Goal: Task Accomplishment & Management: Complete application form

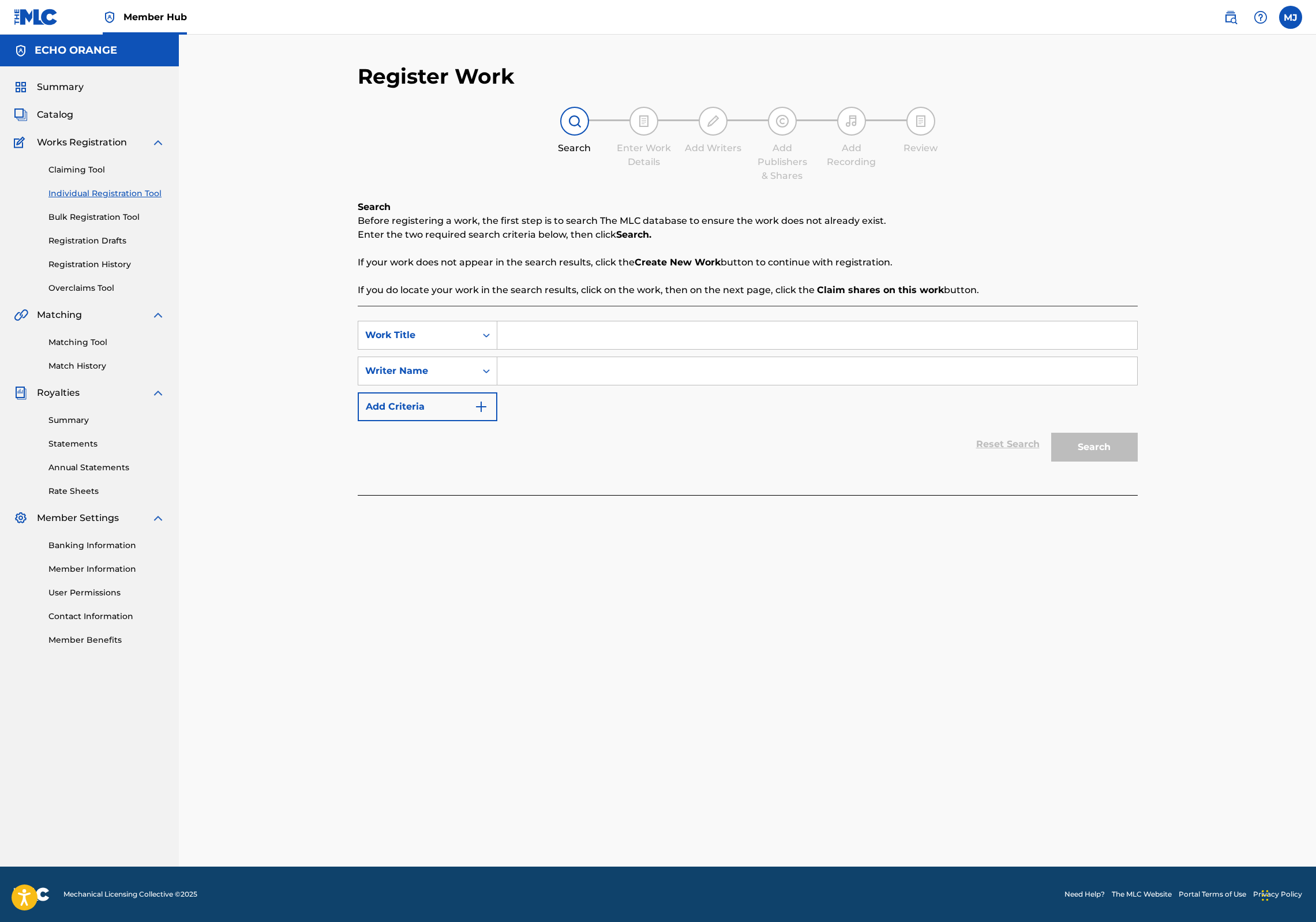
click at [81, 90] on div "Summary Catalog Works Registration Claiming Tool Individual Registration Tool B…" at bounding box center [89, 363] width 179 height 594
click at [81, 96] on div "Summary Catalog Works Registration Claiming Tool Individual Registration Tool B…" at bounding box center [89, 363] width 179 height 594
click at [79, 94] on span "Summary" at bounding box center [60, 87] width 47 height 14
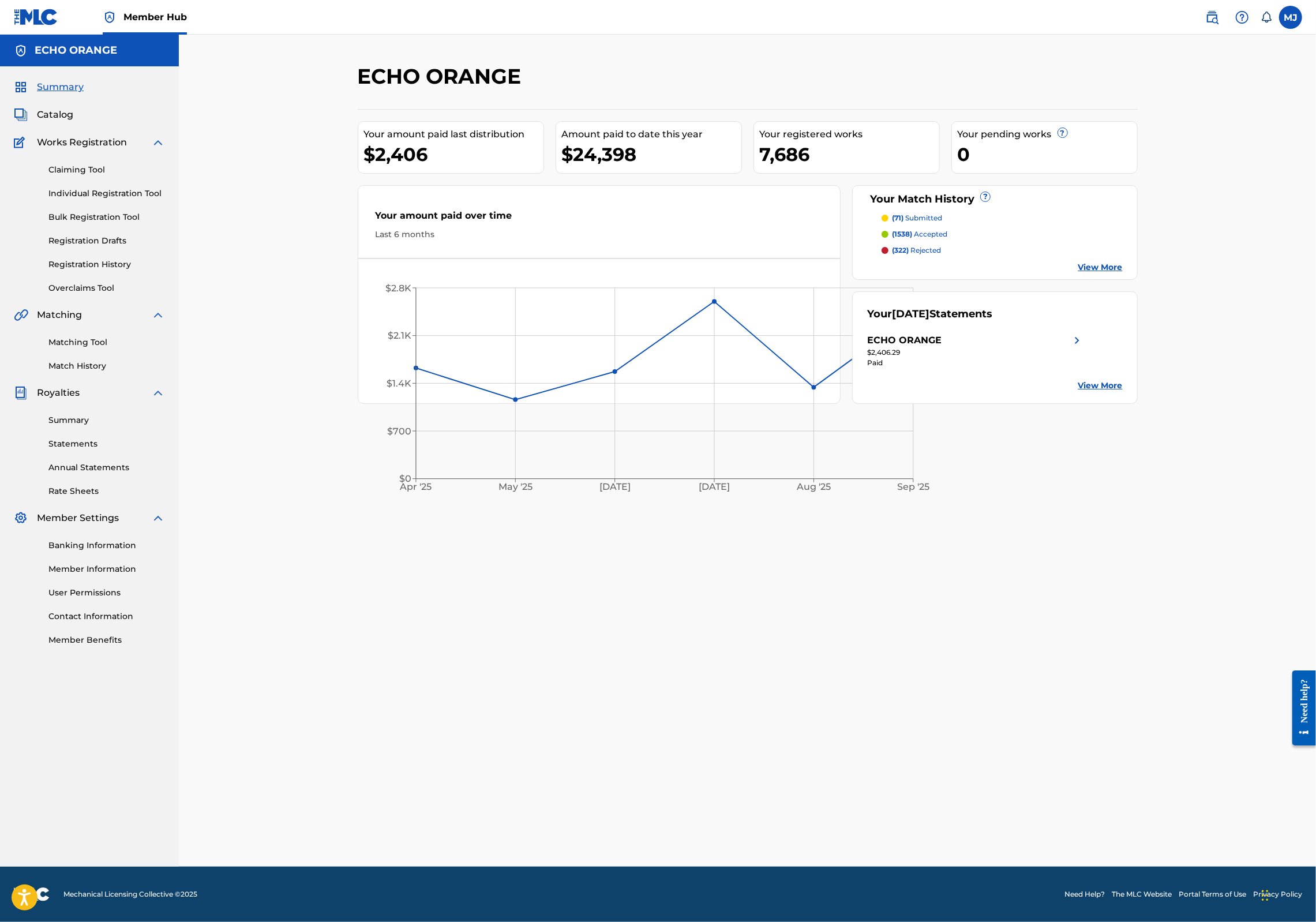
click at [187, 1] on link "Member Hub" at bounding box center [145, 17] width 84 height 34
click at [84, 294] on div "Claiming Tool Individual Registration Tool Bulk Registration Tool Registration …" at bounding box center [89, 221] width 151 height 145
click at [86, 294] on div "Claiming Tool Individual Registration Tool Bulk Registration Tool Registration …" at bounding box center [89, 221] width 151 height 145
click at [88, 270] on link "Registration History" at bounding box center [107, 264] width 116 height 12
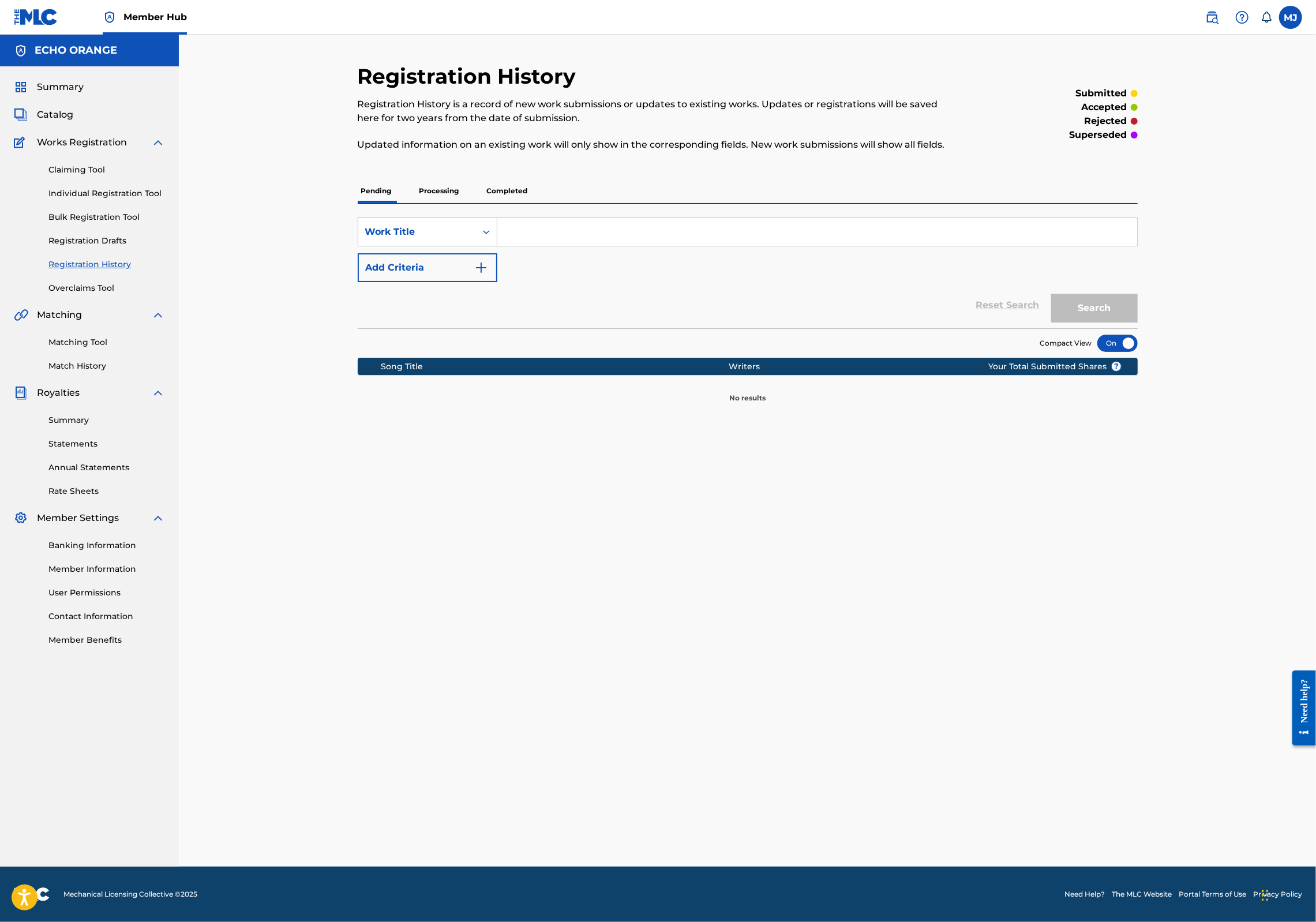
click at [416, 203] on p "Processing" at bounding box center [439, 191] width 47 height 24
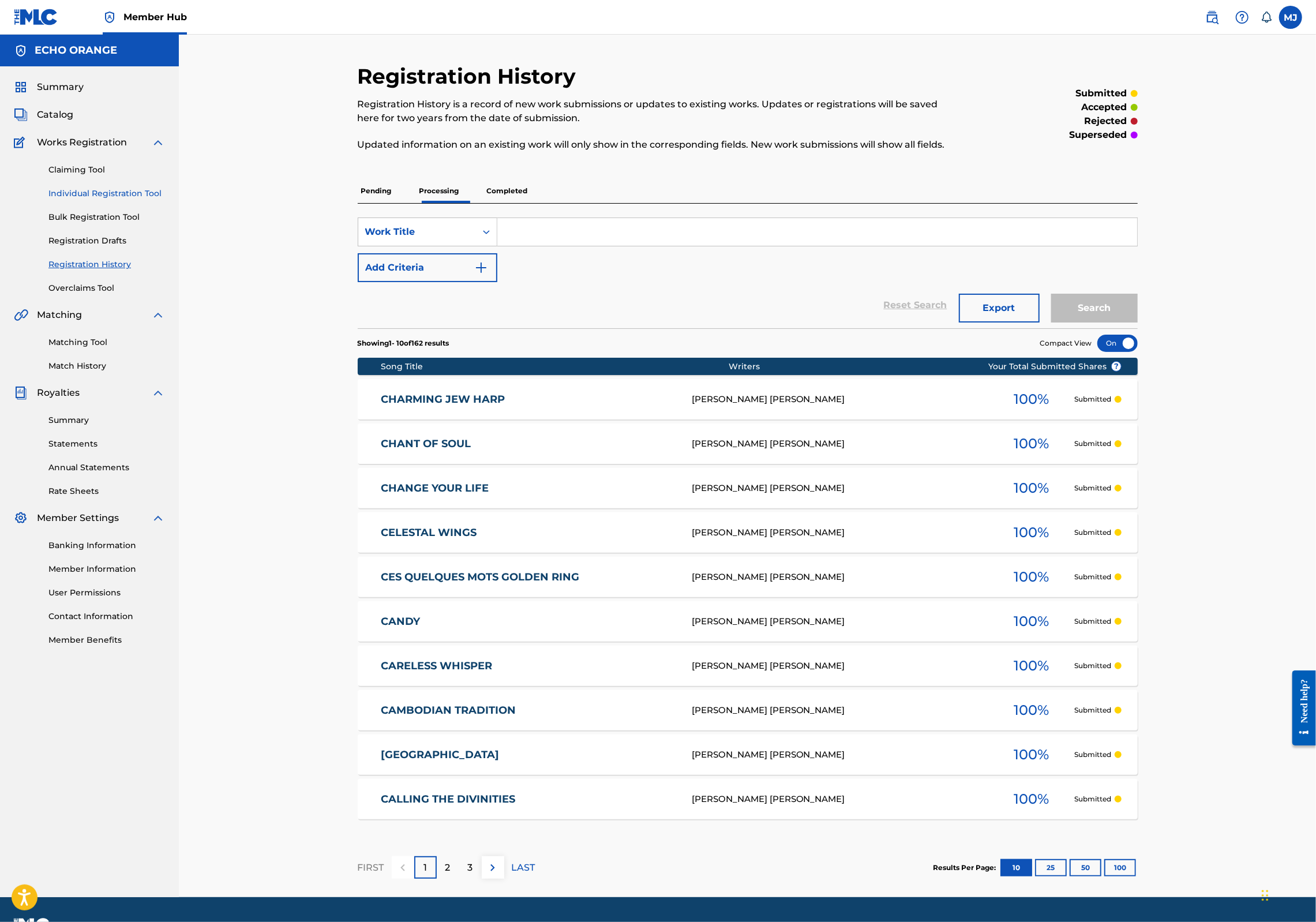
click at [149, 200] on link "Individual Registration Tool" at bounding box center [107, 194] width 116 height 12
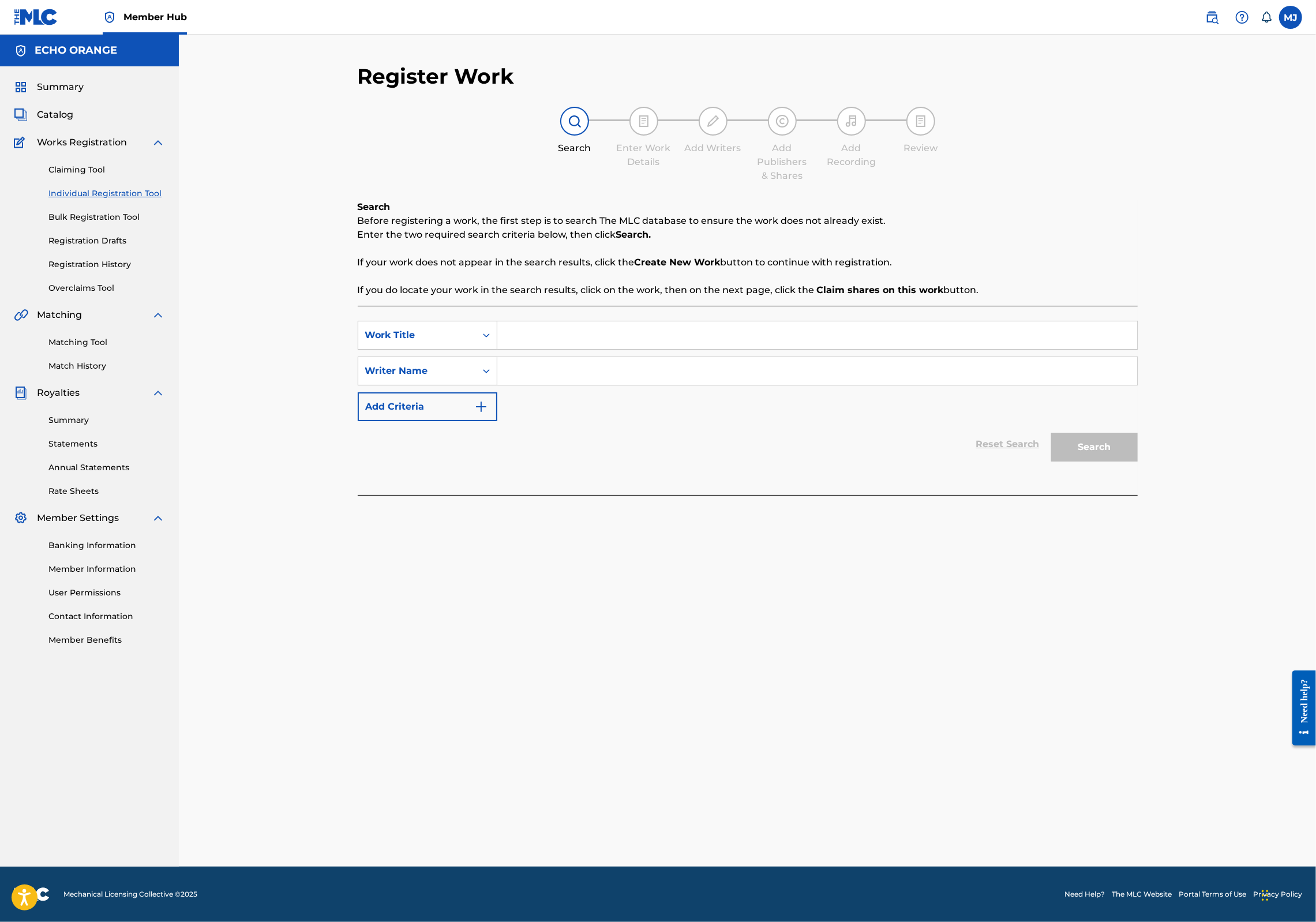
click at [503, 349] on input "Search Form" at bounding box center [818, 335] width 640 height 28
type input "child s play"
click at [498, 385] on input "denis hekimian" at bounding box center [818, 371] width 640 height 28
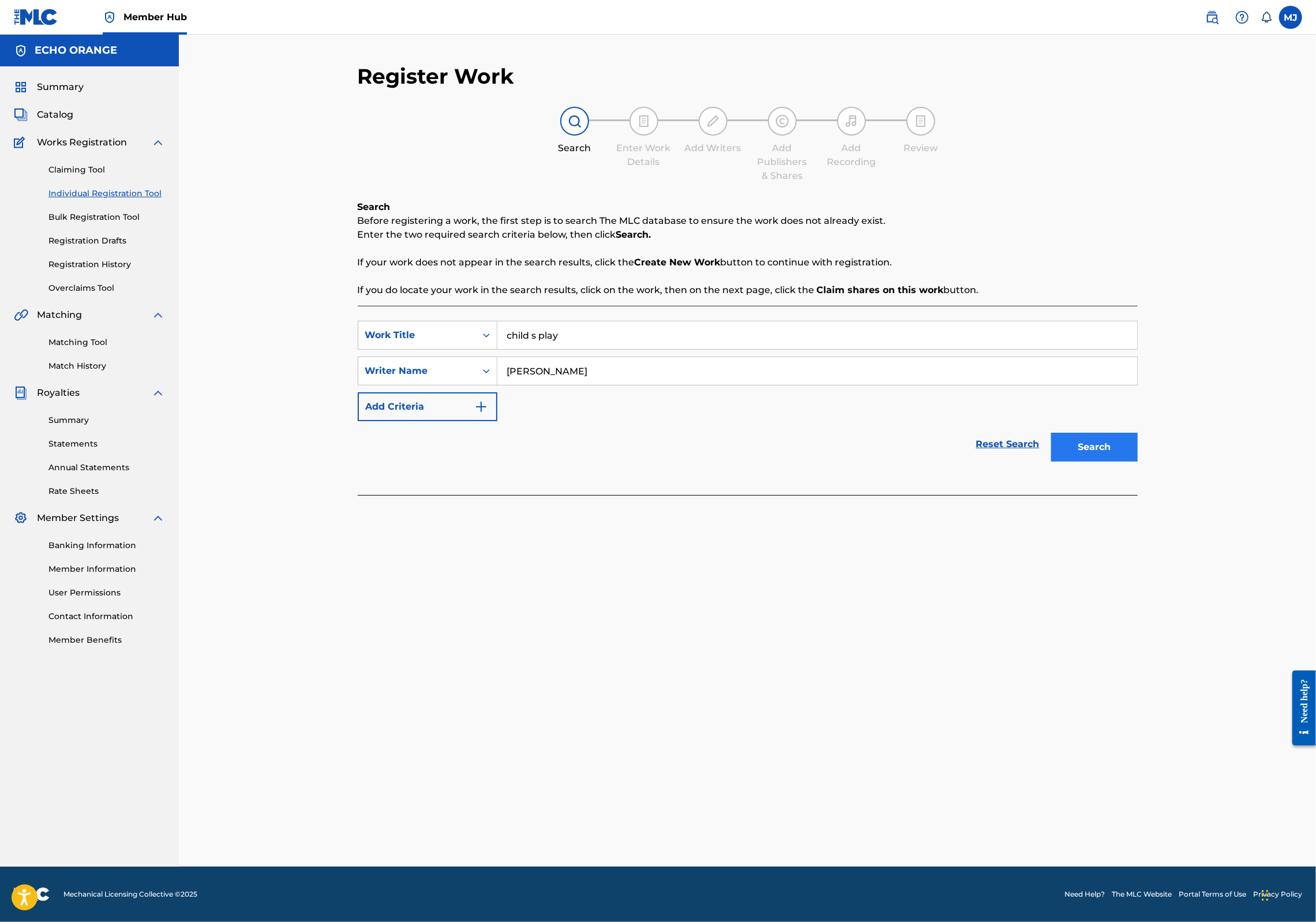
type input "denis hekimian"
click at [1136, 462] on button "Search" at bounding box center [1094, 447] width 86 height 29
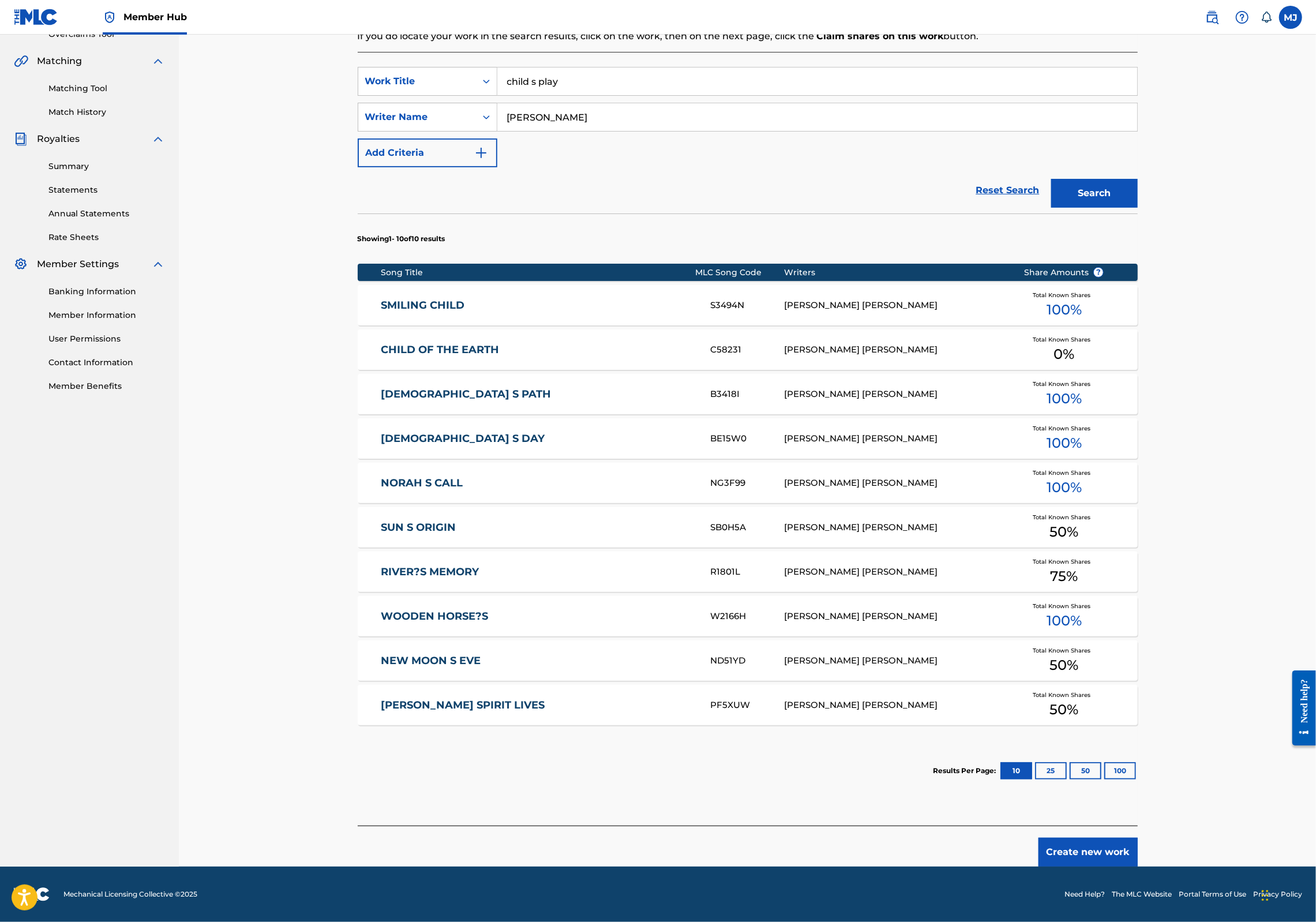
scroll to position [352, 0]
click at [1138, 809] on div "Register Work Search Enter Work Details Add Writers Add Publishers & Shares Add…" at bounding box center [748, 338] width 780 height 1057
click at [1138, 838] on button "Create new work" at bounding box center [1089, 852] width 99 height 29
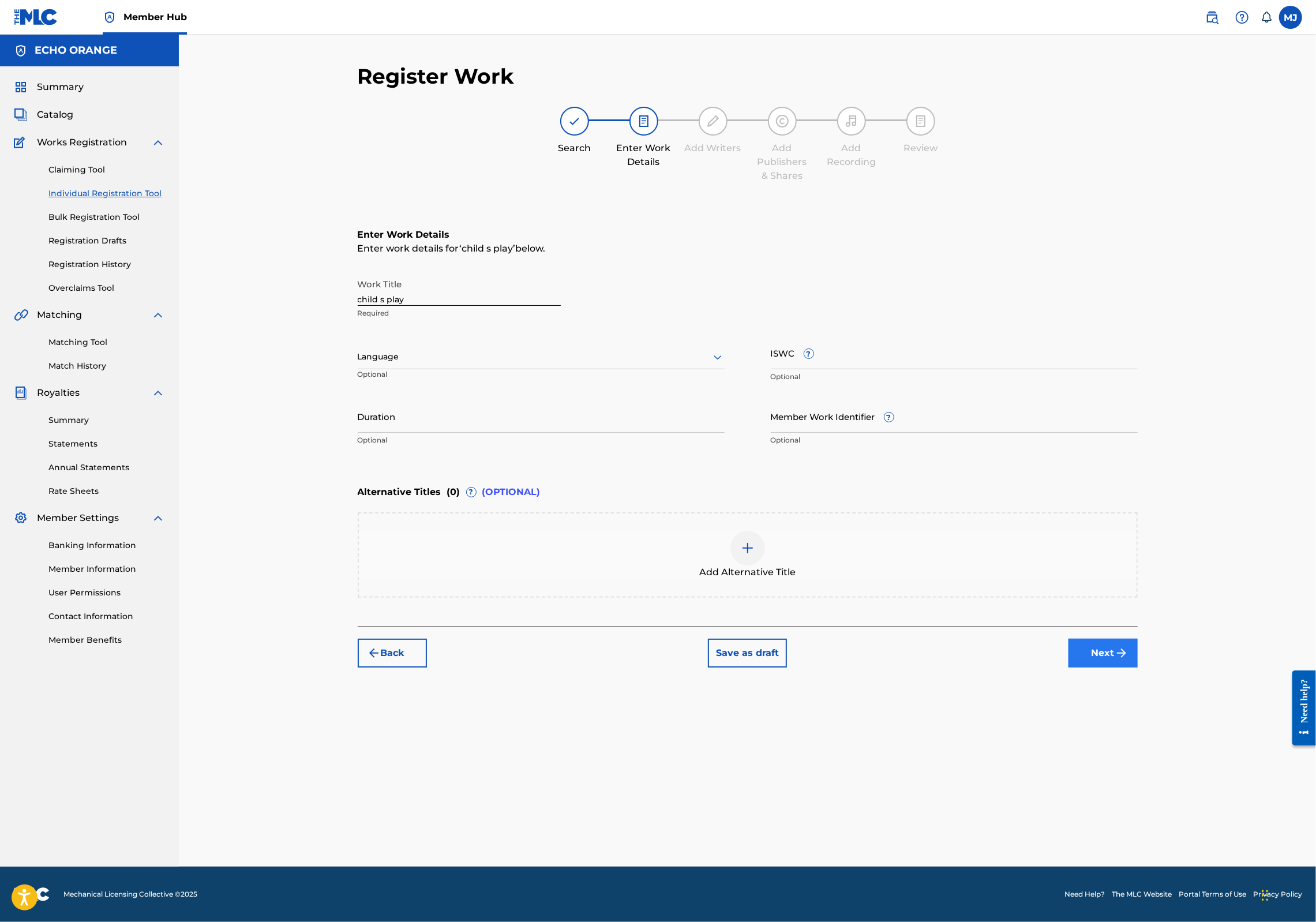
click at [1138, 667] on button "Next" at bounding box center [1104, 653] width 69 height 29
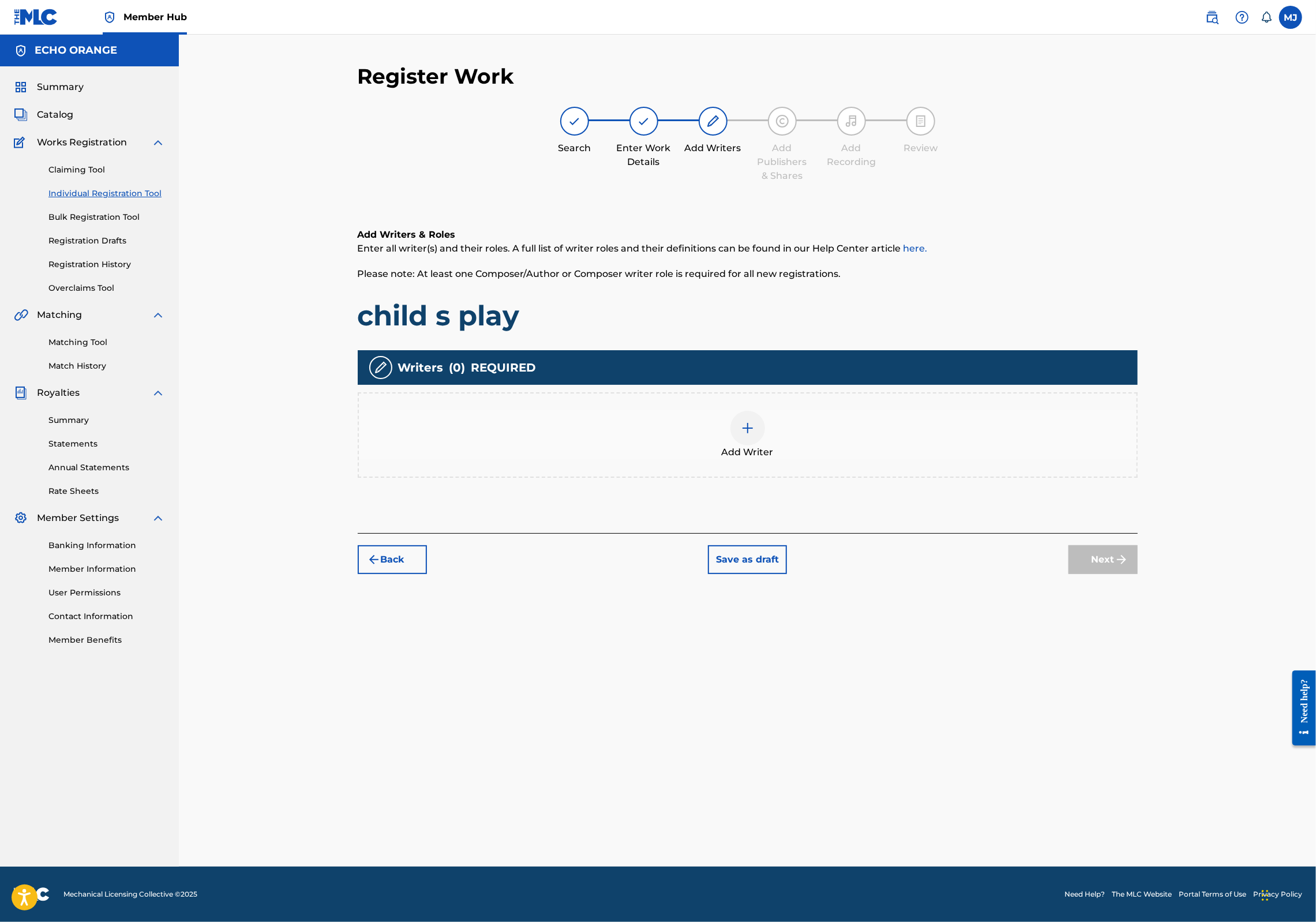
click at [887, 459] on div "Add Writer" at bounding box center [748, 435] width 778 height 49
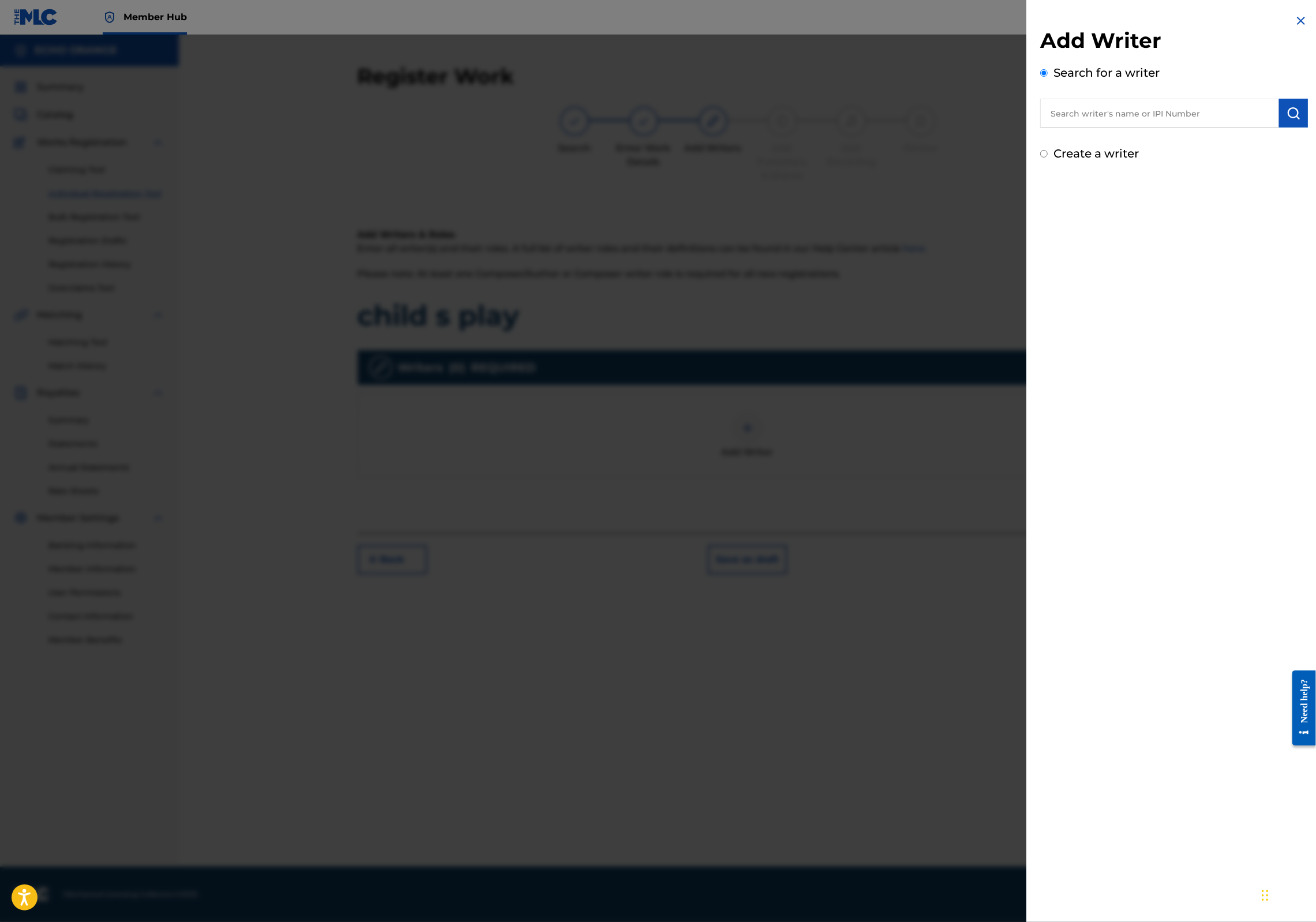
drag, startPoint x: 1131, startPoint y: 146, endPoint x: 1137, endPoint y: 135, distance: 12.5
click at [1131, 143] on div "Add Writer Search for a writer Create a writer" at bounding box center [1174, 95] width 268 height 134
click at [1145, 125] on input "text" at bounding box center [1160, 113] width 239 height 29
paste input "denis hekimian"
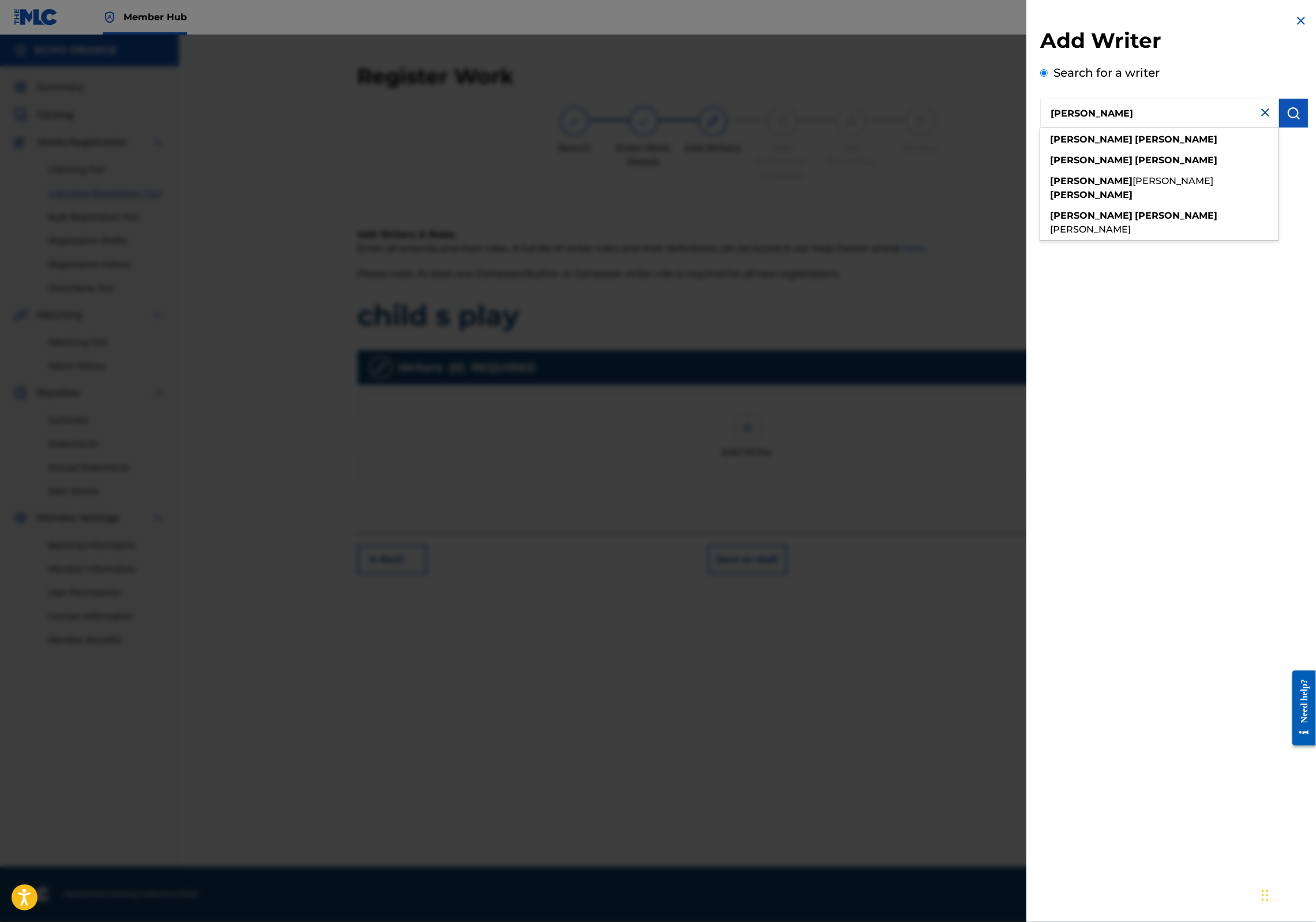
type input "denis hekimian"
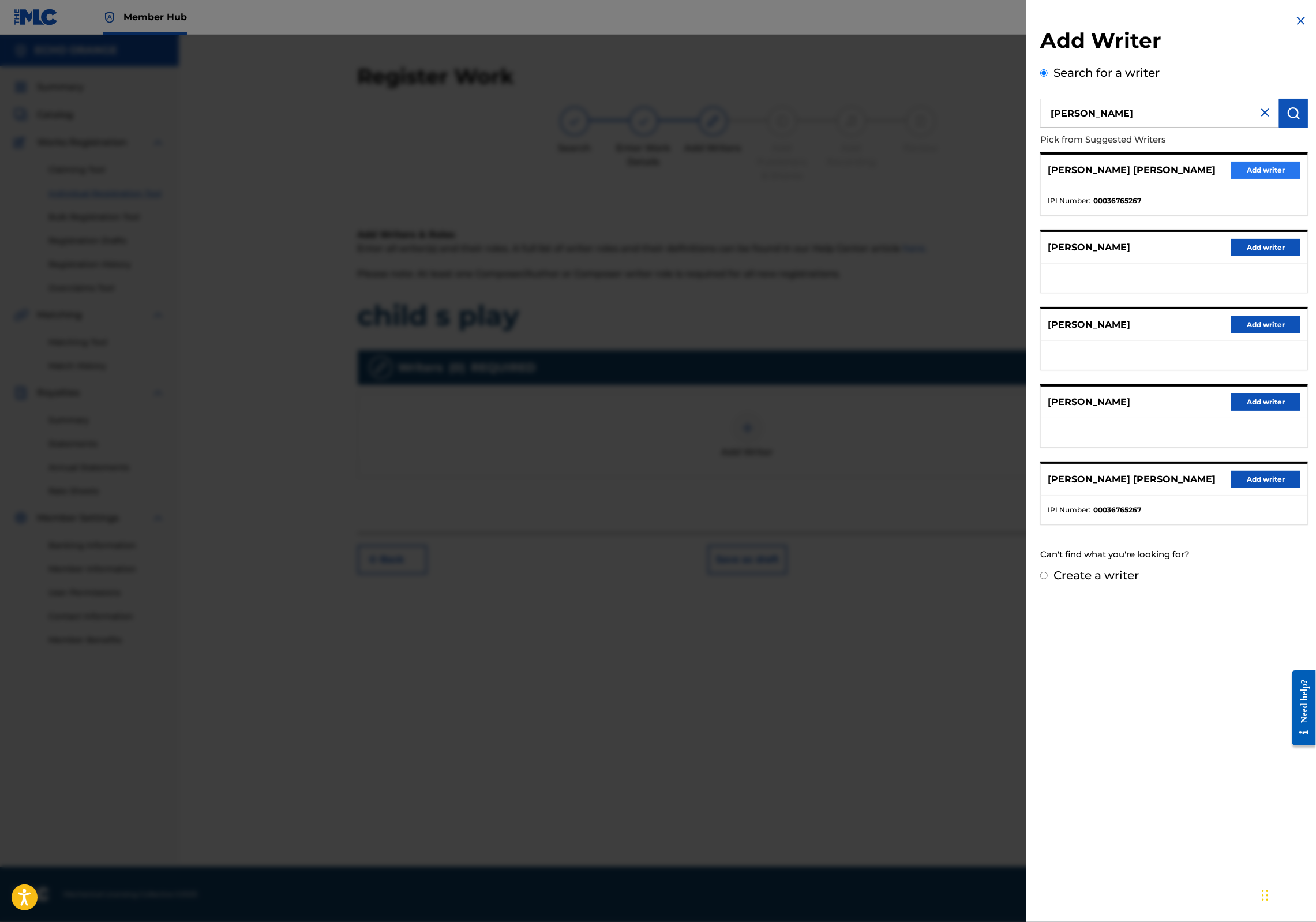
click at [1250, 179] on button "Add writer" at bounding box center [1266, 170] width 69 height 17
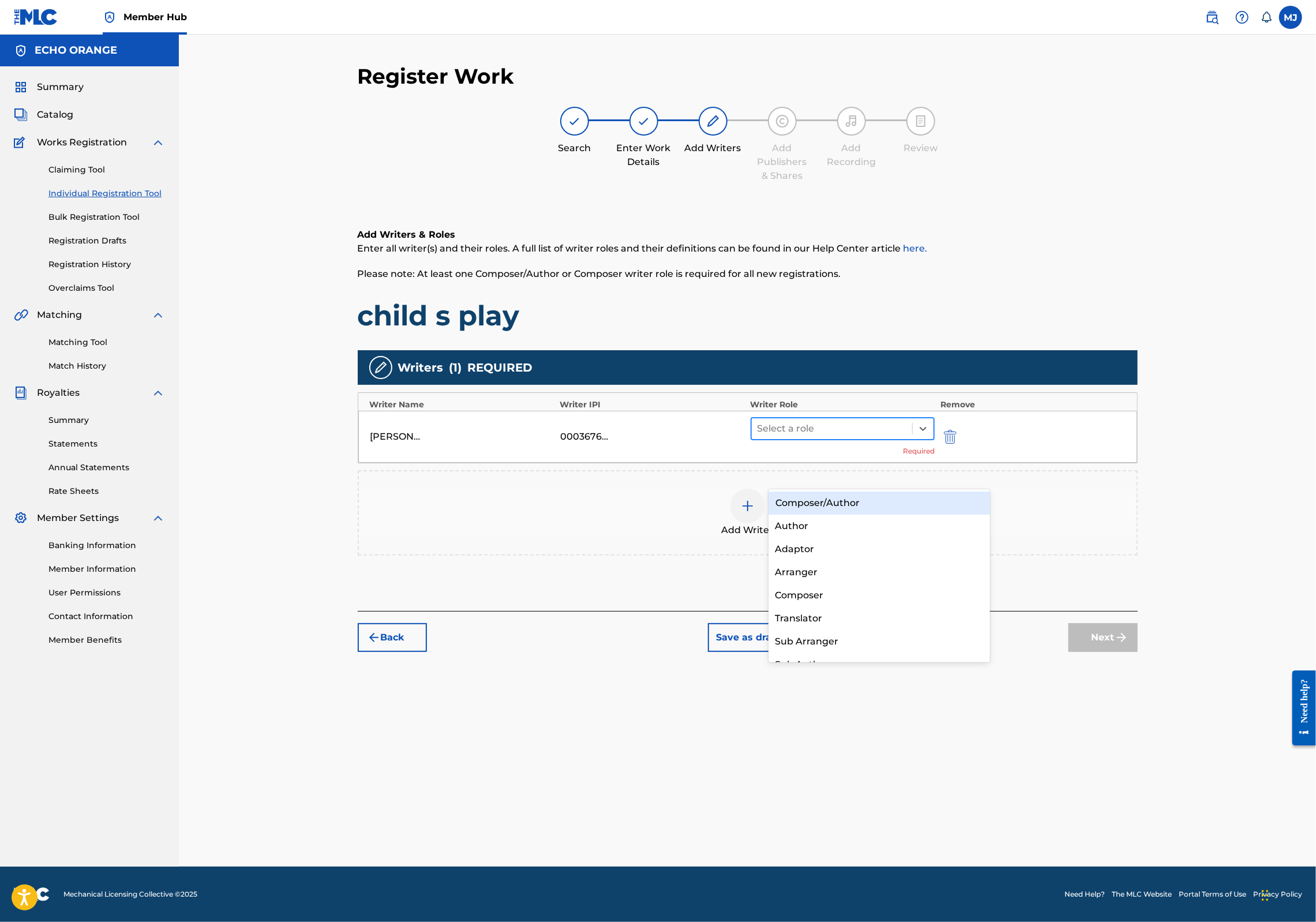
click at [884, 437] on div at bounding box center [832, 429] width 149 height 17
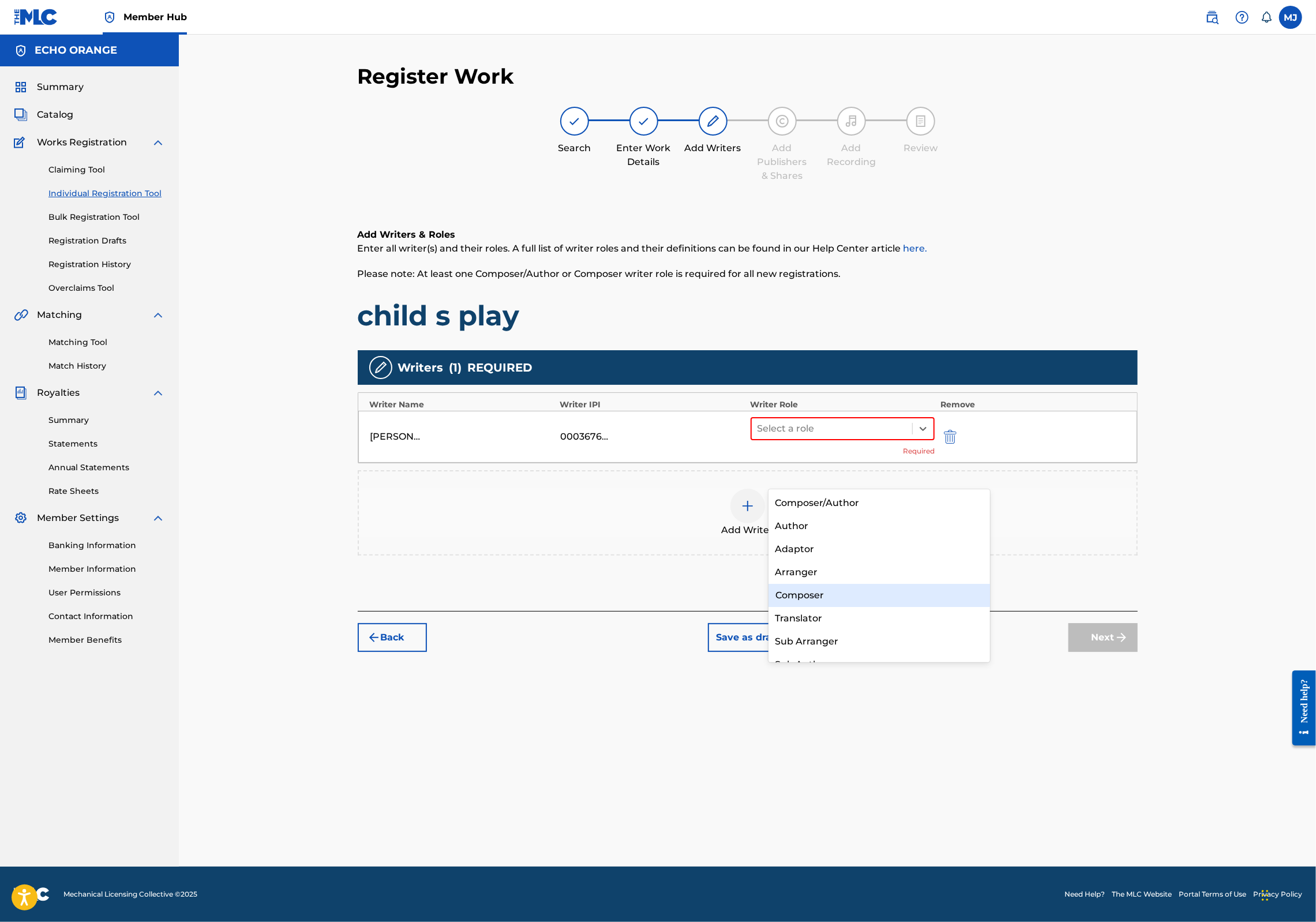
click at [831, 592] on div "Composer" at bounding box center [880, 595] width 222 height 23
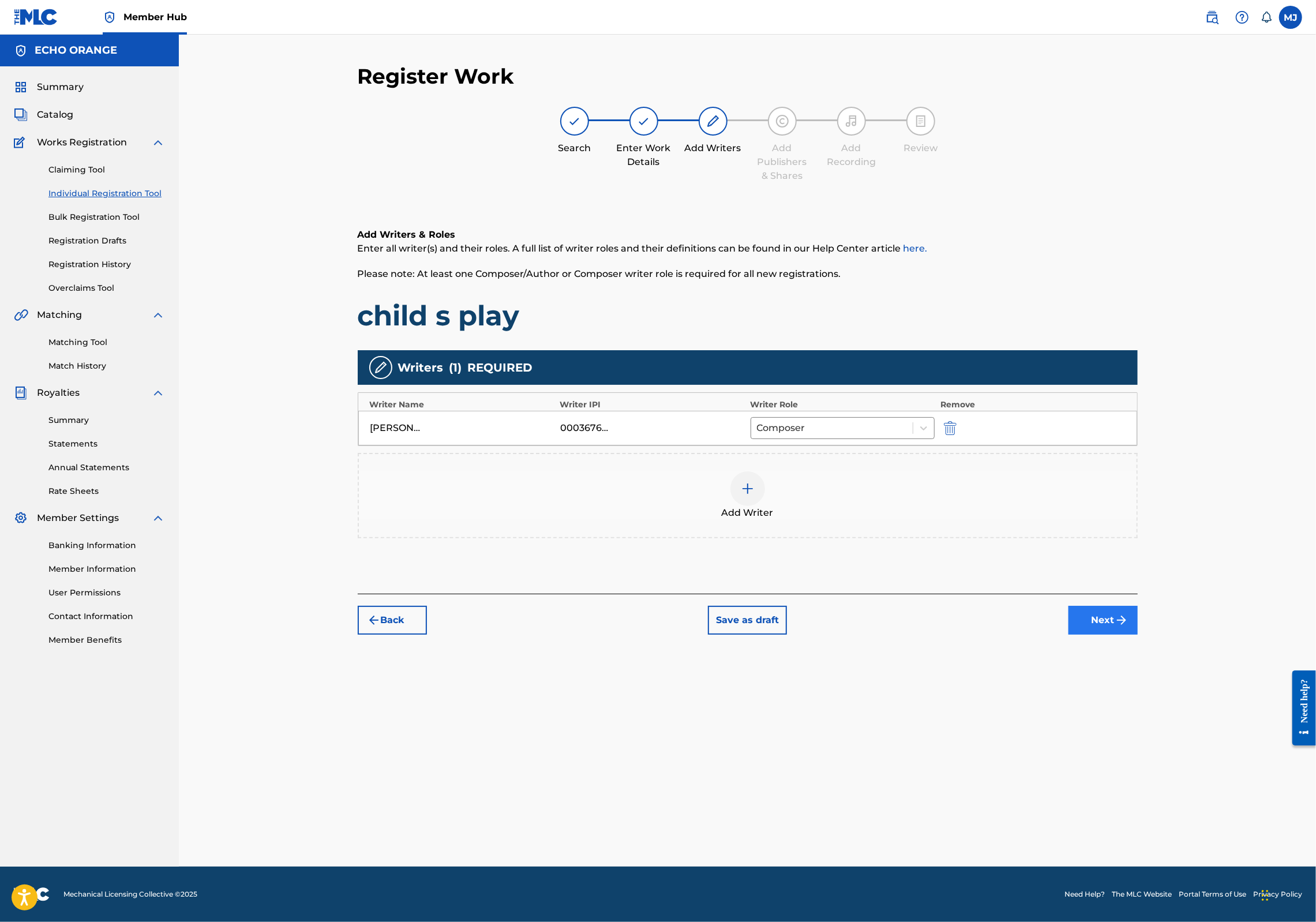
click at [1138, 635] on button "Next" at bounding box center [1104, 620] width 69 height 29
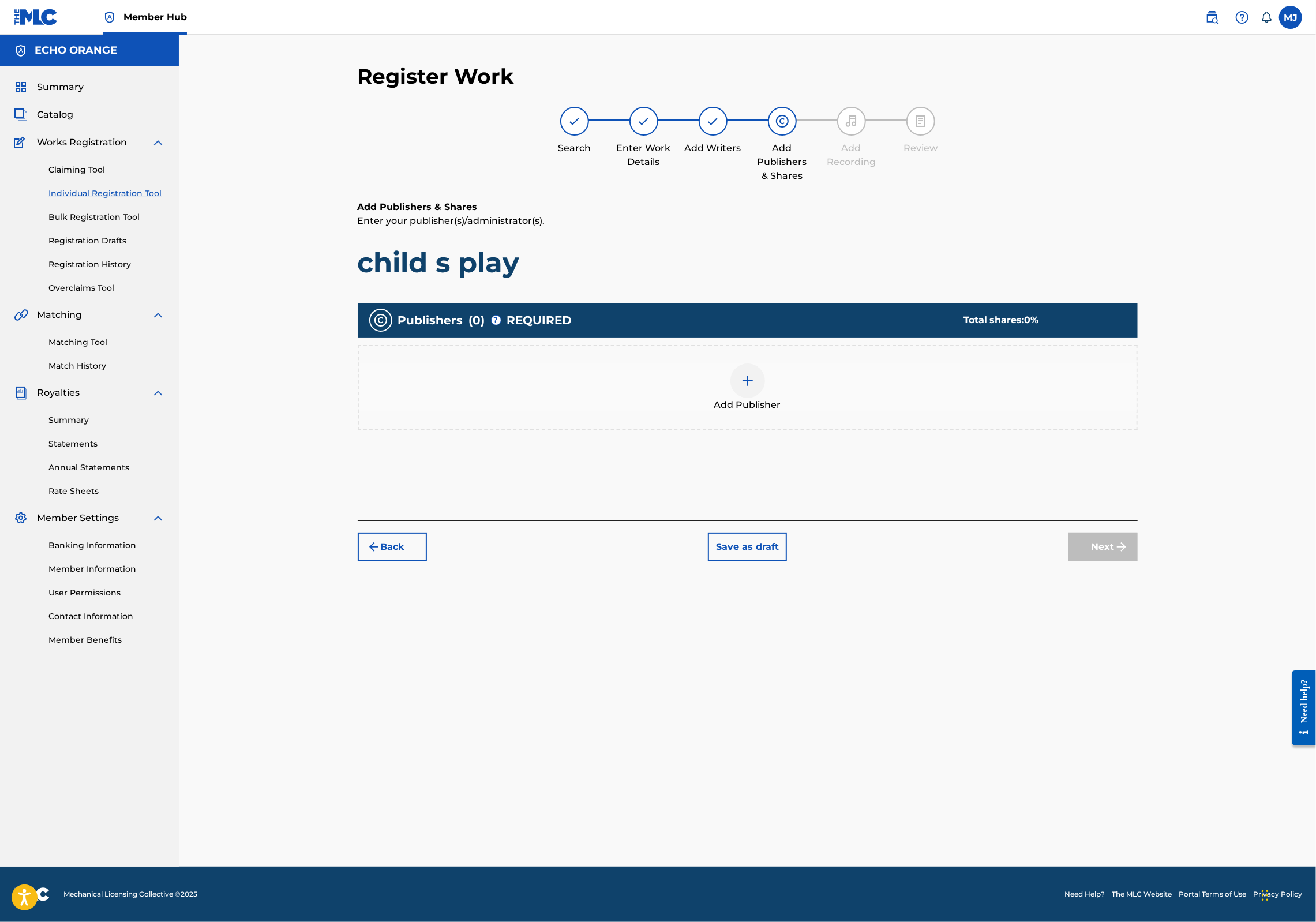
click at [830, 470] on div "Publishers ( 0 ) ? REQUIRED Total shares: 0 % Add Publisher" at bounding box center [748, 384] width 780 height 173
click at [842, 430] on div "Add Publisher" at bounding box center [748, 388] width 780 height 86
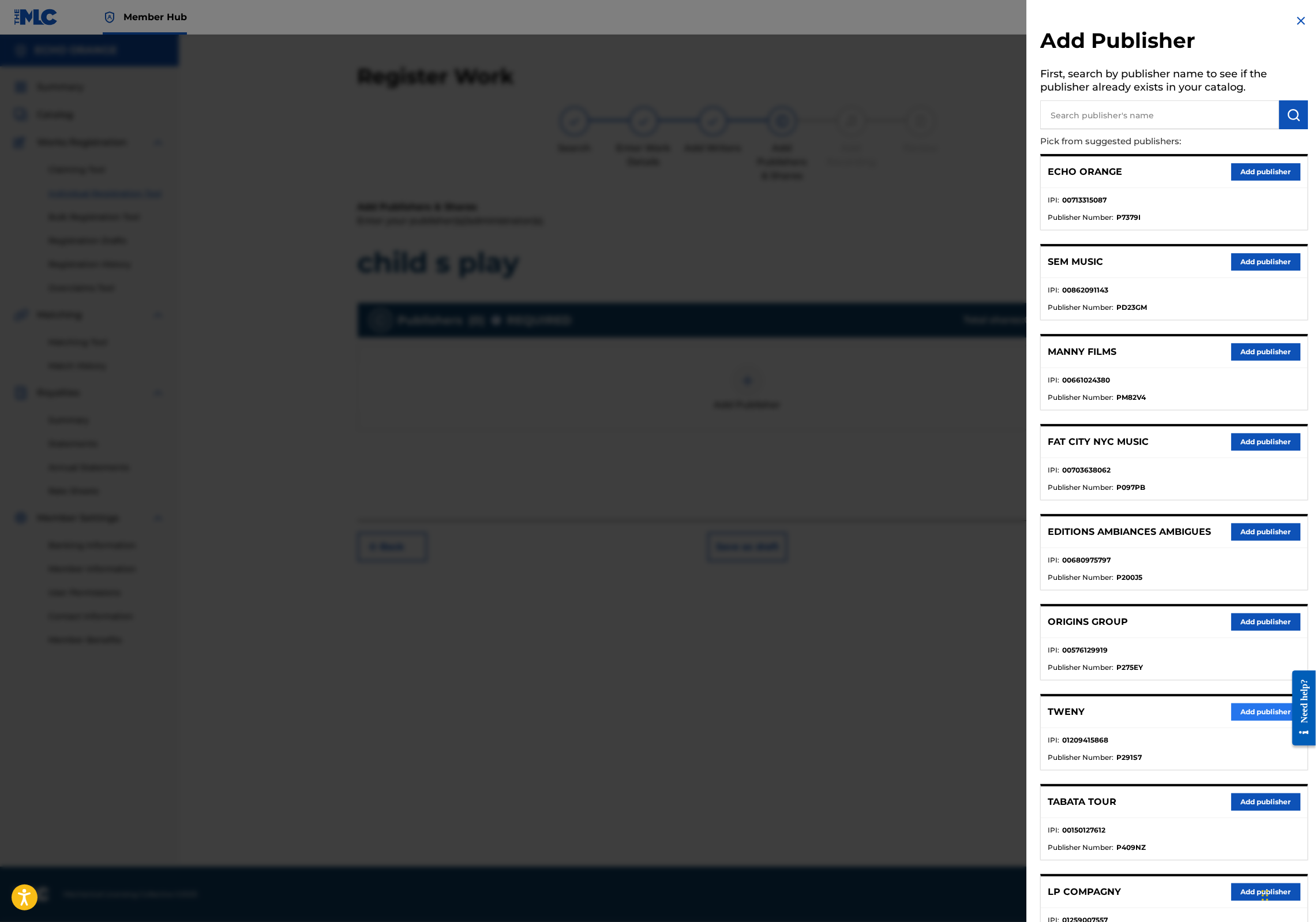
click at [1231, 721] on button "Add publisher" at bounding box center [1266, 712] width 69 height 17
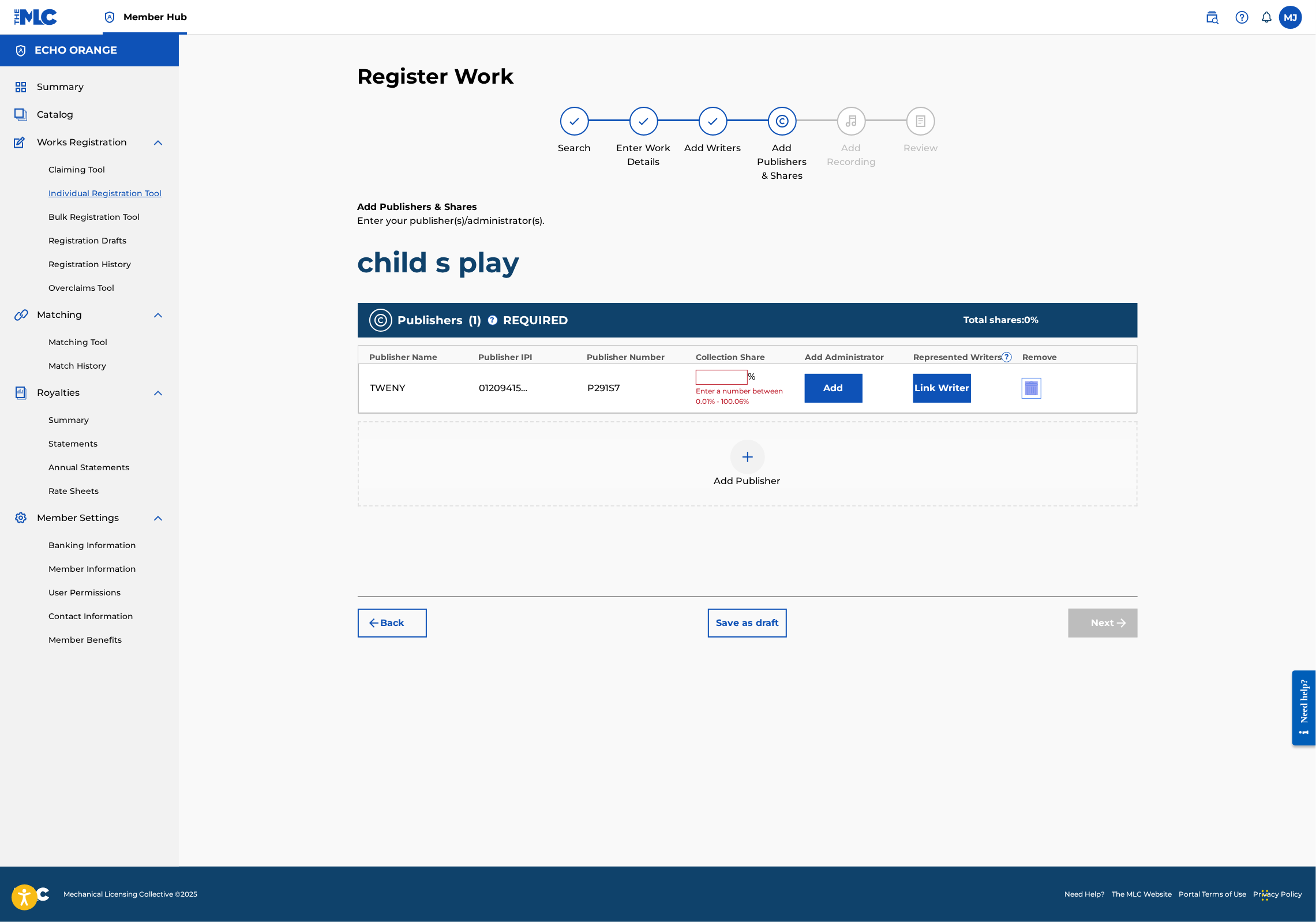
click at [1104, 414] on div "TWENY 01209415868 P291S7 % Enter a number between 0.01% - 100.06% Add Link Writ…" at bounding box center [748, 388] width 779 height 50
click at [1038, 396] on img "submit" at bounding box center [1031, 388] width 13 height 14
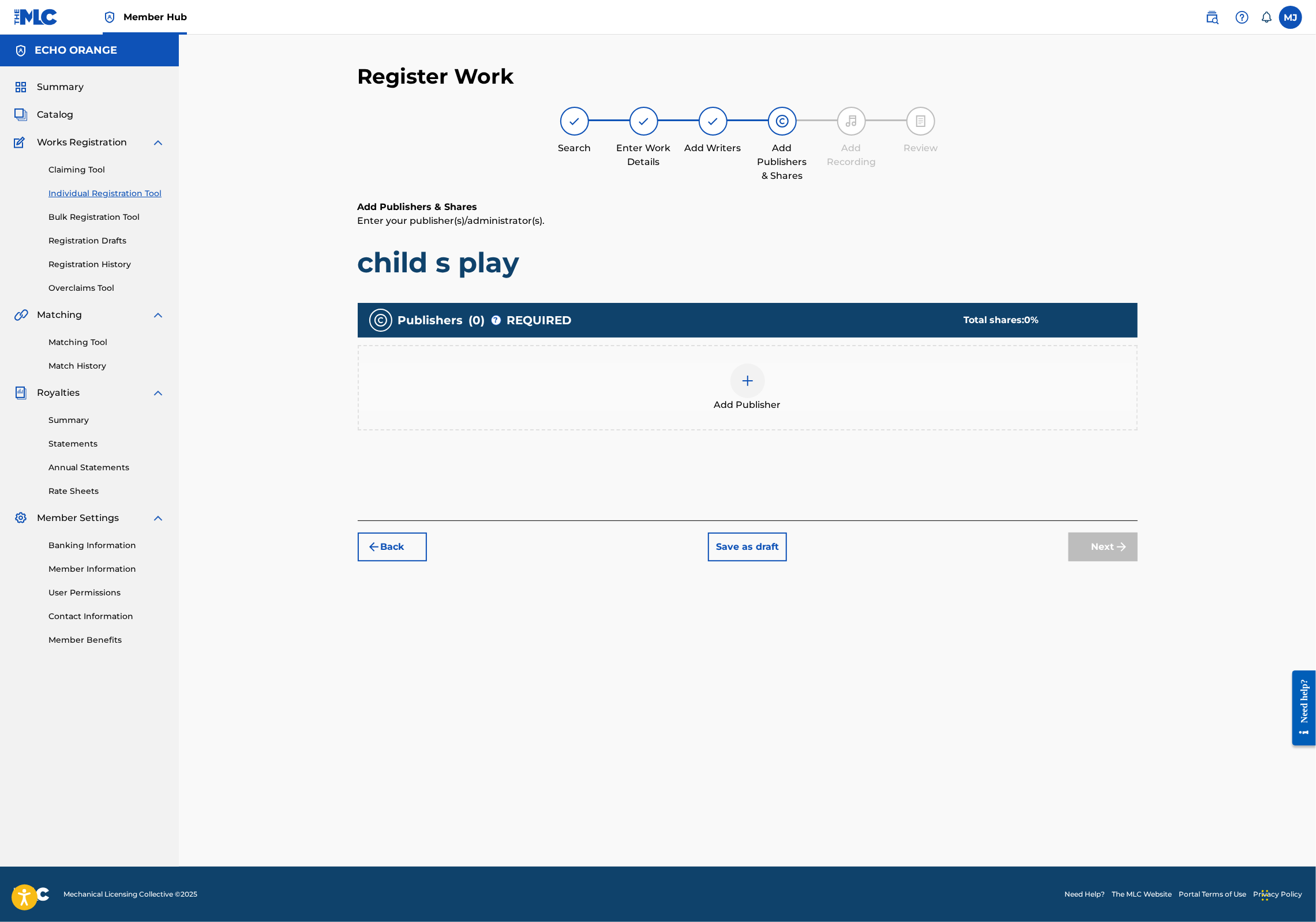
click at [802, 412] on div "Add Publisher" at bounding box center [748, 387] width 778 height 49
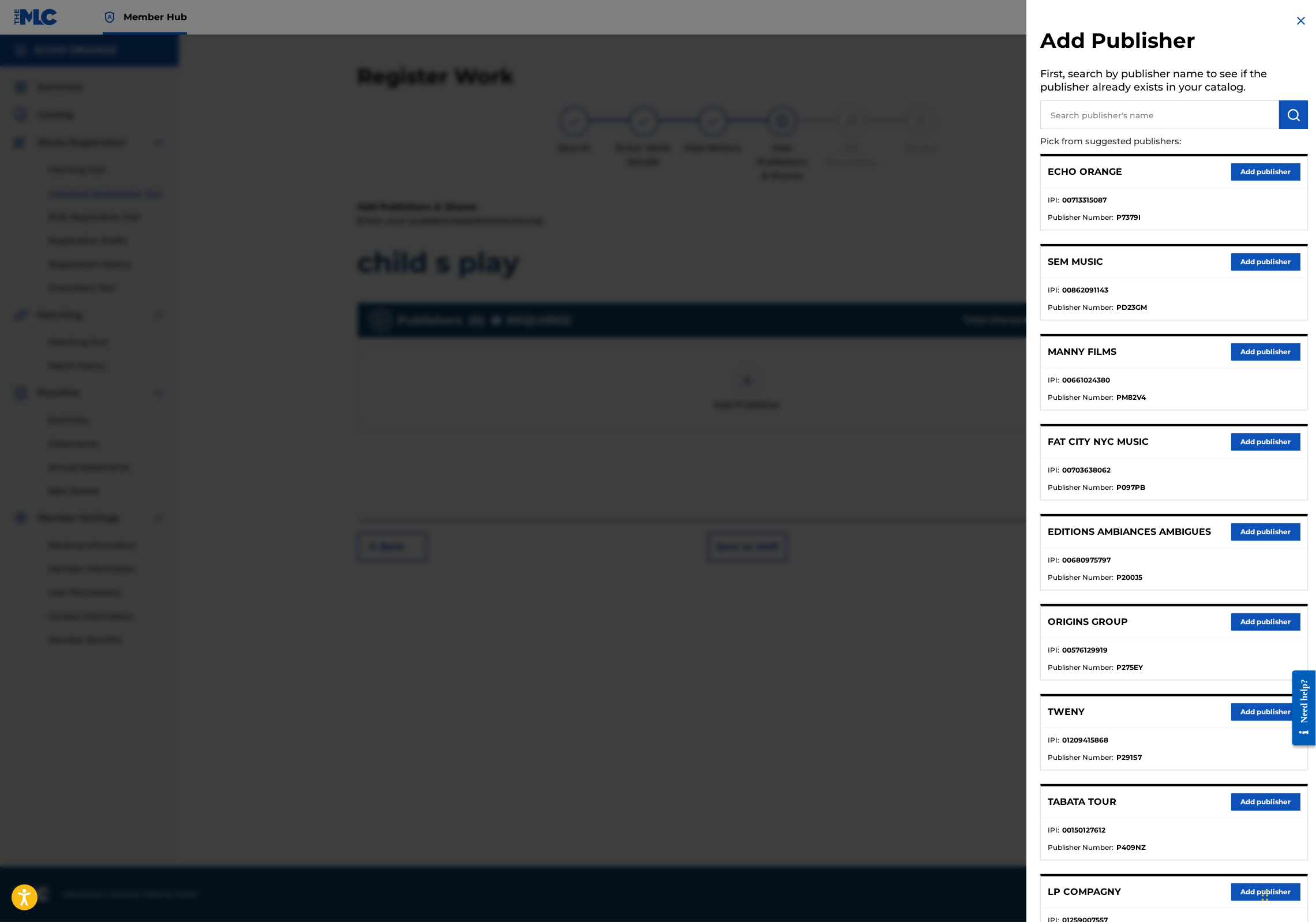
click at [1231, 631] on button "Add publisher" at bounding box center [1266, 622] width 69 height 17
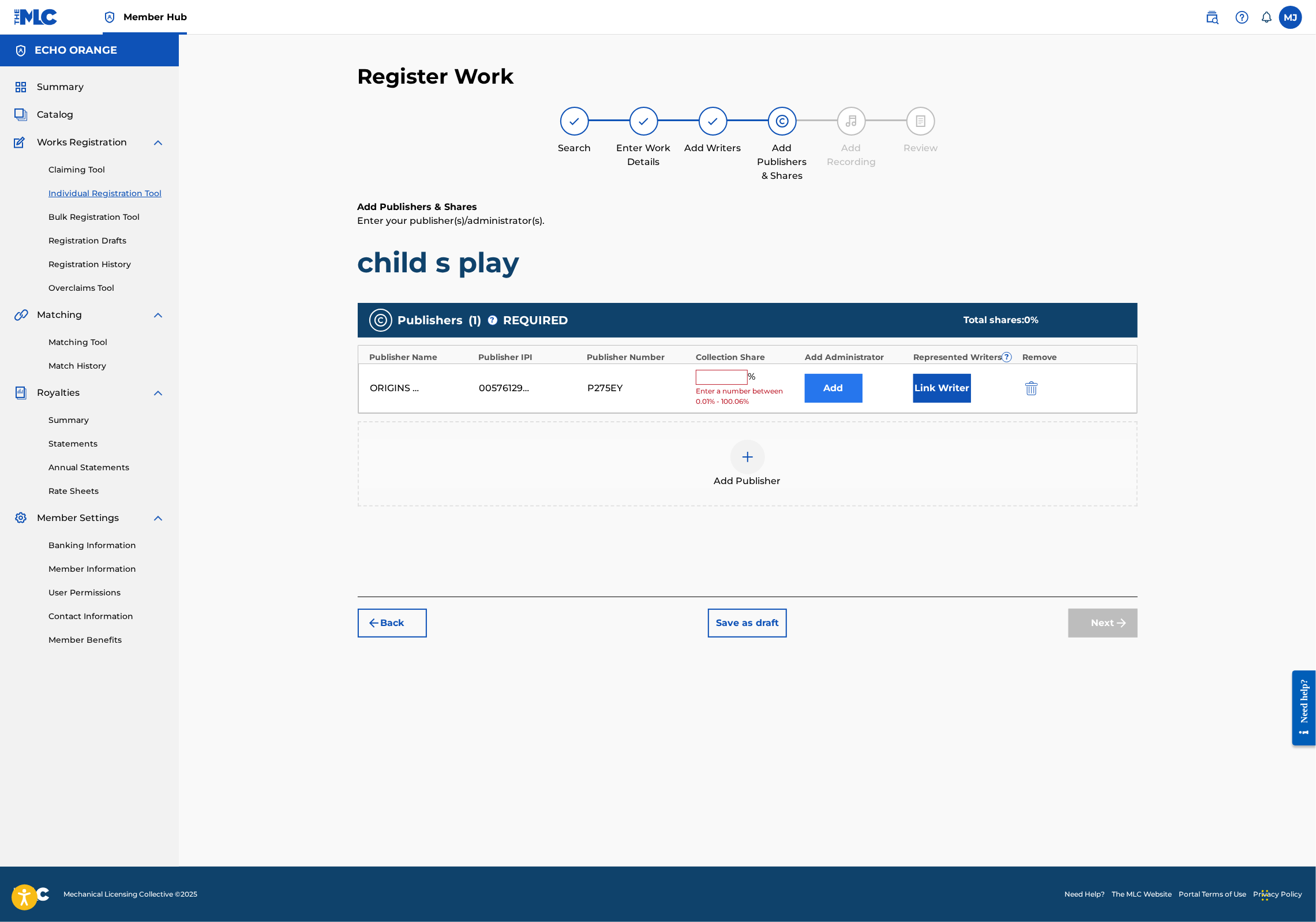
click at [863, 403] on button "Add" at bounding box center [833, 388] width 58 height 29
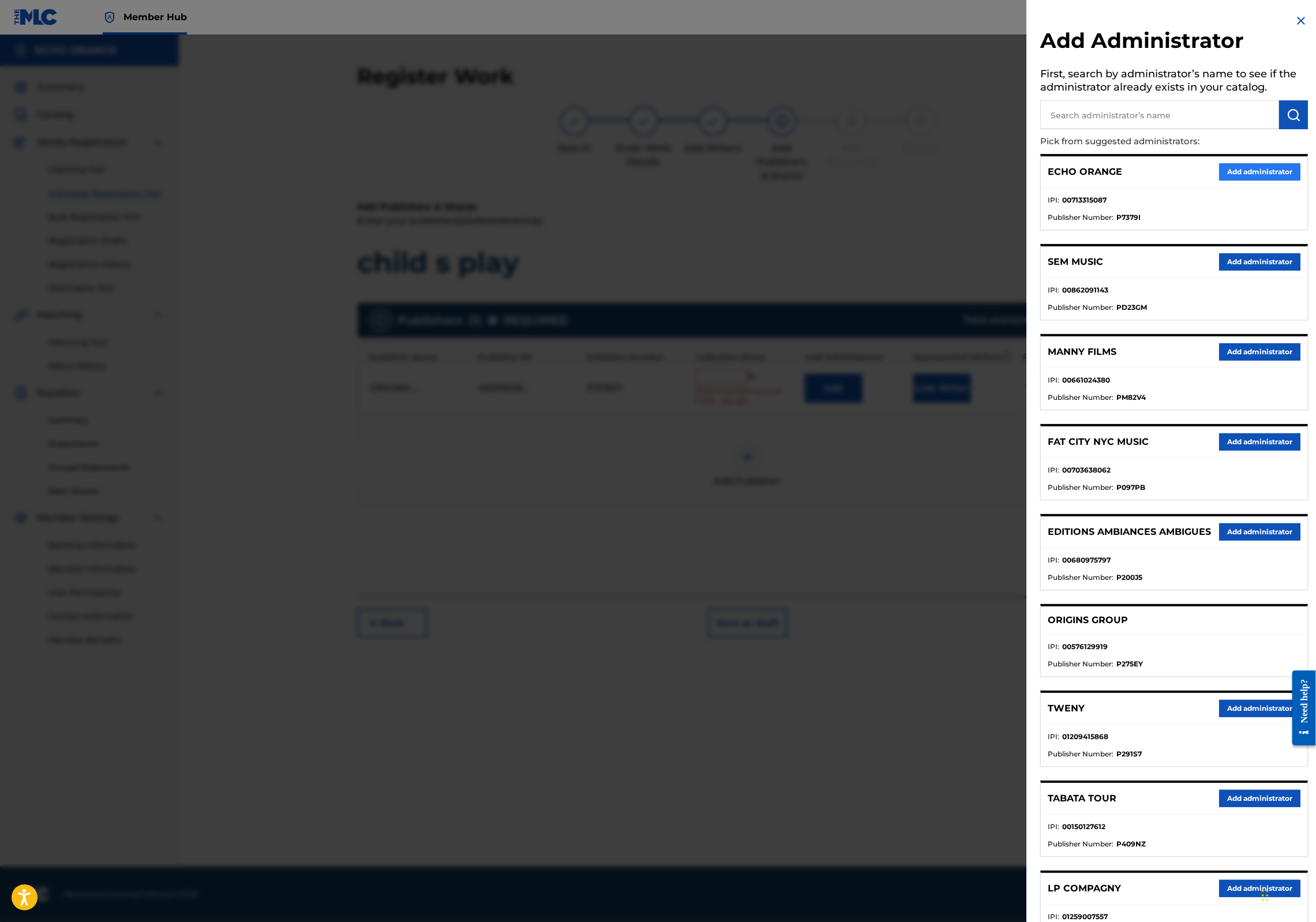
click at [1236, 181] on button "Add administrator" at bounding box center [1260, 172] width 81 height 17
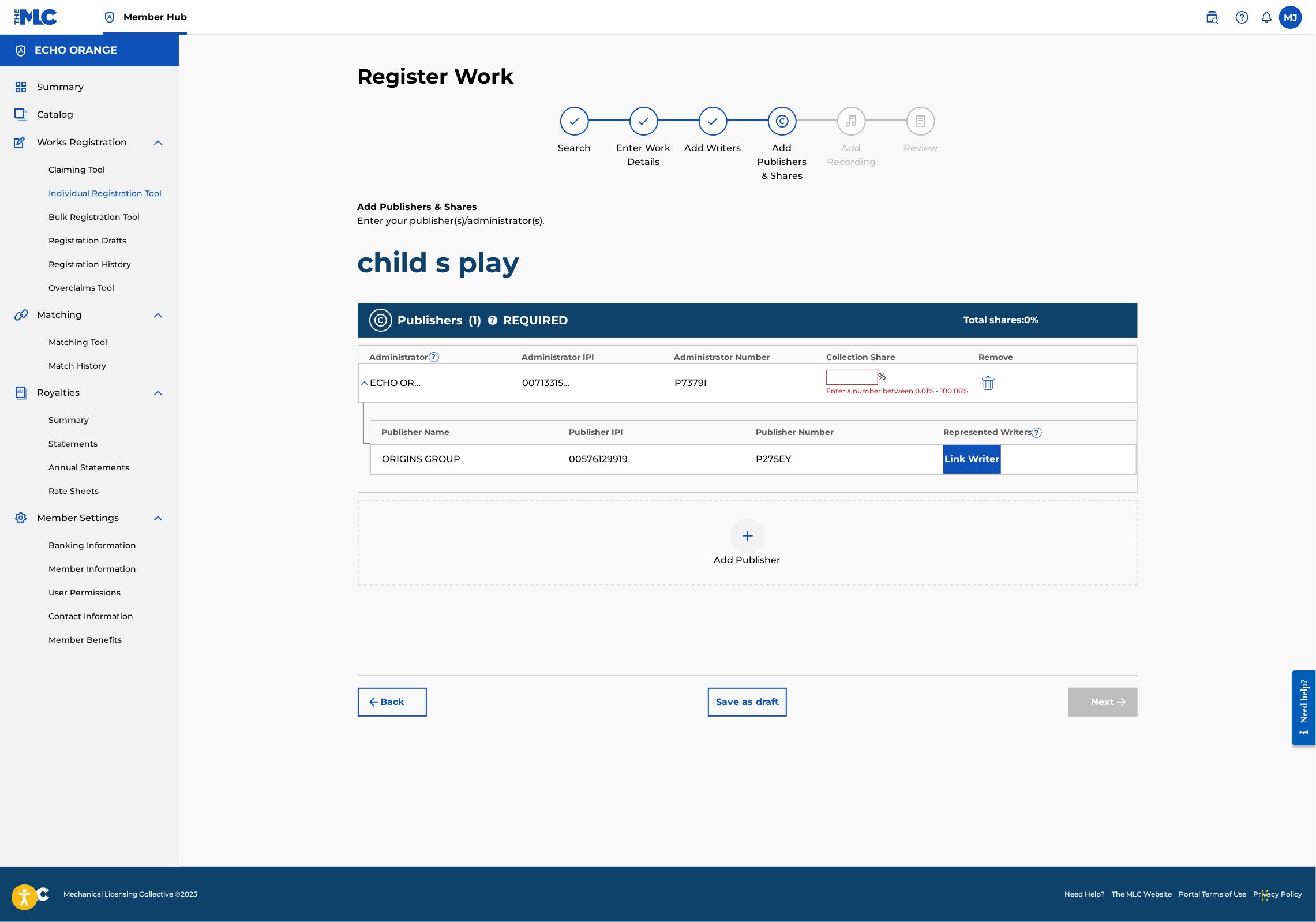
click at [878, 385] on input "text" at bounding box center [852, 378] width 52 height 15
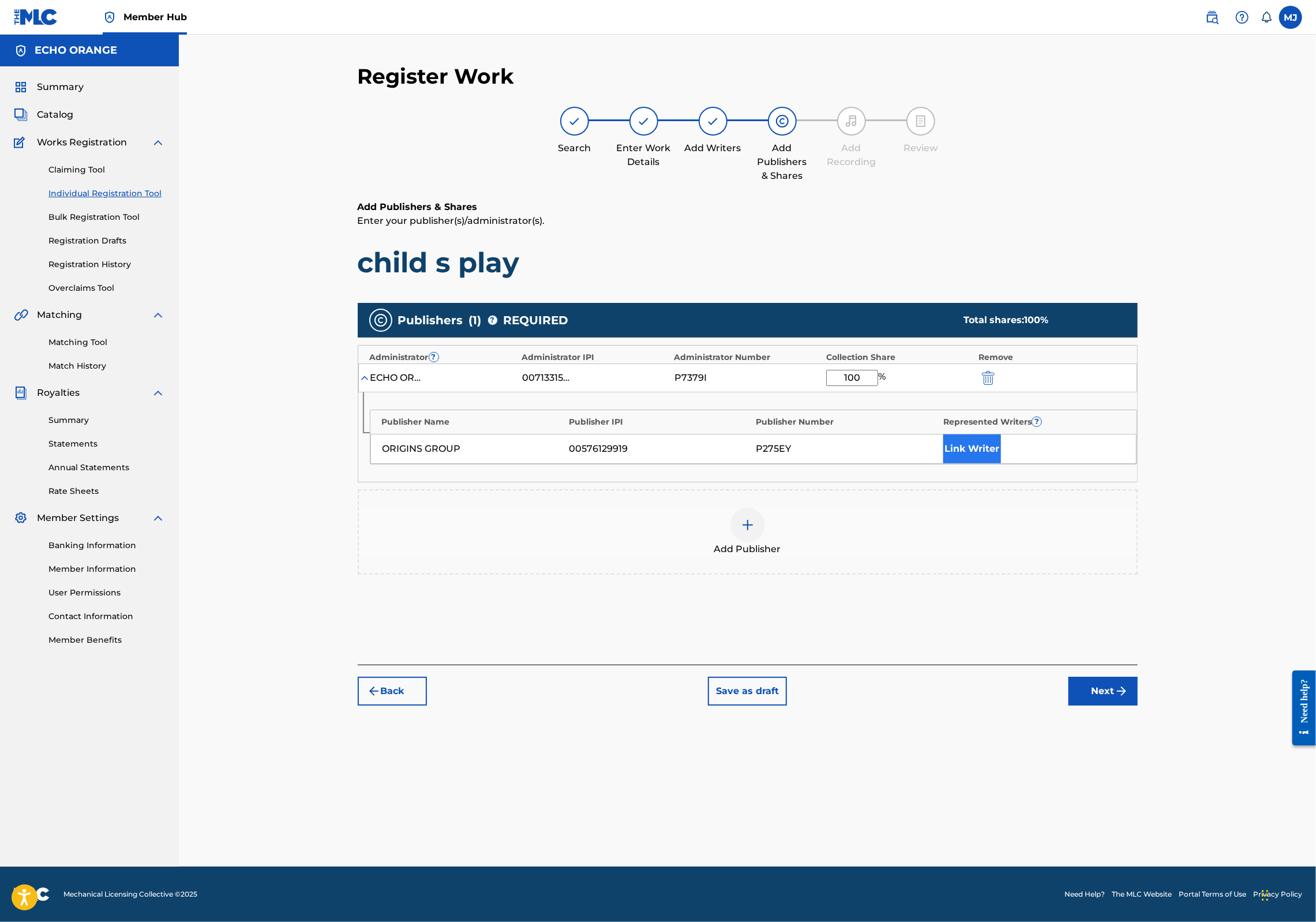
type input "100"
click at [999, 463] on button "Link Writer" at bounding box center [972, 449] width 58 height 29
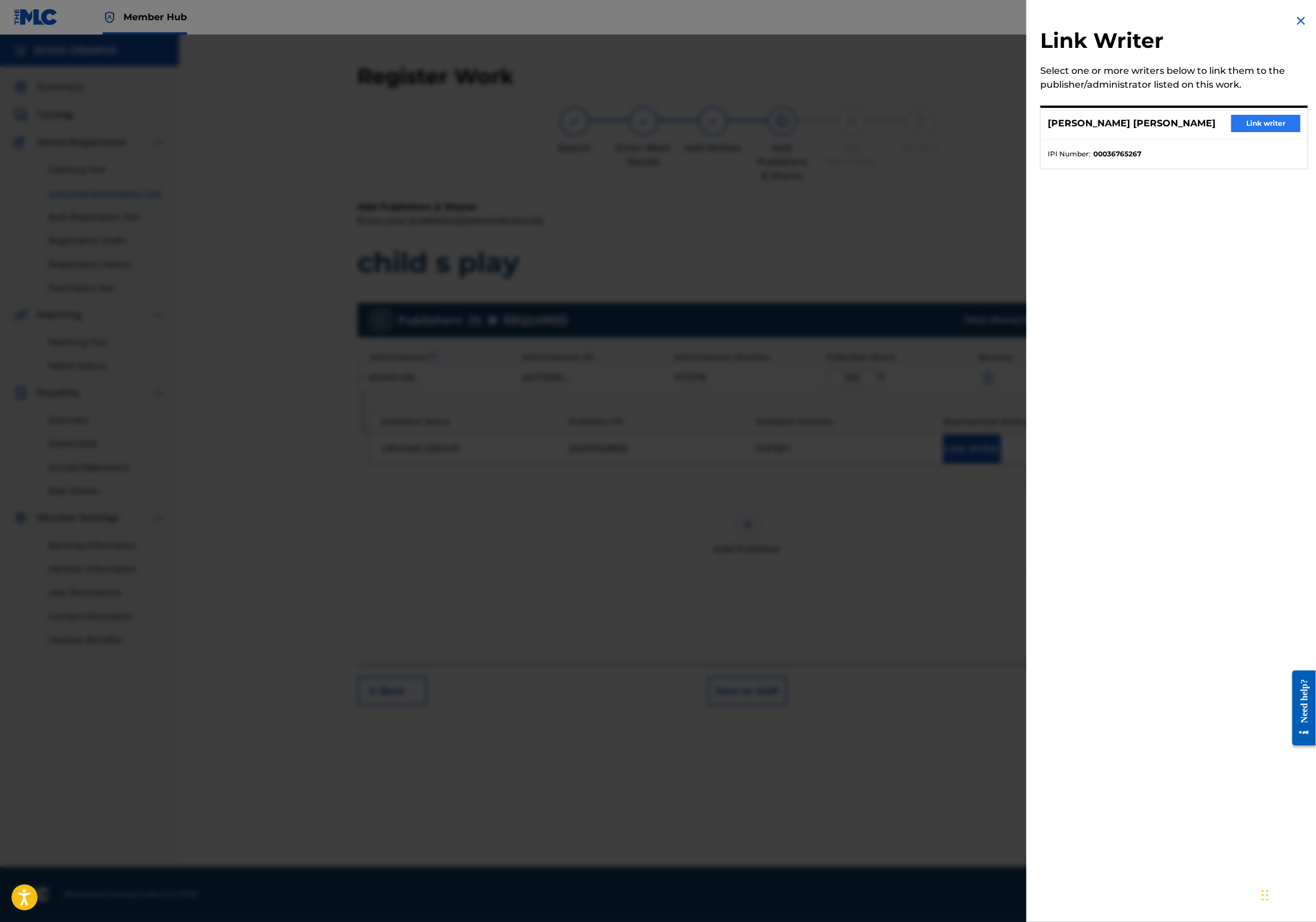
click at [1215, 137] on div "DENIS MARCEL HEKIMIAN Link writer" at bounding box center [1174, 124] width 267 height 32
click at [1231, 132] on button "Link writer" at bounding box center [1266, 123] width 69 height 17
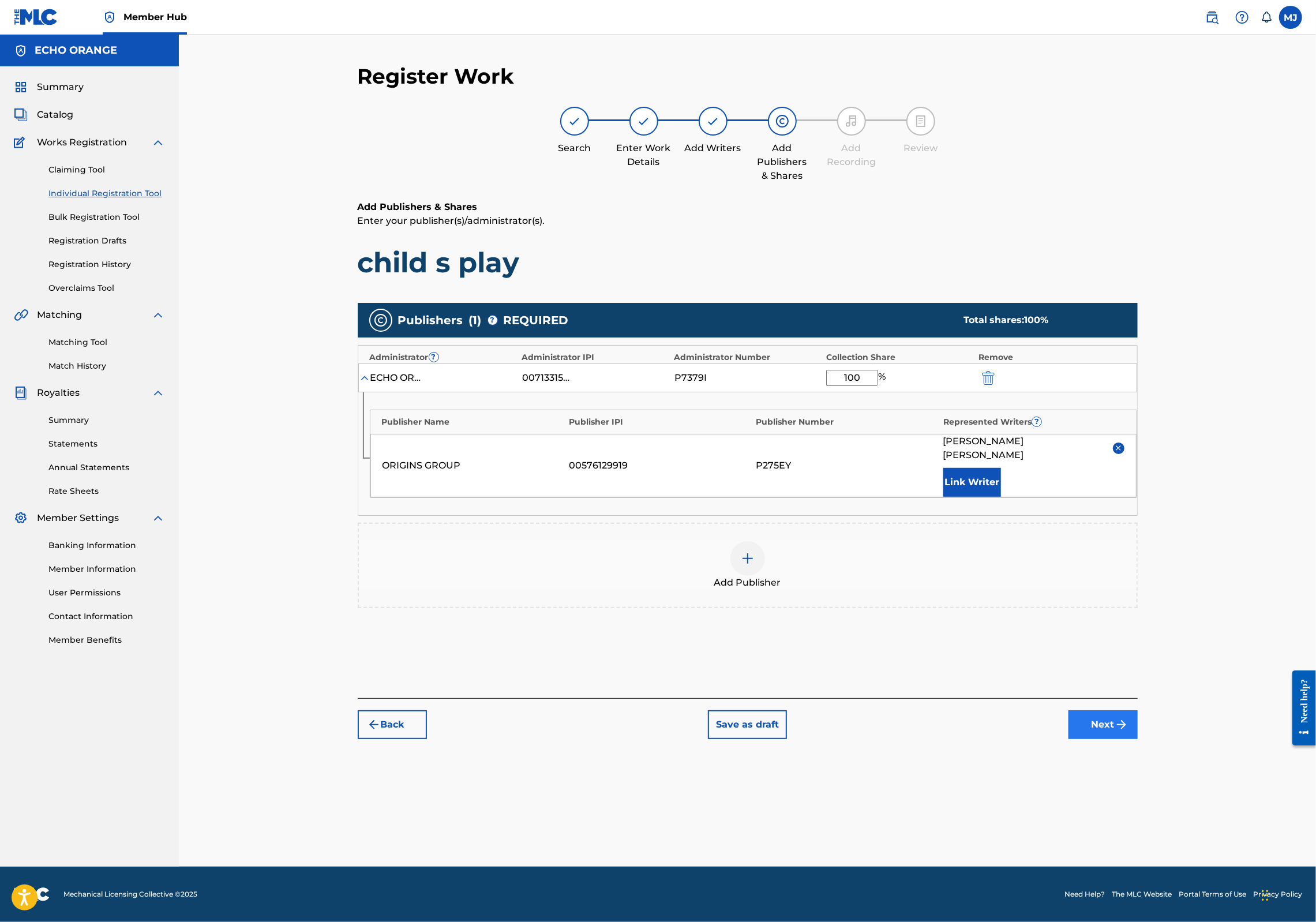
click at [1138, 740] on button "Next" at bounding box center [1104, 725] width 69 height 29
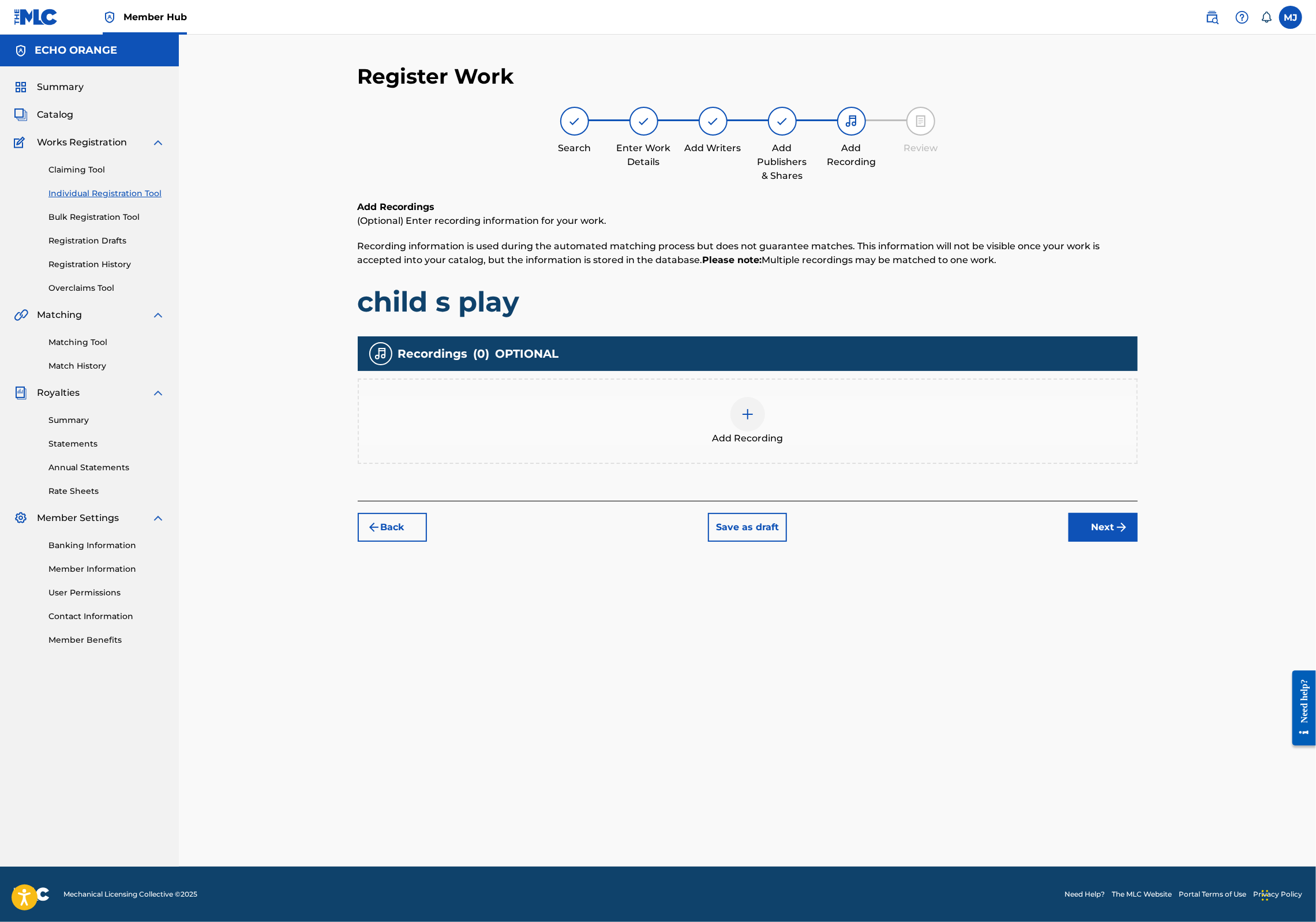
drag, startPoint x: 1206, startPoint y: 558, endPoint x: 1207, endPoint y: 565, distance: 7.1
click at [1138, 501] on div "Add Recordings (Optional) Enter recording information for your work. Recording …" at bounding box center [748, 351] width 780 height 300
click at [1138, 542] on button "Next" at bounding box center [1104, 527] width 69 height 29
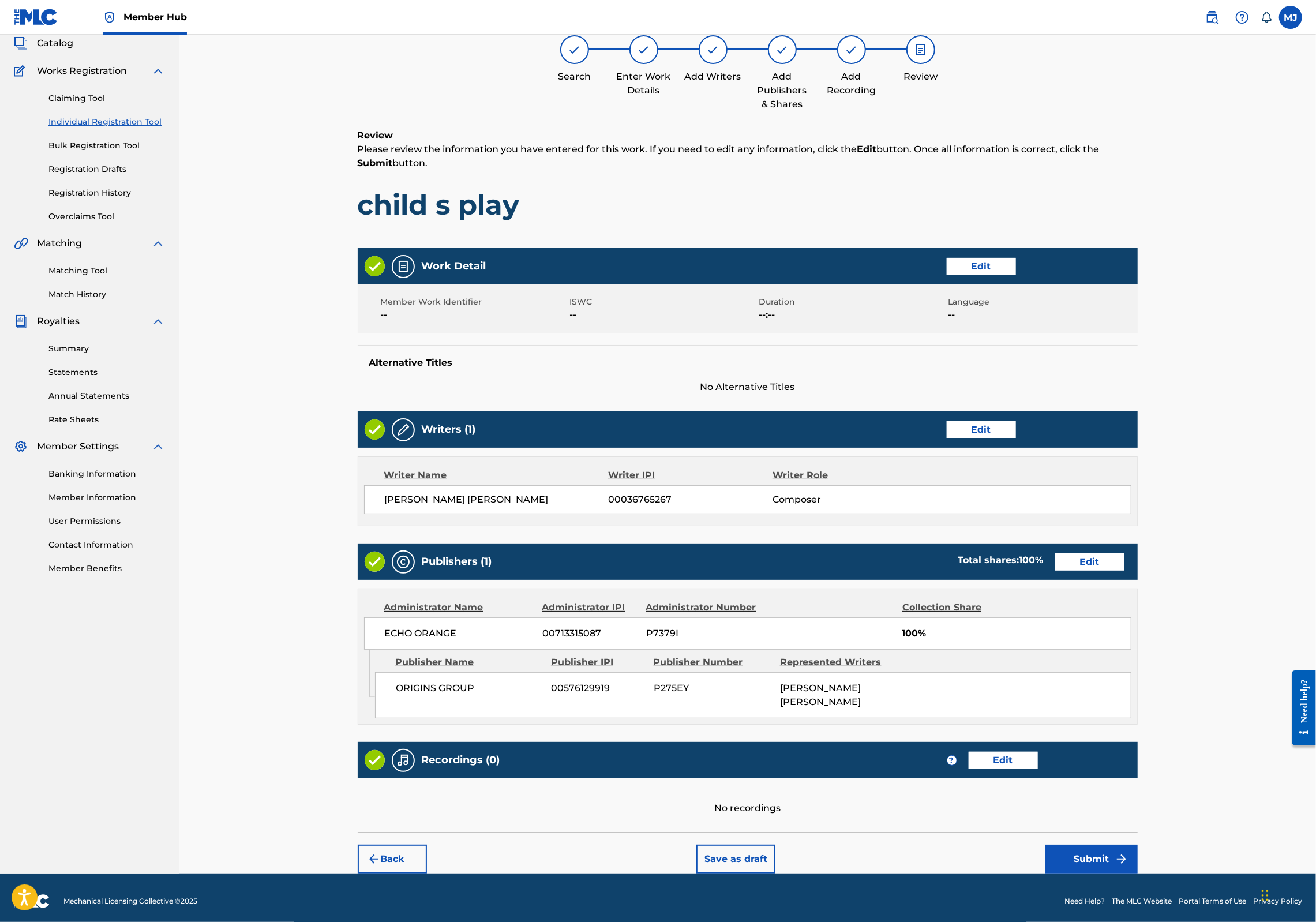
scroll to position [151, 0]
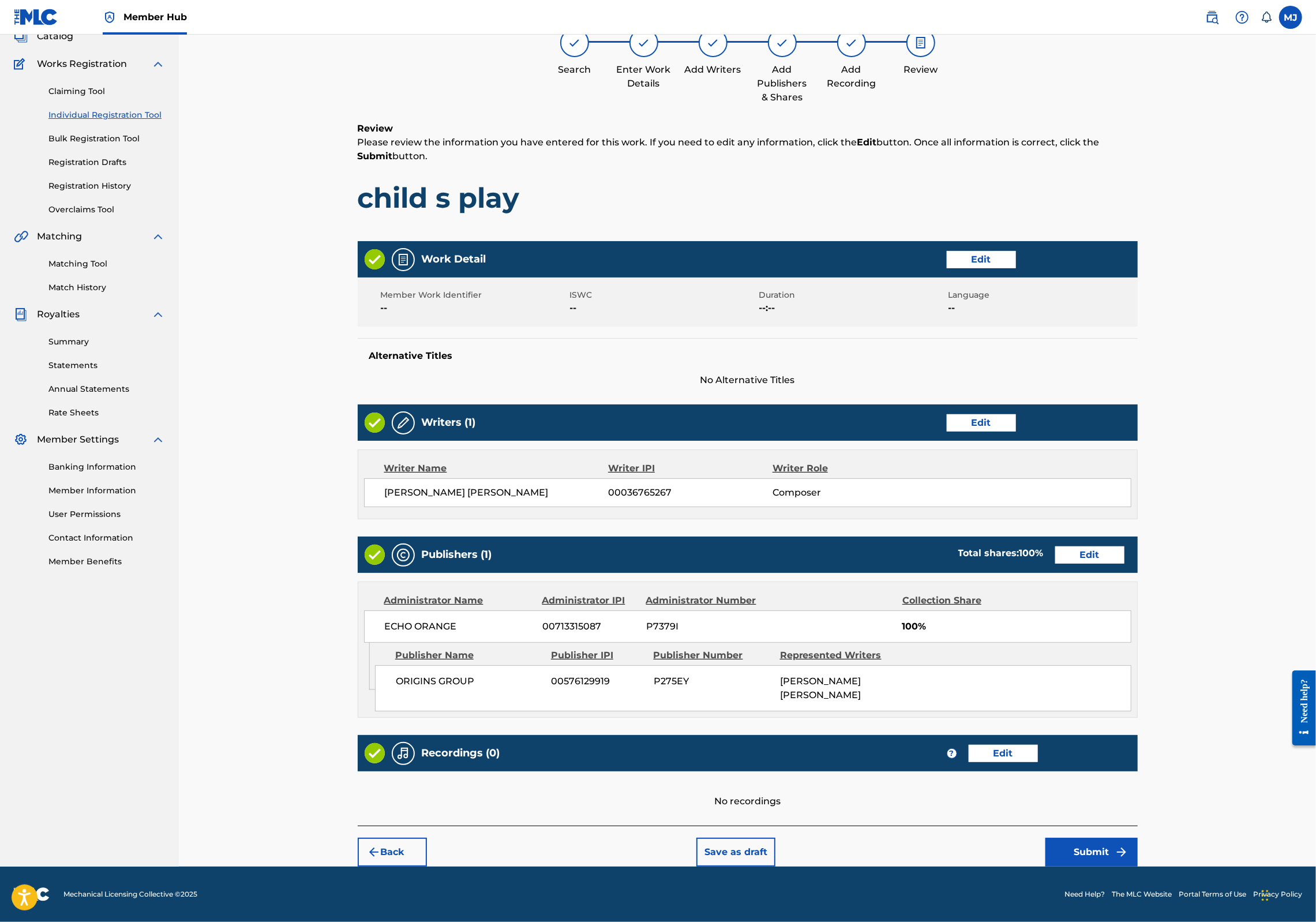
click at [1138, 854] on div "Back Save as draft Submit" at bounding box center [748, 846] width 780 height 41
click at [1138, 864] on button "Submit" at bounding box center [1092, 852] width 92 height 29
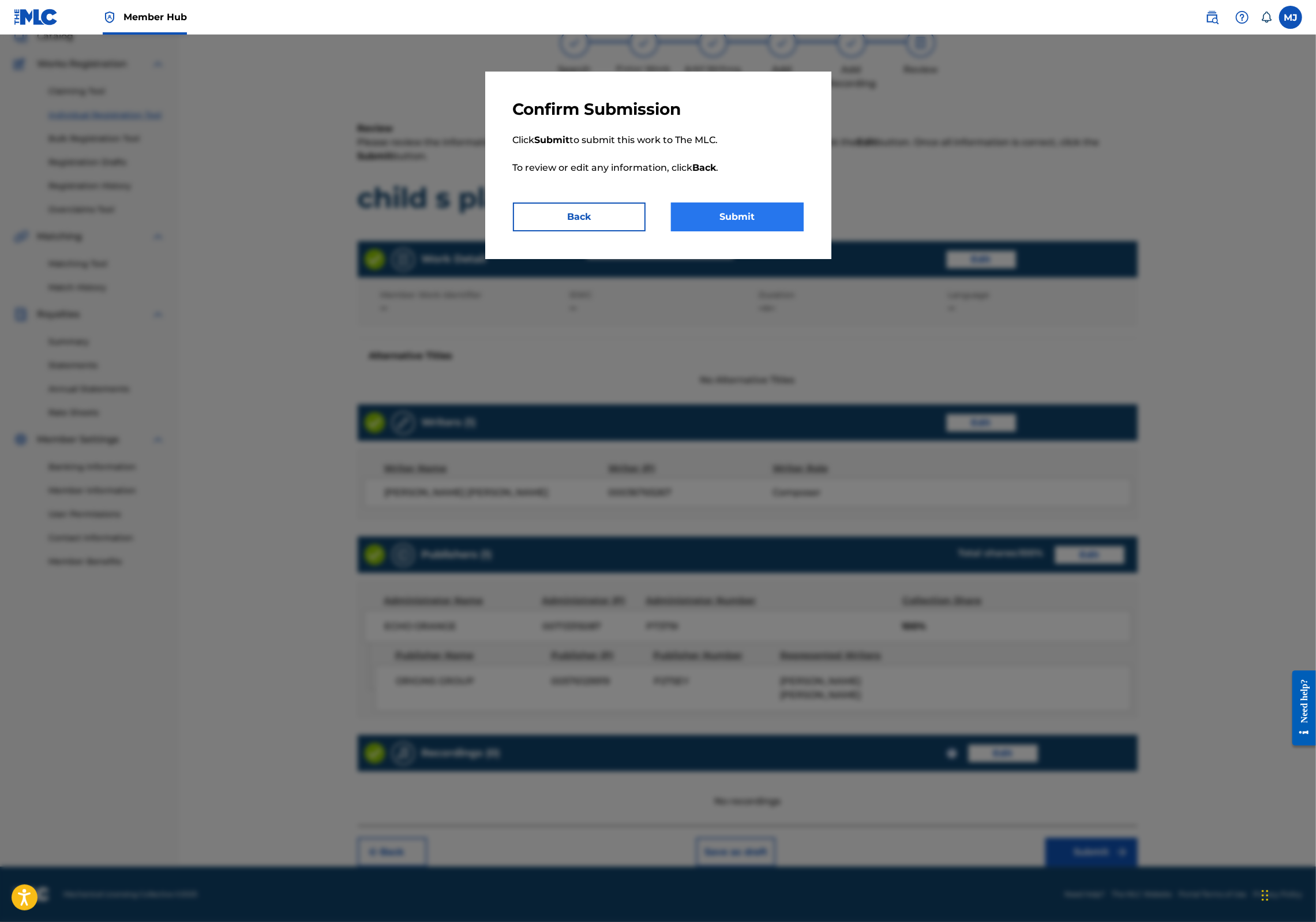
click at [791, 231] on button "Submit" at bounding box center [737, 217] width 133 height 29
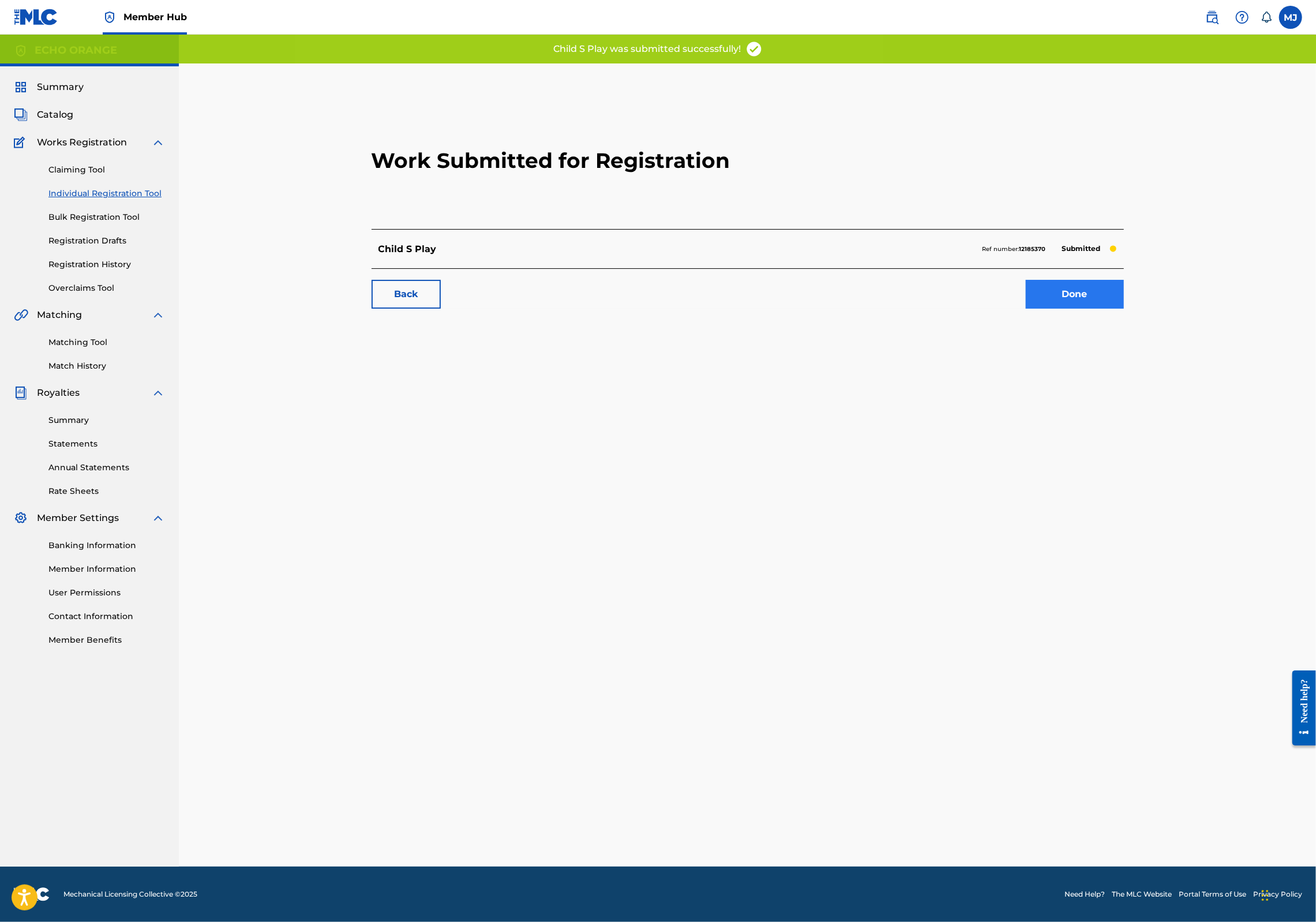
click at [1124, 309] on link "Done" at bounding box center [1075, 294] width 98 height 29
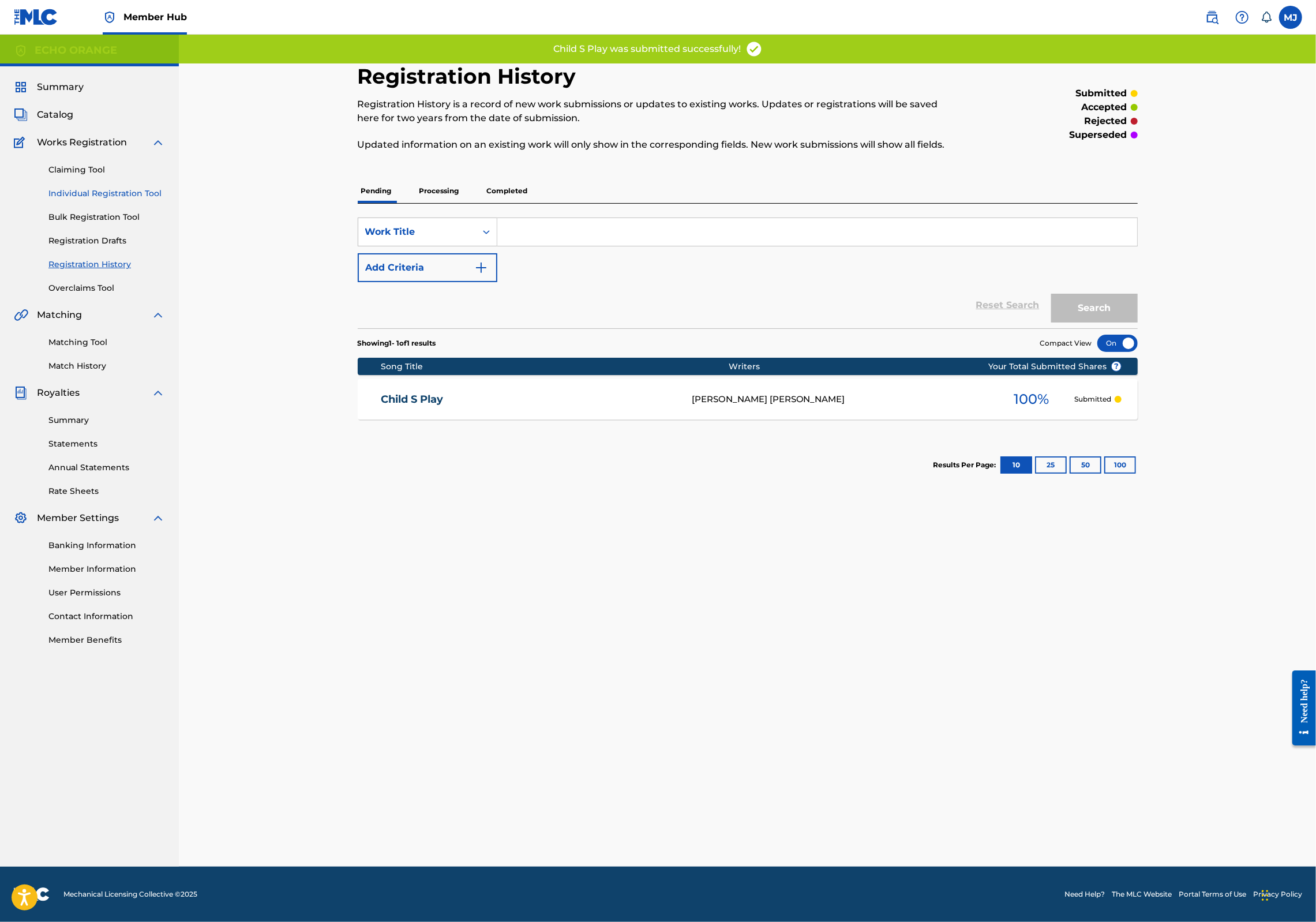
click at [128, 200] on link "Individual Registration Tool" at bounding box center [107, 194] width 116 height 12
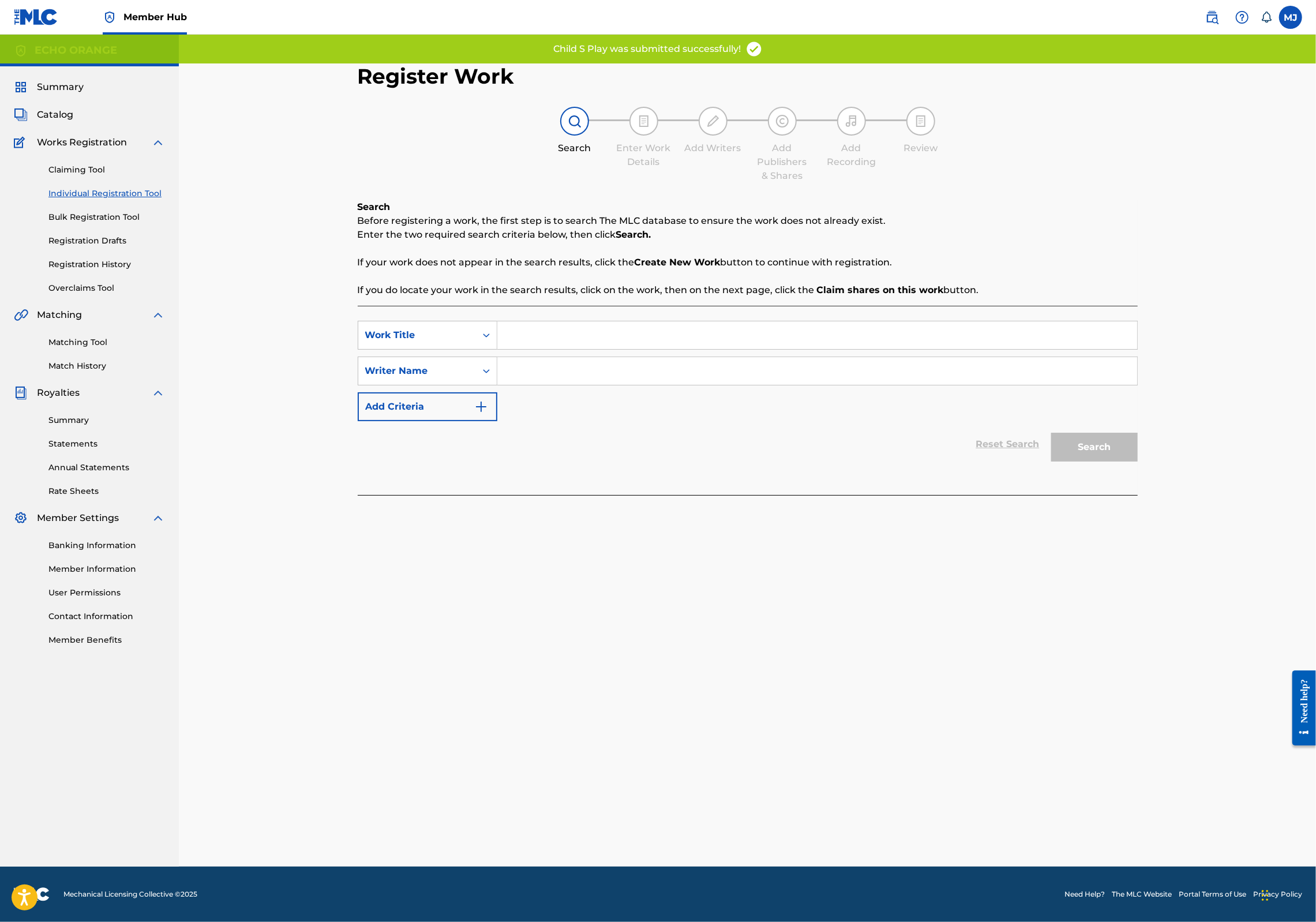
click at [508, 349] on input "Search Form" at bounding box center [818, 335] width 640 height 28
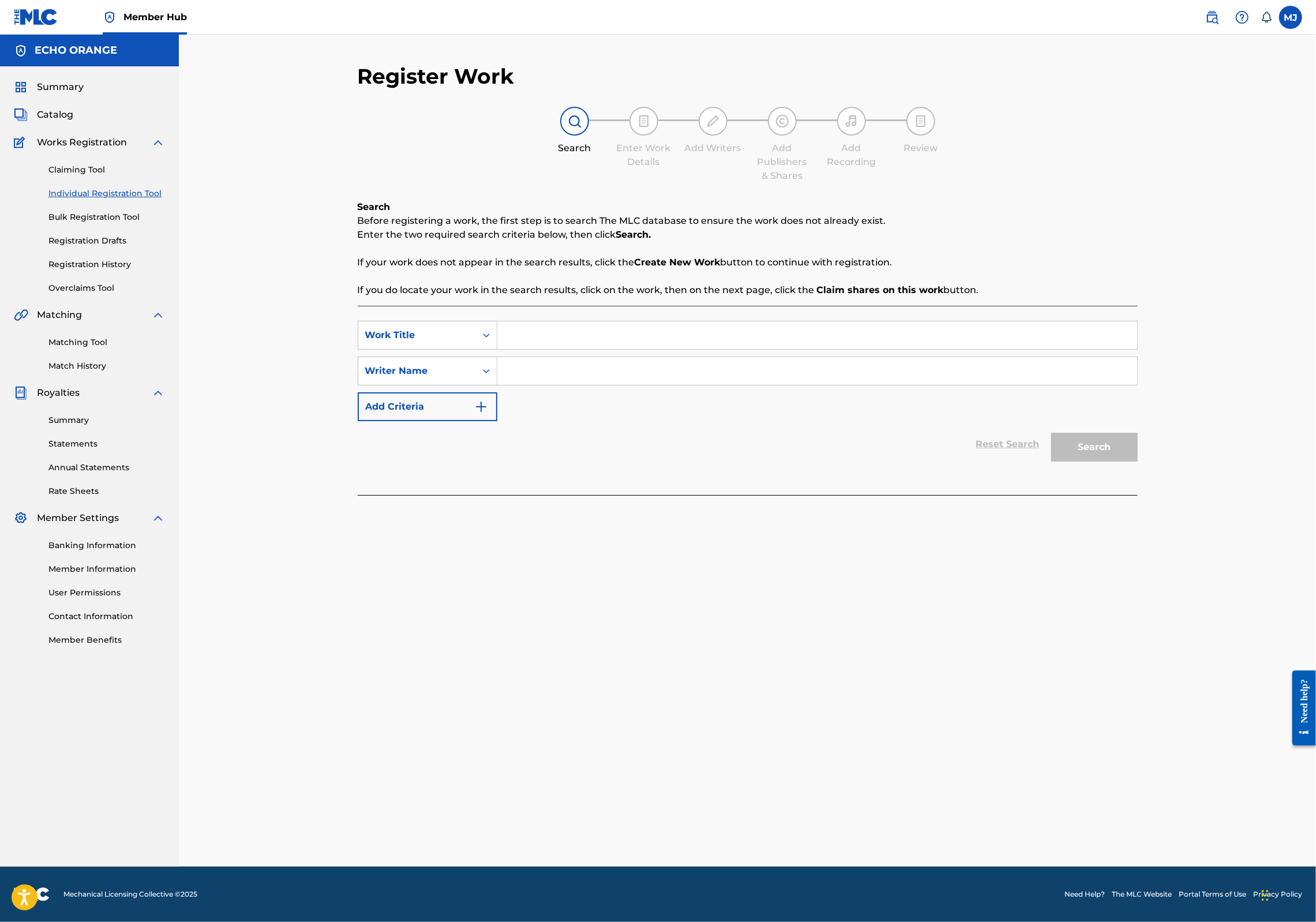
click at [513, 349] on input "Search Form" at bounding box center [818, 335] width 640 height 28
type input "Children of Lhasa"
paste input "denis hekimian"
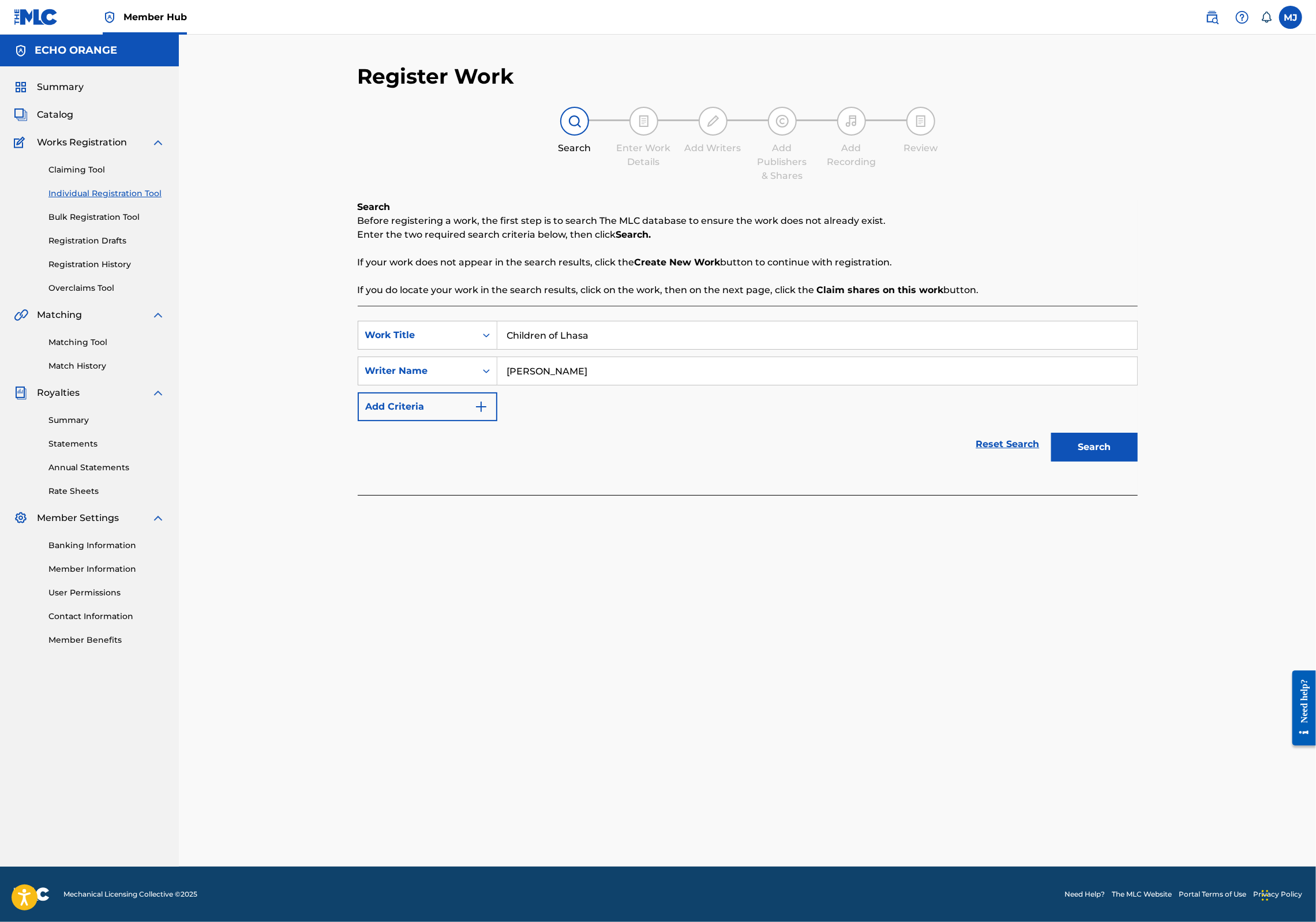
type input "denis hekimian"
click at [1138, 462] on button "Search" at bounding box center [1094, 447] width 86 height 29
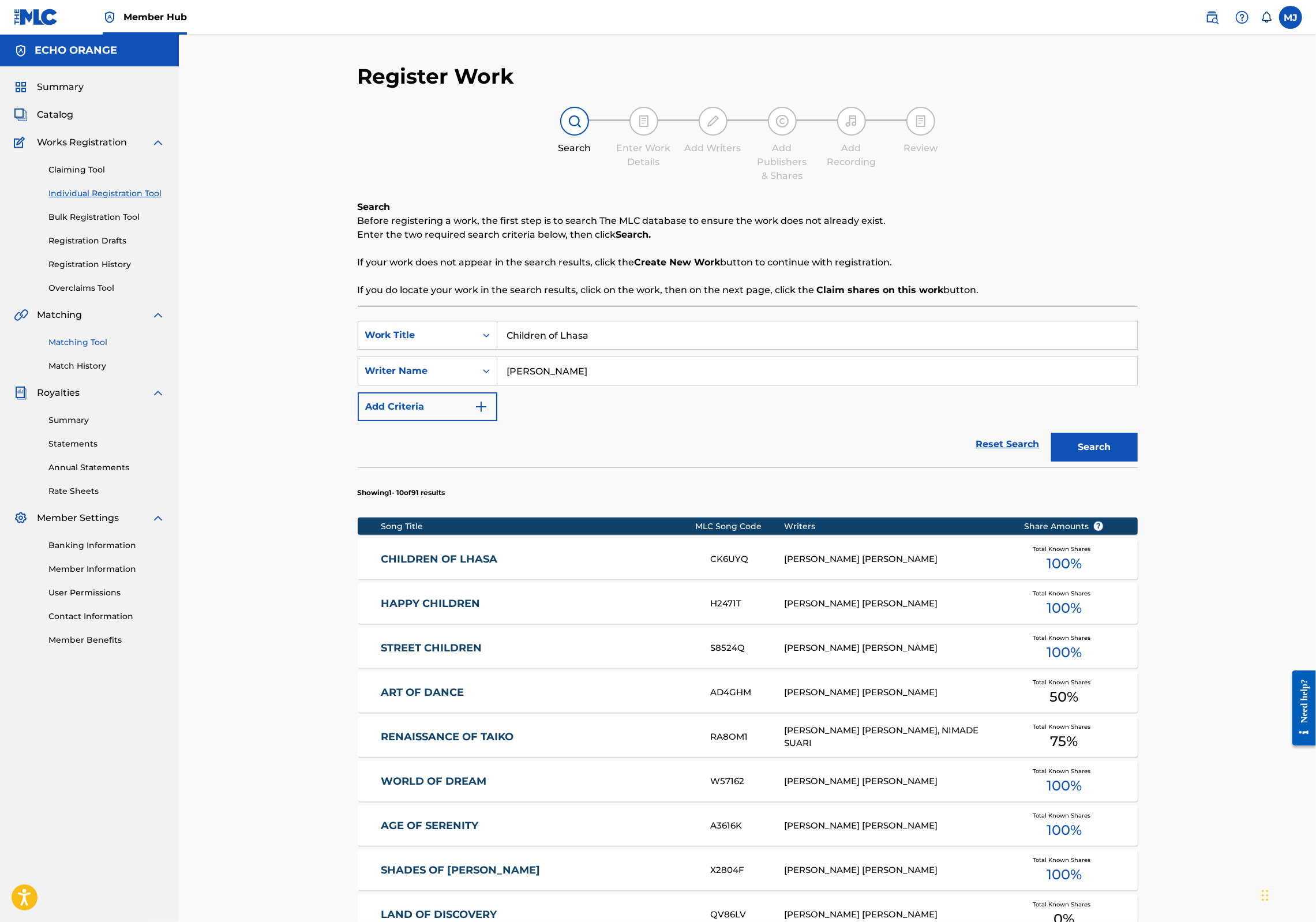
click at [77, 348] on link "Matching Tool" at bounding box center [107, 342] width 116 height 12
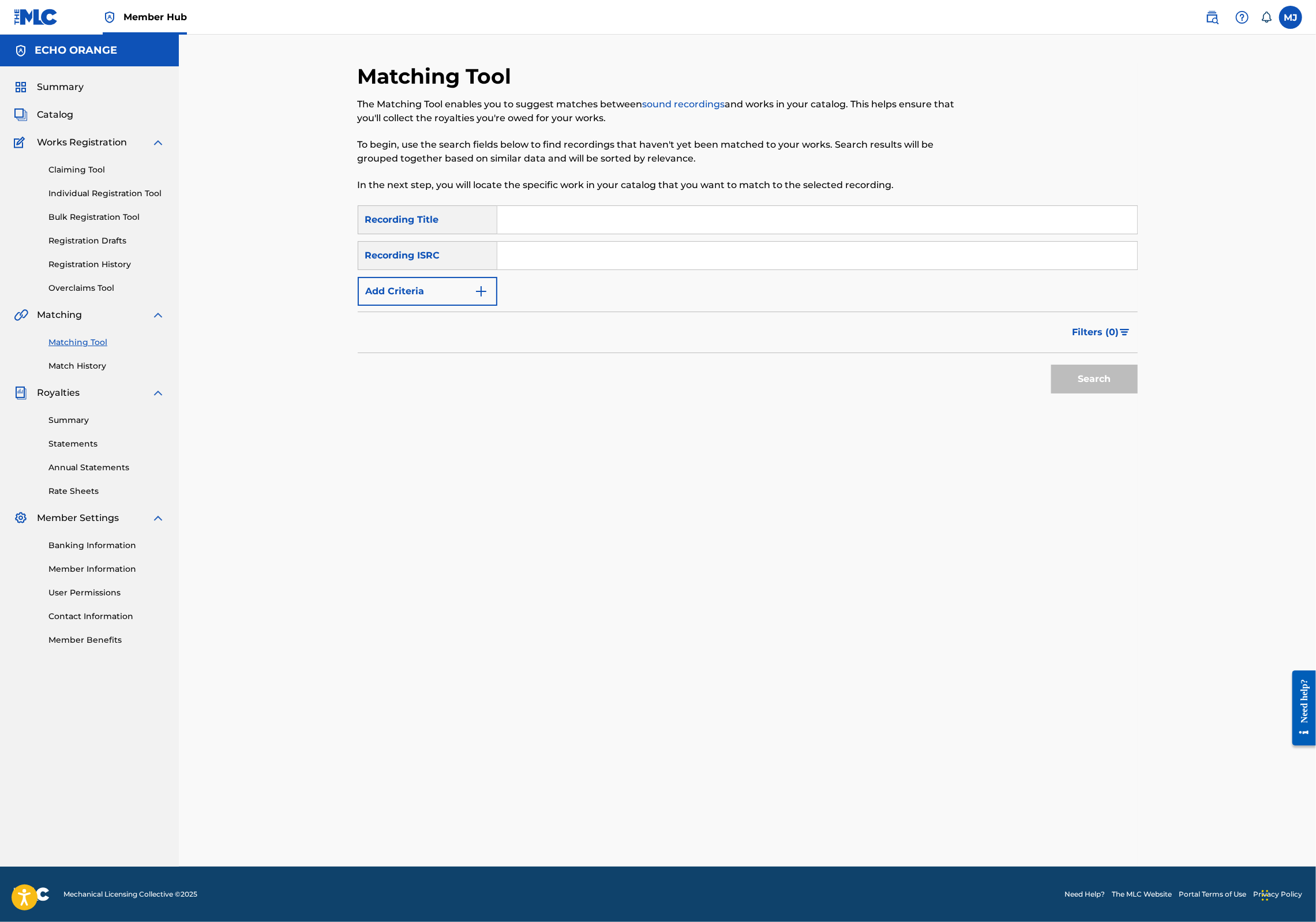
click at [516, 234] on input "Search Form" at bounding box center [818, 219] width 640 height 28
type input "children of lhasa"
click at [414, 306] on button "Add Criteria" at bounding box center [428, 291] width 140 height 29
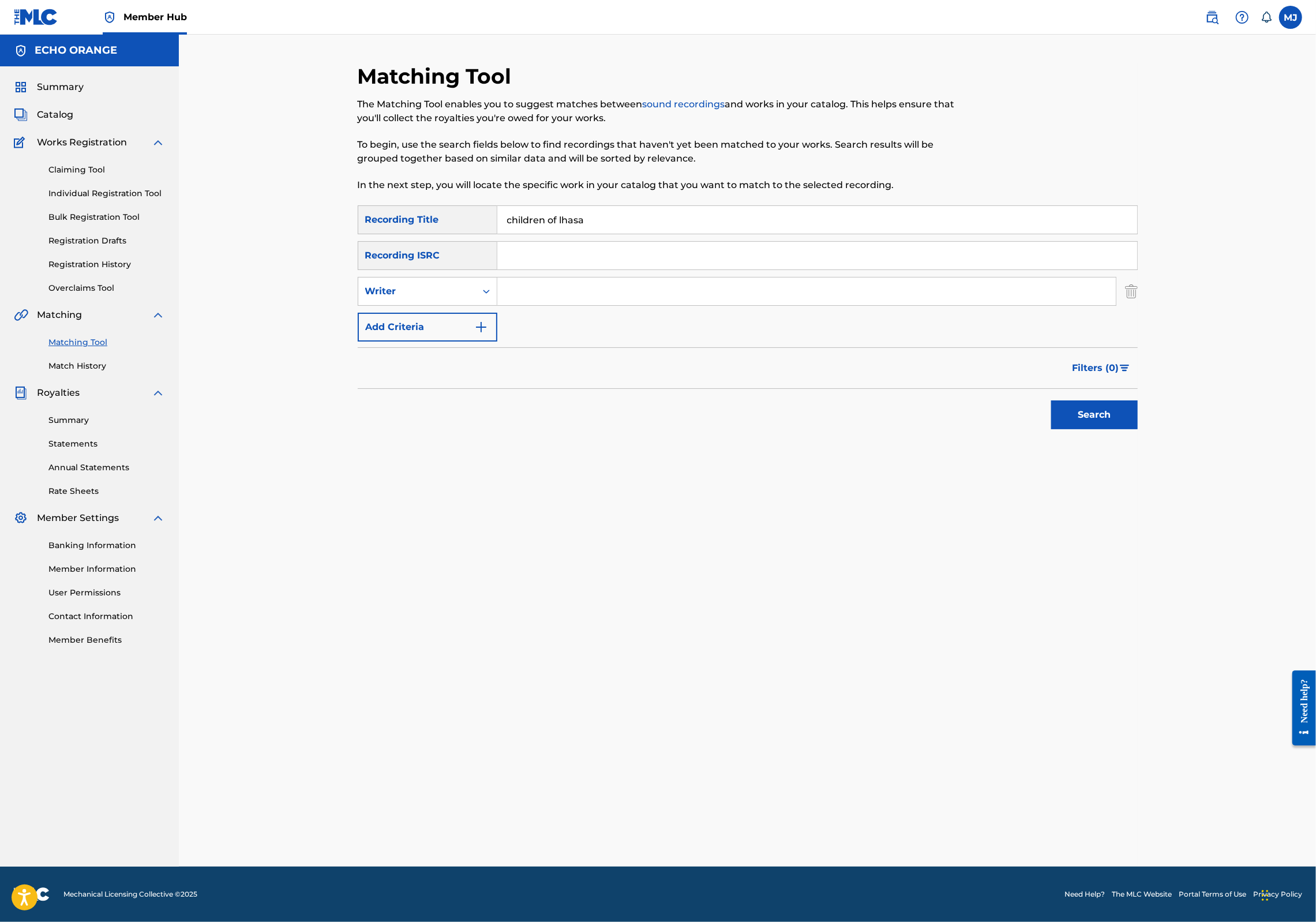
click at [510, 306] on input "Search Form" at bounding box center [807, 291] width 619 height 28
paste input "denis hekimian"
type input "denis hekimian"
click at [1138, 429] on button "Search" at bounding box center [1094, 414] width 86 height 29
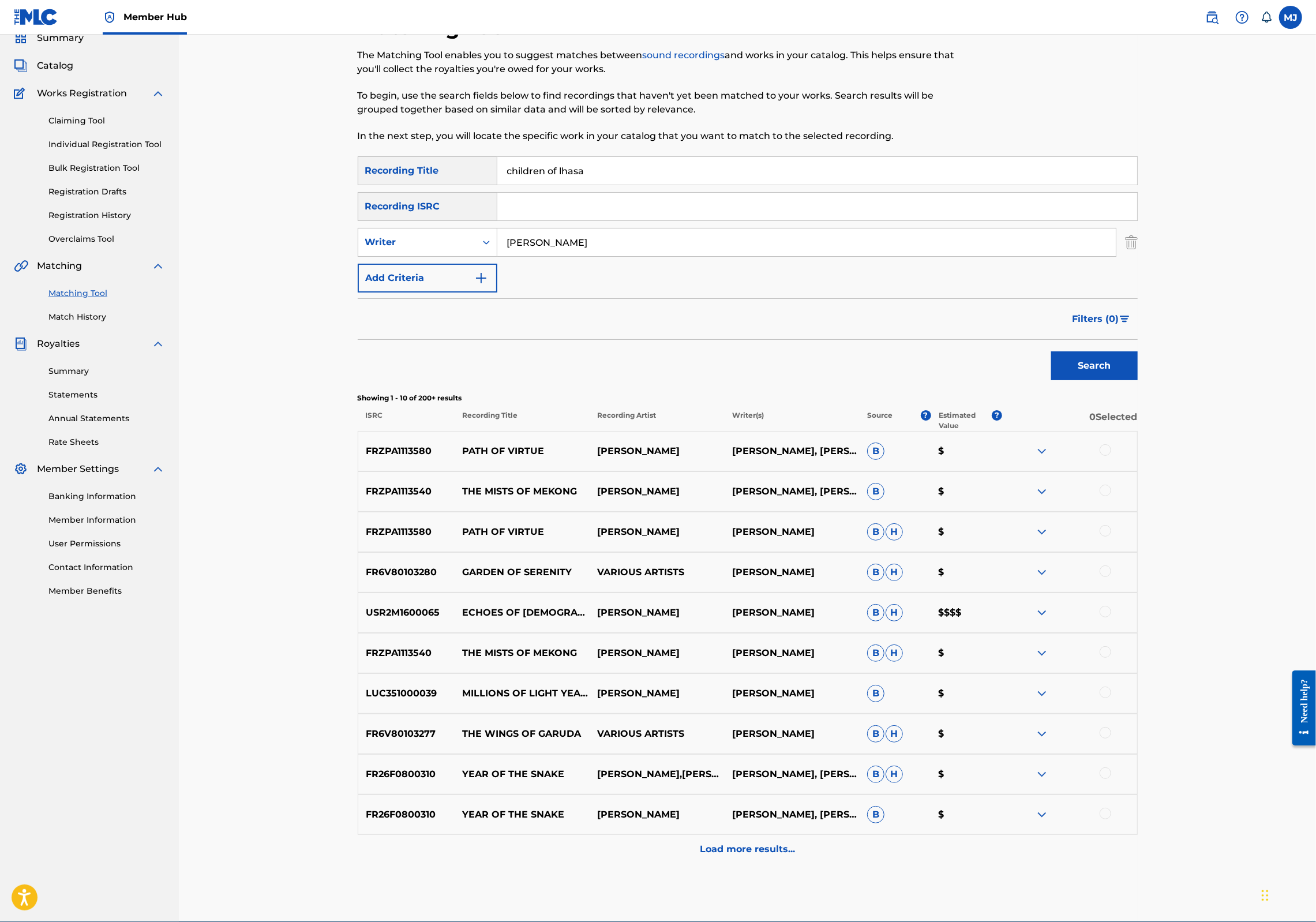
scroll to position [30, 0]
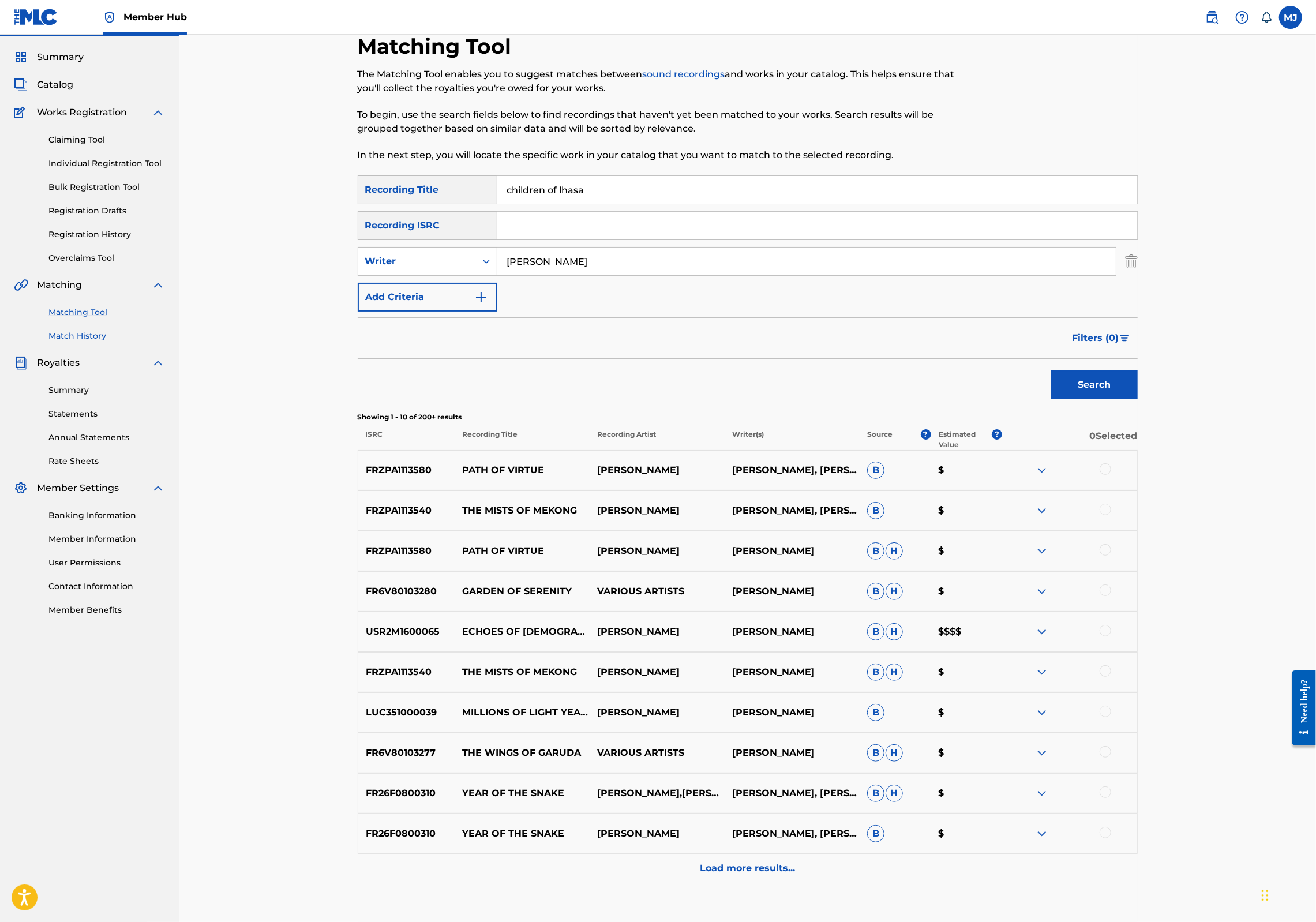
click at [60, 342] on link "Match History" at bounding box center [107, 336] width 116 height 12
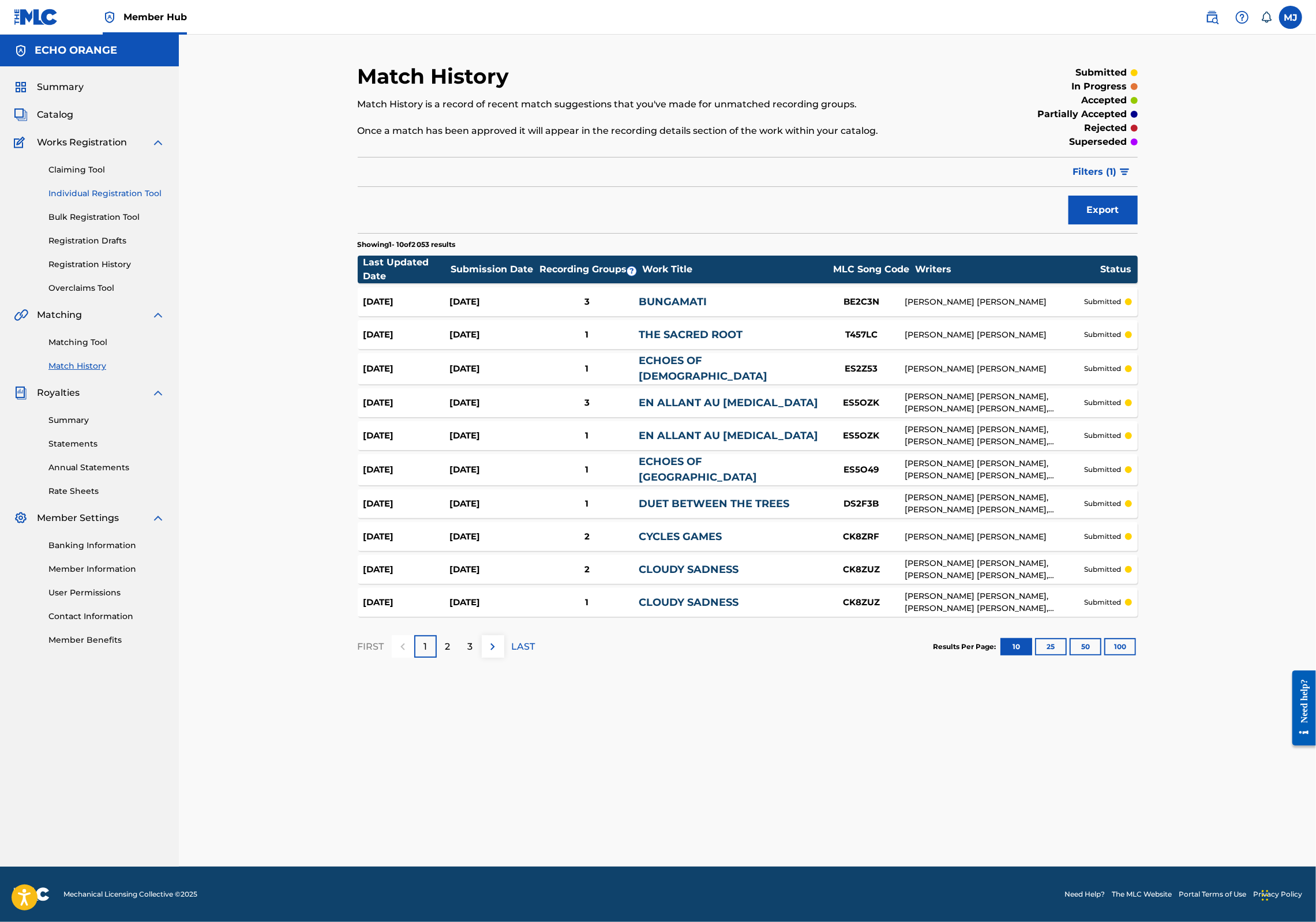
click at [119, 200] on link "Individual Registration Tool" at bounding box center [107, 194] width 116 height 12
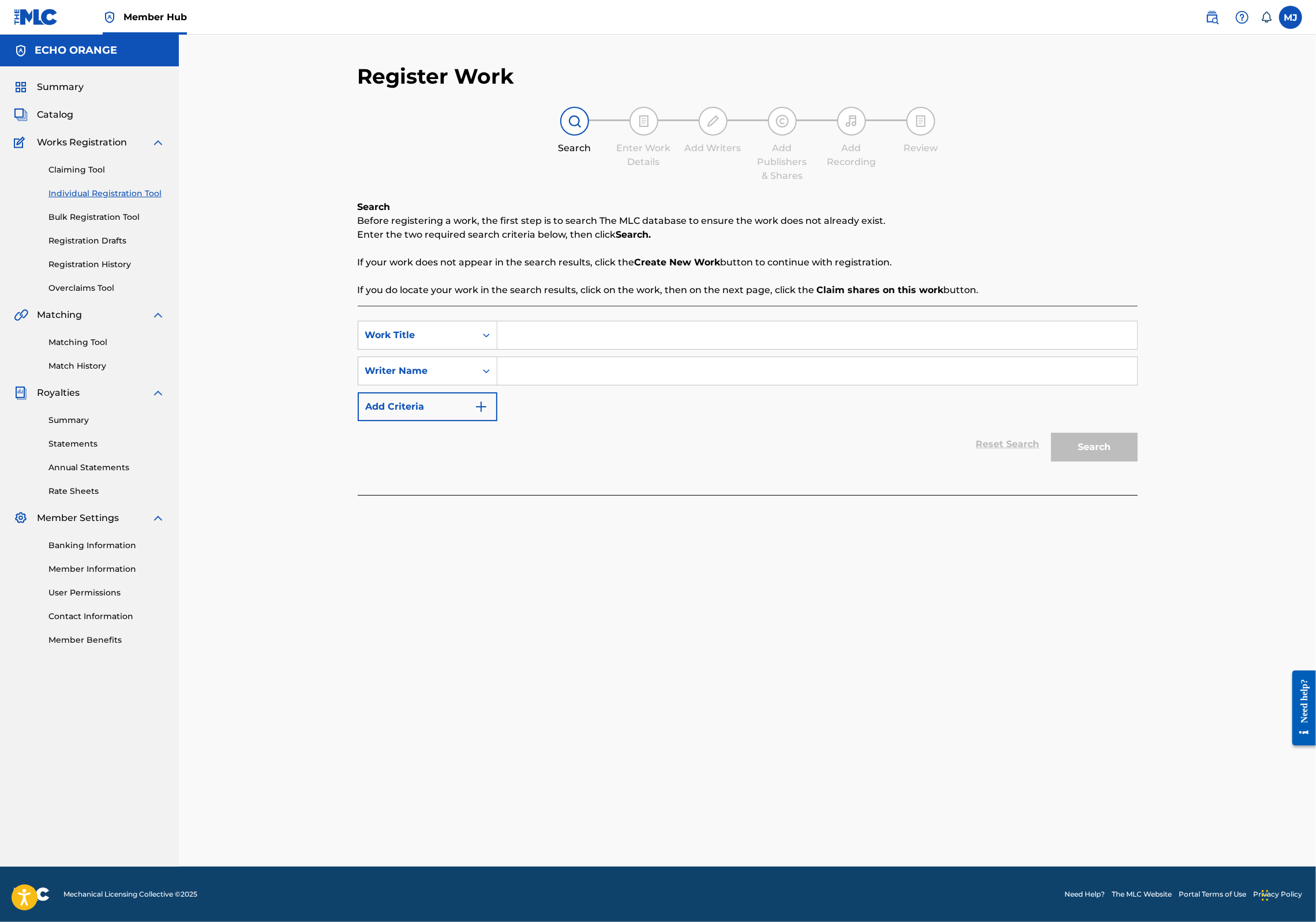
click at [535, 349] on input "Search Form" at bounding box center [818, 335] width 640 height 28
type input "Chill out"
paste input "denis hekimian"
type input "denis hekimian"
click at [1138, 462] on button "Search" at bounding box center [1094, 447] width 86 height 29
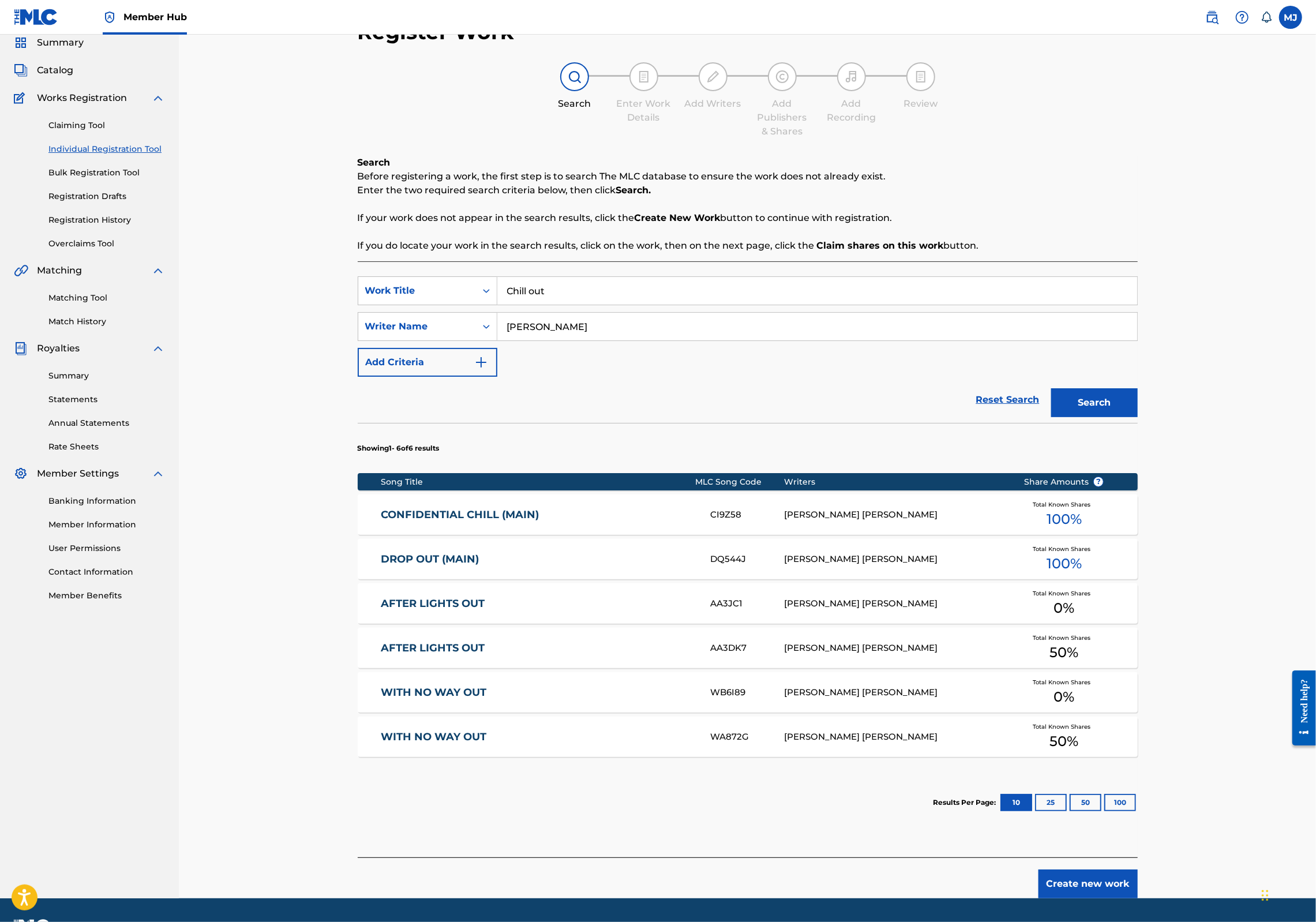
scroll to position [174, 0]
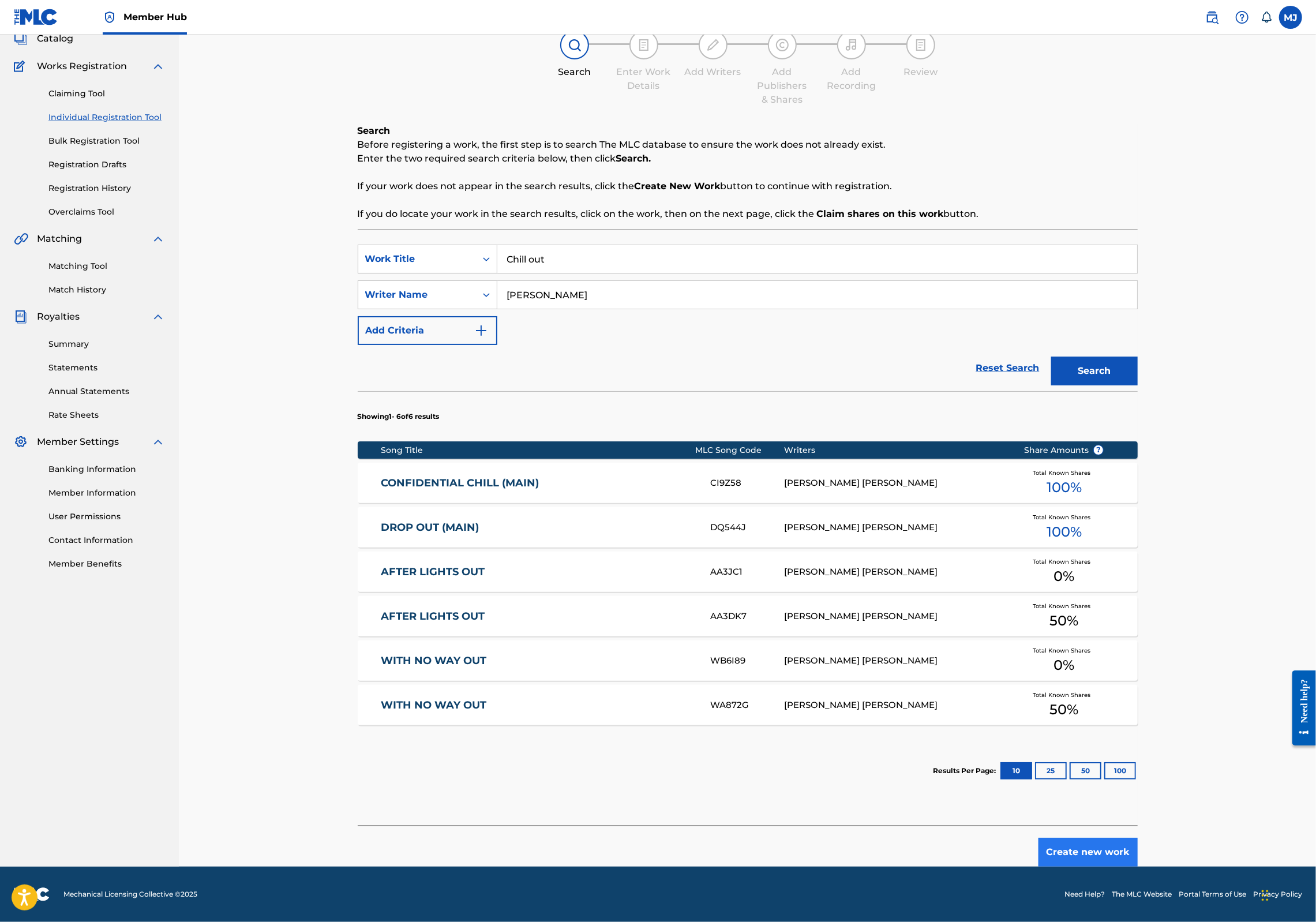
click at [1138, 851] on button "Create new work" at bounding box center [1089, 852] width 99 height 29
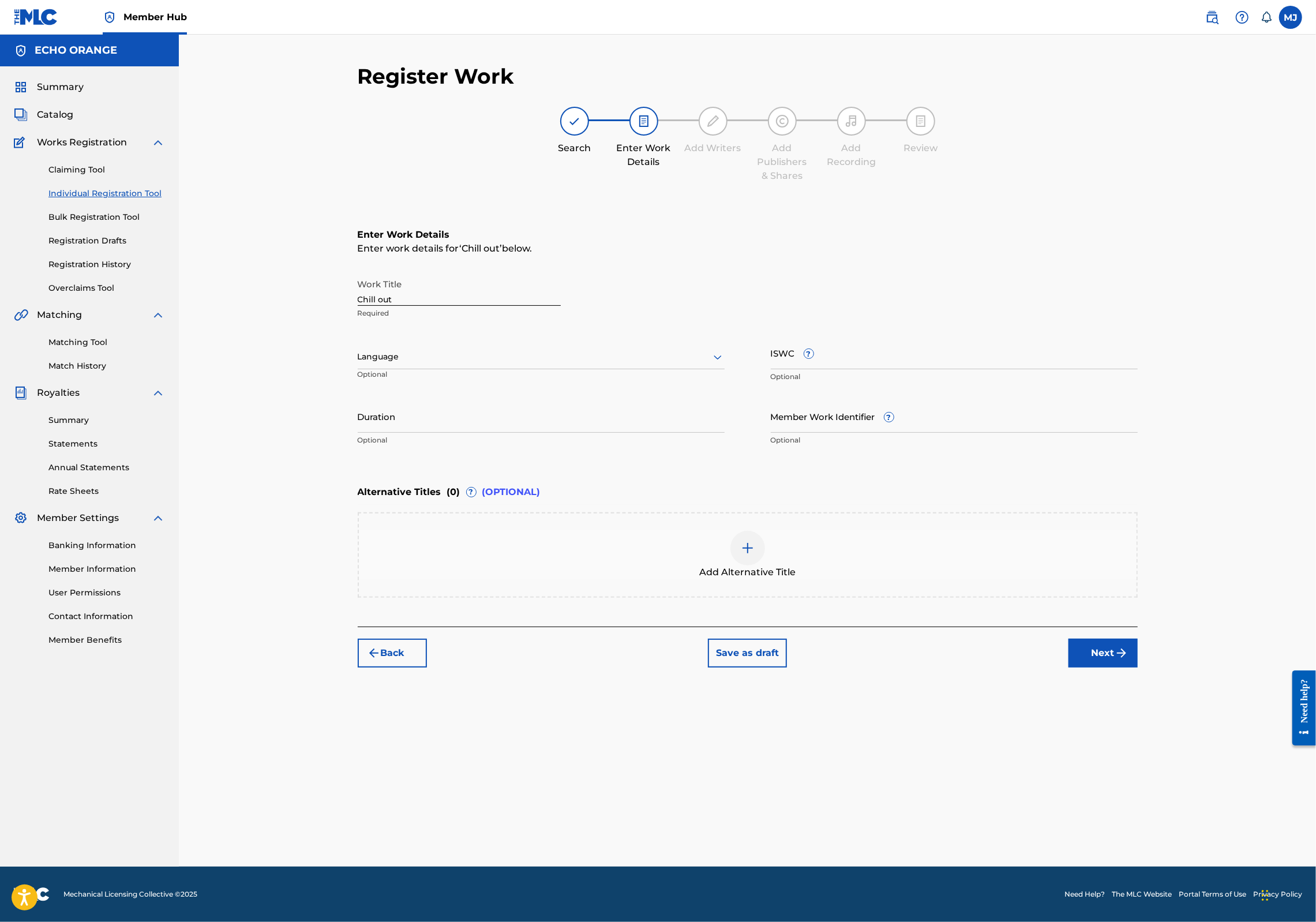
scroll to position [0, 0]
click at [1152, 780] on div "Register Work Search Enter Work Details Add Writers Add Publishers & Shares Add…" at bounding box center [748, 466] width 808 height 803
click at [1138, 667] on button "Next" at bounding box center [1104, 653] width 69 height 29
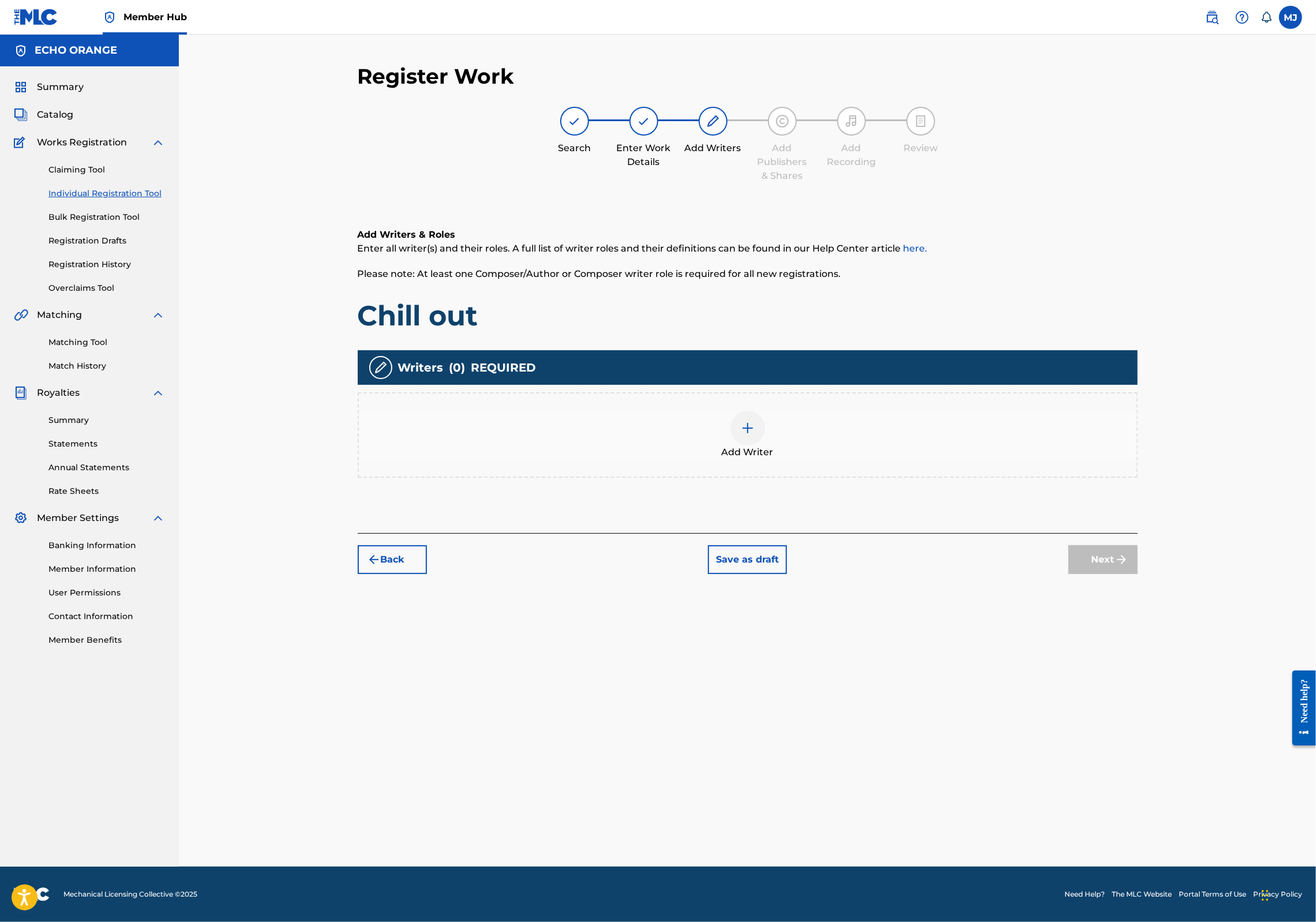
click at [932, 459] on div "Add Writer" at bounding box center [748, 435] width 778 height 49
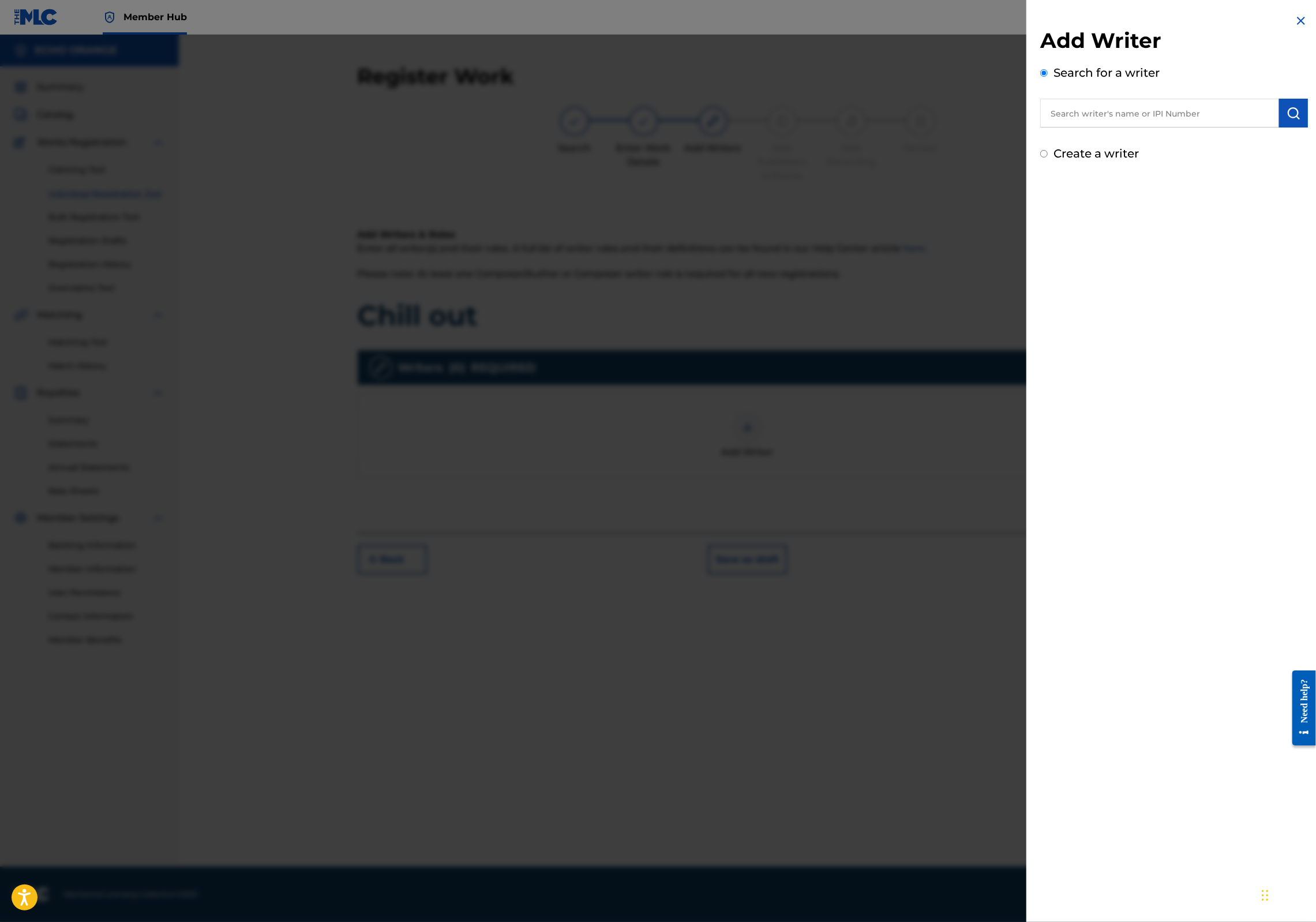
click at [1127, 114] on input "text" at bounding box center [1160, 113] width 239 height 29
paste input "denis hekimian"
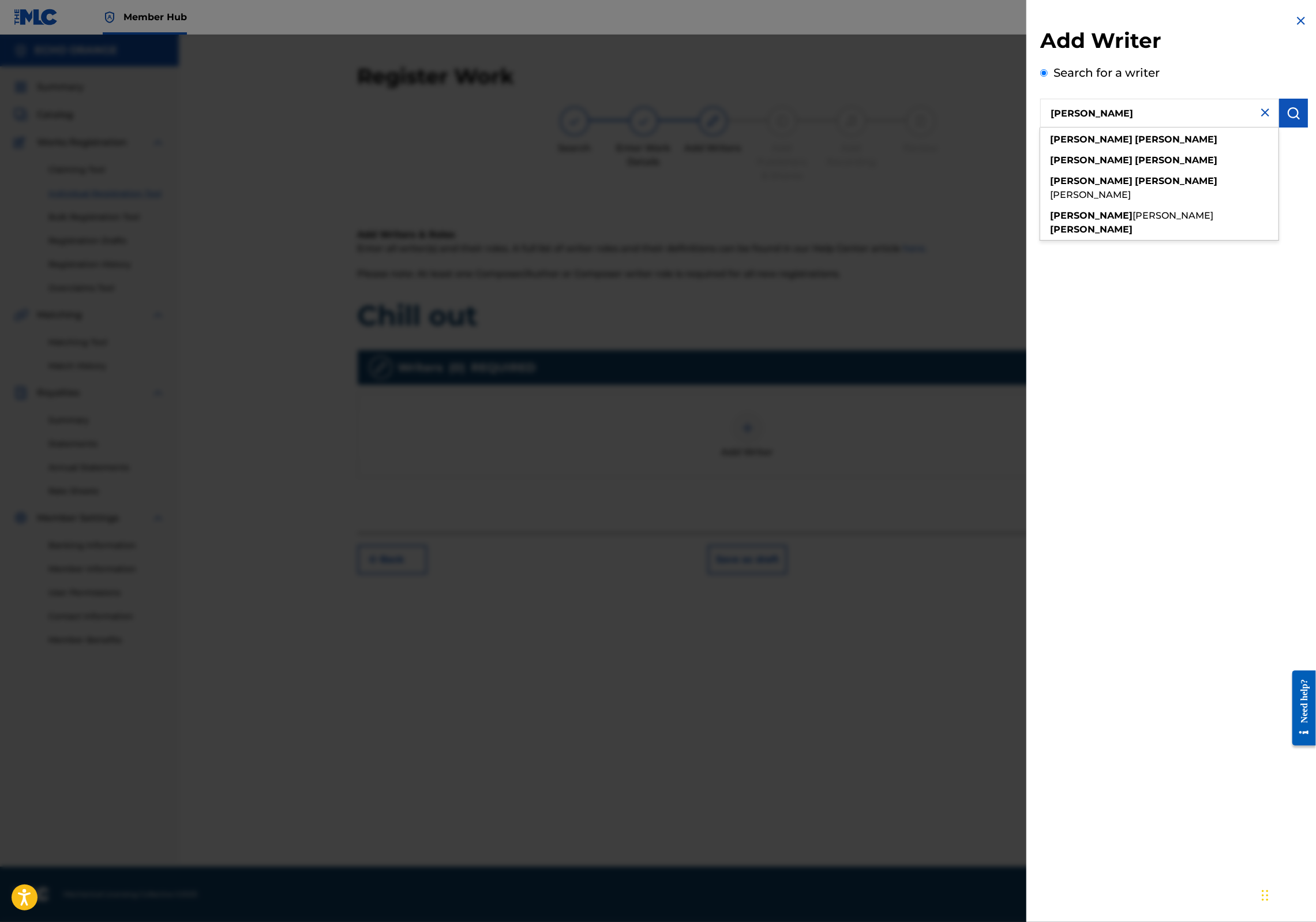
type input "denis hekimian"
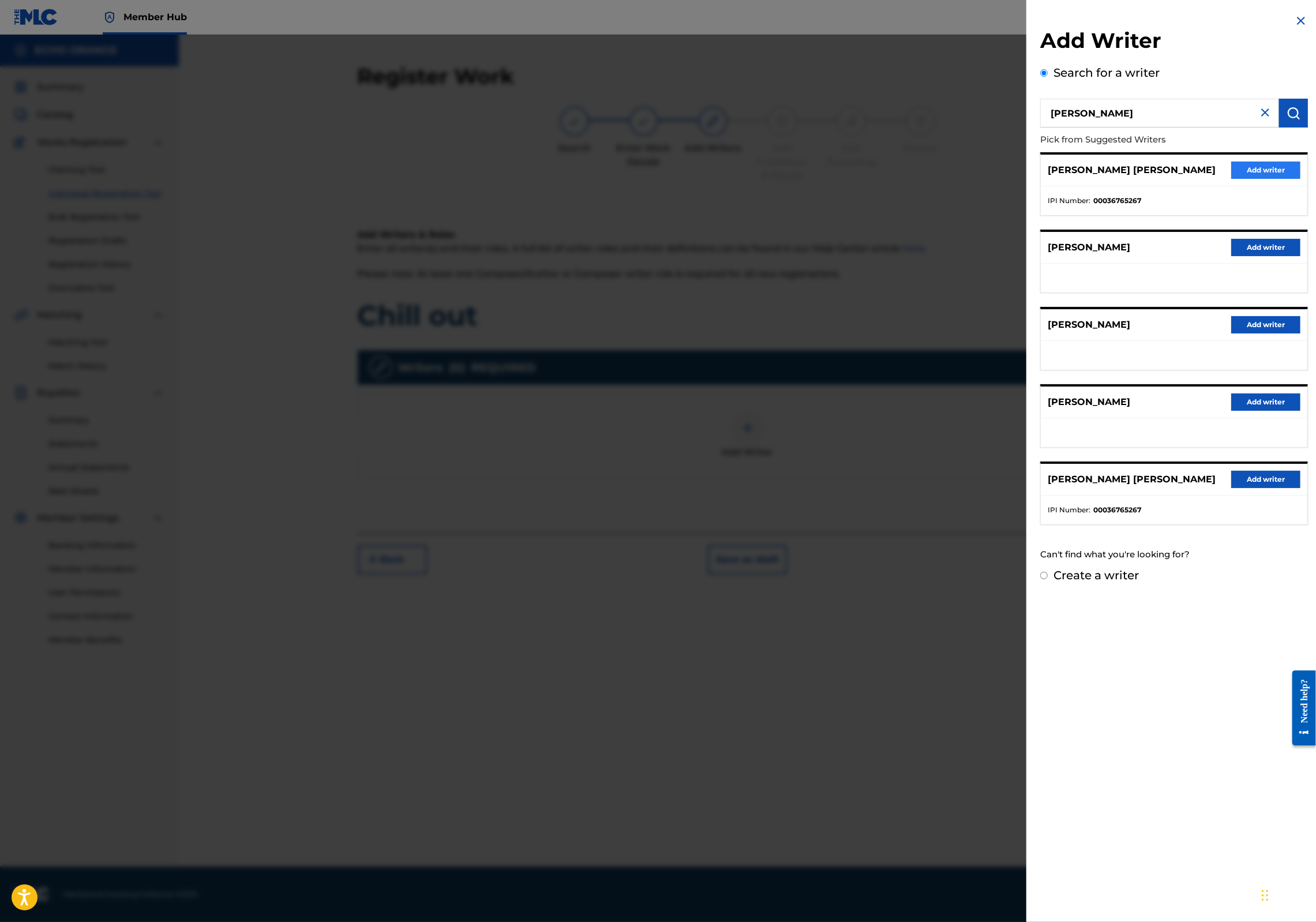
click at [1246, 179] on button "Add writer" at bounding box center [1266, 170] width 69 height 17
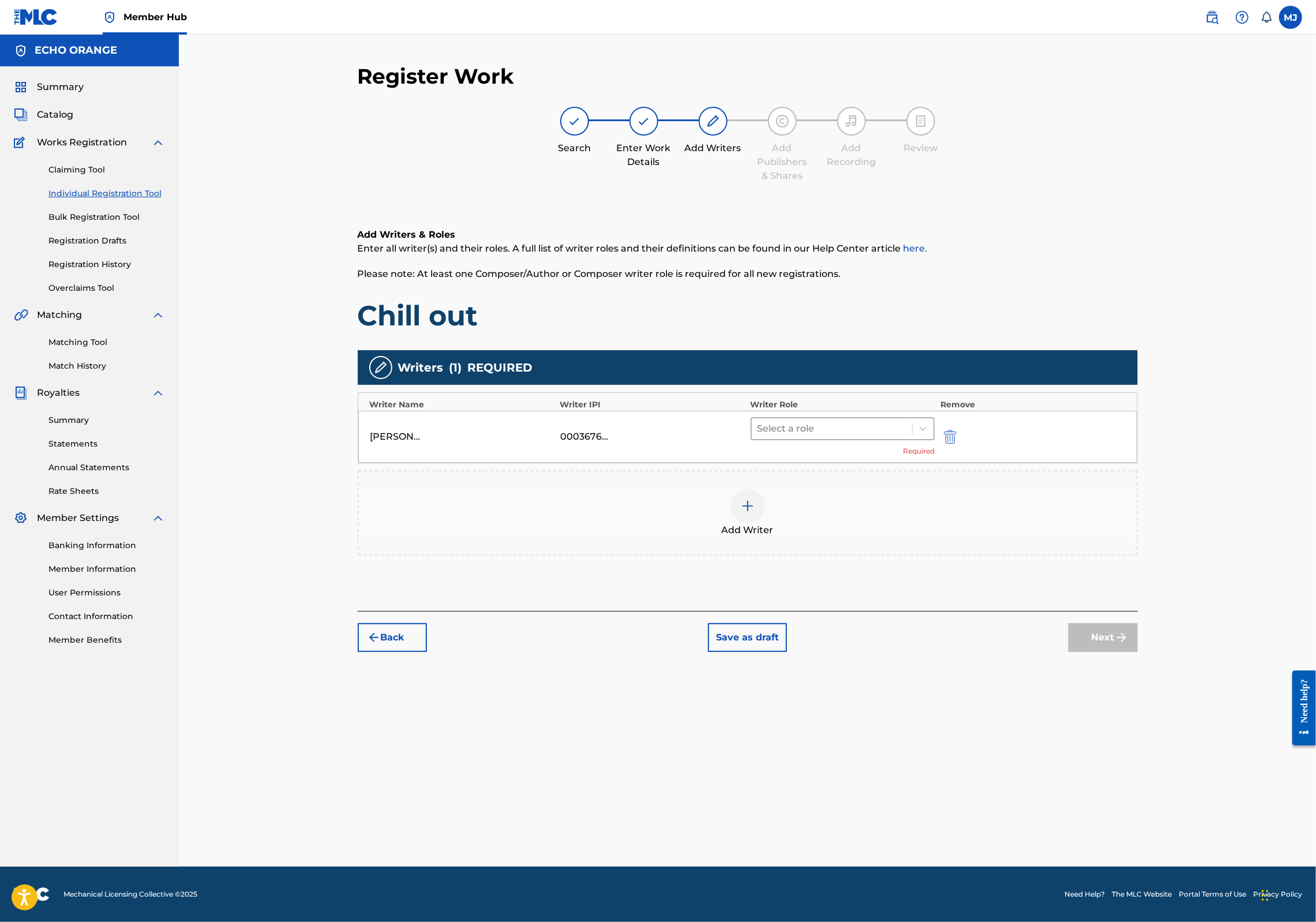
click at [887, 437] on div at bounding box center [832, 429] width 149 height 17
click at [846, 591] on div "Composer" at bounding box center [880, 595] width 222 height 23
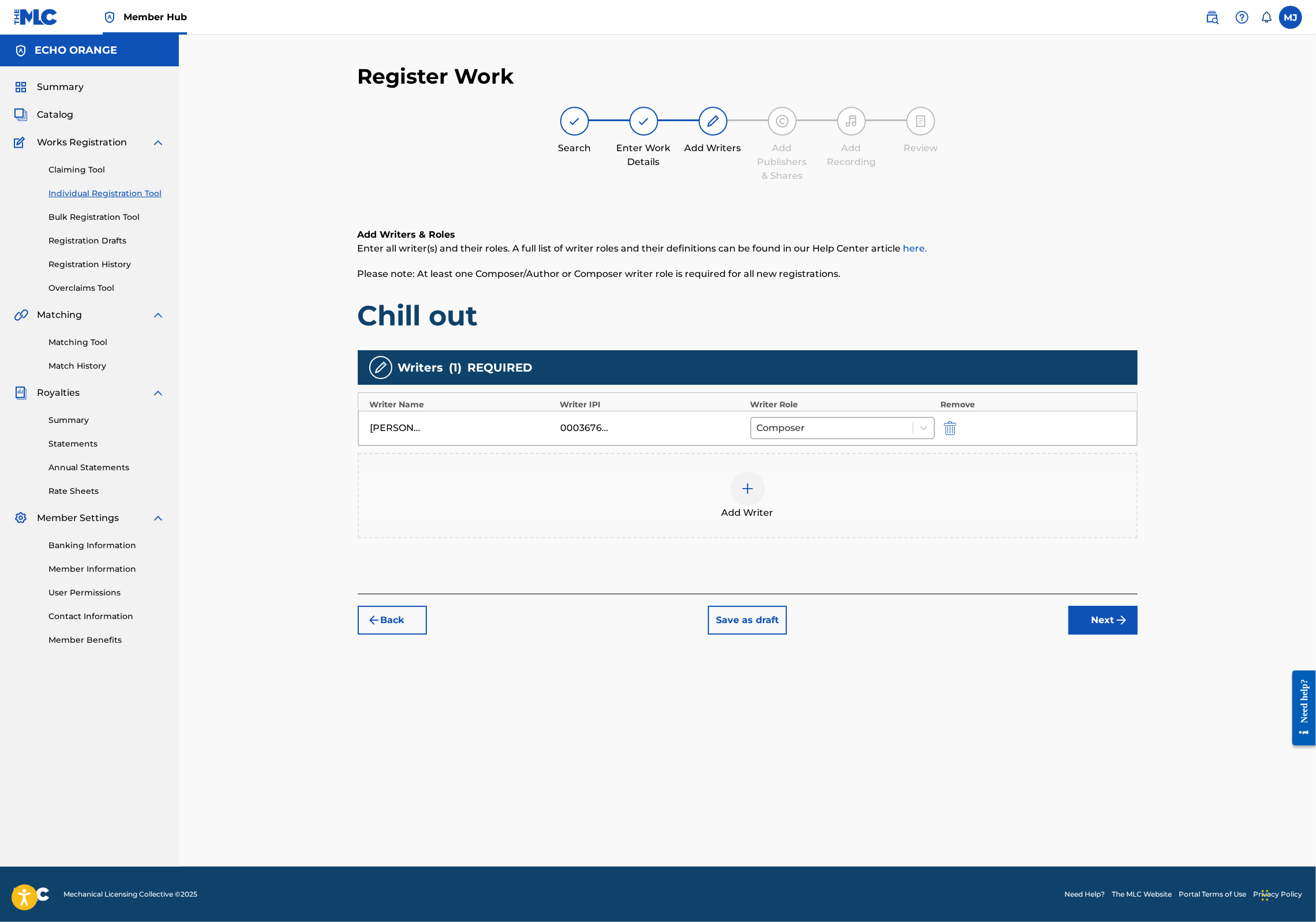
click at [1138, 635] on div "Back Save as draft Next" at bounding box center [748, 614] width 780 height 41
click at [1138, 635] on button "Next" at bounding box center [1104, 620] width 69 height 29
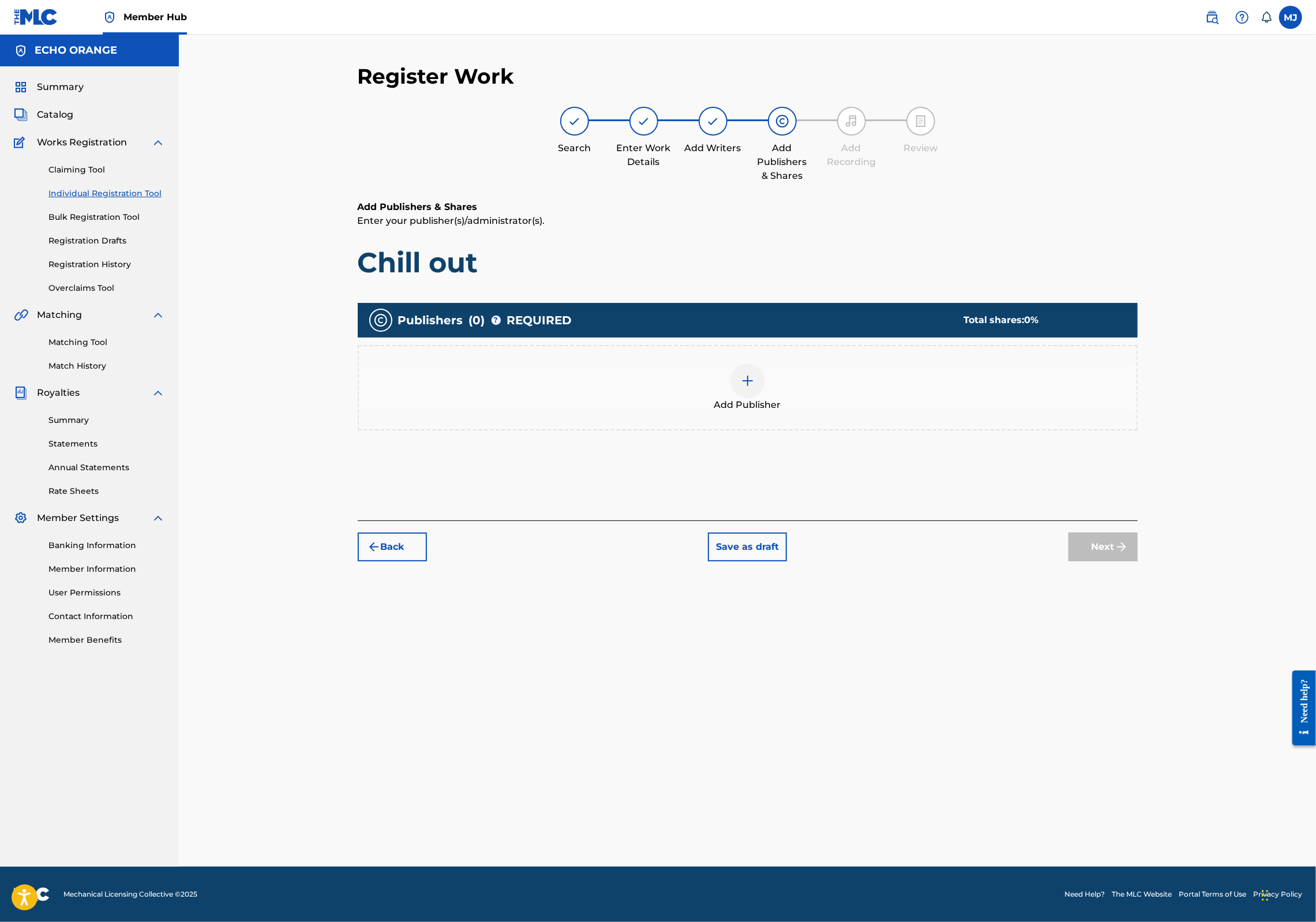
click at [723, 412] on div "Add Publisher" at bounding box center [748, 387] width 778 height 49
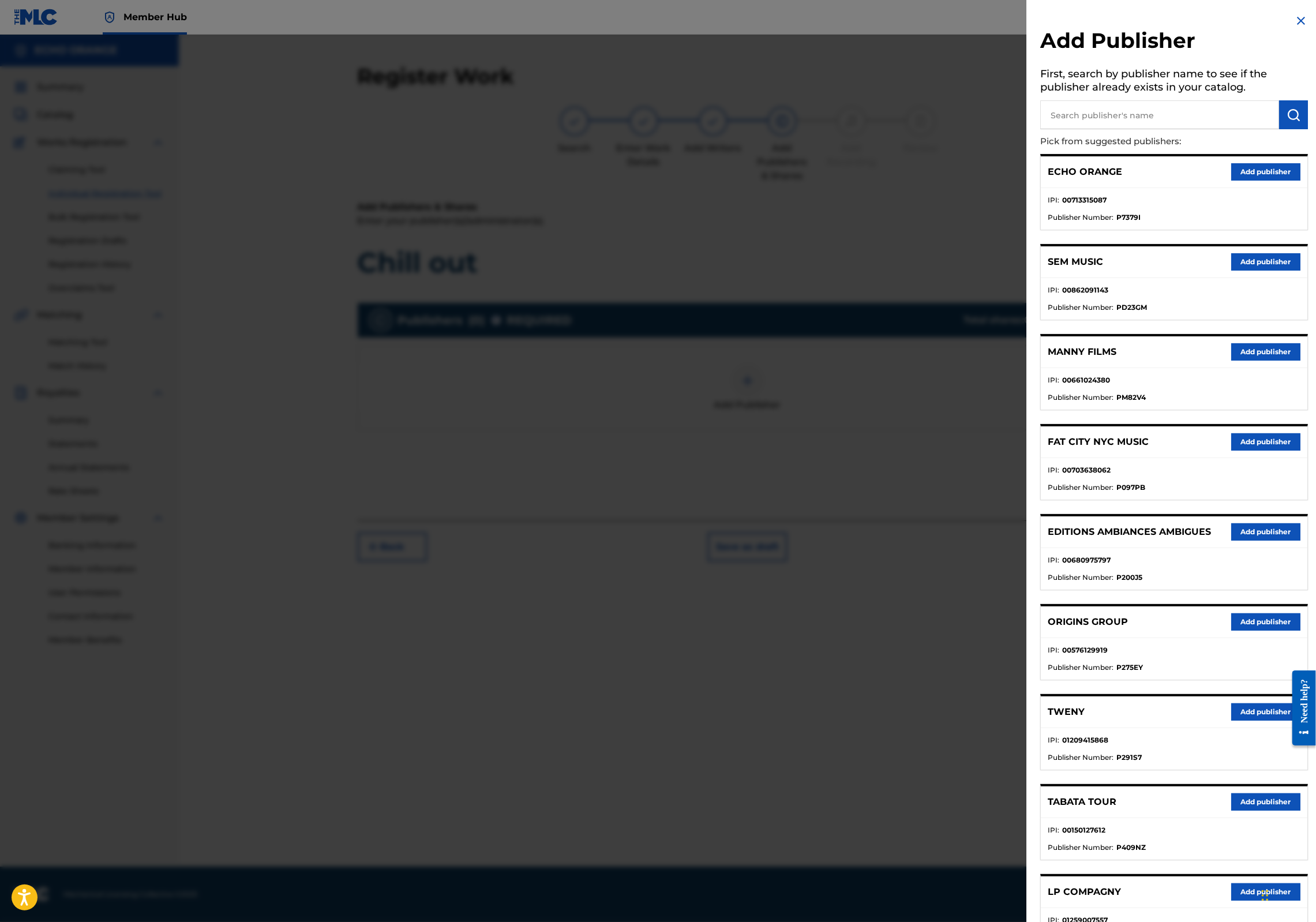
click at [1245, 631] on button "Add publisher" at bounding box center [1266, 622] width 69 height 17
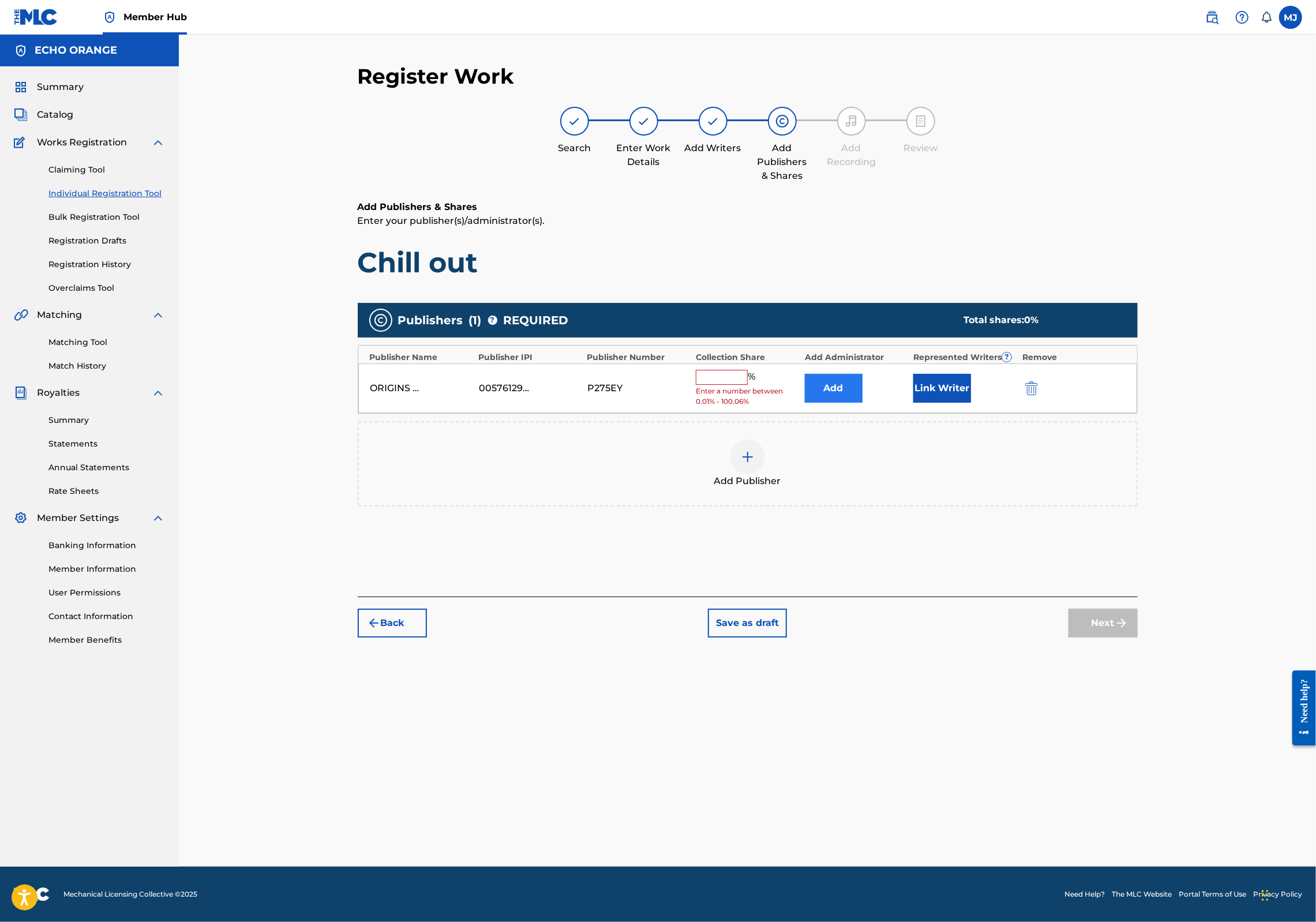
click at [863, 403] on button "Add" at bounding box center [833, 388] width 58 height 29
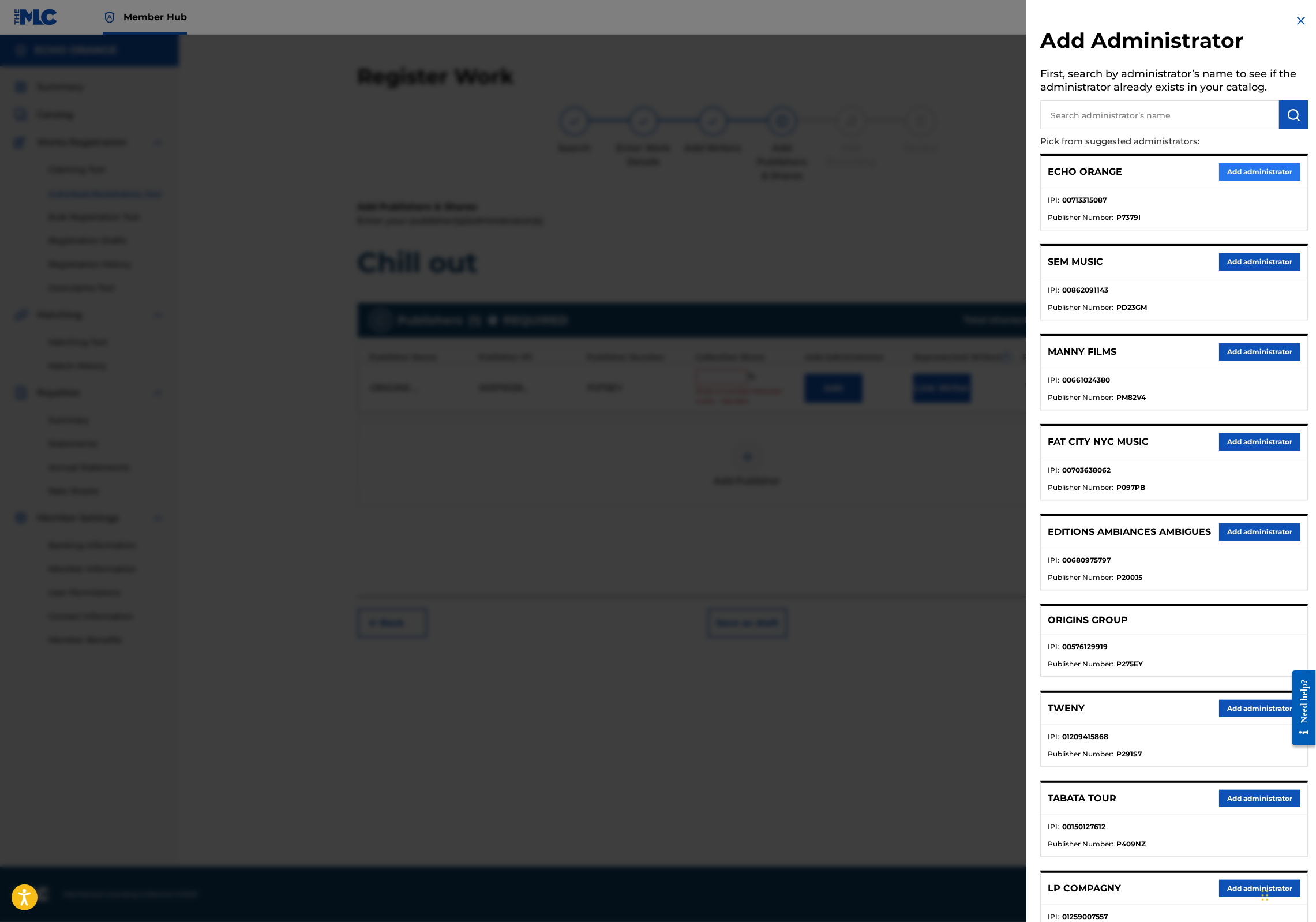
click at [1259, 181] on button "Add administrator" at bounding box center [1260, 172] width 81 height 17
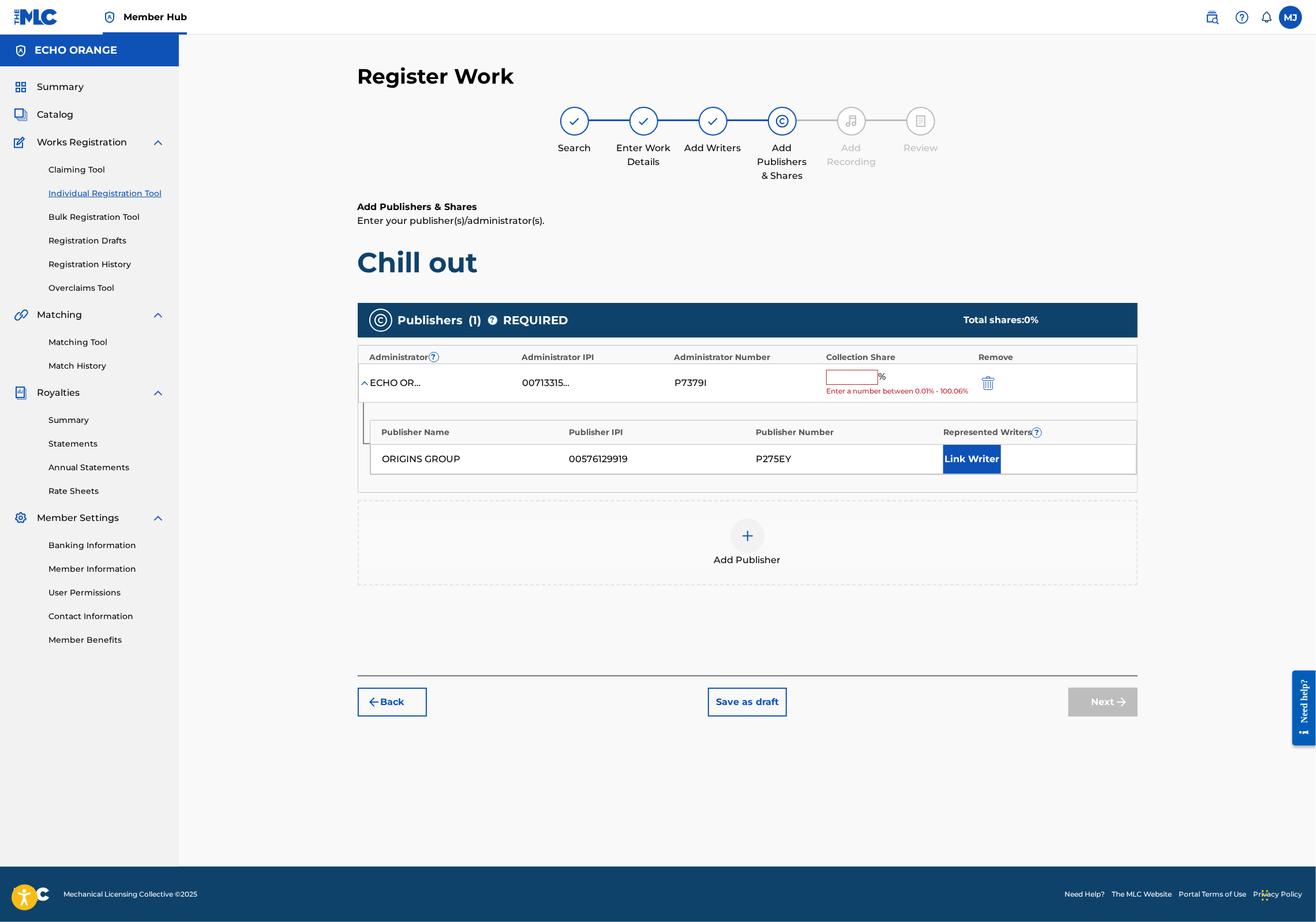
click at [872, 385] on input "text" at bounding box center [852, 378] width 52 height 15
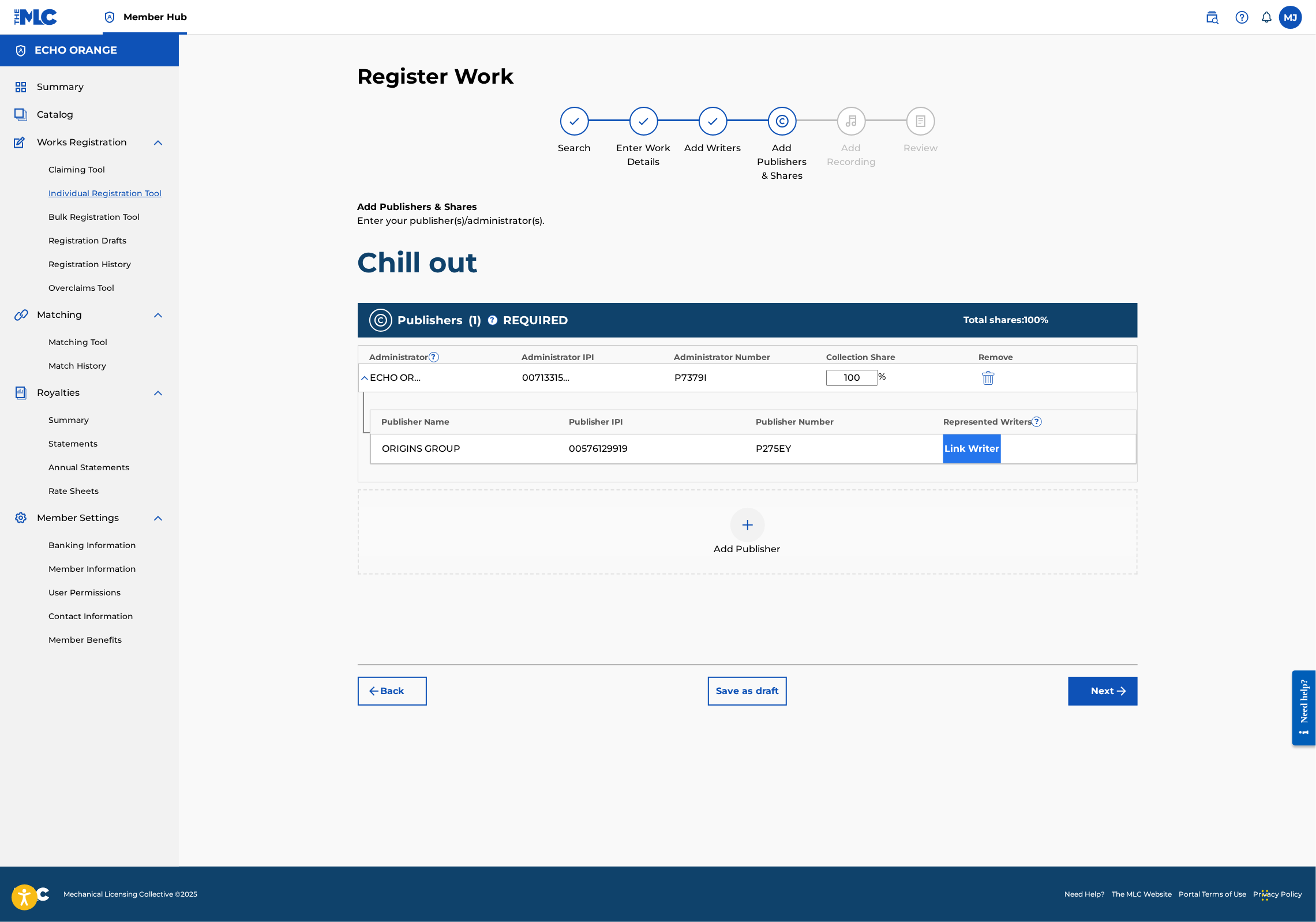
type input "100"
click at [1001, 463] on button "Link Writer" at bounding box center [972, 449] width 58 height 29
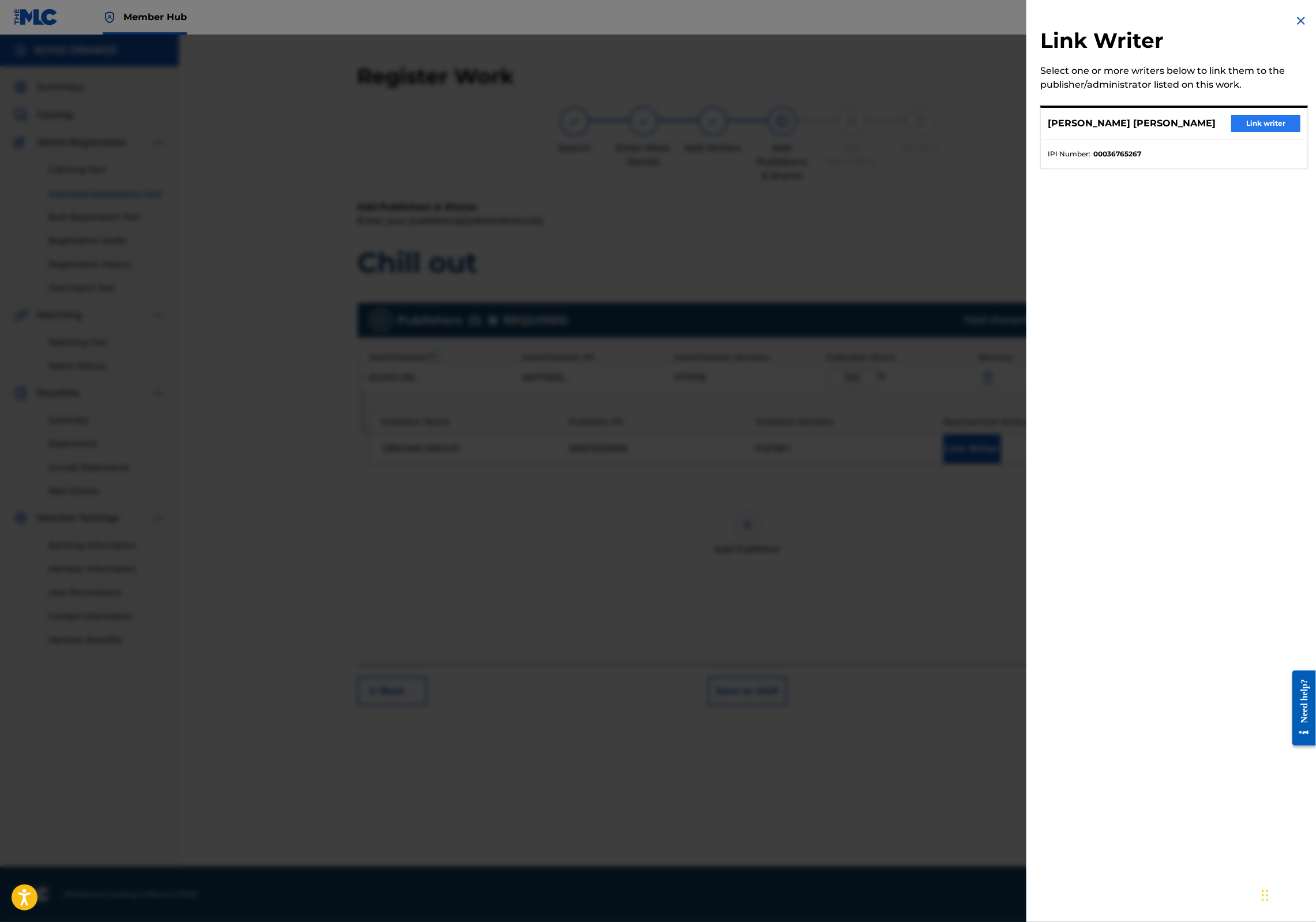
click at [1251, 132] on button "Link writer" at bounding box center [1266, 123] width 69 height 17
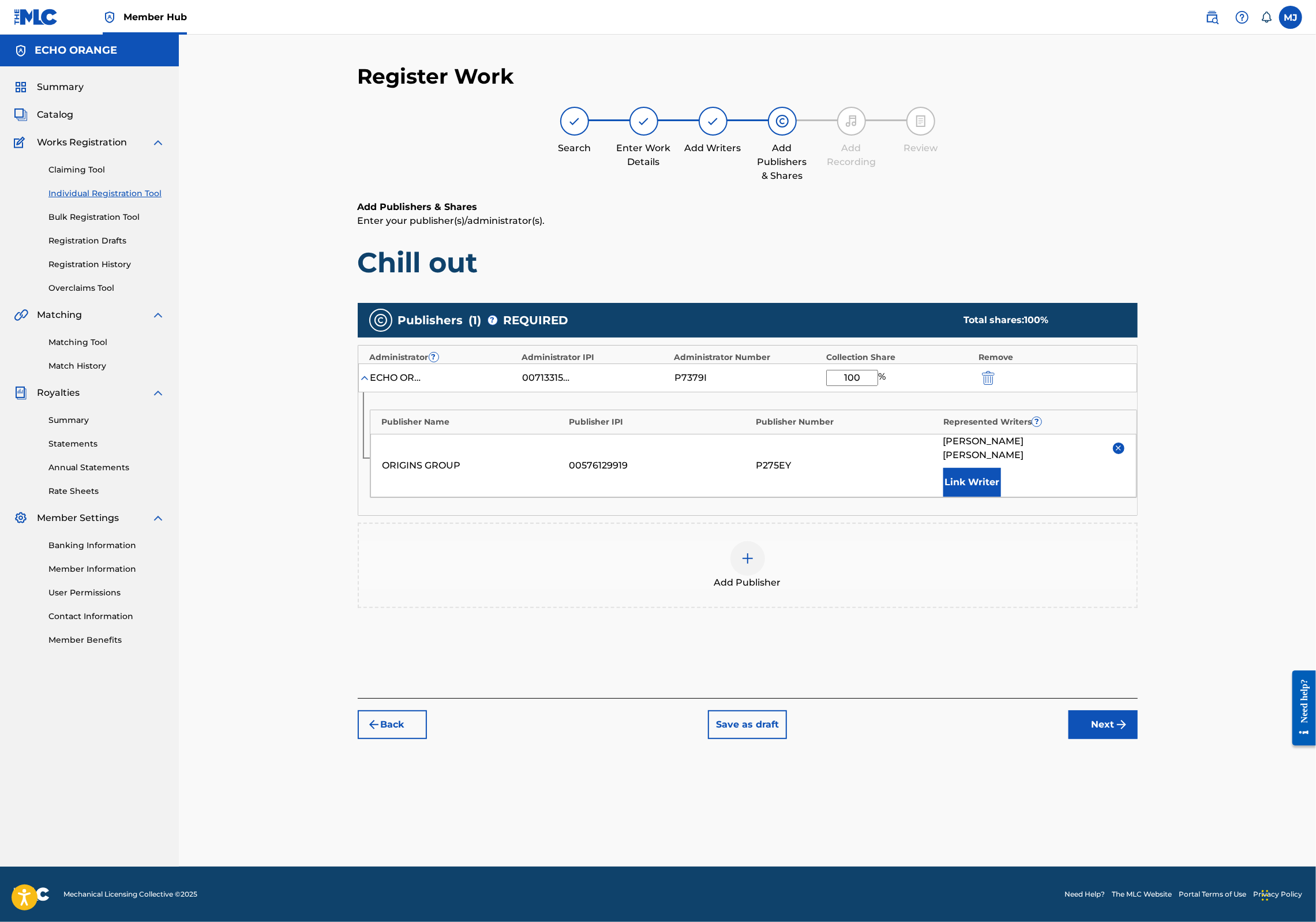
click at [1138, 740] on button "Next" at bounding box center [1104, 725] width 69 height 29
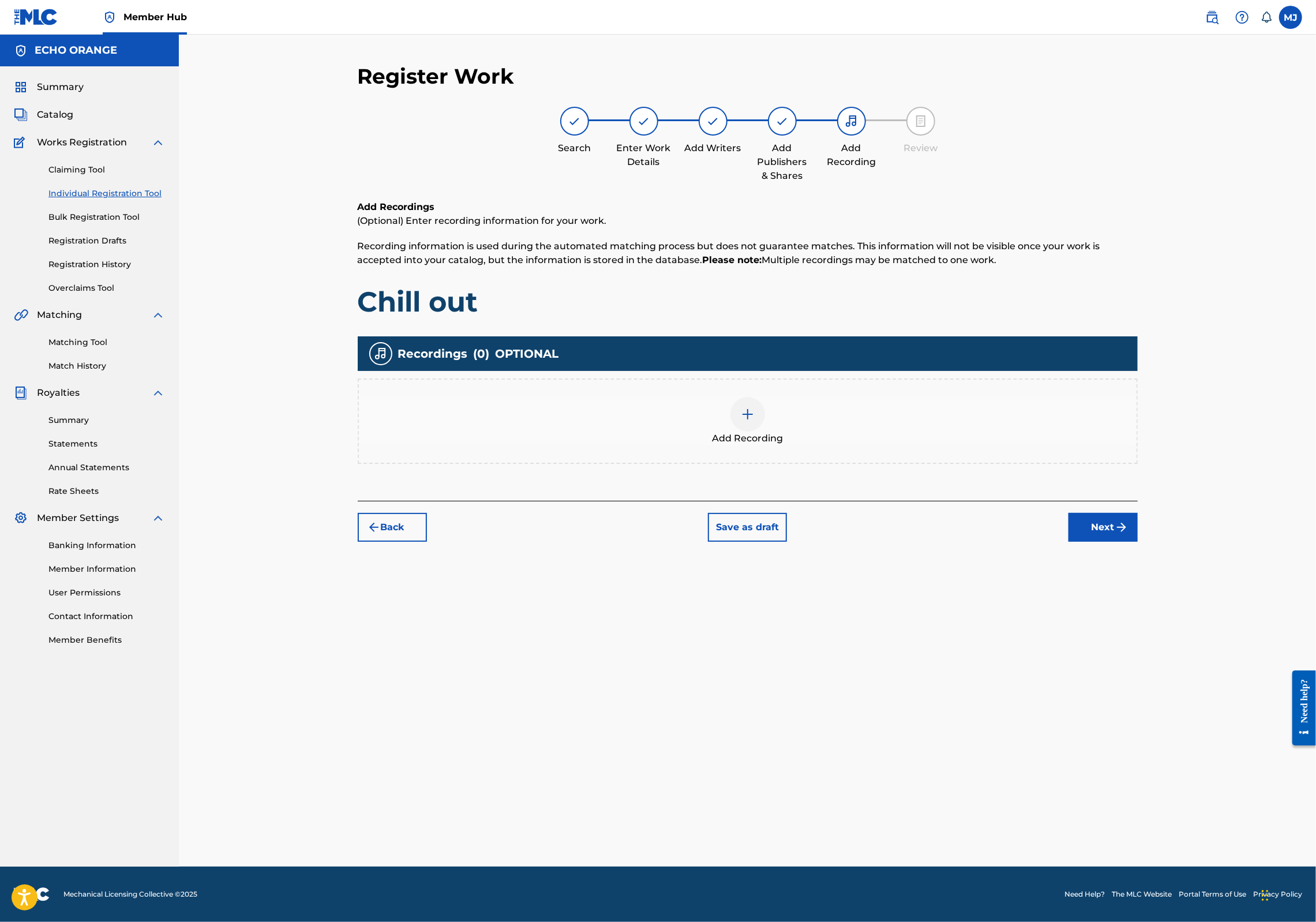
click at [1138, 542] on div "Back Save as draft Next" at bounding box center [748, 521] width 780 height 41
click at [1138, 542] on button "Next" at bounding box center [1104, 527] width 69 height 29
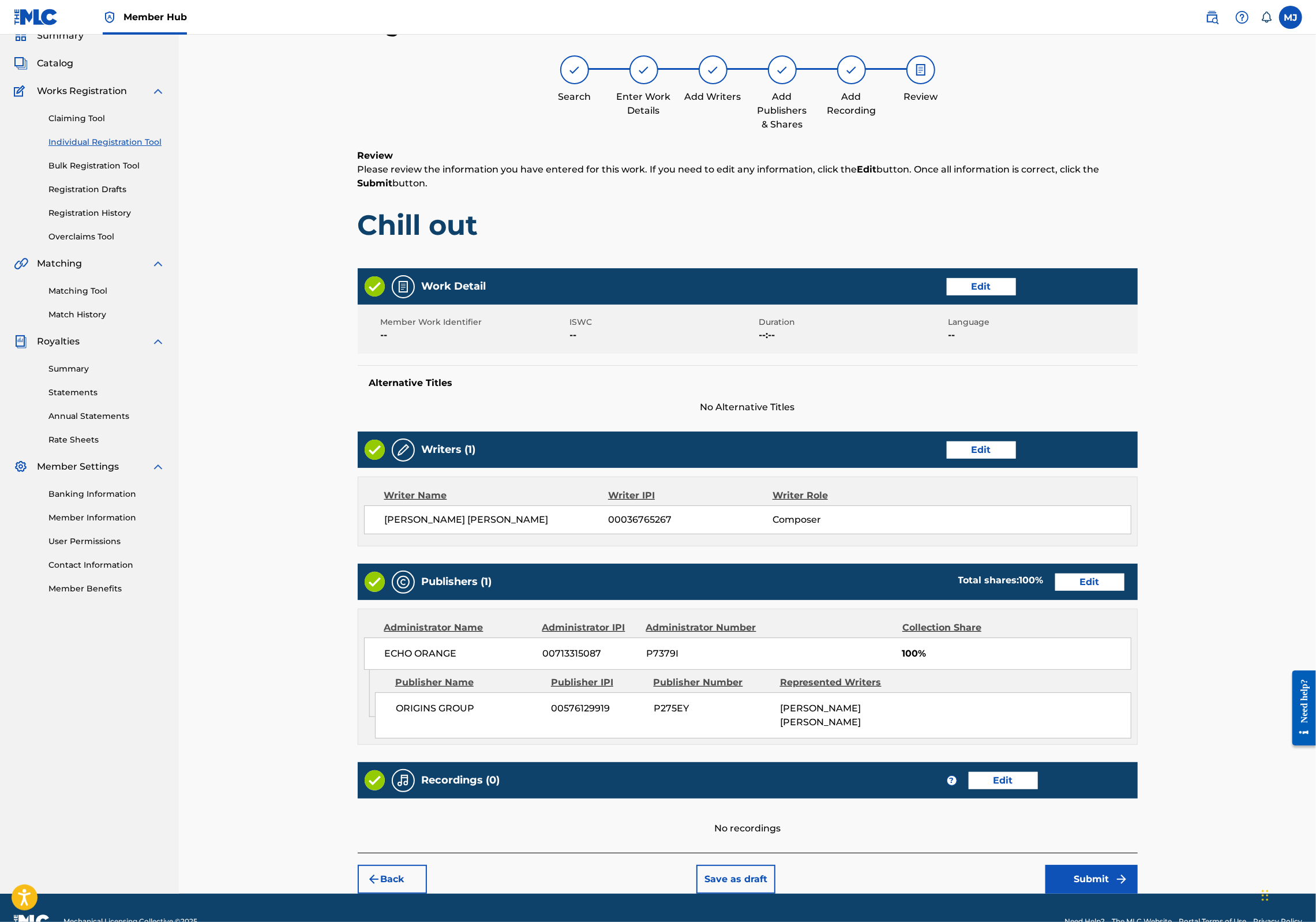
scroll to position [186, 0]
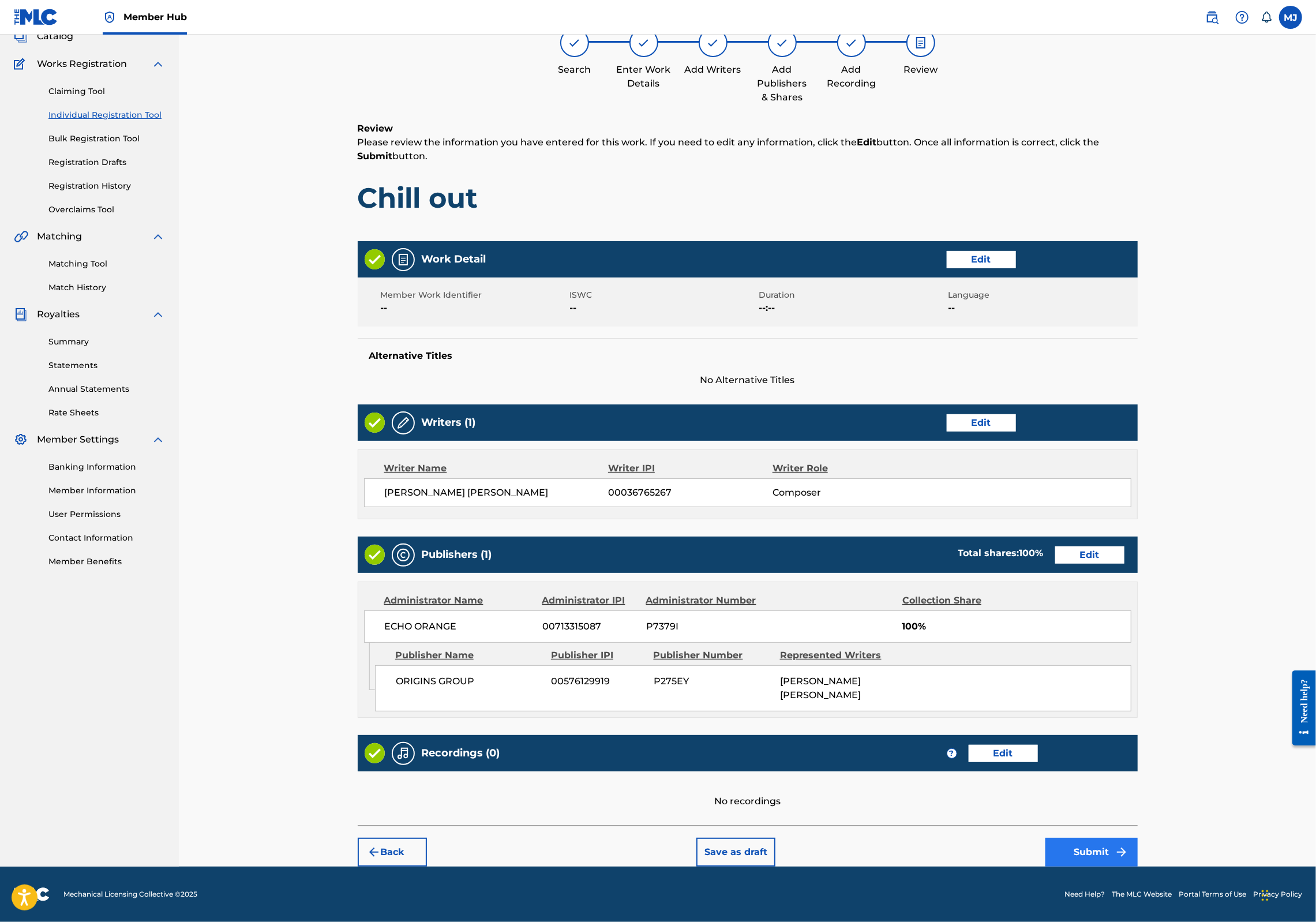
drag, startPoint x: 1206, startPoint y: 815, endPoint x: 1201, endPoint y: 826, distance: 12.1
click at [1138, 826] on div "Back Save as draft Submit" at bounding box center [748, 846] width 780 height 41
click at [1138, 838] on button "Submit" at bounding box center [1092, 852] width 92 height 29
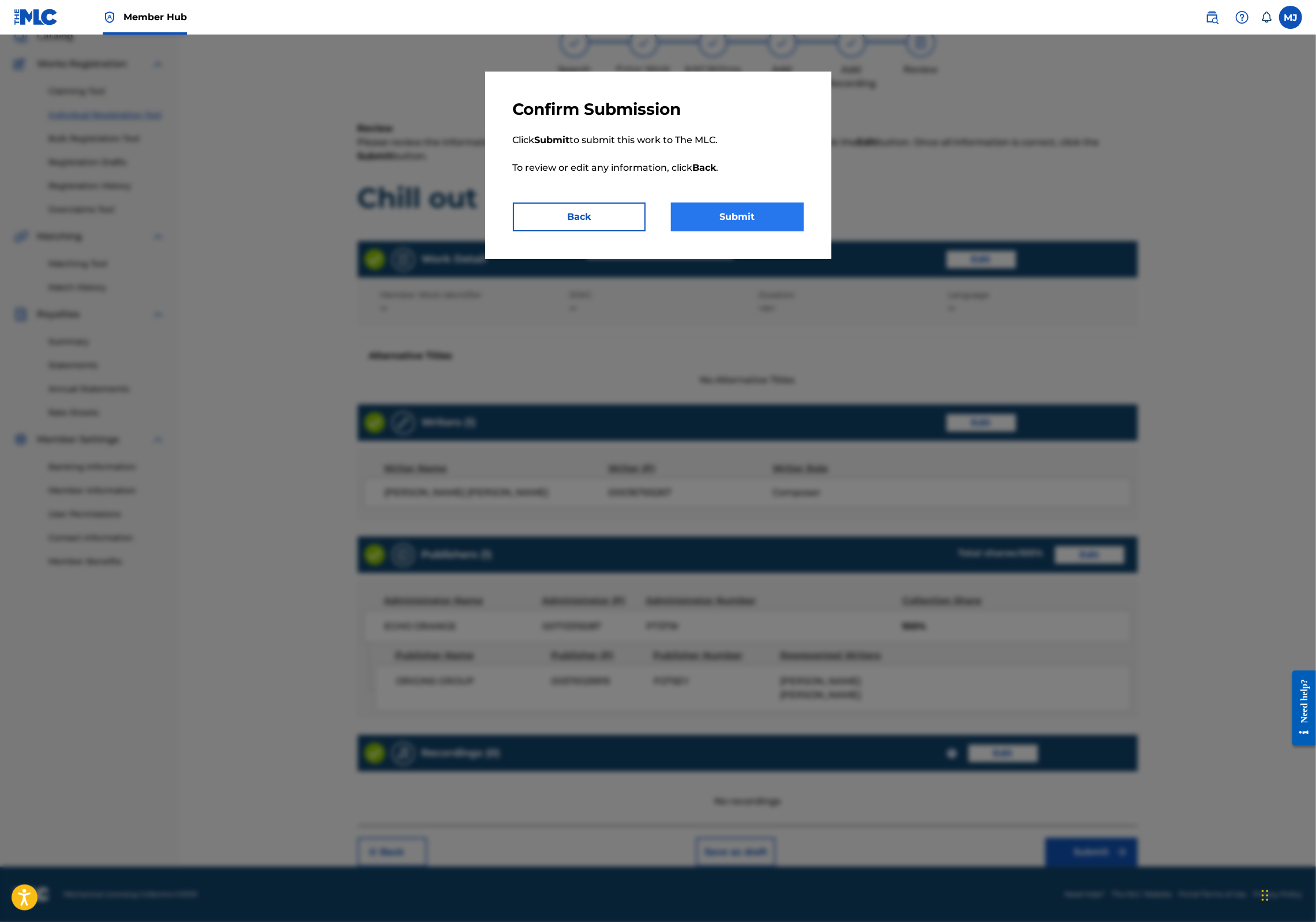
click at [804, 231] on button "Submit" at bounding box center [737, 217] width 133 height 29
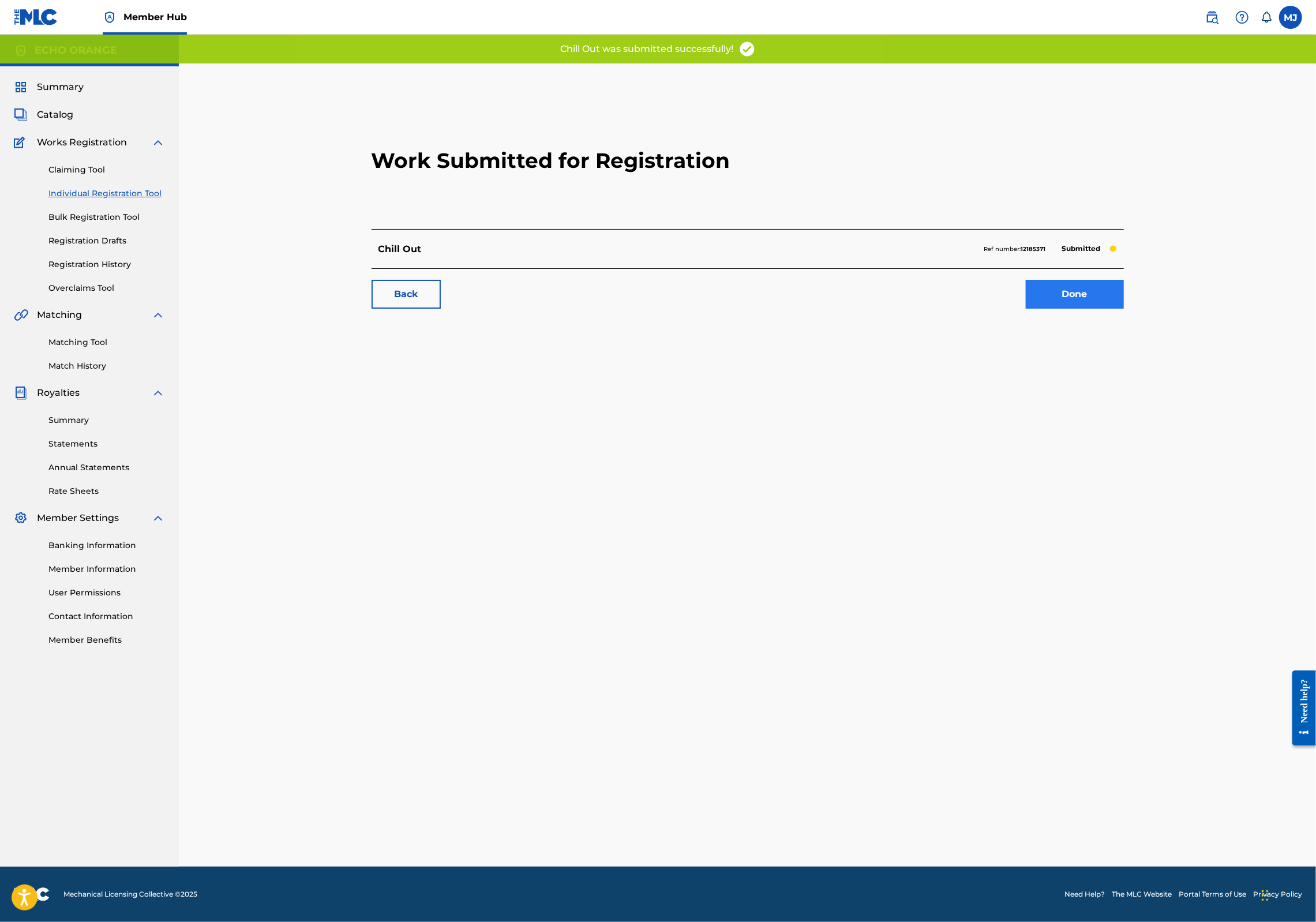
click at [1124, 309] on link "Done" at bounding box center [1075, 294] width 98 height 29
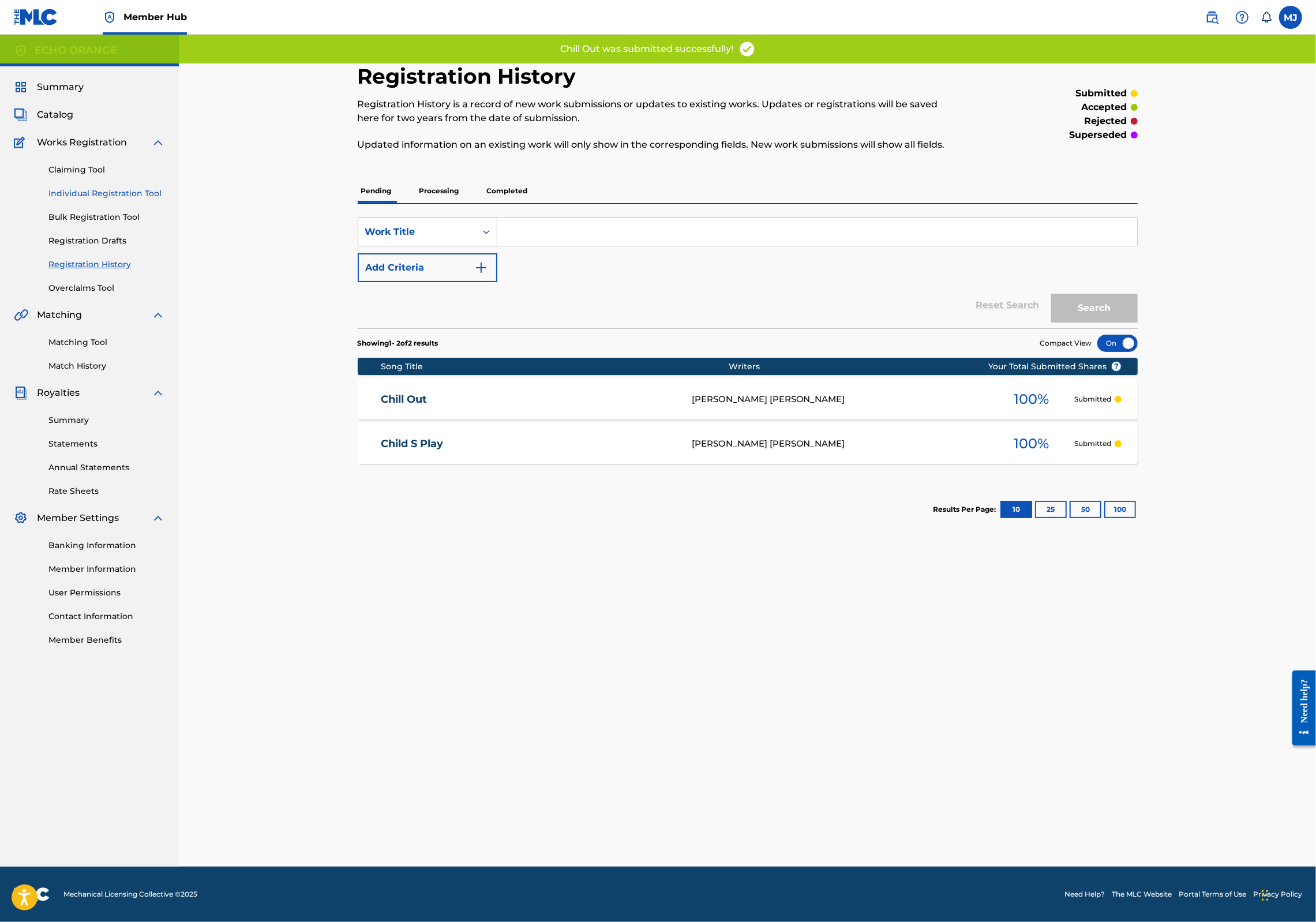
click at [152, 200] on link "Individual Registration Tool" at bounding box center [107, 194] width 116 height 12
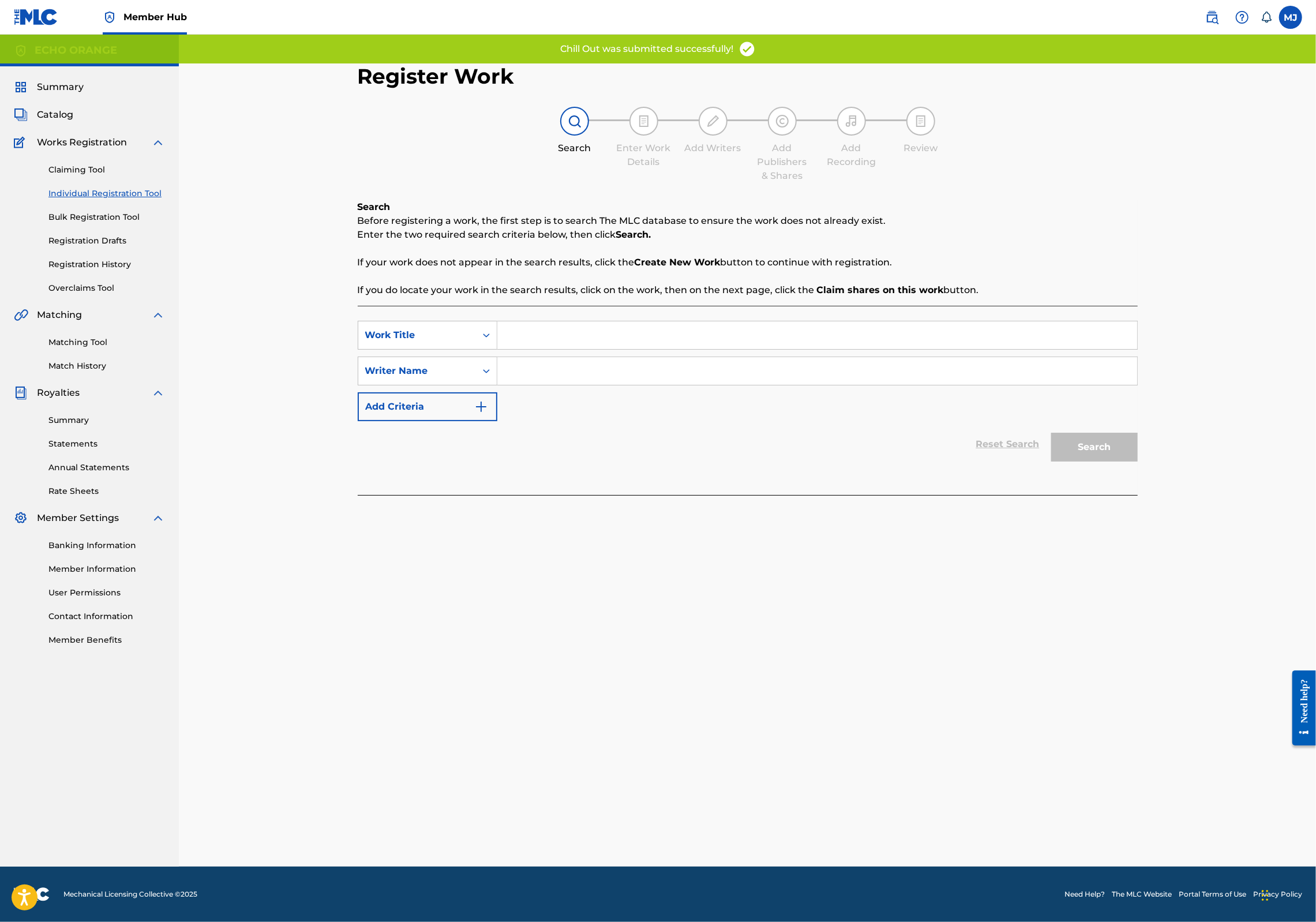
click at [538, 349] on input "Search Form" at bounding box center [818, 335] width 640 height 28
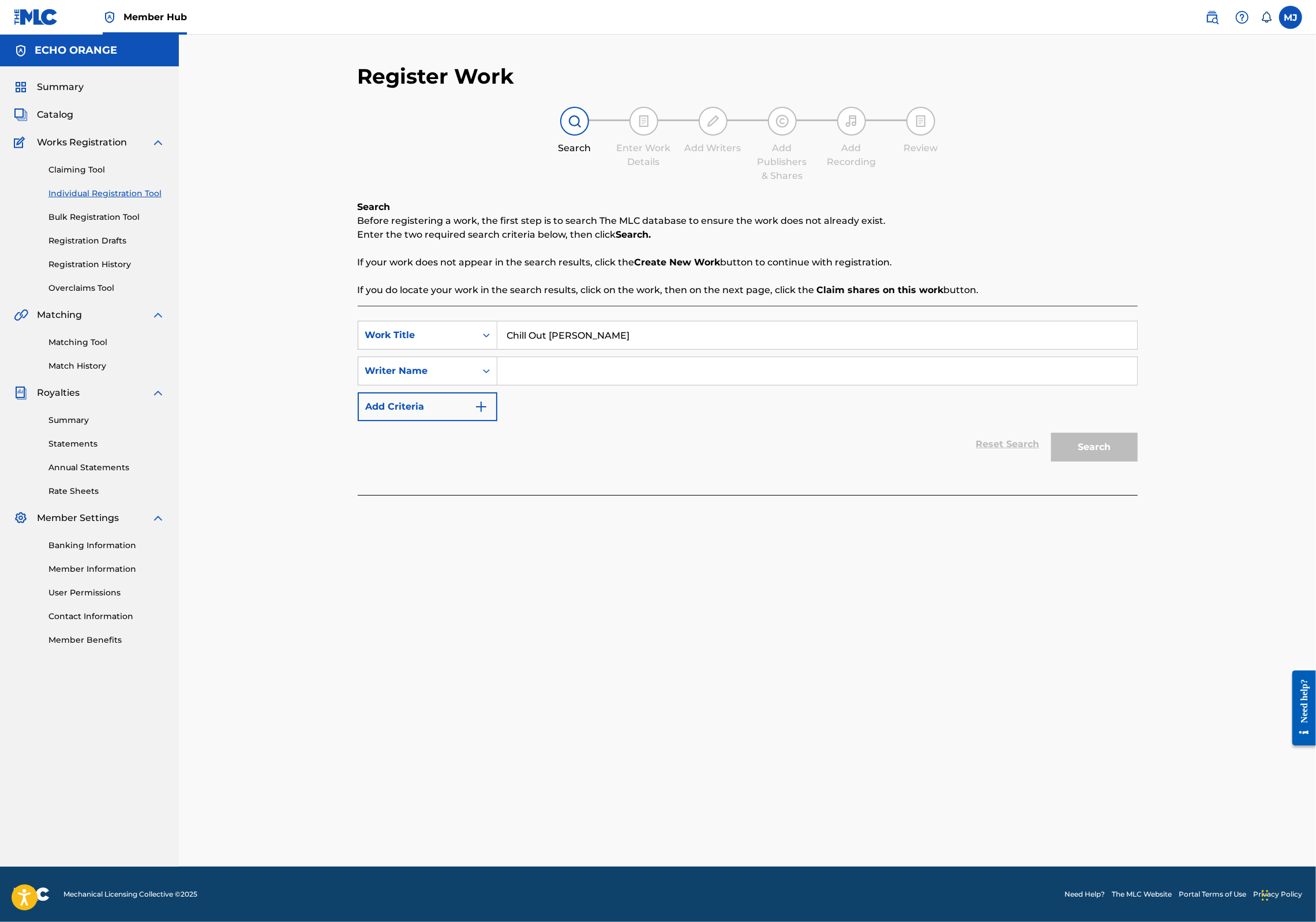
click at [538, 349] on input "Chill Out Cadé" at bounding box center [818, 335] width 640 height 28
click at [561, 349] on input "Chill Out Cadé" at bounding box center [818, 335] width 640 height 28
type input "Chill Out Café"
paste input "denis hekimian"
type input "denis hekimian"
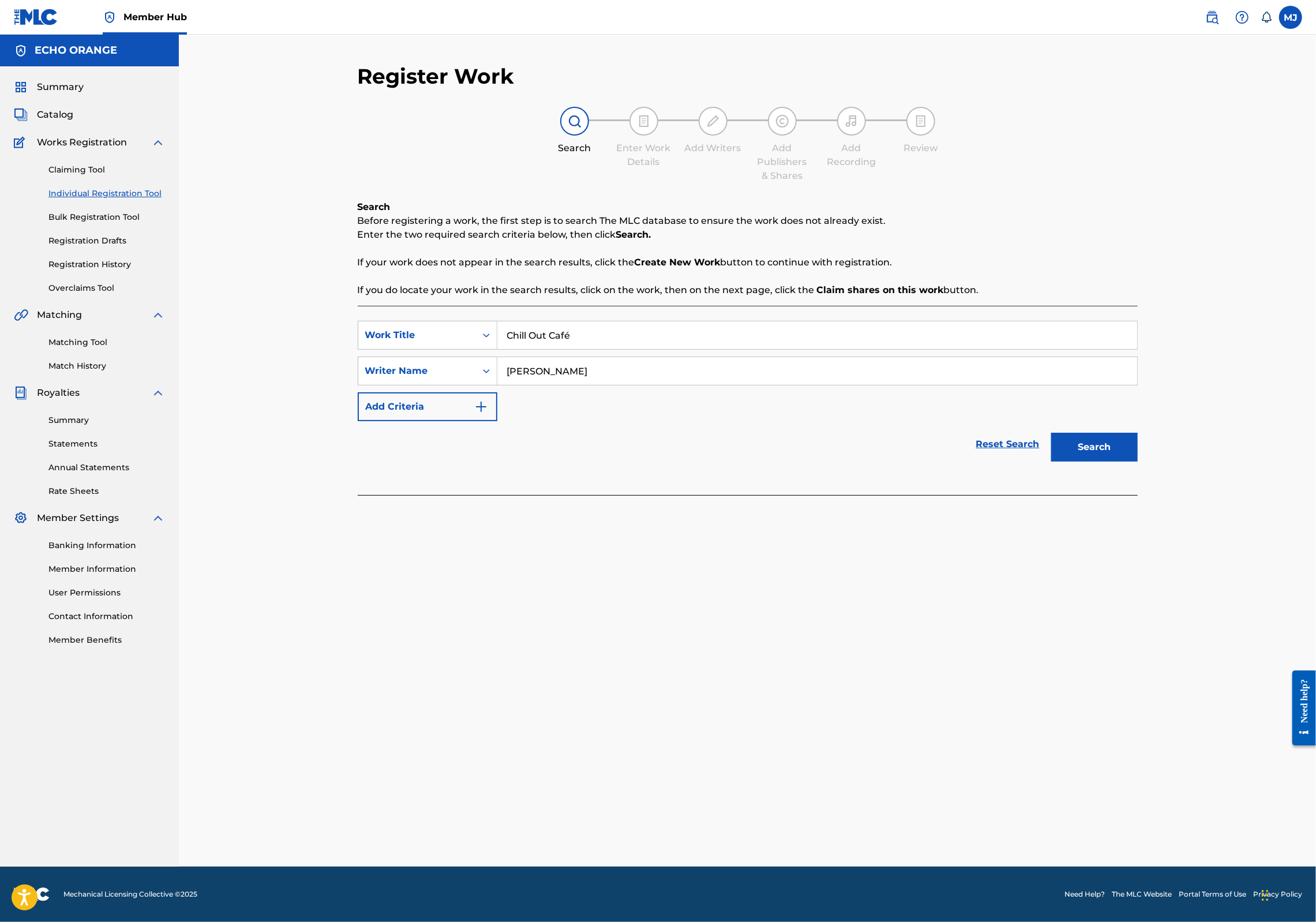
click at [1138, 462] on button "Search" at bounding box center [1094, 447] width 86 height 29
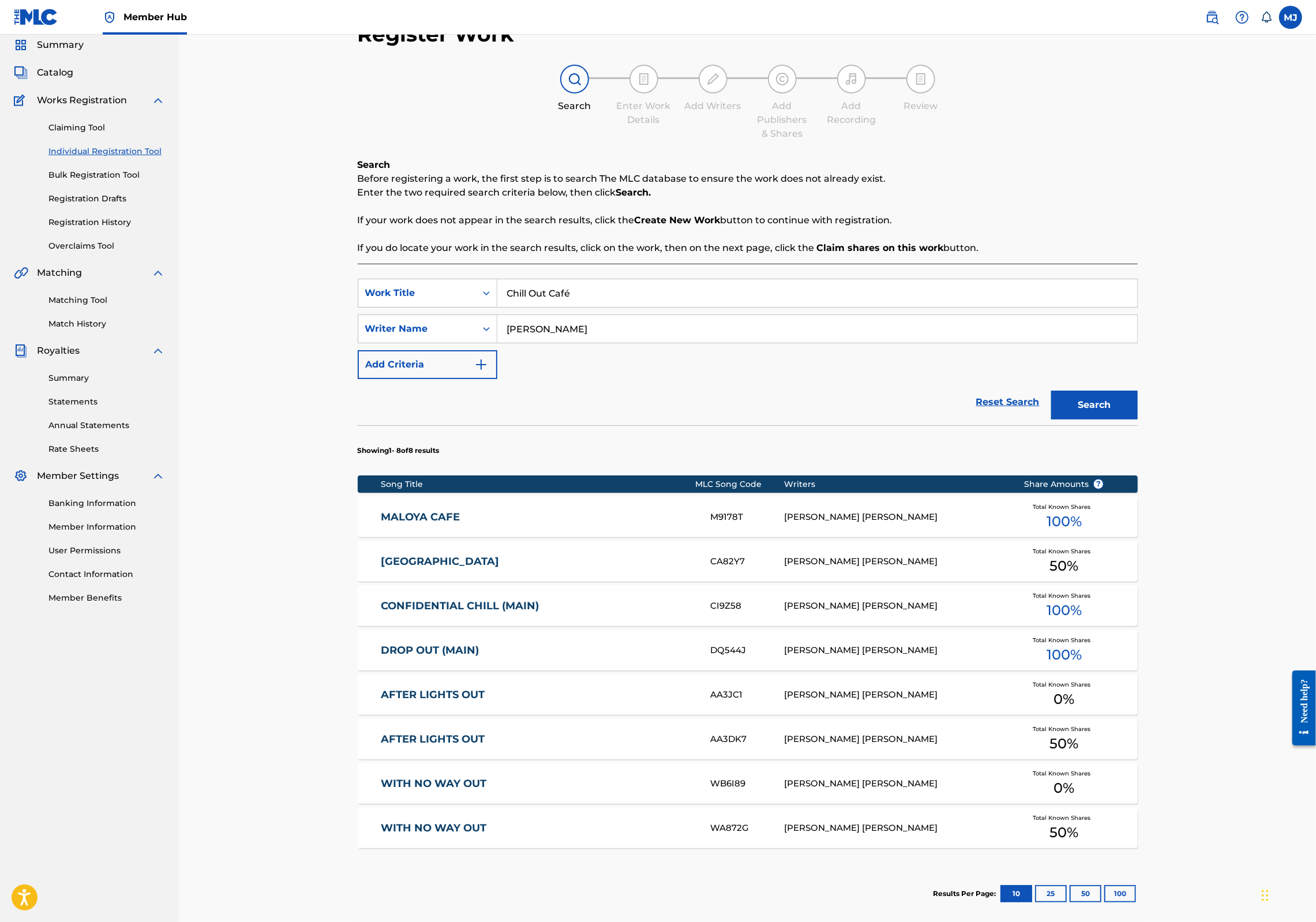
scroll to position [264, 0]
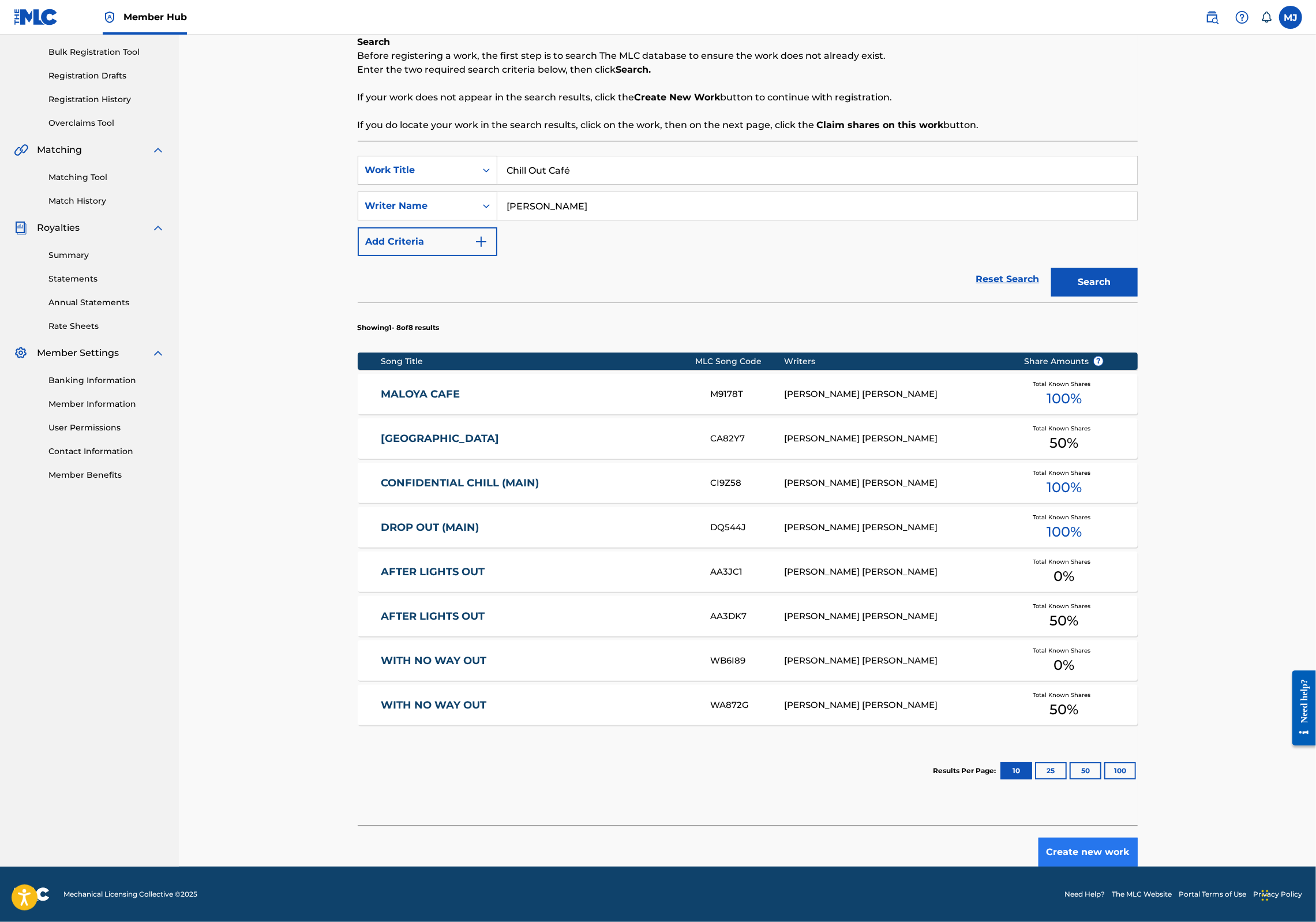
click at [1138, 848] on button "Create new work" at bounding box center [1089, 852] width 99 height 29
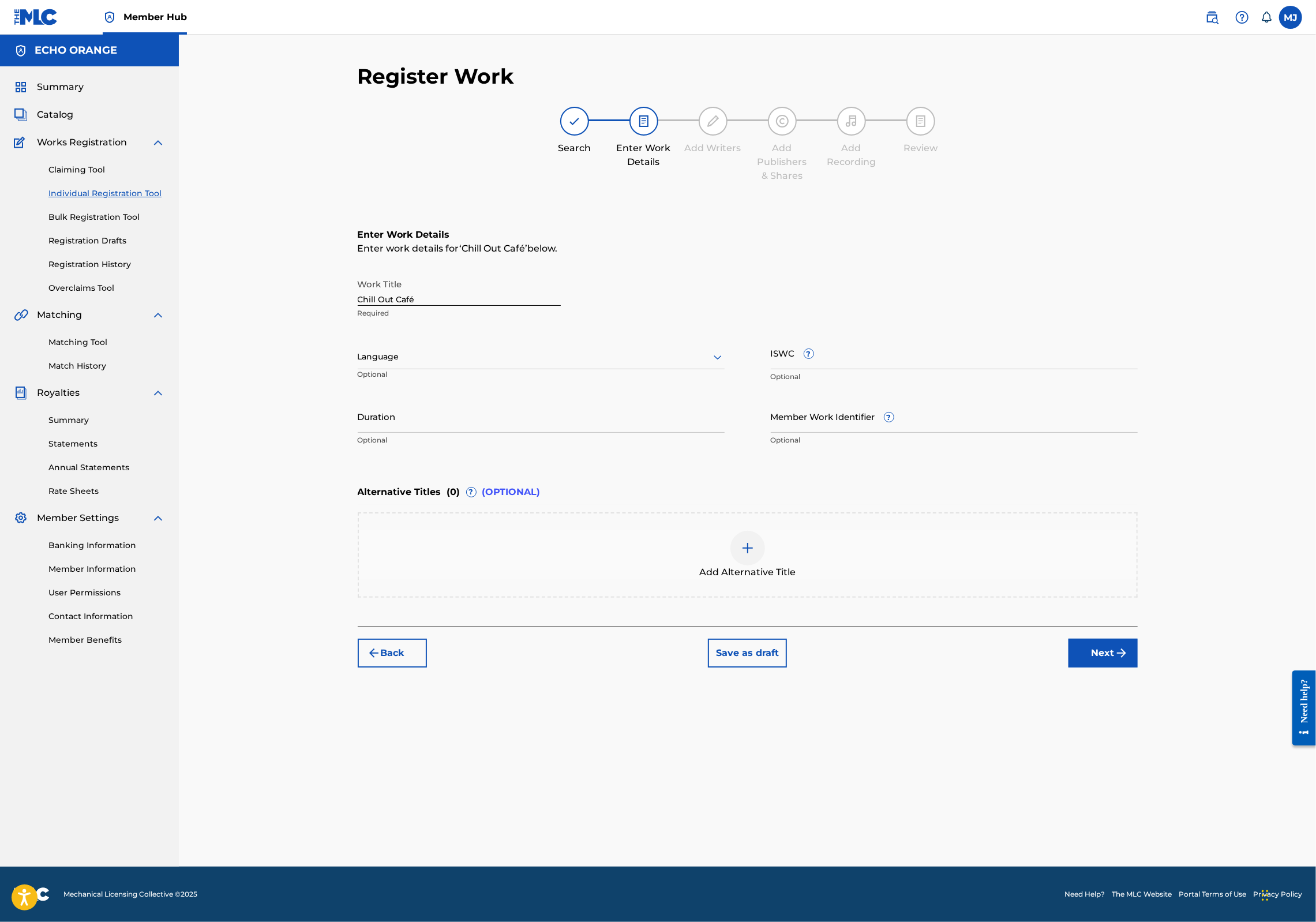
scroll to position [0, 0]
drag, startPoint x: 1199, startPoint y: 730, endPoint x: 1203, endPoint y: 742, distance: 12.6
click at [1138, 667] on div "Back Save as draft Next" at bounding box center [748, 647] width 780 height 41
click at [1138, 667] on button "Next" at bounding box center [1104, 653] width 69 height 29
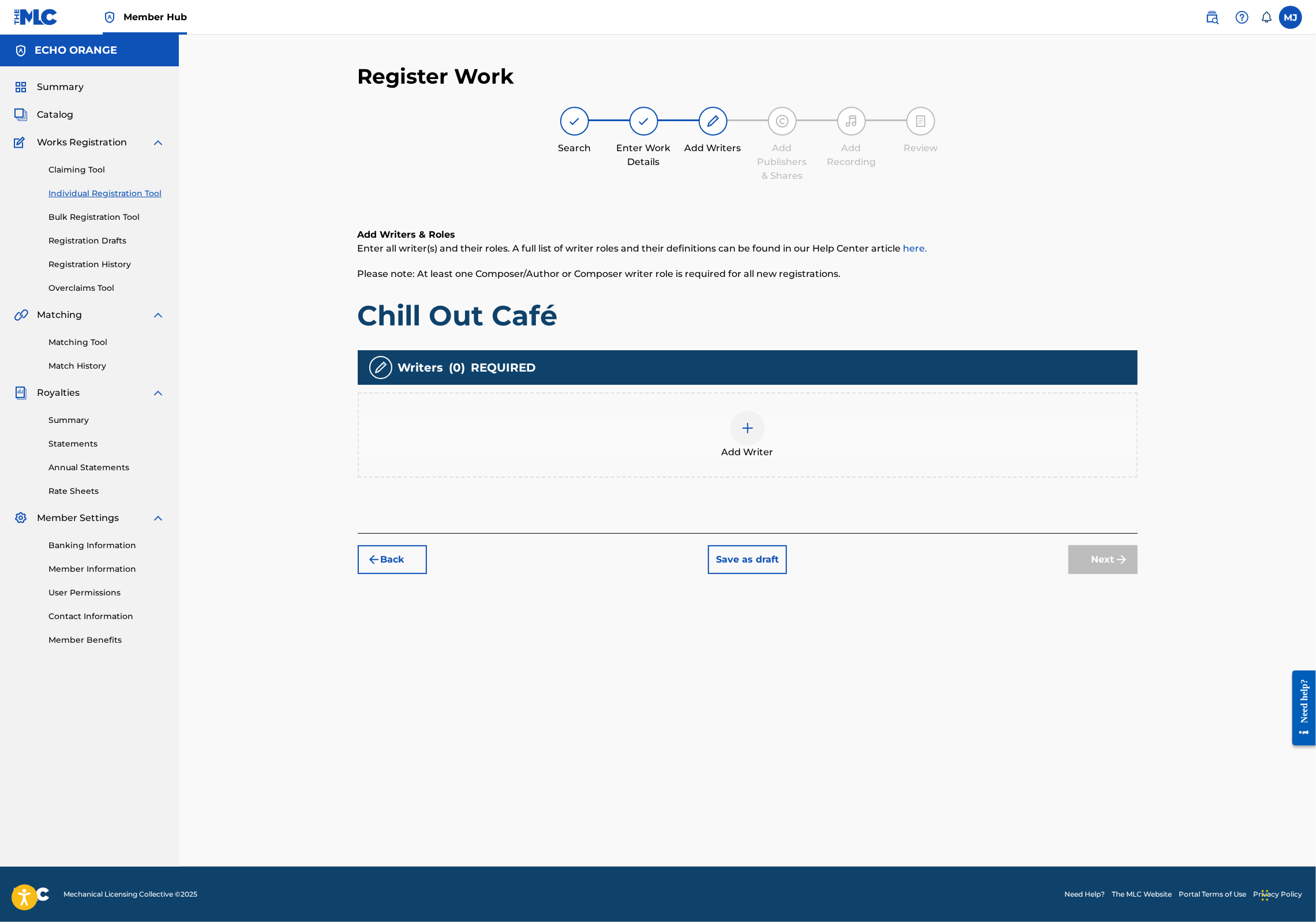
click at [822, 533] on div "Add Writers & Roles Enter all writer(s) and their roles. A full list of writer …" at bounding box center [748, 367] width 780 height 333
click at [830, 478] on div "Add Writer" at bounding box center [748, 435] width 780 height 86
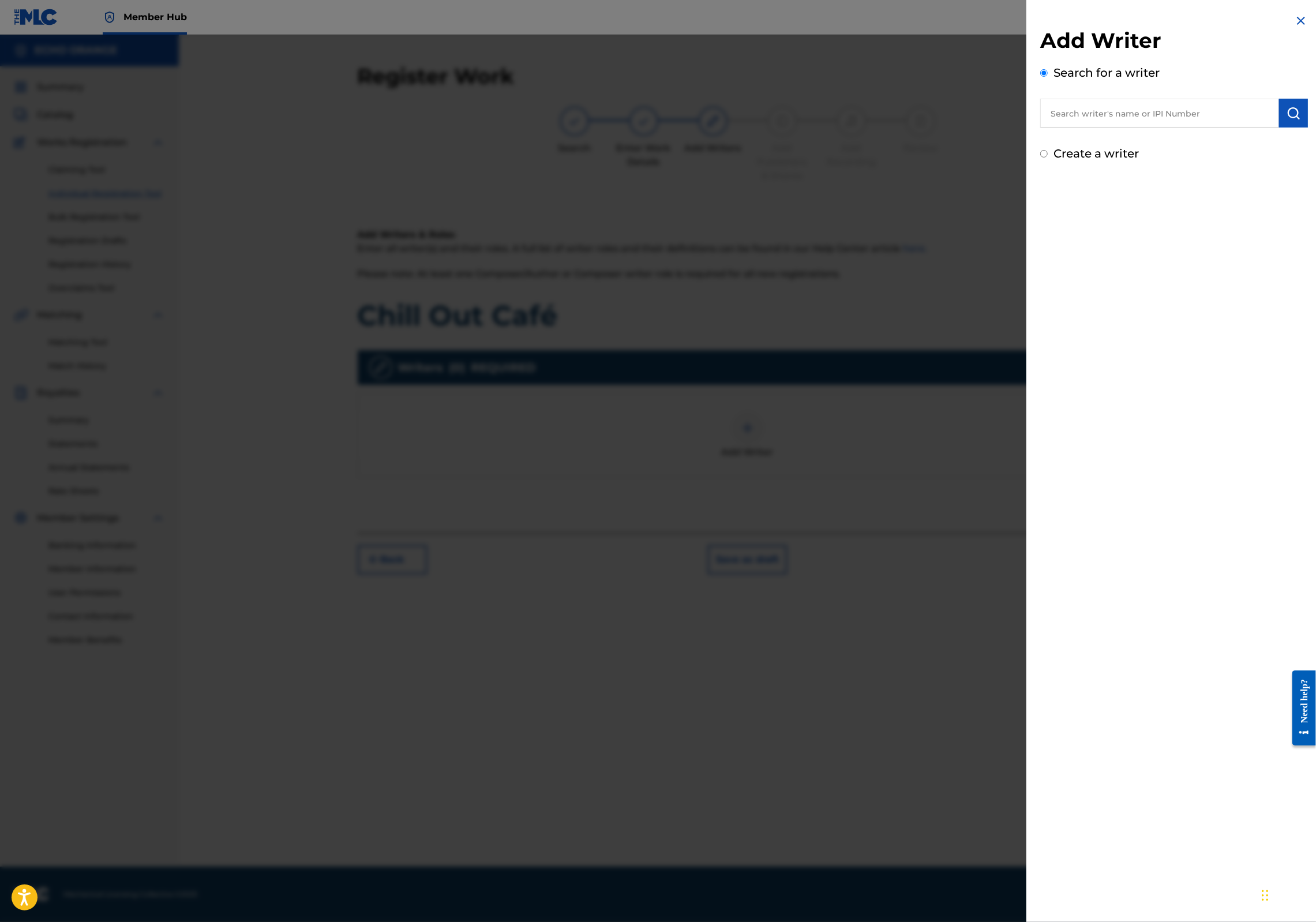
click at [1104, 126] on input "text" at bounding box center [1160, 113] width 239 height 29
paste input "denis hekimian"
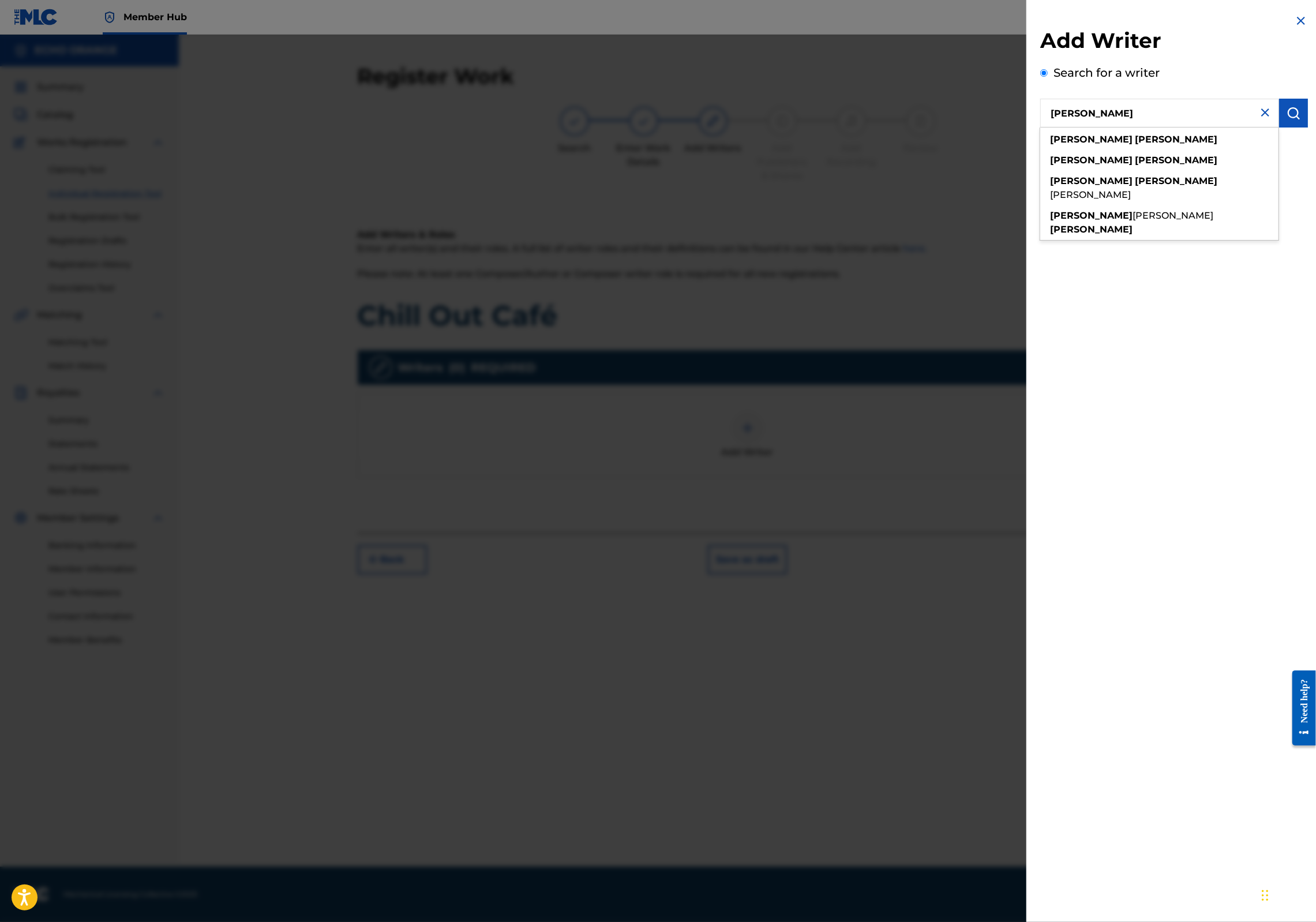
type input "denis hekimian"
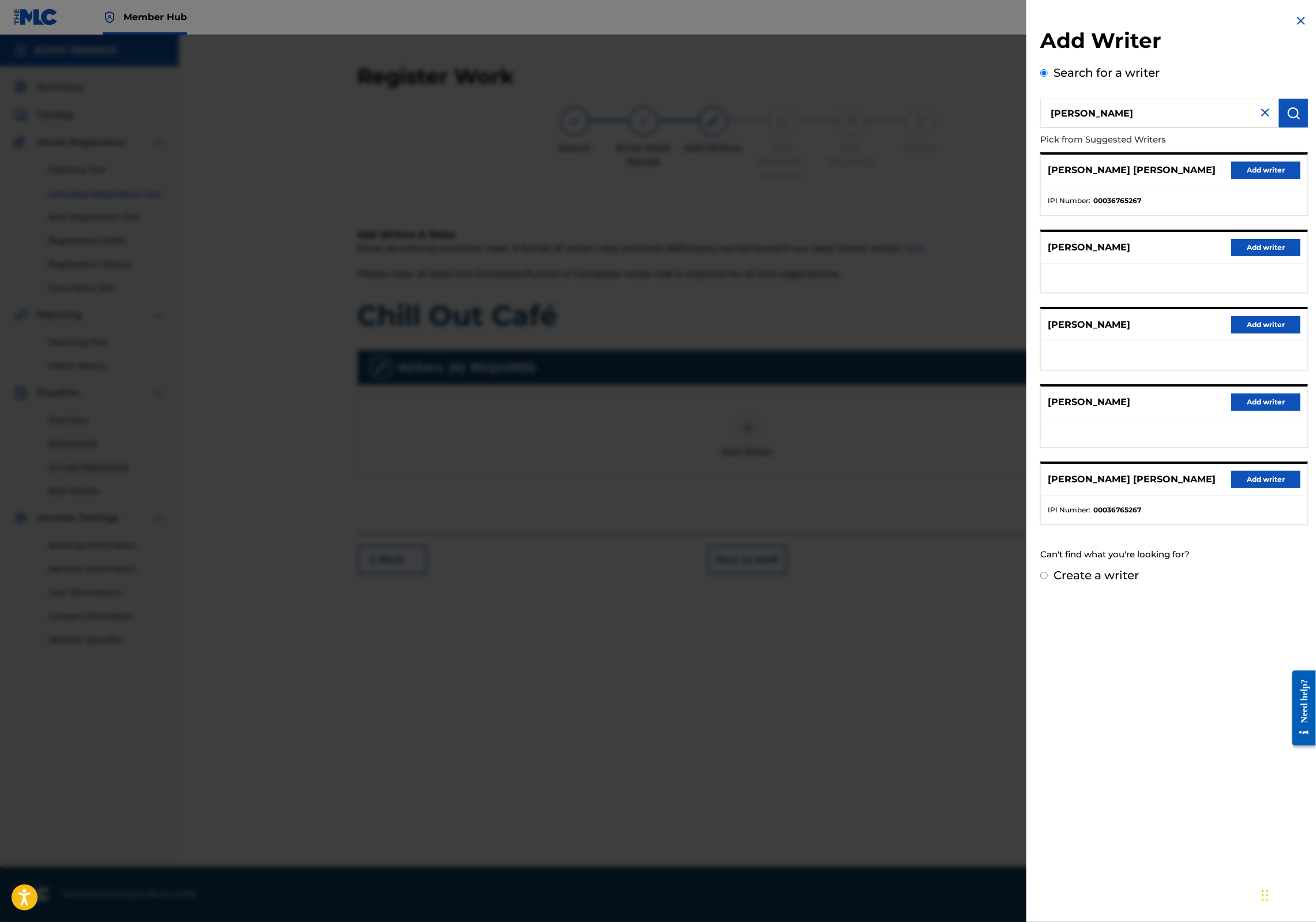
click at [1228, 173] on div "DENIS MARCEL HEKIMIAN Add writer" at bounding box center [1174, 170] width 267 height 32
click at [1231, 179] on button "Add writer" at bounding box center [1266, 170] width 69 height 17
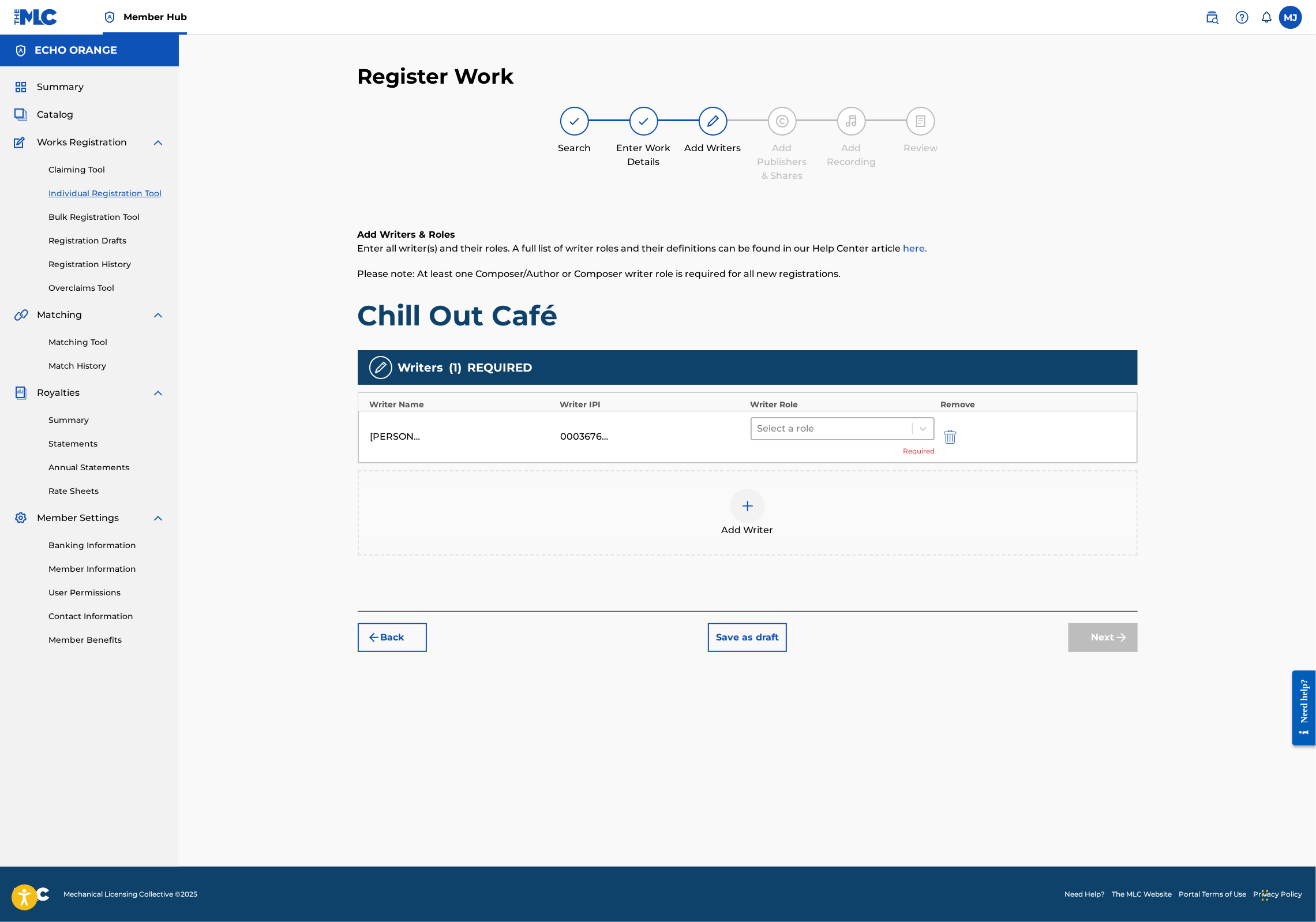
click at [867, 437] on div at bounding box center [832, 429] width 149 height 17
click at [874, 587] on div "Composer" at bounding box center [880, 595] width 222 height 23
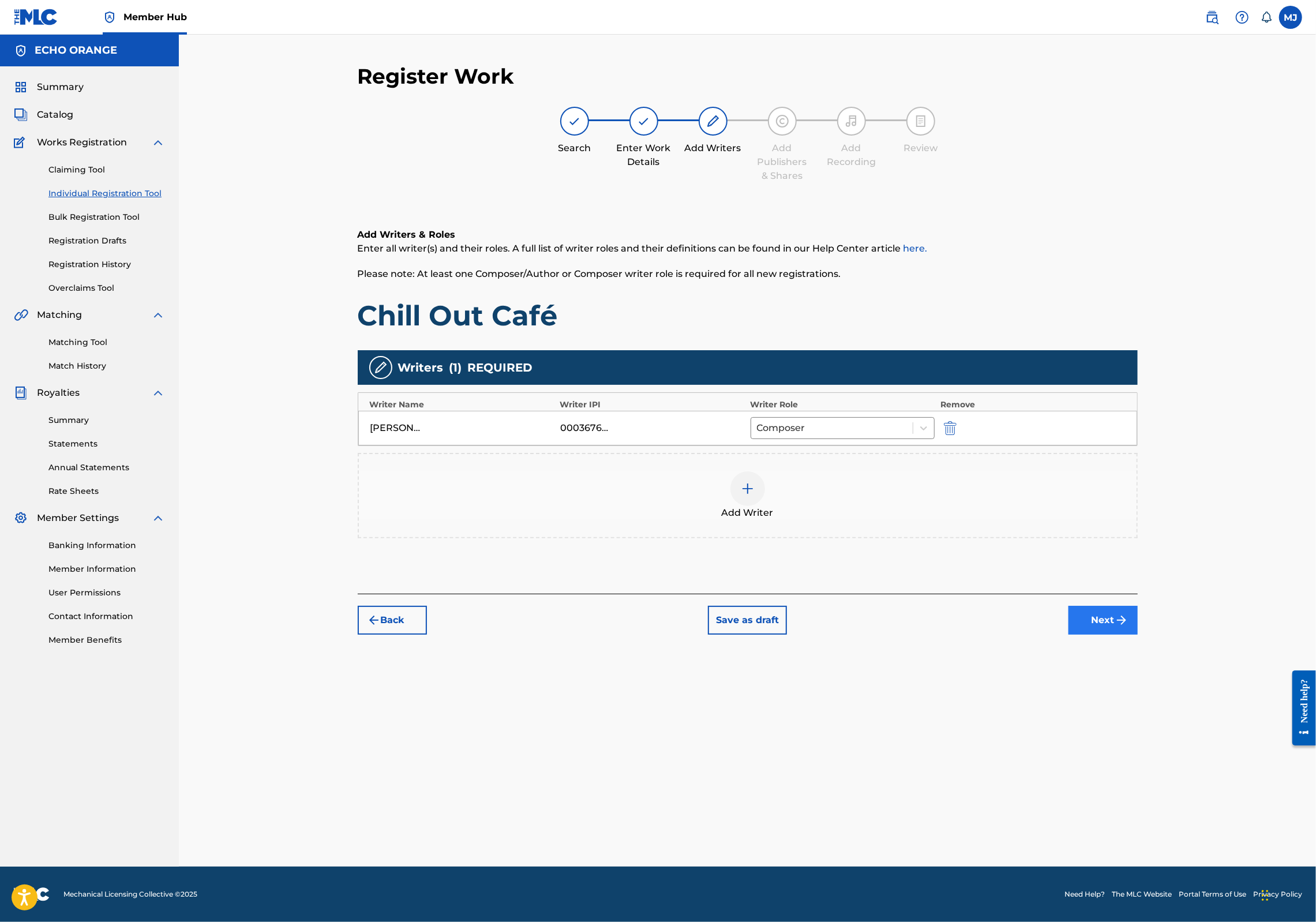
click at [1138, 635] on button "Next" at bounding box center [1104, 620] width 69 height 29
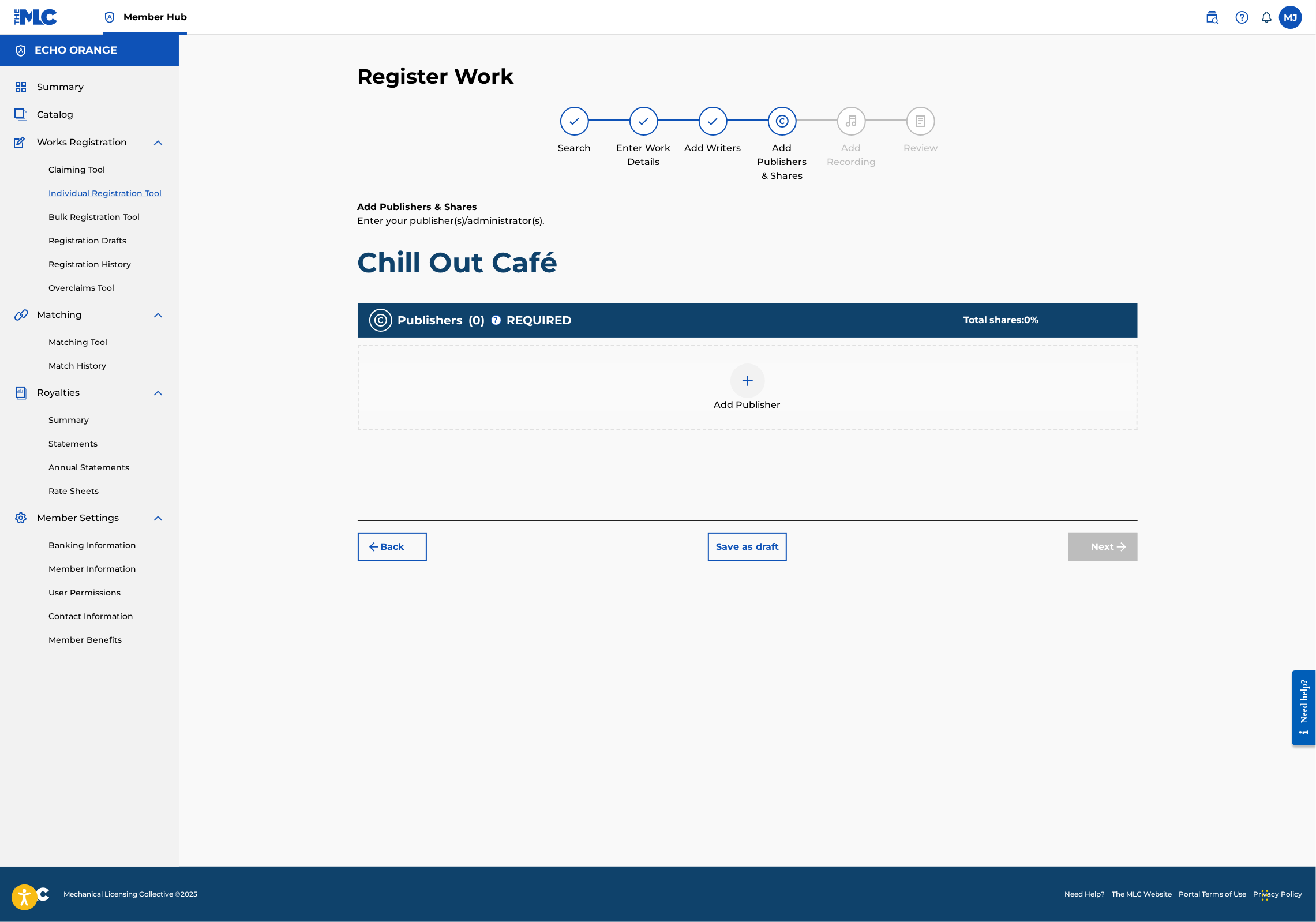
click at [774, 412] on span "Add Publisher" at bounding box center [748, 405] width 67 height 14
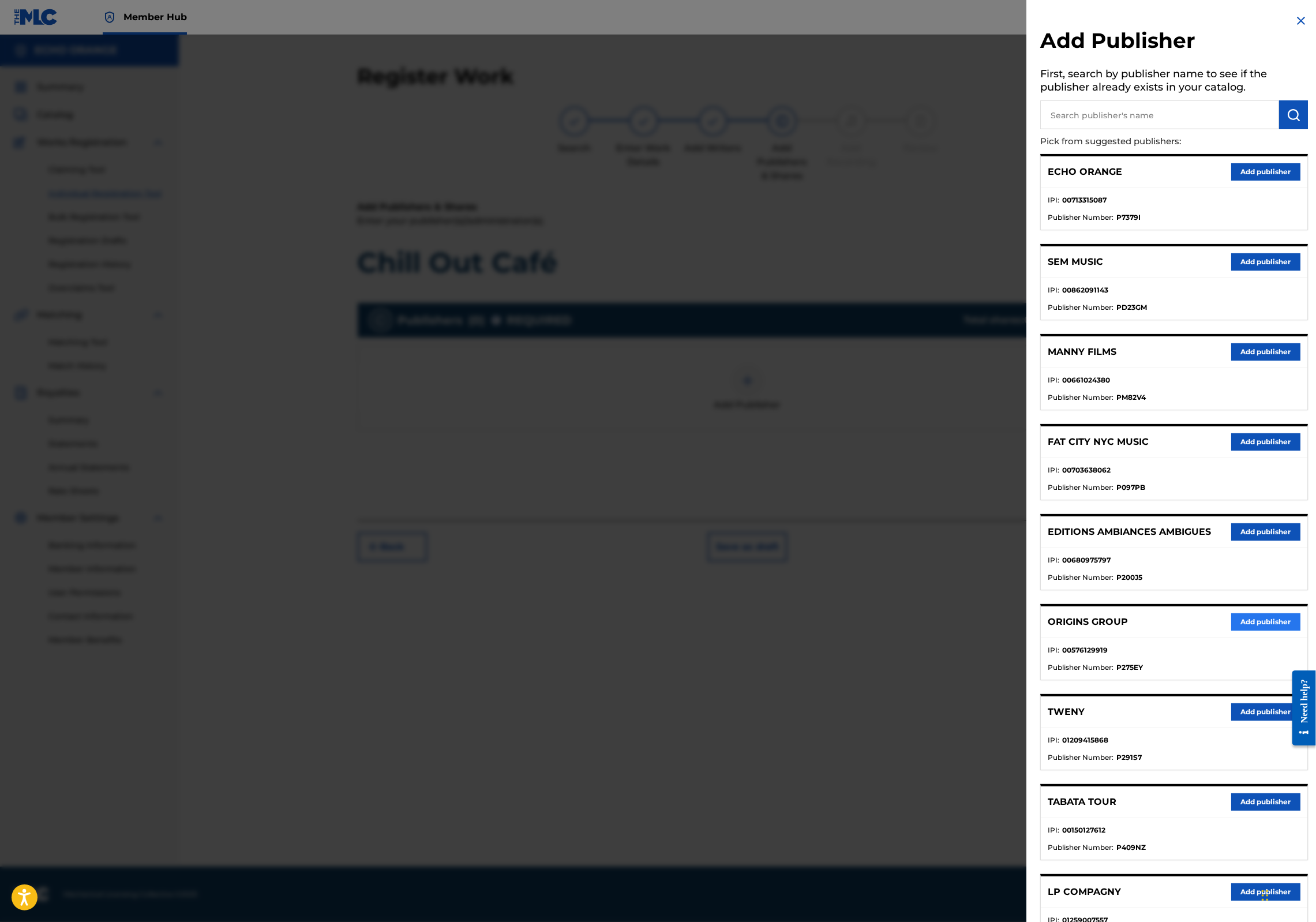
click at [1233, 631] on button "Add publisher" at bounding box center [1266, 622] width 69 height 17
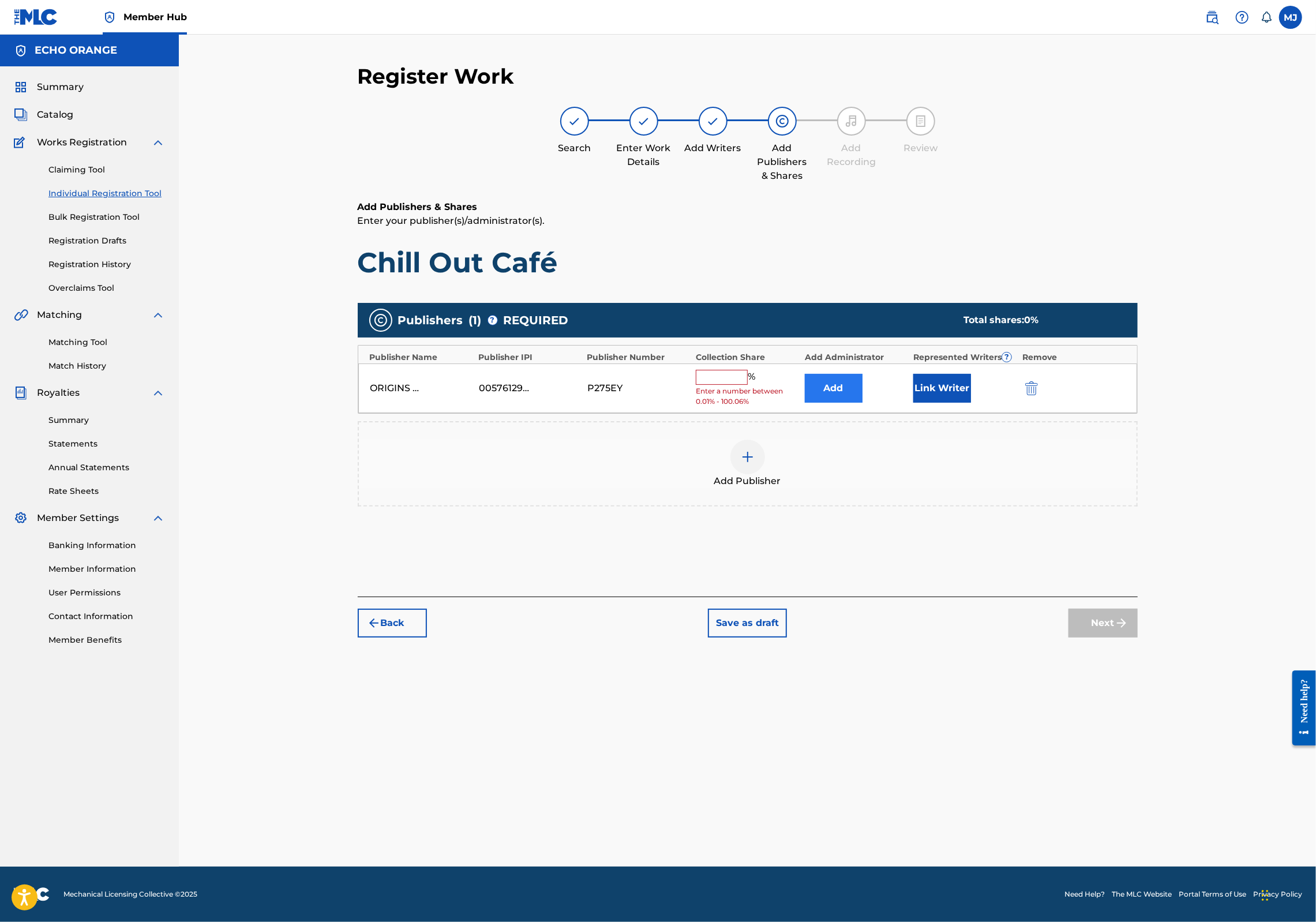
click at [854, 403] on button "Add" at bounding box center [833, 388] width 58 height 29
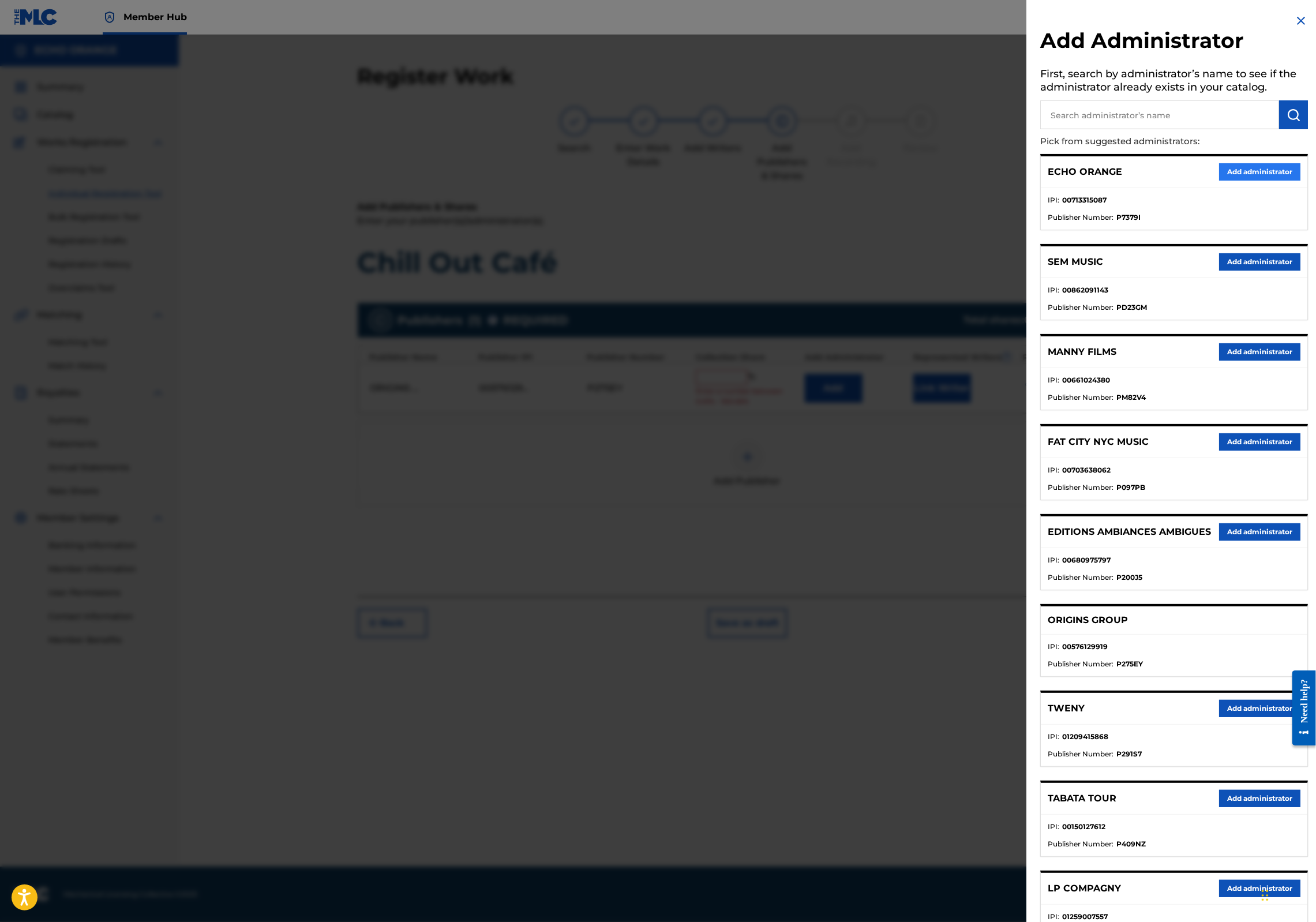
click at [1231, 181] on button "Add administrator" at bounding box center [1260, 172] width 81 height 17
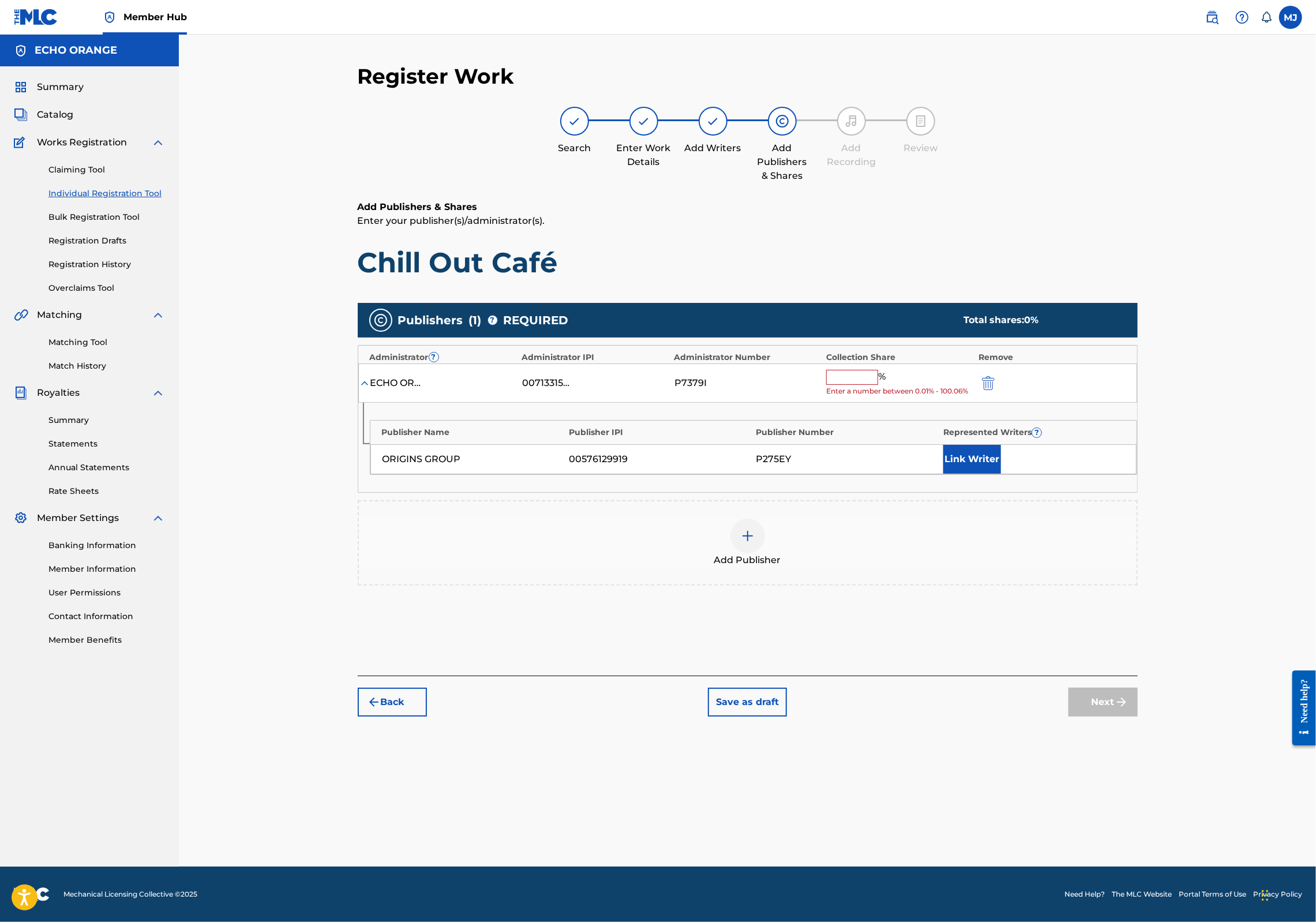
click at [878, 385] on input "text" at bounding box center [852, 378] width 52 height 15
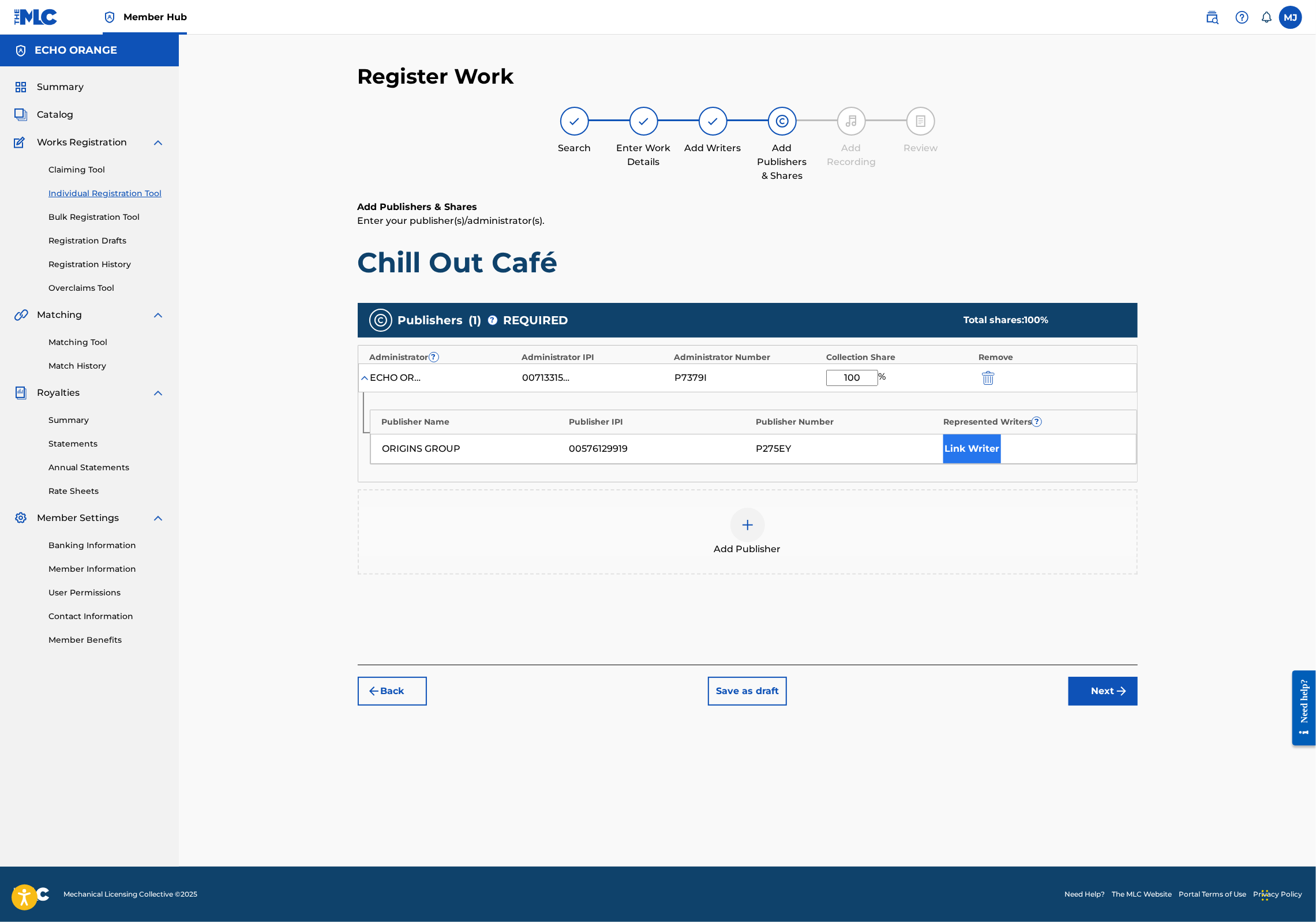
type input "100"
click at [999, 463] on button "Link Writer" at bounding box center [972, 449] width 58 height 29
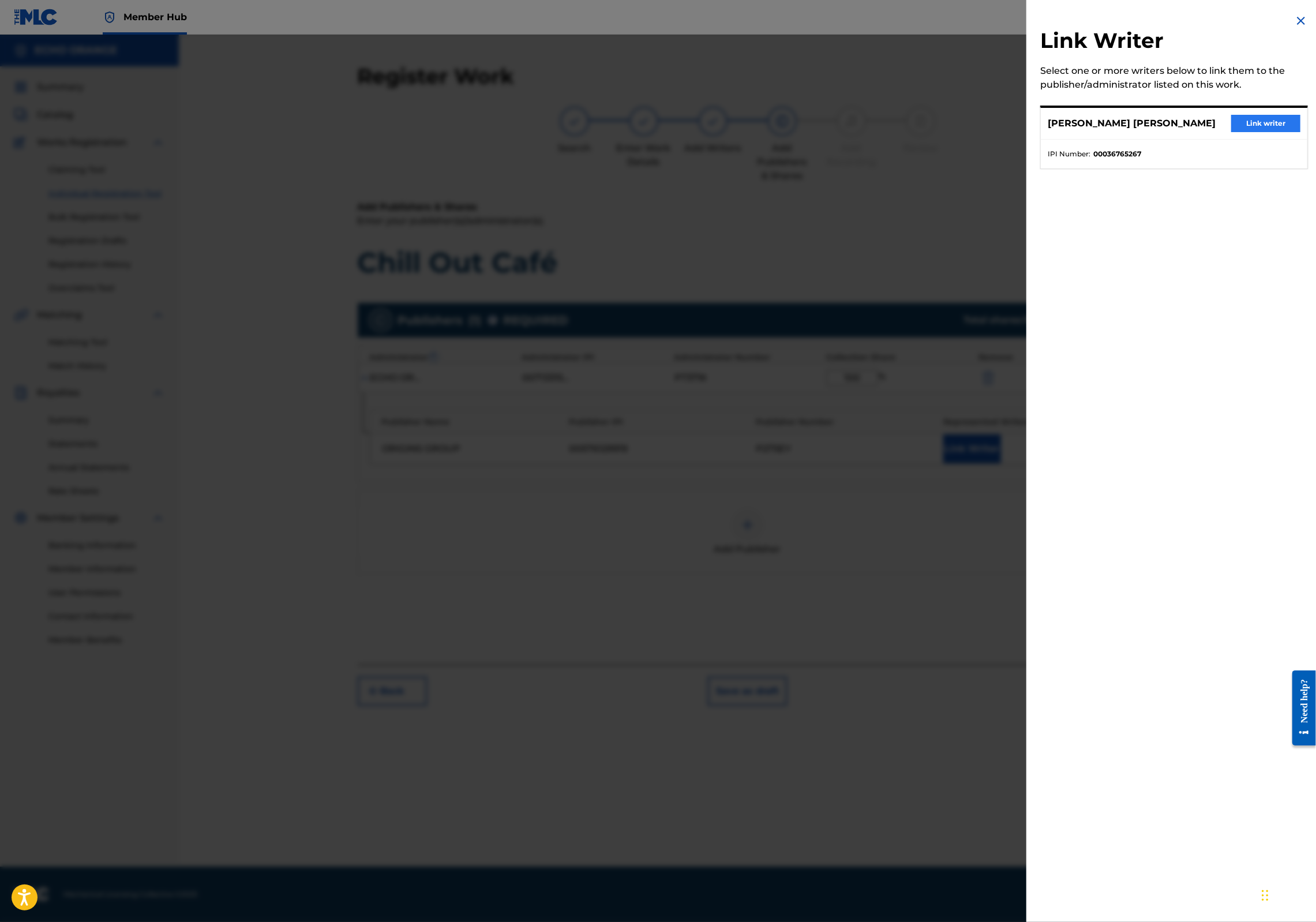
click at [1239, 132] on button "Link writer" at bounding box center [1266, 123] width 69 height 17
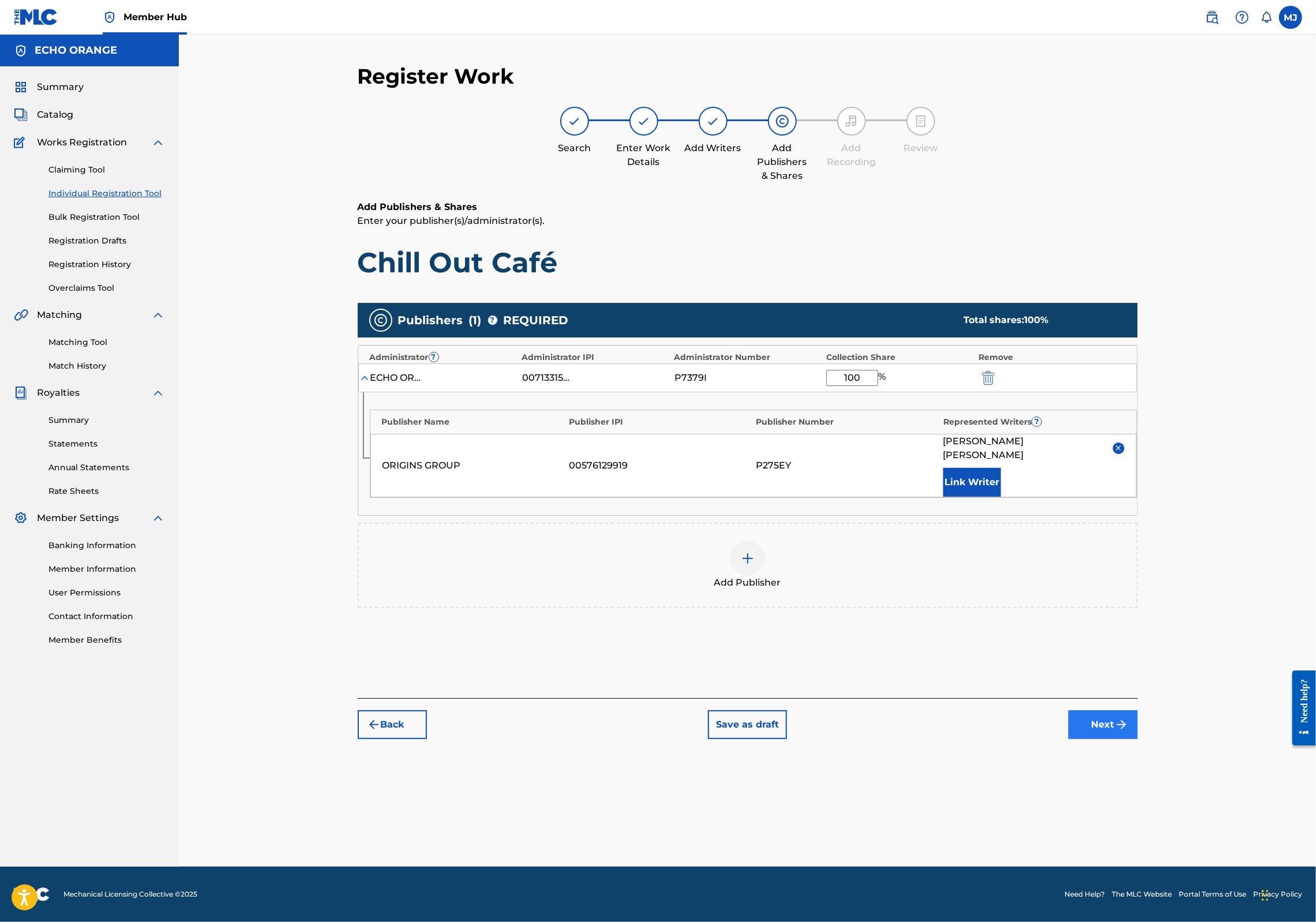
click at [1138, 740] on button "Next" at bounding box center [1104, 725] width 69 height 29
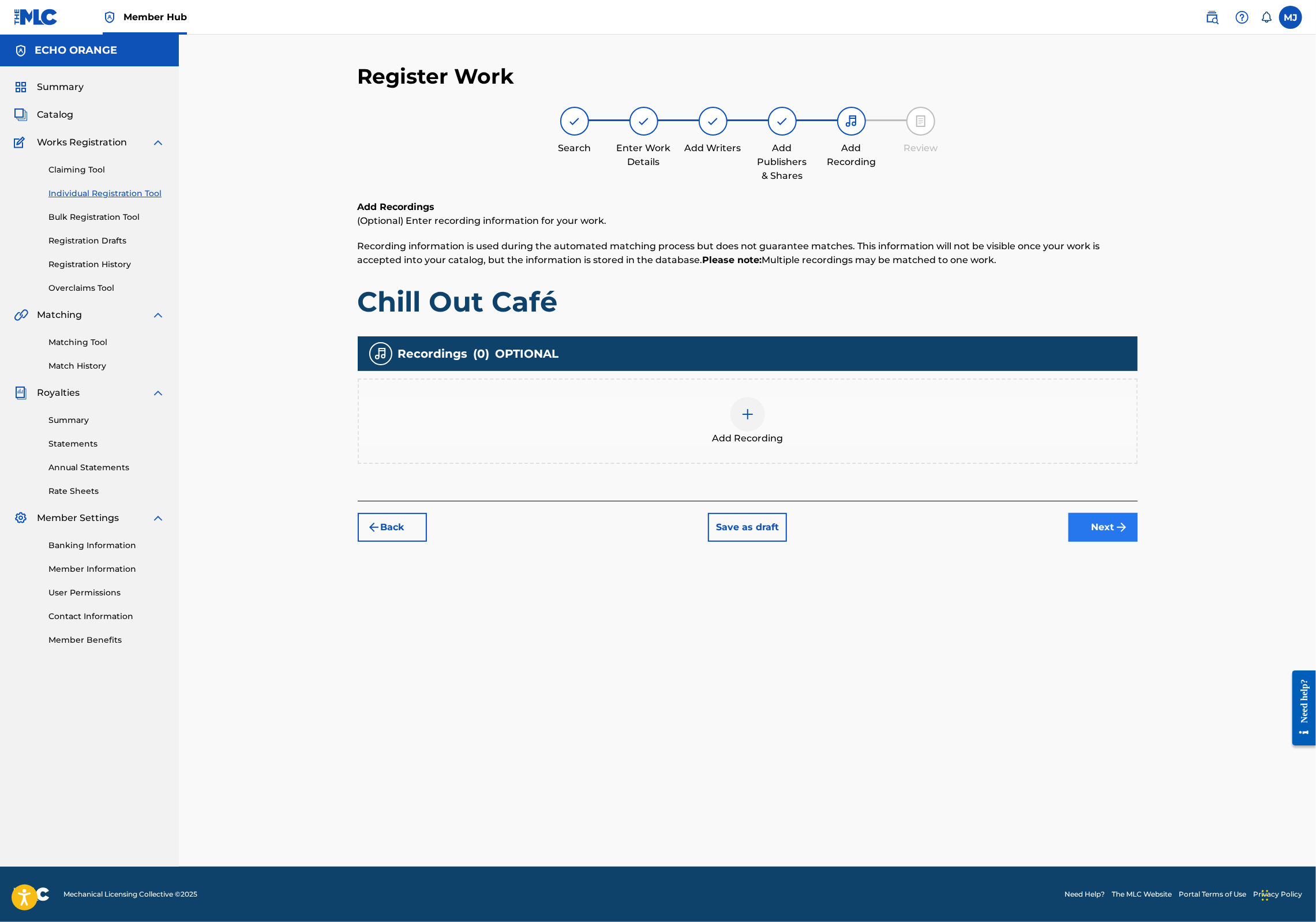
drag, startPoint x: 1191, startPoint y: 619, endPoint x: 1196, endPoint y: 596, distance: 23.5
click at [1152, 596] on div "Register Work Search Enter Work Details Add Writers Add Publishers & Shares Add…" at bounding box center [748, 466] width 808 height 803
click at [1138, 542] on button "Next" at bounding box center [1104, 527] width 69 height 29
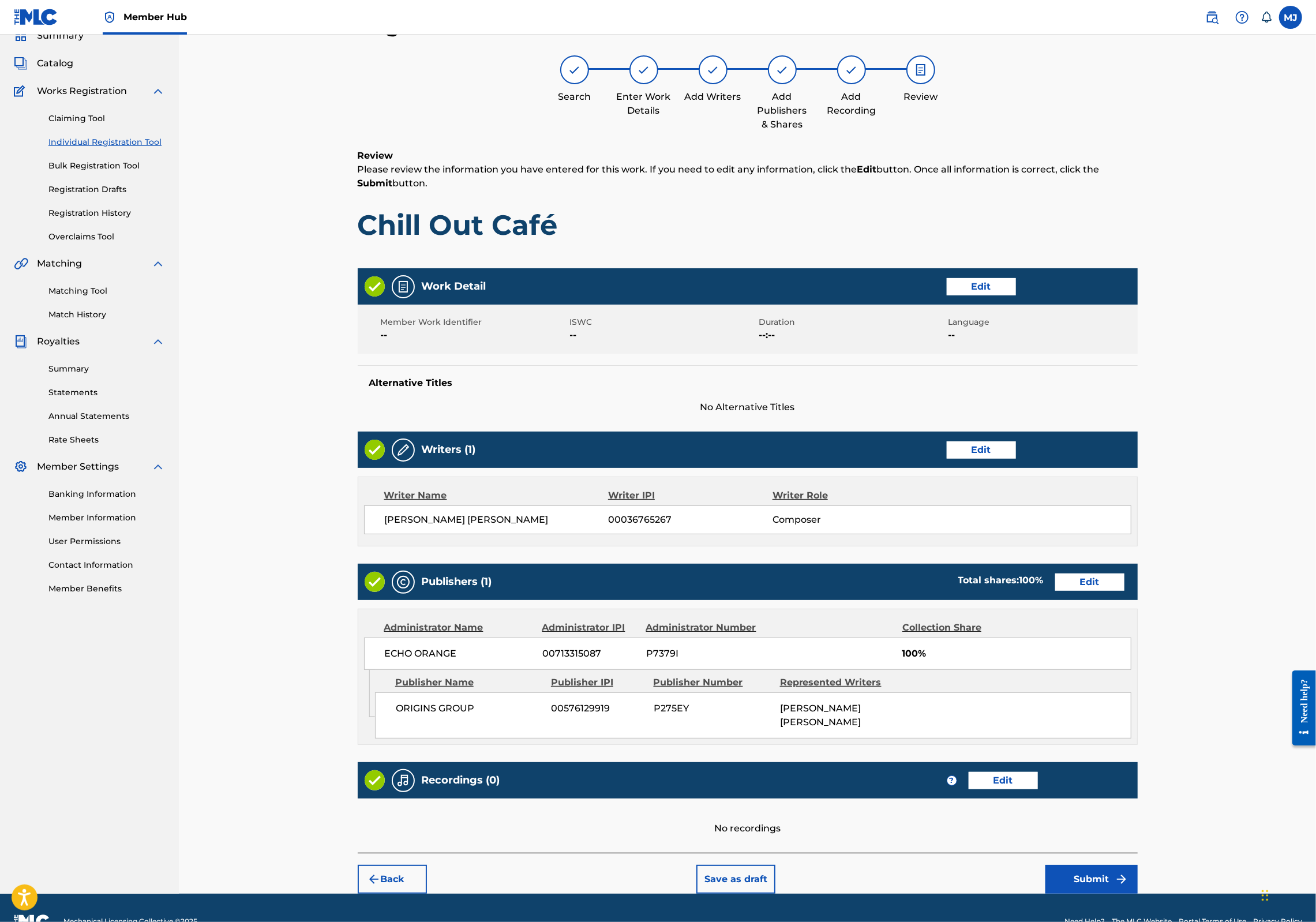
scroll to position [186, 0]
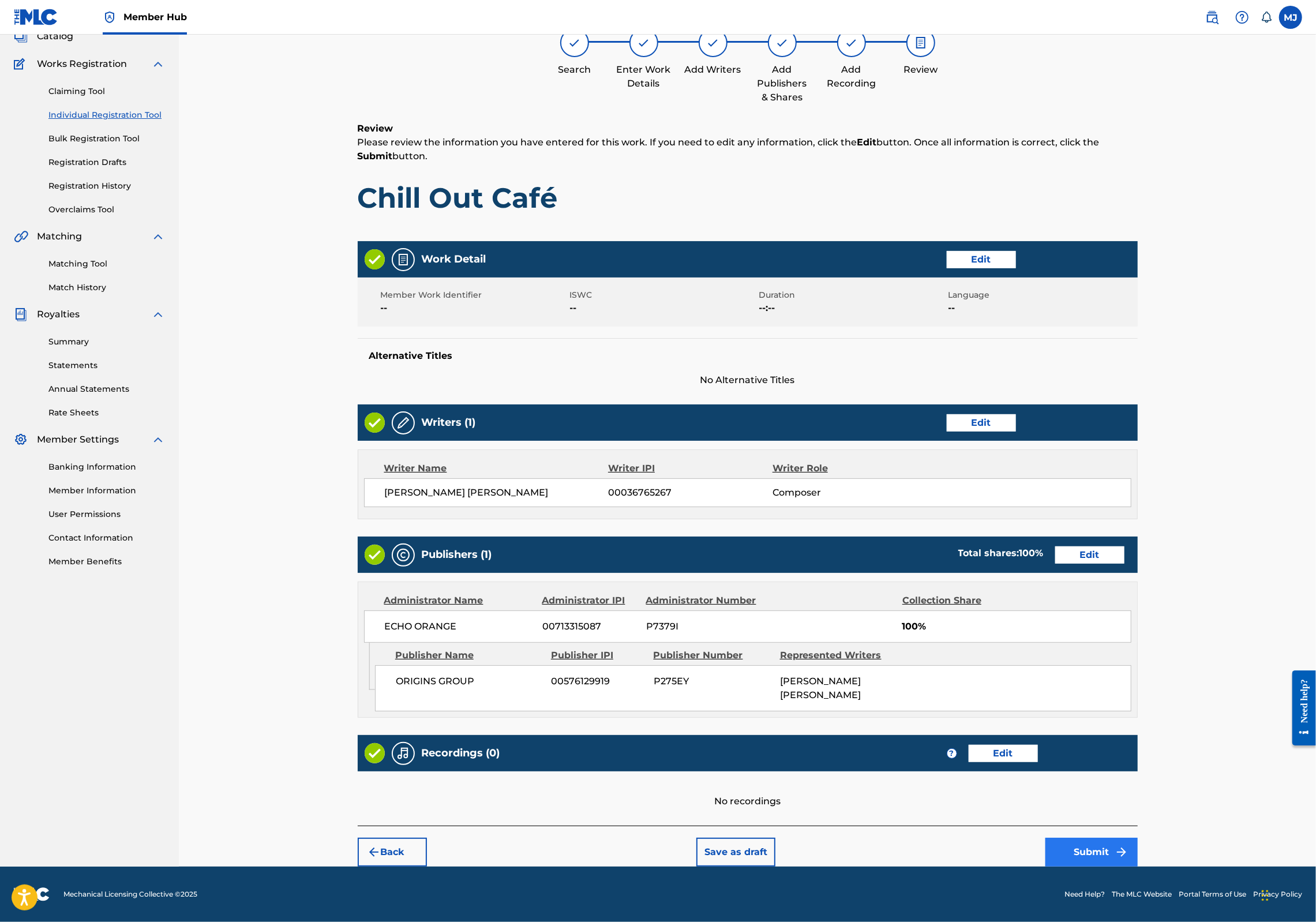
click at [1138, 839] on button "Submit" at bounding box center [1092, 852] width 92 height 29
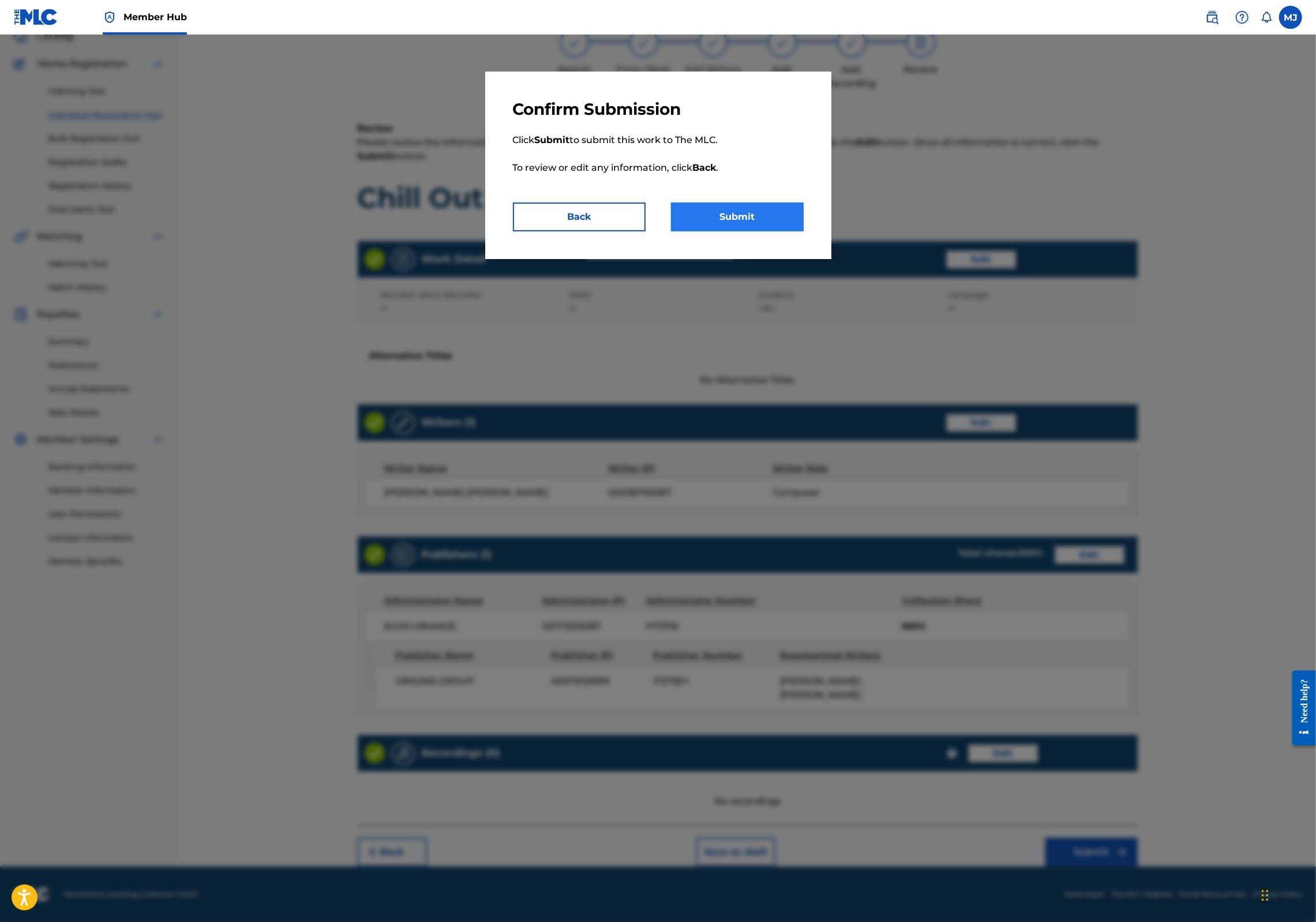
click at [778, 231] on button "Submit" at bounding box center [737, 217] width 133 height 29
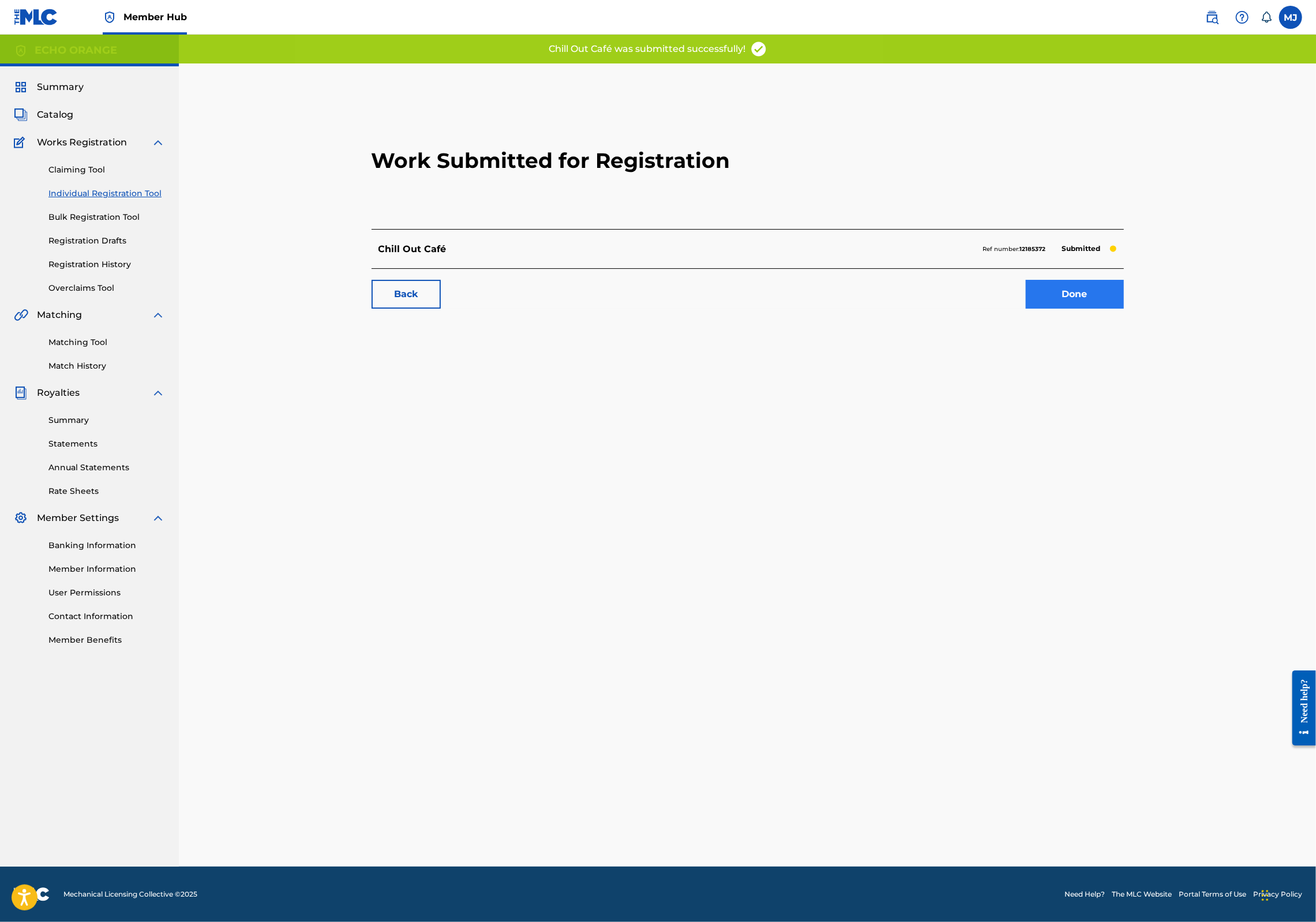
click at [1121, 309] on link "Done" at bounding box center [1075, 294] width 98 height 29
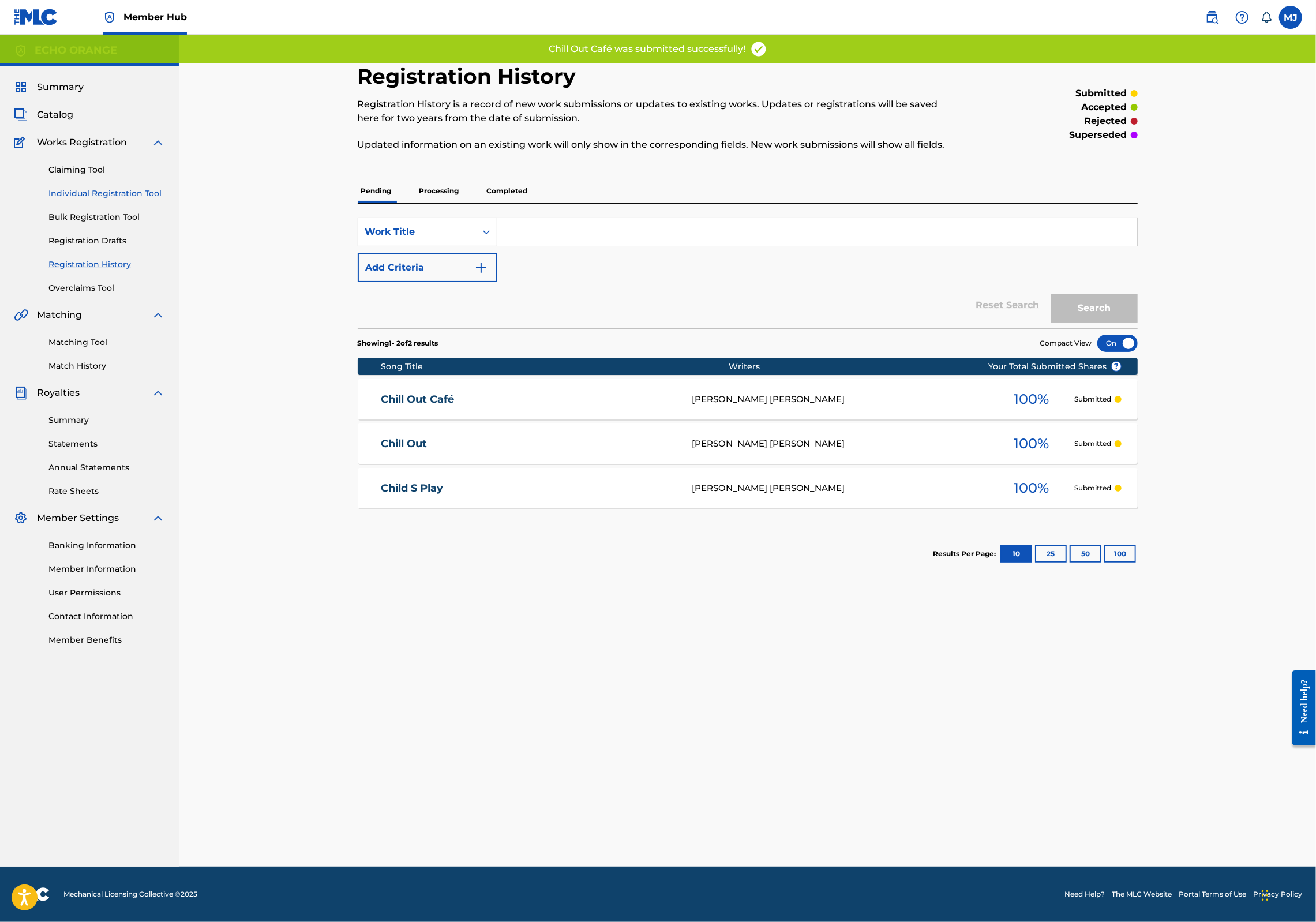
click at [146, 200] on link "Individual Registration Tool" at bounding box center [107, 194] width 116 height 12
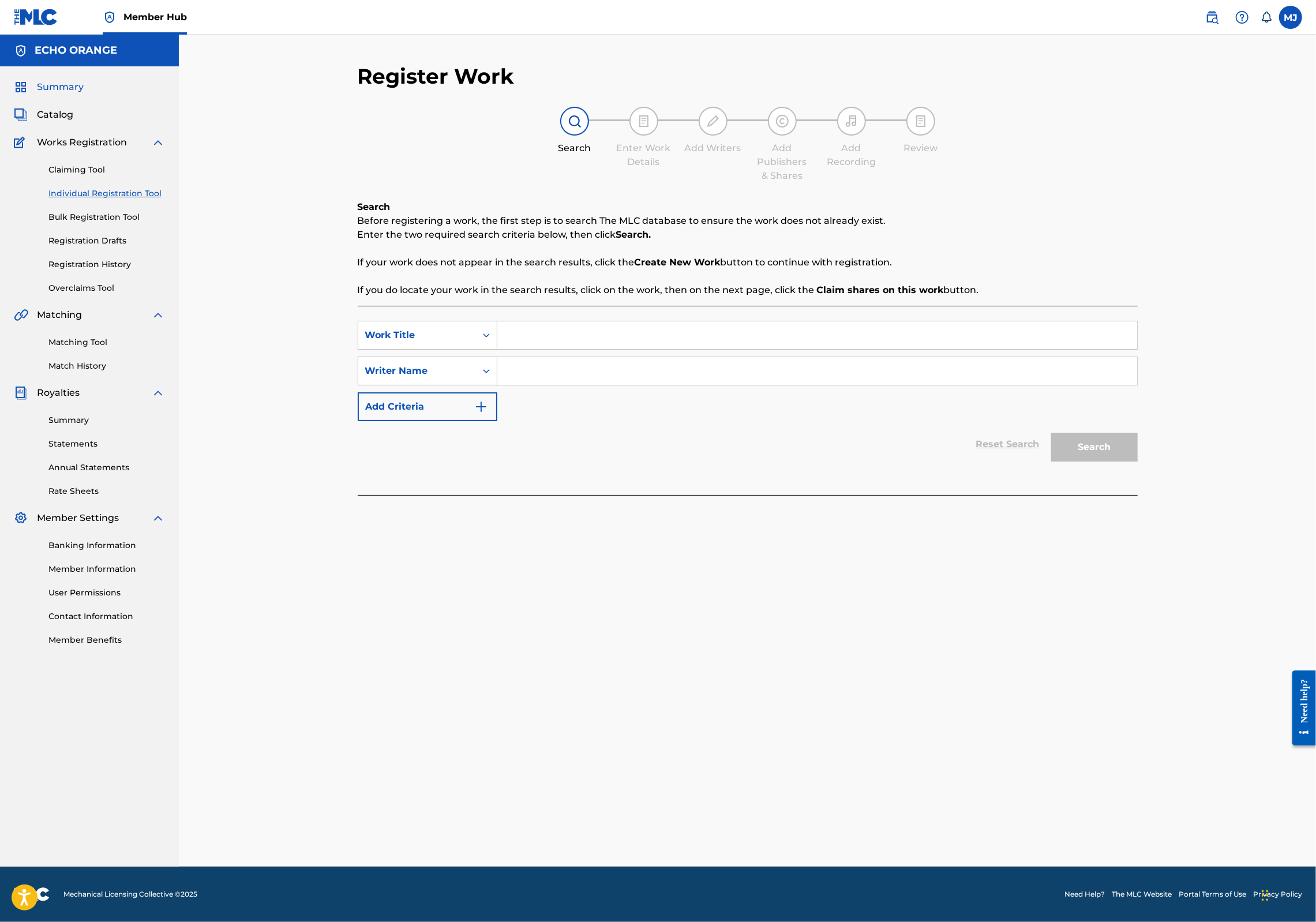
click at [61, 94] on span "Summary" at bounding box center [60, 87] width 47 height 14
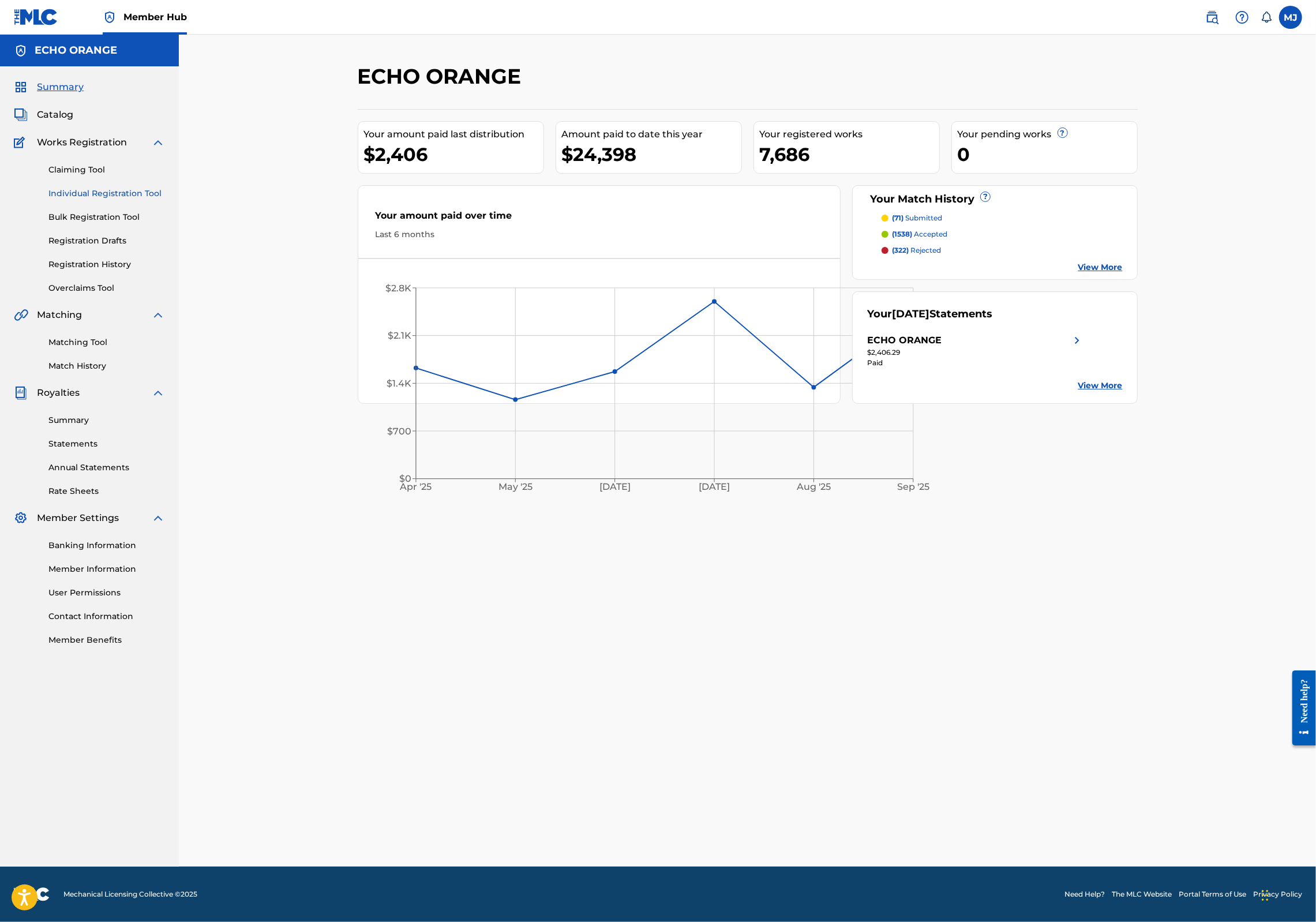
click at [106, 200] on link "Individual Registration Tool" at bounding box center [107, 194] width 116 height 12
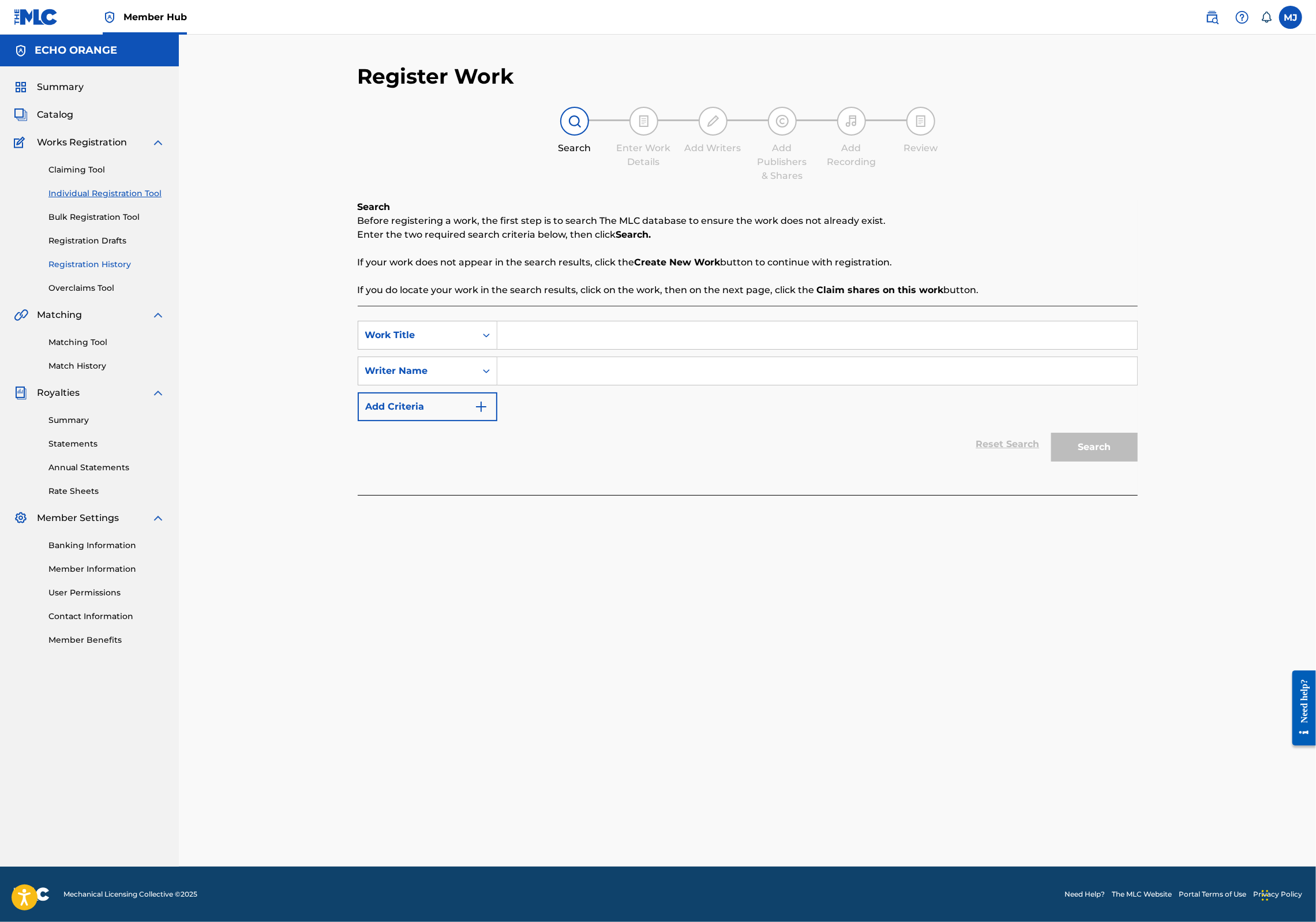
click at [111, 270] on link "Registration History" at bounding box center [107, 264] width 116 height 12
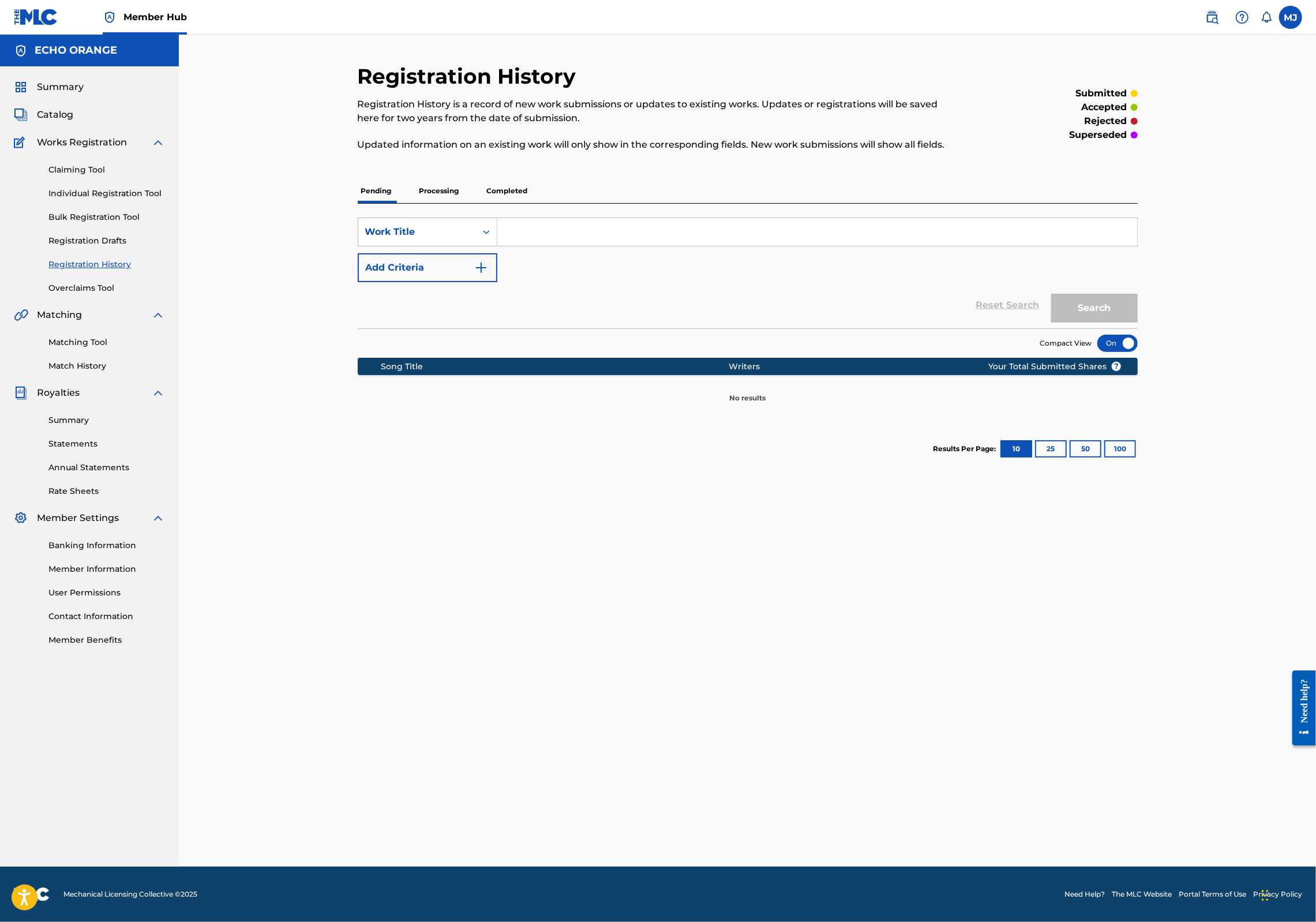
click at [416, 203] on p "Processing" at bounding box center [439, 191] width 47 height 24
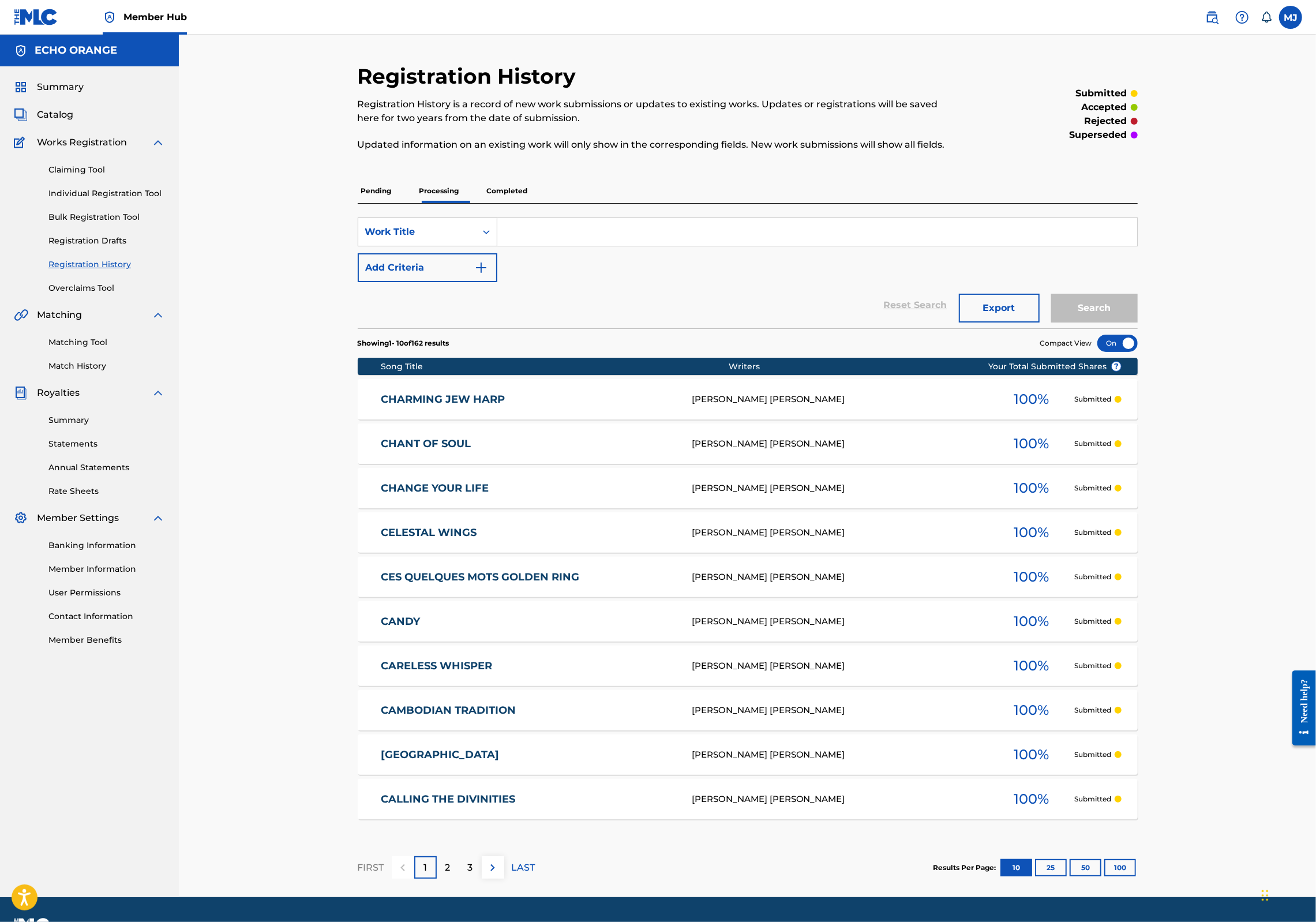
click at [358, 203] on p "Pending" at bounding box center [377, 191] width 38 height 24
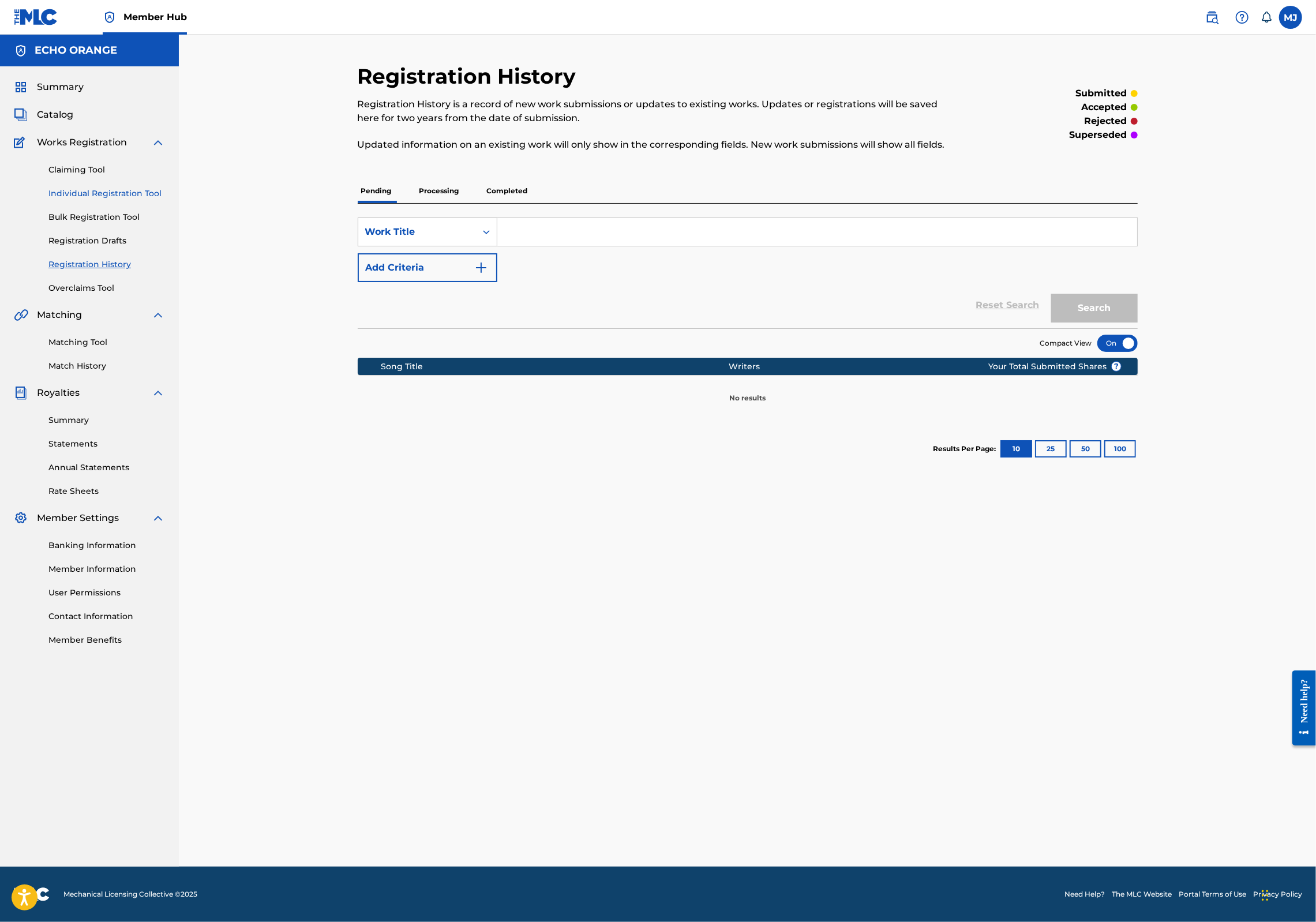
click at [123, 200] on link "Individual Registration Tool" at bounding box center [107, 194] width 116 height 12
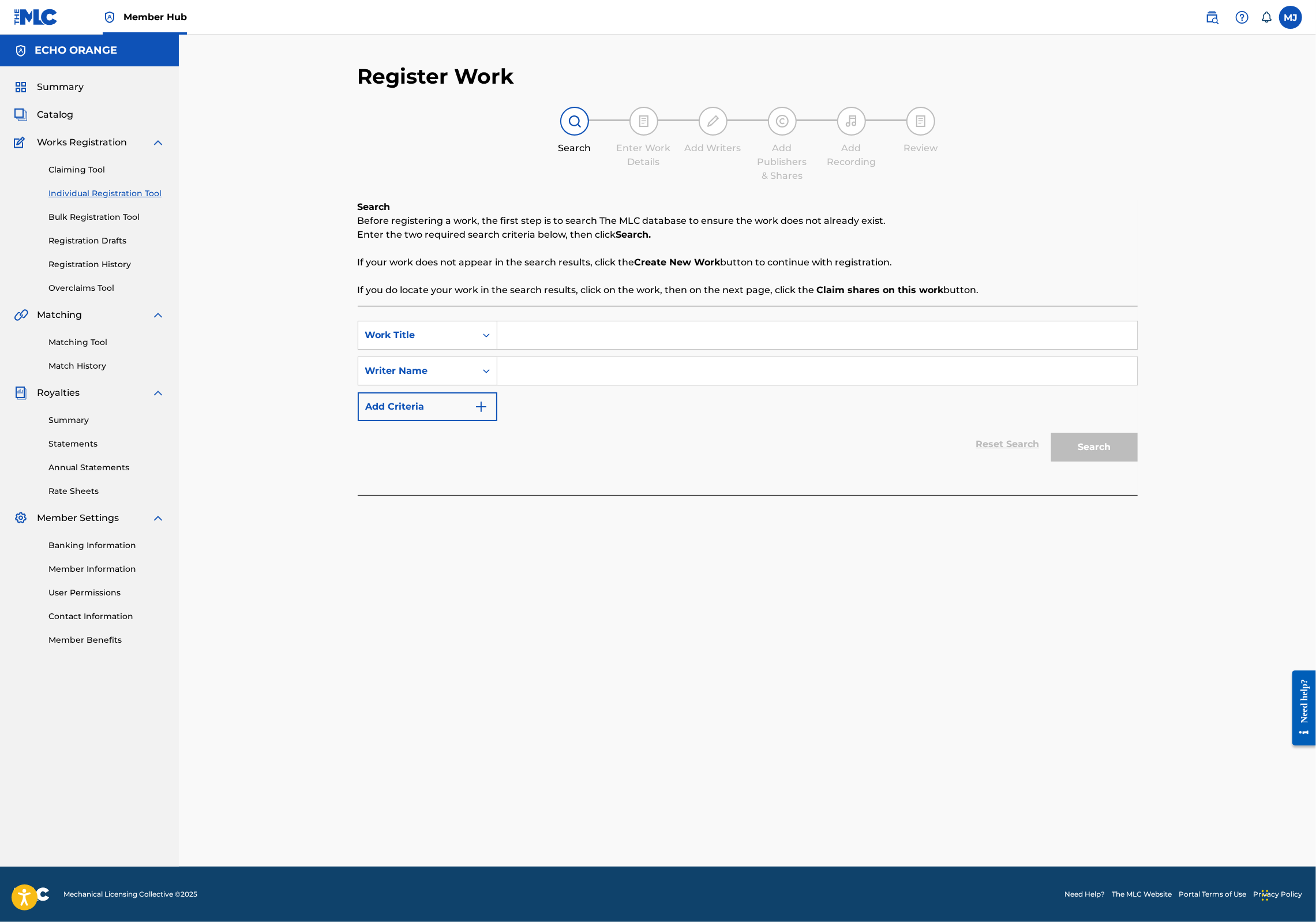
click at [558, 349] on input "Search Form" at bounding box center [818, 335] width 640 height 28
type input "Classical Dance"
paste input "denis hekimian"
type input "denis hekimian"
click at [1138, 462] on button "Search" at bounding box center [1094, 447] width 86 height 29
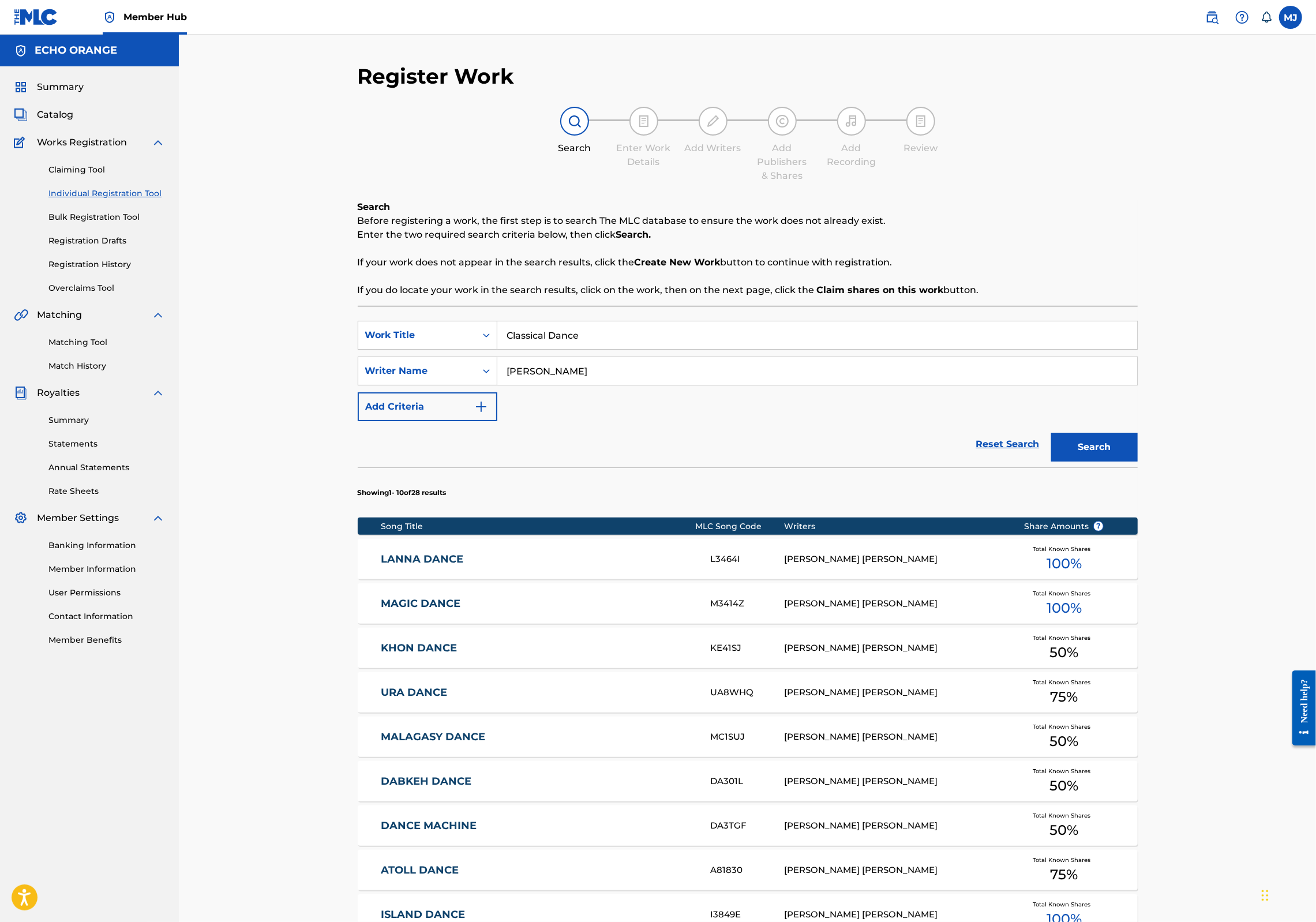
scroll to position [323, 0]
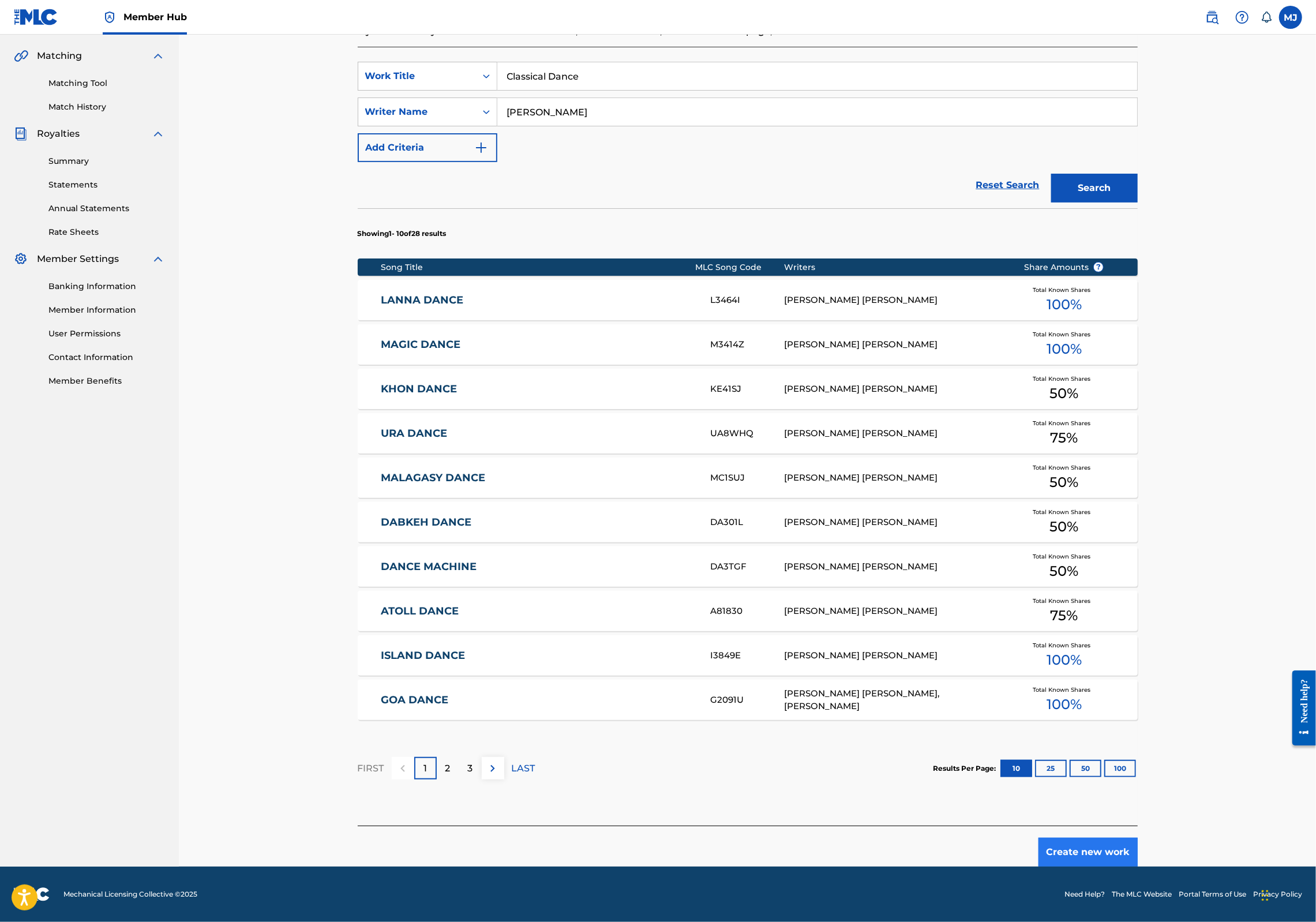
click at [1138, 866] on button "Create new work" at bounding box center [1089, 852] width 99 height 29
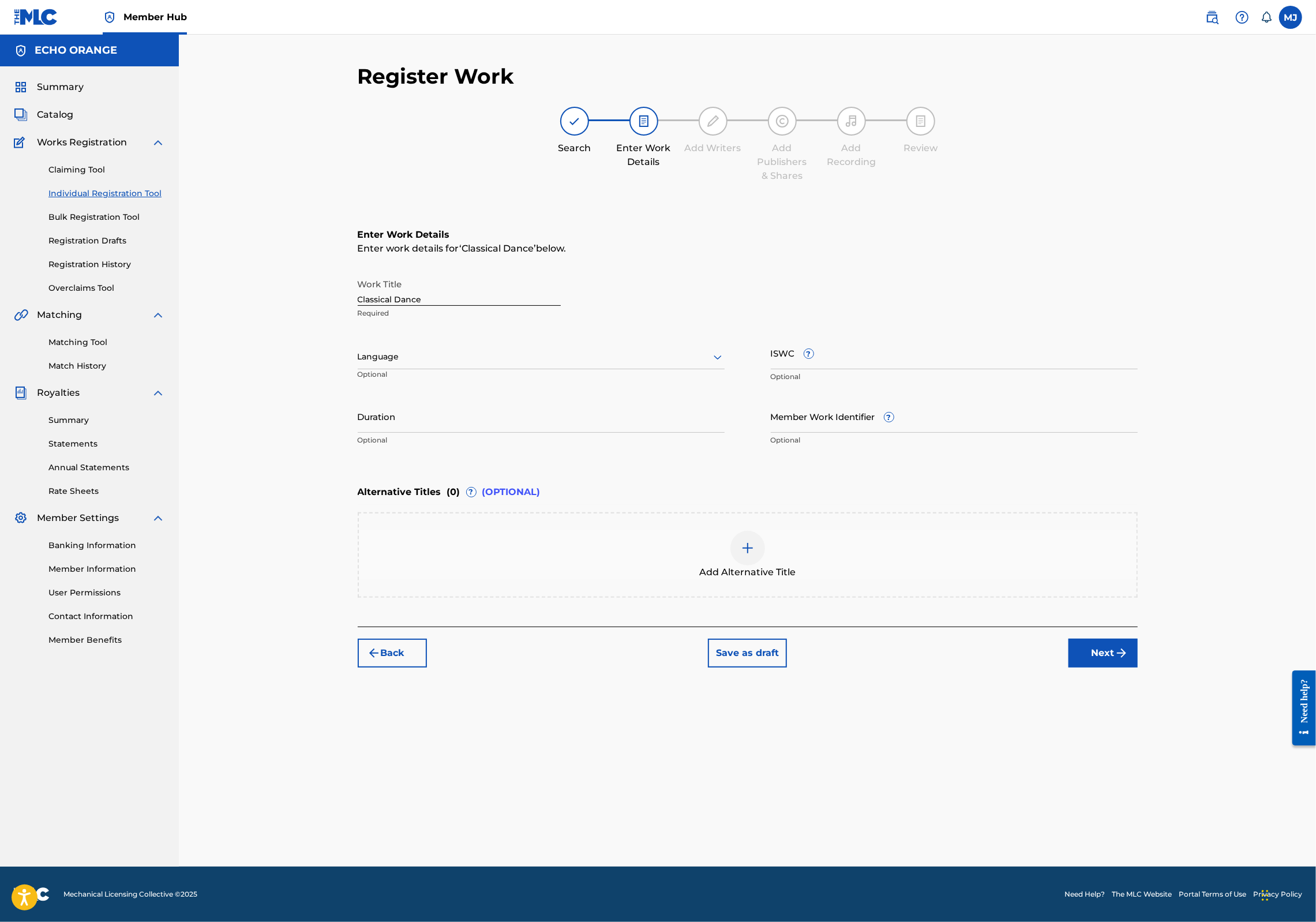
click at [1152, 772] on div "Register Work Search Enter Work Details Add Writers Add Publishers & Shares Add…" at bounding box center [748, 466] width 808 height 803
click at [1138, 667] on button "Next" at bounding box center [1104, 653] width 69 height 29
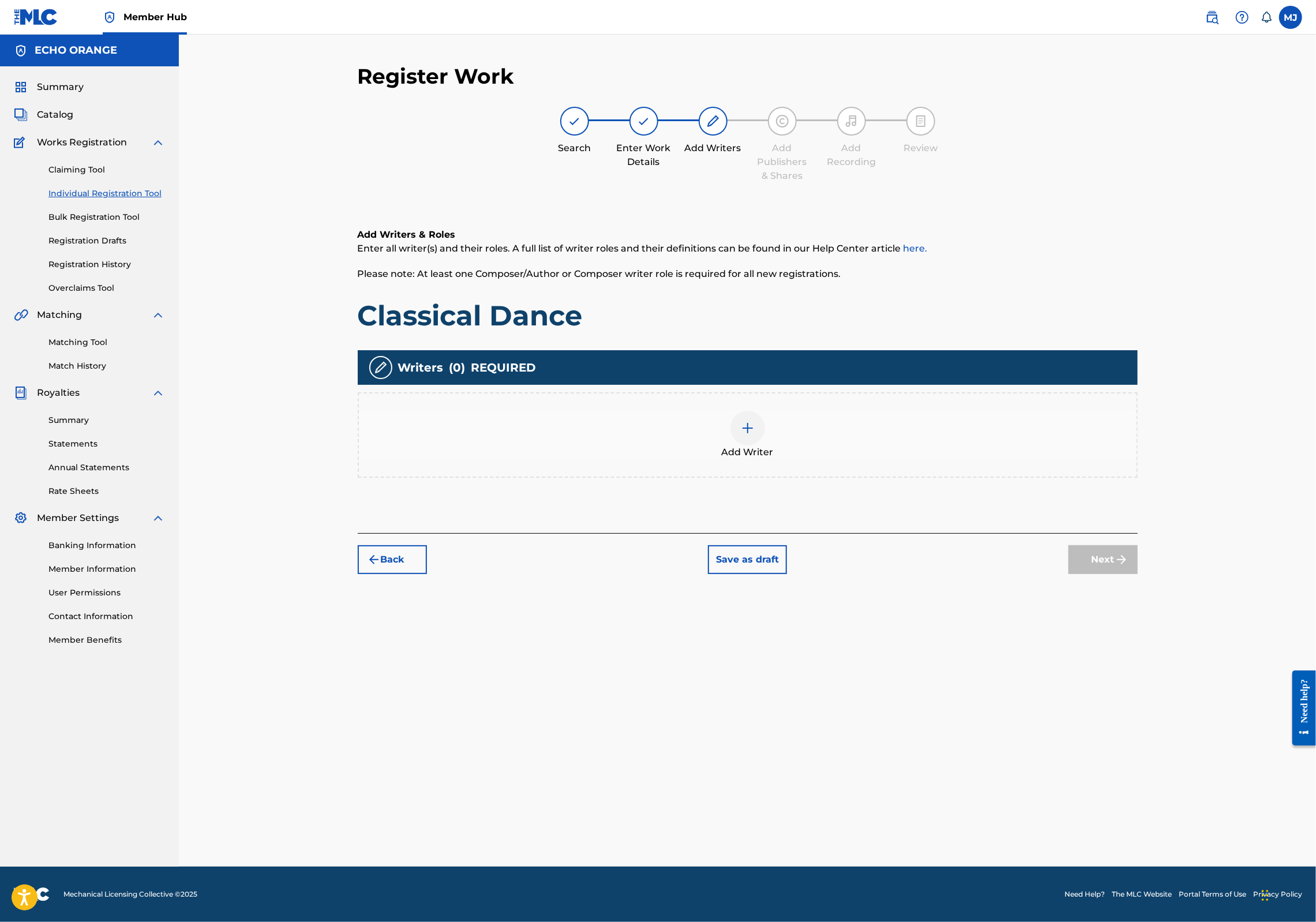
click at [754, 435] on img at bounding box center [748, 428] width 14 height 14
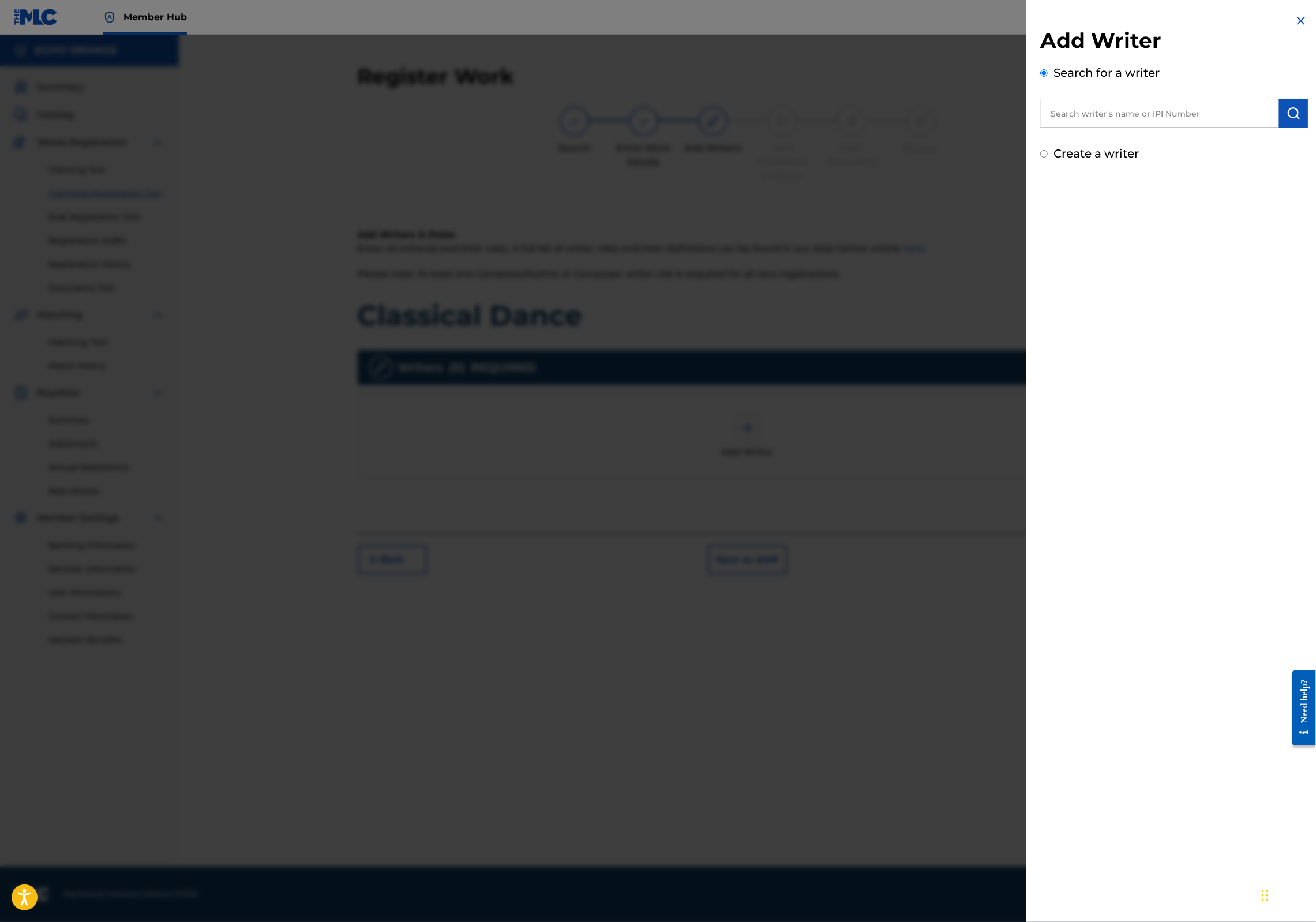
click at [1059, 121] on input "text" at bounding box center [1160, 113] width 239 height 29
paste input "denis hekimian"
type input "denis hekimian"
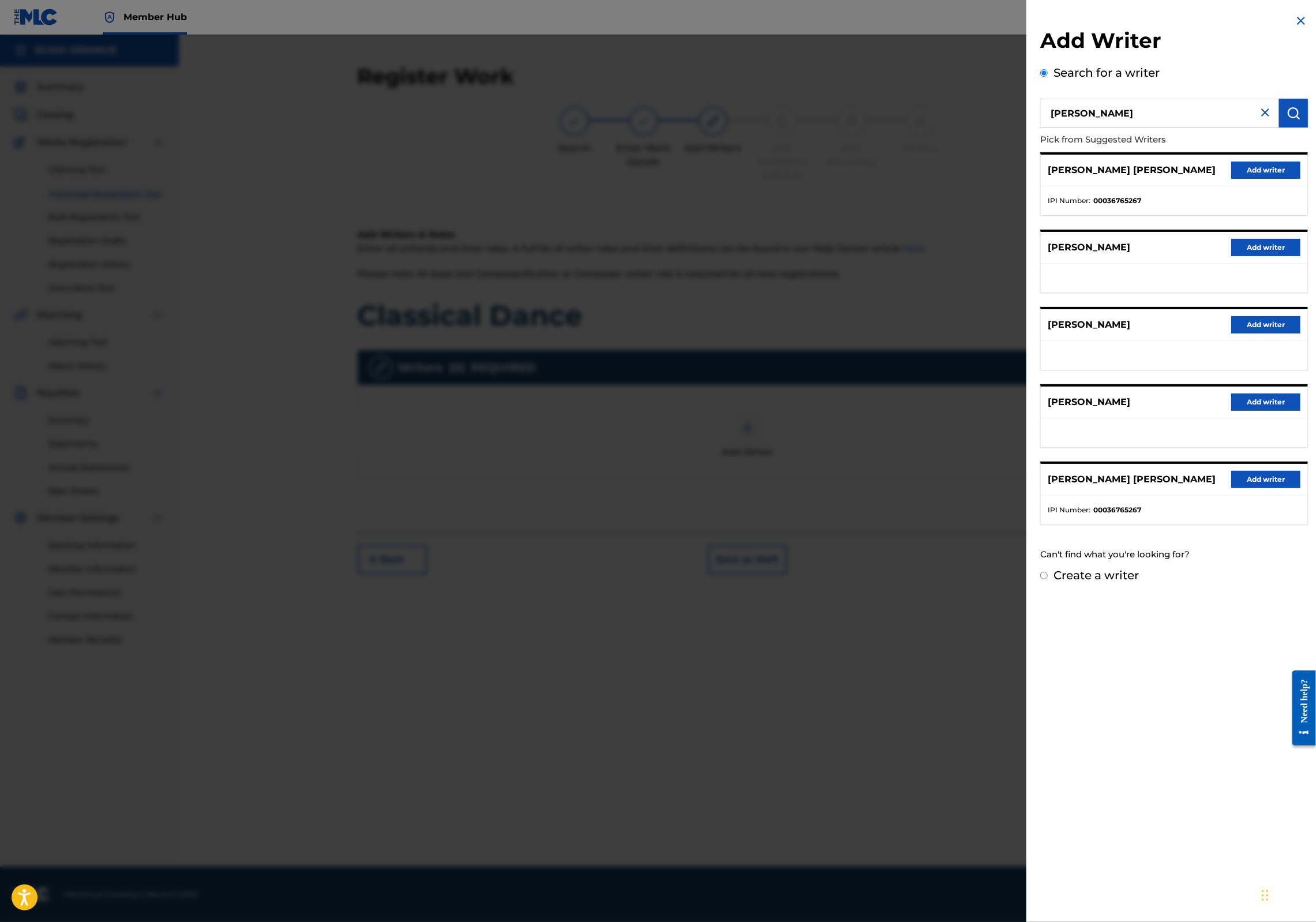
click at [1290, 215] on ul "IPI Number : 00036765267" at bounding box center [1174, 200] width 267 height 29
click at [1278, 186] on div "DENIS MARCEL HEKIMIAN Add writer" at bounding box center [1174, 170] width 267 height 32
click at [1278, 179] on button "Add writer" at bounding box center [1266, 170] width 69 height 17
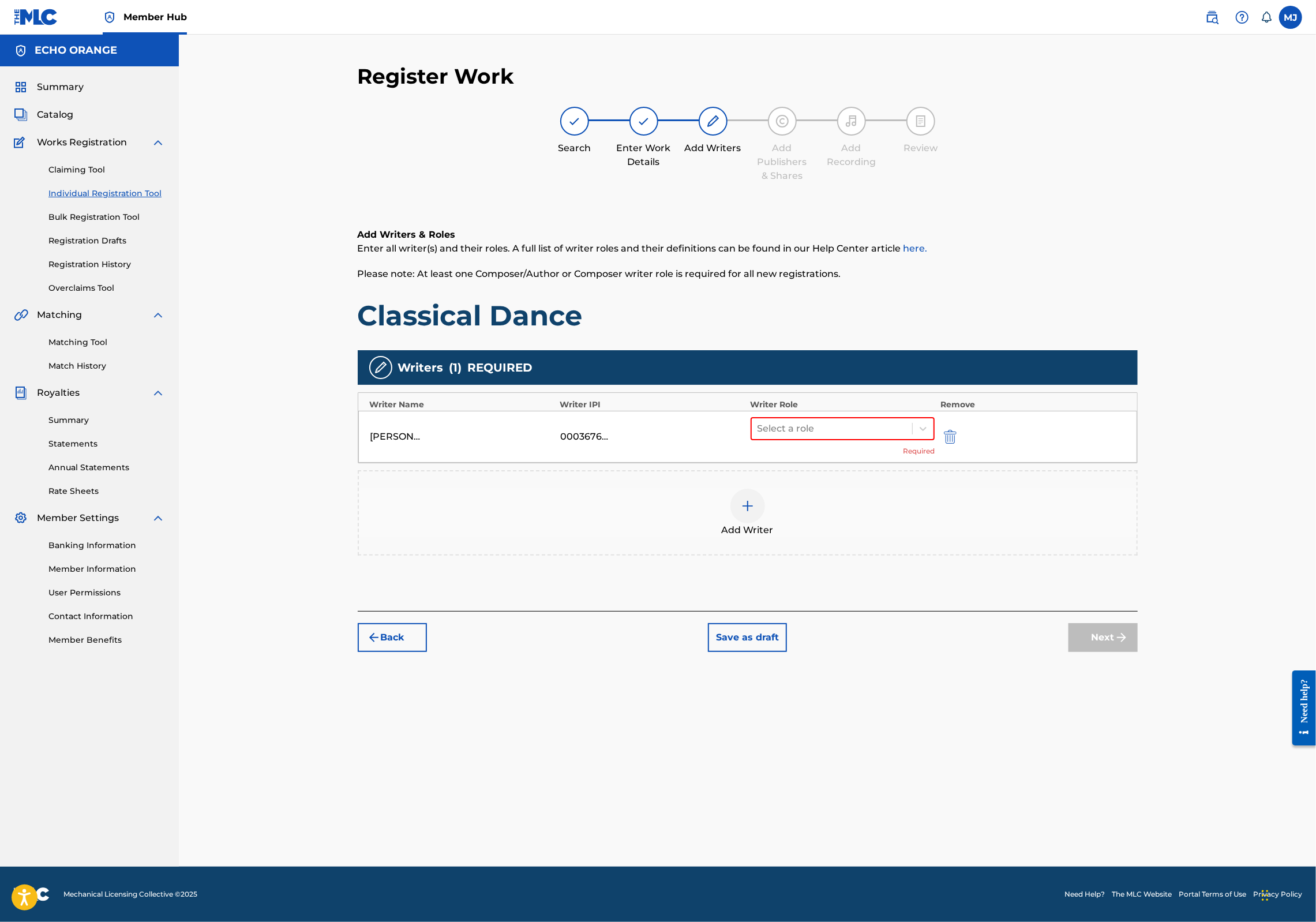
click at [867, 456] on div "Select a role Required" at bounding box center [843, 437] width 185 height 39
click at [872, 437] on div at bounding box center [832, 429] width 149 height 17
click at [815, 593] on div "Composer" at bounding box center [880, 595] width 222 height 23
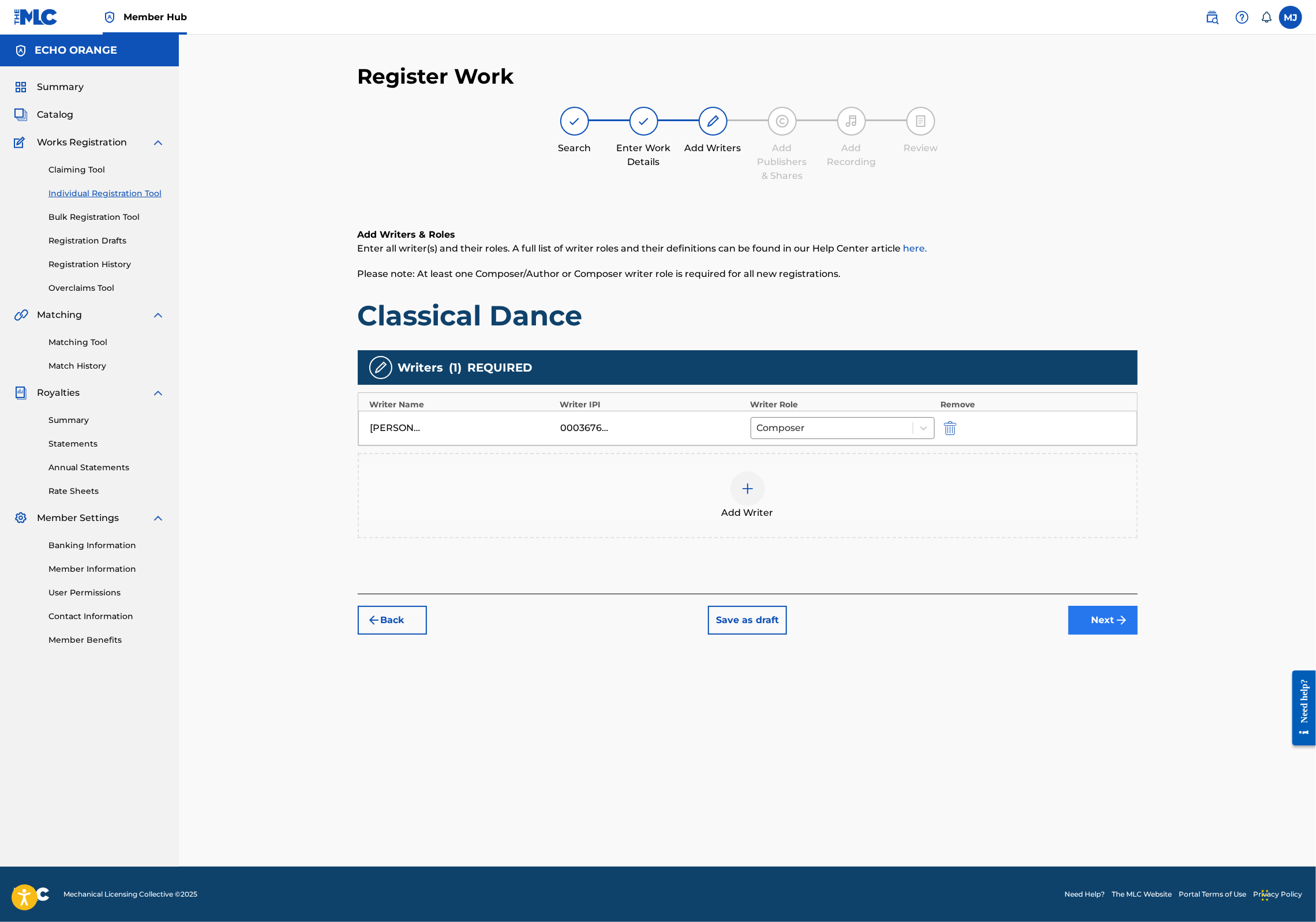
click at [1138, 635] on div "Back Save as draft Next" at bounding box center [748, 614] width 780 height 41
click at [1138, 635] on button "Next" at bounding box center [1104, 620] width 69 height 29
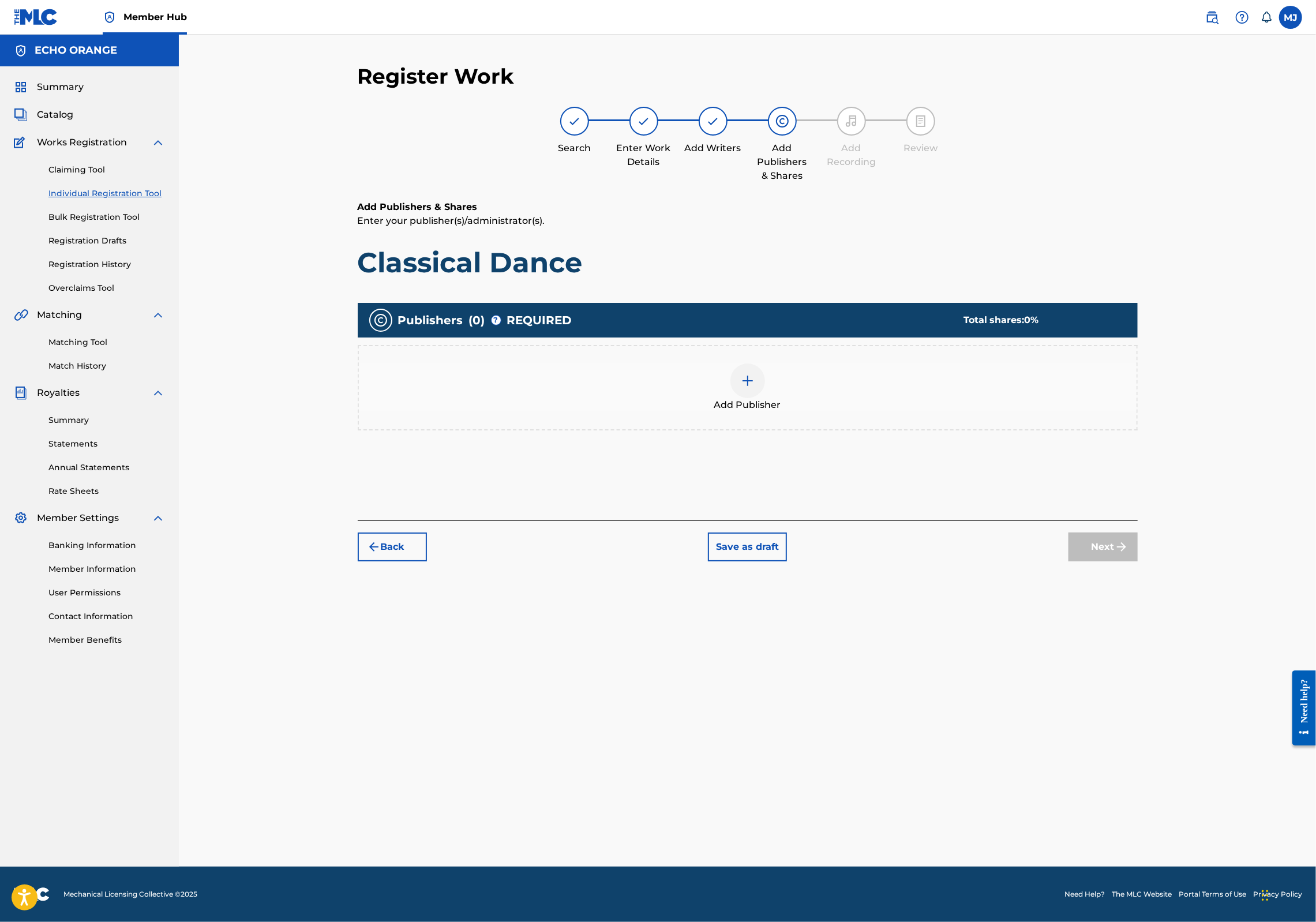
click at [781, 412] on span "Add Publisher" at bounding box center [748, 405] width 67 height 14
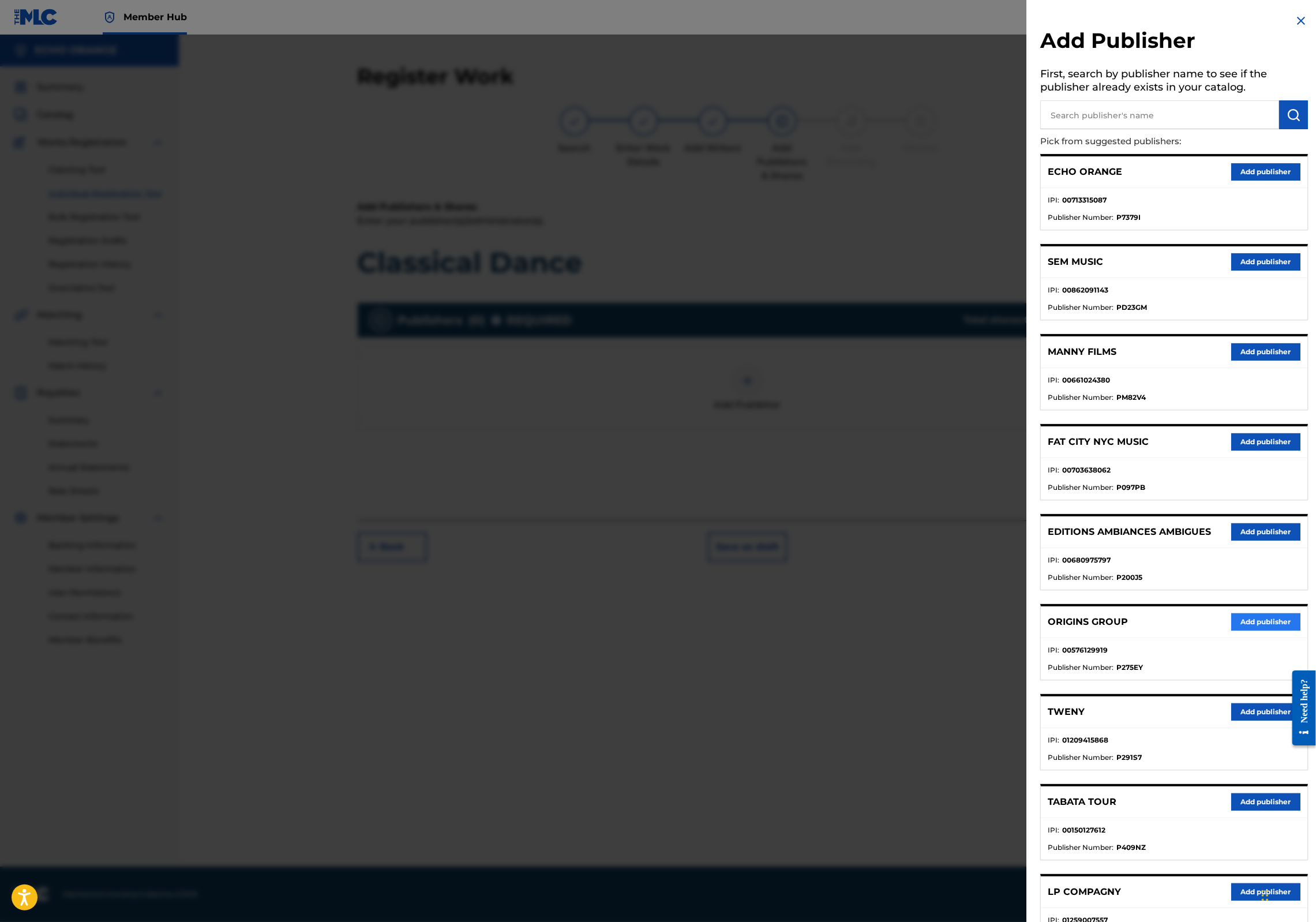
click at [1249, 631] on button "Add publisher" at bounding box center [1266, 622] width 69 height 17
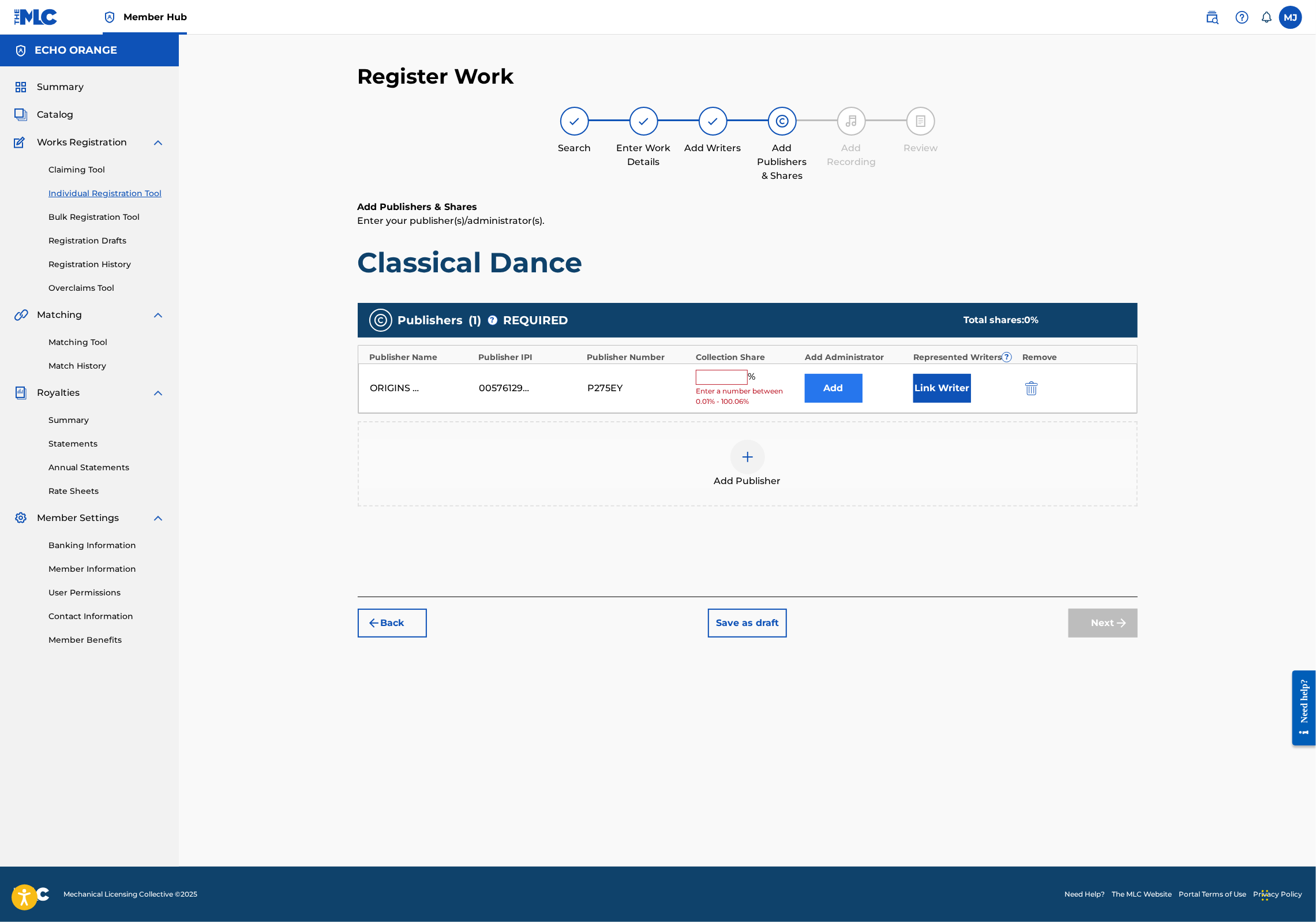
click at [854, 403] on button "Add" at bounding box center [833, 388] width 58 height 29
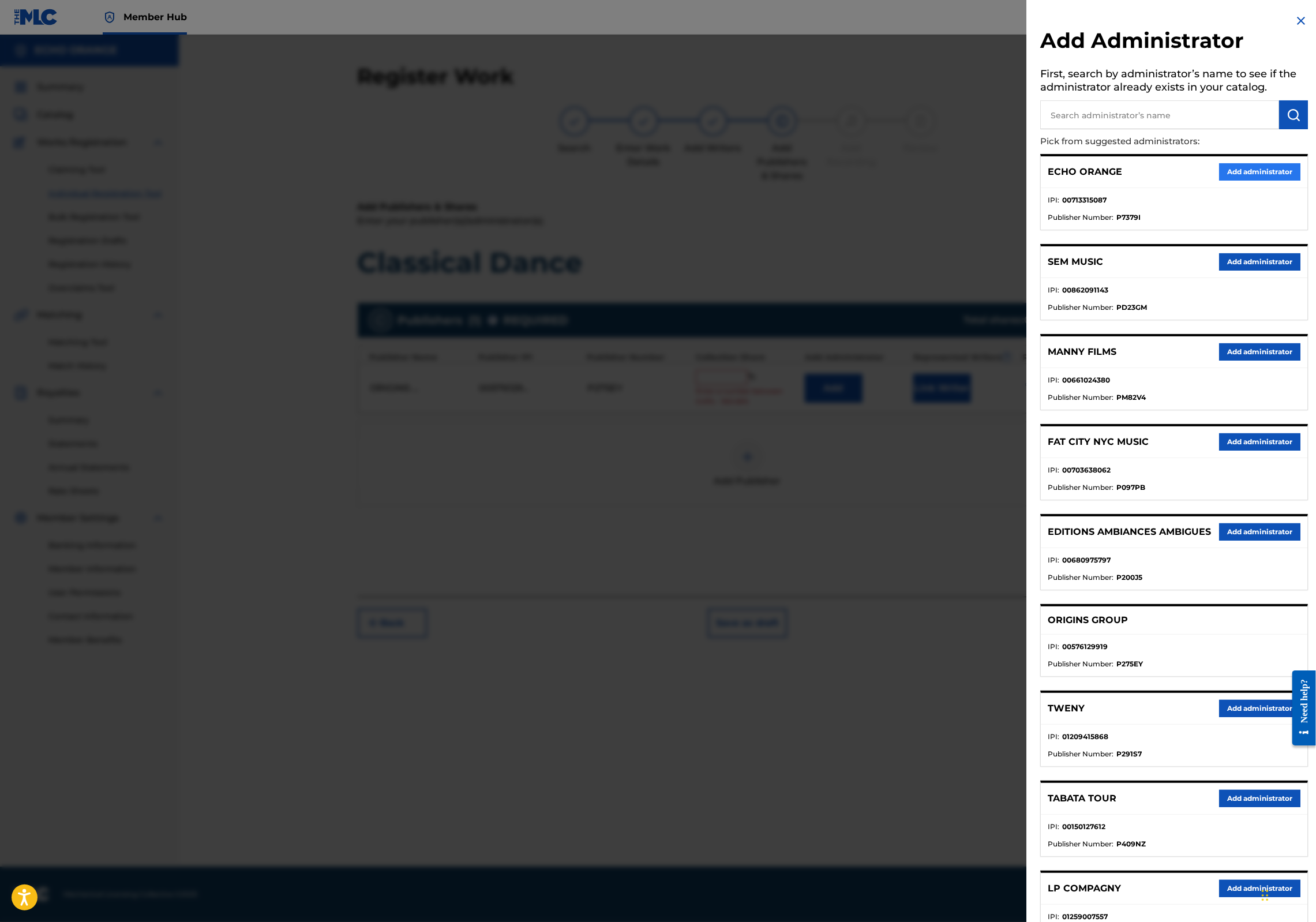
click at [1235, 181] on button "Add administrator" at bounding box center [1260, 172] width 81 height 17
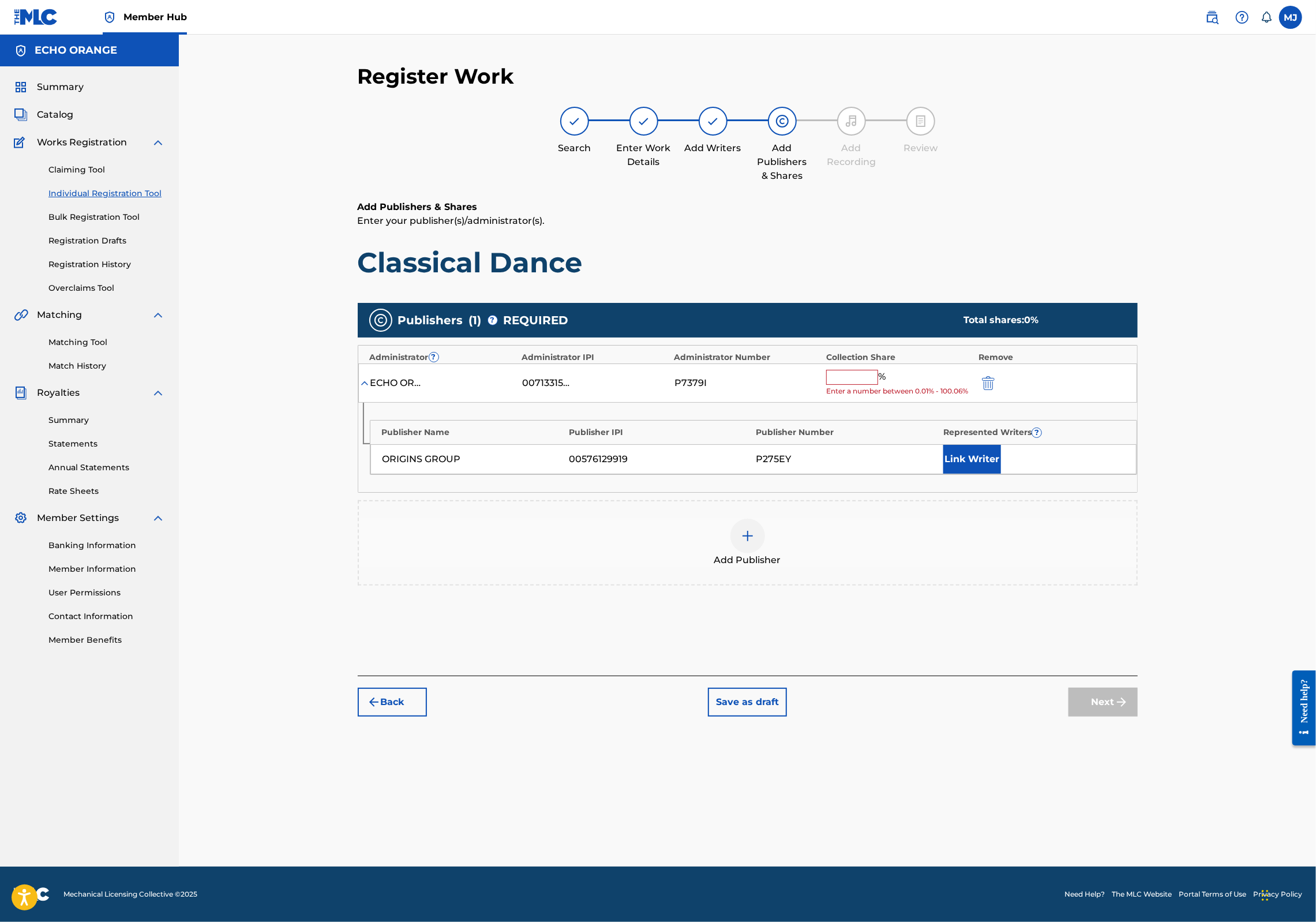
click at [880, 396] on span "Enter a number between 0.01% - 100.06%" at bounding box center [899, 391] width 146 height 11
click at [878, 385] on input "text" at bounding box center [852, 378] width 52 height 15
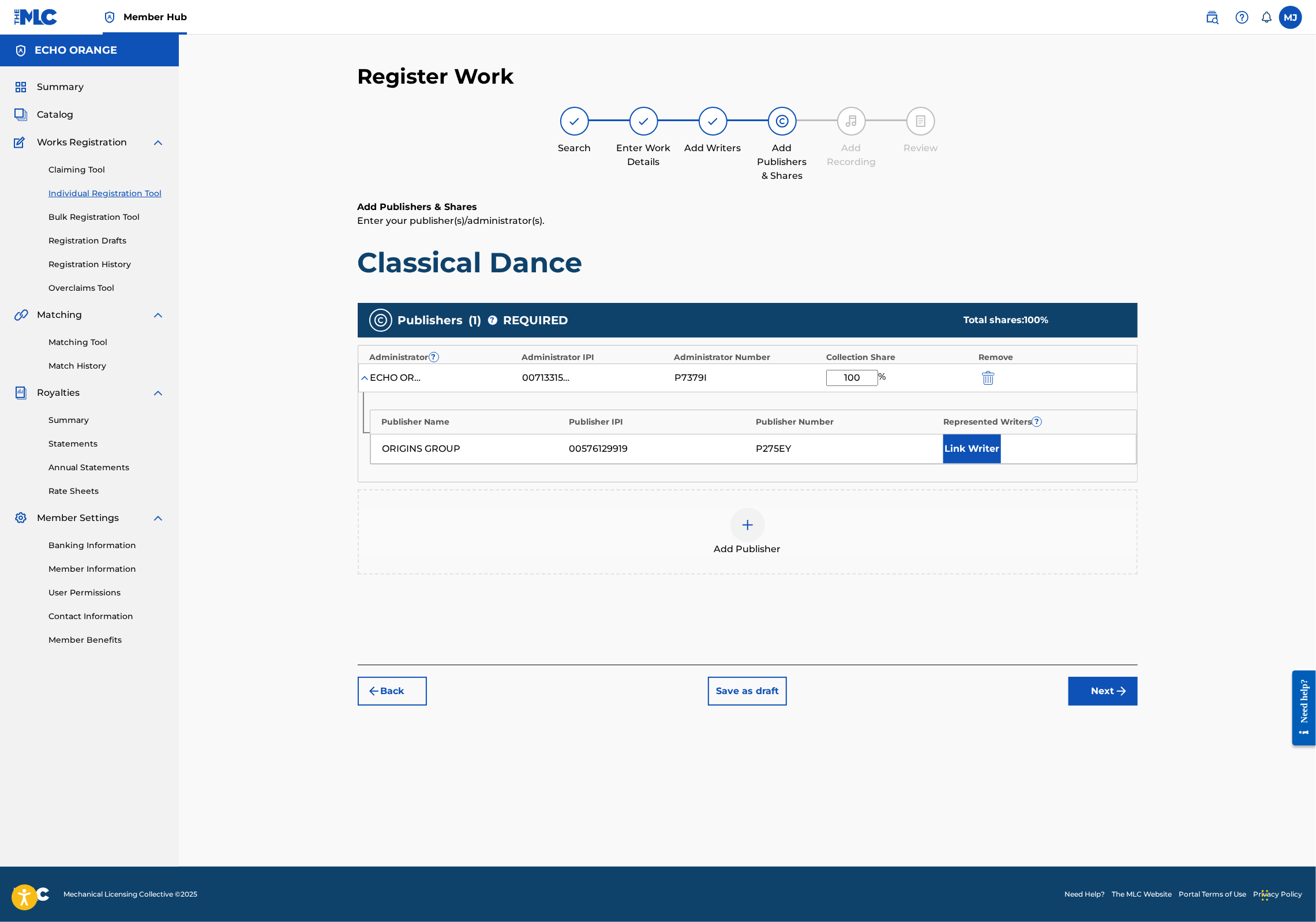
type input "100"
click at [1064, 482] on div "Publisher Name Publisher IPI Publisher Number Represented Writers ? ORIGINS GRO…" at bounding box center [748, 437] width 779 height 89
click at [1001, 463] on button "Link Writer" at bounding box center [972, 449] width 58 height 29
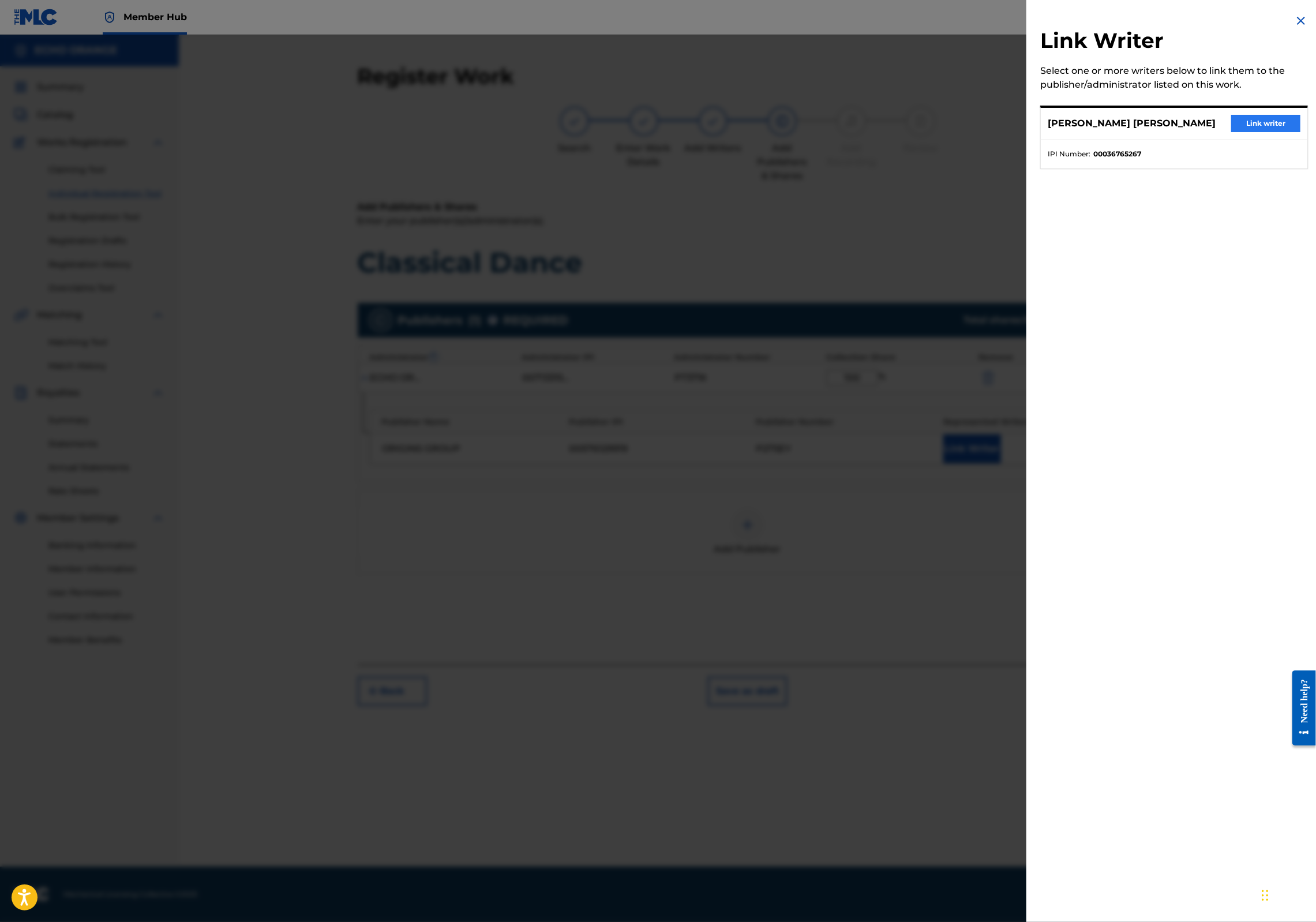
click at [1276, 132] on button "Link writer" at bounding box center [1266, 123] width 69 height 17
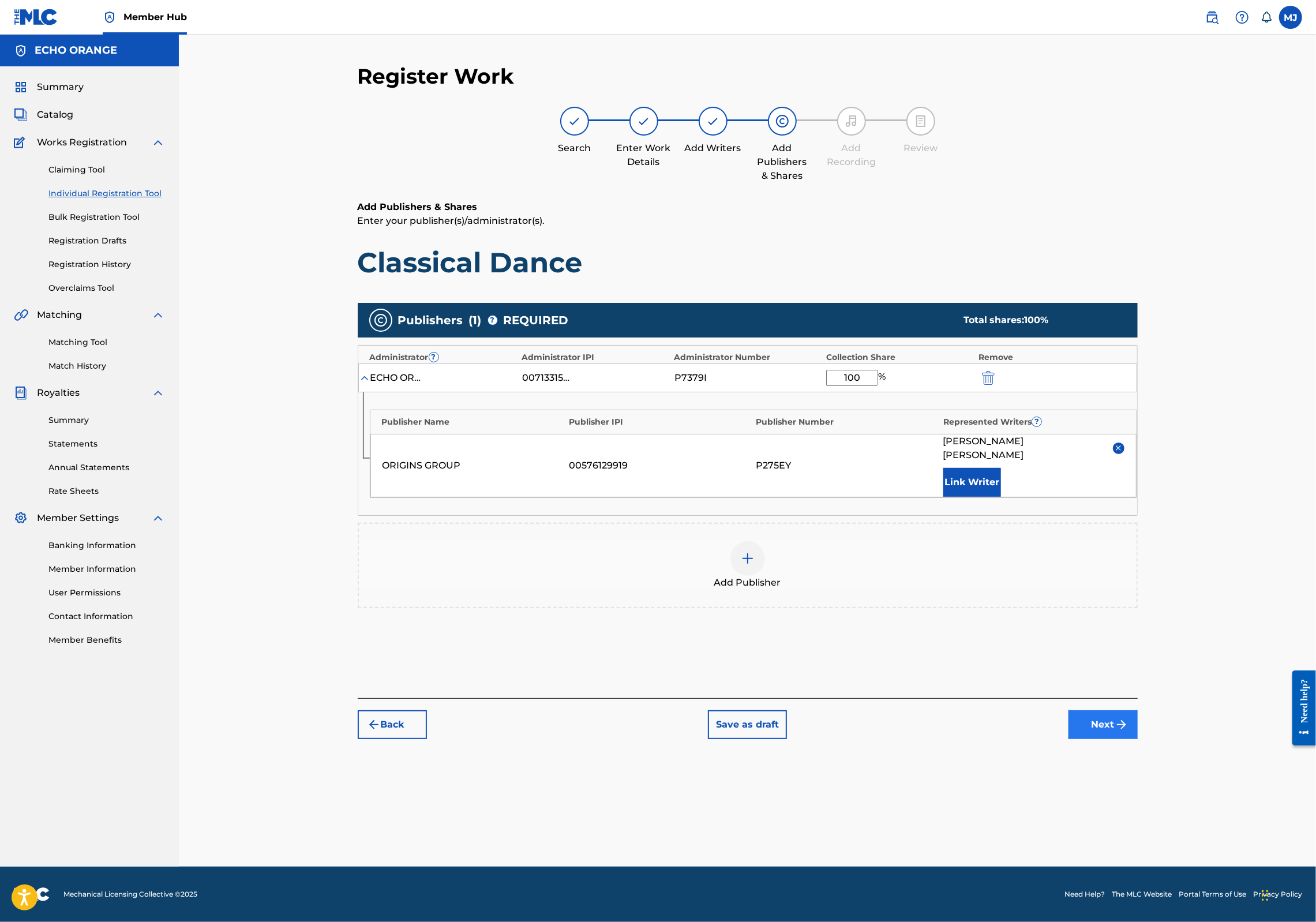
click at [1138, 740] on button "Next" at bounding box center [1104, 725] width 69 height 29
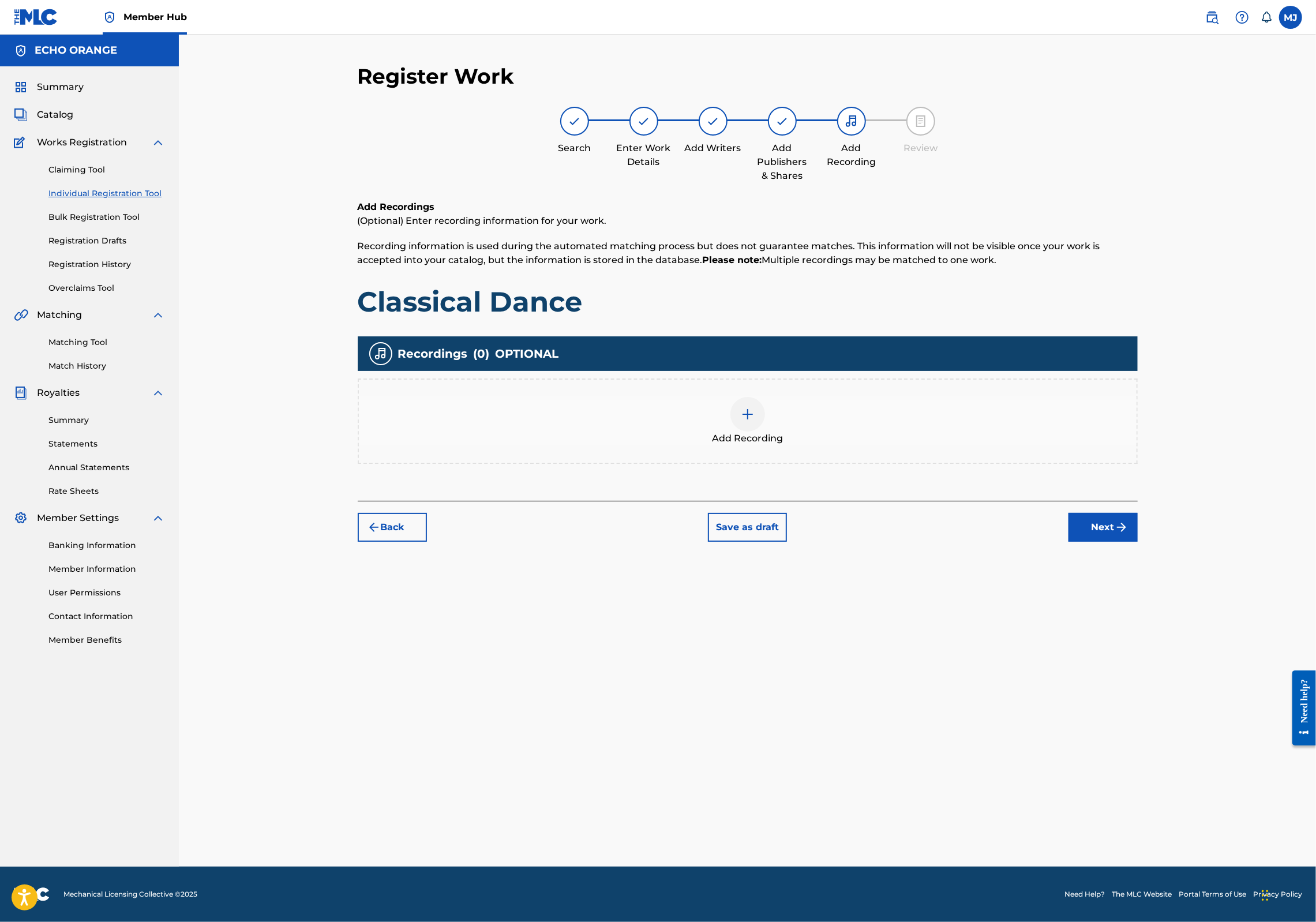
click at [1152, 613] on div "Register Work Search Enter Work Details Add Writers Add Publishers & Shares Add…" at bounding box center [748, 466] width 808 height 803
click at [1128, 535] on img "submit" at bounding box center [1122, 527] width 14 height 14
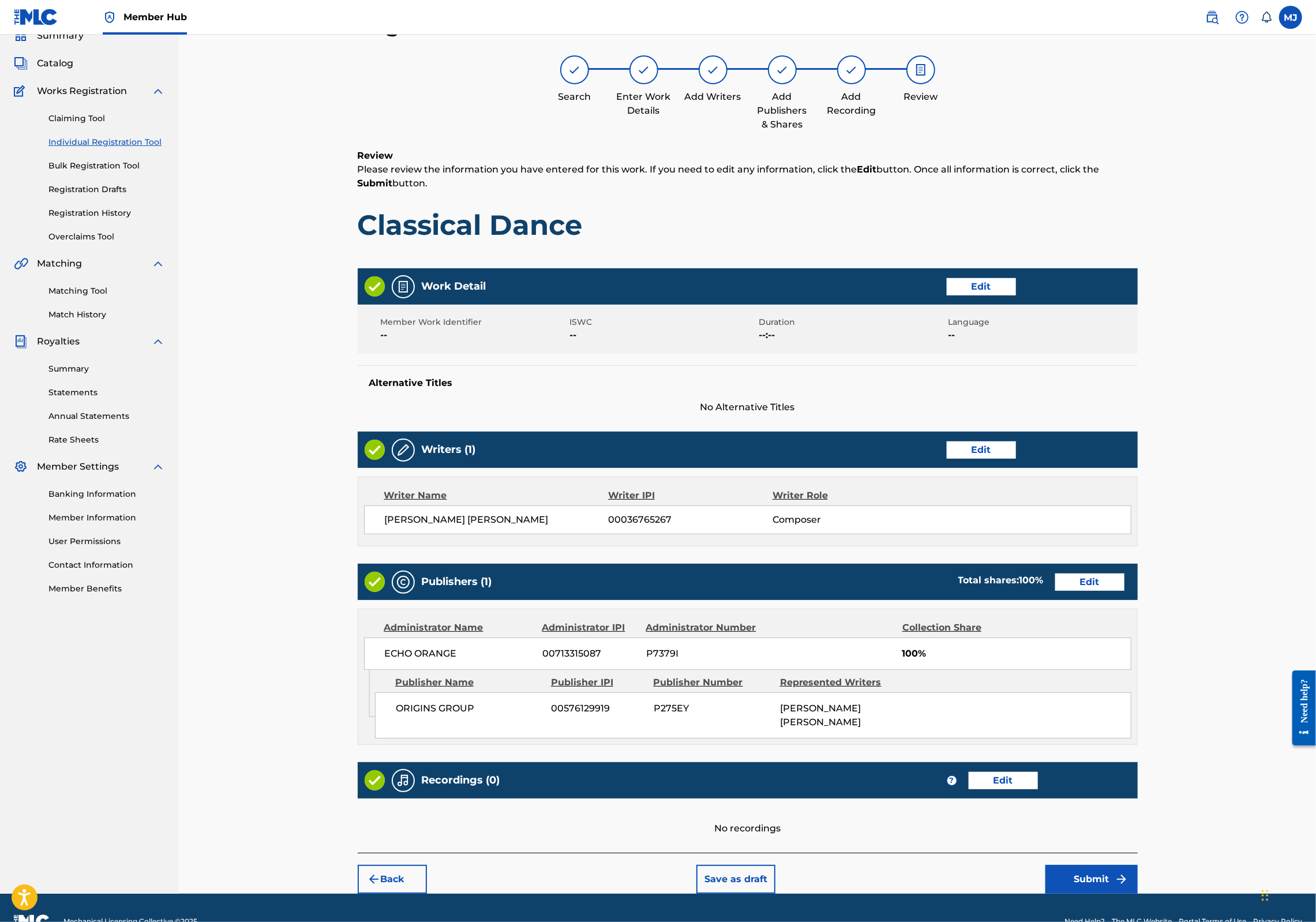
scroll to position [186, 0]
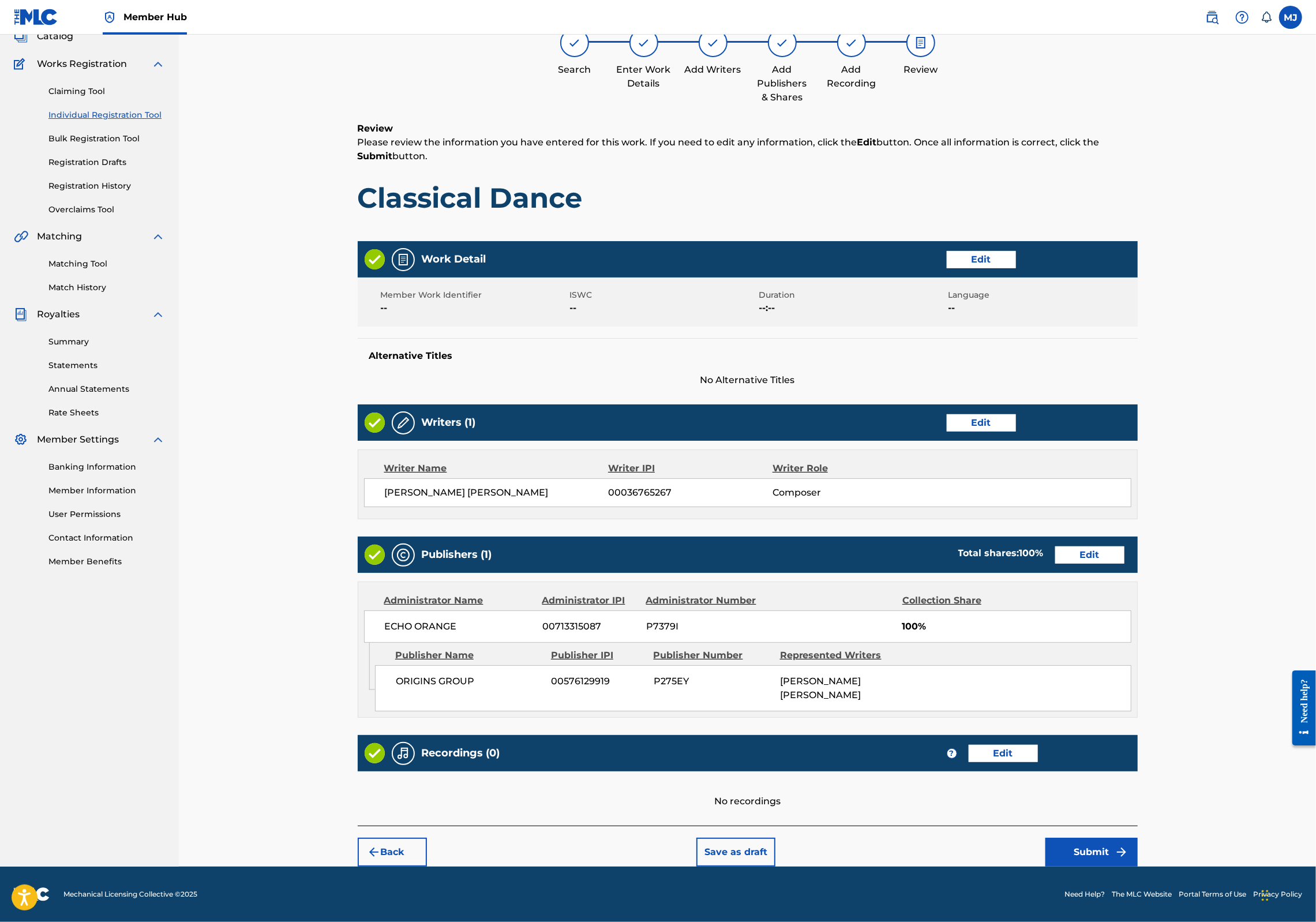
click at [1138, 826] on div "Back Save as draft Submit" at bounding box center [748, 846] width 780 height 41
click at [1138, 838] on button "Submit" at bounding box center [1092, 852] width 92 height 29
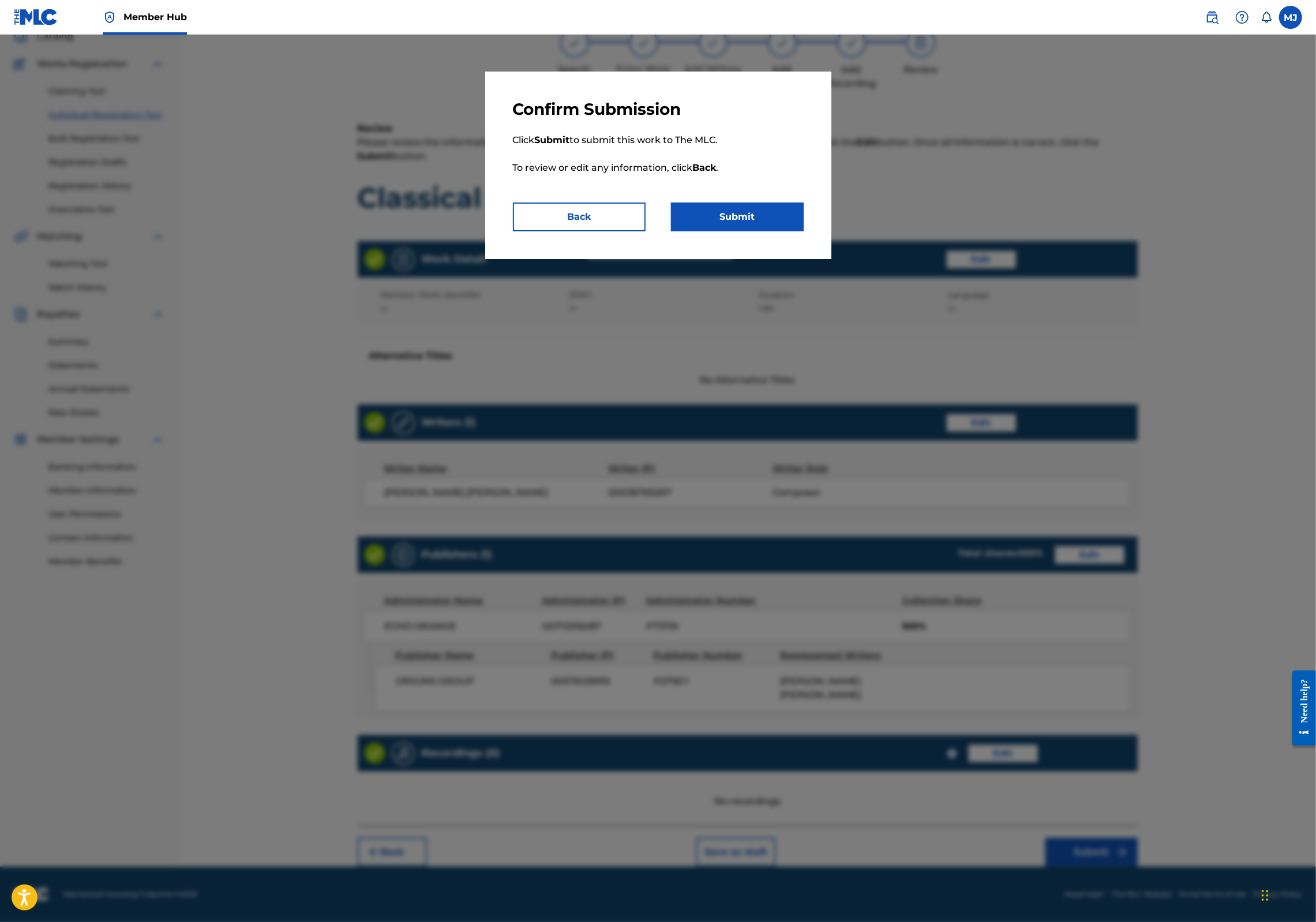
click at [742, 203] on p "Click Submit to submit this work to The MLC. To review or edit any information,…" at bounding box center [658, 161] width 291 height 83
click at [745, 231] on button "Submit" at bounding box center [737, 217] width 133 height 29
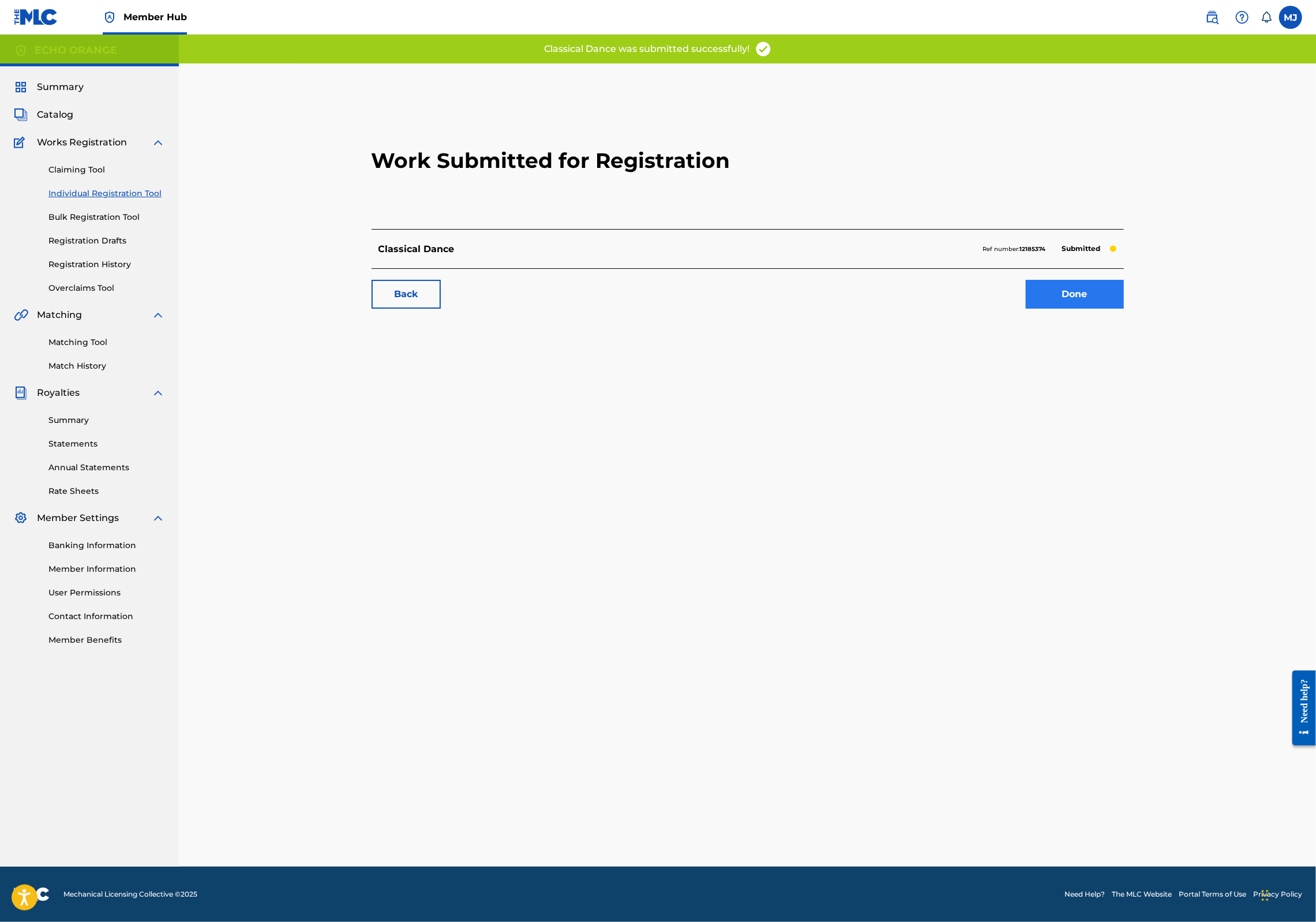
click at [1124, 309] on link "Done" at bounding box center [1075, 294] width 98 height 29
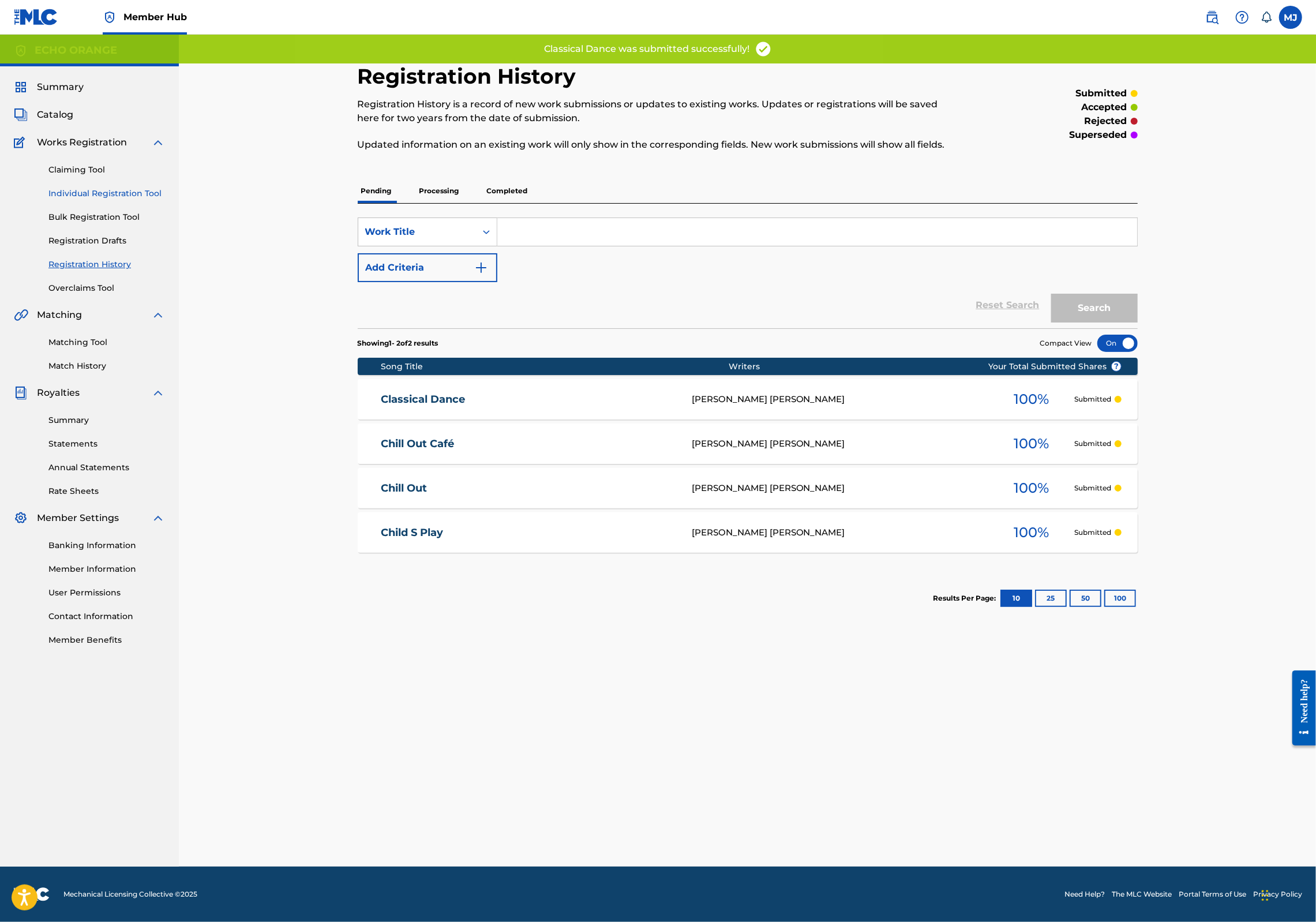
click at [164, 200] on link "Individual Registration Tool" at bounding box center [107, 194] width 116 height 12
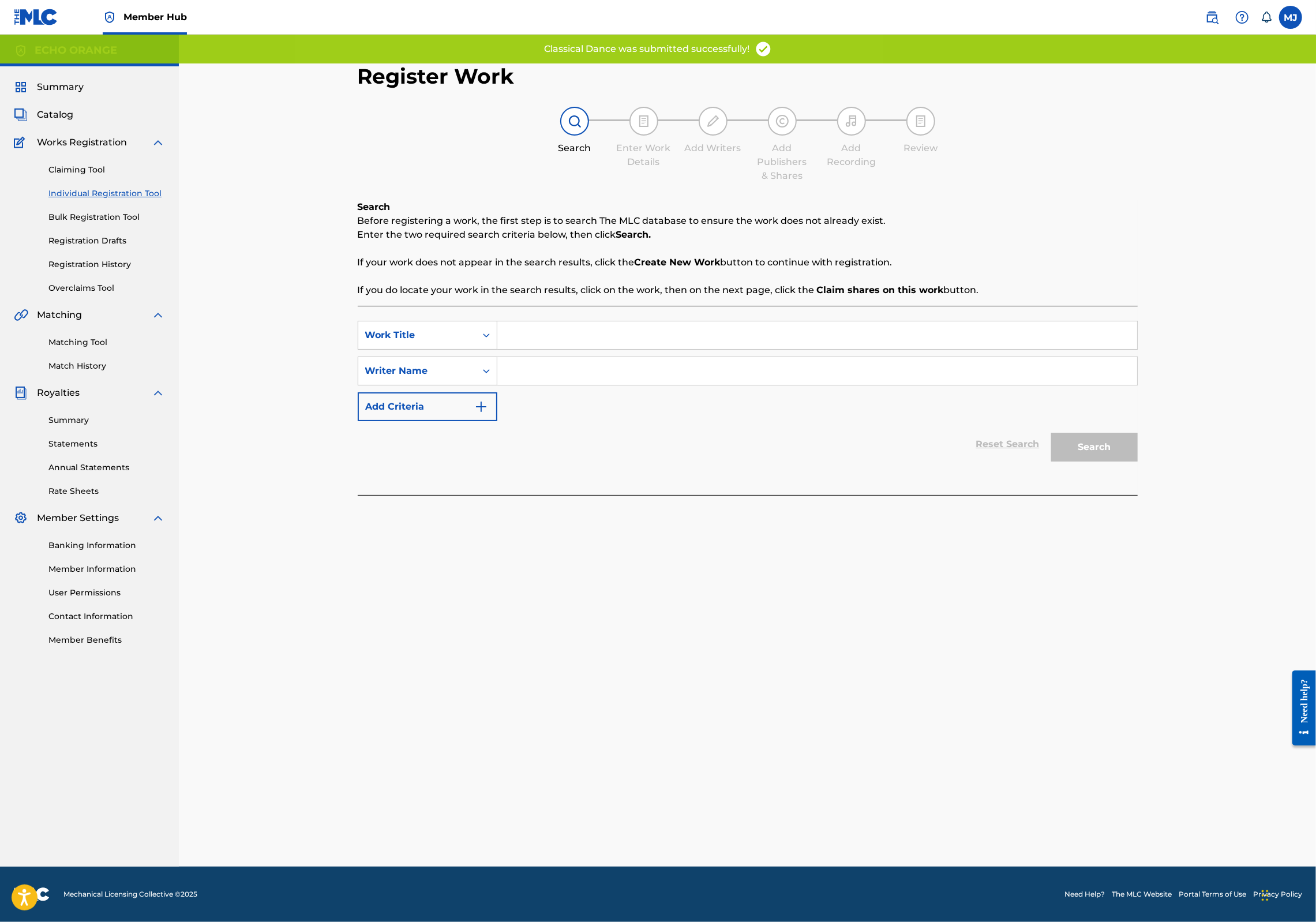
click at [508, 349] on input "Search Form" at bounding box center [818, 335] width 640 height 28
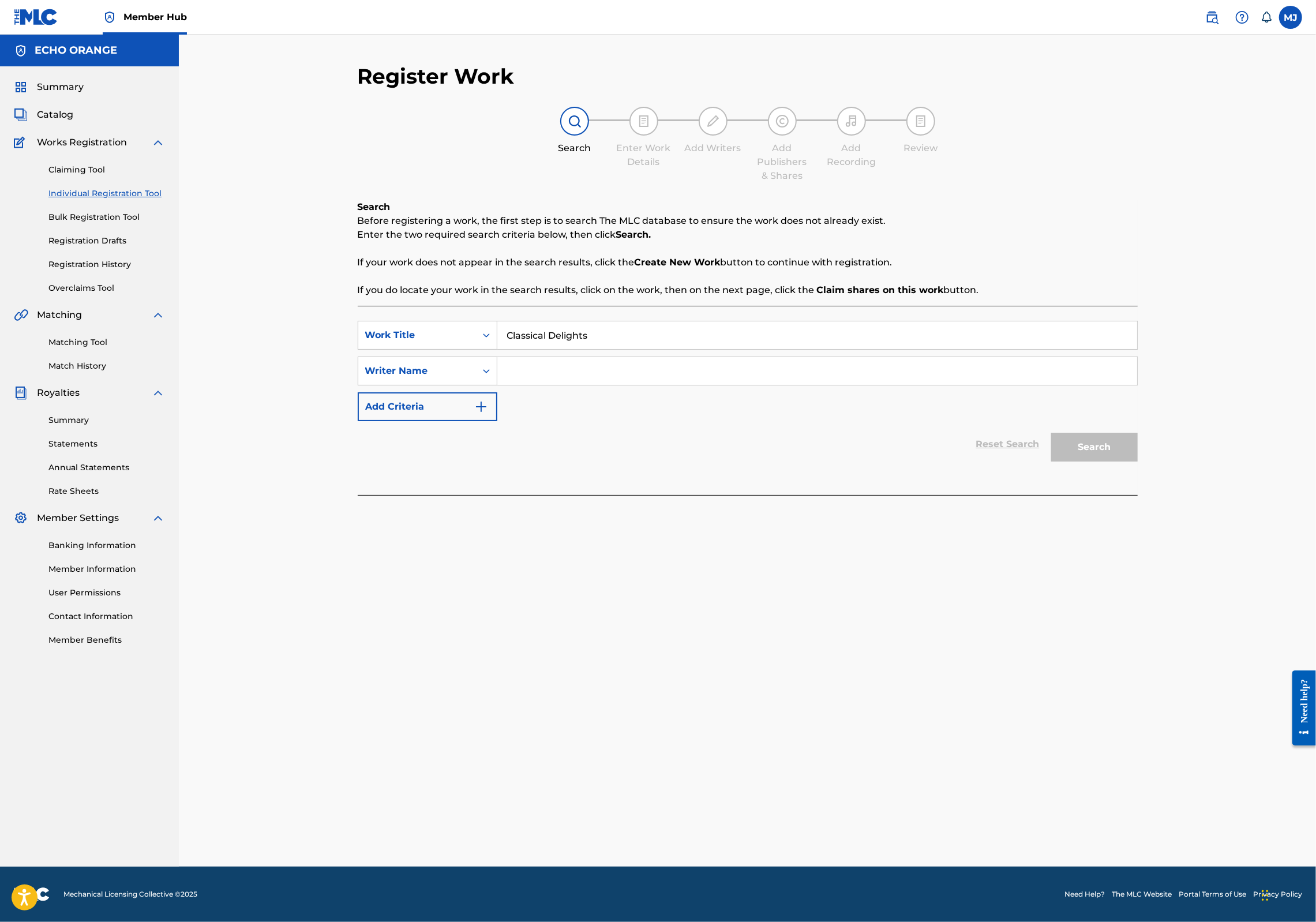
type input "Classical Delights"
click at [628, 385] on input "Search Form" at bounding box center [818, 371] width 640 height 28
paste input "denis hekimian"
type input "denis hekimian"
click at [1138, 462] on button "Search" at bounding box center [1094, 447] width 86 height 29
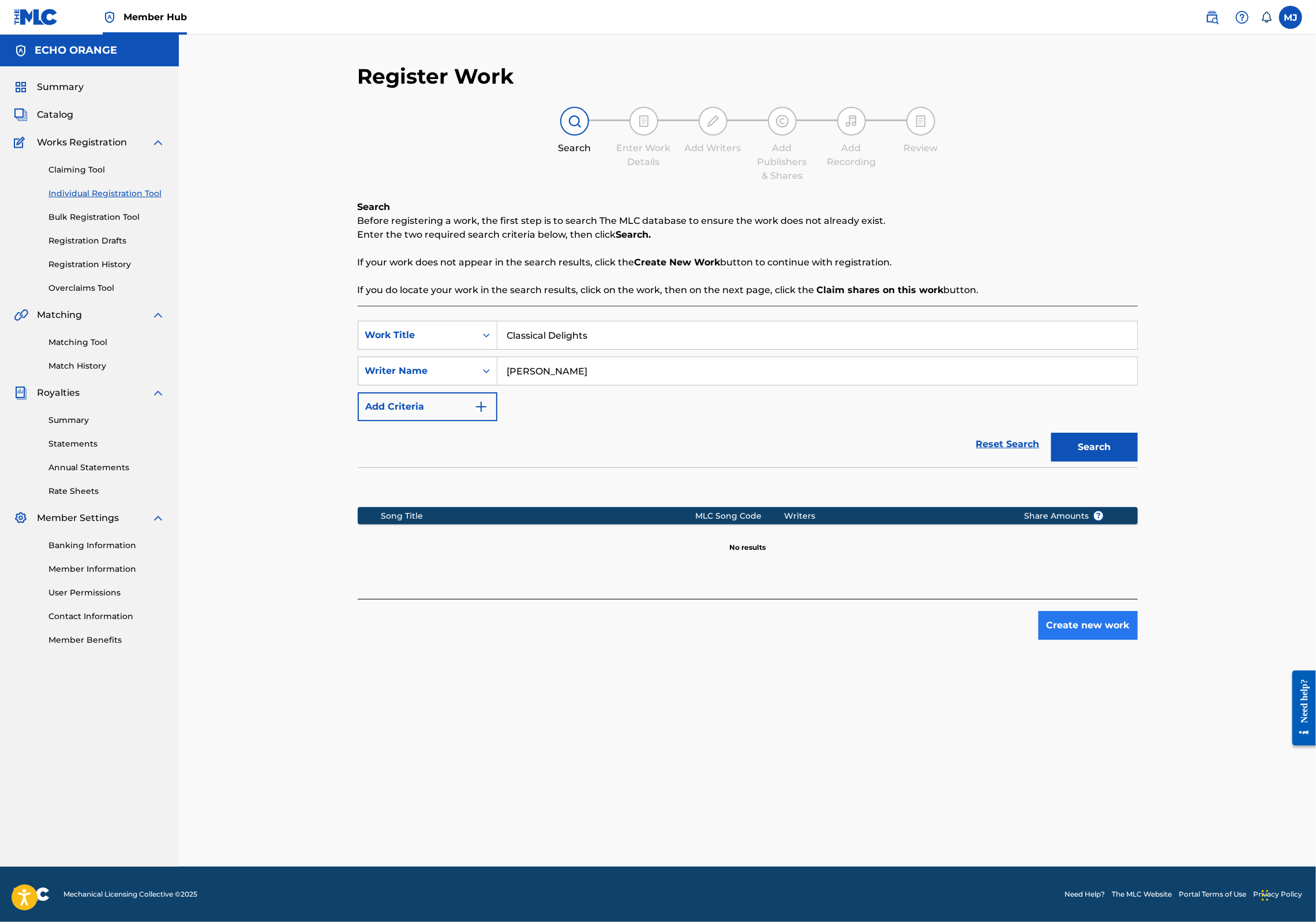
click at [1138, 640] on button "Create new work" at bounding box center [1089, 625] width 99 height 29
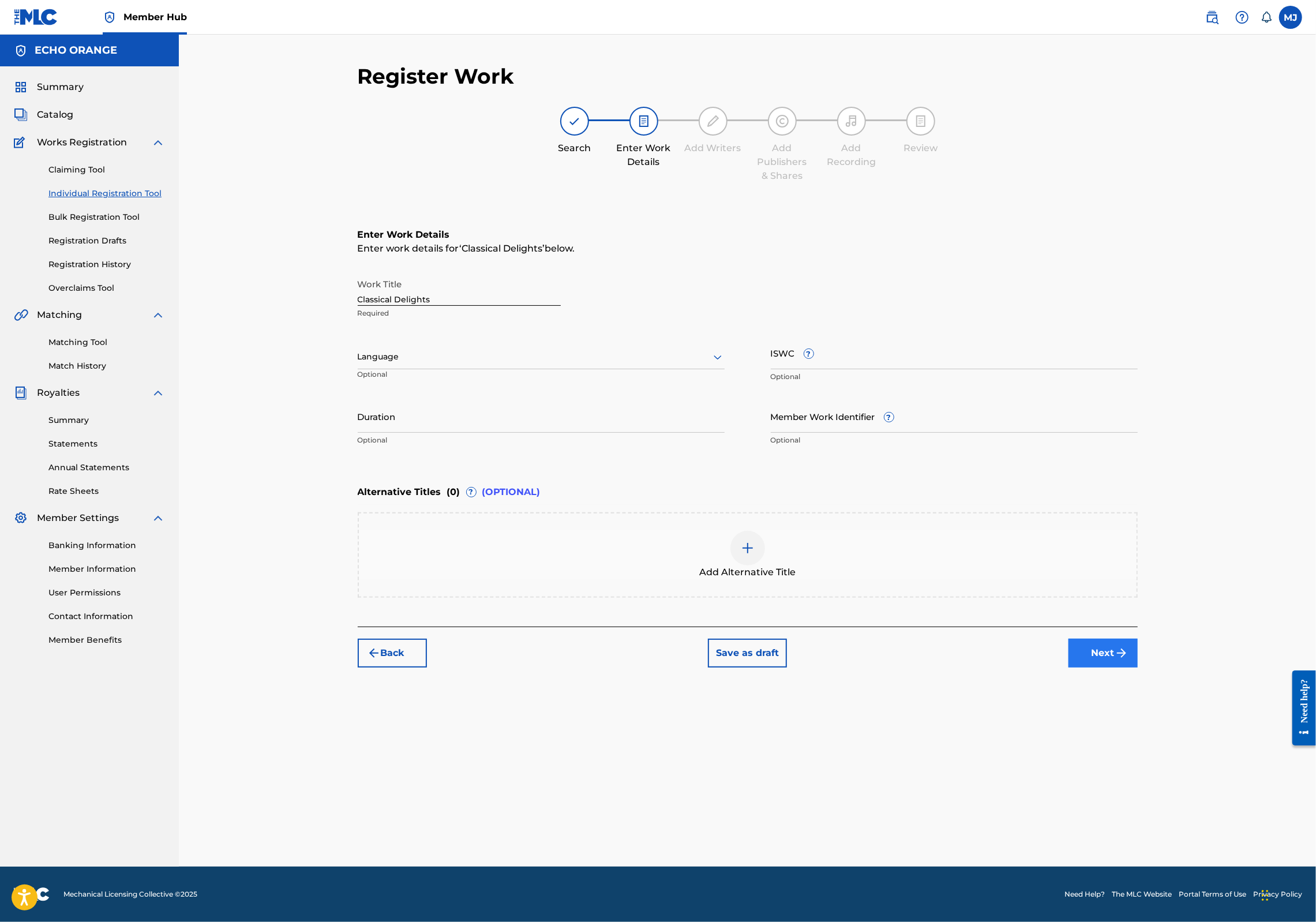
click at [1138, 667] on button "Next" at bounding box center [1104, 653] width 69 height 29
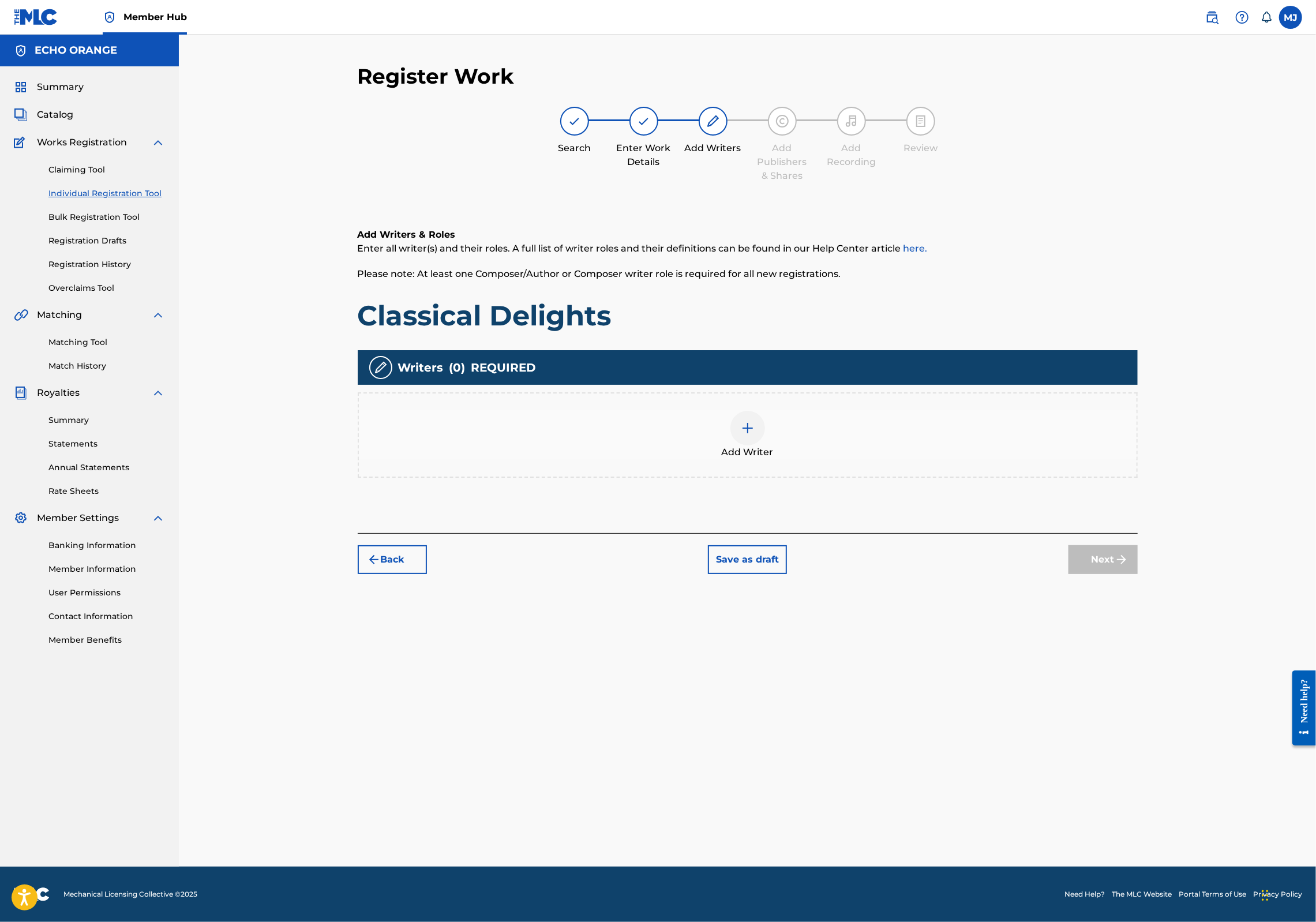
click at [837, 459] on div "Add Writer" at bounding box center [748, 435] width 778 height 49
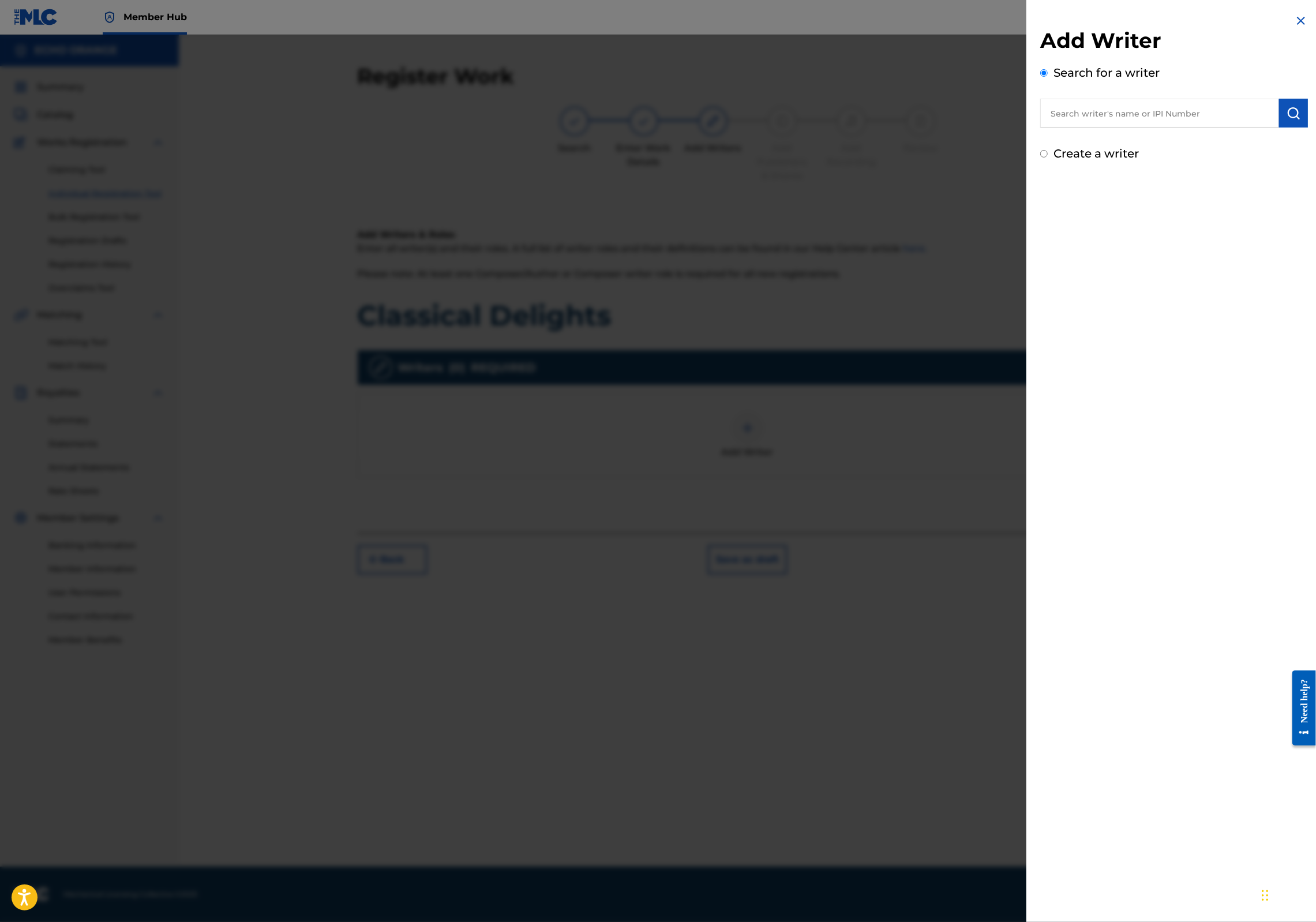
click at [1186, 125] on input "text" at bounding box center [1160, 113] width 239 height 29
paste input "denis hekimian"
type input "denis hekimian"
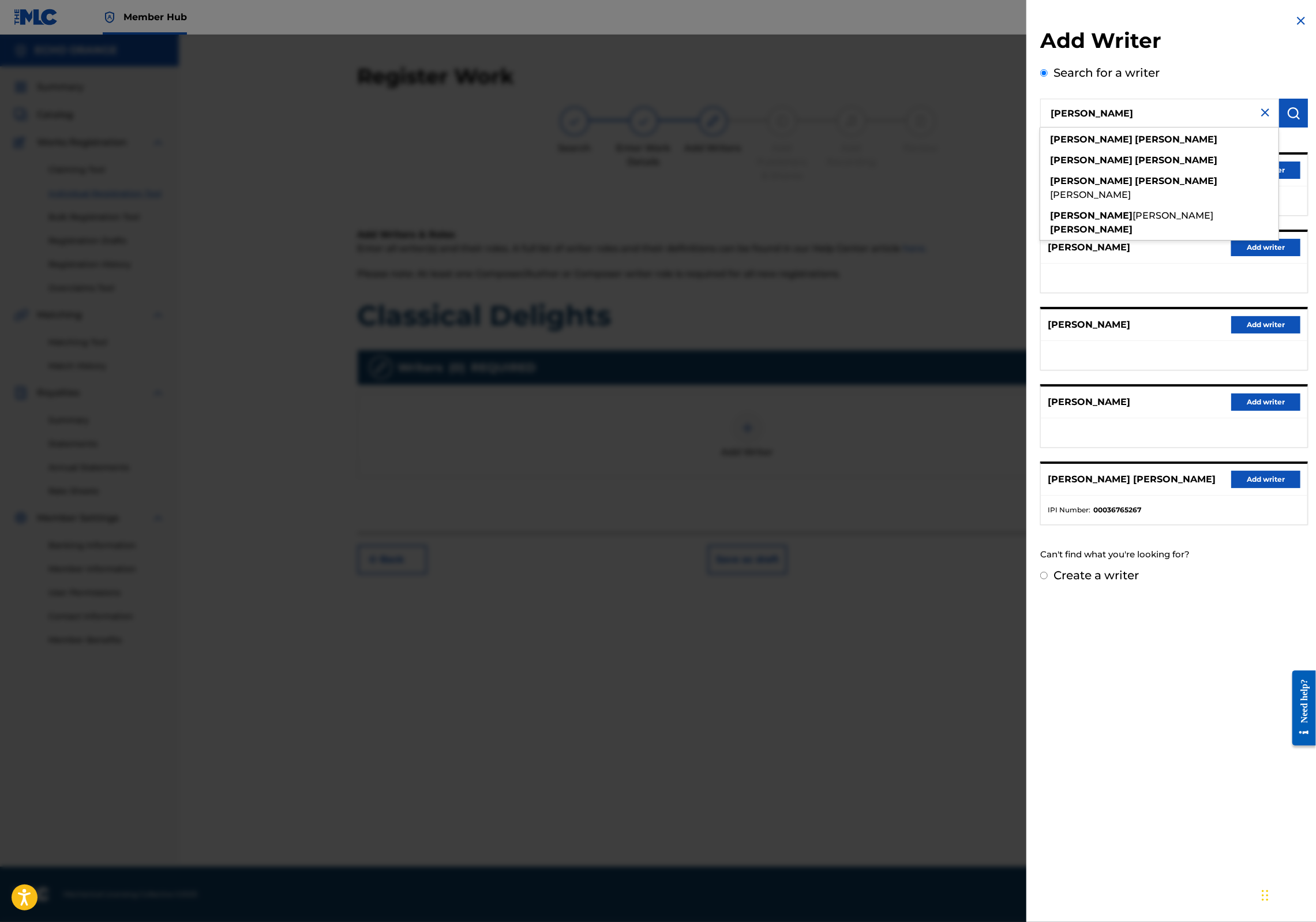
drag, startPoint x: 1304, startPoint y: 190, endPoint x: 1298, endPoint y: 191, distance: 6.1
click at [1304, 190] on div "Add Writer Search for a writer denis hekimian denis hekimian hekimian denis hek…" at bounding box center [1174, 299] width 296 height 598
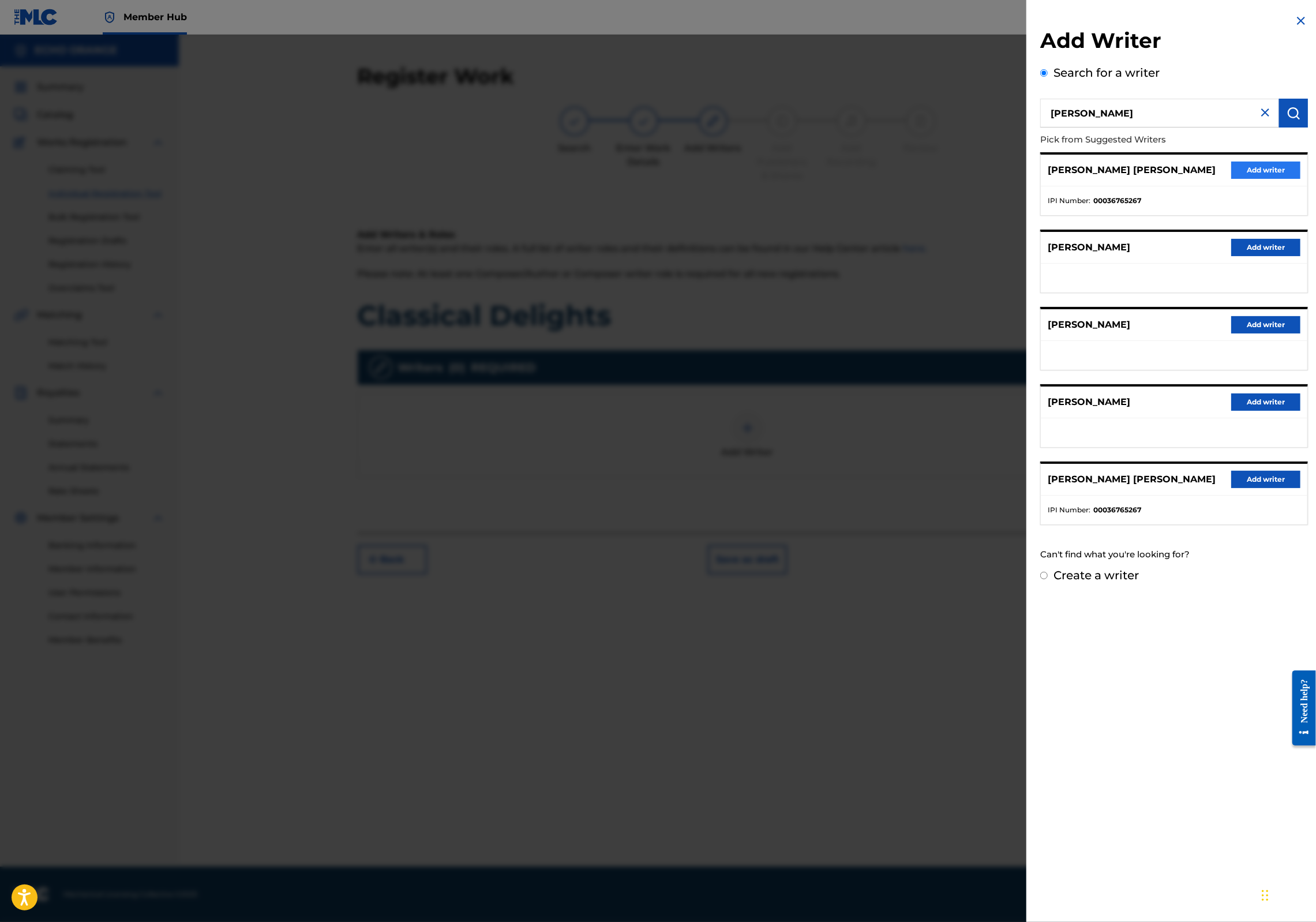
click at [1293, 179] on button "Add writer" at bounding box center [1266, 170] width 69 height 17
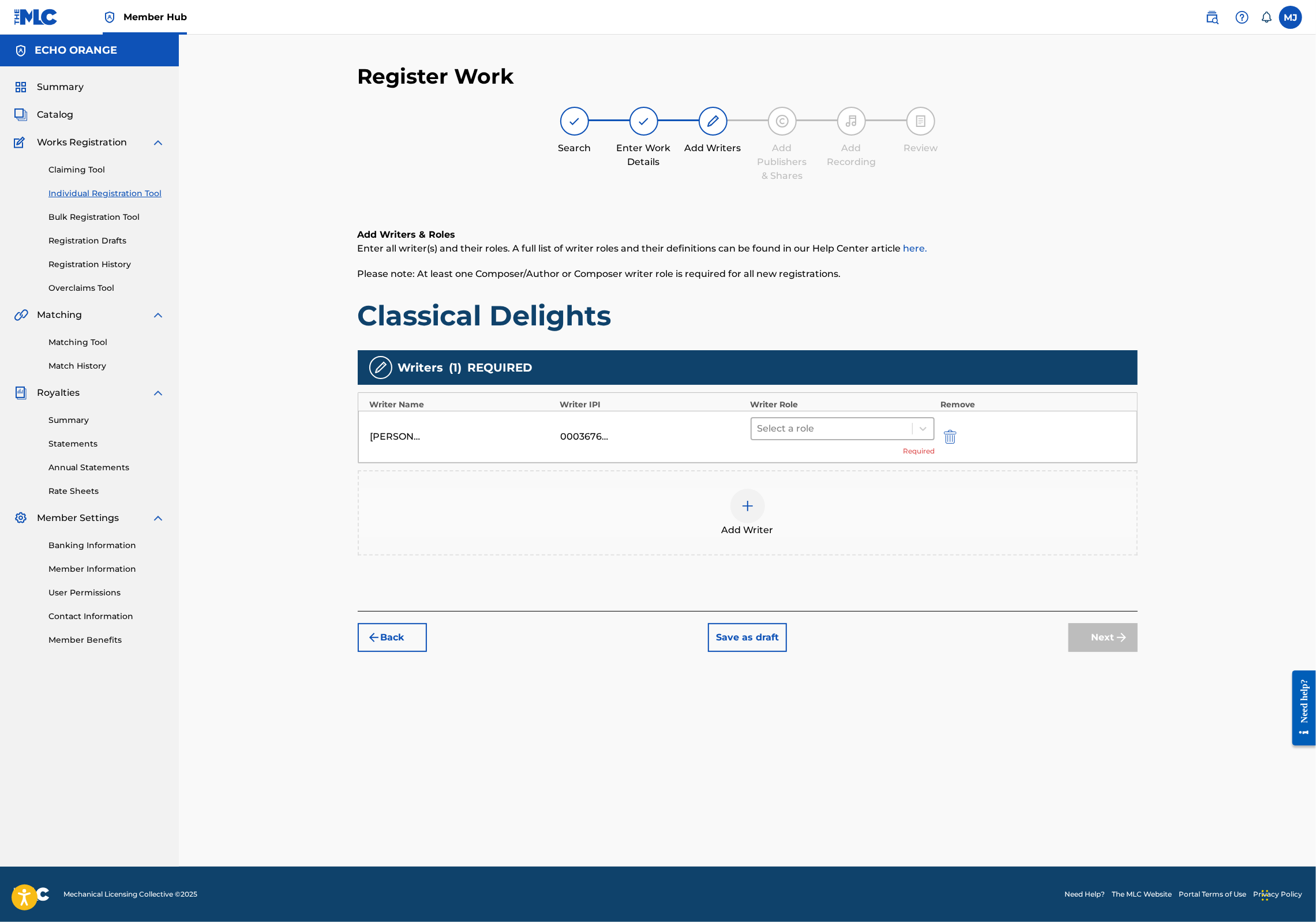
click at [812, 437] on div at bounding box center [832, 429] width 149 height 17
click at [817, 587] on div "Composer" at bounding box center [880, 595] width 222 height 23
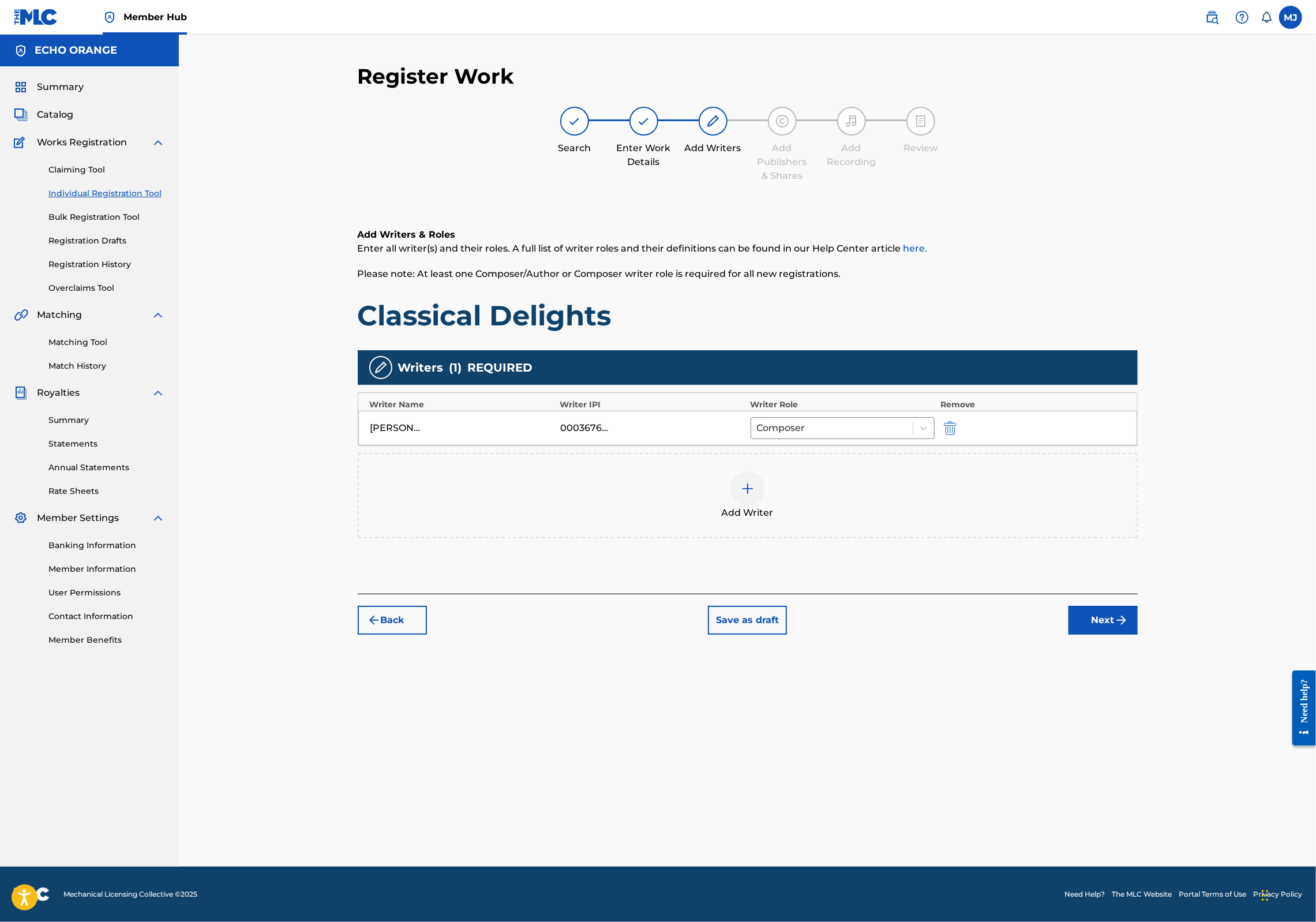
click at [1138, 635] on div "Back Save as draft Next" at bounding box center [748, 614] width 780 height 41
click at [1138, 635] on button "Next" at bounding box center [1104, 620] width 69 height 29
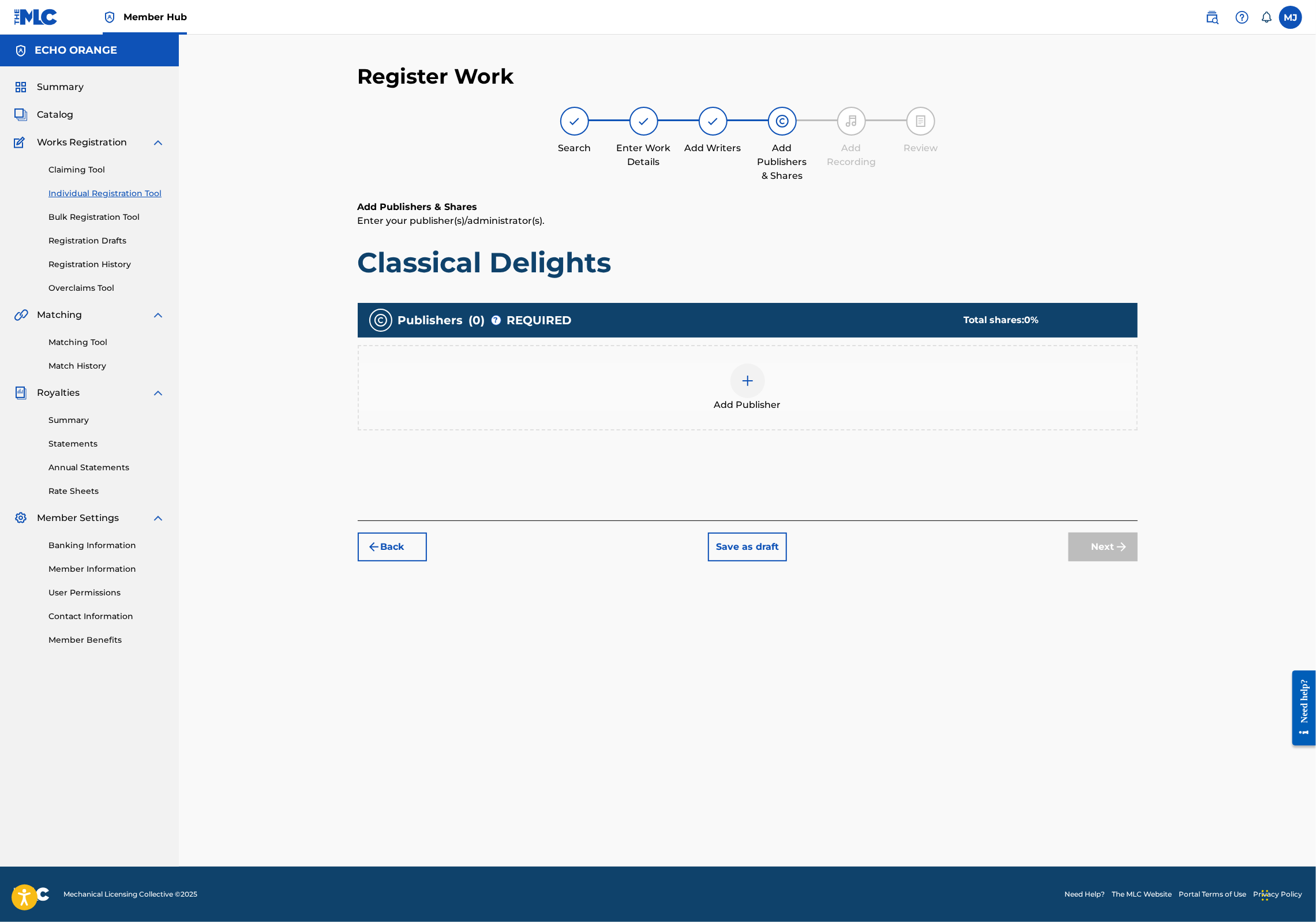
click at [910, 412] on div "Add Publisher" at bounding box center [748, 387] width 778 height 49
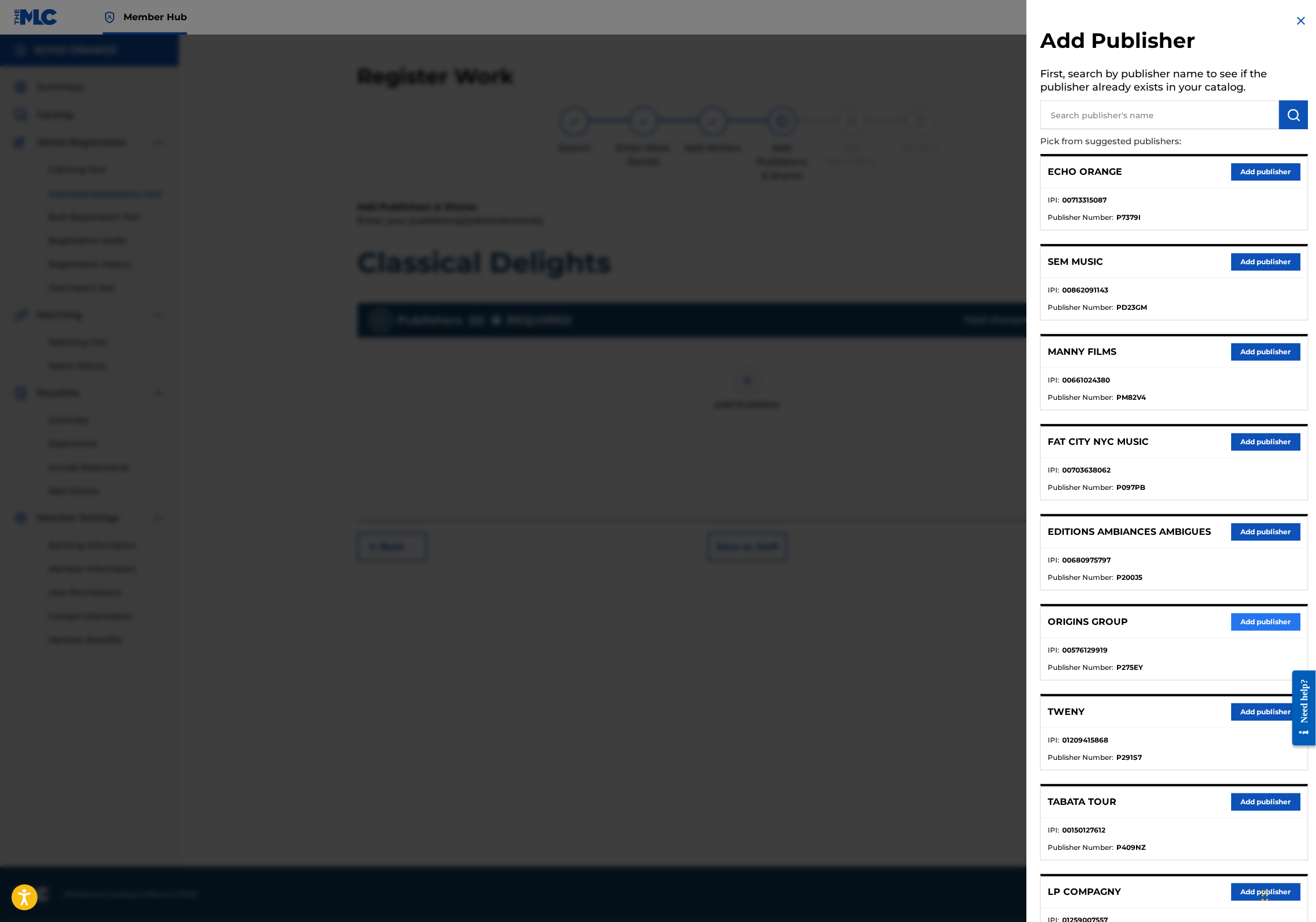
click at [1246, 631] on button "Add publisher" at bounding box center [1266, 622] width 69 height 17
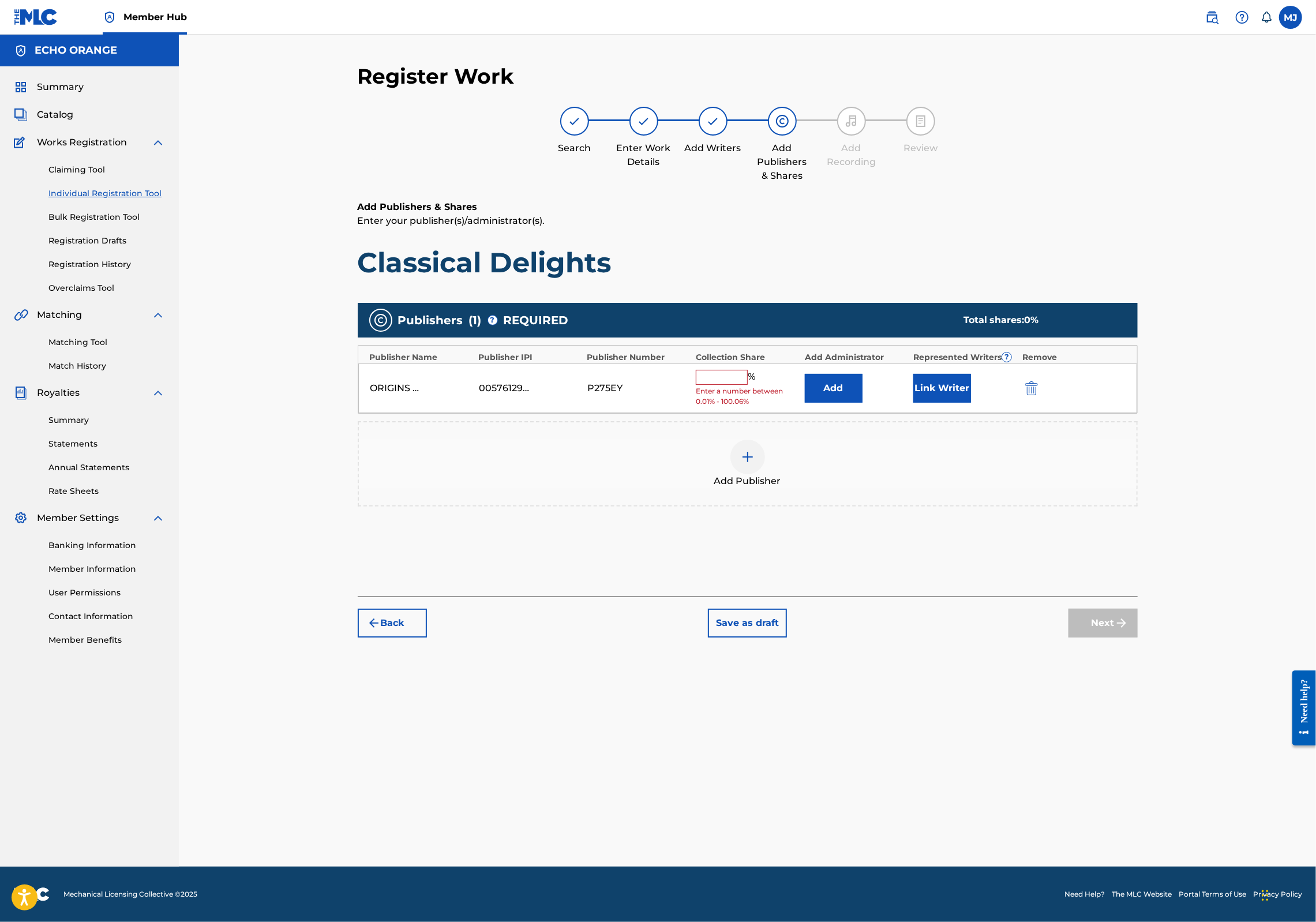
click at [832, 414] on div "ORIGINS GROUP 00576129919 P275EY % Enter a number between 0.01% - 100.06% Add L…" at bounding box center [748, 388] width 779 height 50
click at [839, 403] on button "Add" at bounding box center [833, 388] width 58 height 29
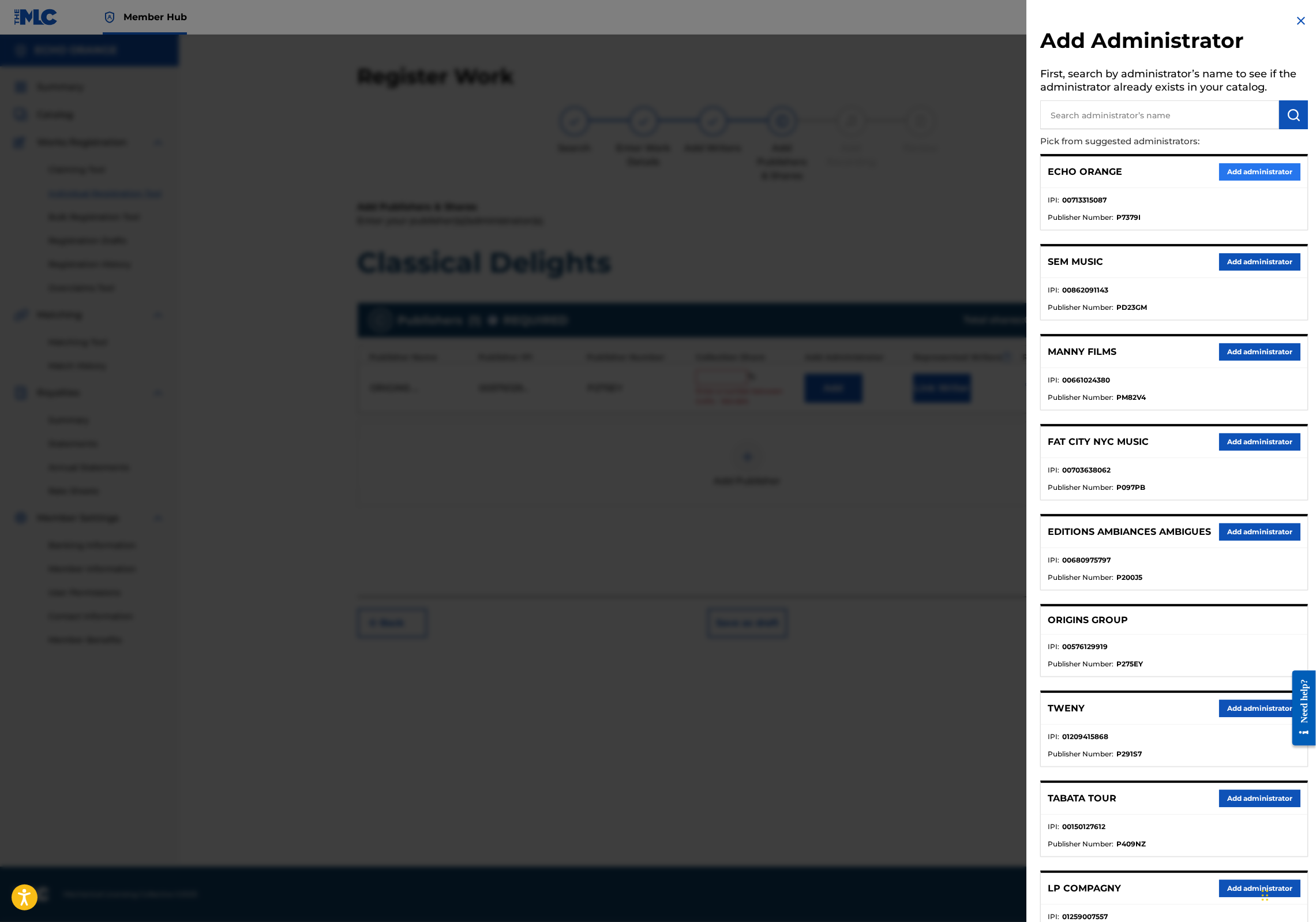
click at [1249, 181] on button "Add administrator" at bounding box center [1260, 172] width 81 height 17
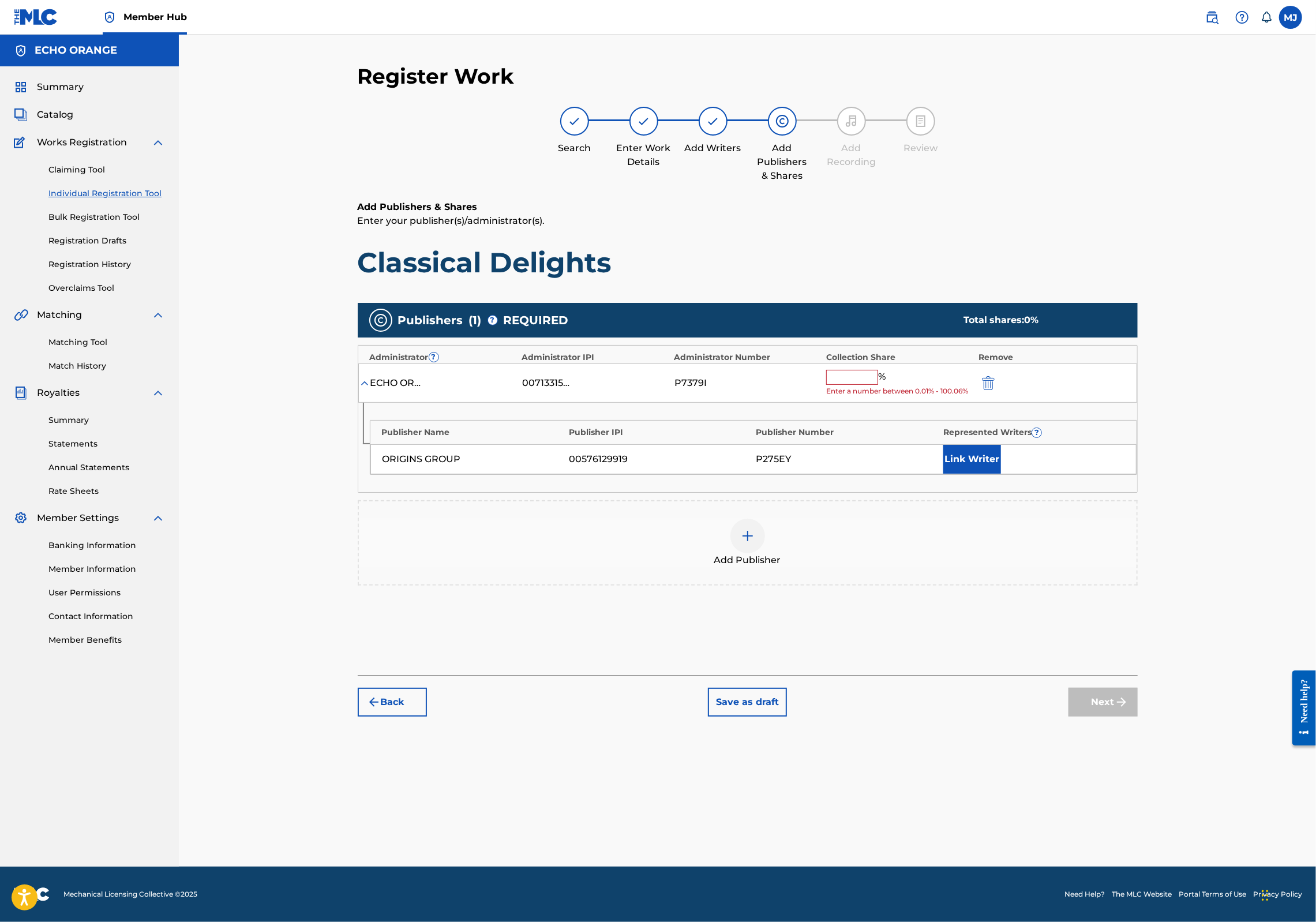
click at [878, 385] on input "text" at bounding box center [852, 378] width 52 height 15
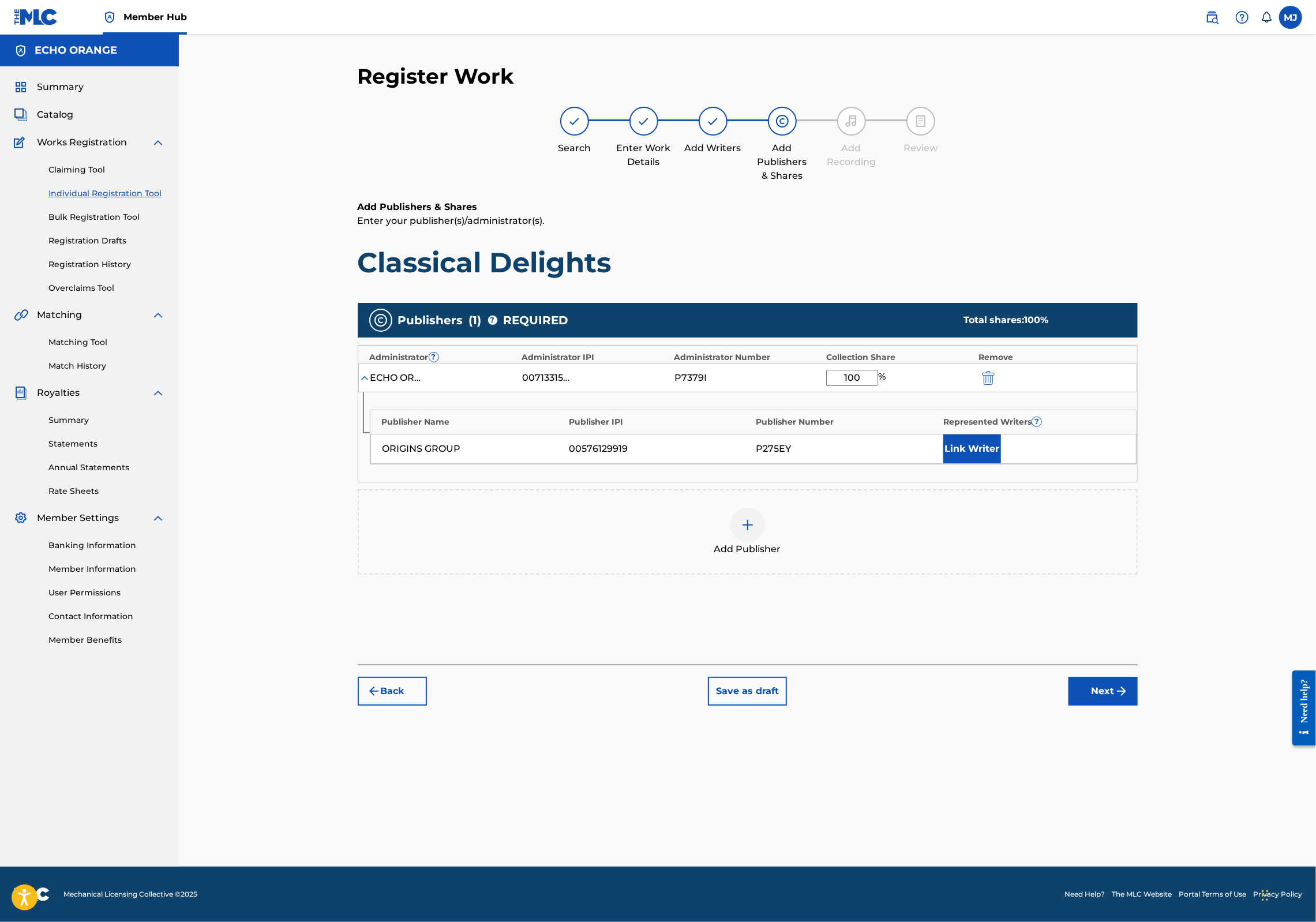
type input "100"
drag, startPoint x: 1071, startPoint y: 499, endPoint x: 1064, endPoint y: 501, distance: 7.3
click at [1069, 463] on div "Link Writer" at bounding box center [1034, 449] width 181 height 29
click at [1001, 463] on button "Link Writer" at bounding box center [972, 449] width 58 height 29
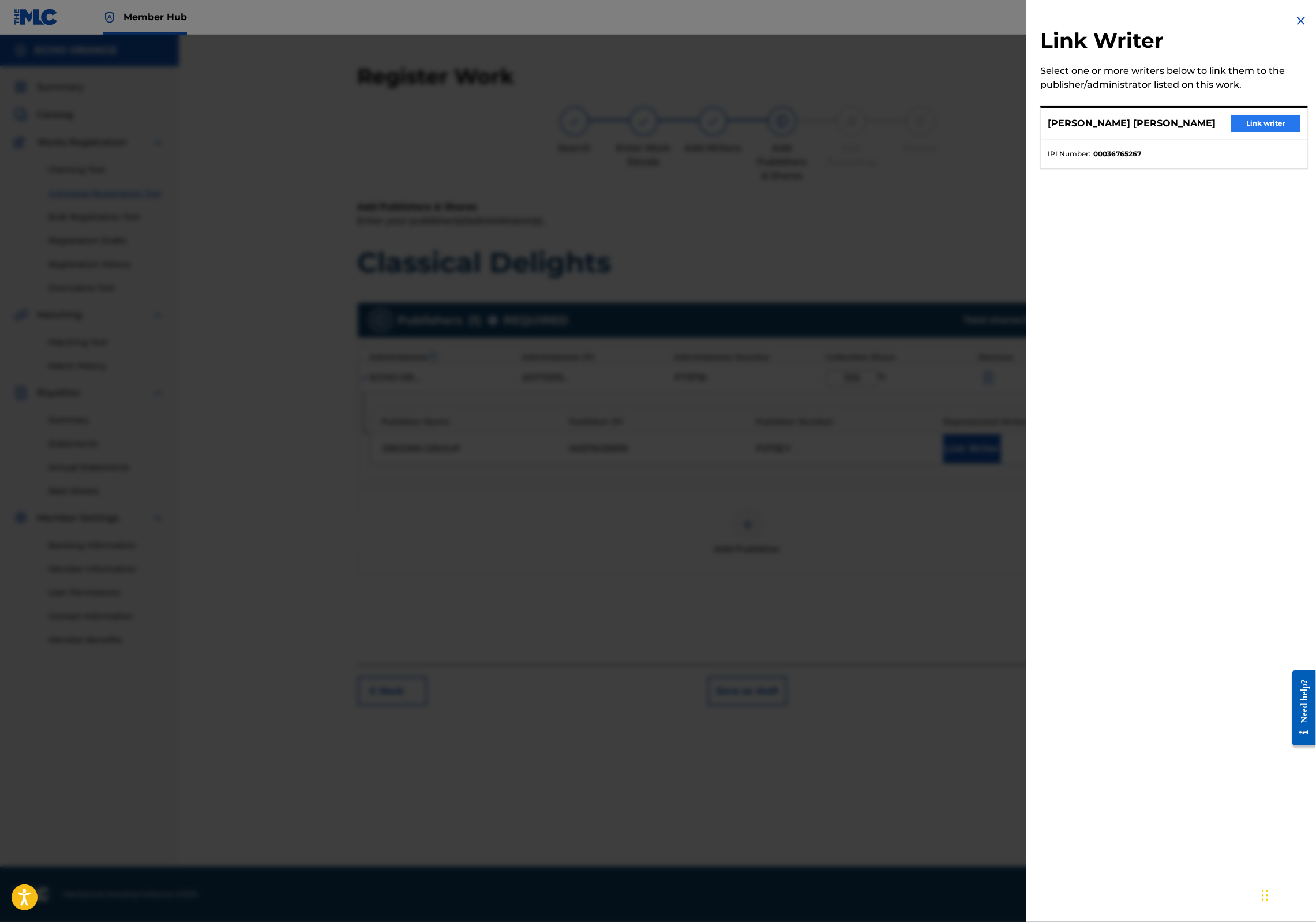
click at [1263, 128] on button "Link writer" at bounding box center [1266, 123] width 69 height 17
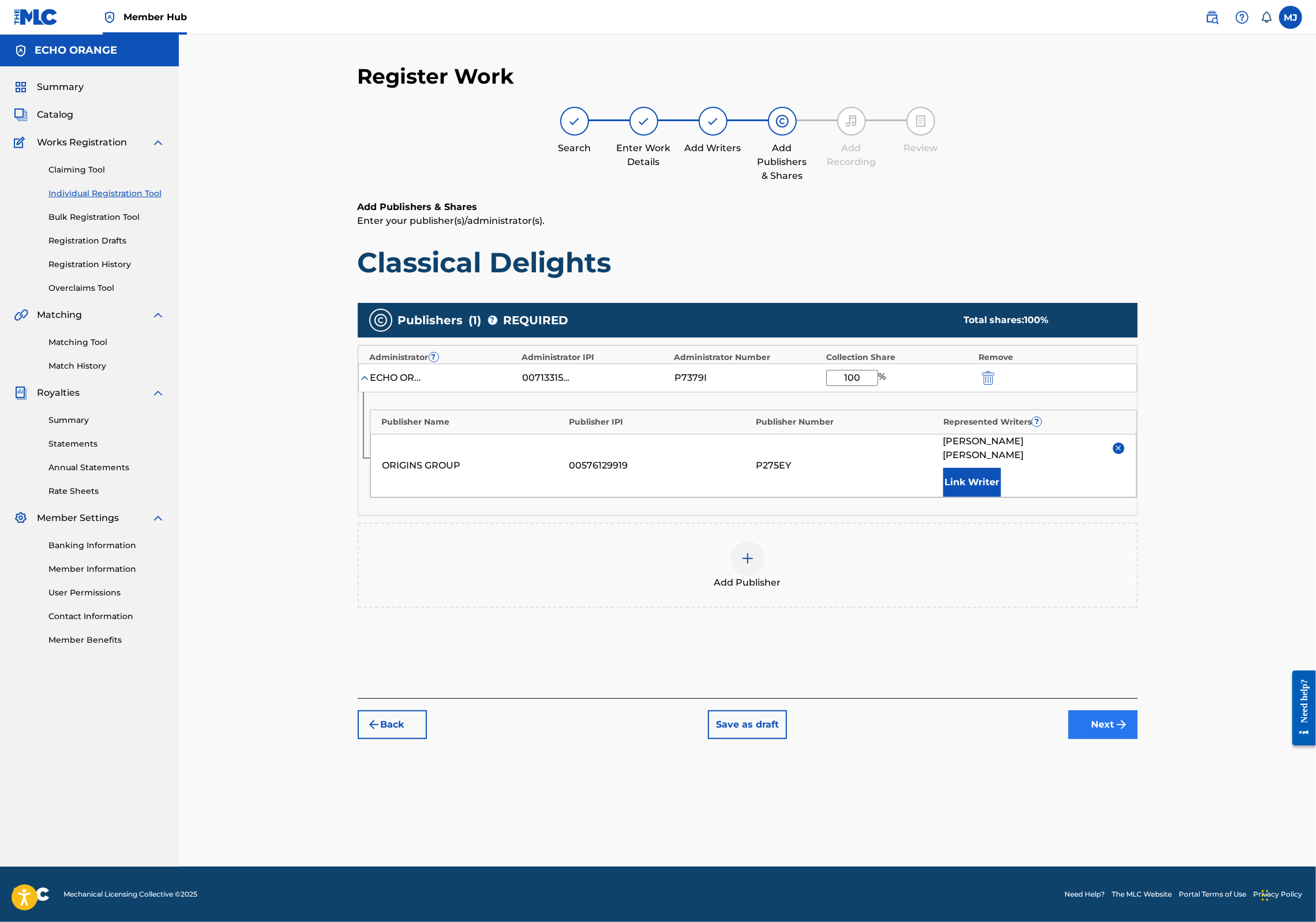
click at [1138, 740] on button "Next" at bounding box center [1104, 725] width 69 height 29
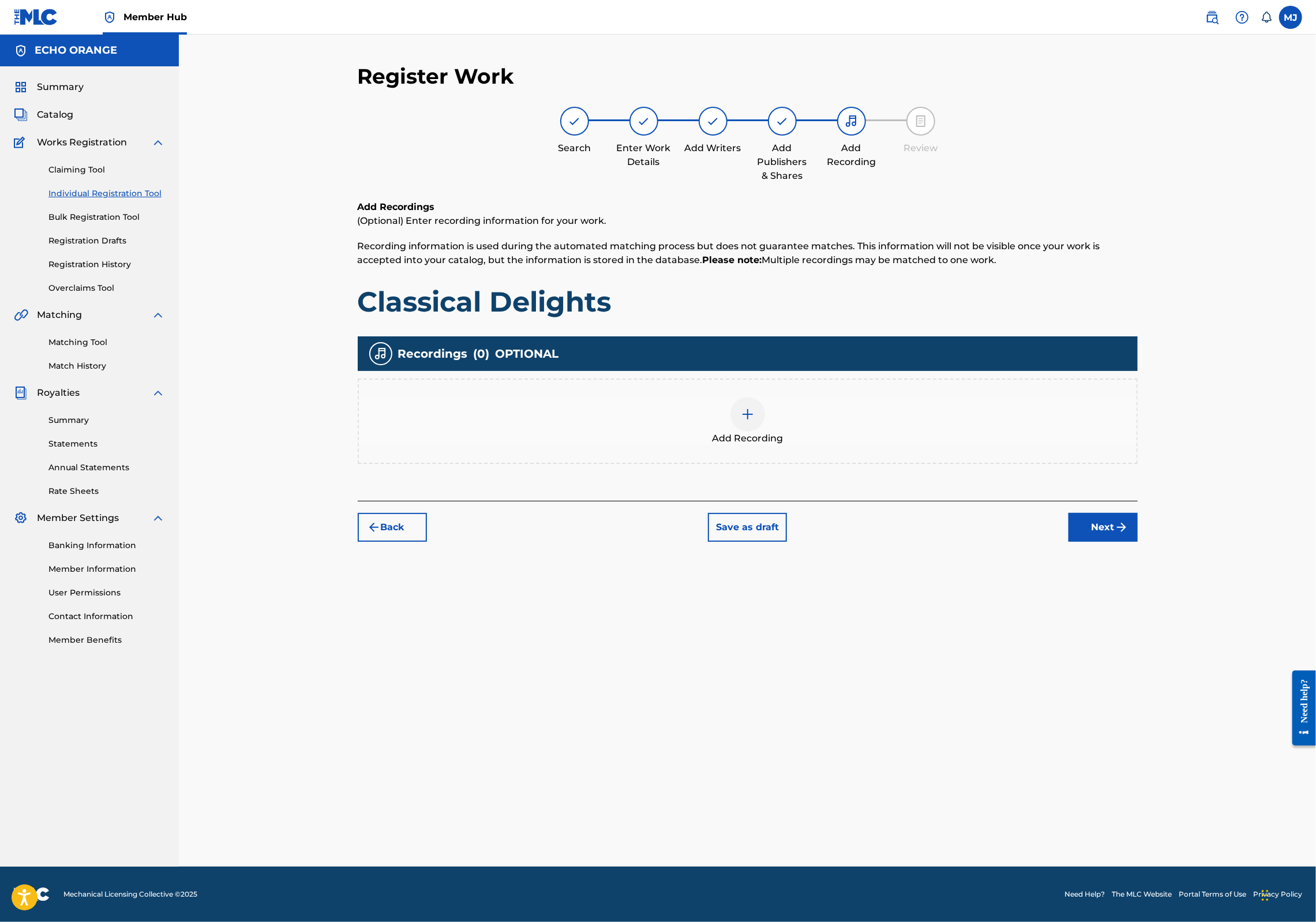
click at [1138, 501] on div "Add Recordings (Optional) Enter recording information for your work. Recording …" at bounding box center [748, 351] width 780 height 300
click at [1138, 542] on button "Next" at bounding box center [1104, 527] width 69 height 29
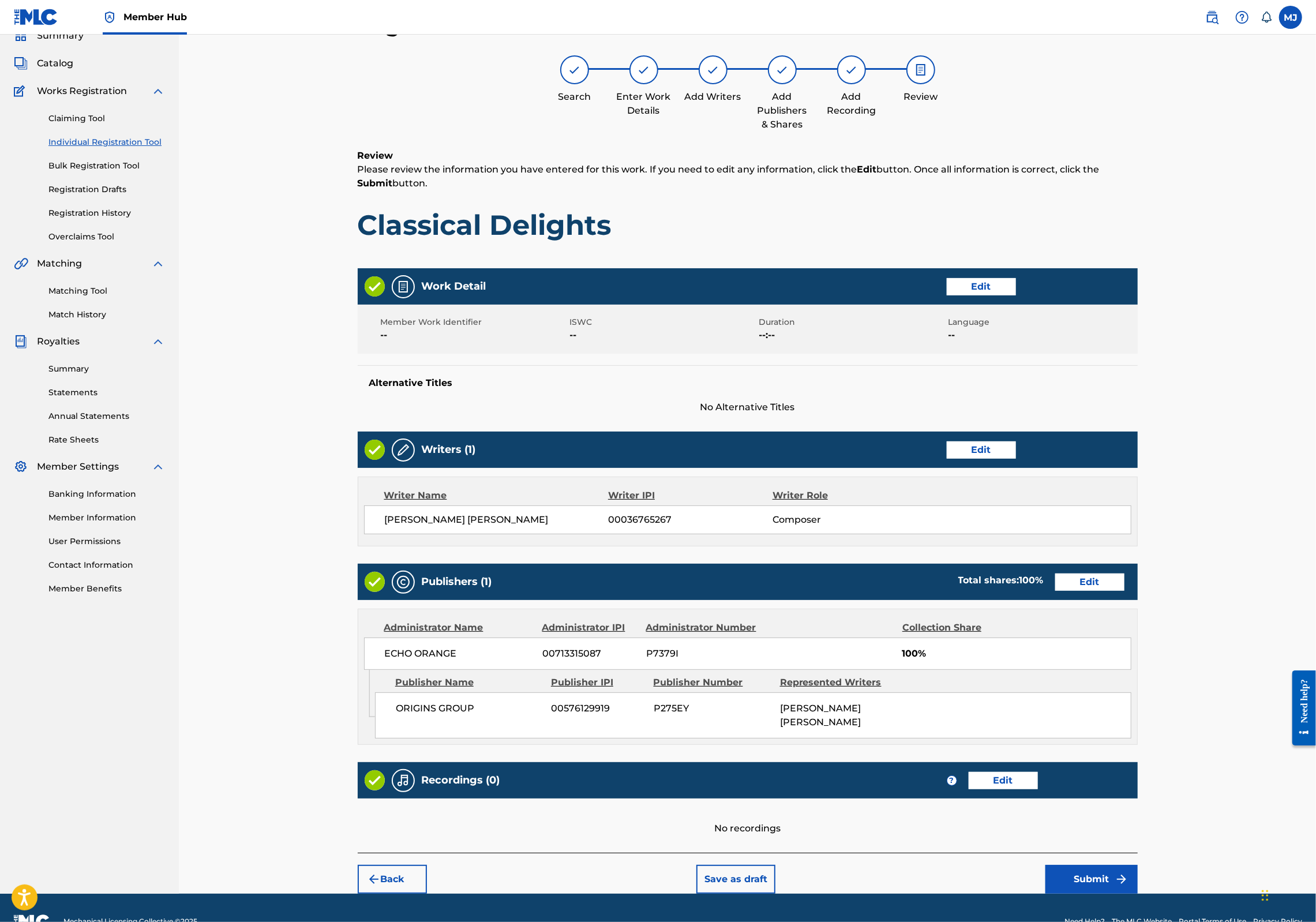
scroll to position [186, 0]
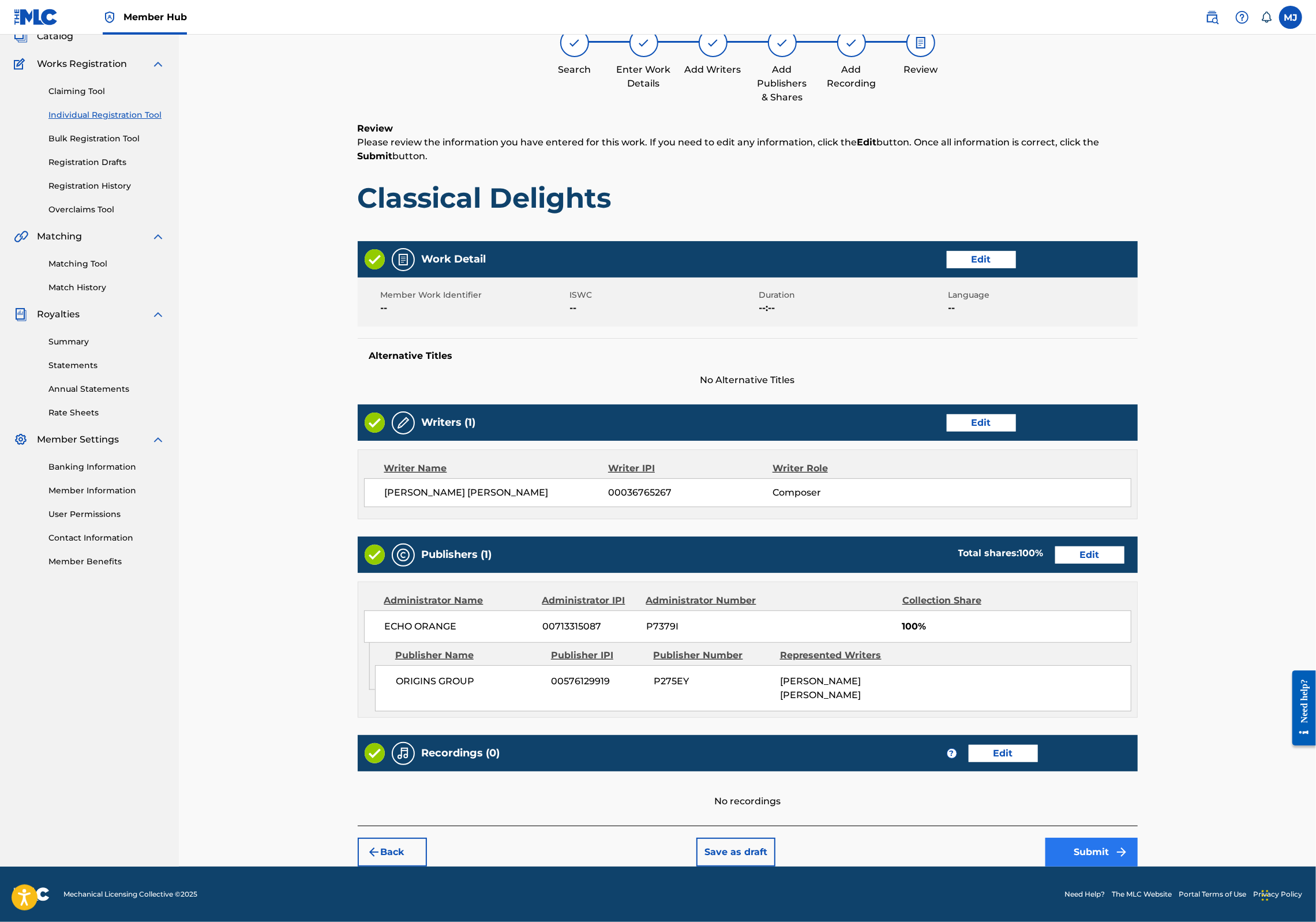
click at [1138, 838] on button "Submit" at bounding box center [1092, 852] width 92 height 29
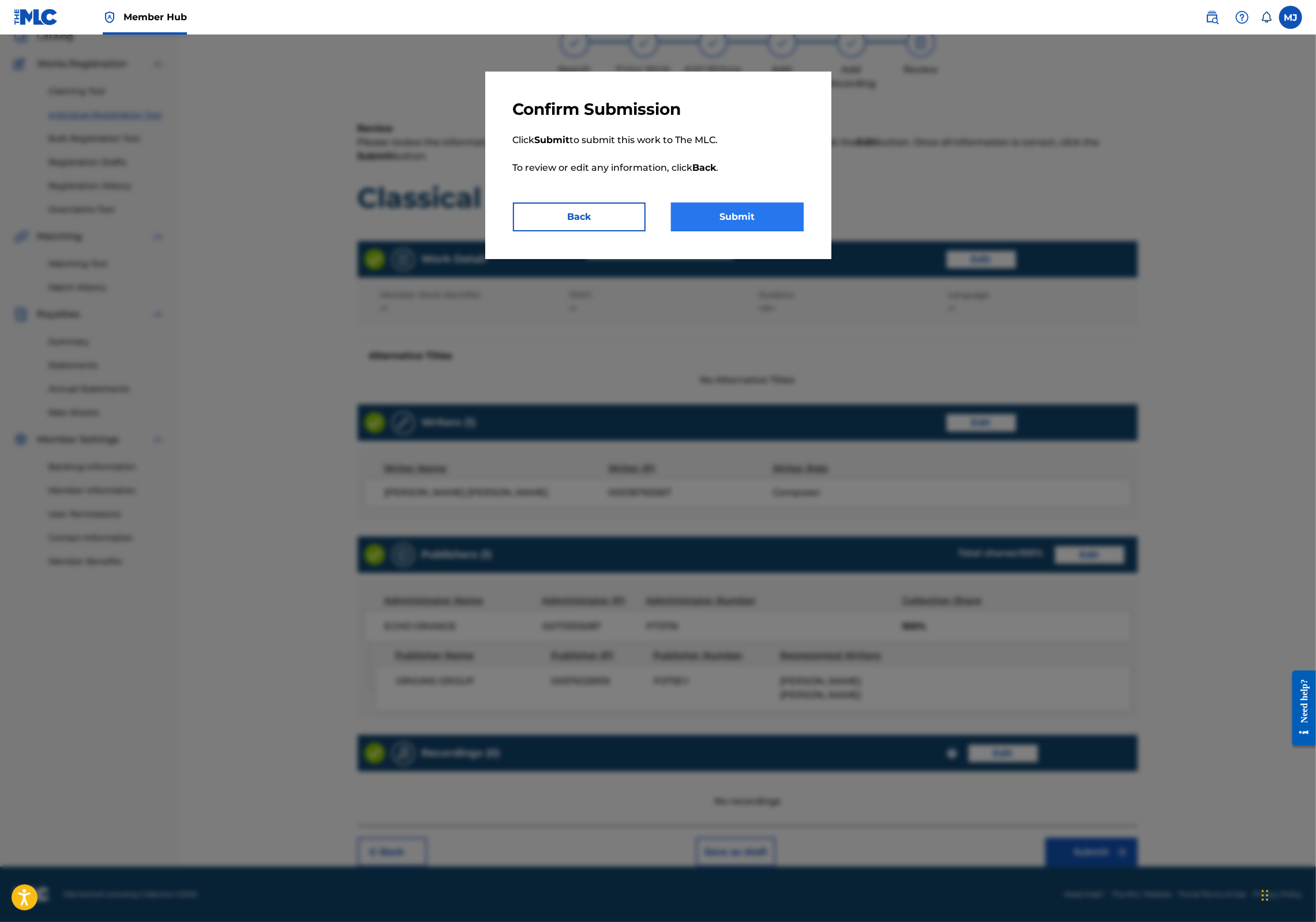
click at [772, 231] on button "Submit" at bounding box center [737, 217] width 133 height 29
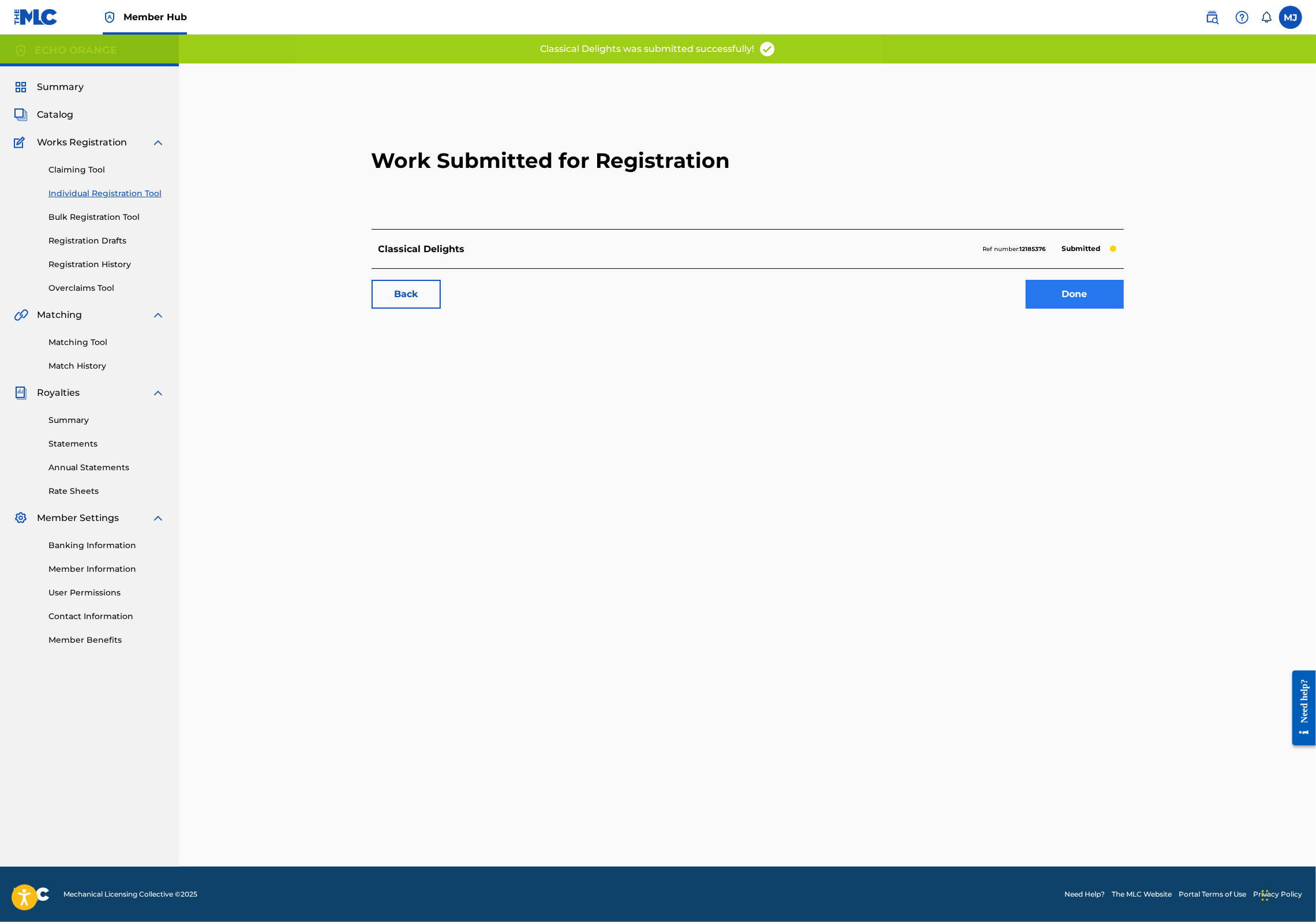
click at [1124, 309] on link "Done" at bounding box center [1075, 294] width 98 height 29
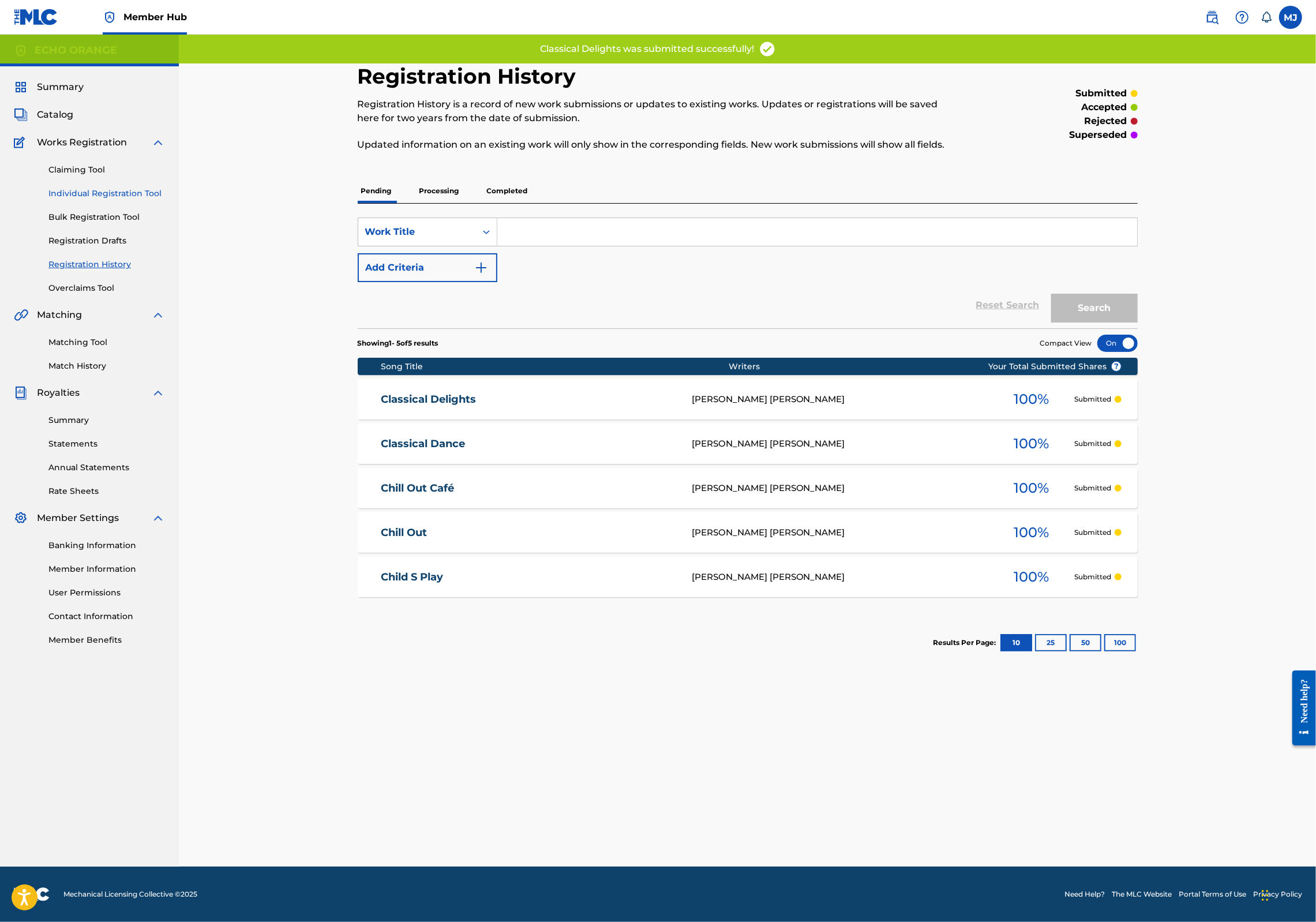
drag, startPoint x: 119, startPoint y: 224, endPoint x: 123, endPoint y: 228, distance: 5.7
click at [119, 200] on link "Individual Registration Tool" at bounding box center [107, 194] width 116 height 12
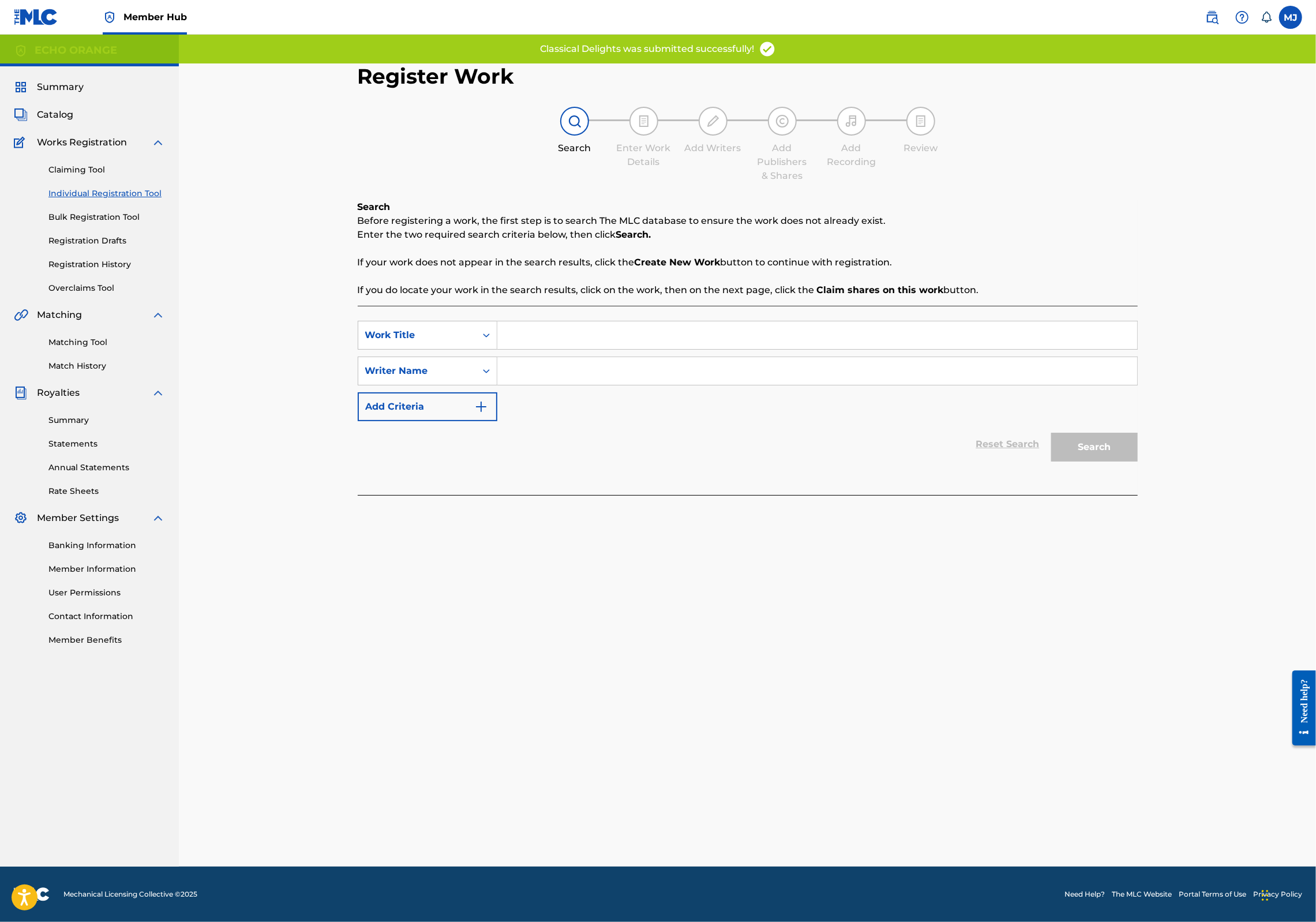
click at [513, 349] on input "Search Form" at bounding box center [818, 335] width 640 height 28
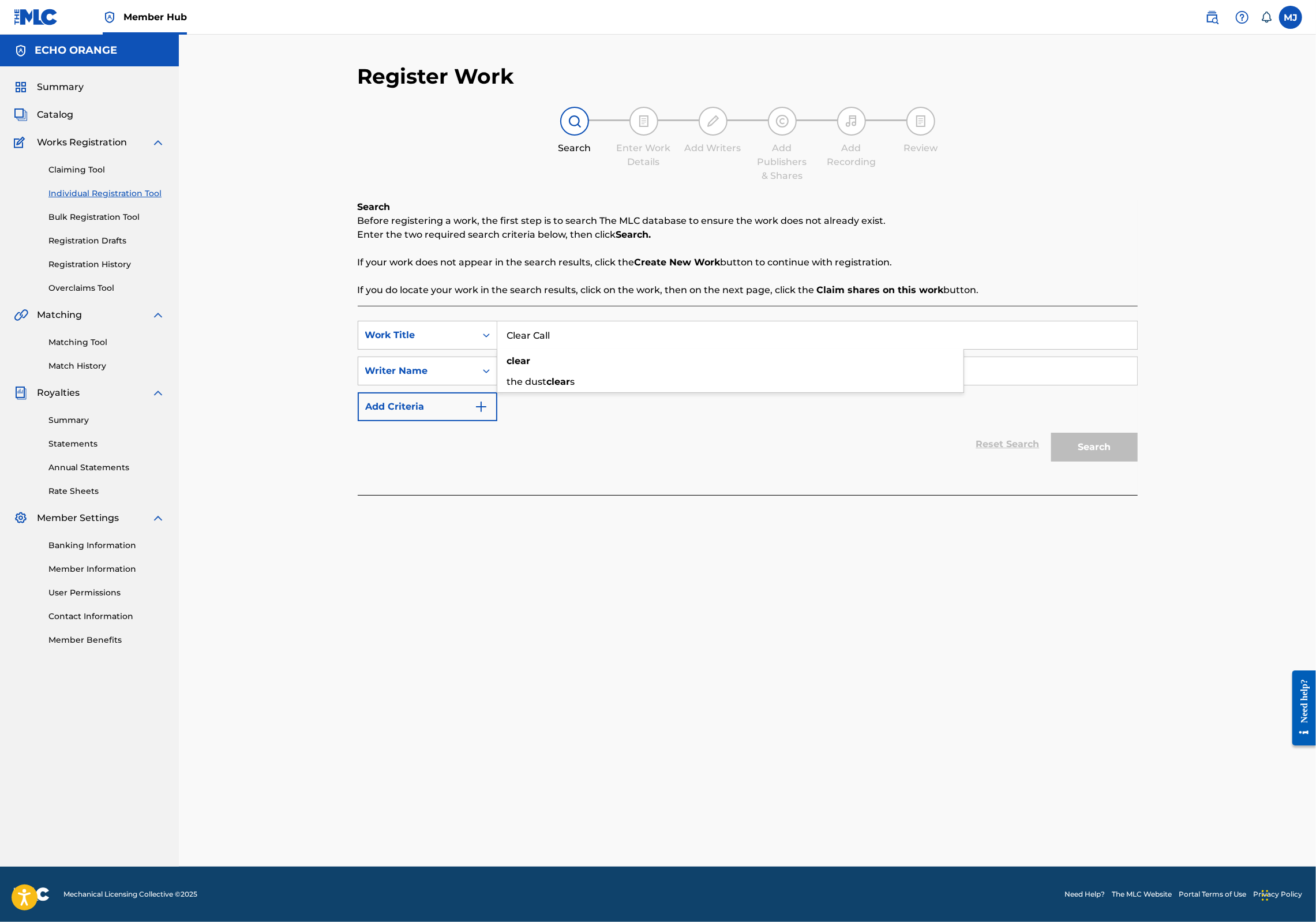
type input "Clear Call"
paste input "denis hekimian"
type input "denis hekimian"
click at [1138, 462] on button "Search" at bounding box center [1094, 447] width 86 height 29
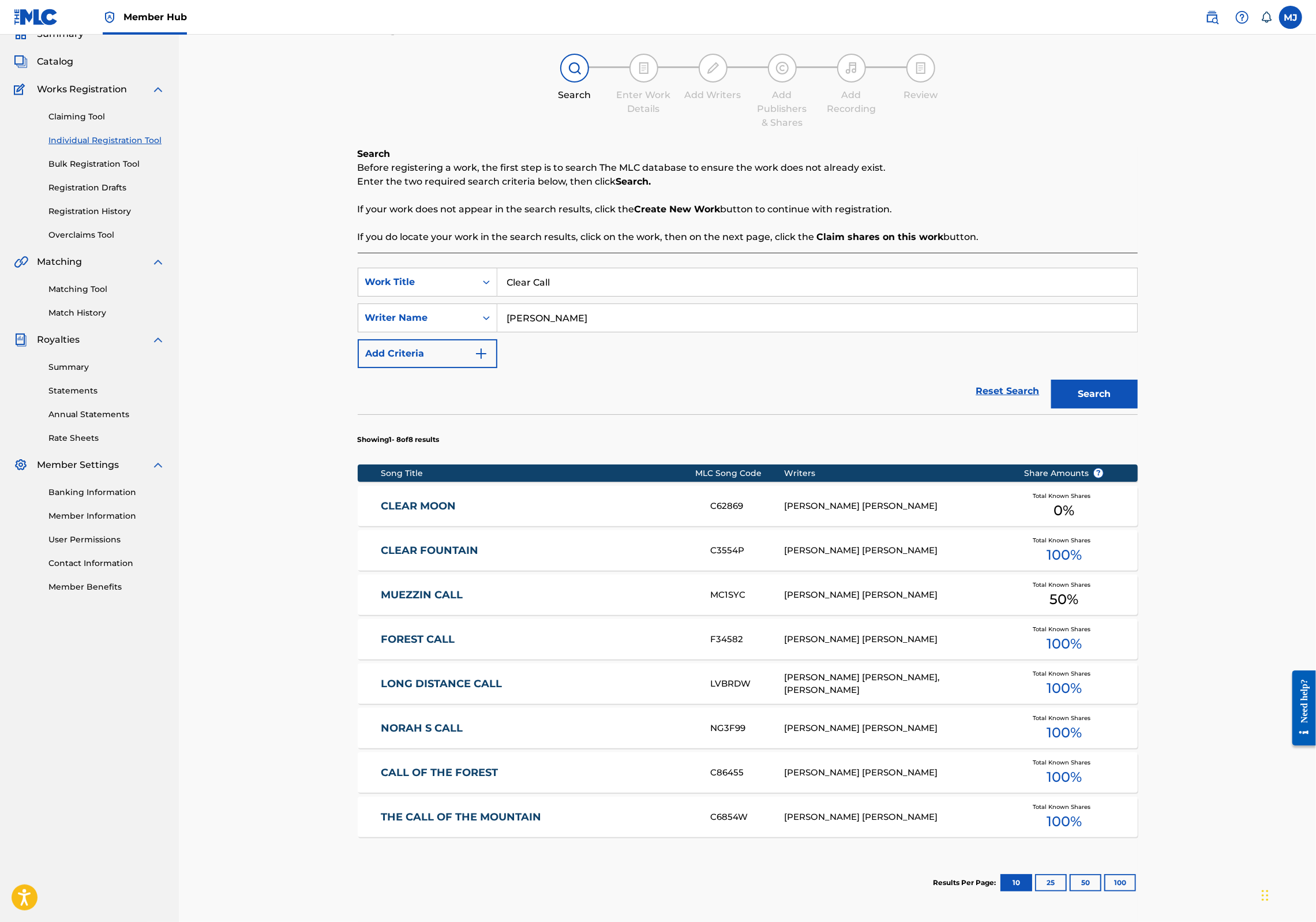
scroll to position [264, 0]
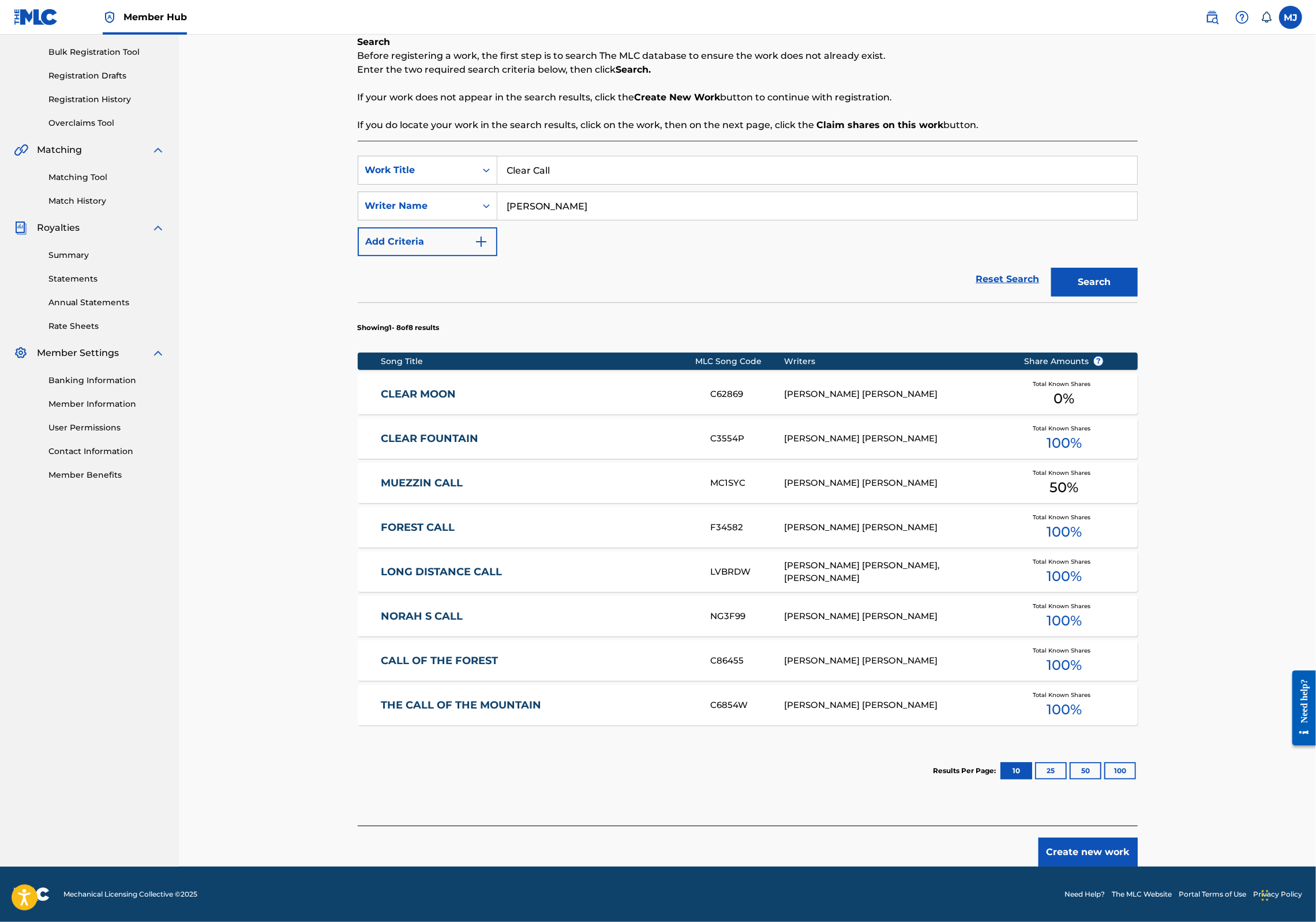
click at [1138, 838] on button "Create new work" at bounding box center [1089, 852] width 99 height 29
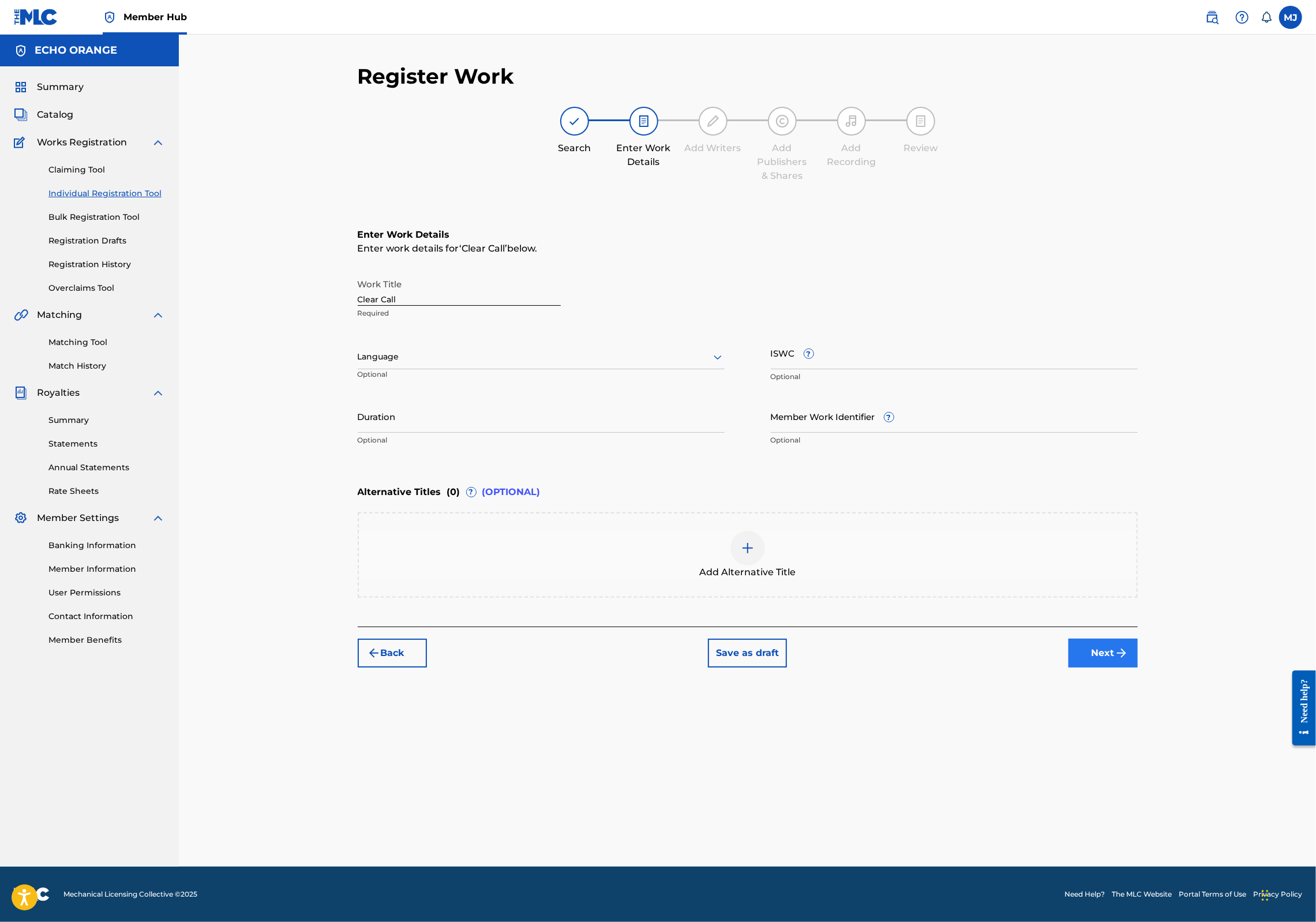
drag, startPoint x: 1191, startPoint y: 728, endPoint x: 1192, endPoint y: 734, distance: 6.1
click at [1138, 667] on div "Back Save as draft Next" at bounding box center [748, 647] width 780 height 41
click at [1138, 667] on button "Next" at bounding box center [1104, 653] width 69 height 29
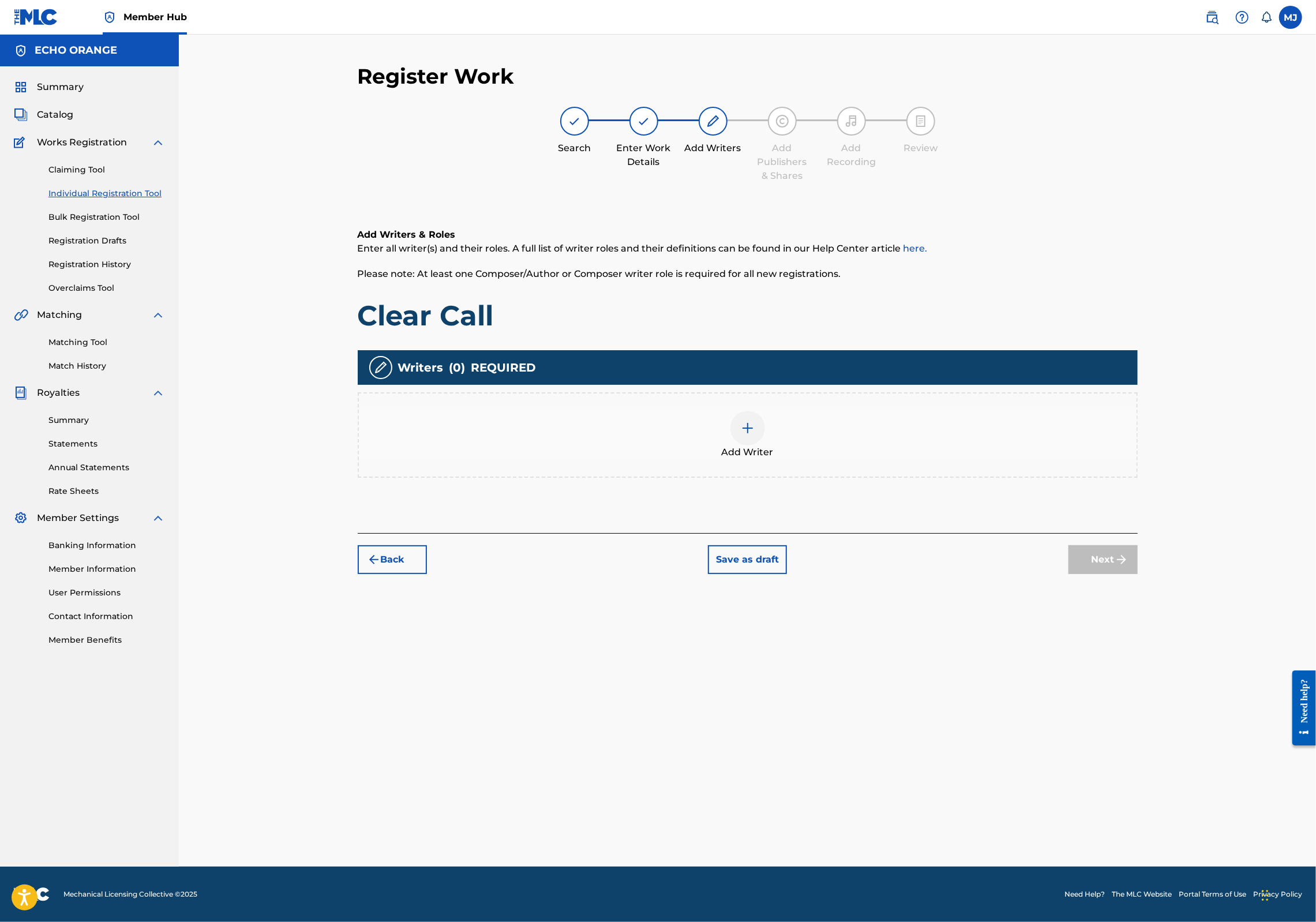
click at [922, 478] on div "Add Writer" at bounding box center [748, 435] width 780 height 86
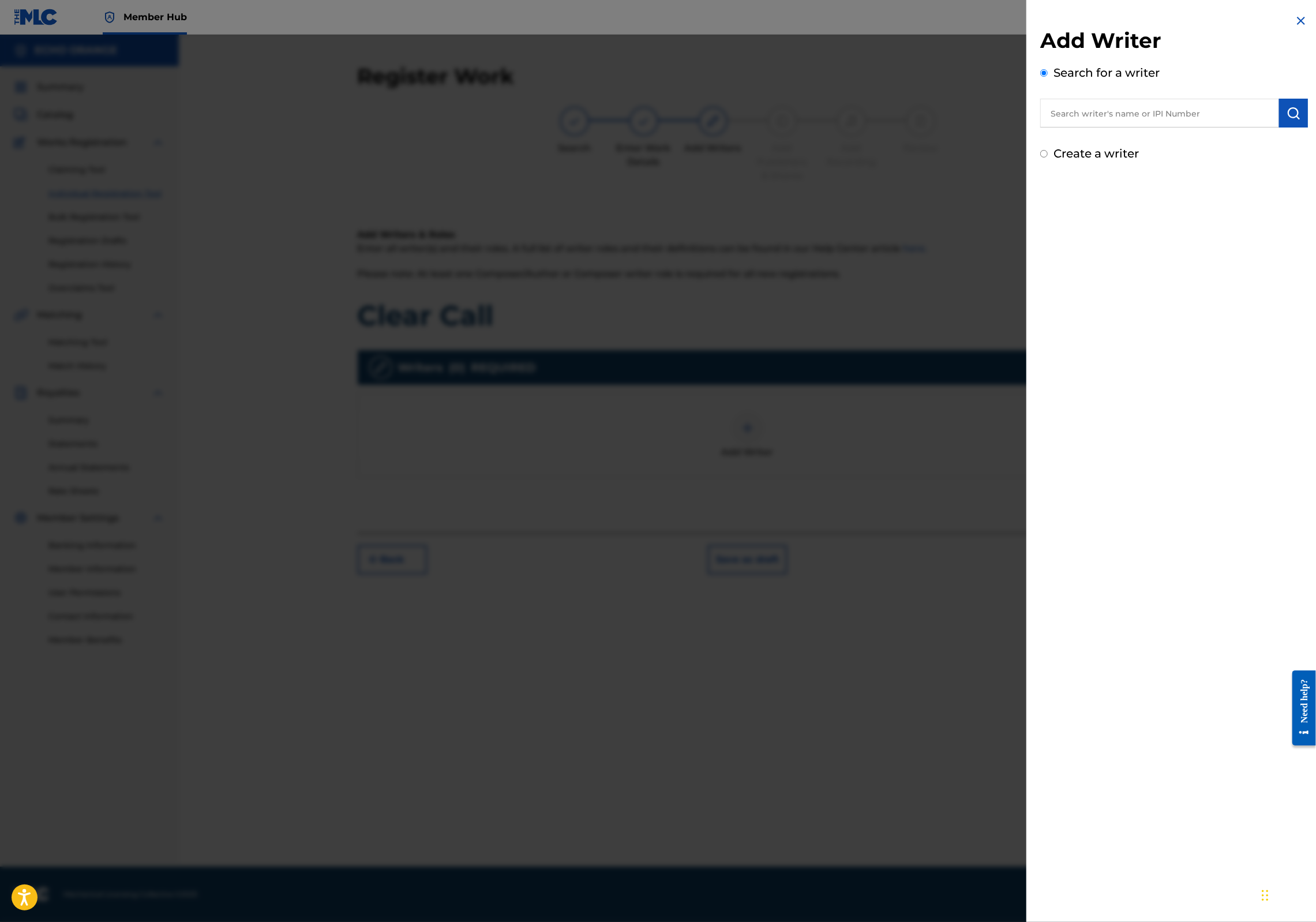
click at [1070, 128] on input "text" at bounding box center [1160, 113] width 239 height 29
paste input "denis hekimian"
type input "denis hekimian"
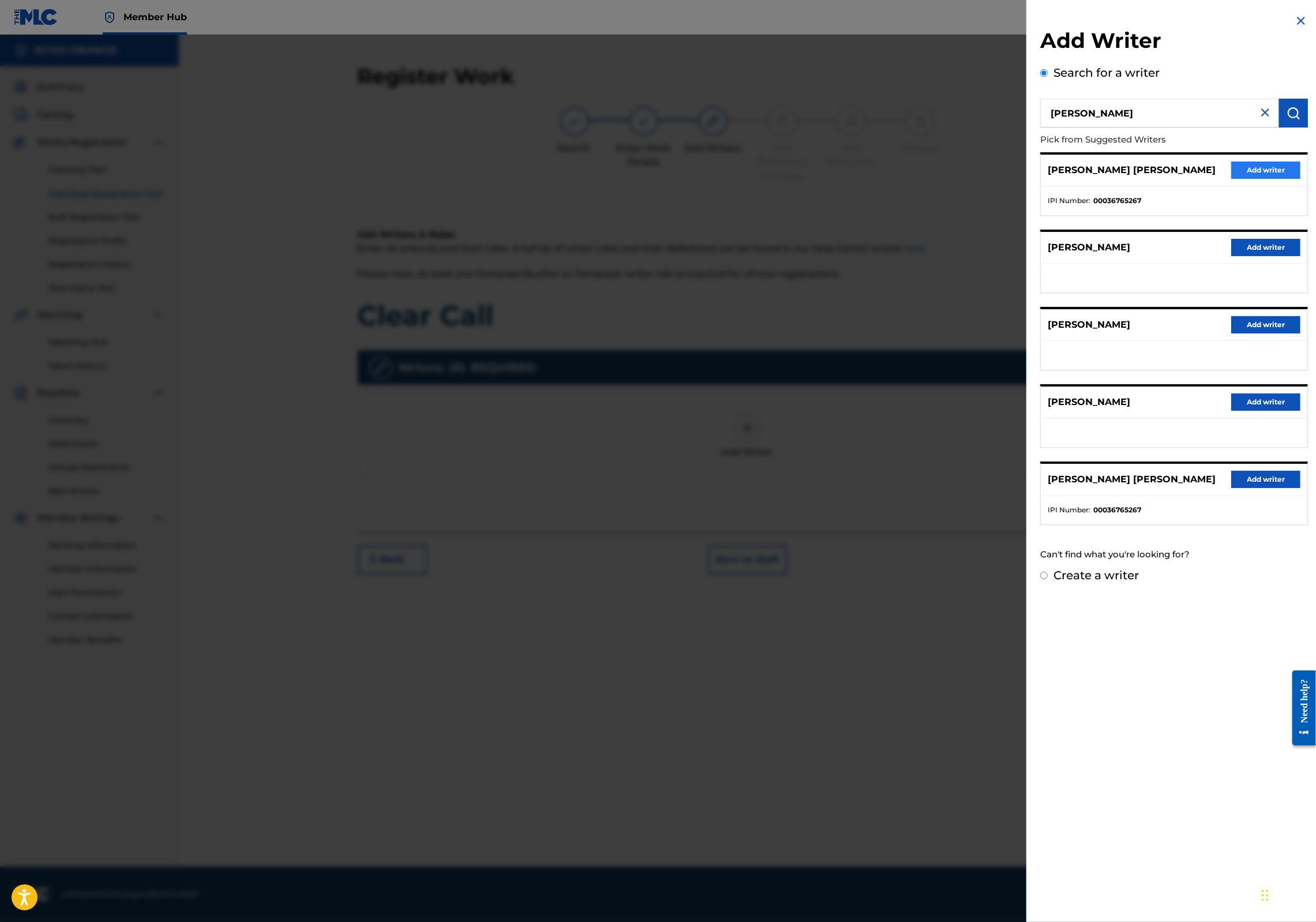
click at [1283, 179] on button "Add writer" at bounding box center [1266, 170] width 69 height 17
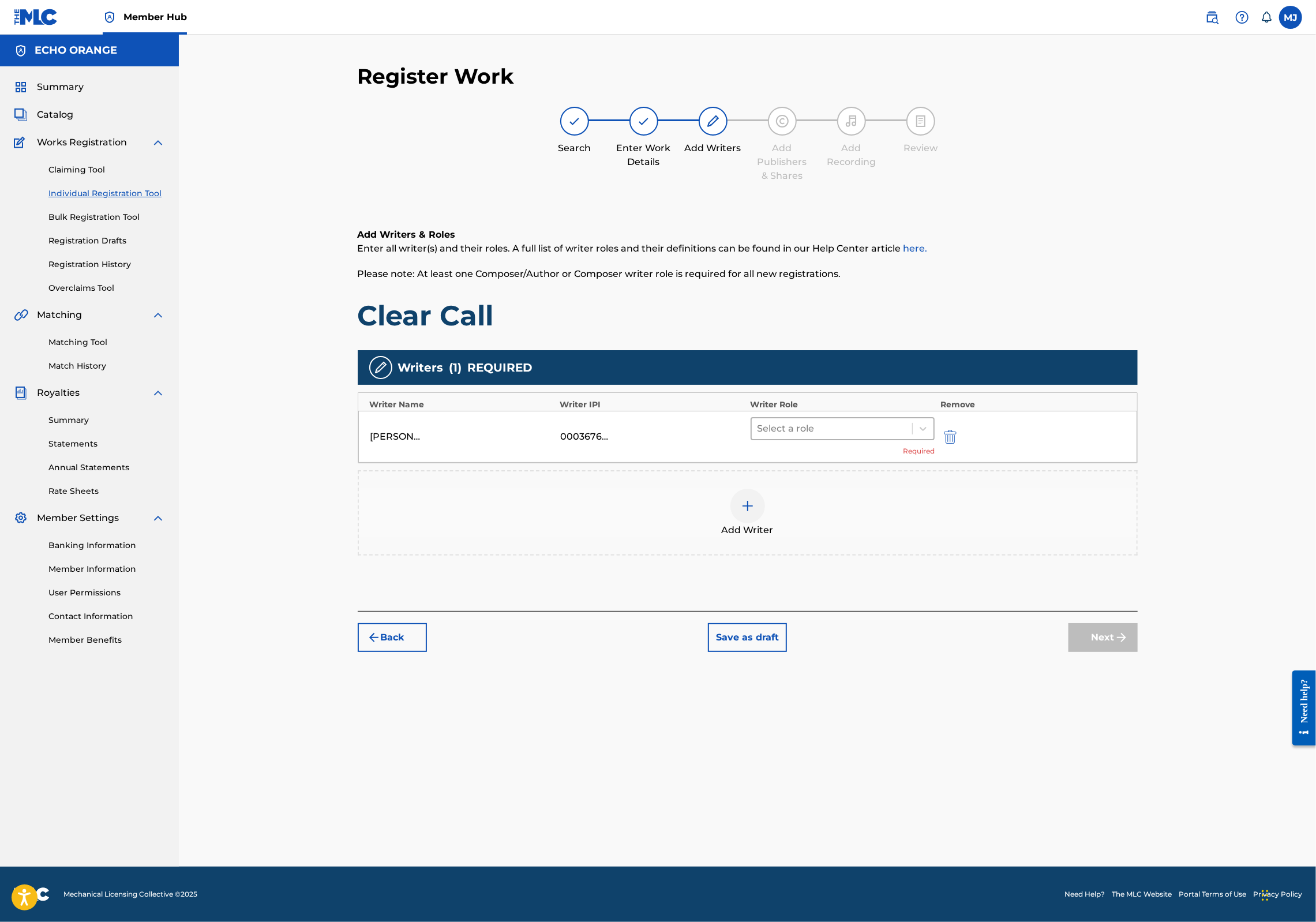
drag, startPoint x: 844, startPoint y: 475, endPoint x: 839, endPoint y: 481, distance: 7.8
click at [844, 437] on div at bounding box center [832, 429] width 149 height 17
click at [824, 596] on div "Composer" at bounding box center [880, 595] width 222 height 23
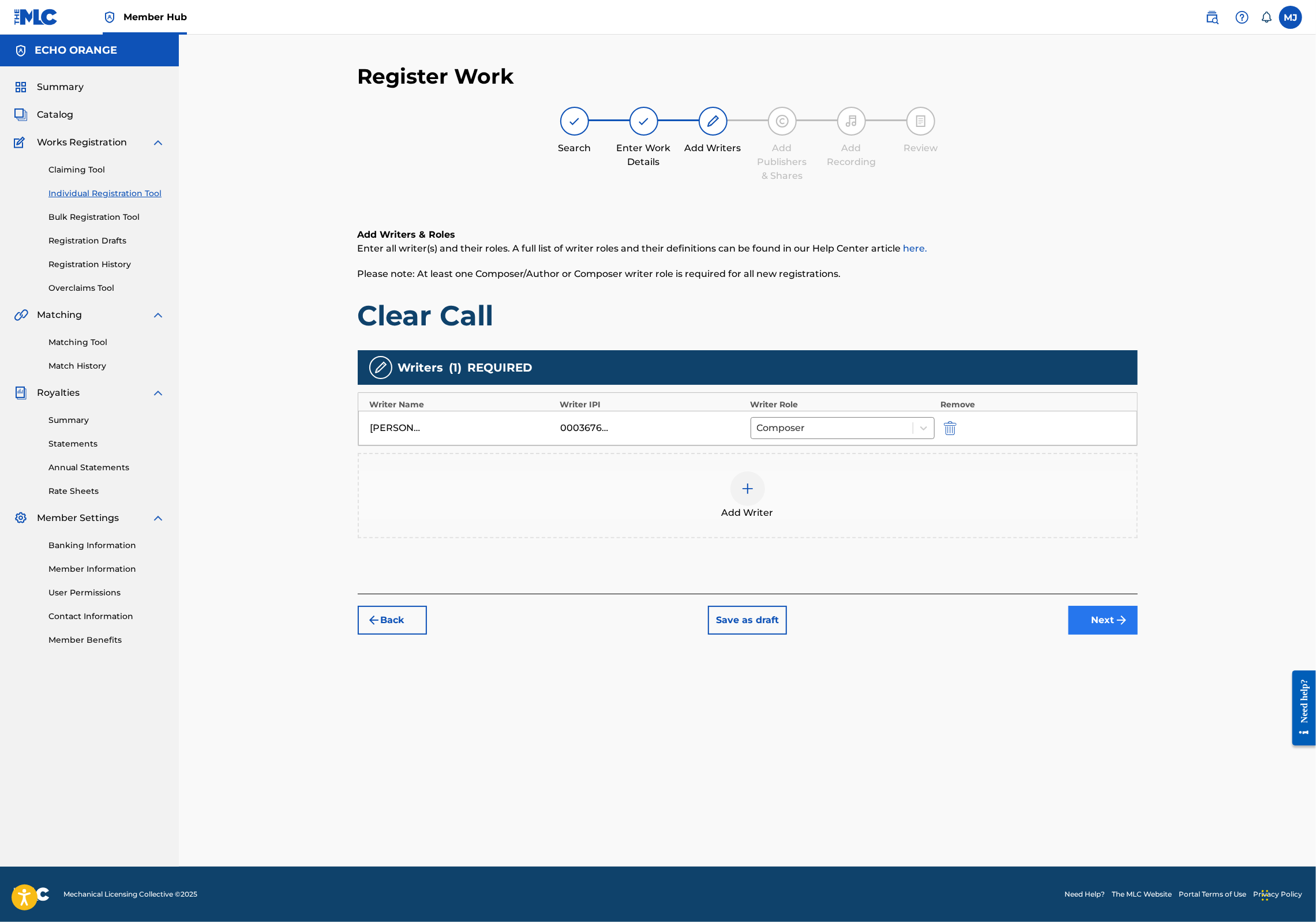
drag, startPoint x: 1185, startPoint y: 725, endPoint x: 1179, endPoint y: 711, distance: 15.2
click at [1152, 725] on div "Register Work Search Enter Work Details Add Writers Add Publishers & Shares Add…" at bounding box center [748, 466] width 808 height 803
click at [1138, 635] on button "Next" at bounding box center [1104, 620] width 69 height 29
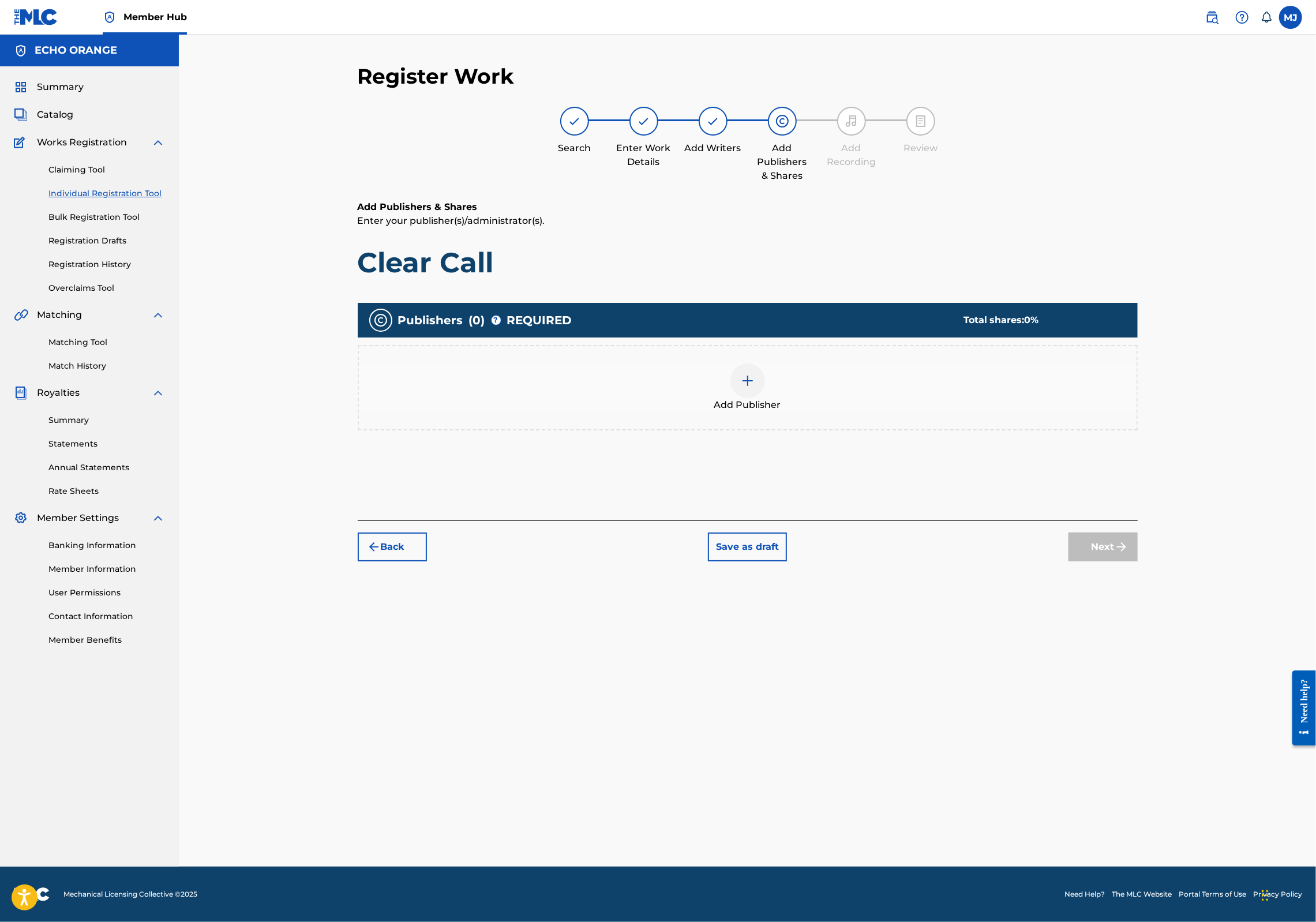
click at [792, 412] on div "Add Publisher" at bounding box center [748, 387] width 778 height 49
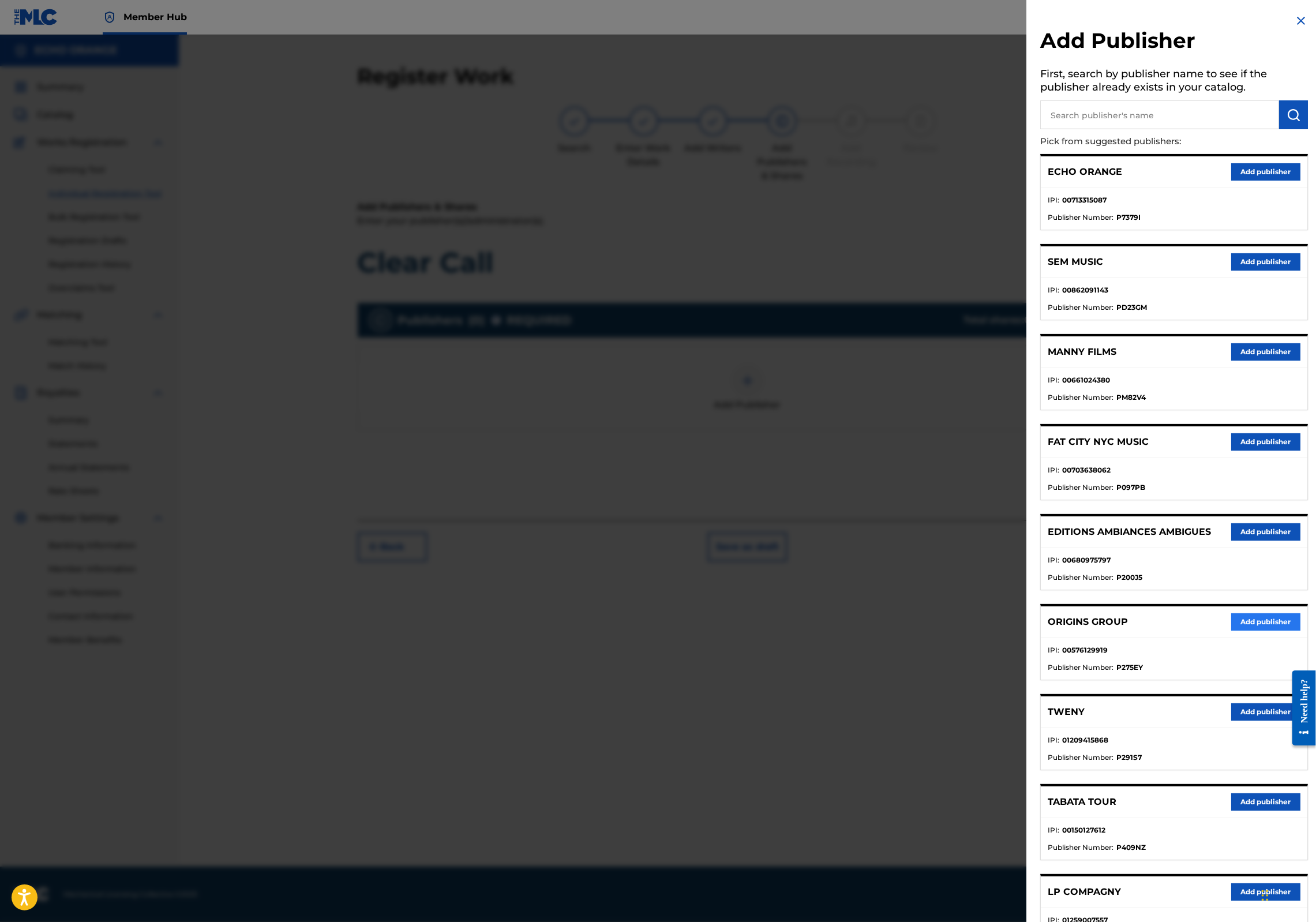
click at [1239, 631] on button "Add publisher" at bounding box center [1266, 622] width 69 height 17
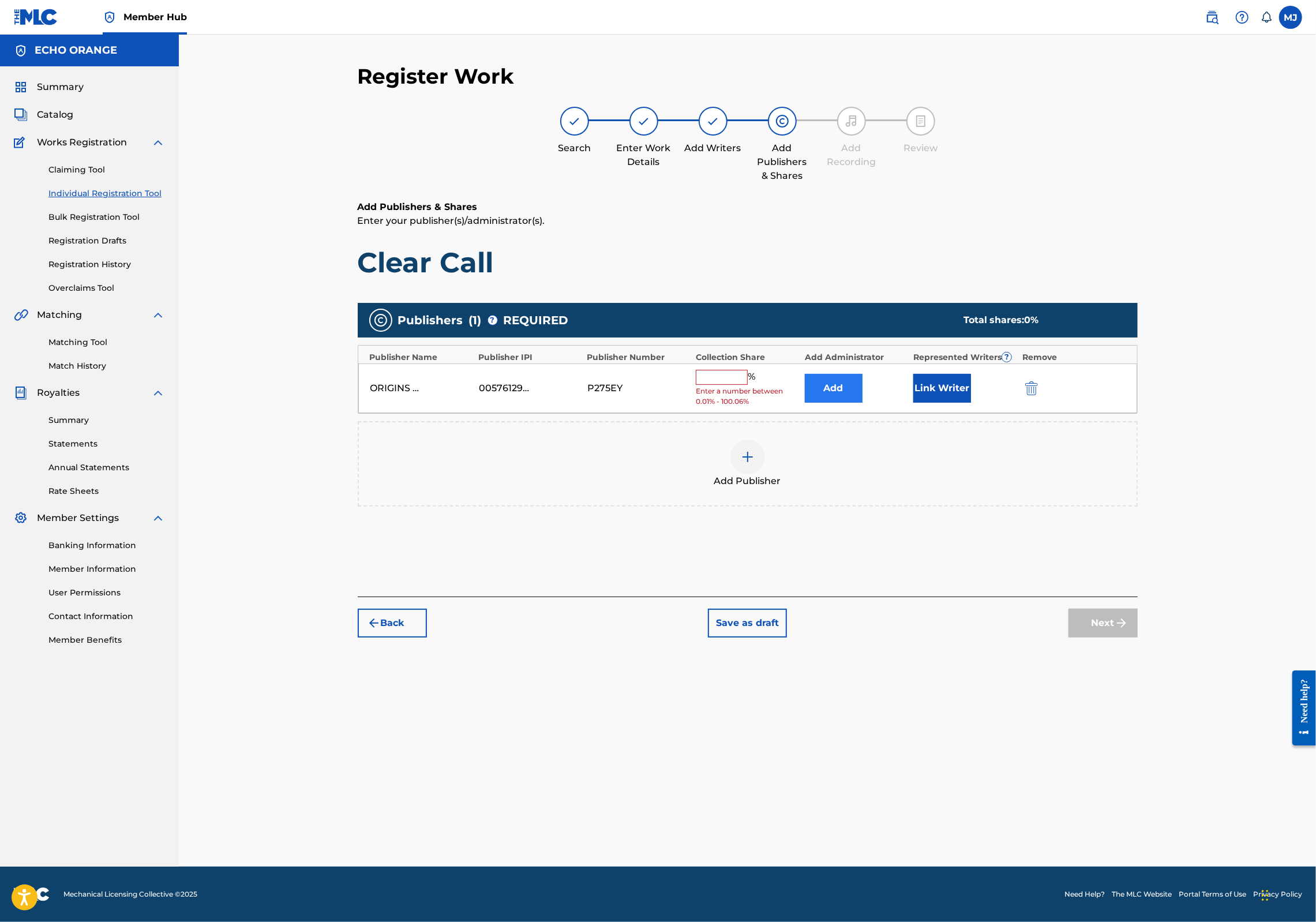
click at [863, 403] on button "Add" at bounding box center [833, 388] width 58 height 29
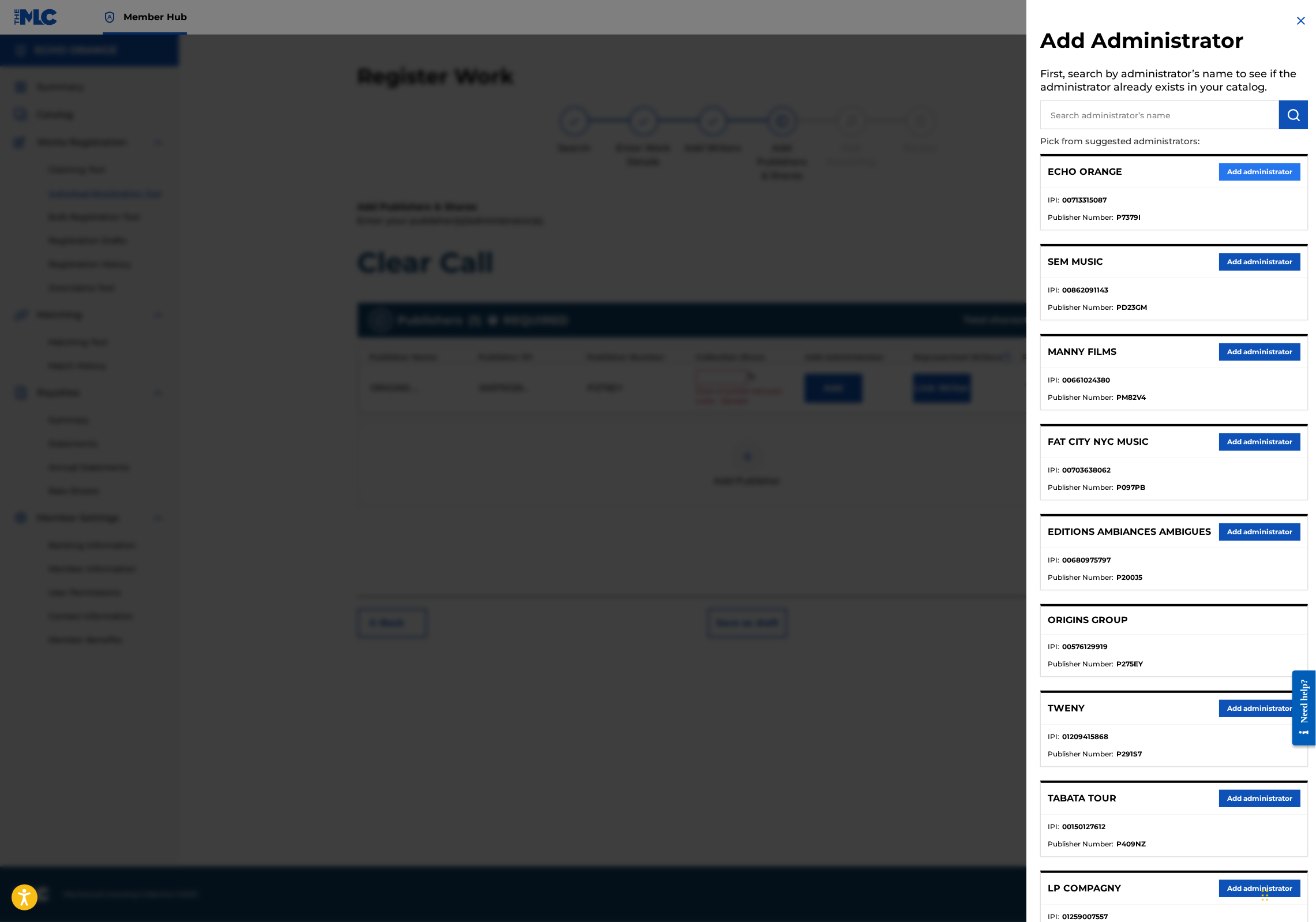
click at [1245, 181] on button "Add administrator" at bounding box center [1260, 172] width 81 height 17
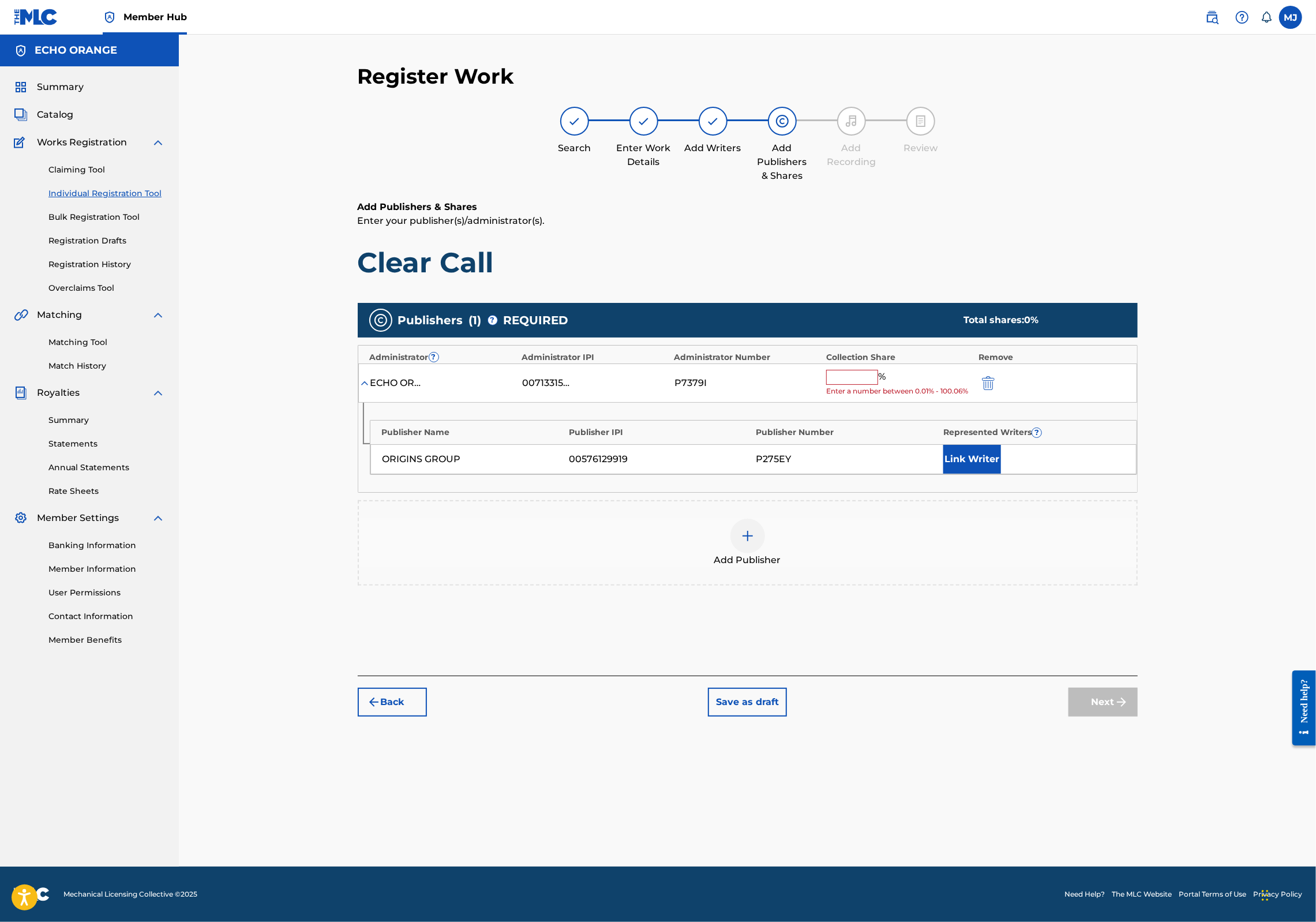
click at [878, 385] on input "text" at bounding box center [852, 378] width 52 height 15
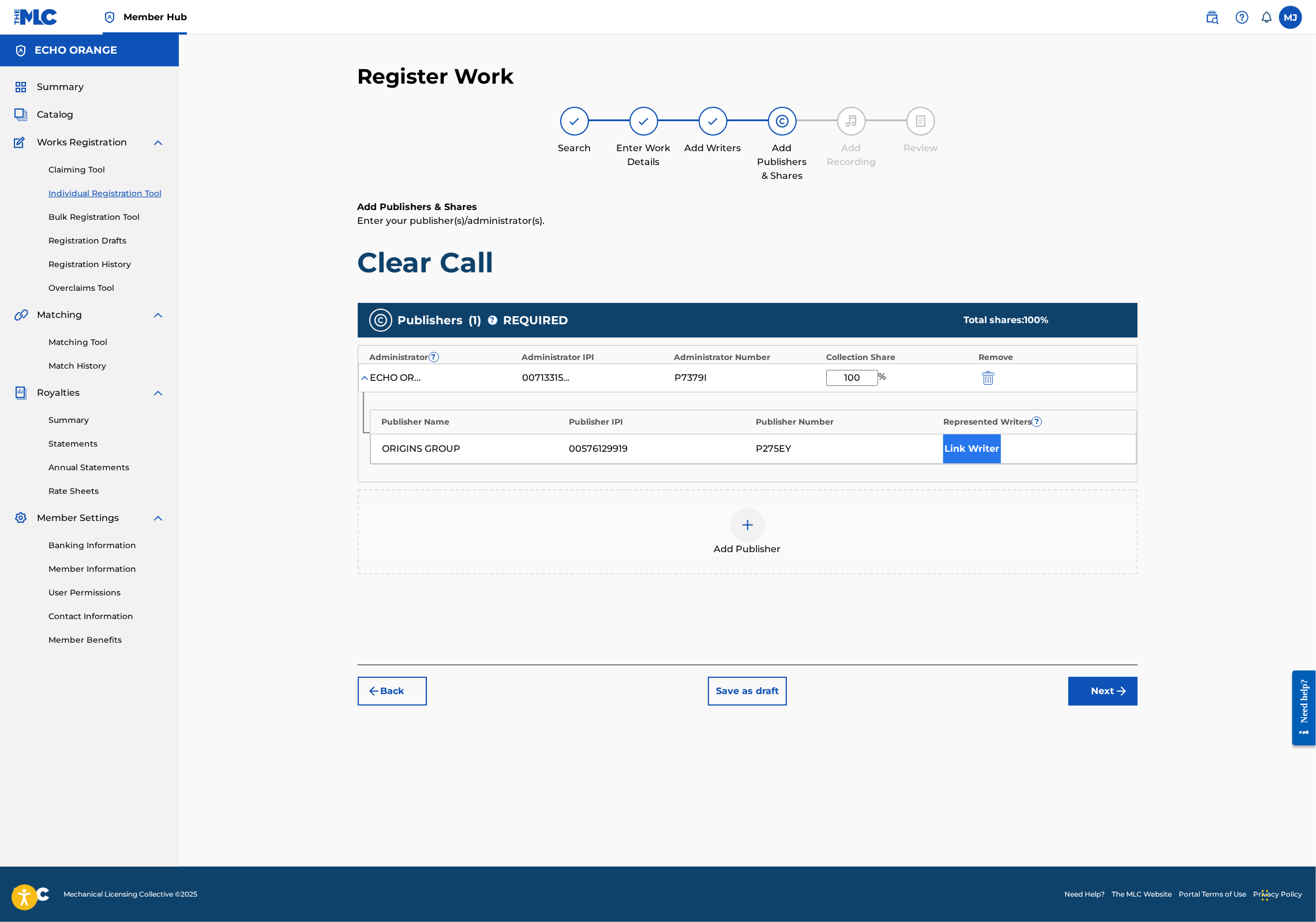
type input "100"
click at [1001, 463] on button "Link Writer" at bounding box center [972, 449] width 58 height 29
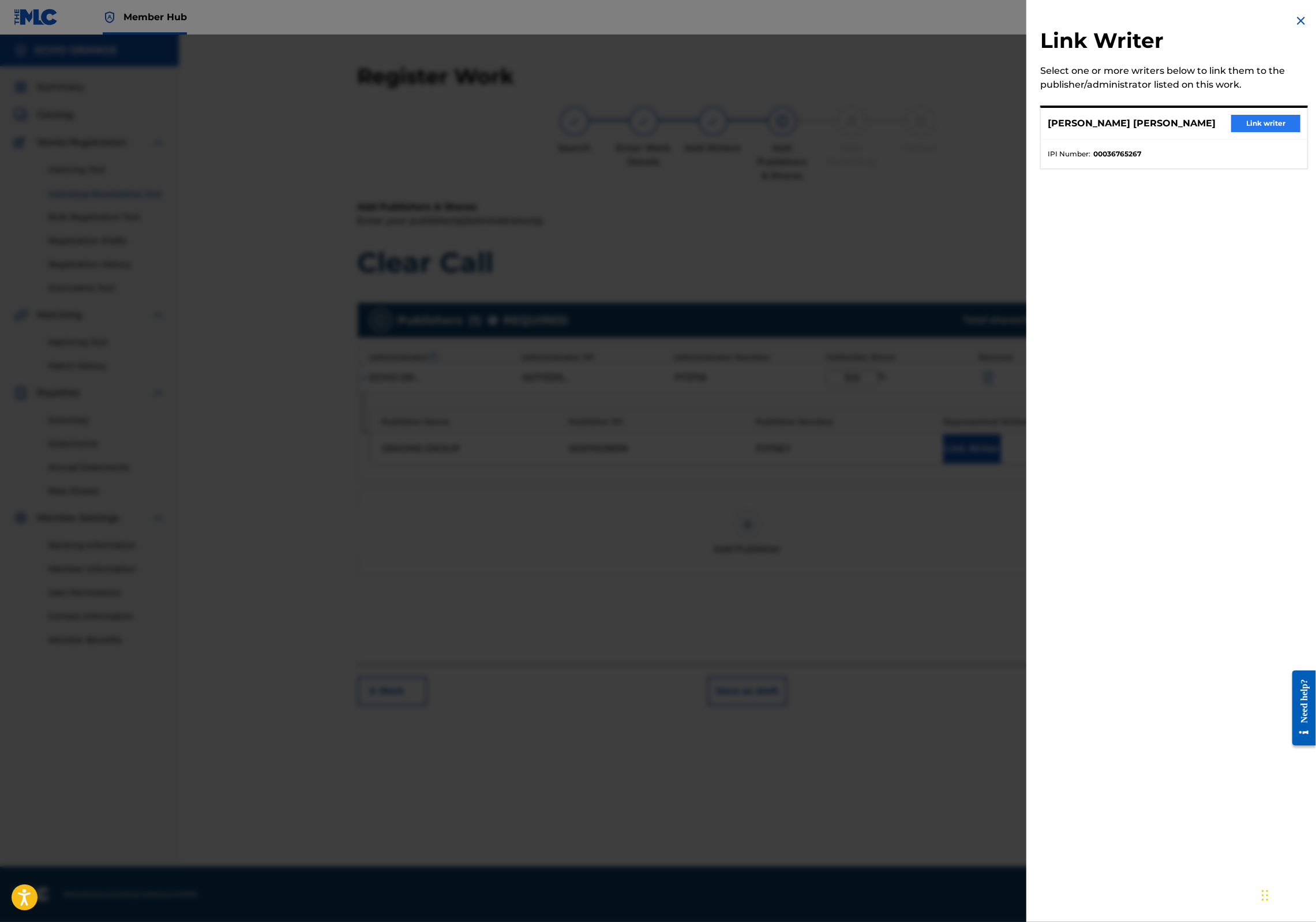
click at [1263, 132] on button "Link writer" at bounding box center [1266, 123] width 69 height 17
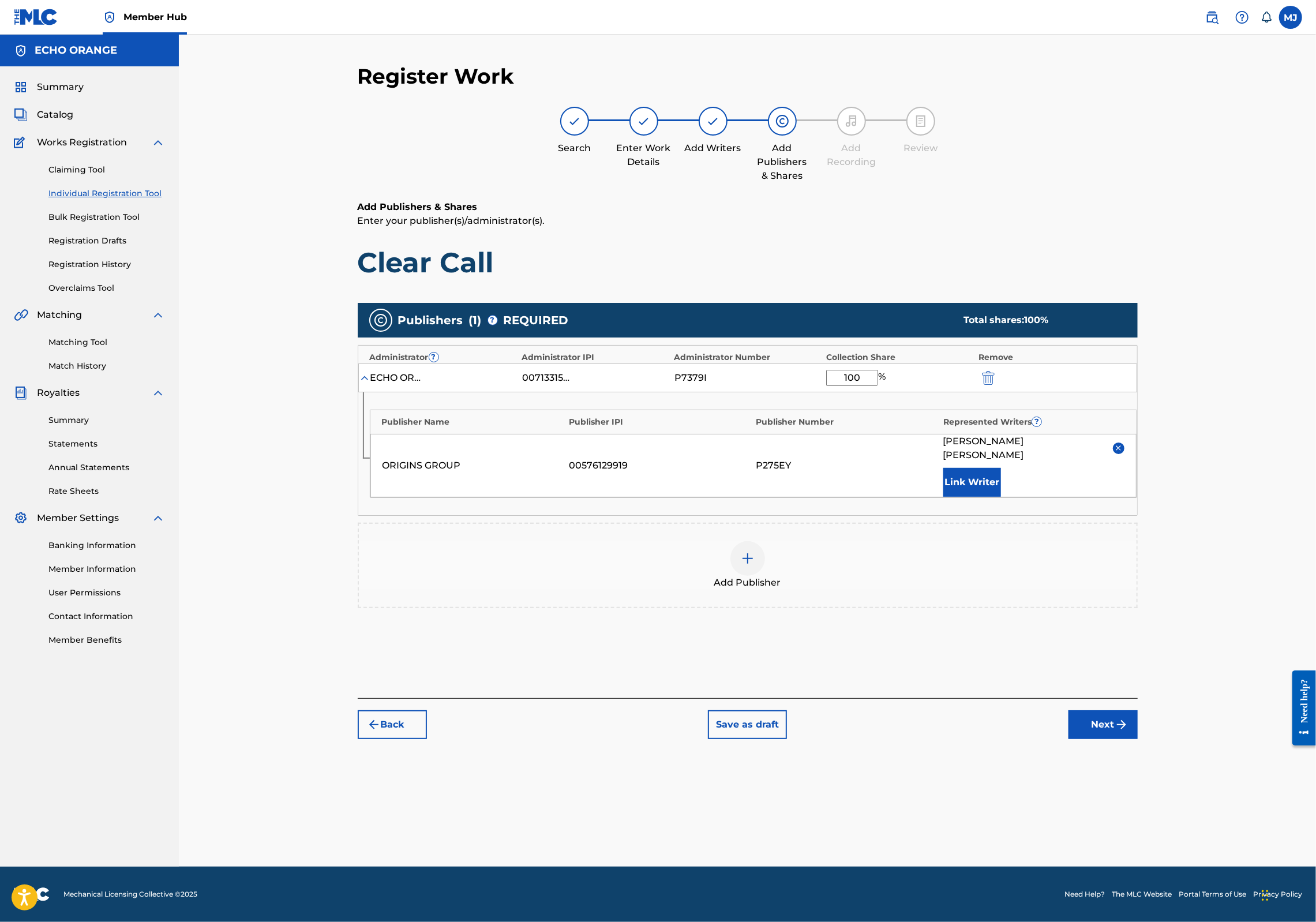
click at [1152, 832] on div "Register Work Search Enter Work Details Add Writers Add Publishers & Shares Add…" at bounding box center [748, 466] width 808 height 803
click at [1128, 732] on img "submit" at bounding box center [1122, 725] width 14 height 14
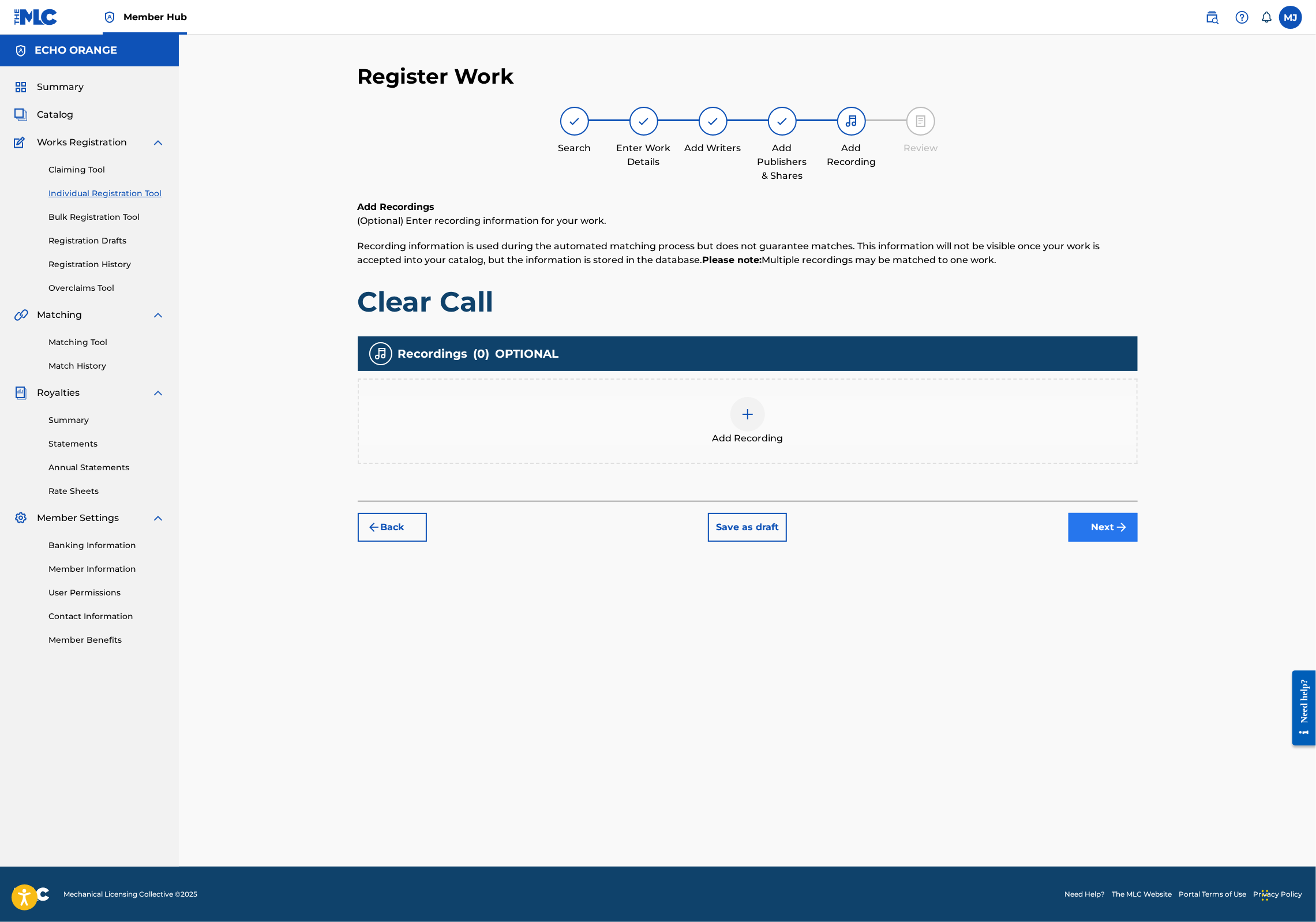
click at [1152, 607] on div "Register Work Search Enter Work Details Add Writers Add Publishers & Shares Add…" at bounding box center [748, 466] width 808 height 803
click at [1138, 542] on button "Next" at bounding box center [1104, 527] width 69 height 29
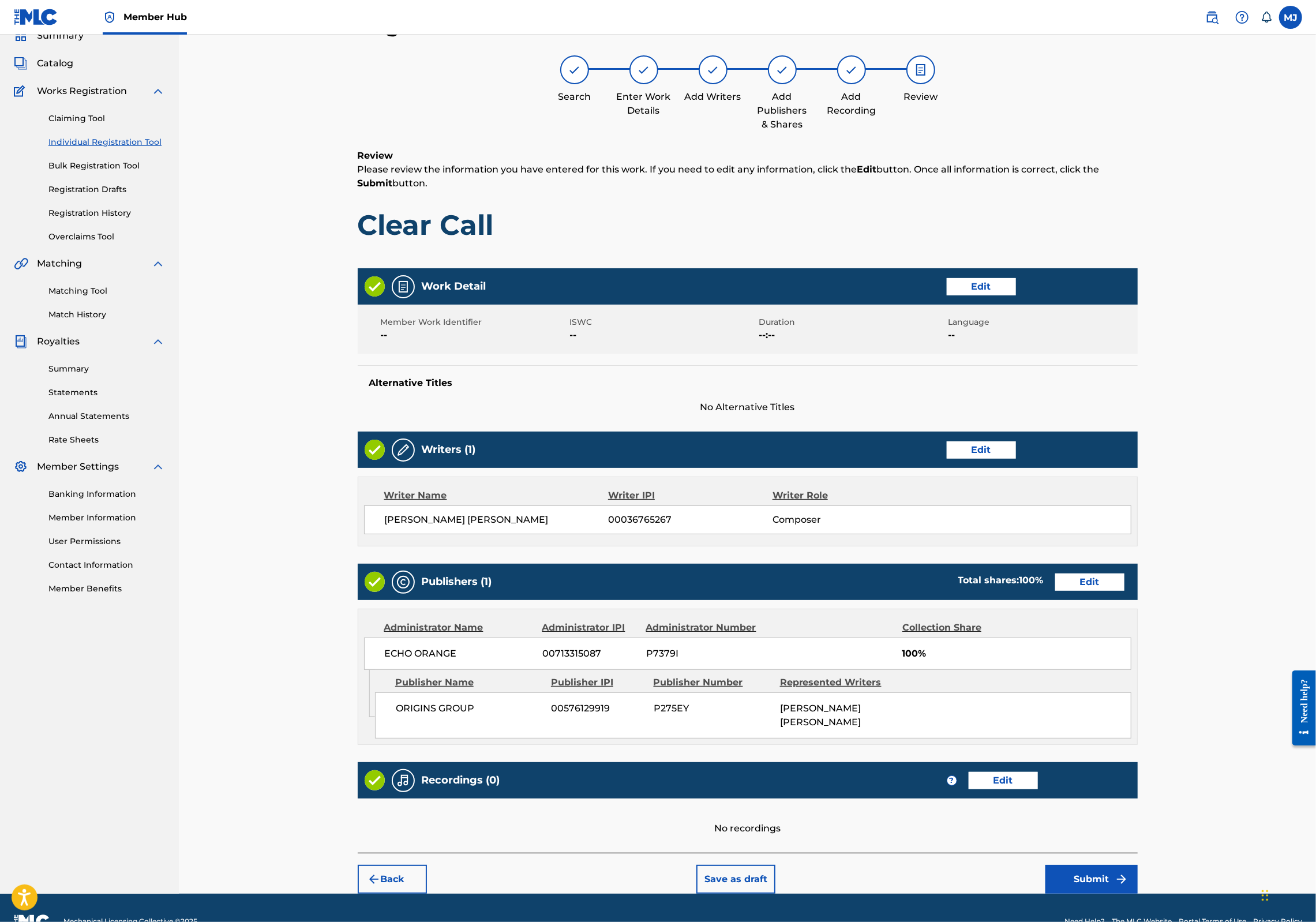
scroll to position [186, 0]
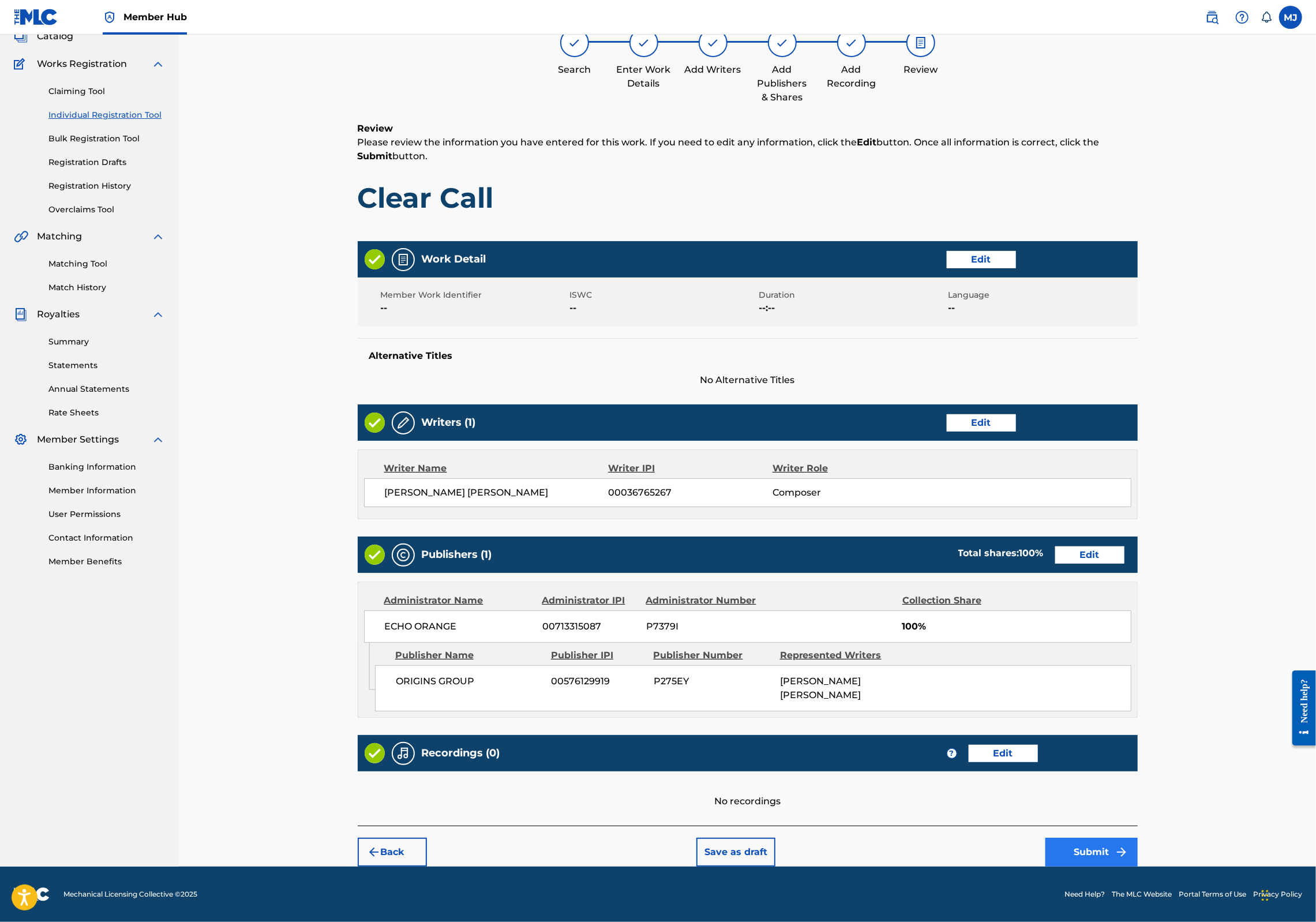
click at [1138, 851] on button "Submit" at bounding box center [1092, 852] width 92 height 29
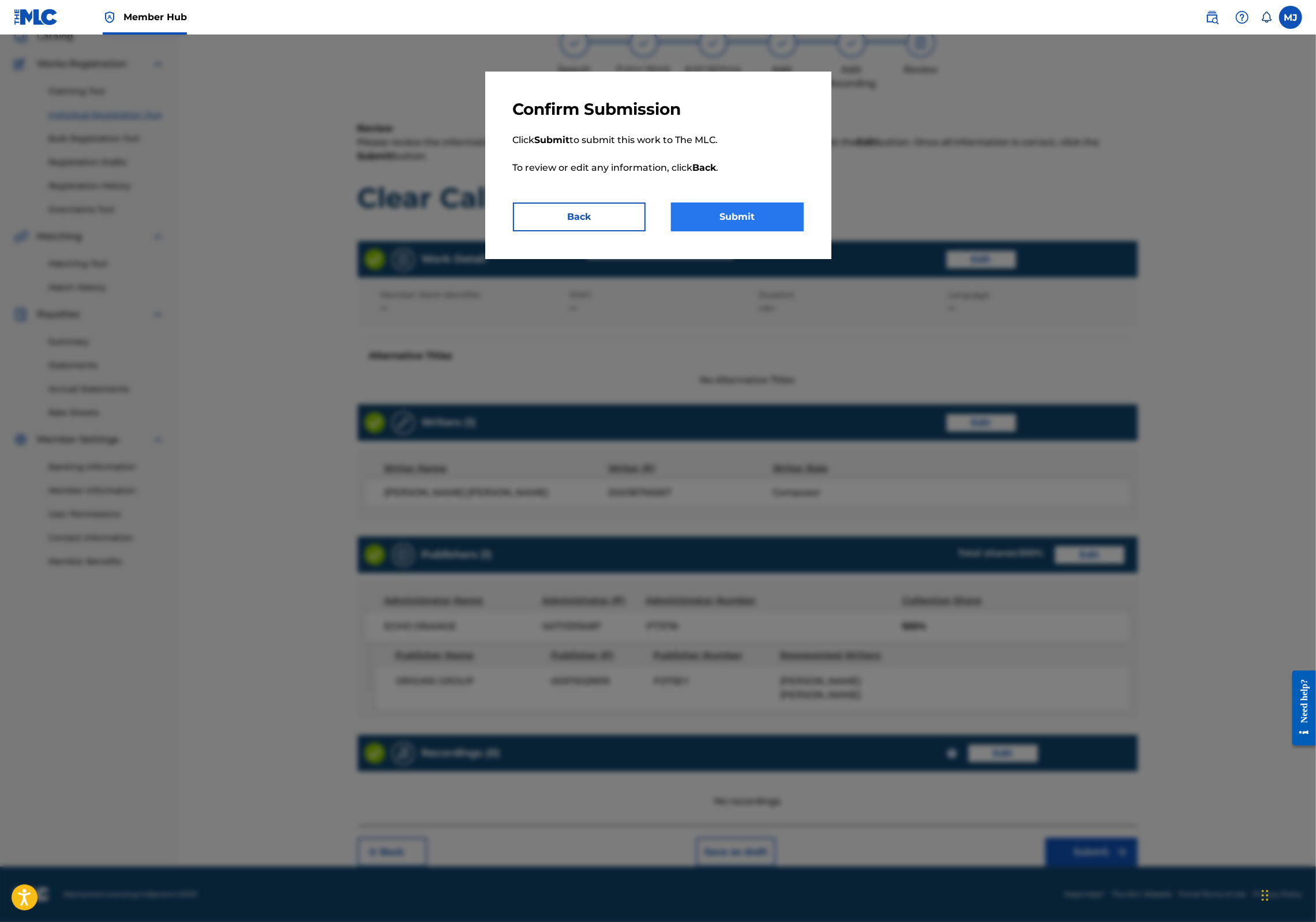
click at [804, 231] on button "Submit" at bounding box center [737, 217] width 133 height 29
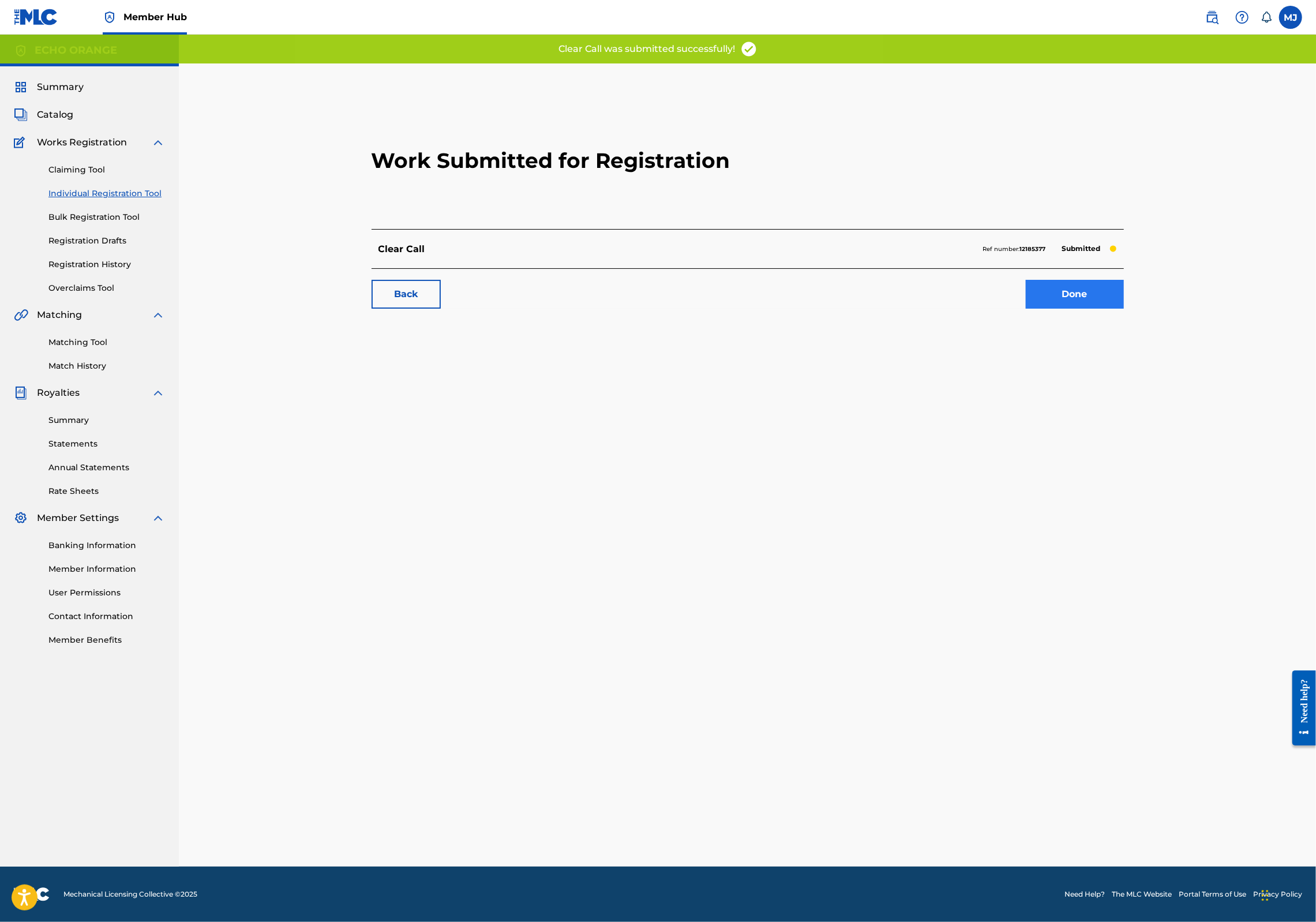
click at [1124, 309] on link "Done" at bounding box center [1075, 294] width 98 height 29
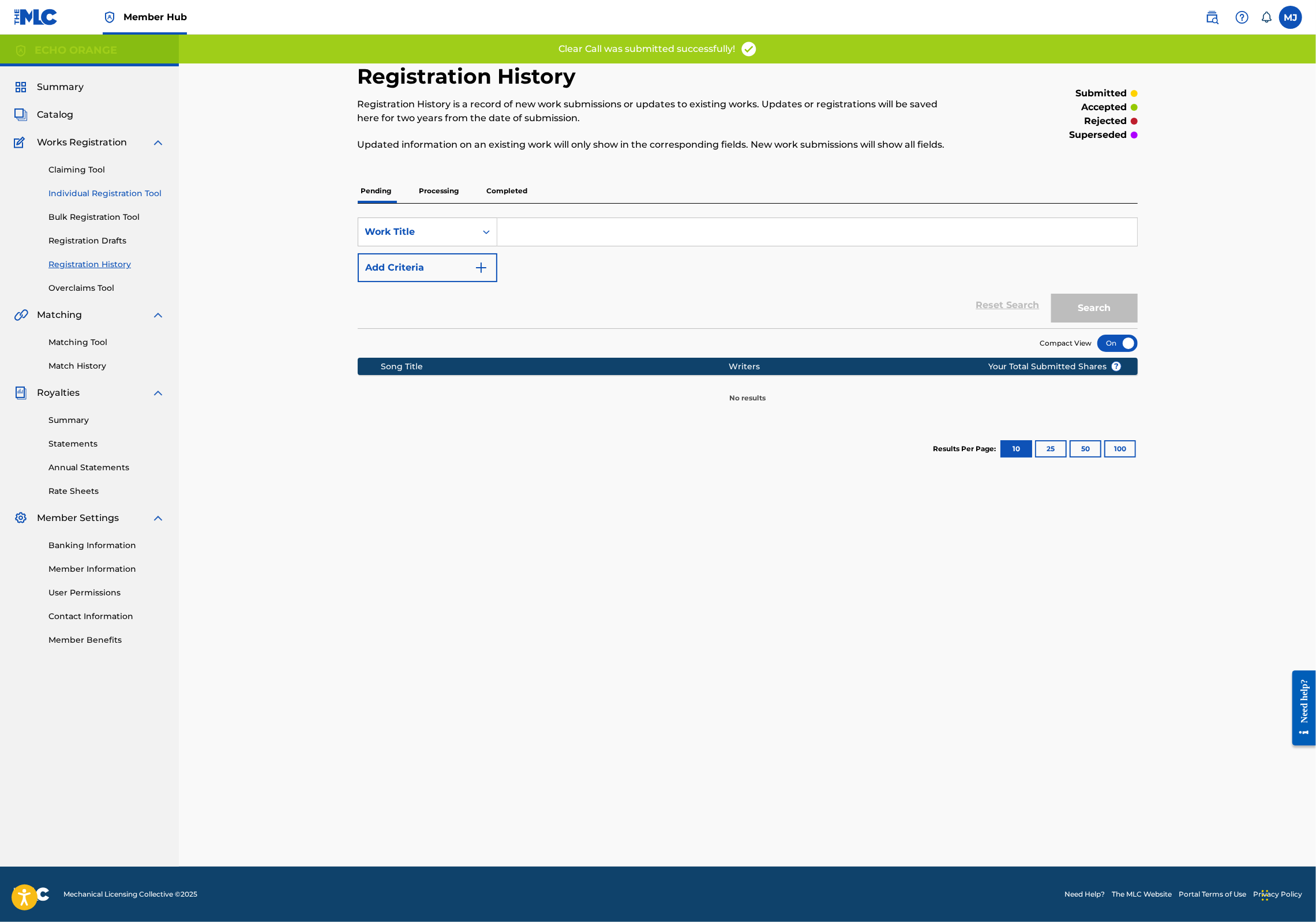
click at [144, 200] on link "Individual Registration Tool" at bounding box center [107, 194] width 116 height 12
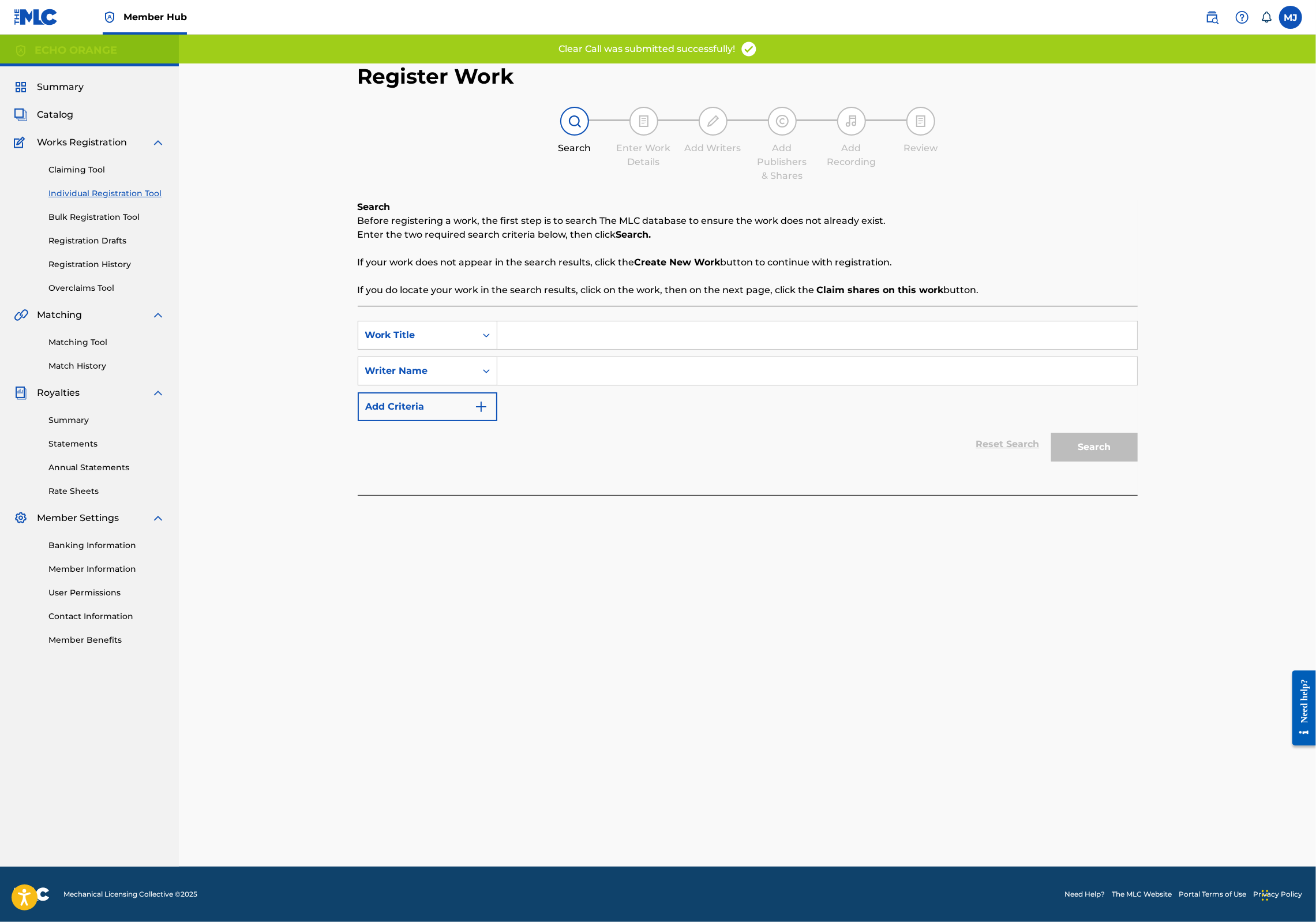
click at [529, 349] on input "Search Form" at bounding box center [818, 335] width 640 height 28
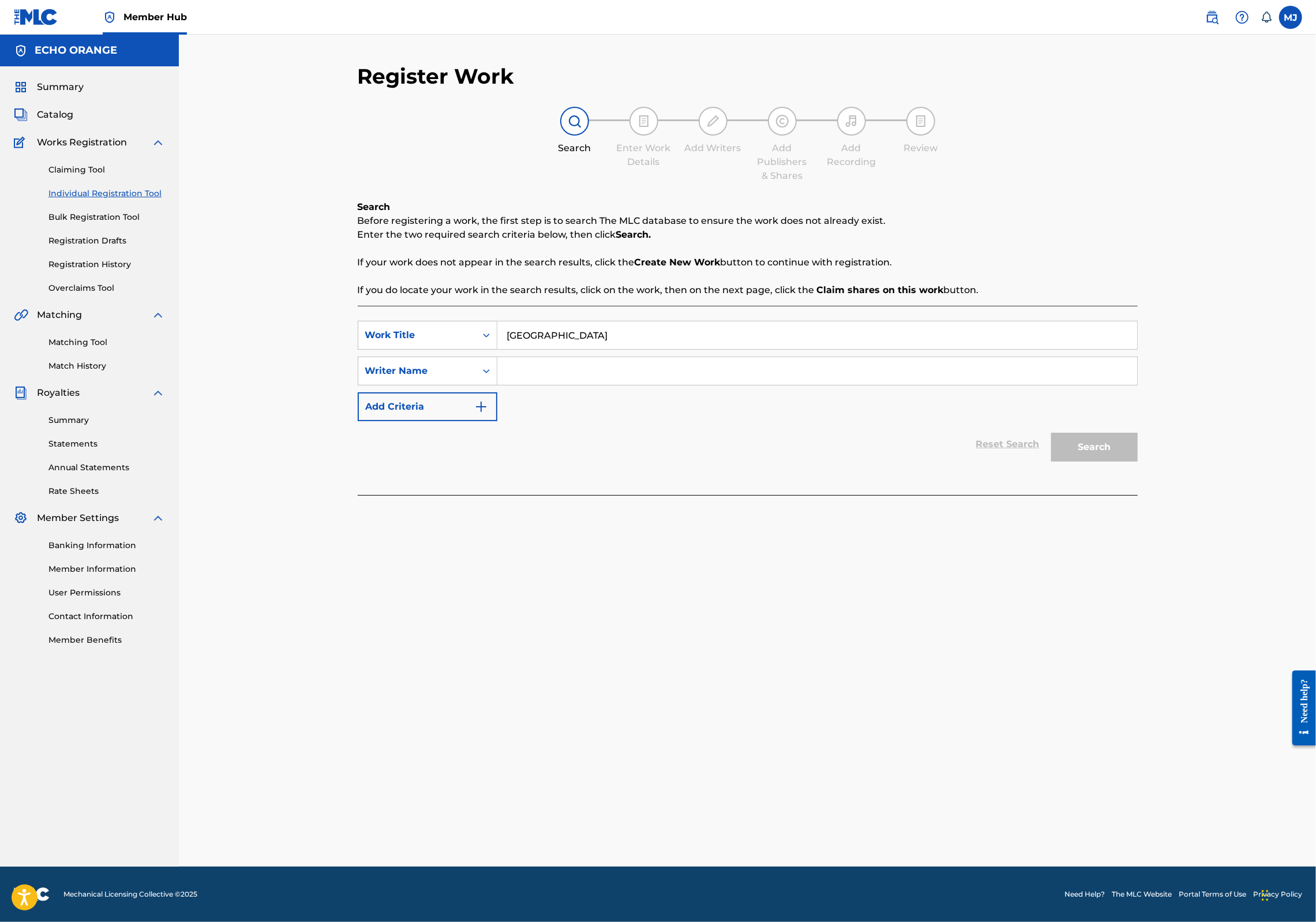
type input "Coconut Grove"
paste input "denis hekimian"
type input "denis hekimian"
click at [1138, 462] on button "Search" at bounding box center [1094, 447] width 86 height 29
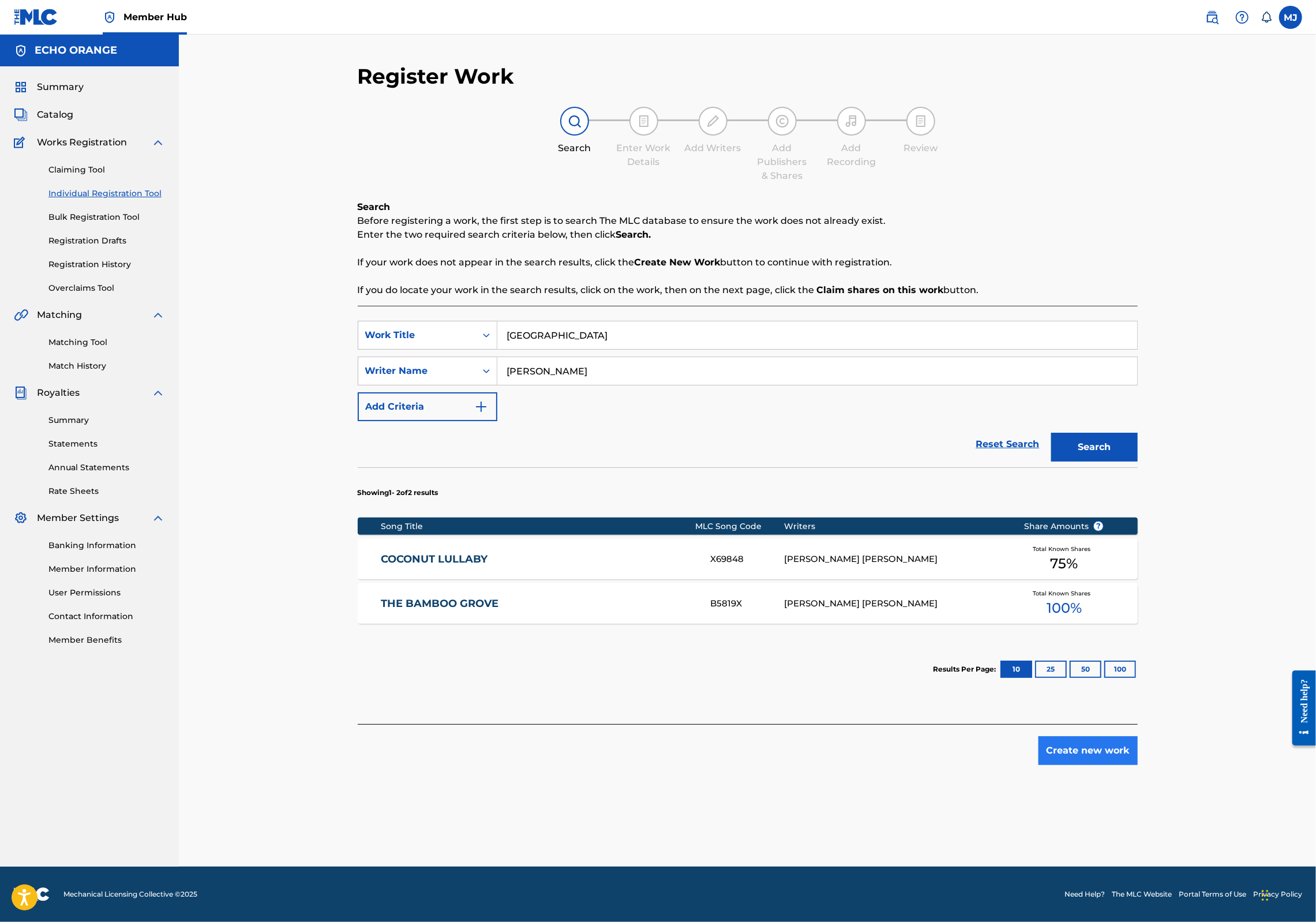
click at [1138, 765] on button "Create new work" at bounding box center [1089, 751] width 99 height 29
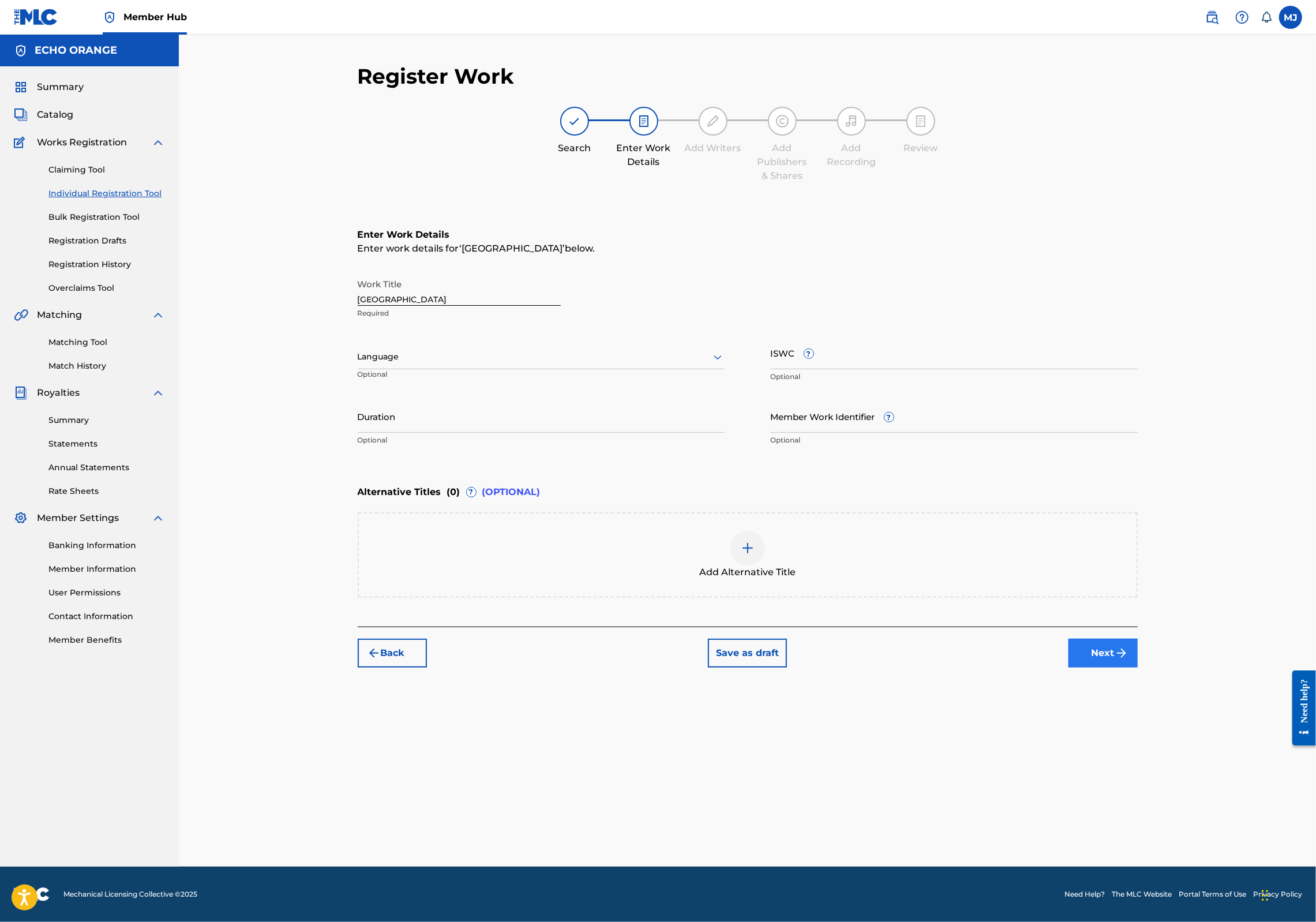
click at [1138, 667] on button "Next" at bounding box center [1104, 653] width 69 height 29
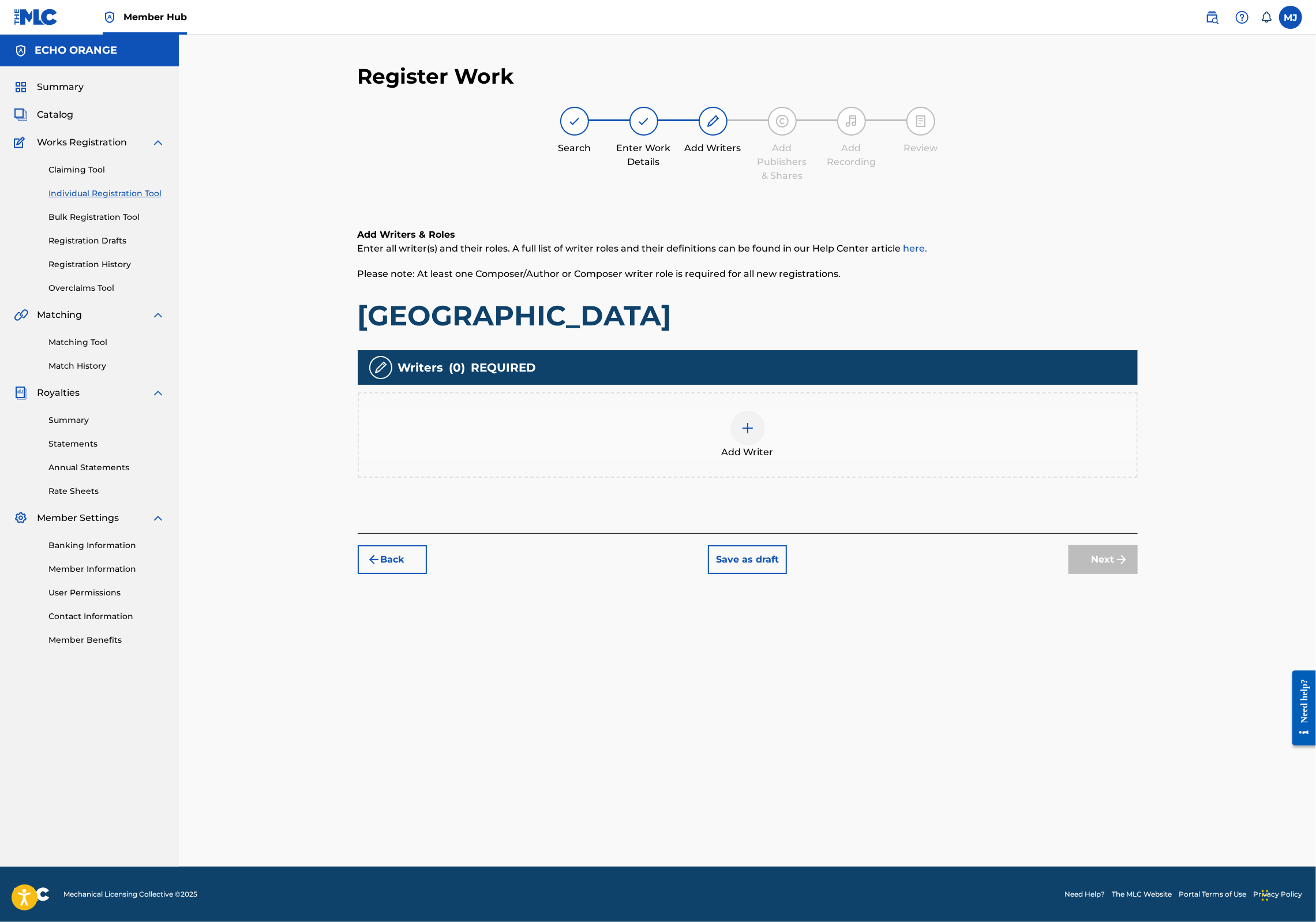
click at [932, 459] on div "Add Writer" at bounding box center [748, 435] width 778 height 49
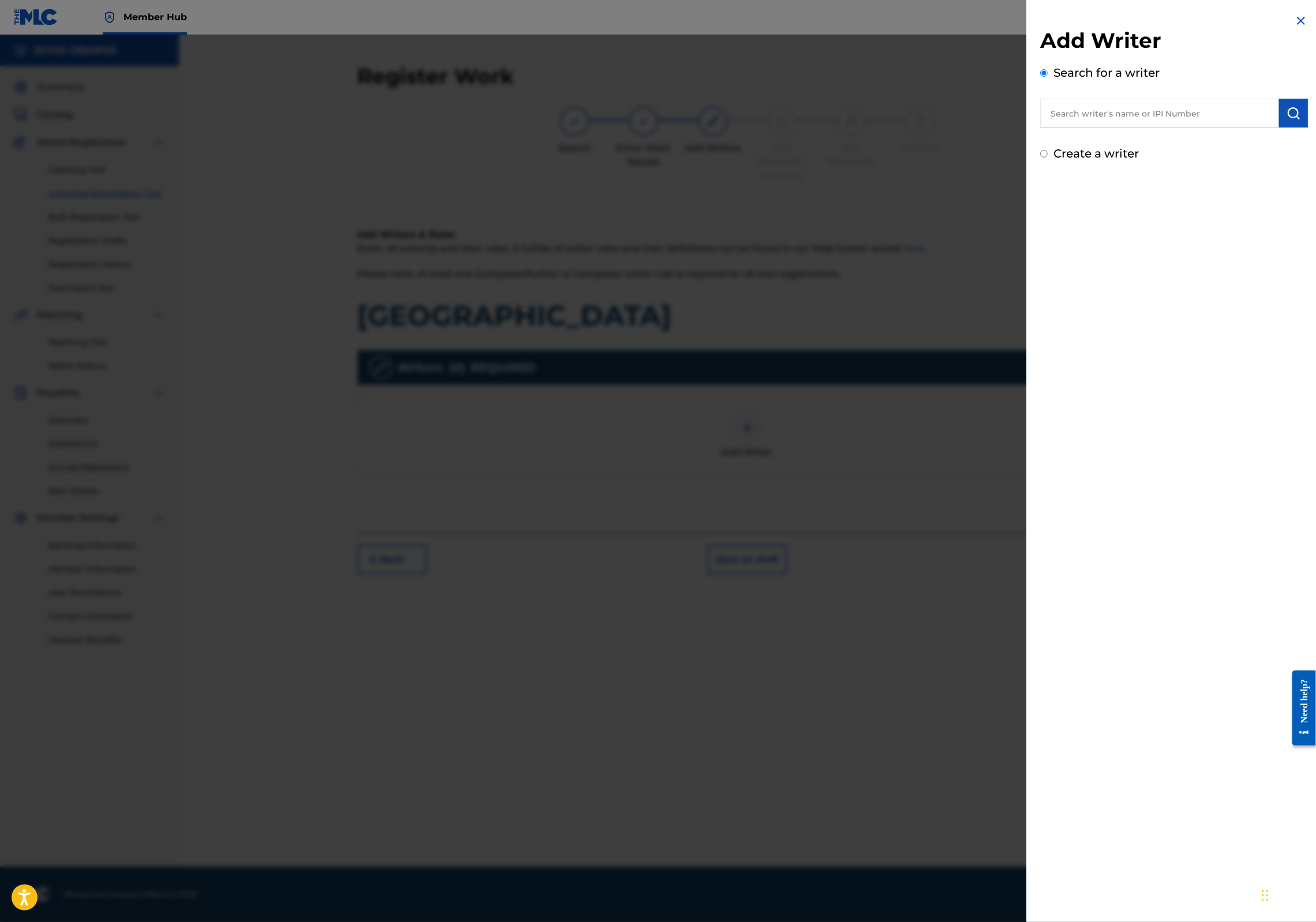
click at [1078, 128] on input "text" at bounding box center [1160, 113] width 239 height 29
paste input "denis hekimian"
type input "denis hekimian"
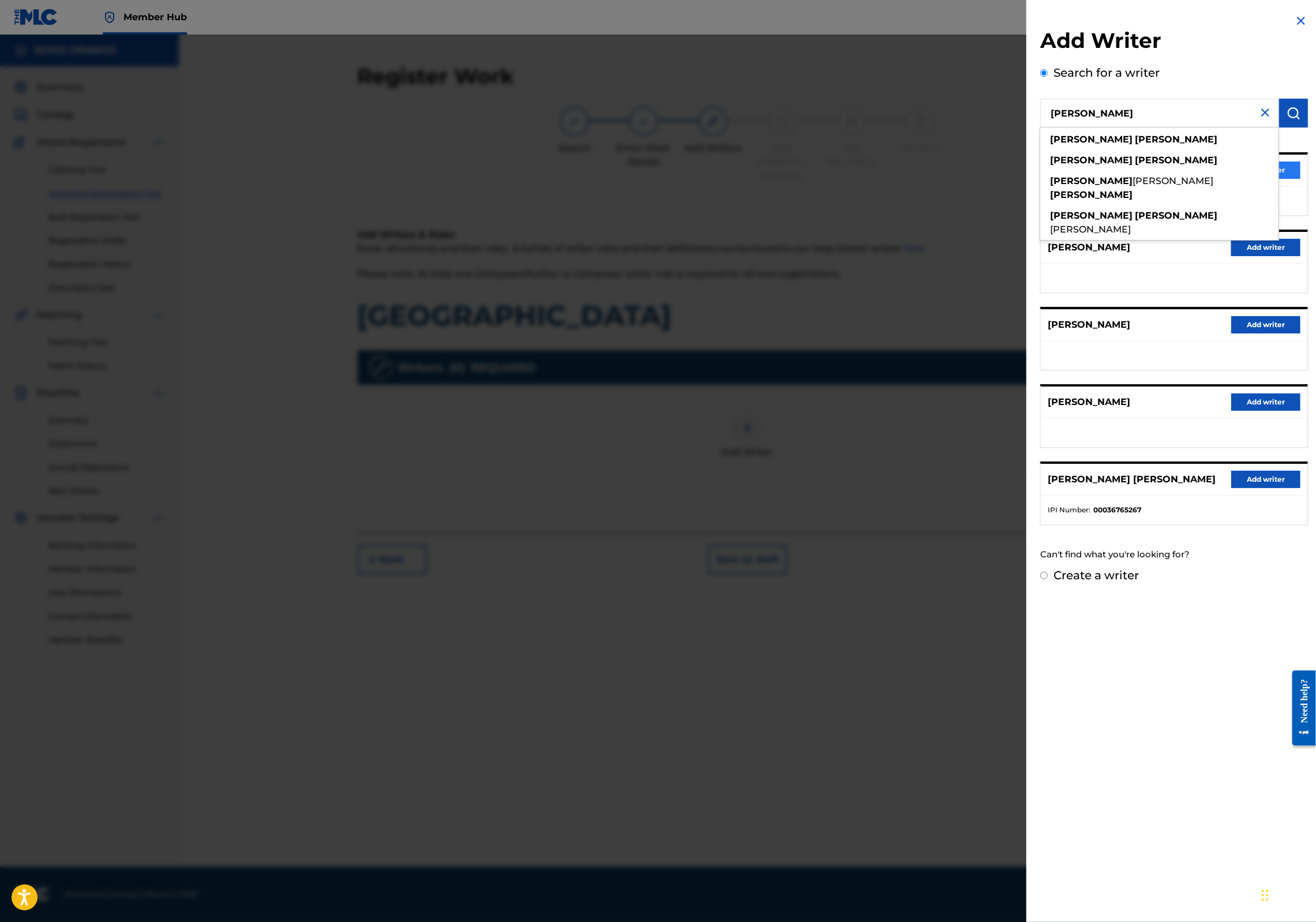
click at [1282, 179] on button "Add writer" at bounding box center [1266, 170] width 69 height 17
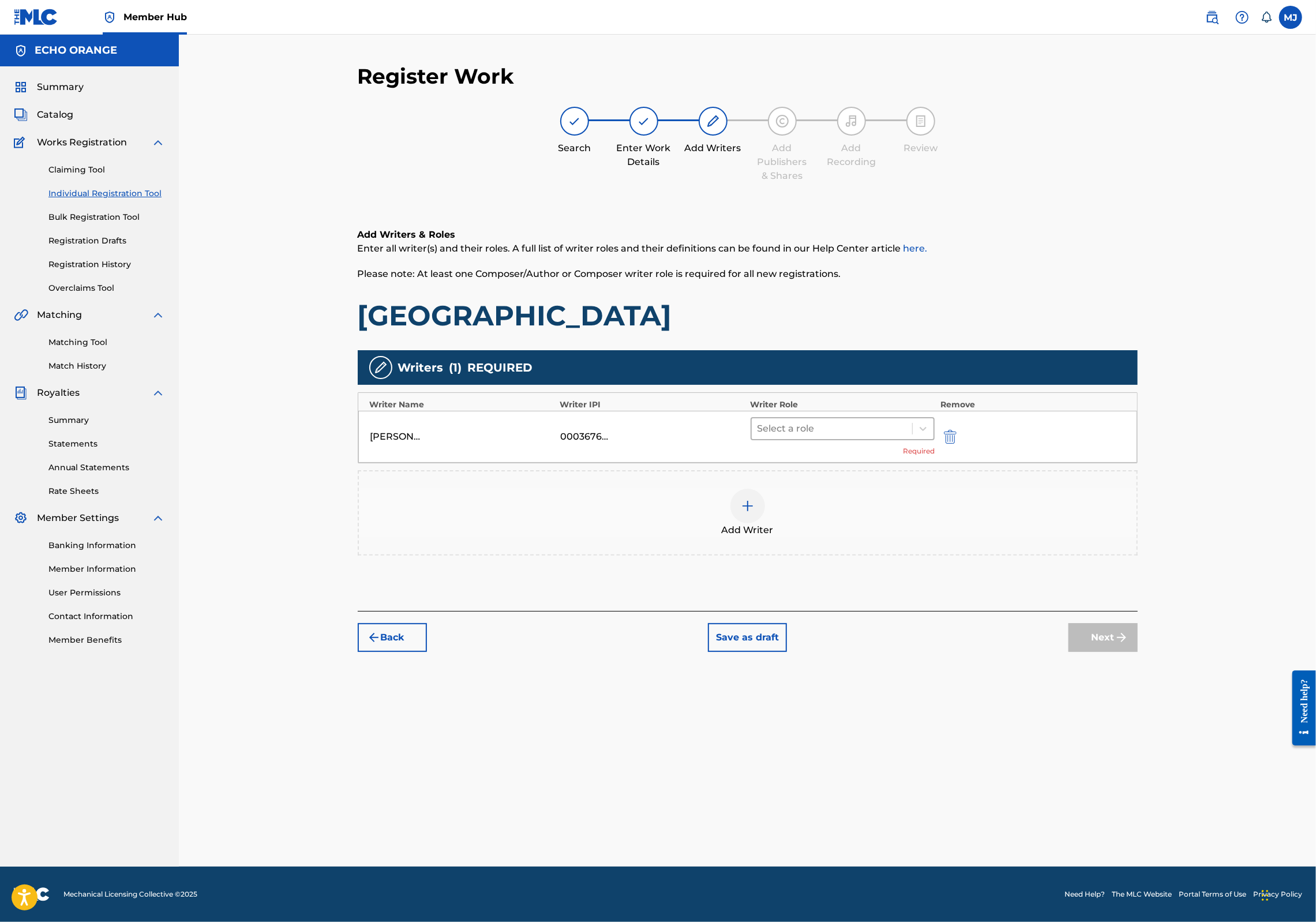
click at [847, 439] on div "Select a role" at bounding box center [833, 429] width 161 height 21
click at [815, 603] on div "Composer" at bounding box center [880, 595] width 222 height 23
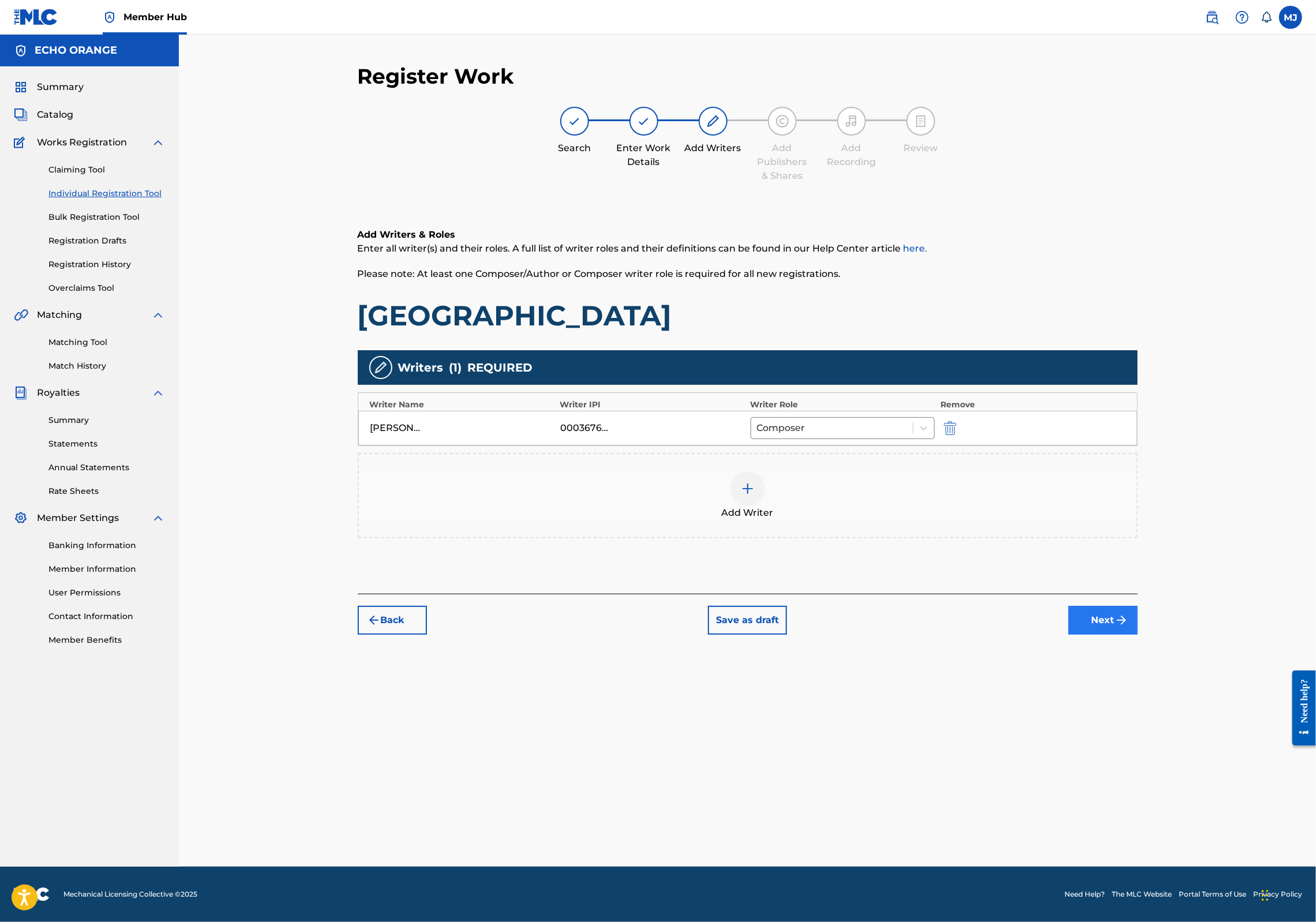
click at [1138, 635] on button "Next" at bounding box center [1104, 620] width 69 height 29
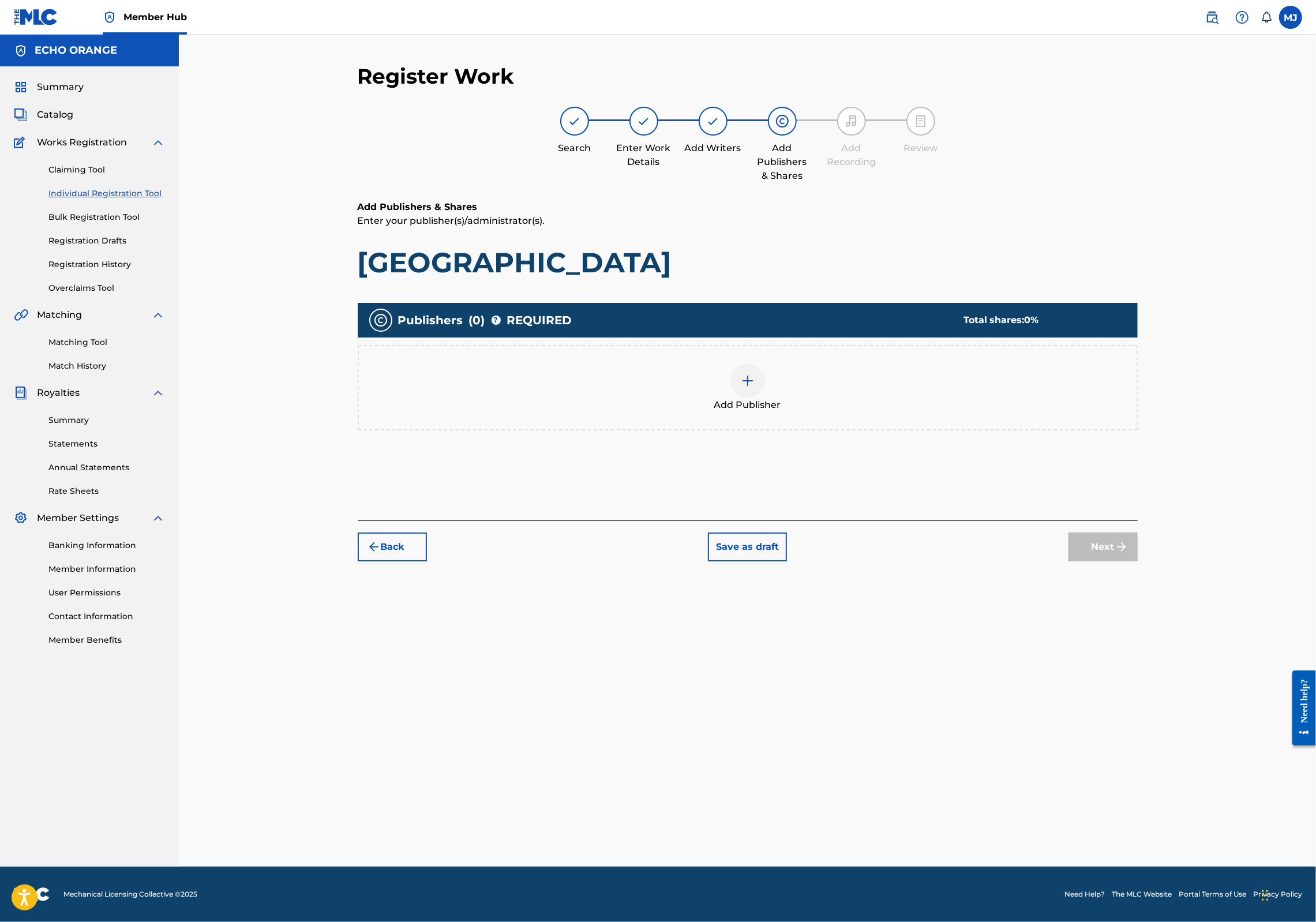
click at [851, 412] on div "Add Publisher" at bounding box center [748, 387] width 778 height 49
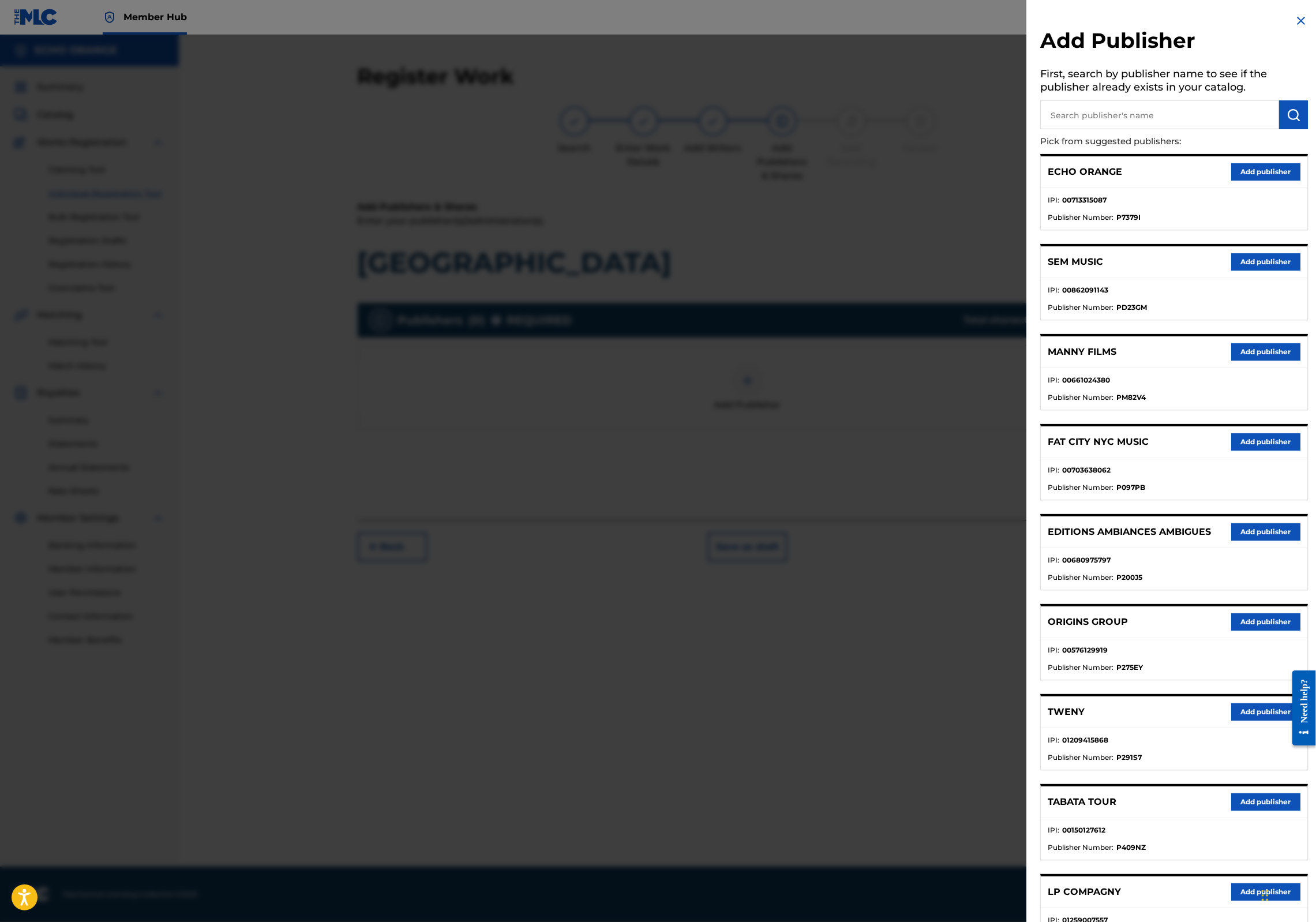
click at [1231, 631] on button "Add publisher" at bounding box center [1266, 622] width 69 height 17
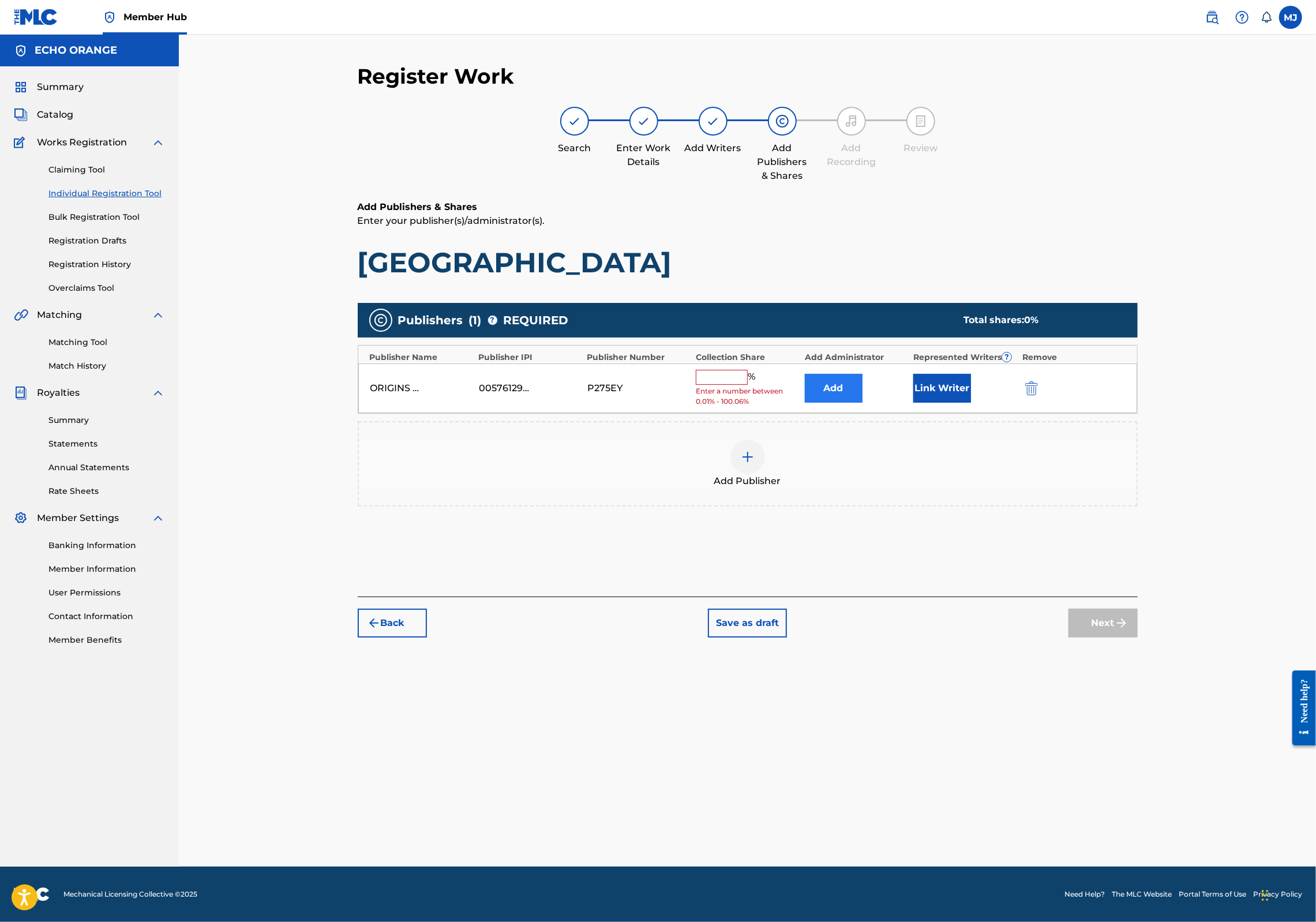
click at [863, 403] on button "Add" at bounding box center [833, 388] width 58 height 29
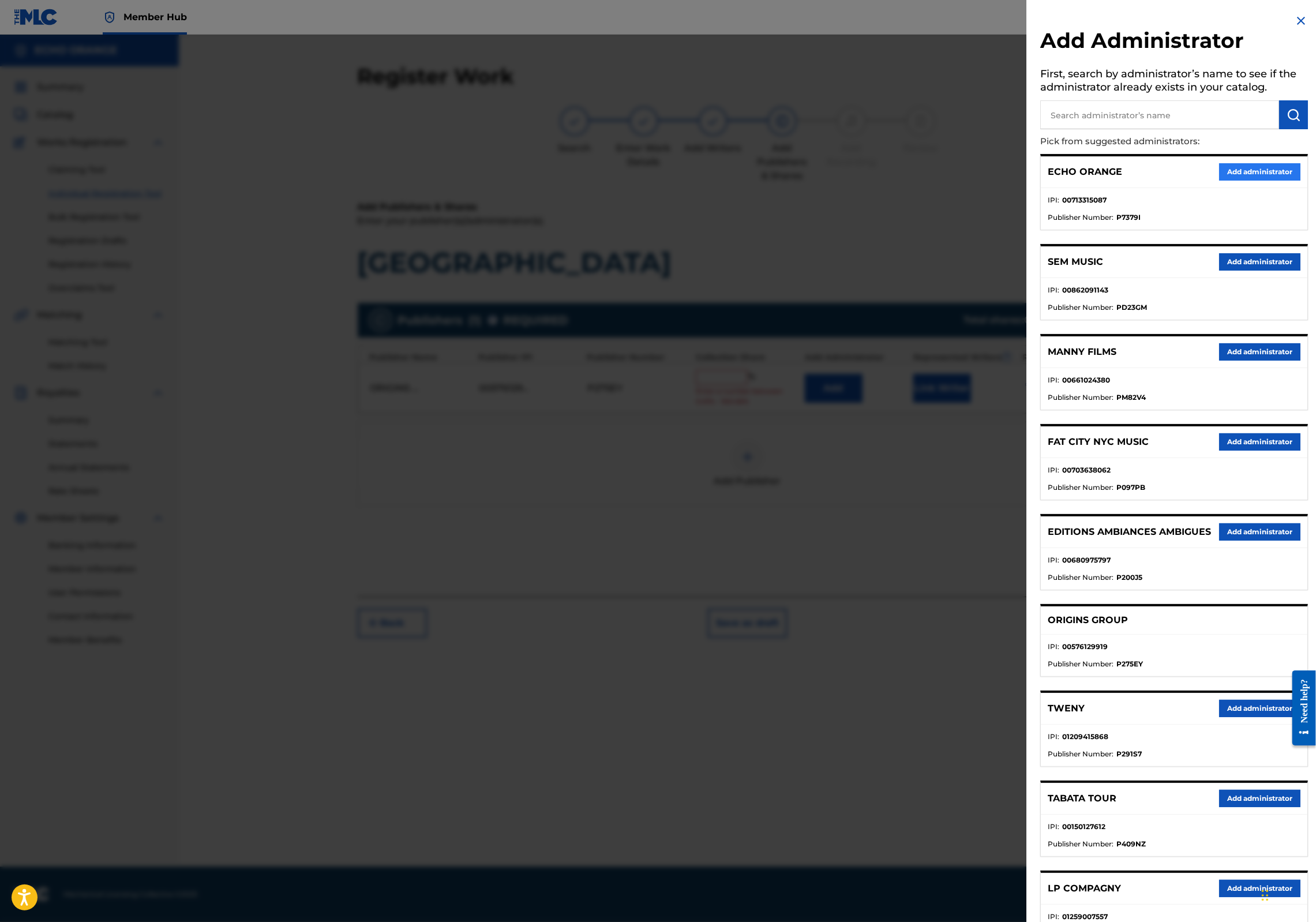
click at [1230, 181] on button "Add administrator" at bounding box center [1260, 172] width 81 height 17
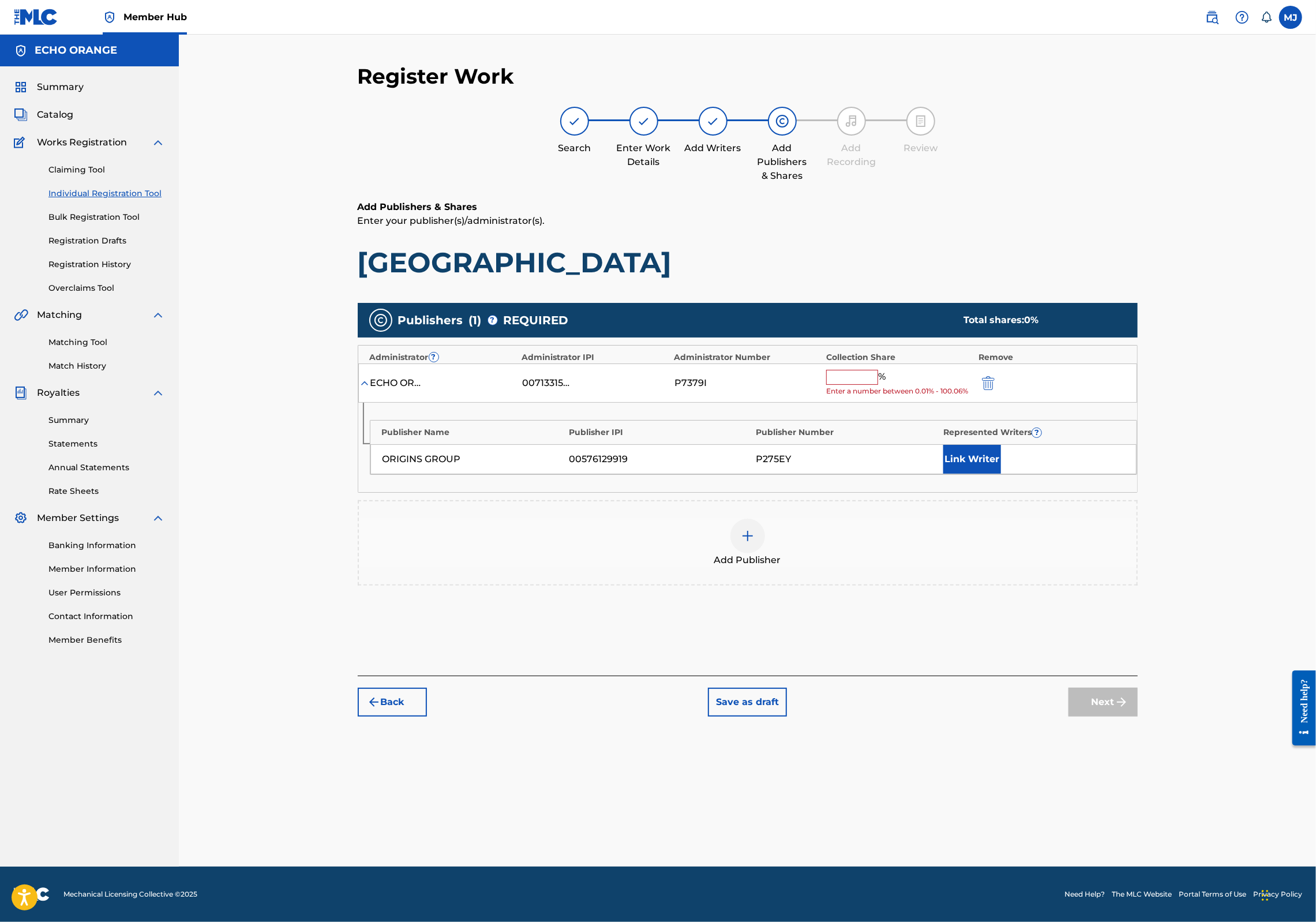
click at [867, 385] on input "text" at bounding box center [852, 378] width 52 height 15
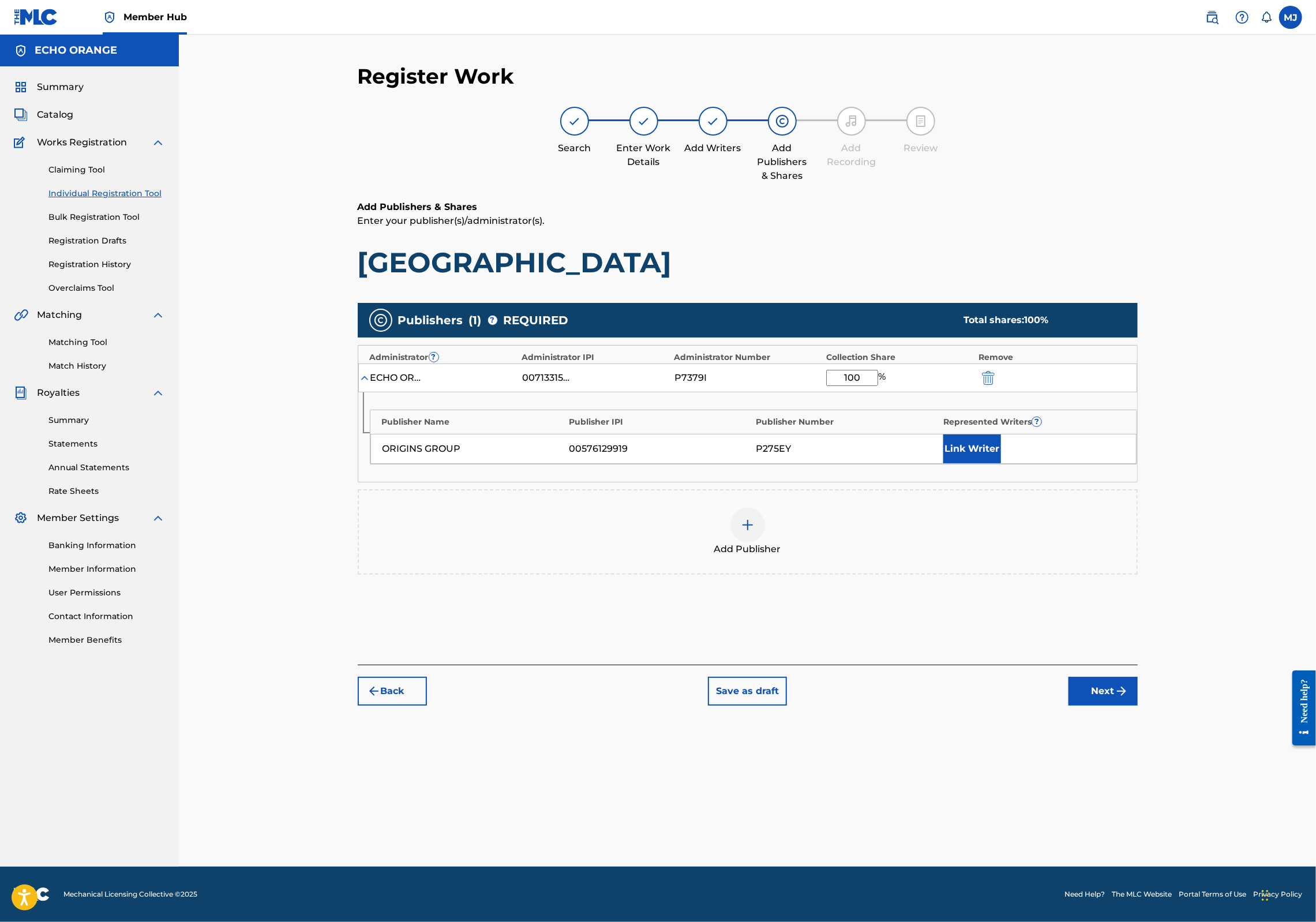
type input "100"
click at [1046, 482] on div "Publisher Name Publisher IPI Publisher Number Represented Writers ? ORIGINS GRO…" at bounding box center [748, 437] width 779 height 89
click at [1001, 463] on button "Link Writer" at bounding box center [972, 449] width 58 height 29
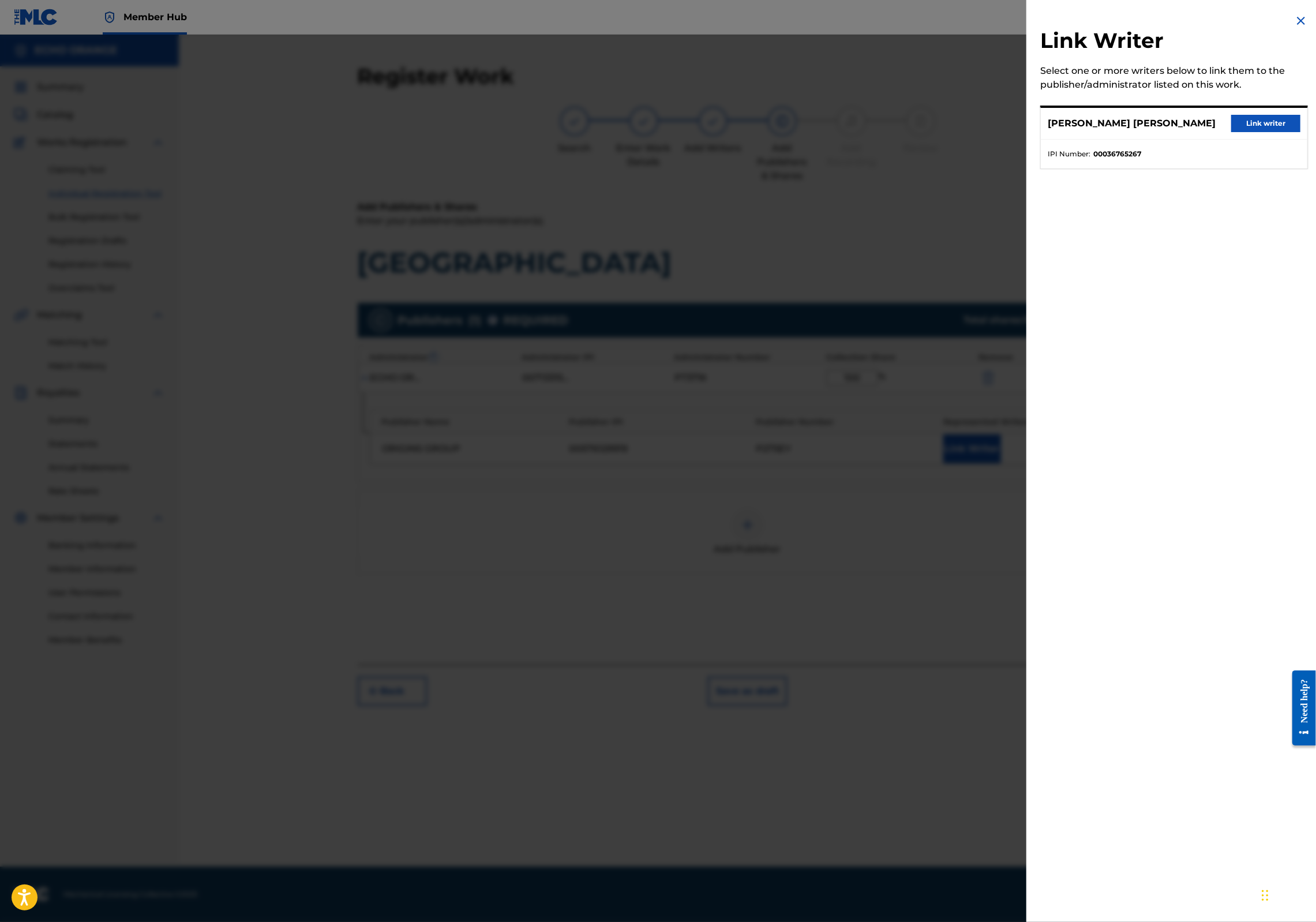
click at [1233, 140] on div "DENIS MARCEL HEKIMIAN Link writer" at bounding box center [1174, 124] width 267 height 32
click at [1233, 132] on button "Link writer" at bounding box center [1266, 123] width 69 height 17
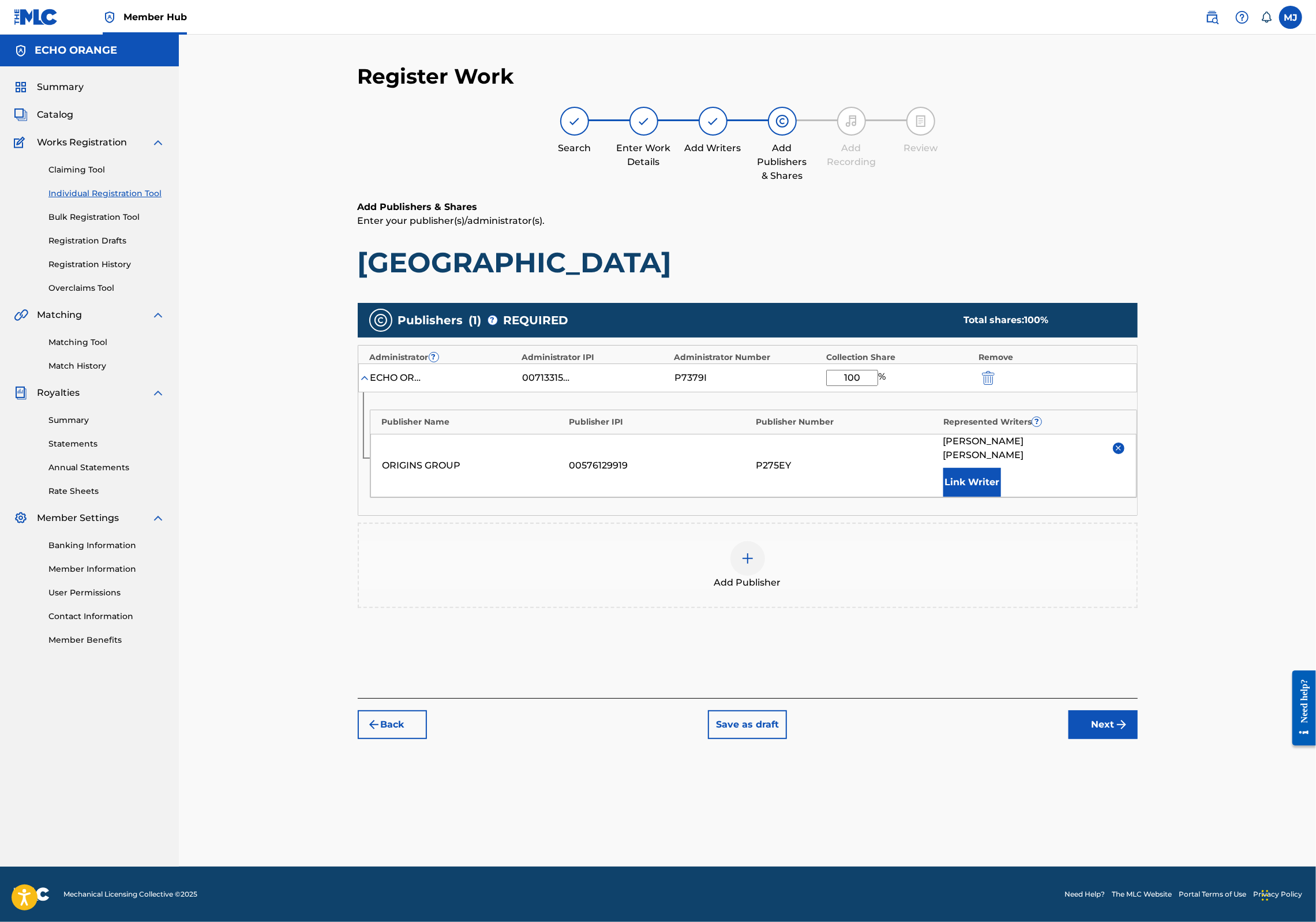
click at [1138, 740] on button "Next" at bounding box center [1104, 725] width 69 height 29
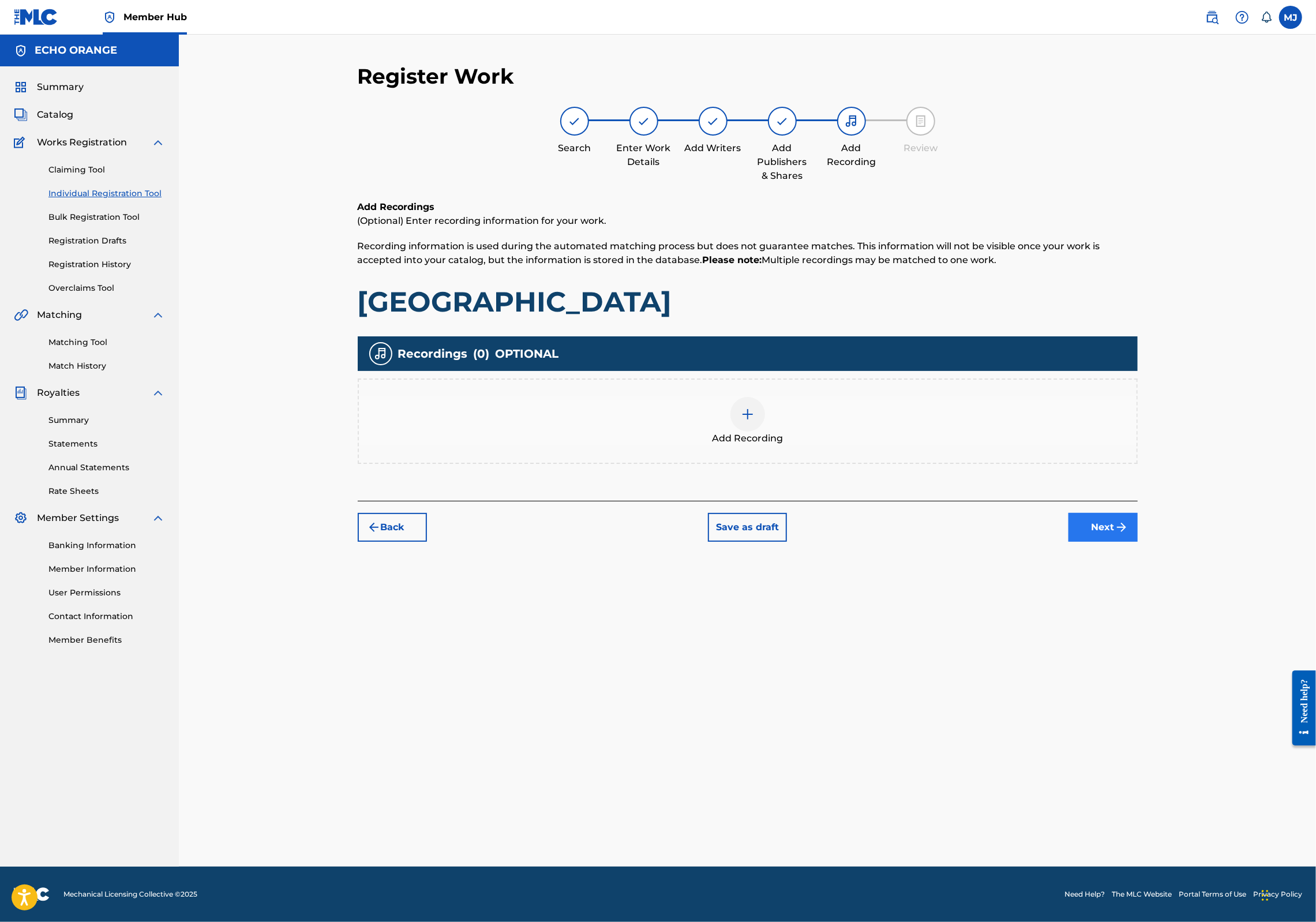
click at [1138, 542] on button "Next" at bounding box center [1104, 527] width 69 height 29
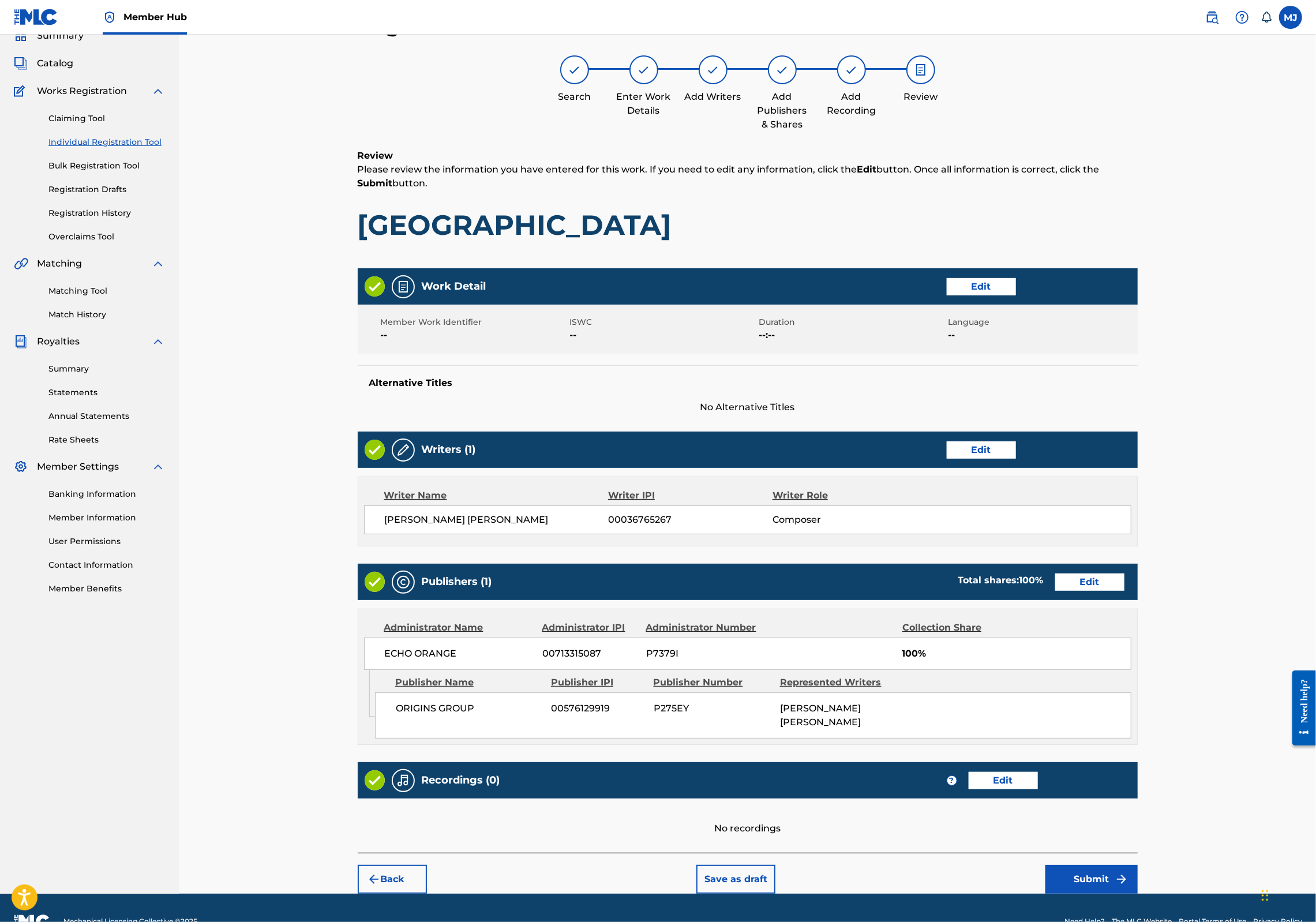
scroll to position [186, 0]
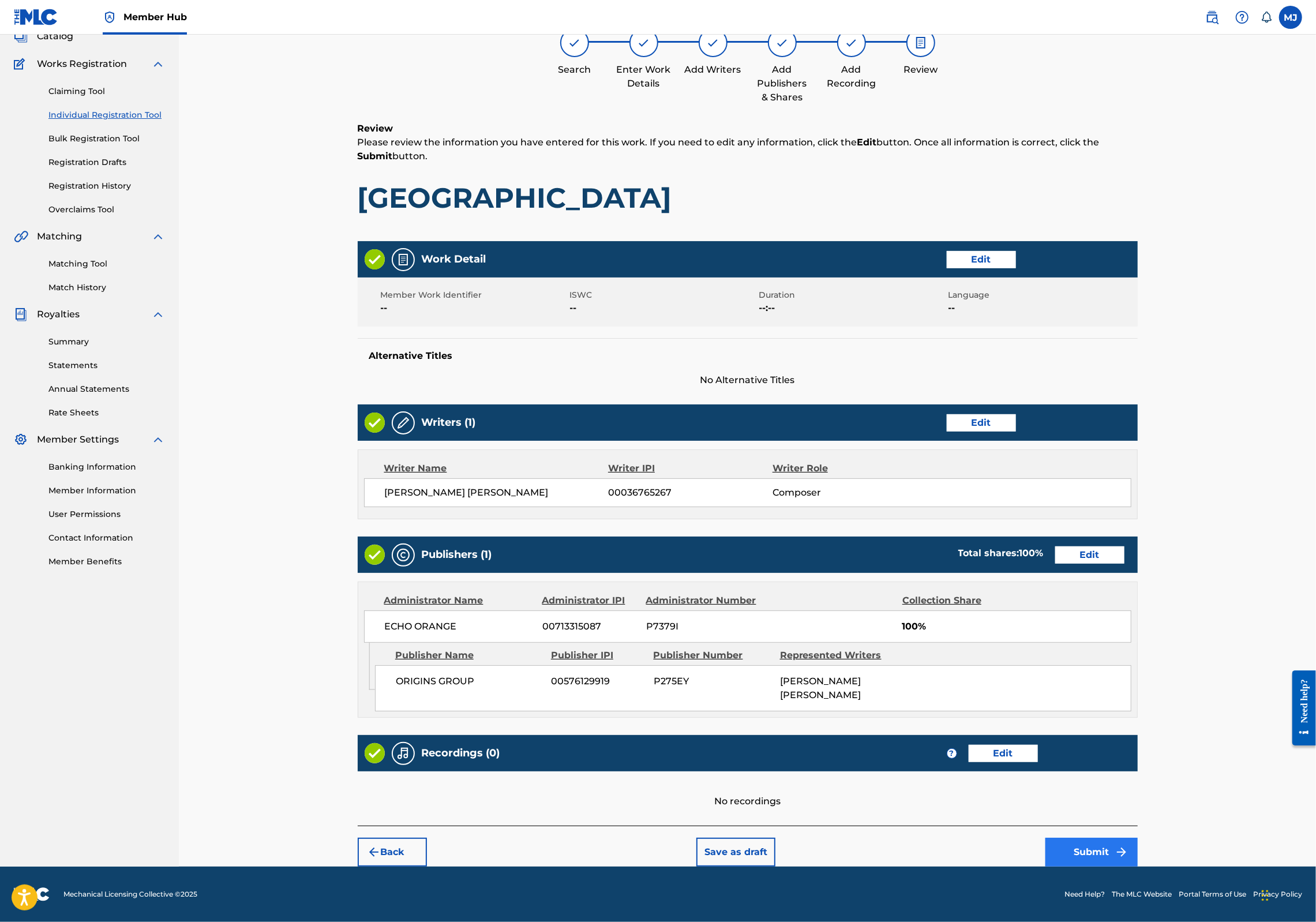
click at [1138, 842] on button "Submit" at bounding box center [1092, 852] width 92 height 29
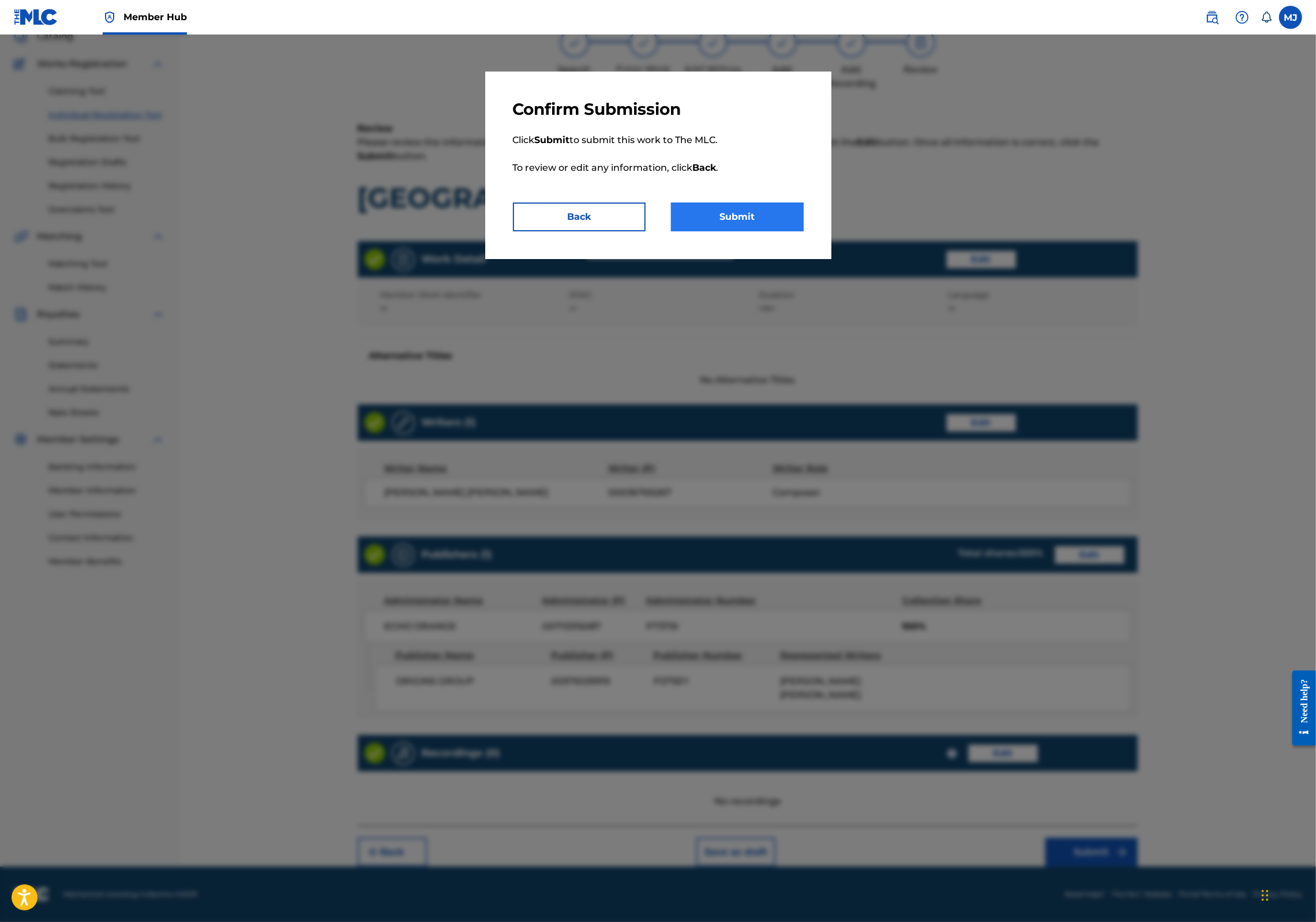
click at [769, 231] on button "Submit" at bounding box center [737, 217] width 133 height 29
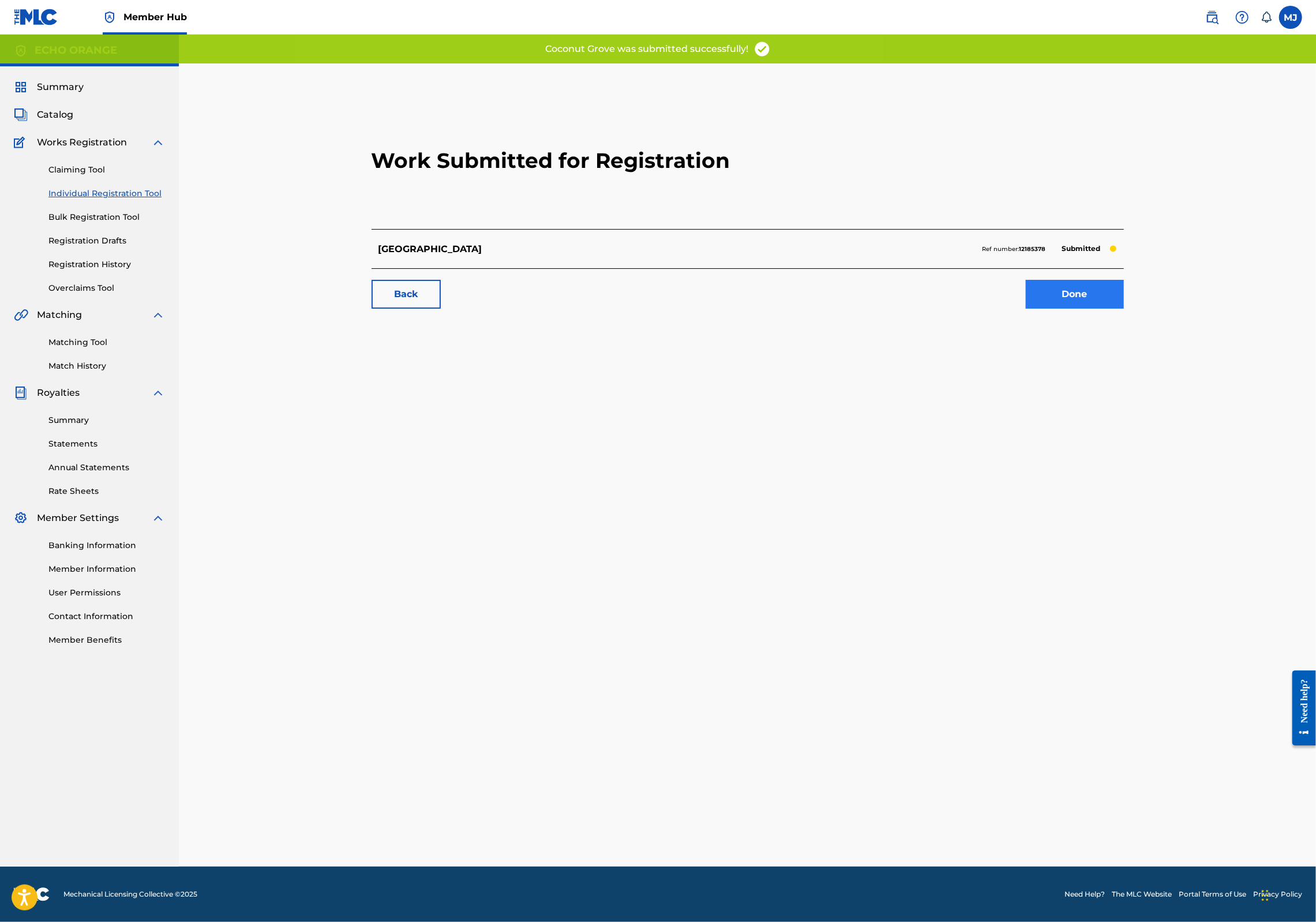
click at [1124, 309] on link "Done" at bounding box center [1075, 294] width 98 height 29
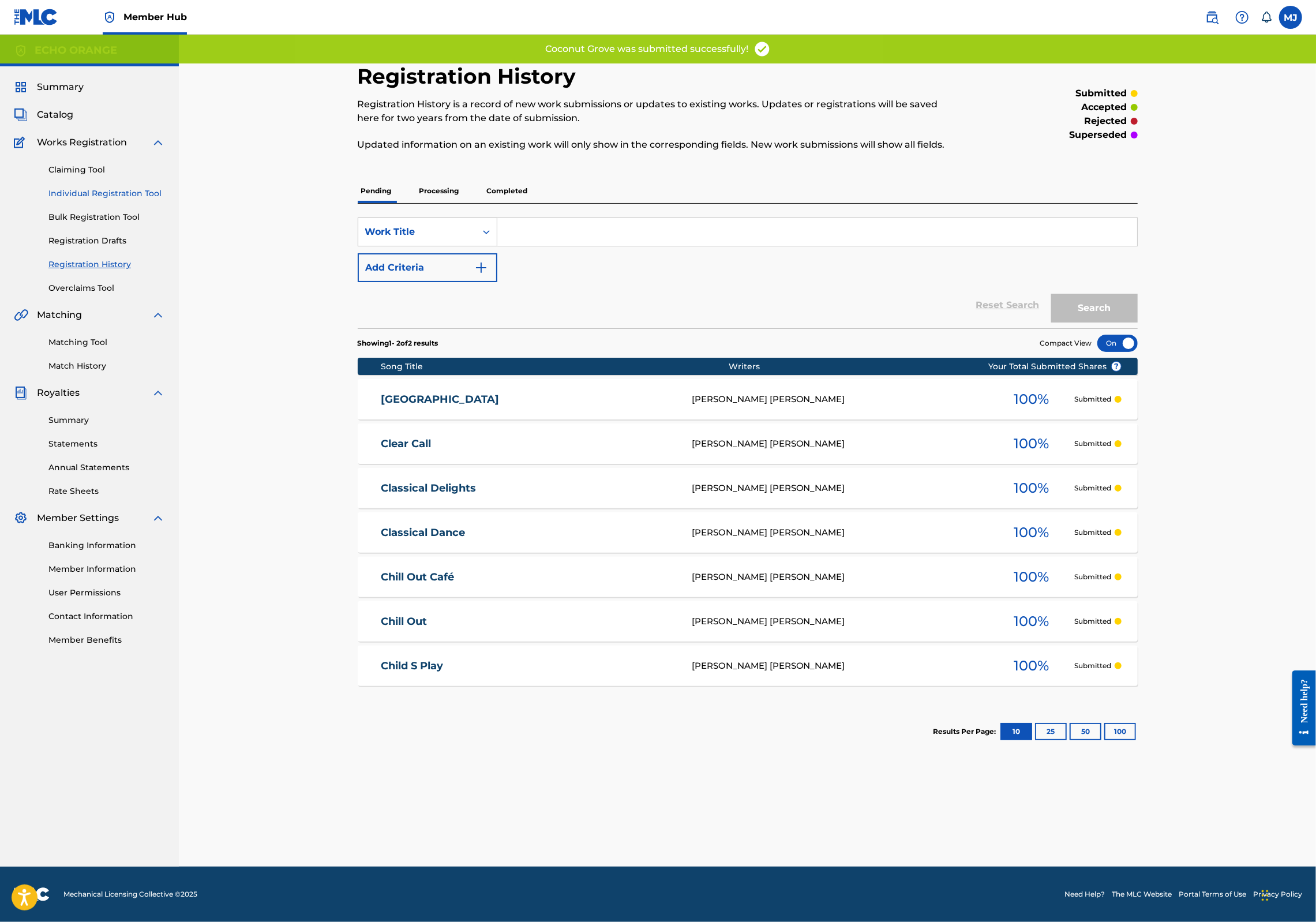
click at [143, 200] on link "Individual Registration Tool" at bounding box center [107, 194] width 116 height 12
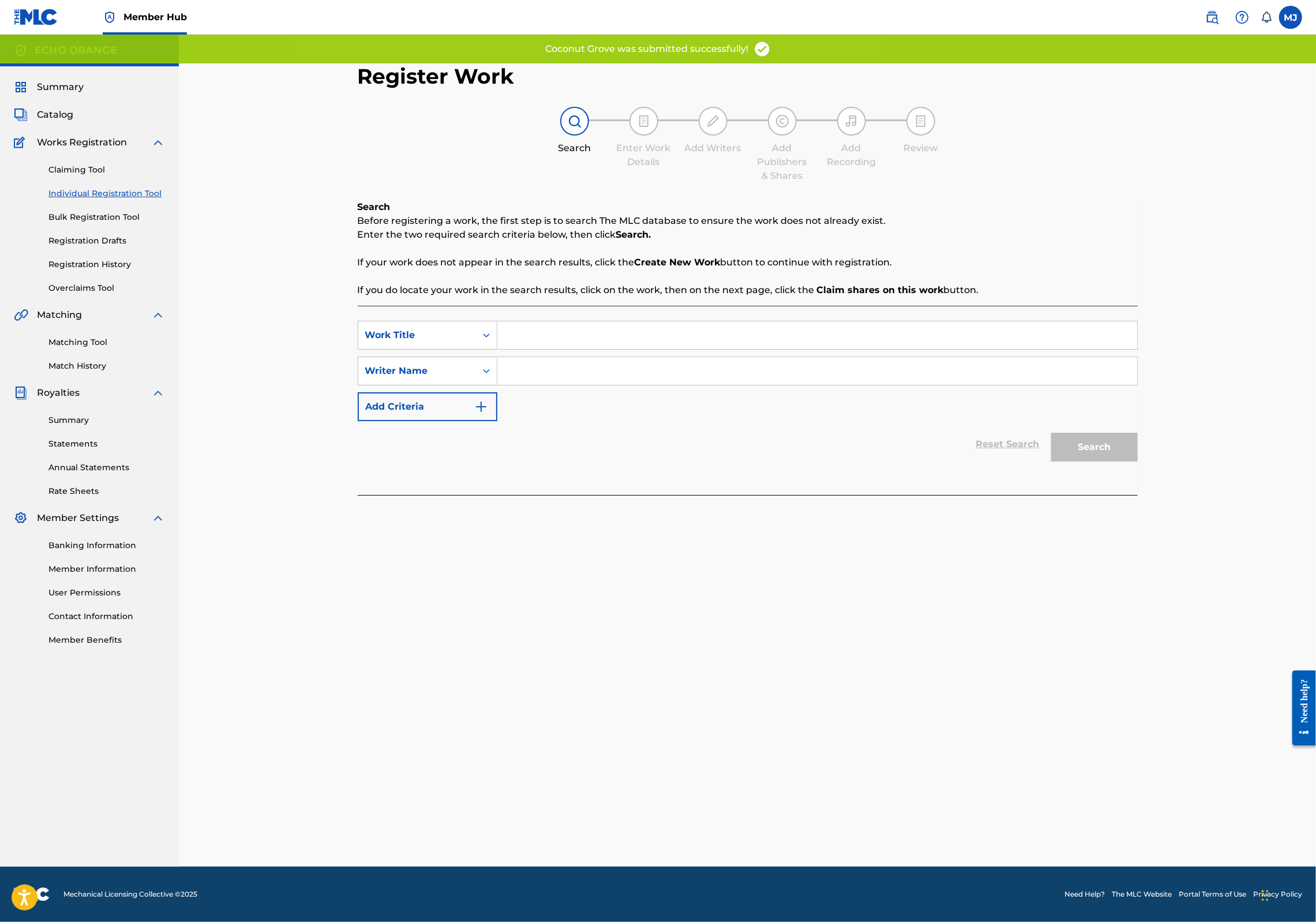
click at [543, 349] on input "Search Form" at bounding box center [818, 335] width 640 height 28
click at [539, 349] on input "Search Form" at bounding box center [818, 335] width 640 height 28
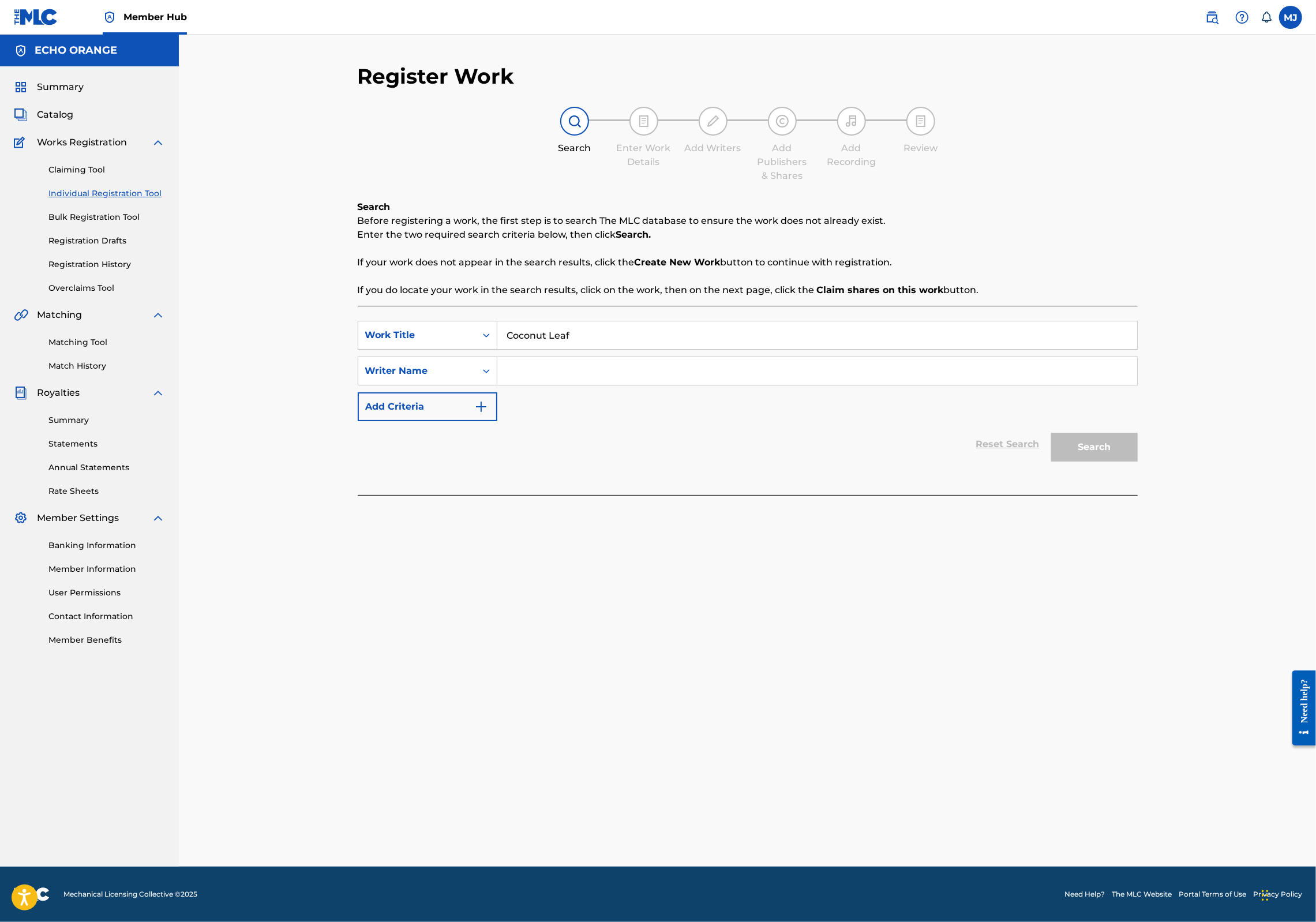
type input "Coconut Leaf"
paste input "denis hekimian"
click at [582, 385] on input "denis hekimian" at bounding box center [818, 371] width 640 height 28
type input "denis hekimian"
click at [1138, 462] on button "Search" at bounding box center [1094, 447] width 86 height 29
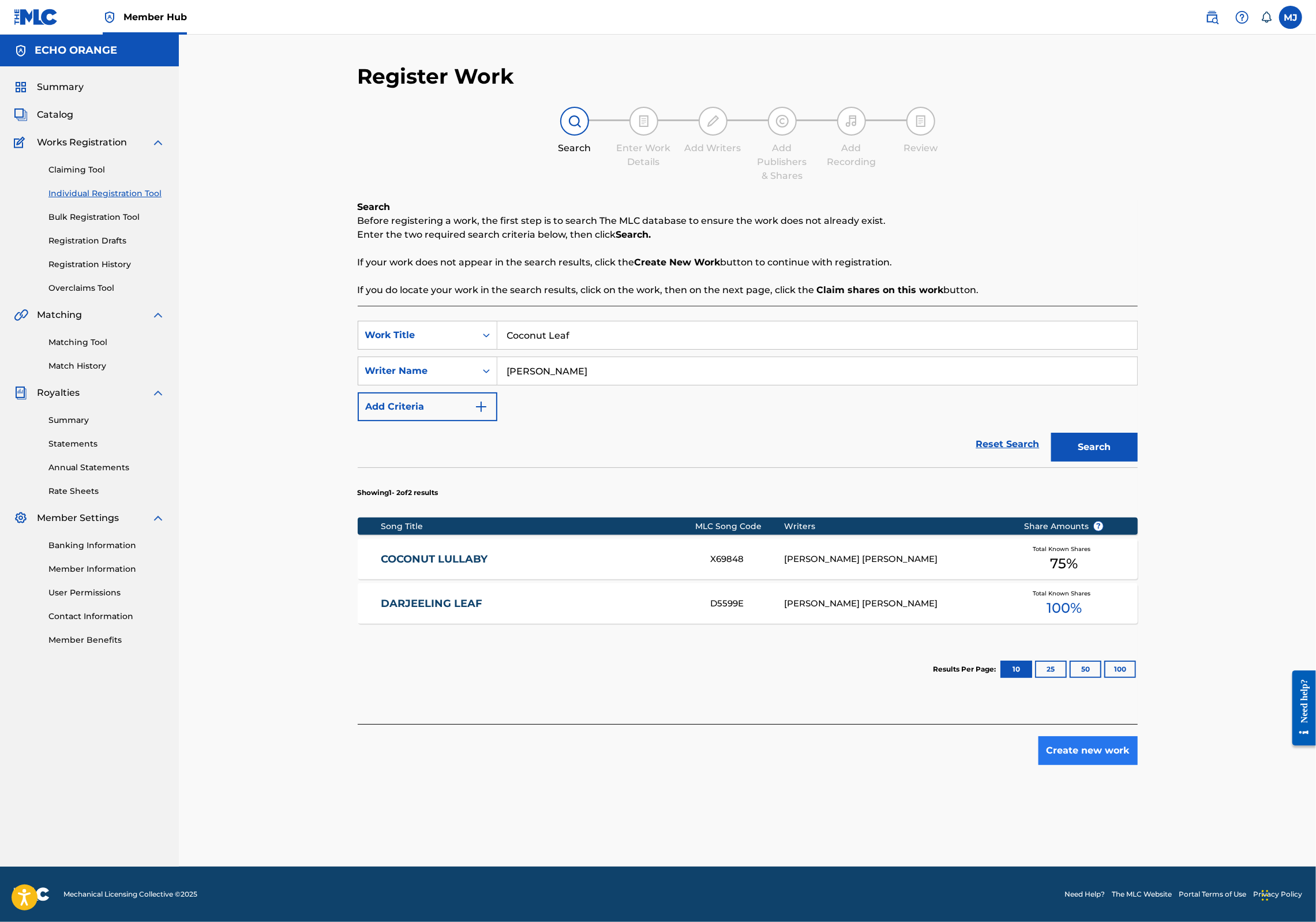
click at [1191, 867] on footer "Mechanical Licensing Collective © 2025 Need Help? The MLC Website Portal Terms …" at bounding box center [658, 895] width 1316 height 56
click at [1138, 765] on button "Create new work" at bounding box center [1089, 751] width 99 height 29
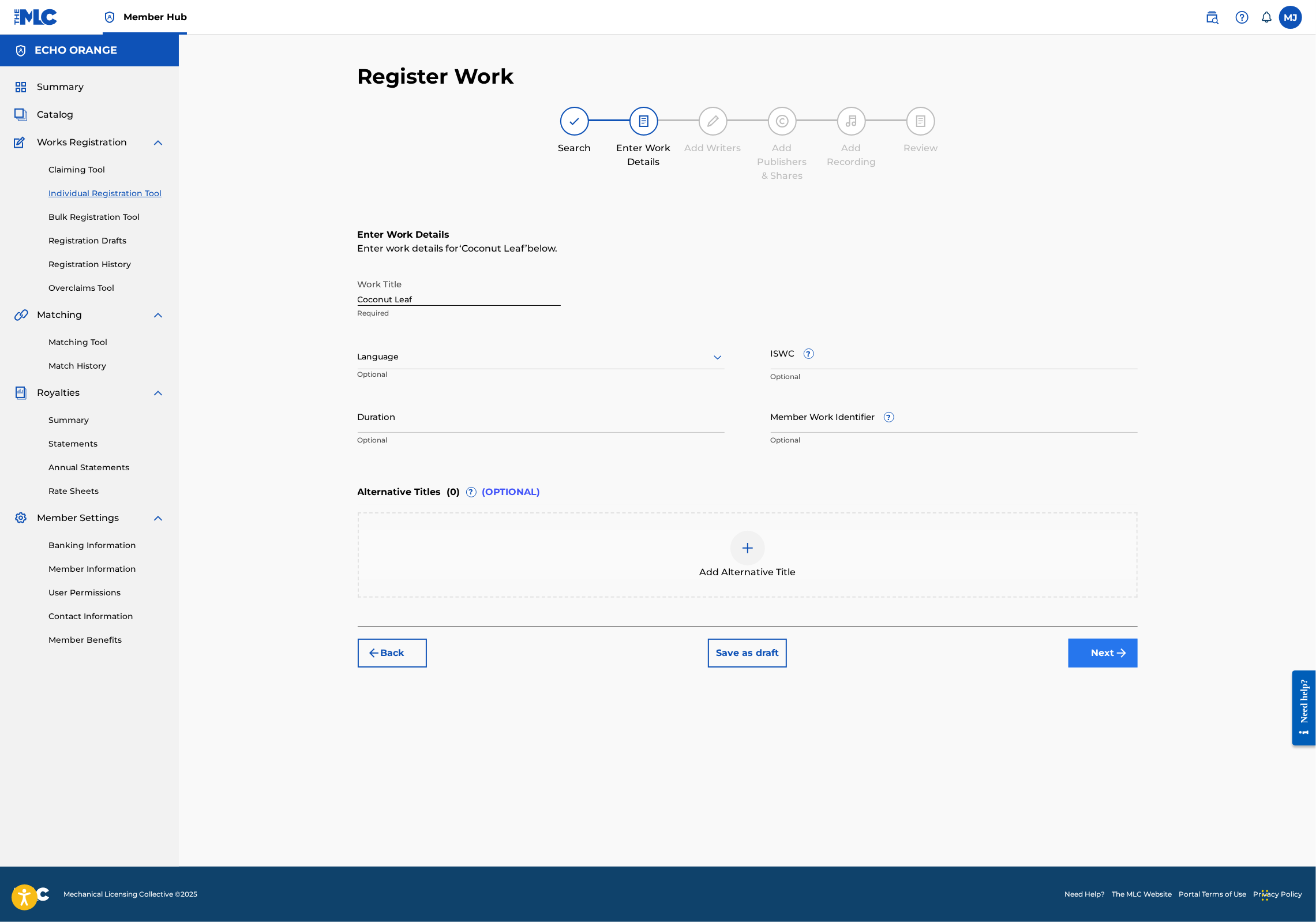
click at [1138, 667] on button "Next" at bounding box center [1104, 653] width 69 height 29
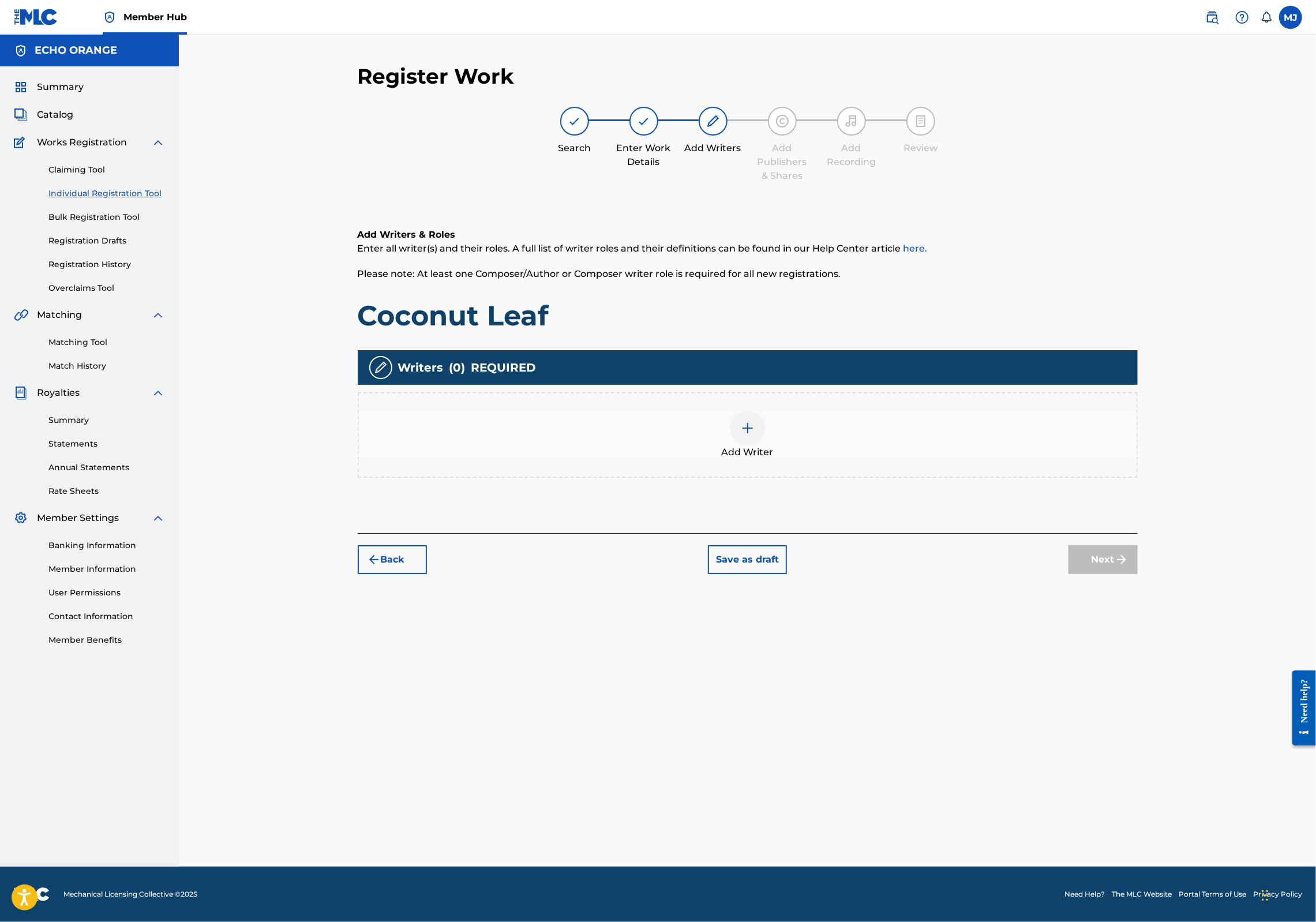
click at [899, 456] on div "Add Writer" at bounding box center [748, 435] width 778 height 49
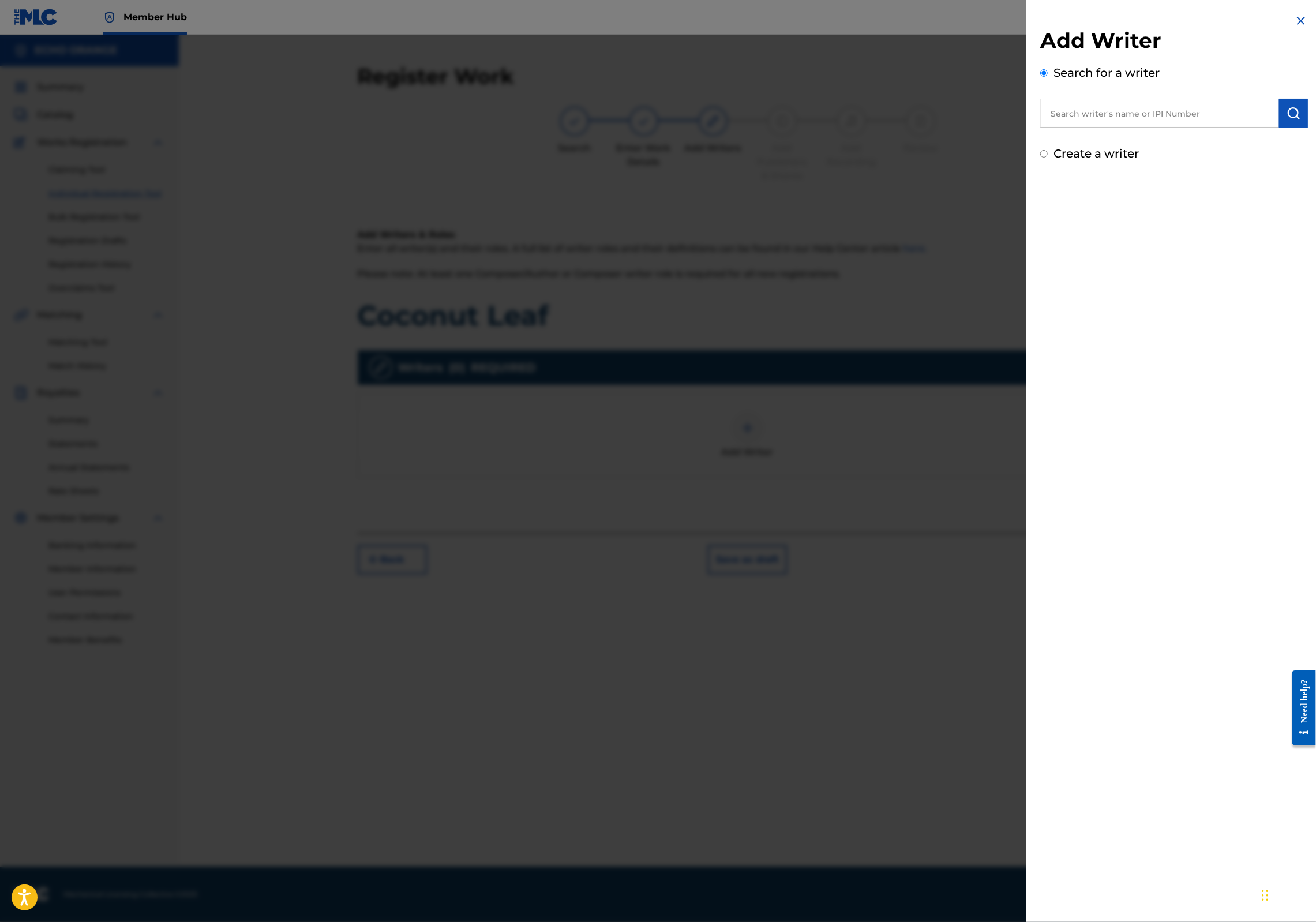
click at [1116, 112] on input "text" at bounding box center [1160, 113] width 239 height 29
paste input "denis hekimian"
type input "denis hekimian"
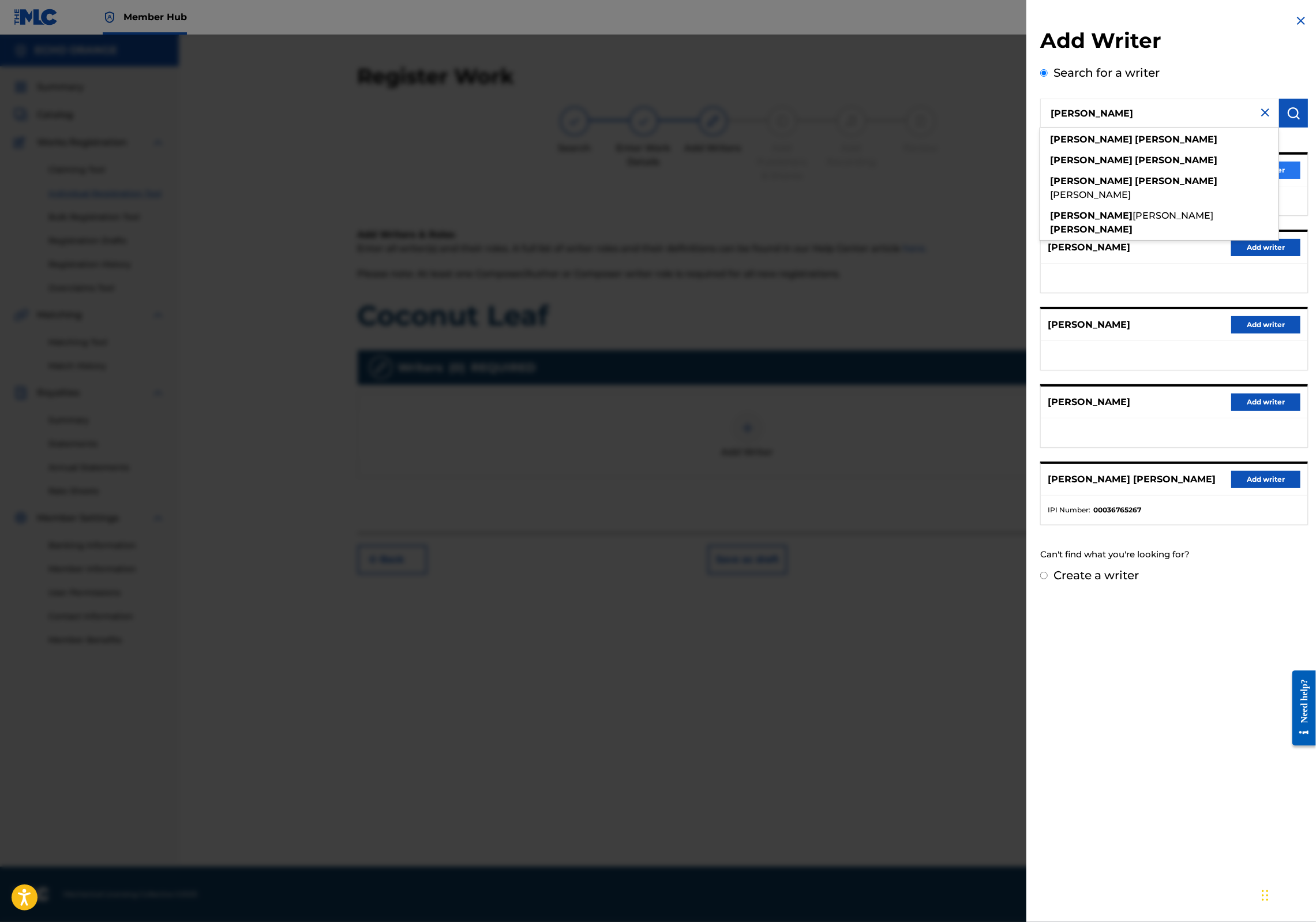
click at [1290, 179] on button "Add writer" at bounding box center [1266, 170] width 69 height 17
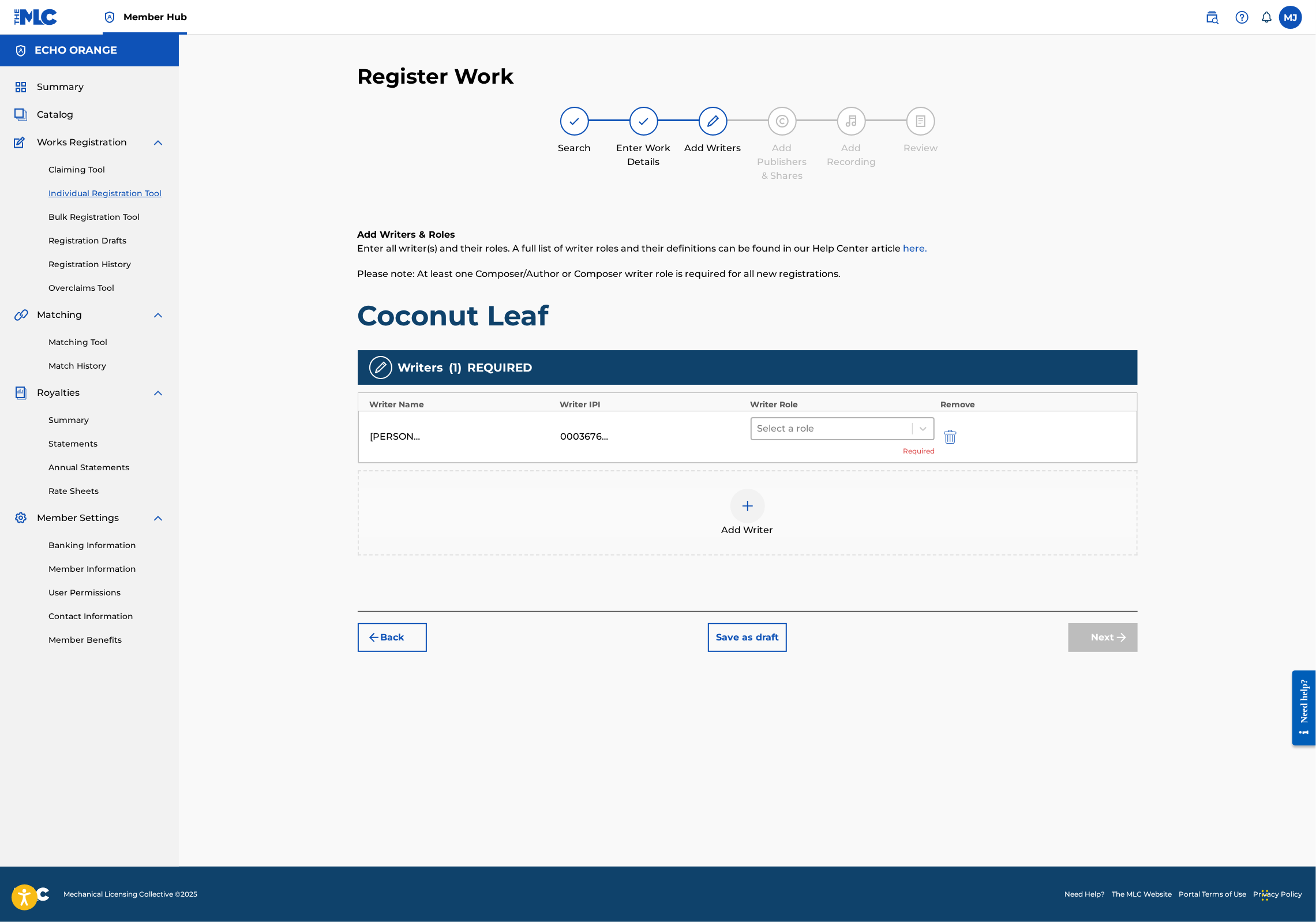
click at [876, 437] on div at bounding box center [832, 429] width 149 height 17
click at [871, 595] on div "Composer" at bounding box center [880, 595] width 222 height 23
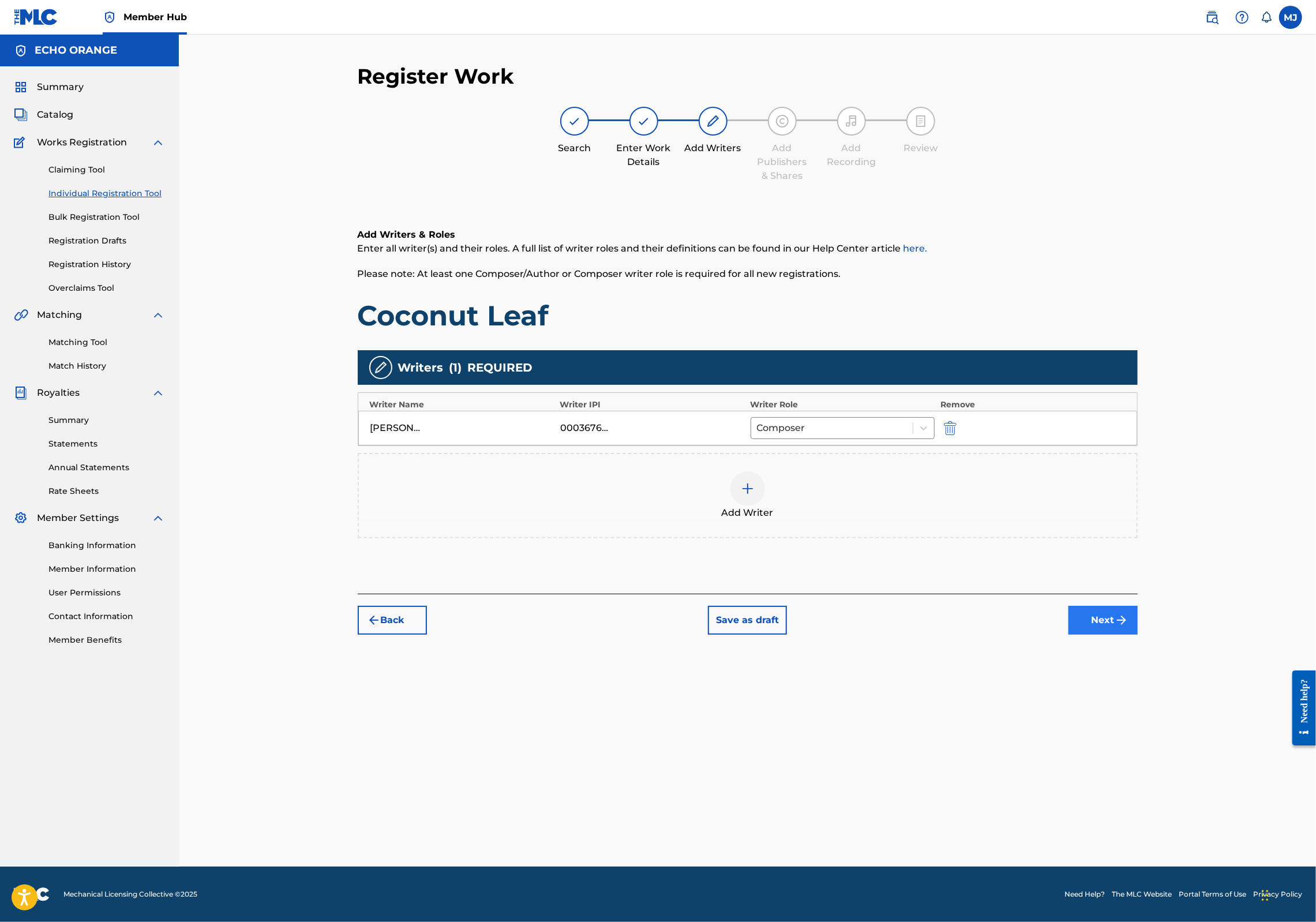
click at [1138, 635] on button "Next" at bounding box center [1104, 620] width 69 height 29
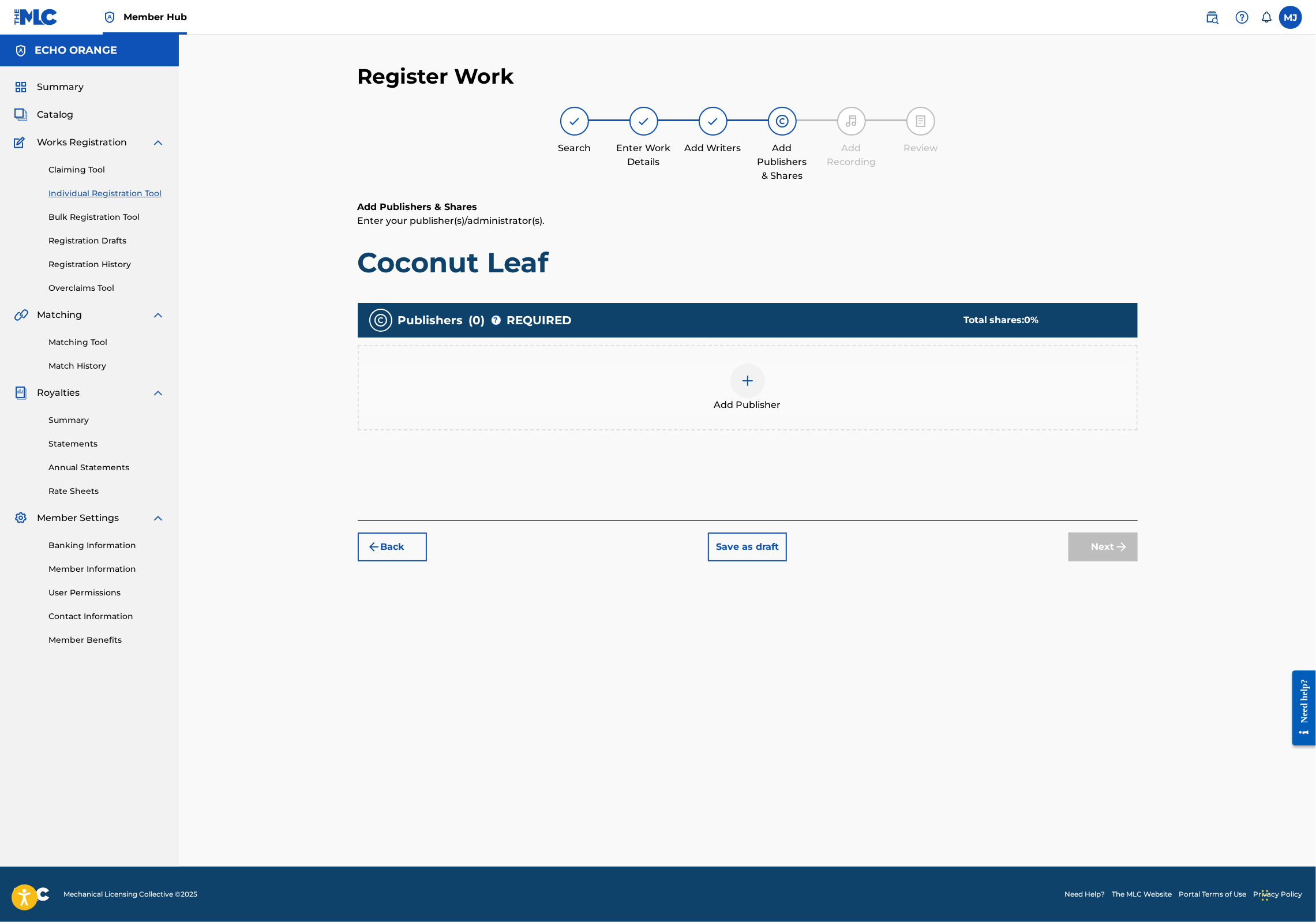
click at [765, 398] on div at bounding box center [748, 381] width 35 height 35
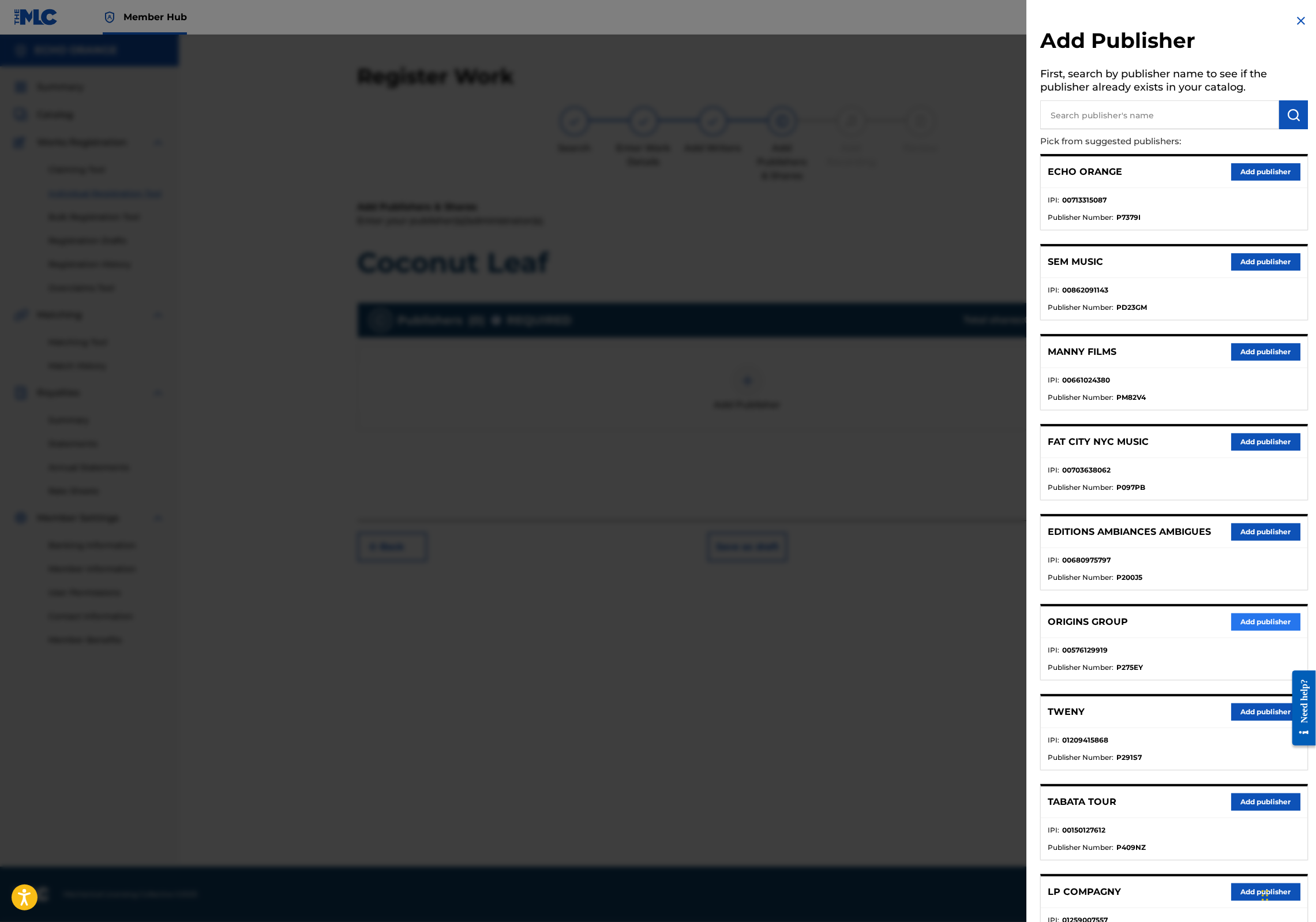
click at [1254, 631] on button "Add publisher" at bounding box center [1266, 622] width 69 height 17
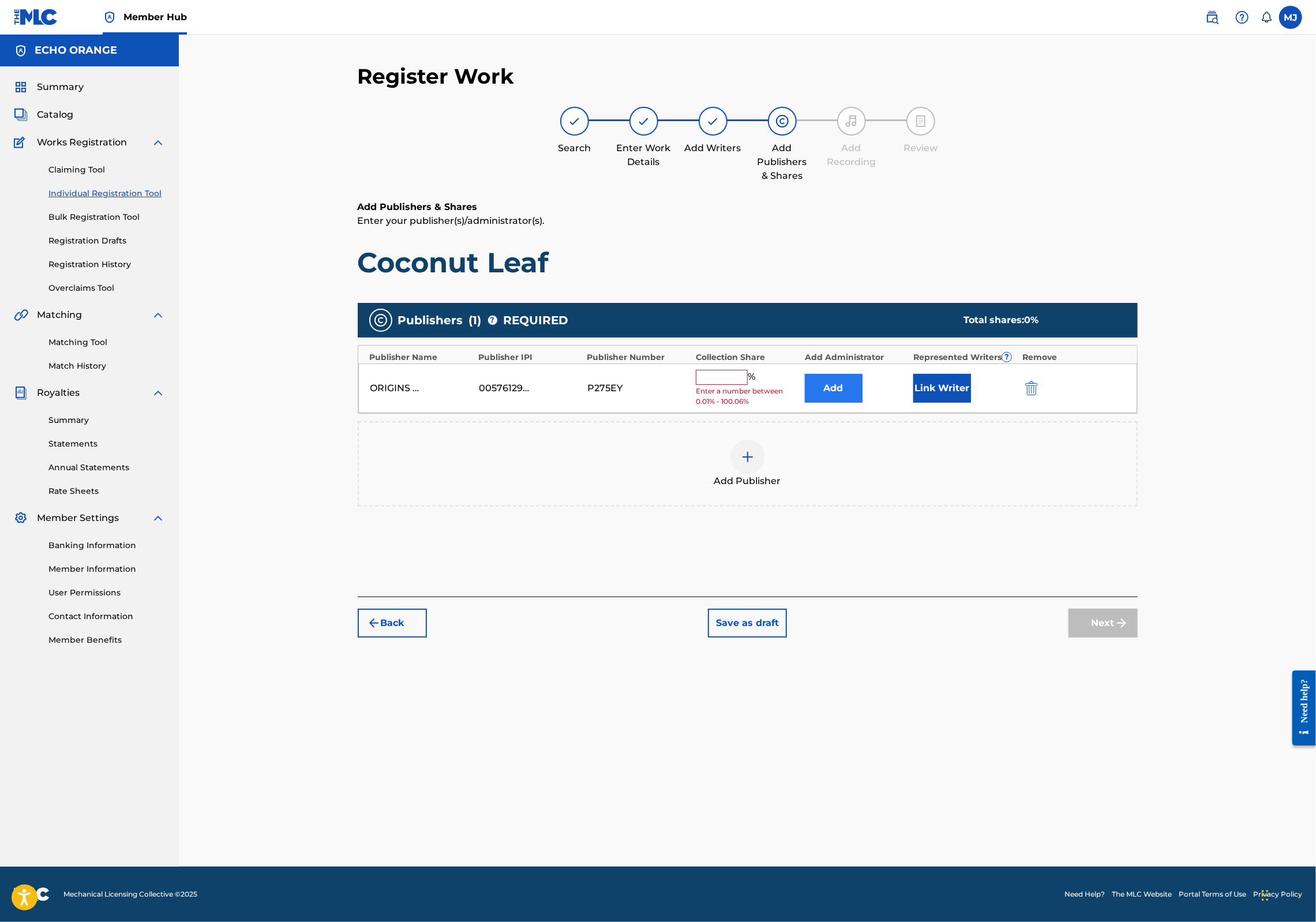
drag, startPoint x: 831, startPoint y: 413, endPoint x: 845, endPoint y: 420, distance: 15.7
click at [832, 414] on div "ORIGINS GROUP 00576129919 P275EY % Enter a number between 0.01% - 100.06% Add L…" at bounding box center [748, 388] width 779 height 50
click at [845, 403] on button "Add" at bounding box center [833, 388] width 58 height 29
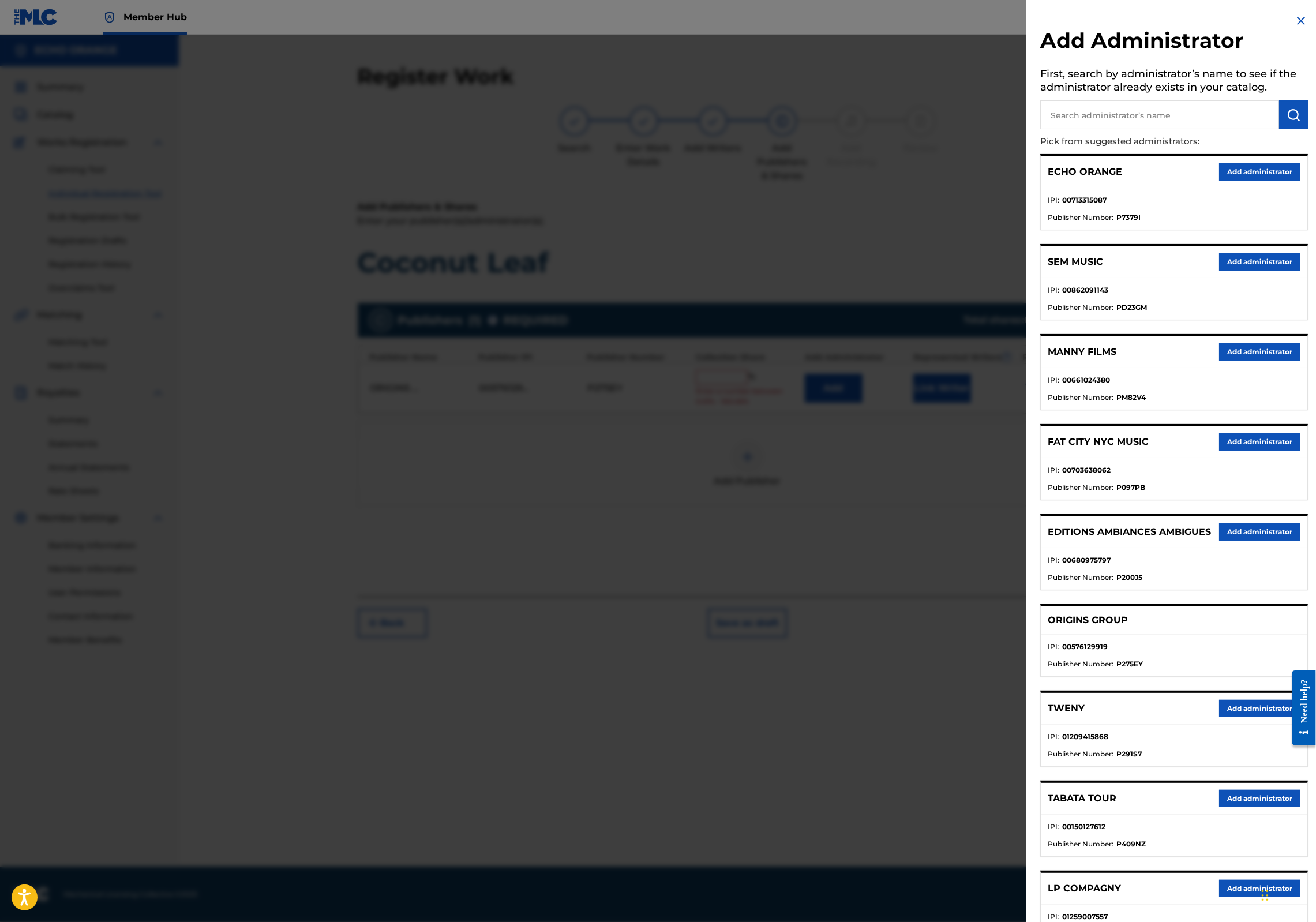
click at [1221, 181] on button "Add administrator" at bounding box center [1260, 172] width 81 height 17
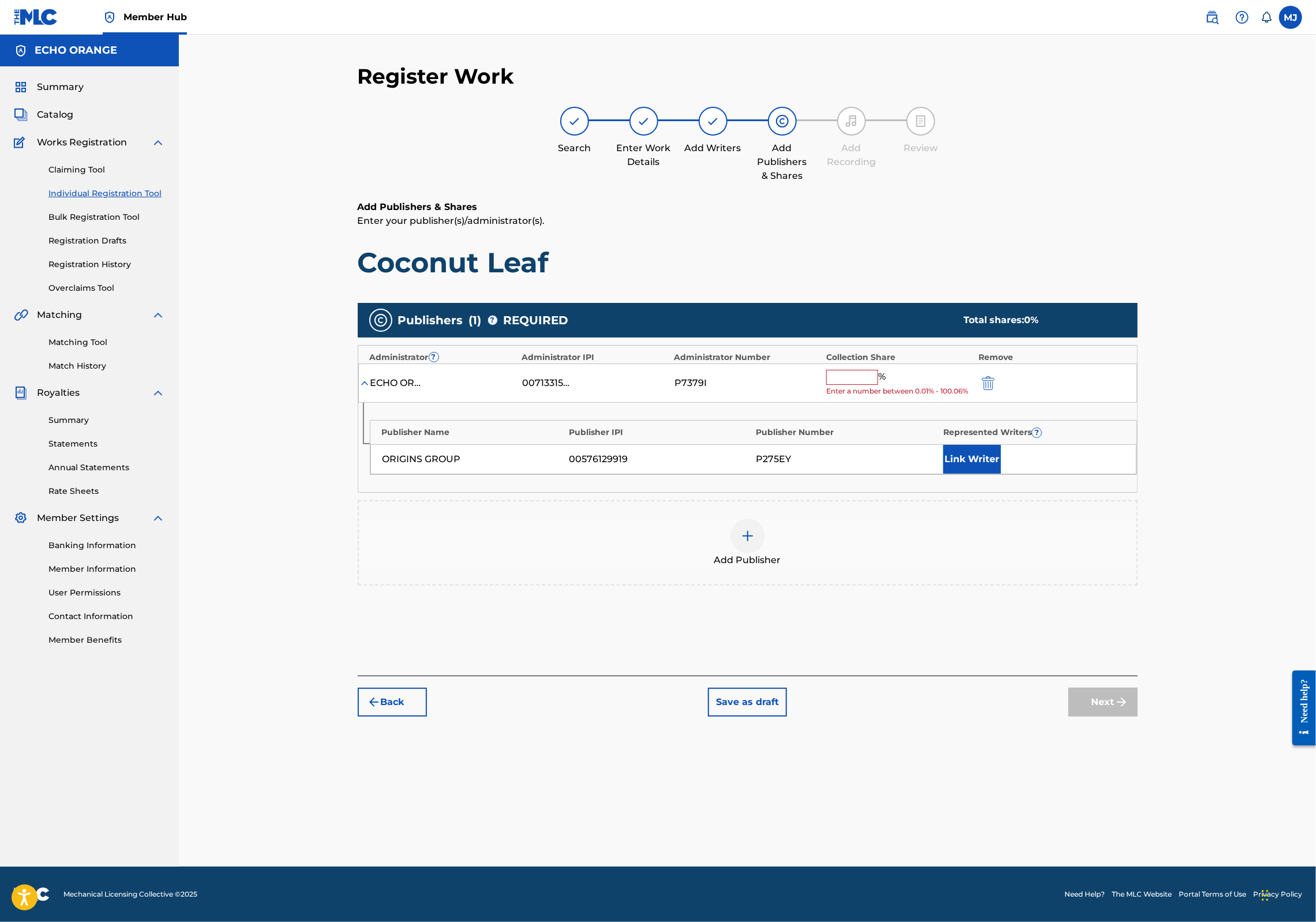
click at [878, 385] on input "text" at bounding box center [852, 378] width 52 height 15
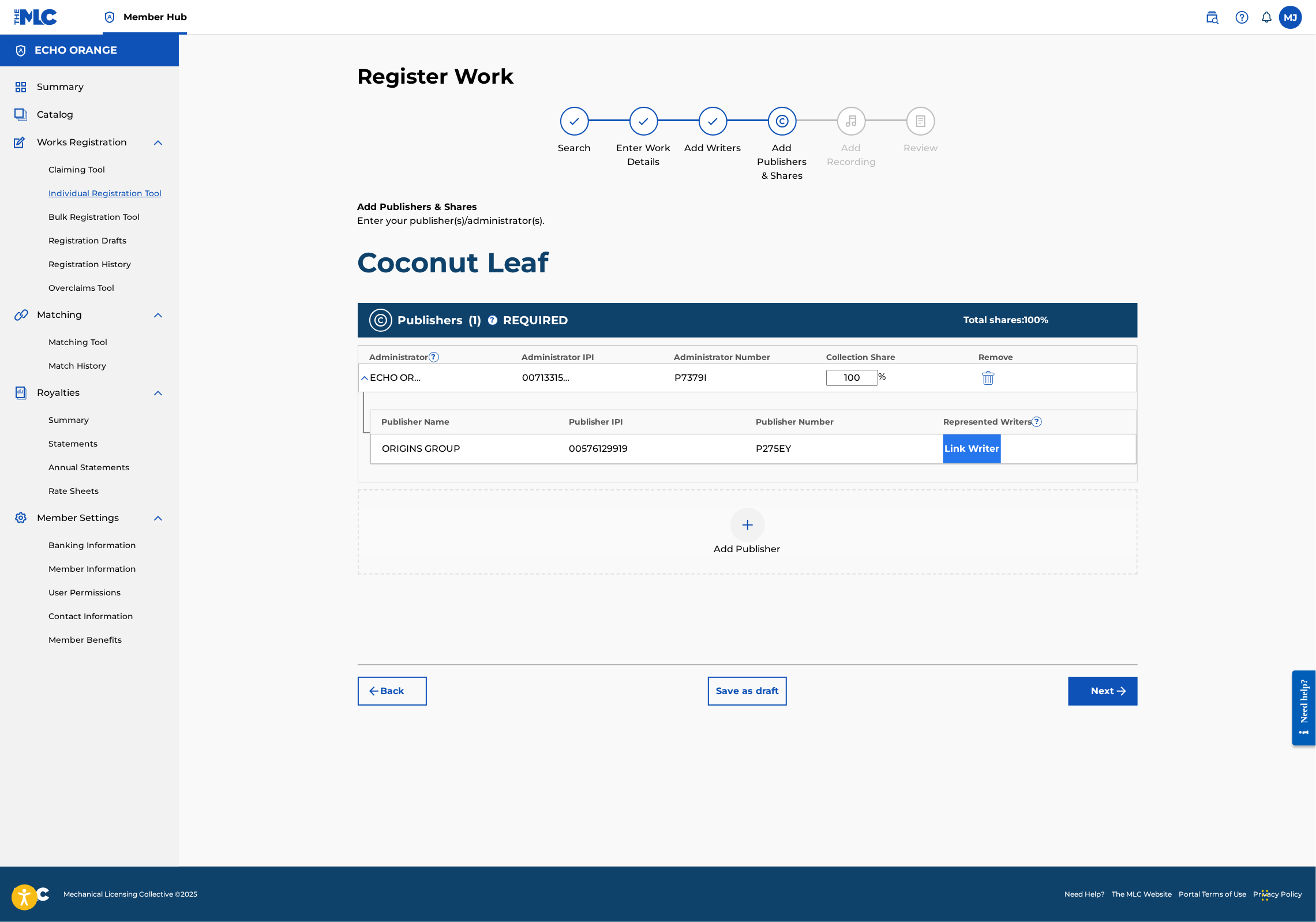
type input "100"
click at [1001, 463] on button "Link Writer" at bounding box center [972, 449] width 58 height 29
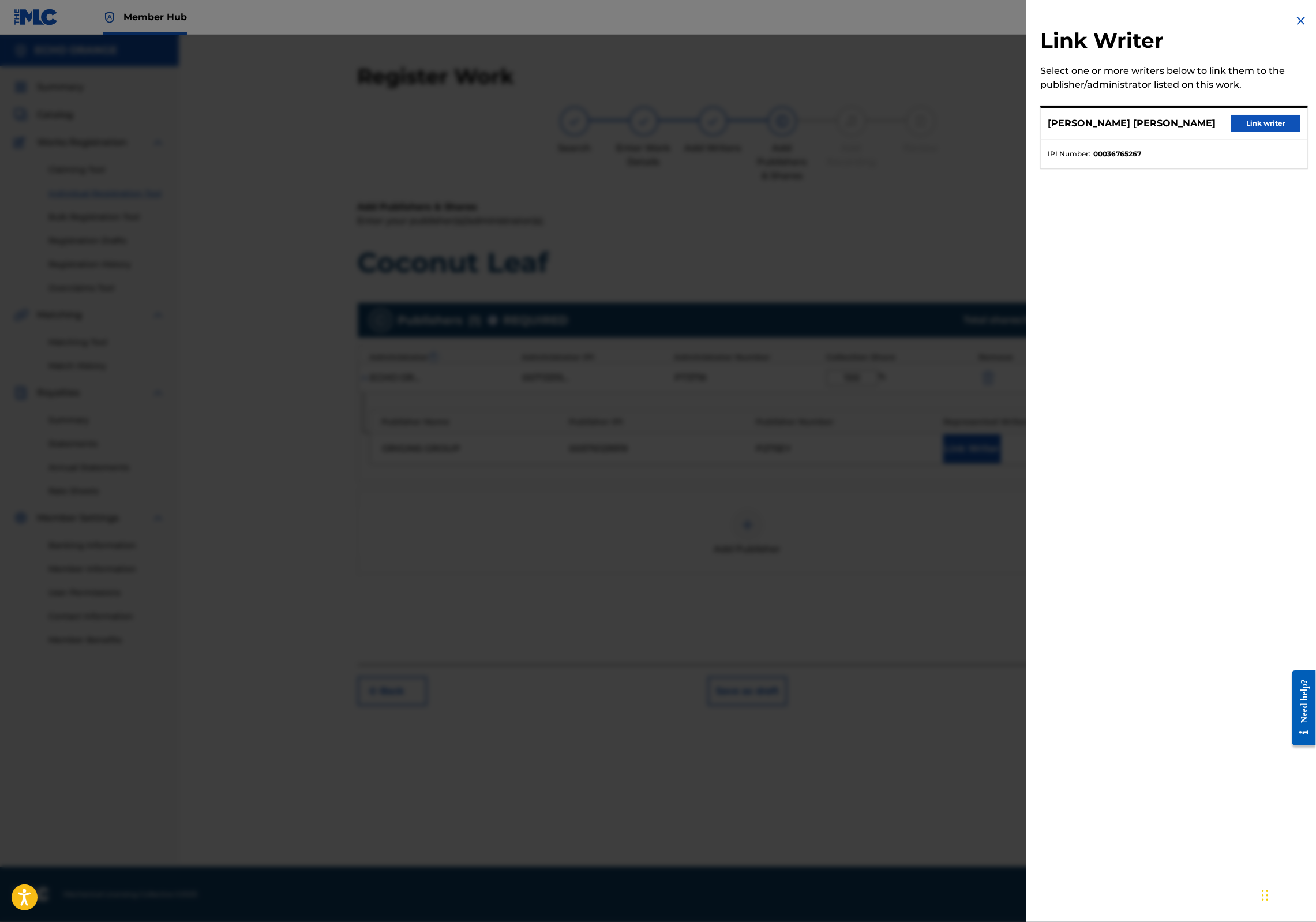
click at [1284, 140] on div "DENIS MARCEL HEKIMIAN Link writer" at bounding box center [1174, 124] width 267 height 32
click at [1281, 132] on button "Link writer" at bounding box center [1266, 123] width 69 height 17
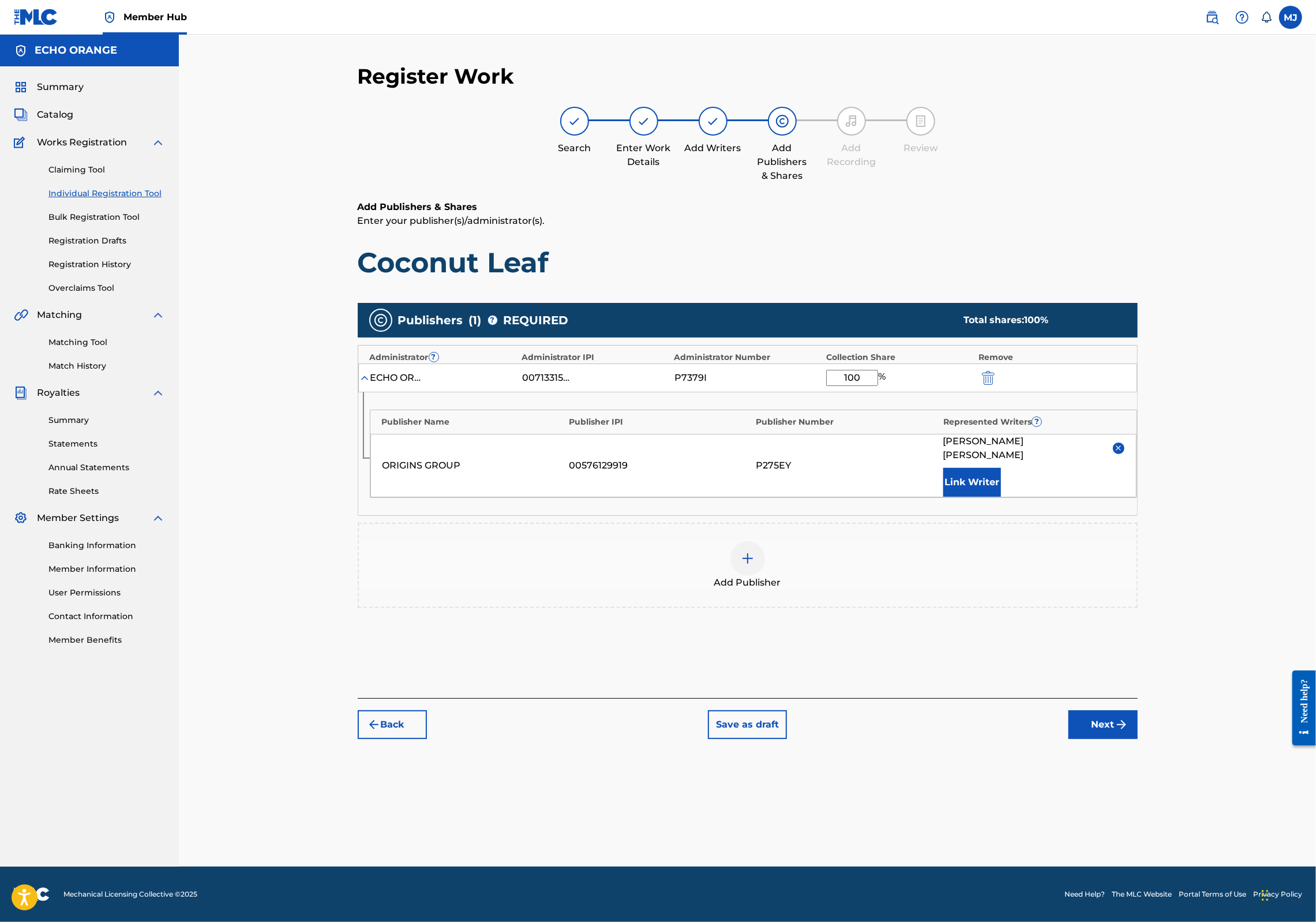
click at [1138, 740] on button "Next" at bounding box center [1104, 725] width 69 height 29
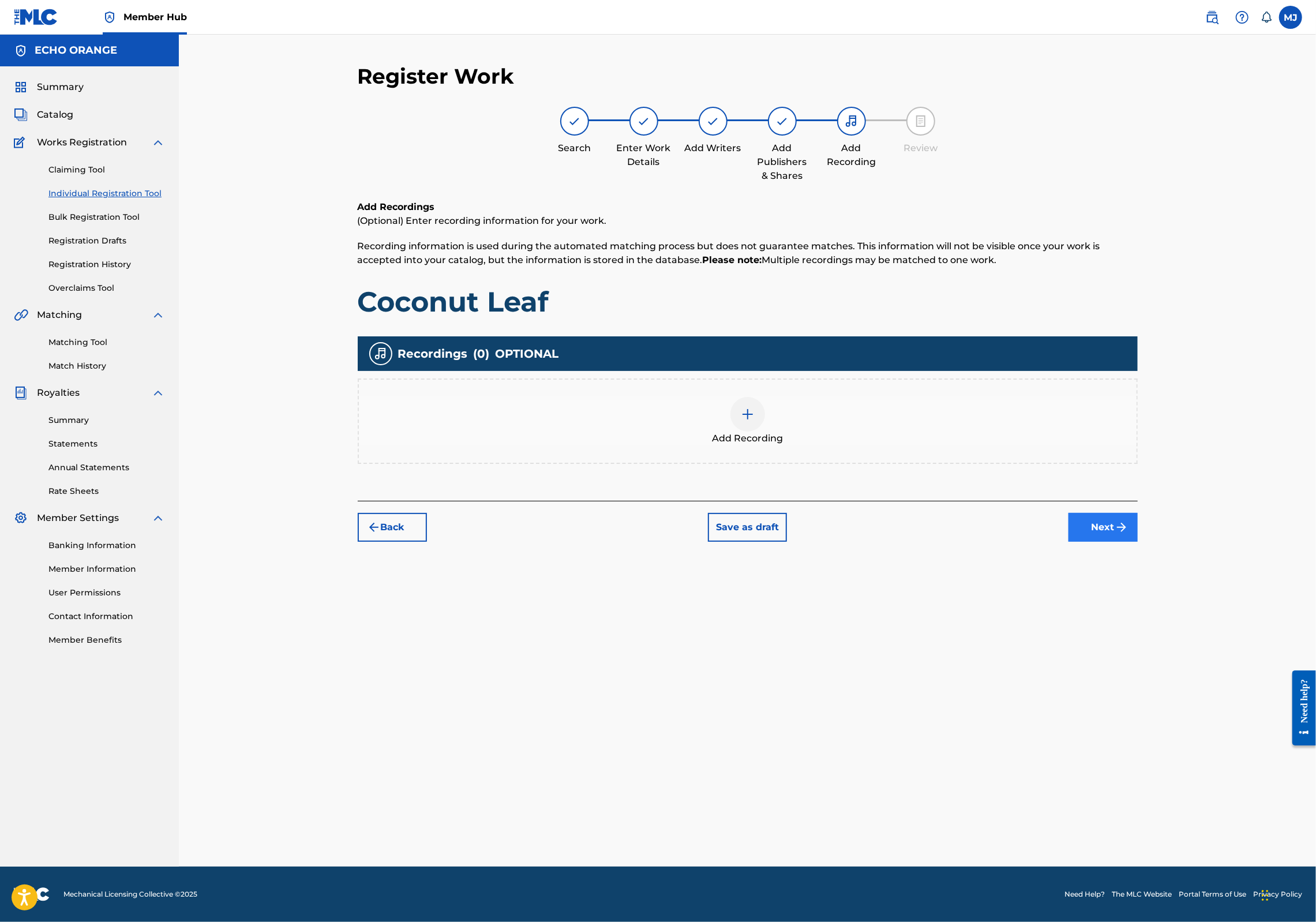
click at [1138, 542] on button "Next" at bounding box center [1104, 527] width 69 height 29
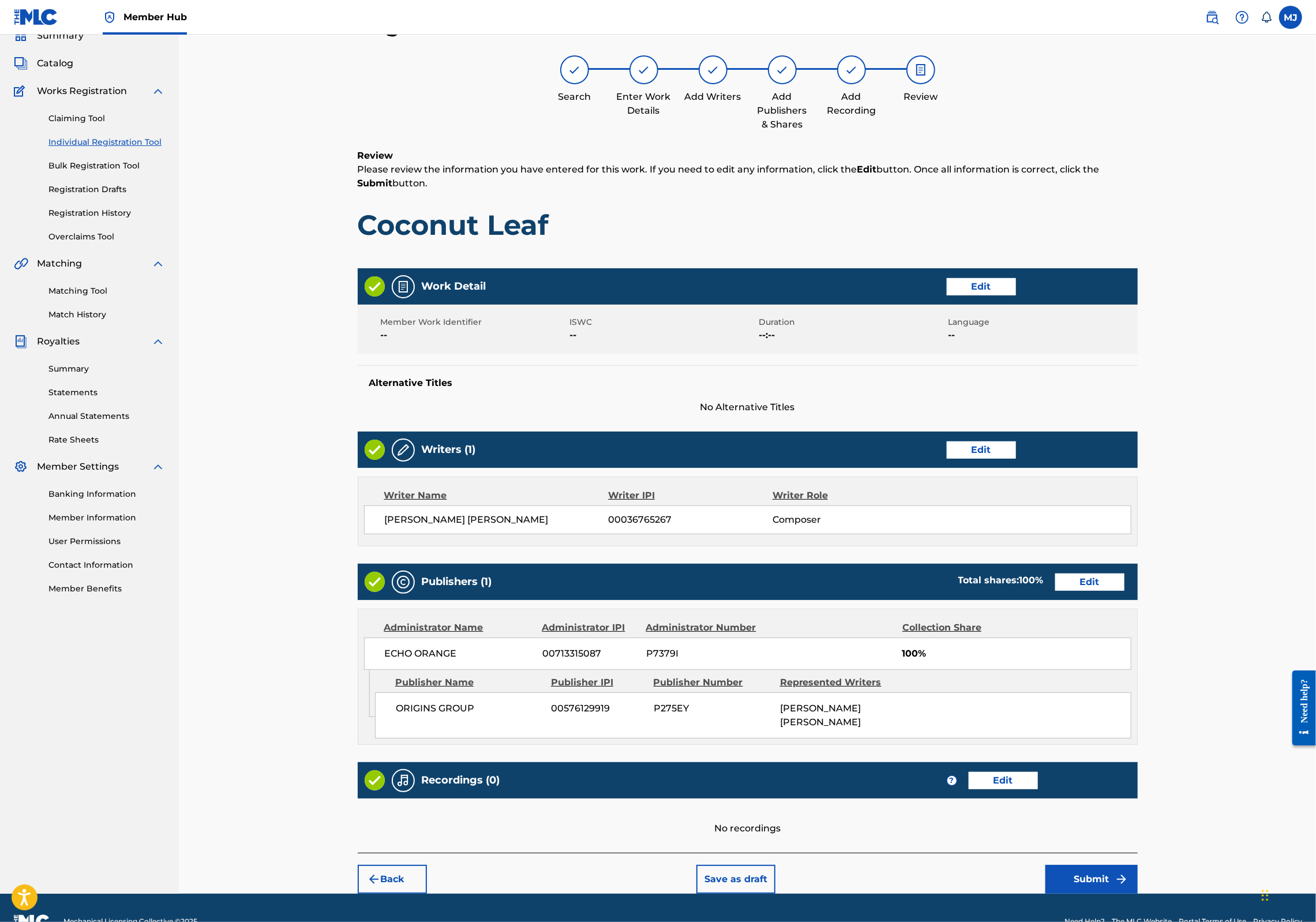
scroll to position [186, 0]
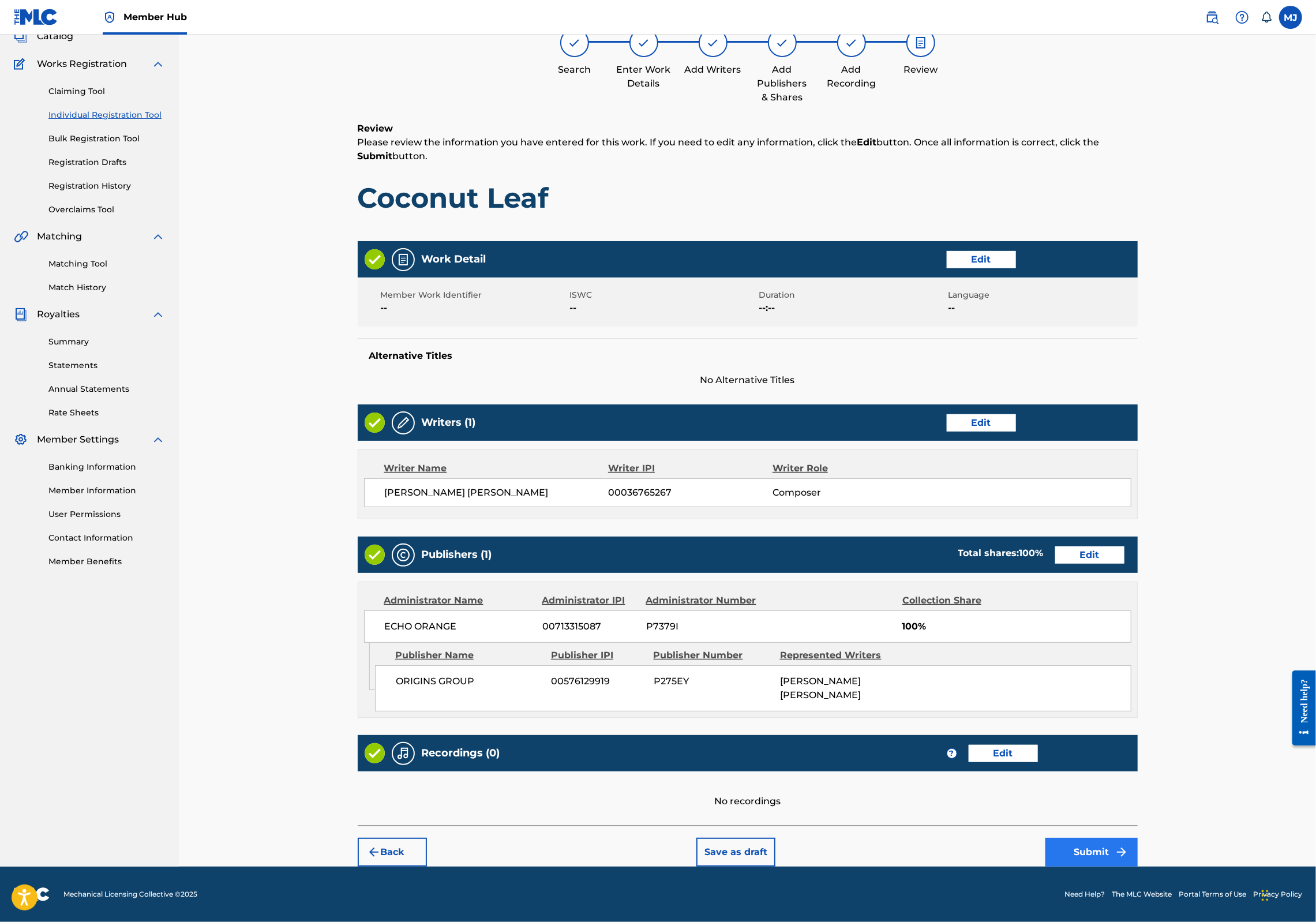
click at [1138, 842] on button "Submit" at bounding box center [1092, 852] width 92 height 29
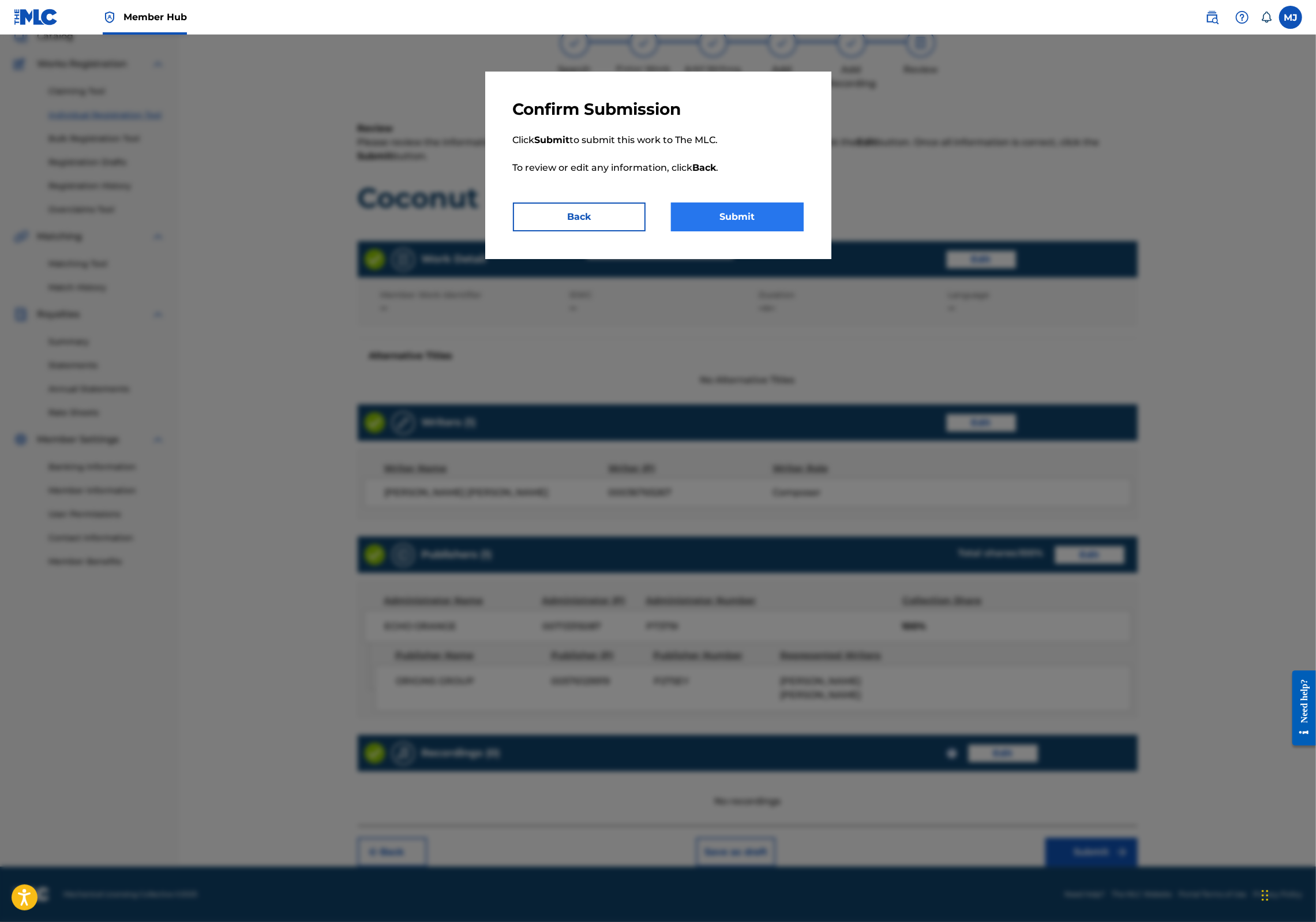
click at [795, 231] on button "Submit" at bounding box center [737, 217] width 133 height 29
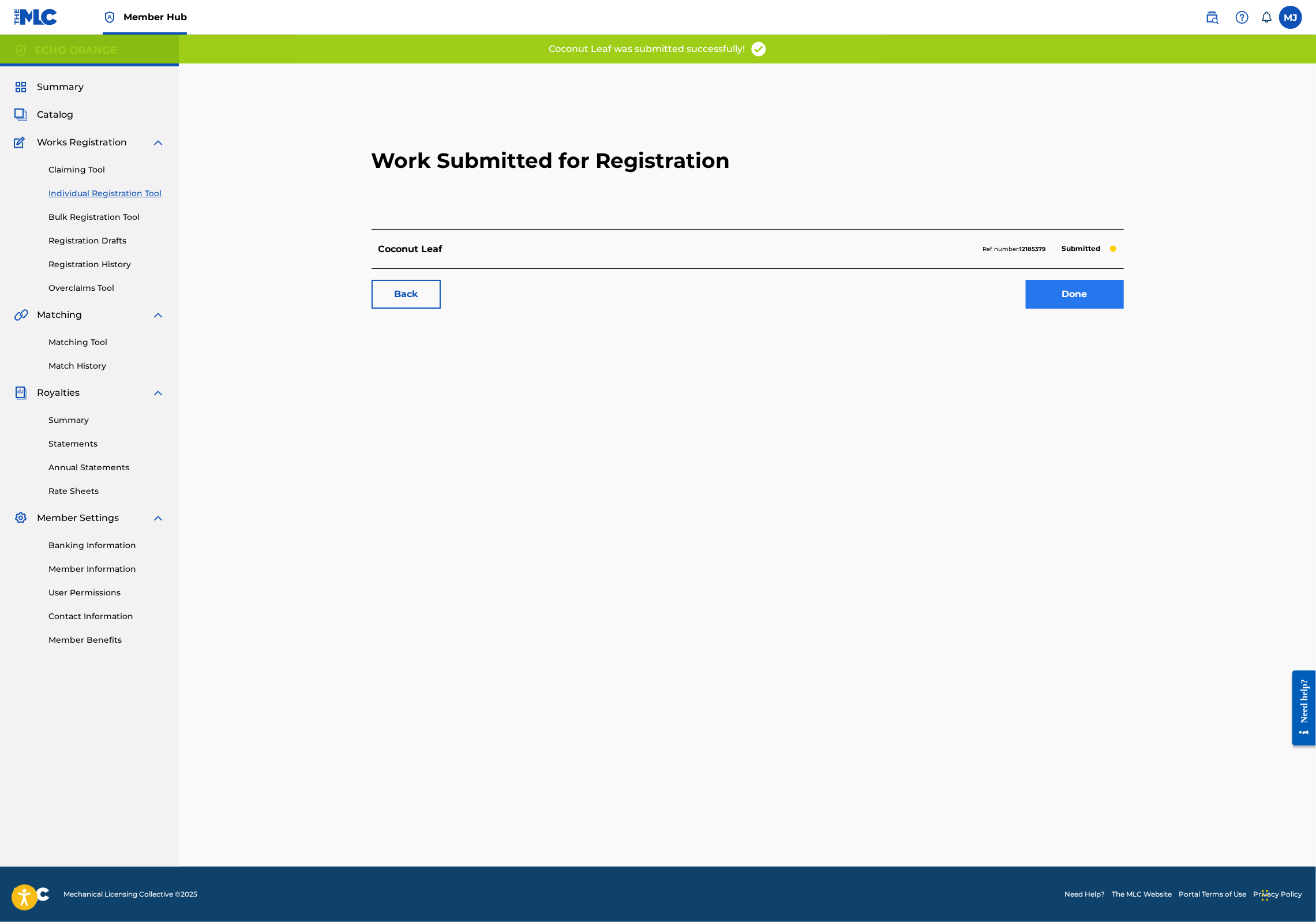
click at [1124, 309] on link "Done" at bounding box center [1075, 294] width 98 height 29
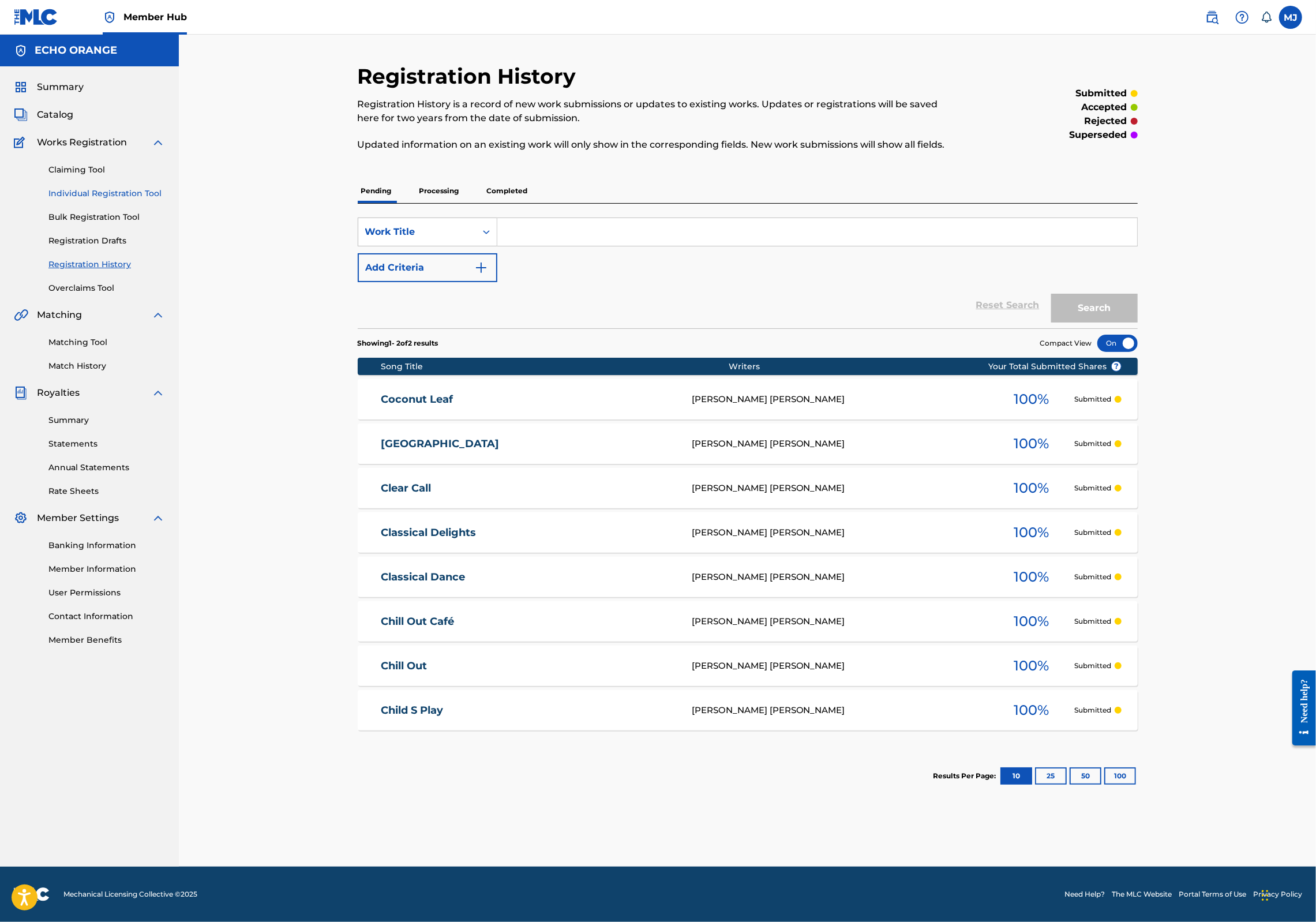
click at [146, 200] on link "Individual Registration Tool" at bounding box center [107, 194] width 116 height 12
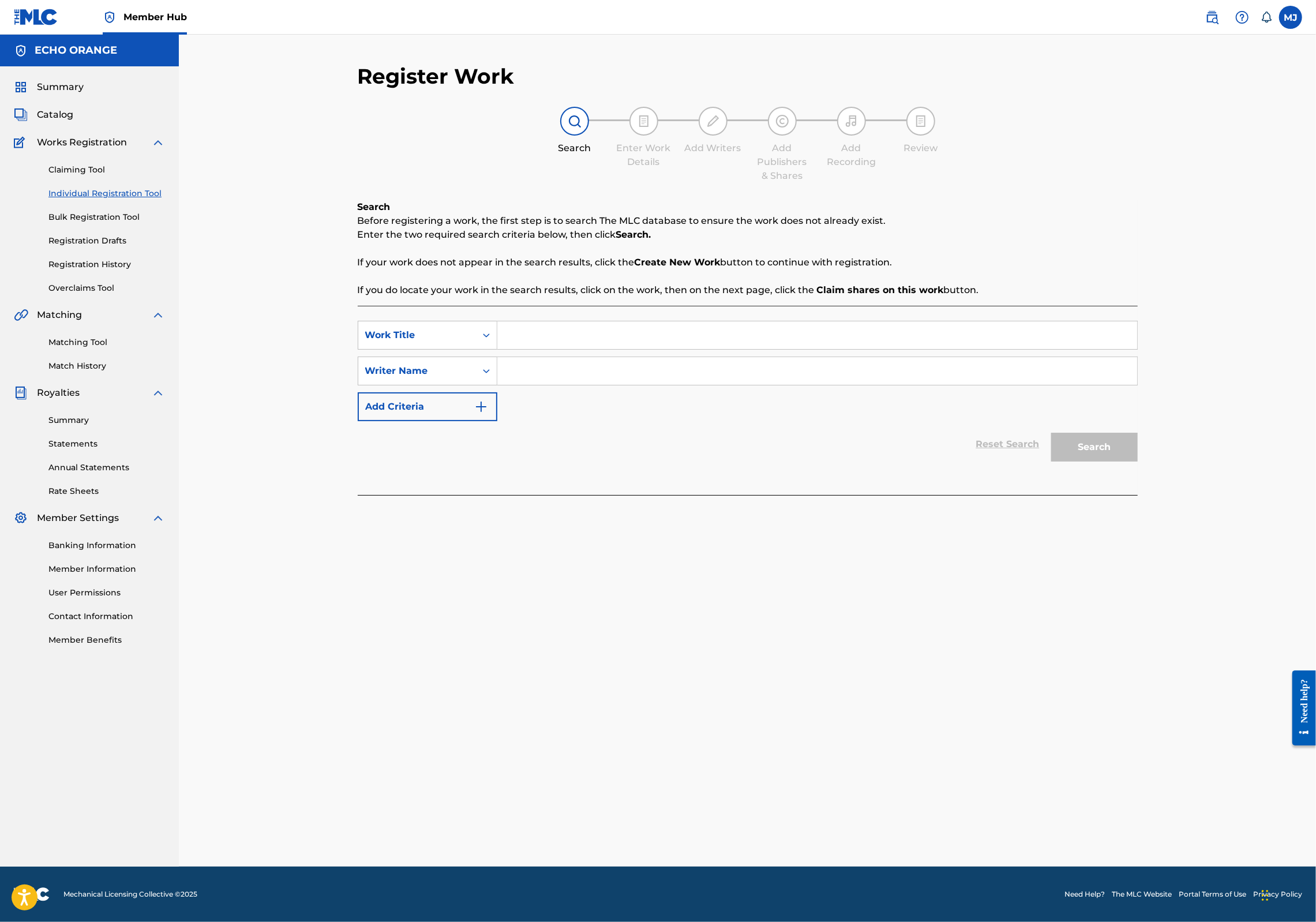
click at [531, 349] on input "Search Form" at bounding box center [818, 335] width 640 height 28
type input "Couloured Dreal"
paste input "denis hekimian"
type input "denis hekimian"
click at [620, 349] on input "Couloured Dreal" at bounding box center [818, 335] width 640 height 28
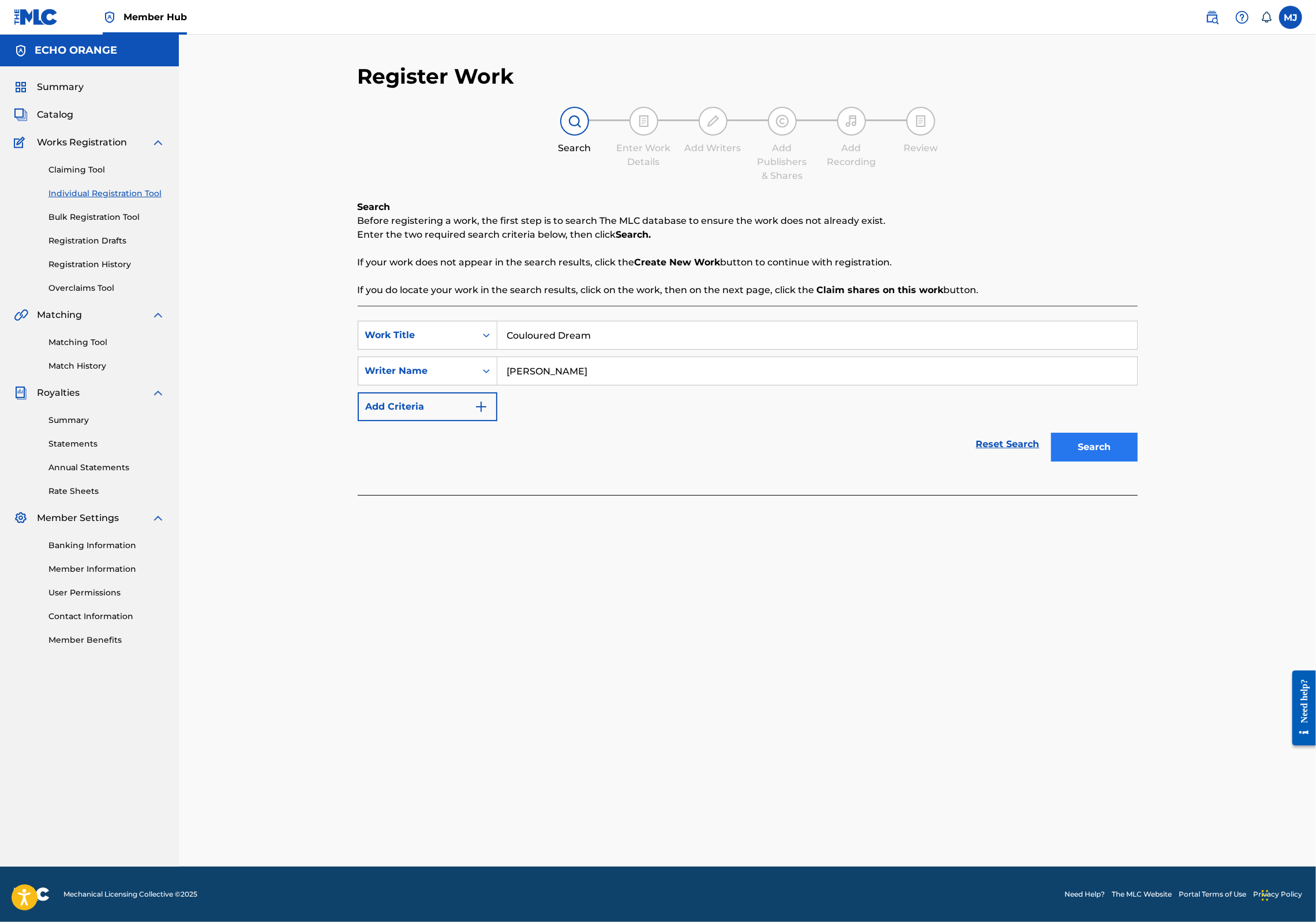
type input "Couloured Dream"
click at [1138, 462] on button "Search" at bounding box center [1094, 447] width 86 height 29
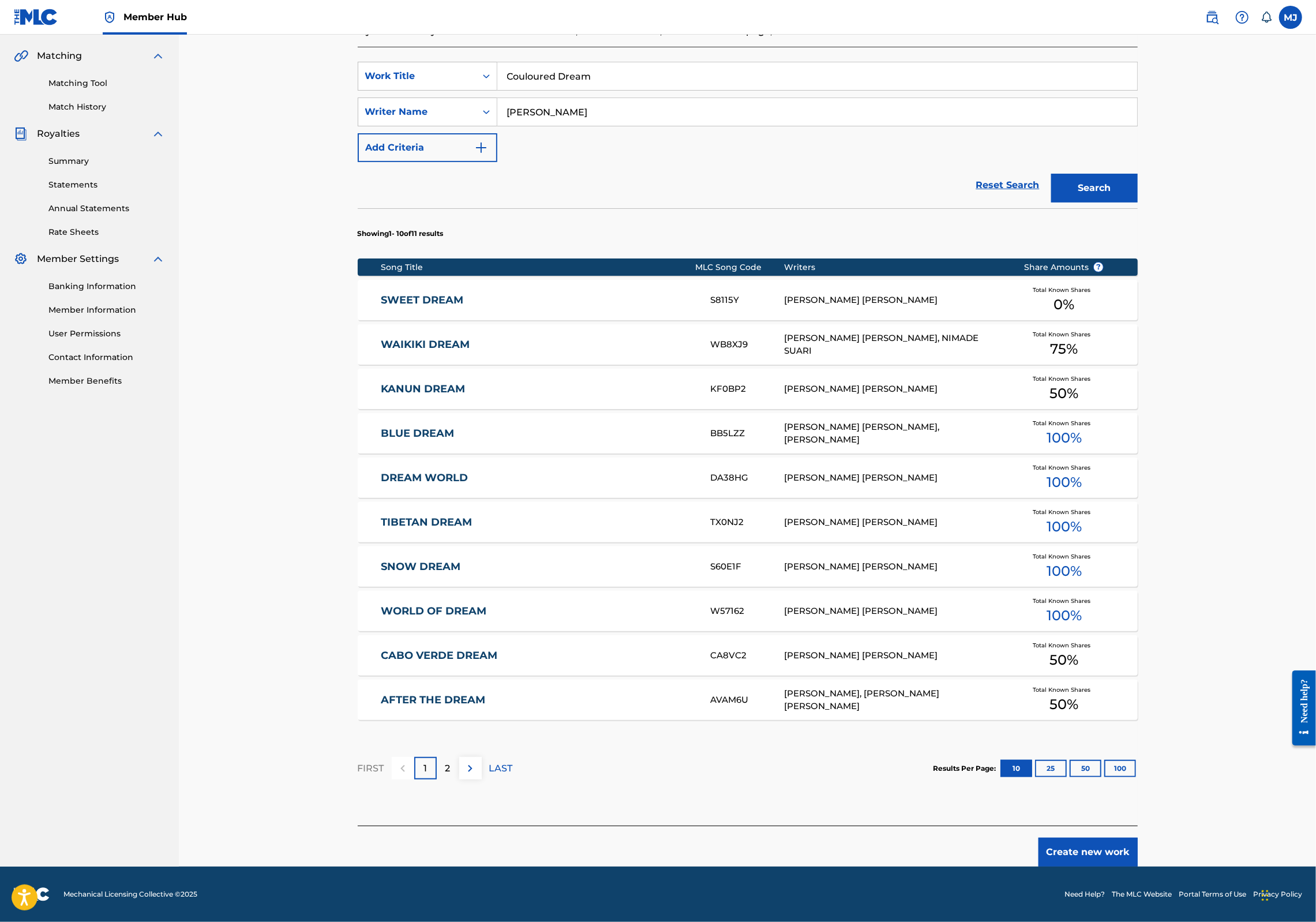
scroll to position [358, 0]
click at [1138, 841] on button "Create new work" at bounding box center [1089, 852] width 99 height 29
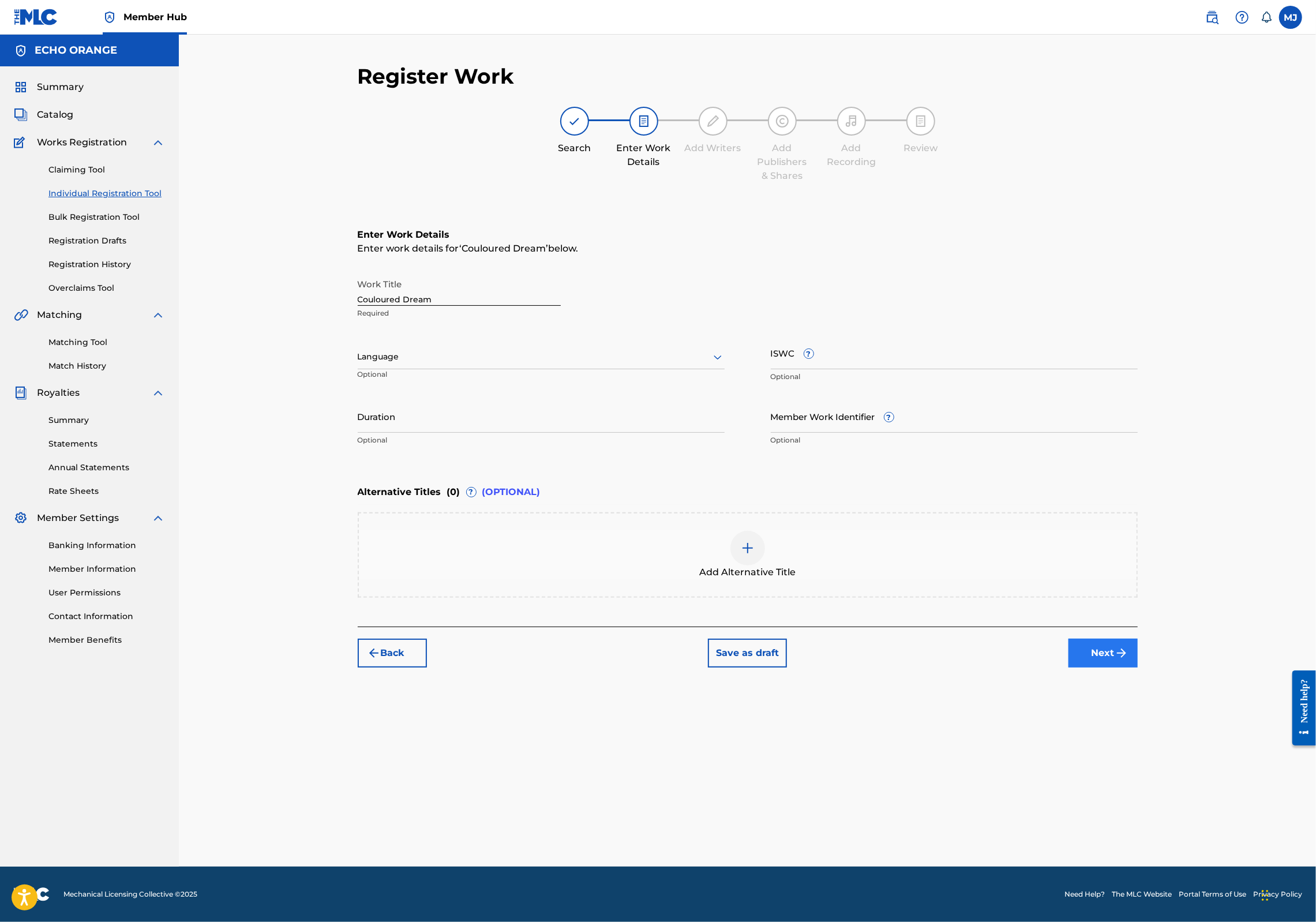
click at [1152, 767] on div "Register Work Search Enter Work Details Add Writers Add Publishers & Shares Add…" at bounding box center [748, 466] width 808 height 803
click at [1138, 667] on button "Next" at bounding box center [1104, 653] width 69 height 29
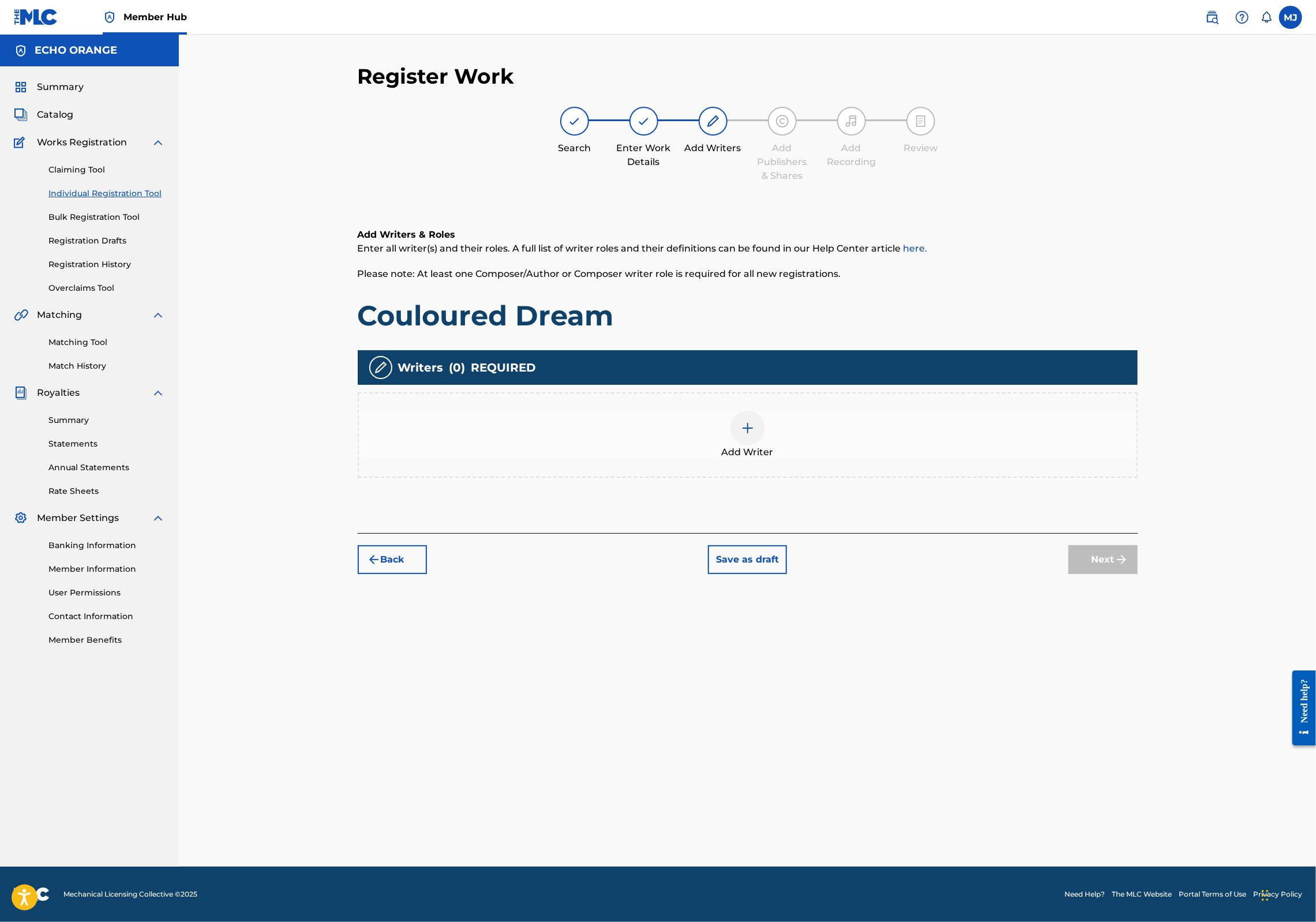
click at [887, 478] on div "Add Writer" at bounding box center [748, 435] width 780 height 86
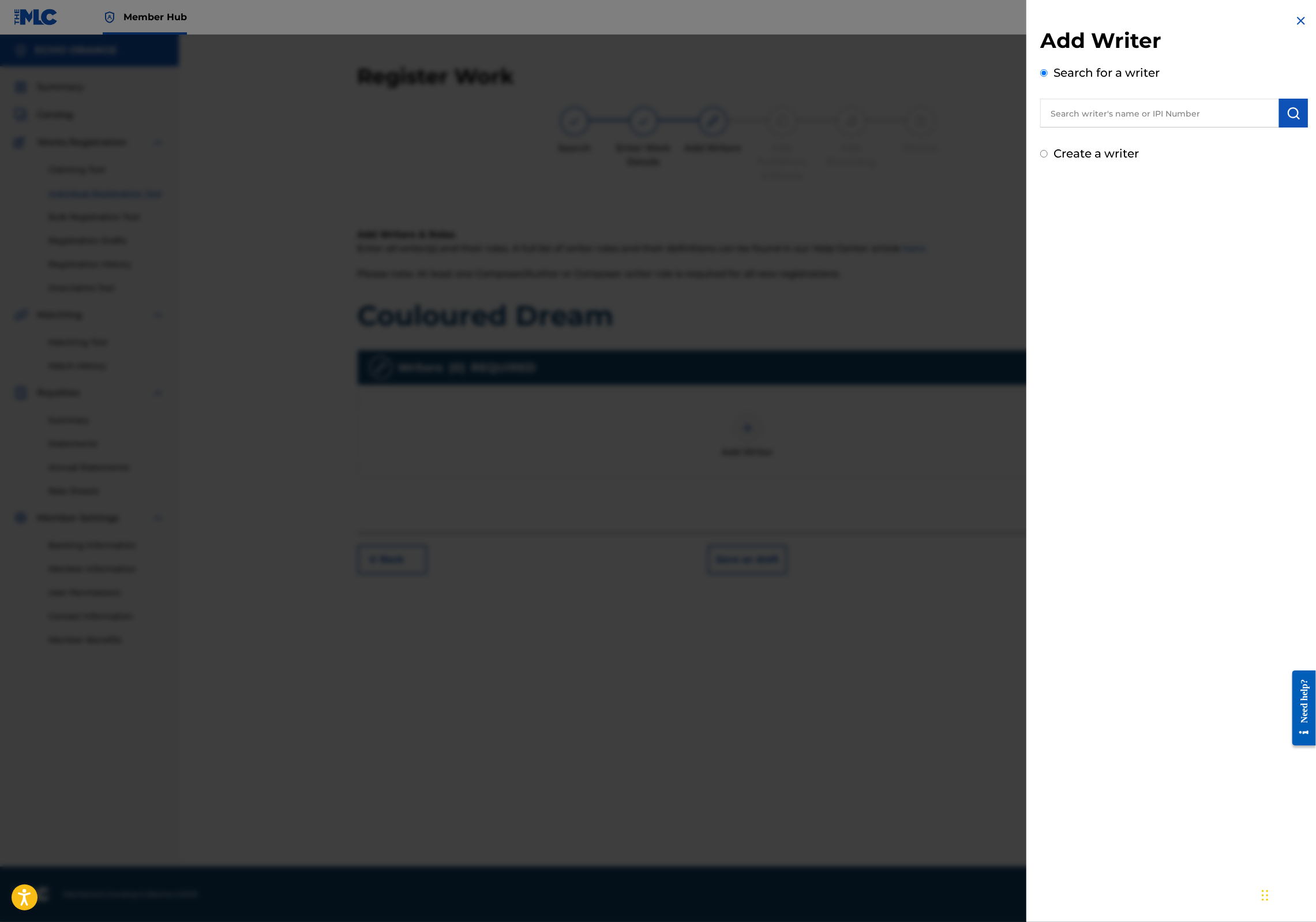
click at [1046, 116] on input "text" at bounding box center [1160, 113] width 239 height 29
paste input "denis hekimian"
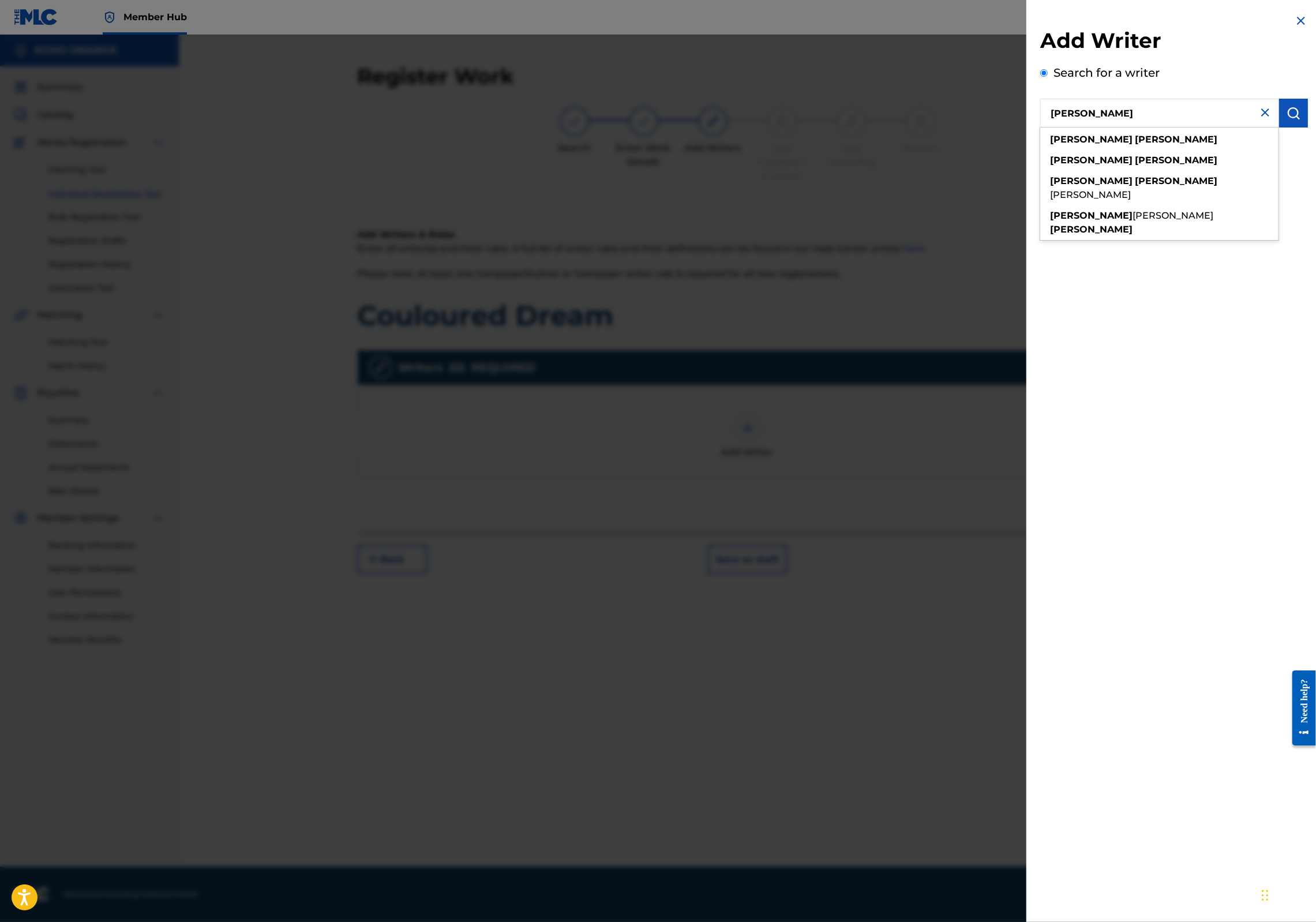
type input "denis hekimian"
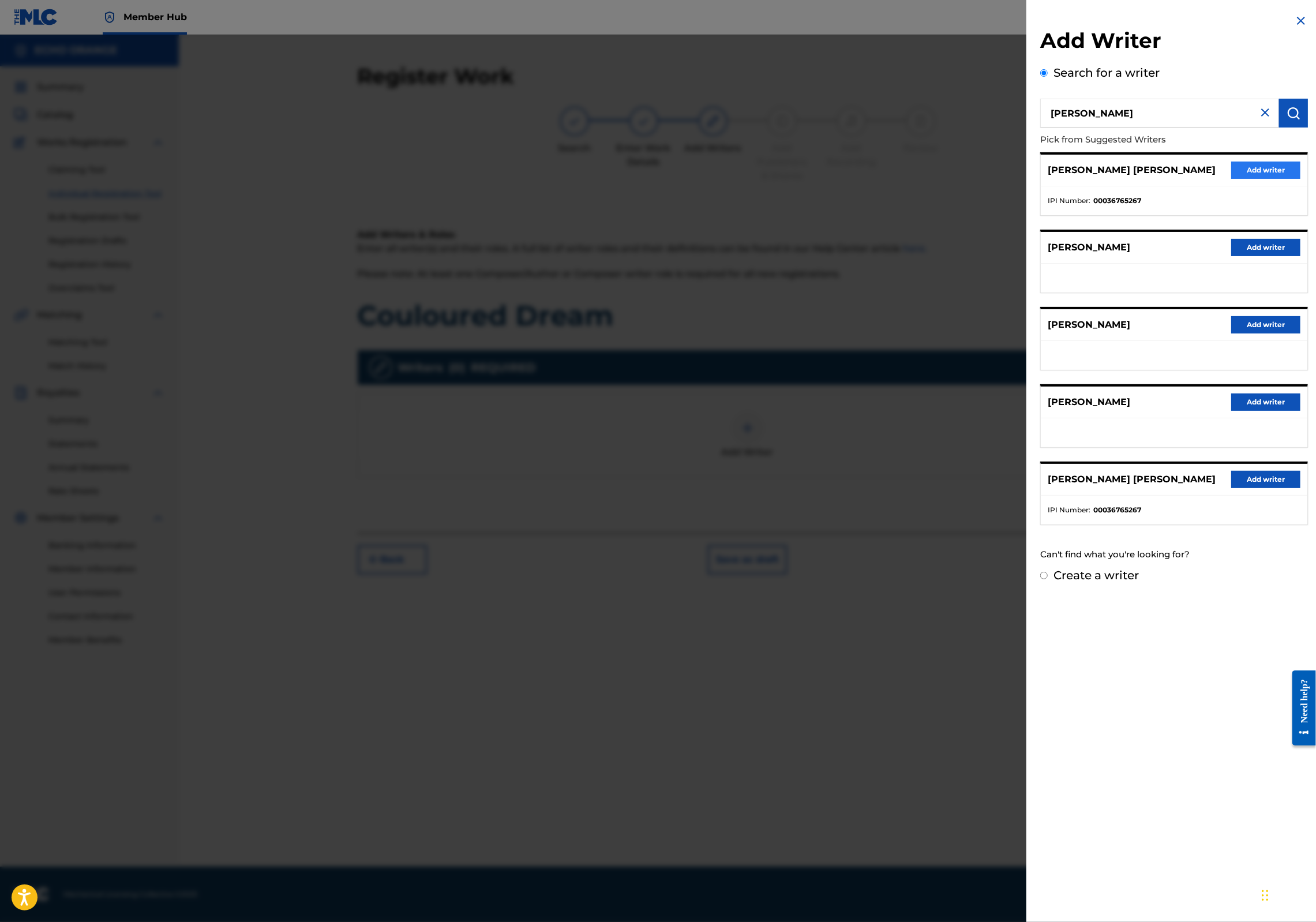
click at [1251, 179] on button "Add writer" at bounding box center [1266, 170] width 69 height 17
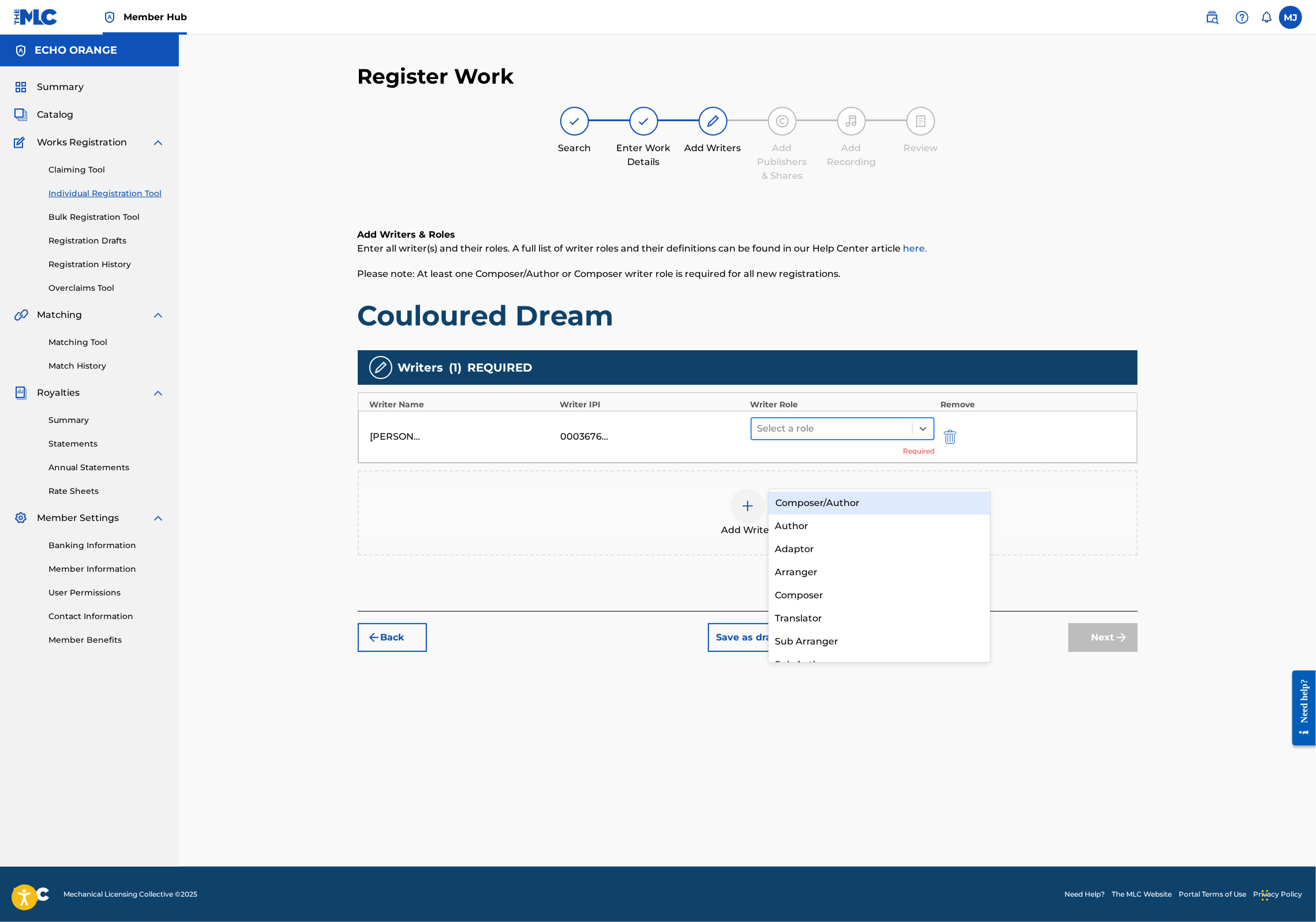
click at [847, 437] on div at bounding box center [832, 429] width 149 height 17
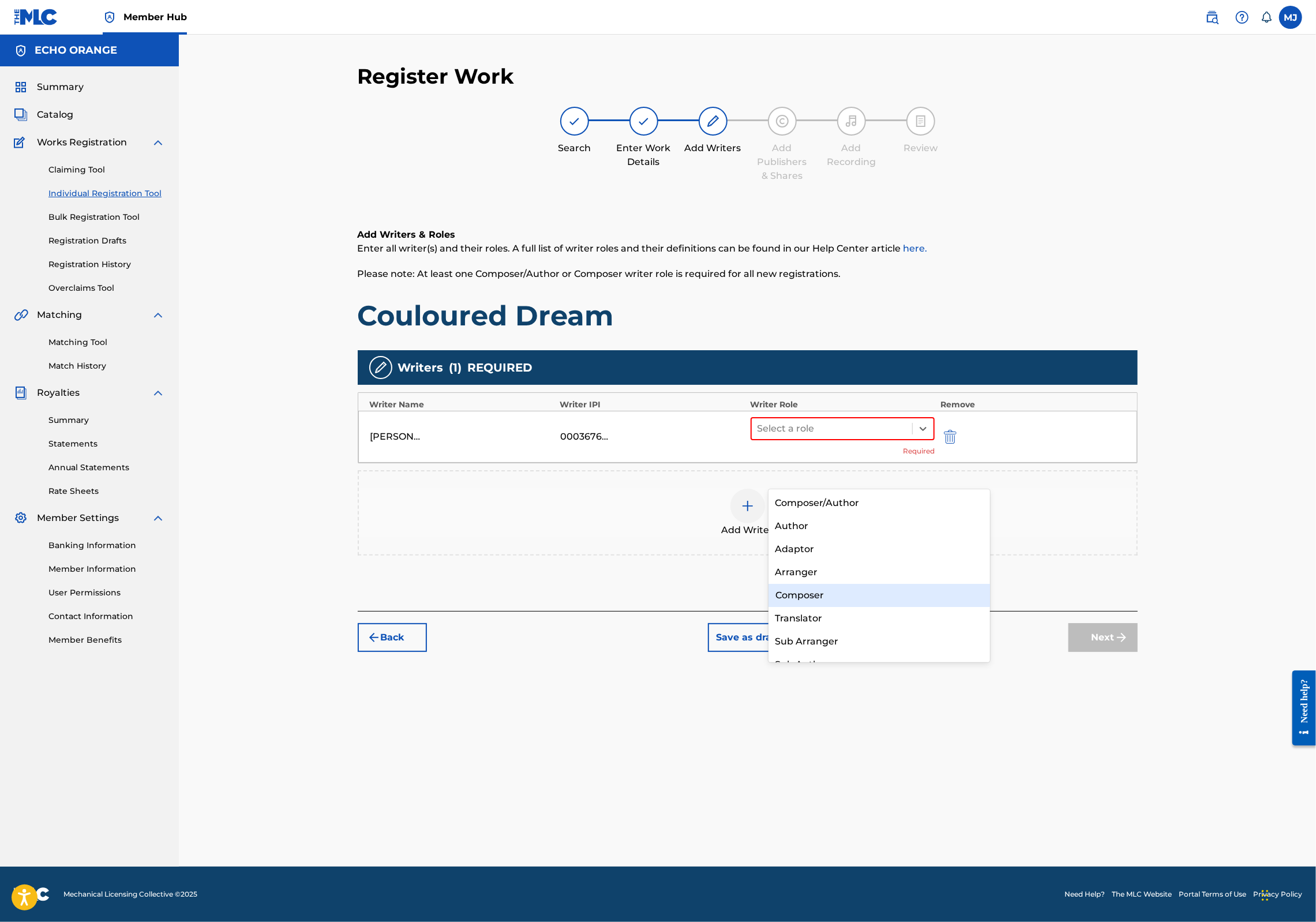
click at [834, 589] on div "Composer" at bounding box center [880, 595] width 222 height 23
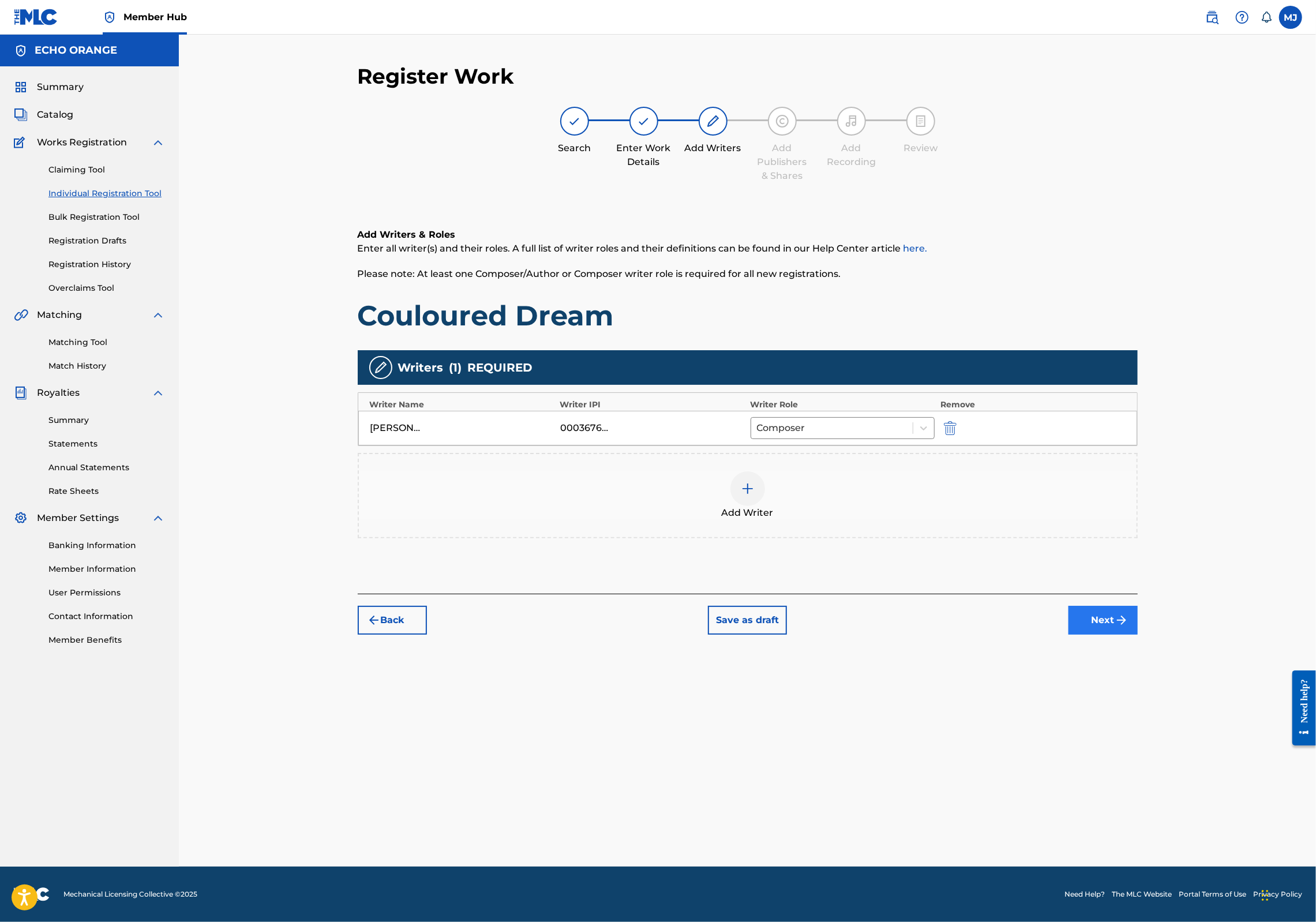
click at [1138, 635] on button "Next" at bounding box center [1104, 620] width 69 height 29
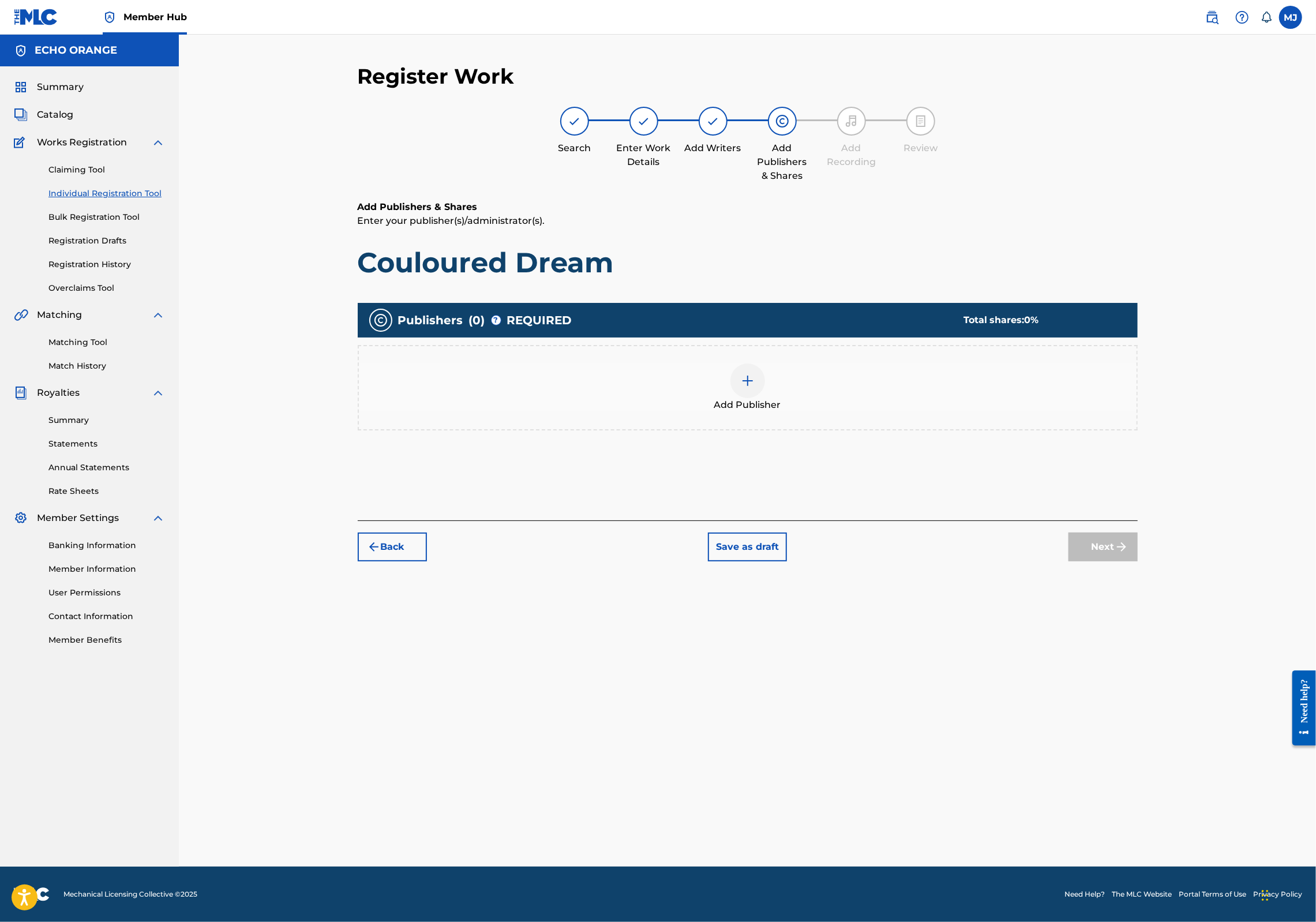
click at [806, 442] on div "Publishers ( 0 ) ? REQUIRED Total shares: 0 % Add Publisher" at bounding box center [748, 372] width 780 height 139
click at [809, 412] on div "Add Publisher" at bounding box center [748, 387] width 778 height 49
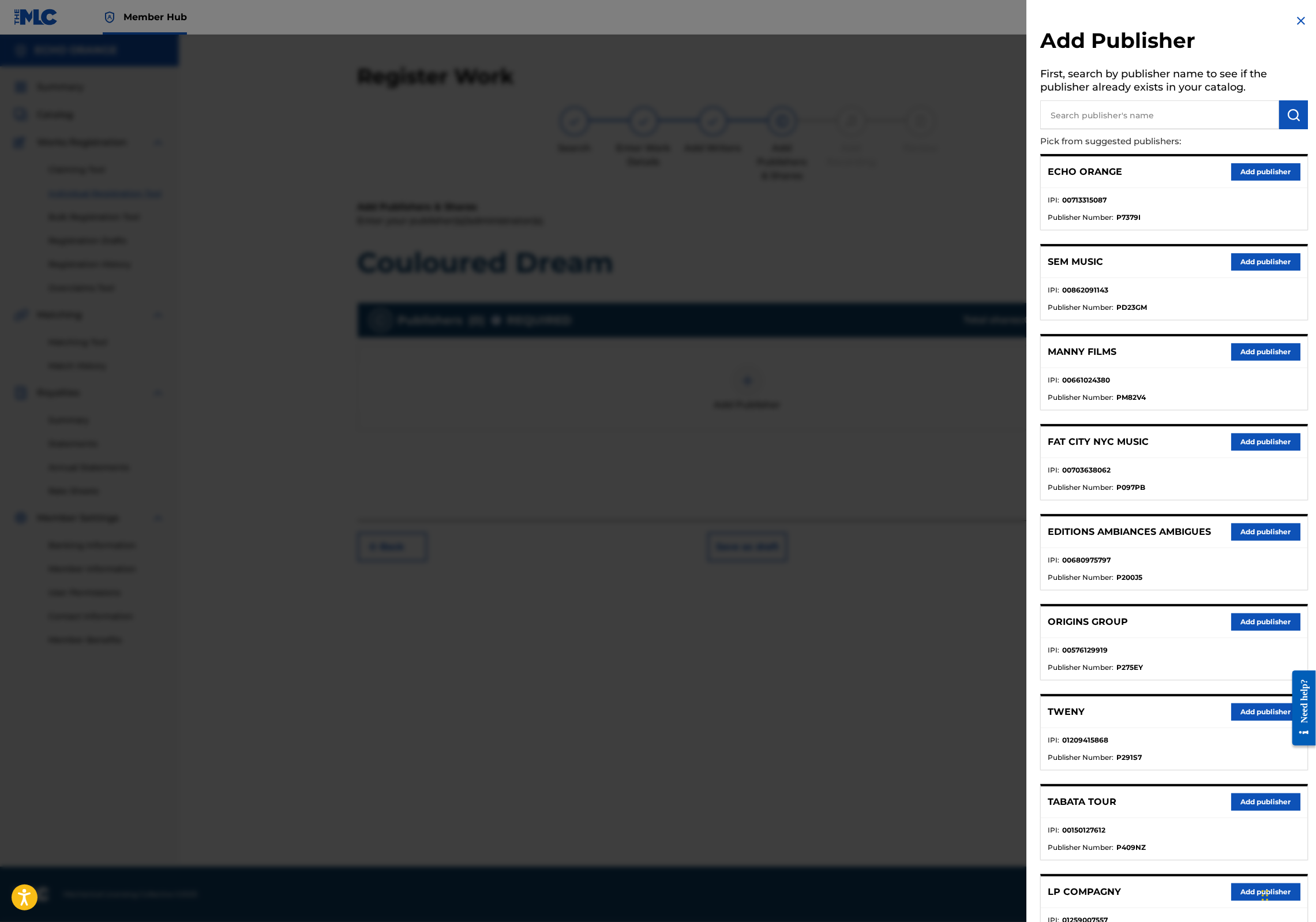
click at [1231, 631] on button "Add publisher" at bounding box center [1266, 622] width 69 height 17
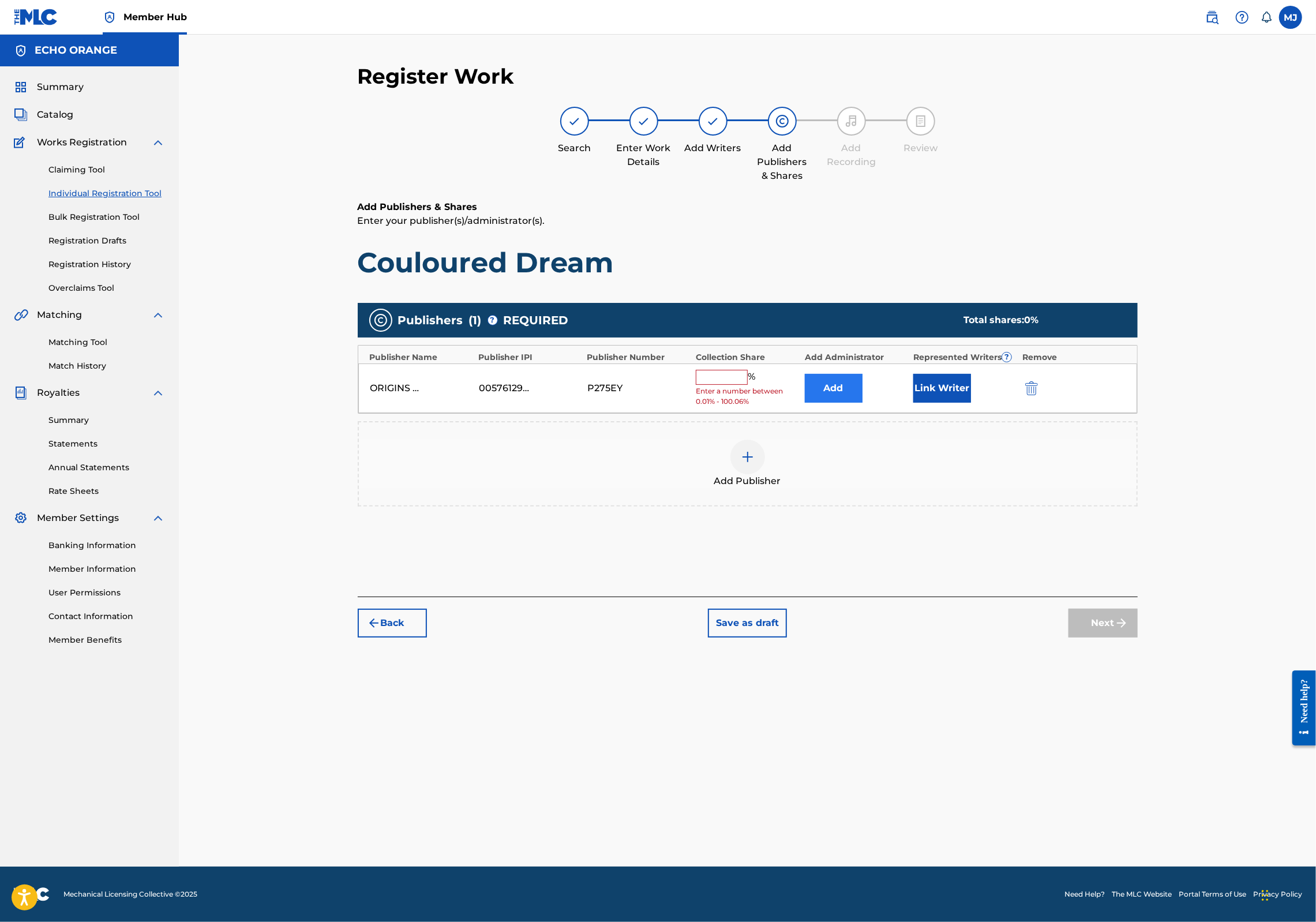
click at [863, 403] on button "Add" at bounding box center [833, 388] width 58 height 29
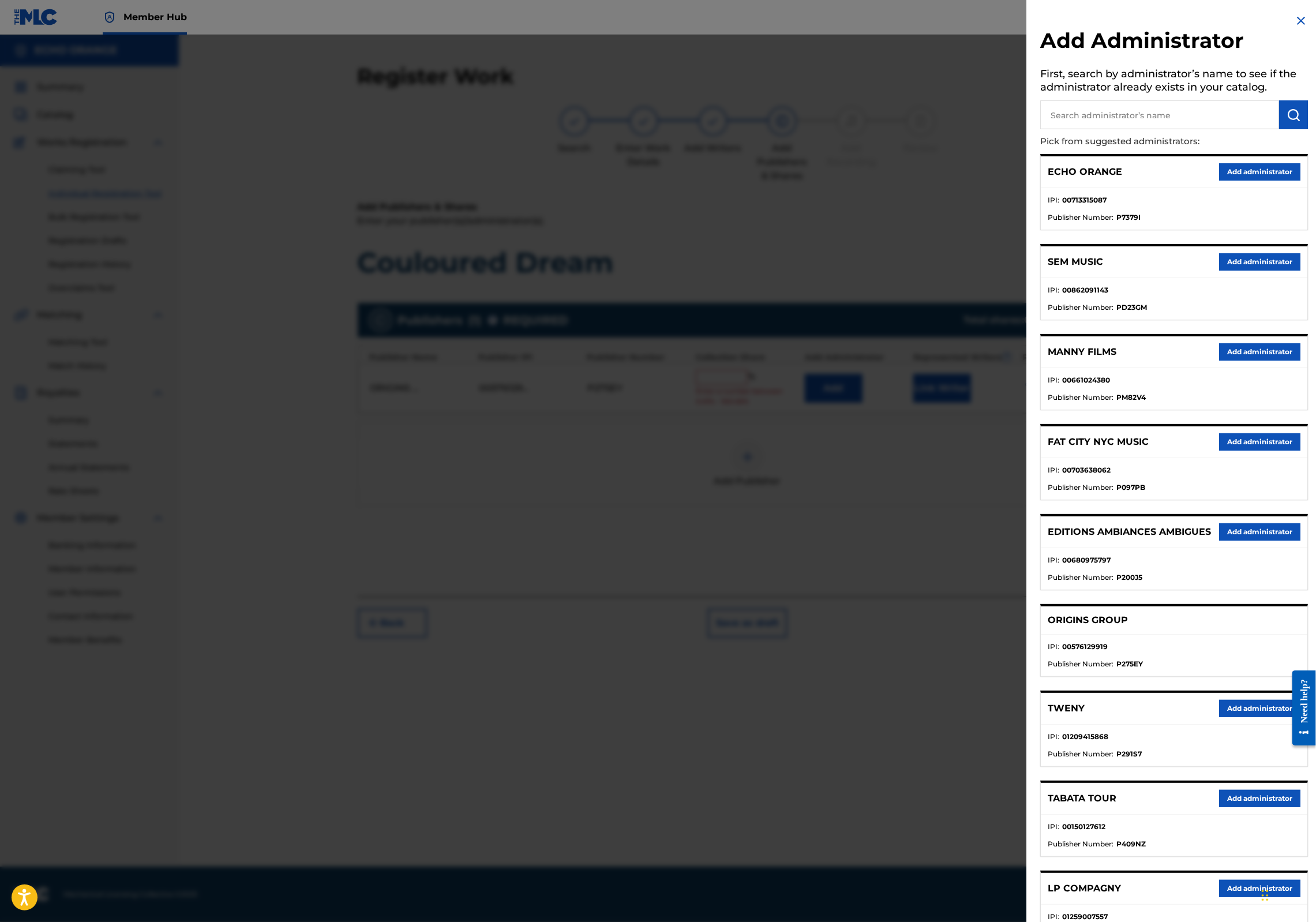
click at [1226, 181] on button "Add administrator" at bounding box center [1260, 172] width 81 height 17
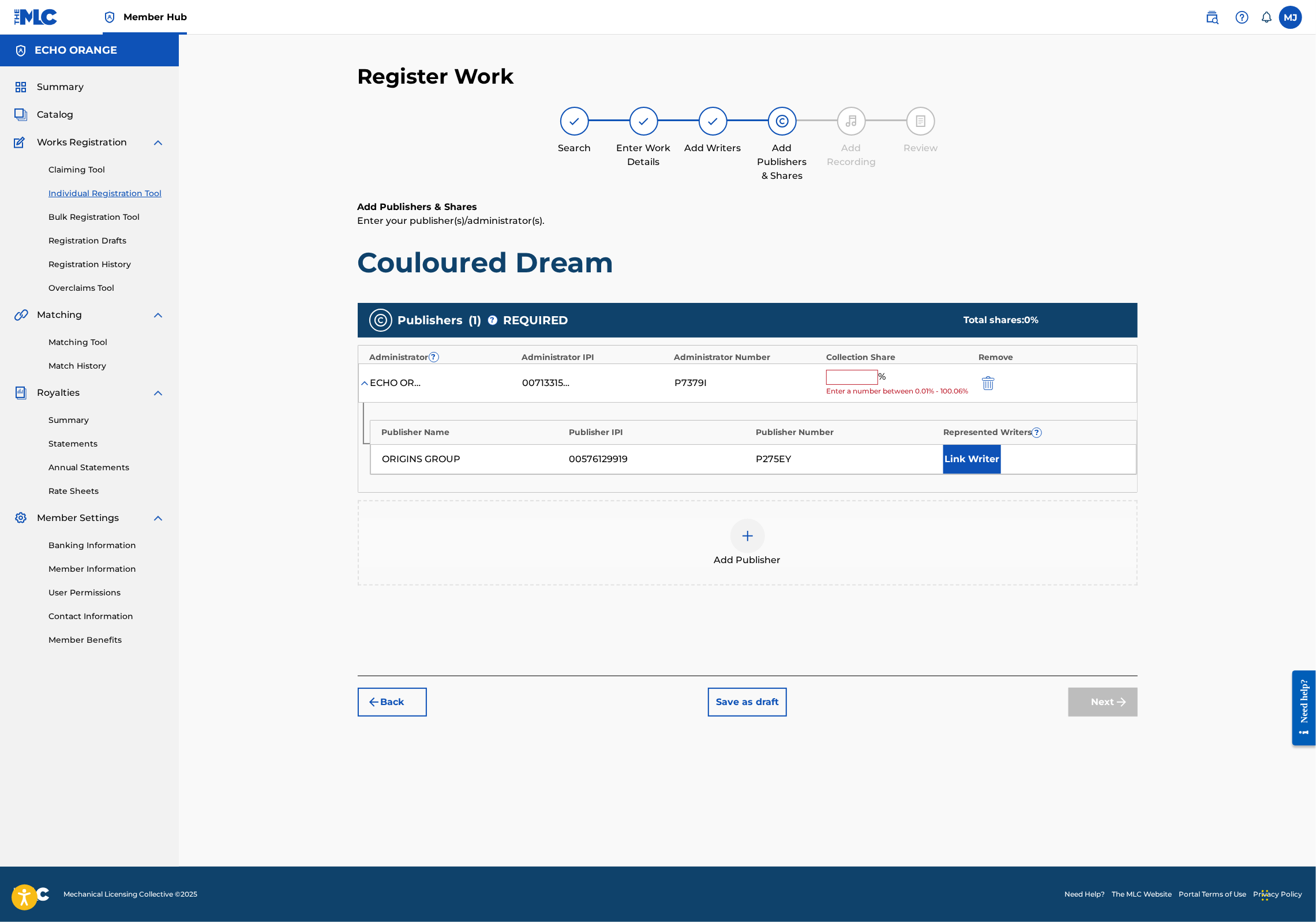
drag, startPoint x: 914, startPoint y: 403, endPoint x: 908, endPoint y: 411, distance: 10.0
click at [914, 403] on div "ECHO ORANGE 00713315087 P7379I % Enter a number between 0.01% - 100.06%" at bounding box center [748, 383] width 779 height 40
click at [878, 385] on input "text" at bounding box center [852, 378] width 52 height 15
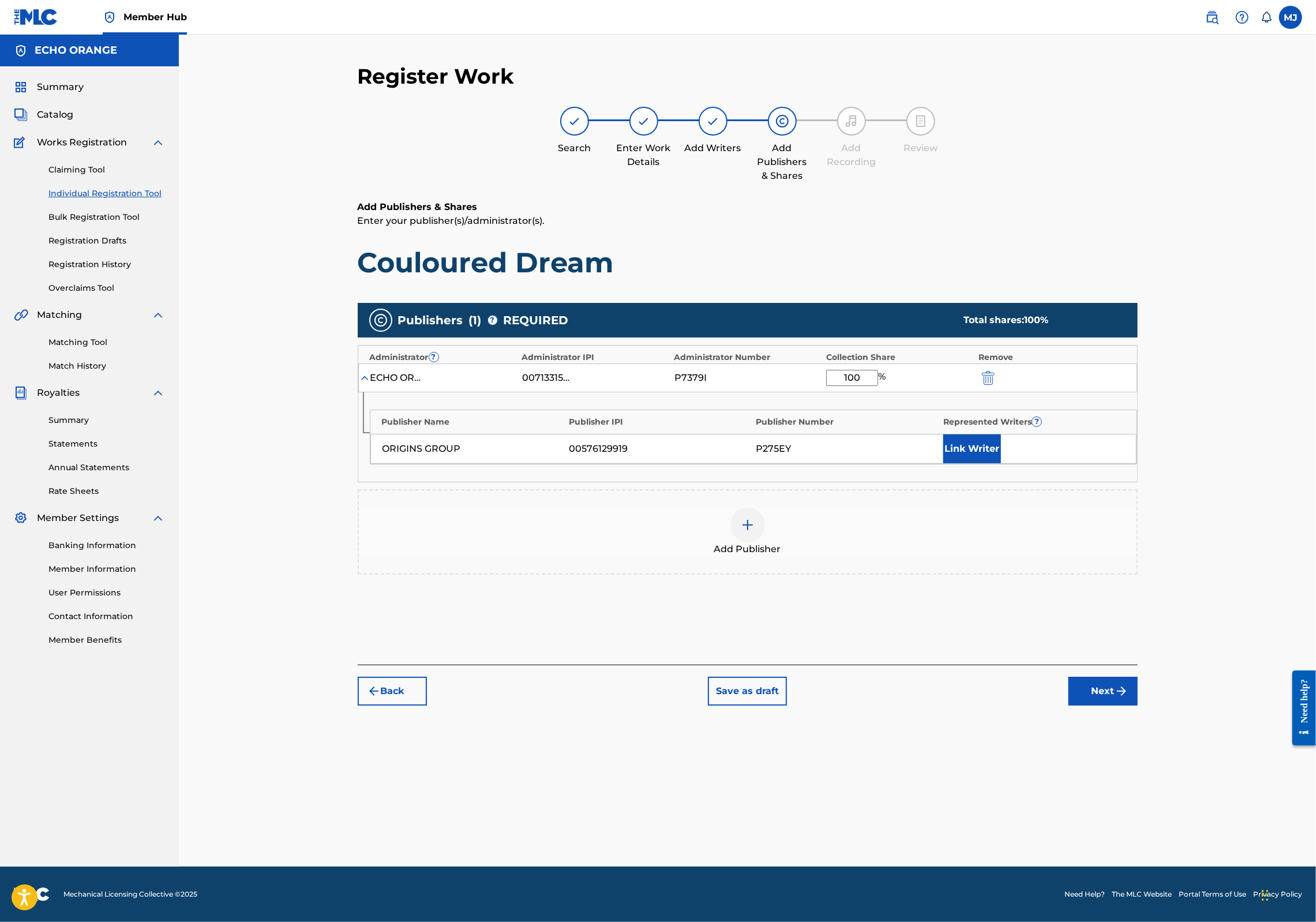
type input "100"
click at [1086, 463] on div "Link Writer" at bounding box center [1034, 449] width 181 height 29
click at [1001, 463] on button "Link Writer" at bounding box center [972, 449] width 58 height 29
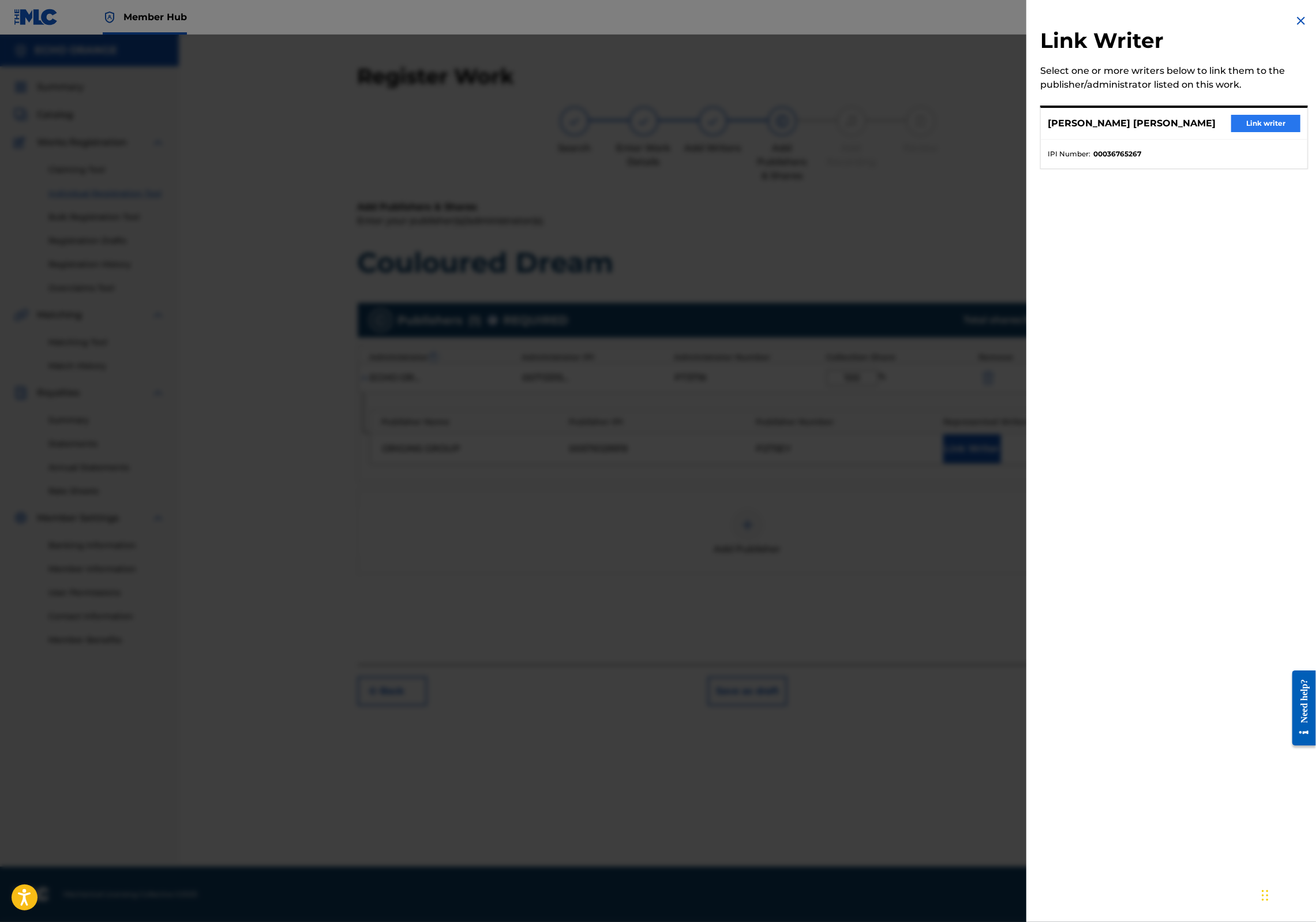
click at [1265, 132] on button "Link writer" at bounding box center [1266, 123] width 69 height 17
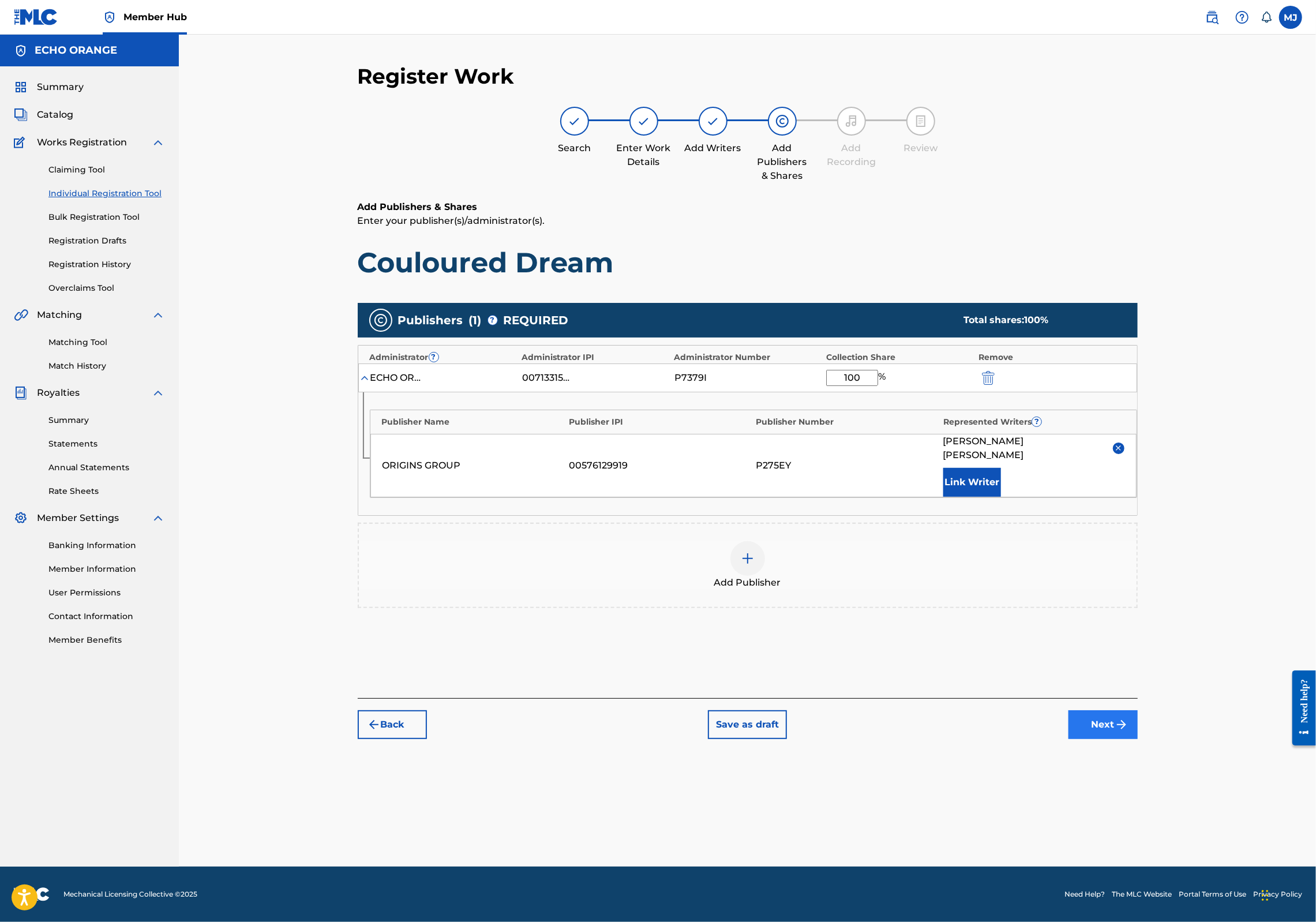
click at [1138, 740] on button "Next" at bounding box center [1104, 725] width 69 height 29
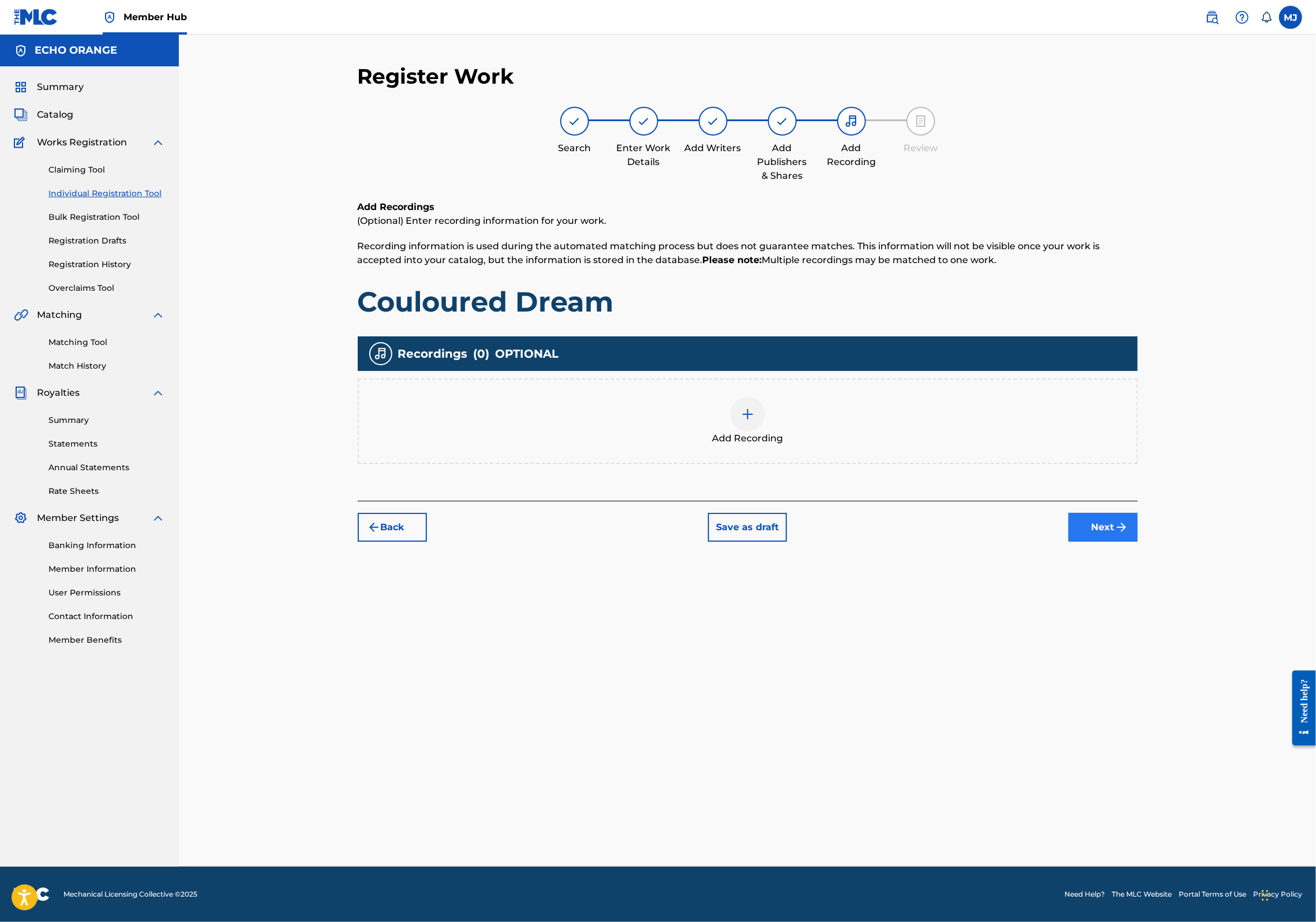
click at [1138, 542] on div "Back Save as draft Next" at bounding box center [748, 521] width 780 height 41
click at [1138, 542] on button "Next" at bounding box center [1104, 527] width 69 height 29
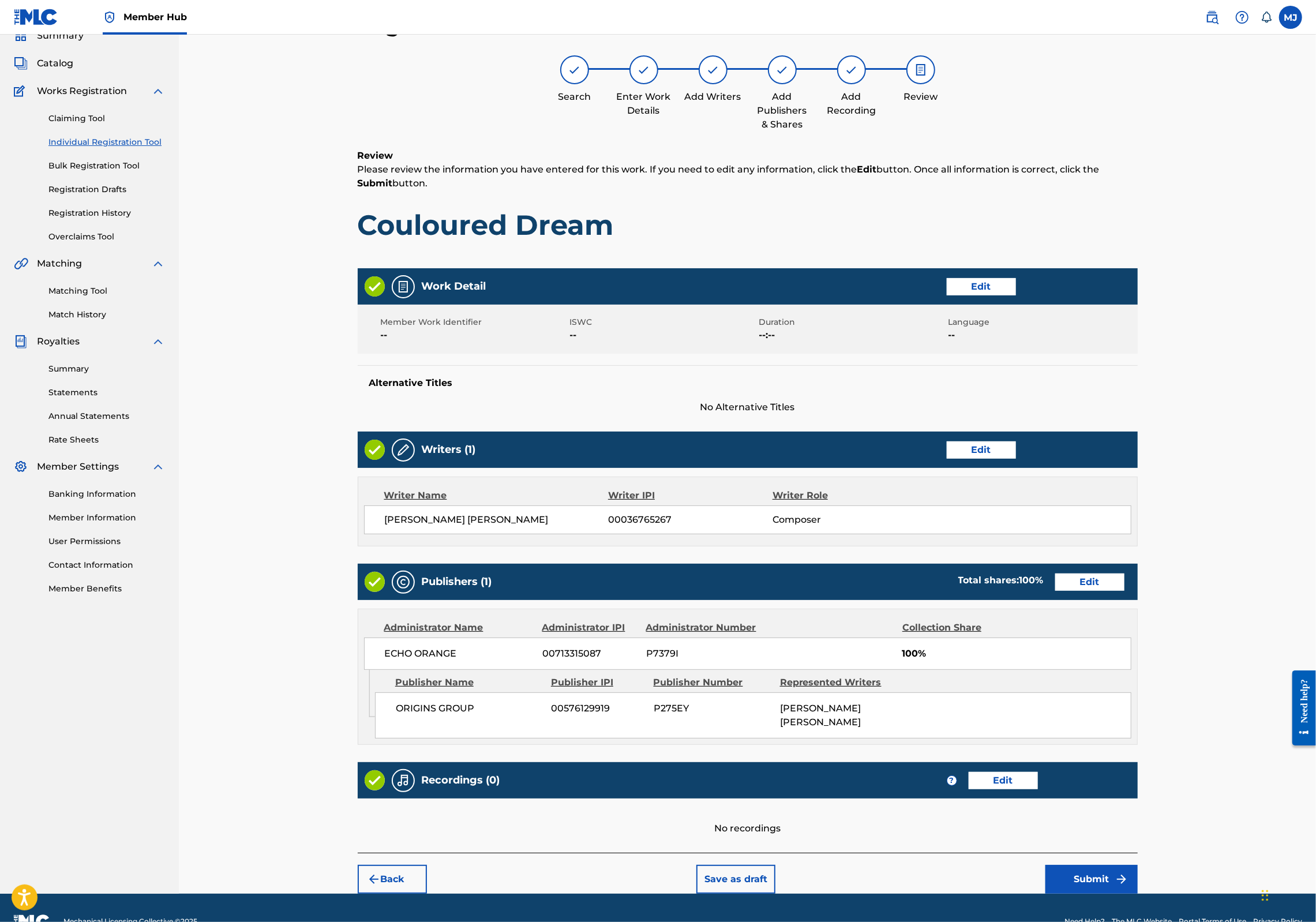
scroll to position [186, 0]
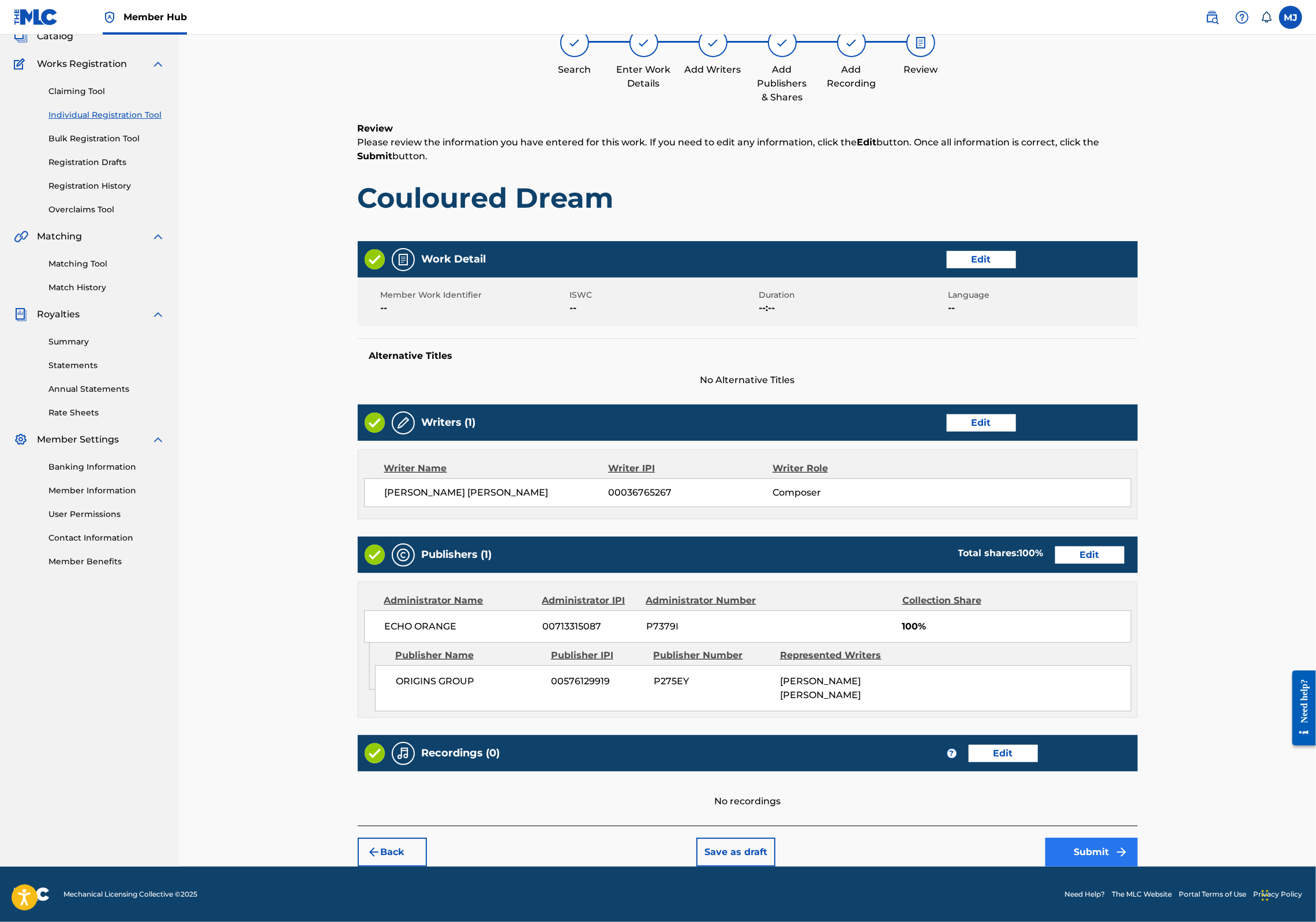
click at [1138, 838] on button "Submit" at bounding box center [1092, 852] width 92 height 29
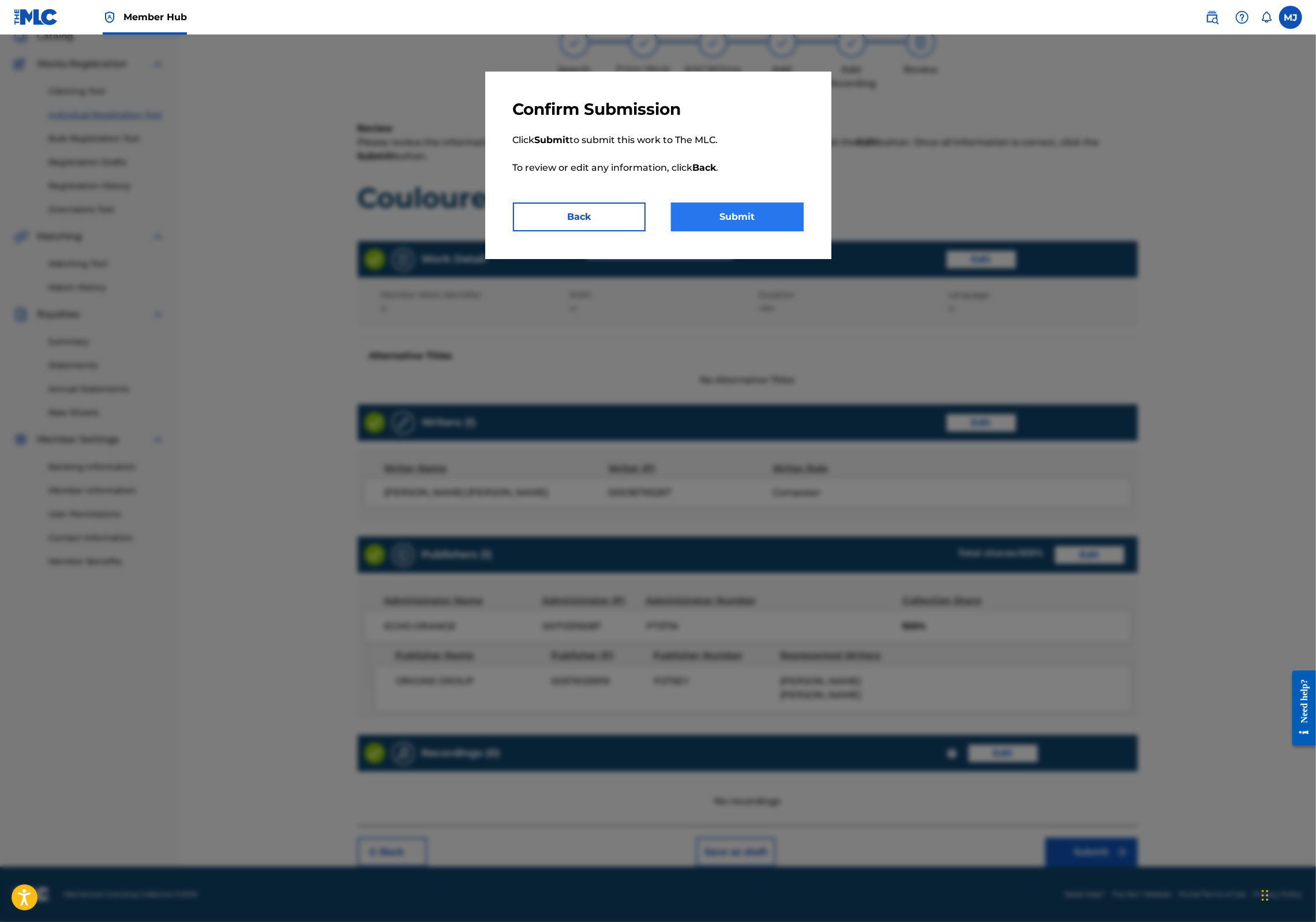
click at [749, 231] on button "Submit" at bounding box center [737, 217] width 133 height 29
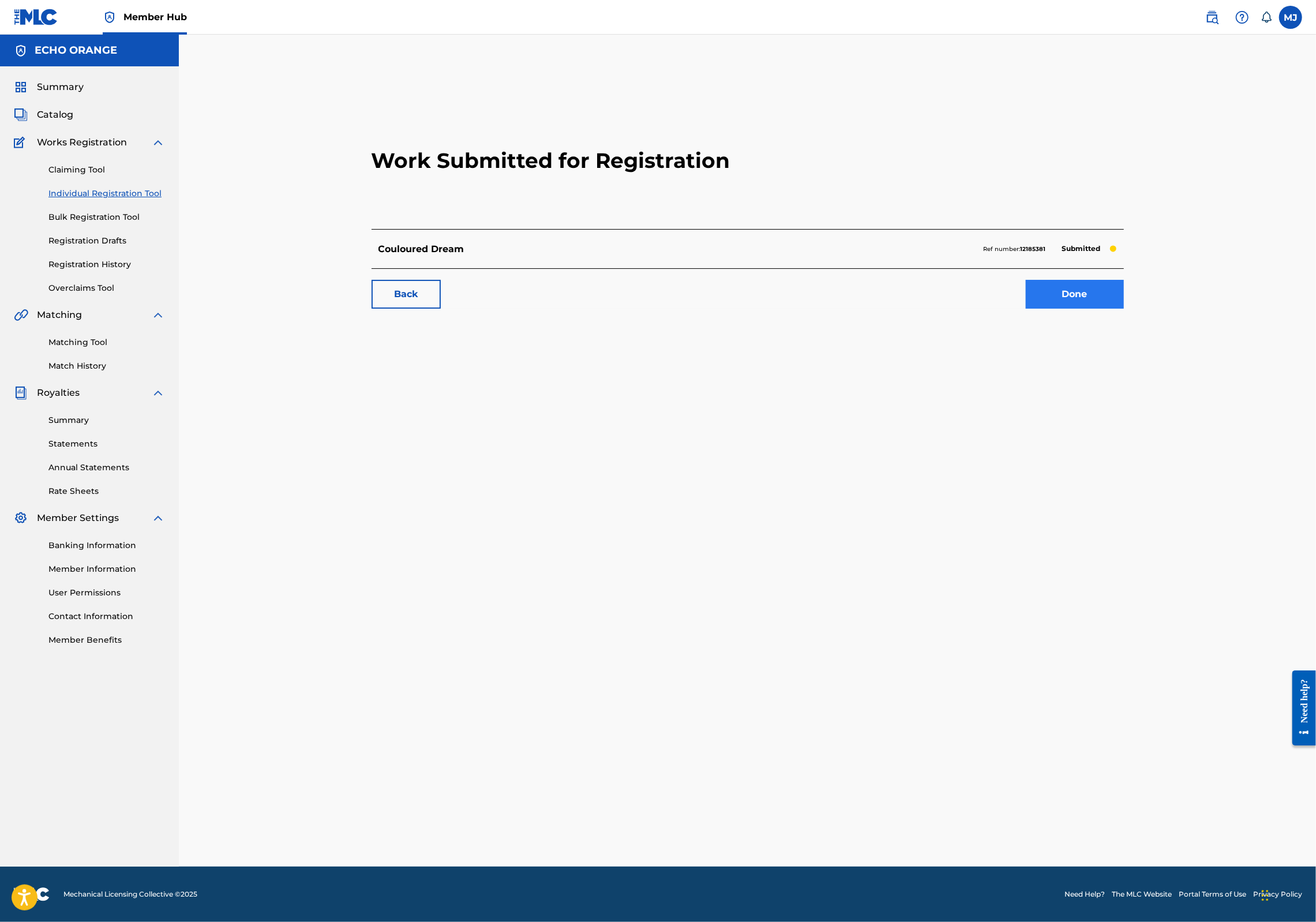
click at [1124, 309] on link "Done" at bounding box center [1075, 294] width 98 height 29
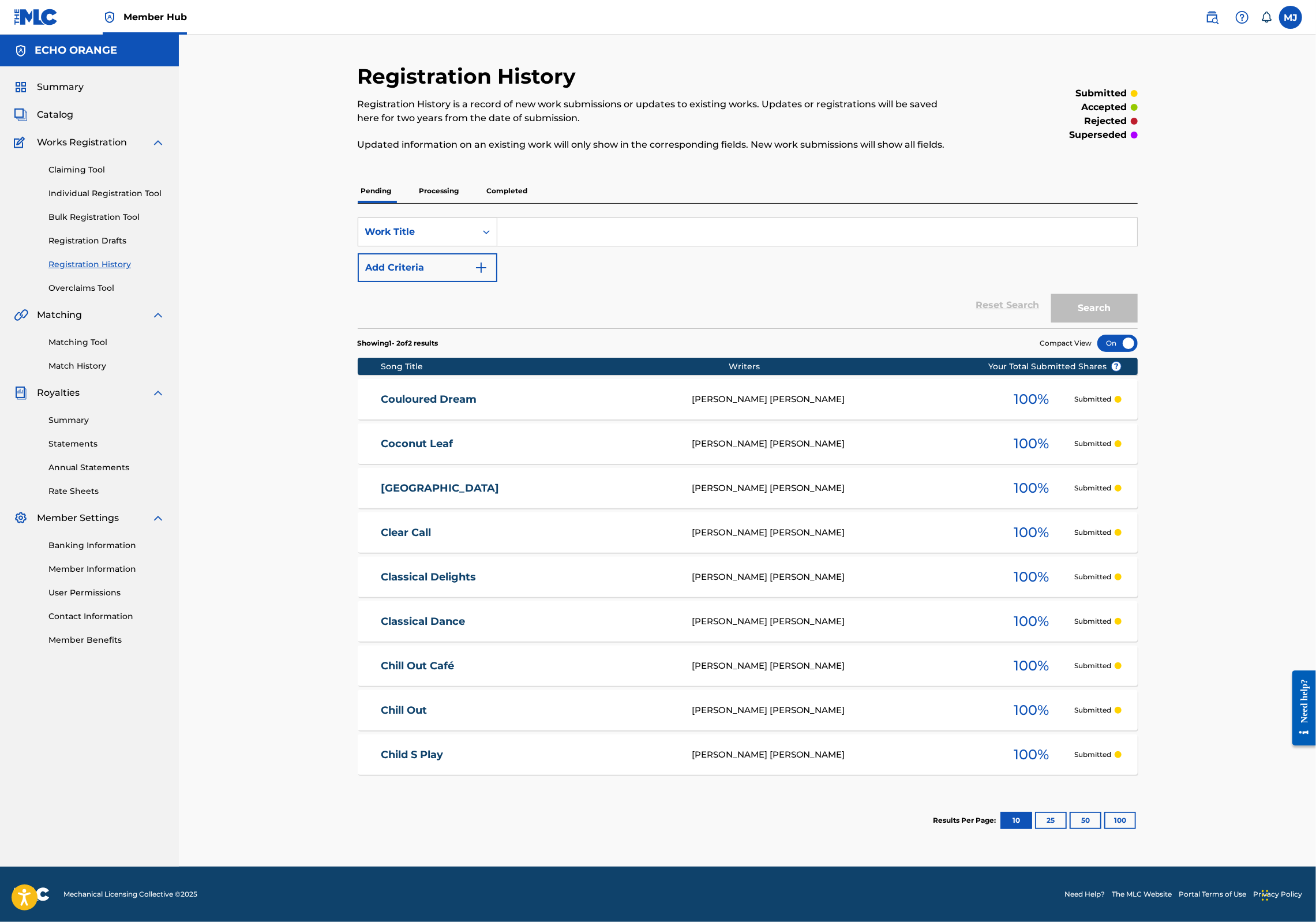
click at [133, 200] on link "Individual Registration Tool" at bounding box center [107, 194] width 116 height 12
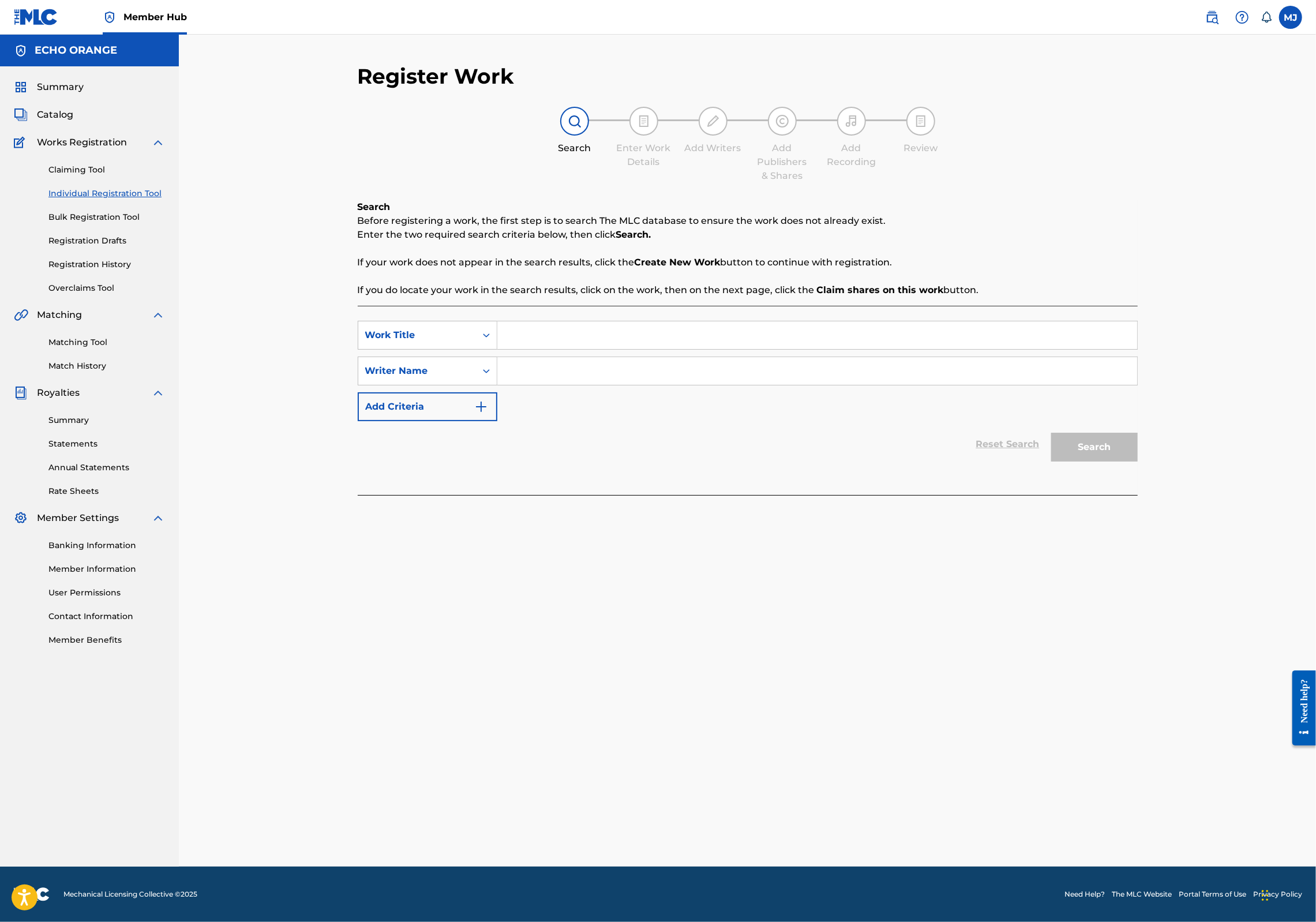
click at [539, 349] on input "Search Form" at bounding box center [818, 335] width 640 height 28
type input "Colourful World"
paste input "denis hekimian"
type input "denis hekimian"
click at [1138, 462] on button "Search" at bounding box center [1094, 447] width 86 height 29
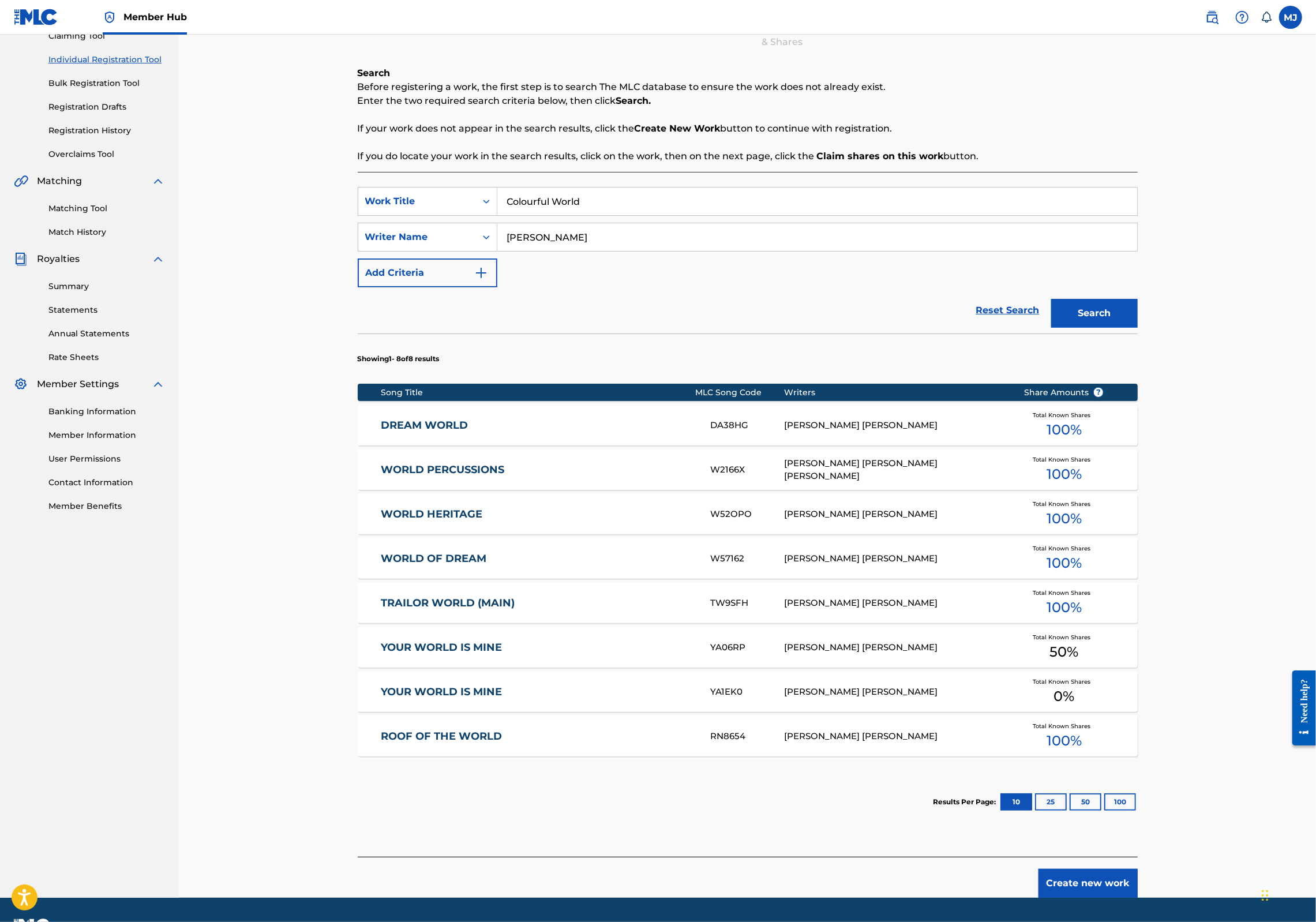
scroll to position [264, 0]
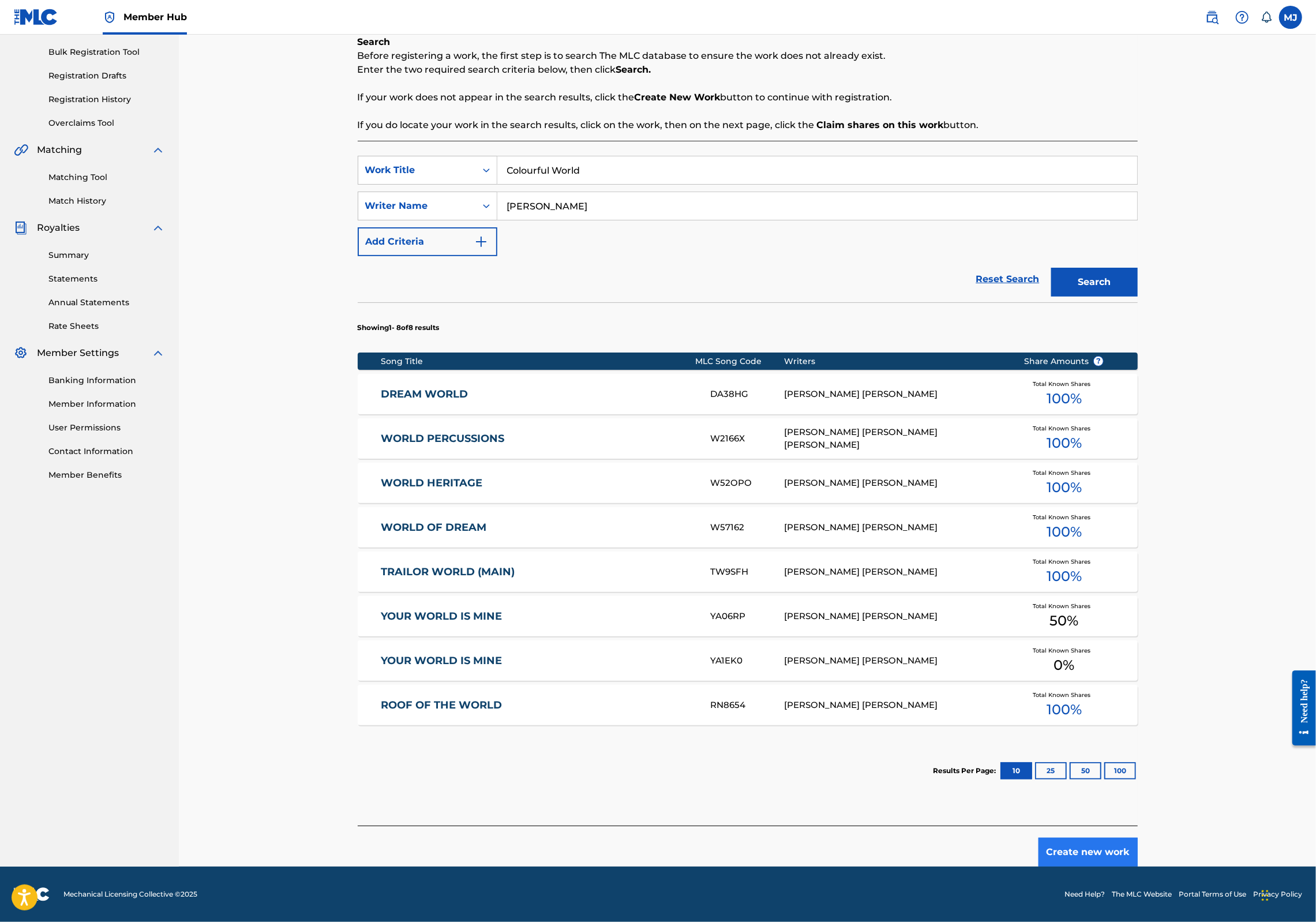
click at [1138, 841] on button "Create new work" at bounding box center [1089, 852] width 99 height 29
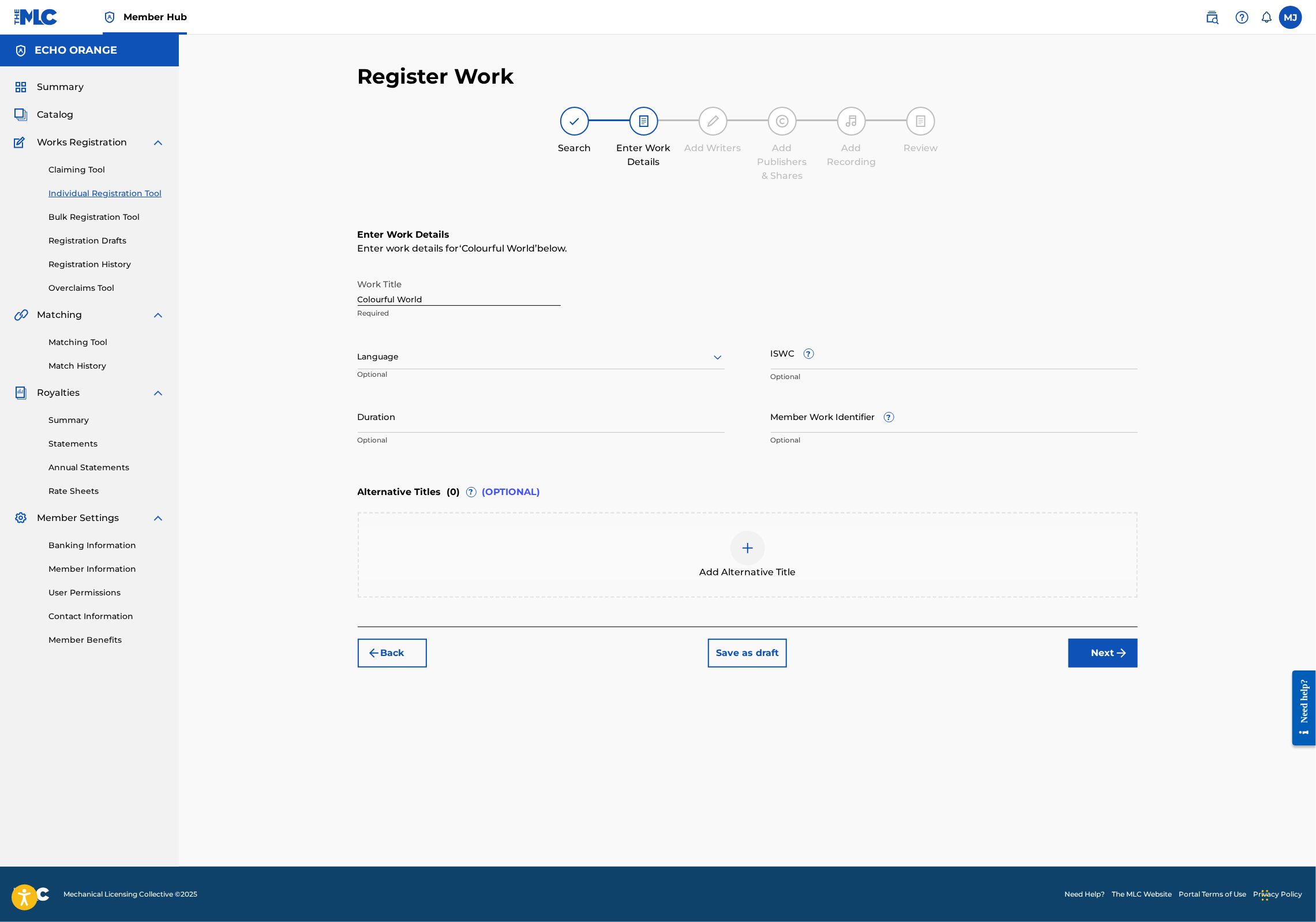
scroll to position [0, 0]
click at [1138, 667] on button "Next" at bounding box center [1104, 653] width 69 height 29
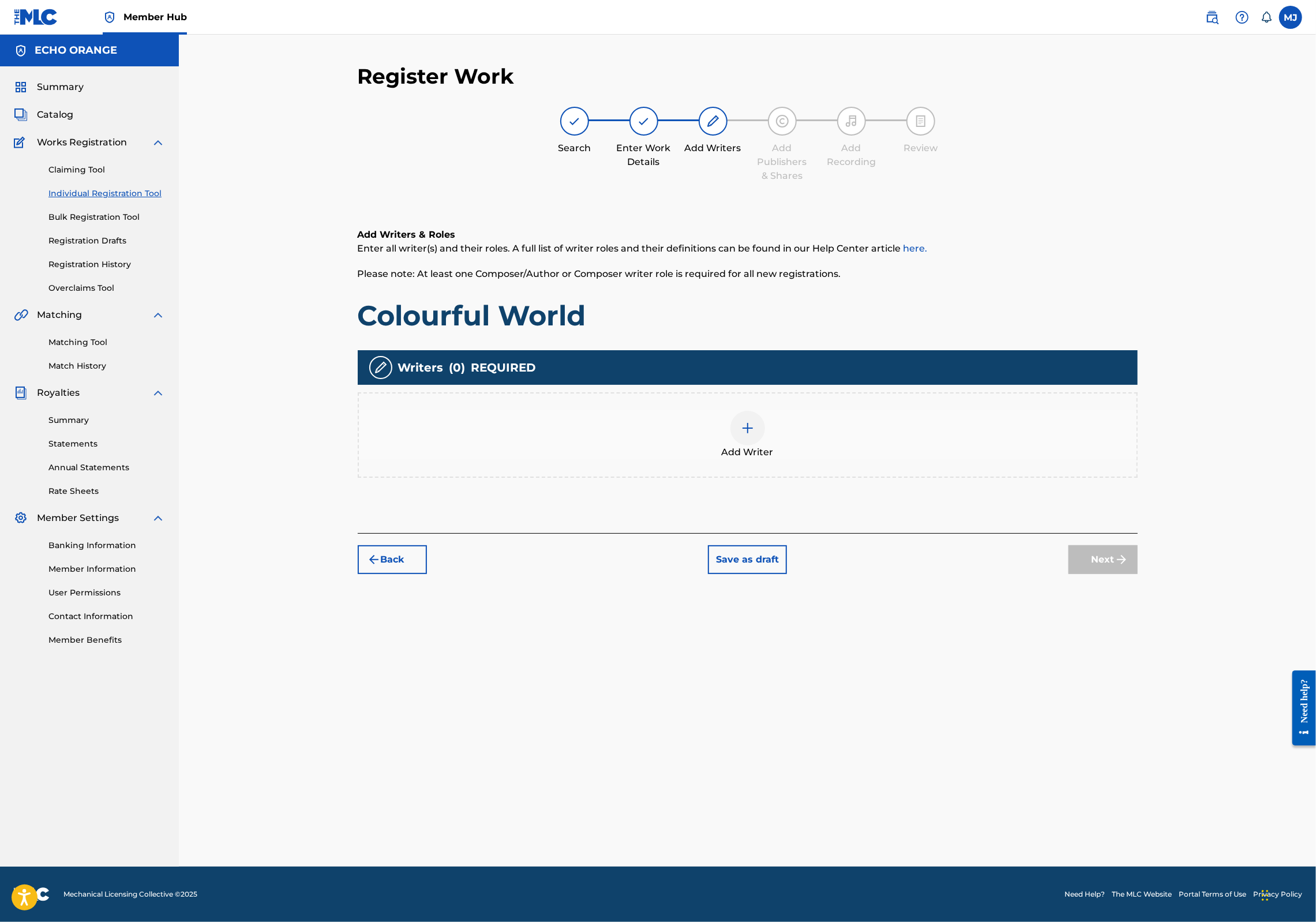
click at [815, 443] on div "Writers ( 0 ) REQUIRED Add Writer" at bounding box center [748, 414] width 780 height 128
click at [904, 459] on div "Add Writer" at bounding box center [748, 435] width 778 height 49
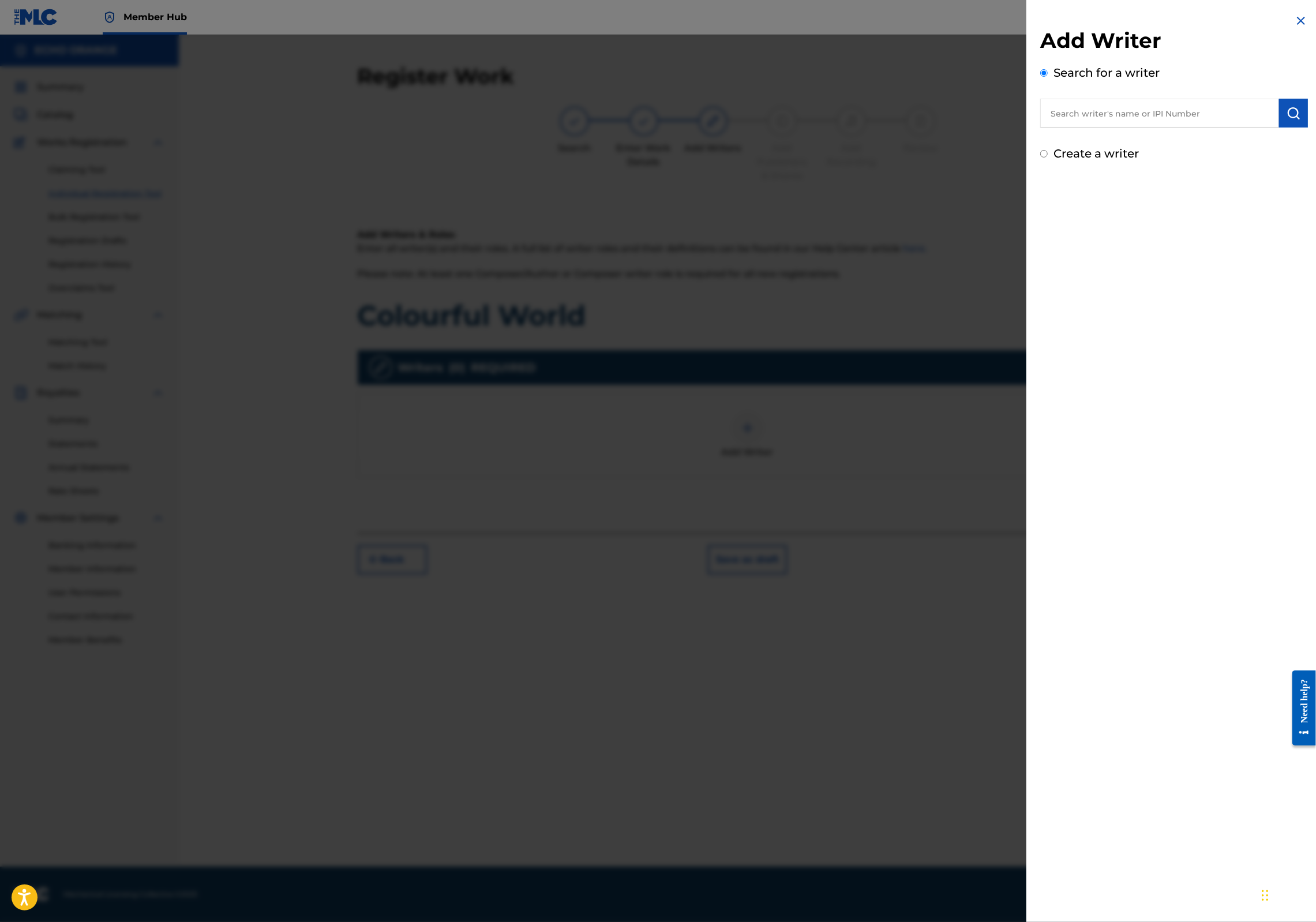
click at [1110, 116] on input "text" at bounding box center [1160, 113] width 239 height 29
paste input "denis hekimian"
type input "denis hekimian"
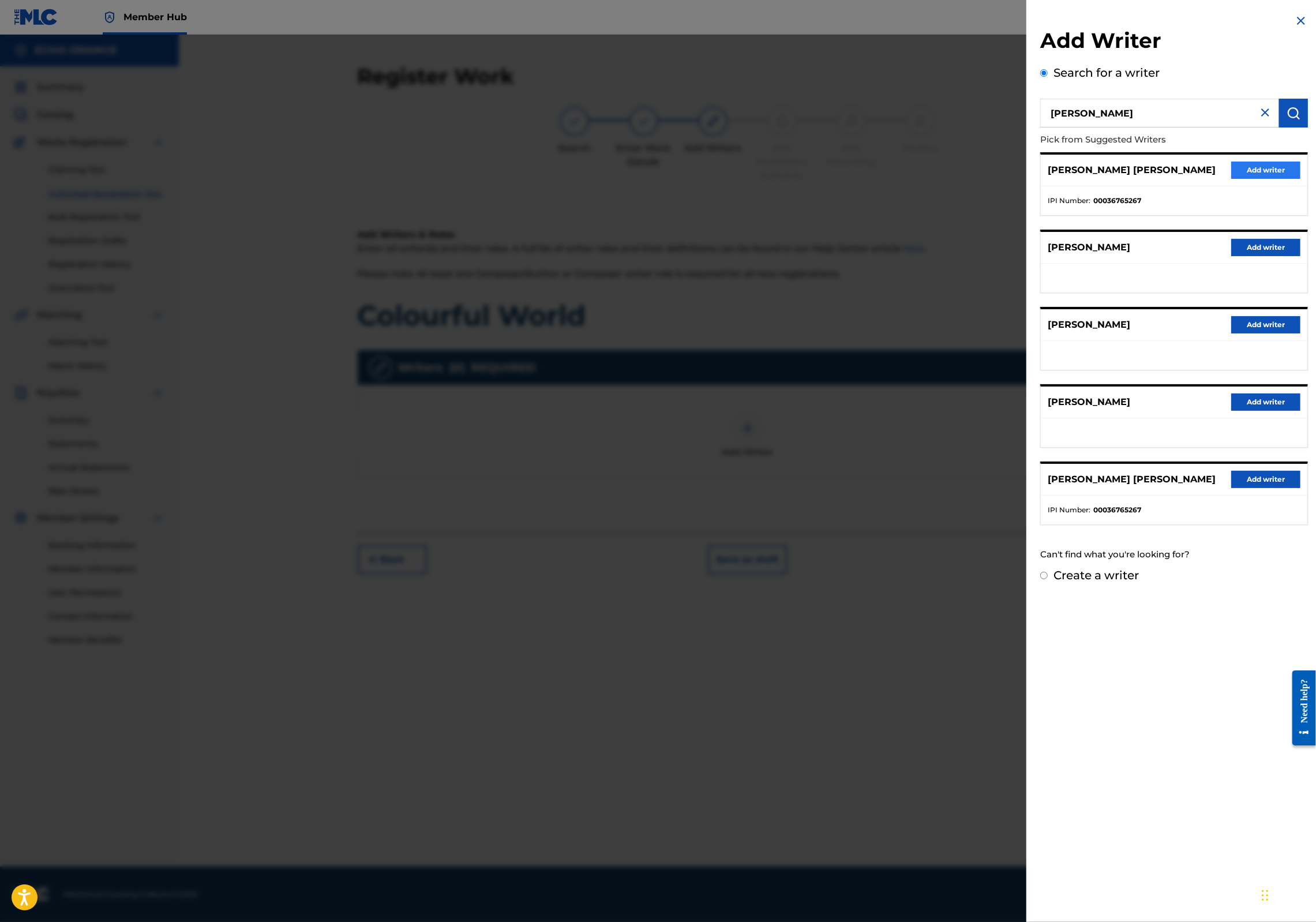
click at [1270, 179] on button "Add writer" at bounding box center [1266, 170] width 69 height 17
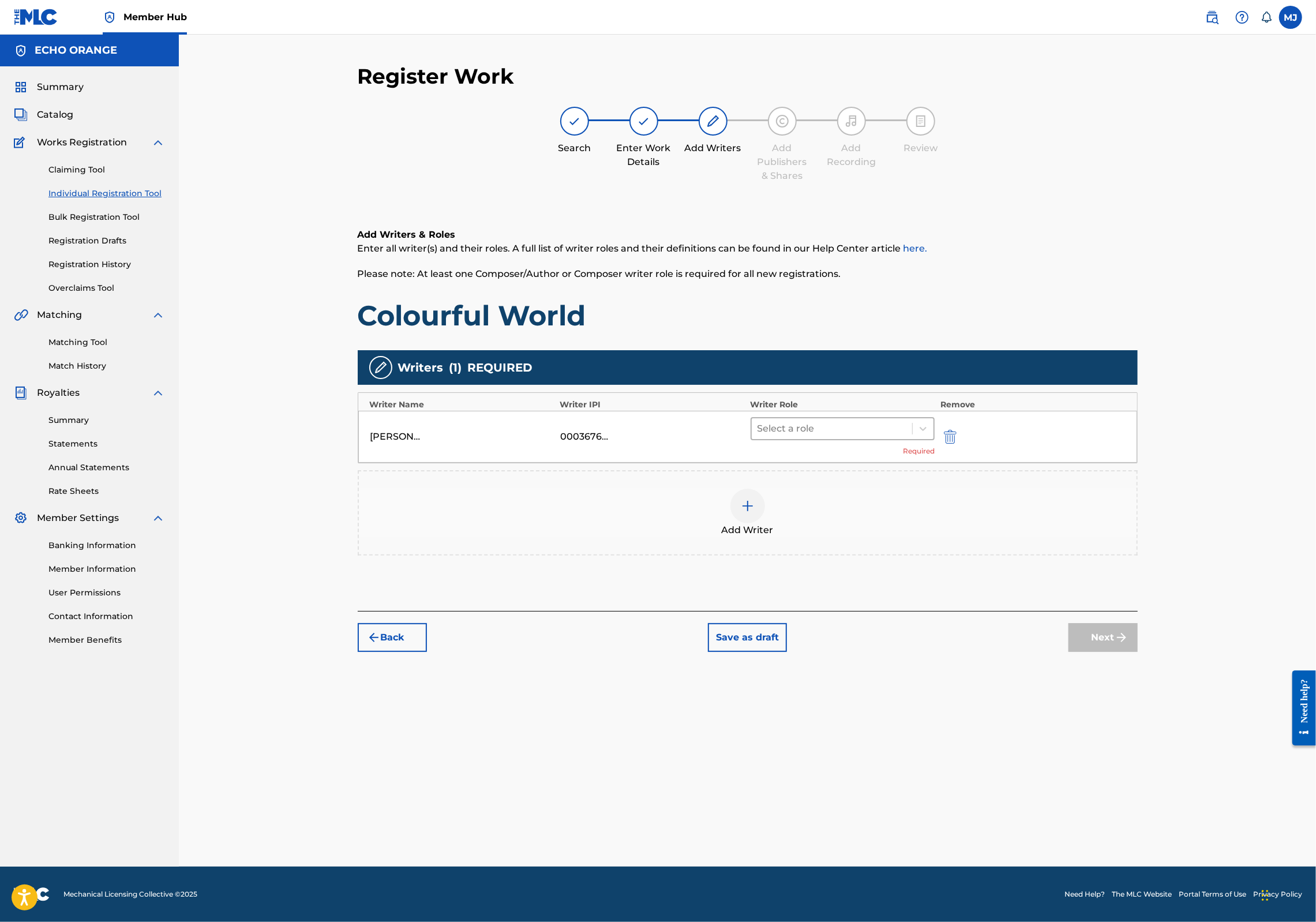
drag, startPoint x: 845, startPoint y: 475, endPoint x: 821, endPoint y: 476, distance: 24.0
click at [844, 437] on div at bounding box center [832, 429] width 149 height 17
click at [827, 591] on div "Composer" at bounding box center [880, 595] width 222 height 23
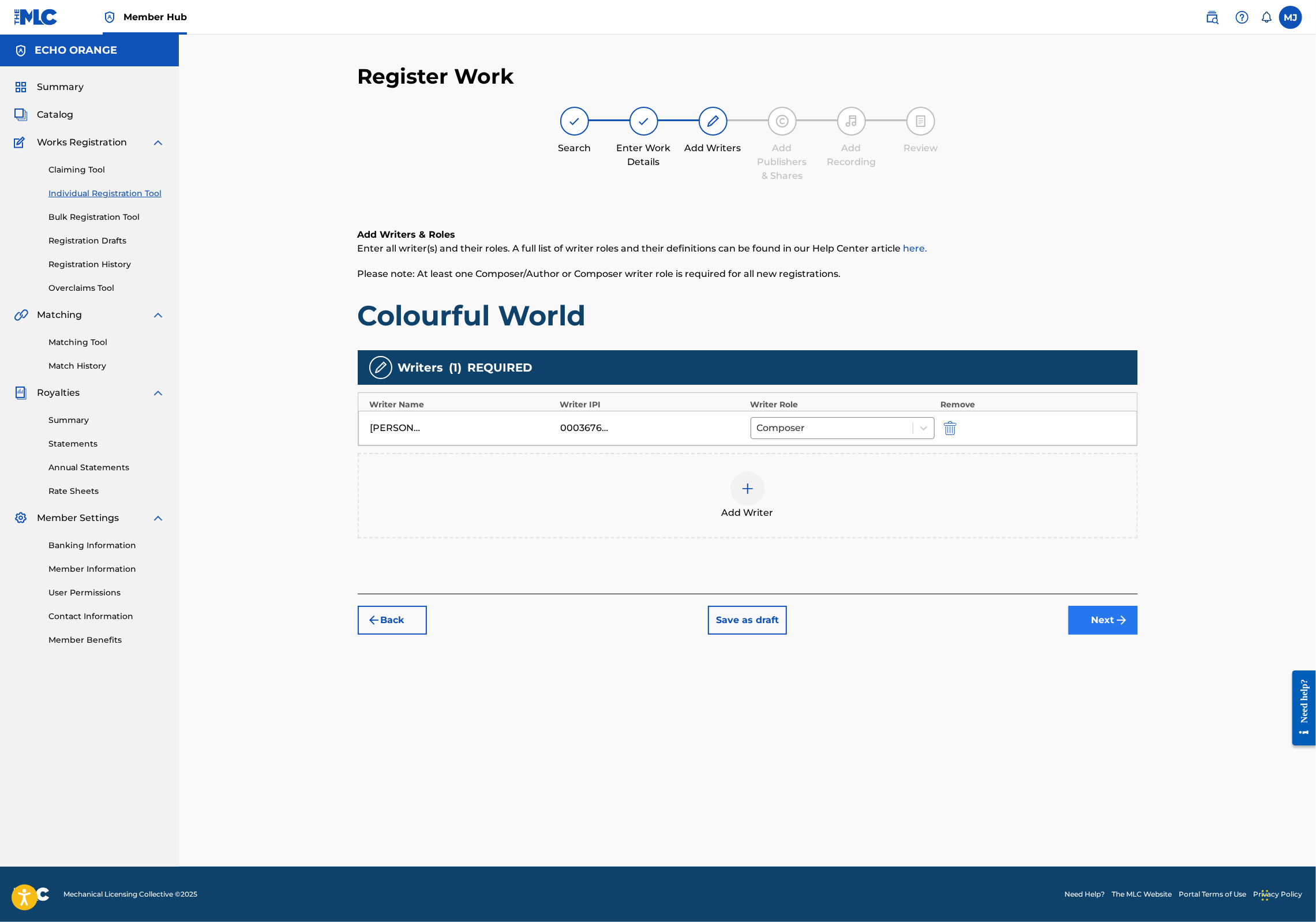
click at [1138, 635] on div "Back Save as draft Next" at bounding box center [748, 614] width 780 height 41
click at [1138, 635] on button "Next" at bounding box center [1104, 620] width 69 height 29
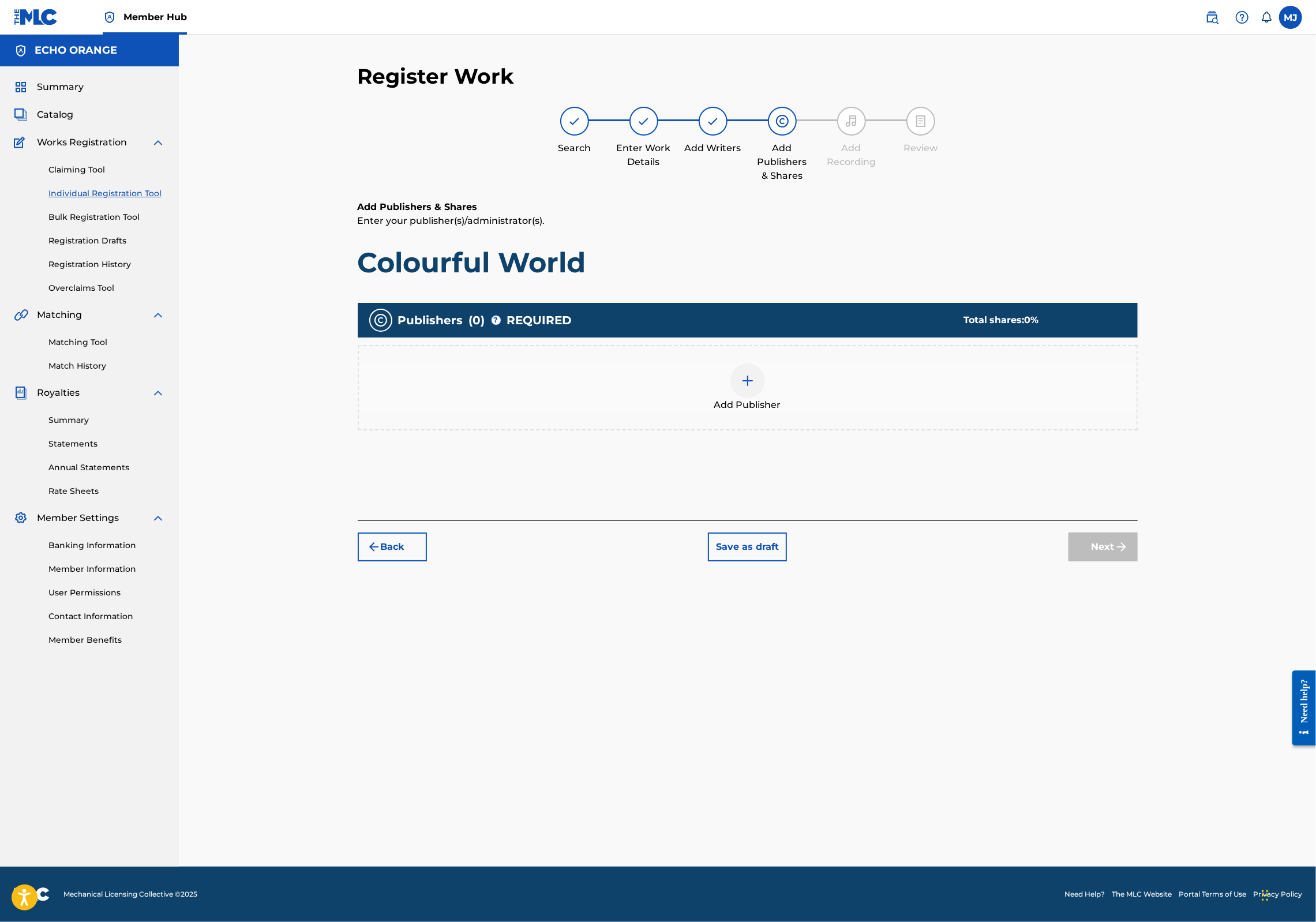
click at [754, 388] on img at bounding box center [748, 381] width 14 height 14
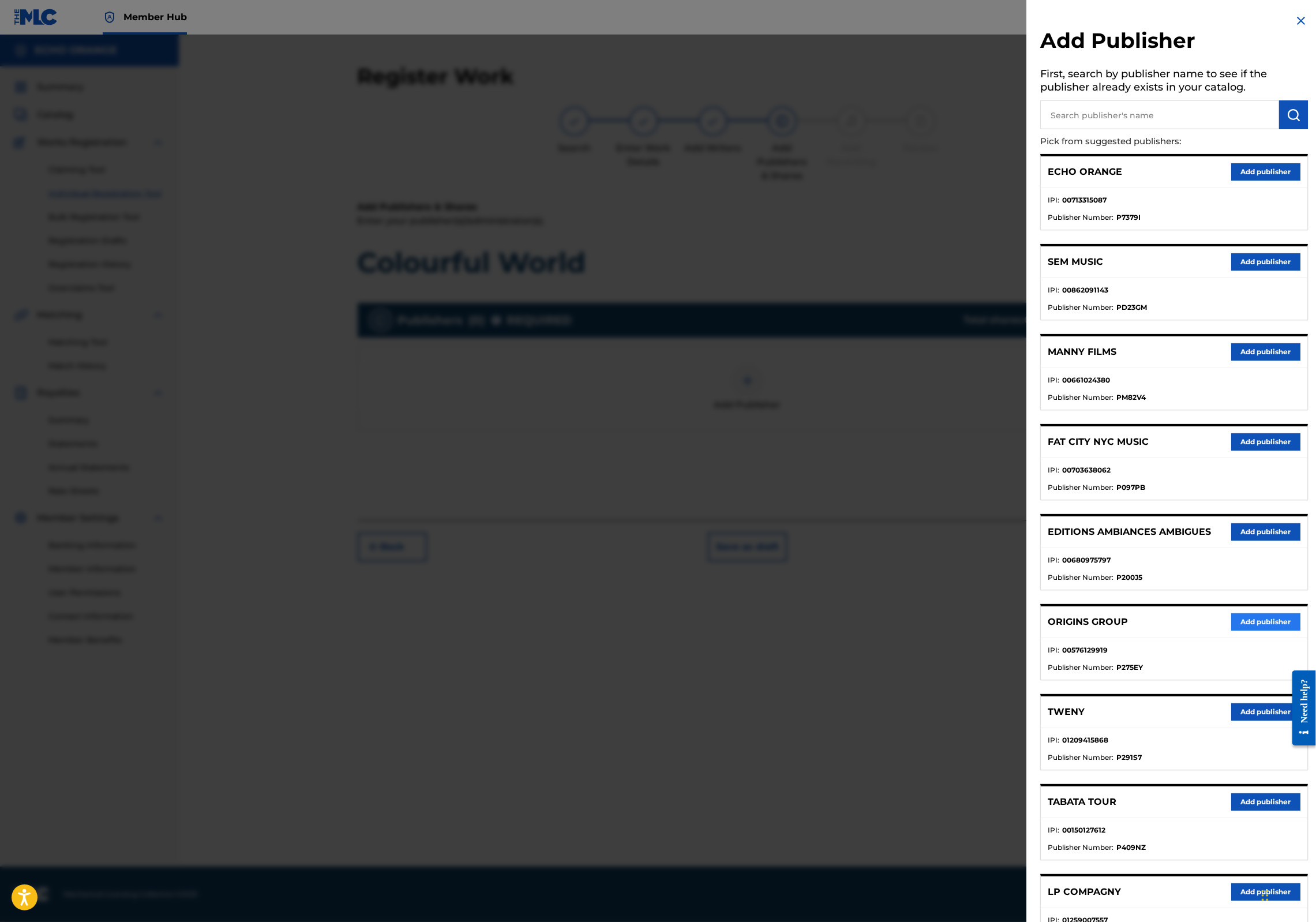
click at [1254, 631] on button "Add publisher" at bounding box center [1266, 622] width 69 height 17
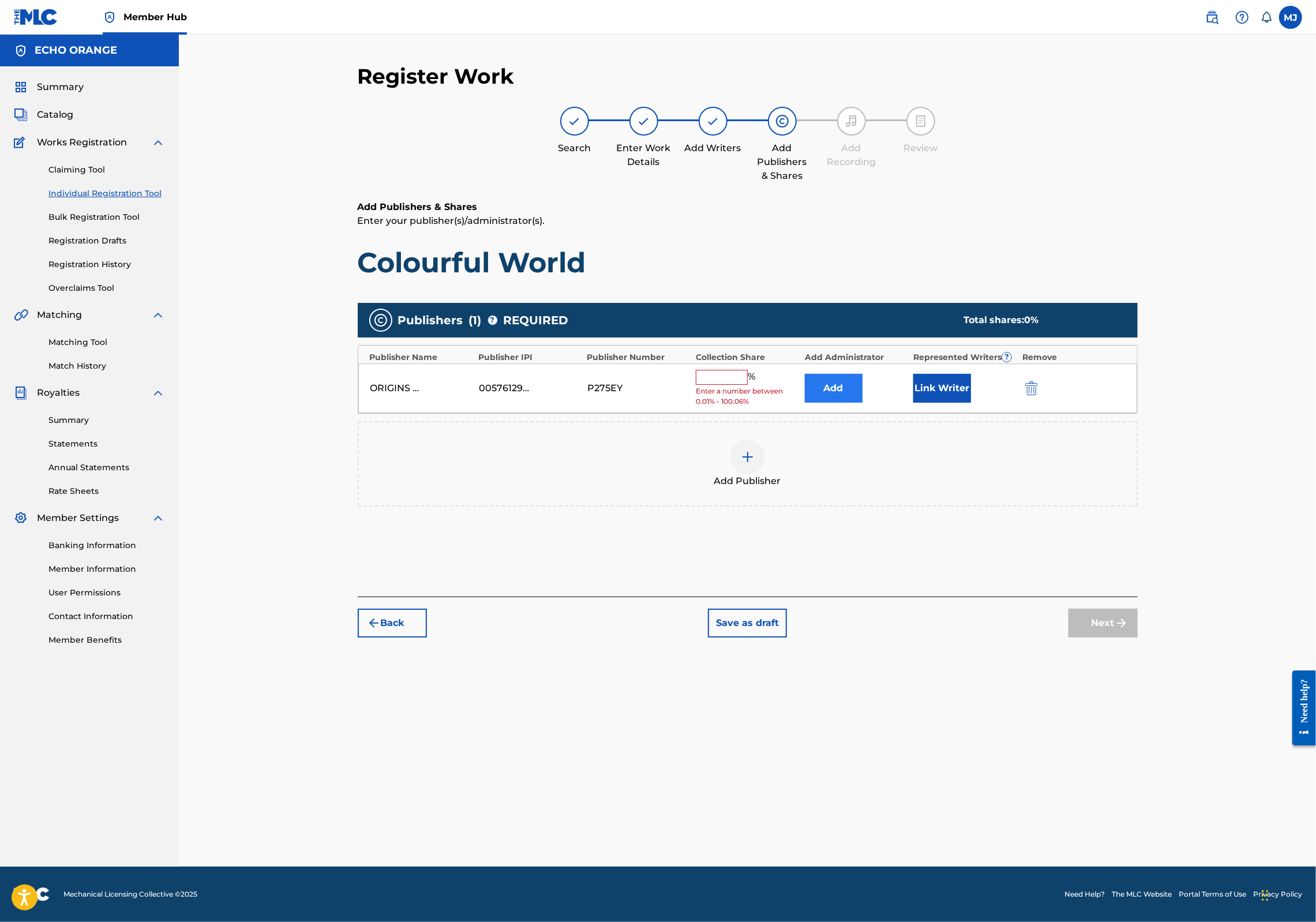
click at [863, 403] on button "Add" at bounding box center [833, 388] width 58 height 29
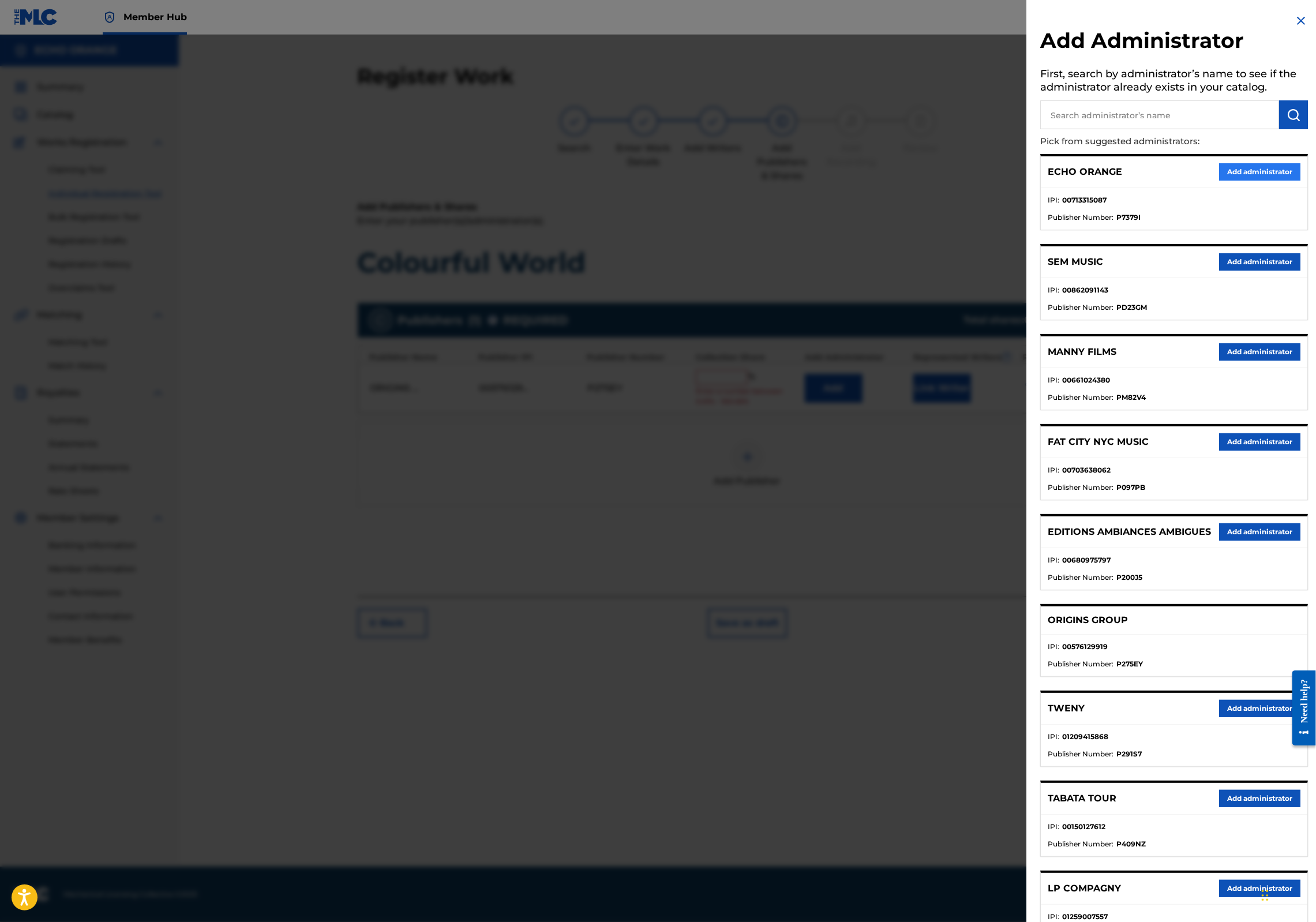
click at [1231, 181] on button "Add administrator" at bounding box center [1260, 172] width 81 height 17
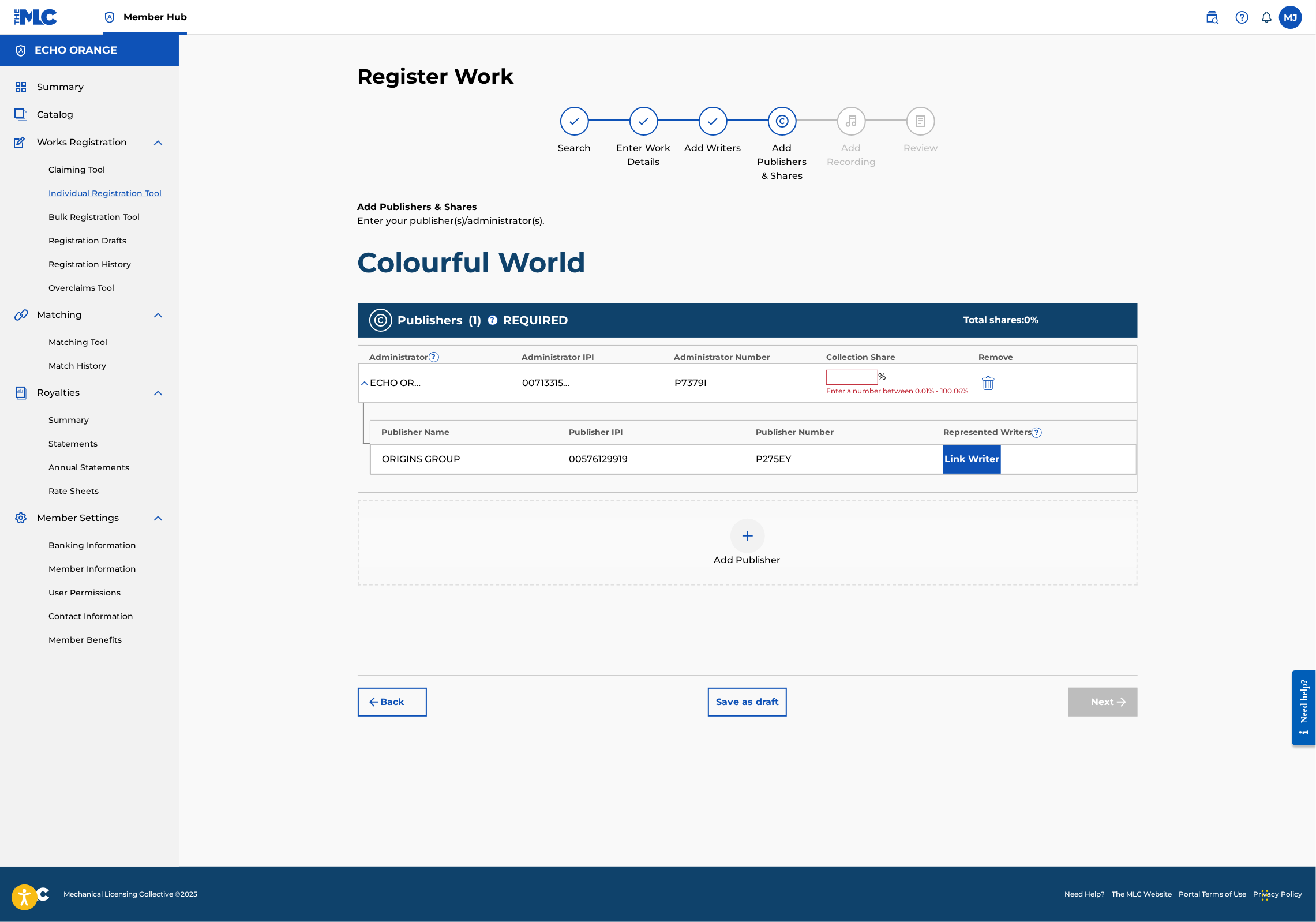
click at [878, 385] on input "text" at bounding box center [852, 378] width 52 height 15
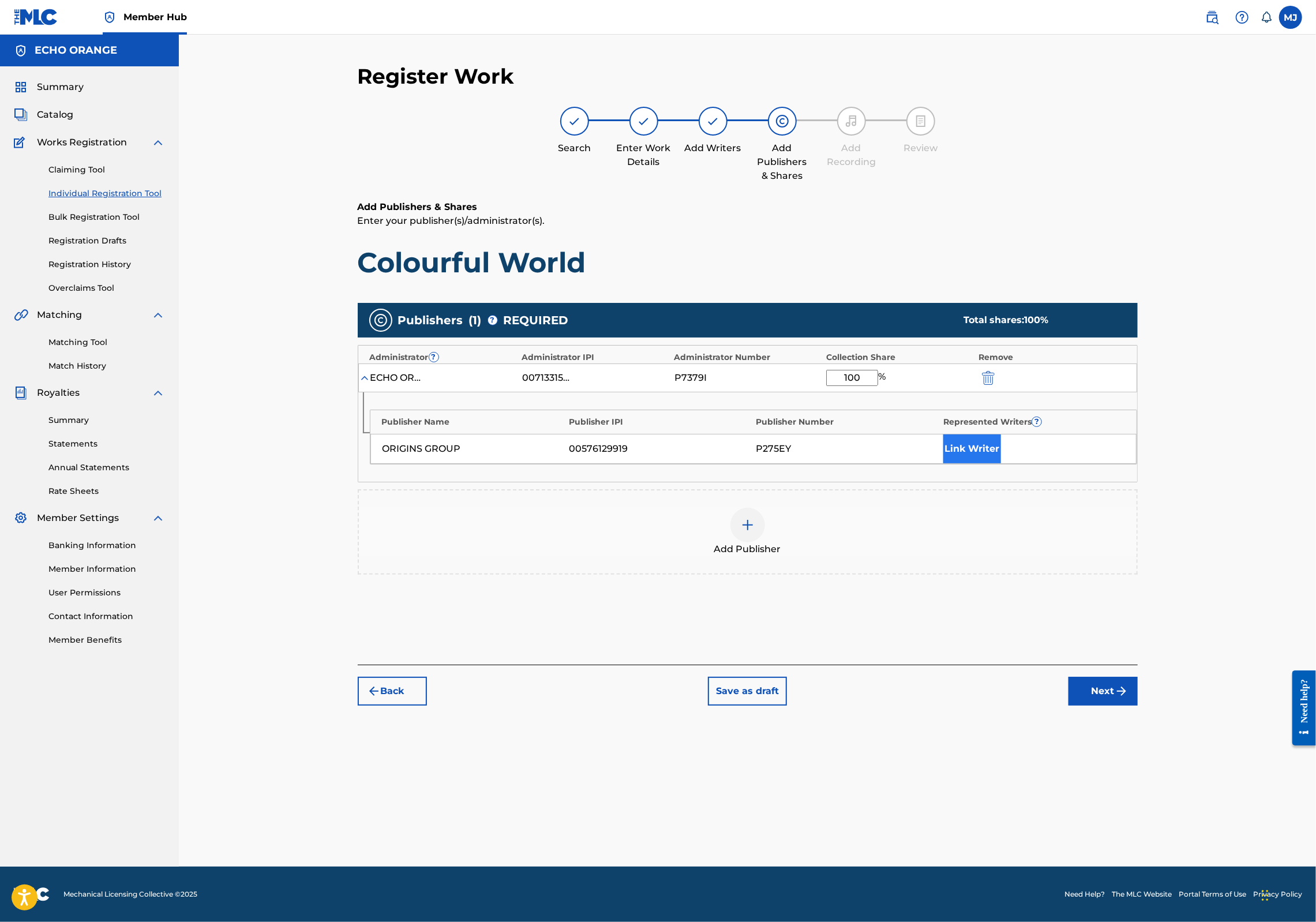
type input "100"
click at [1001, 463] on button "Link Writer" at bounding box center [972, 449] width 58 height 29
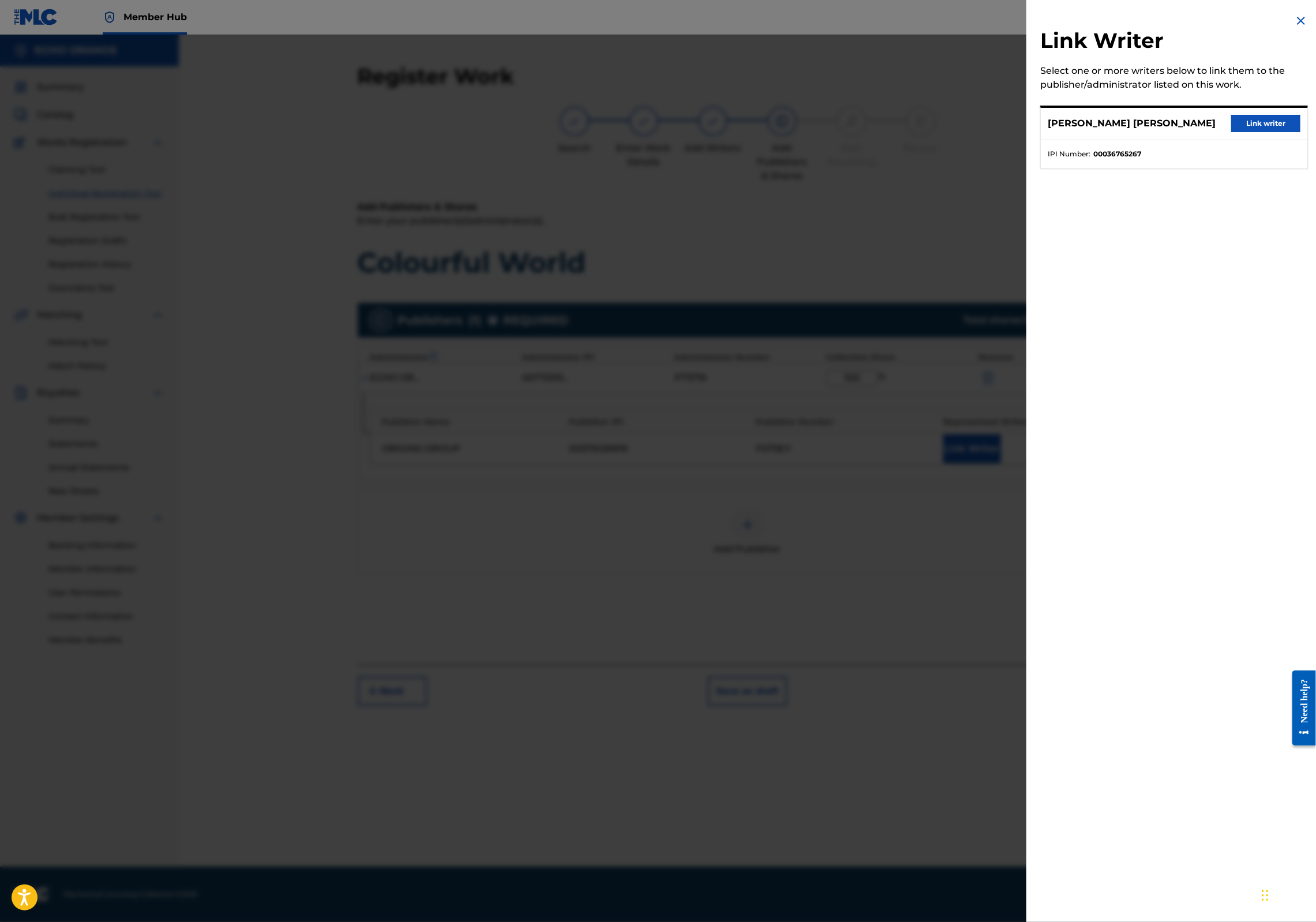
click at [1230, 140] on div "DENIS MARCEL HEKIMIAN Link writer" at bounding box center [1174, 124] width 267 height 32
click at [1233, 132] on button "Link writer" at bounding box center [1266, 123] width 69 height 17
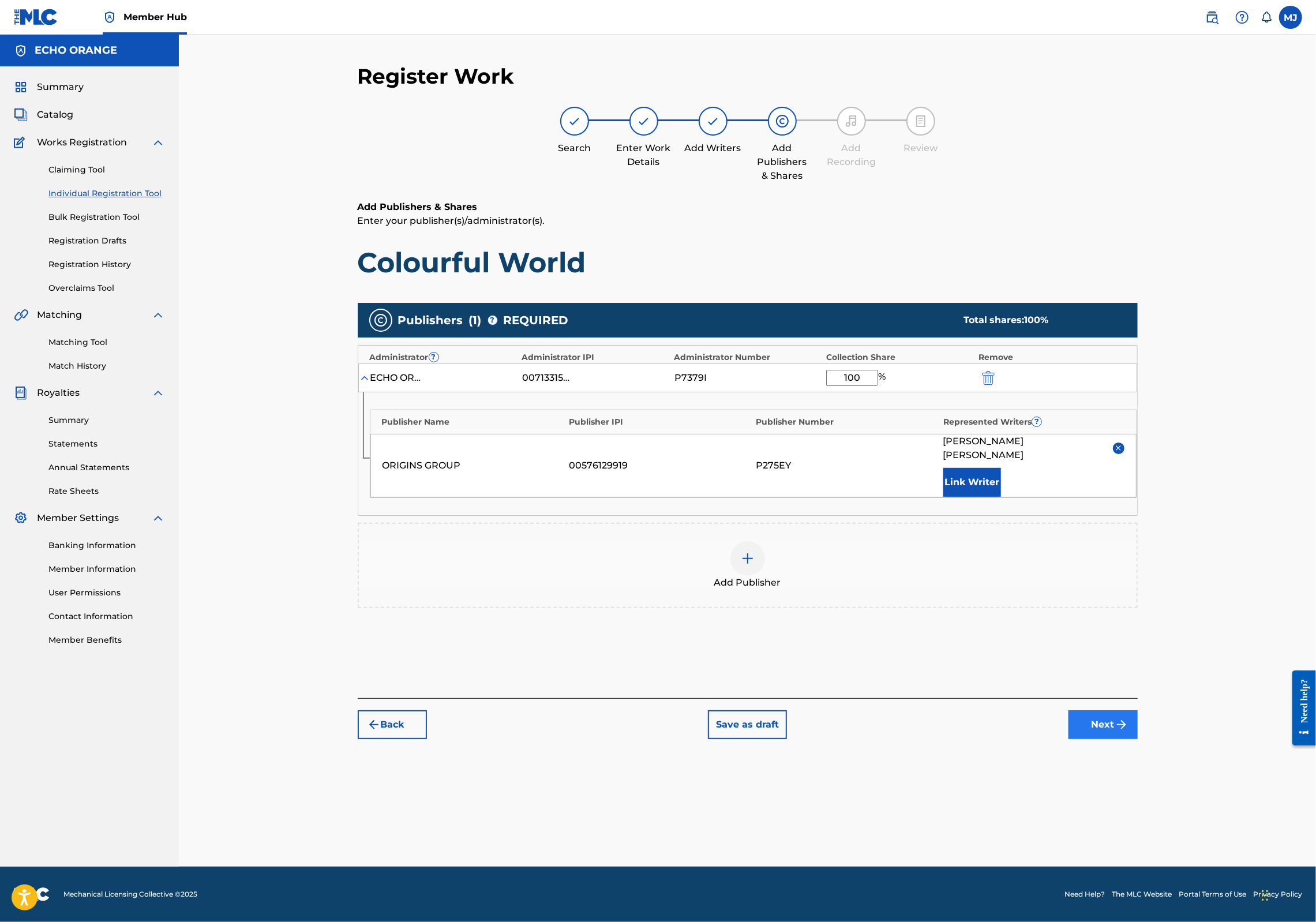
click at [1138, 740] on button "Next" at bounding box center [1104, 725] width 69 height 29
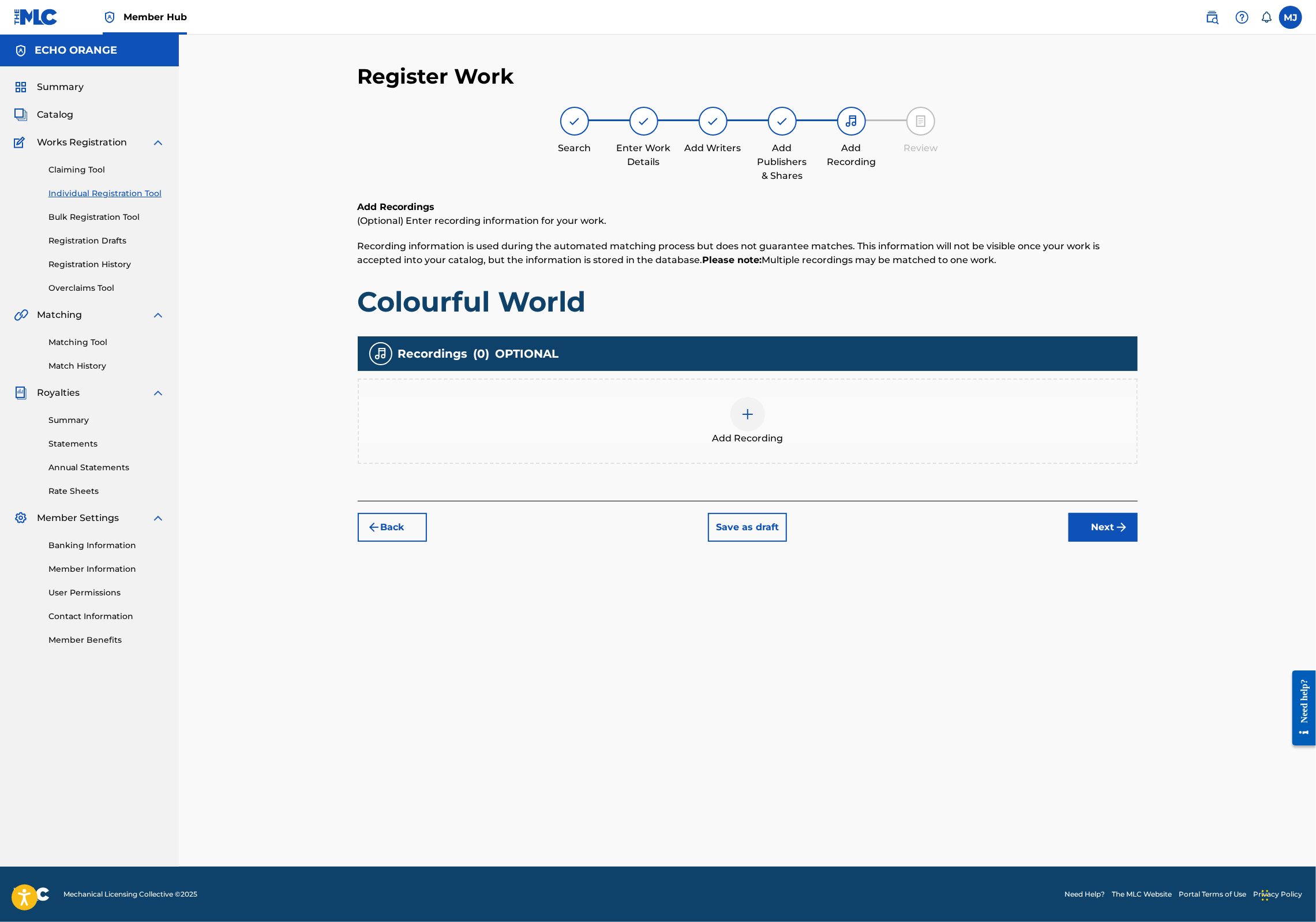
click at [1152, 613] on div "Register Work Search Enter Work Details Add Writers Add Publishers & Shares Add…" at bounding box center [748, 466] width 808 height 803
click at [1138, 542] on button "Next" at bounding box center [1104, 527] width 69 height 29
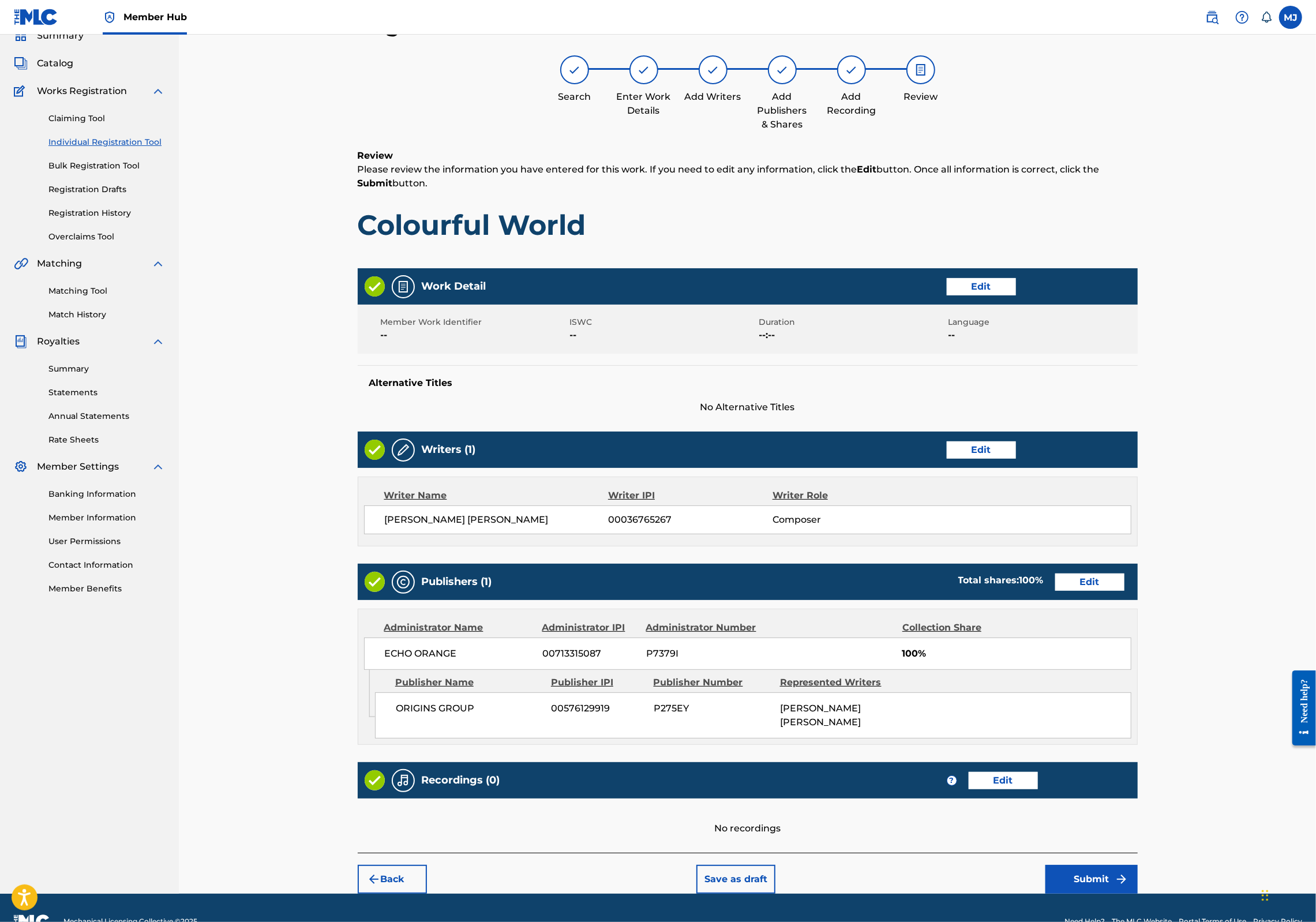
scroll to position [186, 0]
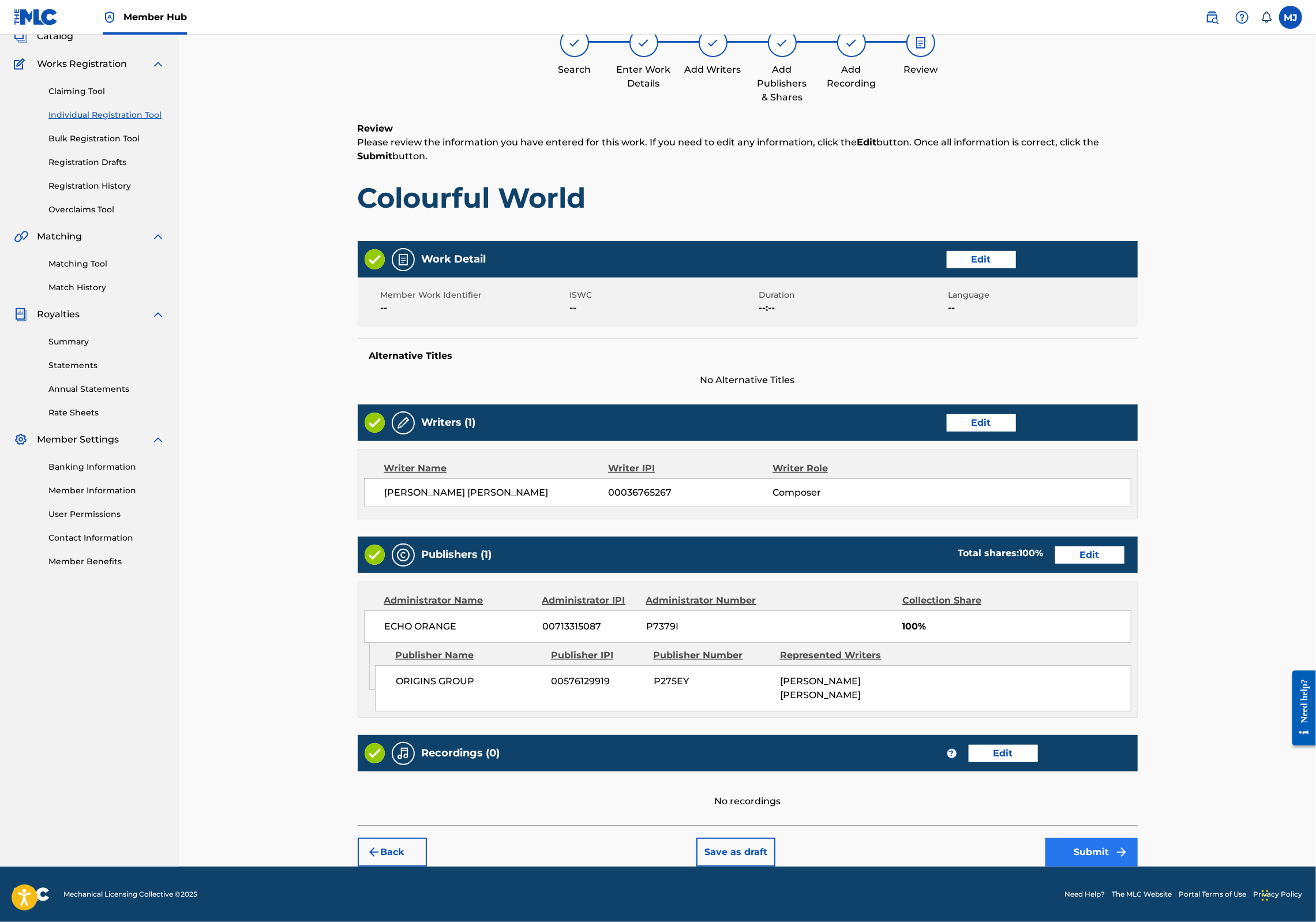
click at [1138, 843] on button "Submit" at bounding box center [1092, 852] width 92 height 29
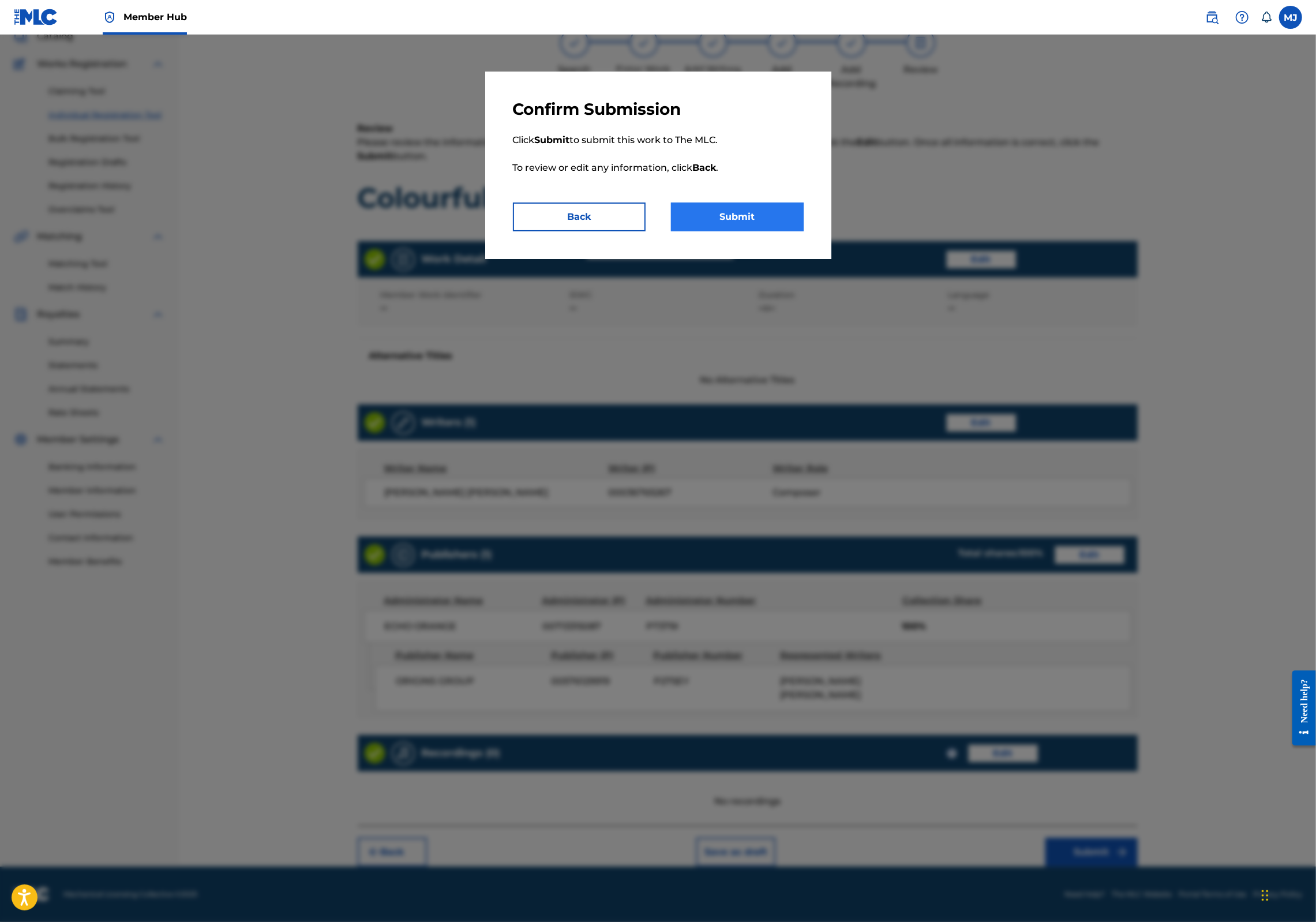
click at [804, 231] on button "Submit" at bounding box center [737, 217] width 133 height 29
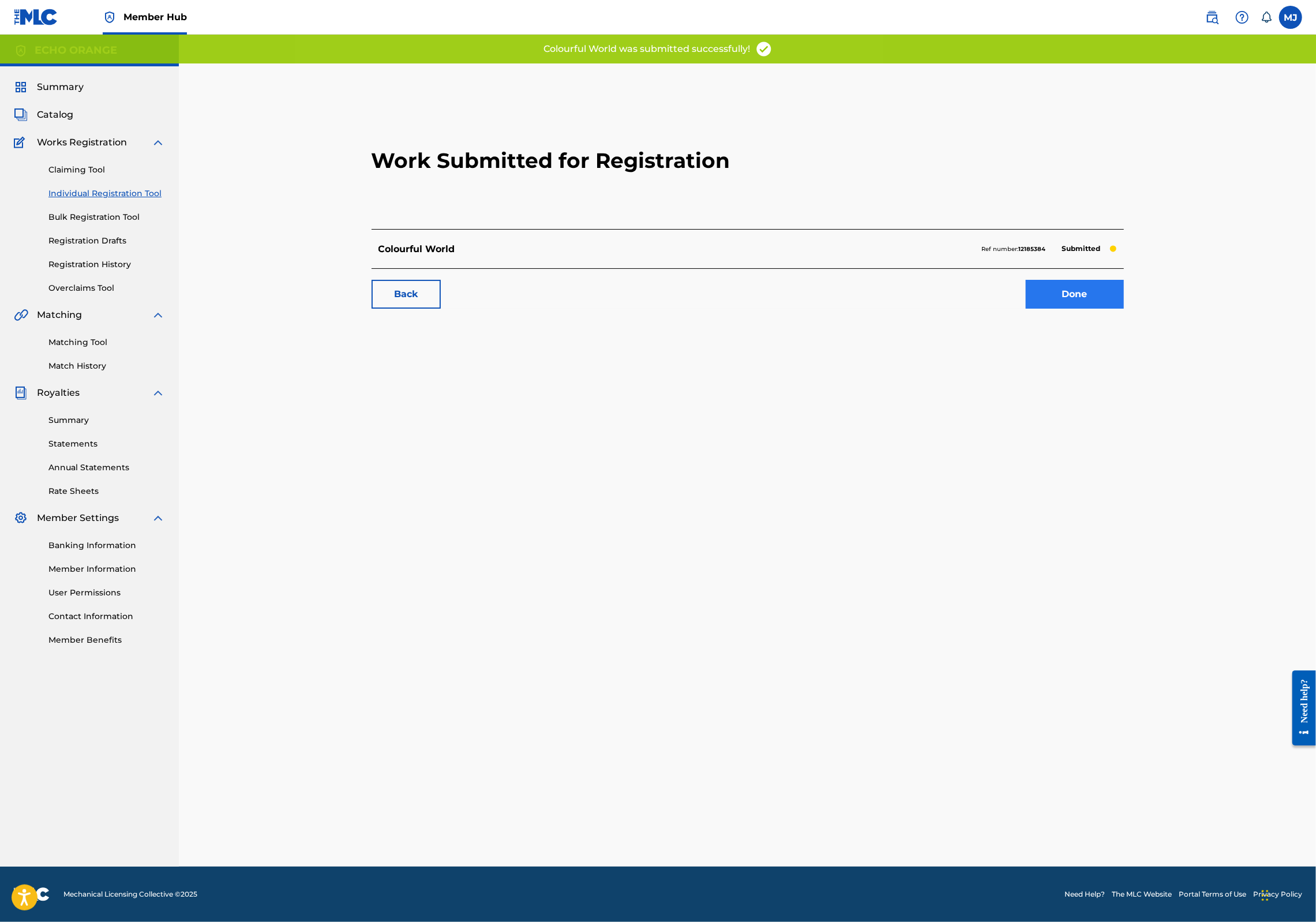
click at [1124, 309] on link "Done" at bounding box center [1075, 294] width 98 height 29
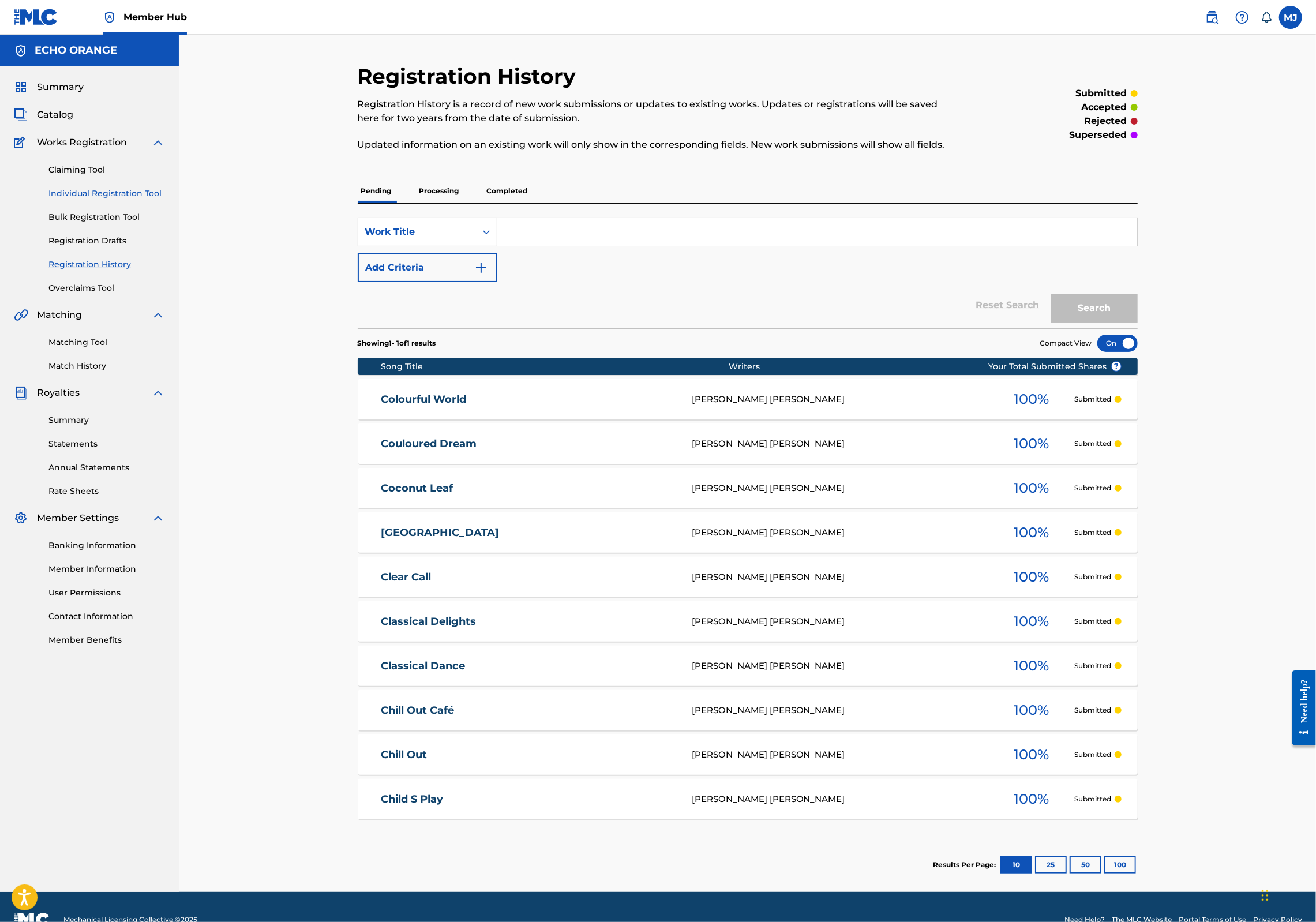
click at [101, 200] on link "Individual Registration Tool" at bounding box center [107, 194] width 116 height 12
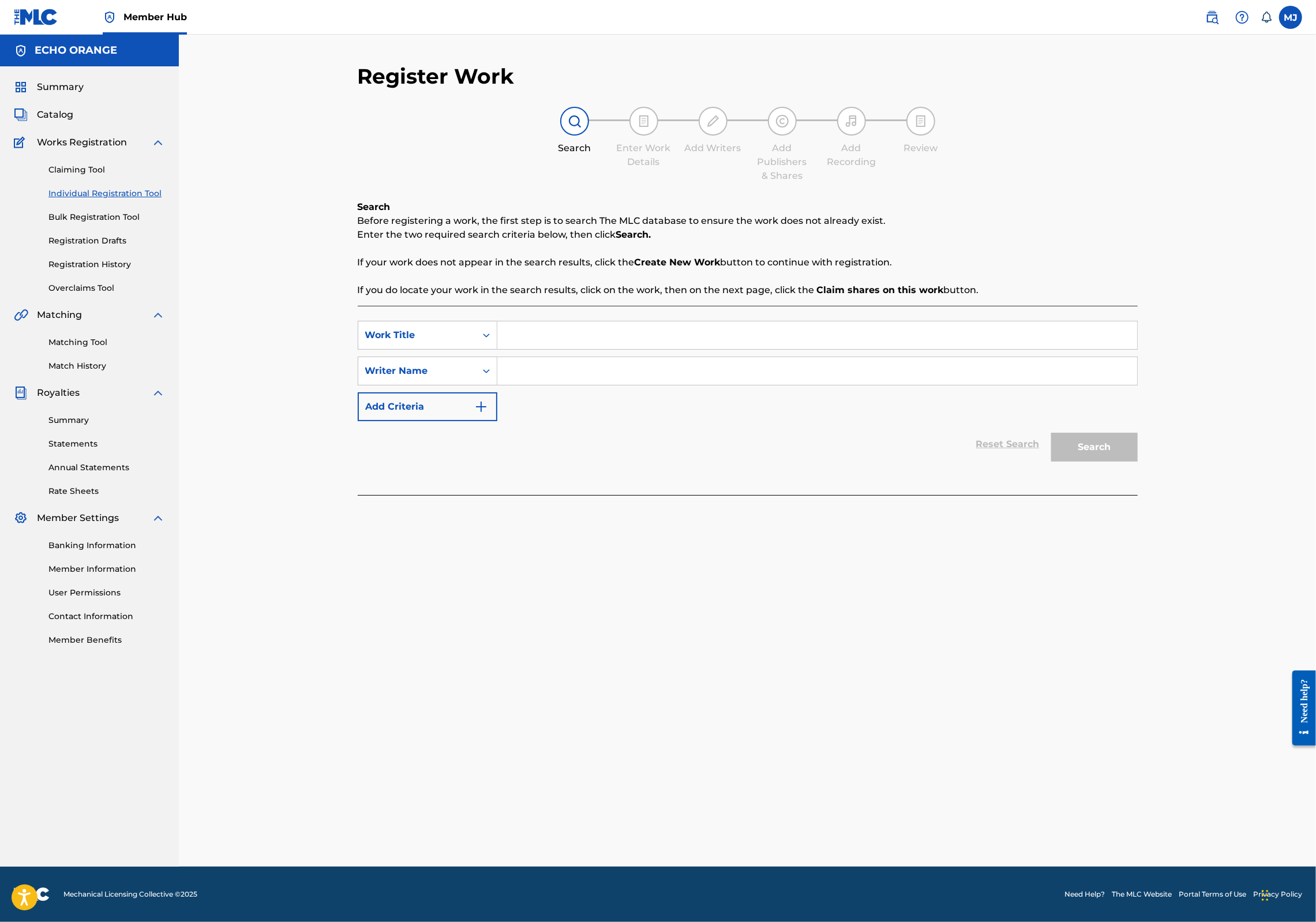
click at [515, 349] on input "Search Form" at bounding box center [818, 335] width 640 height 28
type input "Colours of Sumatra"
paste input "denis hekimian"
type input "denis hekimian"
click at [1138, 462] on button "Search" at bounding box center [1094, 447] width 86 height 29
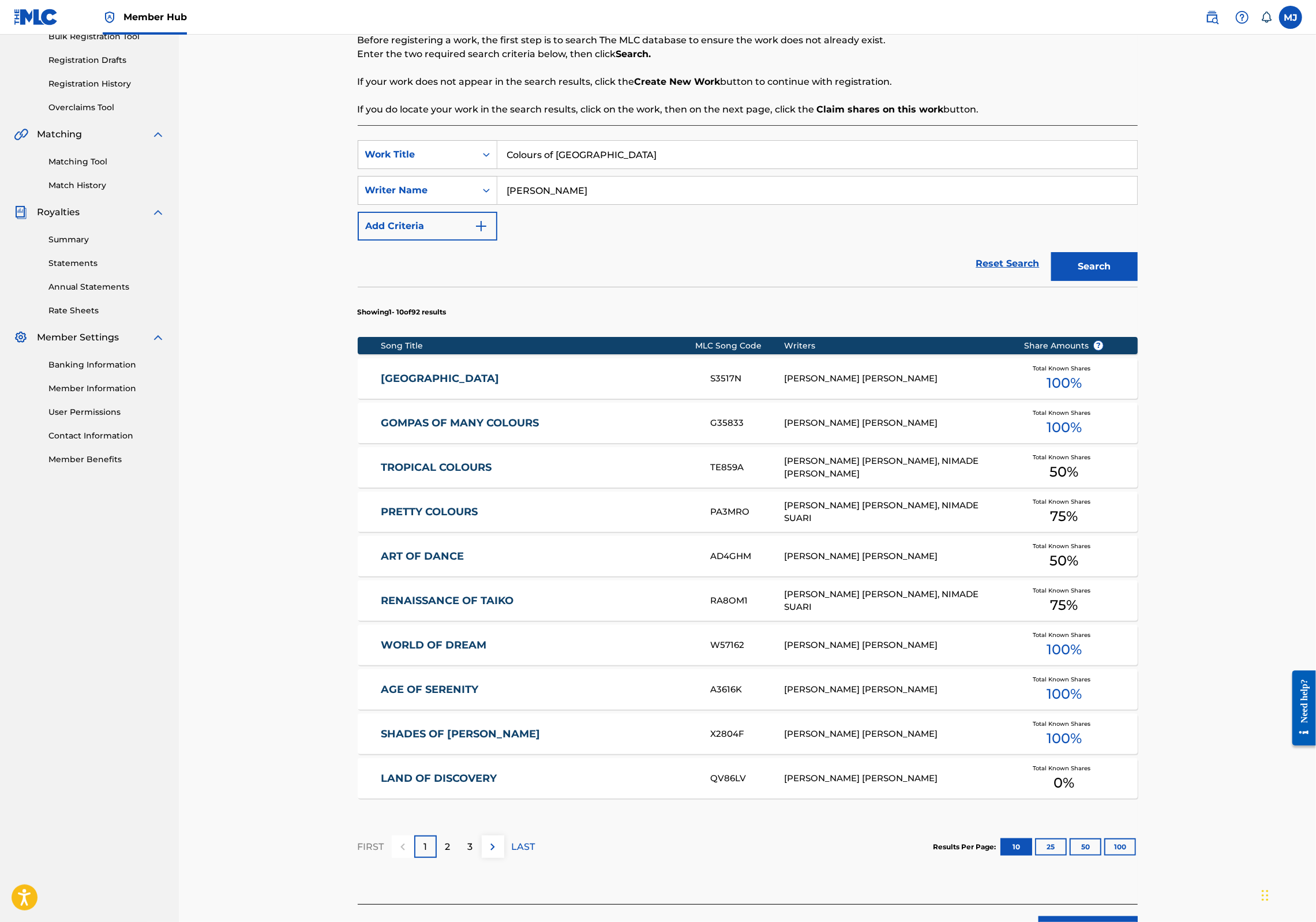
scroll to position [339, 0]
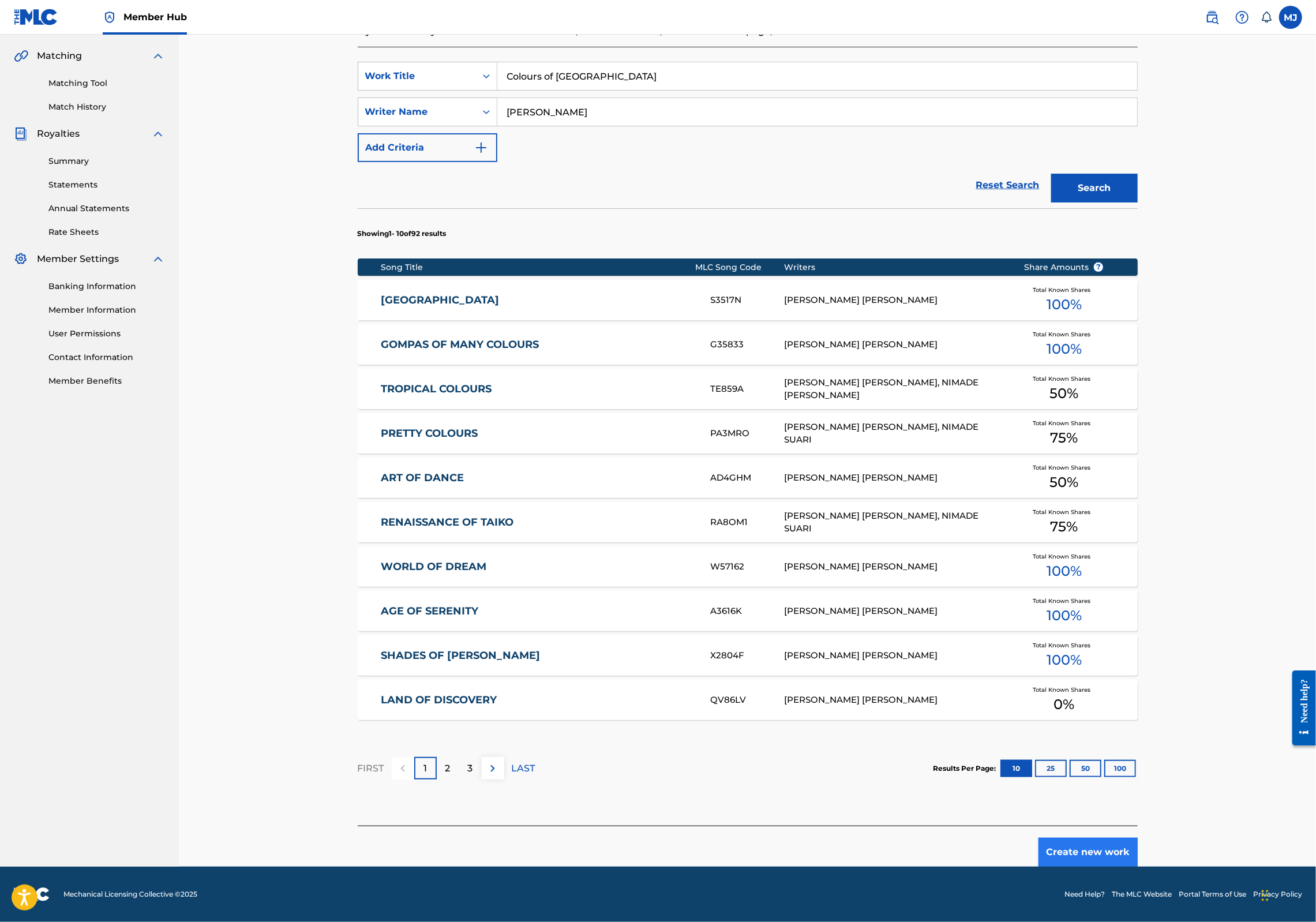
click at [1138, 857] on button "Create new work" at bounding box center [1089, 852] width 99 height 29
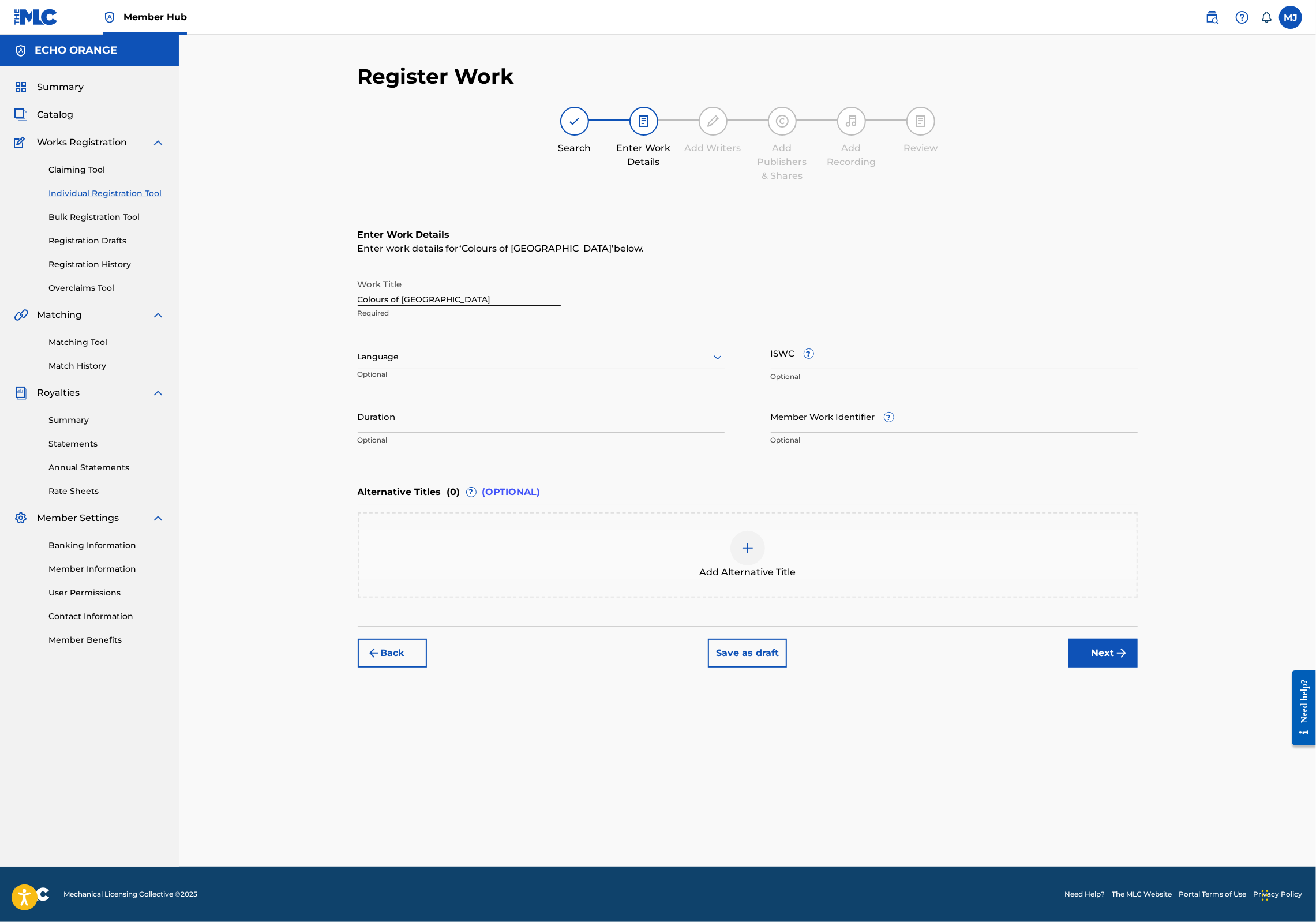
scroll to position [0, 0]
click at [1138, 667] on button "Next" at bounding box center [1104, 653] width 69 height 29
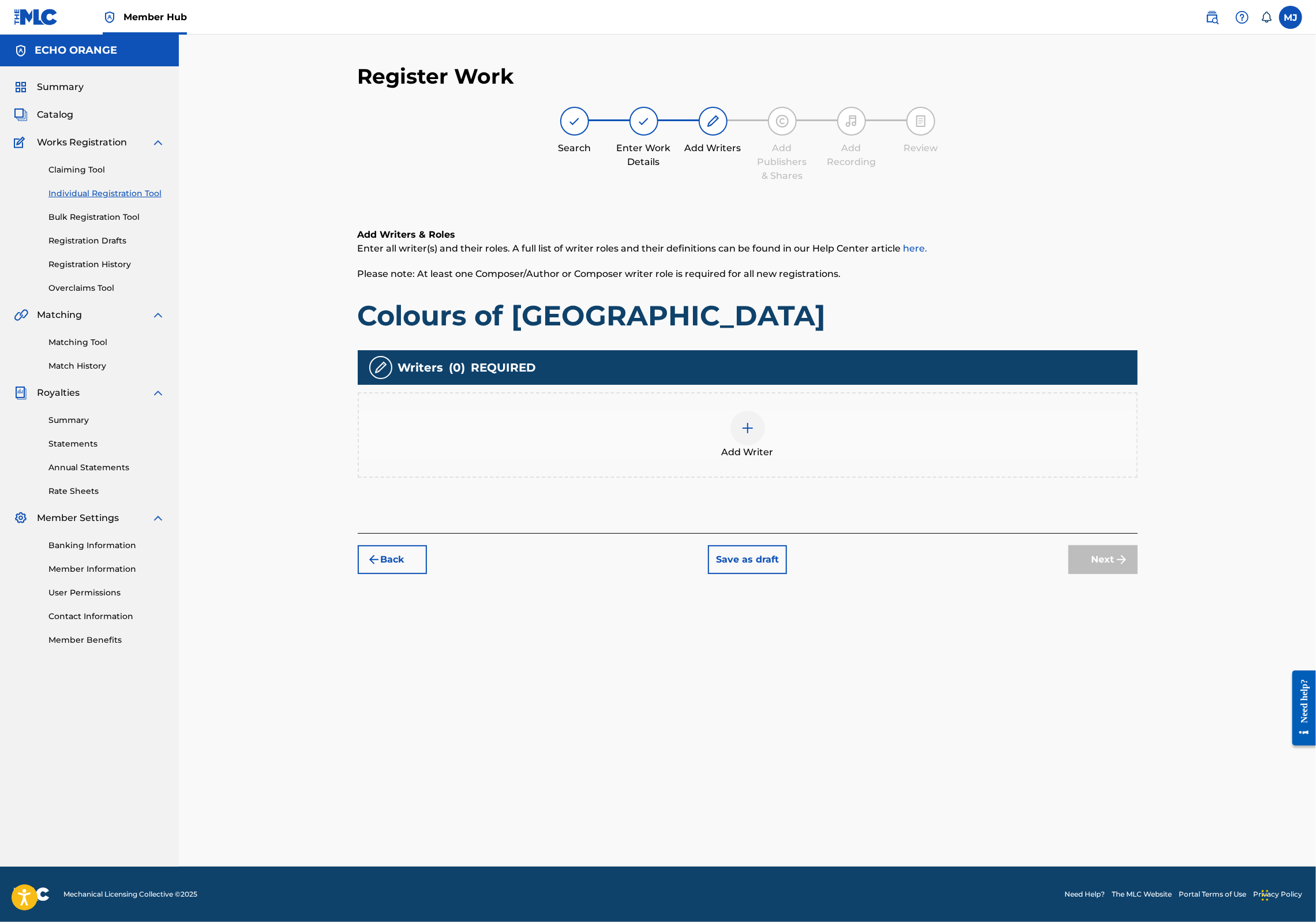
click at [851, 533] on div "Add Writers & Roles Enter all writer(s) and their roles. A full list of writer …" at bounding box center [748, 367] width 780 height 333
click at [841, 459] on div "Add Writer" at bounding box center [748, 435] width 778 height 49
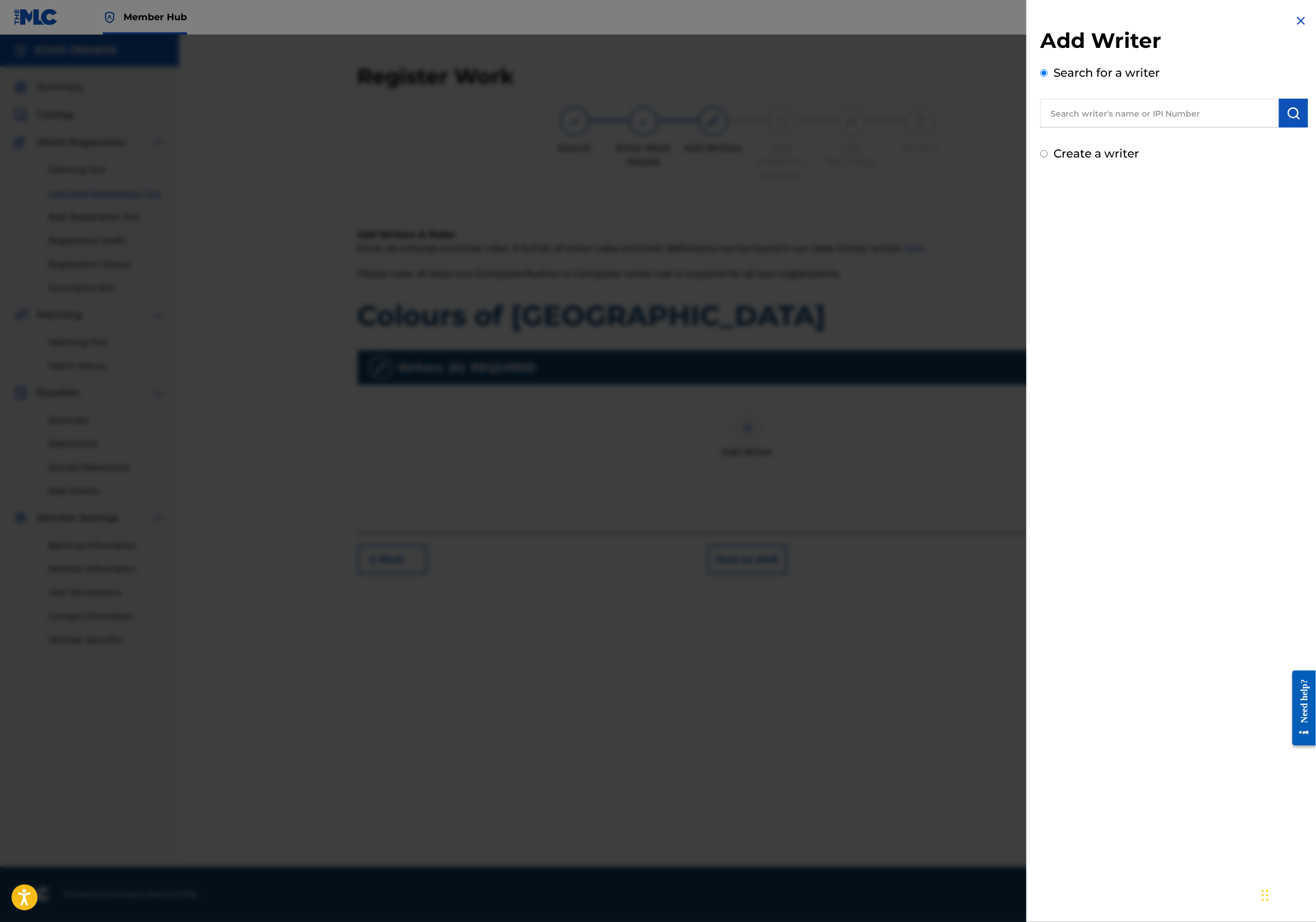
click at [1060, 128] on input "text" at bounding box center [1160, 113] width 239 height 29
paste input "denis hekimian"
type input "denis hekimian"
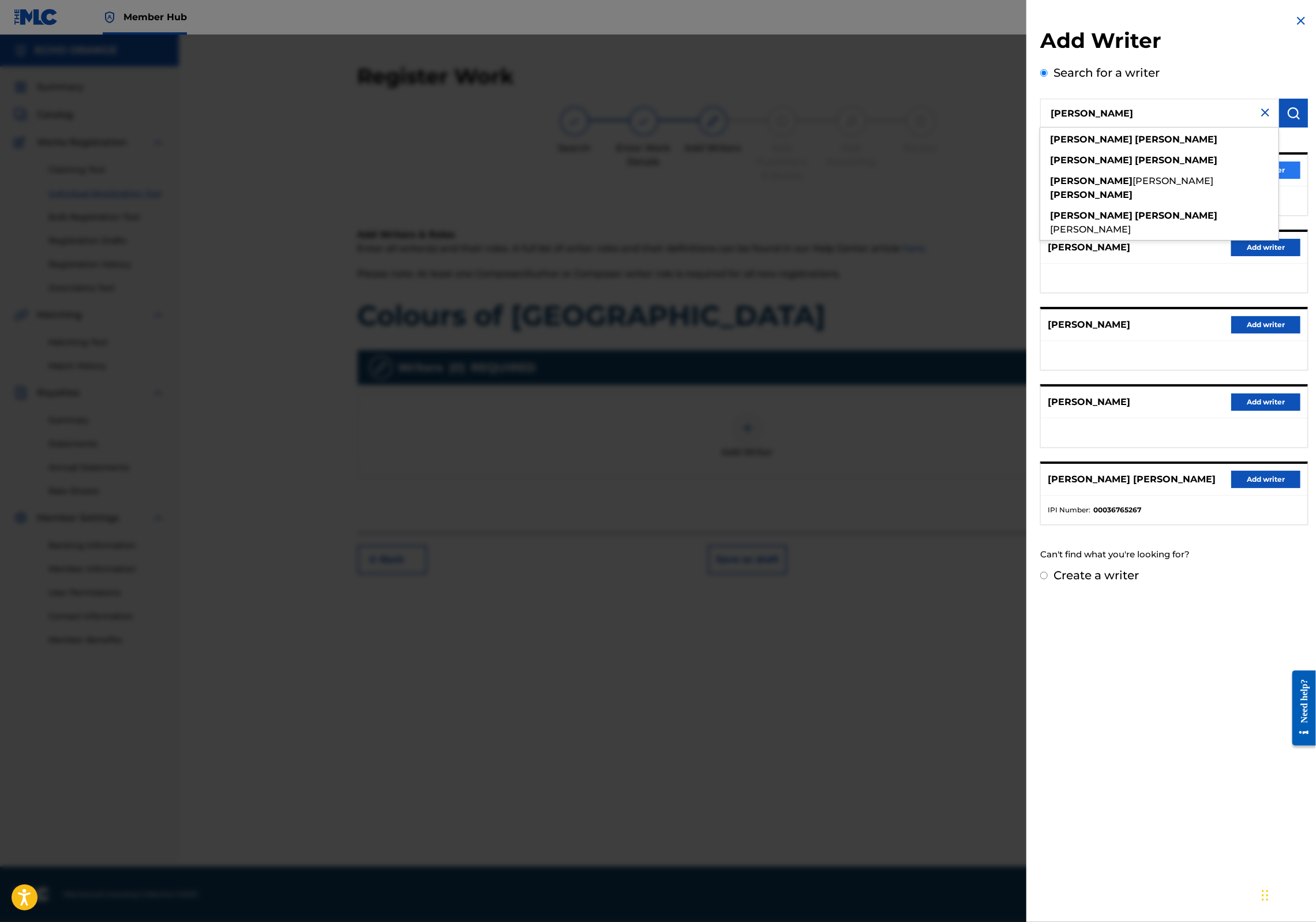
click at [1288, 179] on button "Add writer" at bounding box center [1266, 170] width 69 height 17
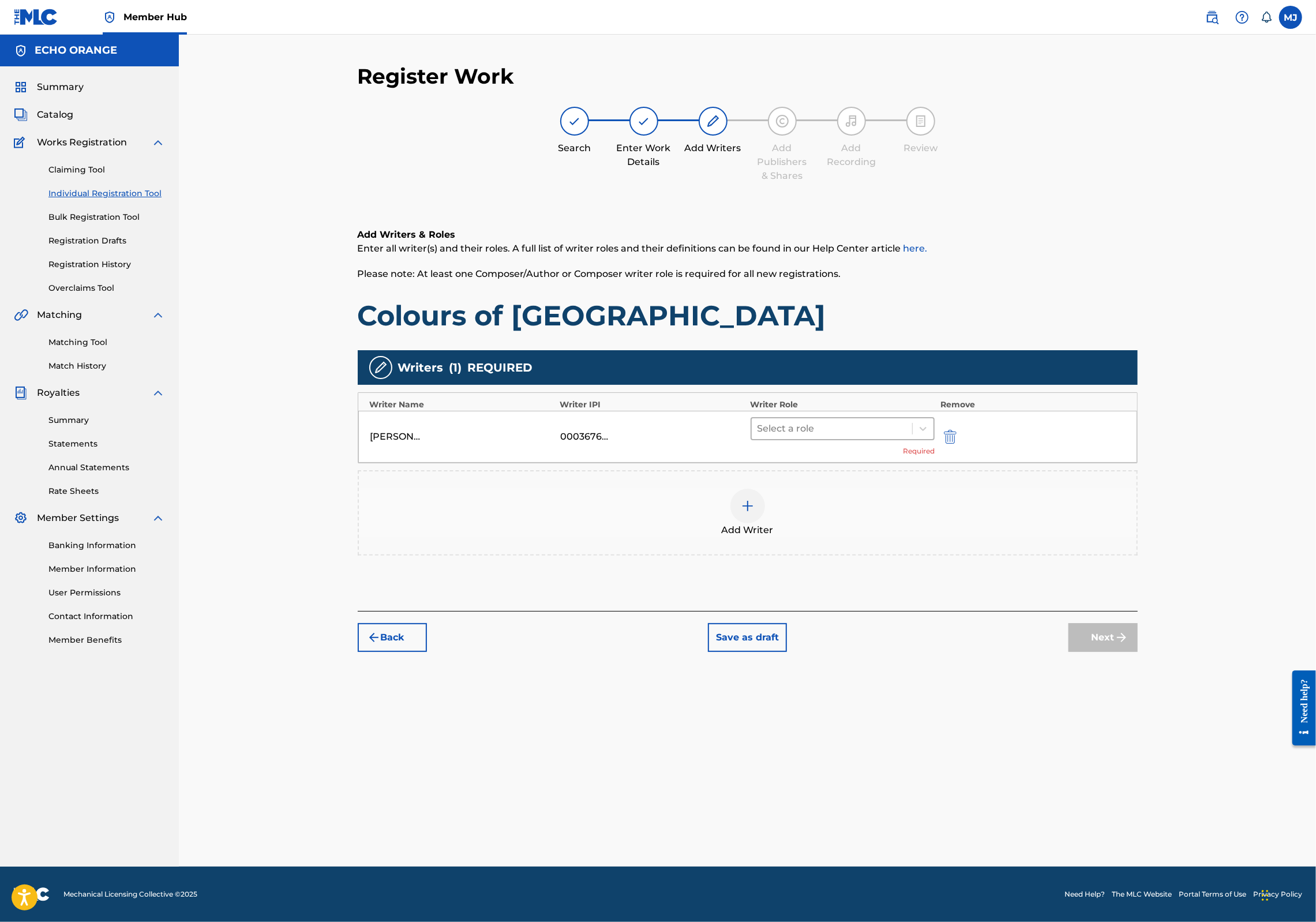
click at [878, 437] on div at bounding box center [832, 429] width 149 height 17
click at [844, 589] on div "Composer" at bounding box center [880, 595] width 222 height 23
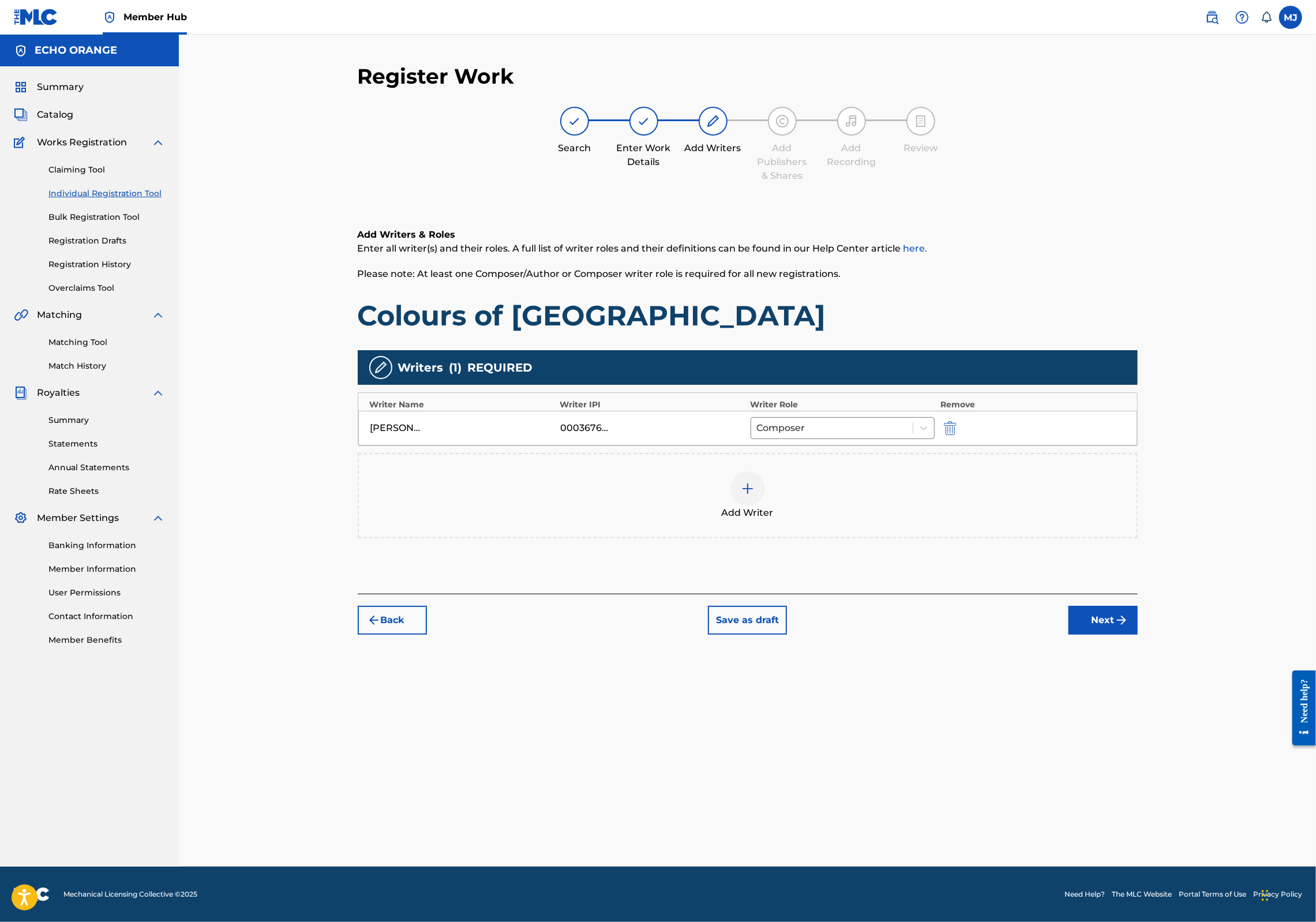
click at [1278, 710] on div "Register Work Search Enter Work Details Add Writers Add Publishers & Shares Add…" at bounding box center [747, 450] width 1137 height 832
click at [1138, 635] on button "Next" at bounding box center [1104, 620] width 69 height 29
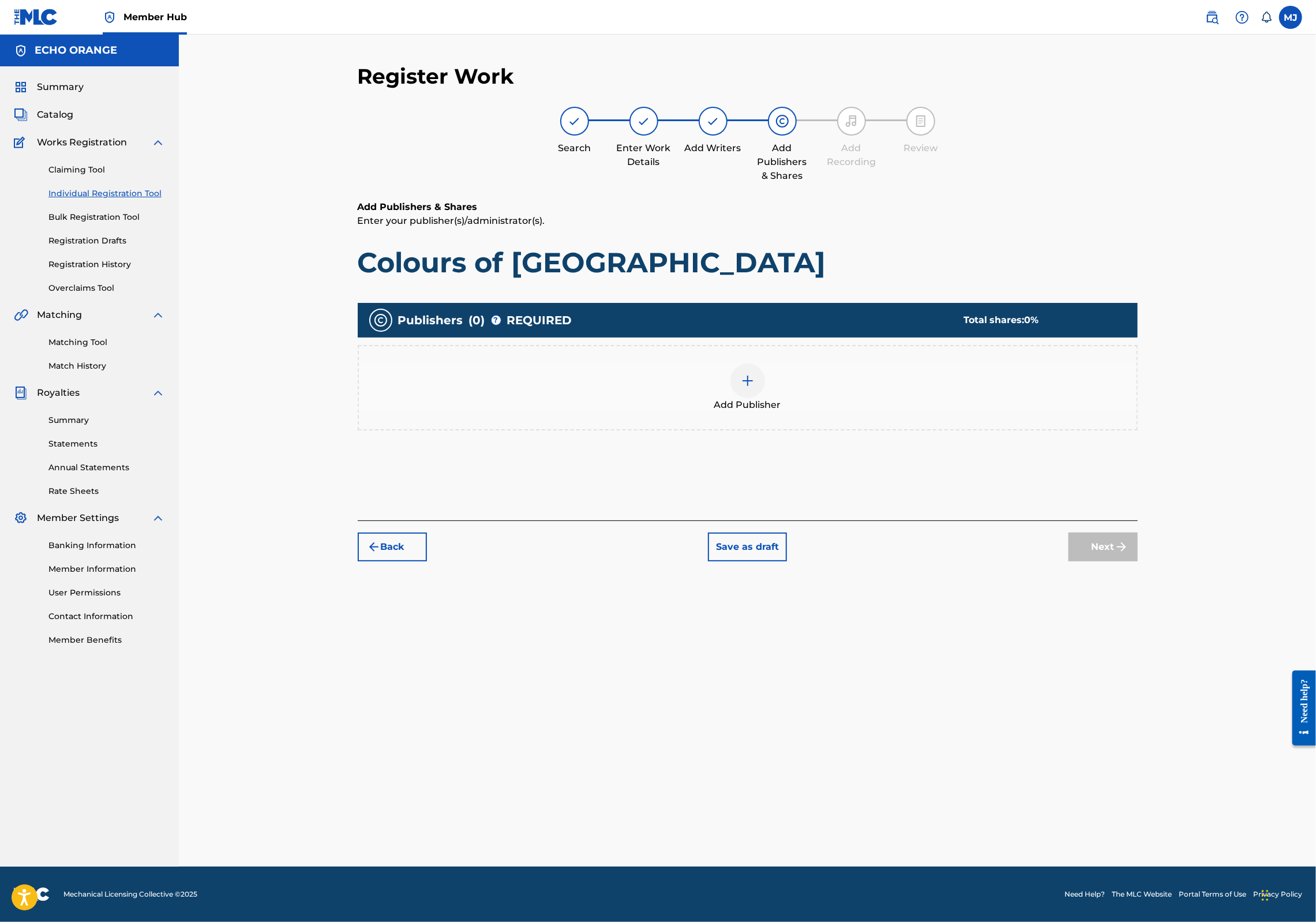
click at [819, 430] on div "Add Publisher" at bounding box center [748, 388] width 780 height 86
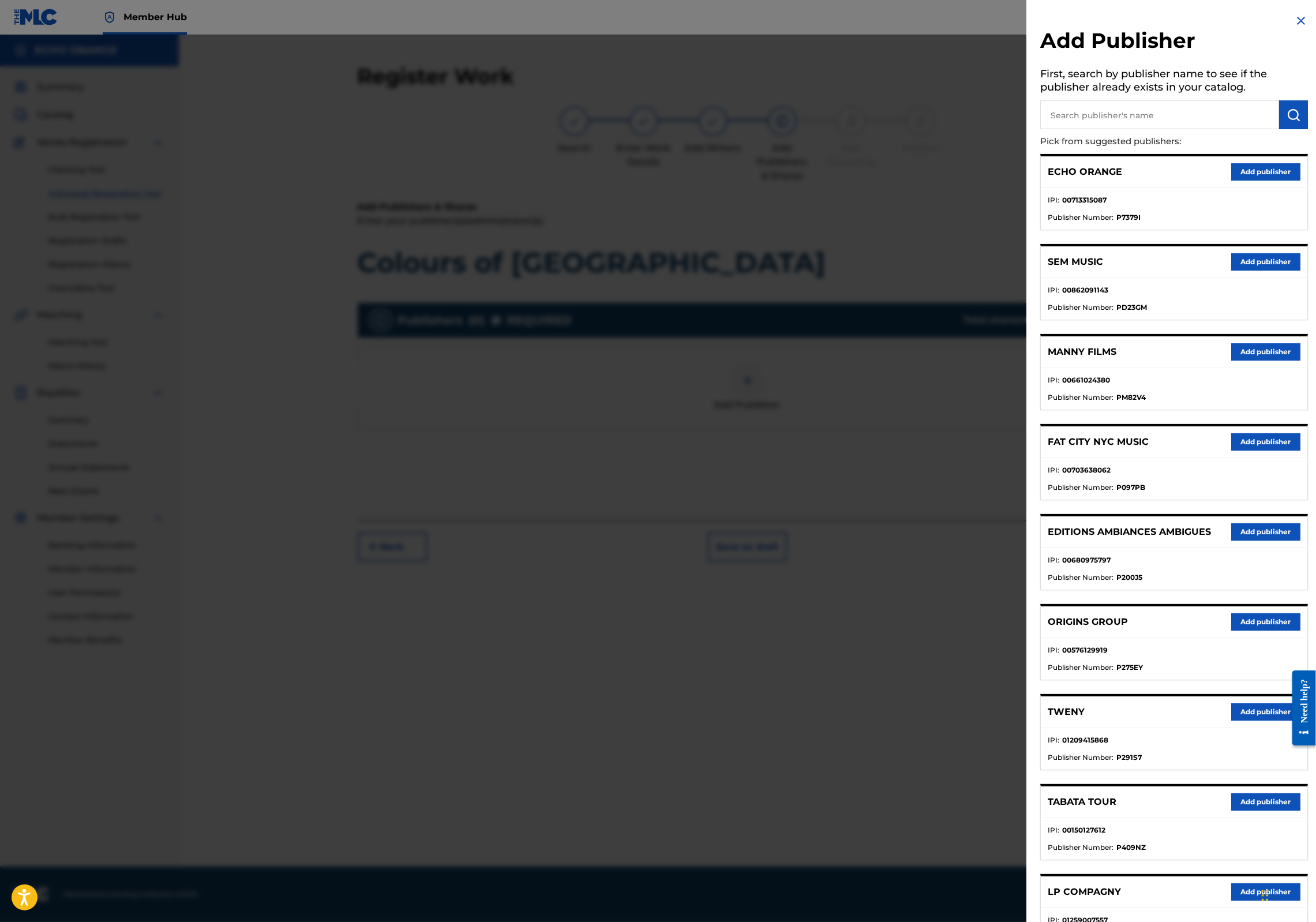
click at [1231, 631] on button "Add publisher" at bounding box center [1266, 622] width 69 height 17
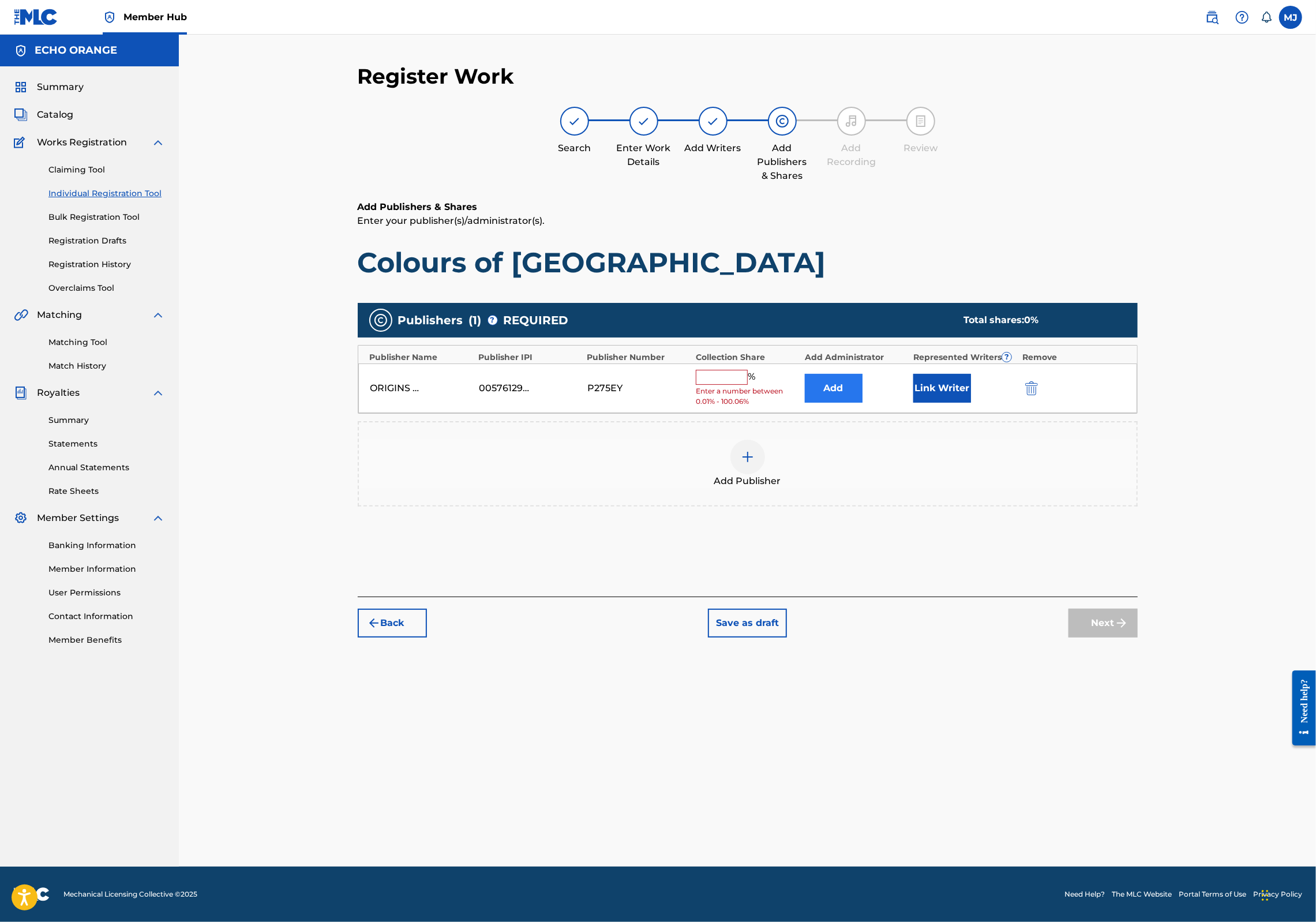
click at [863, 403] on button "Add" at bounding box center [833, 388] width 58 height 29
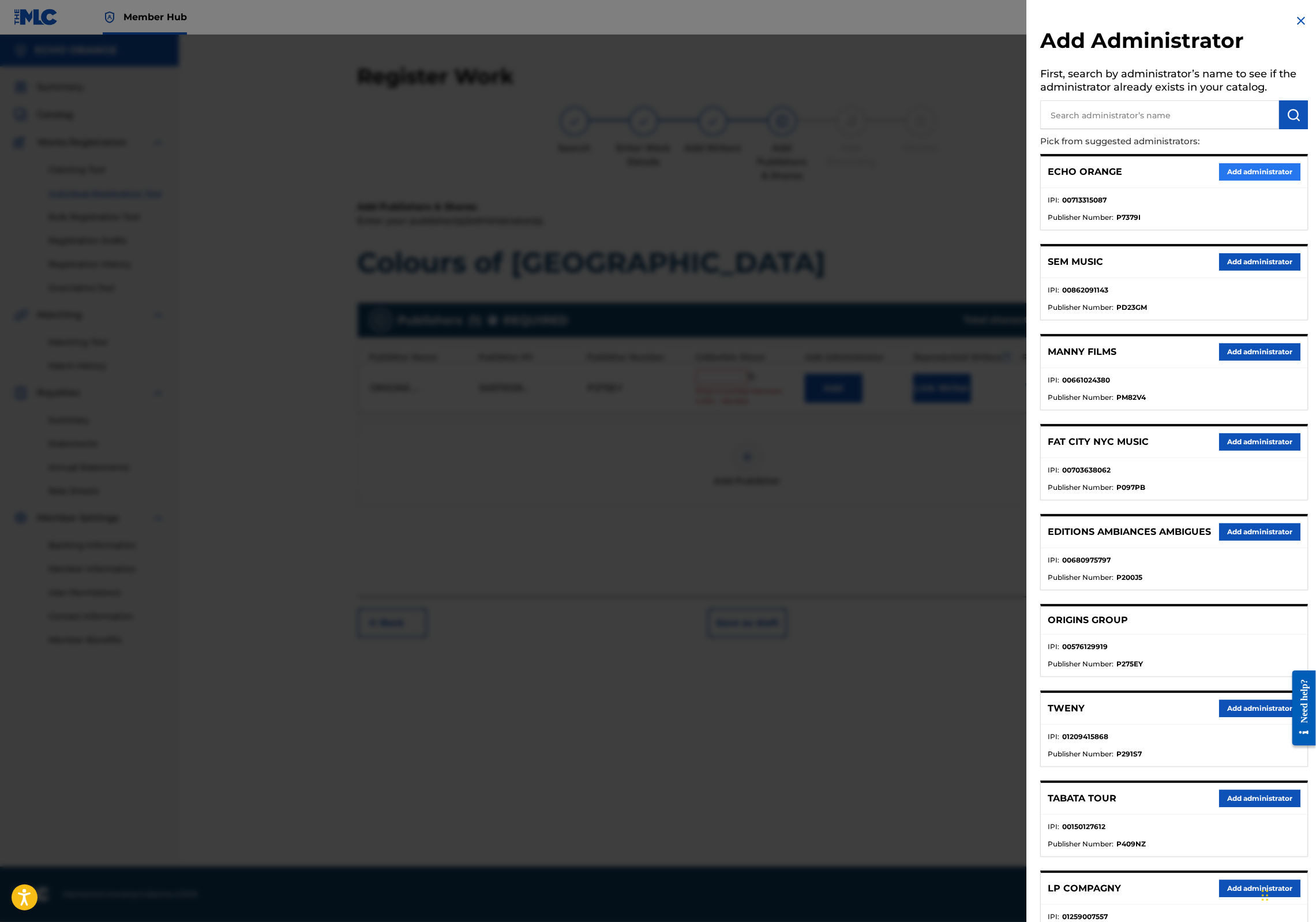
click at [1233, 181] on button "Add administrator" at bounding box center [1260, 172] width 81 height 17
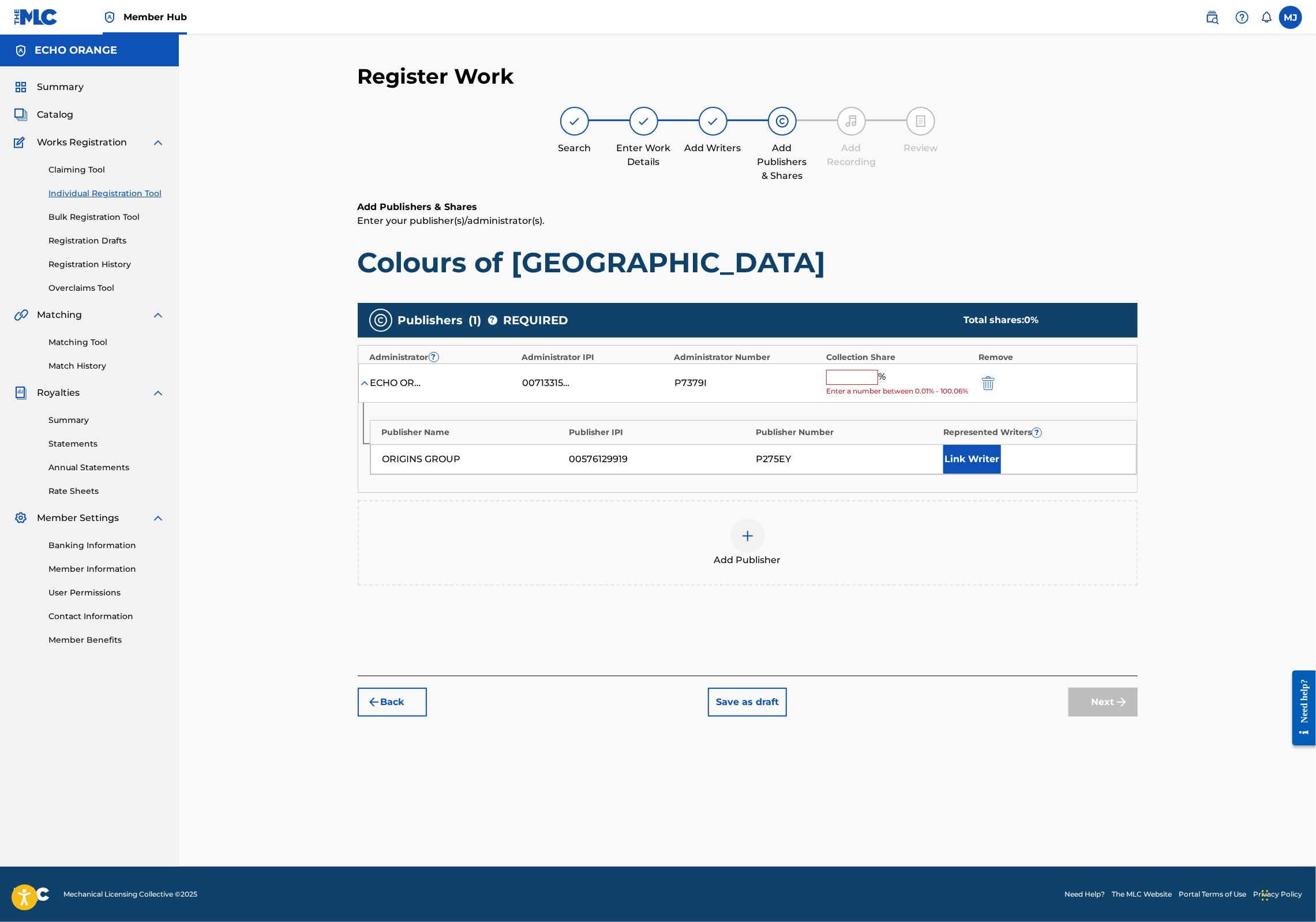
click at [875, 403] on div "ECHO ORANGE 00713315087 P7379I % Enter a number between 0.01% - 100.06%" at bounding box center [748, 383] width 779 height 40
click at [877, 385] on input "text" at bounding box center [852, 378] width 52 height 15
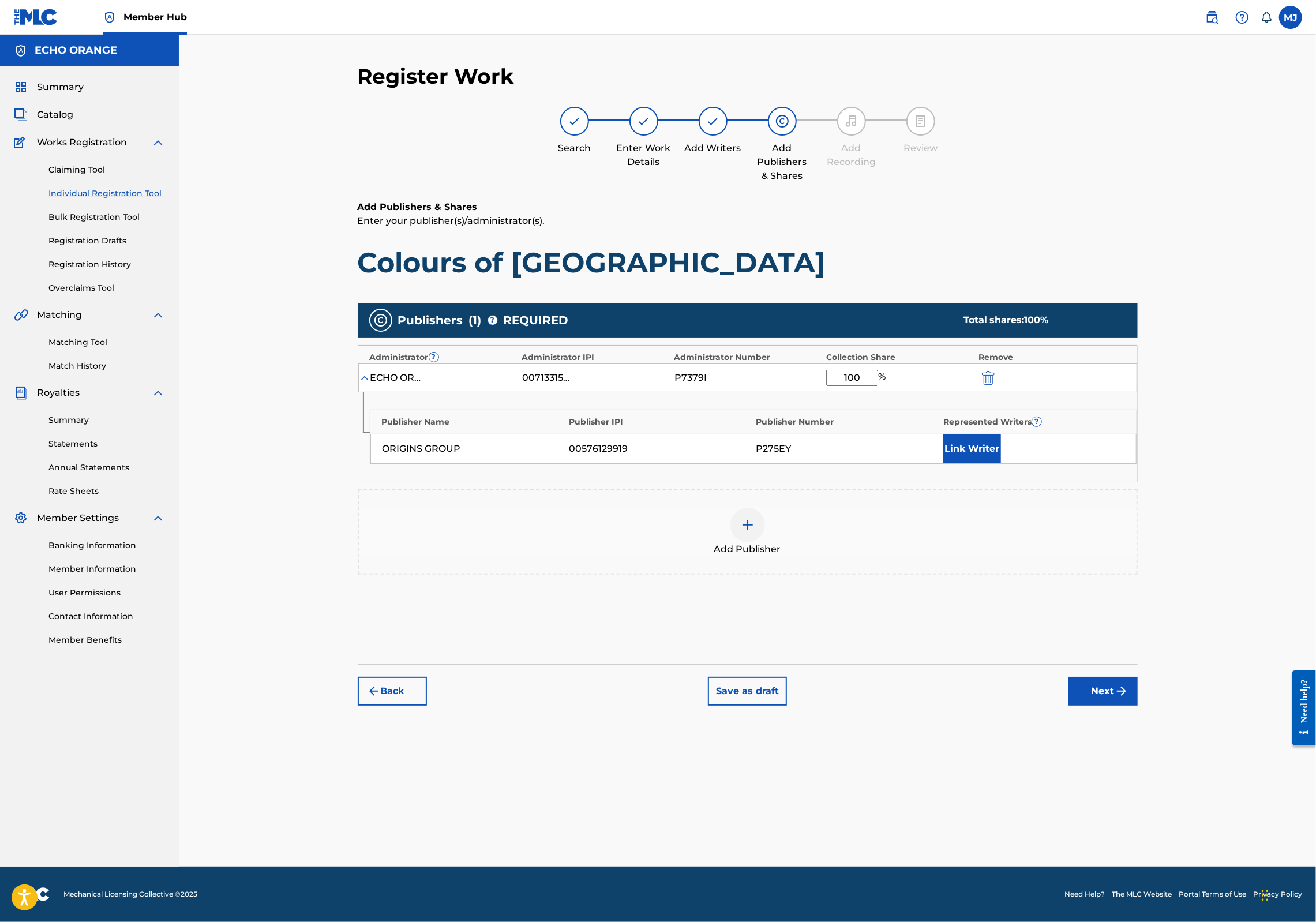
type input "100"
click at [1062, 482] on div "Publisher Name Publisher IPI Publisher Number Represented Writers ? ORIGINS GRO…" at bounding box center [748, 437] width 779 height 89
click at [1001, 463] on button "Link Writer" at bounding box center [972, 449] width 58 height 29
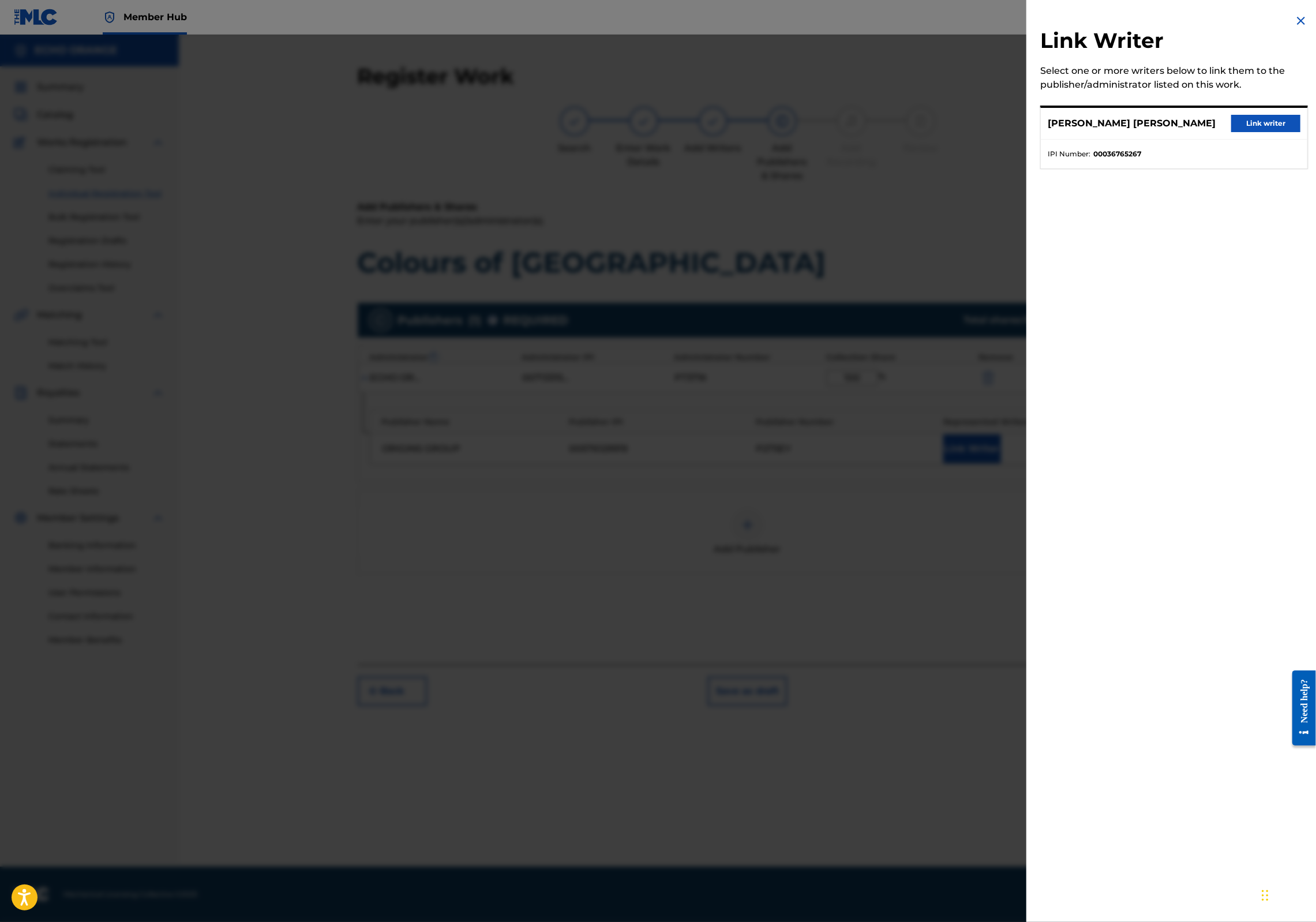
click at [1288, 130] on button "Link writer" at bounding box center [1266, 123] width 69 height 17
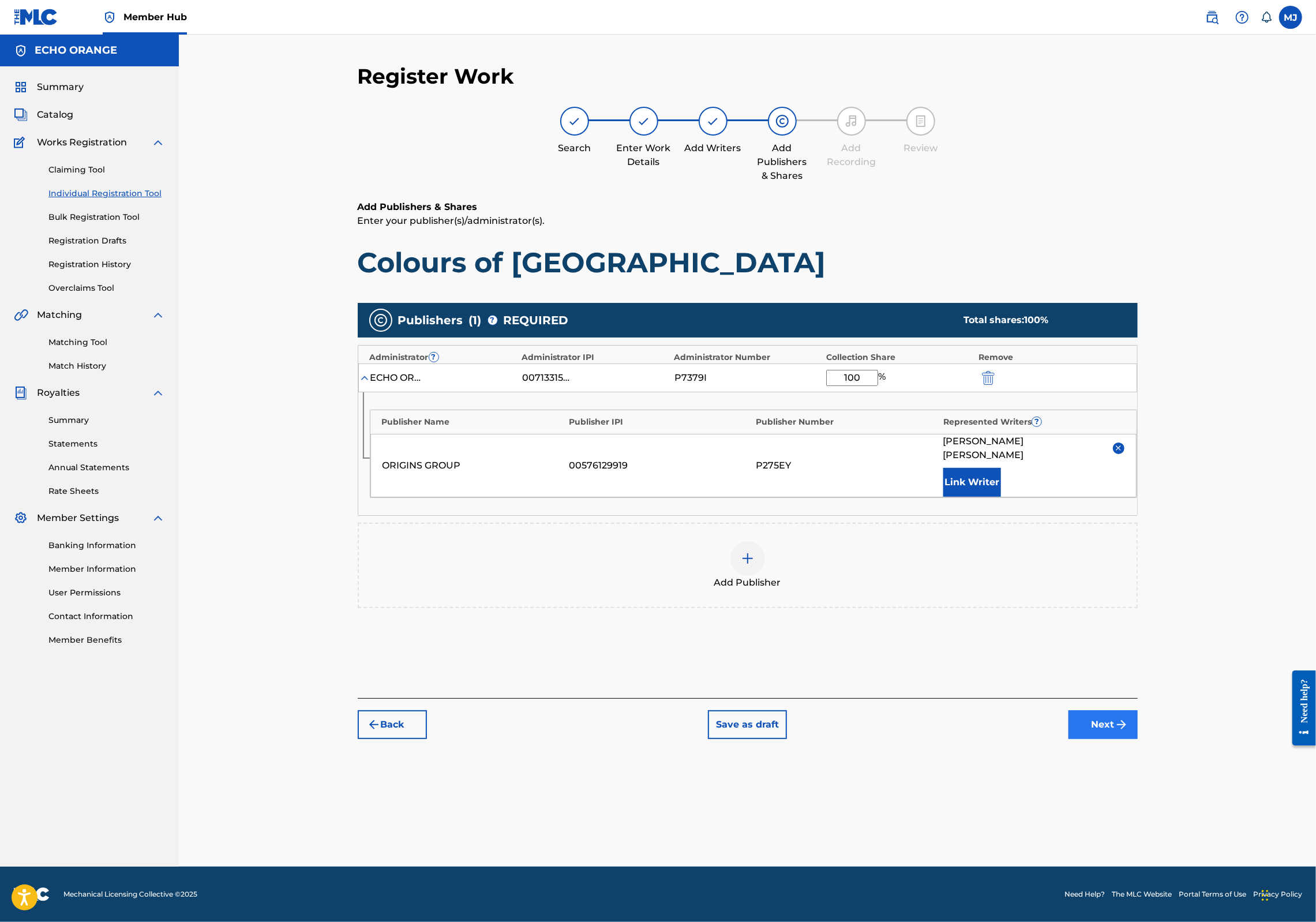
click at [1138, 740] on button "Next" at bounding box center [1104, 725] width 69 height 29
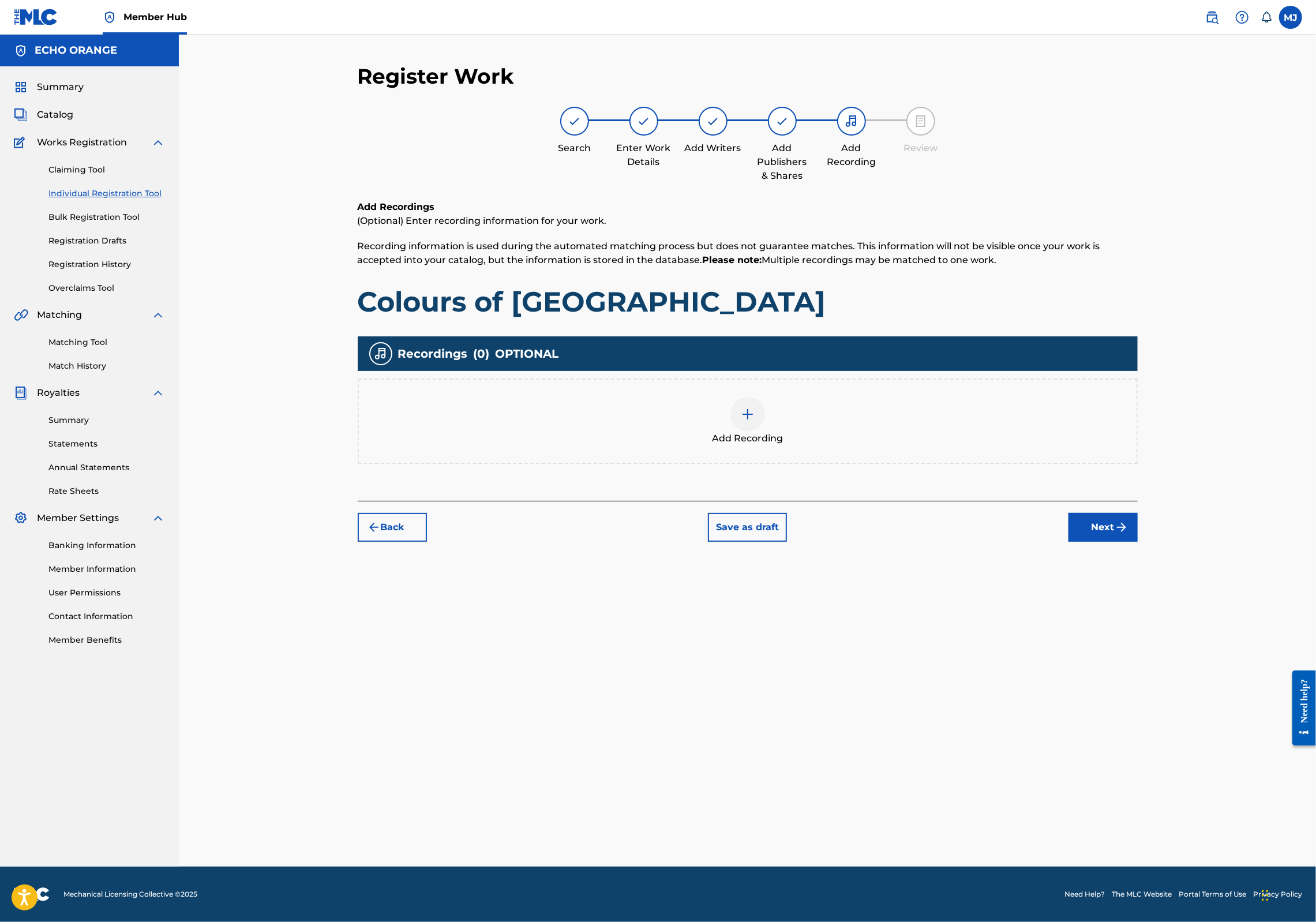
click at [1152, 610] on div "Register Work Search Enter Work Details Add Writers Add Publishers & Shares Add…" at bounding box center [748, 466] width 808 height 803
click at [1138, 542] on div "Back Save as draft Next" at bounding box center [748, 521] width 780 height 41
click at [1138, 542] on button "Next" at bounding box center [1104, 527] width 69 height 29
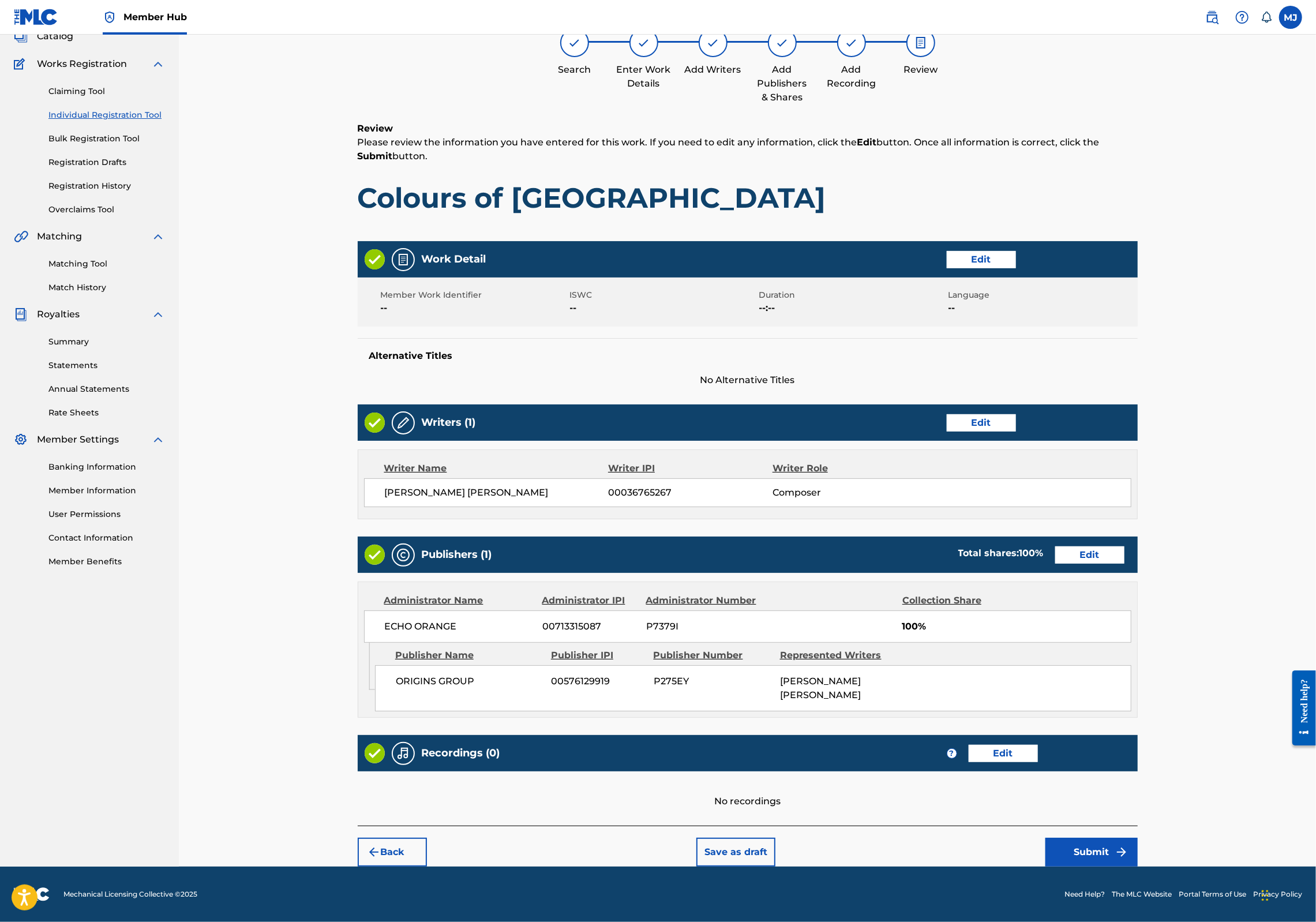
scroll to position [186, 0]
click at [1138, 838] on button "Submit" at bounding box center [1092, 852] width 92 height 29
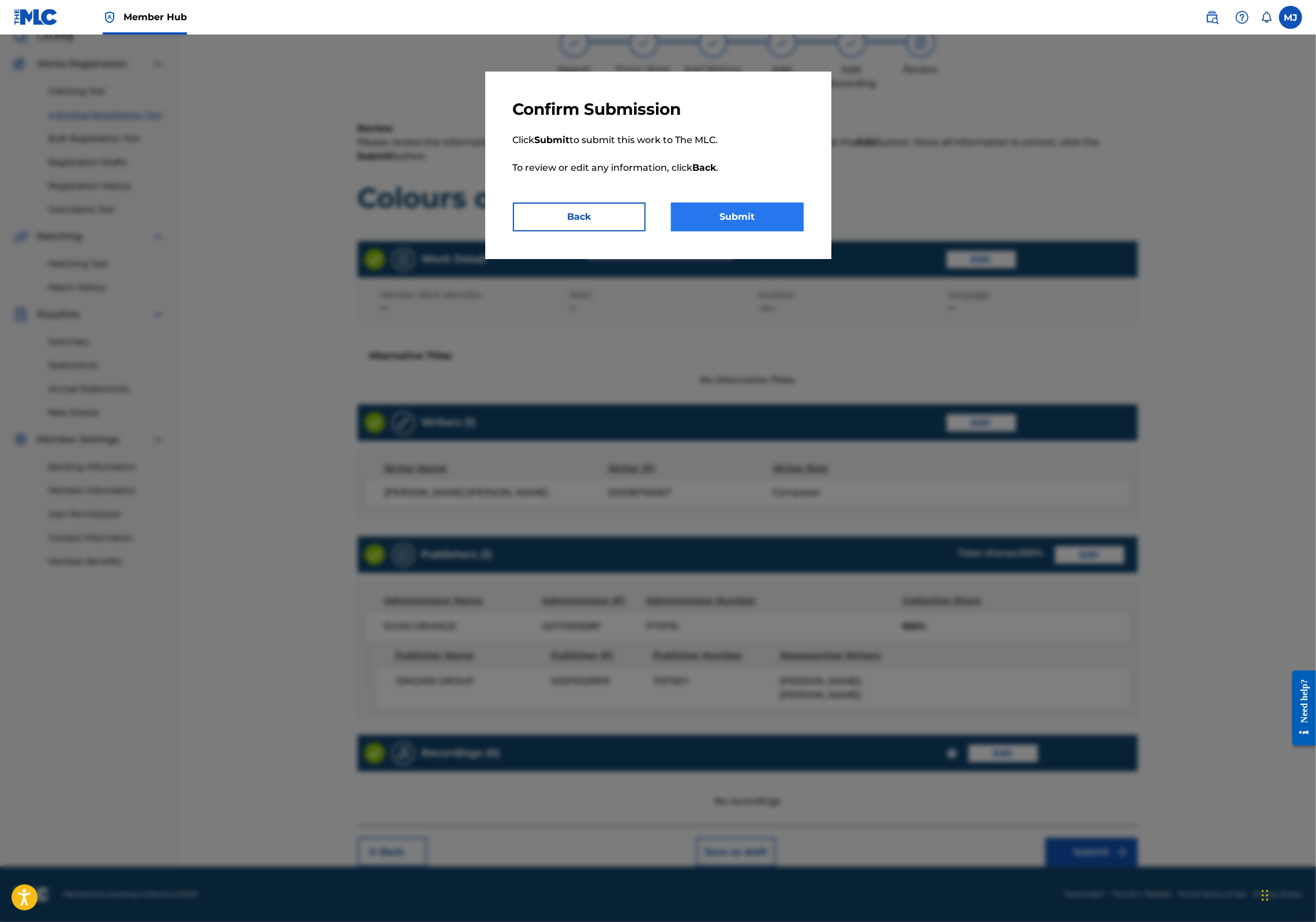
click at [744, 231] on button "Submit" at bounding box center [737, 217] width 133 height 29
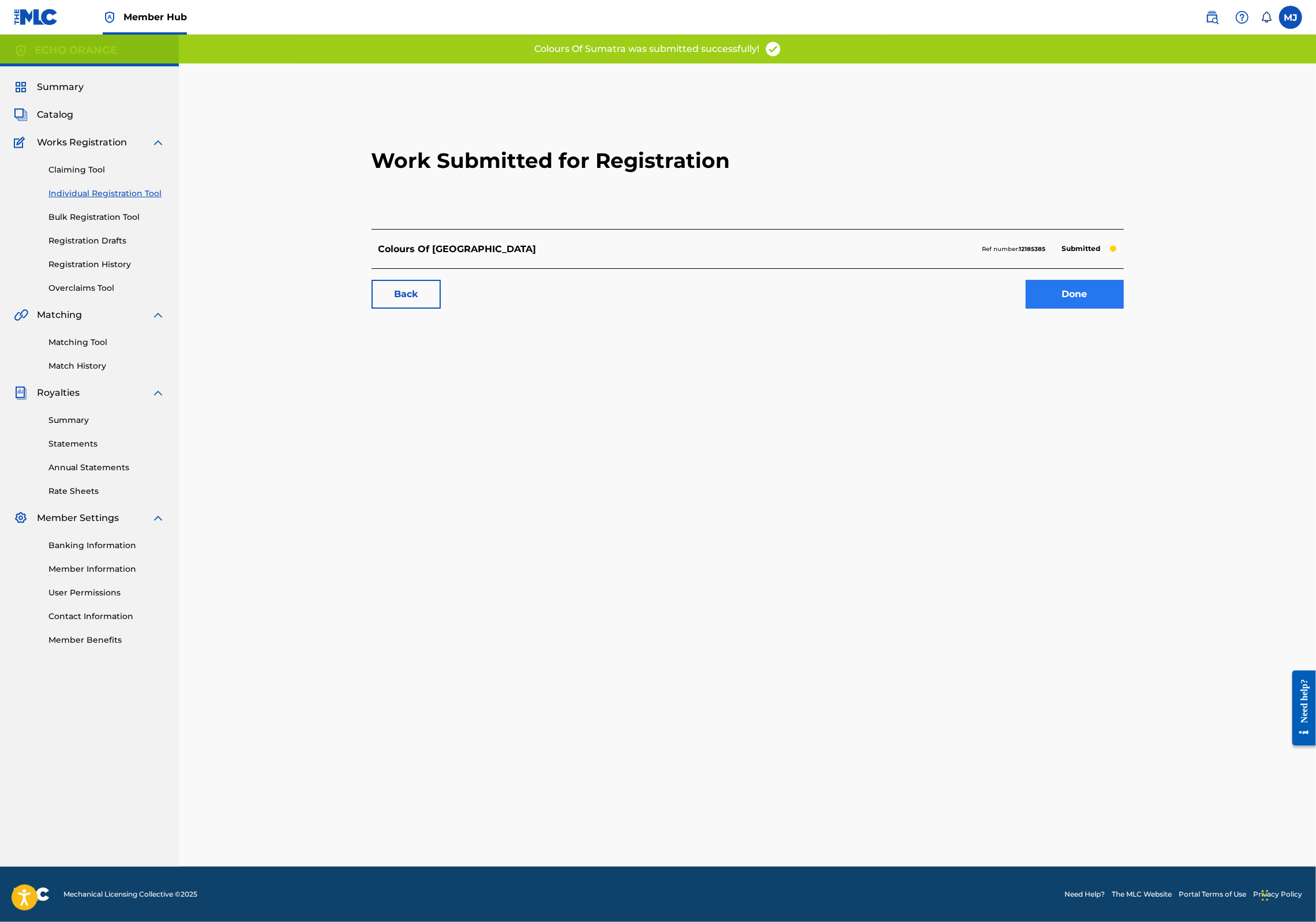
click at [1124, 309] on link "Done" at bounding box center [1075, 294] width 98 height 29
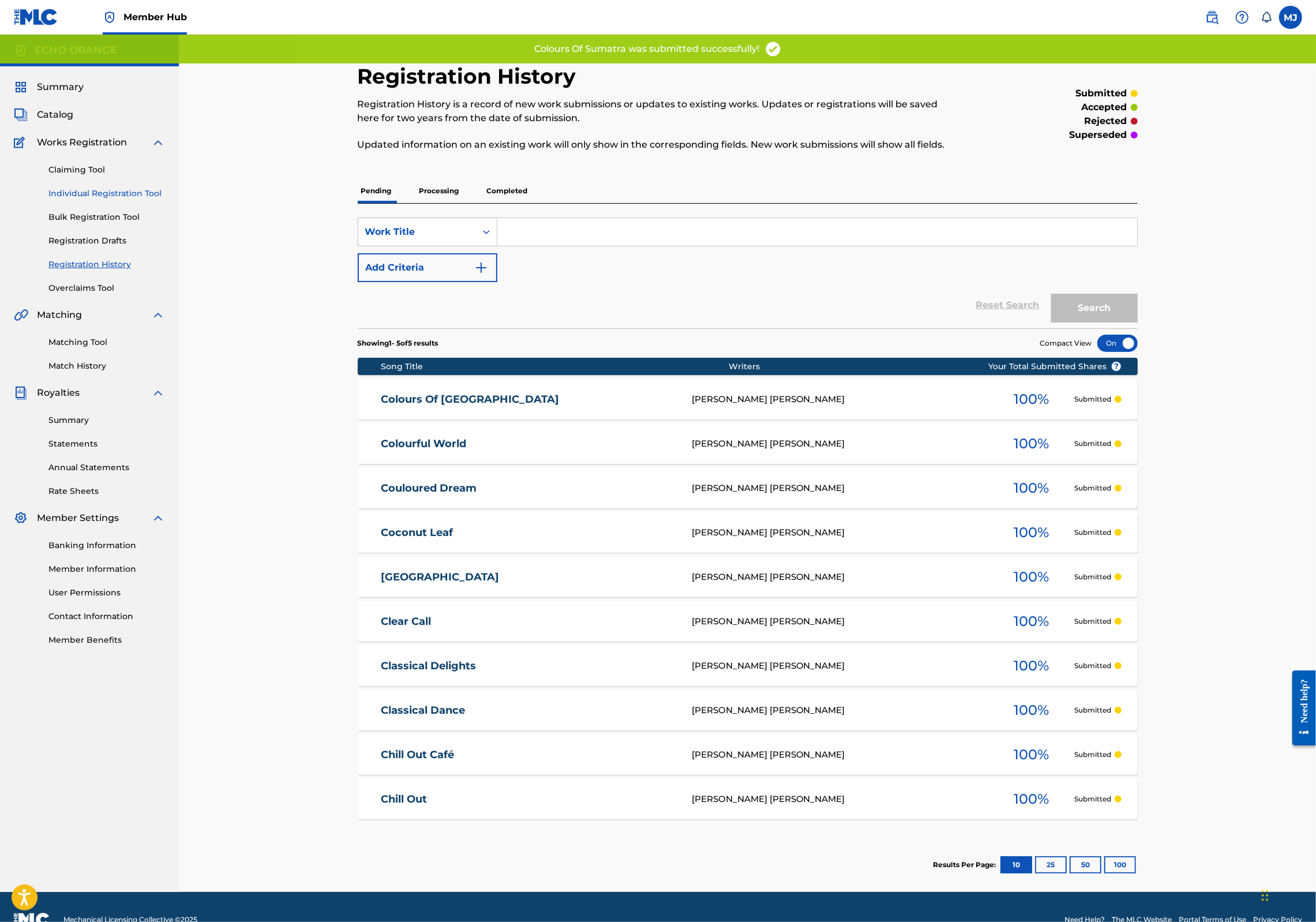
click at [141, 200] on link "Individual Registration Tool" at bounding box center [107, 194] width 116 height 12
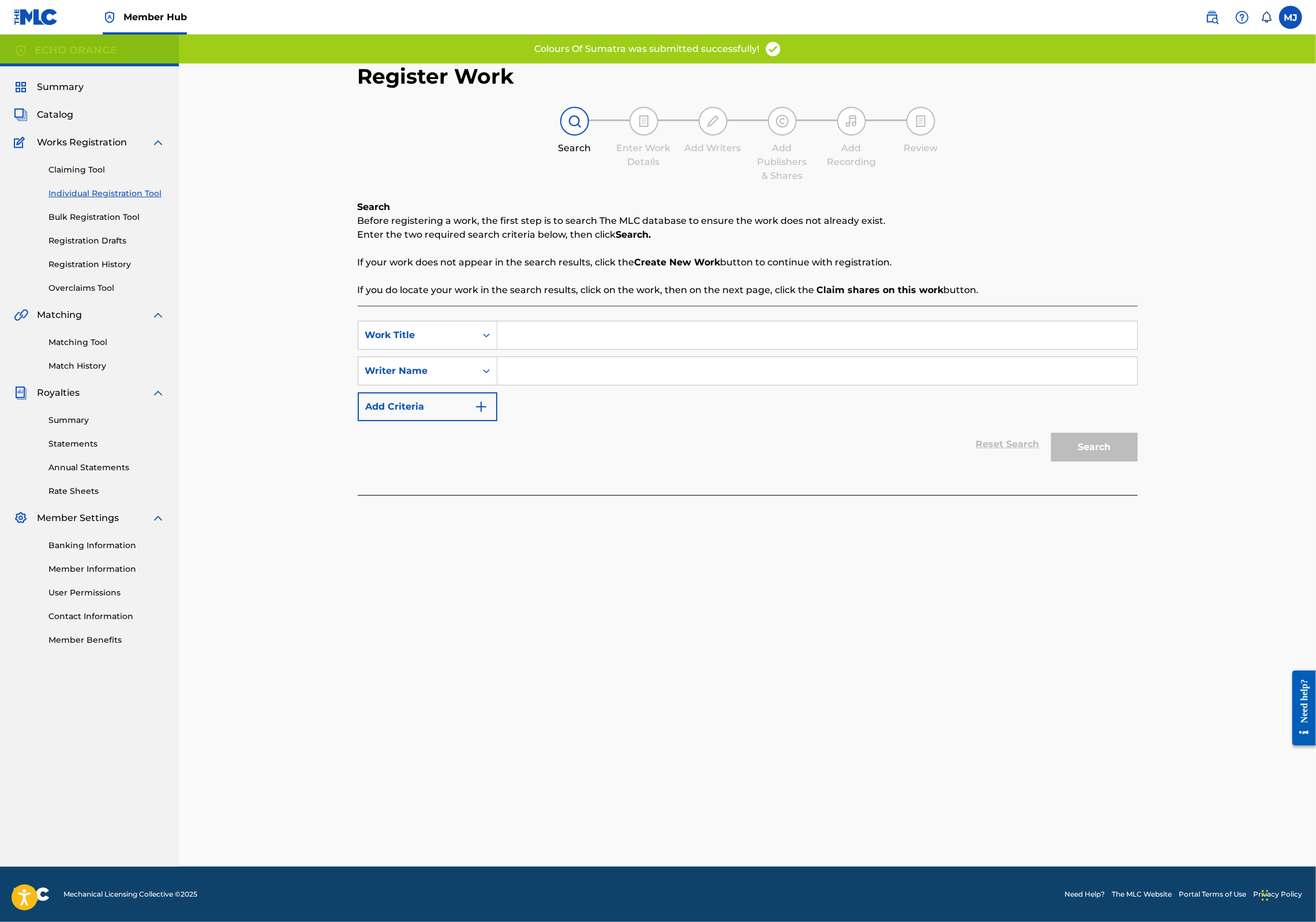
click at [545, 349] on input "Search Form" at bounding box center [818, 335] width 640 height 28
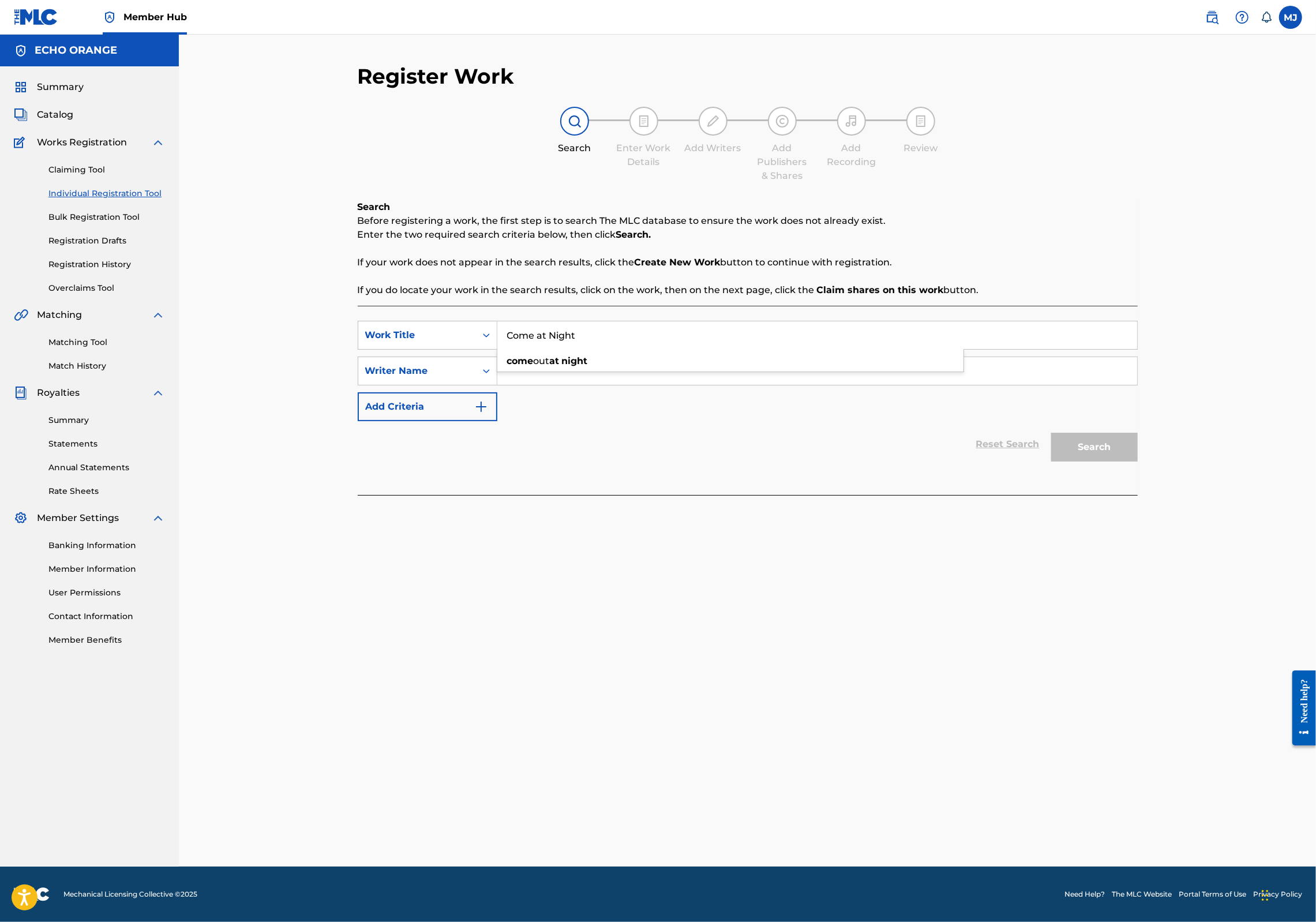
type input "Come at Night"
paste input "denis hekimian"
type input "denis hekimian"
click at [1138, 462] on button "Search" at bounding box center [1094, 447] width 86 height 29
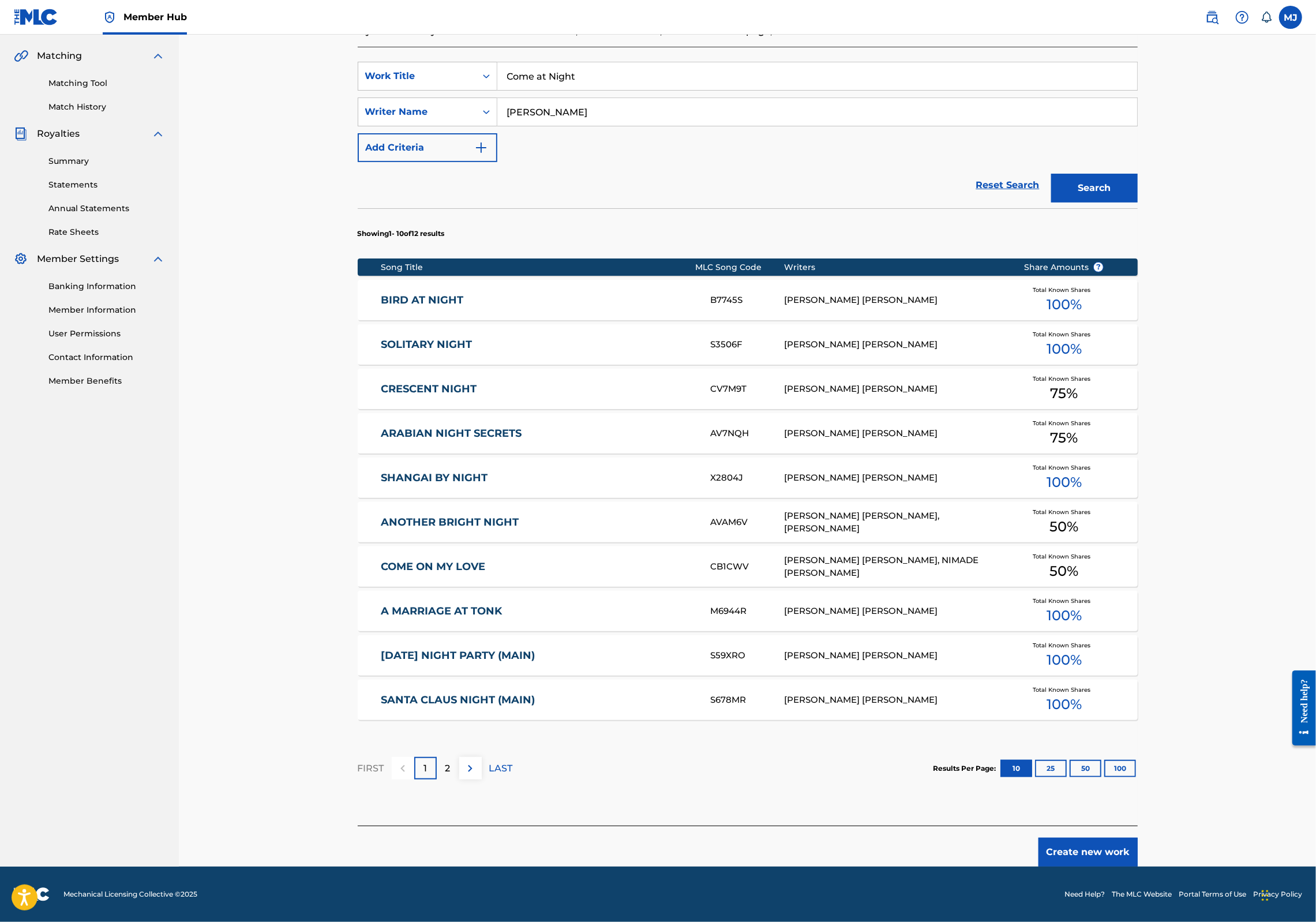
scroll to position [358, 0]
click at [1138, 838] on button "Create new work" at bounding box center [1089, 852] width 99 height 29
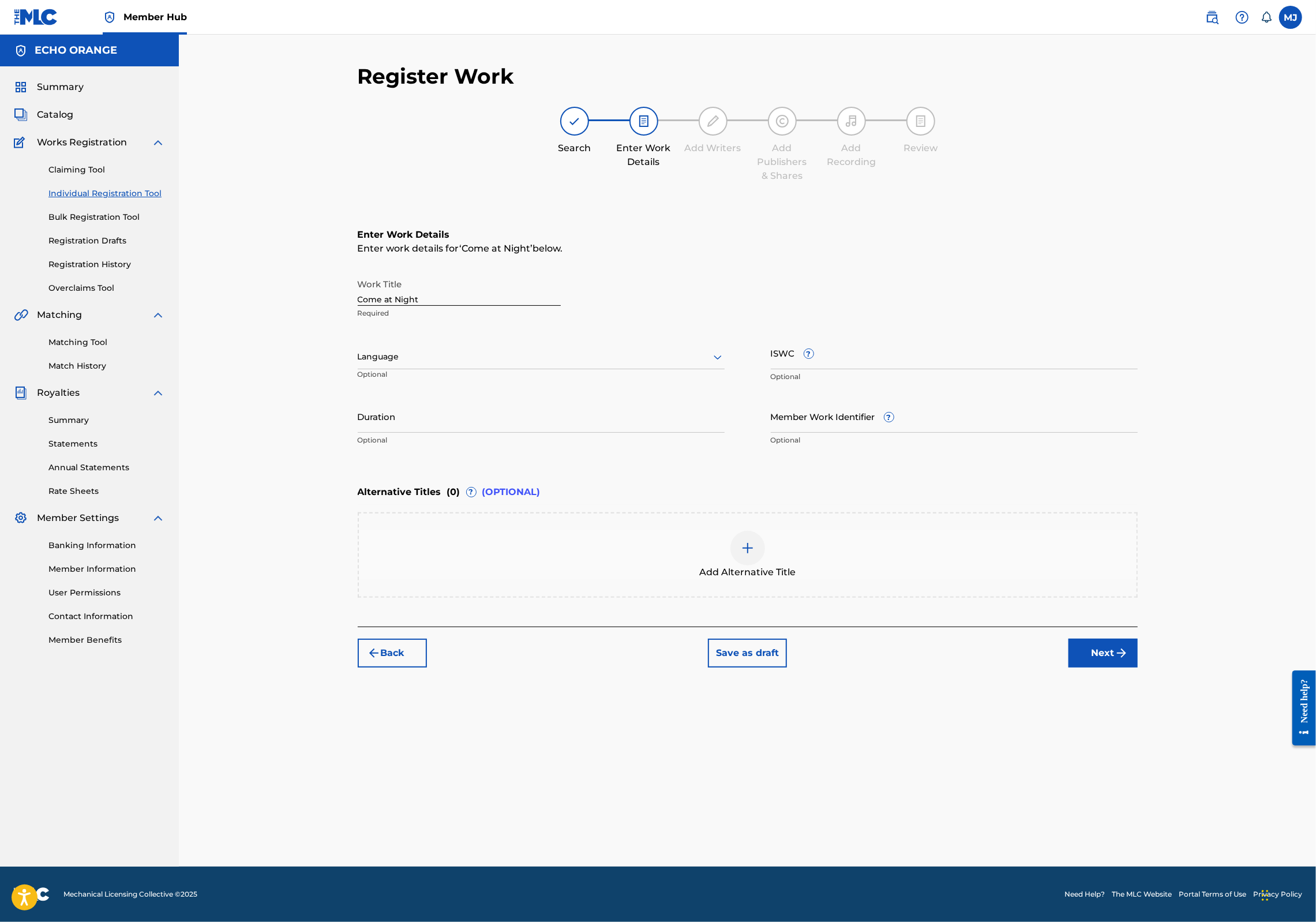
scroll to position [0, 0]
click at [1138, 667] on button "Next" at bounding box center [1104, 653] width 69 height 29
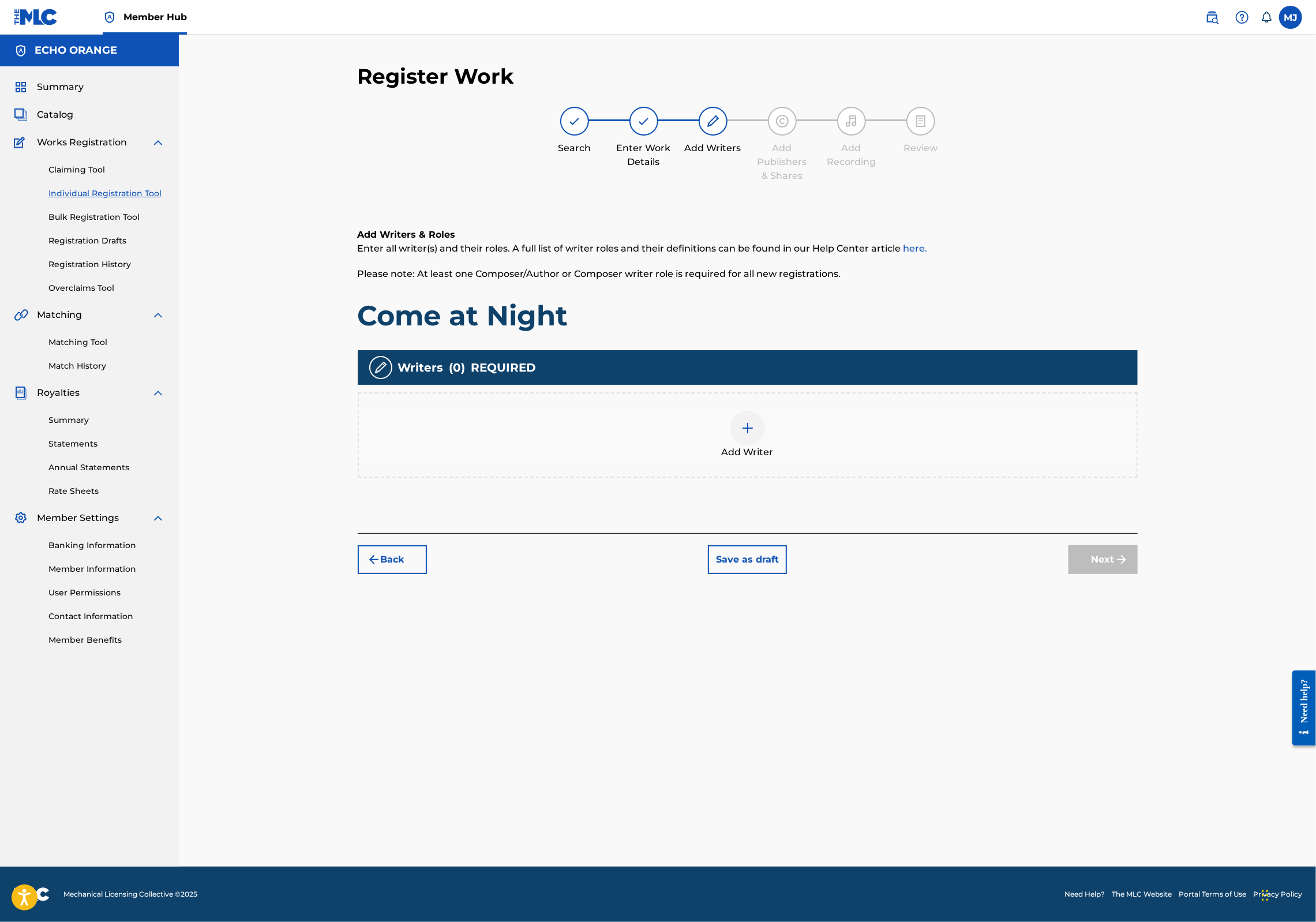
click at [919, 459] on div "Add Writer" at bounding box center [748, 435] width 778 height 49
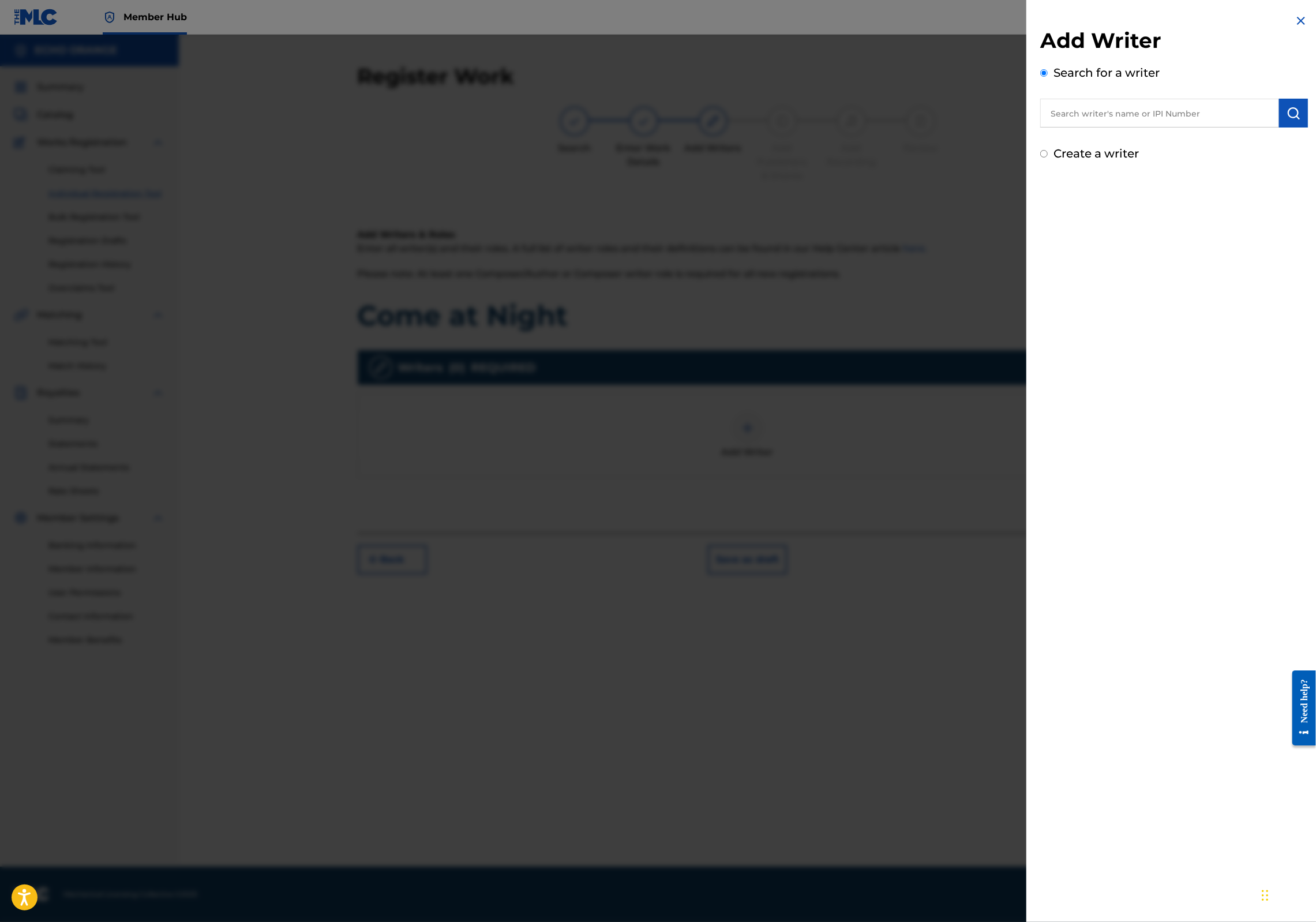
click at [1149, 116] on input "text" at bounding box center [1160, 113] width 239 height 29
paste input "denis hekimian"
type input "denis hekimian"
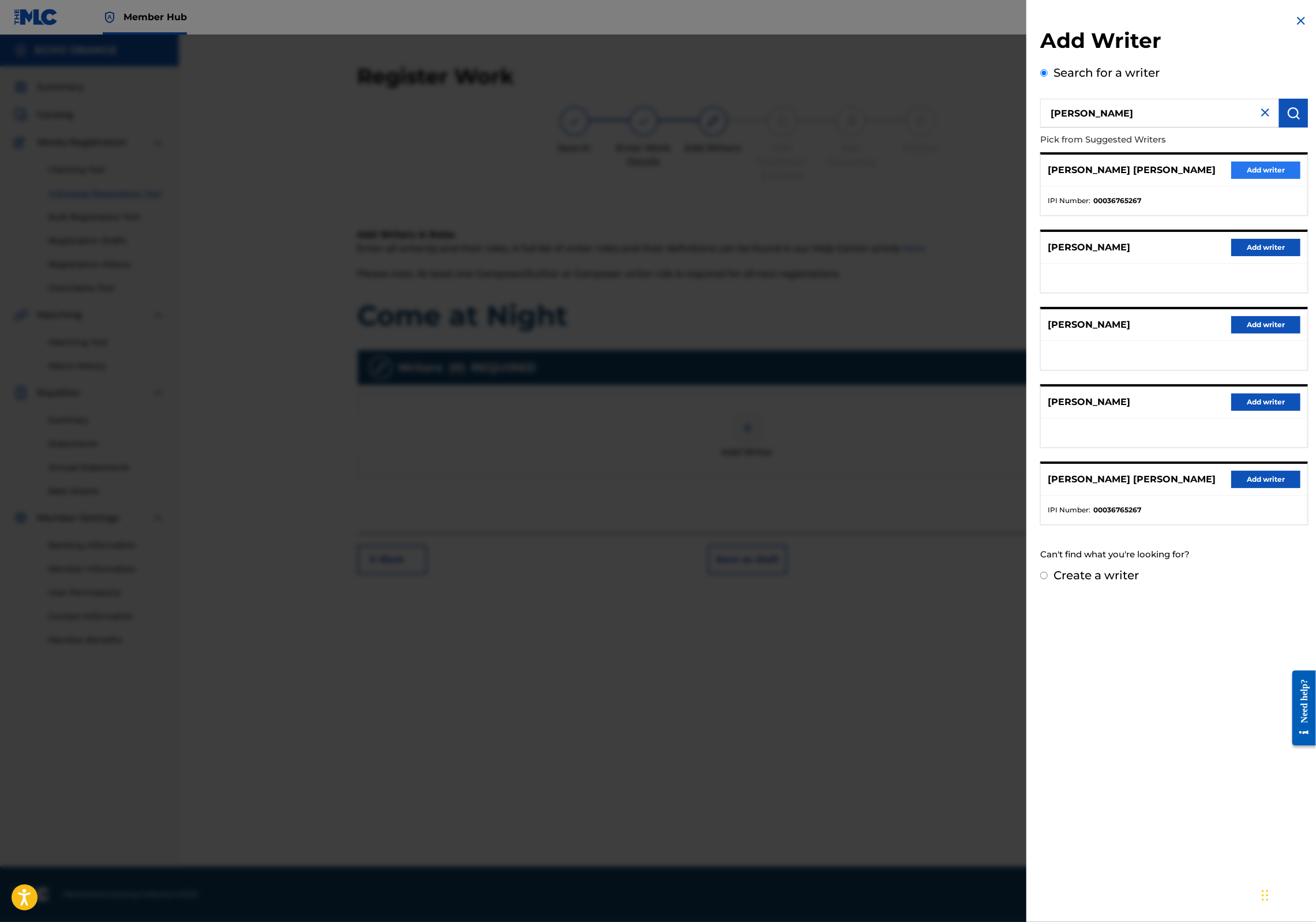
click at [1286, 179] on button "Add writer" at bounding box center [1266, 170] width 69 height 17
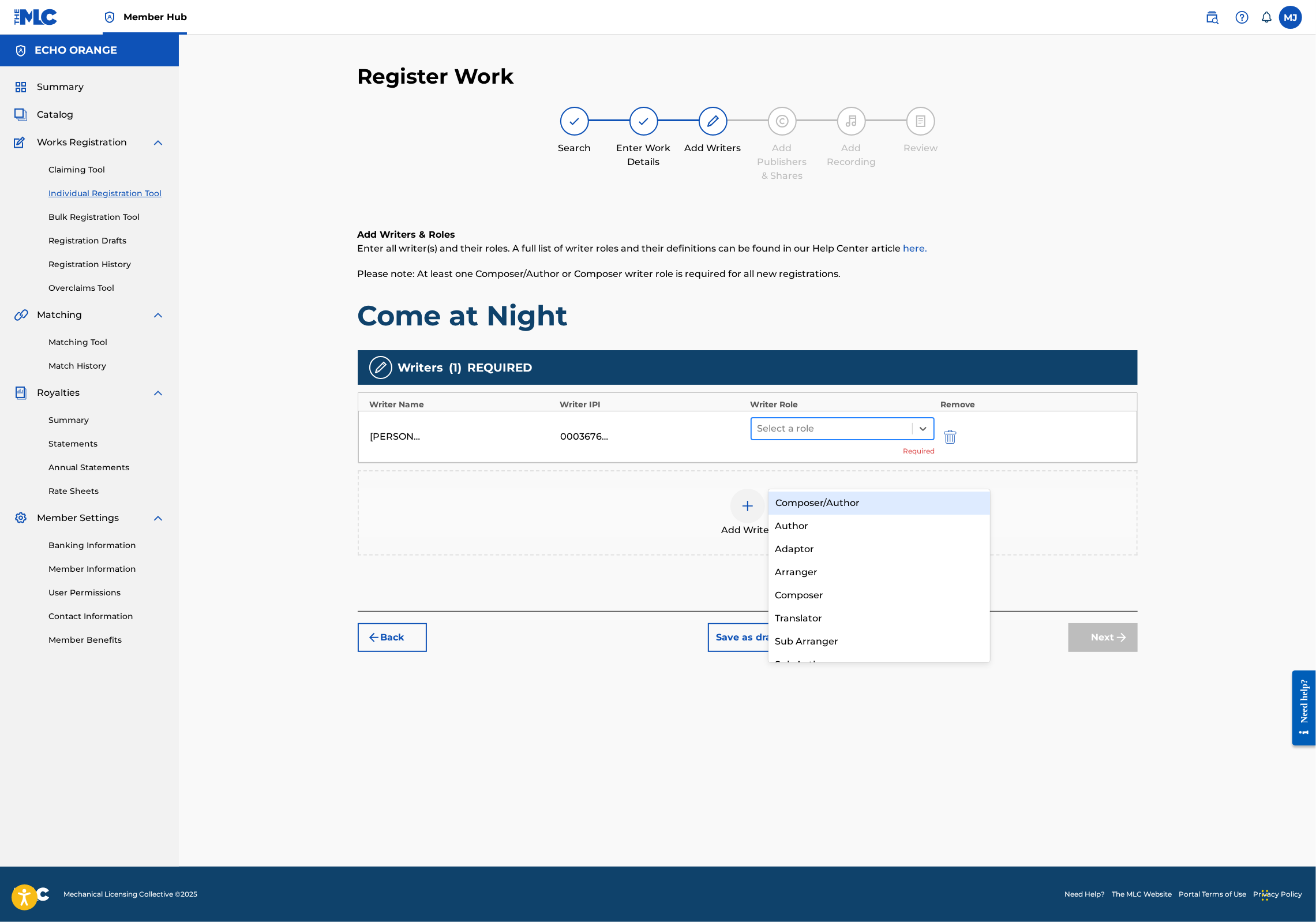
click at [837, 437] on div at bounding box center [832, 429] width 149 height 17
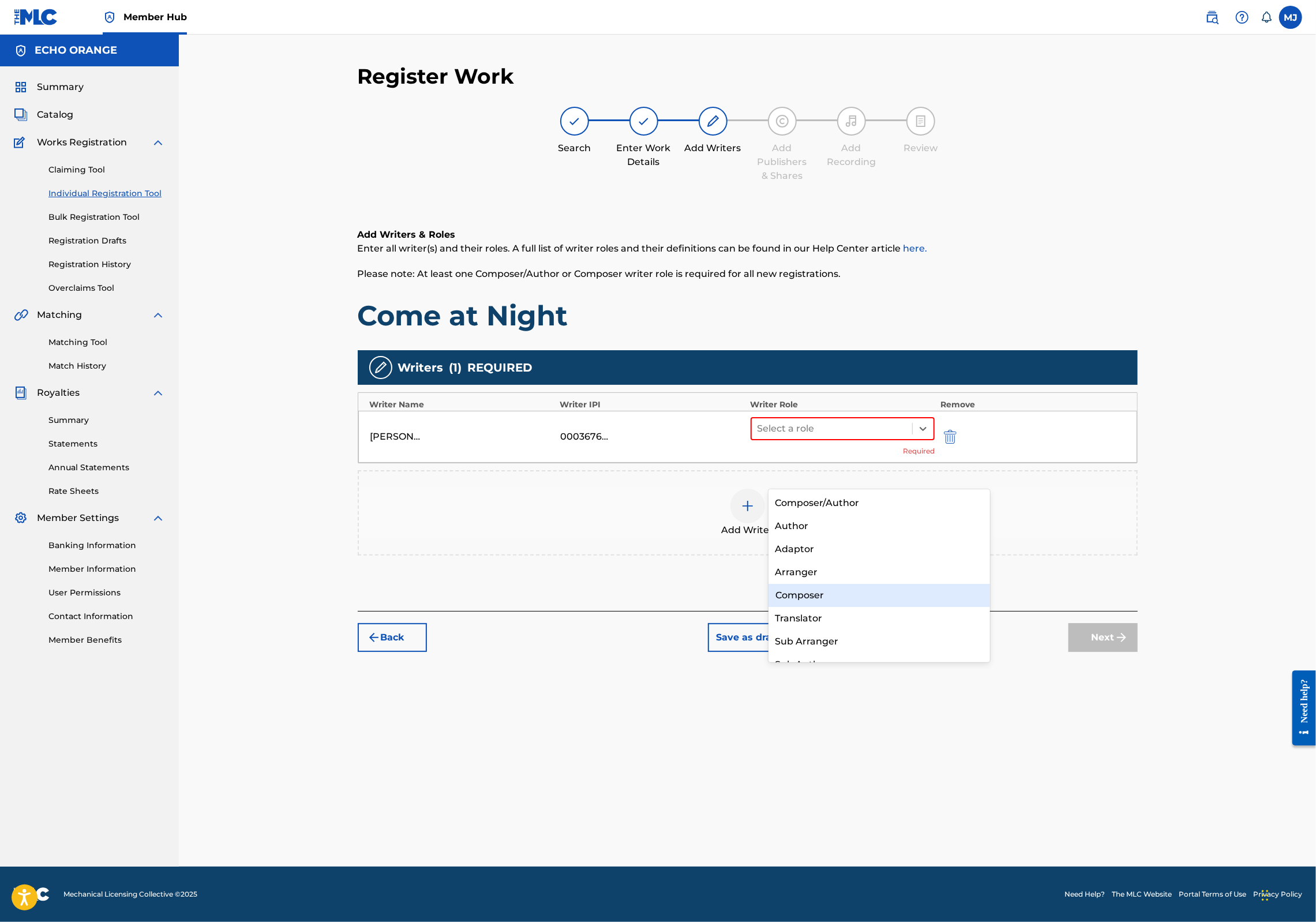
click at [831, 586] on div "Composer" at bounding box center [880, 595] width 222 height 23
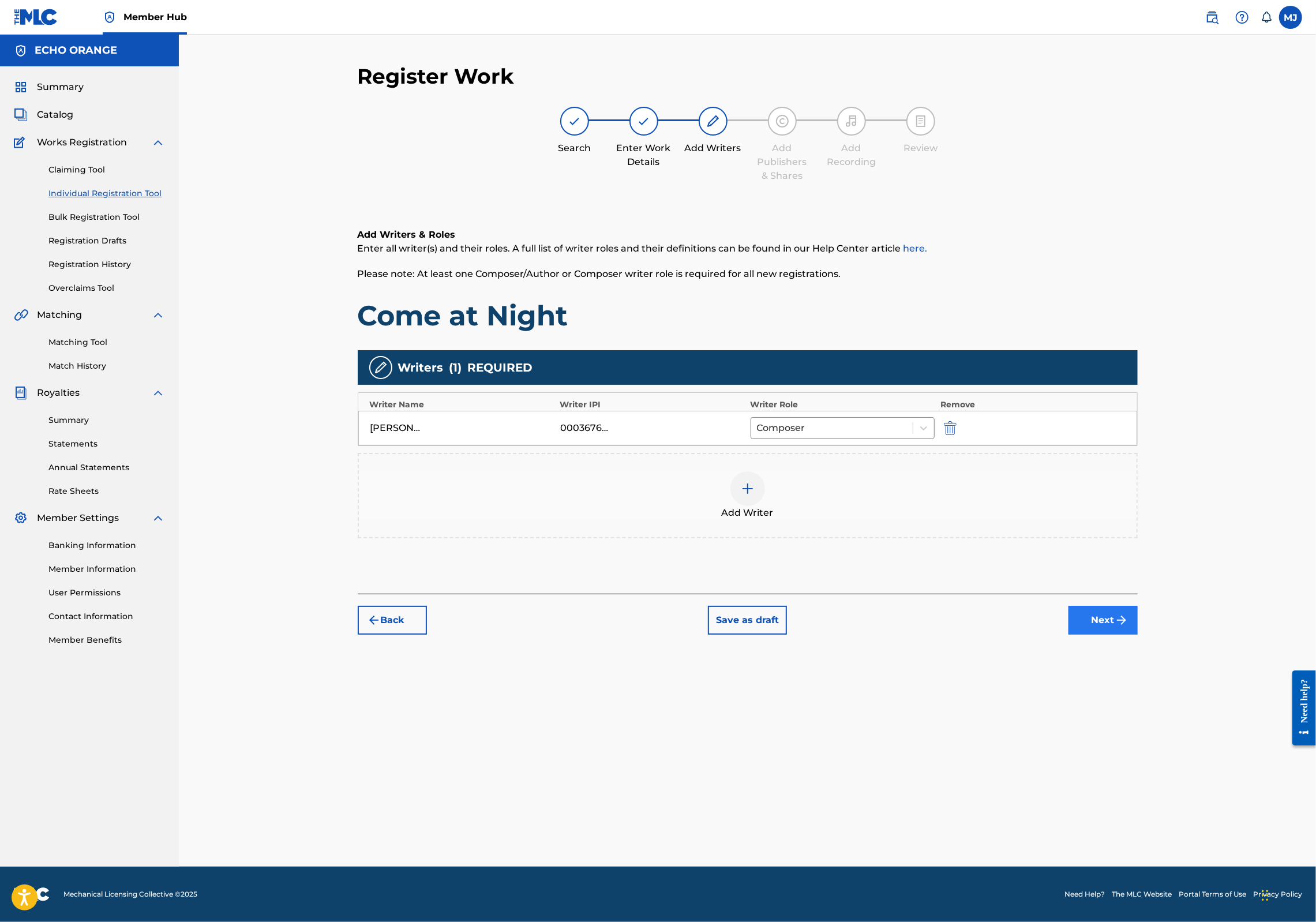
click at [1138, 635] on button "Next" at bounding box center [1104, 620] width 69 height 29
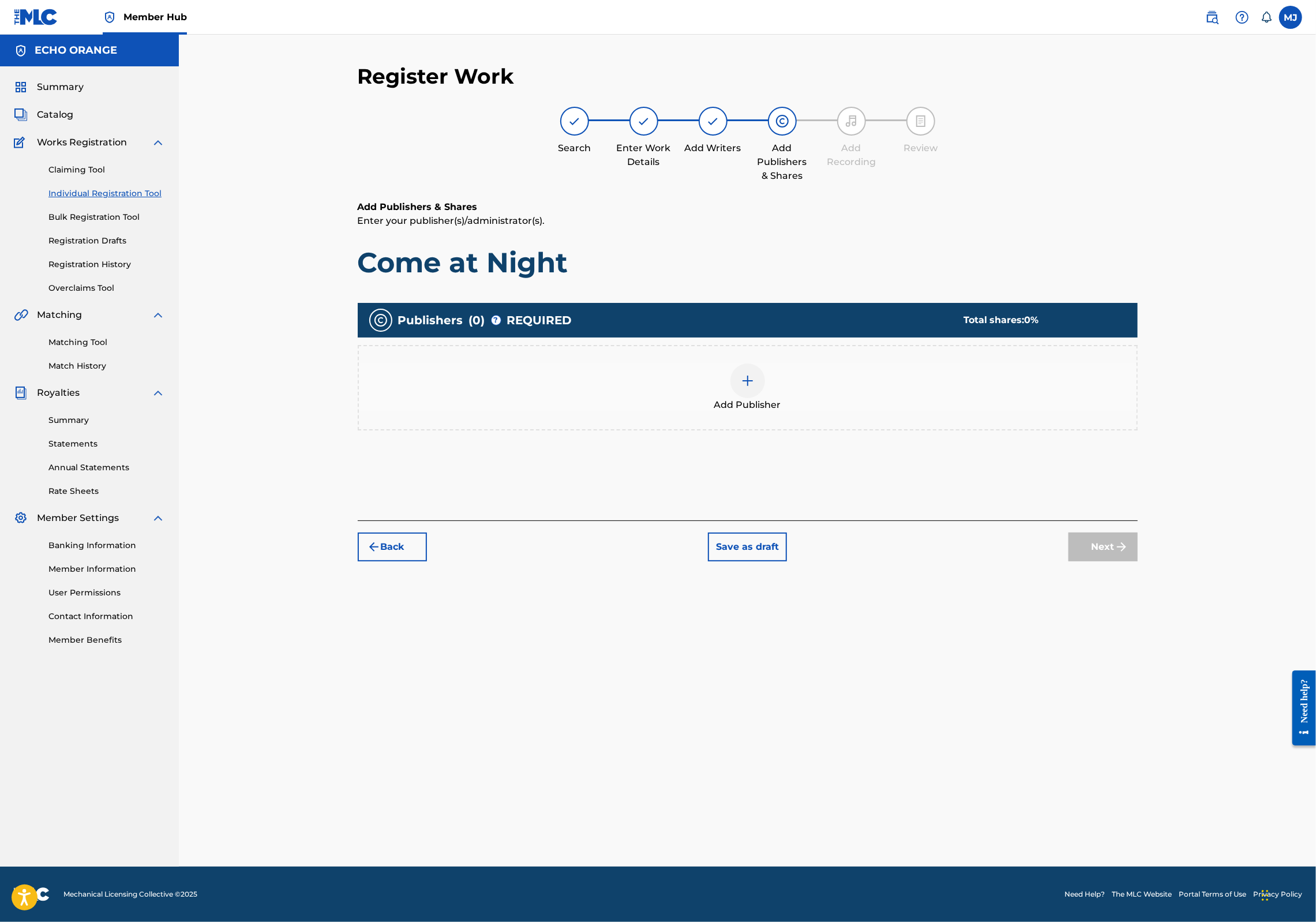
click at [742, 412] on div "Add Publisher" at bounding box center [748, 387] width 778 height 49
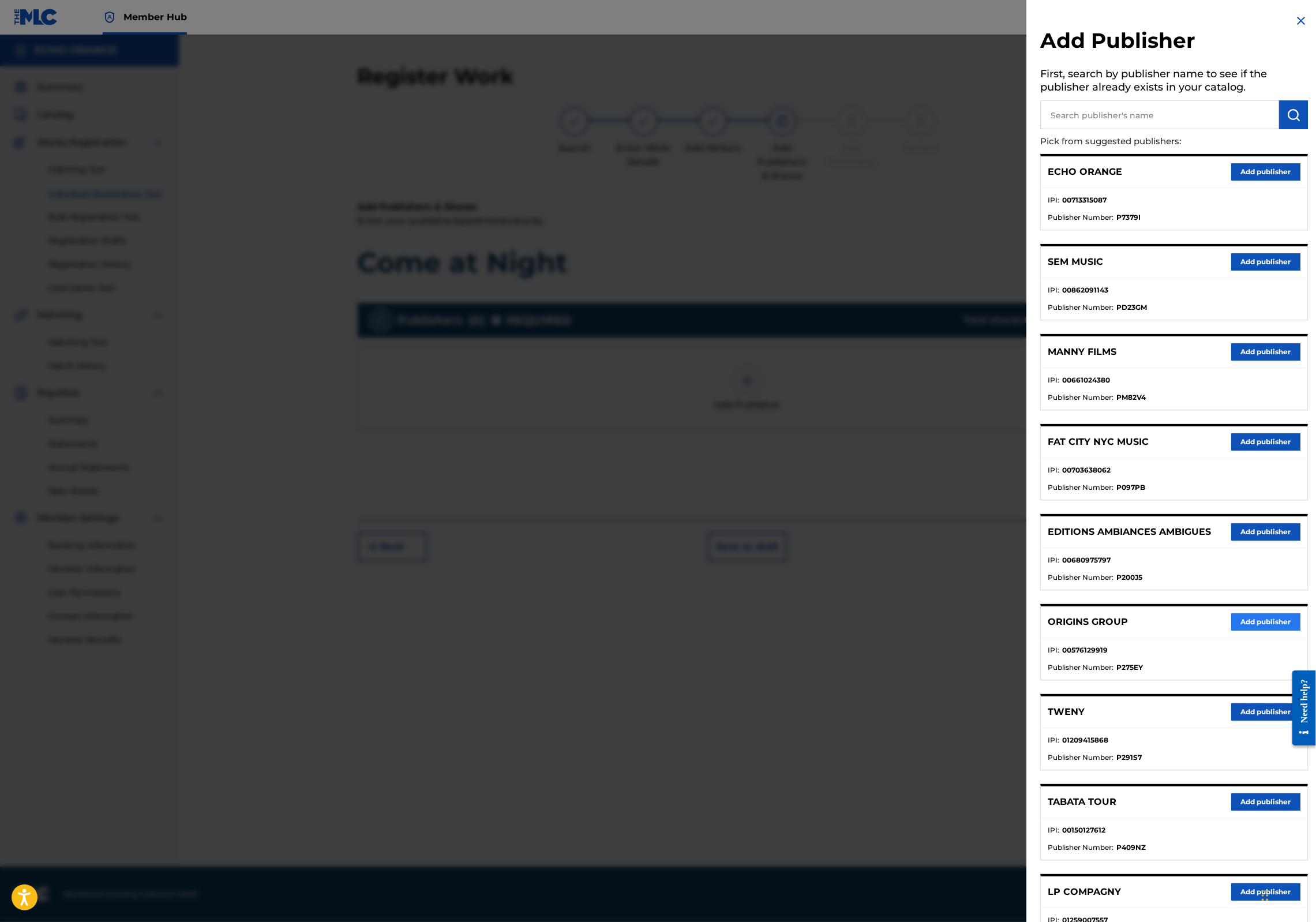
click at [1263, 631] on button "Add publisher" at bounding box center [1266, 622] width 69 height 17
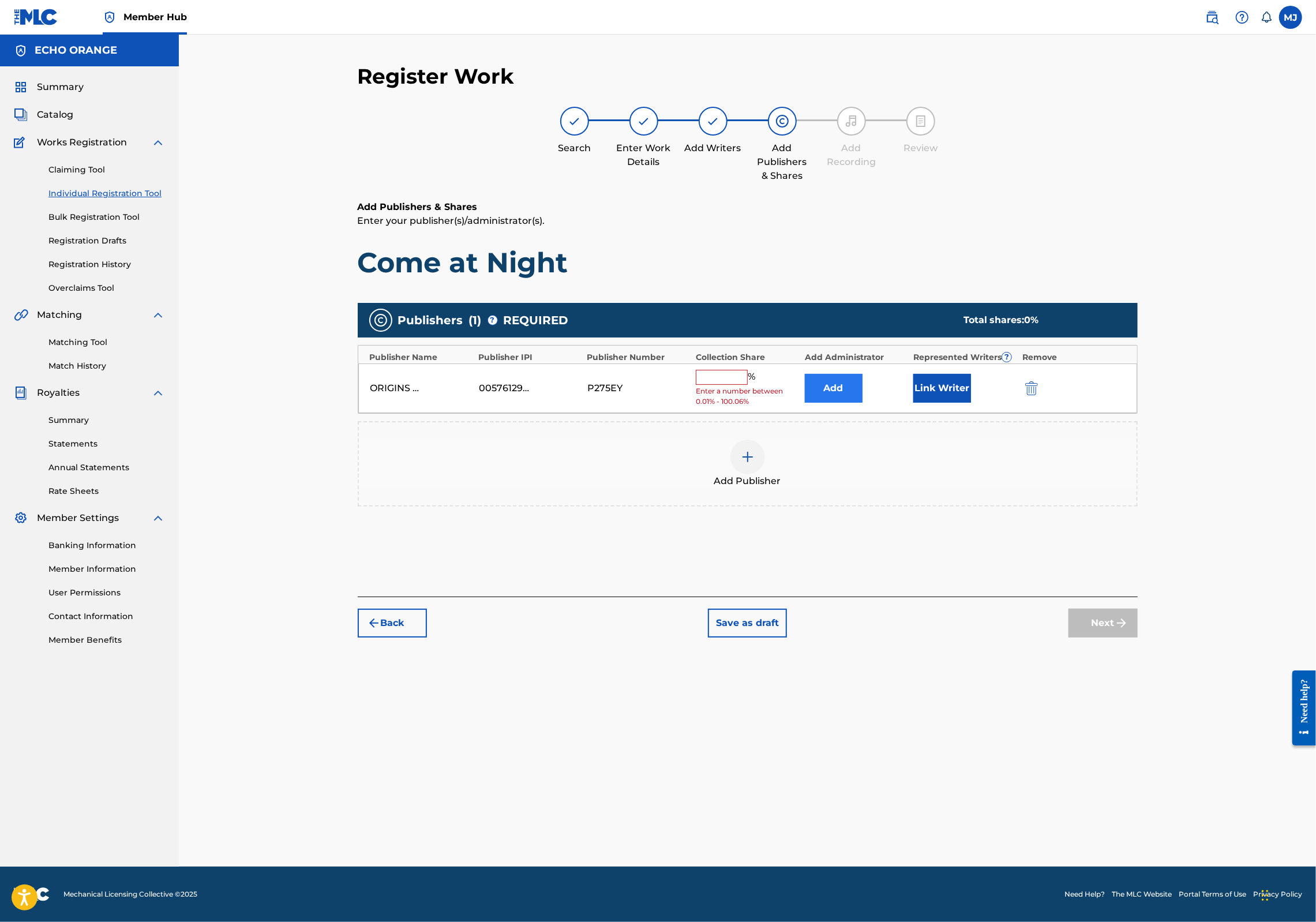
click at [861, 403] on button "Add" at bounding box center [833, 388] width 58 height 29
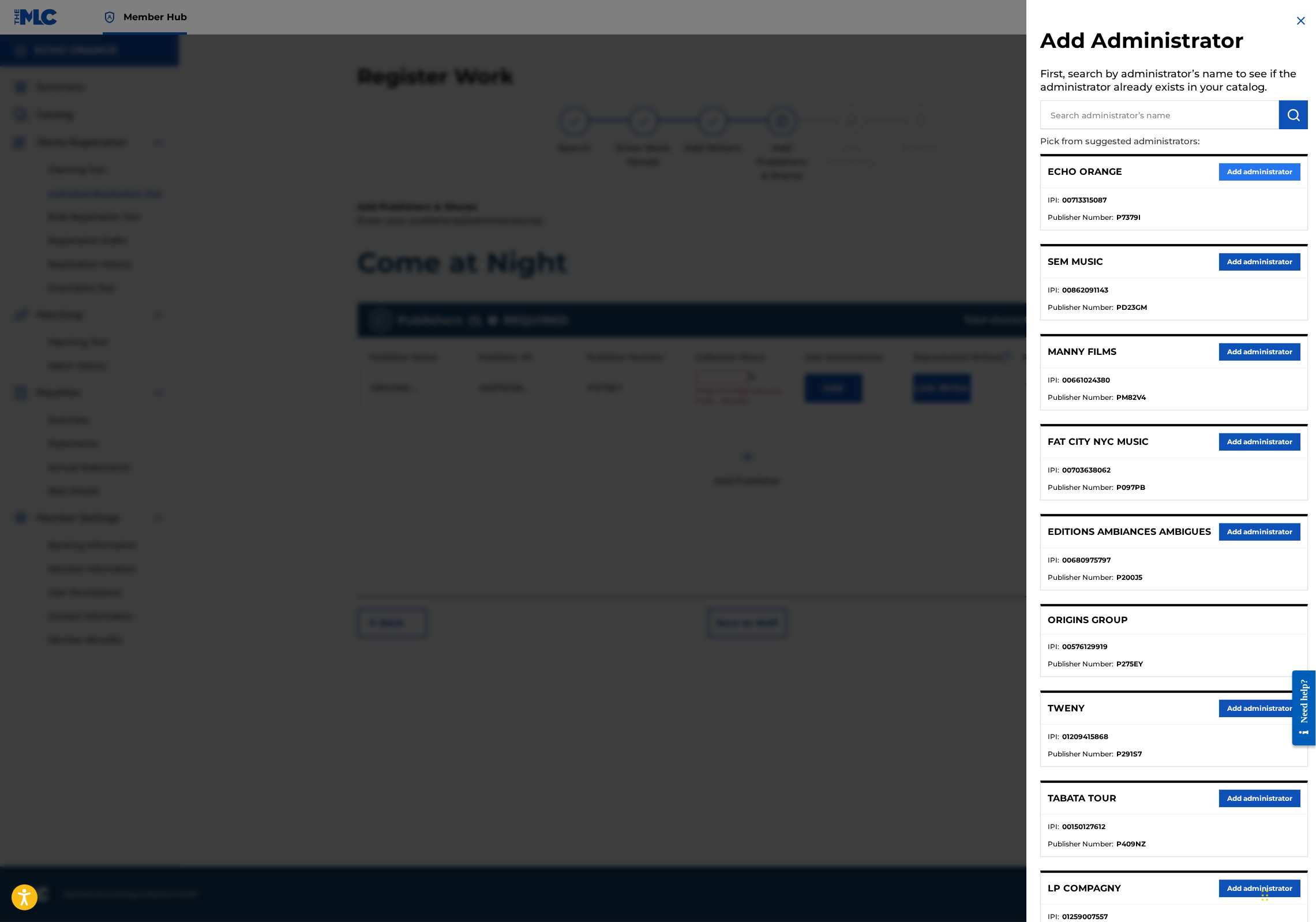
click at [1219, 181] on button "Add administrator" at bounding box center [1260, 172] width 81 height 17
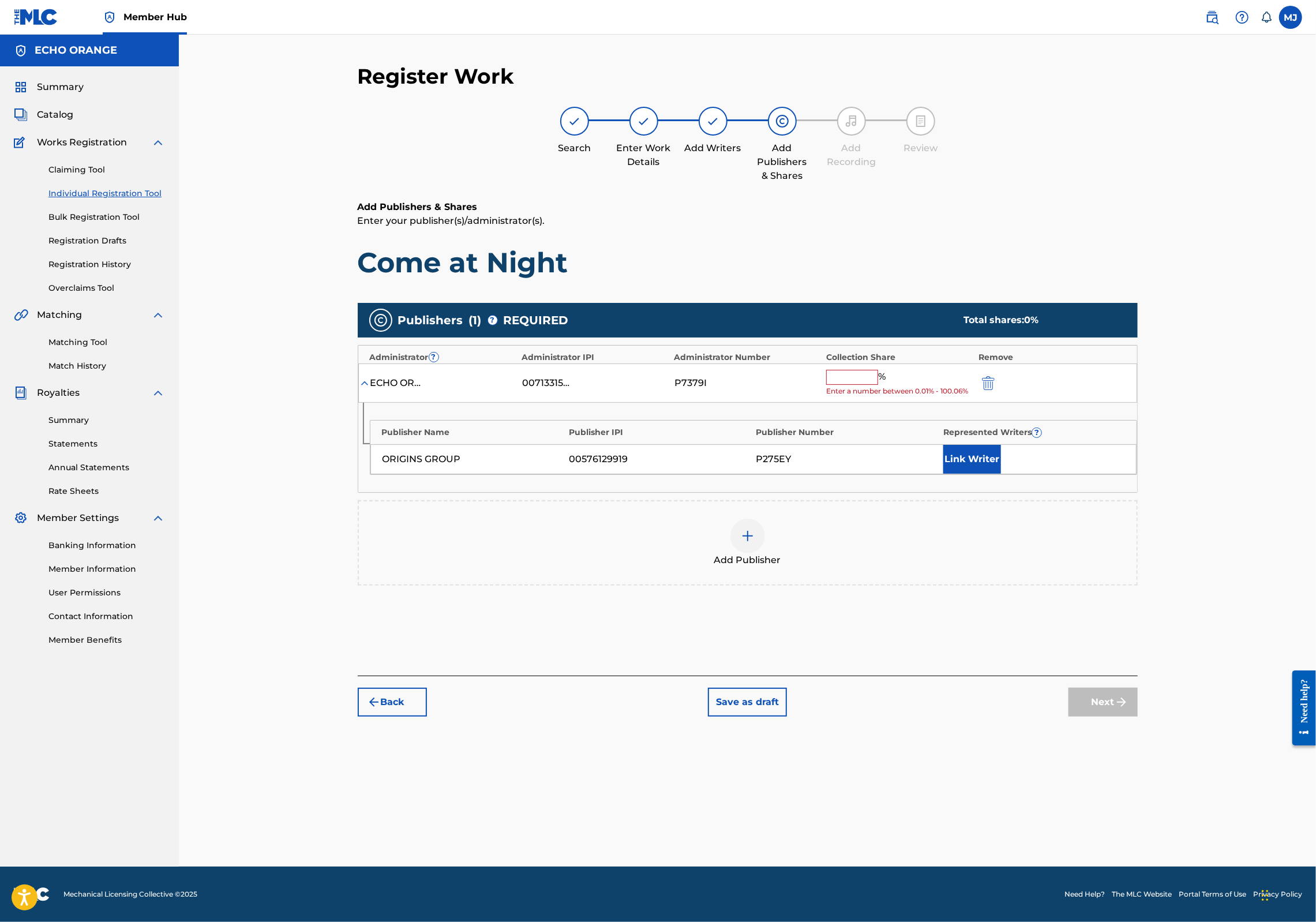
click at [878, 385] on input "text" at bounding box center [852, 378] width 52 height 15
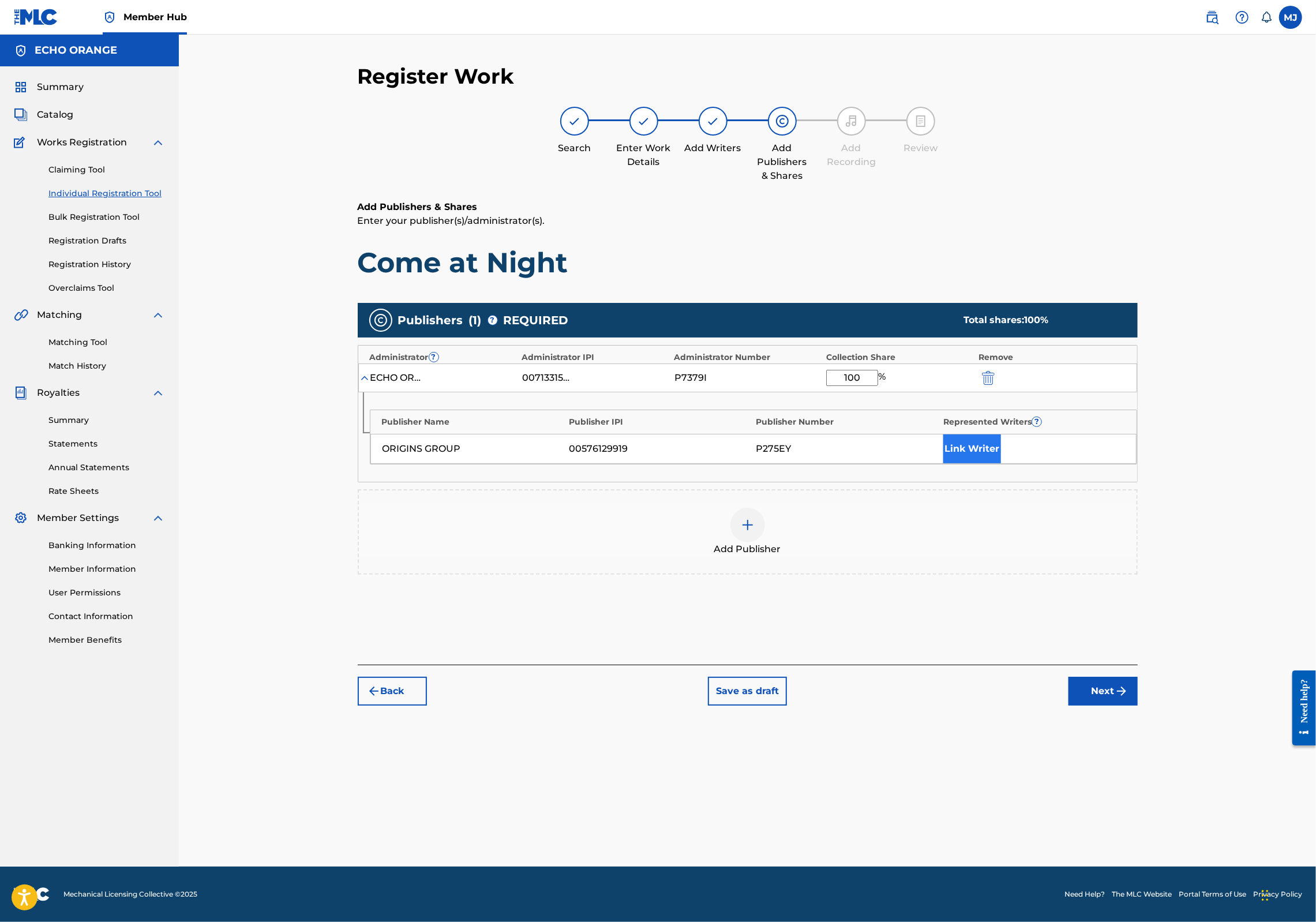
type input "100"
click at [1001, 463] on button "Link Writer" at bounding box center [972, 449] width 58 height 29
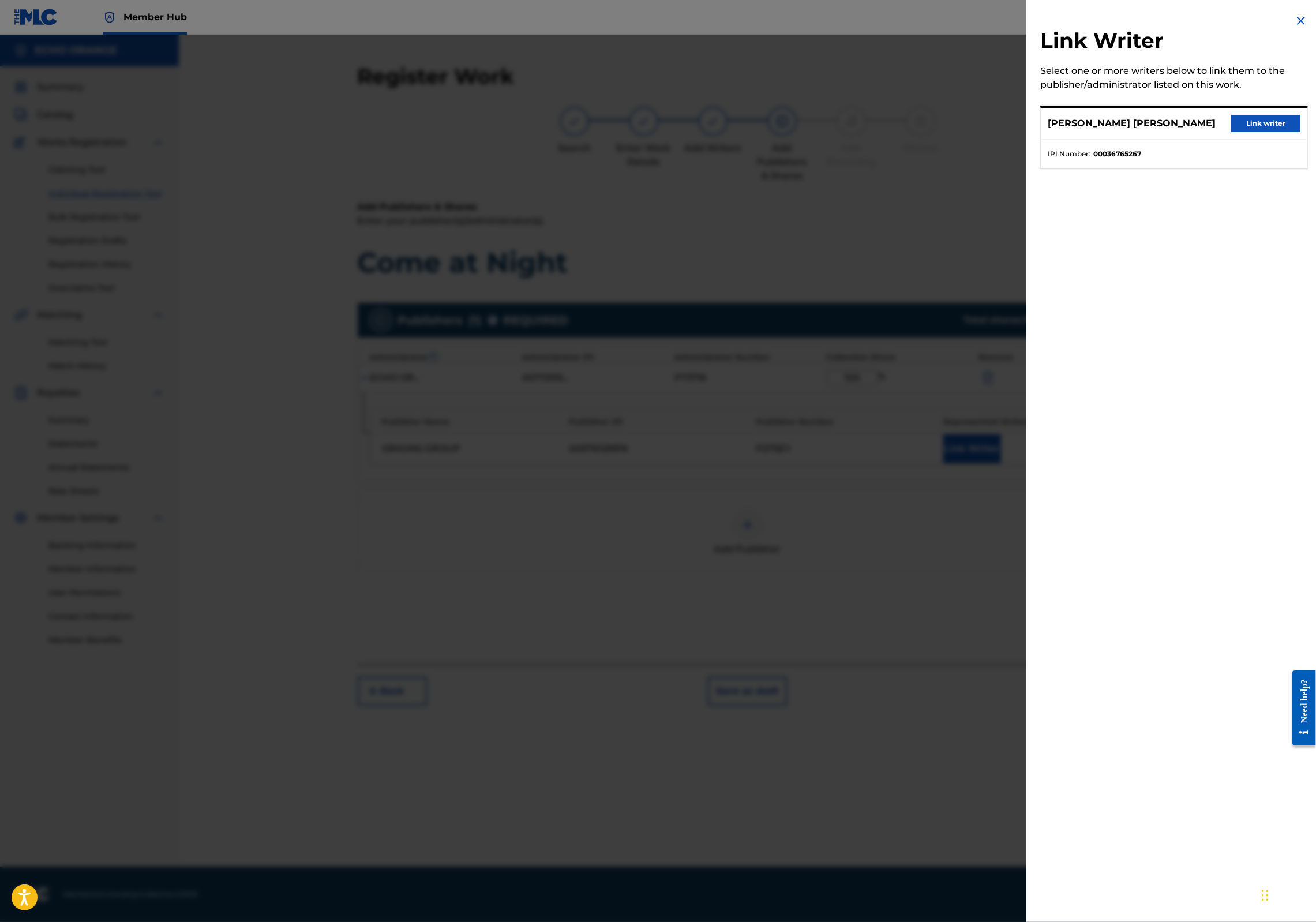
click at [1237, 140] on div "DENIS MARCEL HEKIMIAN Link writer" at bounding box center [1174, 124] width 267 height 32
click at [1284, 132] on button "Link writer" at bounding box center [1266, 123] width 69 height 17
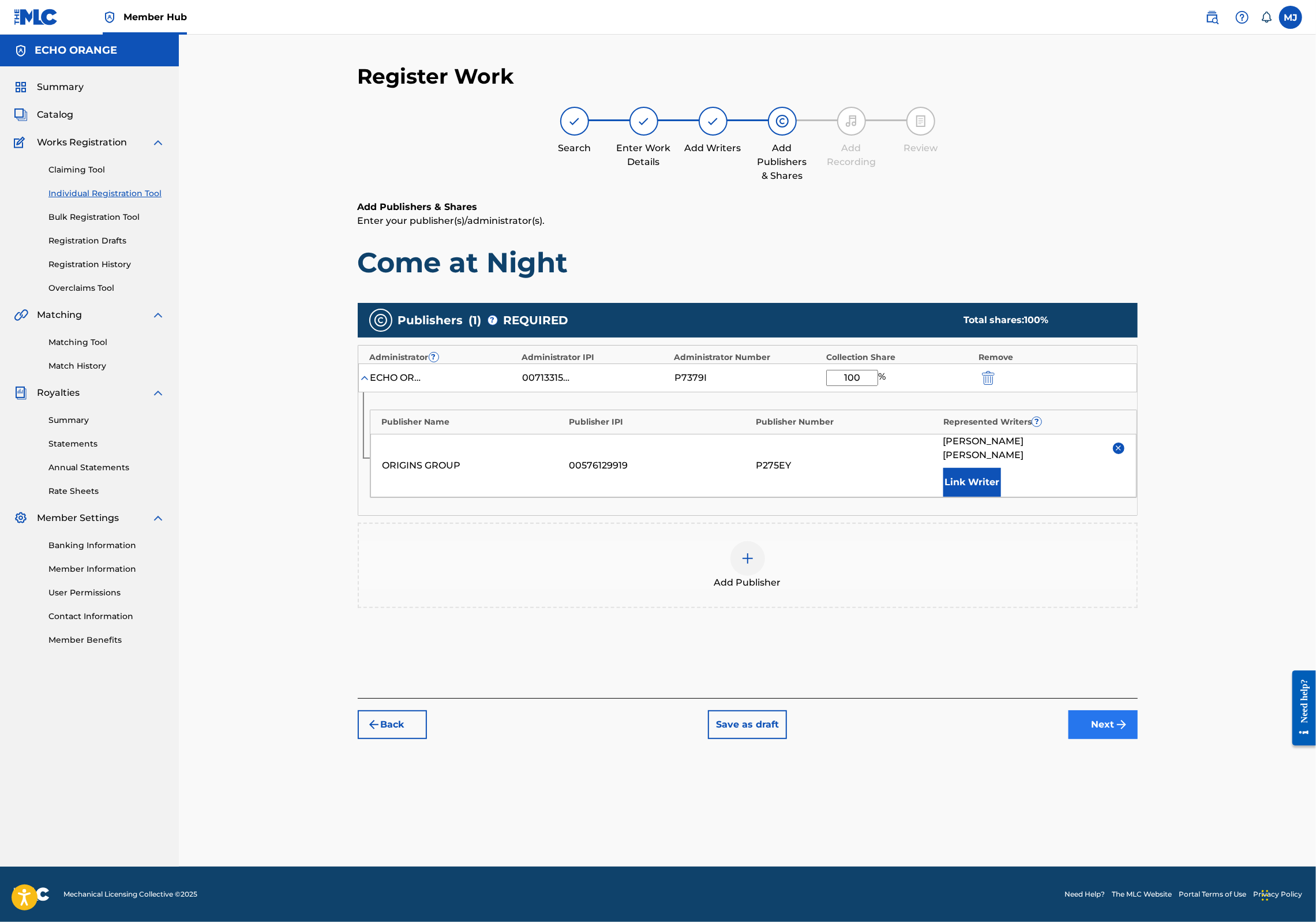
click at [1138, 740] on button "Next" at bounding box center [1104, 725] width 69 height 29
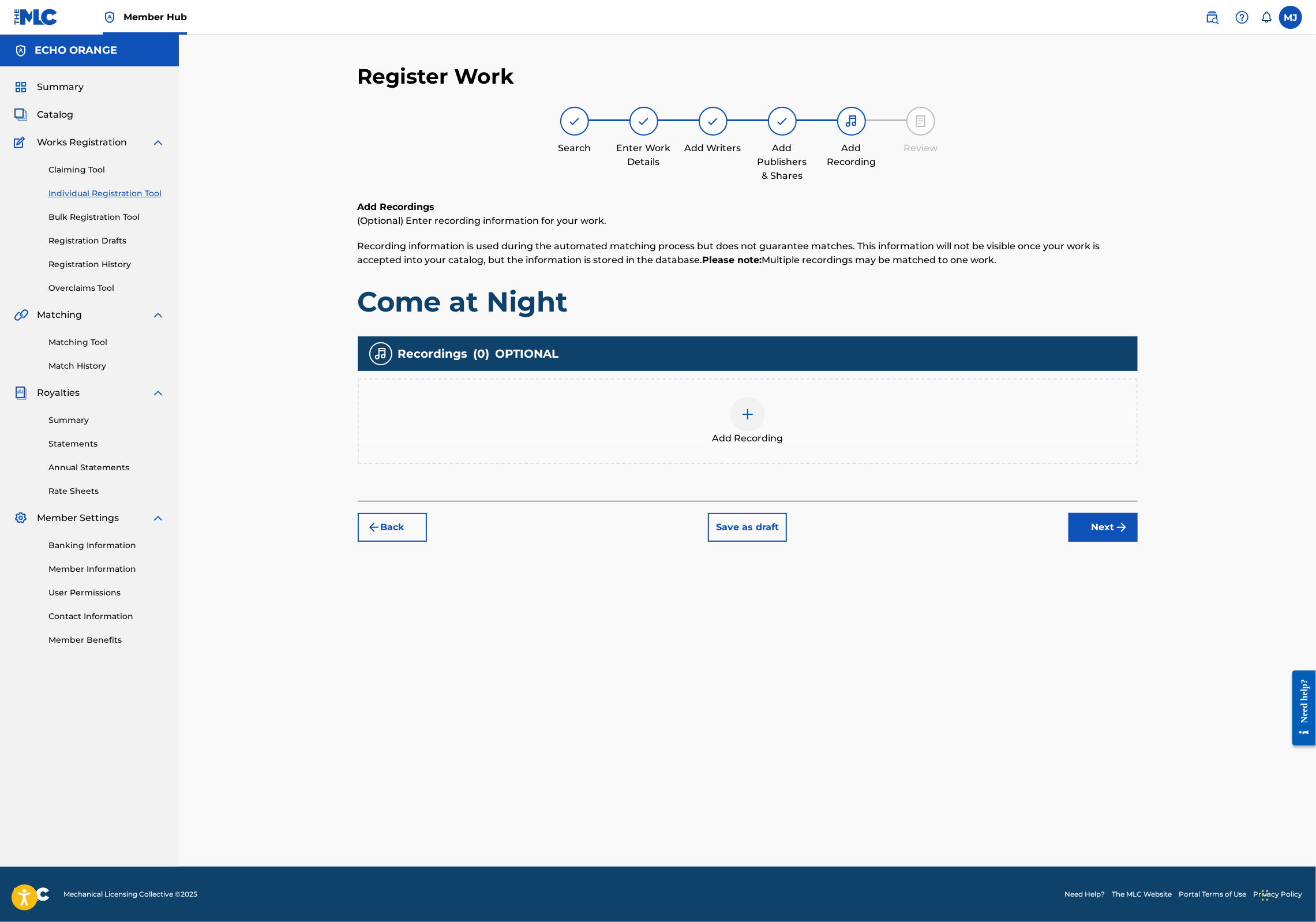
click at [1152, 617] on div "Register Work Search Enter Work Details Add Writers Add Publishers & Shares Add…" at bounding box center [748, 466] width 808 height 803
click at [1138, 542] on button "Next" at bounding box center [1104, 527] width 69 height 29
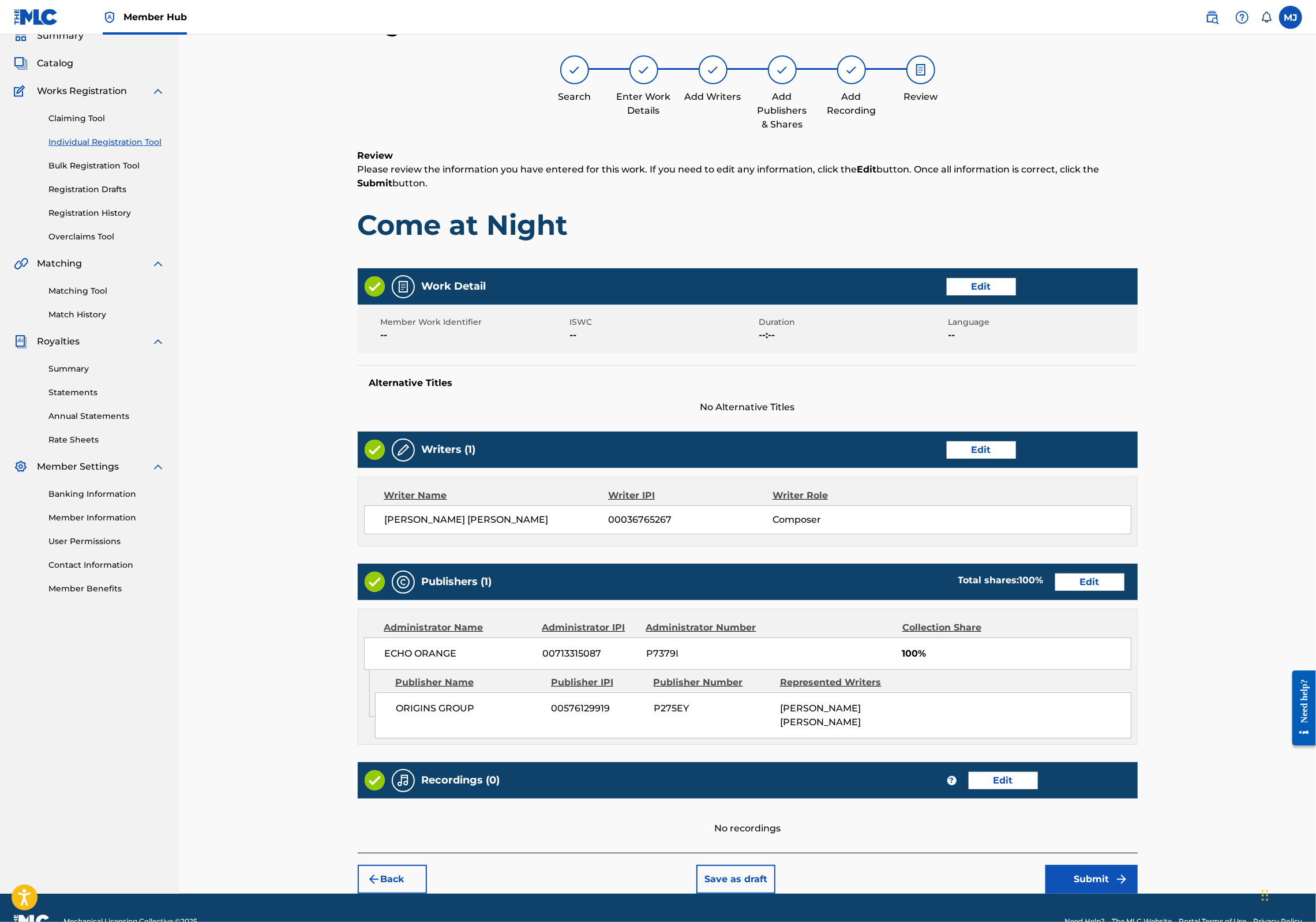
scroll to position [186, 0]
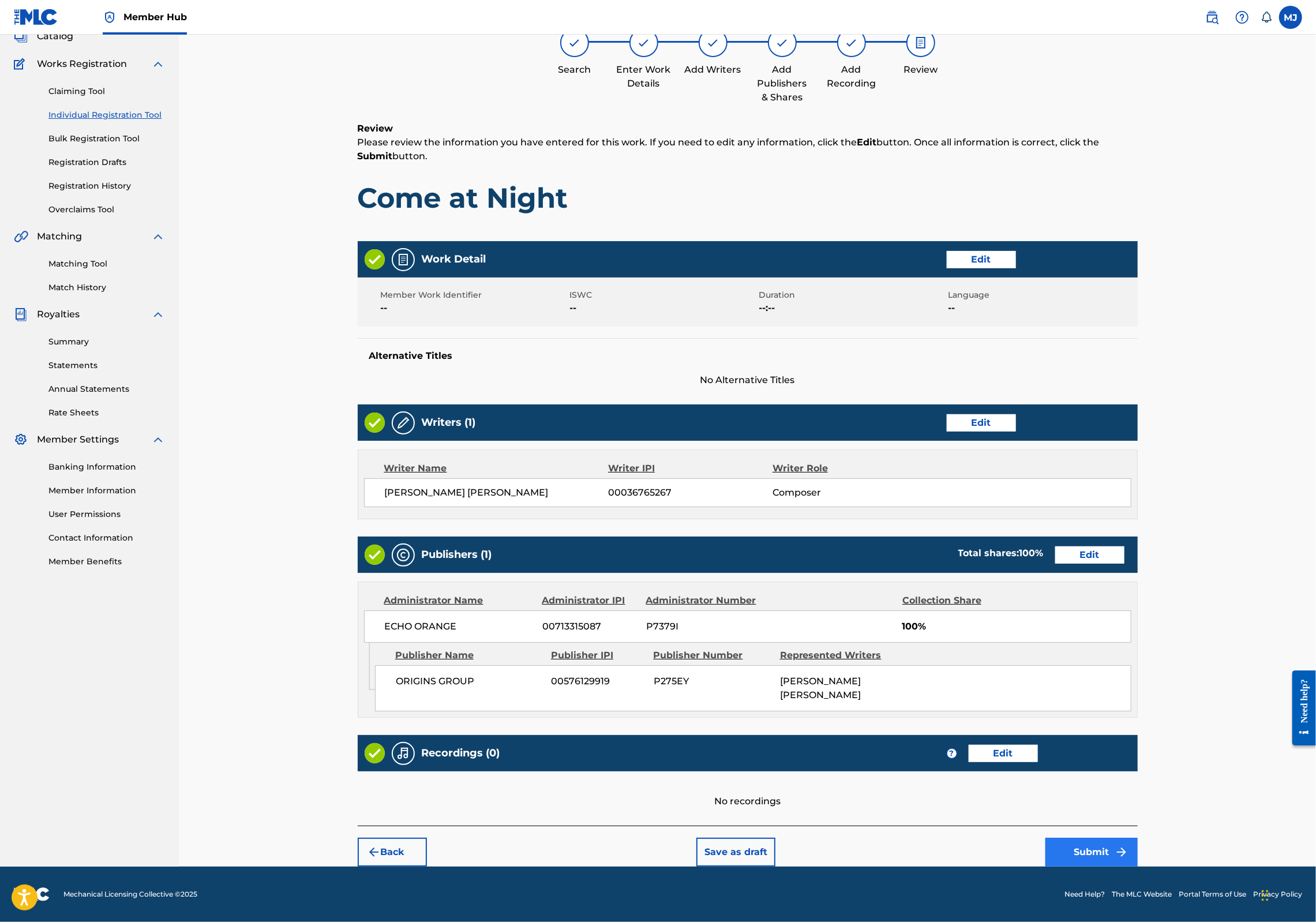
click at [1138, 838] on button "Submit" at bounding box center [1092, 852] width 92 height 29
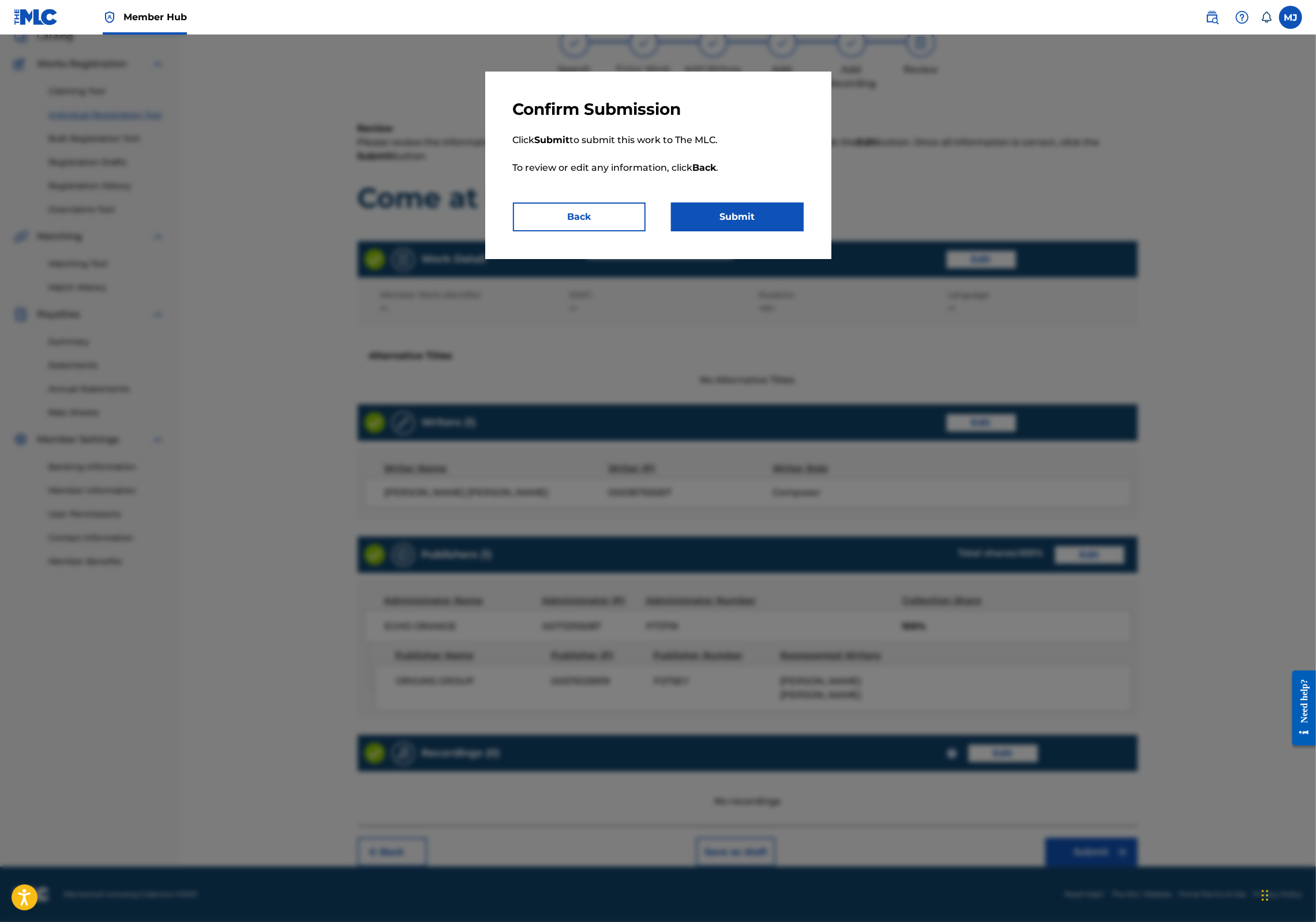
click at [804, 259] on div "Confirm Submission Click Submit to submit this work to The MLC. To review or ed…" at bounding box center [658, 165] width 346 height 188
click at [797, 231] on button "Submit" at bounding box center [737, 217] width 133 height 29
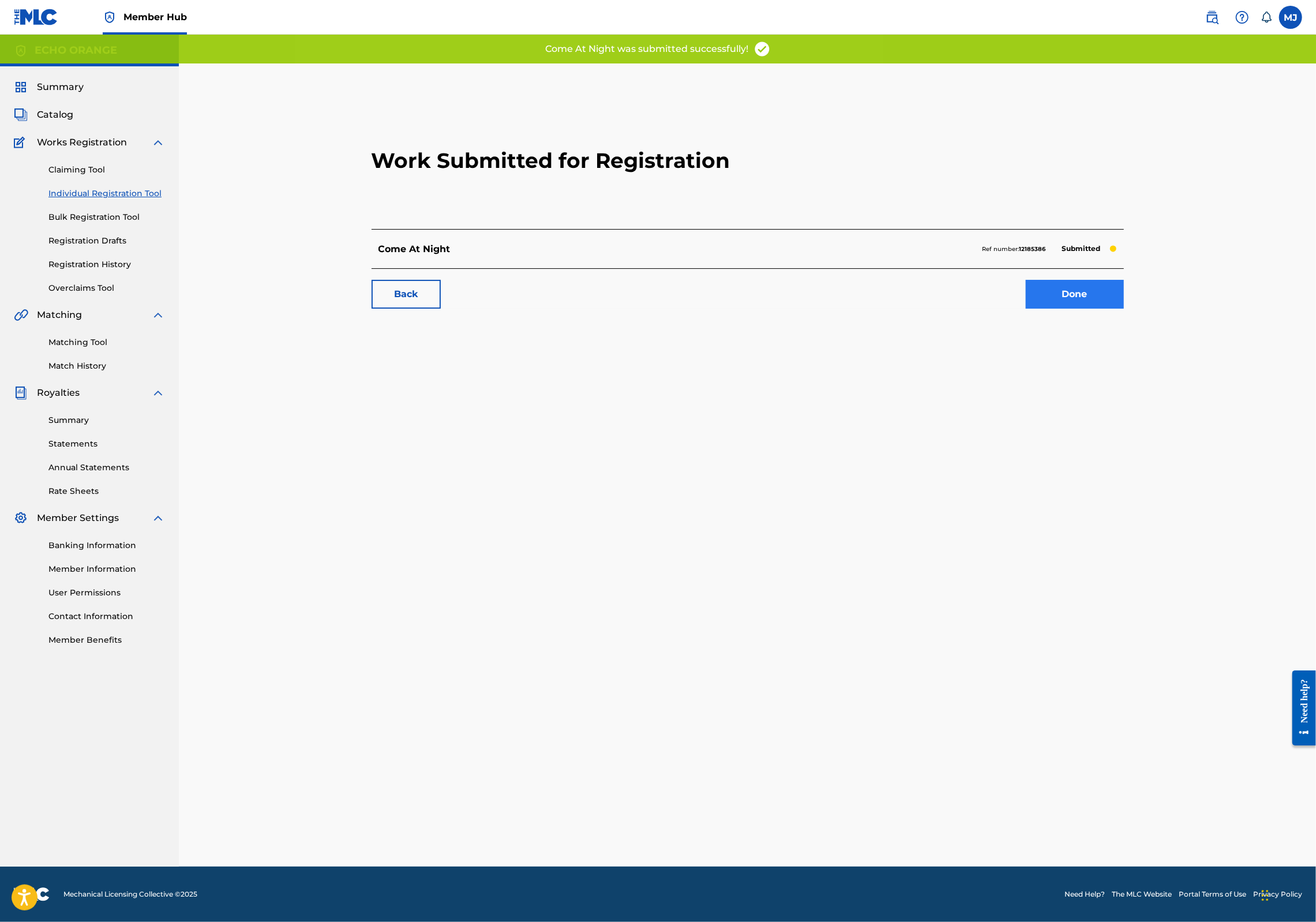
click at [1124, 309] on link "Done" at bounding box center [1075, 294] width 98 height 29
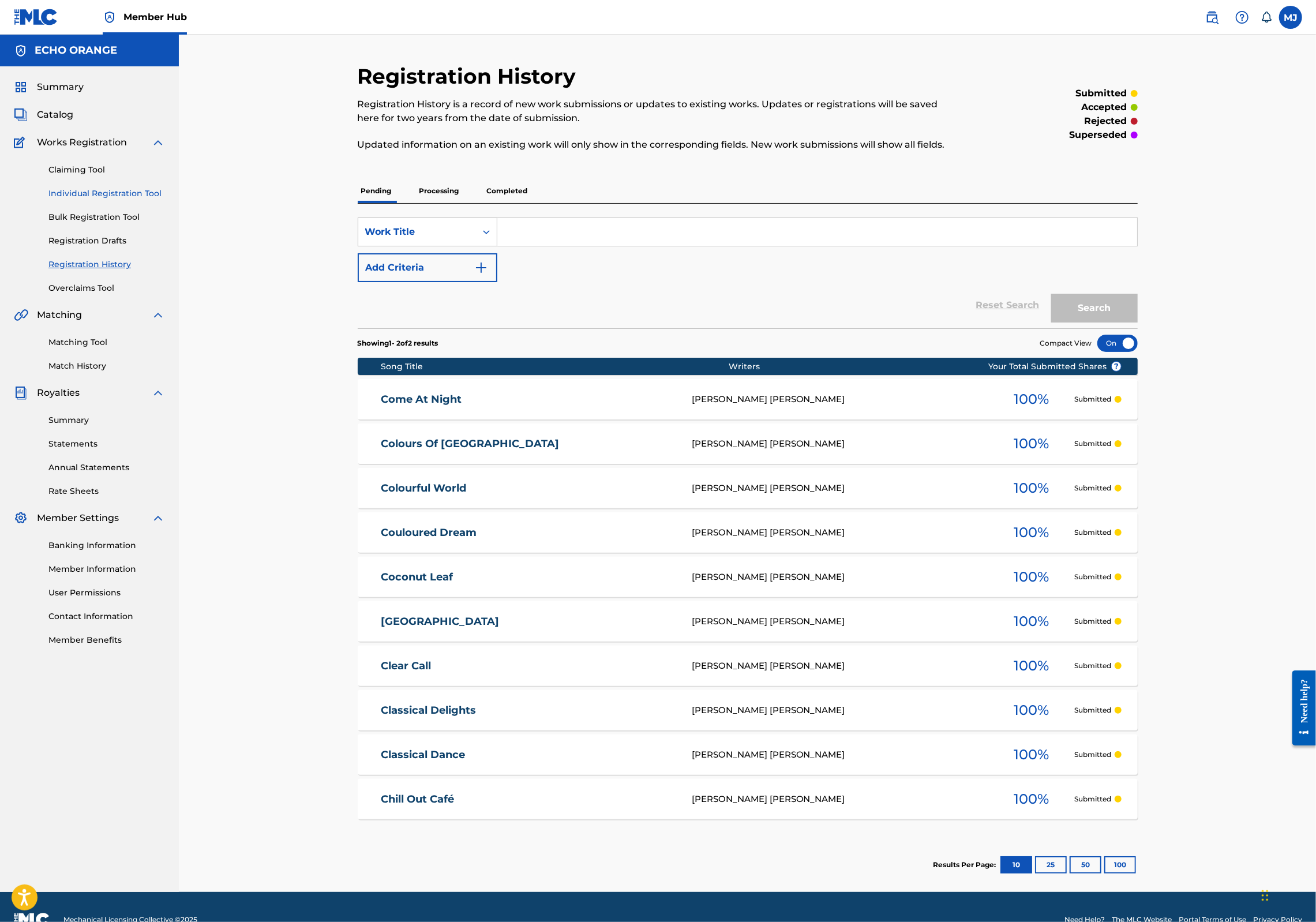
click at [152, 200] on link "Individual Registration Tool" at bounding box center [107, 194] width 116 height 12
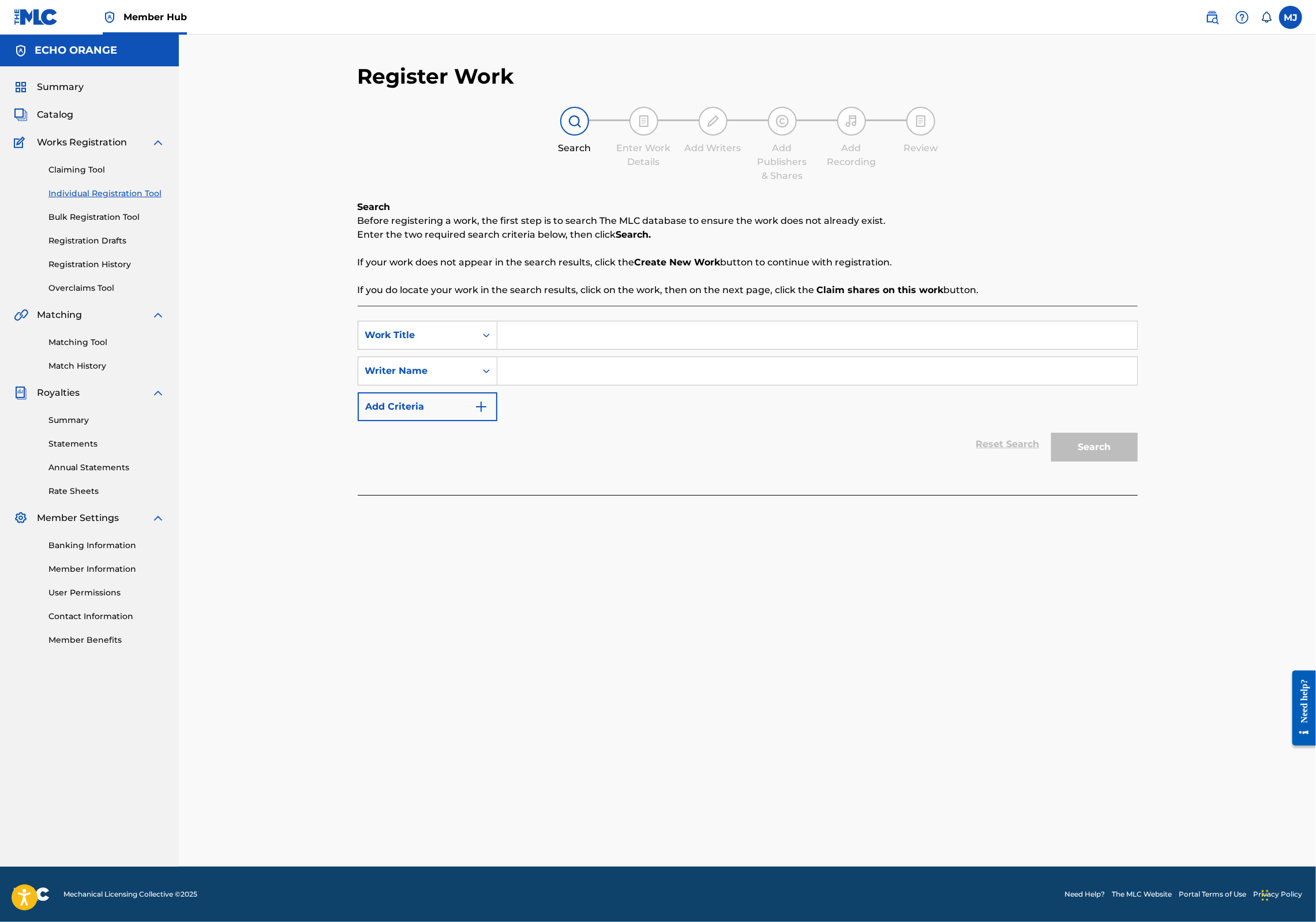
click at [628, 349] on input "Search Form" at bounding box center [818, 335] width 640 height 28
type input "Come Away With Me"
paste input "denis hekimian"
type input "denis hekimian"
click at [1138, 462] on button "Search" at bounding box center [1094, 447] width 86 height 29
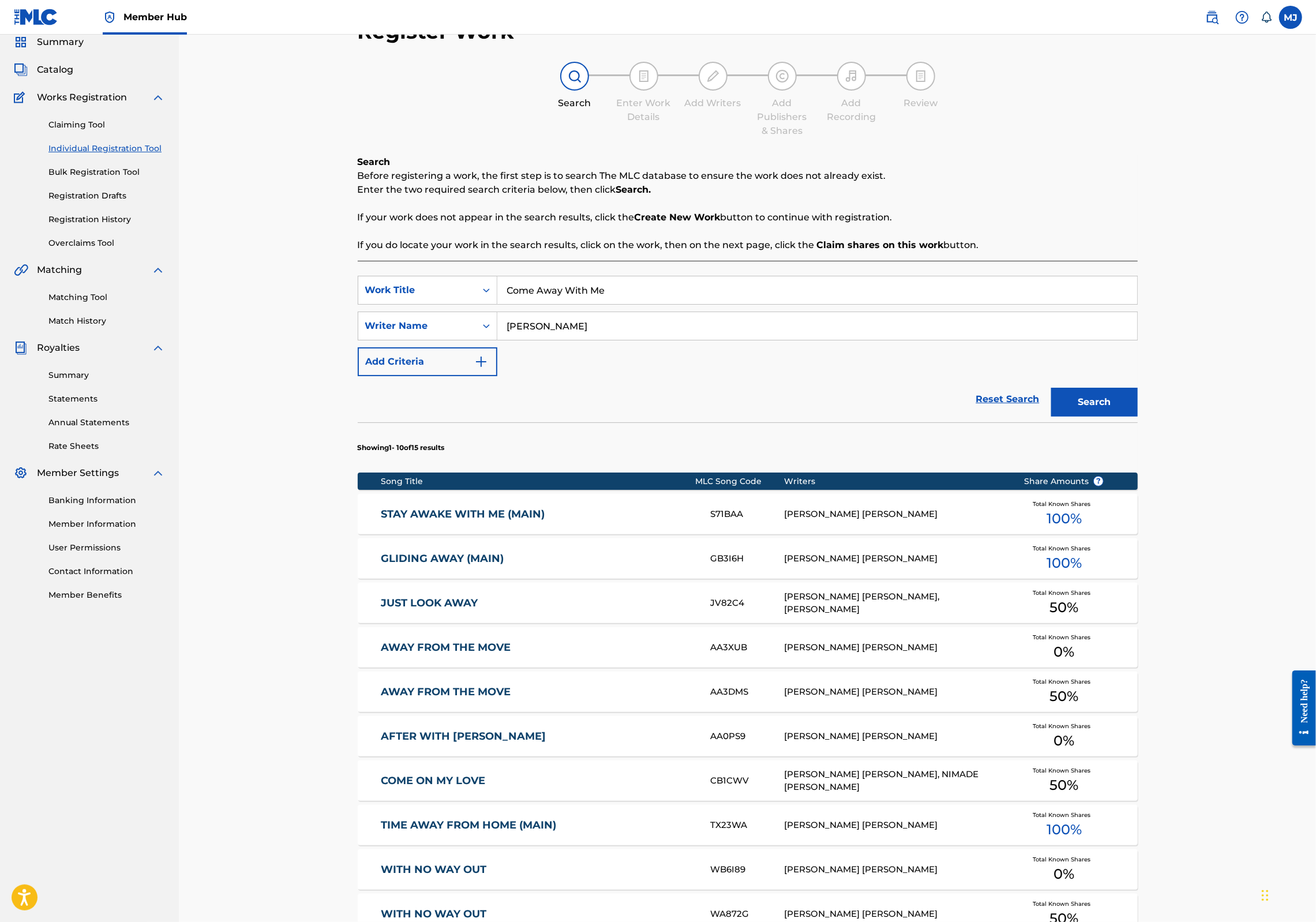
scroll to position [358, 0]
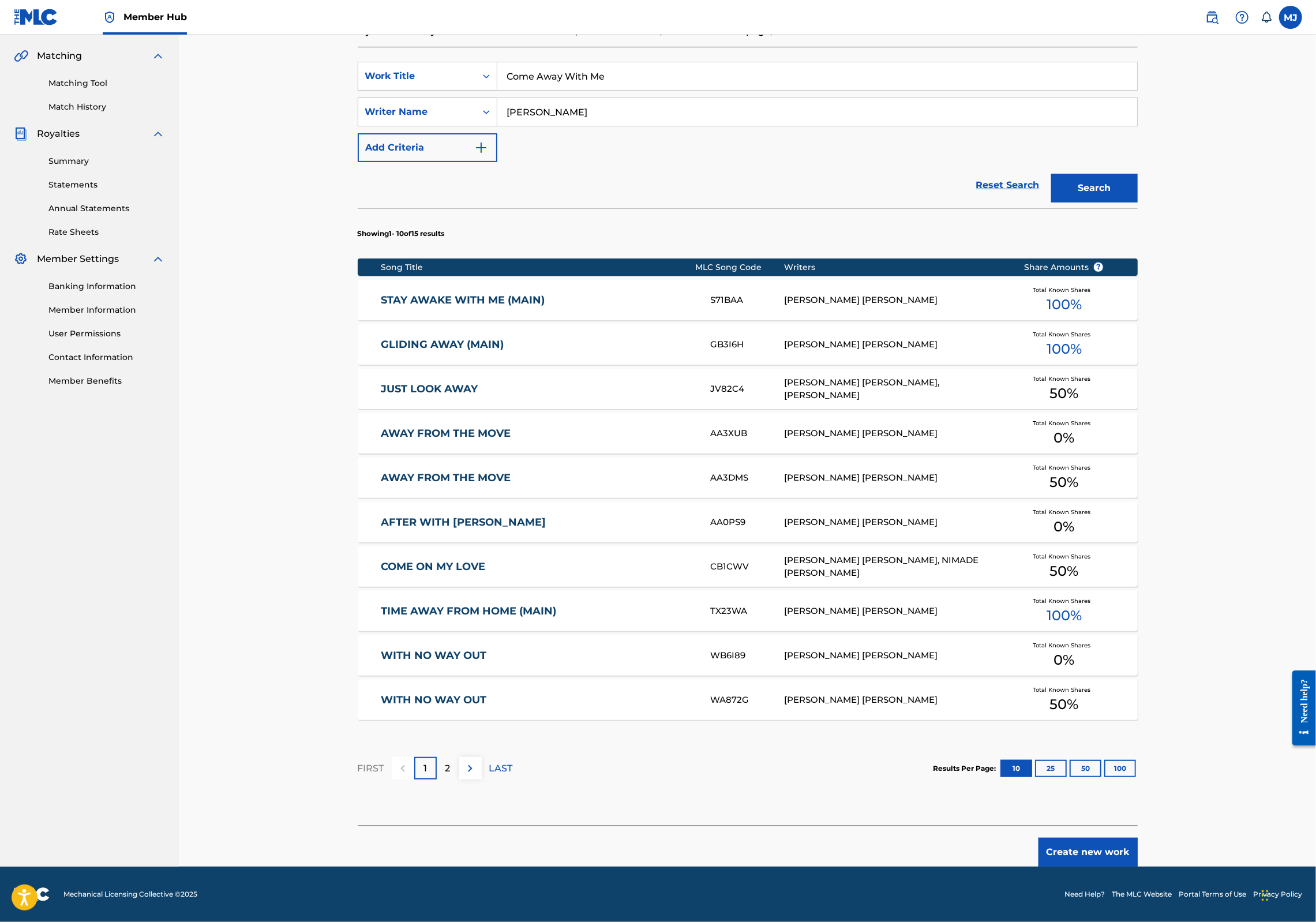
click at [1127, 867] on footer "Mechanical Licensing Collective © 2025 Need Help? The MLC Website Portal Terms …" at bounding box center [658, 895] width 1316 height 56
click at [1138, 851] on button "Create new work" at bounding box center [1089, 852] width 99 height 29
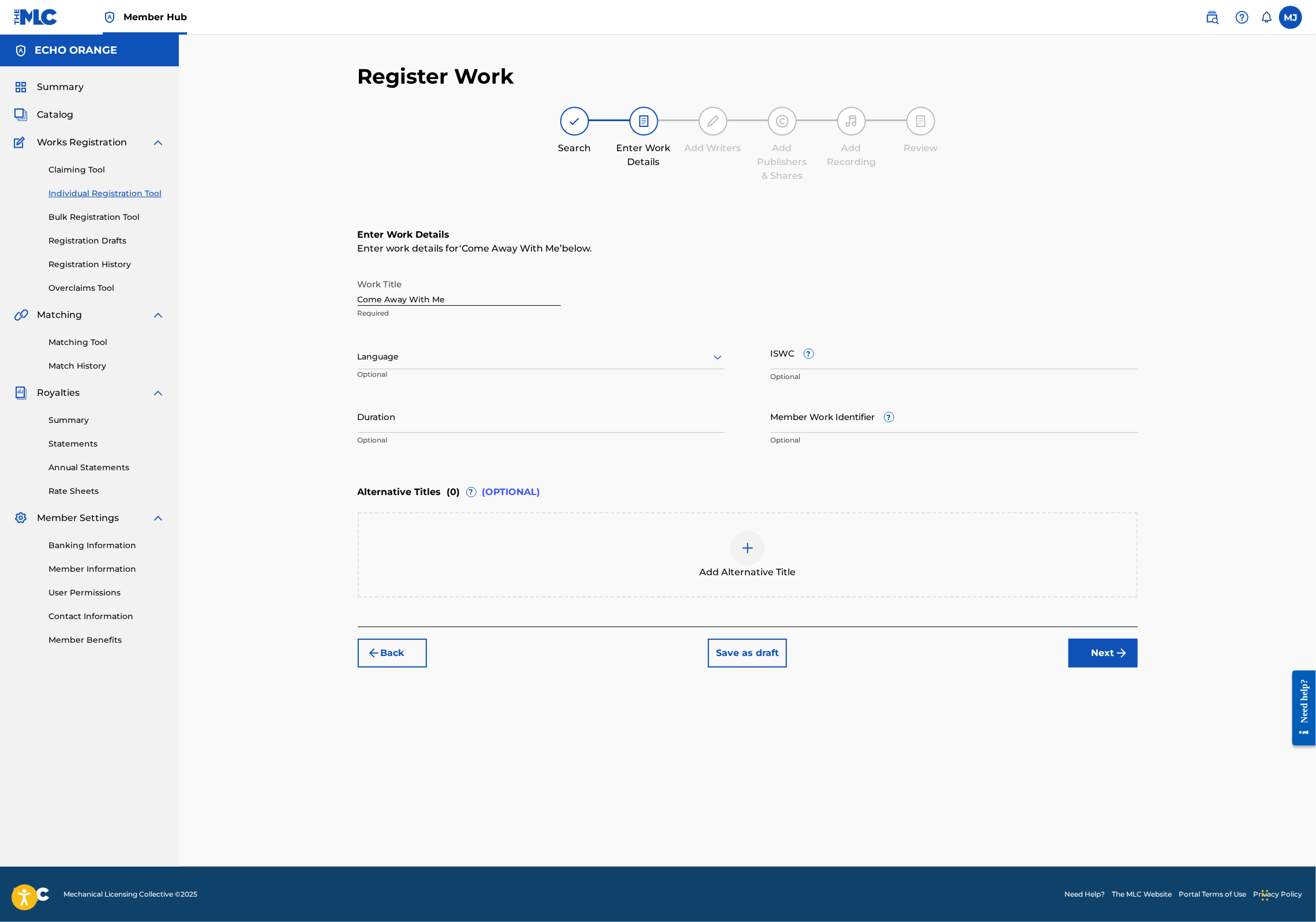
click at [1152, 770] on div "Register Work Search Enter Work Details Add Writers Add Publishers & Shares Add…" at bounding box center [748, 466] width 808 height 803
click at [1138, 667] on button "Next" at bounding box center [1104, 653] width 69 height 29
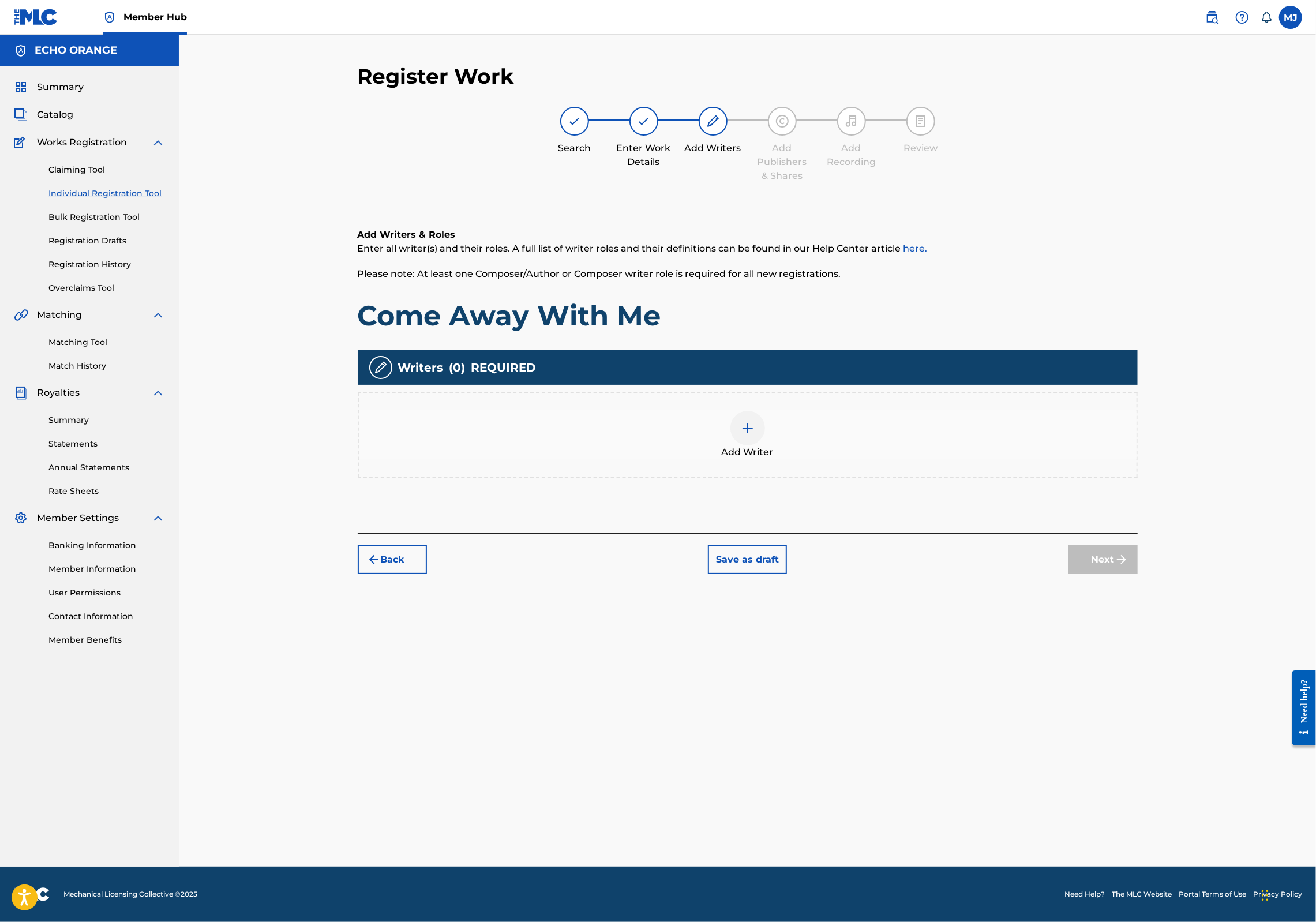
click at [843, 459] on div "Add Writer" at bounding box center [748, 435] width 778 height 49
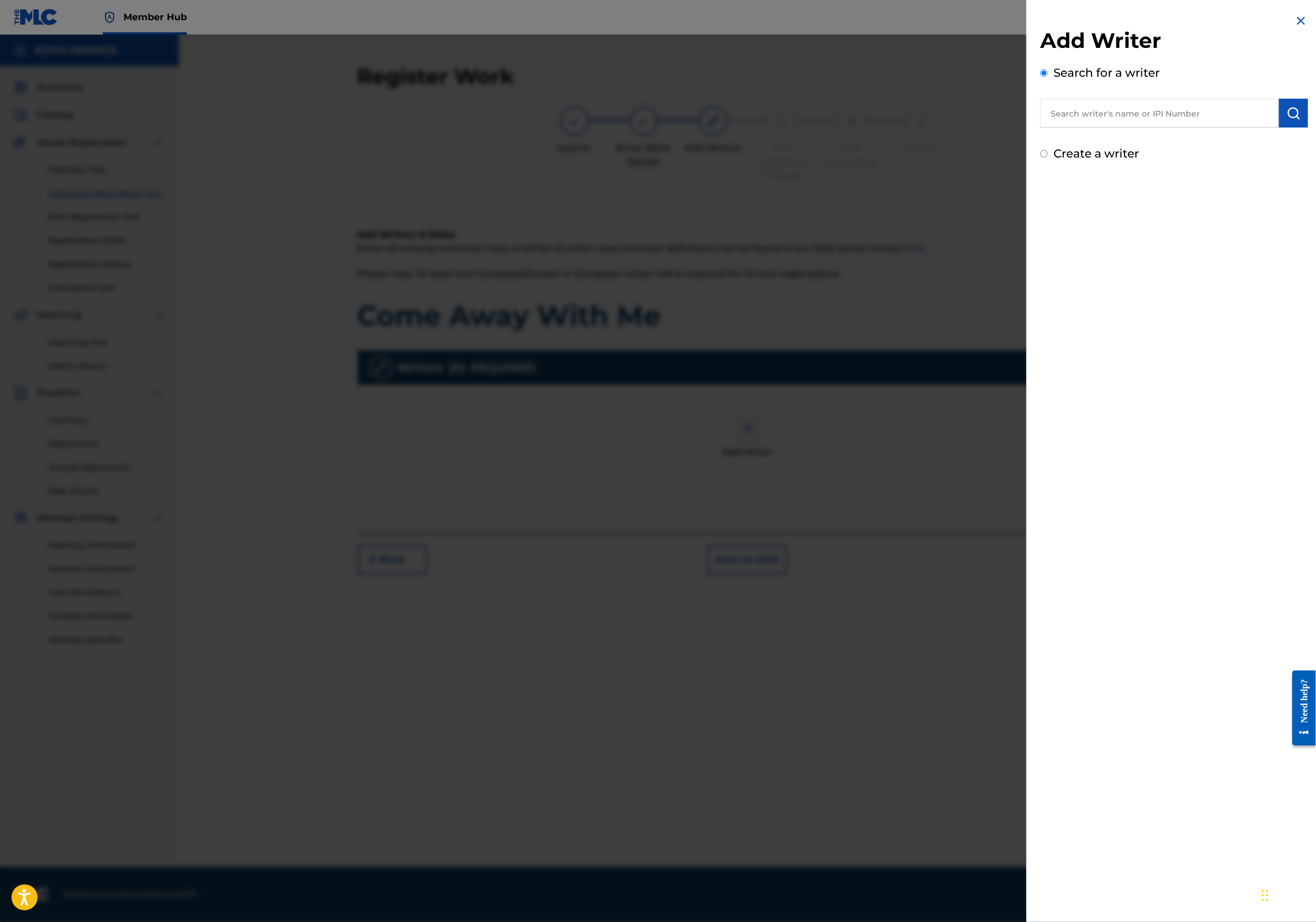
click at [1122, 118] on input "text" at bounding box center [1160, 113] width 239 height 29
paste input "denis hekimian"
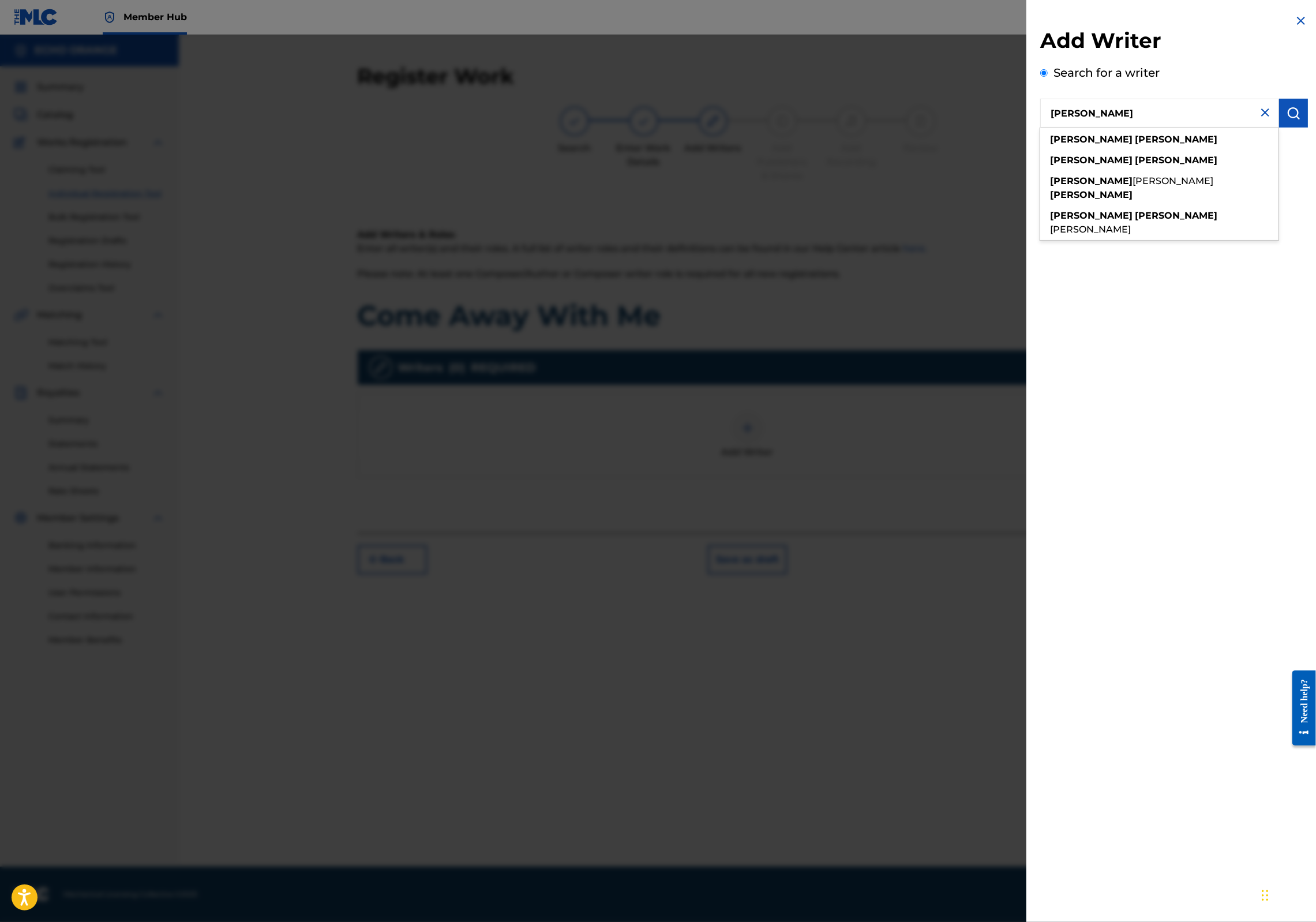
type input "denis hekimian"
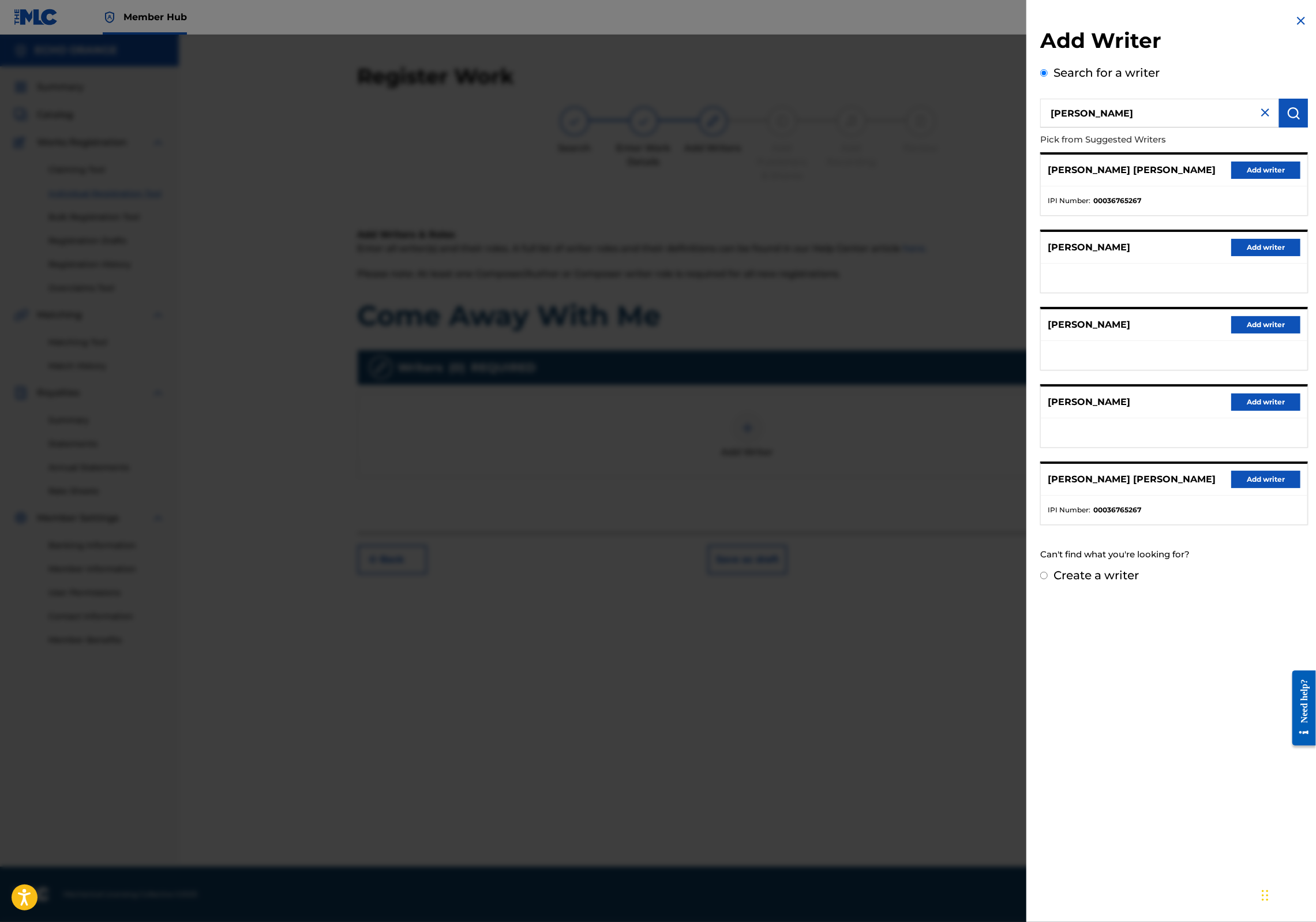
click at [1240, 186] on div "DENIS MARCEL HEKIMIAN Add writer" at bounding box center [1174, 170] width 267 height 32
click at [1248, 179] on button "Add writer" at bounding box center [1266, 170] width 69 height 17
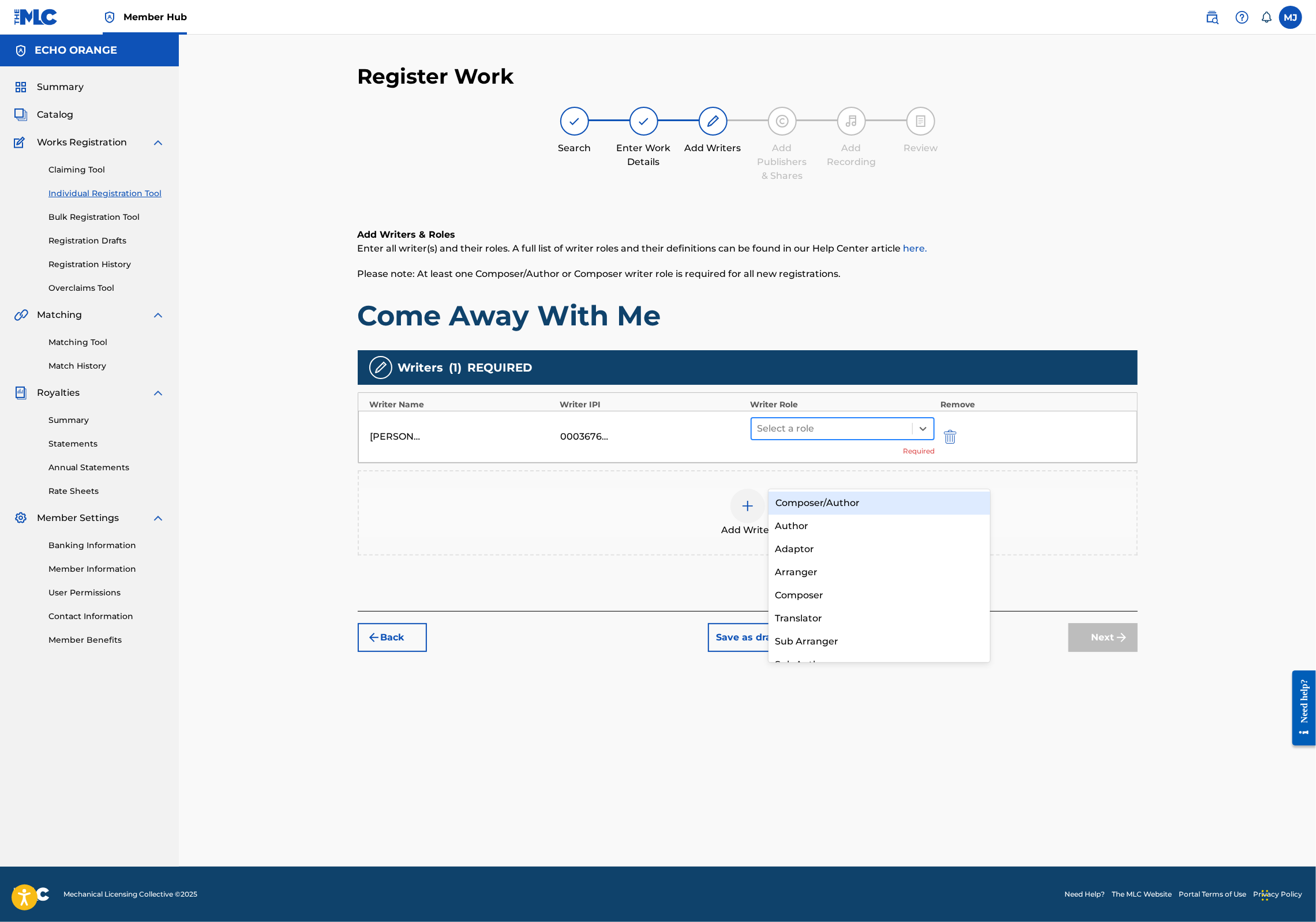
click at [896, 437] on div at bounding box center [832, 429] width 149 height 17
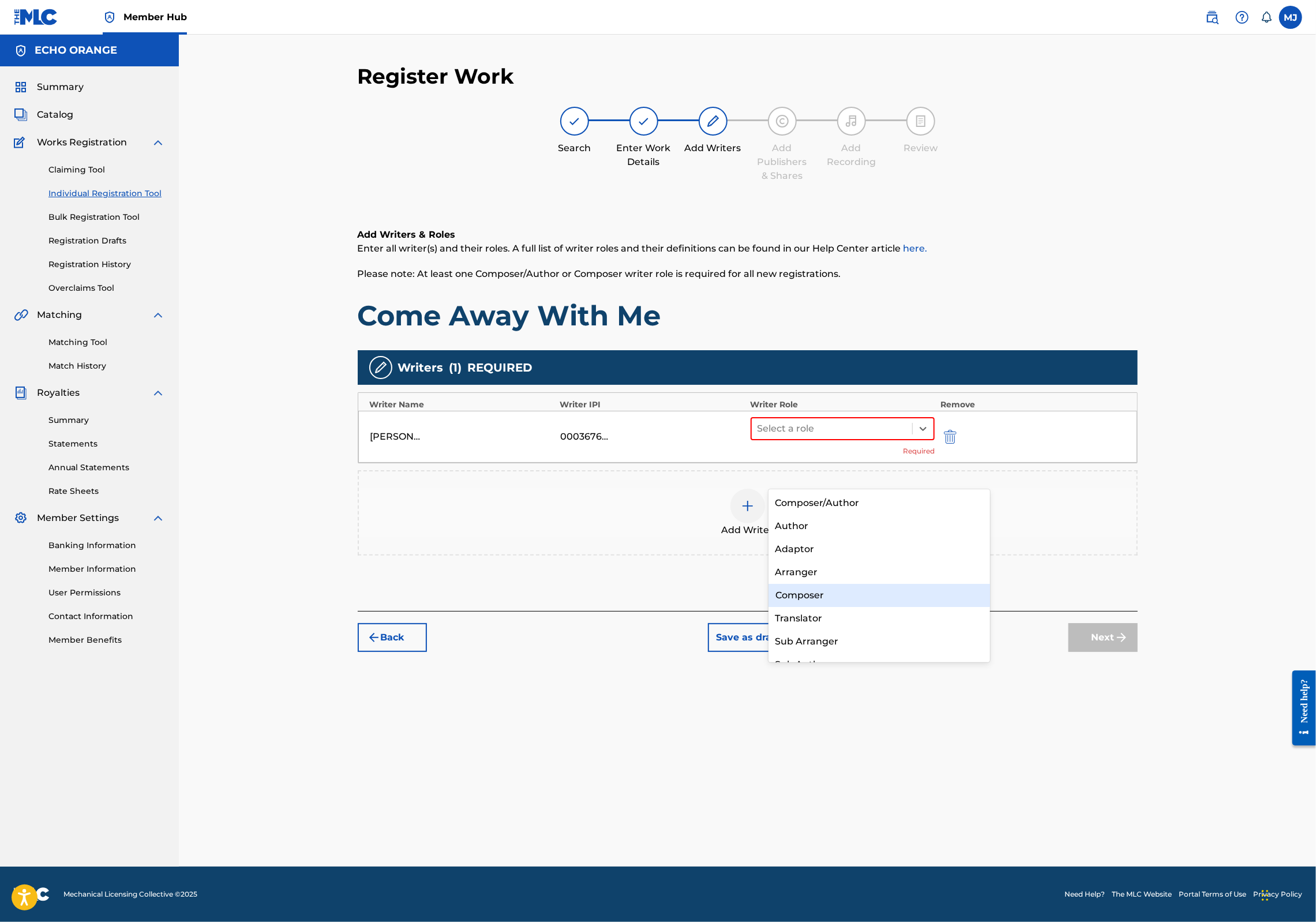
click at [879, 589] on div "Composer" at bounding box center [880, 595] width 222 height 23
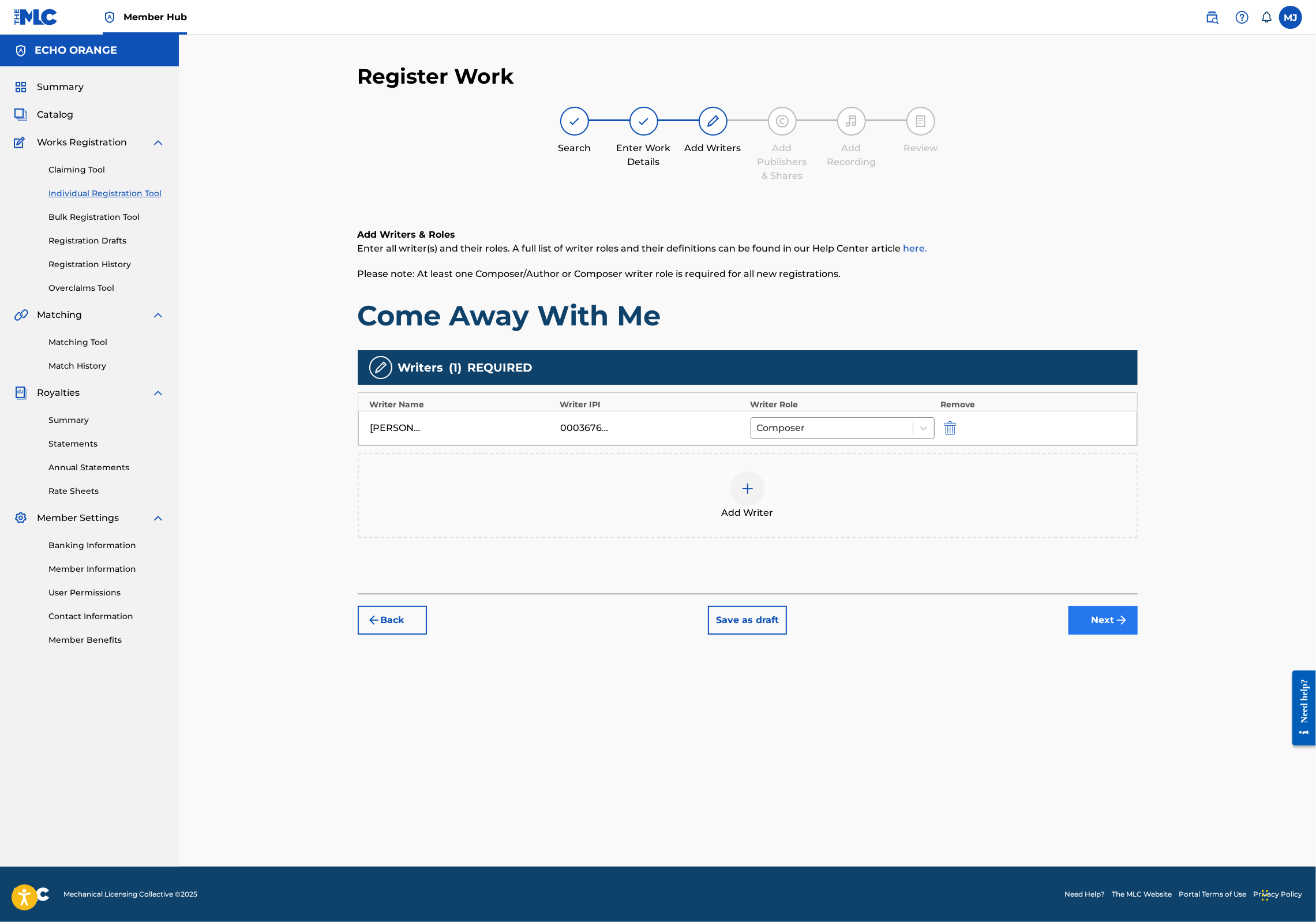
click at [1138, 635] on button "Next" at bounding box center [1104, 620] width 69 height 29
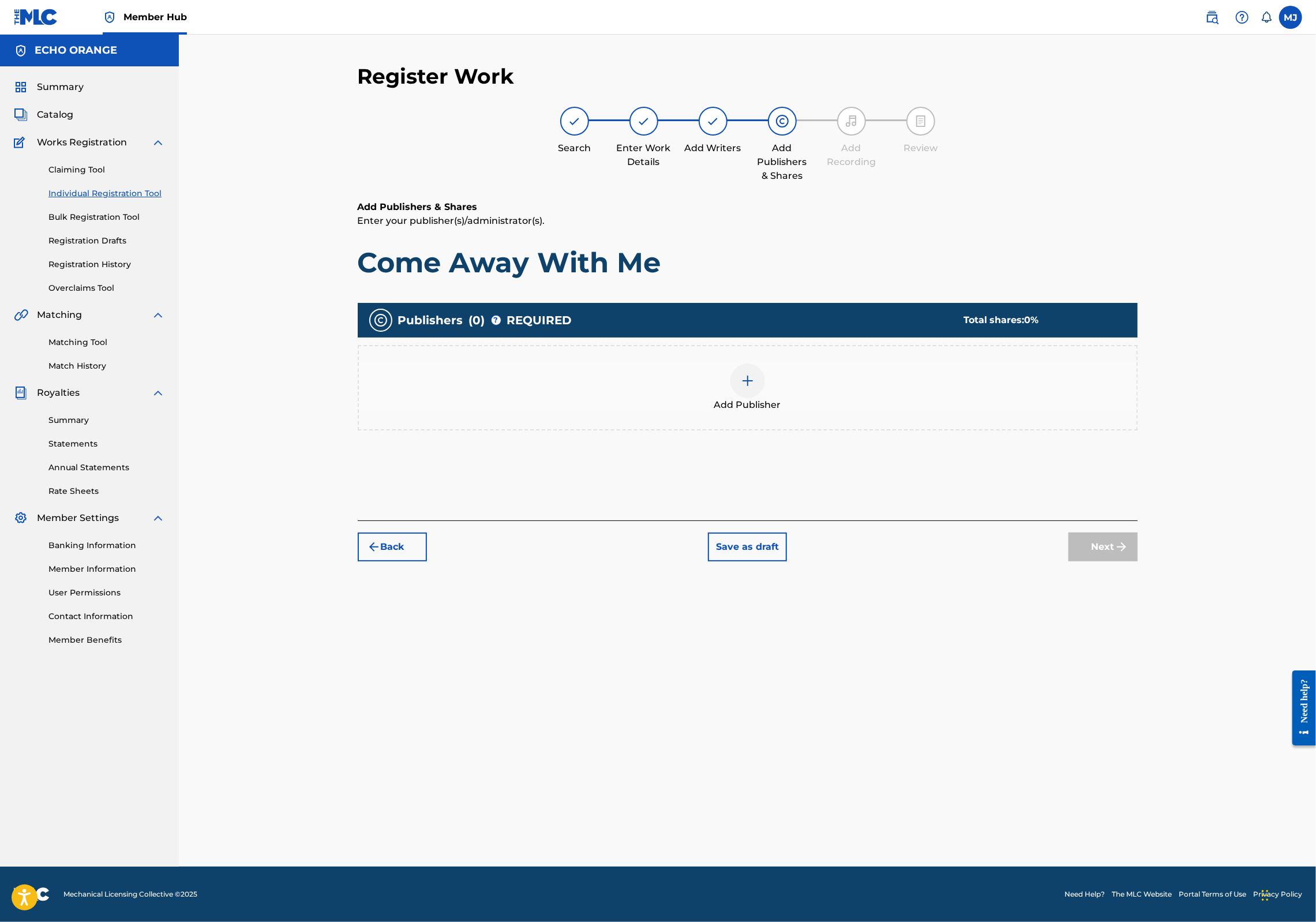
click at [857, 412] on div "Add Publisher" at bounding box center [748, 387] width 778 height 49
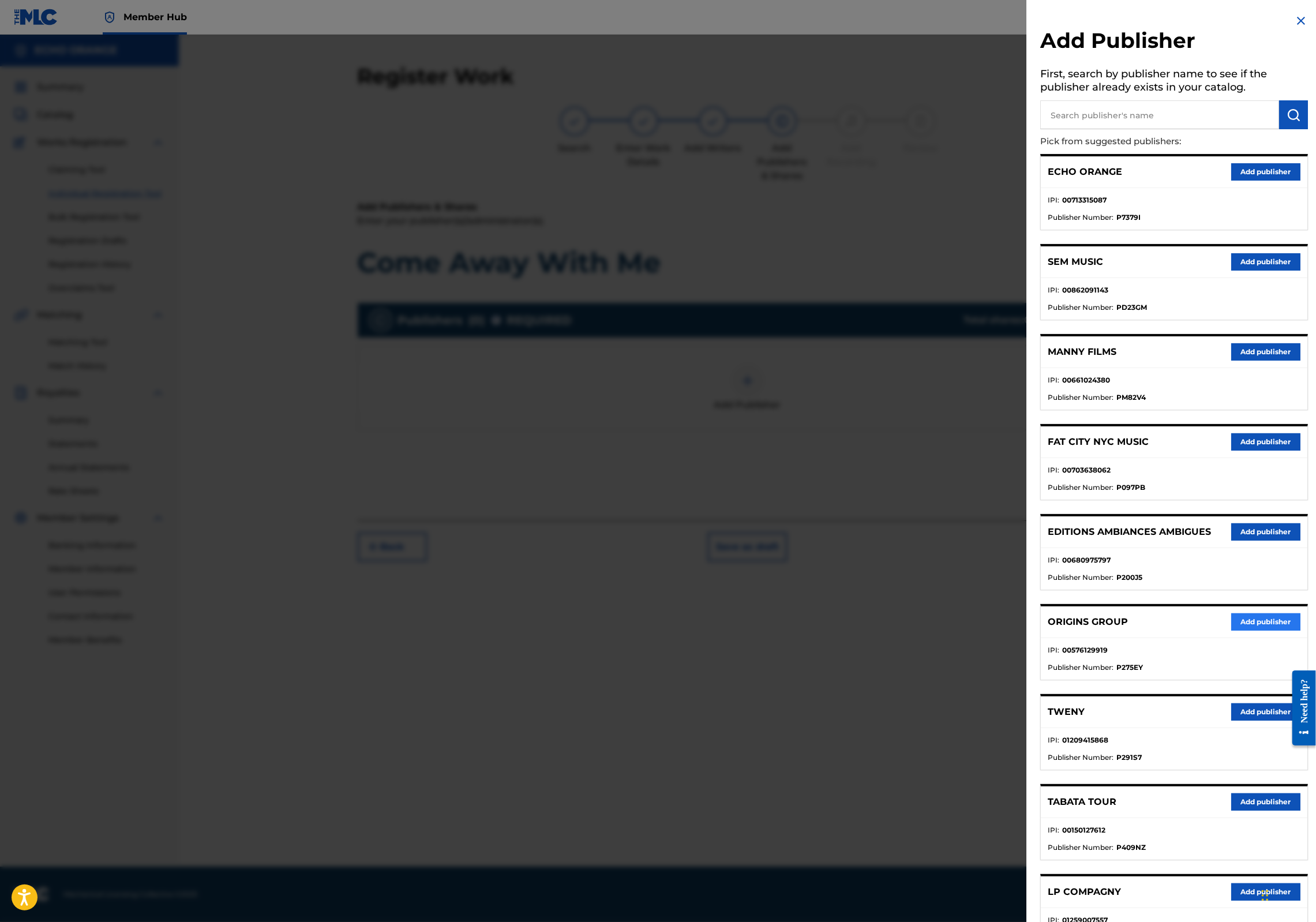
click at [1274, 631] on button "Add publisher" at bounding box center [1266, 622] width 69 height 17
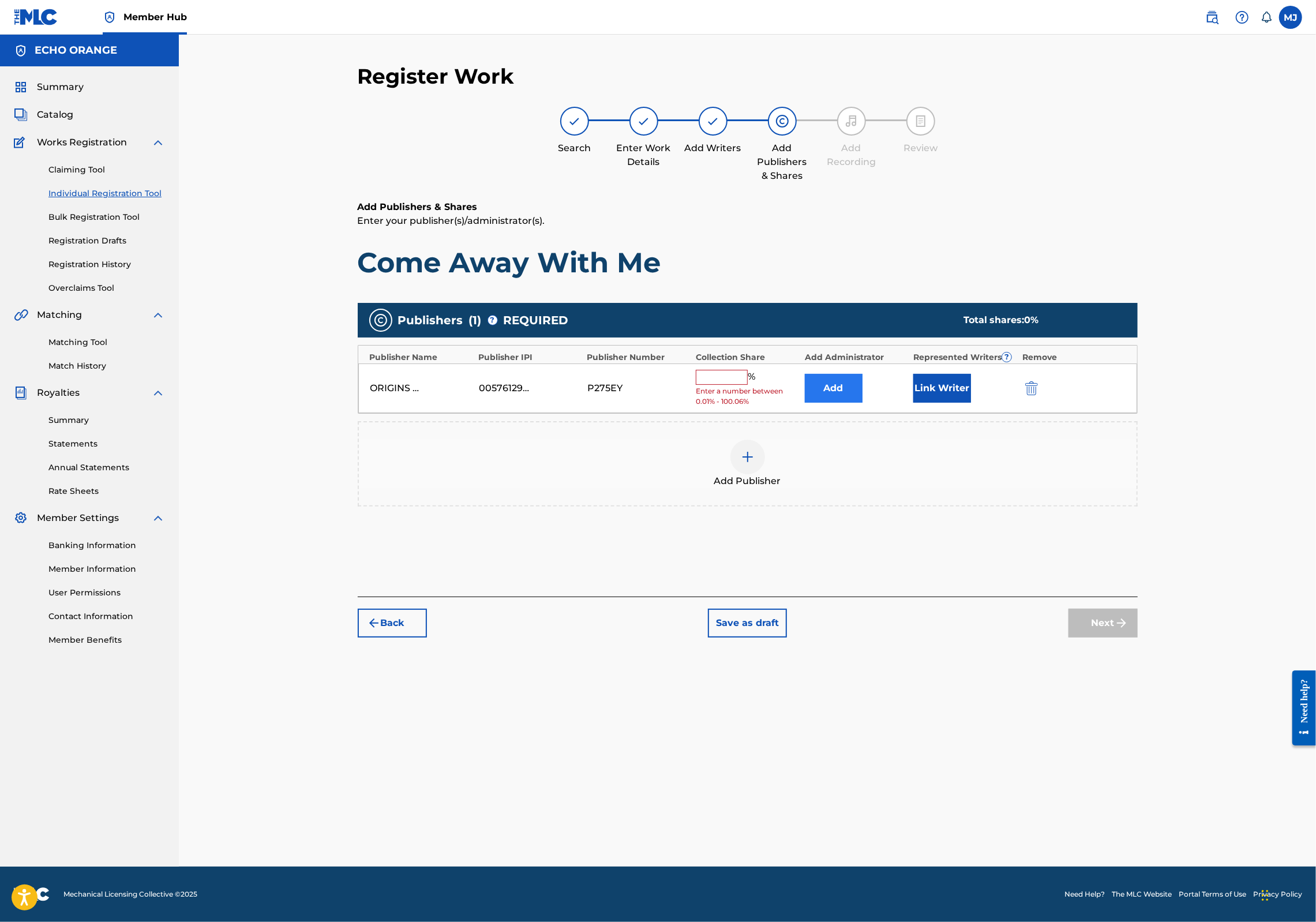
click at [863, 403] on button "Add" at bounding box center [833, 388] width 58 height 29
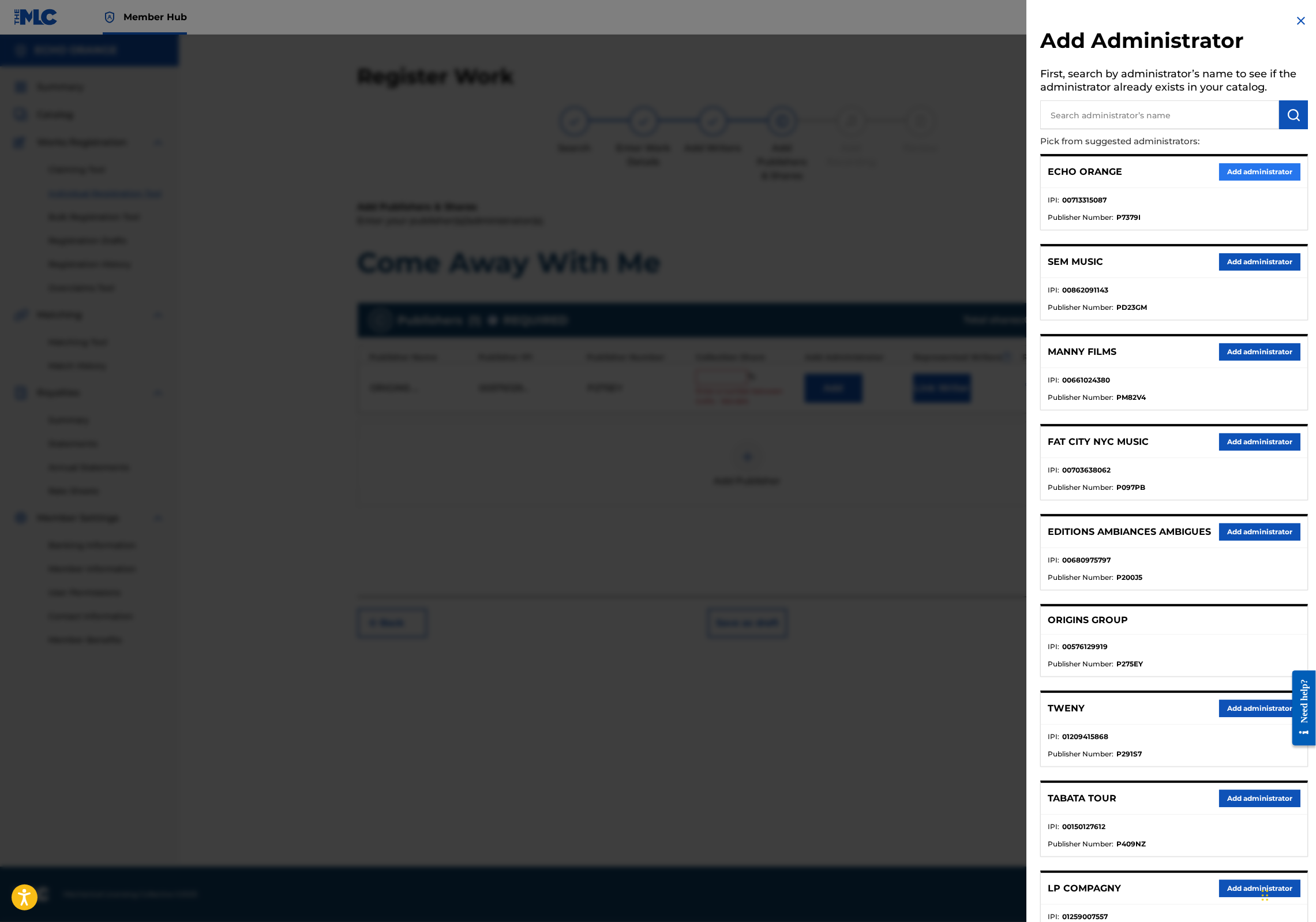
click at [1231, 181] on button "Add administrator" at bounding box center [1260, 172] width 81 height 17
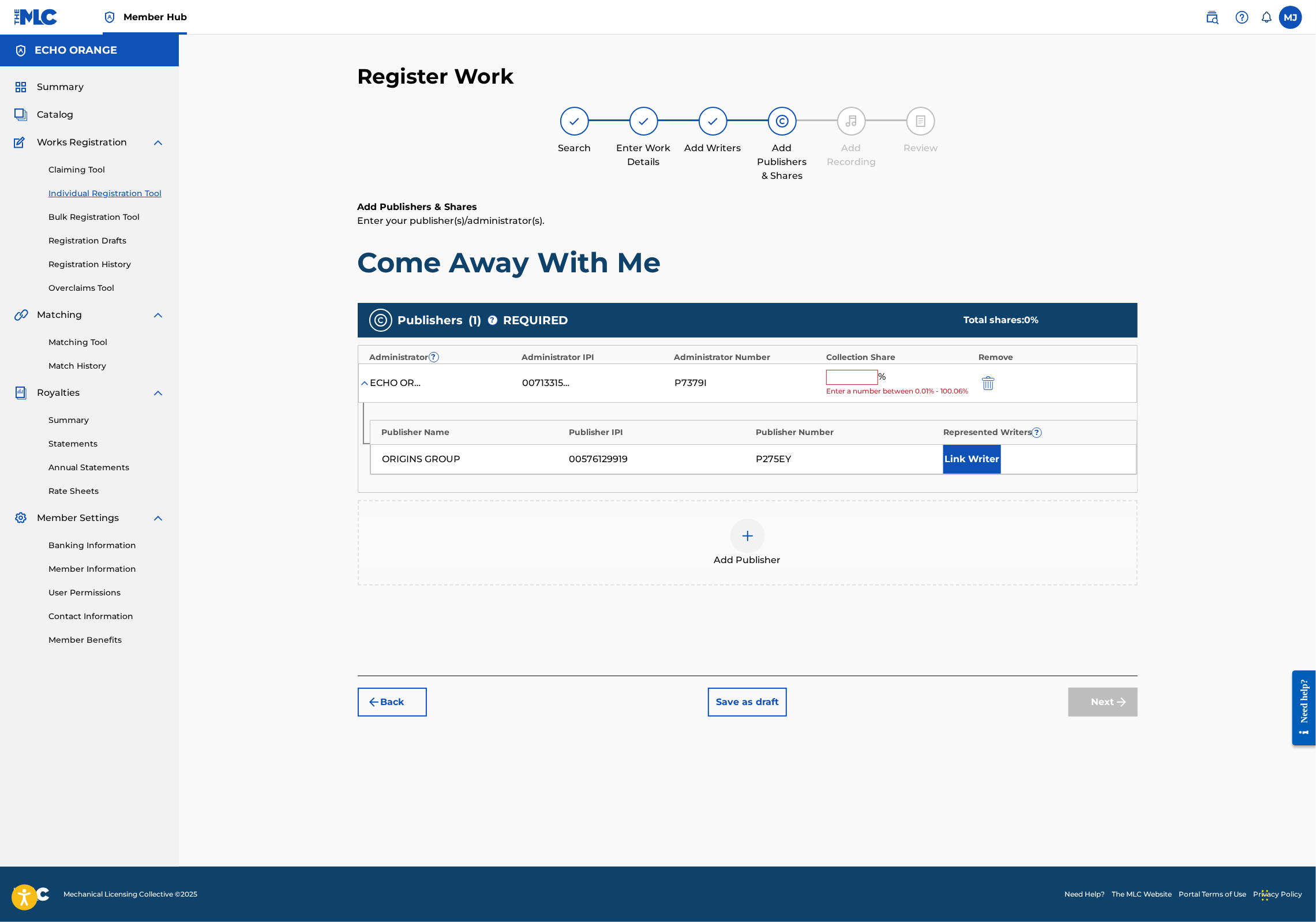
click at [878, 385] on input "text" at bounding box center [852, 378] width 52 height 15
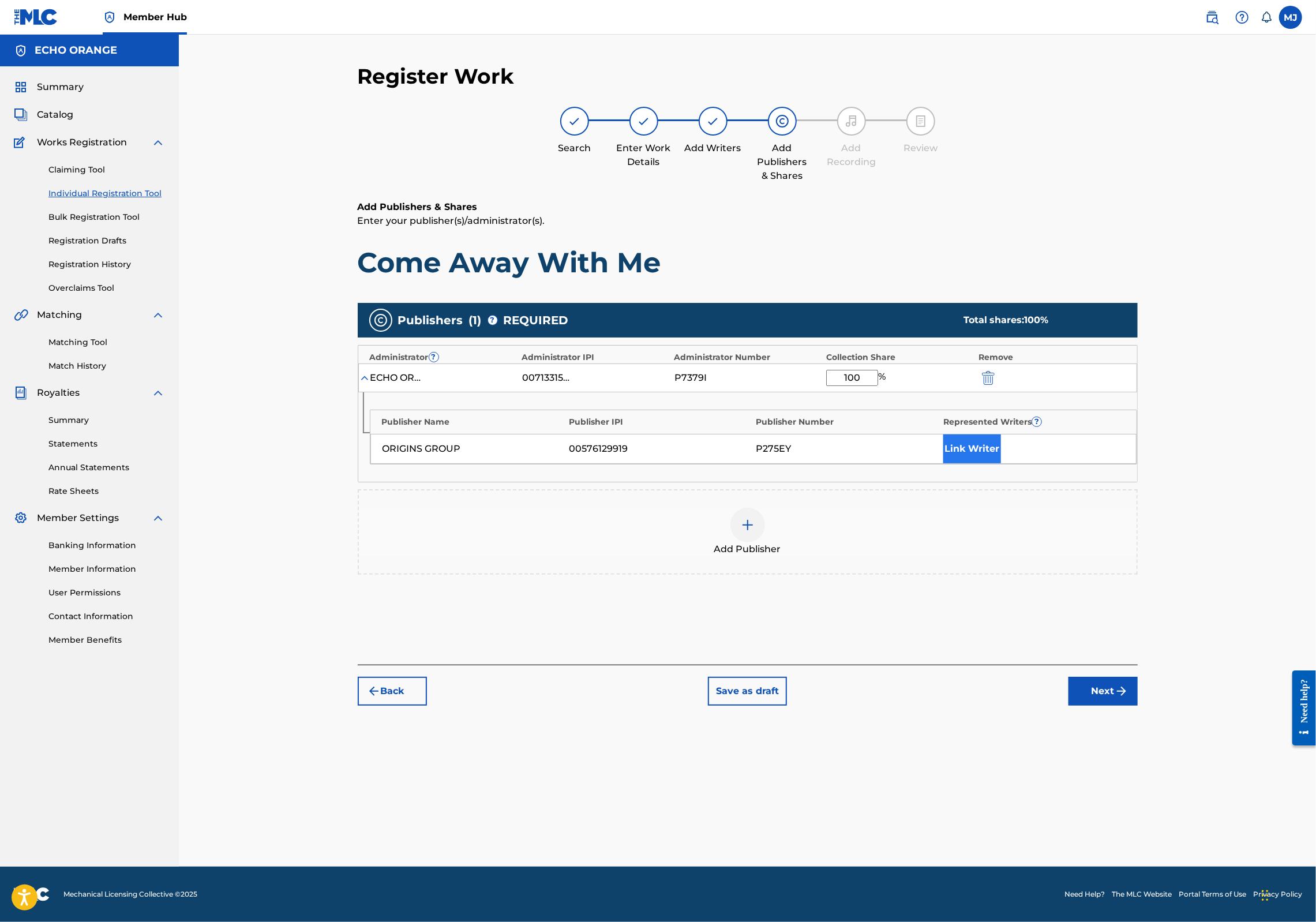
type input "100"
click at [1001, 463] on button "Link Writer" at bounding box center [972, 449] width 58 height 29
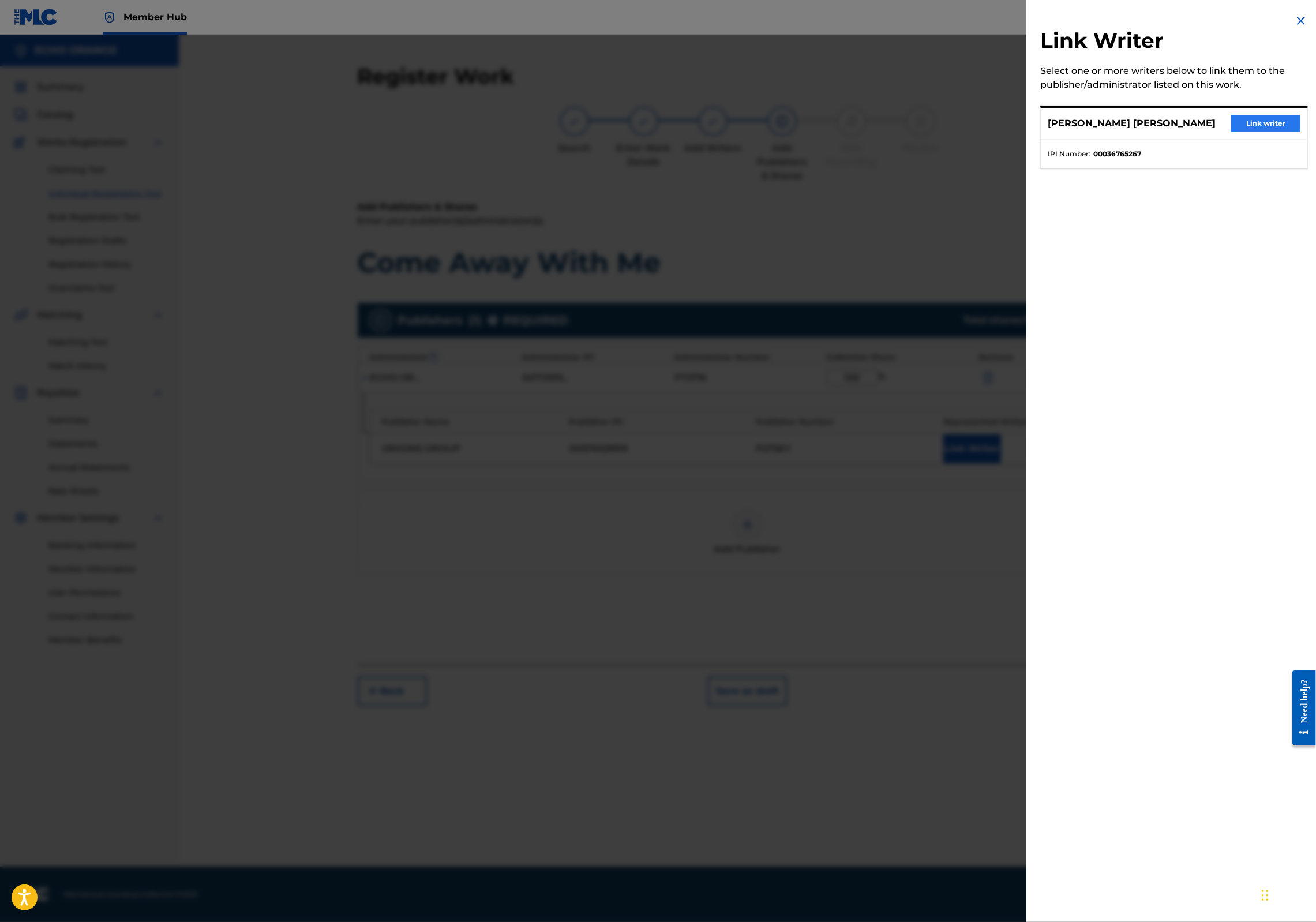
drag, startPoint x: 1257, startPoint y: 121, endPoint x: 1254, endPoint y: 132, distance: 11.4
click at [1257, 122] on div "DENIS MARCEL HEKIMIAN Link writer" at bounding box center [1174, 124] width 267 height 32
click at [1254, 132] on button "Link writer" at bounding box center [1266, 123] width 69 height 17
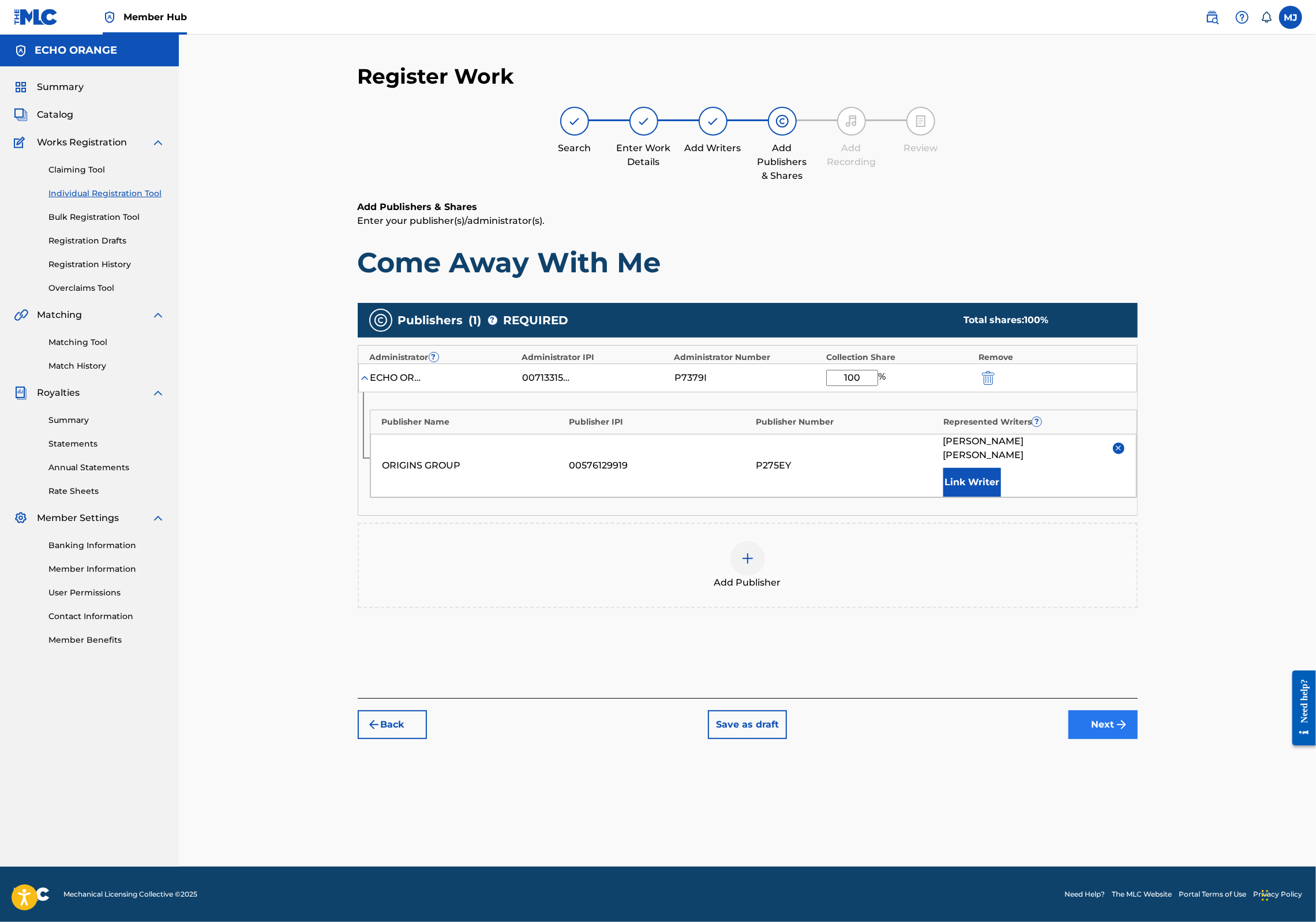
click at [1138, 740] on button "Next" at bounding box center [1104, 725] width 69 height 29
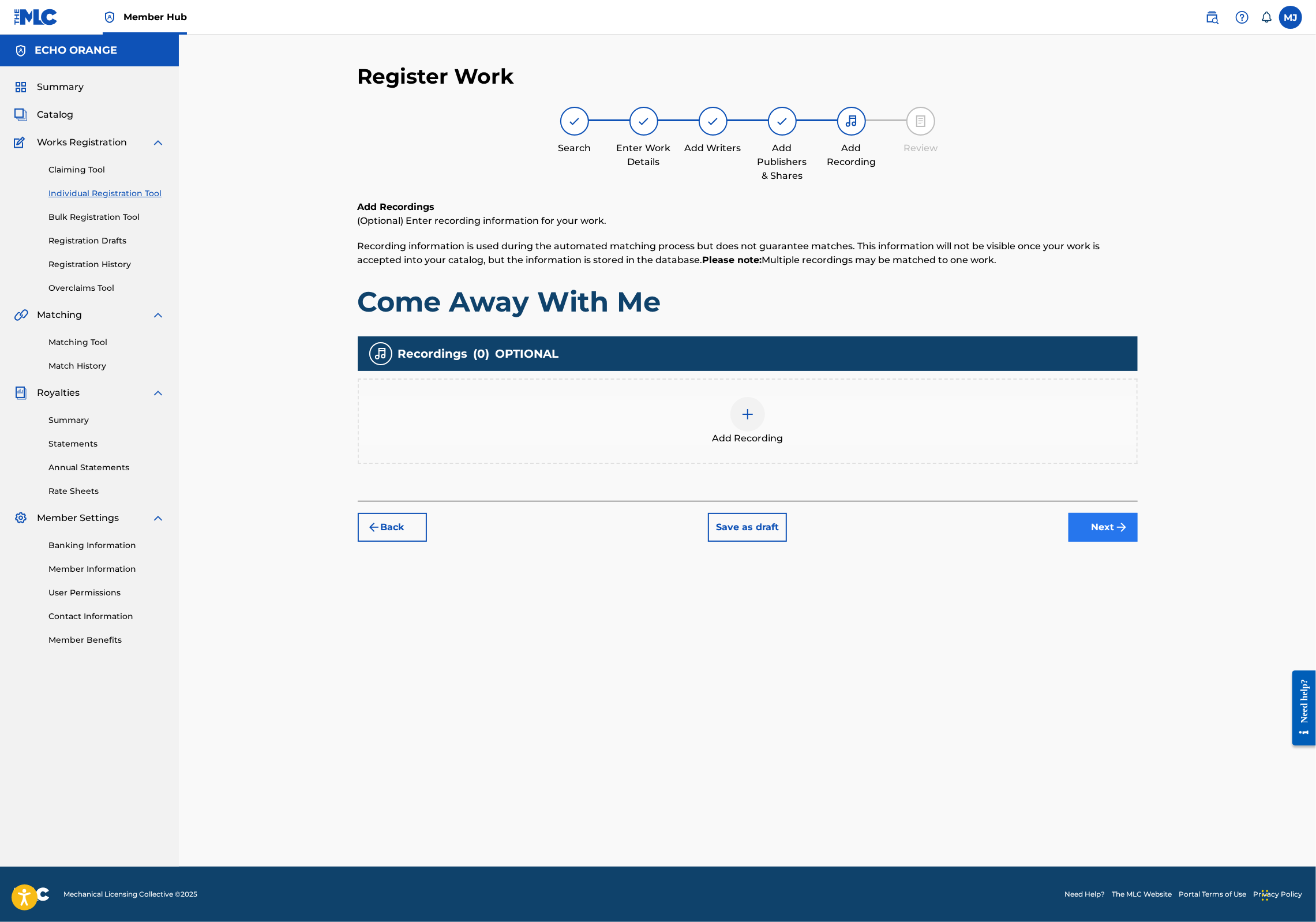
click at [1138, 542] on button "Next" at bounding box center [1104, 527] width 69 height 29
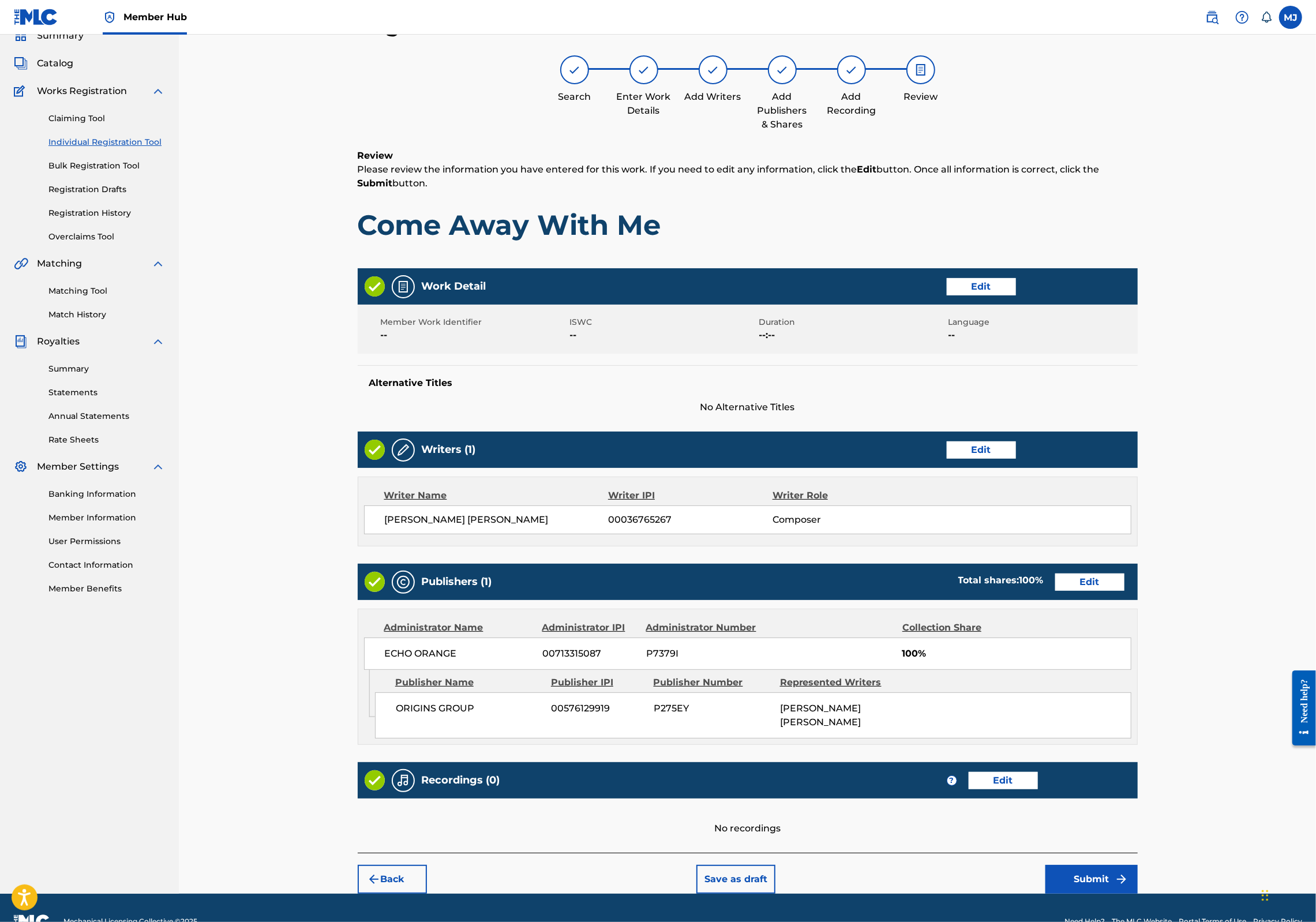
scroll to position [186, 0]
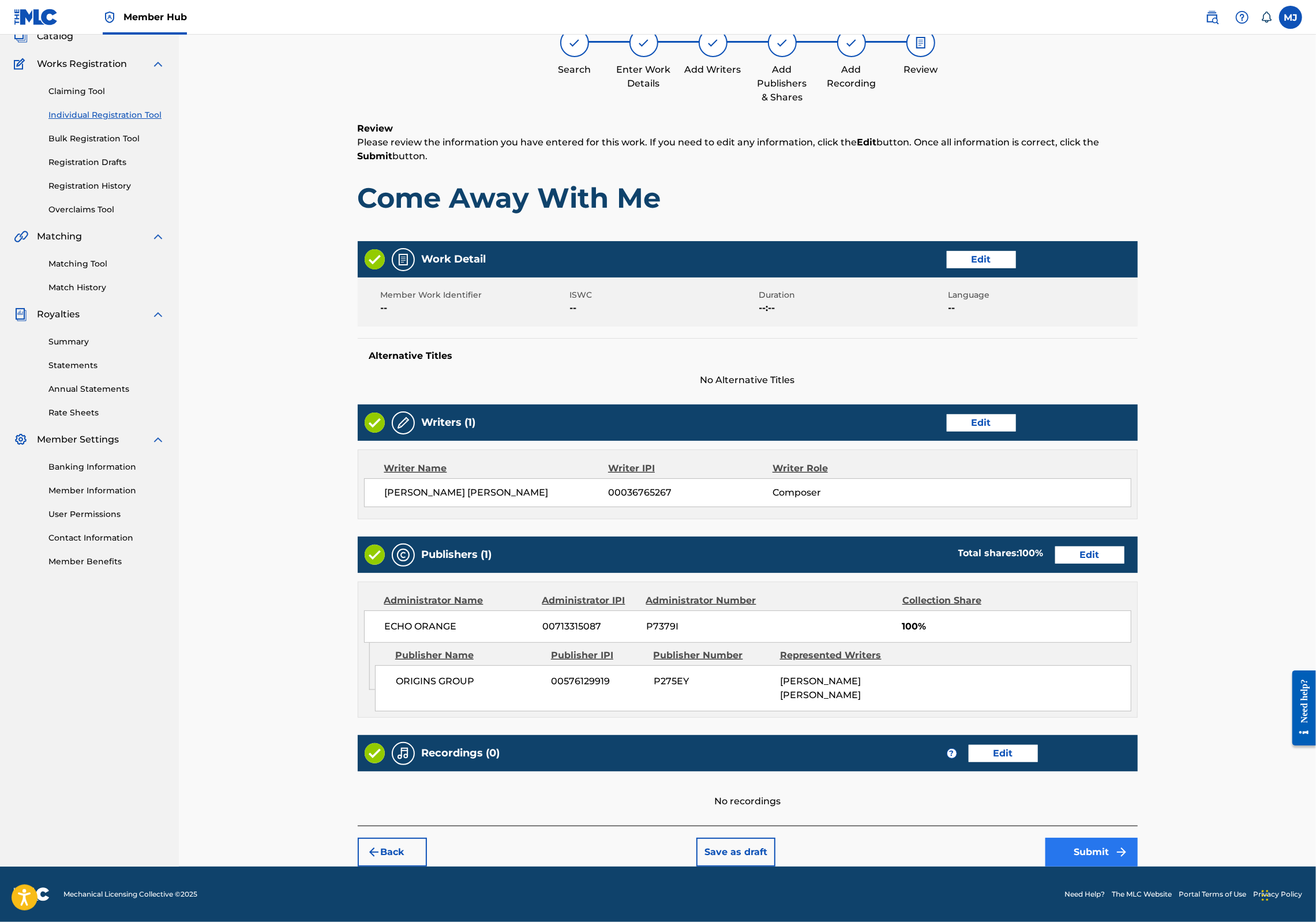
click at [1138, 839] on button "Submit" at bounding box center [1092, 852] width 92 height 29
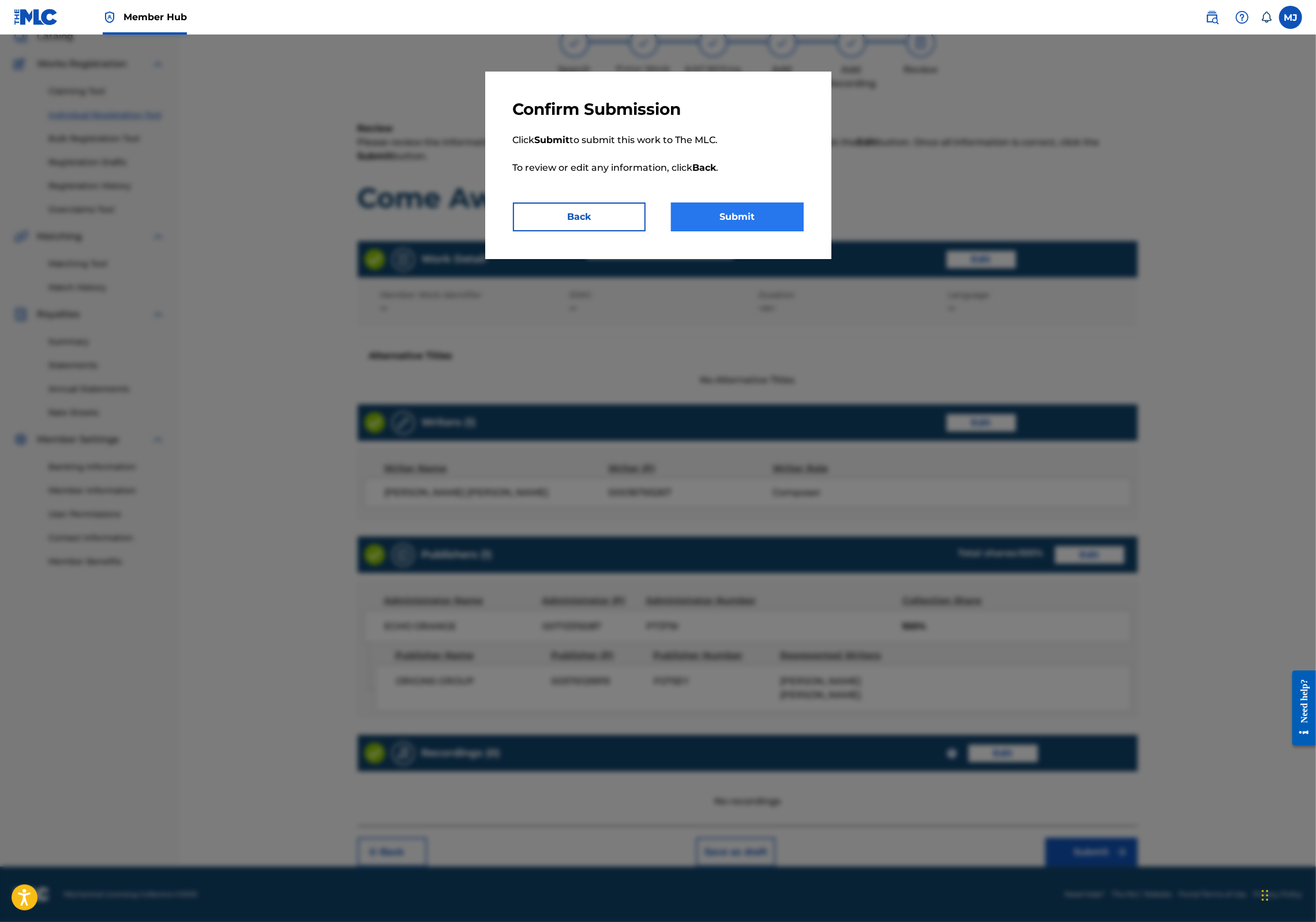
click at [715, 231] on button "Submit" at bounding box center [737, 217] width 133 height 29
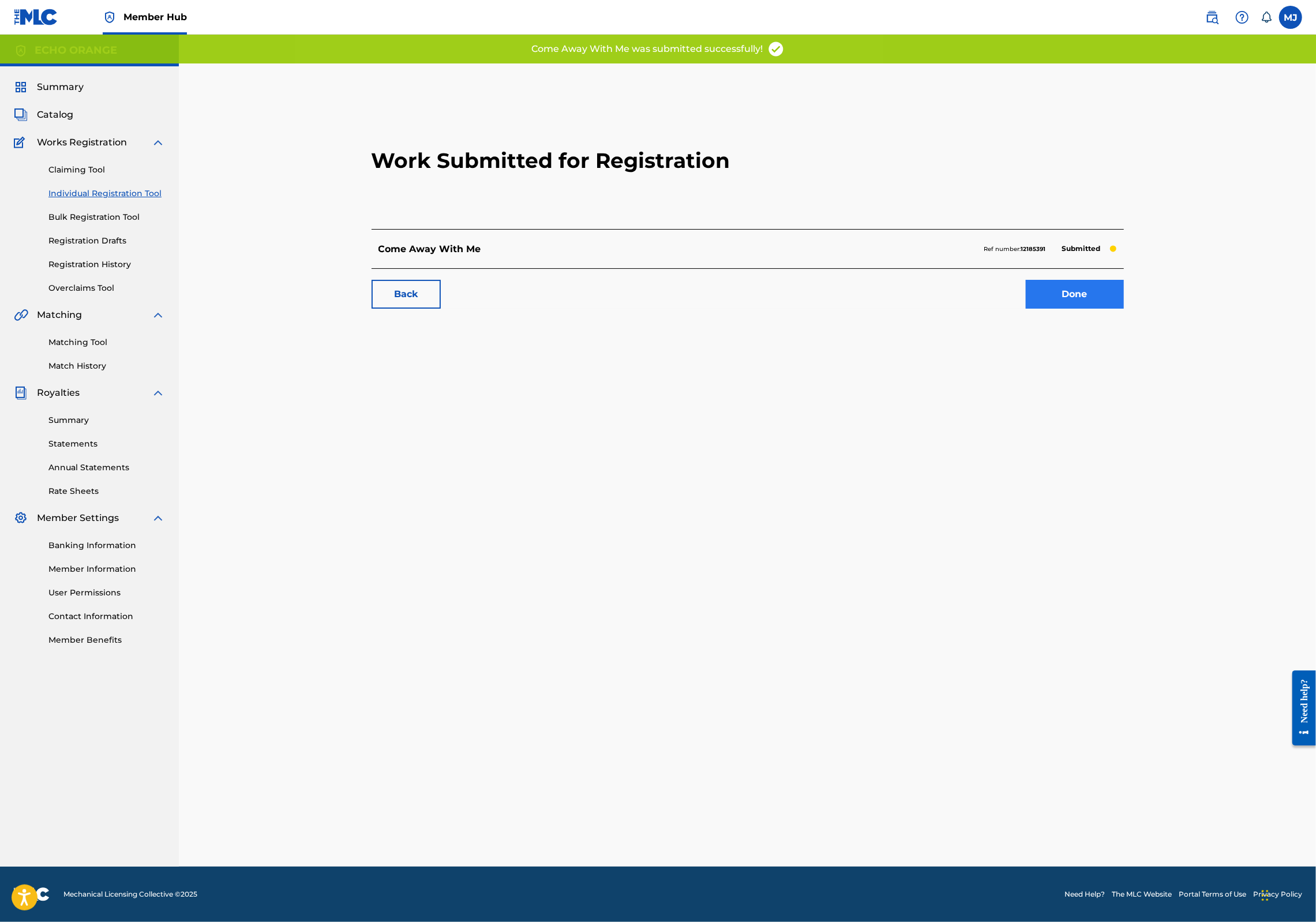
drag, startPoint x: 1143, startPoint y: 353, endPoint x: 1148, endPoint y: 350, distance: 5.8
click at [1124, 309] on link "Done" at bounding box center [1075, 294] width 98 height 29
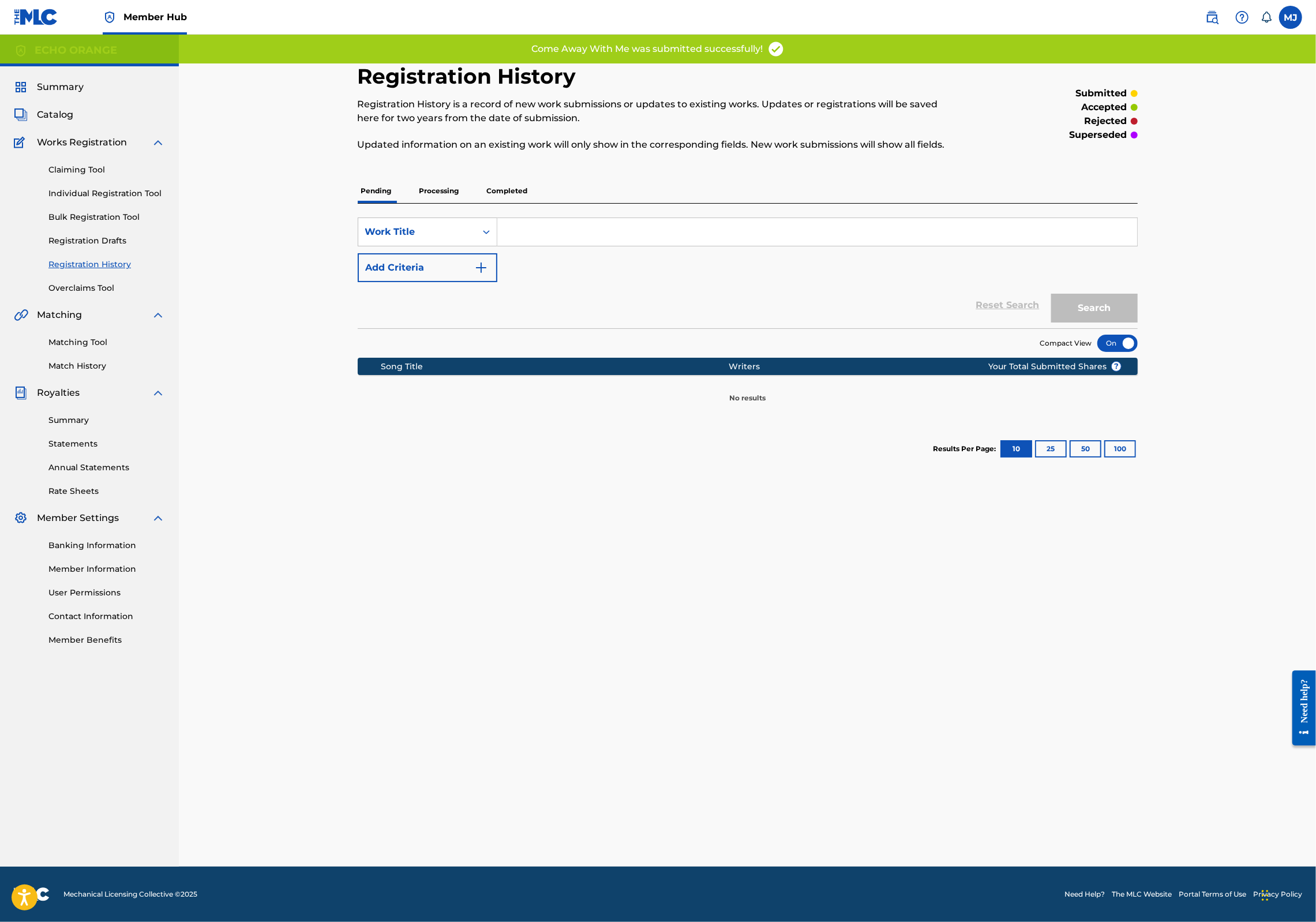
click at [102, 237] on div "Claiming Tool Individual Registration Tool Bulk Registration Tool Registration …" at bounding box center [89, 221] width 151 height 145
click at [104, 200] on link "Individual Registration Tool" at bounding box center [107, 194] width 116 height 12
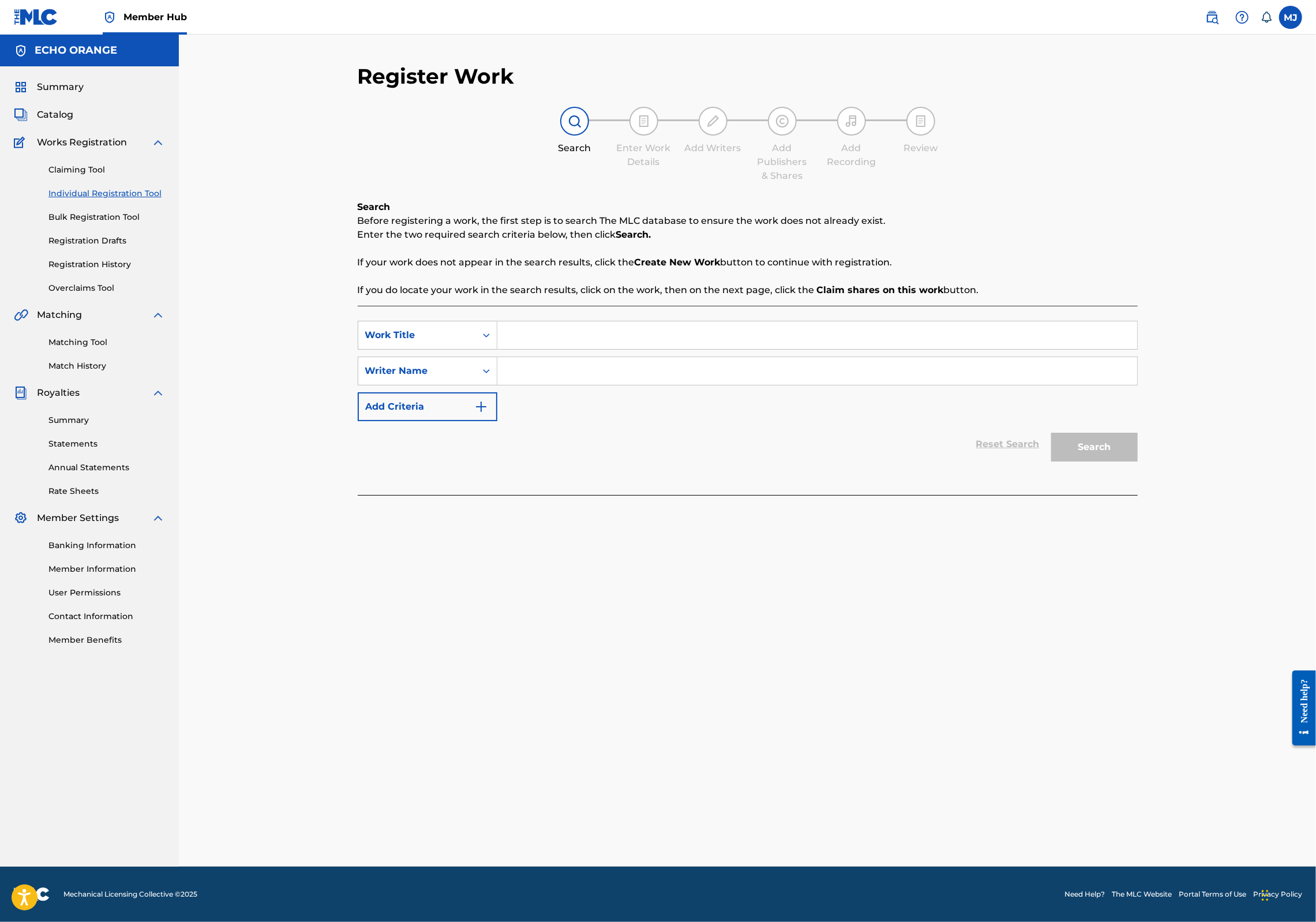
click at [528, 349] on input "Search Form" at bounding box center [818, 335] width 640 height 28
type input "Come Back to Your Senses"
paste input "denis hekimian"
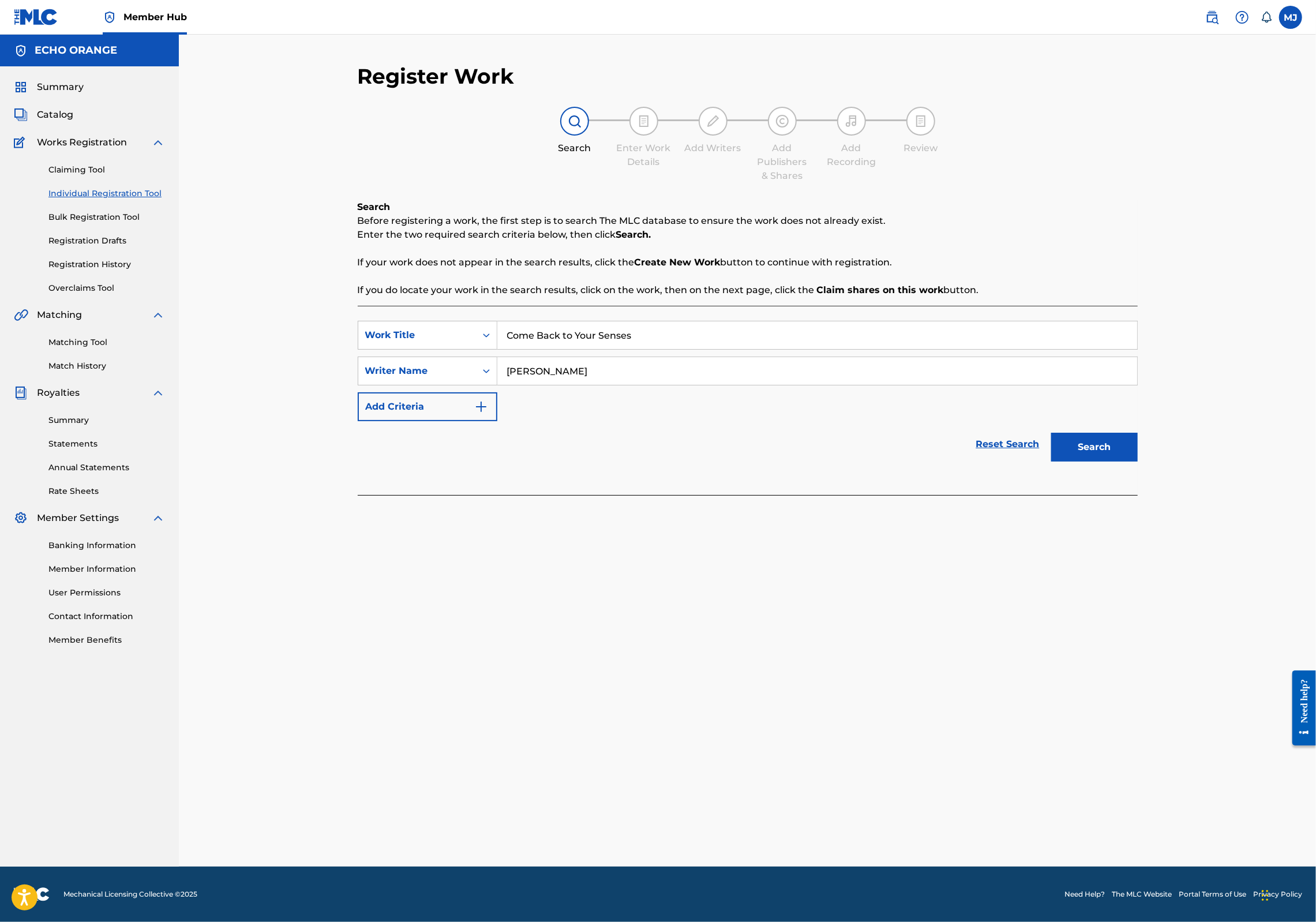
type input "denis hekimian"
click at [1138, 462] on button "Search" at bounding box center [1094, 447] width 86 height 29
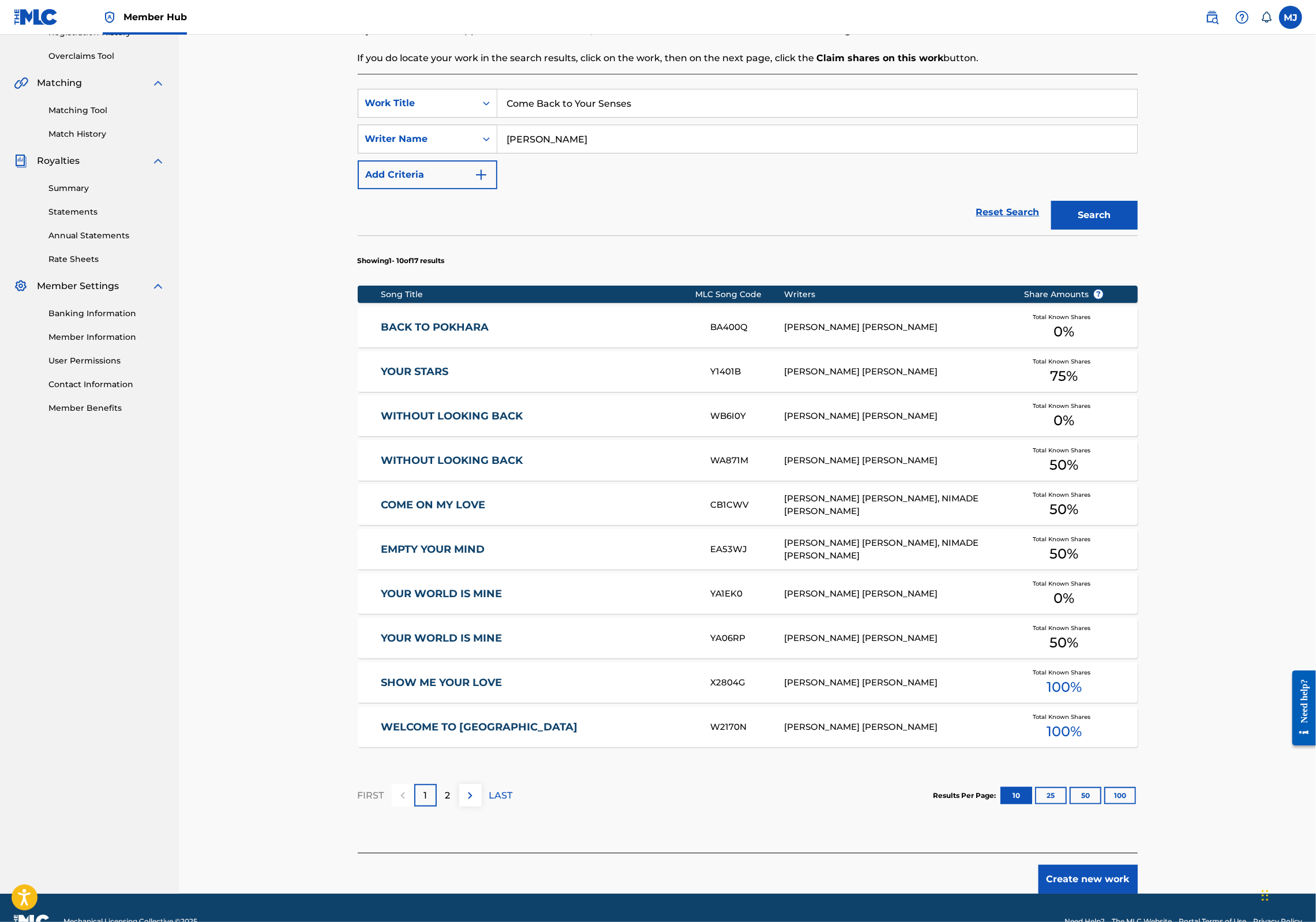
scroll to position [358, 0]
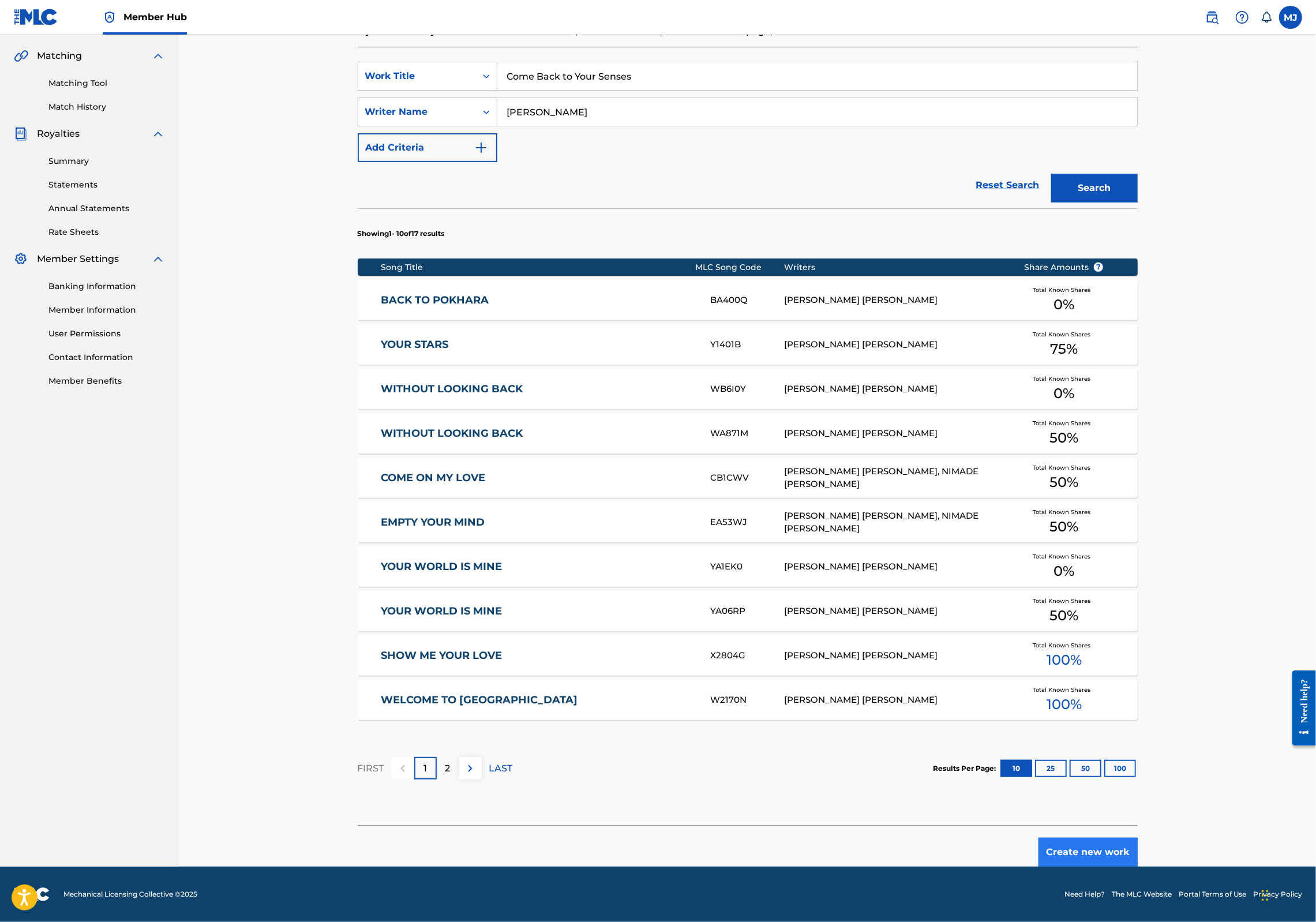
click at [1138, 841] on button "Create new work" at bounding box center [1089, 852] width 99 height 29
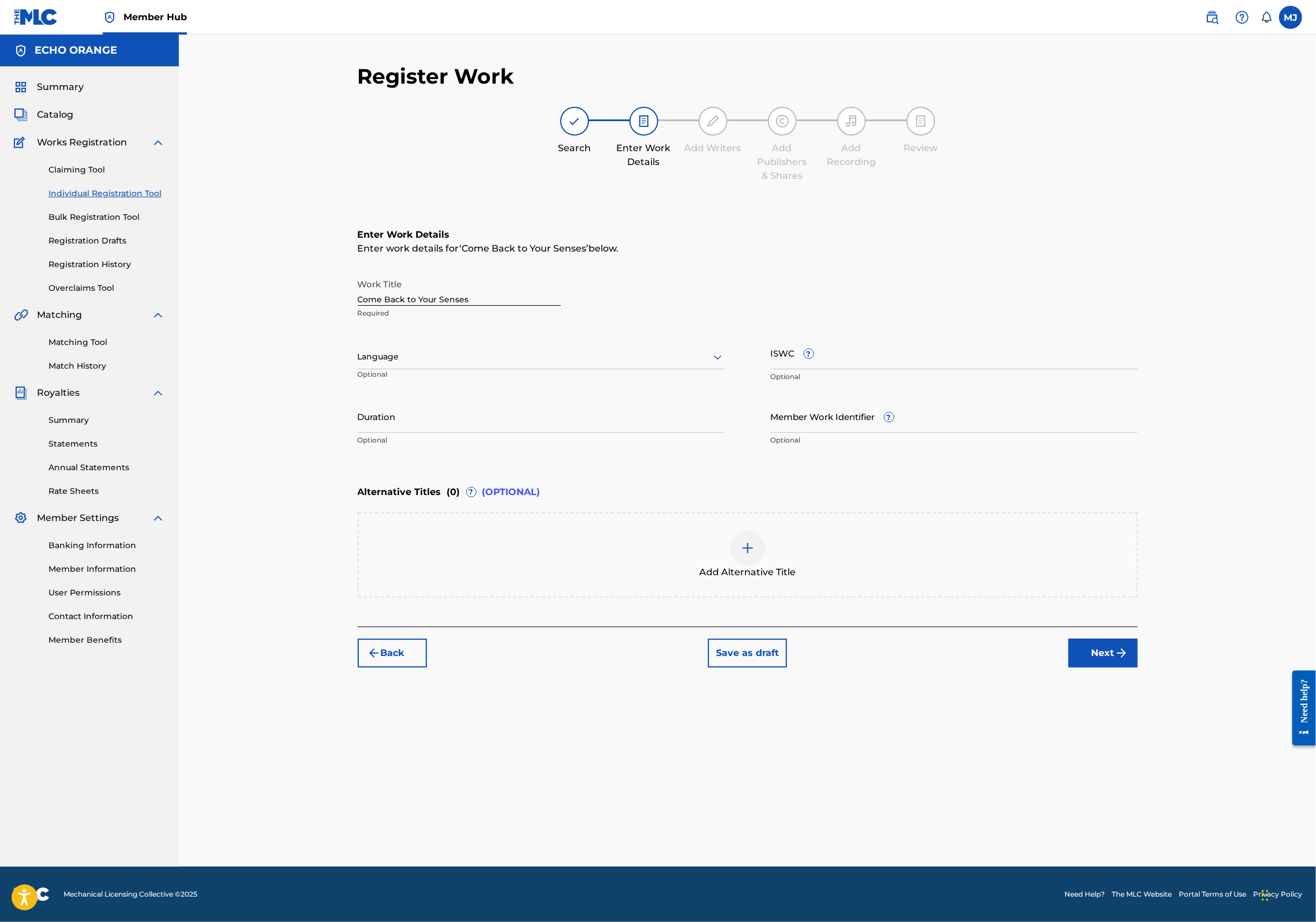
scroll to position [0, 0]
click at [1138, 667] on div "Back Save as draft Next" at bounding box center [748, 647] width 780 height 41
click at [1138, 667] on button "Next" at bounding box center [1104, 653] width 69 height 29
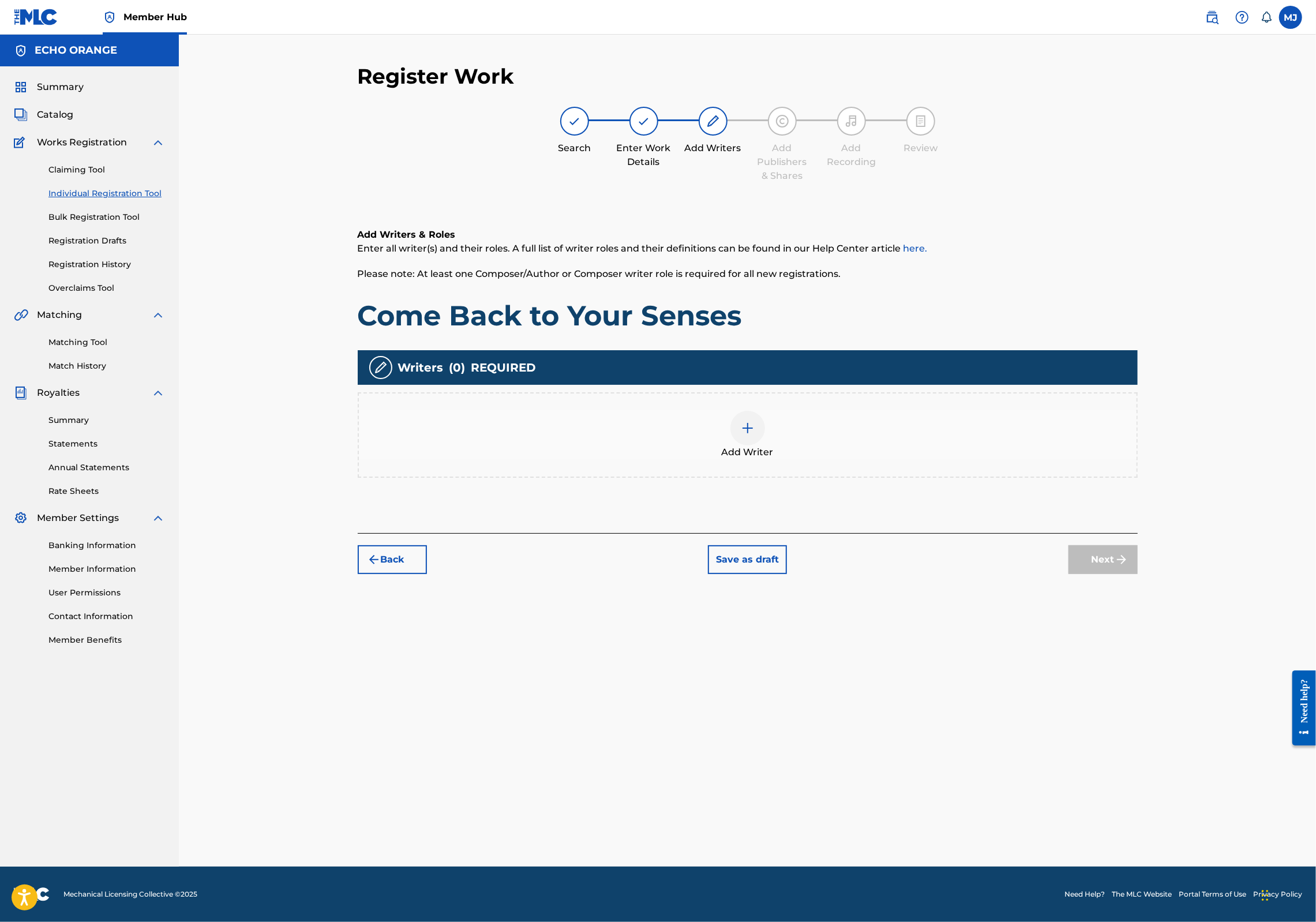
click at [845, 478] on div "Add Writer" at bounding box center [748, 435] width 780 height 86
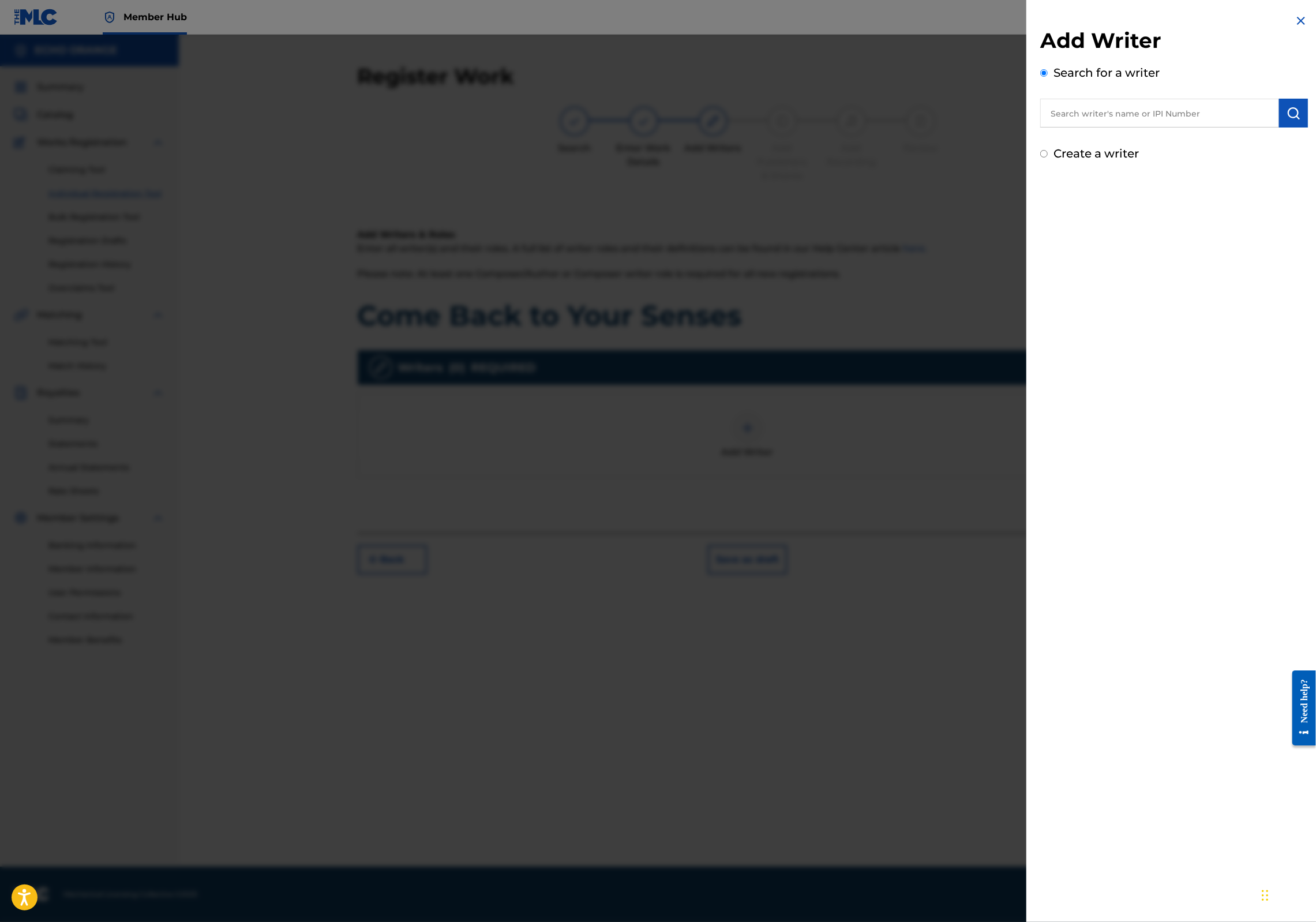
click at [1079, 119] on input "text" at bounding box center [1160, 113] width 239 height 29
paste input "denis hekimian"
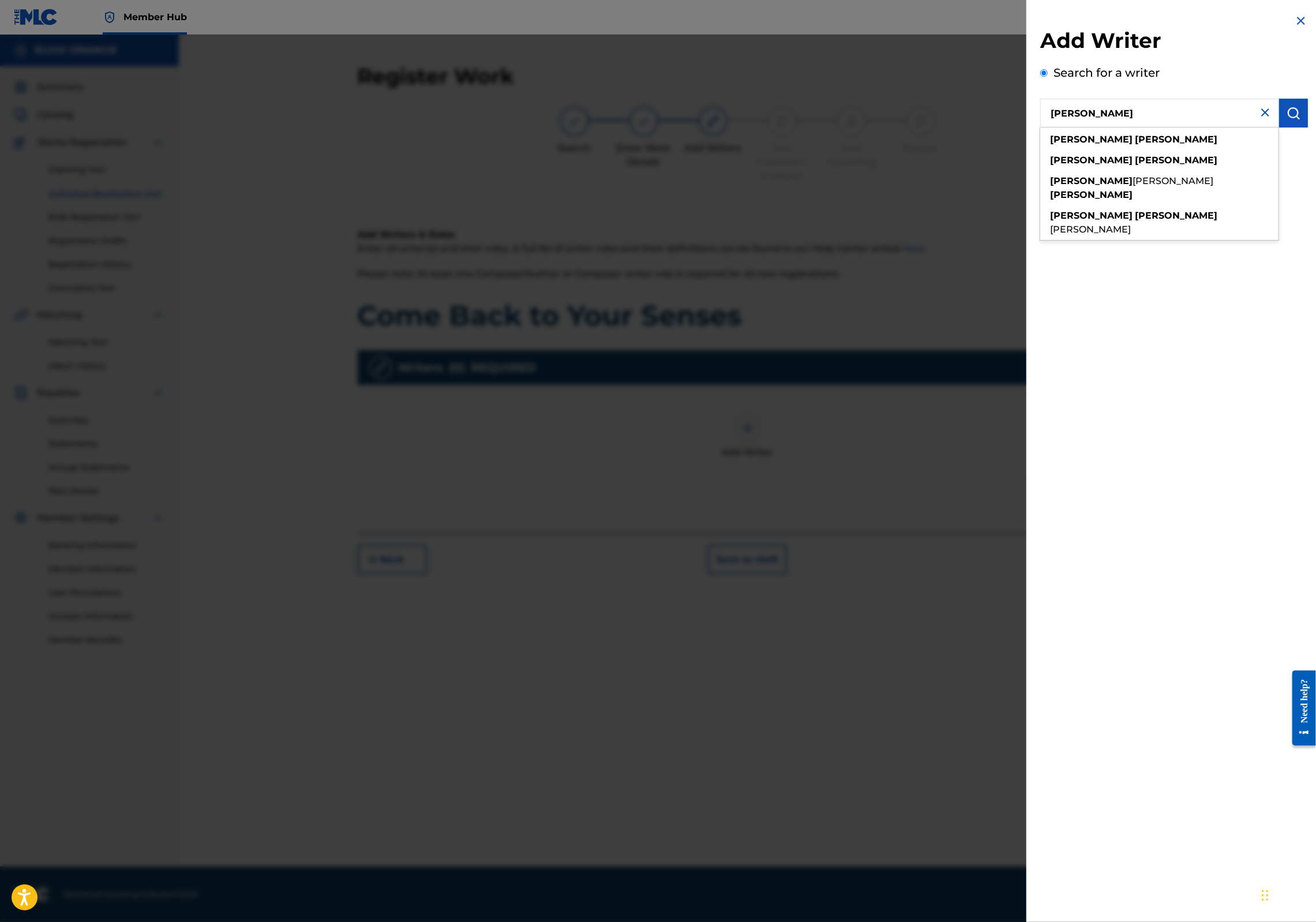
type input "denis hekimian"
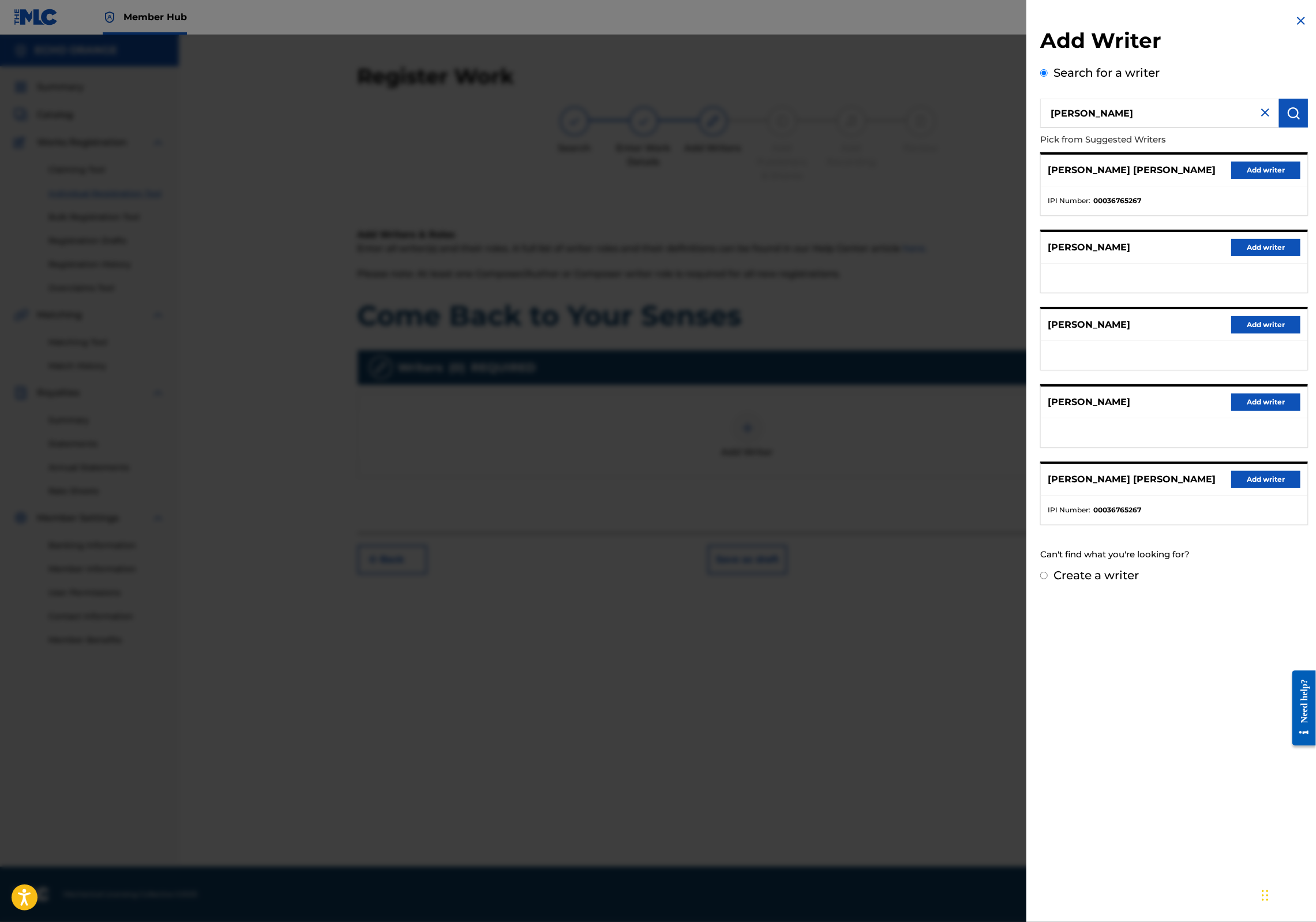
click at [1247, 178] on div "DENIS MARCEL HEKIMIAN Add writer" at bounding box center [1174, 170] width 267 height 32
click at [1248, 179] on button "Add writer" at bounding box center [1266, 170] width 69 height 17
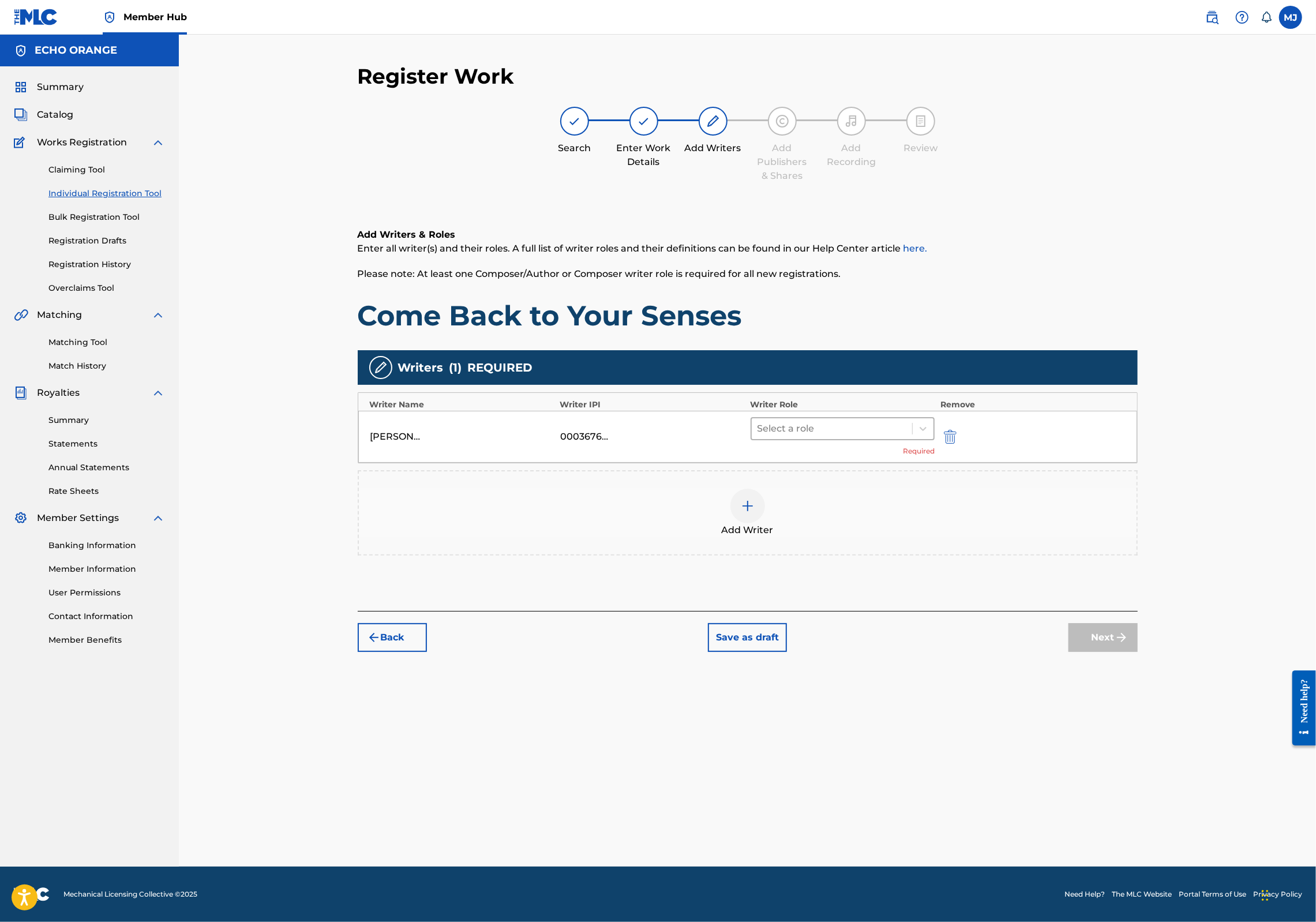
click at [907, 437] on div at bounding box center [832, 429] width 149 height 17
click at [904, 598] on div "Composer" at bounding box center [880, 595] width 222 height 23
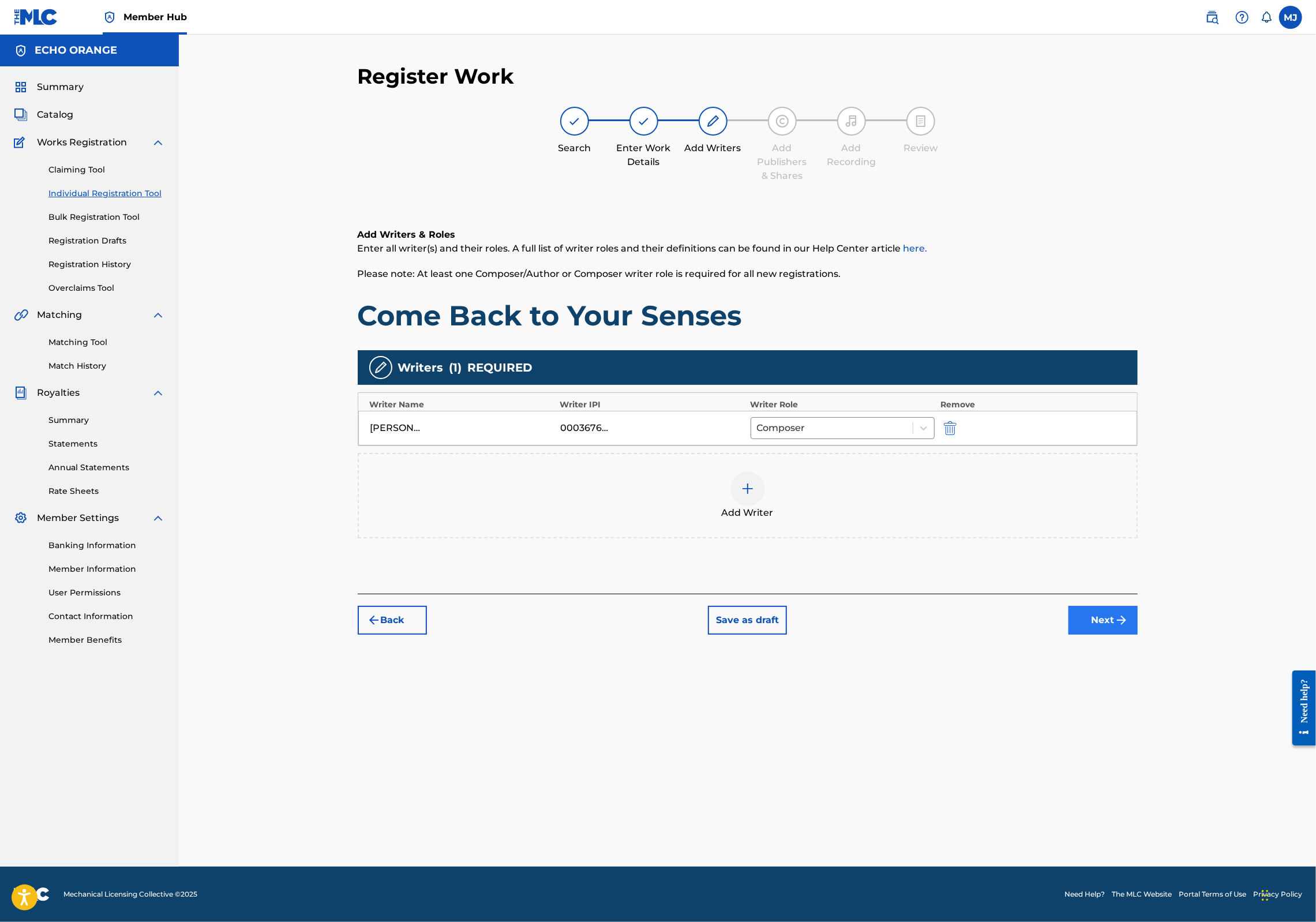
click at [1138, 635] on button "Next" at bounding box center [1104, 620] width 69 height 29
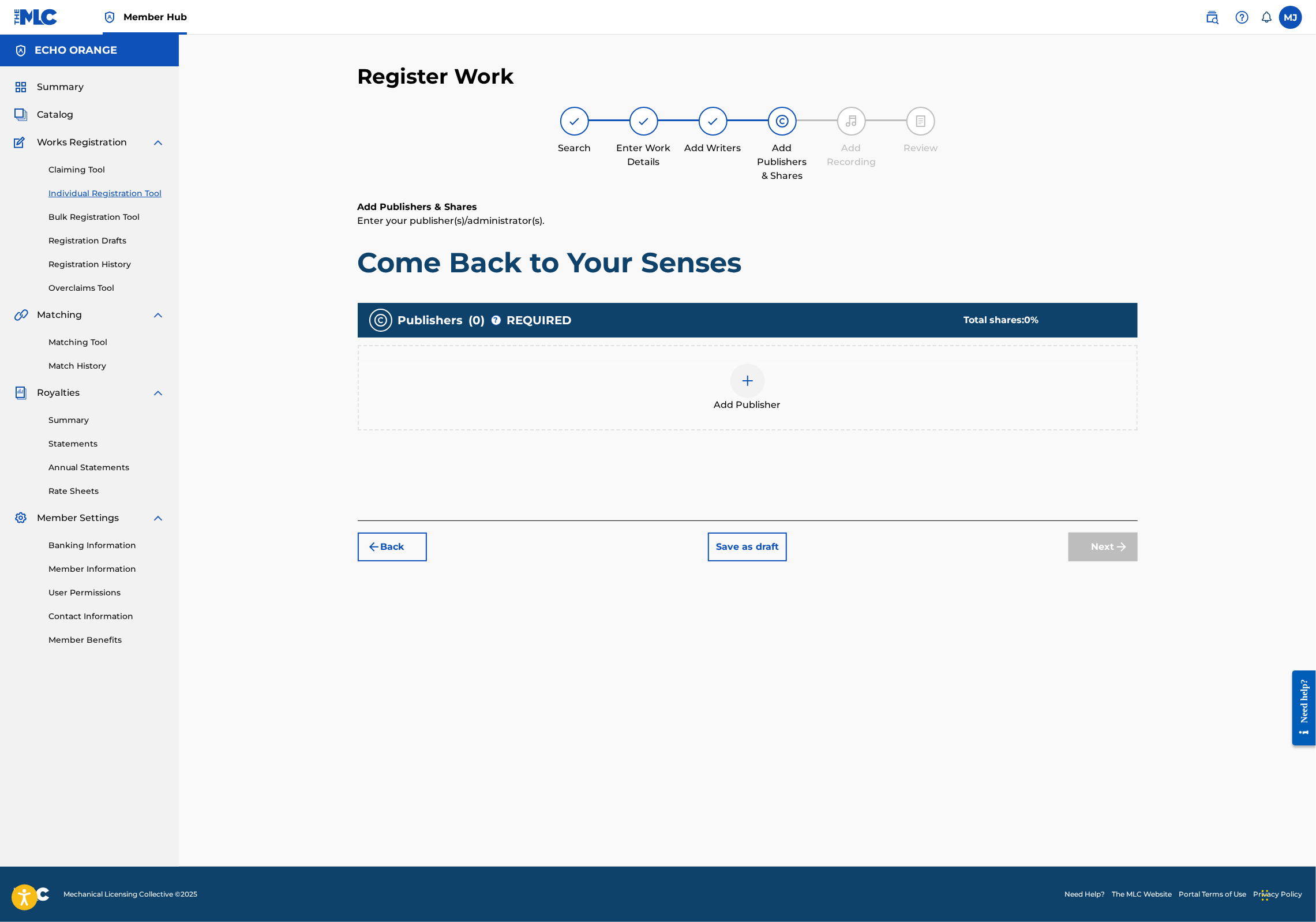
click at [815, 412] on div "Add Publisher" at bounding box center [748, 387] width 778 height 49
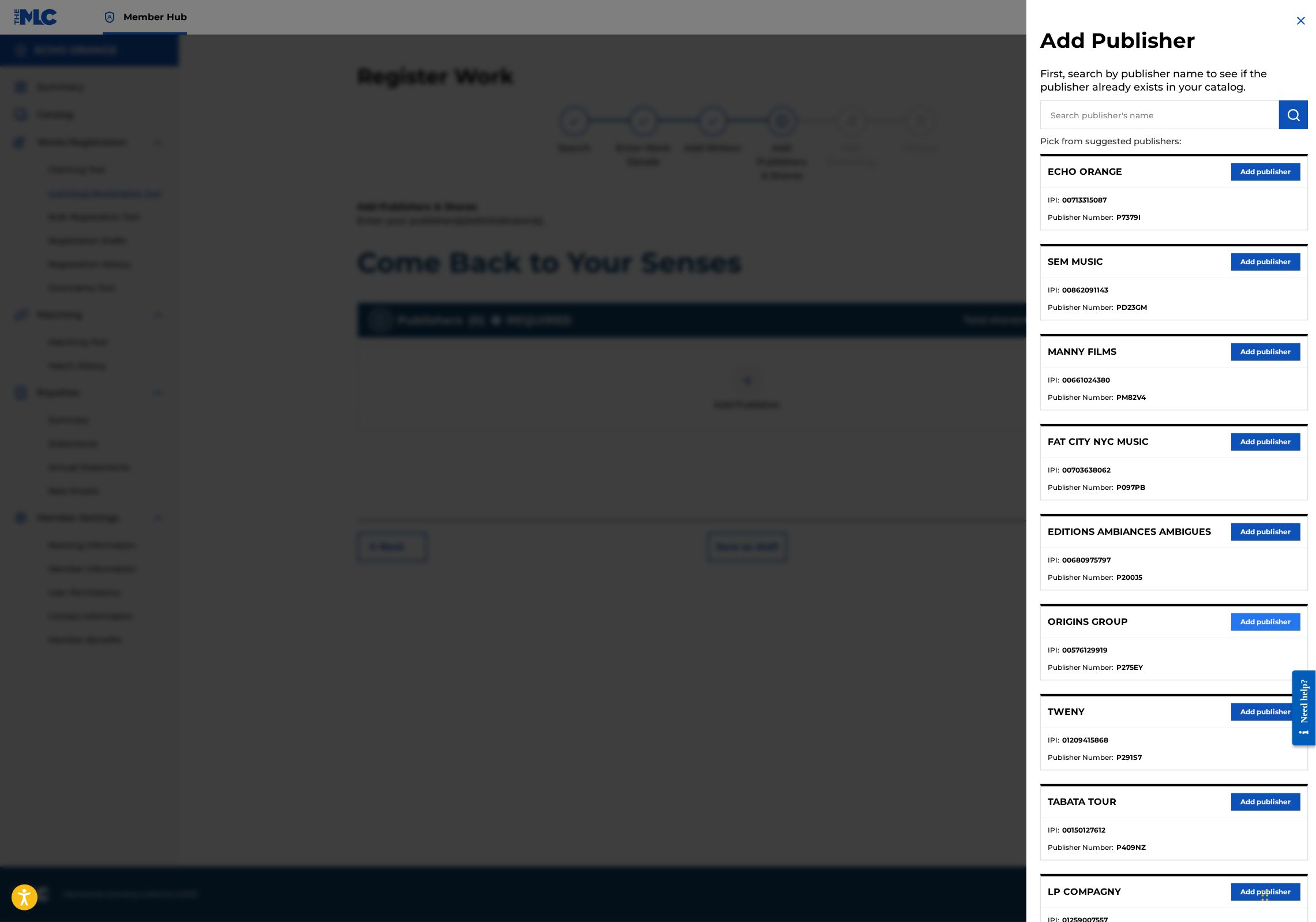
click at [1236, 631] on button "Add publisher" at bounding box center [1266, 622] width 69 height 17
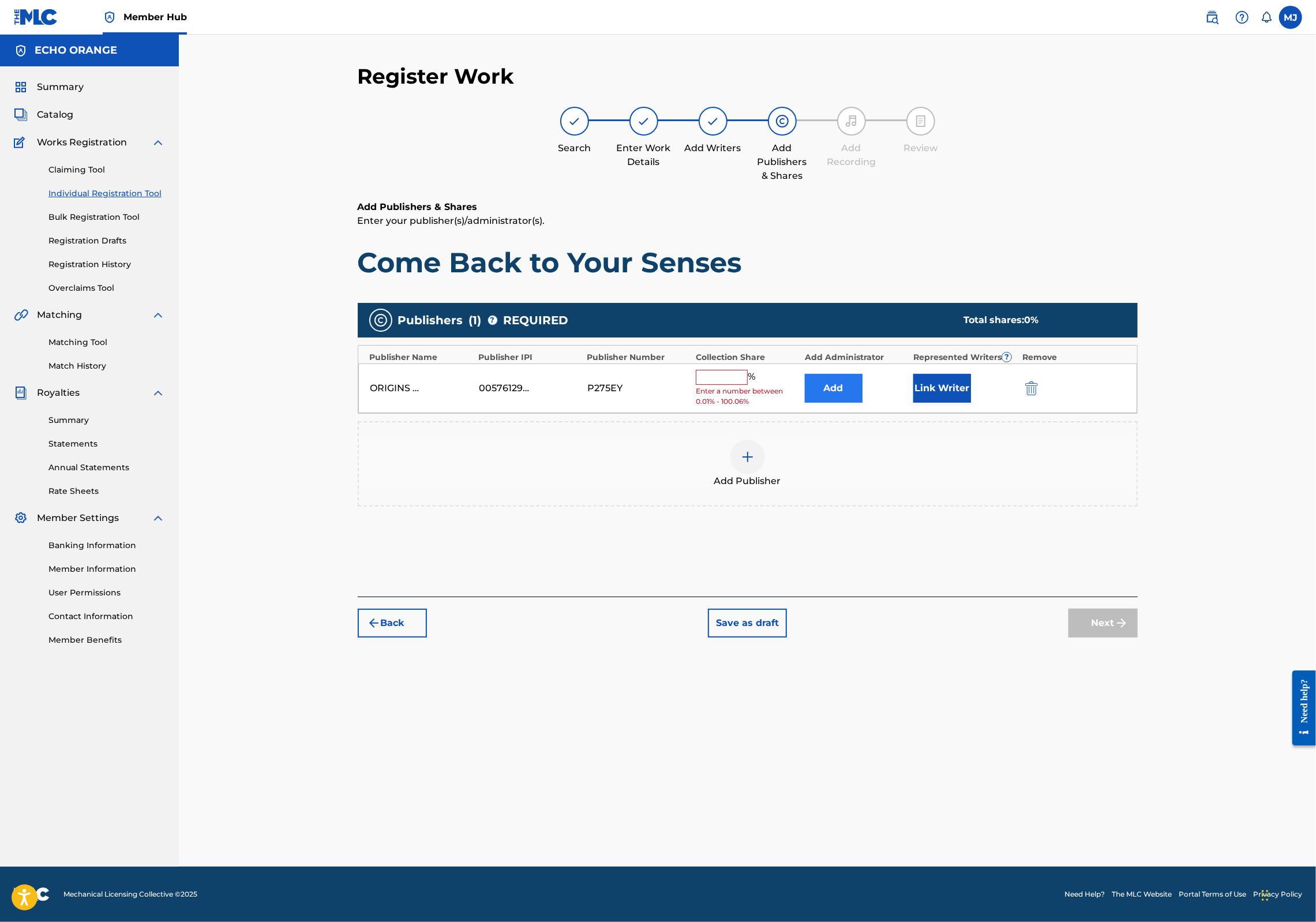
click at [863, 403] on button "Add" at bounding box center [833, 388] width 58 height 29
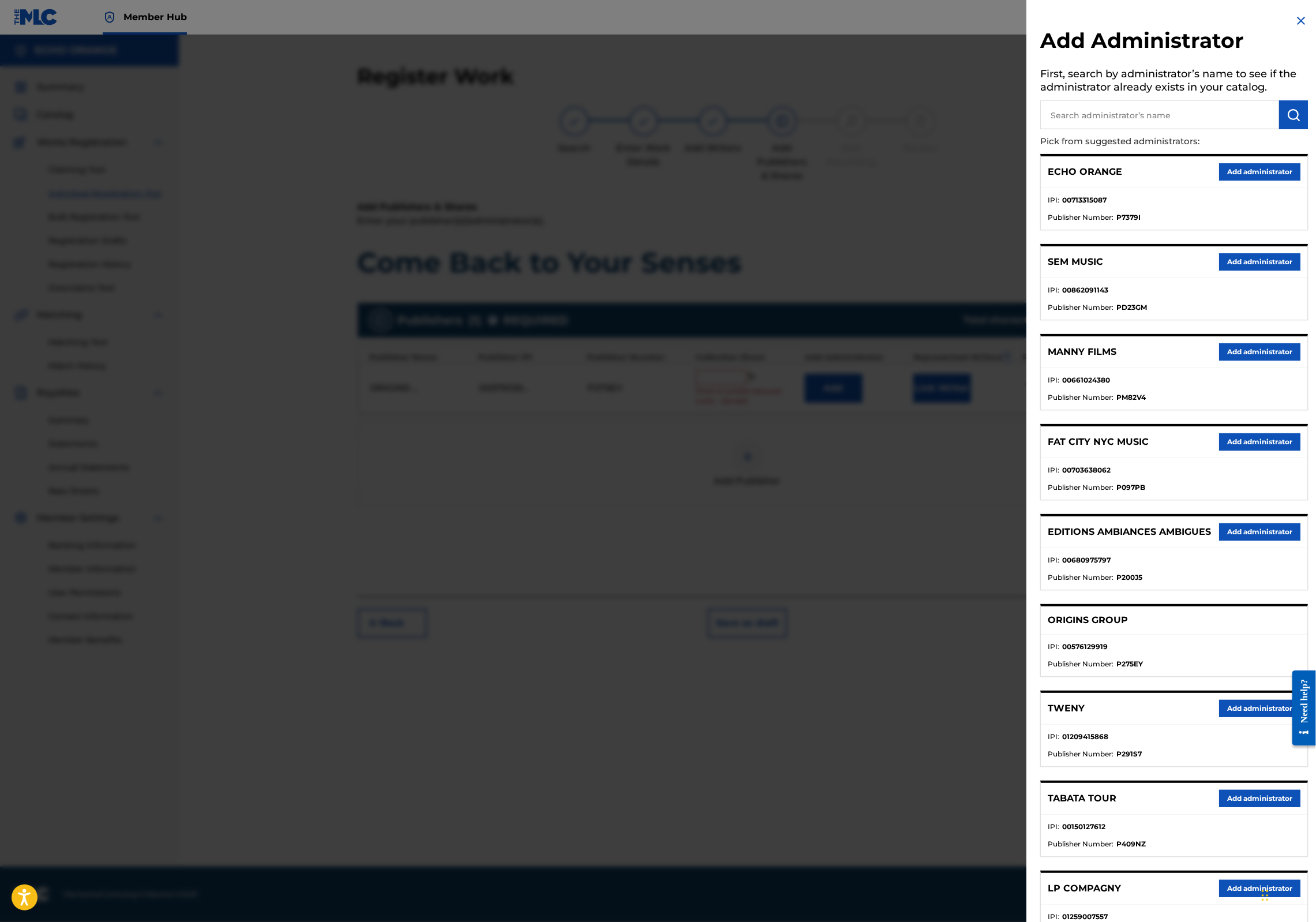
click at [1235, 188] on div "ECHO ORANGE Add administrator" at bounding box center [1174, 172] width 267 height 32
click at [1241, 181] on button "Add administrator" at bounding box center [1260, 172] width 81 height 17
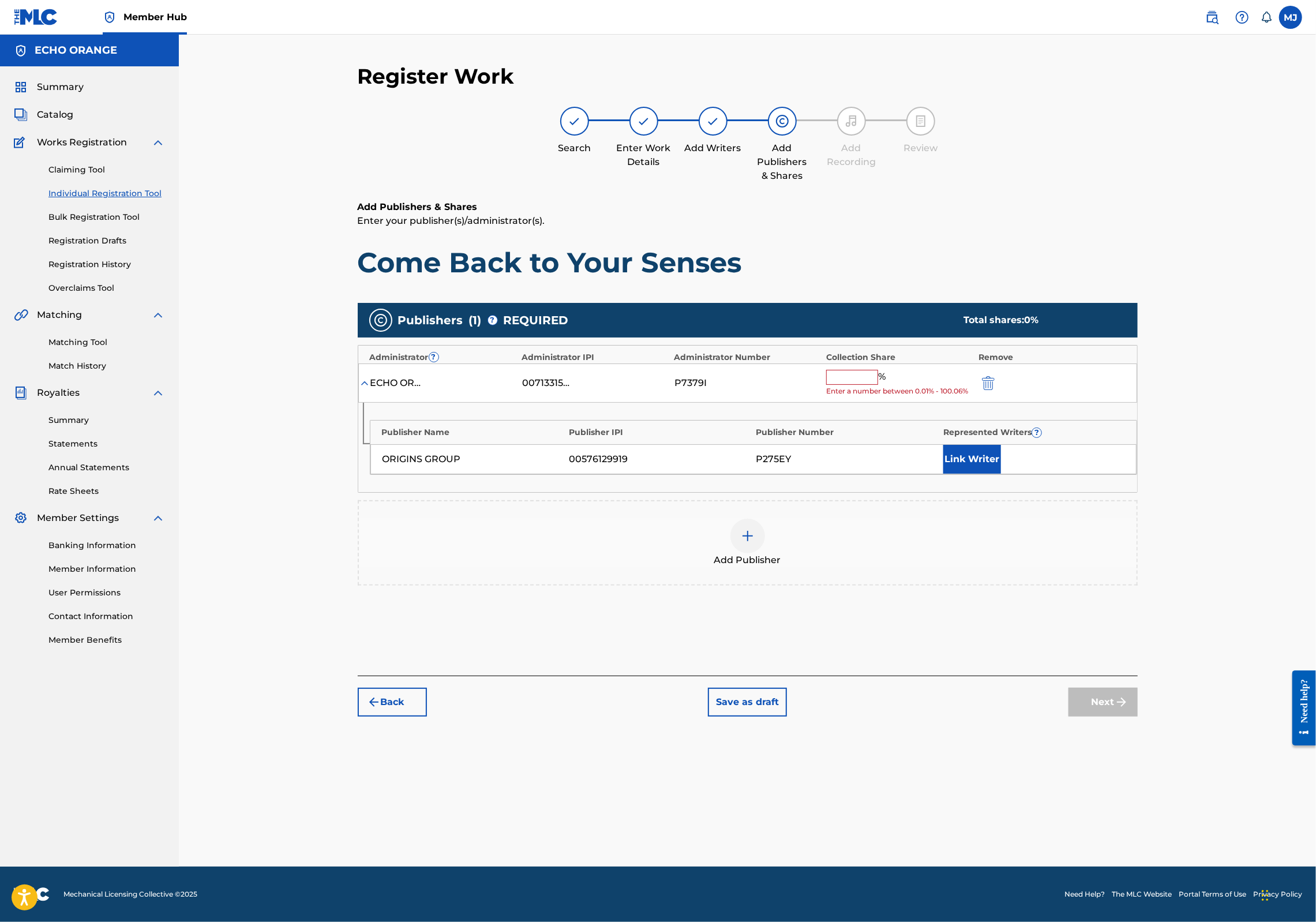
click at [905, 396] on span "Enter a number between 0.01% - 100.06%" at bounding box center [899, 391] width 146 height 11
click at [878, 385] on input "text" at bounding box center [852, 378] width 52 height 15
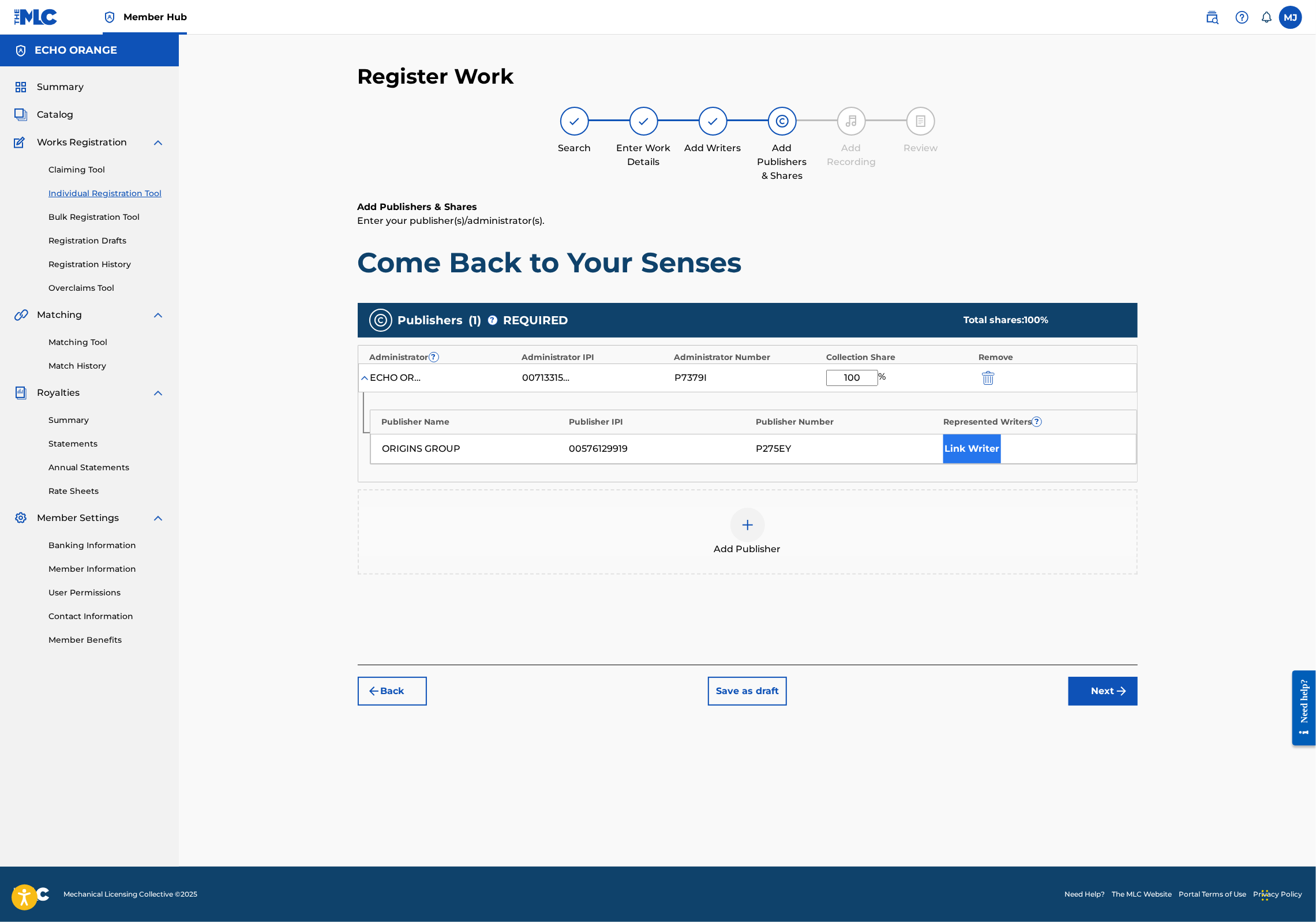
type input "100"
click at [1001, 463] on button "Link Writer" at bounding box center [972, 449] width 58 height 29
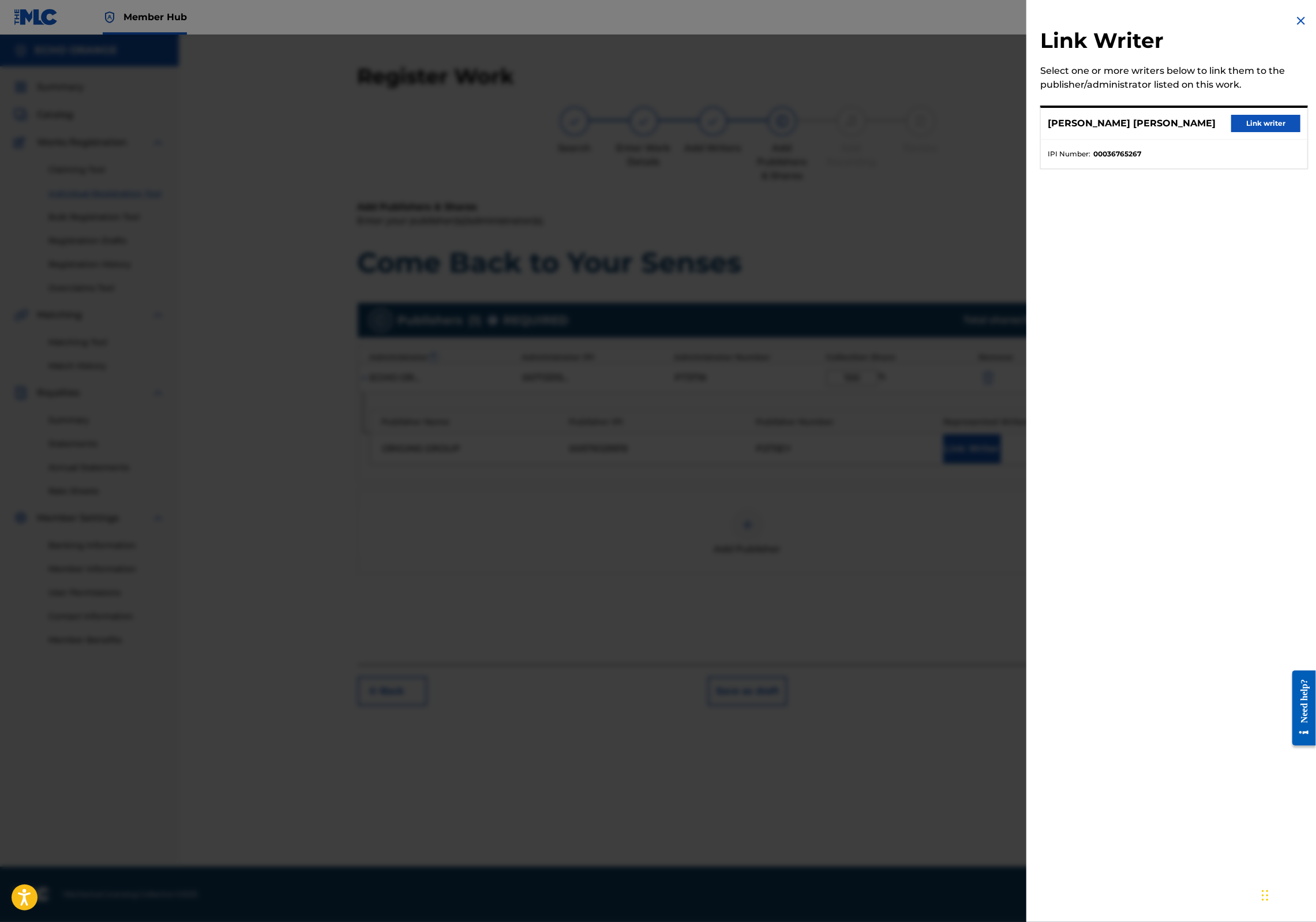
click at [1254, 123] on div "DENIS MARCEL HEKIMIAN Link writer" at bounding box center [1174, 124] width 267 height 32
click at [1254, 130] on button "Link writer" at bounding box center [1266, 123] width 69 height 17
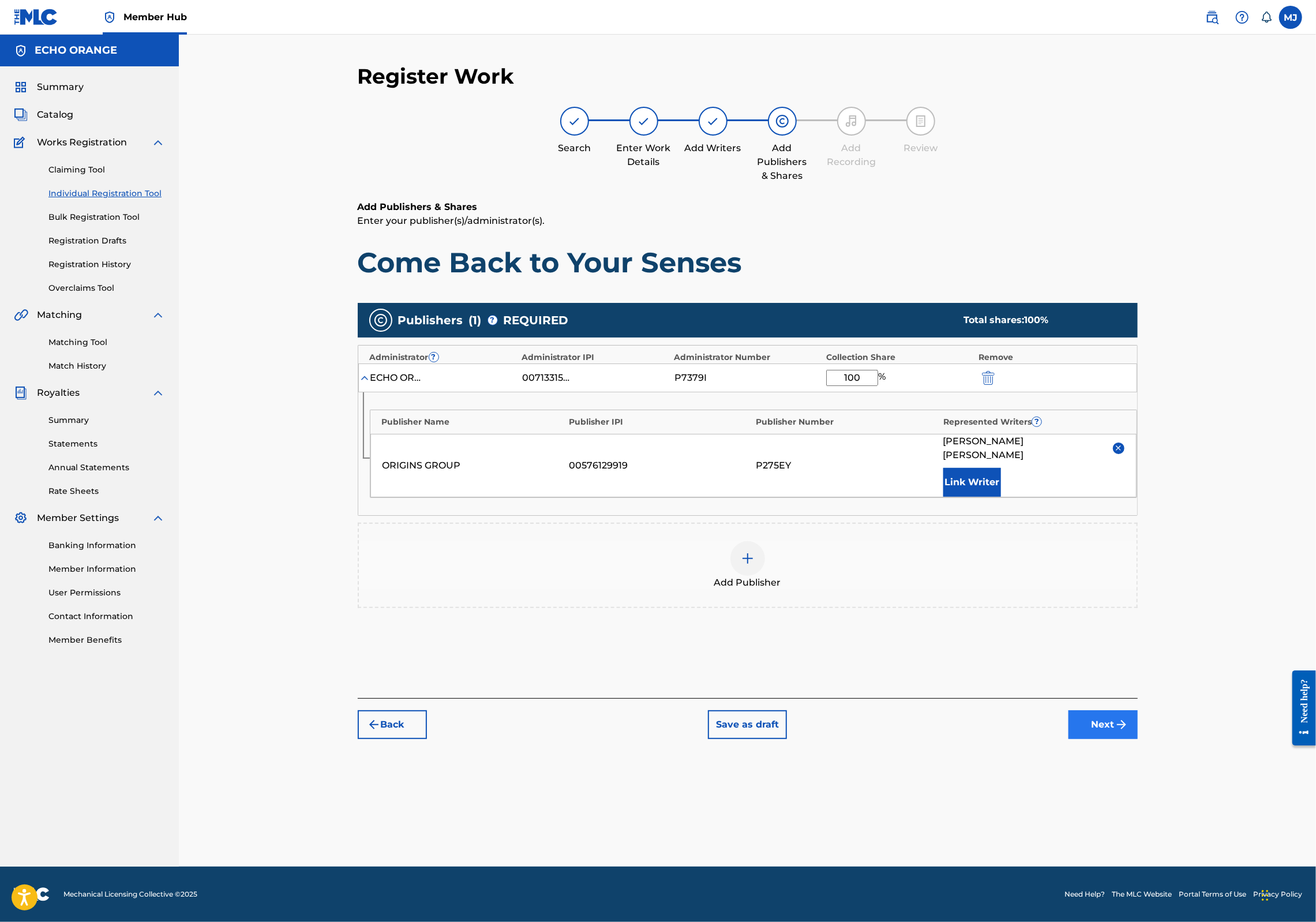
click at [1138, 740] on button "Next" at bounding box center [1104, 725] width 69 height 29
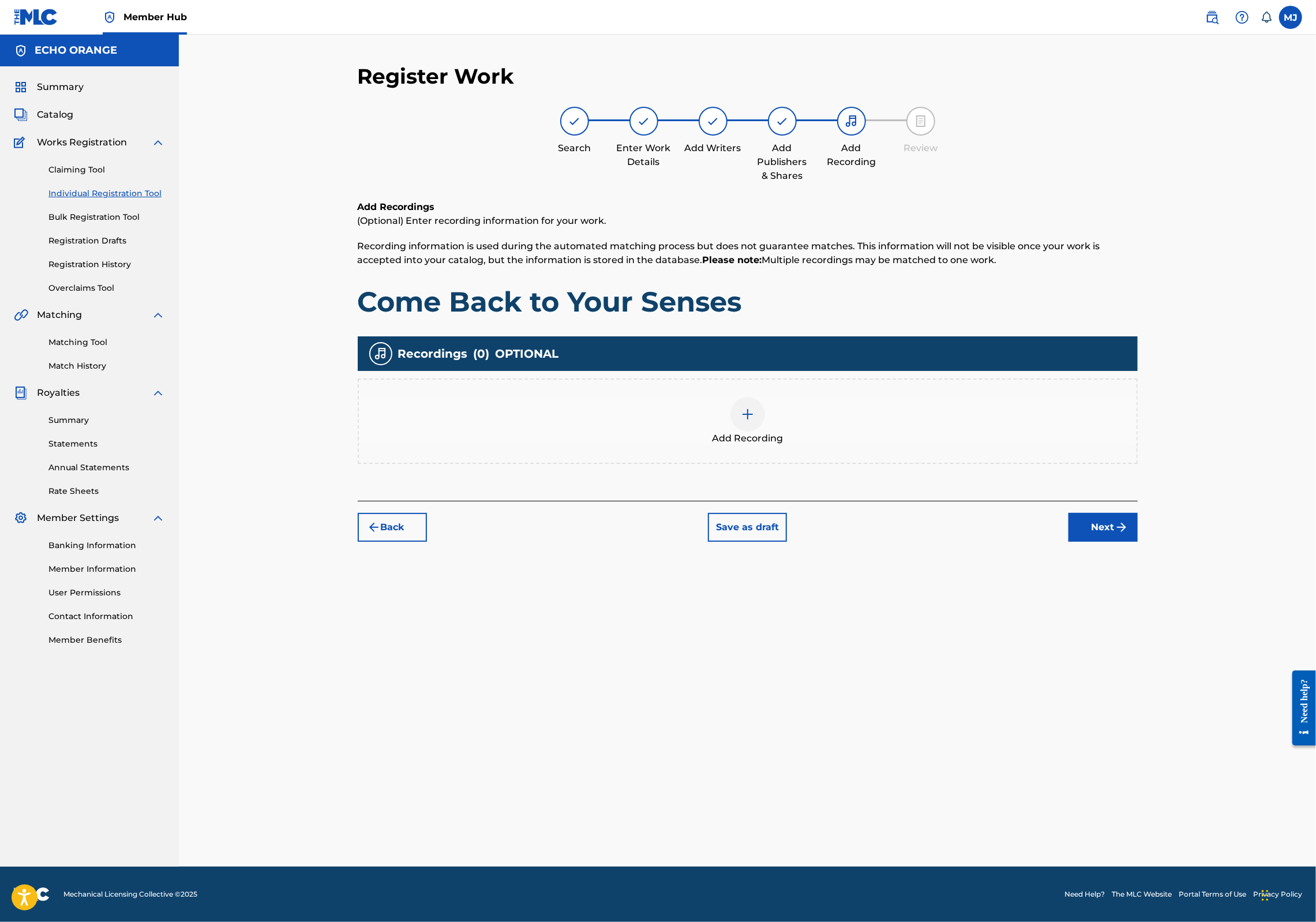
click at [1116, 542] on div "Back Save as draft Next" at bounding box center [748, 521] width 780 height 41
click at [1152, 608] on div "Register Work Search Enter Work Details Add Writers Add Publishers & Shares Add…" at bounding box center [748, 466] width 808 height 803
click at [1138, 542] on button "Next" at bounding box center [1104, 527] width 69 height 29
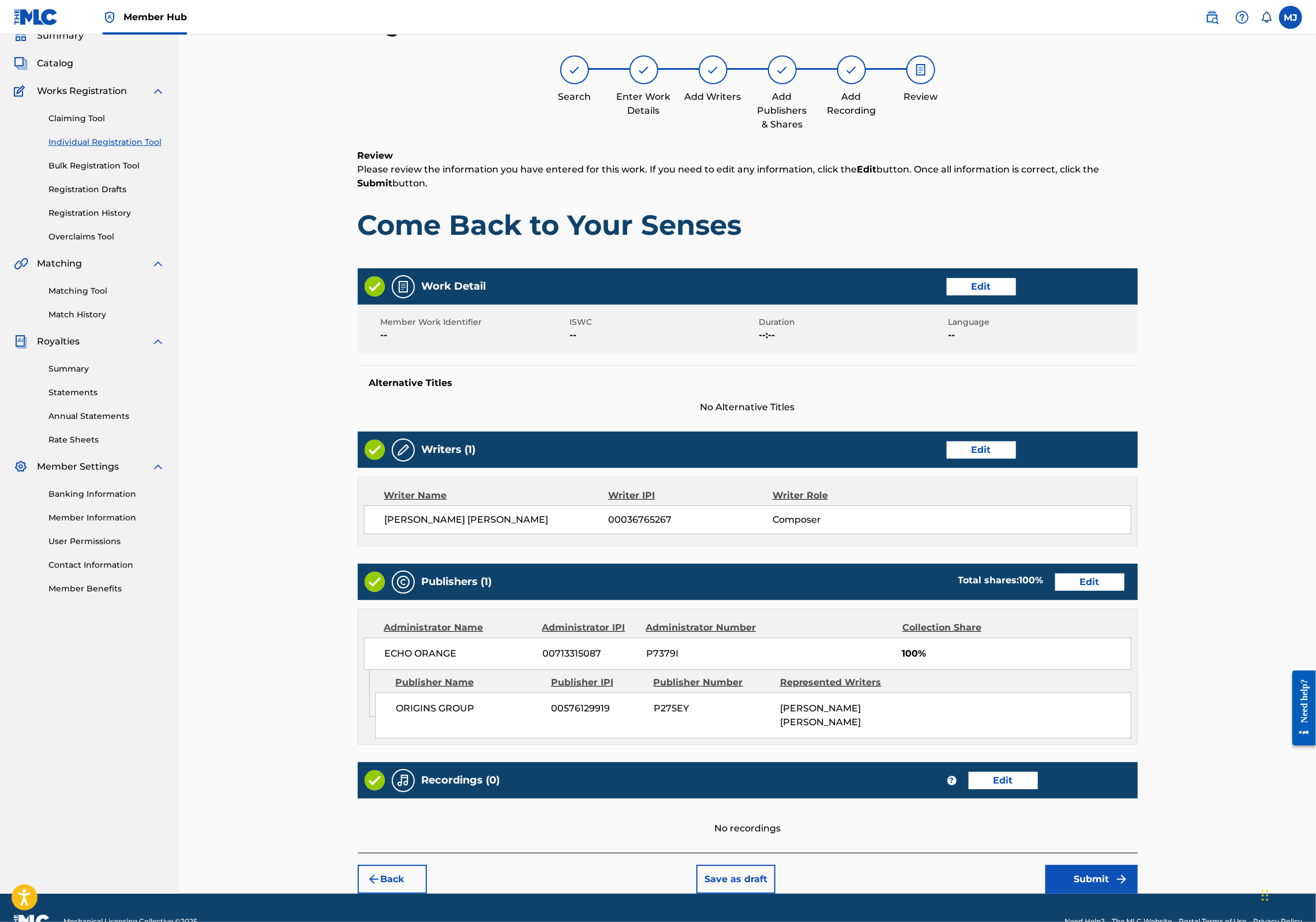
scroll to position [186, 0]
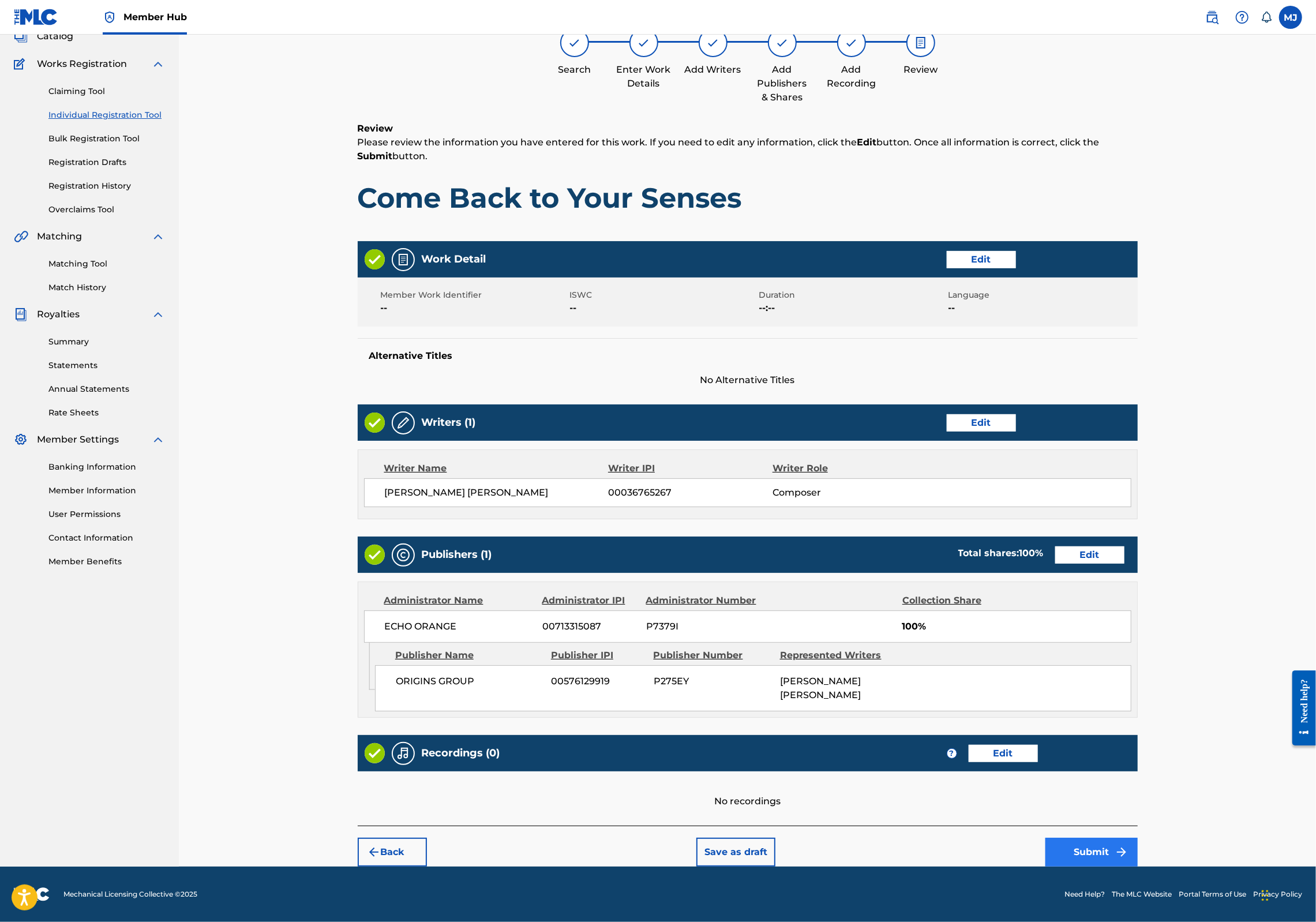
click at [1138, 846] on button "Submit" at bounding box center [1092, 852] width 92 height 29
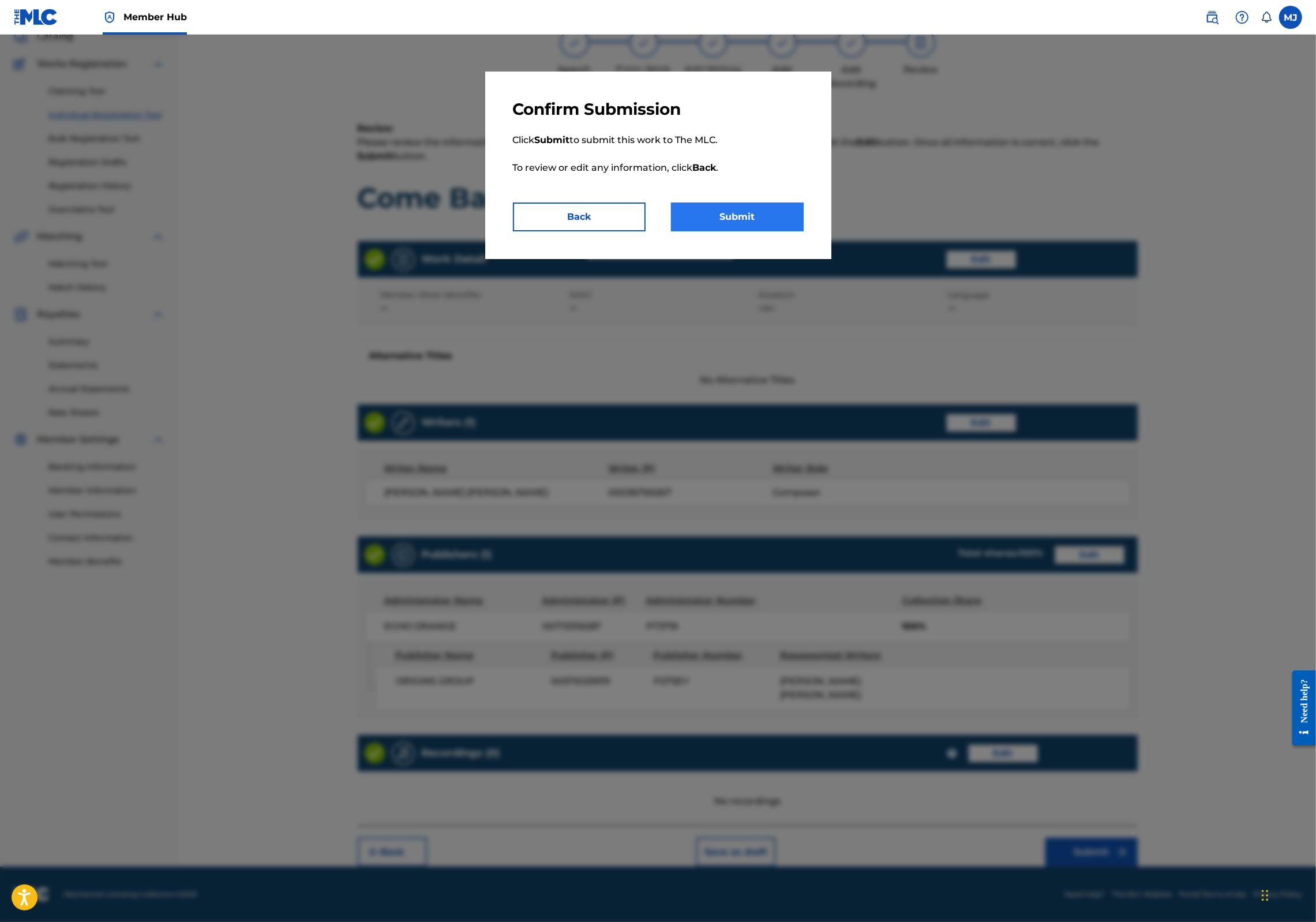
click at [804, 231] on button "Submit" at bounding box center [737, 217] width 133 height 29
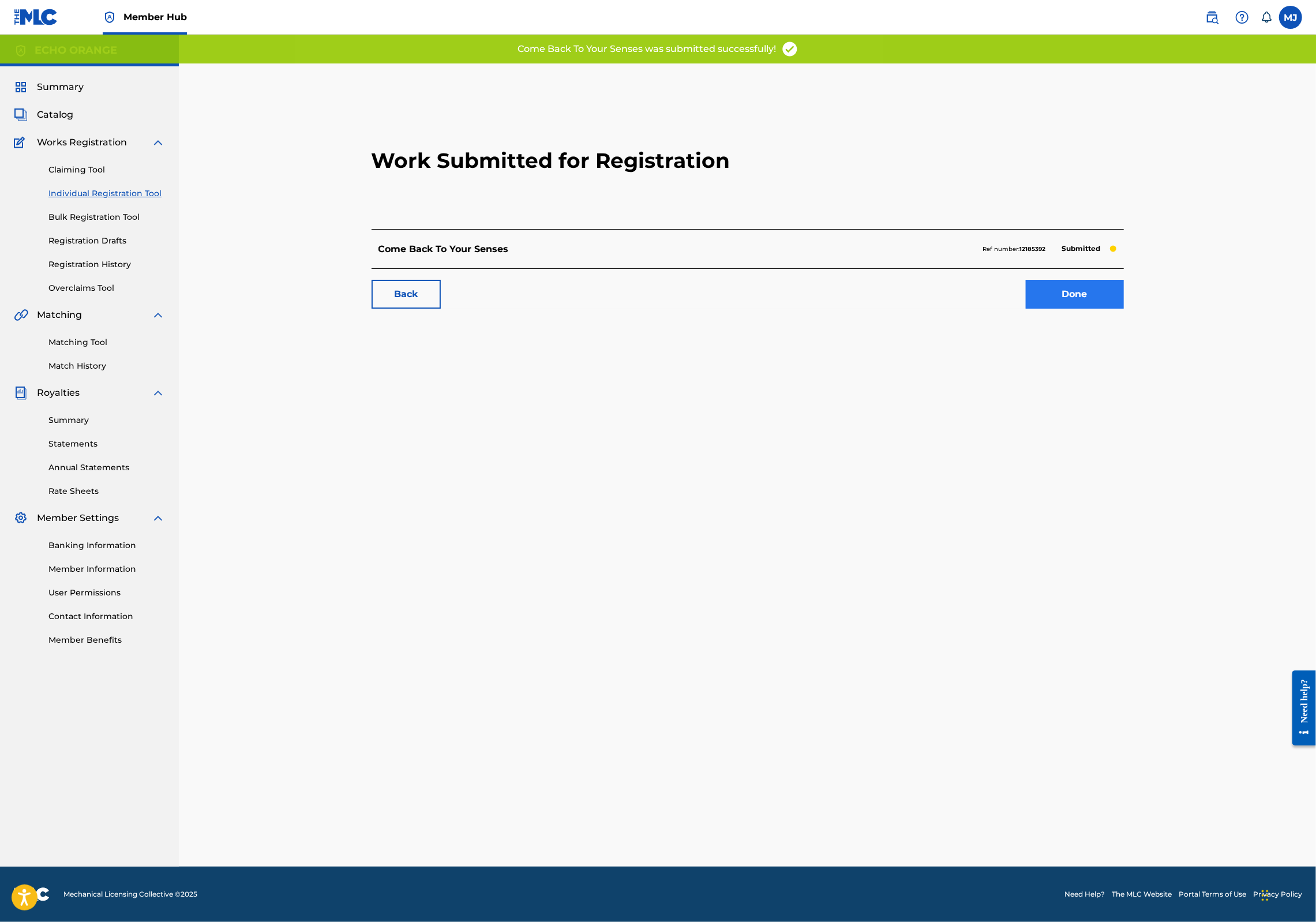
click at [1124, 309] on link "Done" at bounding box center [1075, 294] width 98 height 29
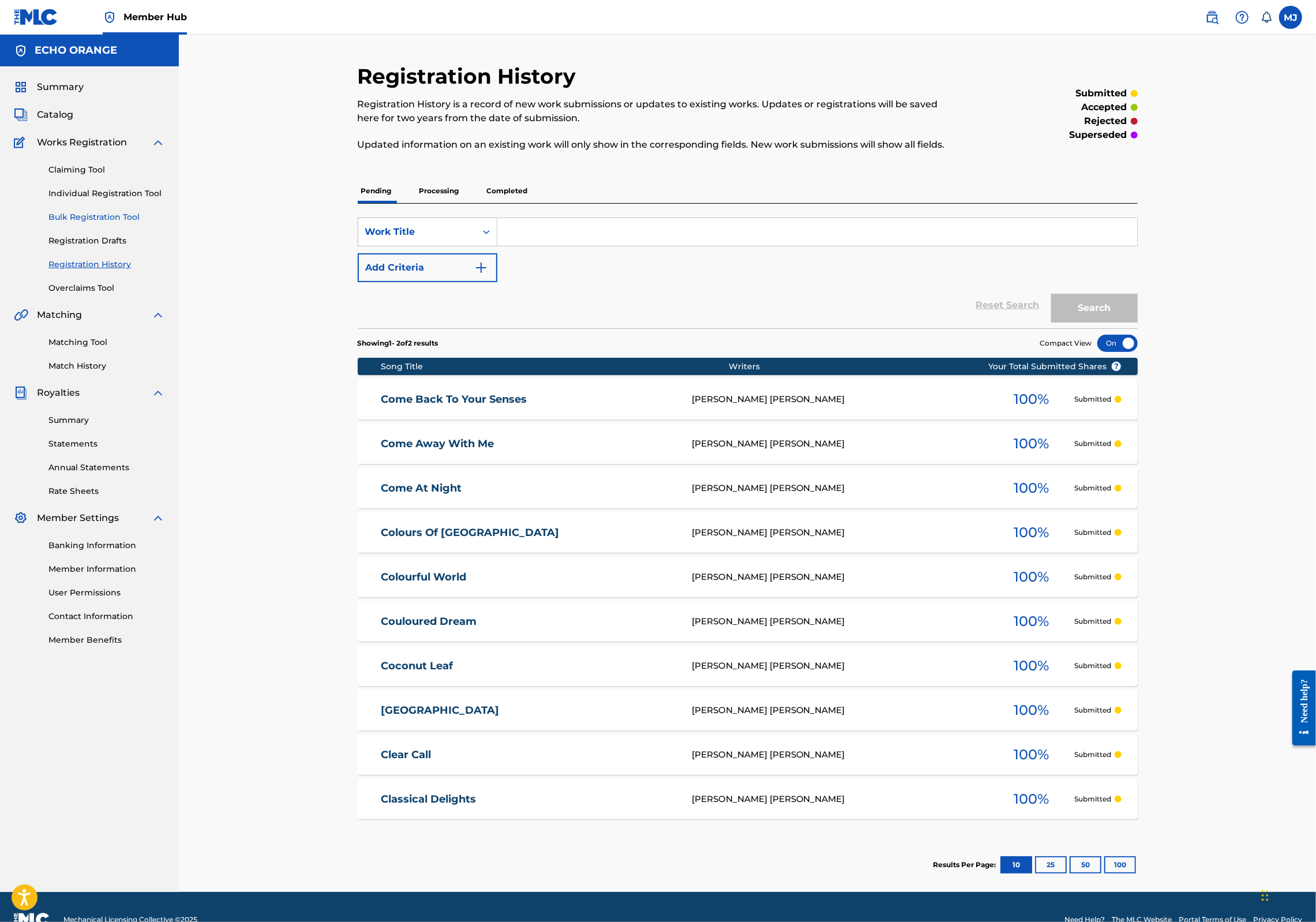
click at [160, 223] on link "Bulk Registration Tool" at bounding box center [107, 217] width 116 height 12
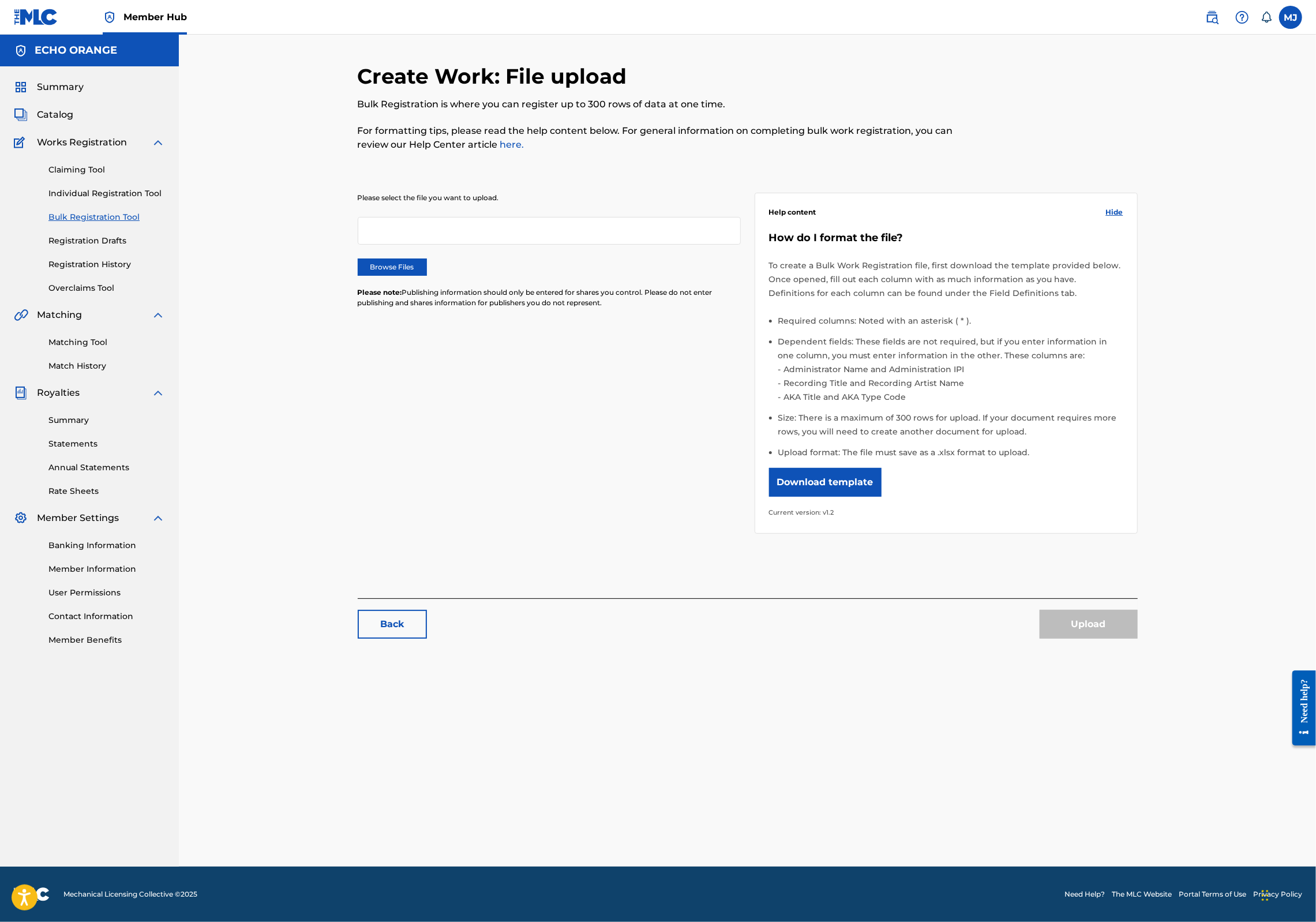
click at [158, 241] on div "Claiming Tool Individual Registration Tool Bulk Registration Tool Registration …" at bounding box center [89, 221] width 151 height 145
click at [158, 200] on link "Individual Registration Tool" at bounding box center [107, 194] width 116 height 12
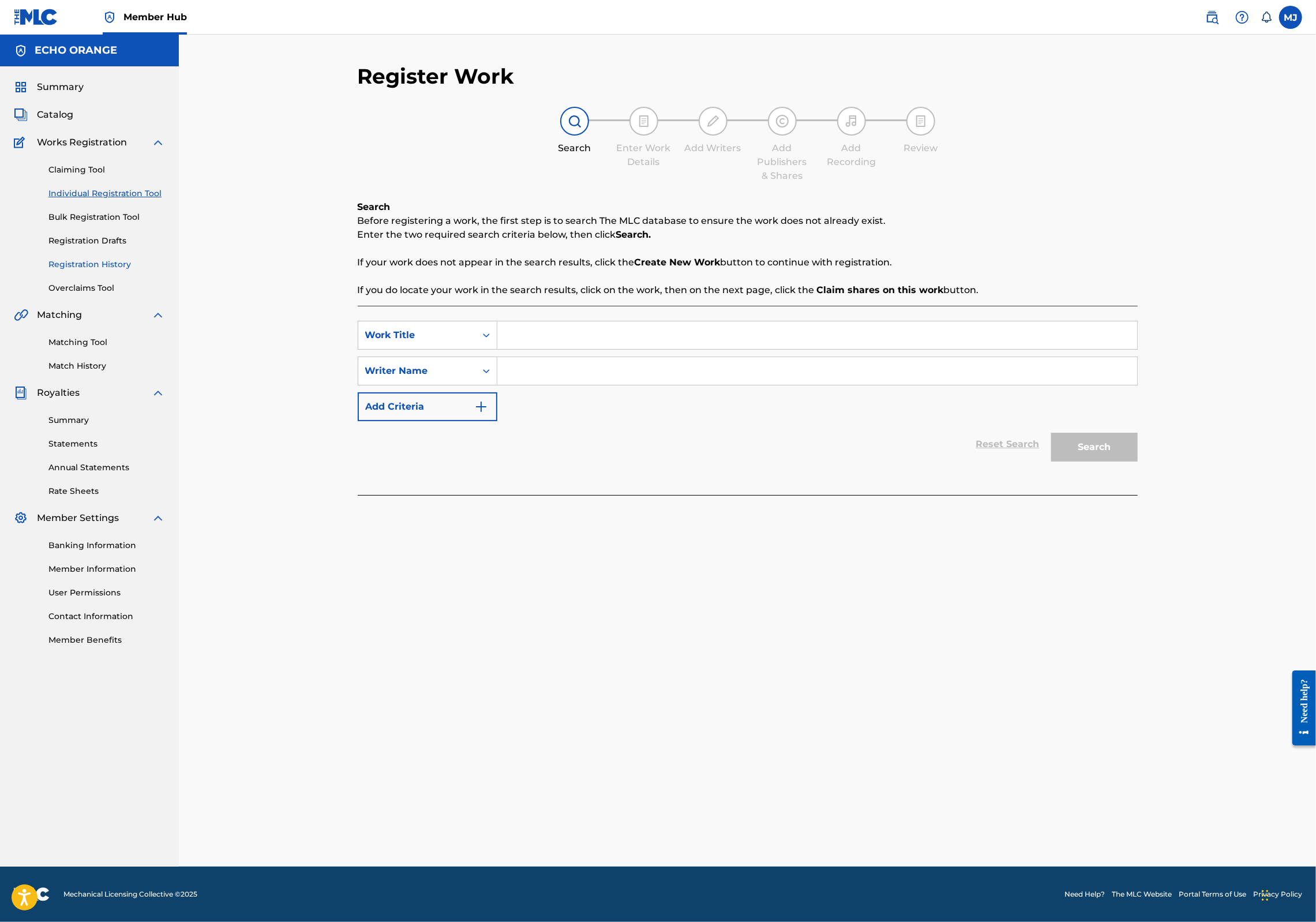
click at [101, 270] on link "Registration History" at bounding box center [107, 264] width 116 height 12
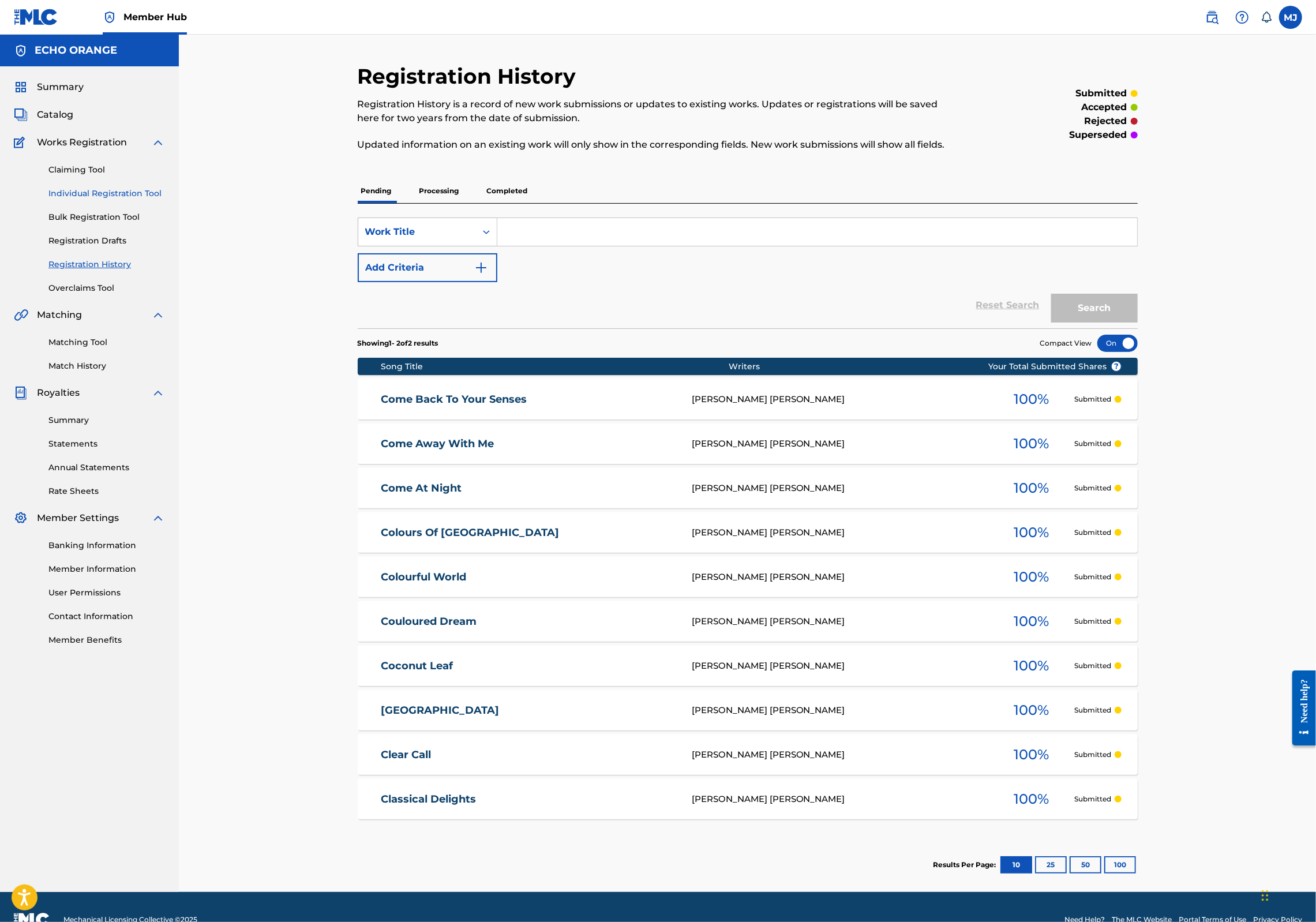
click at [128, 200] on link "Individual Registration Tool" at bounding box center [107, 194] width 116 height 12
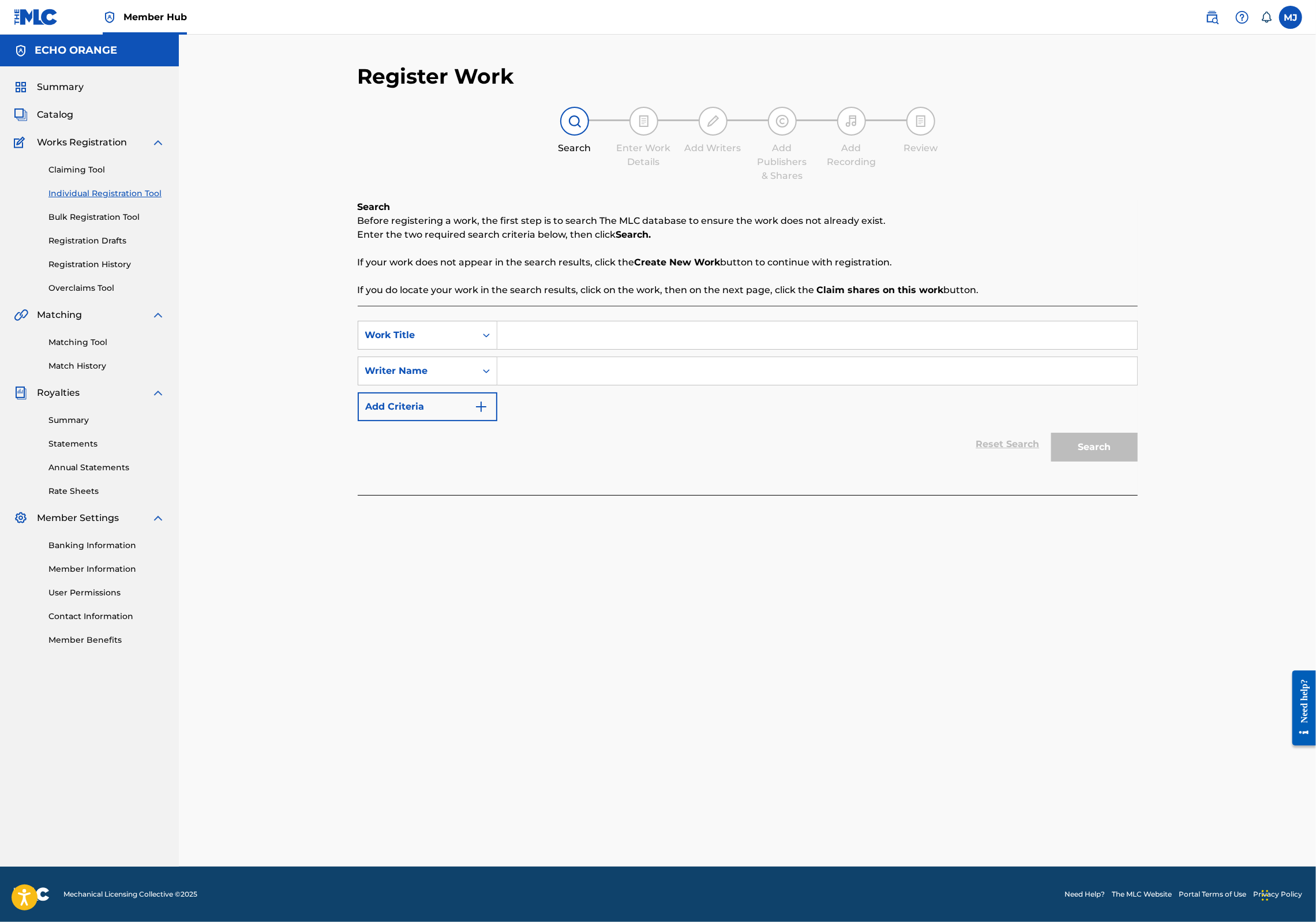
click at [510, 349] on input "Search Form" at bounding box center [818, 335] width 640 height 28
type input "Coral and Turquoise"
paste input "denis hekimian"
type input "denis hekimian"
click at [1138, 462] on button "Search" at bounding box center [1094, 447] width 86 height 29
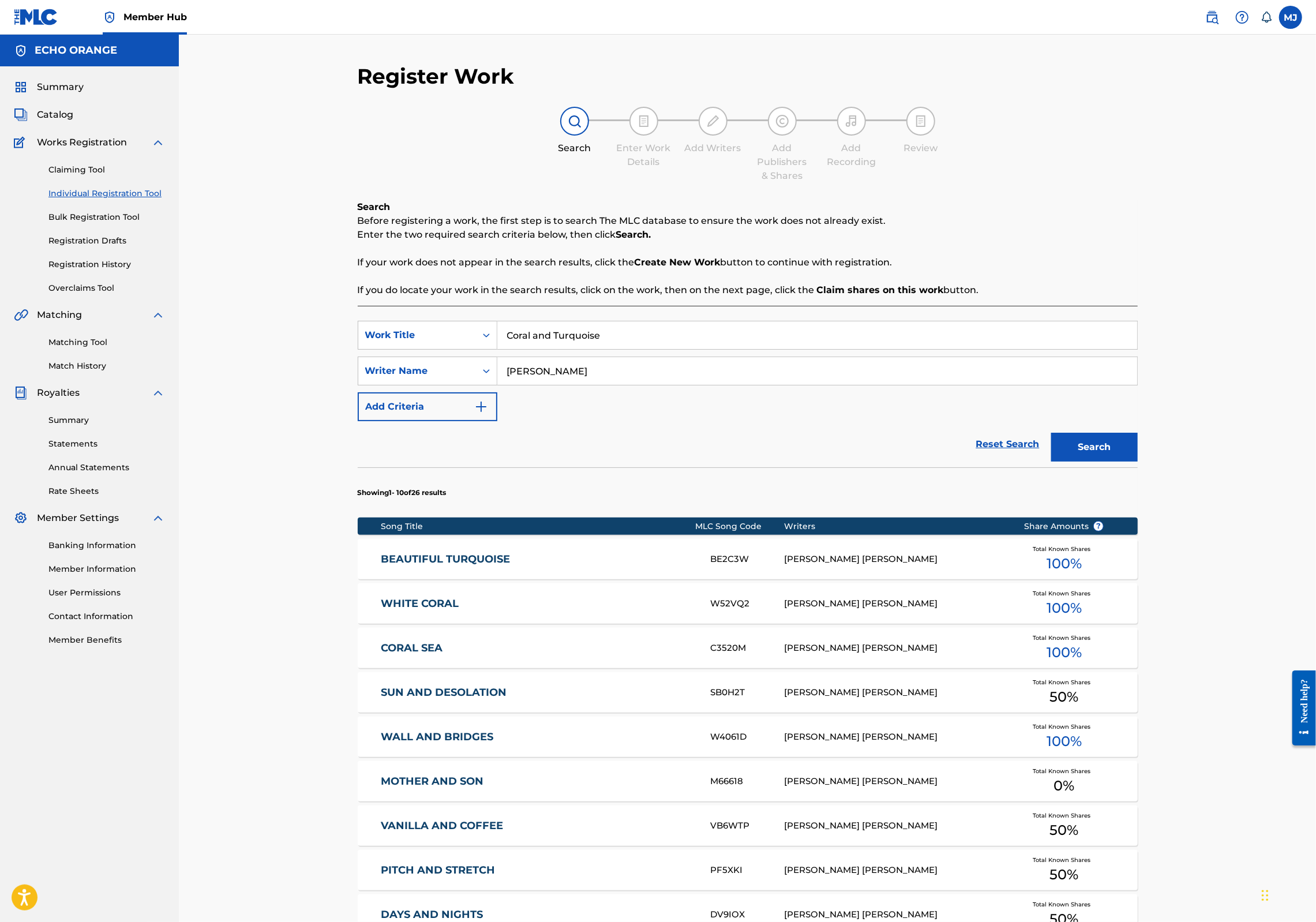
scroll to position [358, 0]
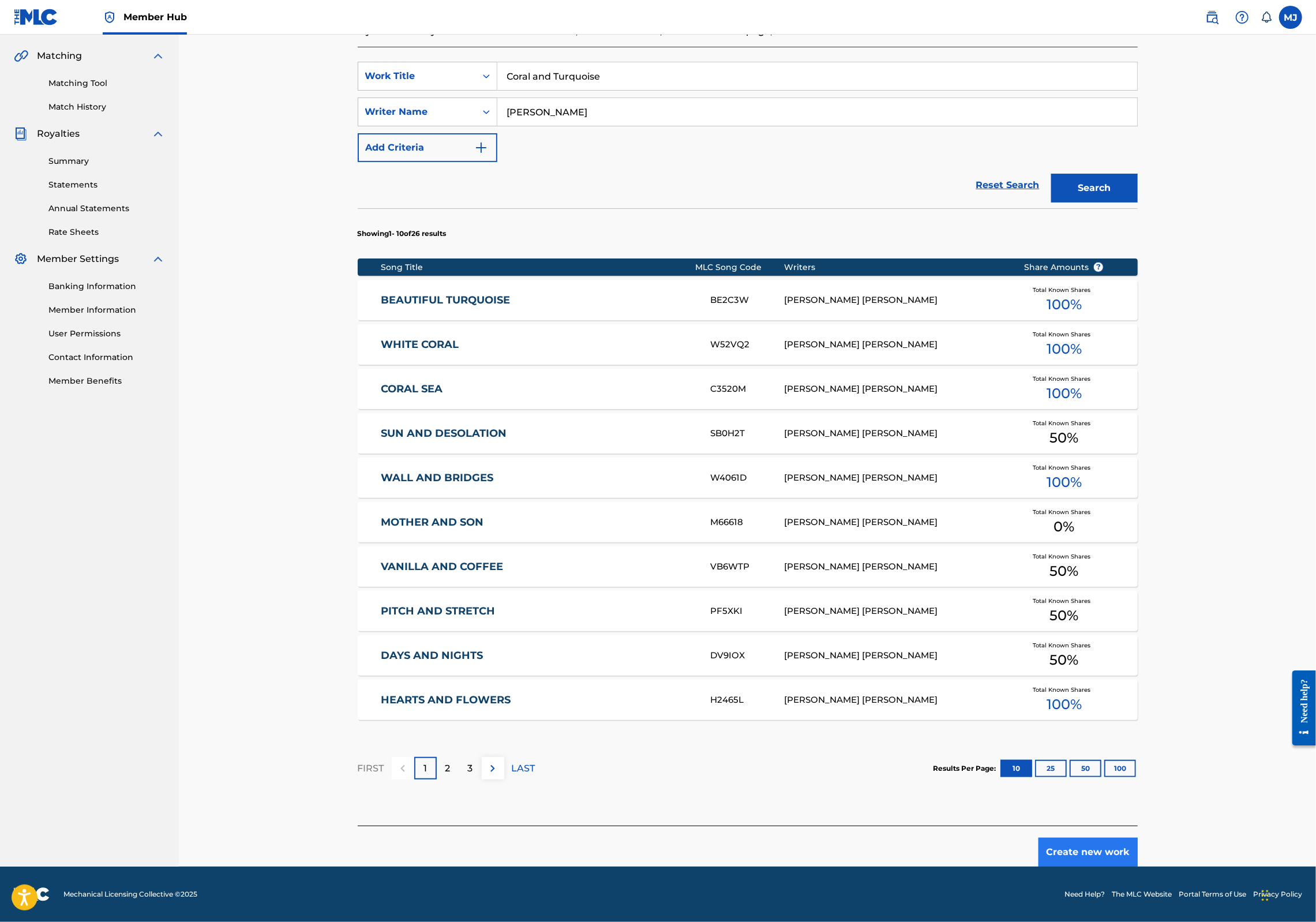
click at [1138, 838] on button "Create new work" at bounding box center [1089, 852] width 99 height 29
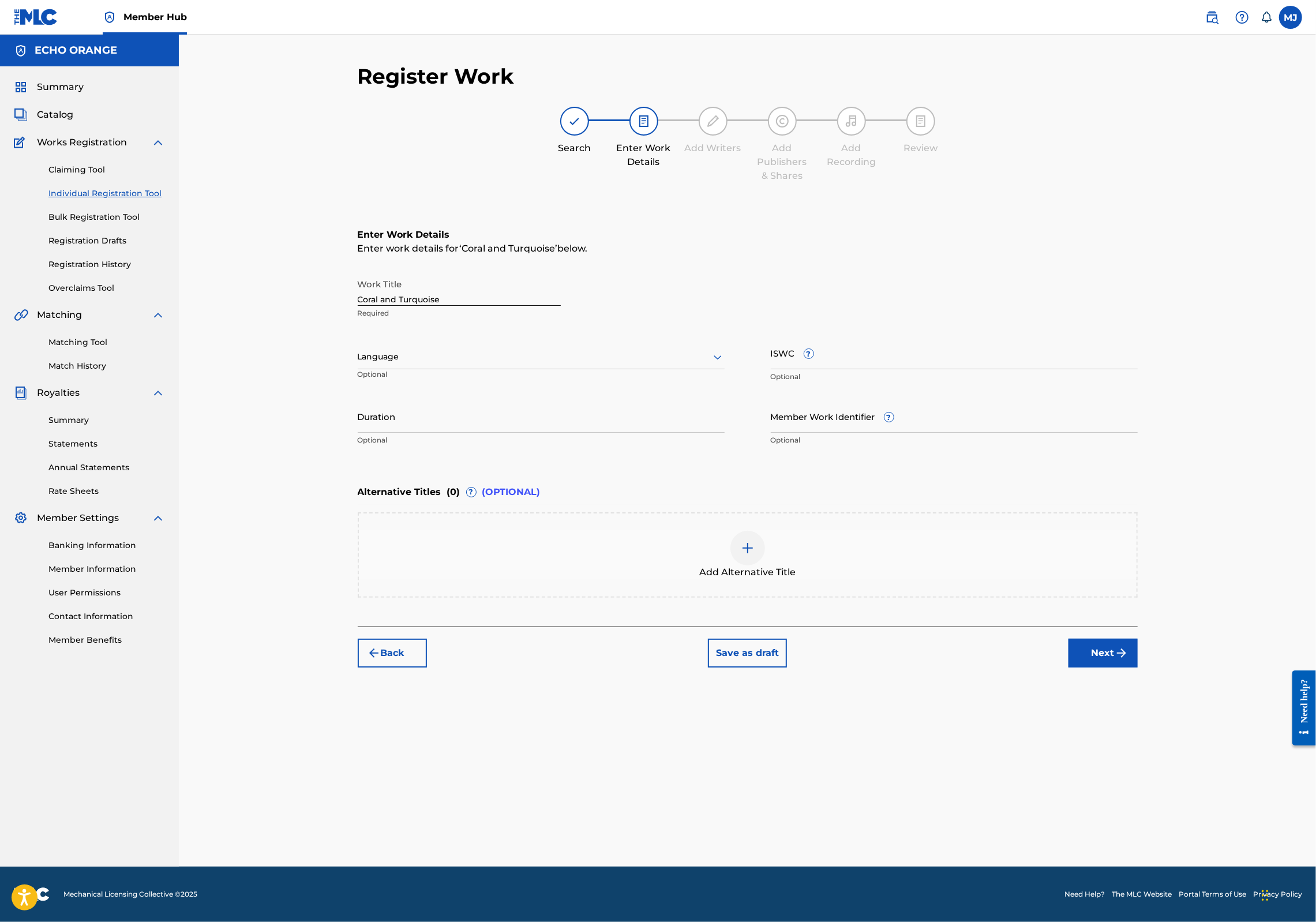
scroll to position [0, 0]
click at [1138, 667] on button "Next" at bounding box center [1104, 653] width 69 height 29
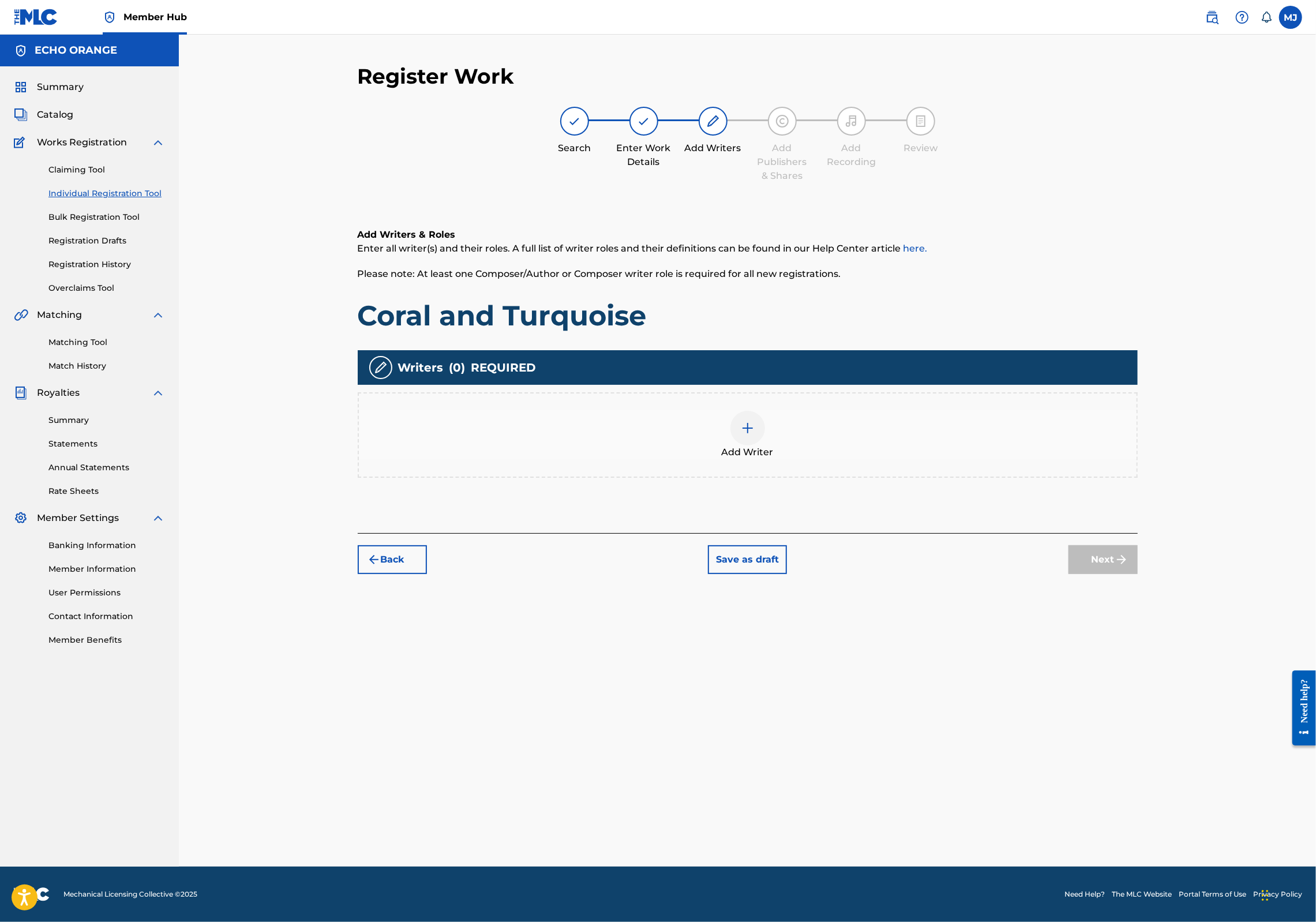
click at [800, 459] on div "Add Writer" at bounding box center [748, 435] width 778 height 49
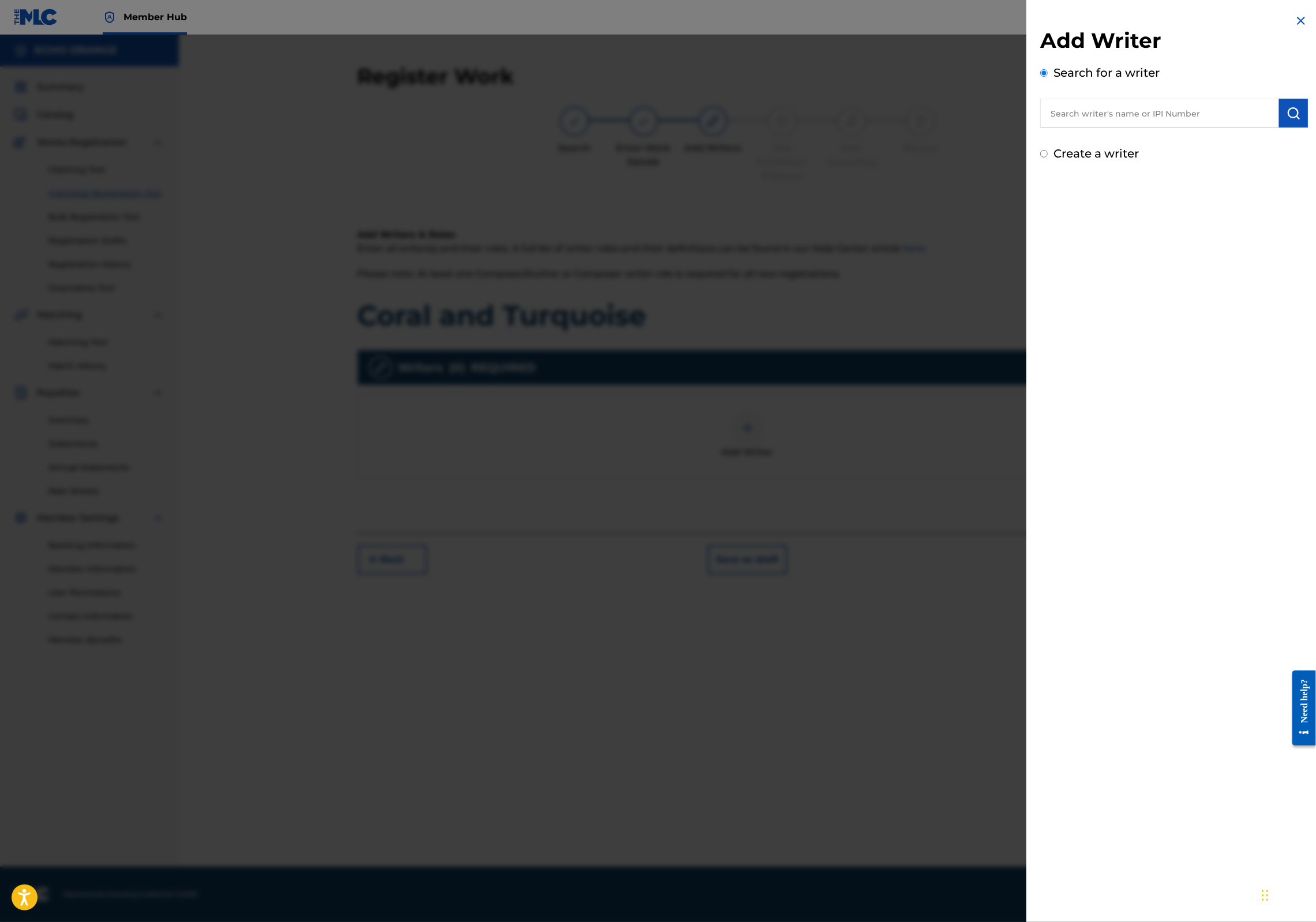
click at [1104, 128] on input "text" at bounding box center [1160, 113] width 239 height 29
paste input "denis hekimian"
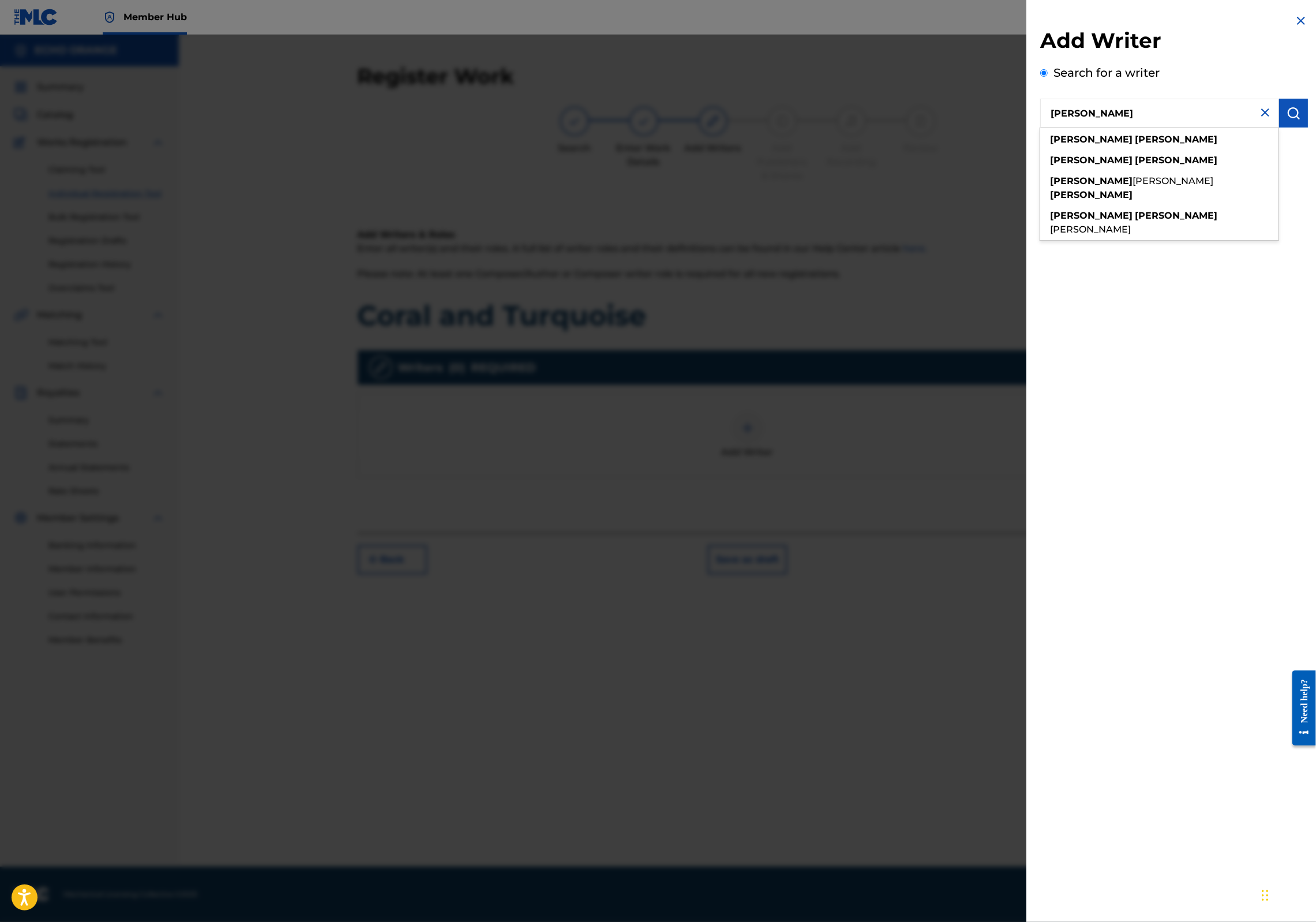
type input "denis hekimian"
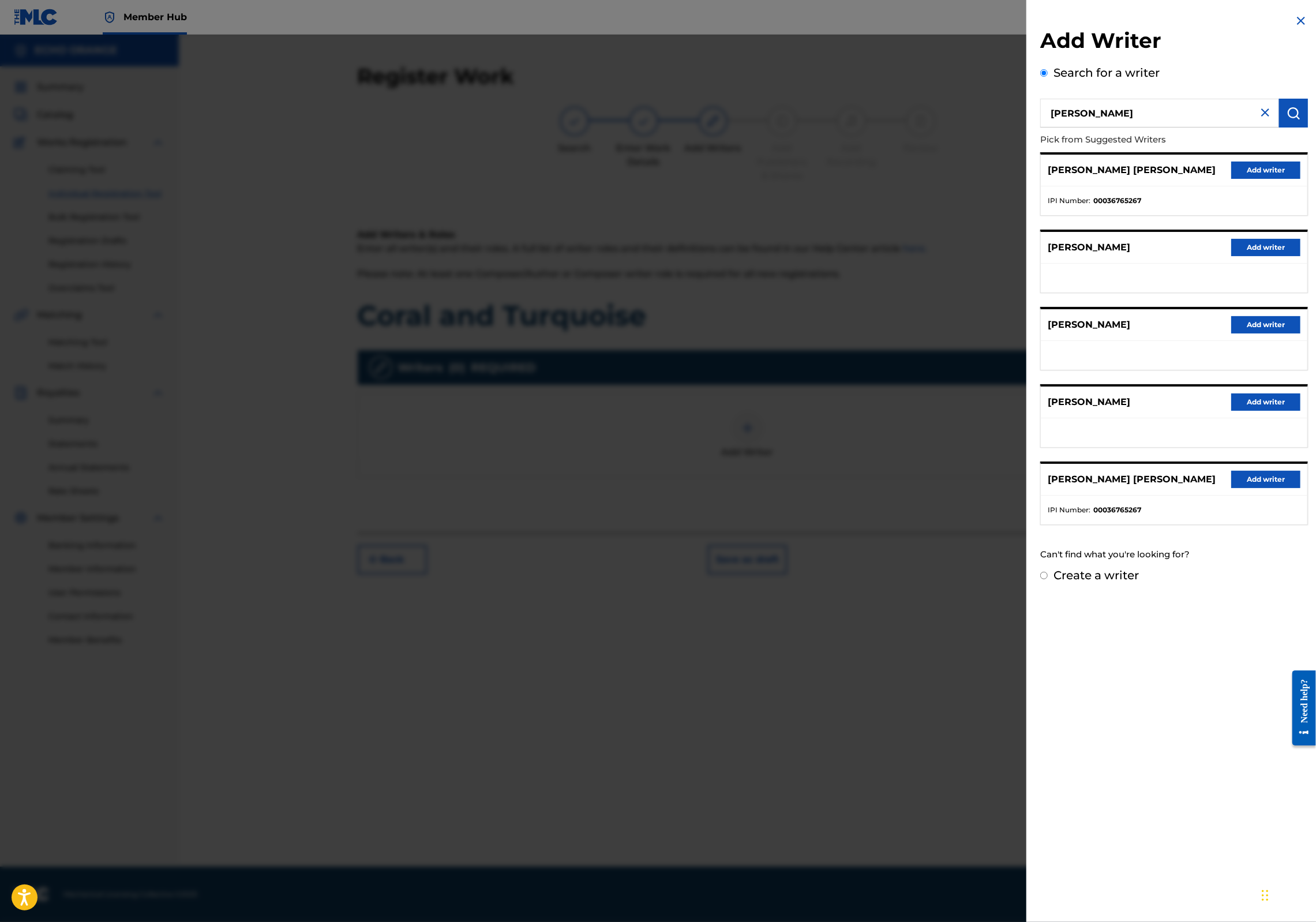
click at [1236, 179] on button "Add writer" at bounding box center [1266, 170] width 69 height 17
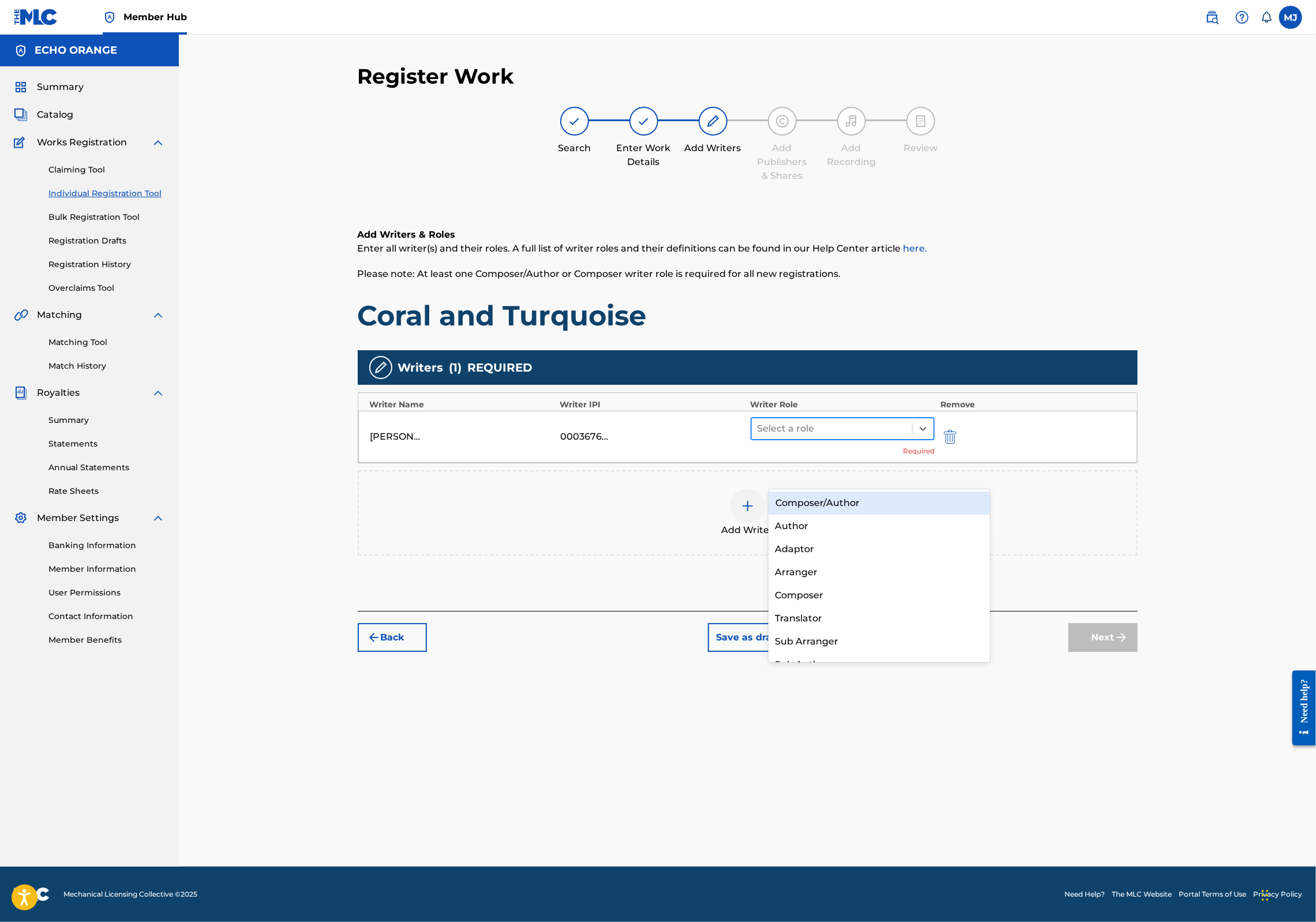
click at [837, 439] on div "Select a role" at bounding box center [833, 429] width 161 height 21
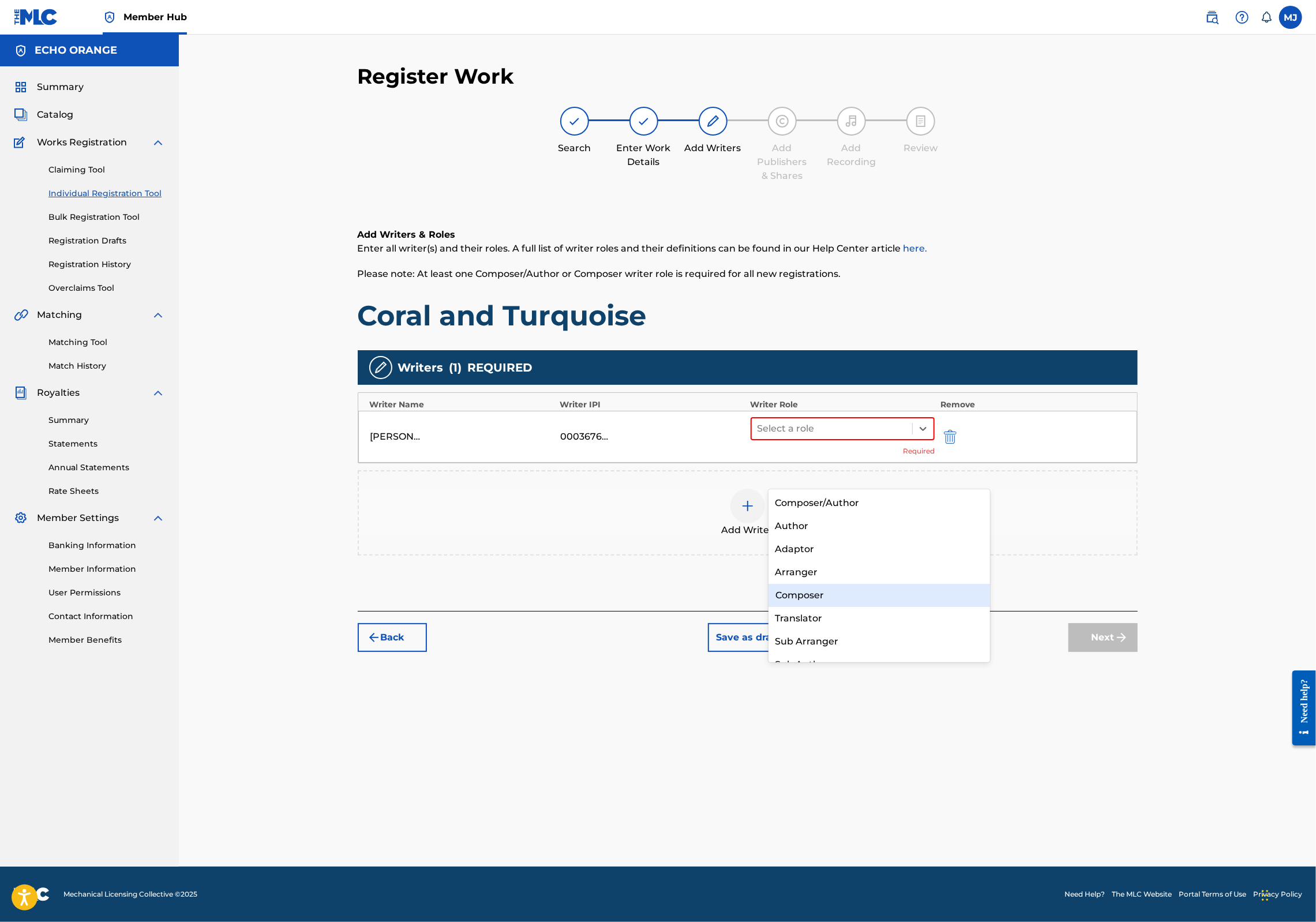
click at [815, 590] on div "Composer" at bounding box center [880, 595] width 222 height 23
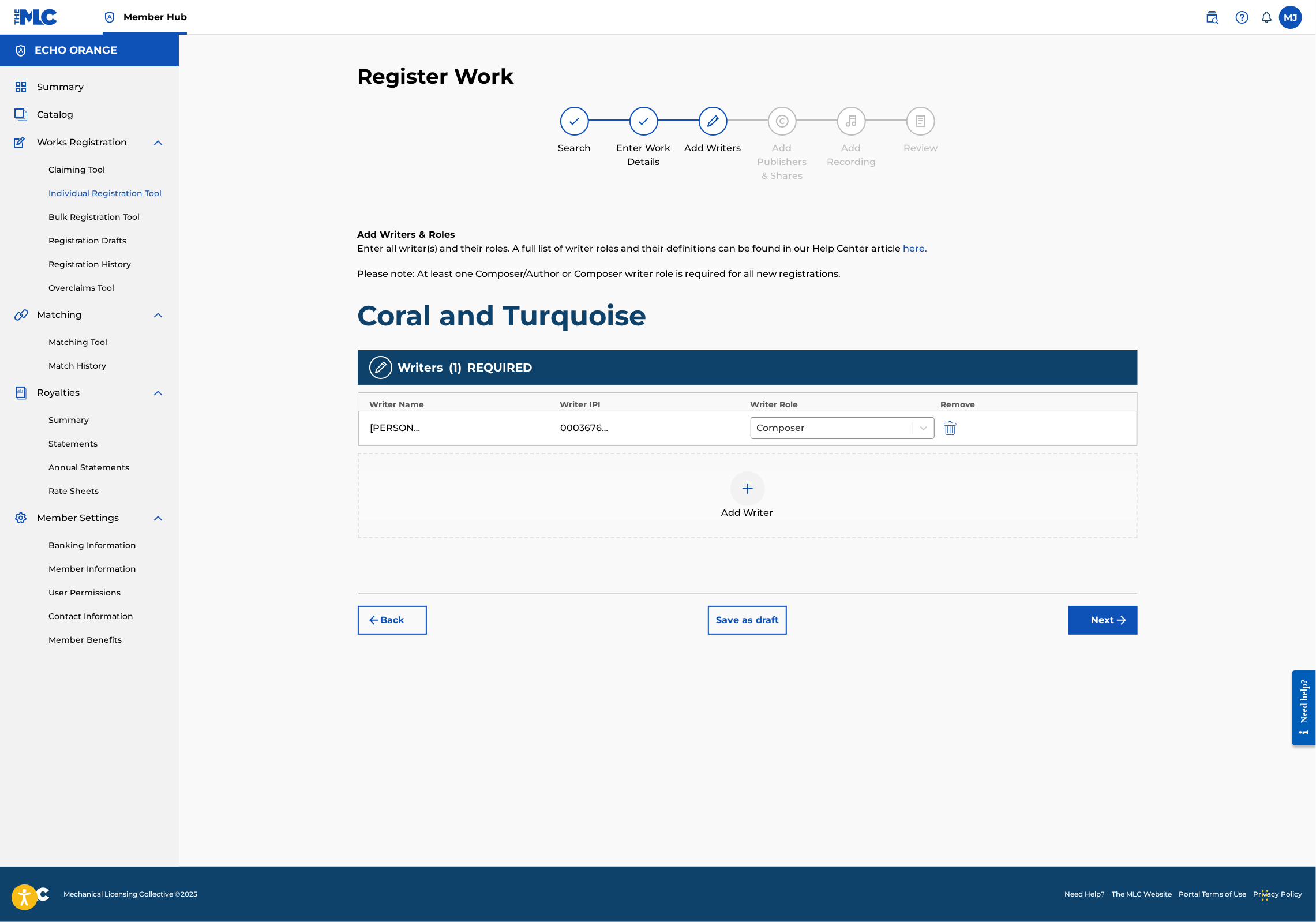
click at [1152, 707] on div "Register Work Search Enter Work Details Add Writers Add Publishers & Shares Add…" at bounding box center [748, 466] width 808 height 803
click at [1138, 635] on button "Next" at bounding box center [1104, 620] width 69 height 29
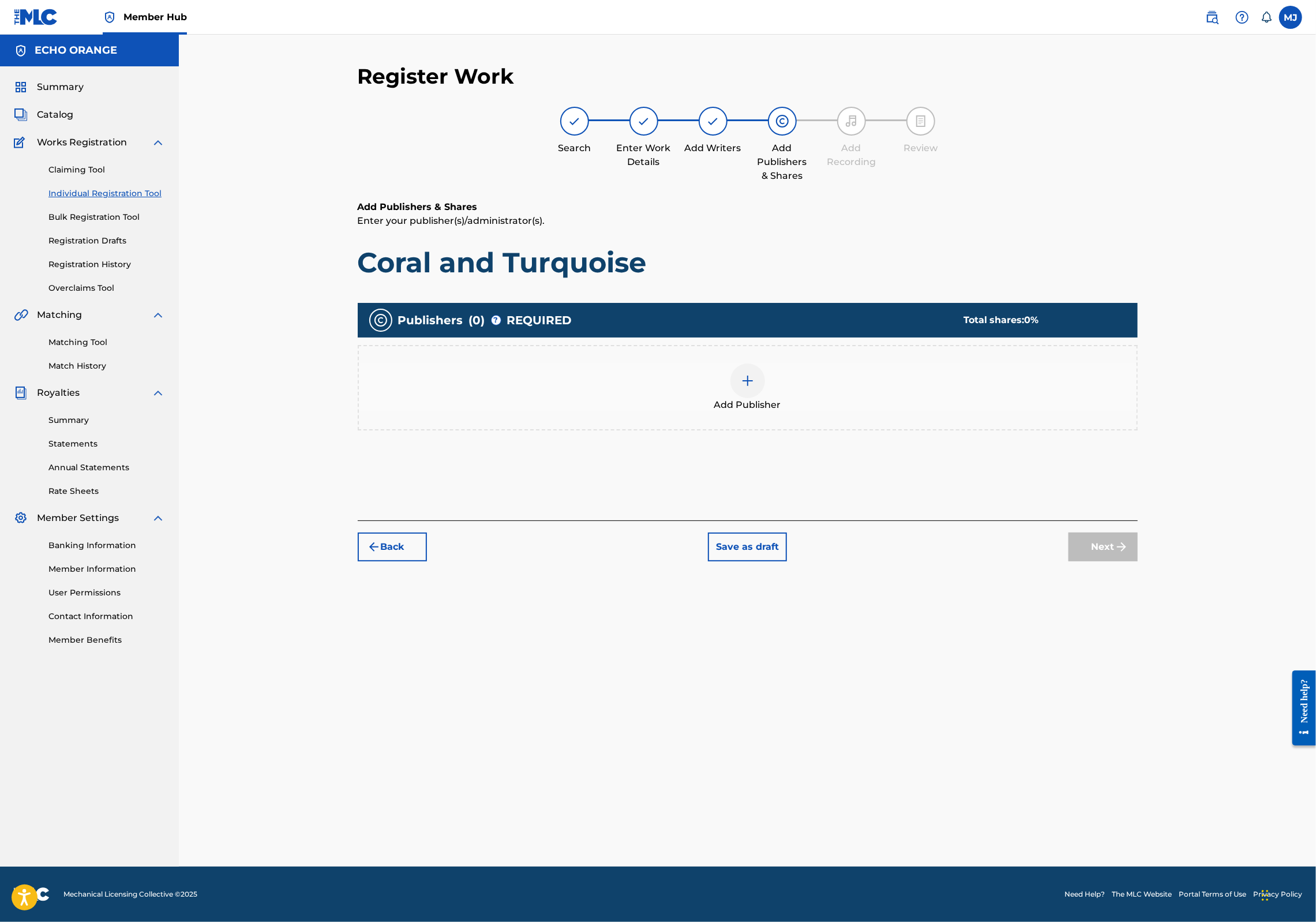
click at [765, 398] on div at bounding box center [748, 381] width 35 height 35
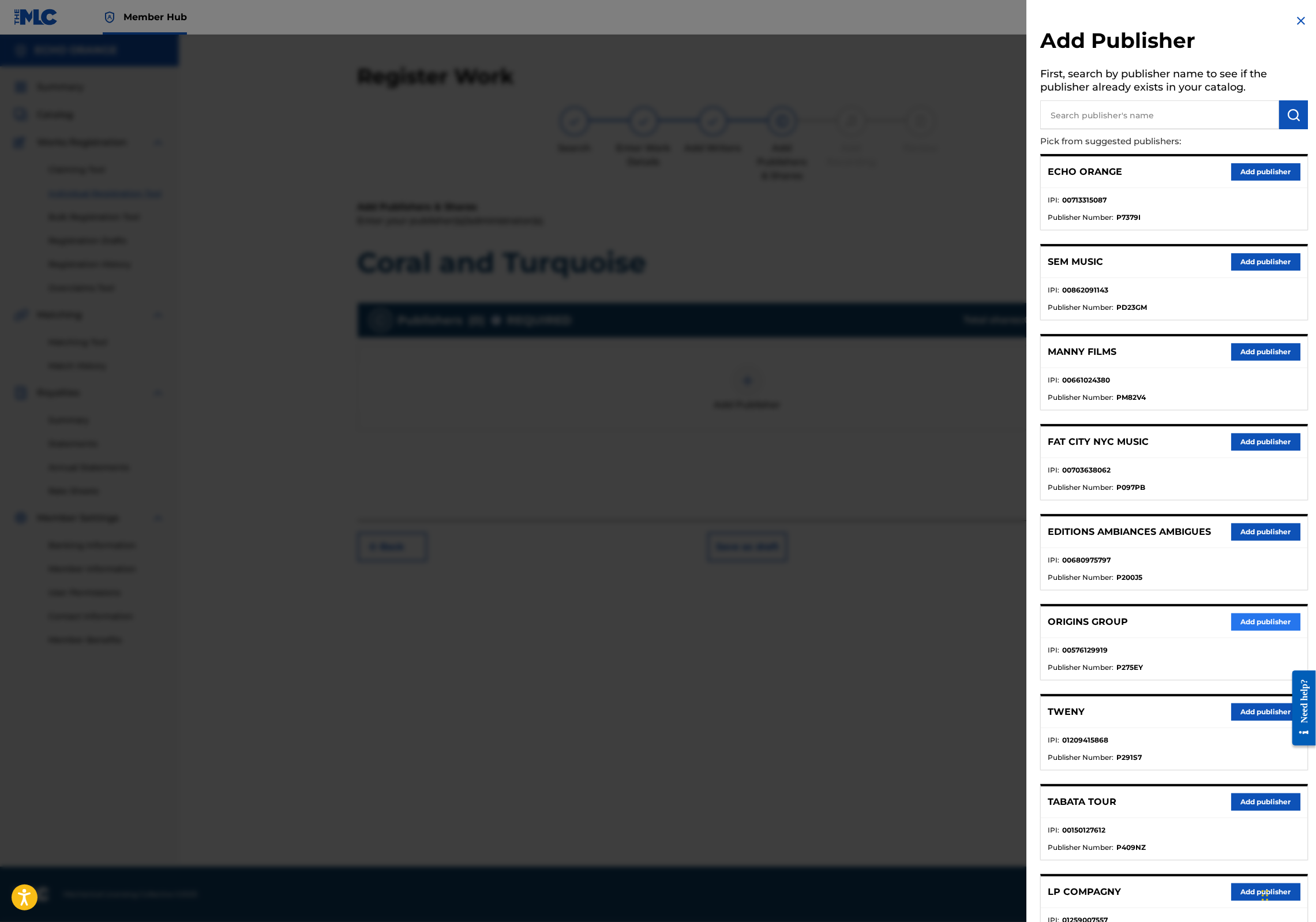
click at [1231, 631] on button "Add publisher" at bounding box center [1266, 622] width 69 height 17
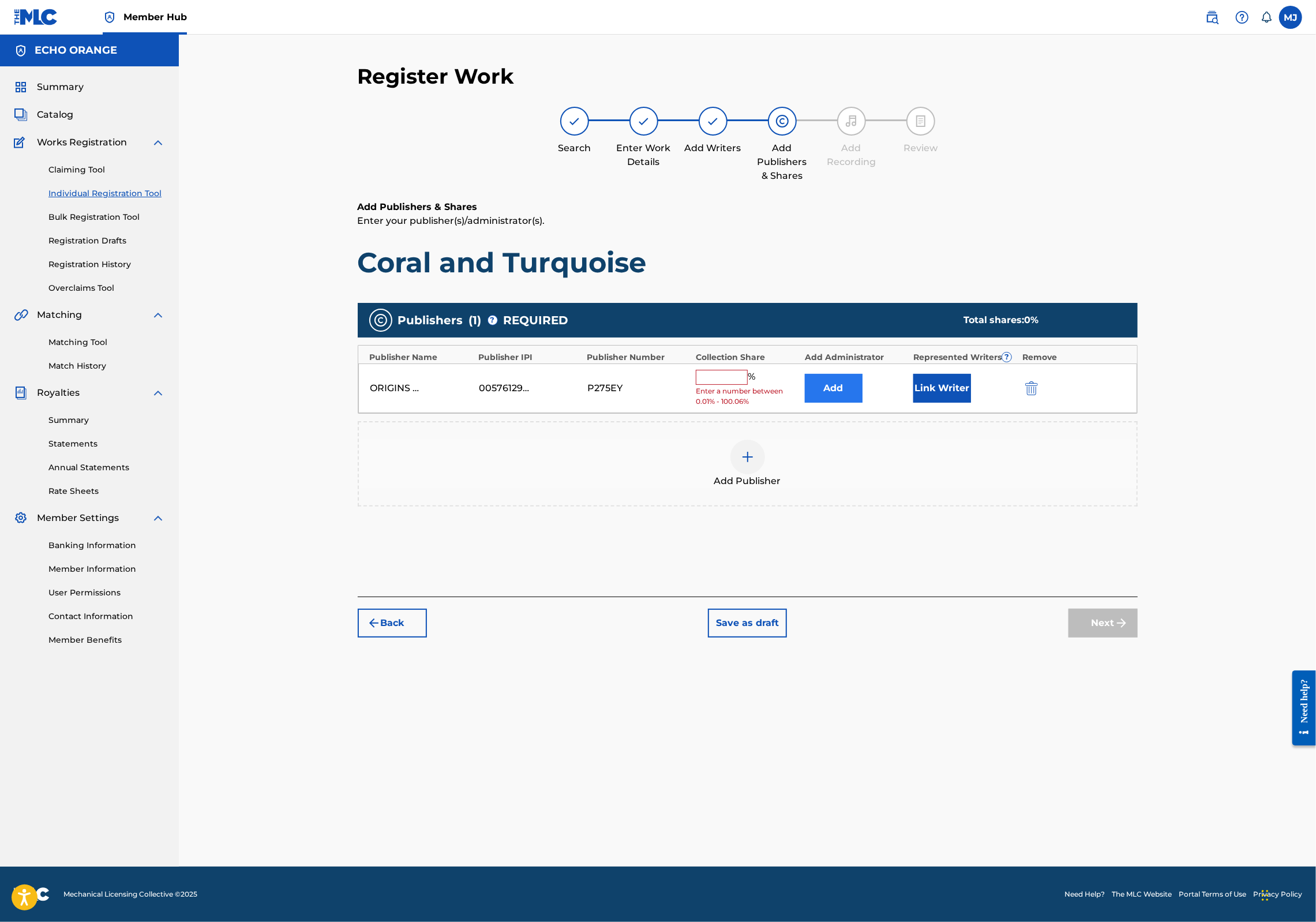
click at [842, 403] on button "Add" at bounding box center [833, 388] width 58 height 29
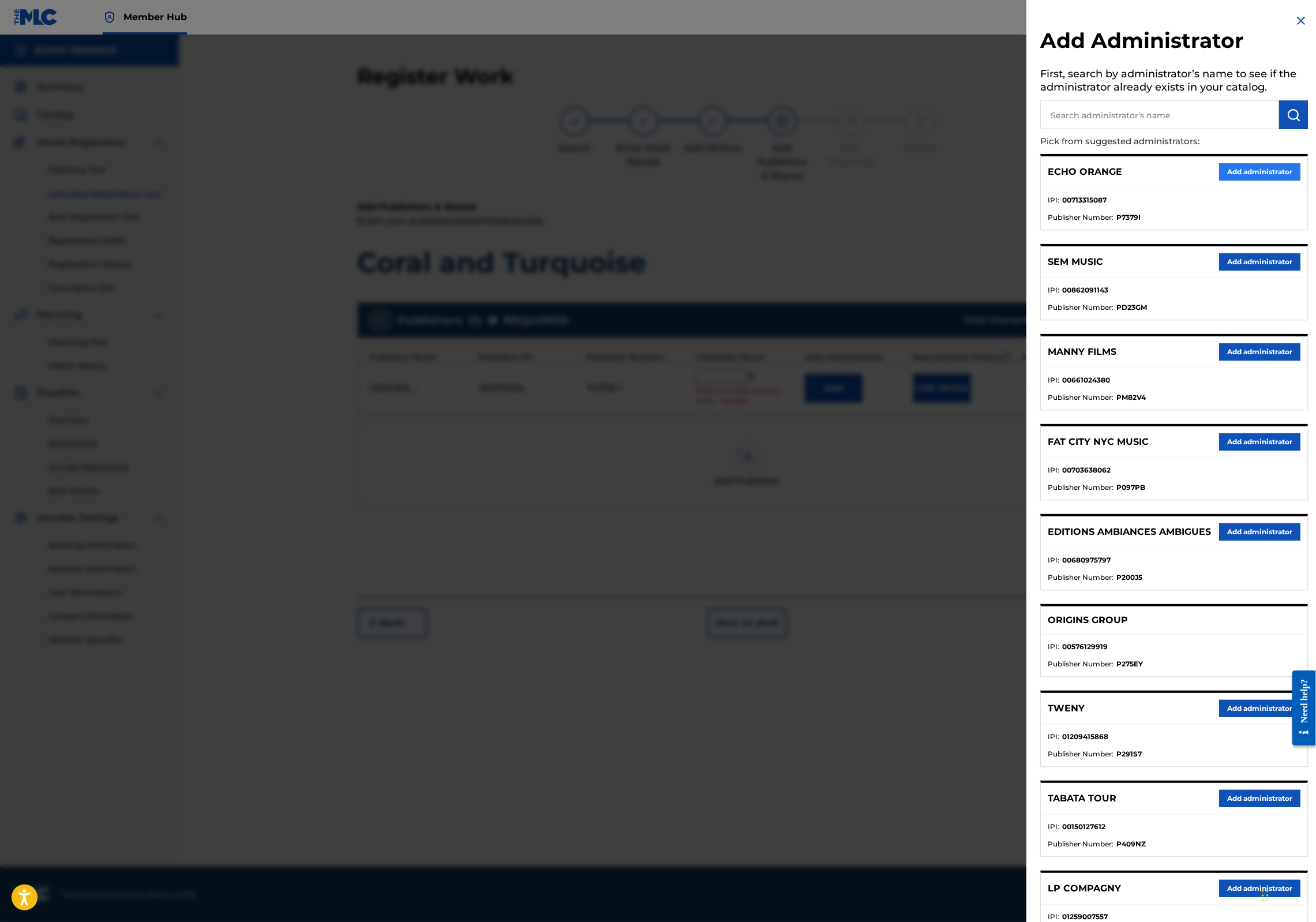
click at [1240, 181] on button "Add administrator" at bounding box center [1260, 172] width 81 height 17
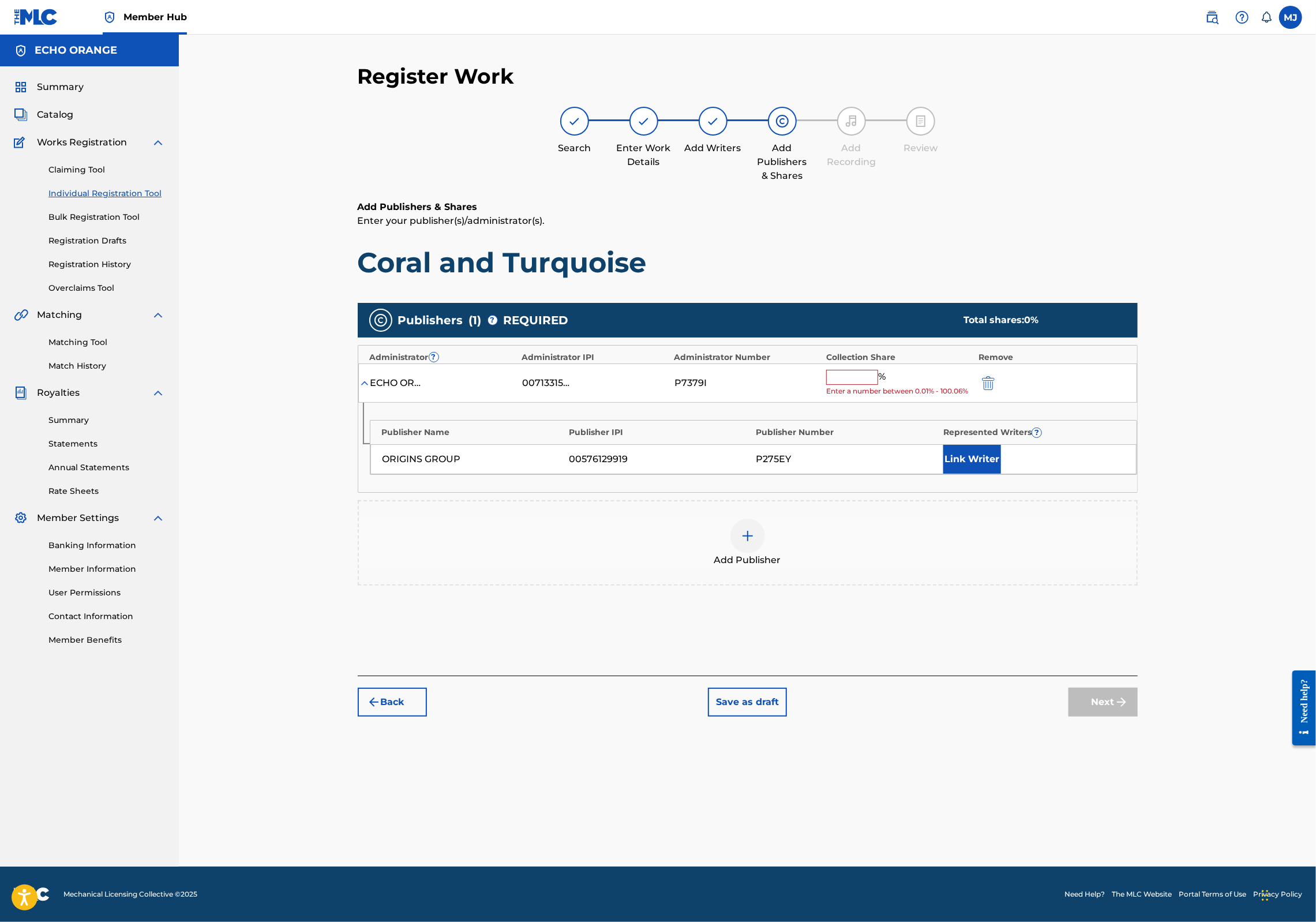
click at [889, 385] on div "%" at bounding box center [857, 378] width 62 height 15
click at [878, 385] on input "text" at bounding box center [852, 378] width 52 height 15
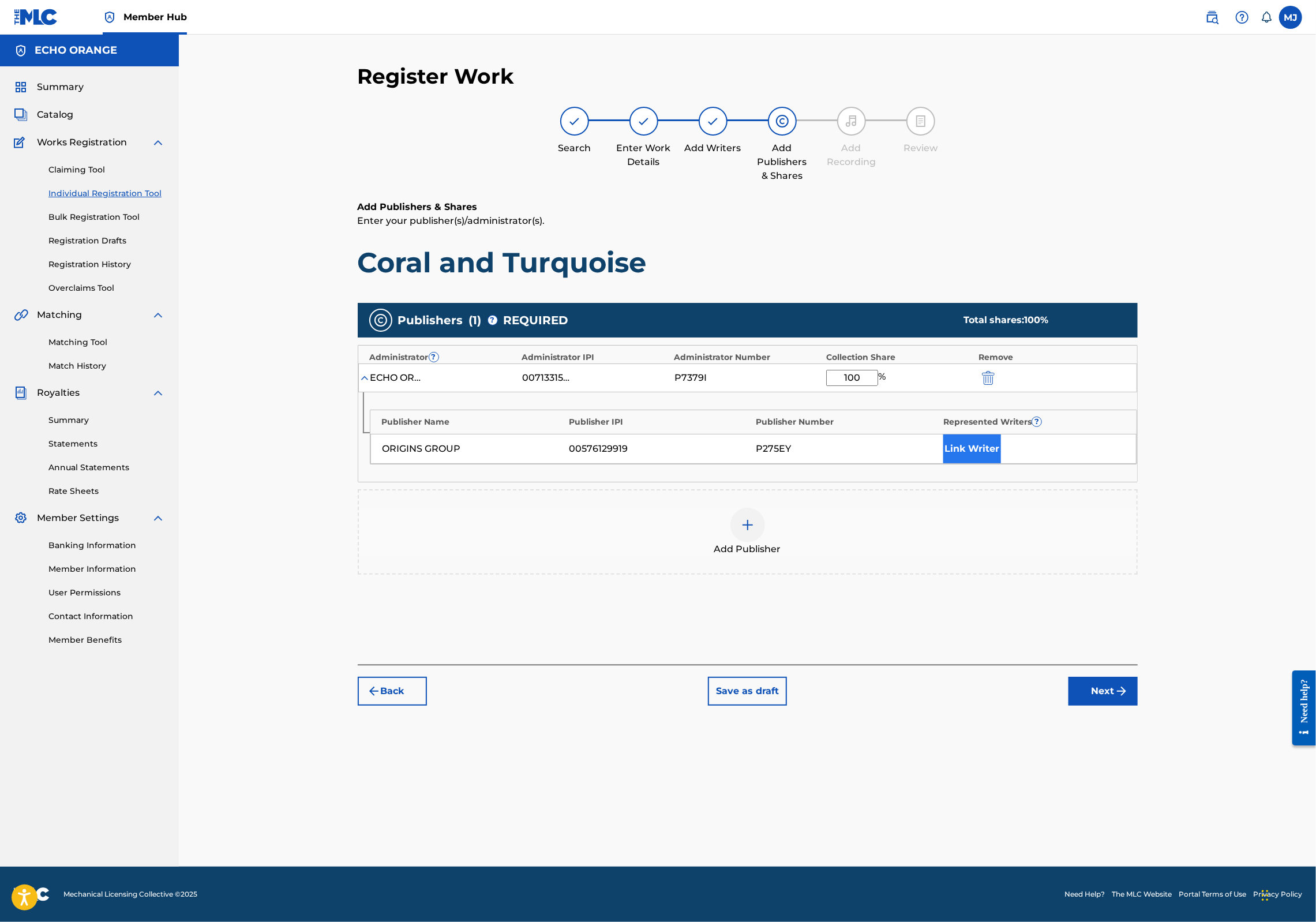
type input "100"
click at [1001, 463] on button "Link Writer" at bounding box center [972, 449] width 58 height 29
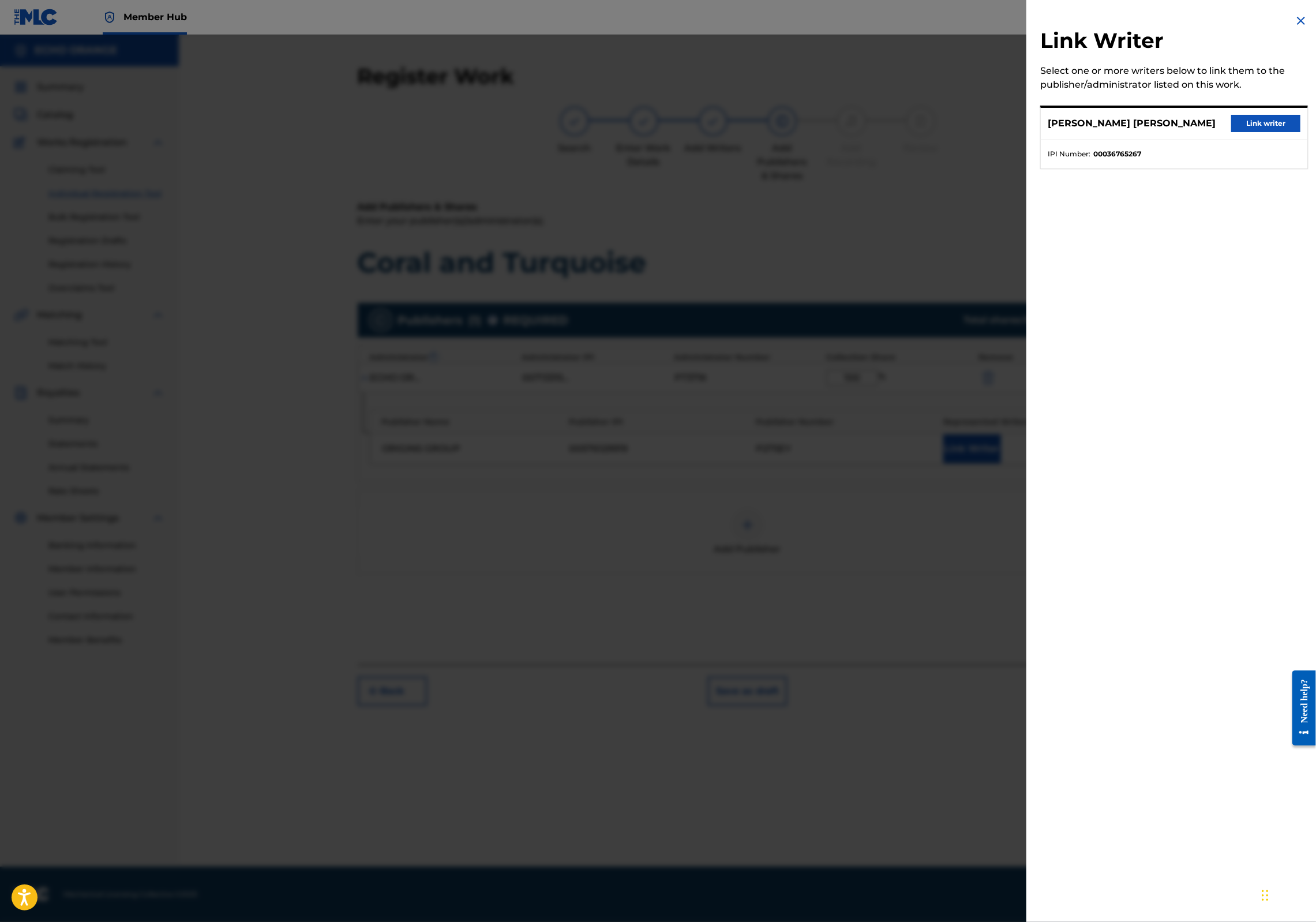
click at [1271, 131] on button "Link writer" at bounding box center [1266, 123] width 69 height 17
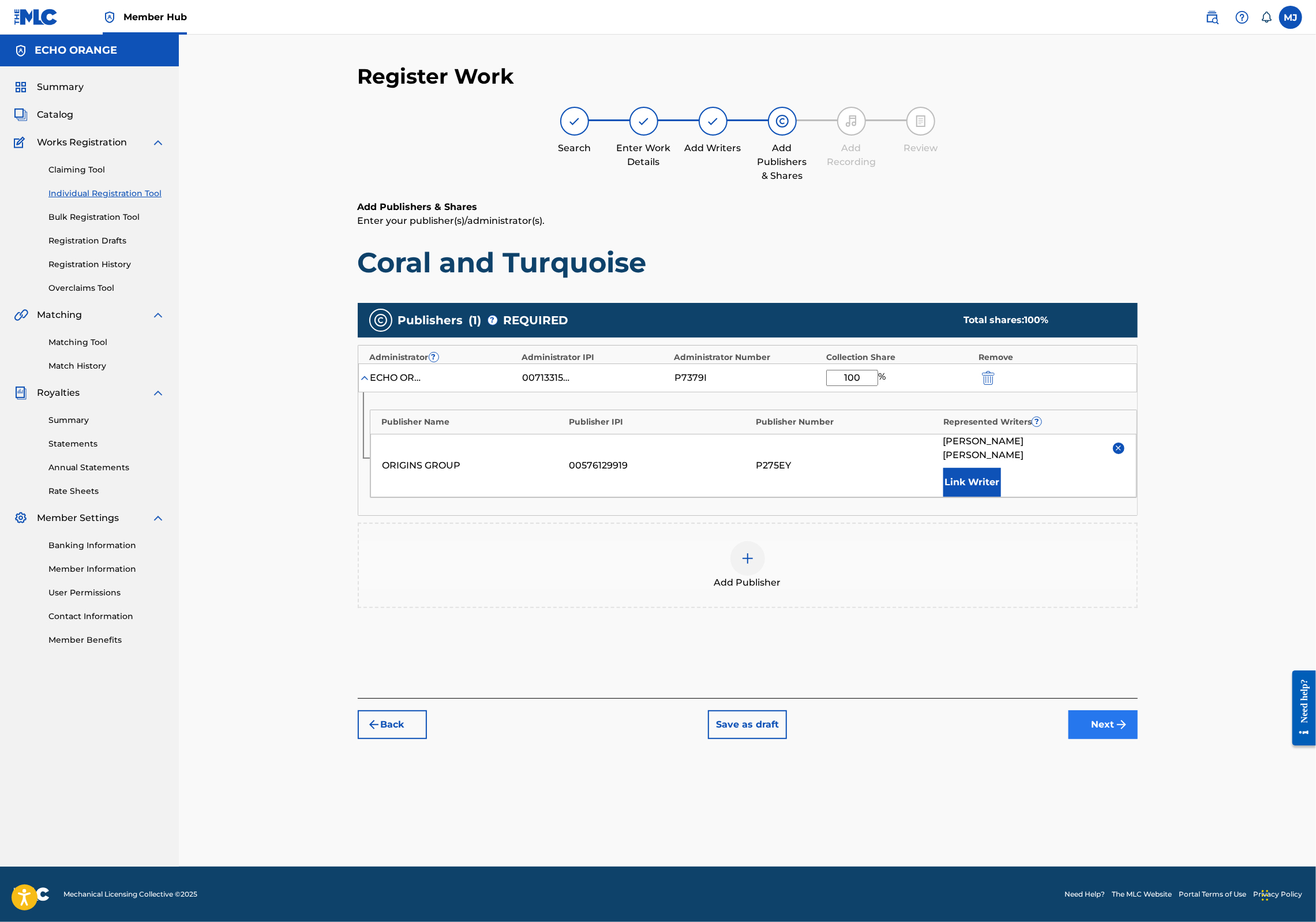
click at [1138, 740] on button "Next" at bounding box center [1104, 725] width 69 height 29
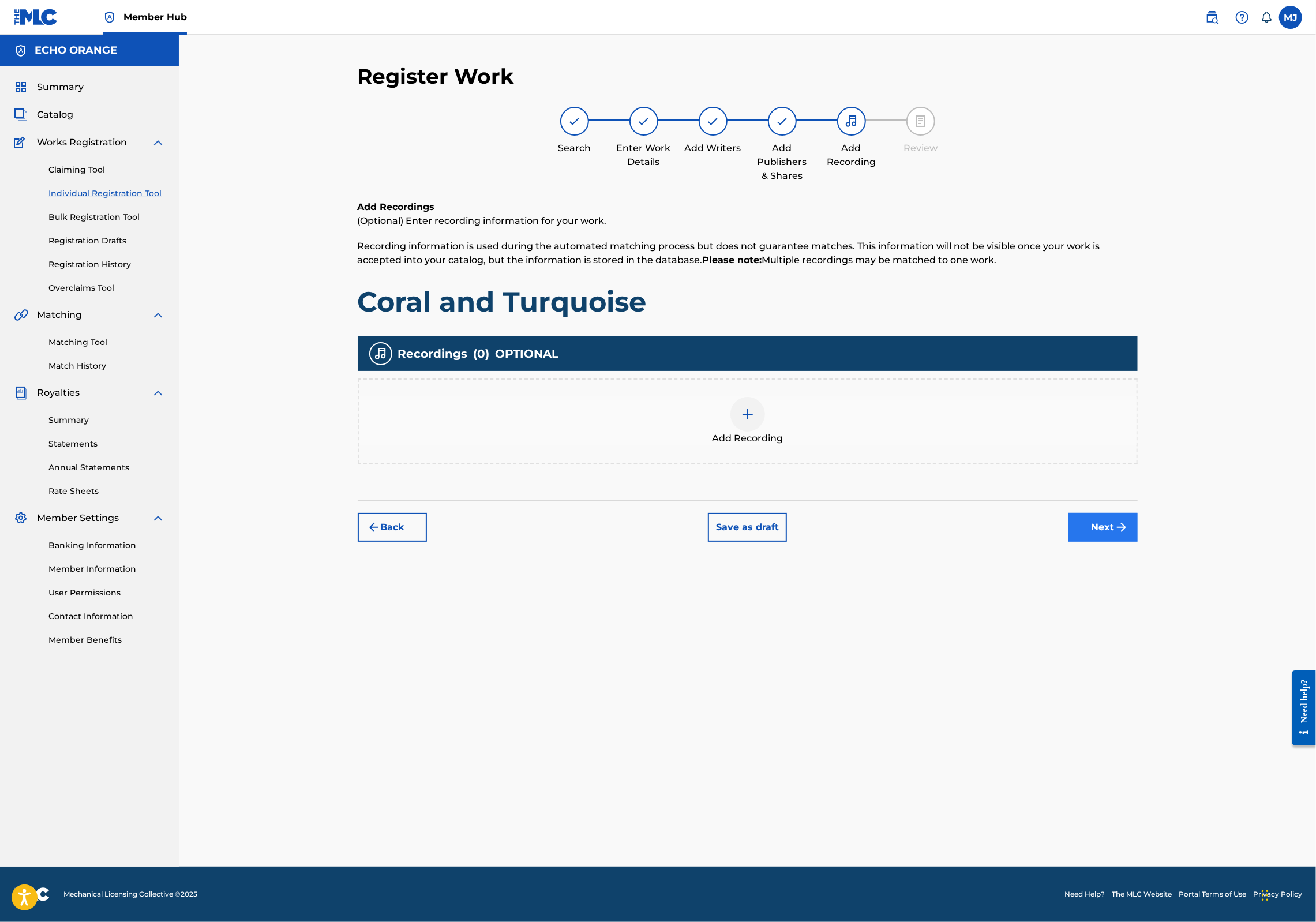
click at [1138, 542] on button "Next" at bounding box center [1104, 527] width 69 height 29
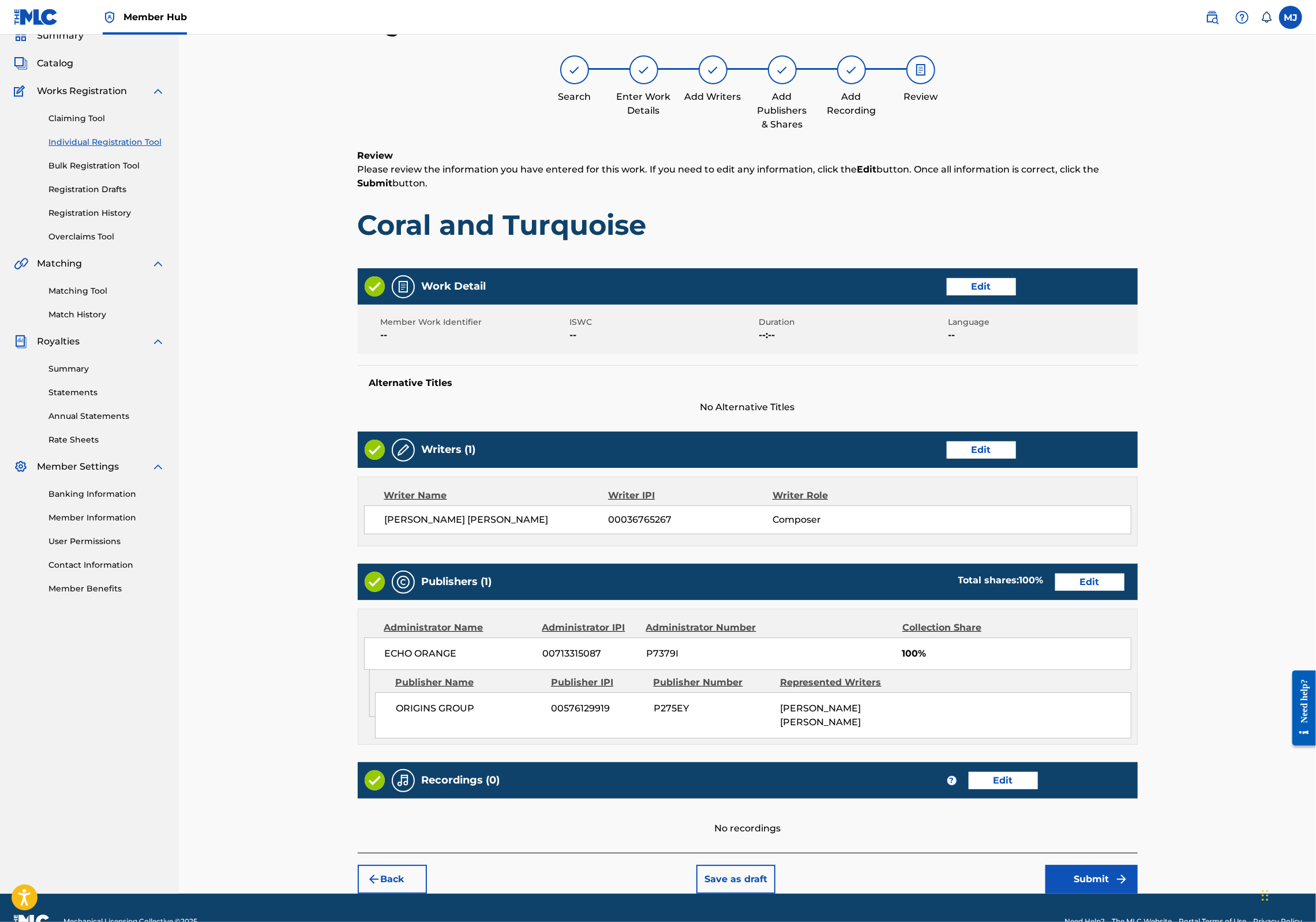
scroll to position [186, 0]
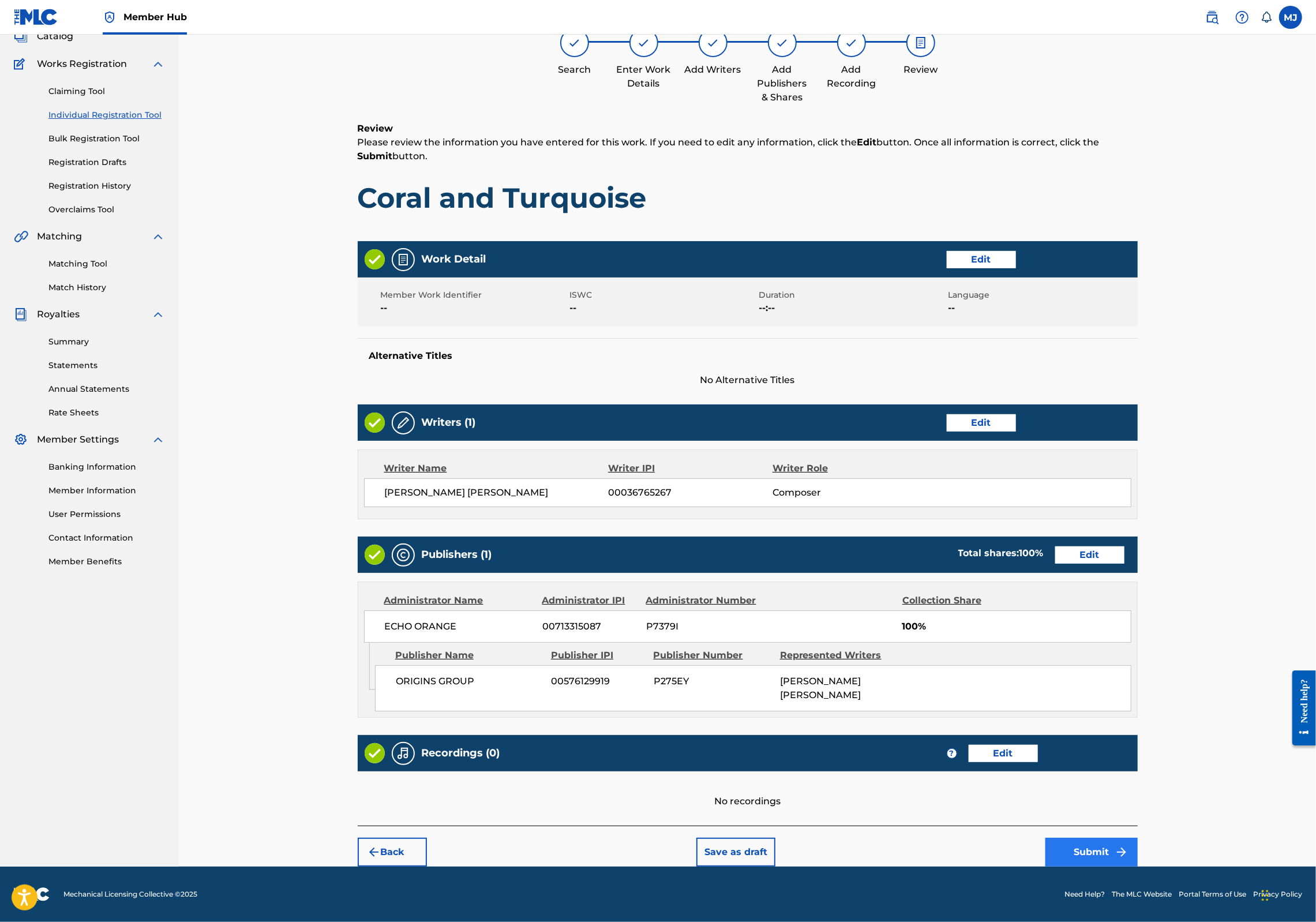
click at [1138, 853] on button "Submit" at bounding box center [1092, 852] width 92 height 29
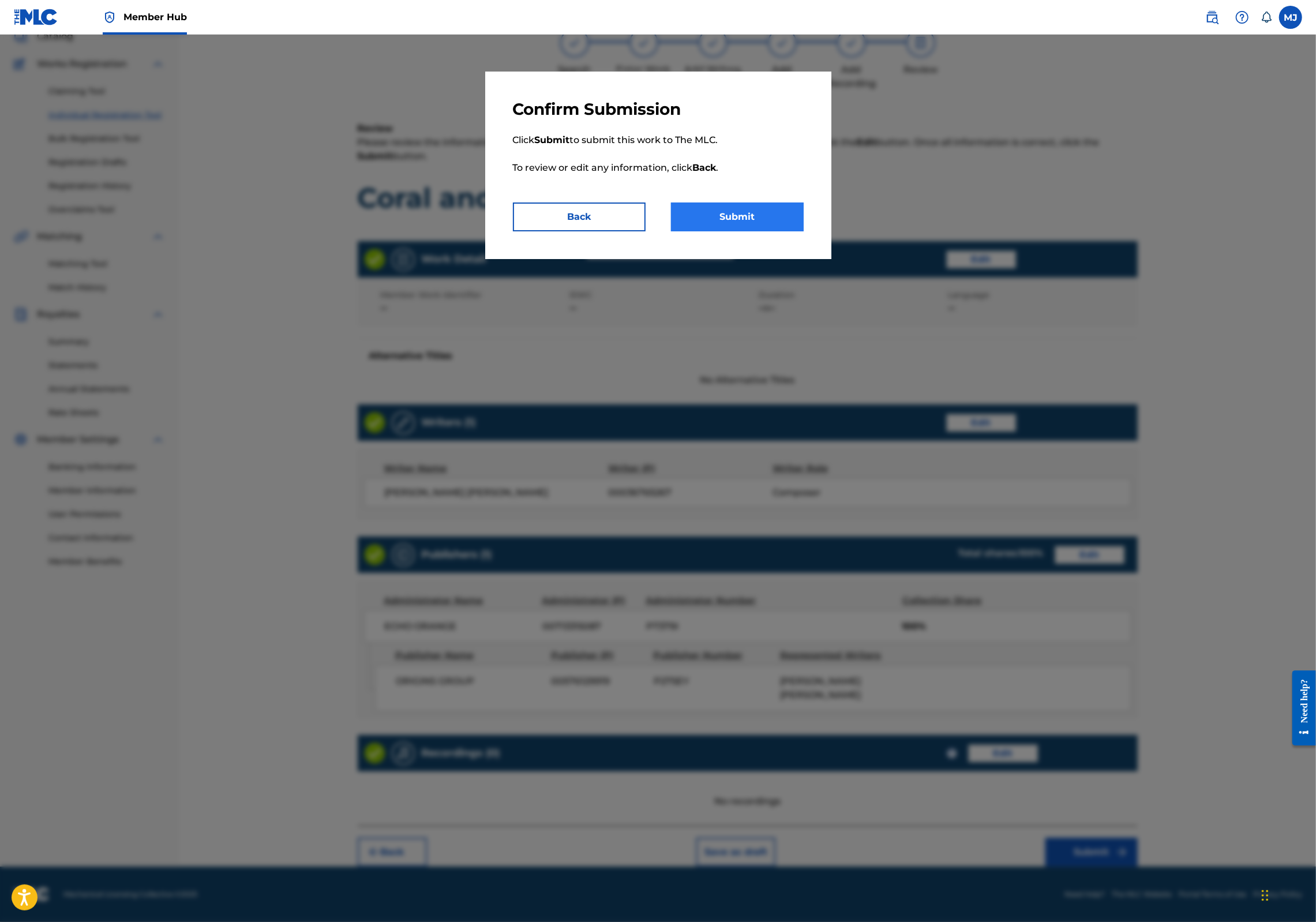
click at [747, 231] on button "Submit" at bounding box center [737, 217] width 133 height 29
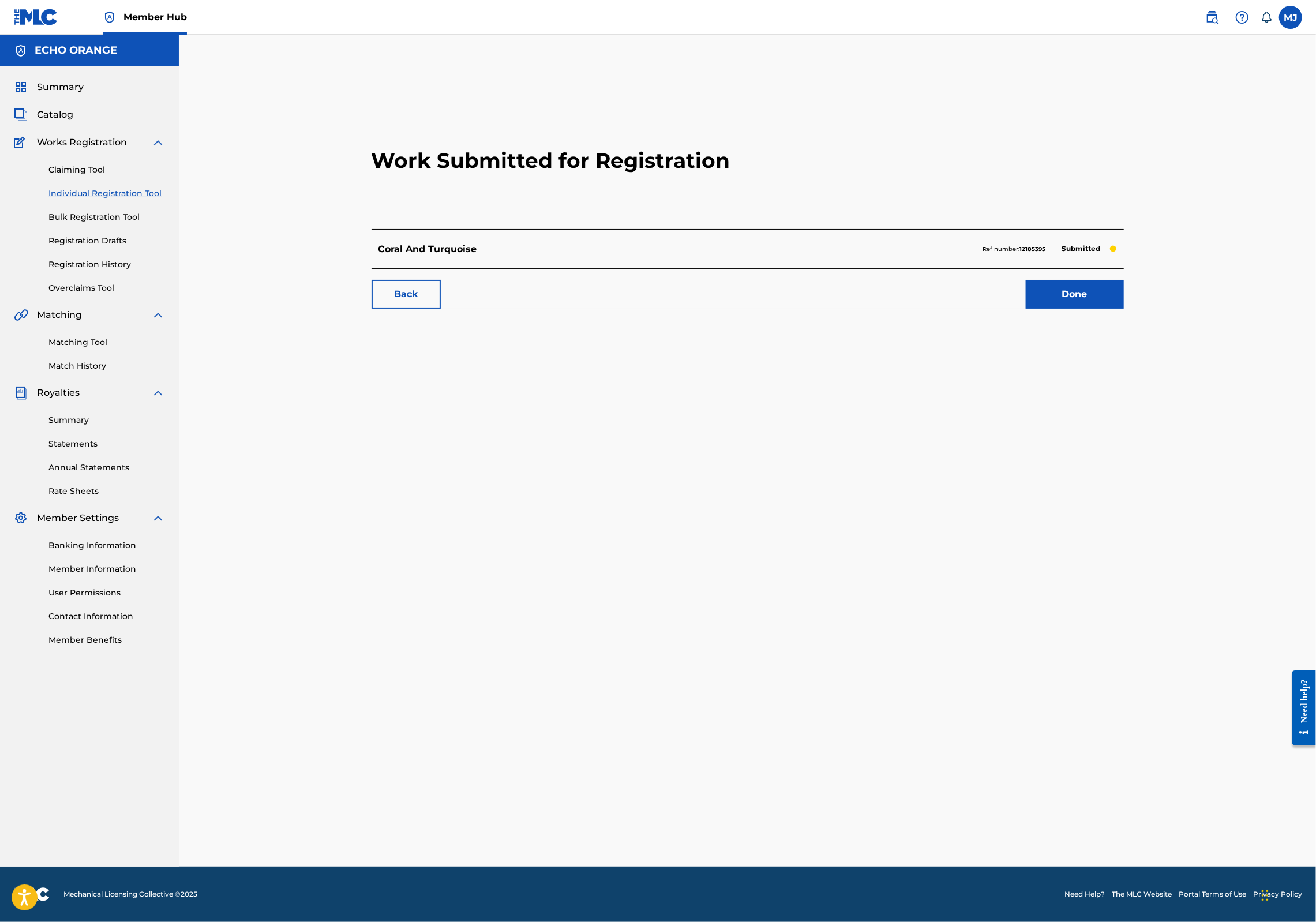
click at [1070, 309] on div "Back Done" at bounding box center [748, 288] width 752 height 41
click at [1109, 309] on link "Done" at bounding box center [1075, 294] width 98 height 29
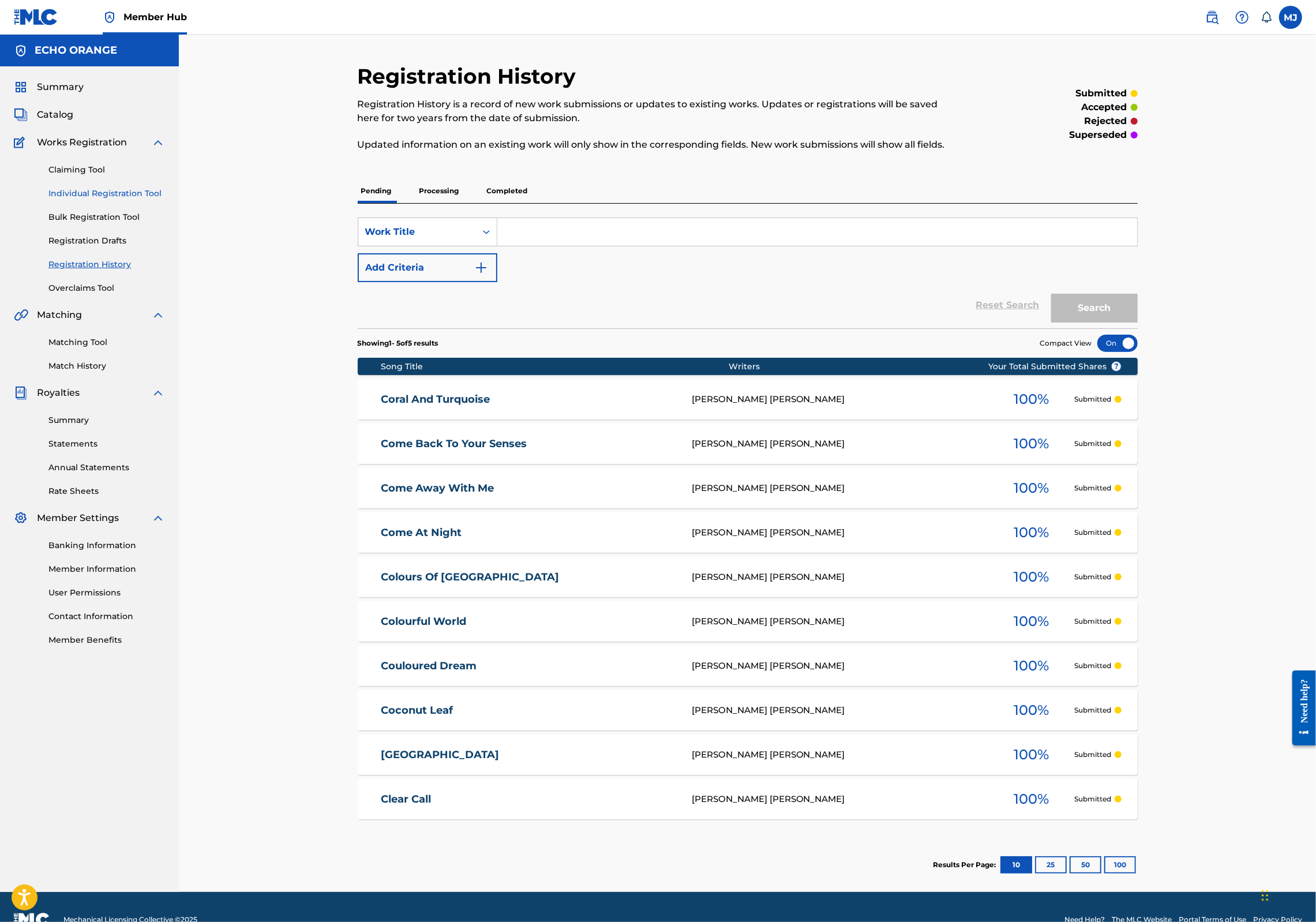
click at [141, 200] on link "Individual Registration Tool" at bounding box center [107, 194] width 116 height 12
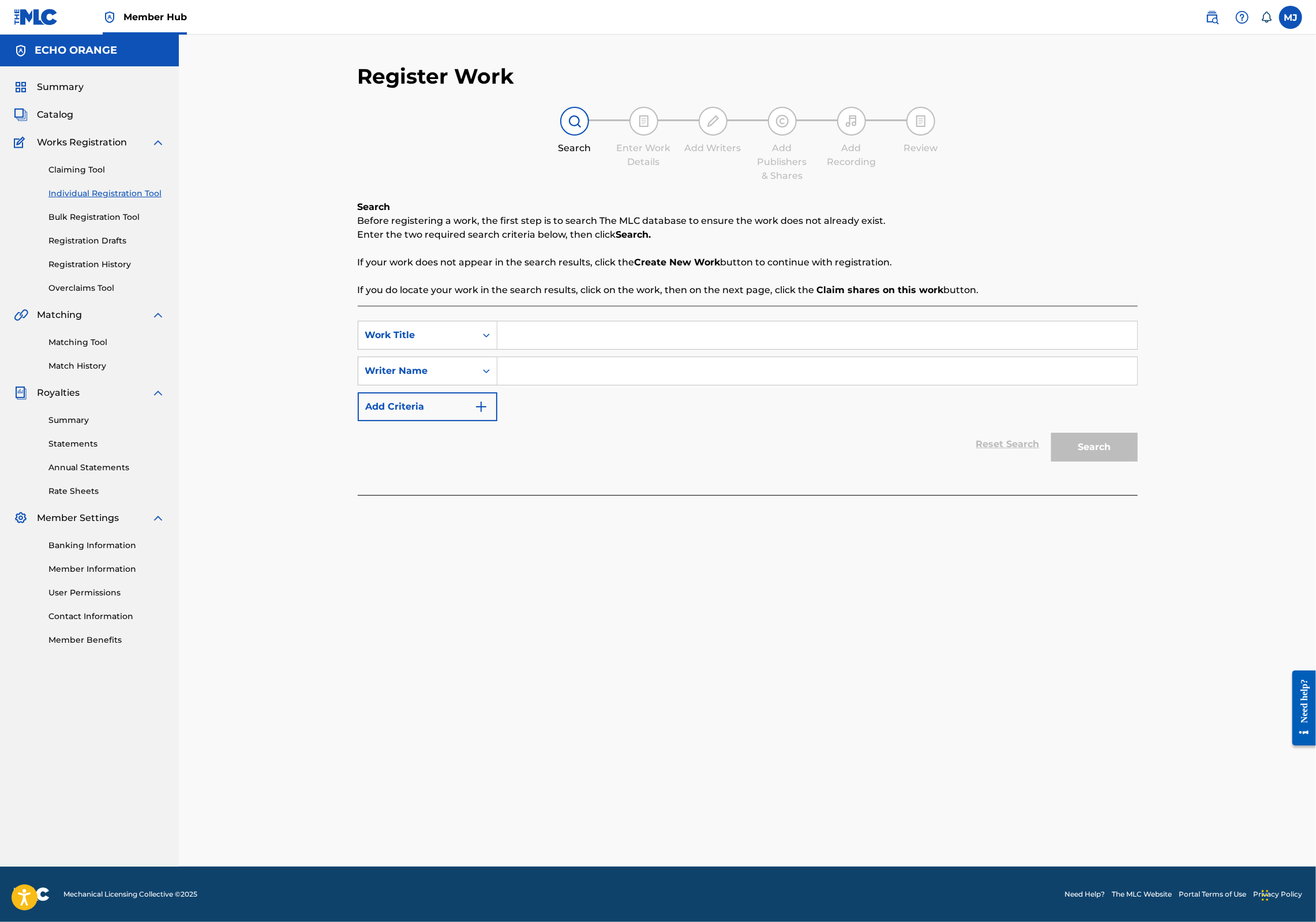
click at [686, 349] on input "Search Form" at bounding box center [818, 335] width 640 height 28
click at [684, 349] on input "Search Form" at bounding box center [818, 335] width 640 height 28
click at [510, 349] on input "Search Form" at bounding box center [818, 335] width 640 height 28
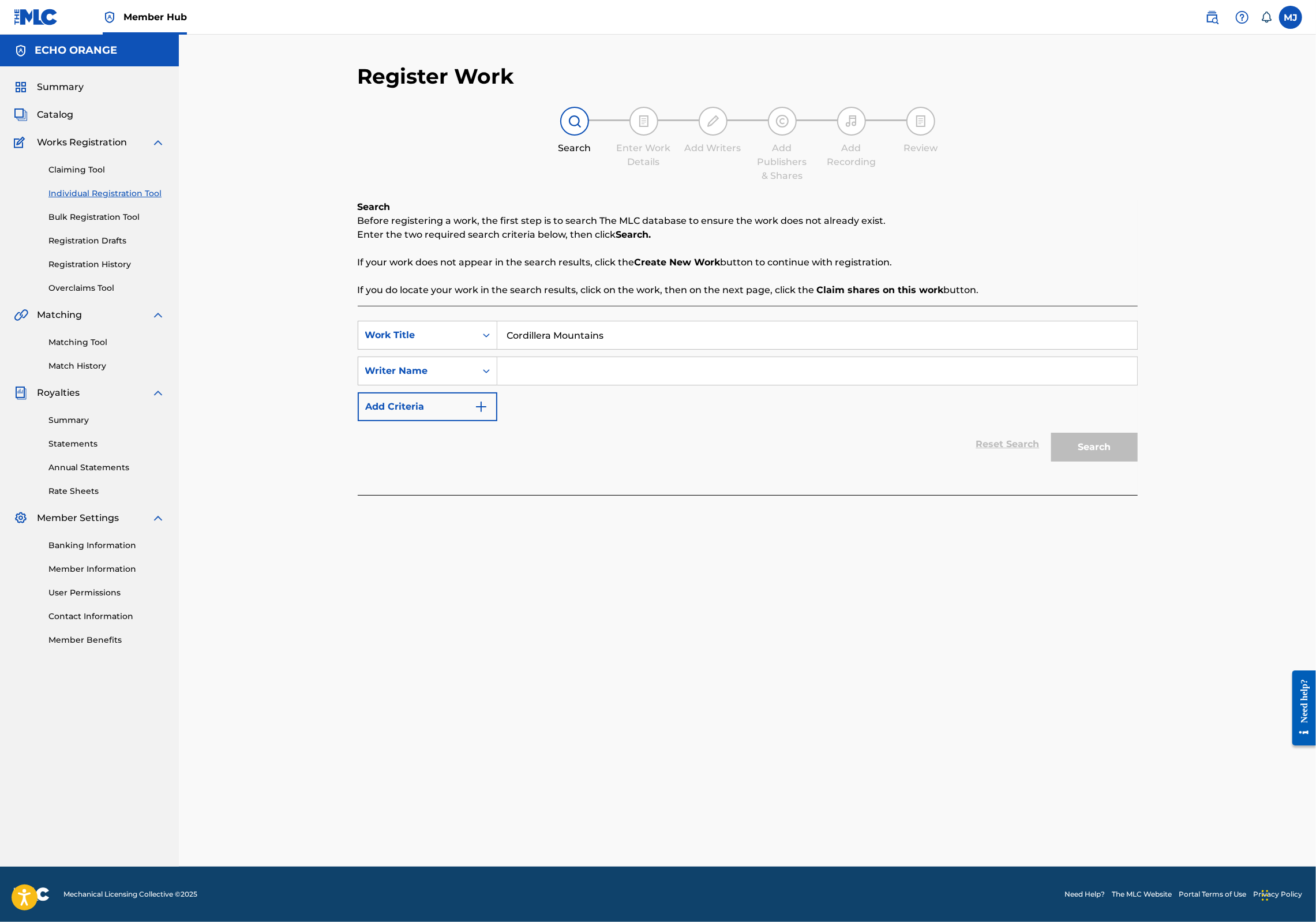
type input "Cordillera Mountains"
click at [526, 385] on input "Search Form" at bounding box center [818, 371] width 640 height 28
paste input "denis hekimian"
type input "denis hekimian"
click at [1138, 462] on button "Search" at bounding box center [1094, 447] width 86 height 29
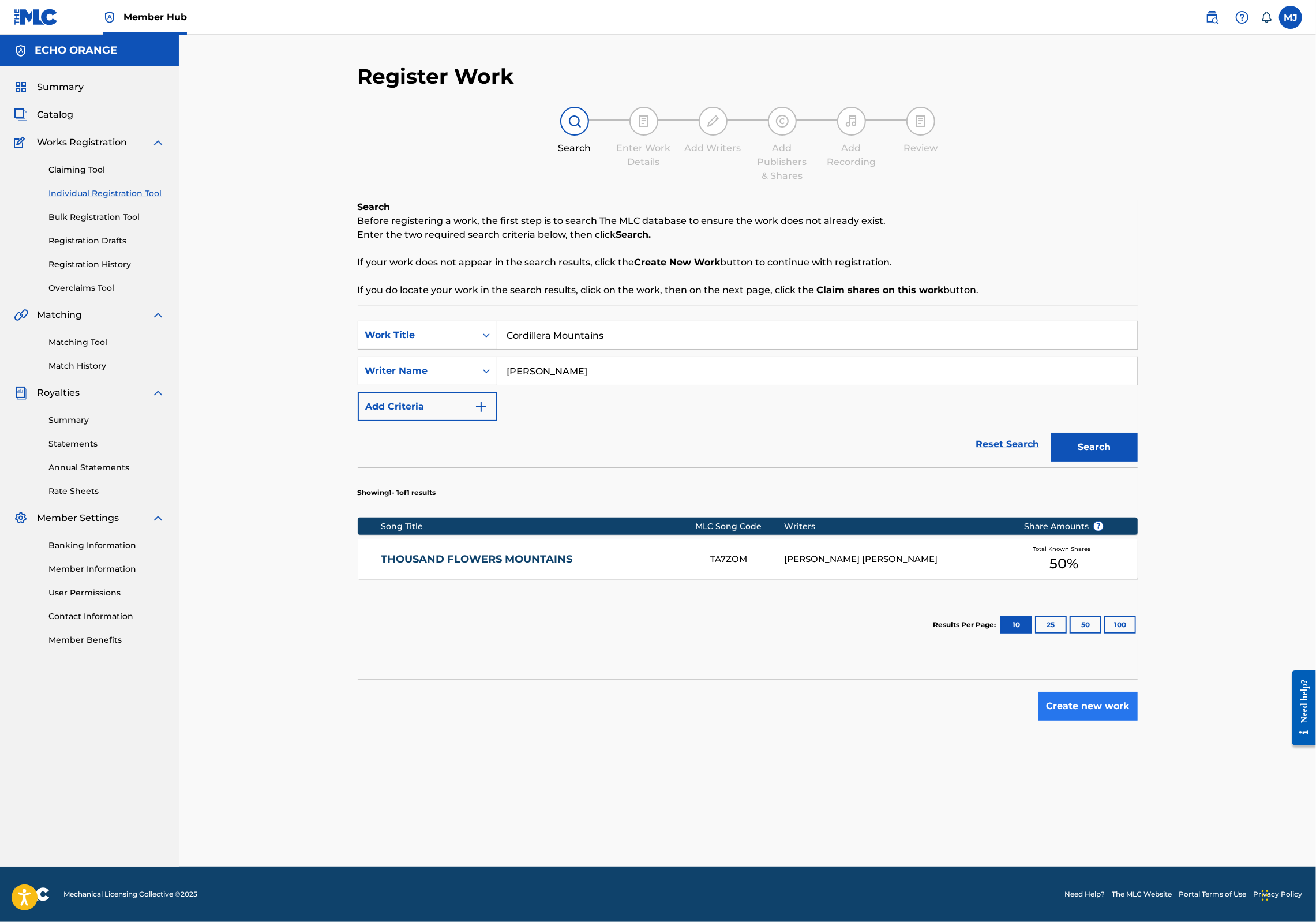
click at [1152, 799] on div "Register Work Search Enter Work Details Add Writers Add Publishers & Shares Add…" at bounding box center [748, 466] width 808 height 803
click at [1138, 721] on button "Create new work" at bounding box center [1089, 707] width 99 height 29
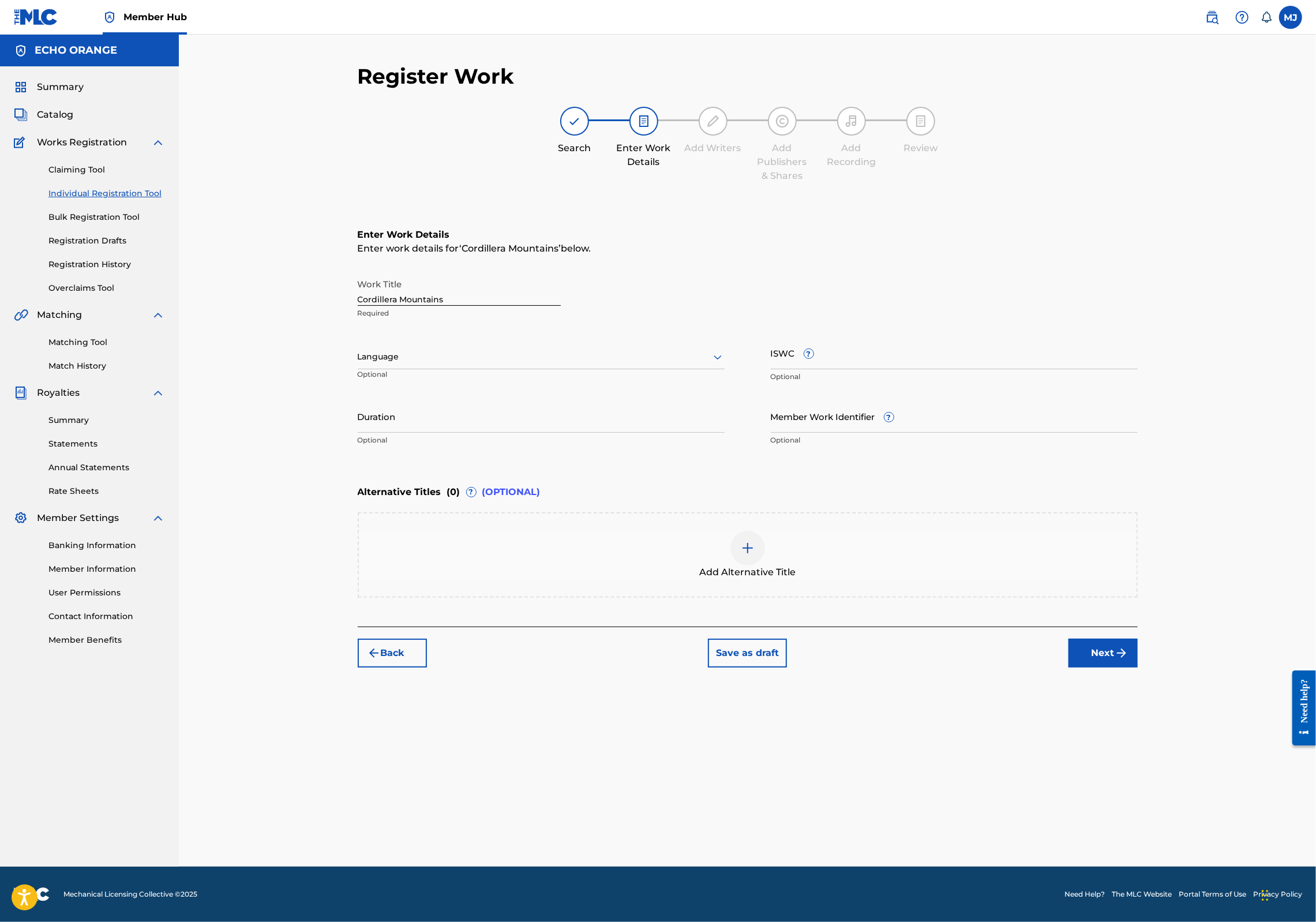
click at [1152, 772] on div "Register Work Search Enter Work Details Add Writers Add Publishers & Shares Add…" at bounding box center [748, 466] width 808 height 803
click at [1138, 667] on button "Next" at bounding box center [1104, 653] width 69 height 29
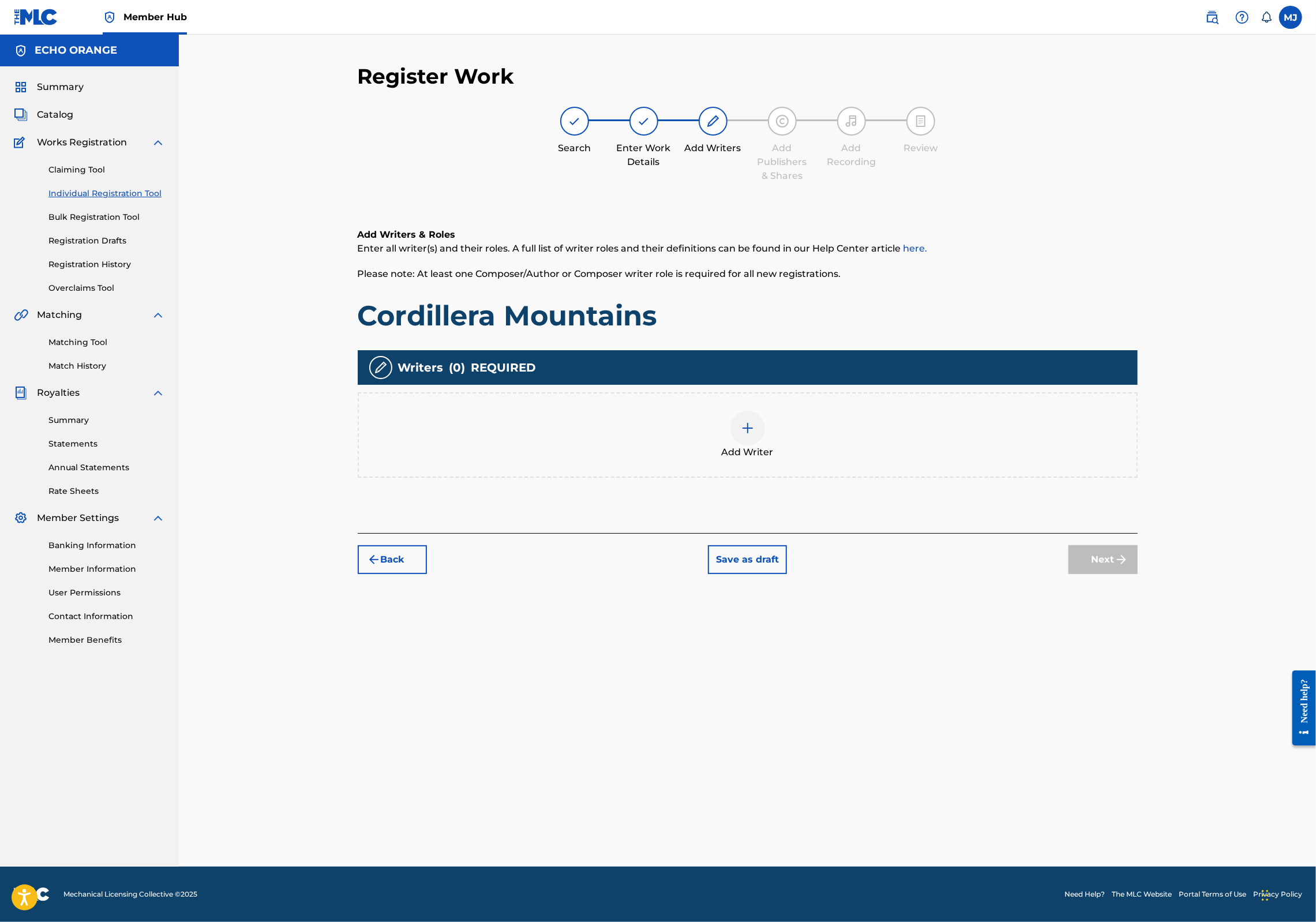
click at [1138, 574] on div "Next" at bounding box center [1104, 559] width 69 height 29
click at [919, 478] on div "Add Writer" at bounding box center [748, 435] width 780 height 86
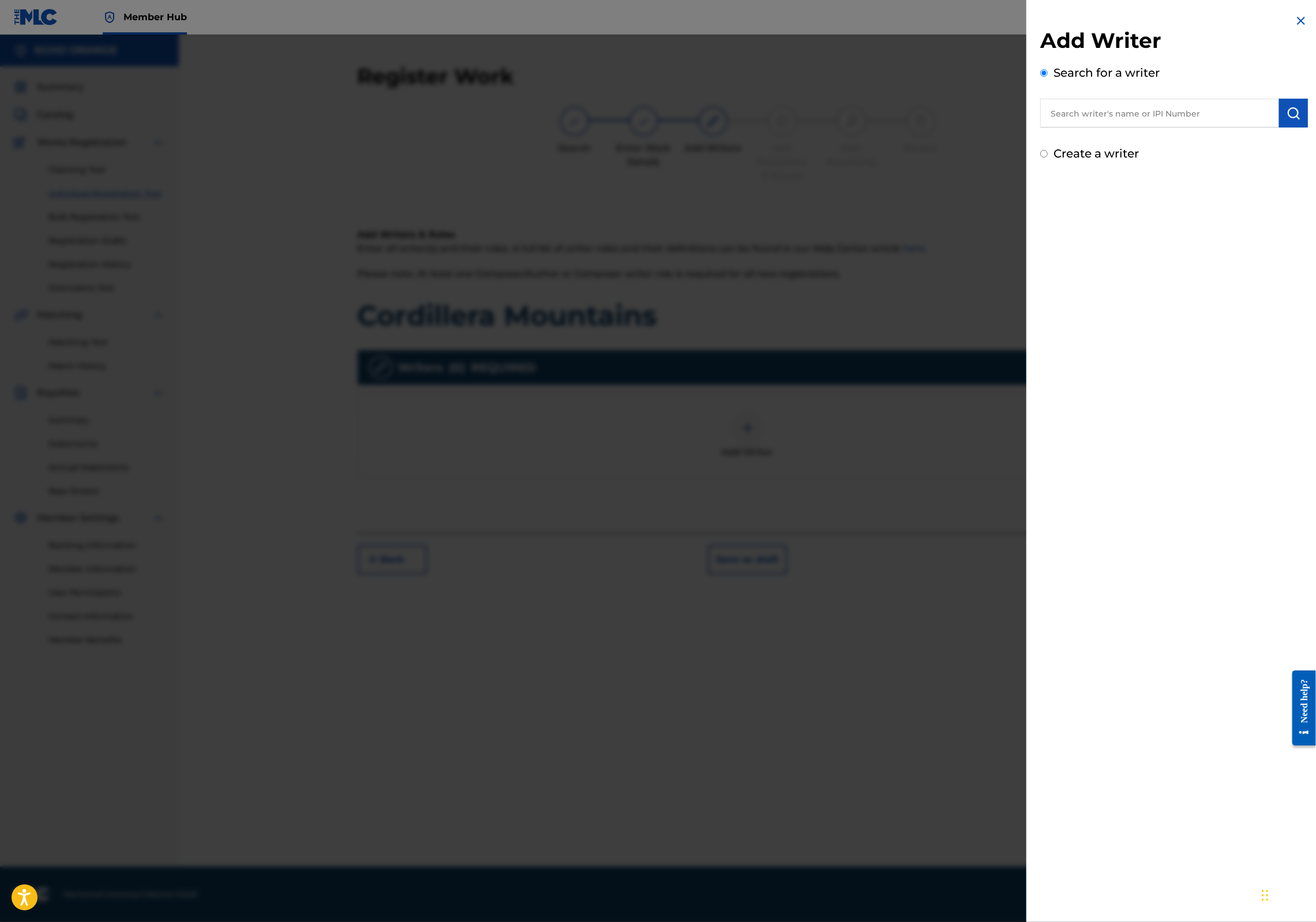
click at [1110, 128] on input "text" at bounding box center [1160, 113] width 239 height 29
paste input "denis hekimian"
type input "denis hekimian"
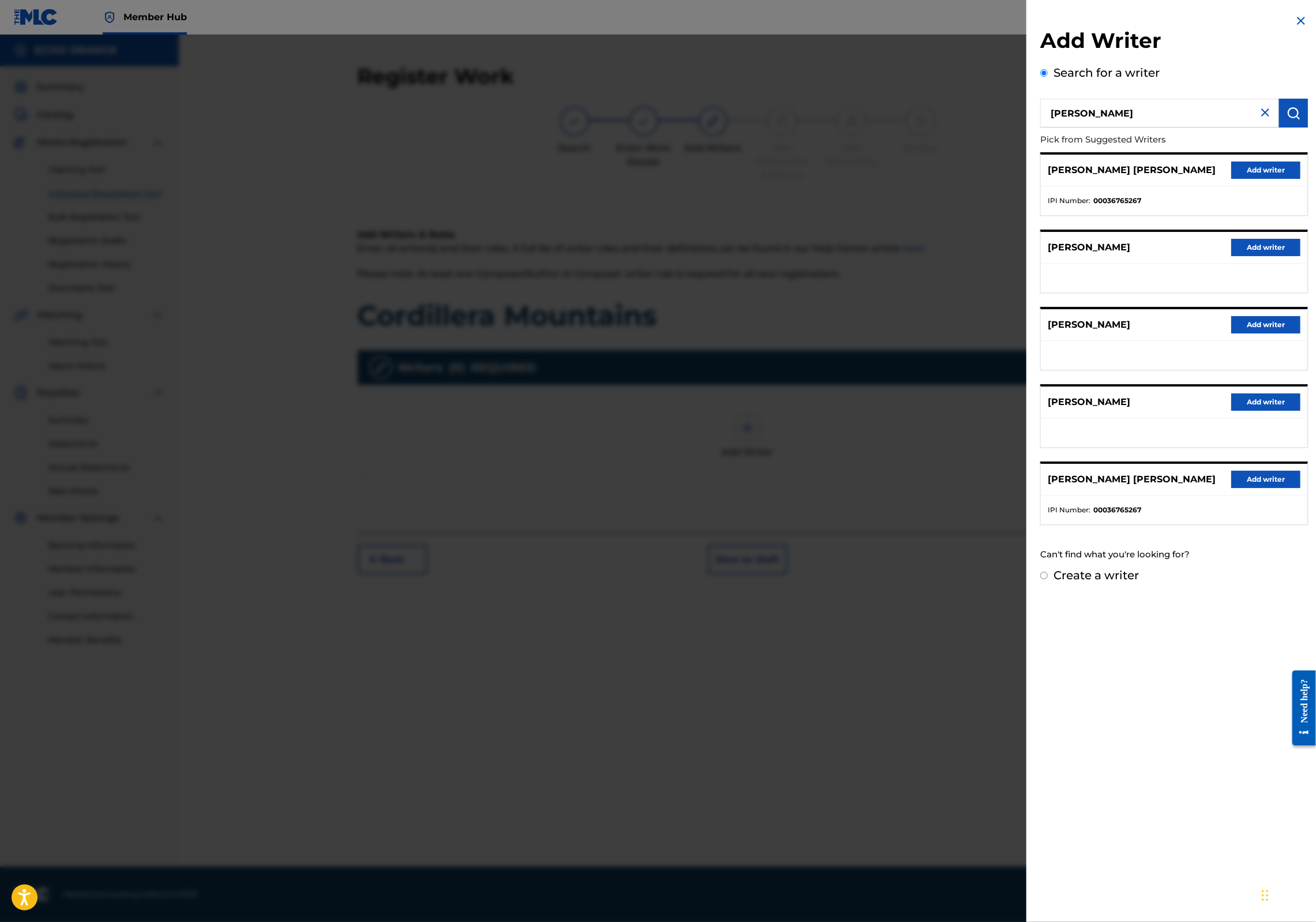
click at [1291, 179] on button "Add writer" at bounding box center [1266, 170] width 69 height 17
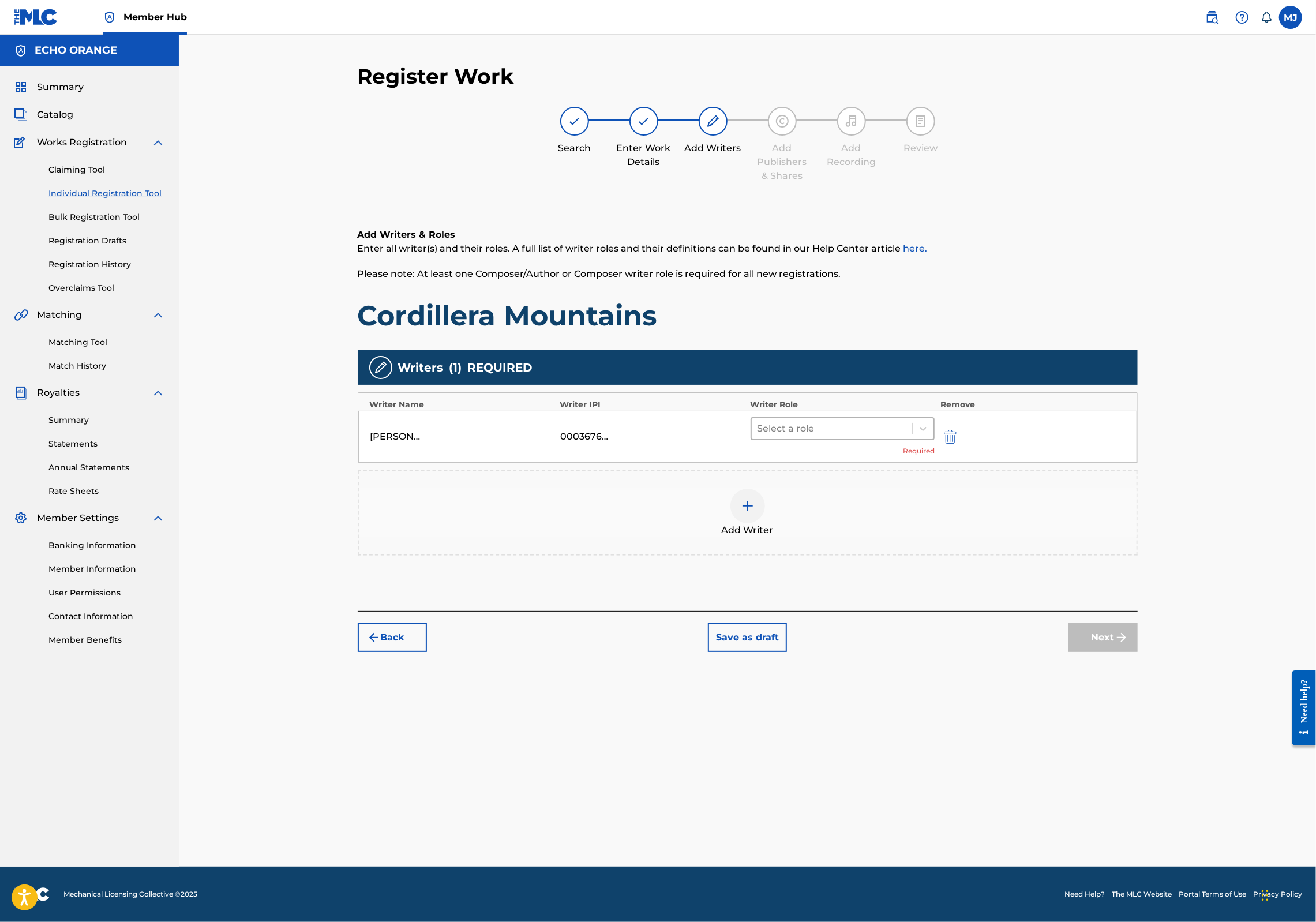
click at [894, 437] on div at bounding box center [832, 429] width 149 height 17
click at [836, 603] on div "Composer" at bounding box center [880, 595] width 222 height 23
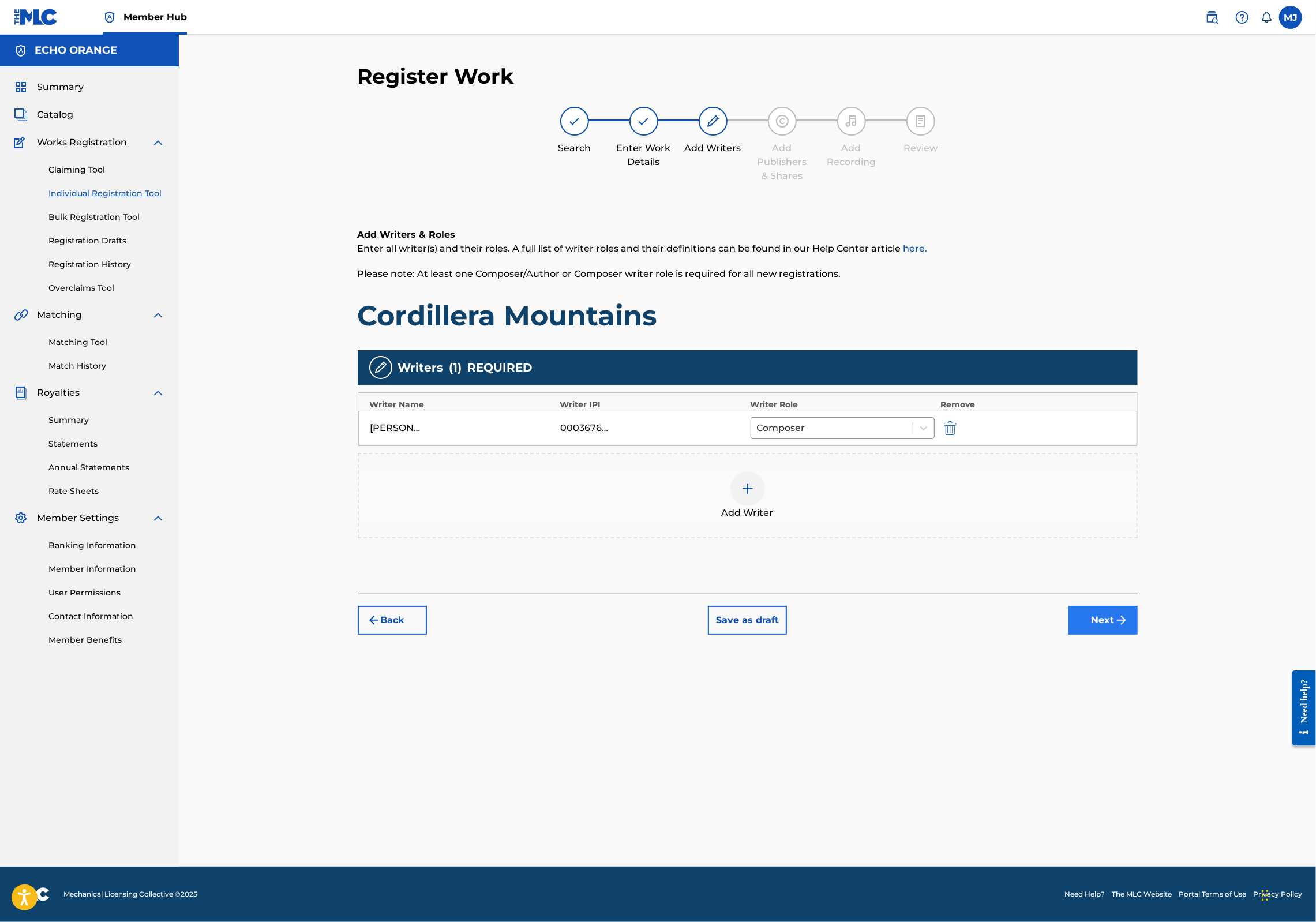
click at [1138, 635] on button "Next" at bounding box center [1104, 620] width 69 height 29
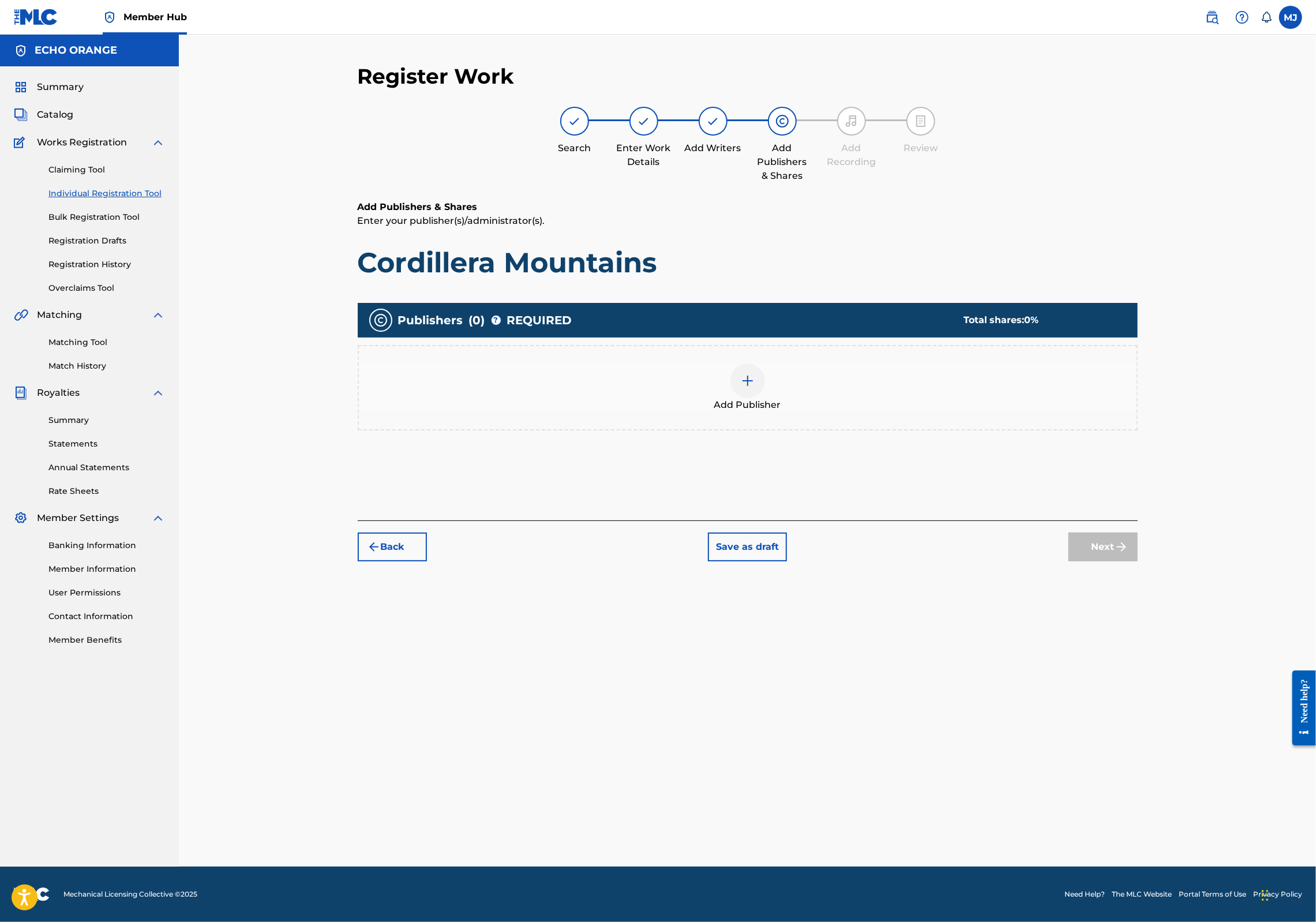
click at [647, 412] on div "Add Publisher" at bounding box center [748, 387] width 778 height 49
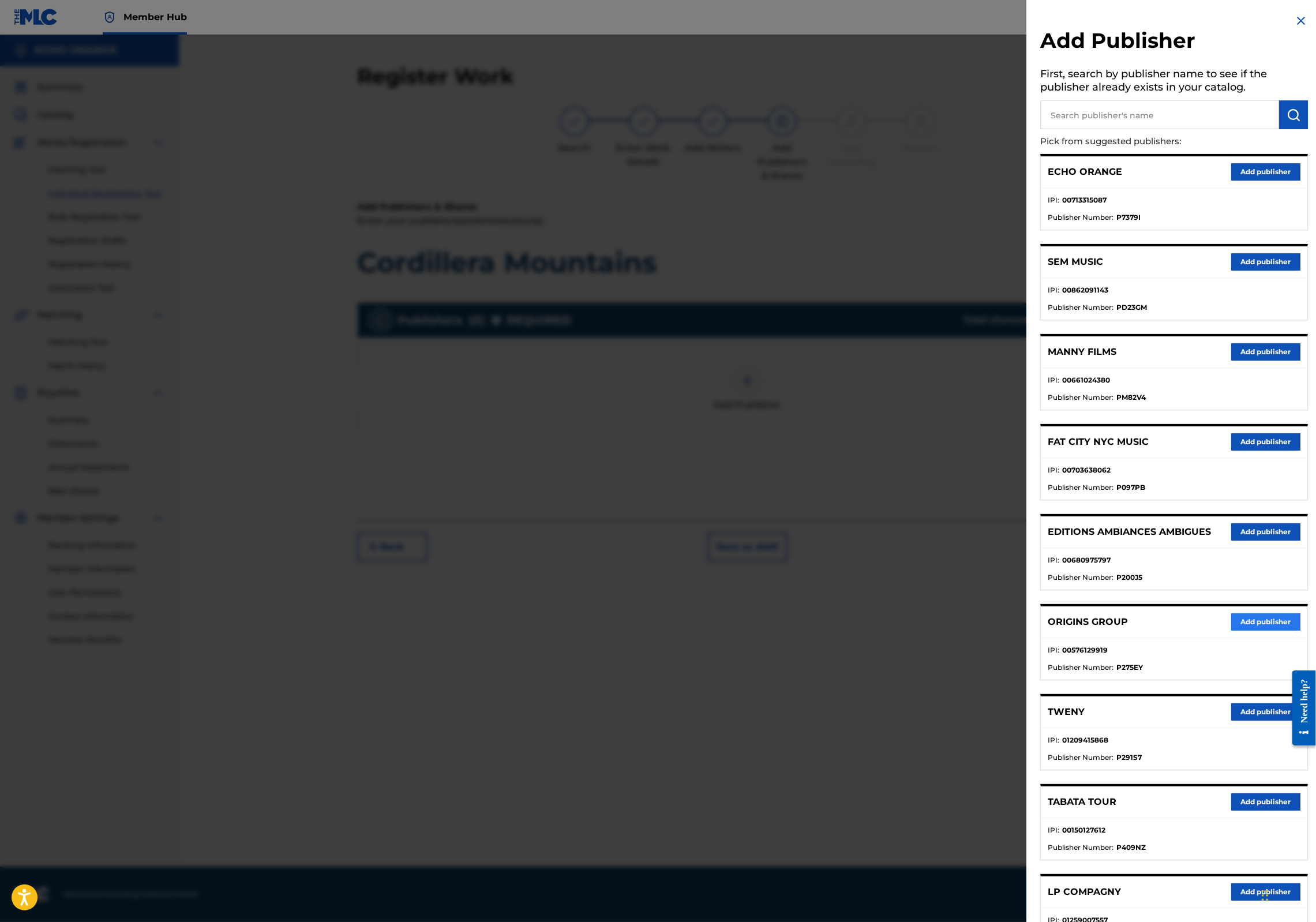
drag, startPoint x: 1189, startPoint y: 700, endPoint x: 1226, endPoint y: 702, distance: 37.1
click at [1192, 638] on div "ORIGINS GROUP Add publisher" at bounding box center [1174, 622] width 267 height 32
click at [1231, 631] on button "Add publisher" at bounding box center [1266, 622] width 69 height 17
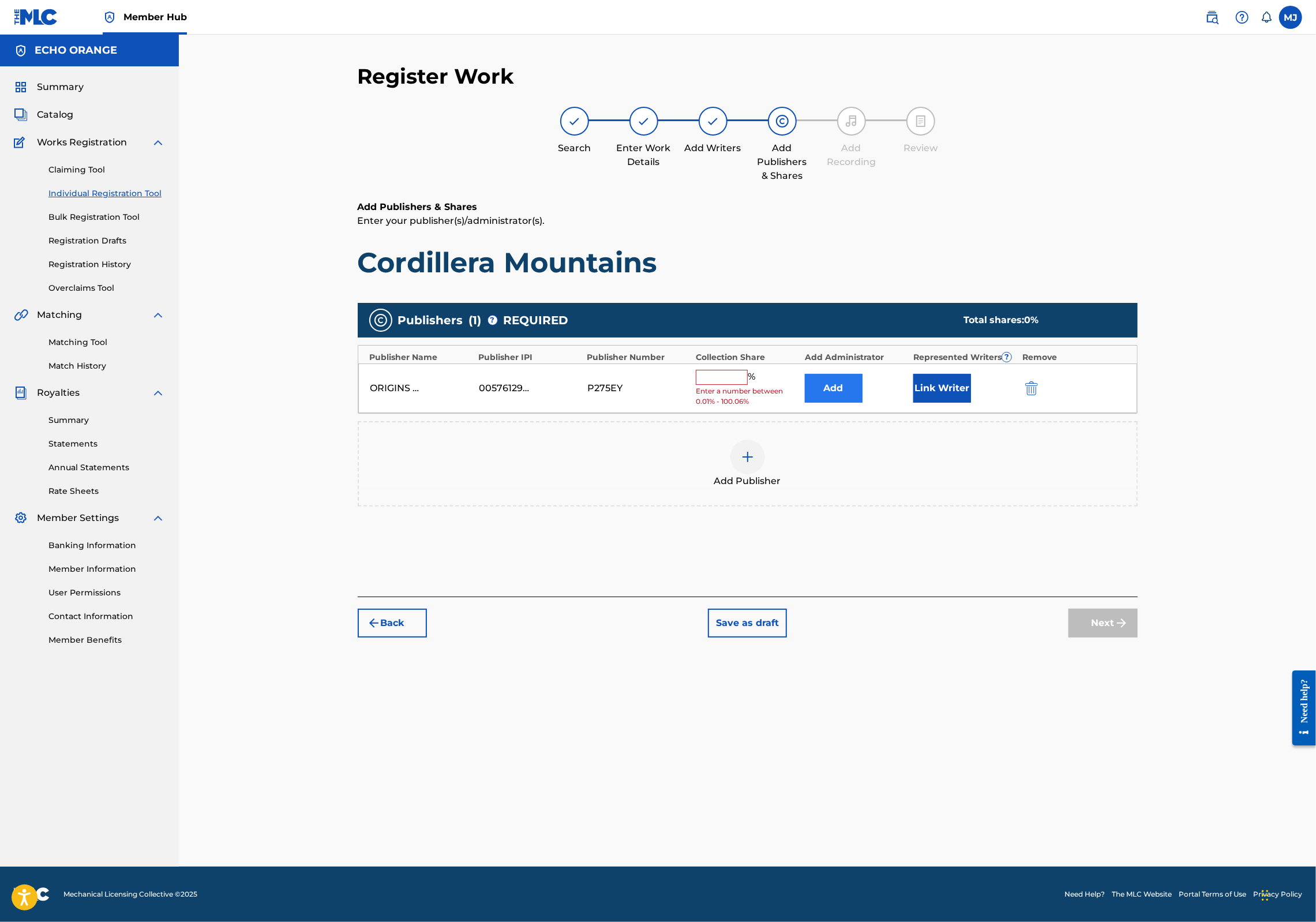
click at [854, 403] on button "Add" at bounding box center [833, 388] width 58 height 29
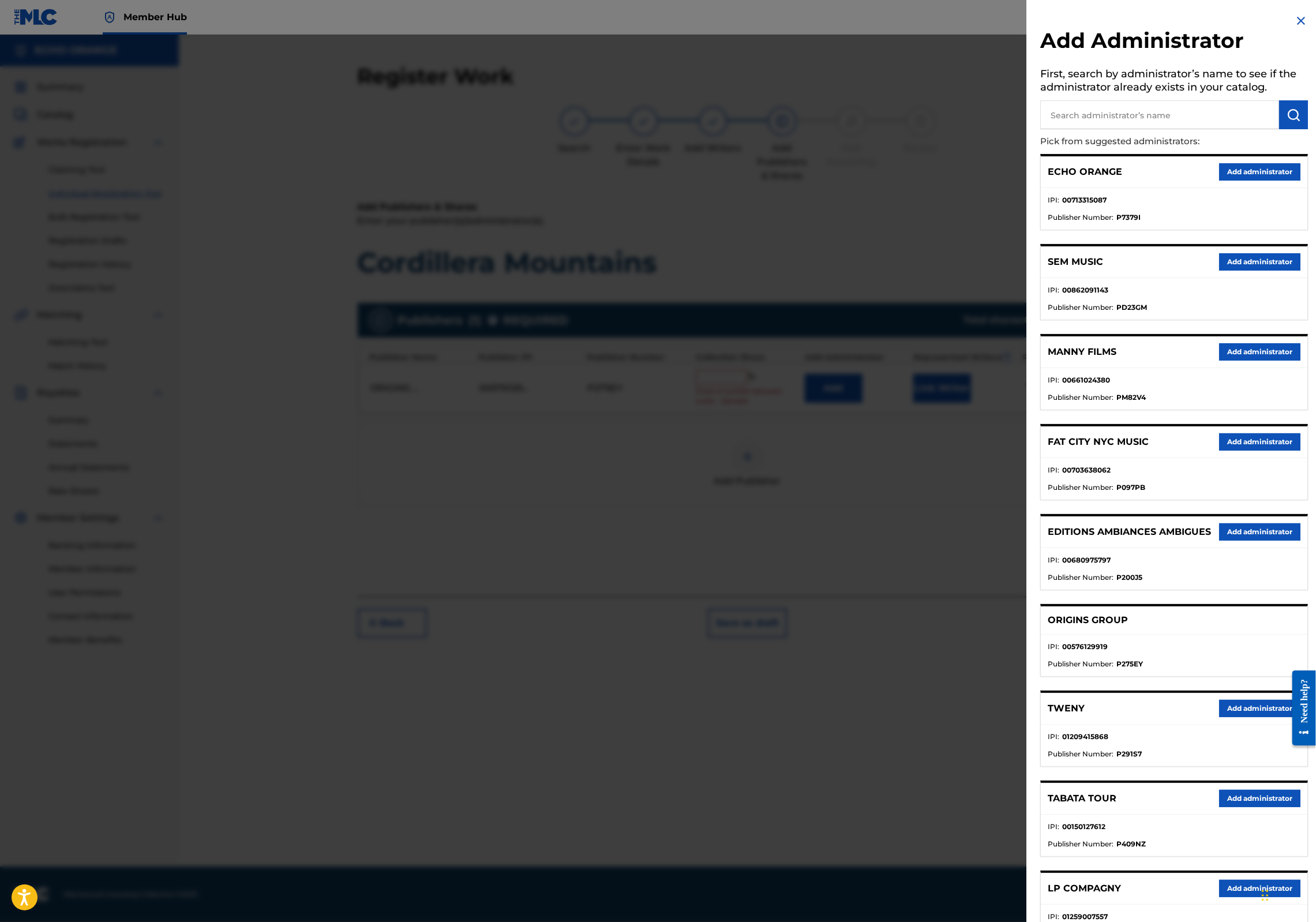
drag, startPoint x: 1236, startPoint y: 200, endPoint x: 1241, endPoint y: 194, distance: 7.8
click at [1236, 181] on button "Add administrator" at bounding box center [1260, 172] width 81 height 17
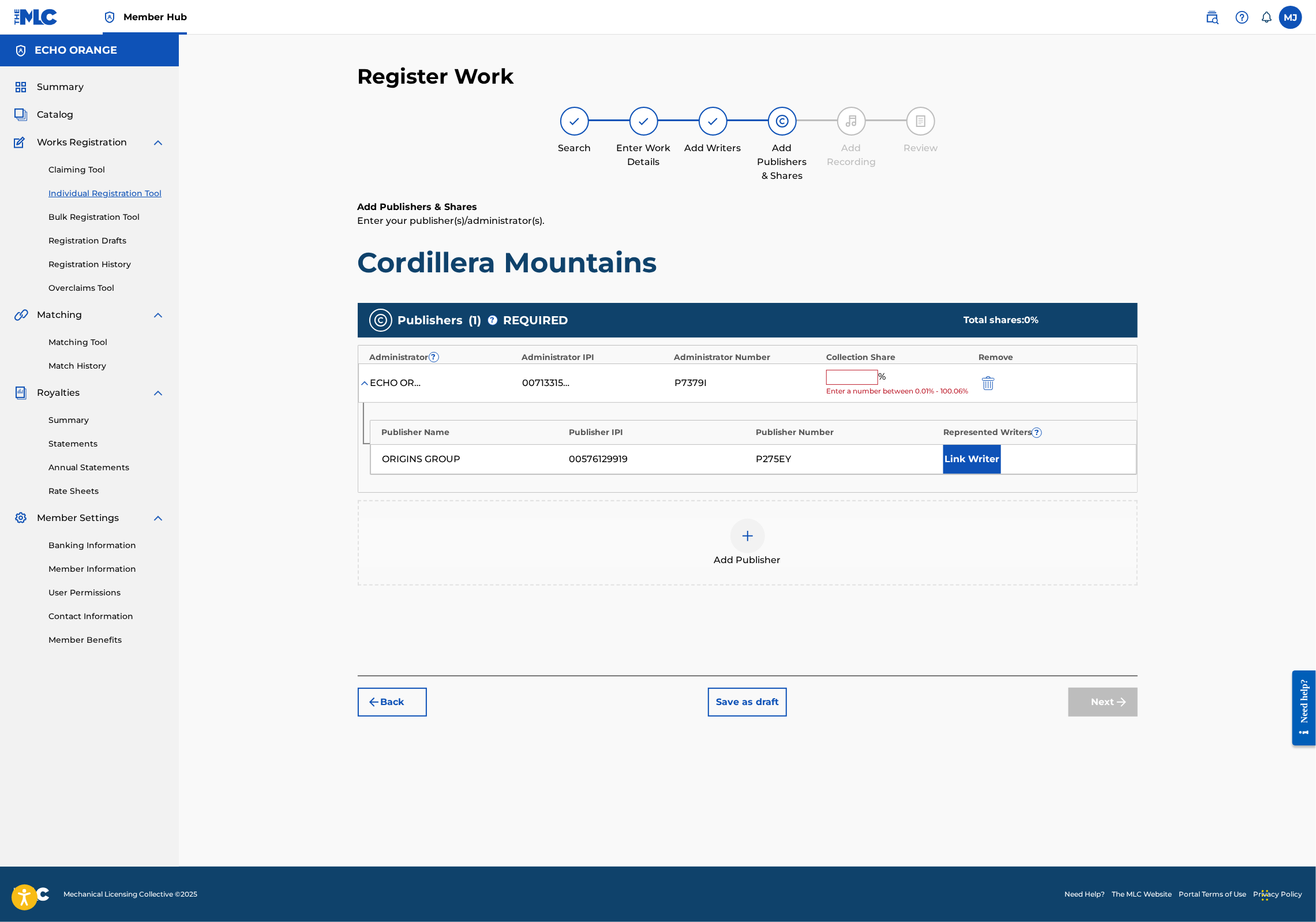
click at [878, 385] on input "text" at bounding box center [852, 378] width 52 height 15
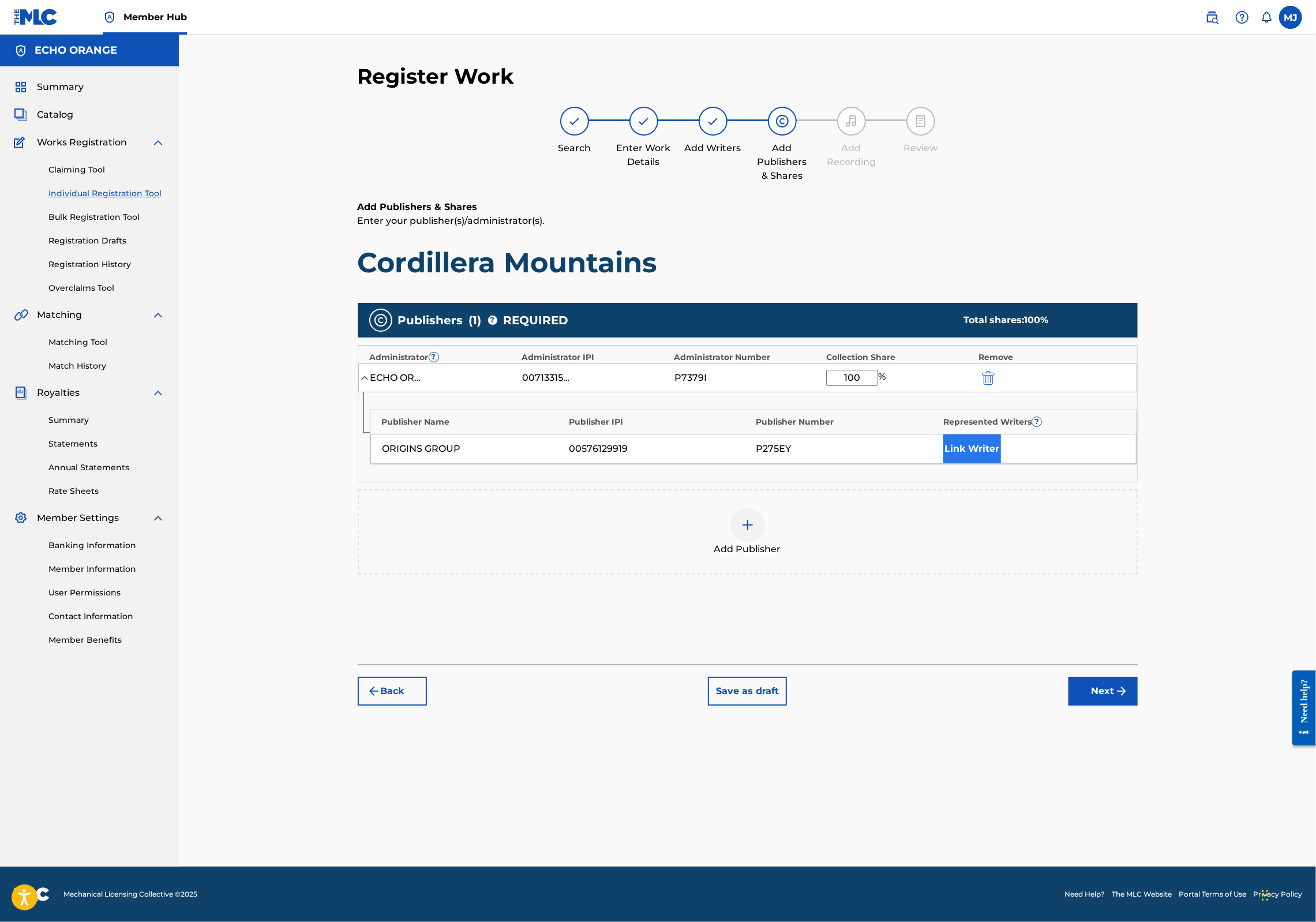
type input "100"
click at [1001, 463] on button "Link Writer" at bounding box center [972, 449] width 58 height 29
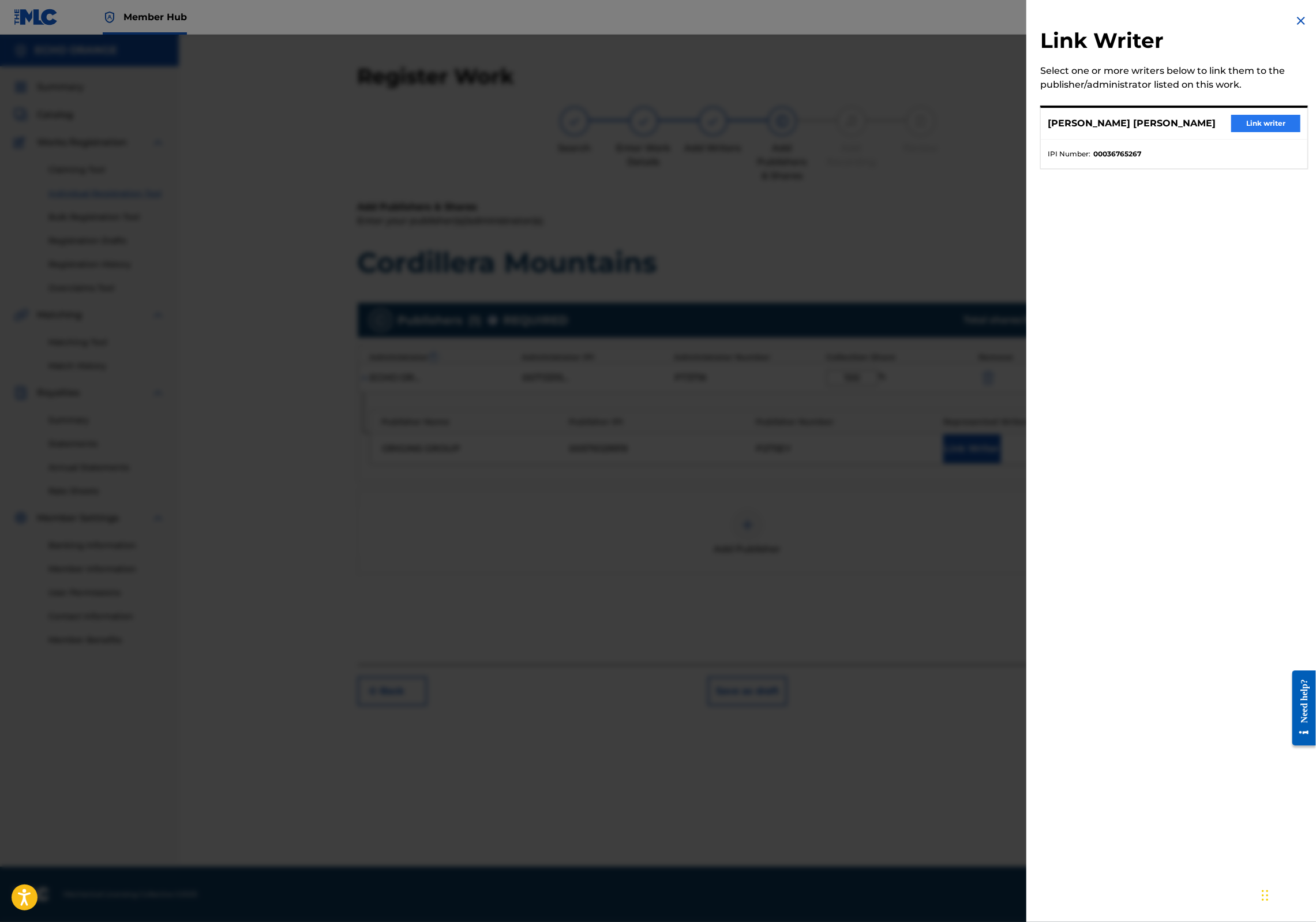
click at [1252, 132] on button "Link writer" at bounding box center [1266, 123] width 69 height 17
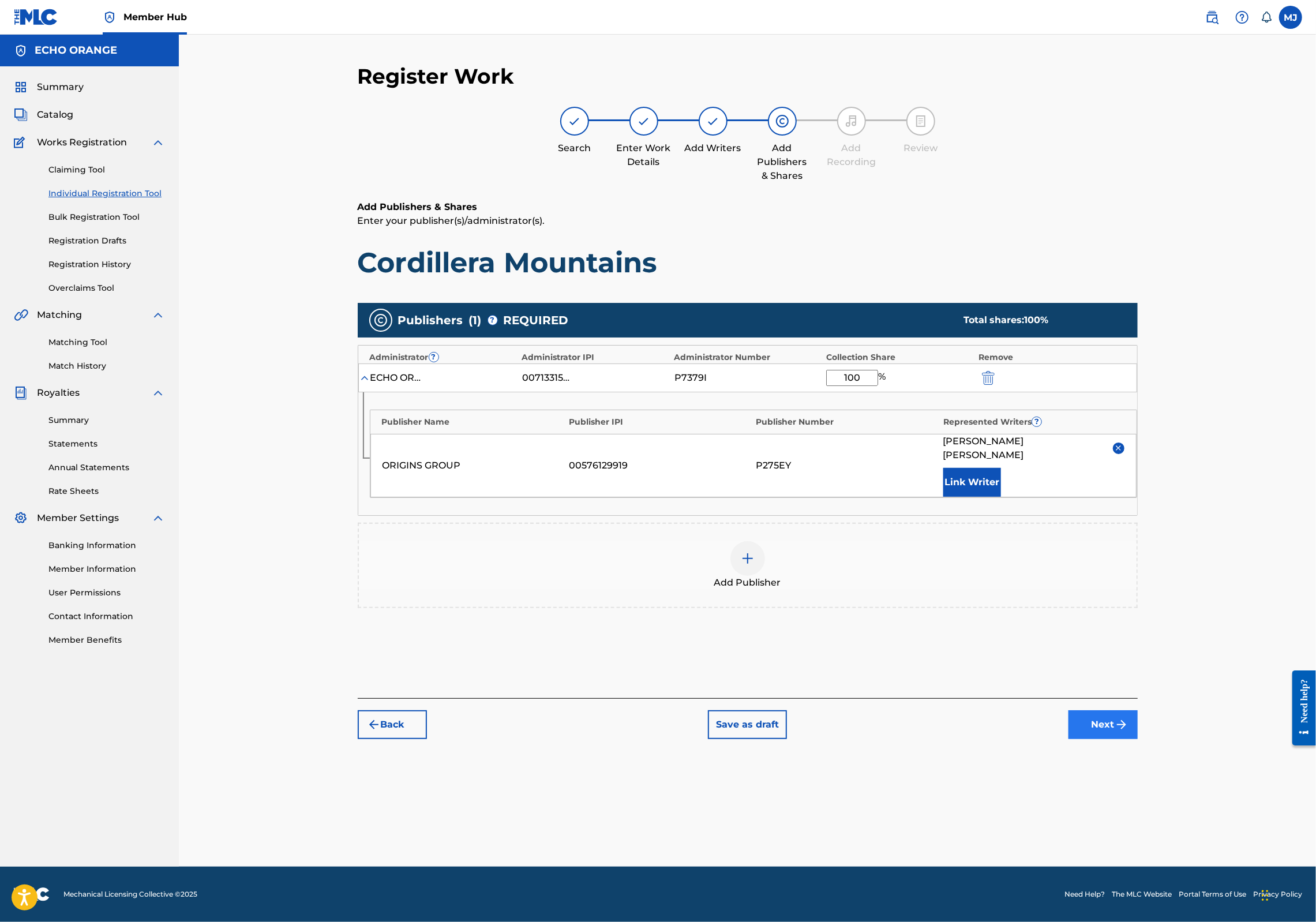
click at [1138, 740] on button "Next" at bounding box center [1104, 725] width 69 height 29
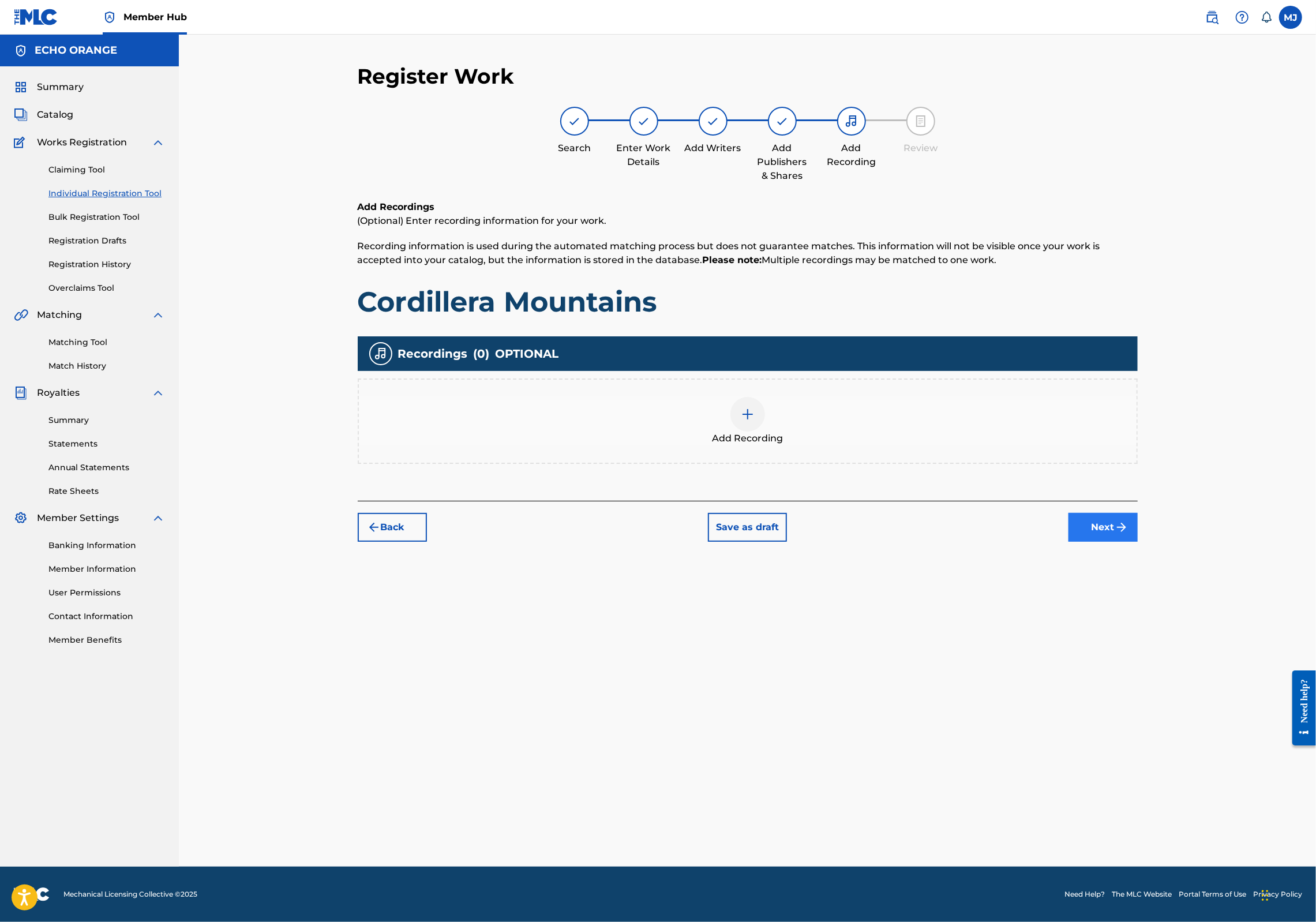
click at [1138, 542] on button "Next" at bounding box center [1104, 527] width 69 height 29
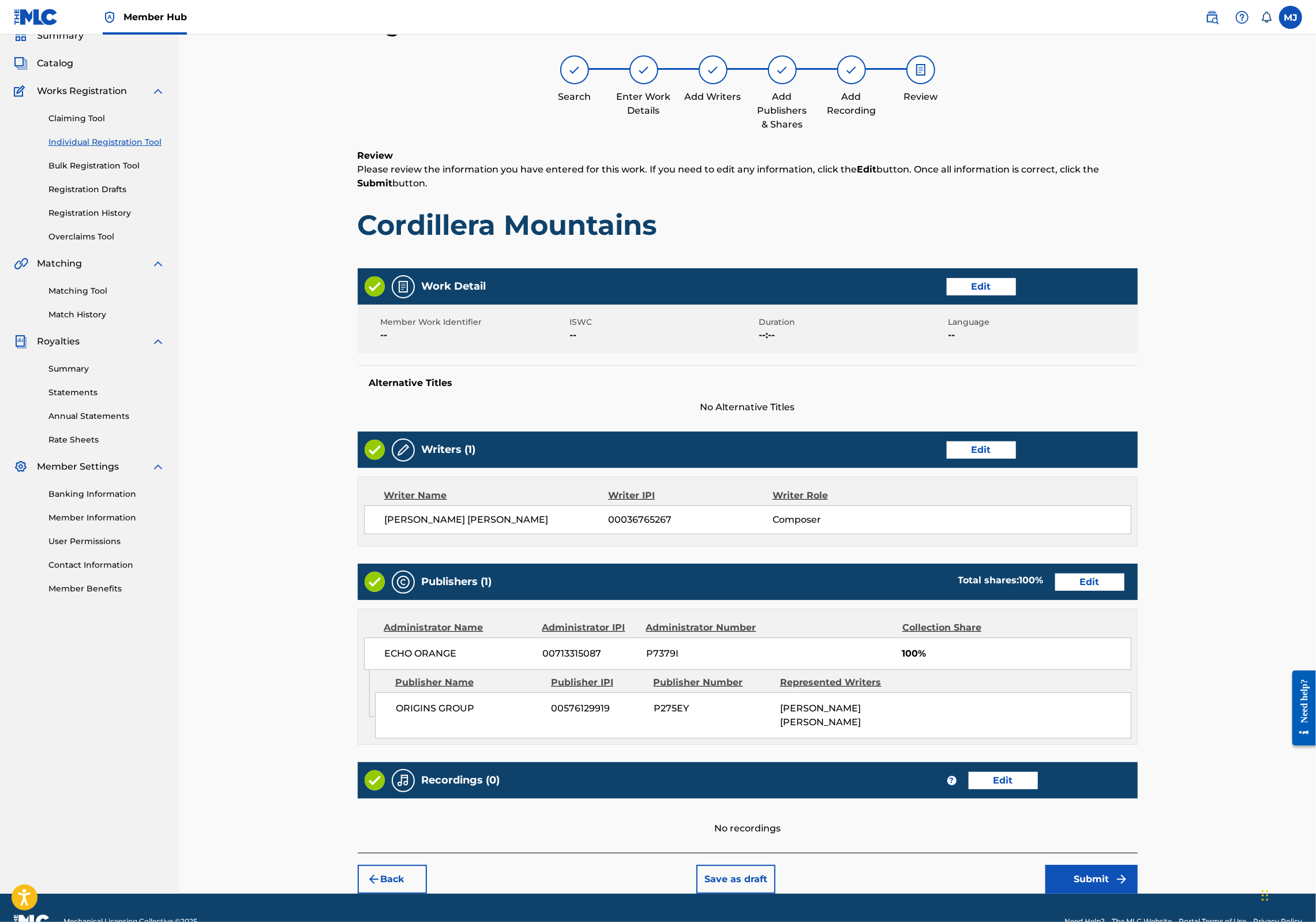
scroll to position [186, 0]
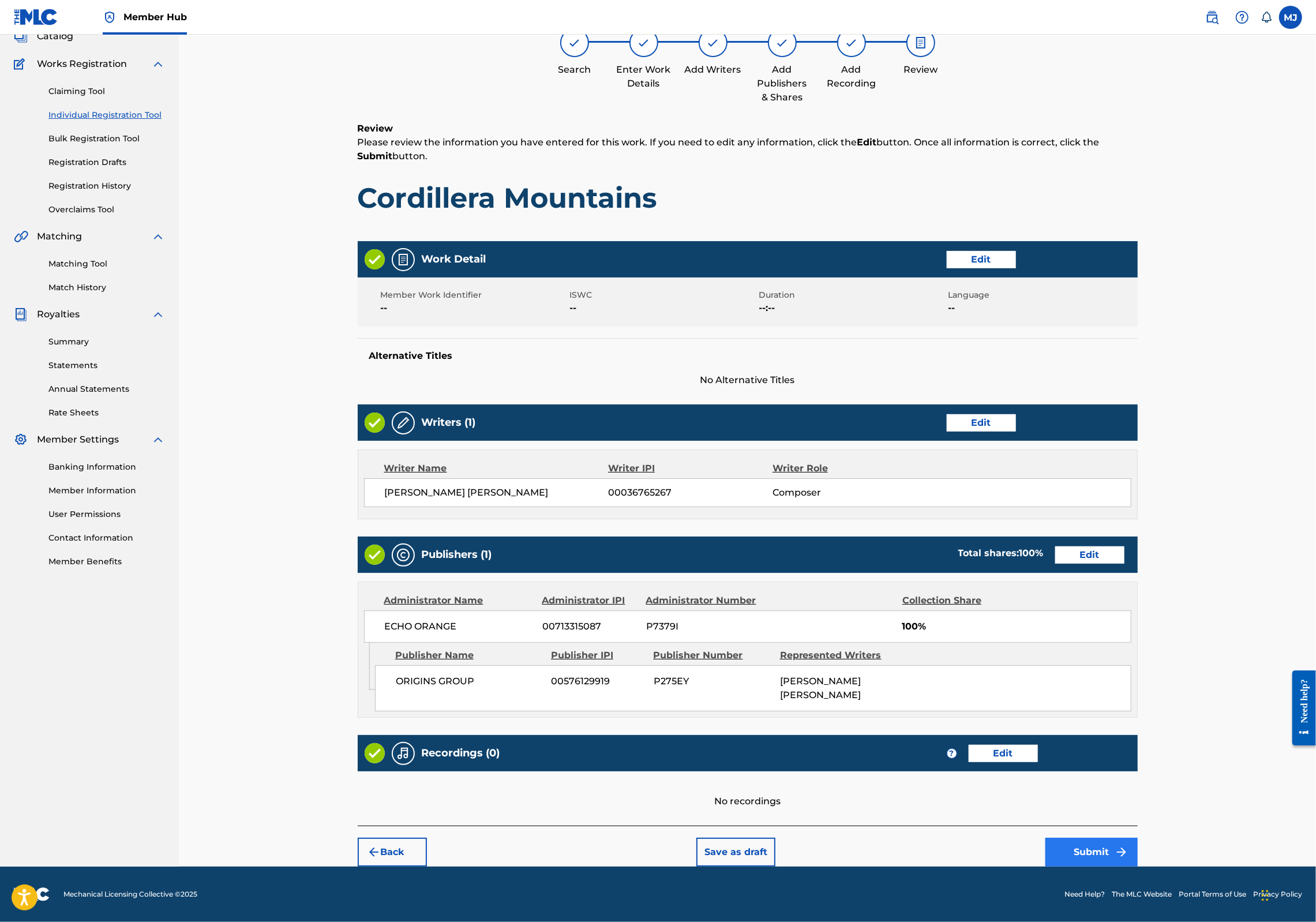
click at [1138, 838] on button "Submit" at bounding box center [1092, 852] width 92 height 29
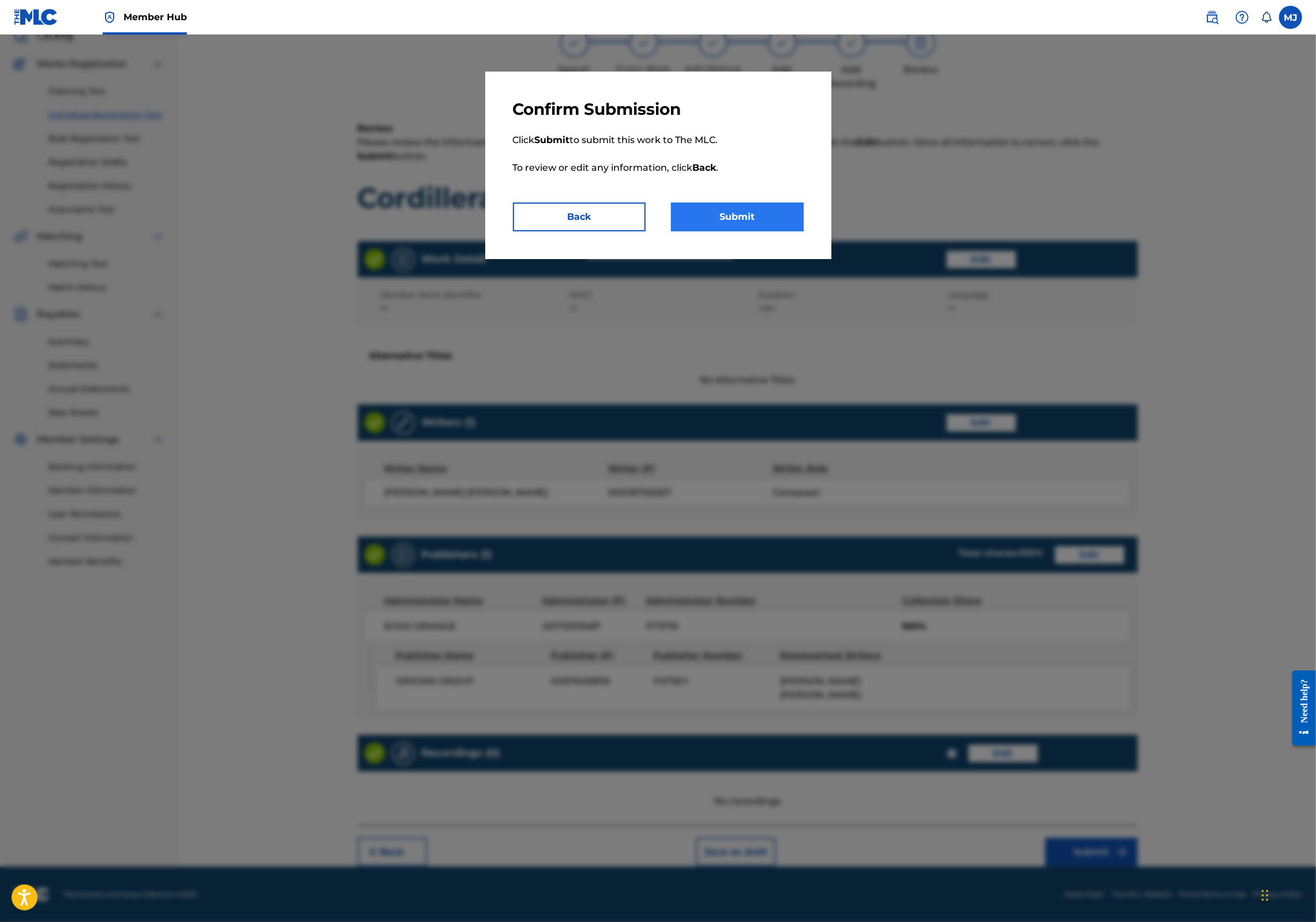
click at [793, 231] on button "Submit" at bounding box center [737, 217] width 133 height 29
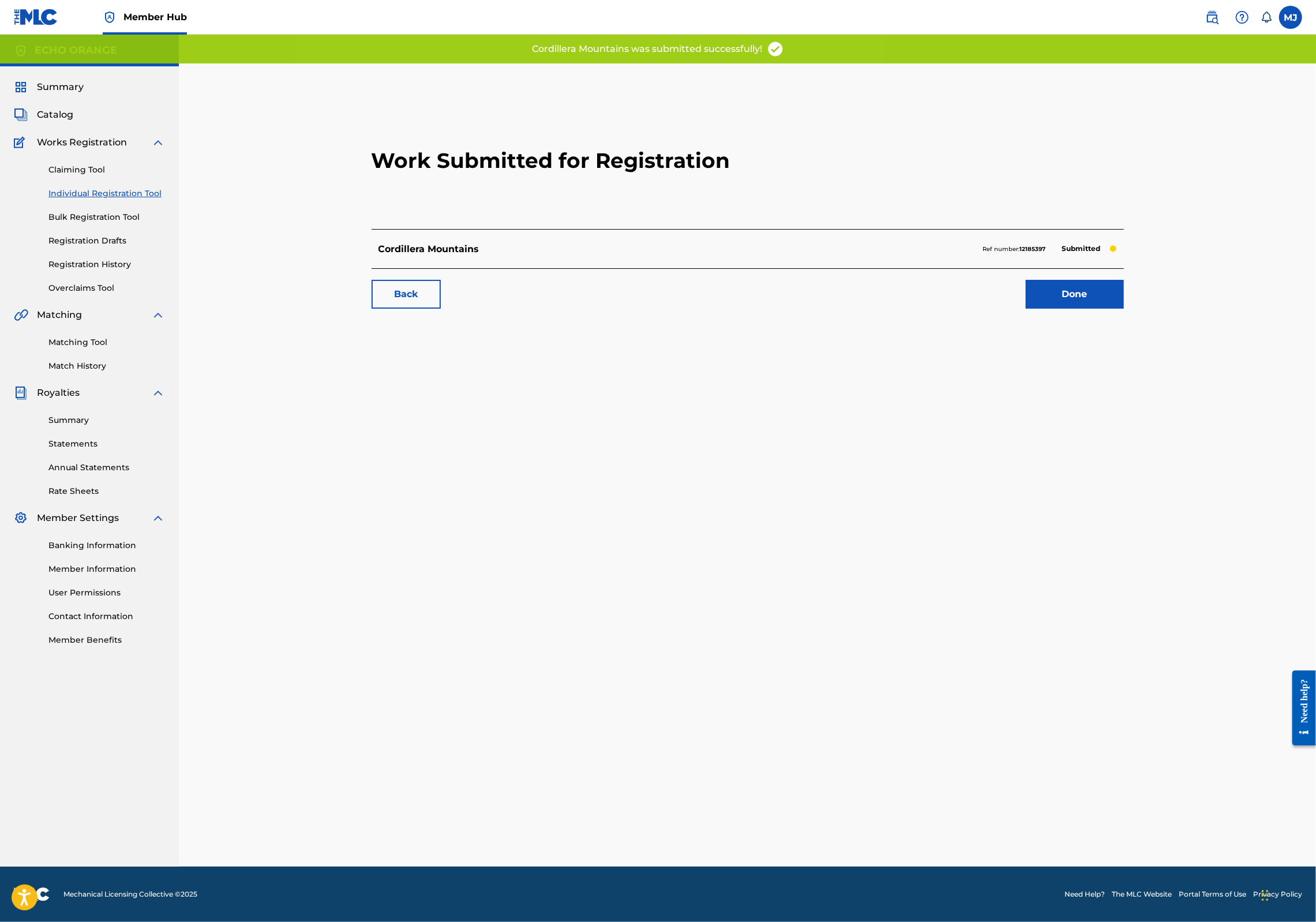
click at [1124, 309] on div "Back Done" at bounding box center [748, 288] width 752 height 41
click at [1124, 309] on link "Done" at bounding box center [1075, 294] width 98 height 29
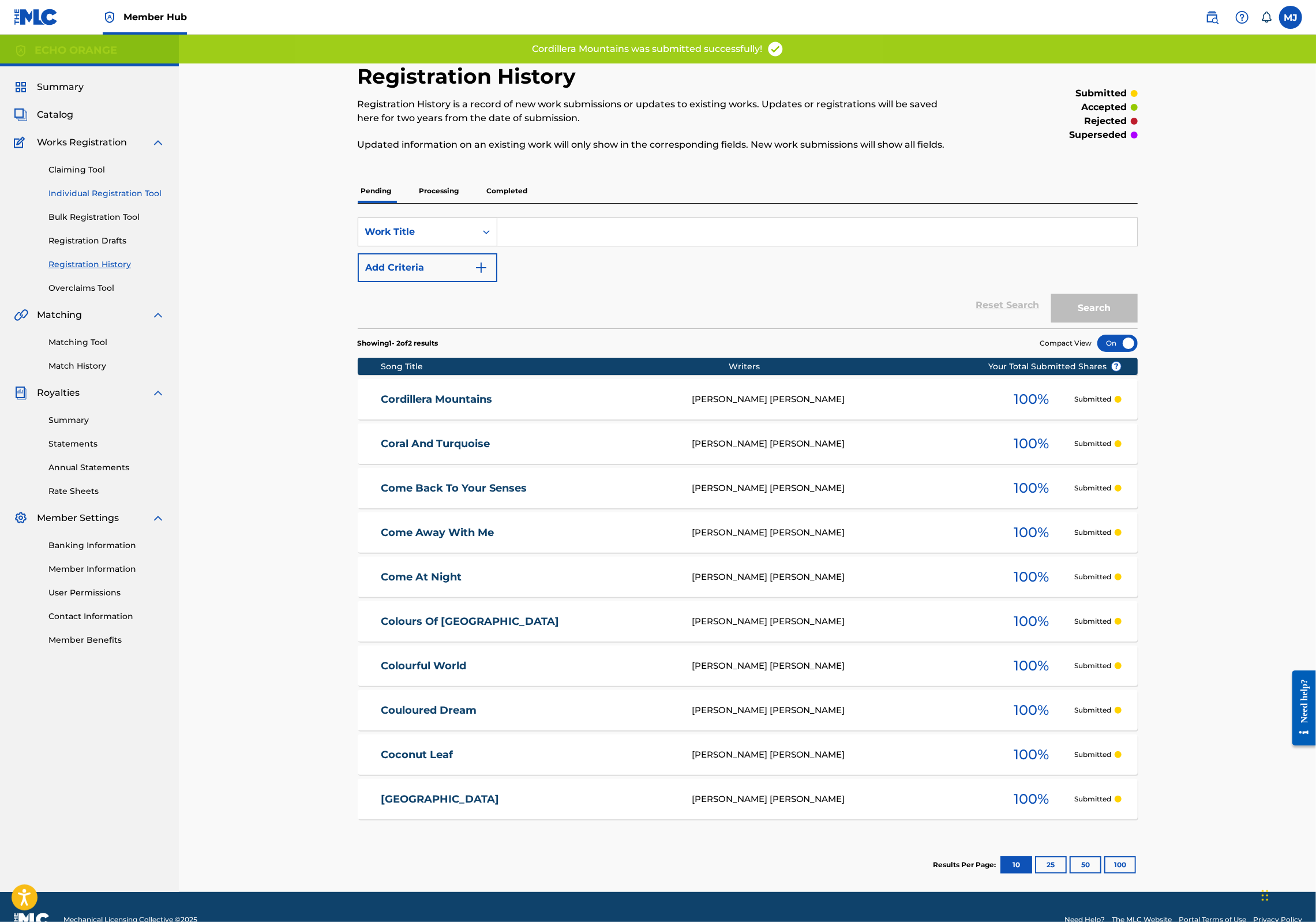
click at [120, 200] on link "Individual Registration Tool" at bounding box center [107, 194] width 116 height 12
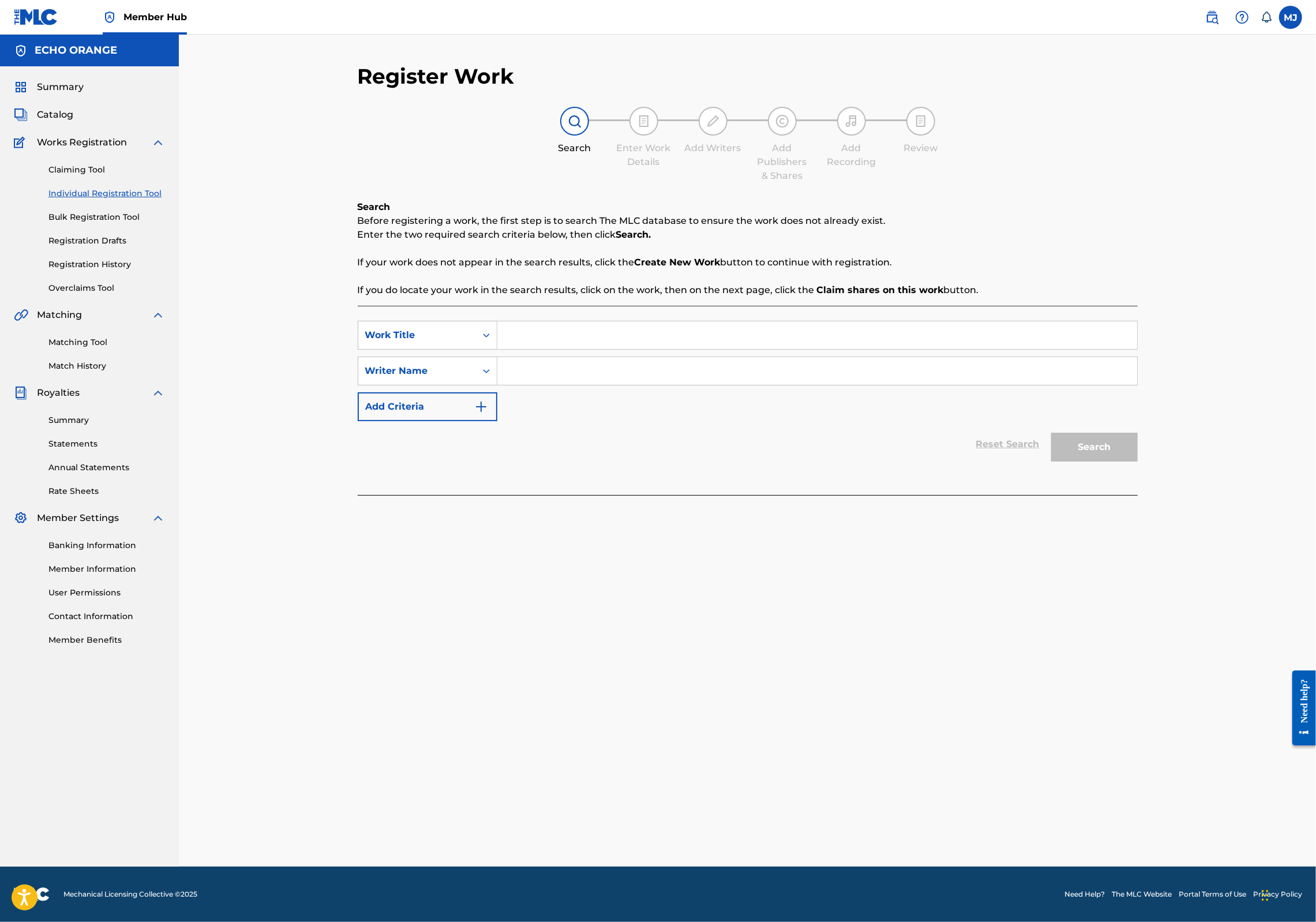
click at [681, 349] on input "Search Form" at bounding box center [818, 335] width 640 height 28
type input "Cosmic Emptiness"
click at [679, 385] on input "Search Form" at bounding box center [818, 371] width 640 height 28
paste input "denis hekimian"
type input "denis hekimian"
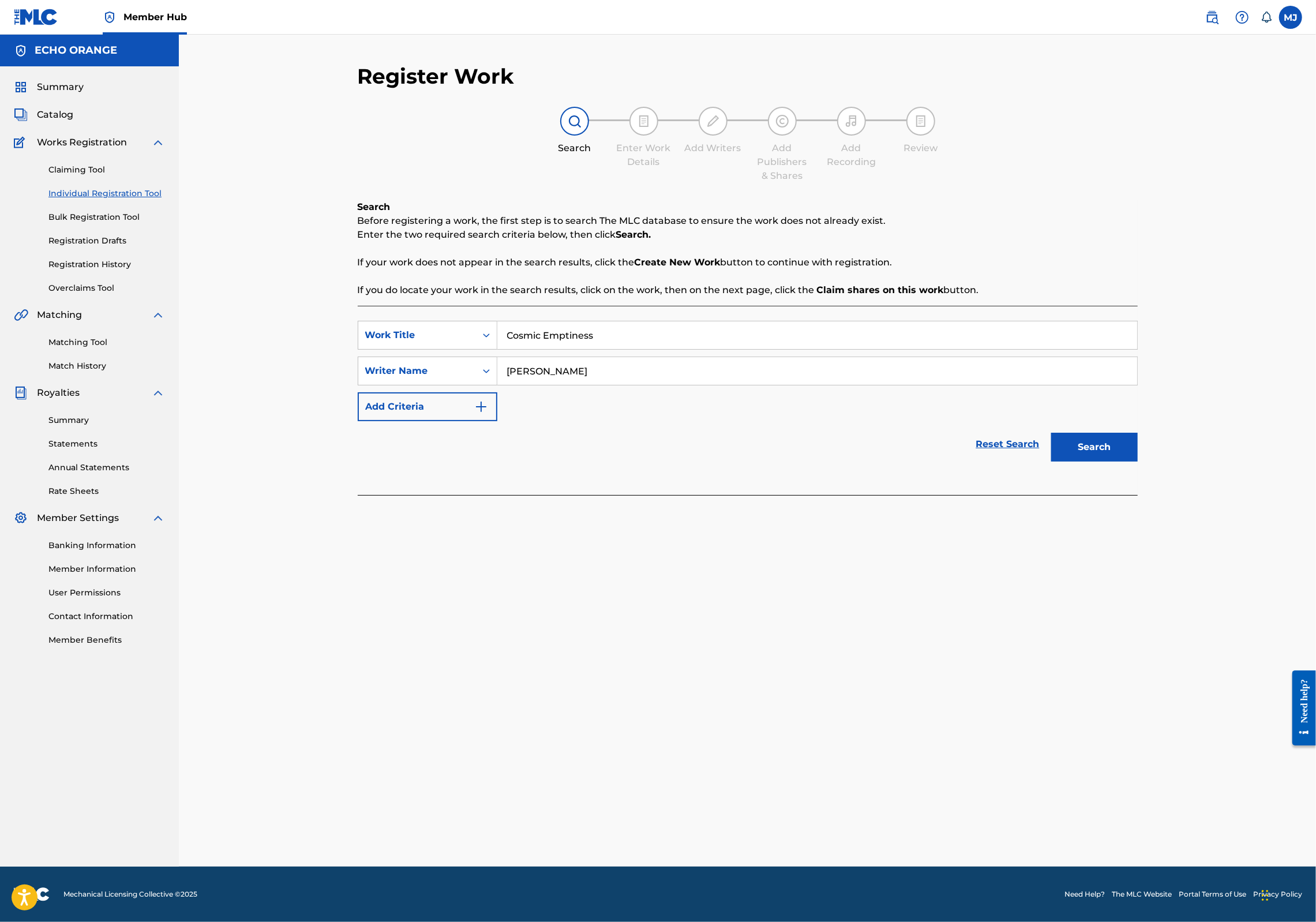
click at [1138, 462] on button "Search" at bounding box center [1094, 447] width 86 height 29
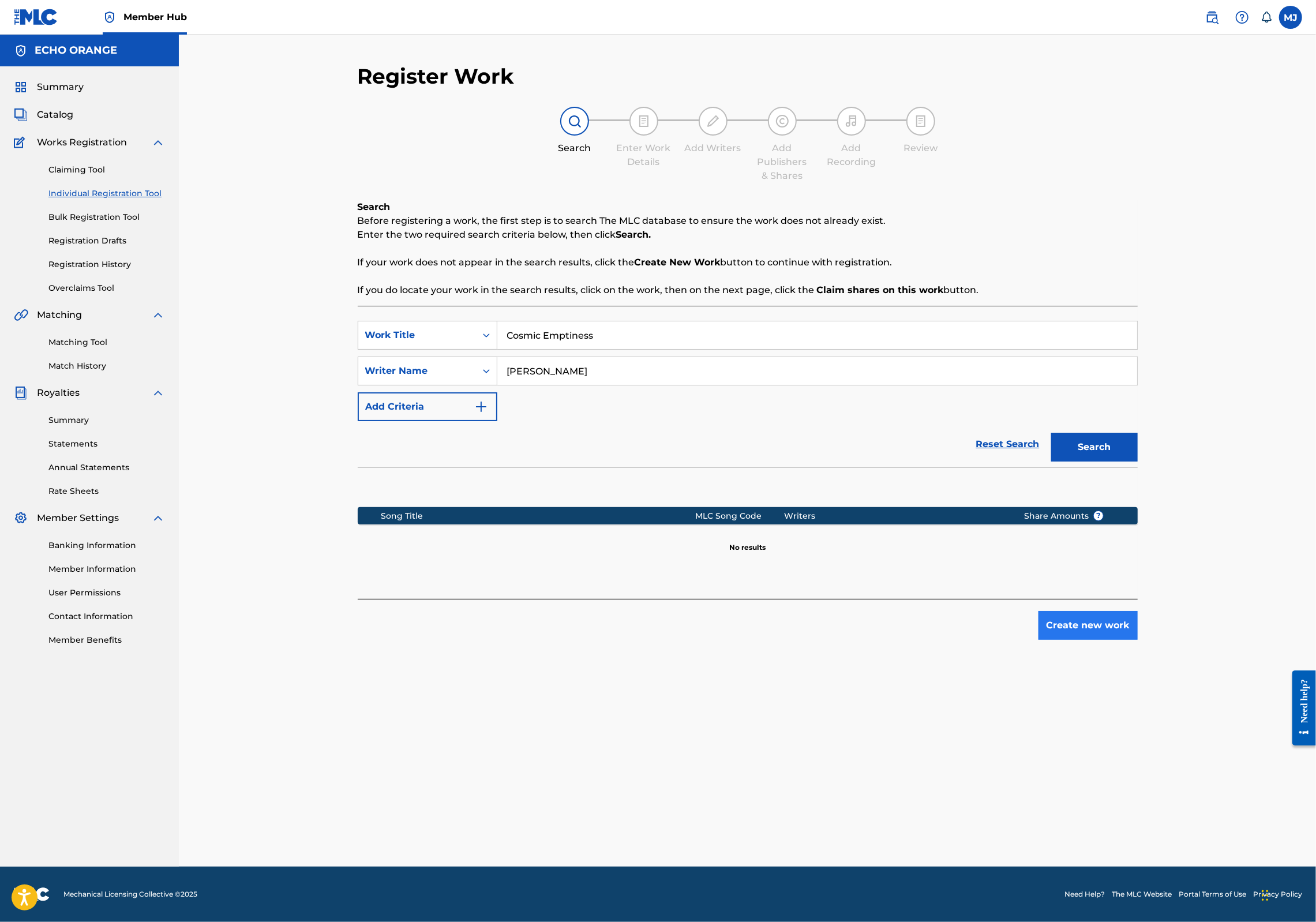
click at [1138, 640] on button "Create new work" at bounding box center [1089, 625] width 99 height 29
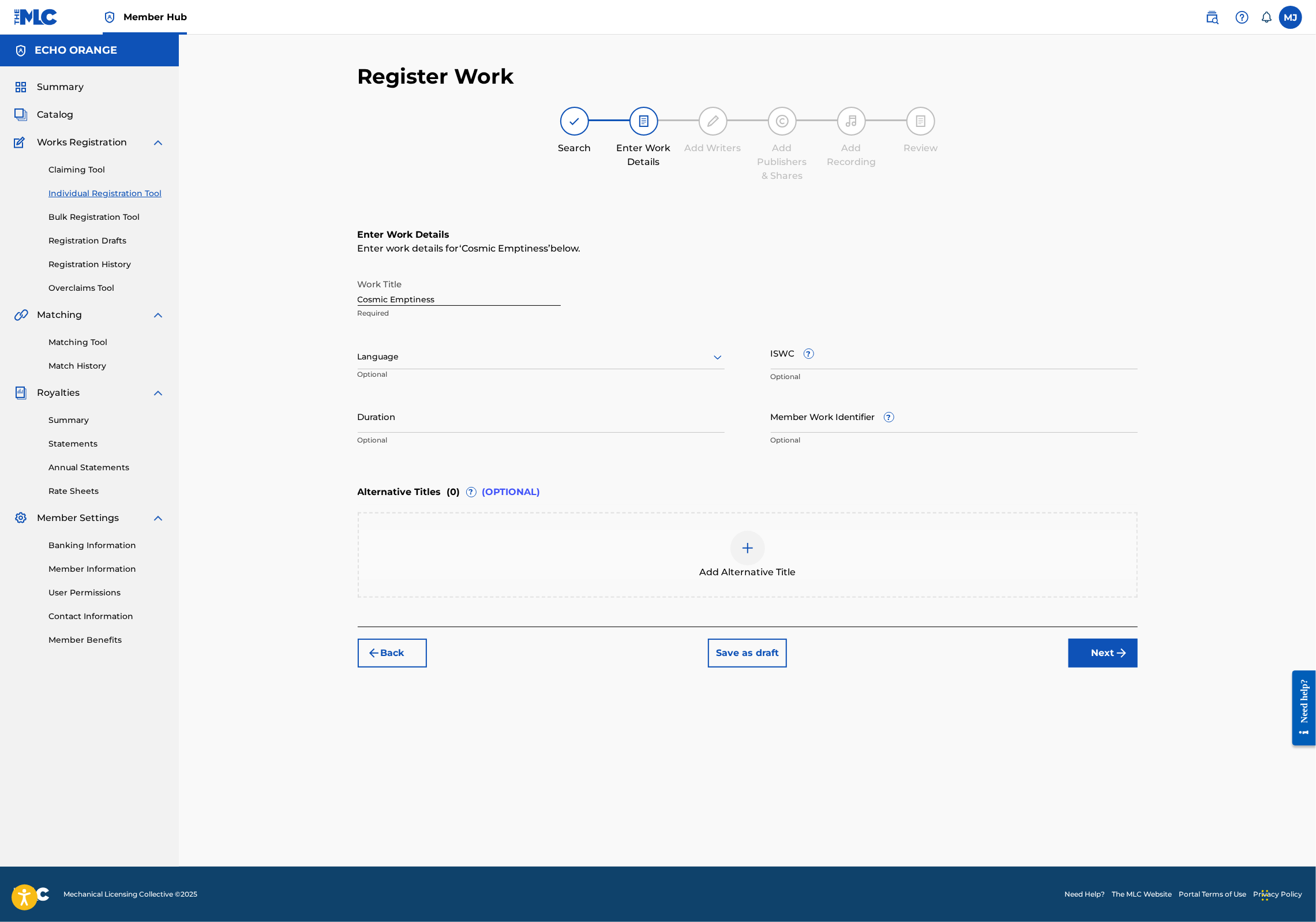
click at [1138, 667] on button "Next" at bounding box center [1104, 653] width 69 height 29
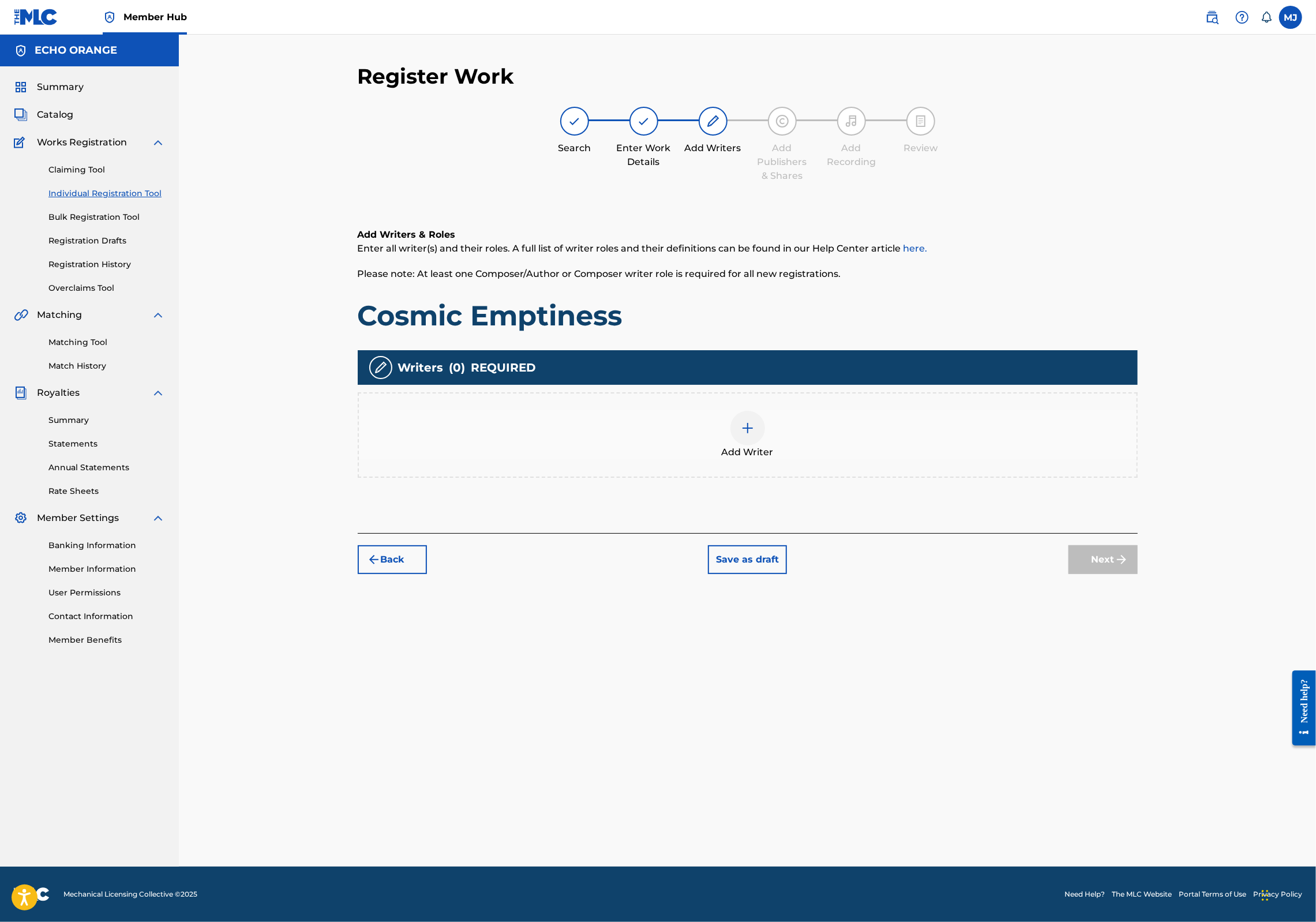
click at [863, 533] on div "Add Writers & Roles Enter all writer(s) and their roles. A full list of writer …" at bounding box center [748, 367] width 780 height 333
click at [868, 478] on div "Add Writer" at bounding box center [748, 435] width 780 height 86
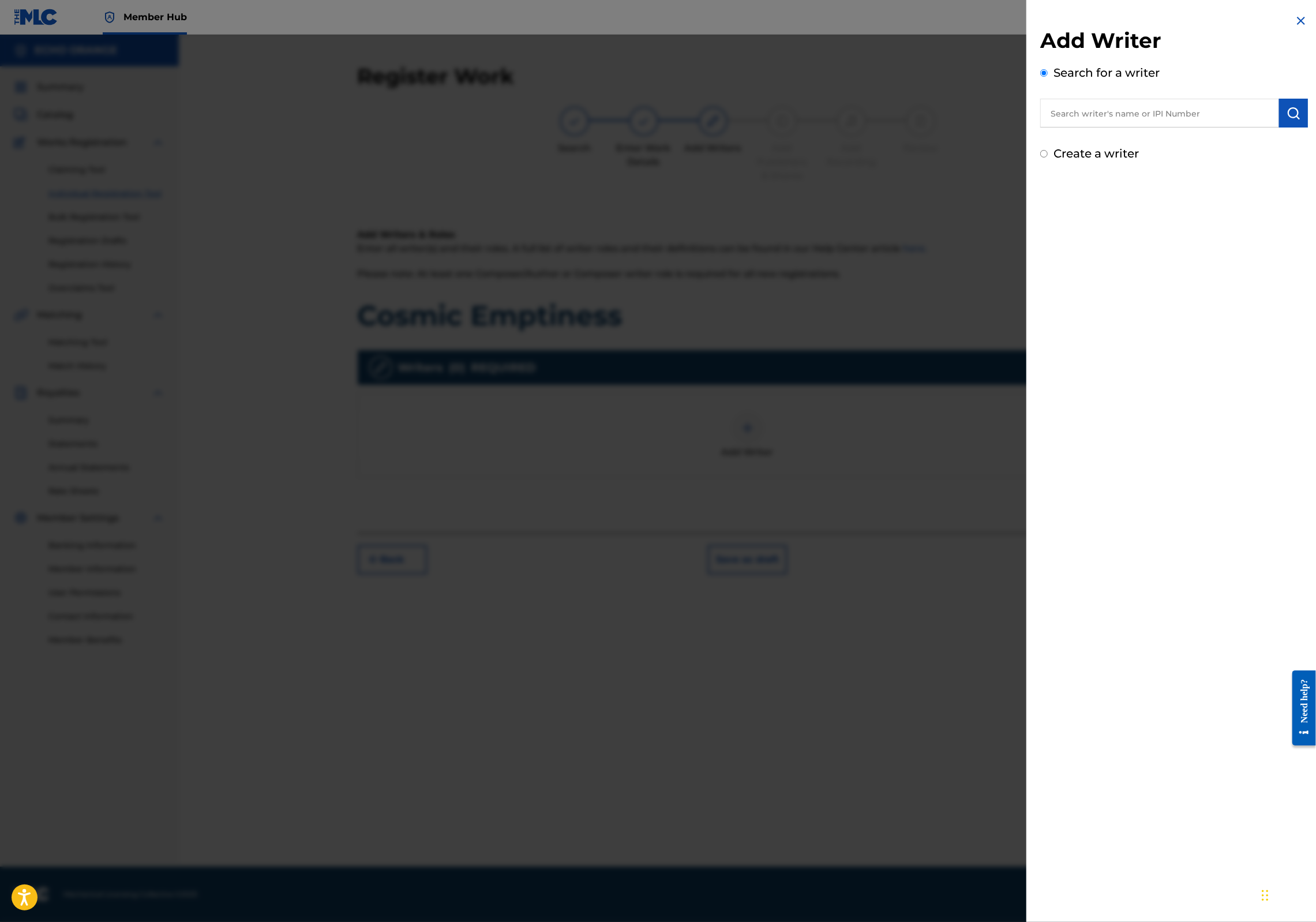
click at [1134, 125] on input "text" at bounding box center [1160, 113] width 239 height 29
paste input "denis hekimian"
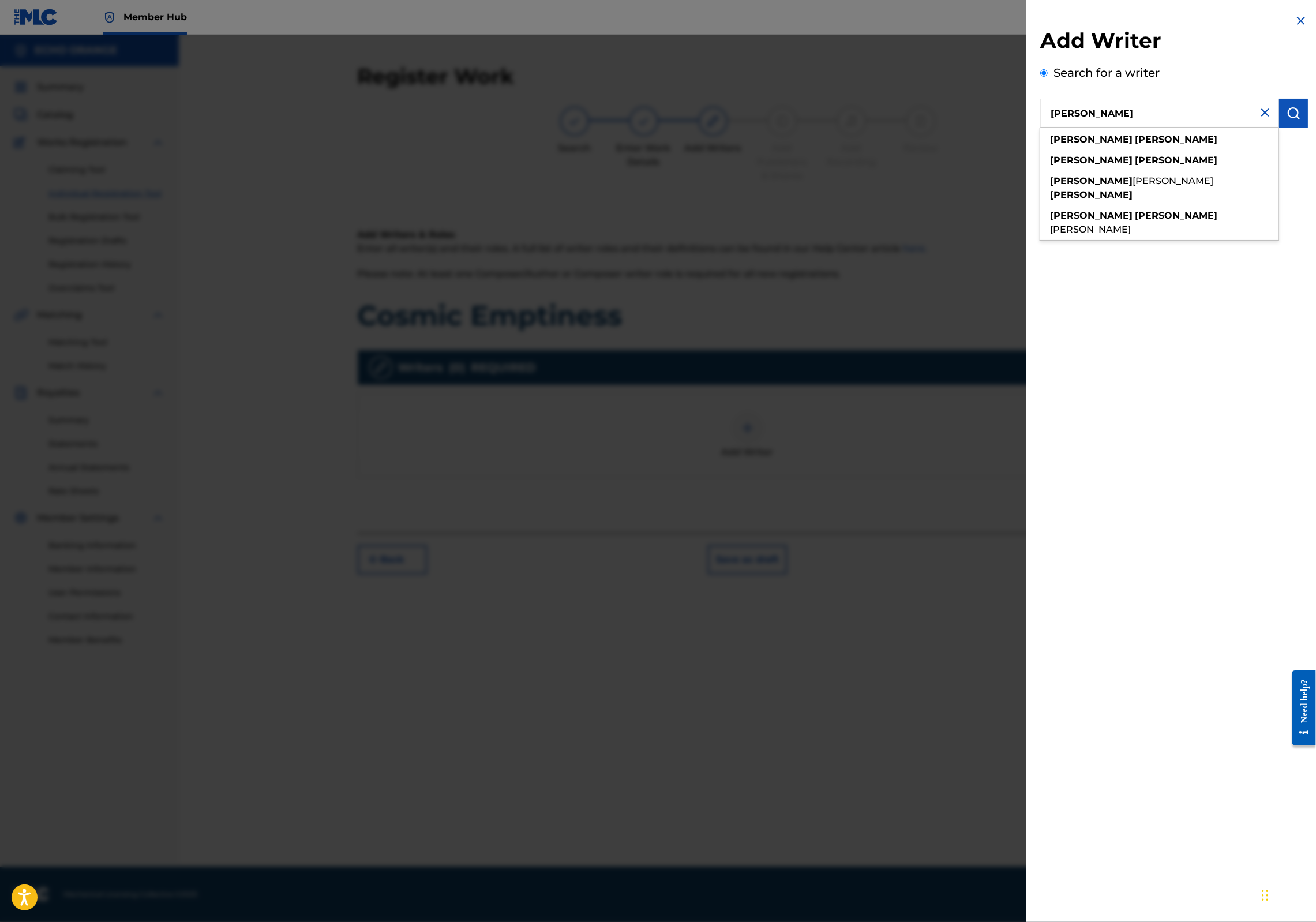
type input "denis hekimian"
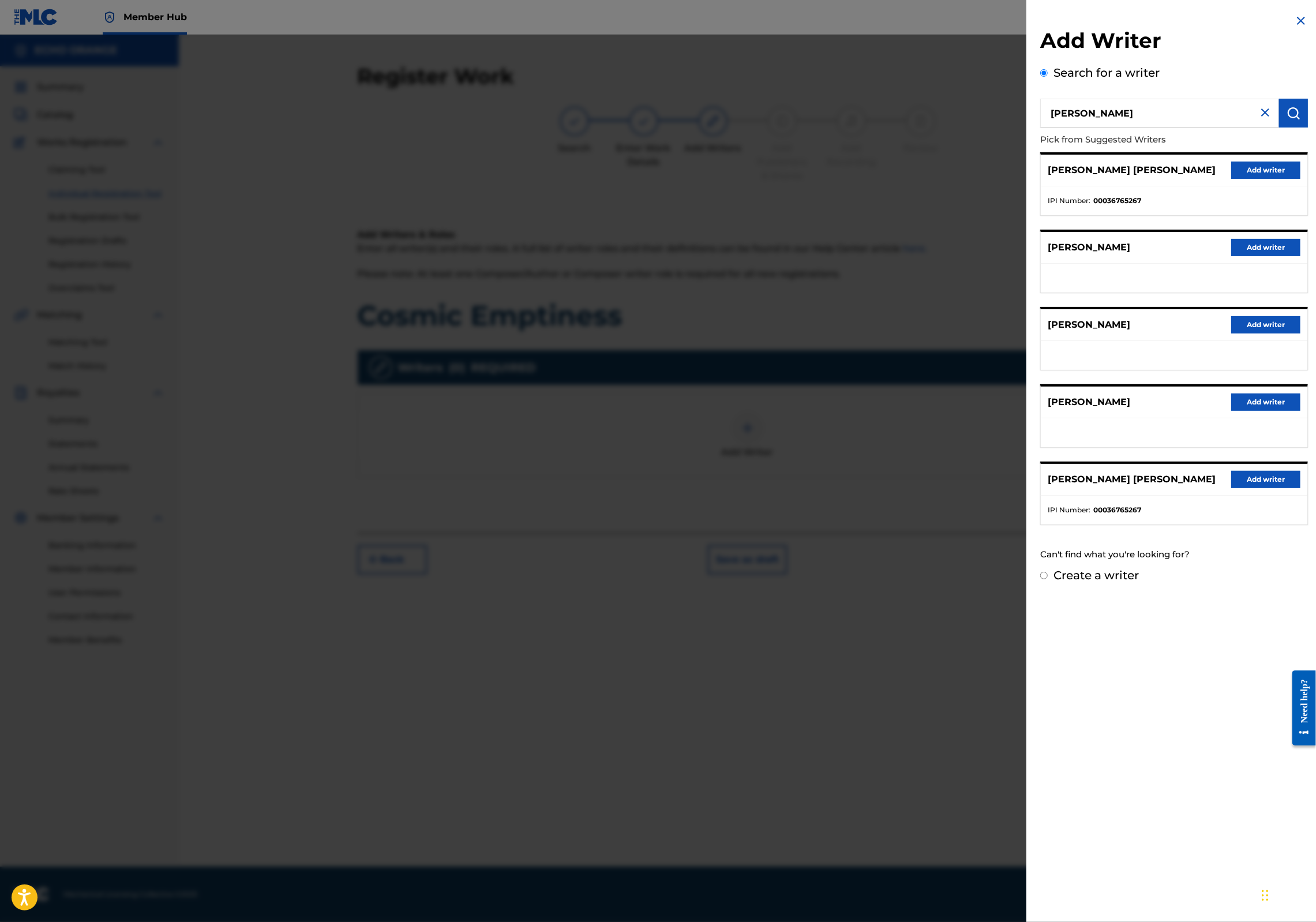
click at [1218, 178] on div "DENIS MARCEL HEKIMIAN Add writer" at bounding box center [1174, 170] width 267 height 32
click at [1231, 179] on button "Add writer" at bounding box center [1266, 170] width 69 height 17
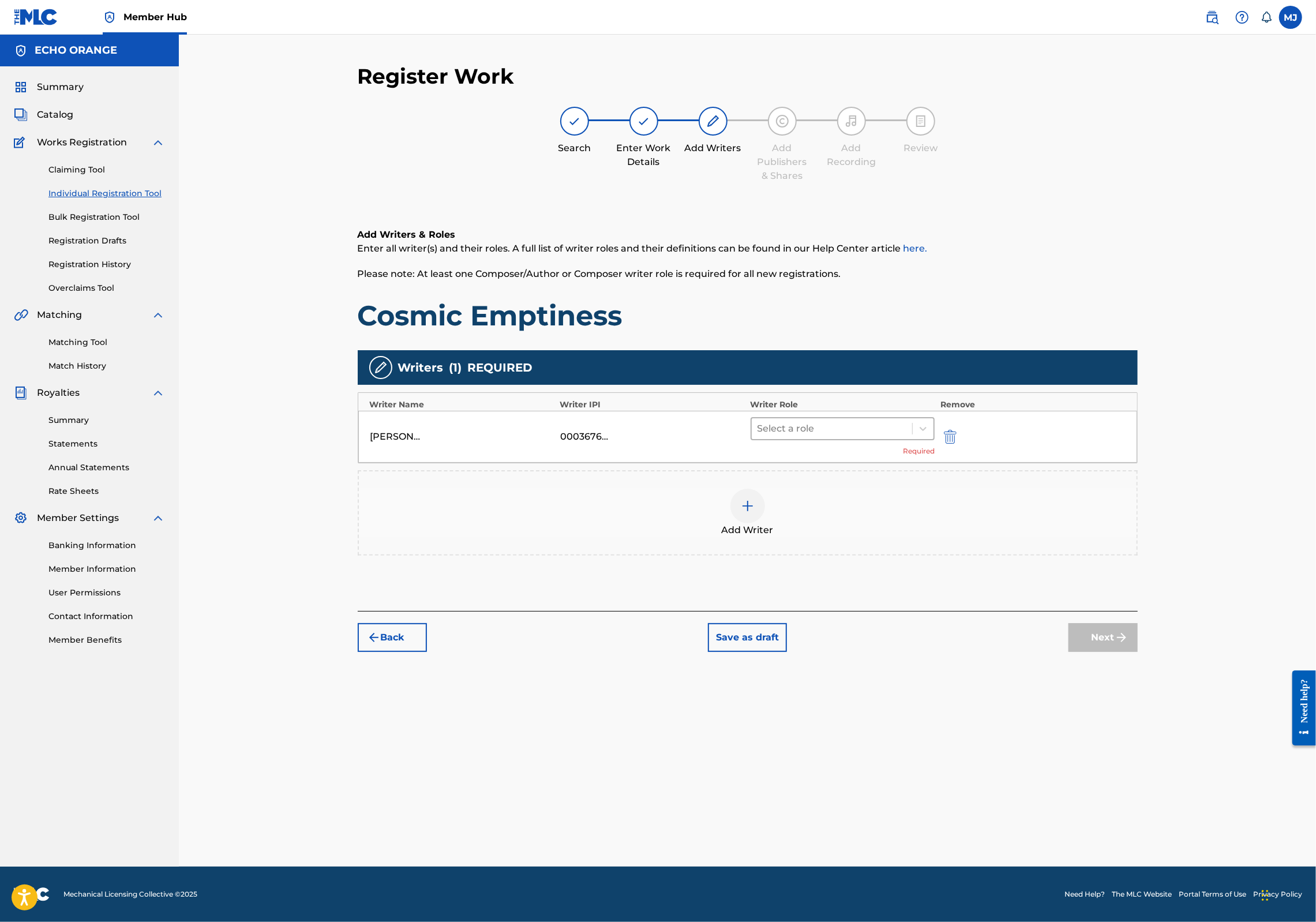
click at [844, 439] on div "Select a role" at bounding box center [833, 429] width 161 height 21
click at [860, 591] on div "Composer" at bounding box center [880, 595] width 222 height 23
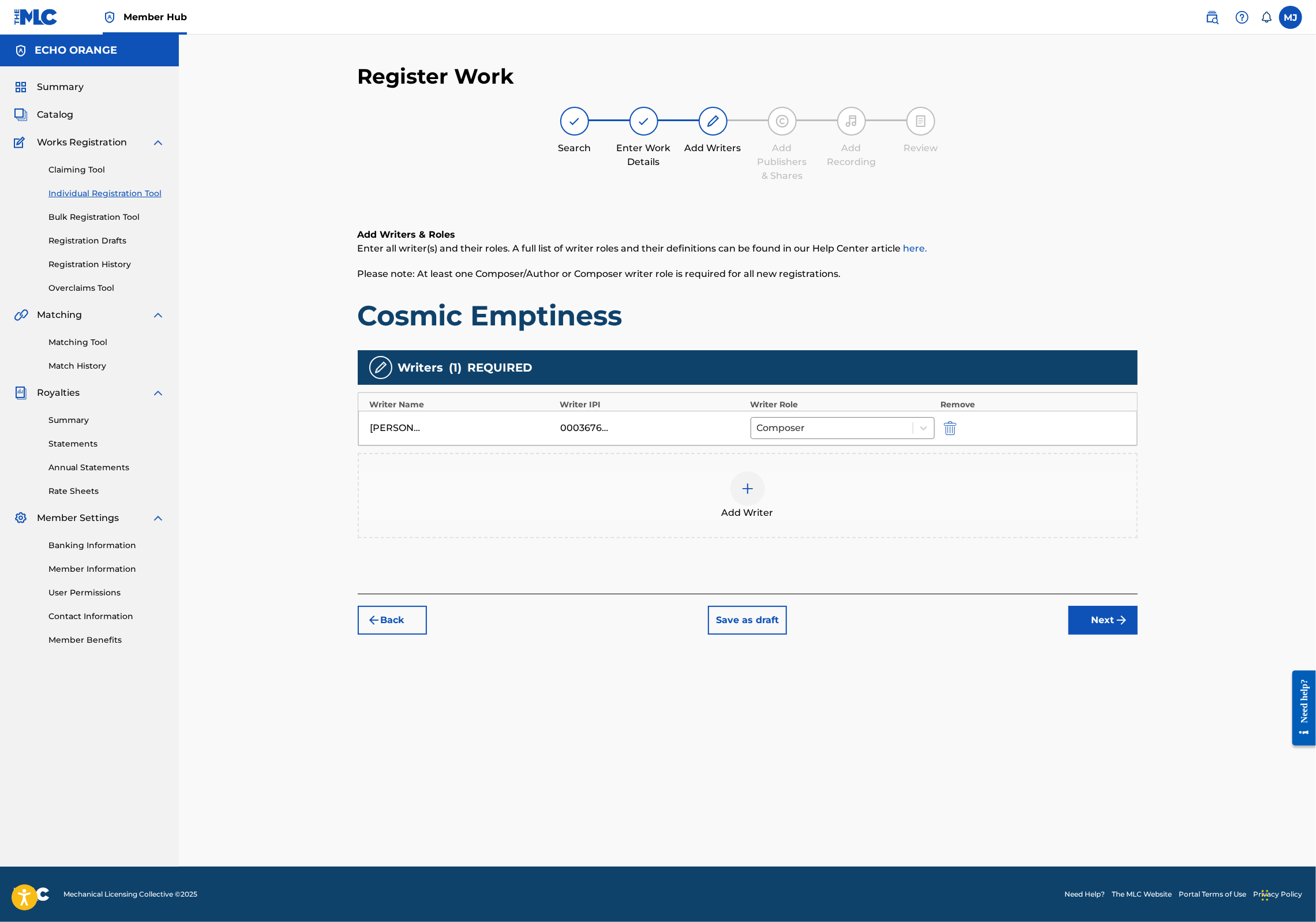
click at [1138, 635] on div "Back Save as draft Next" at bounding box center [748, 614] width 780 height 41
click at [1138, 635] on button "Next" at bounding box center [1104, 620] width 69 height 29
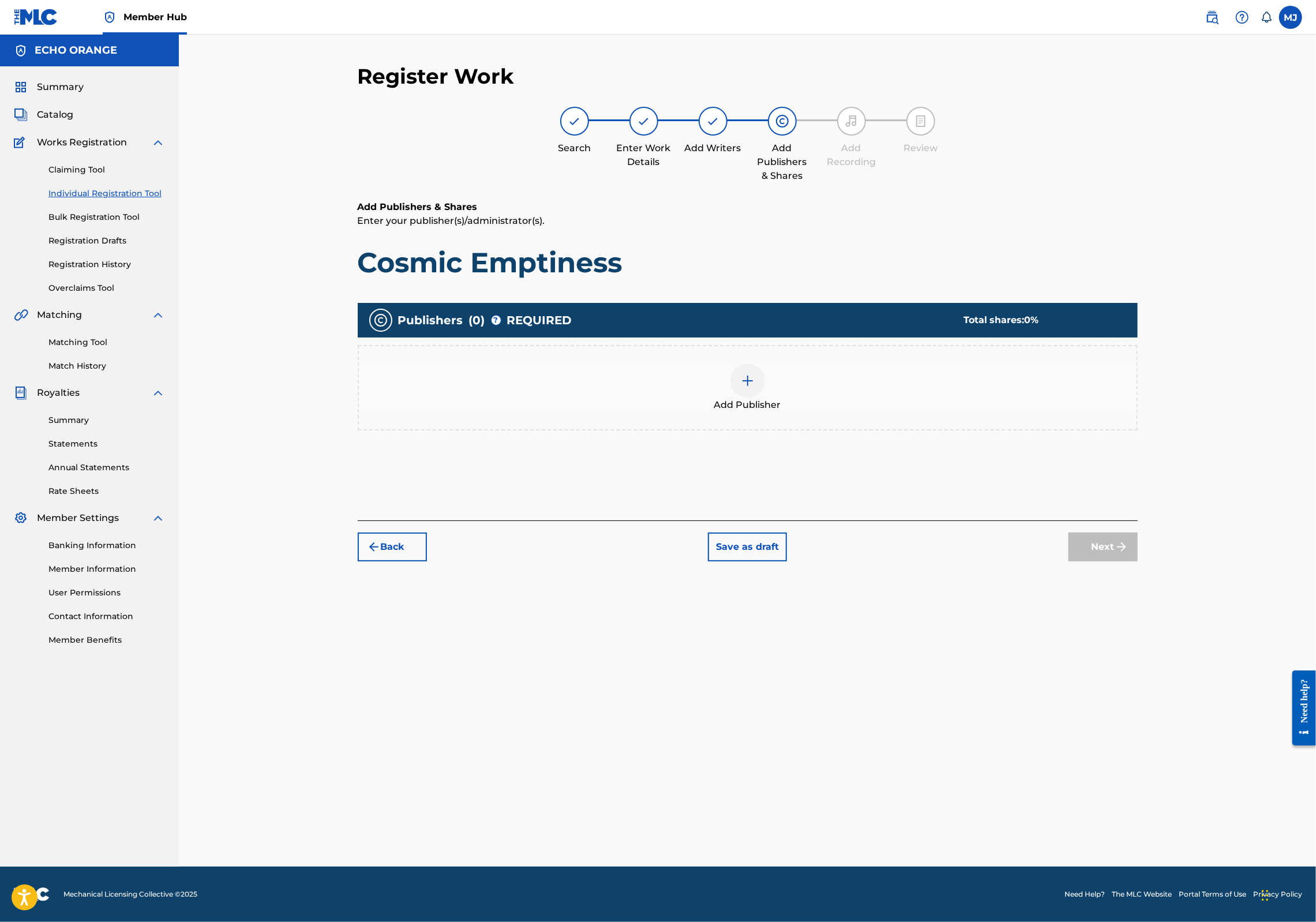
click at [782, 430] on div "Add Publisher" at bounding box center [748, 388] width 780 height 86
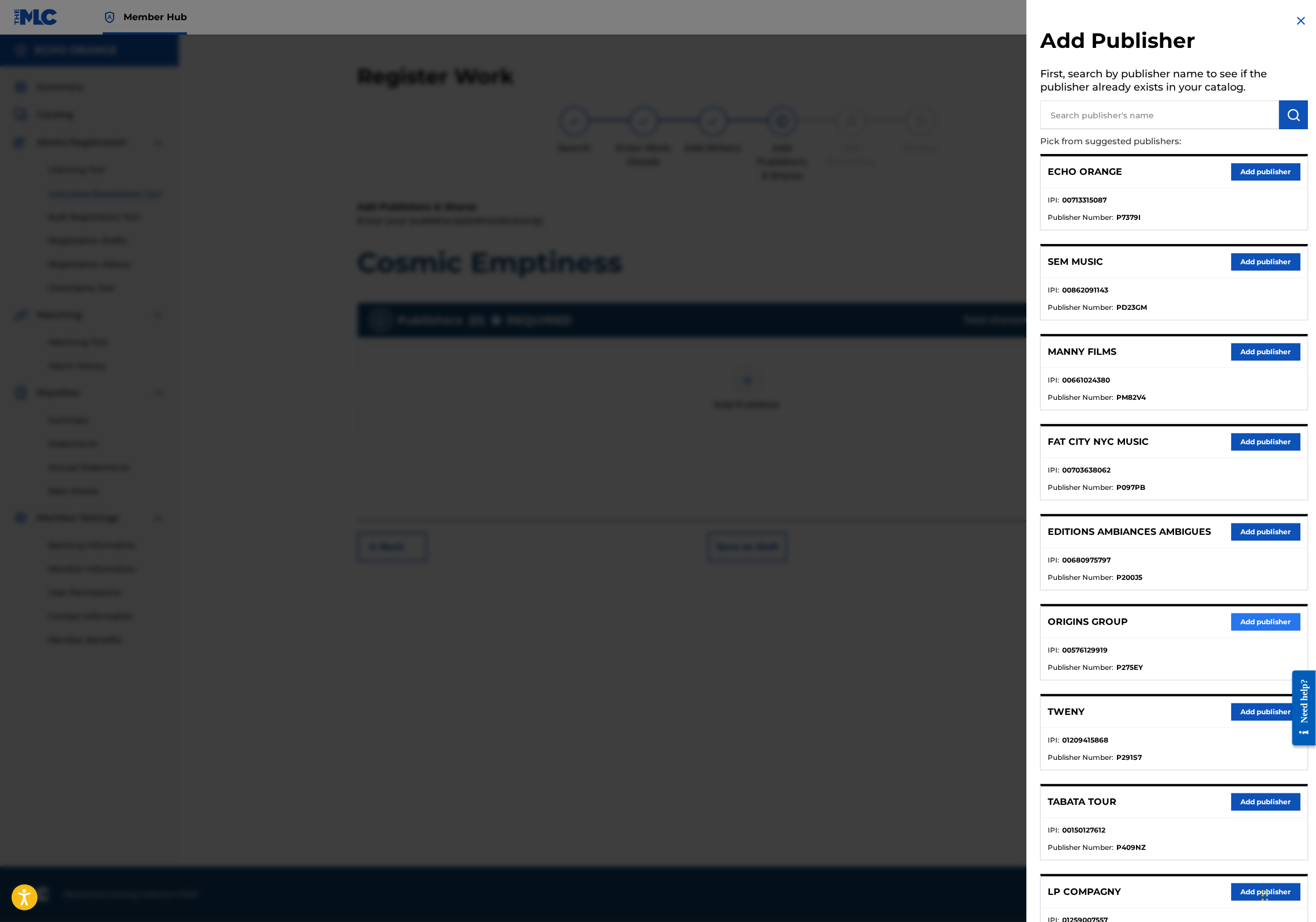
click at [1242, 631] on button "Add publisher" at bounding box center [1266, 622] width 69 height 17
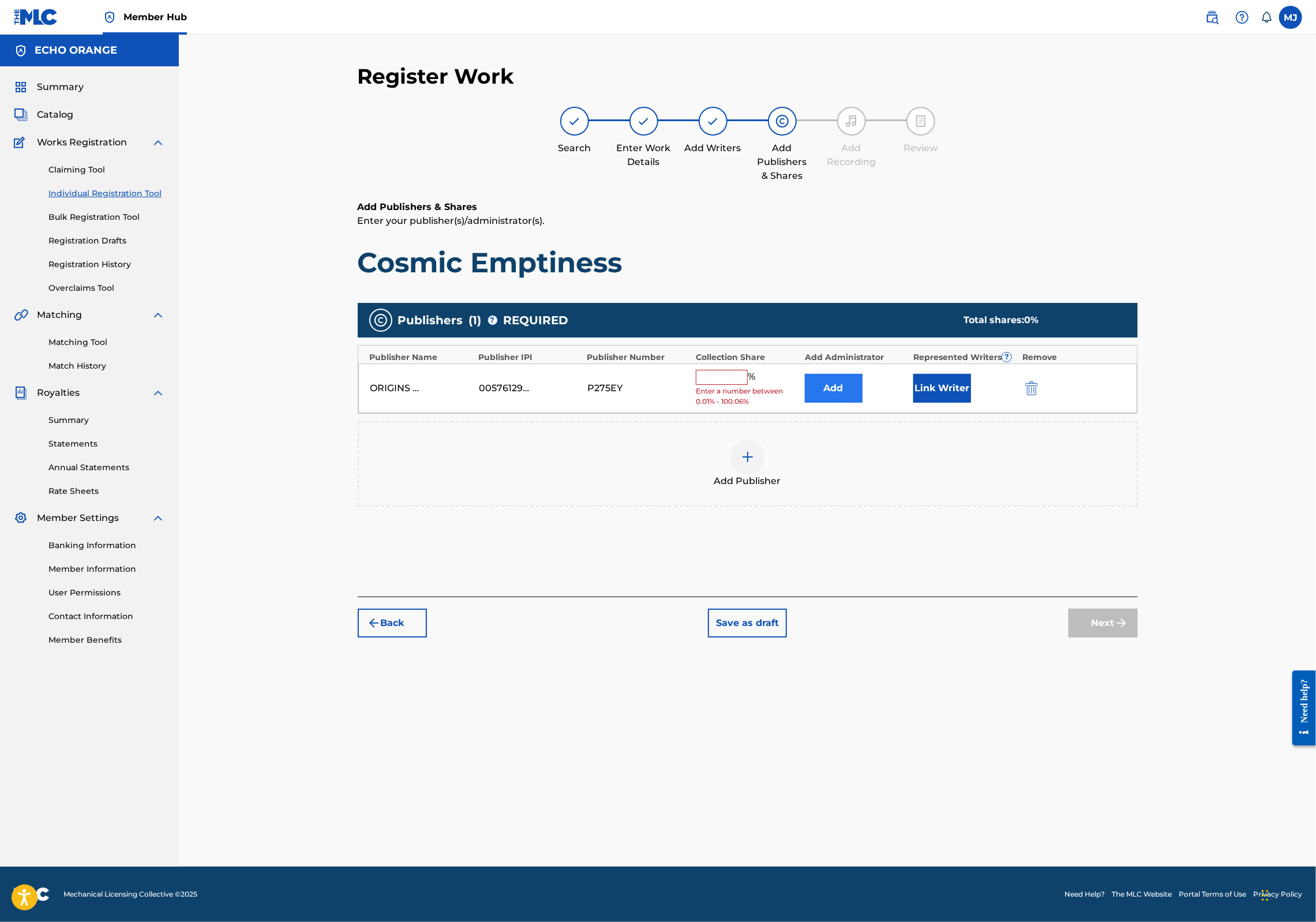
click at [863, 403] on button "Add" at bounding box center [833, 388] width 58 height 29
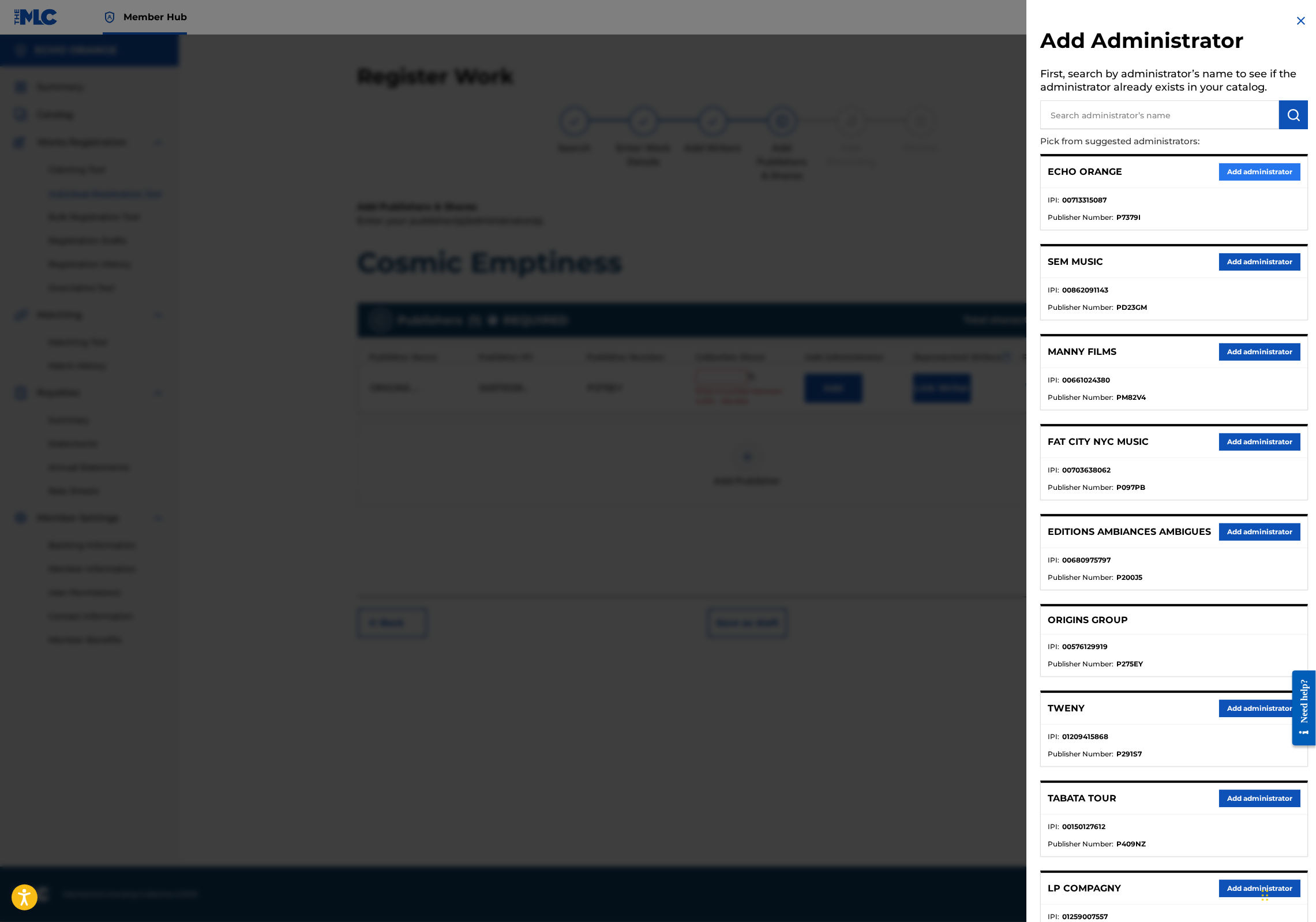
click at [1238, 181] on button "Add administrator" at bounding box center [1260, 172] width 81 height 17
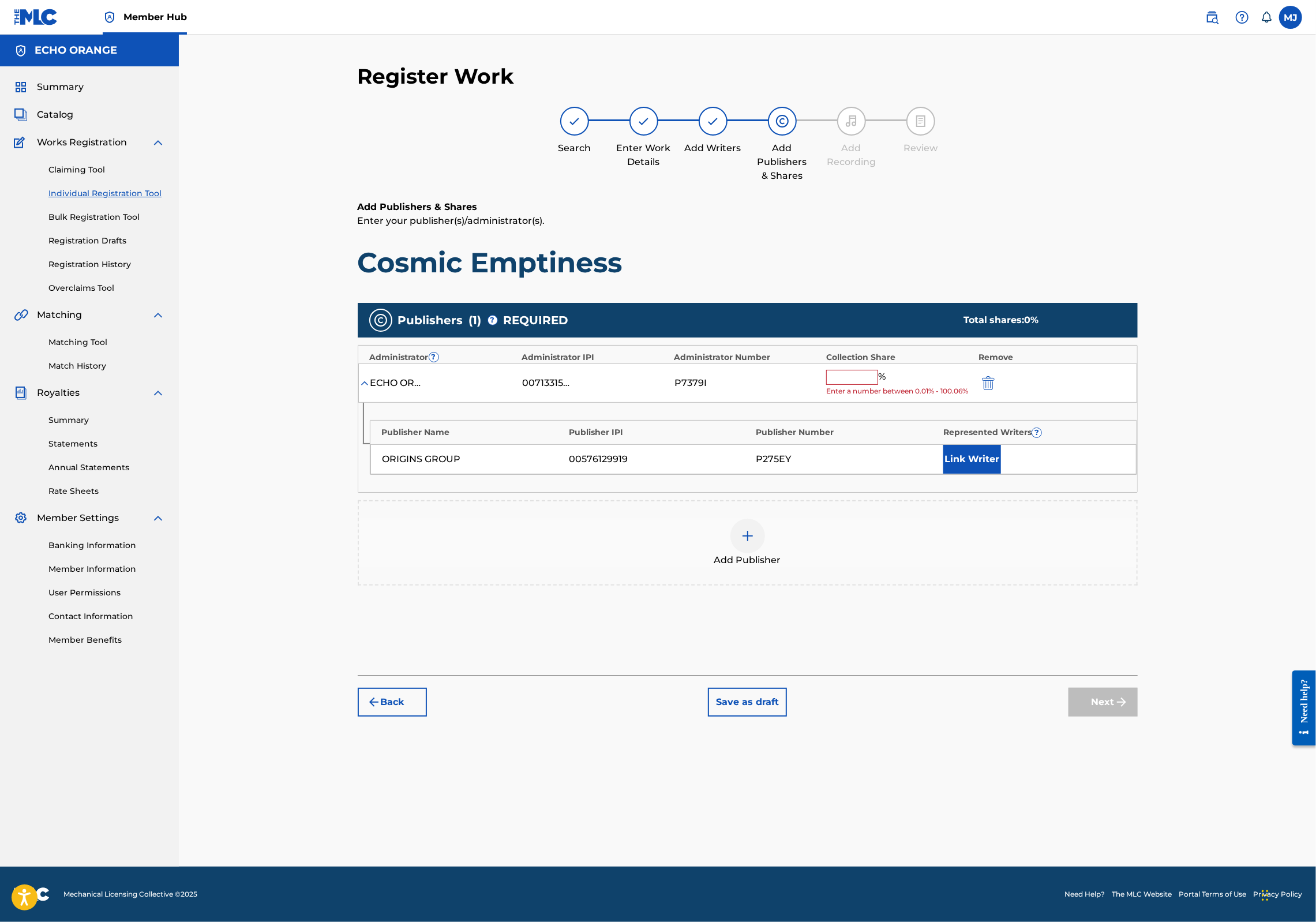
click at [878, 385] on input "text" at bounding box center [852, 378] width 52 height 15
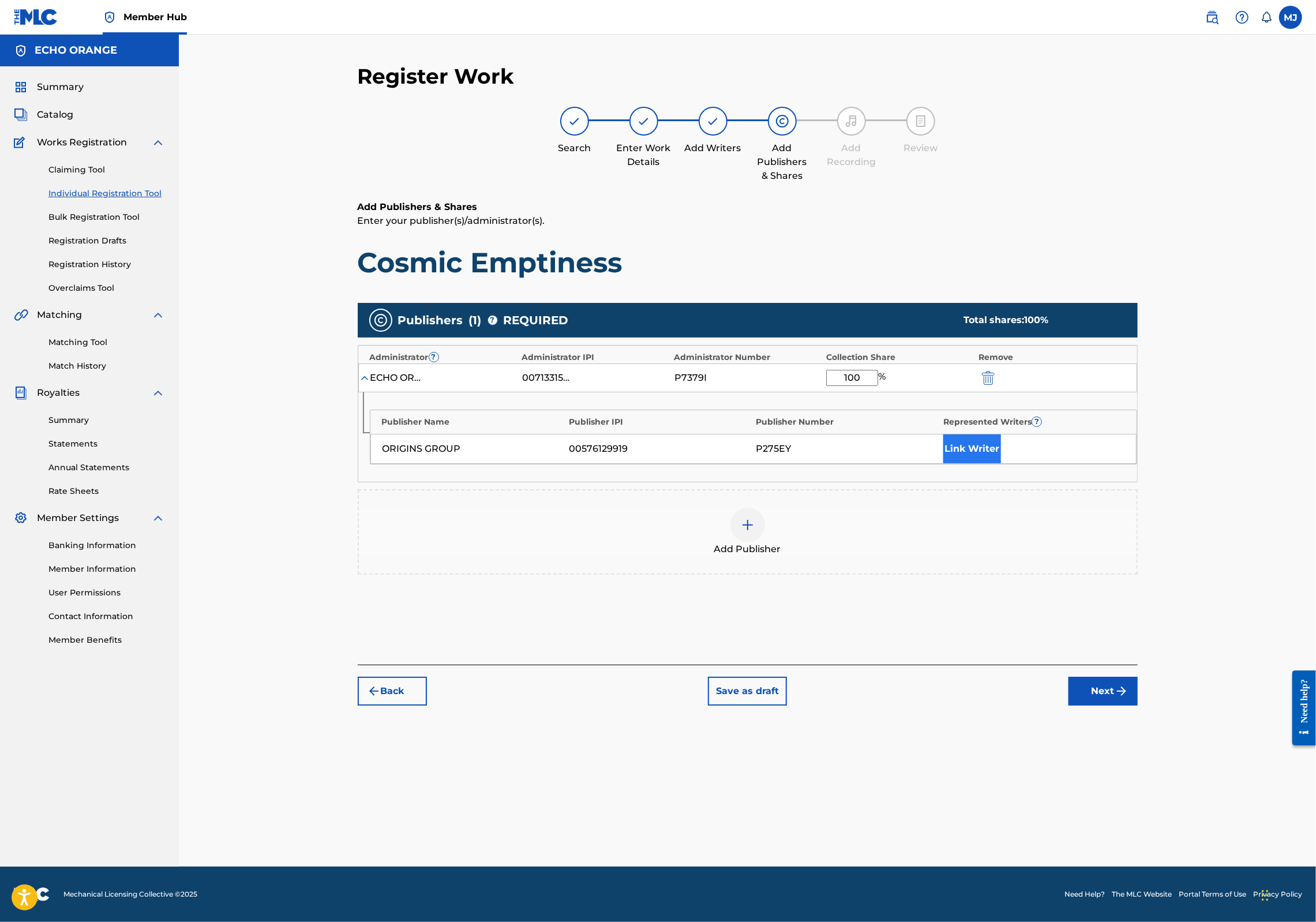
type input "100"
click at [998, 464] on div "ORIGINS GROUP 00576129919 P275EY Link Writer" at bounding box center [753, 449] width 766 height 30
click at [1001, 463] on button "Link Writer" at bounding box center [972, 449] width 58 height 29
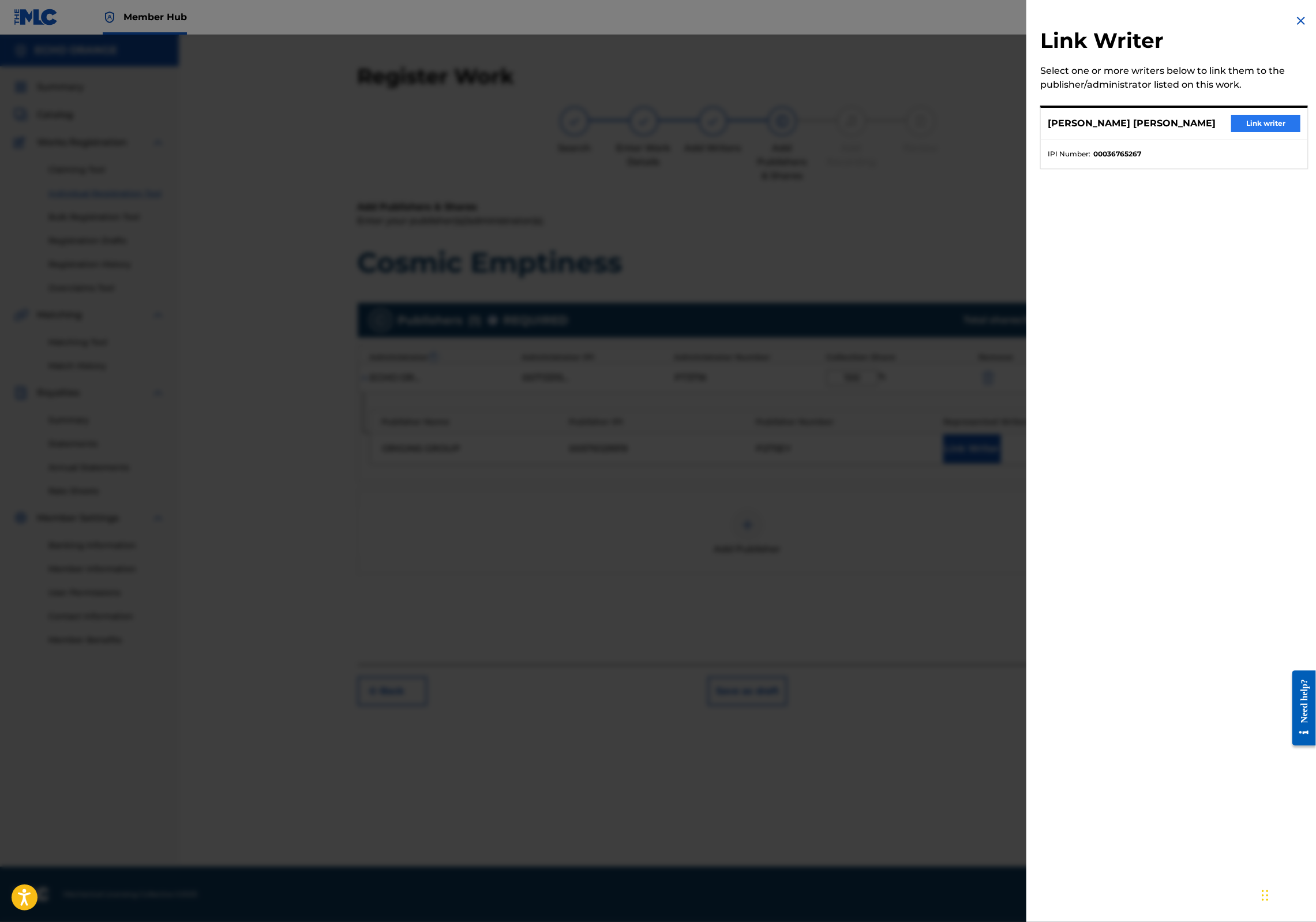
click at [1256, 132] on button "Link writer" at bounding box center [1266, 123] width 69 height 17
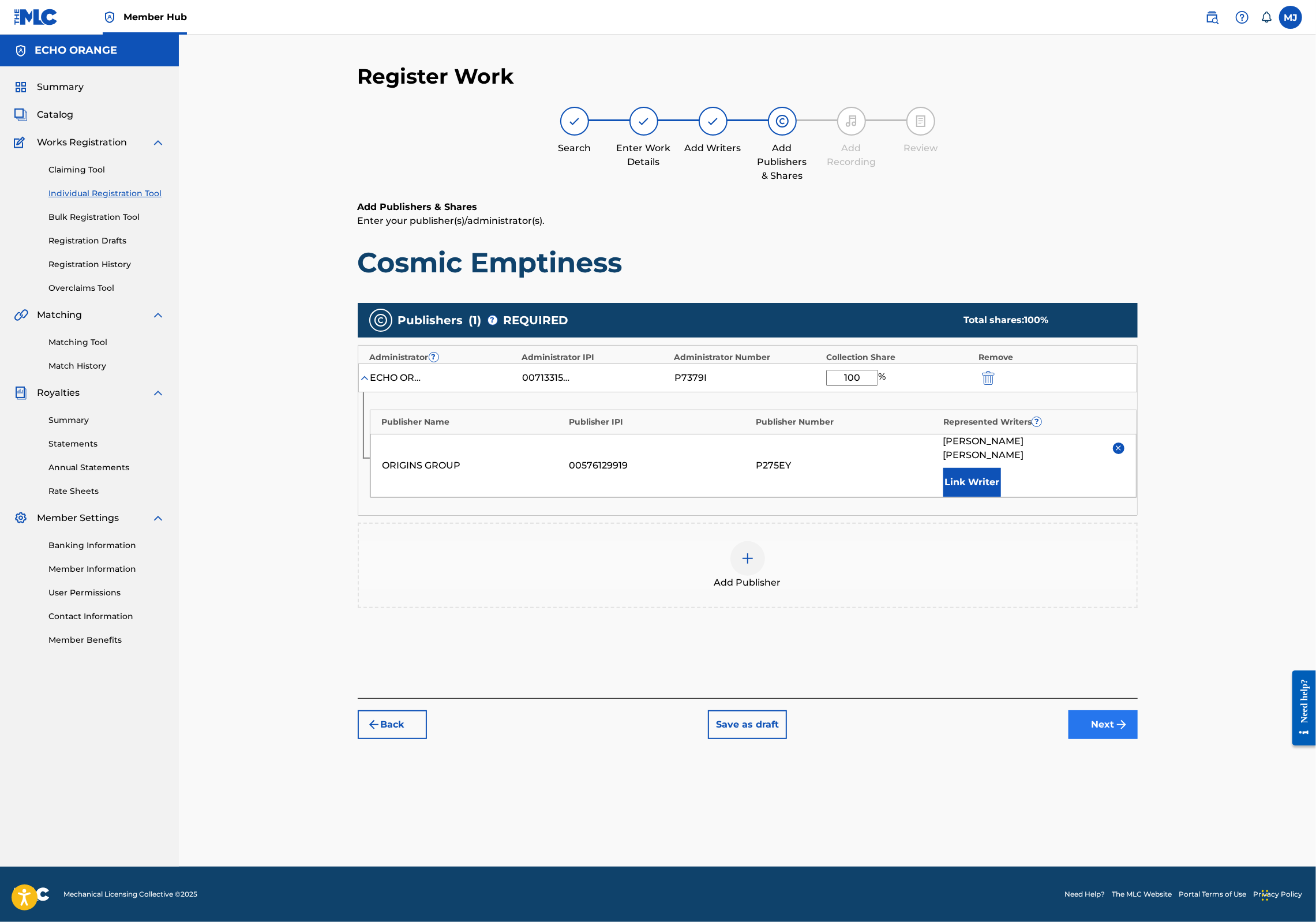
click at [1138, 740] on button "Next" at bounding box center [1104, 725] width 69 height 29
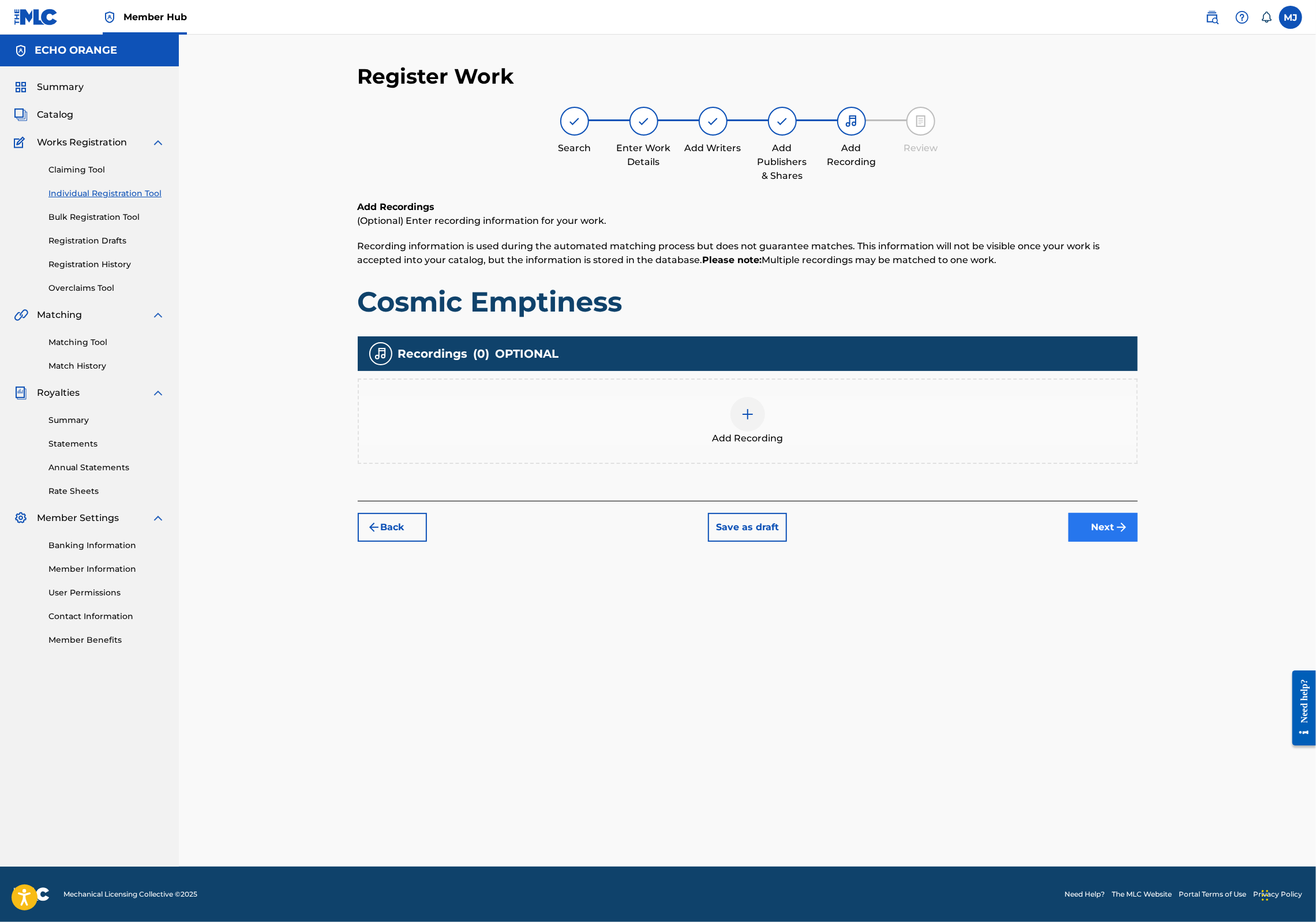
click at [1138, 542] on button "Next" at bounding box center [1104, 527] width 69 height 29
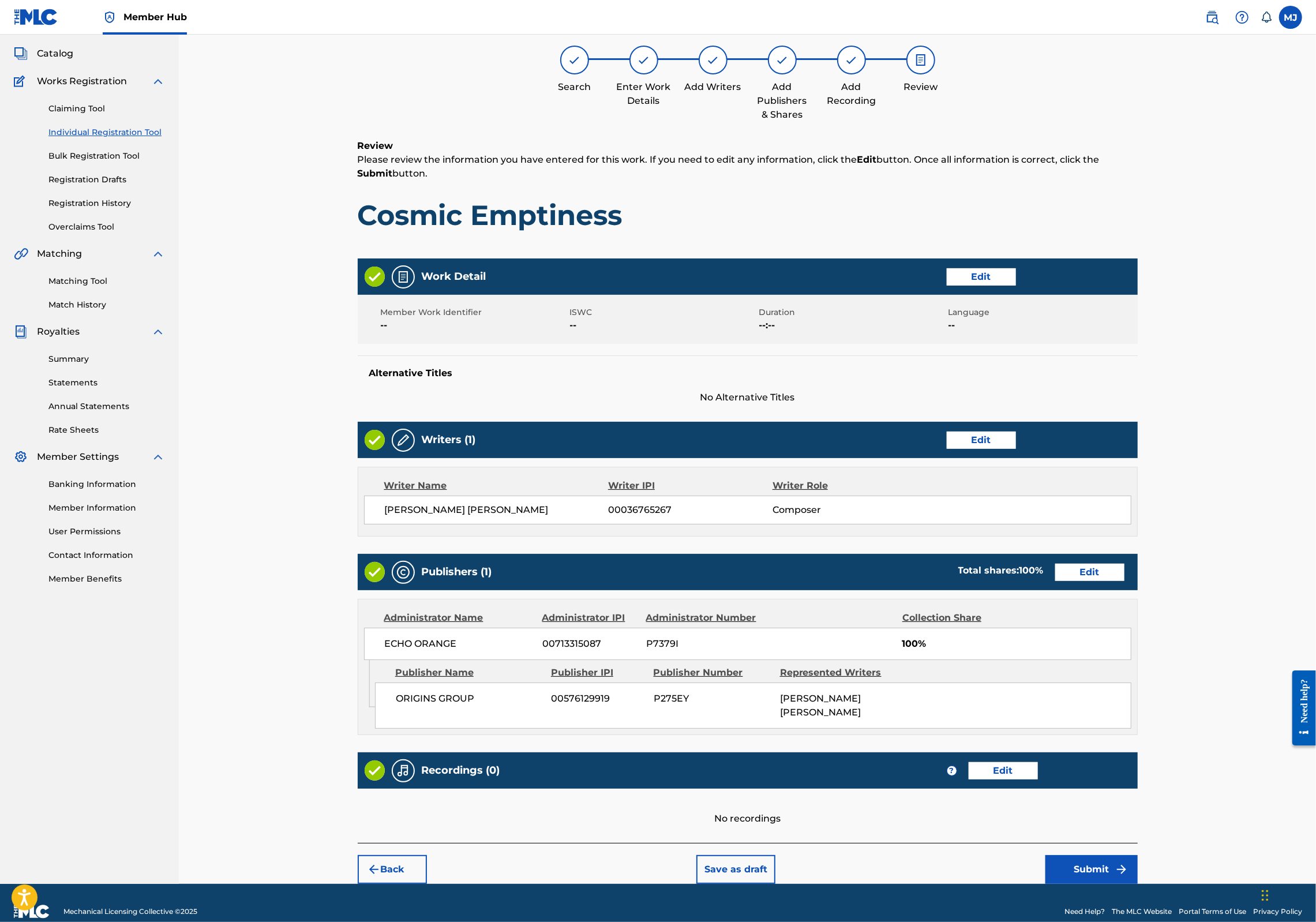
scroll to position [186, 0]
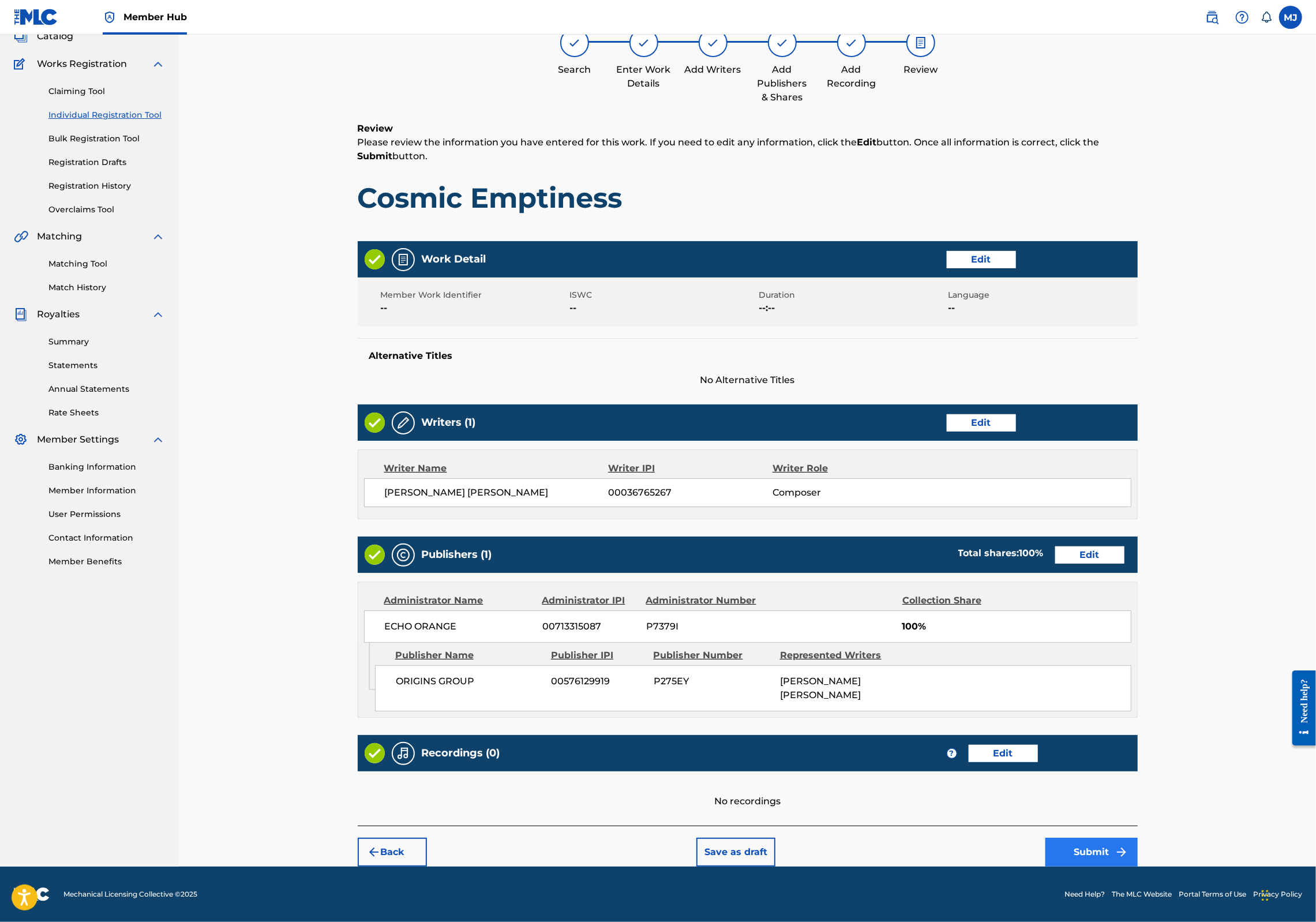
click at [1138, 842] on button "Submit" at bounding box center [1092, 852] width 92 height 29
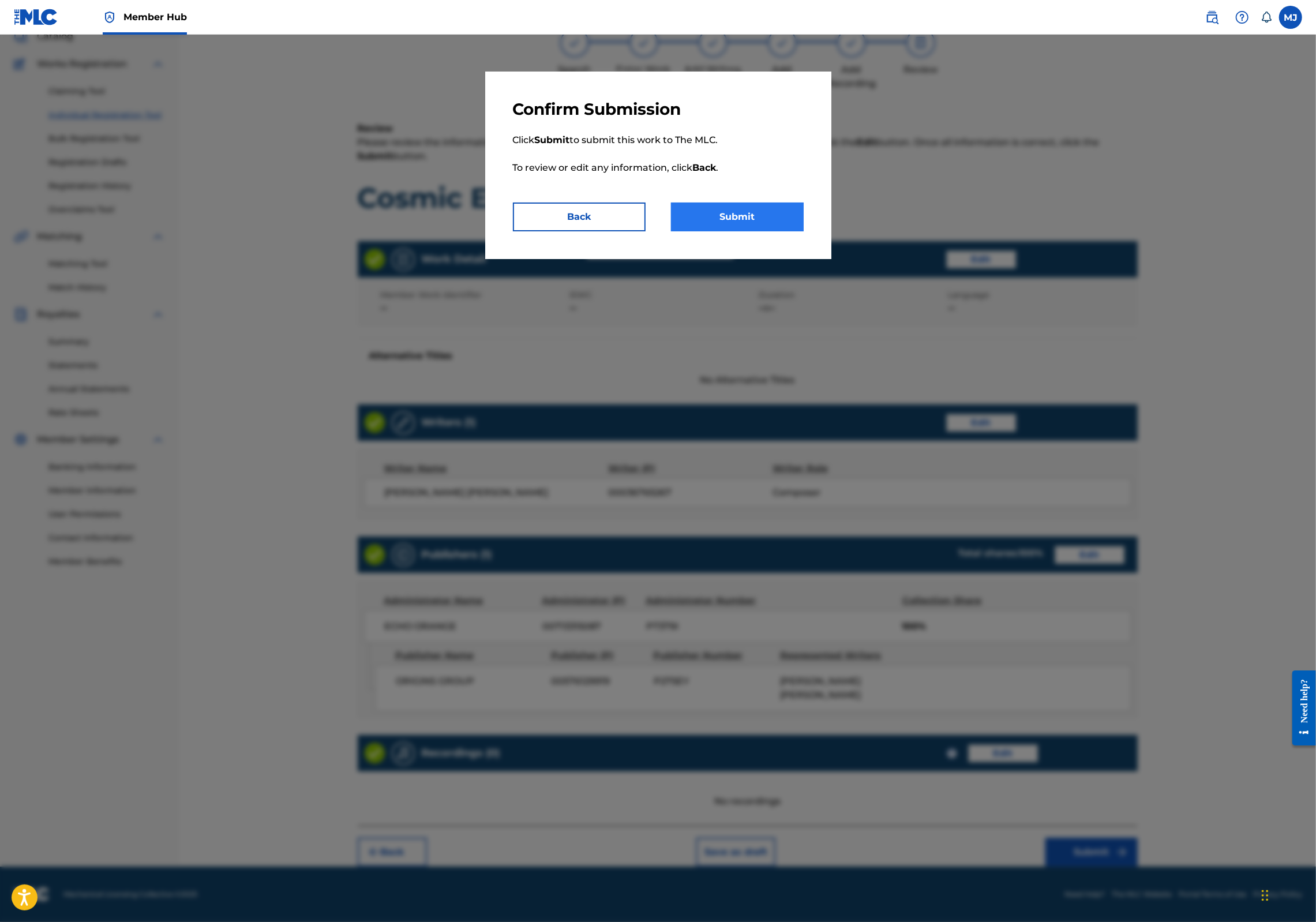
click at [797, 231] on button "Submit" at bounding box center [737, 217] width 133 height 29
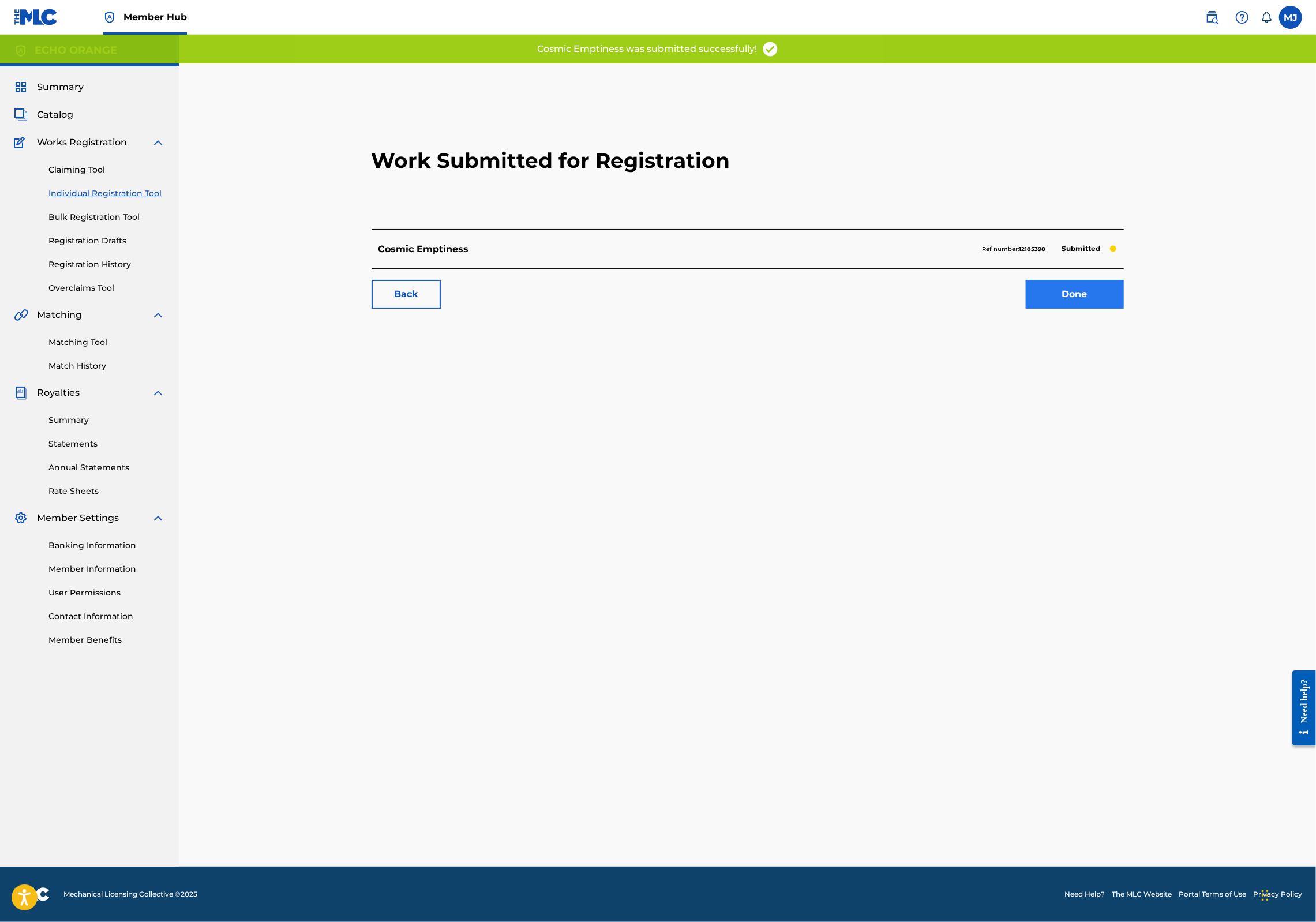
click at [1124, 309] on link "Done" at bounding box center [1075, 294] width 98 height 29
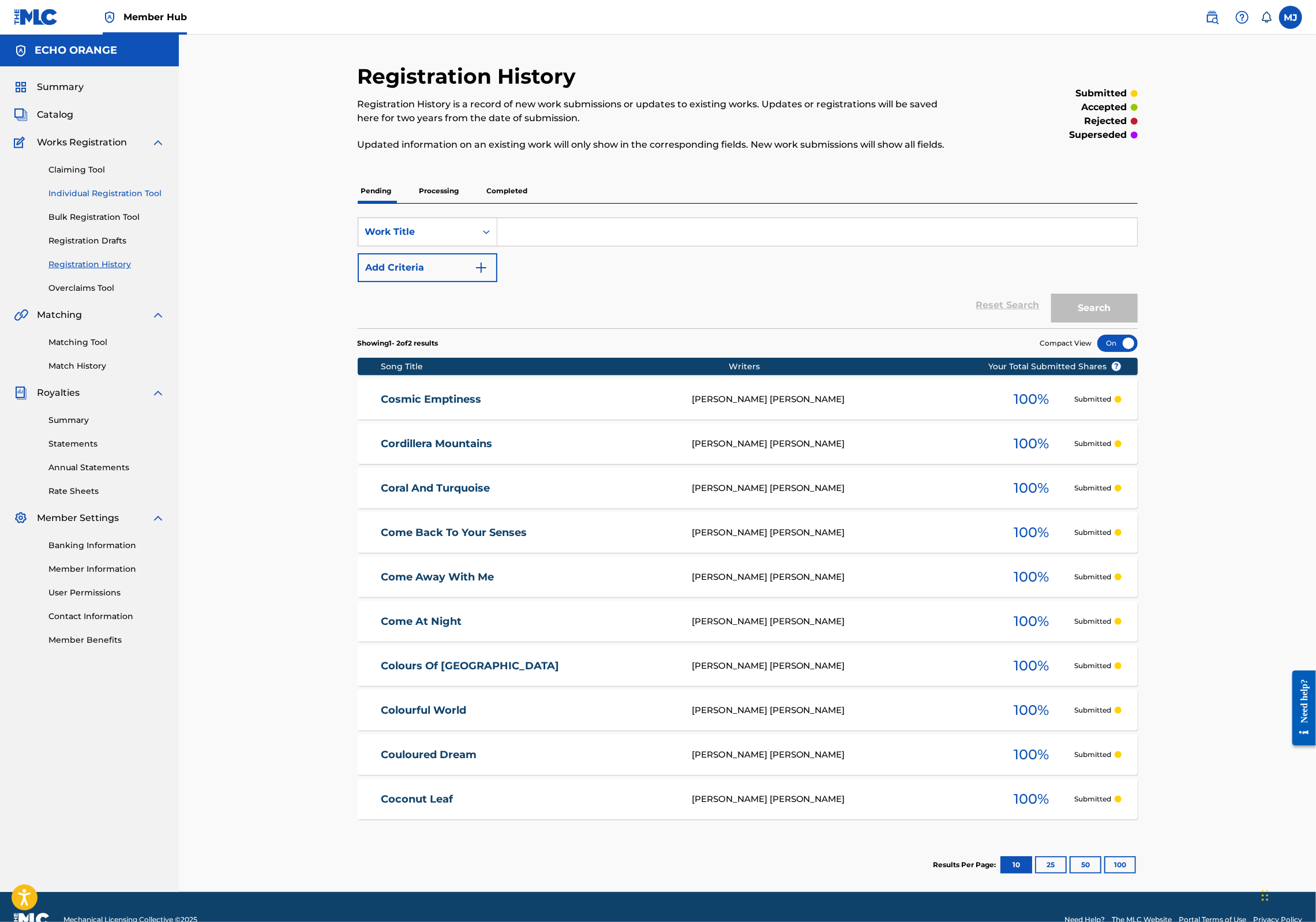
click at [160, 200] on link "Individual Registration Tool" at bounding box center [107, 194] width 116 height 12
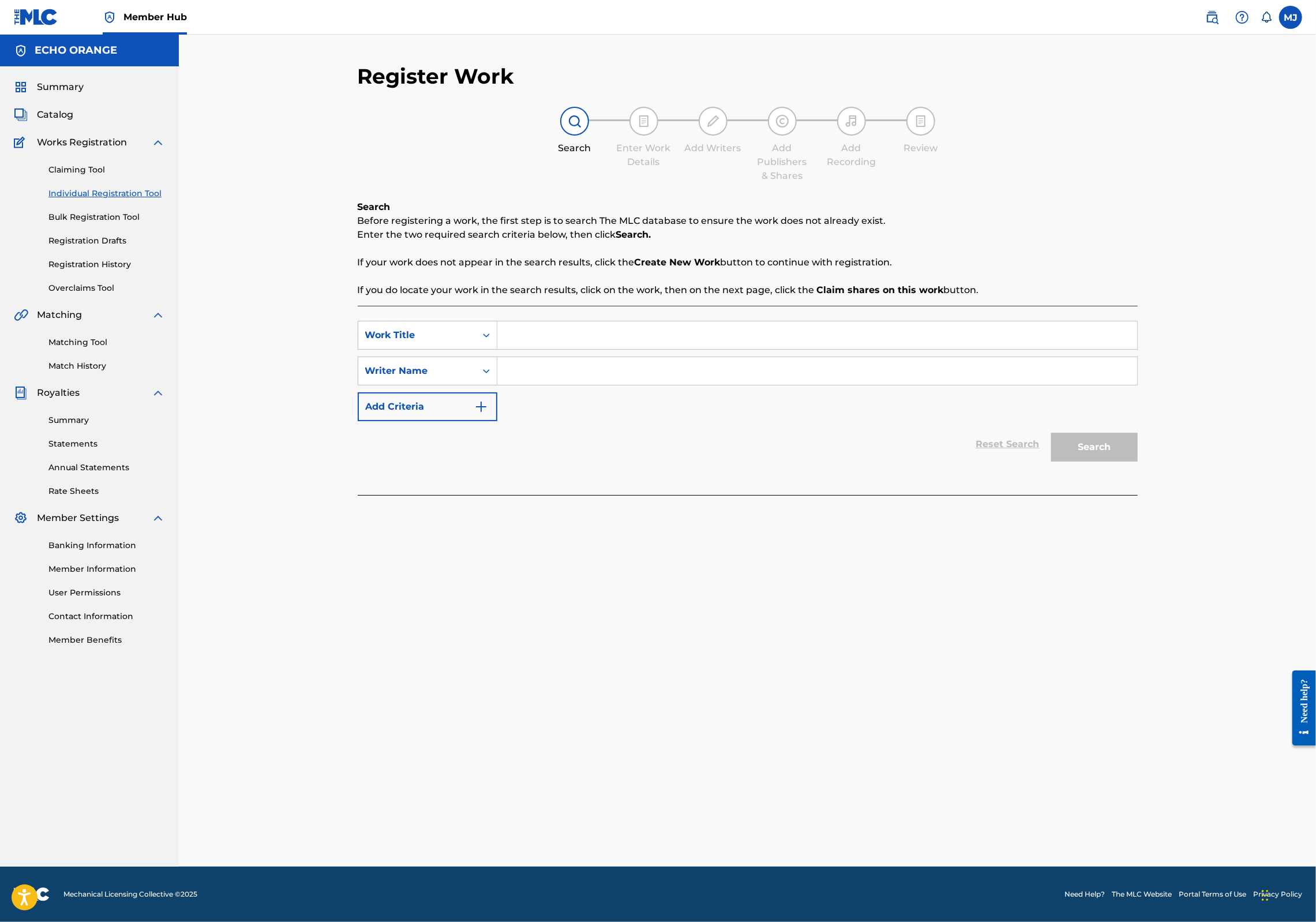
click at [544, 349] on input "Search Form" at bounding box center [818, 335] width 640 height 28
type input "Costa del Sol"
paste input "denis hekimian"
type input "denis hekimian"
click at [1138, 462] on button "Search" at bounding box center [1094, 447] width 86 height 29
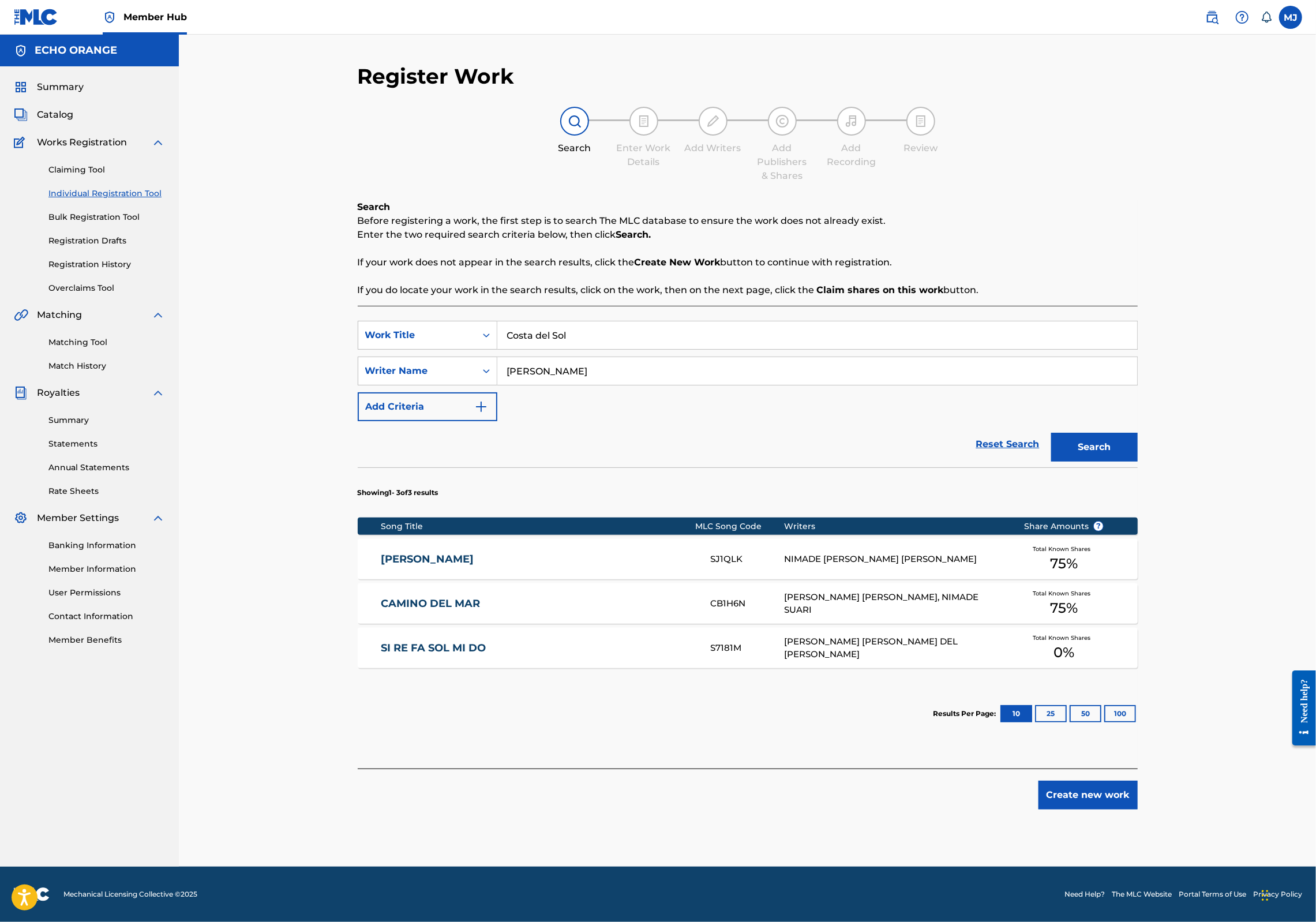
scroll to position [41, 0]
click at [1138, 809] on button "Create new work" at bounding box center [1089, 795] width 99 height 29
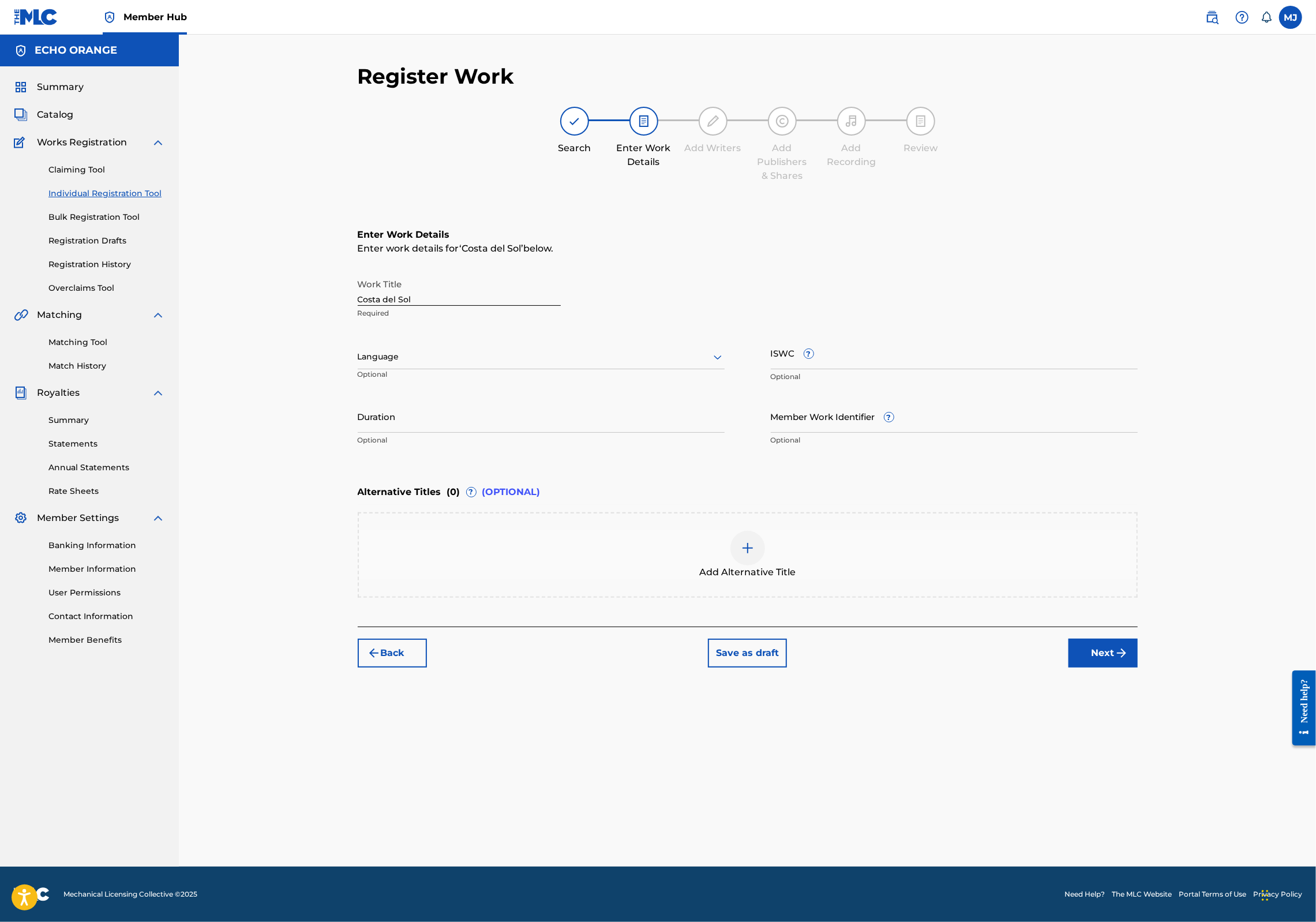
scroll to position [0, 0]
click at [1138, 667] on button "Next" at bounding box center [1104, 653] width 69 height 29
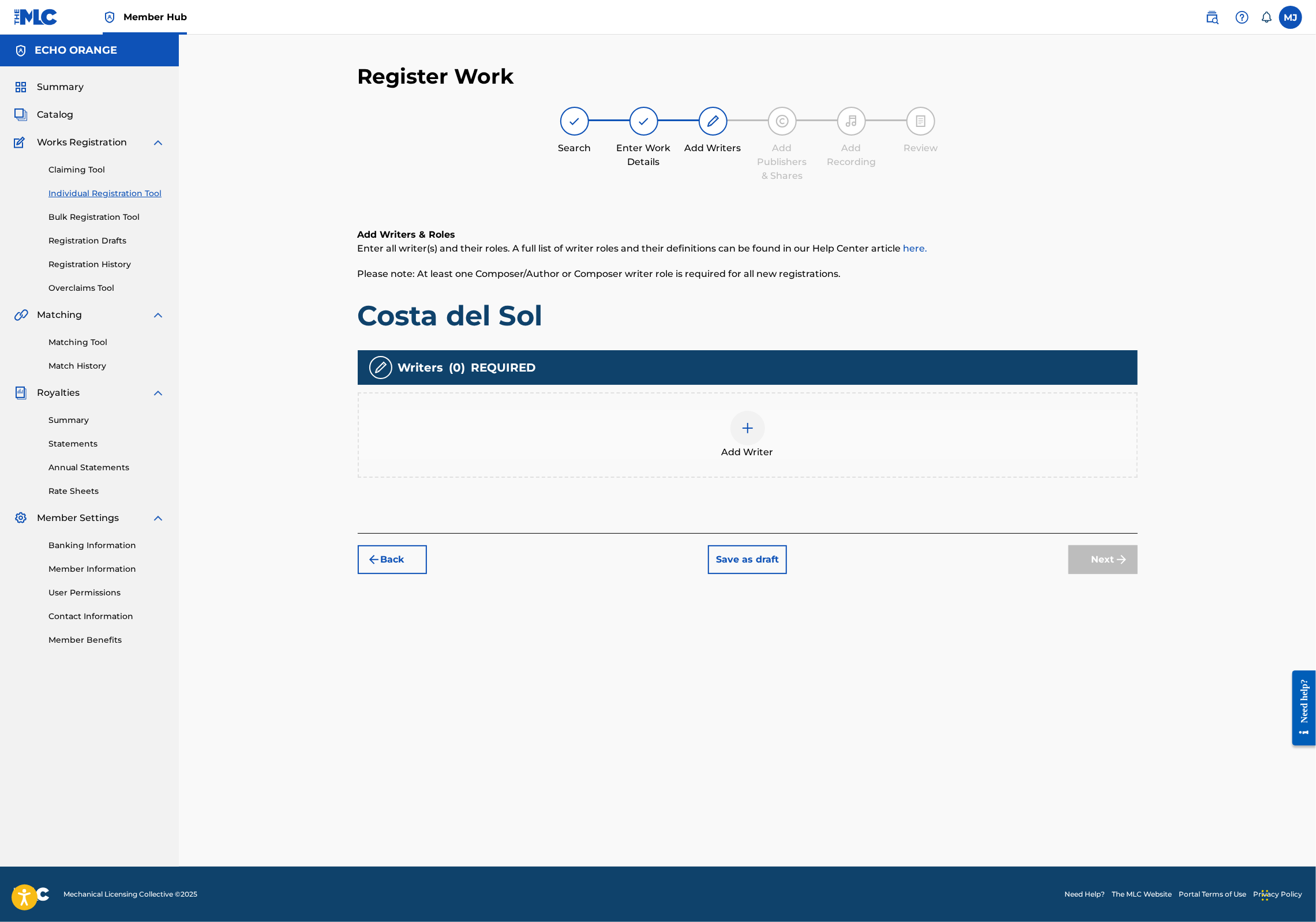
click at [882, 459] on div "Add Writer" at bounding box center [748, 435] width 778 height 49
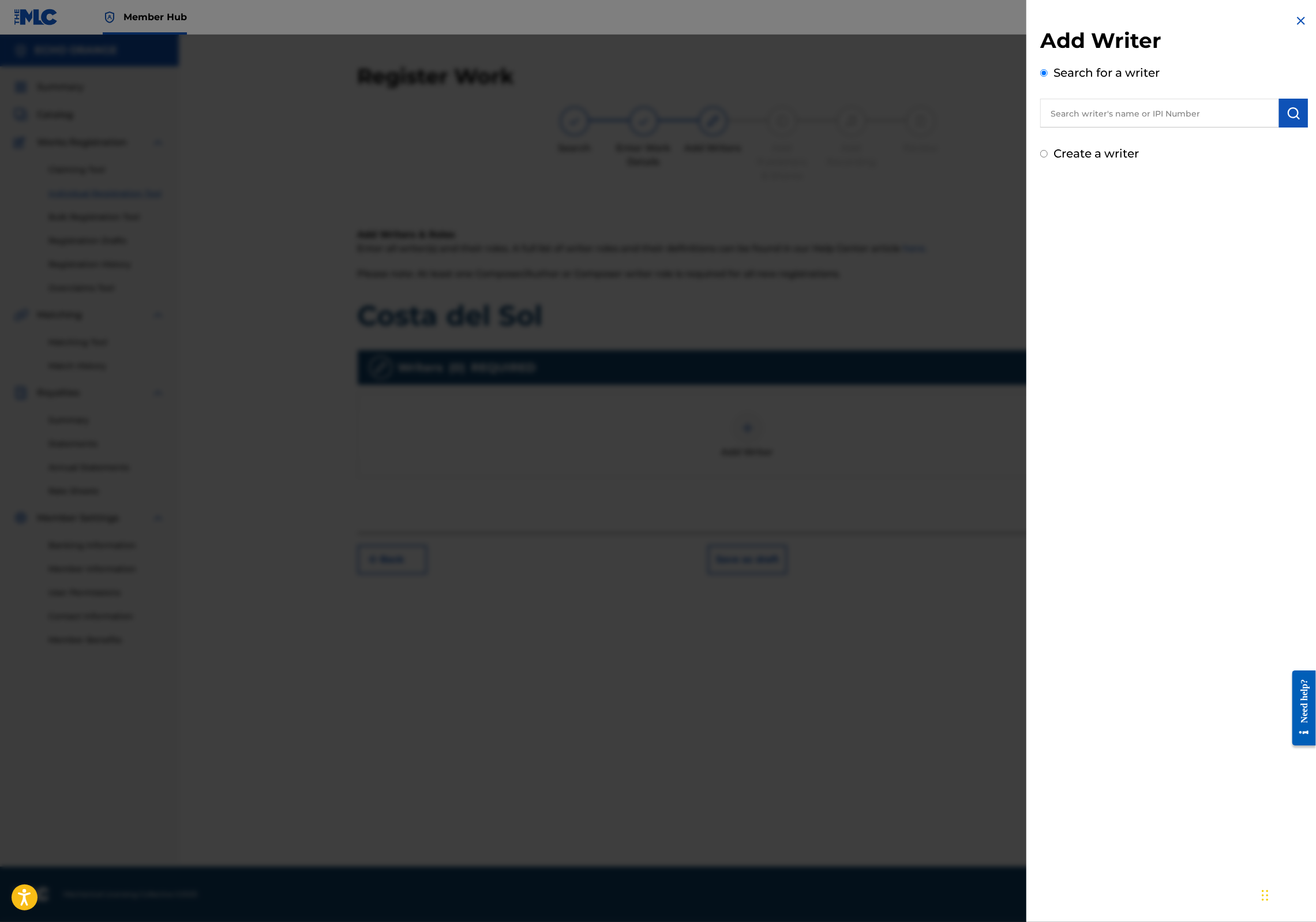
click at [1101, 128] on input "text" at bounding box center [1160, 113] width 239 height 29
paste input "denis hekimian"
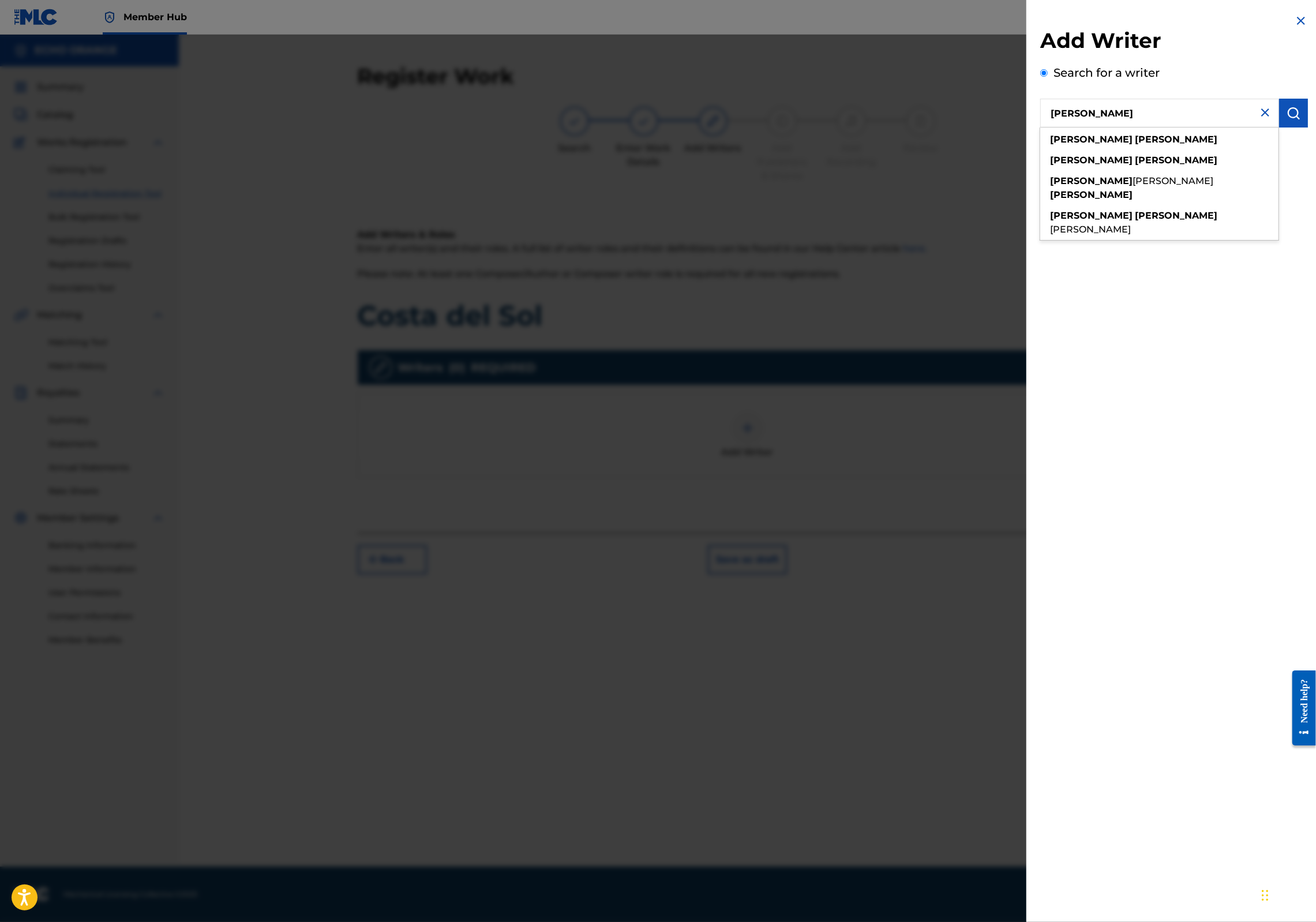
type input "denis hekimian"
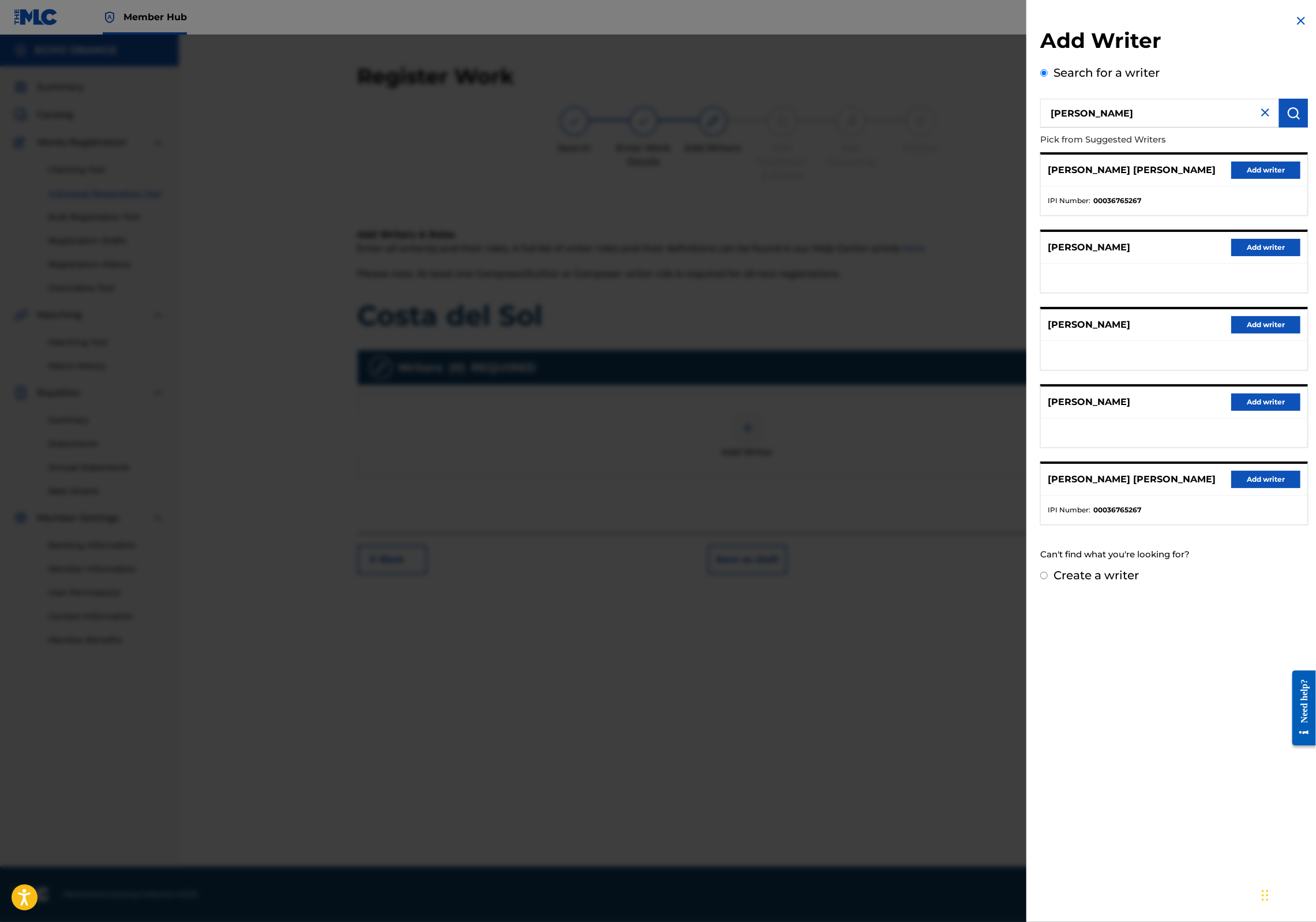
click at [1275, 186] on div "DENIS MARCEL HEKIMIAN Add writer" at bounding box center [1174, 170] width 267 height 32
click at [1254, 170] on div "DENIS MARCEL HEKIMIAN Add writer IPI Number : 00036765267" at bounding box center [1174, 184] width 268 height 64
click at [1254, 179] on button "Add writer" at bounding box center [1266, 170] width 69 height 17
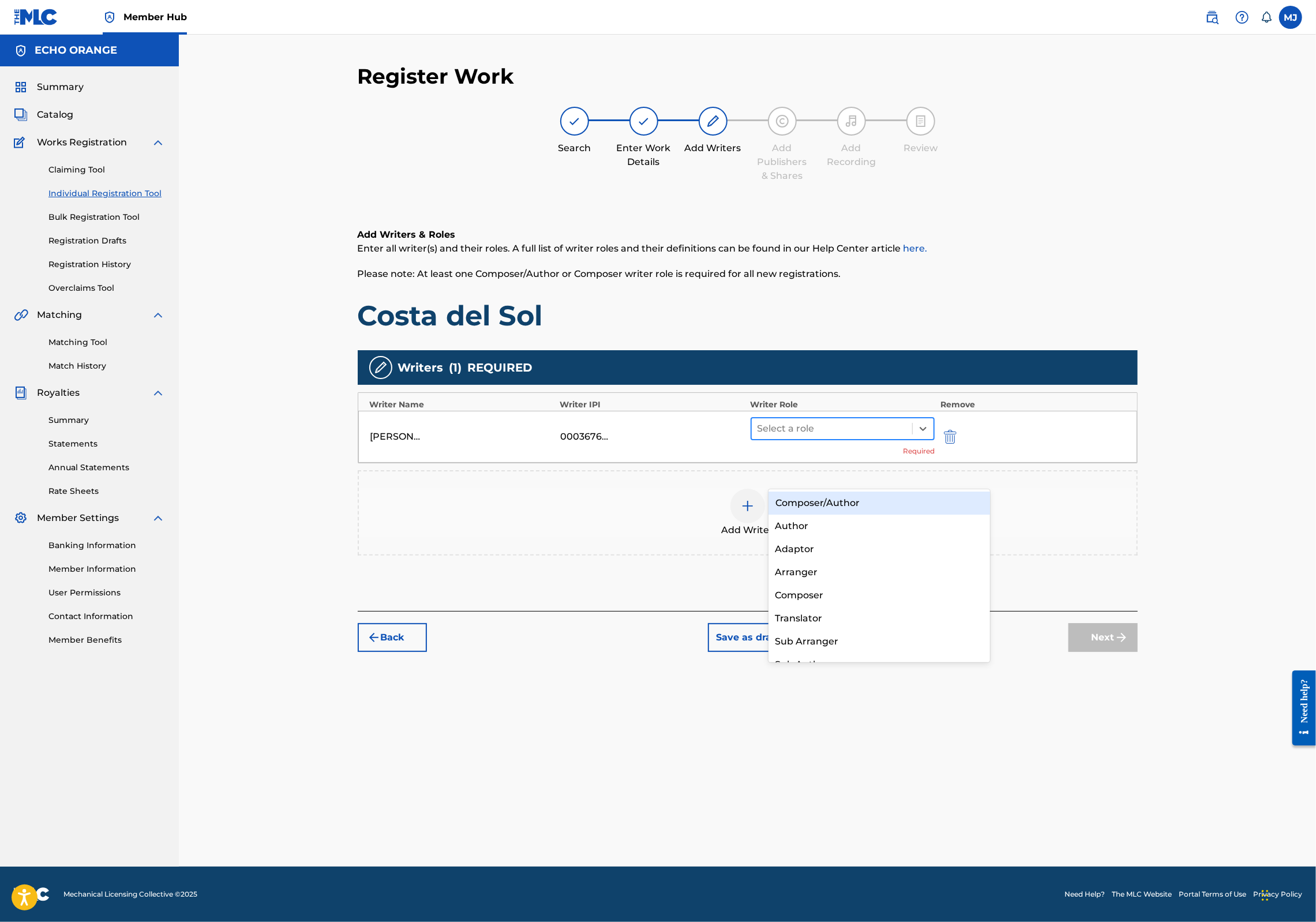
click at [887, 437] on div at bounding box center [832, 429] width 149 height 17
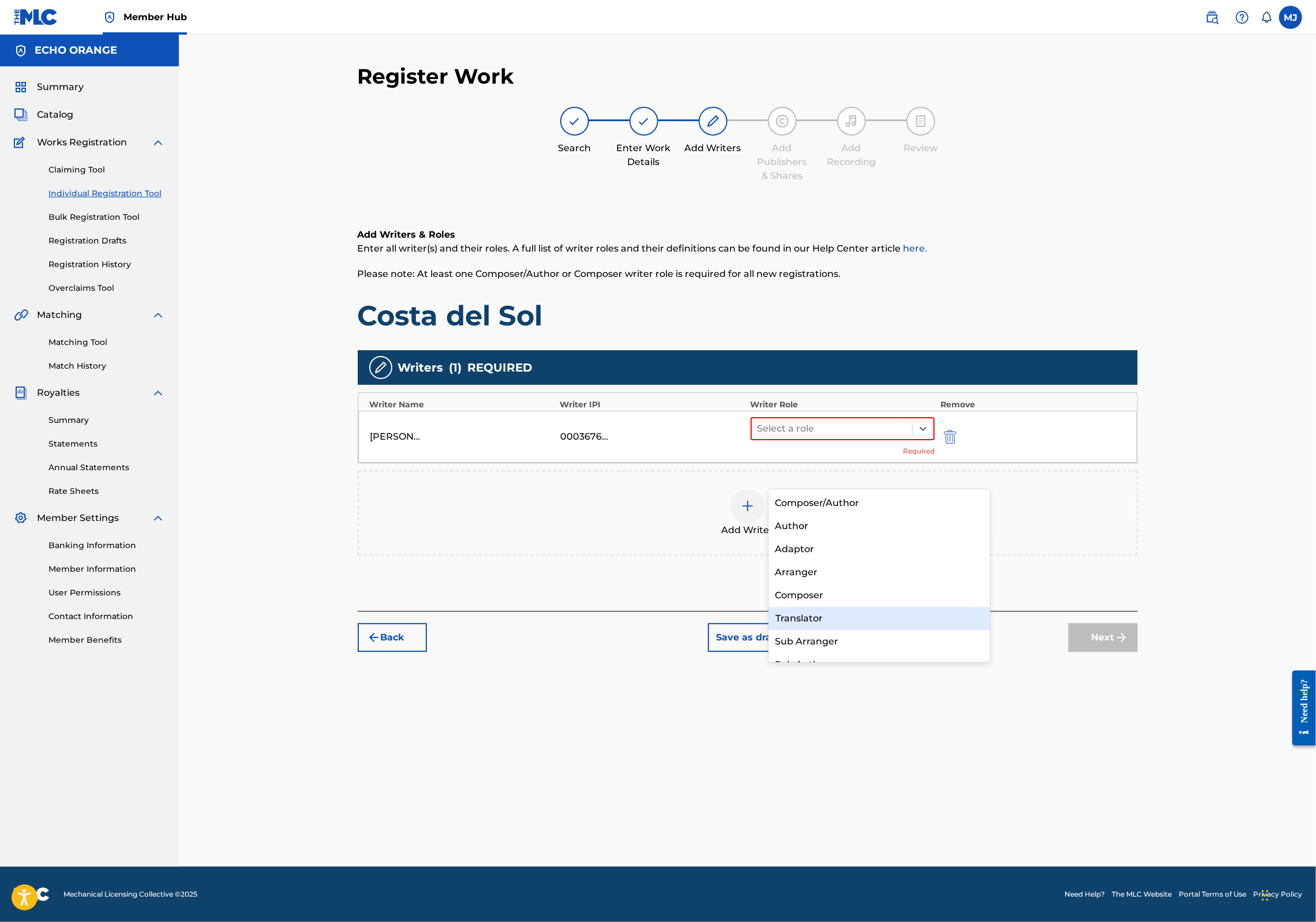
click at [866, 613] on div "Translator" at bounding box center [880, 619] width 222 height 23
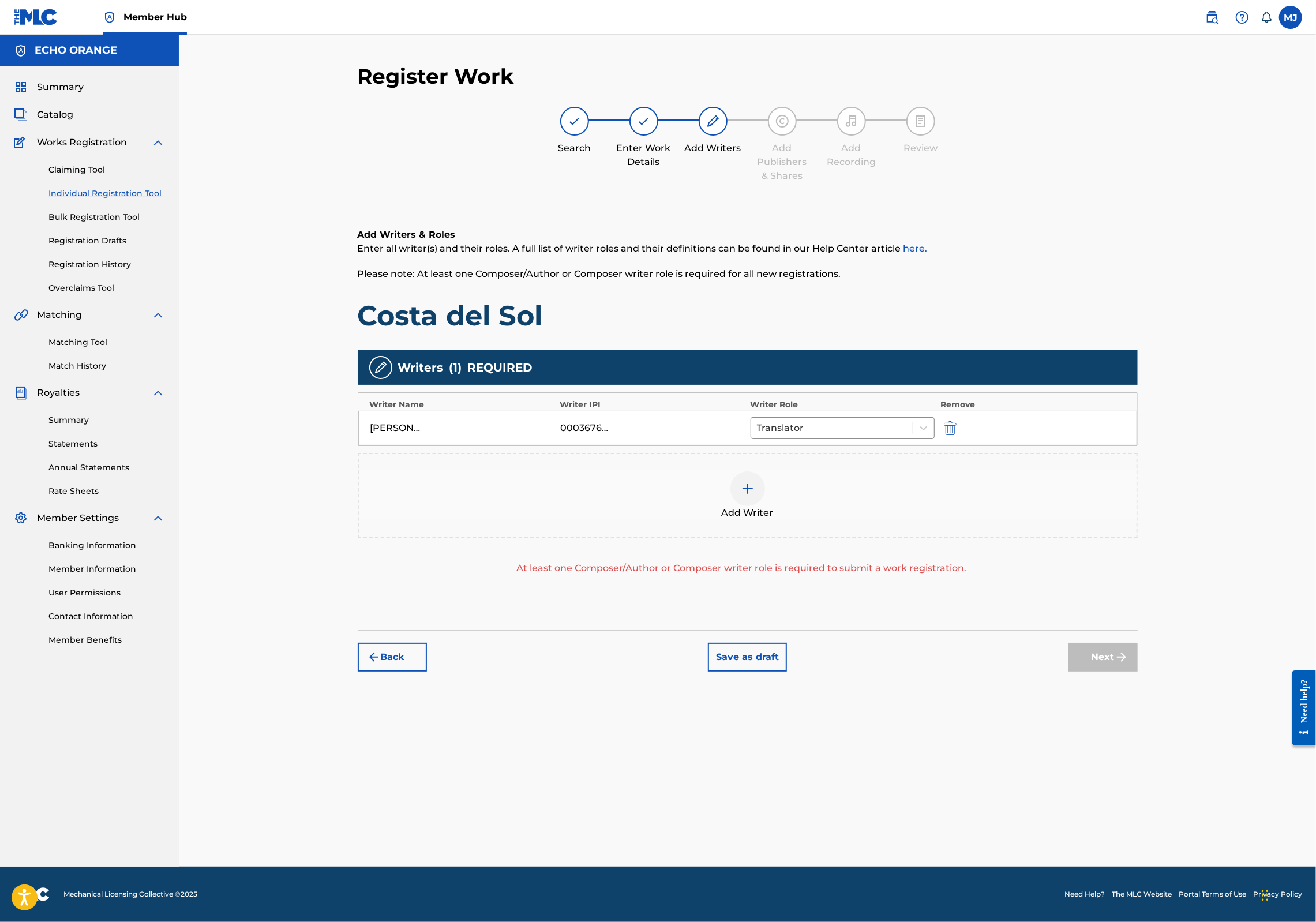
click at [866, 575] on div "Add Writer At least one Composer/Author or Composer writer role is required to …" at bounding box center [748, 514] width 780 height 122
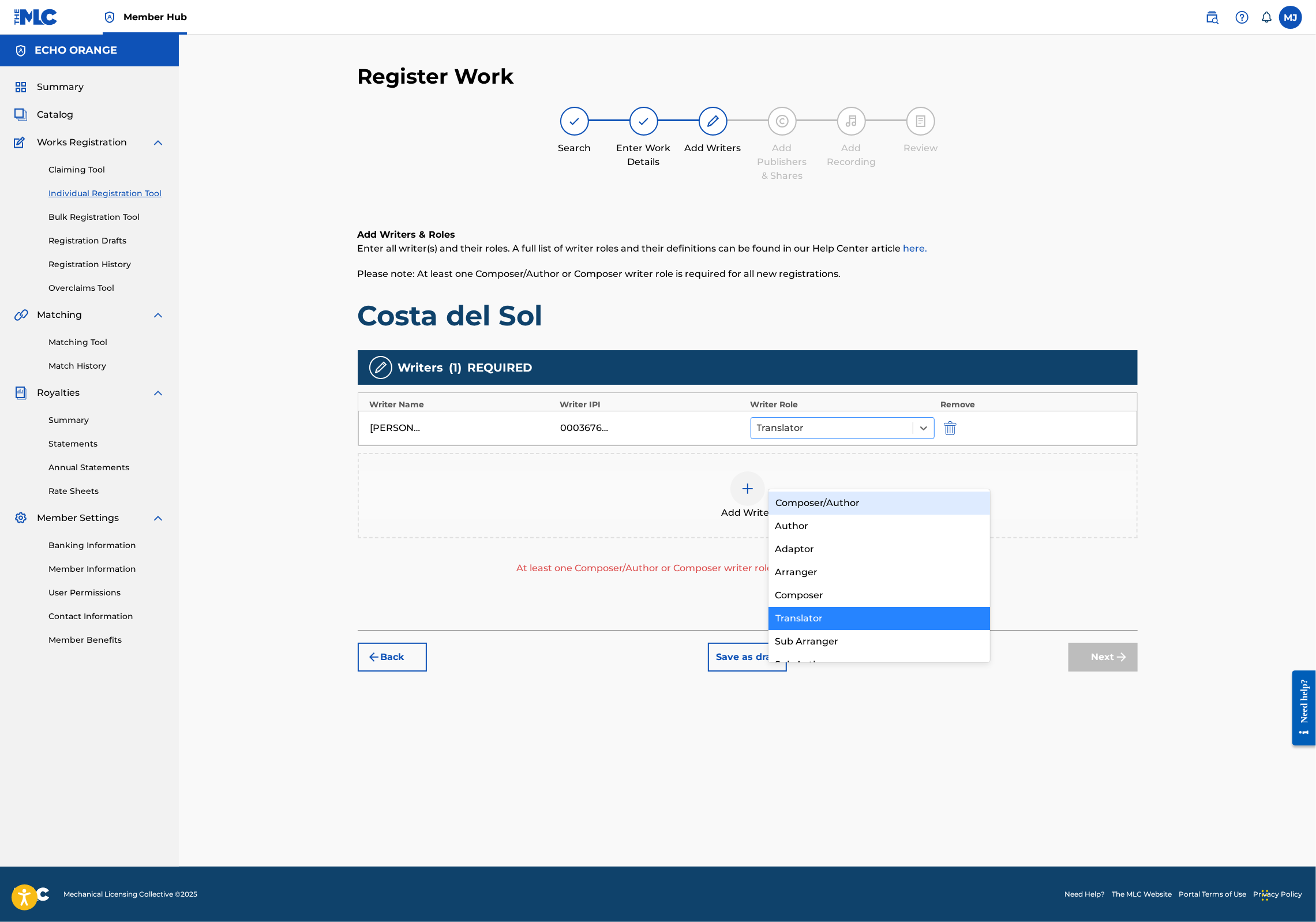
click at [862, 436] on div at bounding box center [832, 429] width 151 height 17
click at [845, 585] on div "Composer" at bounding box center [880, 595] width 222 height 23
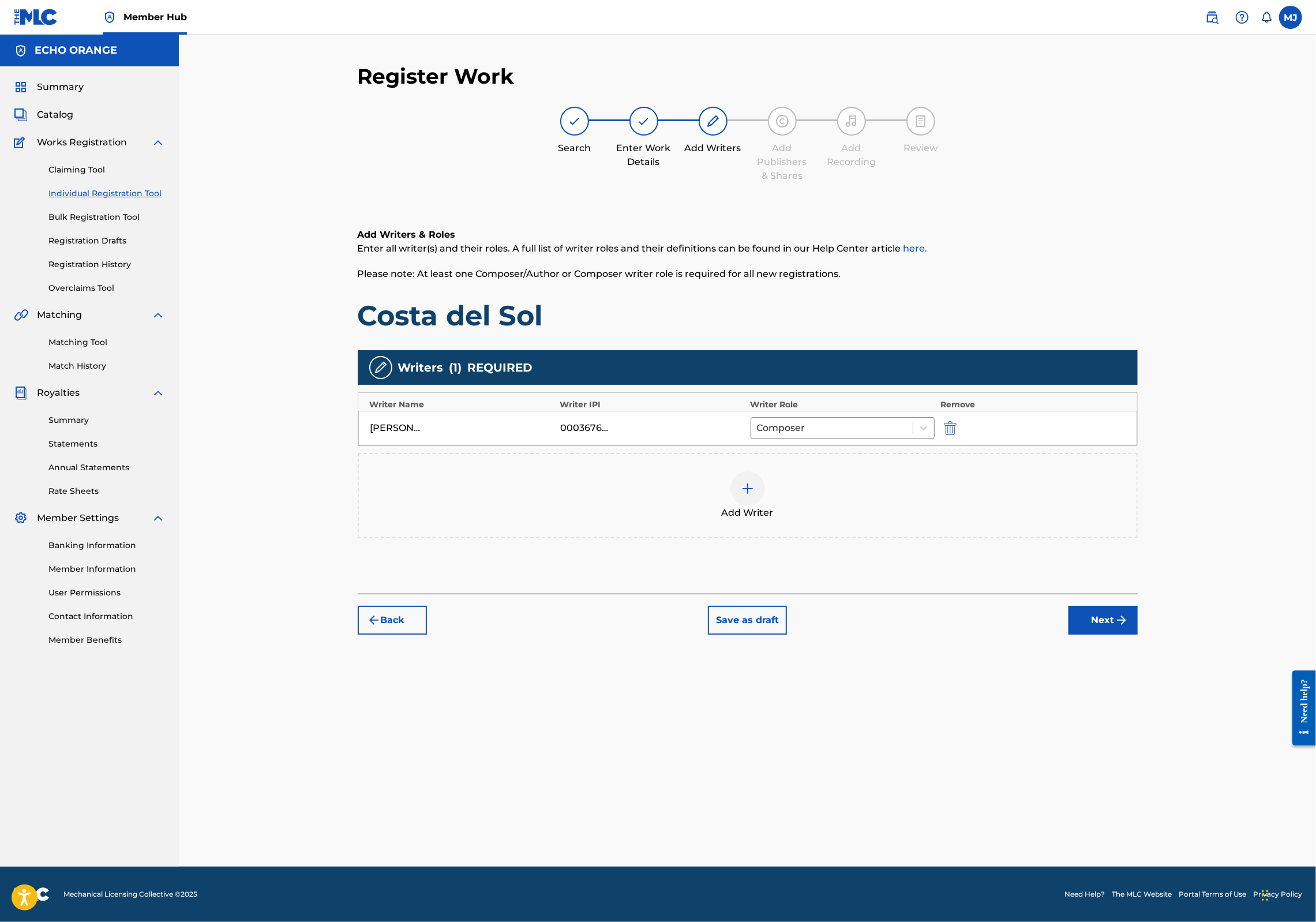
click at [1138, 635] on button "Next" at bounding box center [1104, 620] width 69 height 29
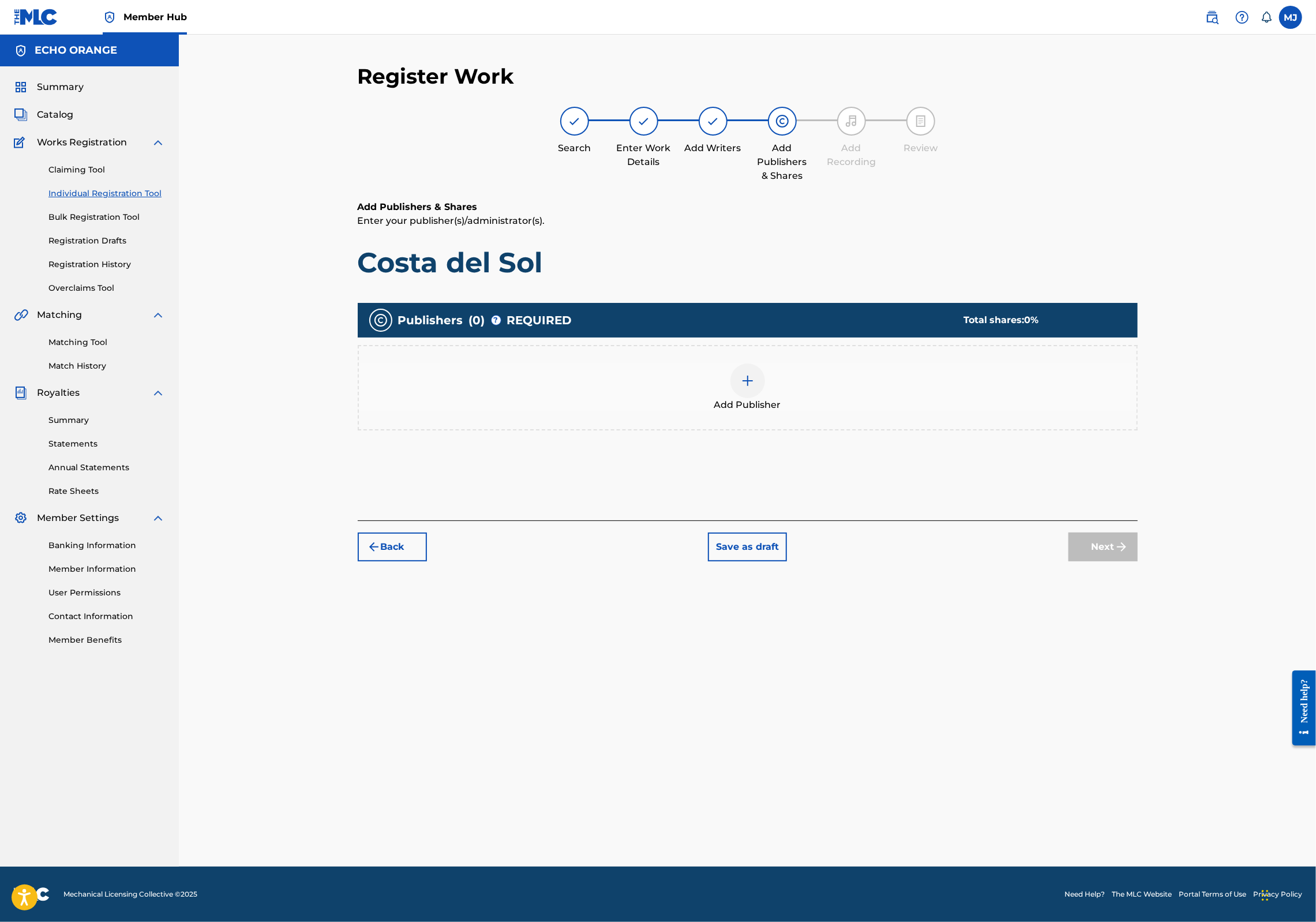
click at [908, 412] on div "Add Publisher" at bounding box center [748, 387] width 778 height 49
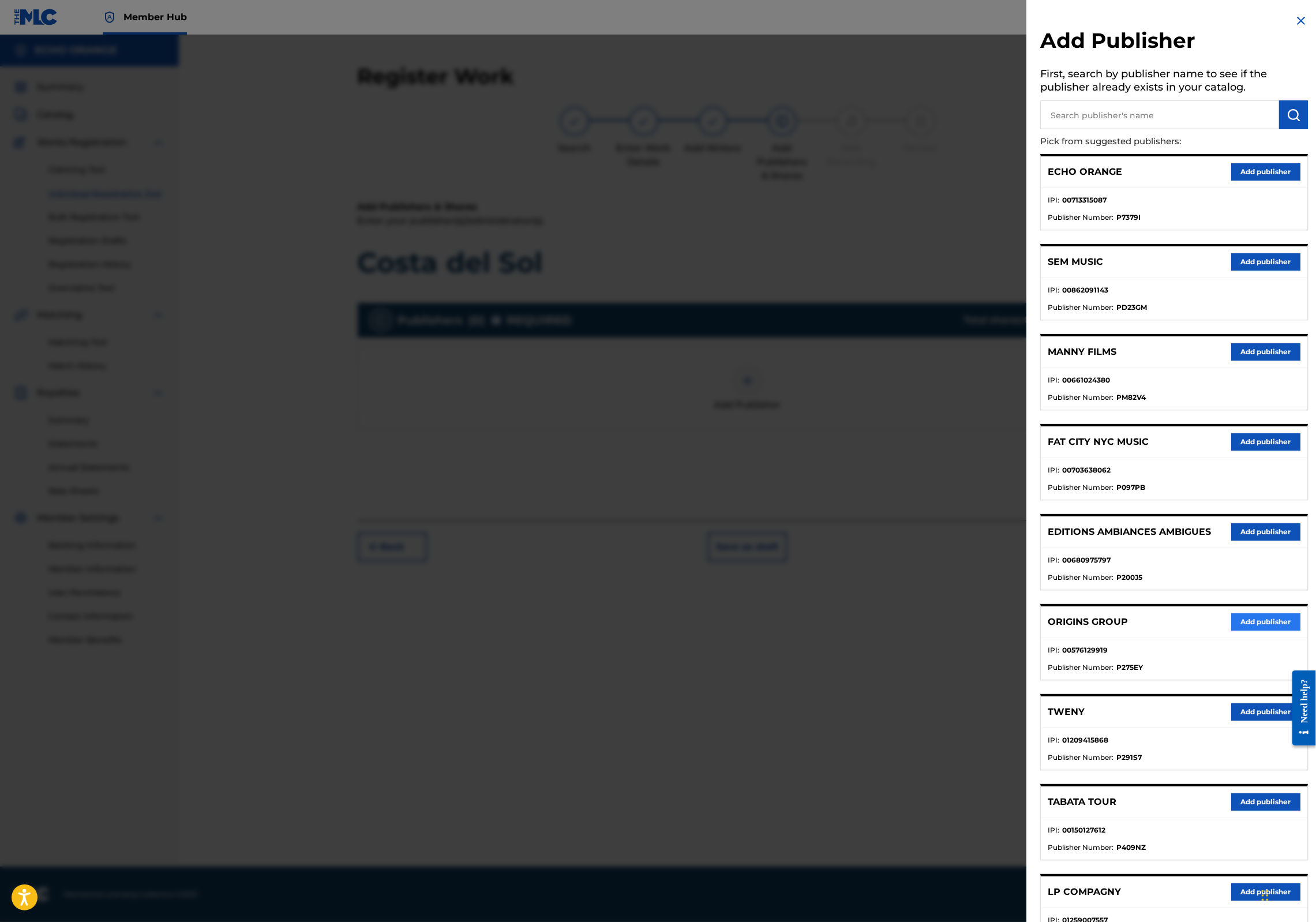
click at [1251, 631] on button "Add publisher" at bounding box center [1266, 622] width 69 height 17
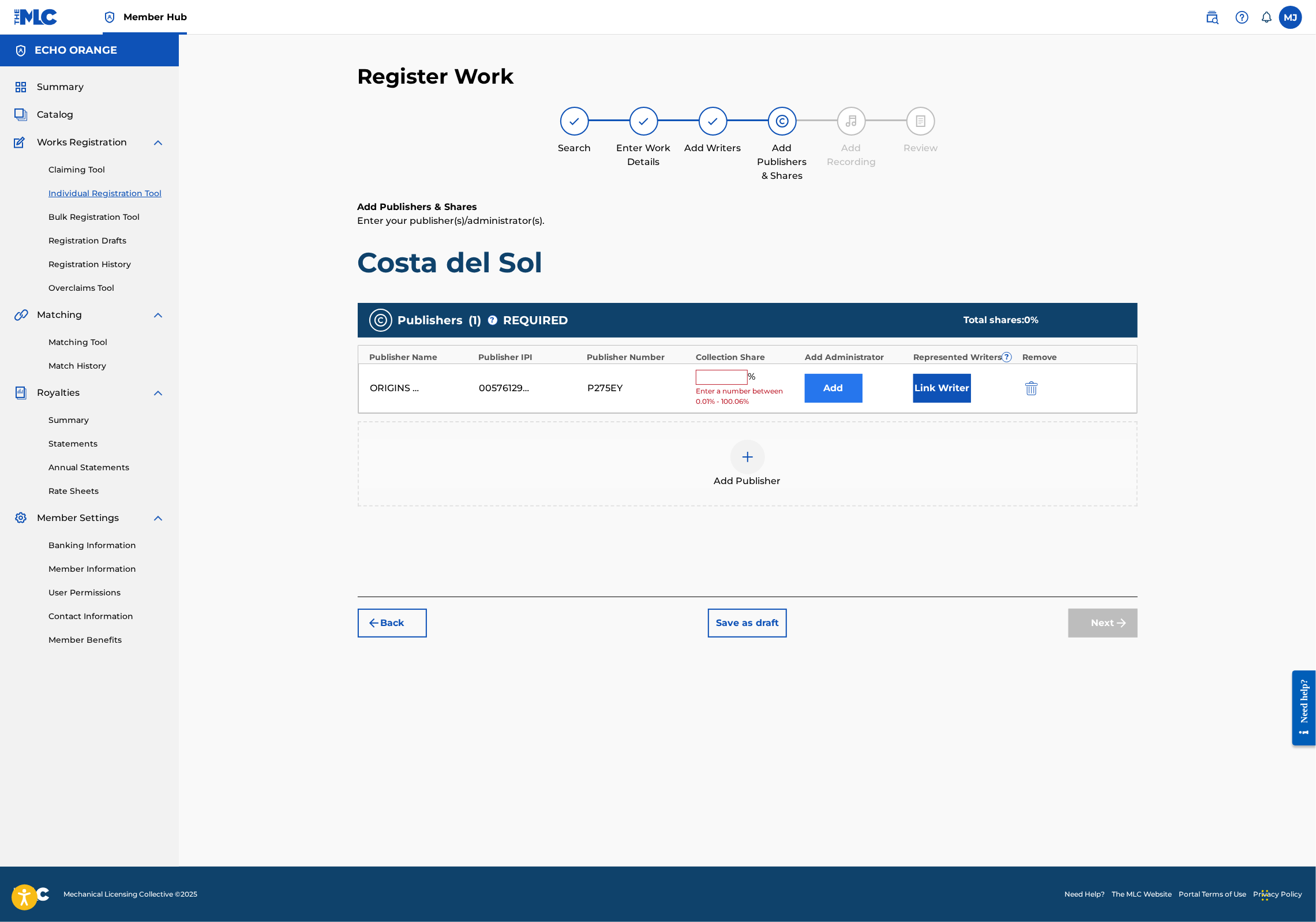
click at [863, 403] on button "Add" at bounding box center [833, 388] width 58 height 29
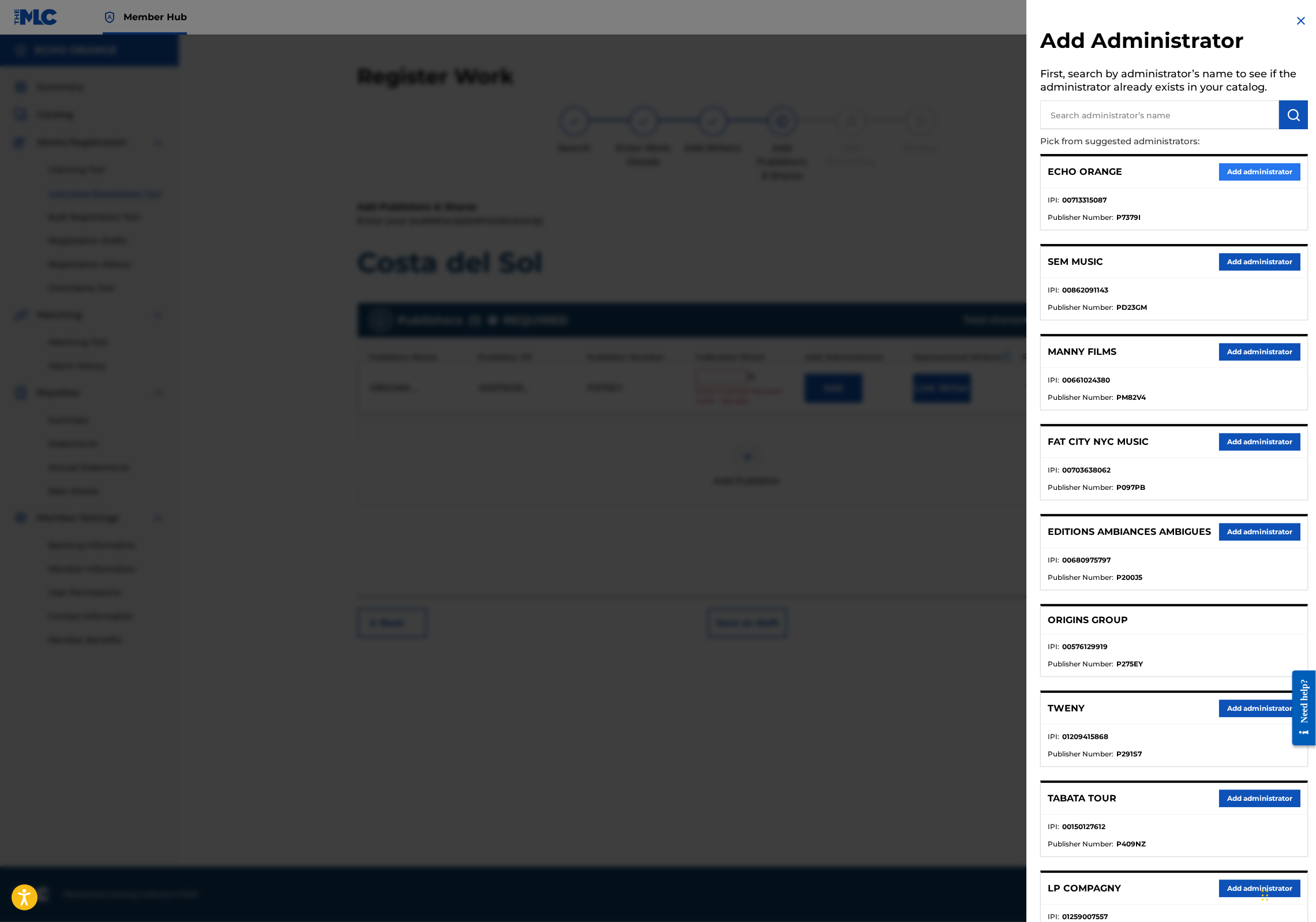
click at [1236, 181] on button "Add administrator" at bounding box center [1260, 172] width 81 height 17
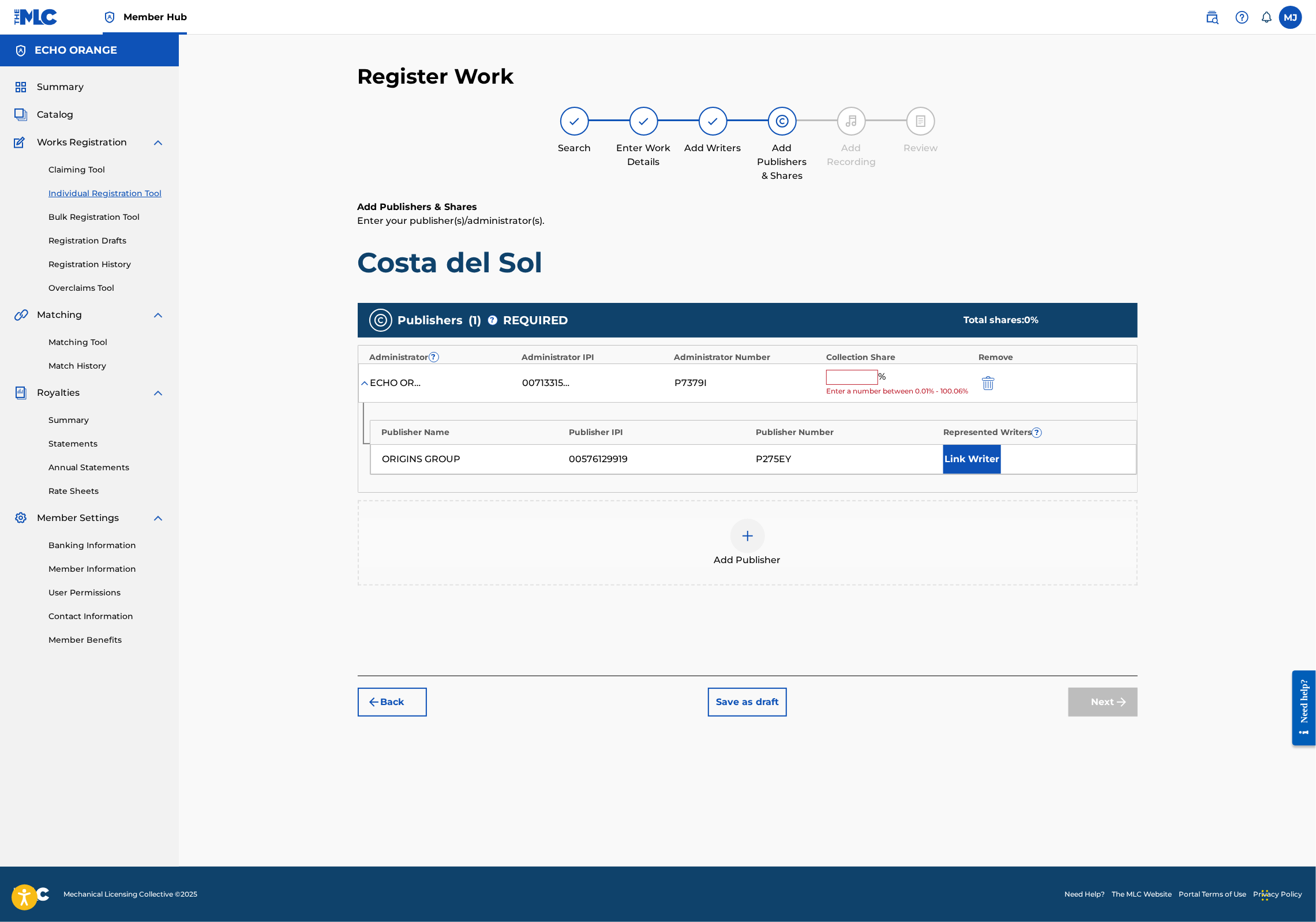
click at [878, 385] on input "text" at bounding box center [852, 378] width 52 height 15
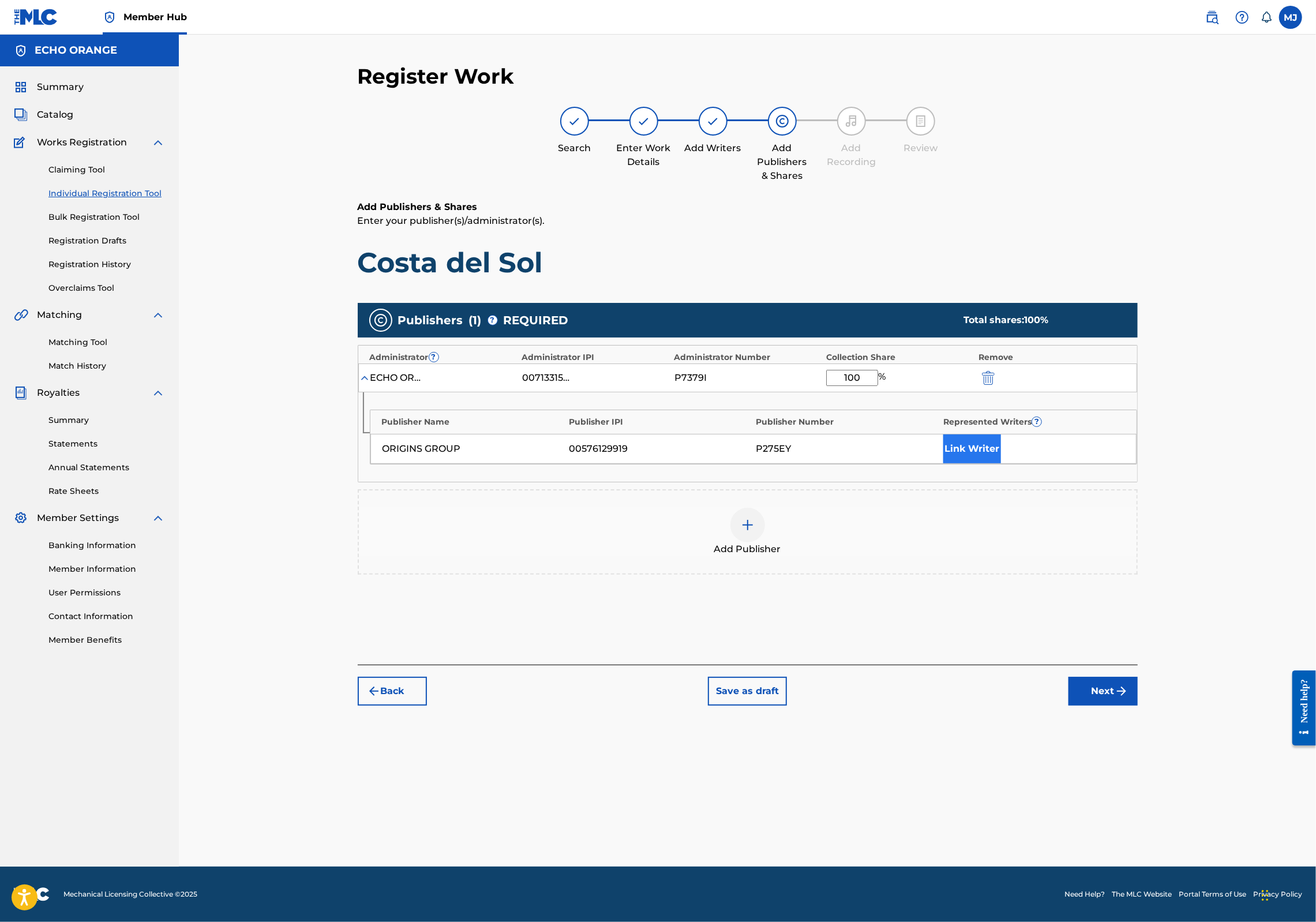
type input "100"
click at [1001, 463] on button "Link Writer" at bounding box center [972, 449] width 58 height 29
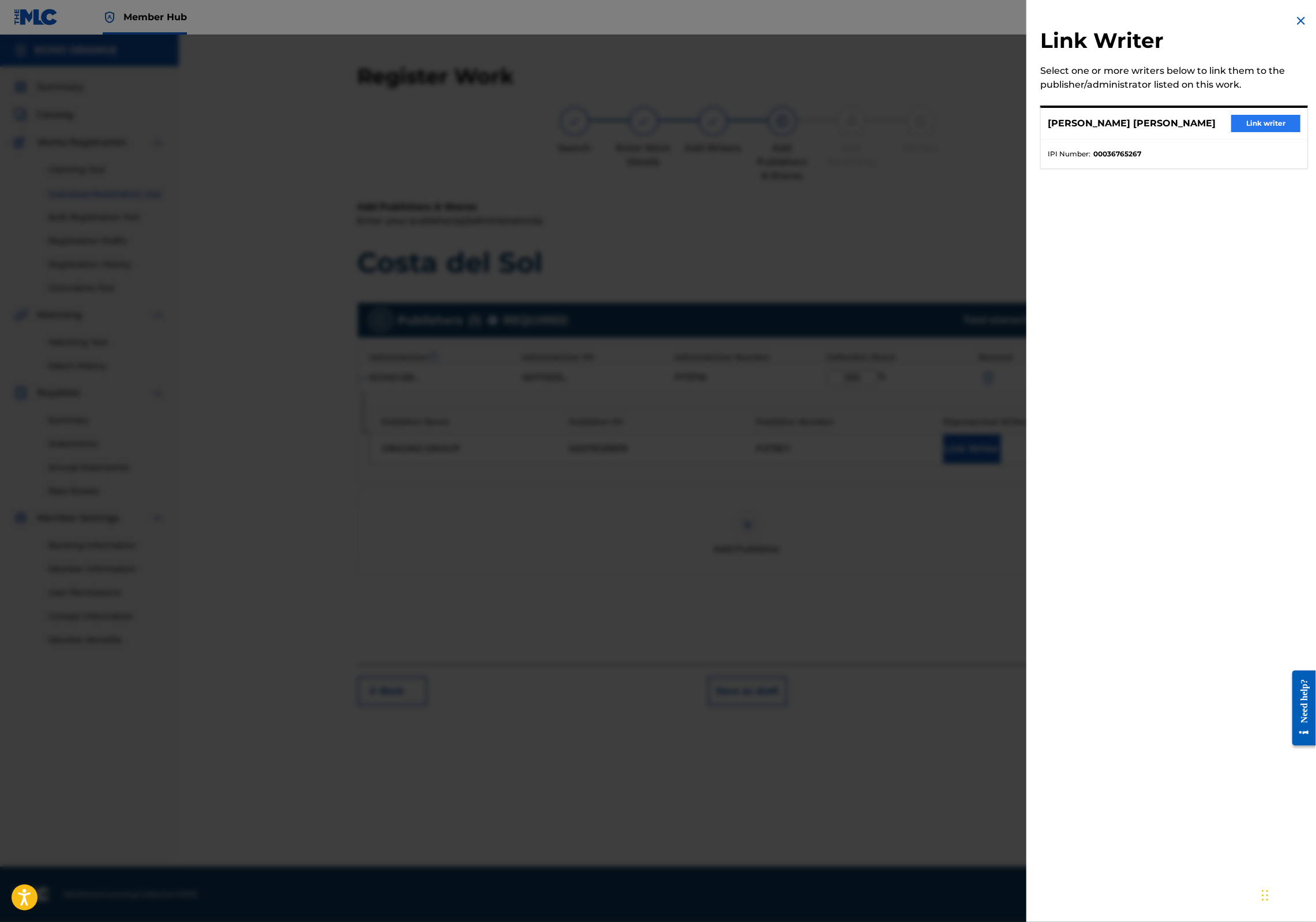
click at [1268, 132] on button "Link writer" at bounding box center [1266, 123] width 69 height 17
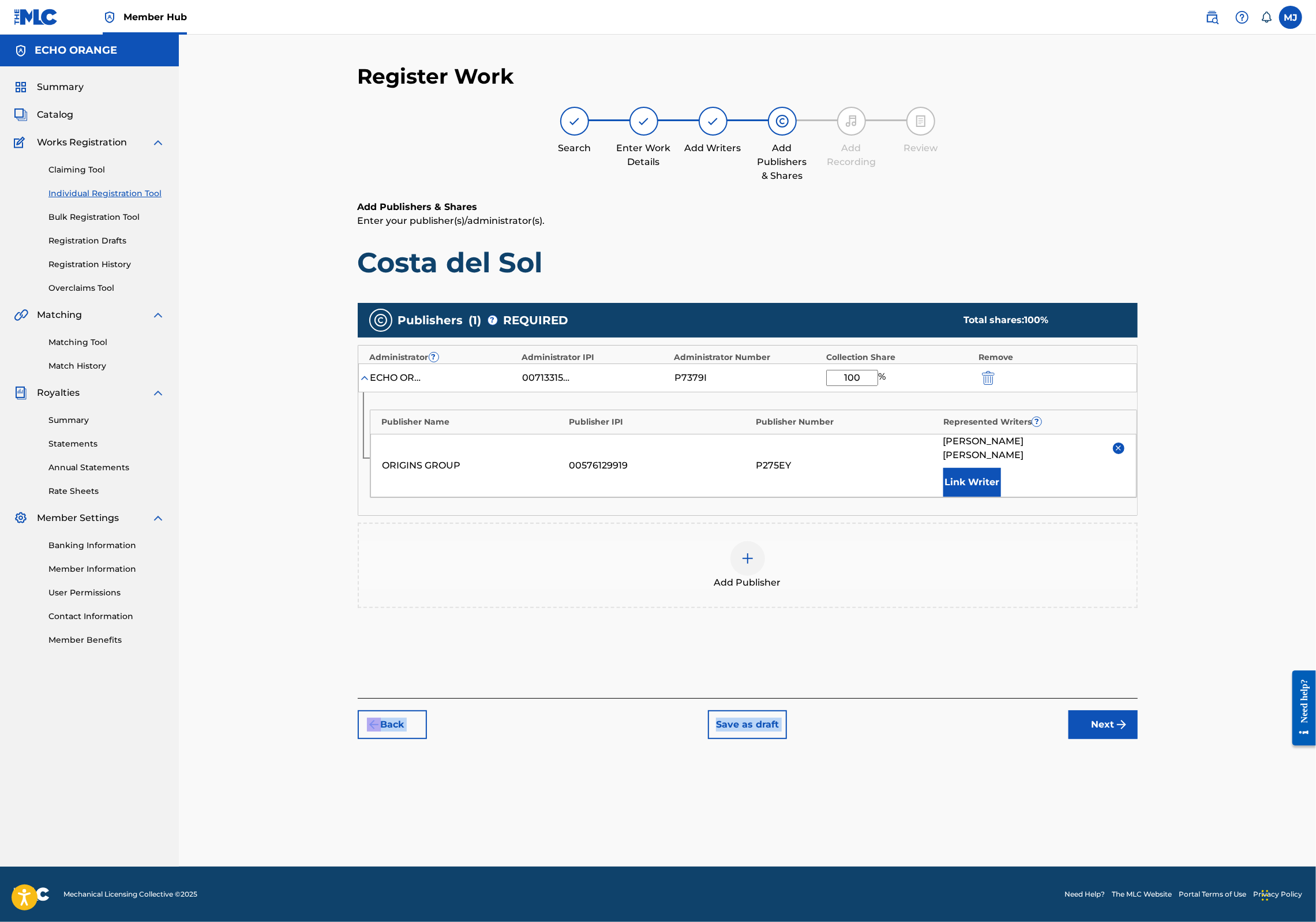
click at [1138, 740] on div "Register Work Search Enter Work Details Add Writers Add Publishers & Shares Add…" at bounding box center [748, 402] width 780 height 676
click at [1138, 740] on div "Back Save as draft Next" at bounding box center [748, 719] width 780 height 41
click at [1138, 740] on button "Next" at bounding box center [1104, 725] width 69 height 29
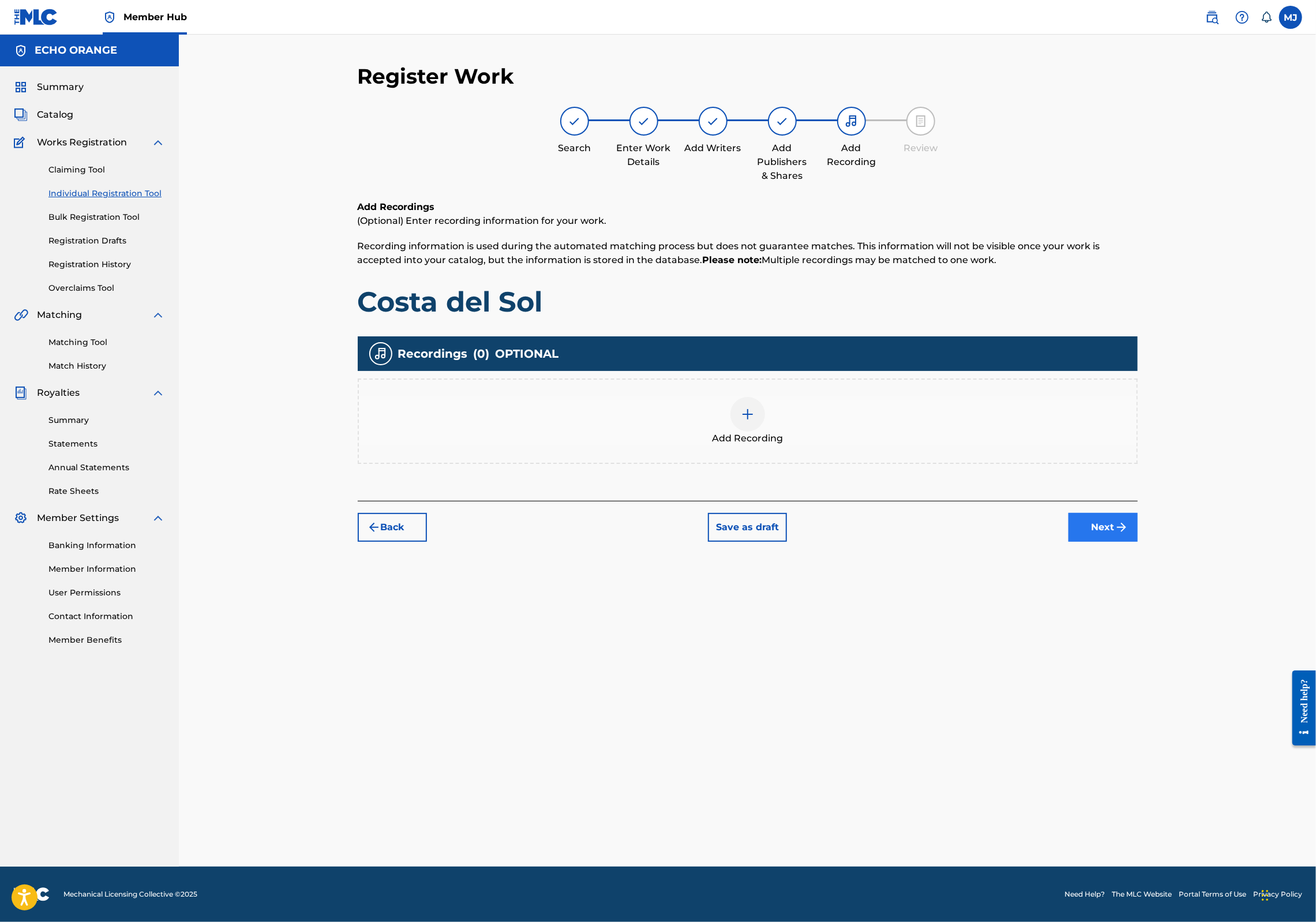
click at [1138, 542] on button "Next" at bounding box center [1104, 527] width 69 height 29
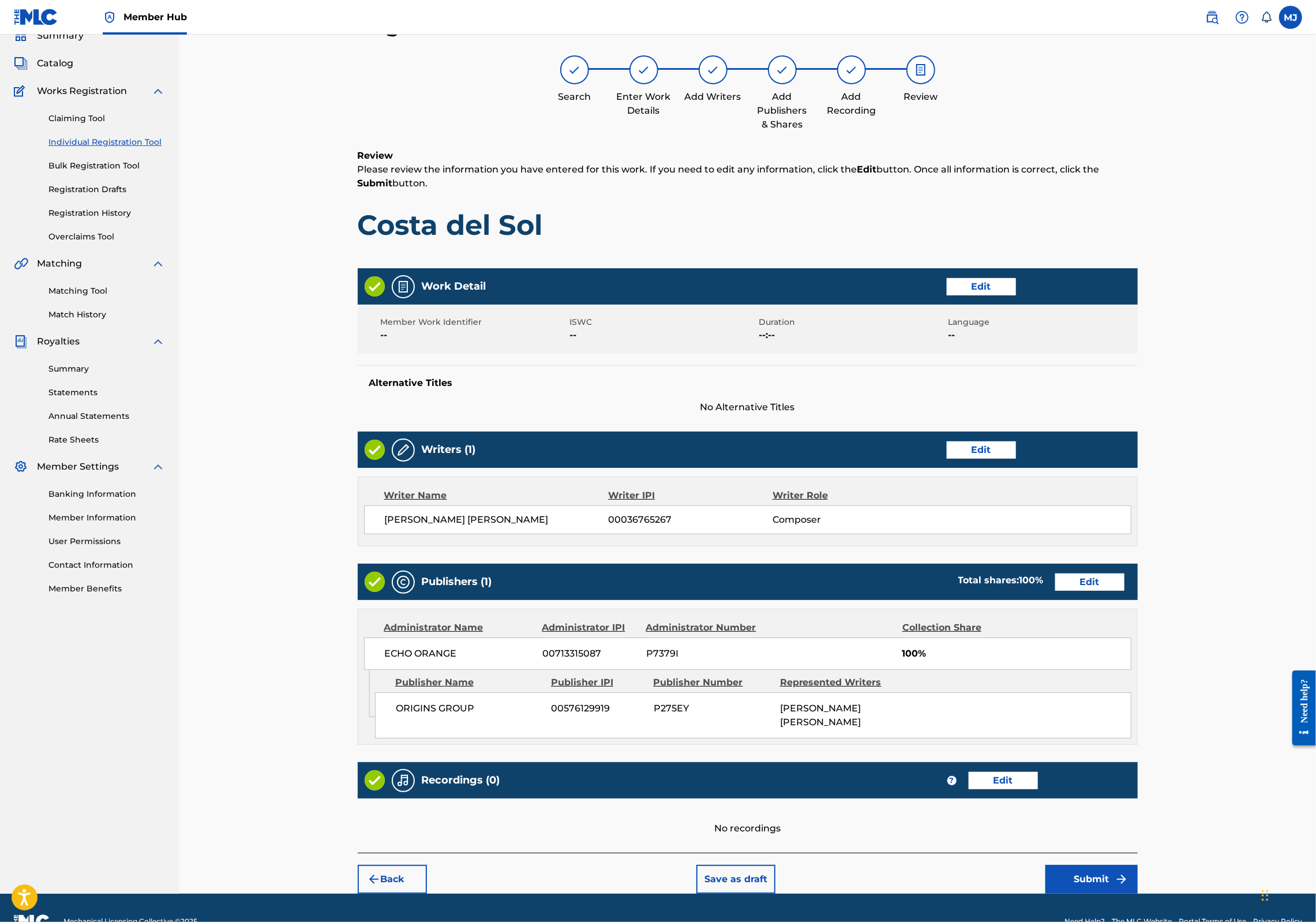
scroll to position [186, 0]
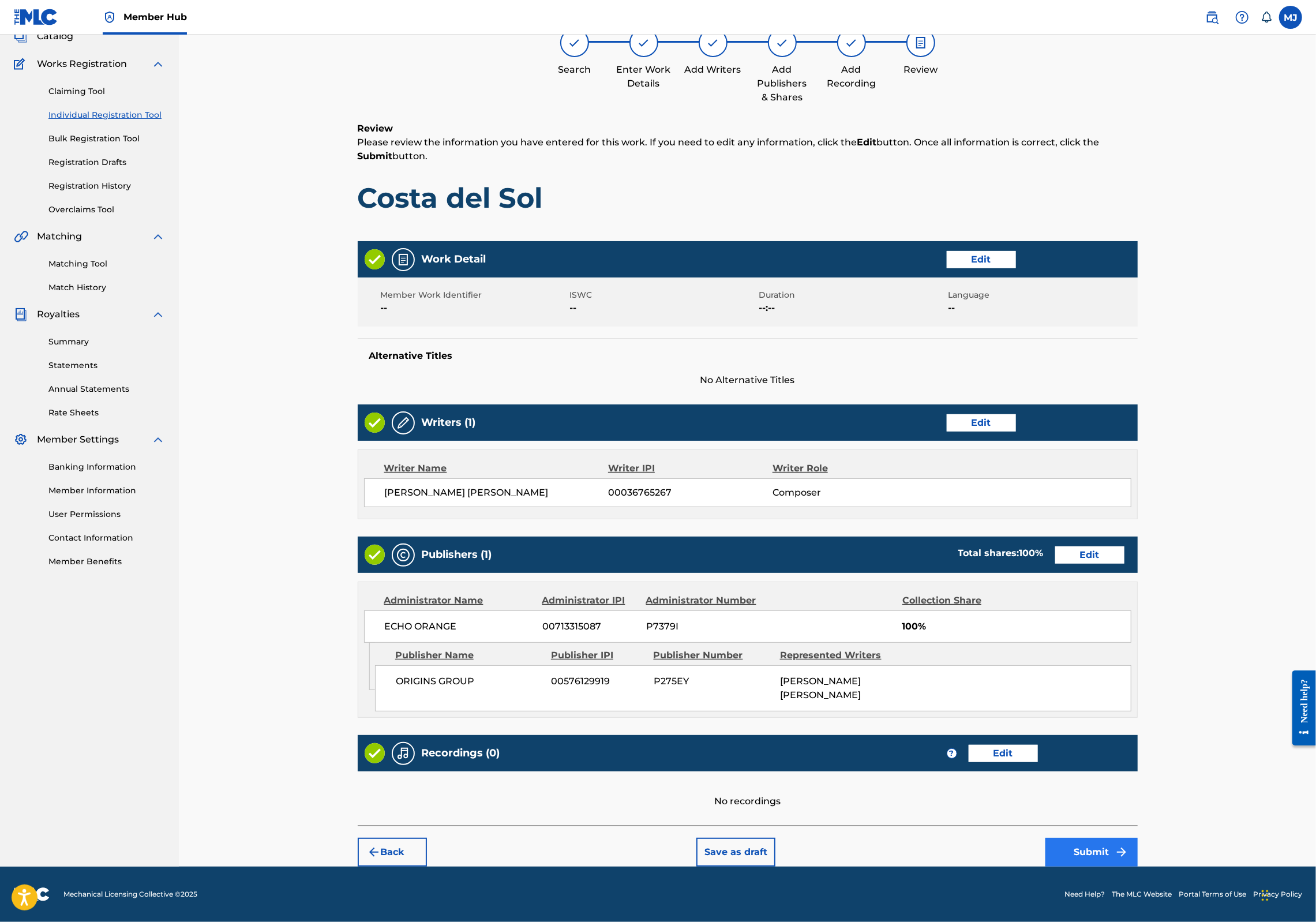
click at [1138, 838] on button "Submit" at bounding box center [1092, 852] width 92 height 29
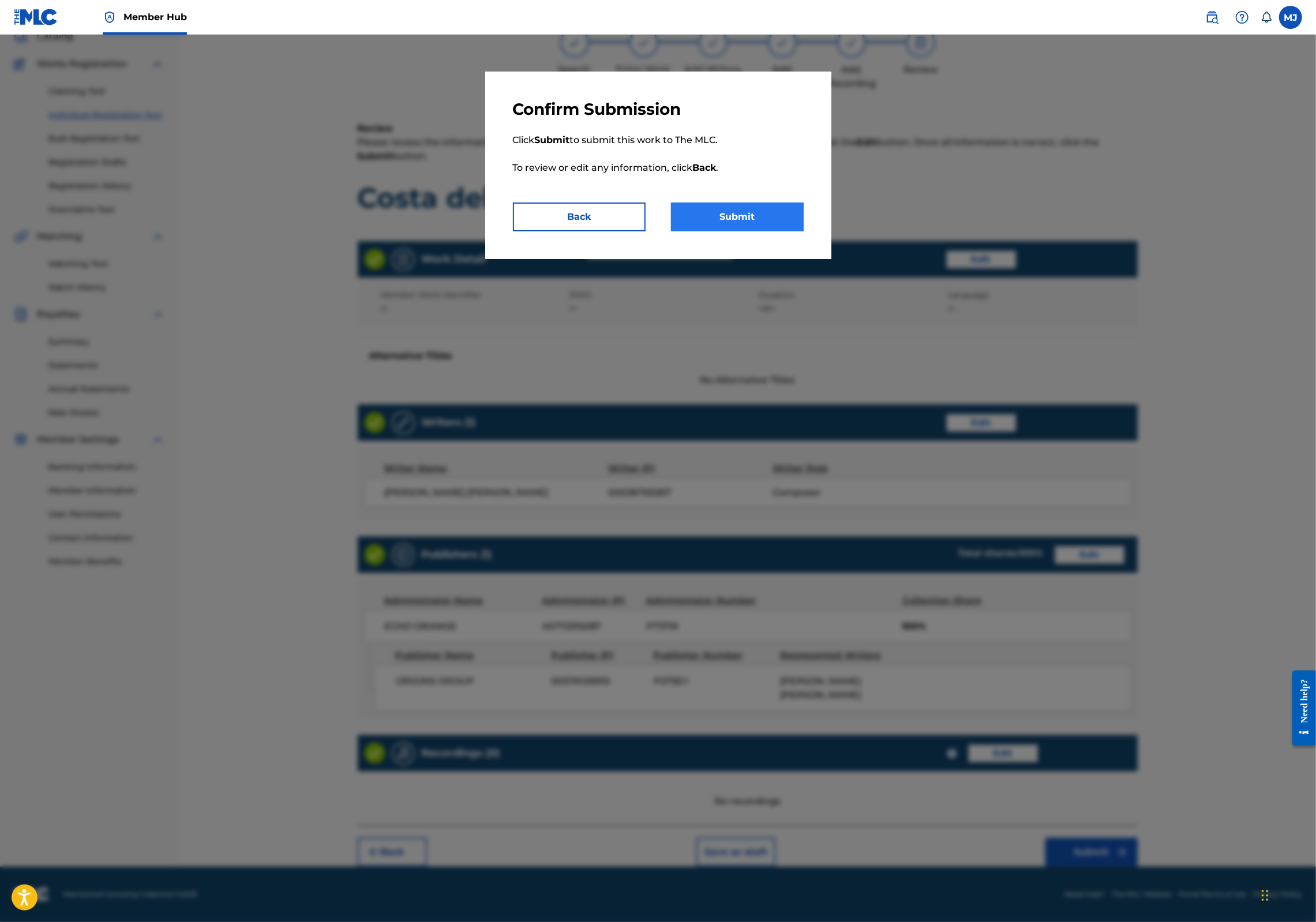
click at [762, 230] on button "Submit" at bounding box center [737, 217] width 133 height 29
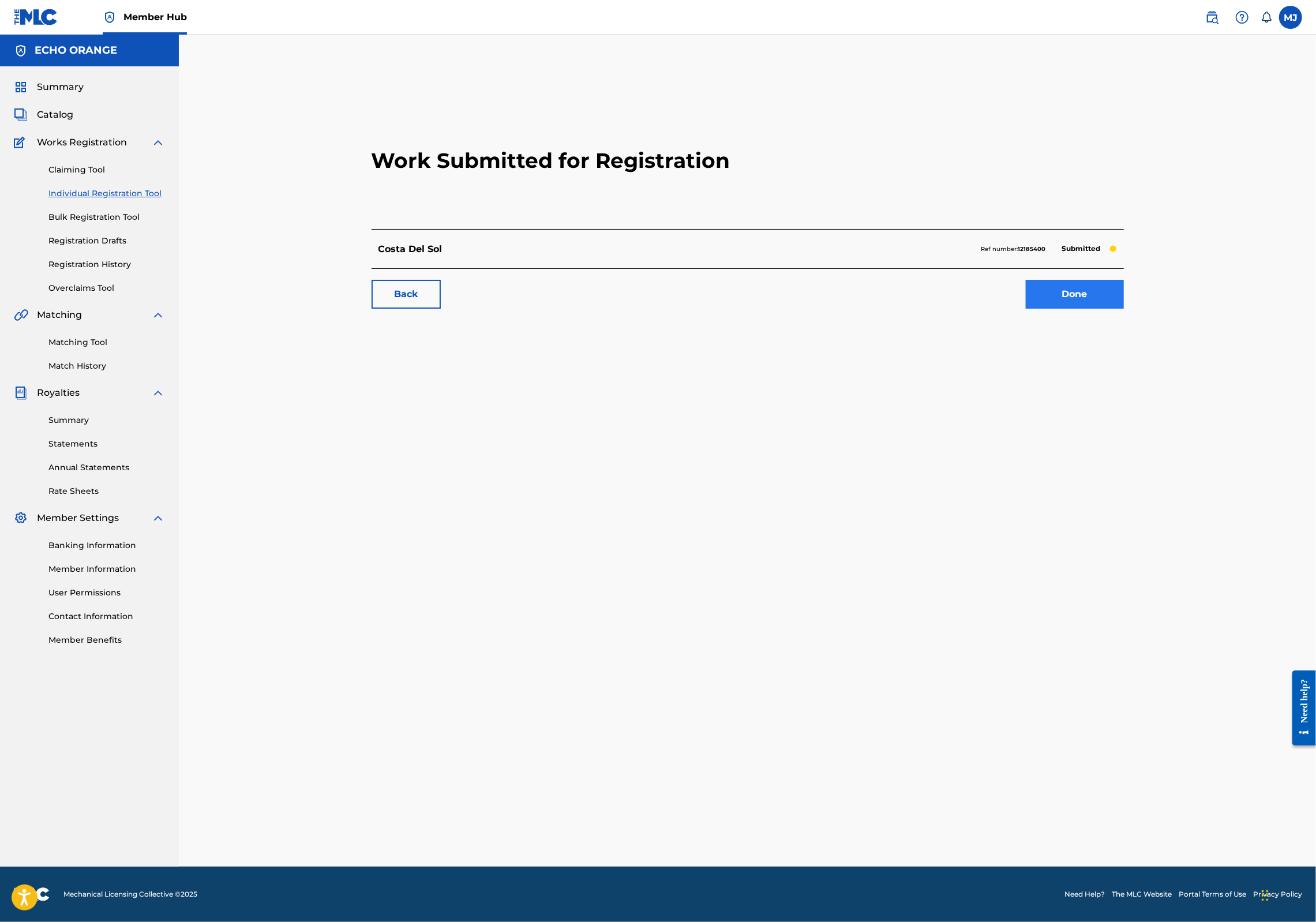
drag, startPoint x: 1125, startPoint y: 366, endPoint x: 1130, endPoint y: 355, distance: 12.1
click at [1130, 321] on div "Work Submitted for Registration Costa Del Sol Ref number: 12185400 Submitted Ba…" at bounding box center [748, 206] width 780 height 228
click at [1124, 309] on link "Done" at bounding box center [1075, 294] width 98 height 29
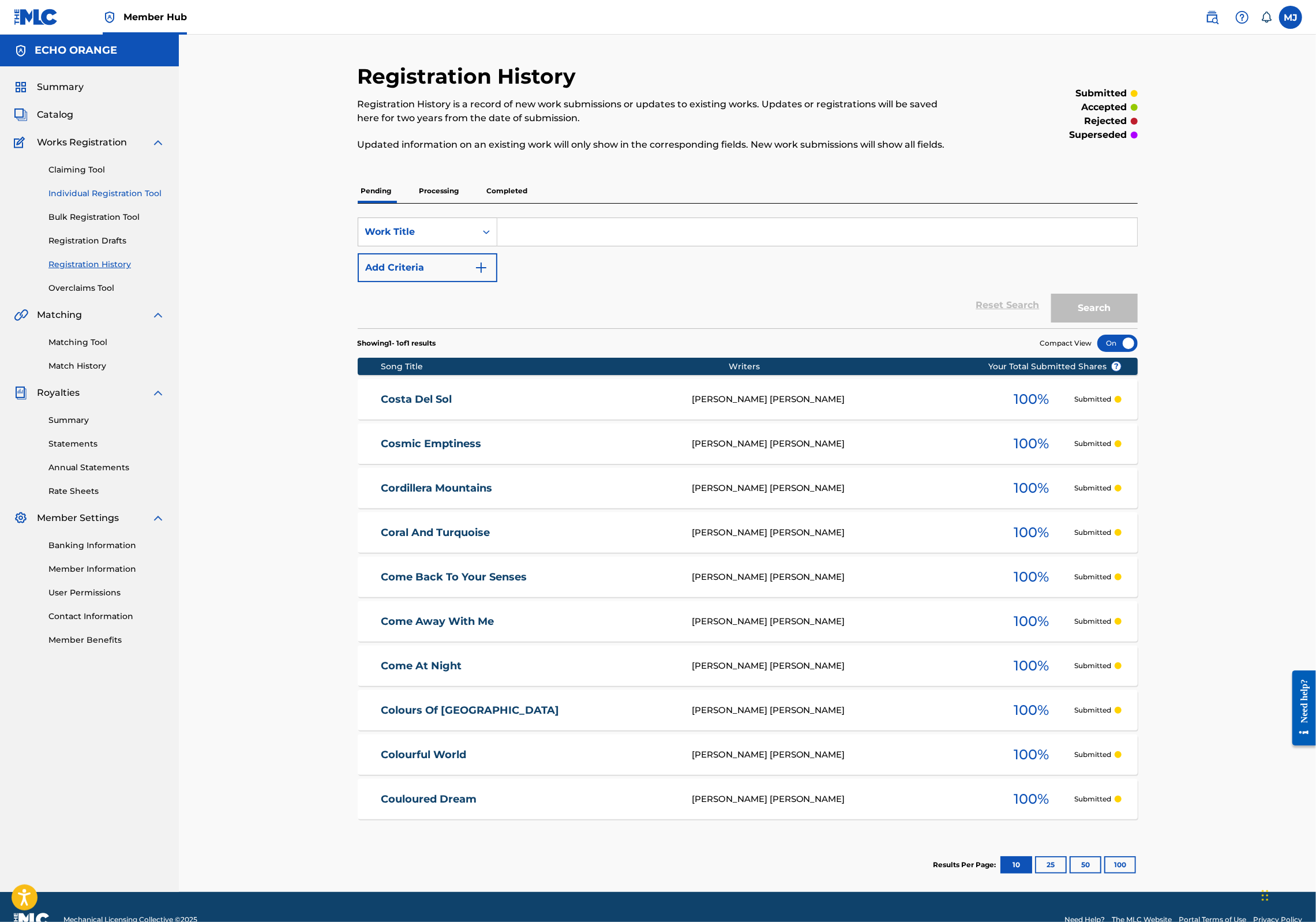
click at [164, 200] on link "Individual Registration Tool" at bounding box center [107, 194] width 116 height 12
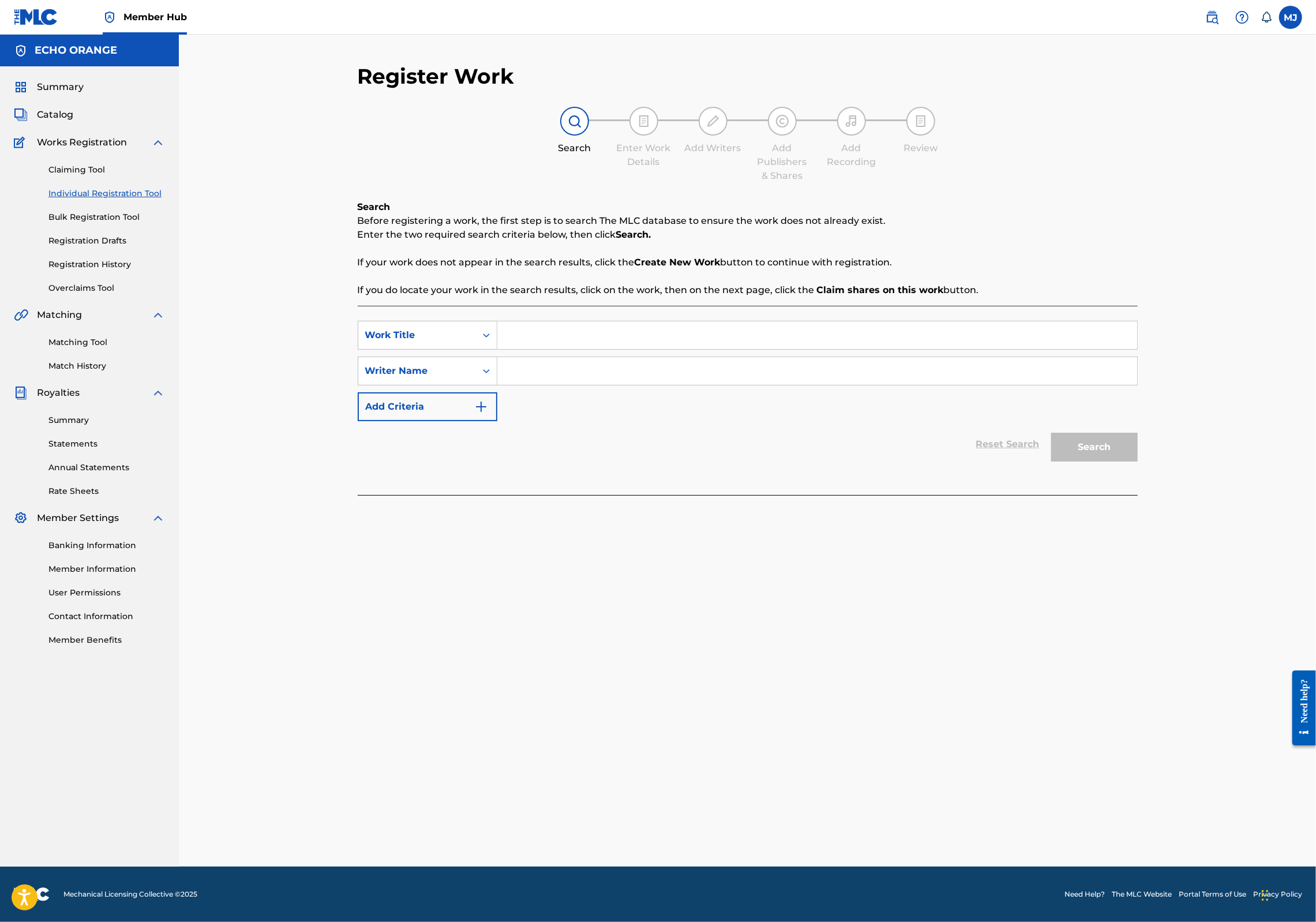
click at [495, 343] on div "SearchWithCriteriaeb523744-f664-48ab-b88f-493f23b5c9af Work Title SearchWithCri…" at bounding box center [748, 400] width 780 height 189
click at [498, 348] on input "Search Form" at bounding box center [818, 335] width 640 height 28
type input "c"
type input "Crescent Moon"
paste input "denis hekimian"
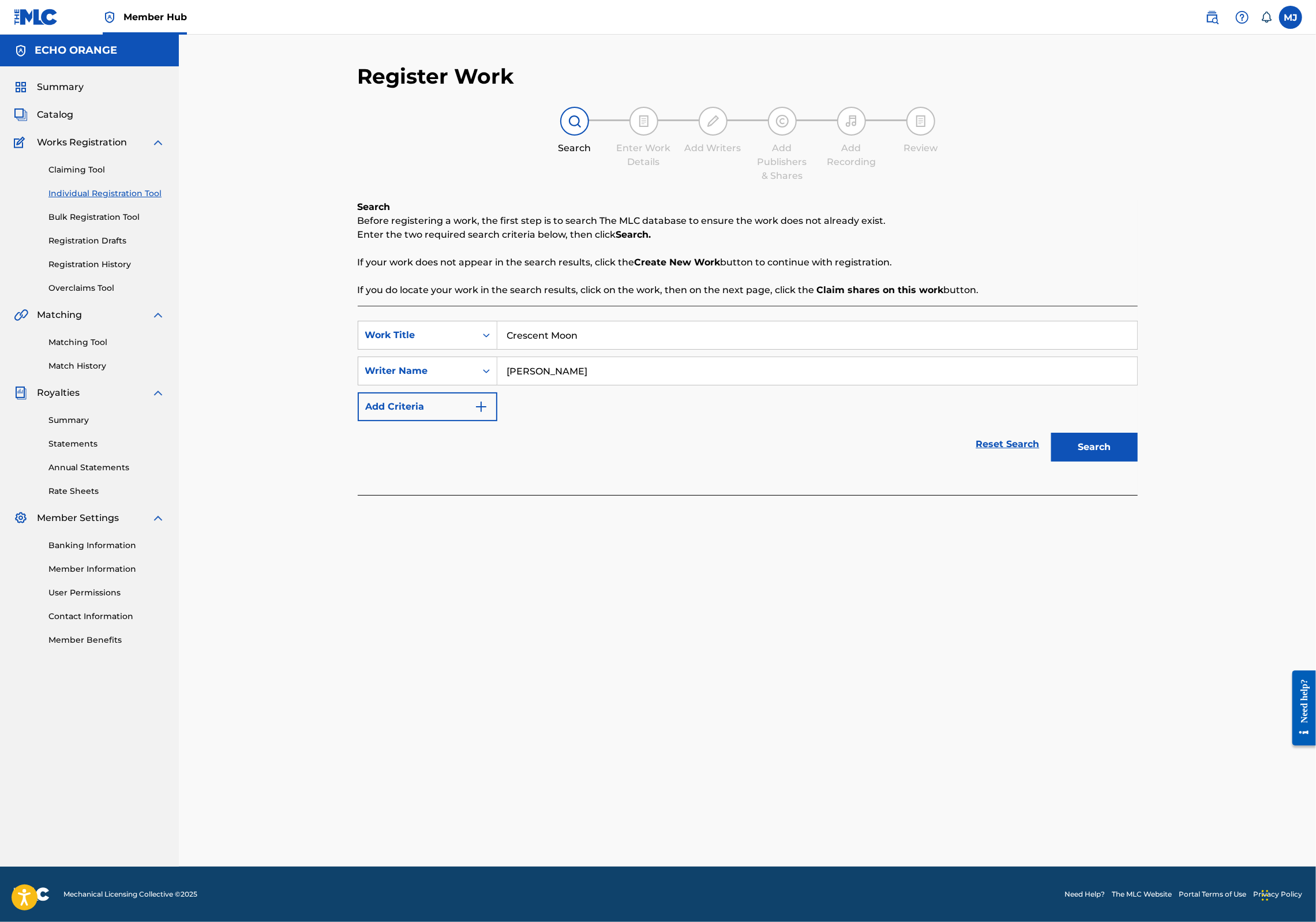
type input "denis hekimian"
click at [1138, 462] on button "Search" at bounding box center [1094, 447] width 86 height 29
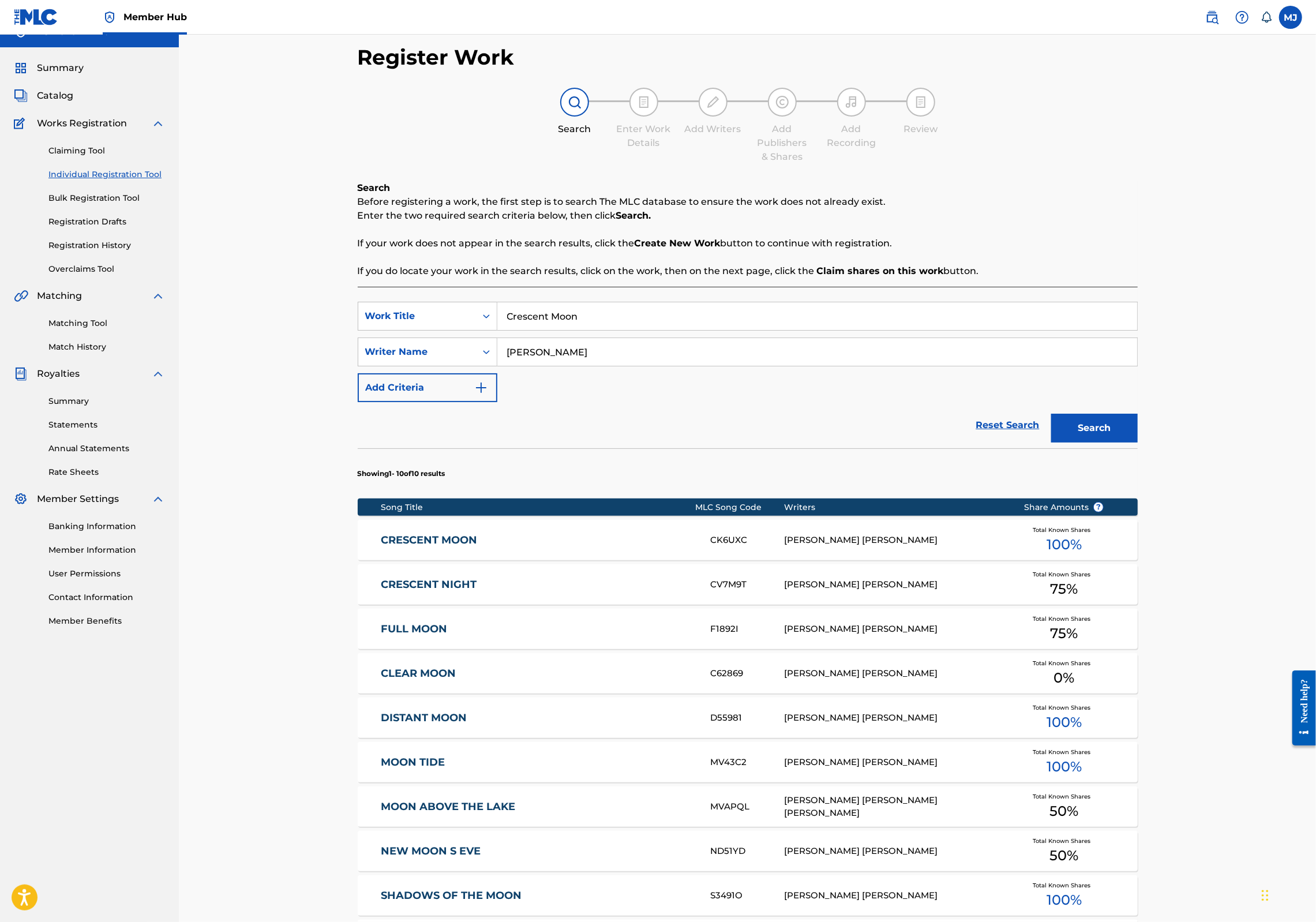
scroll to position [29, 0]
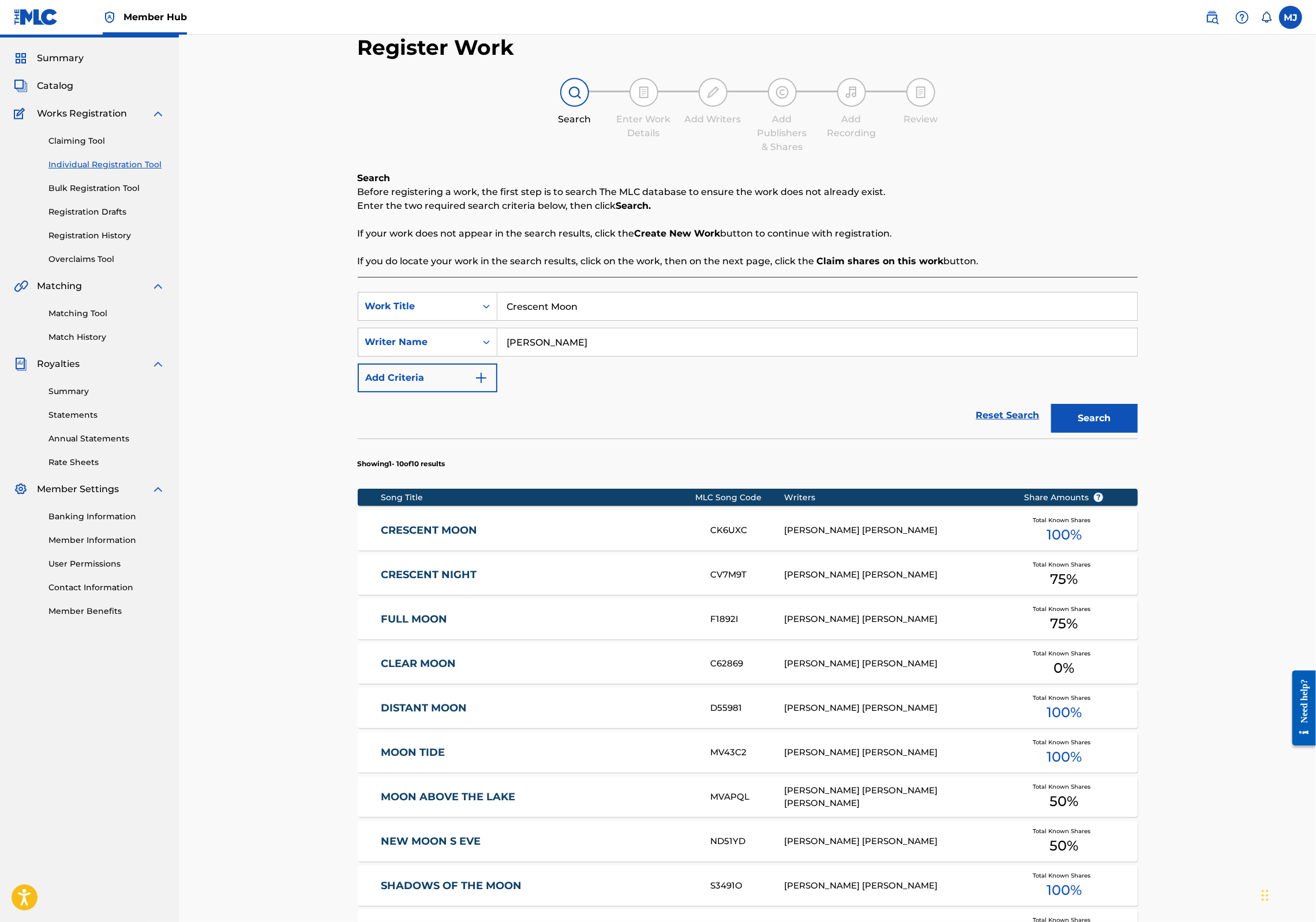
click at [397, 538] on link "CRESCENT MOON" at bounding box center [538, 531] width 314 height 14
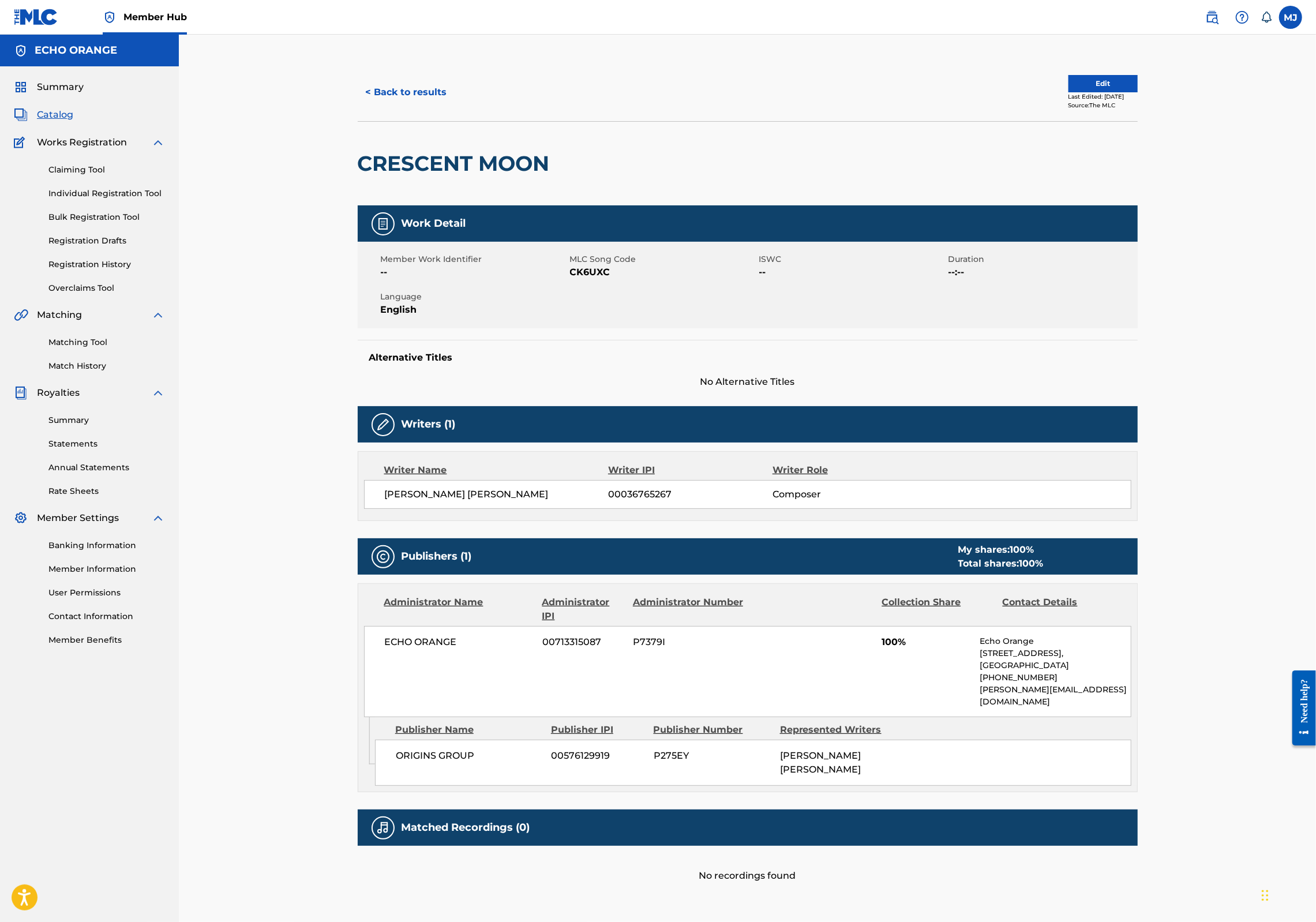
scroll to position [10, 0]
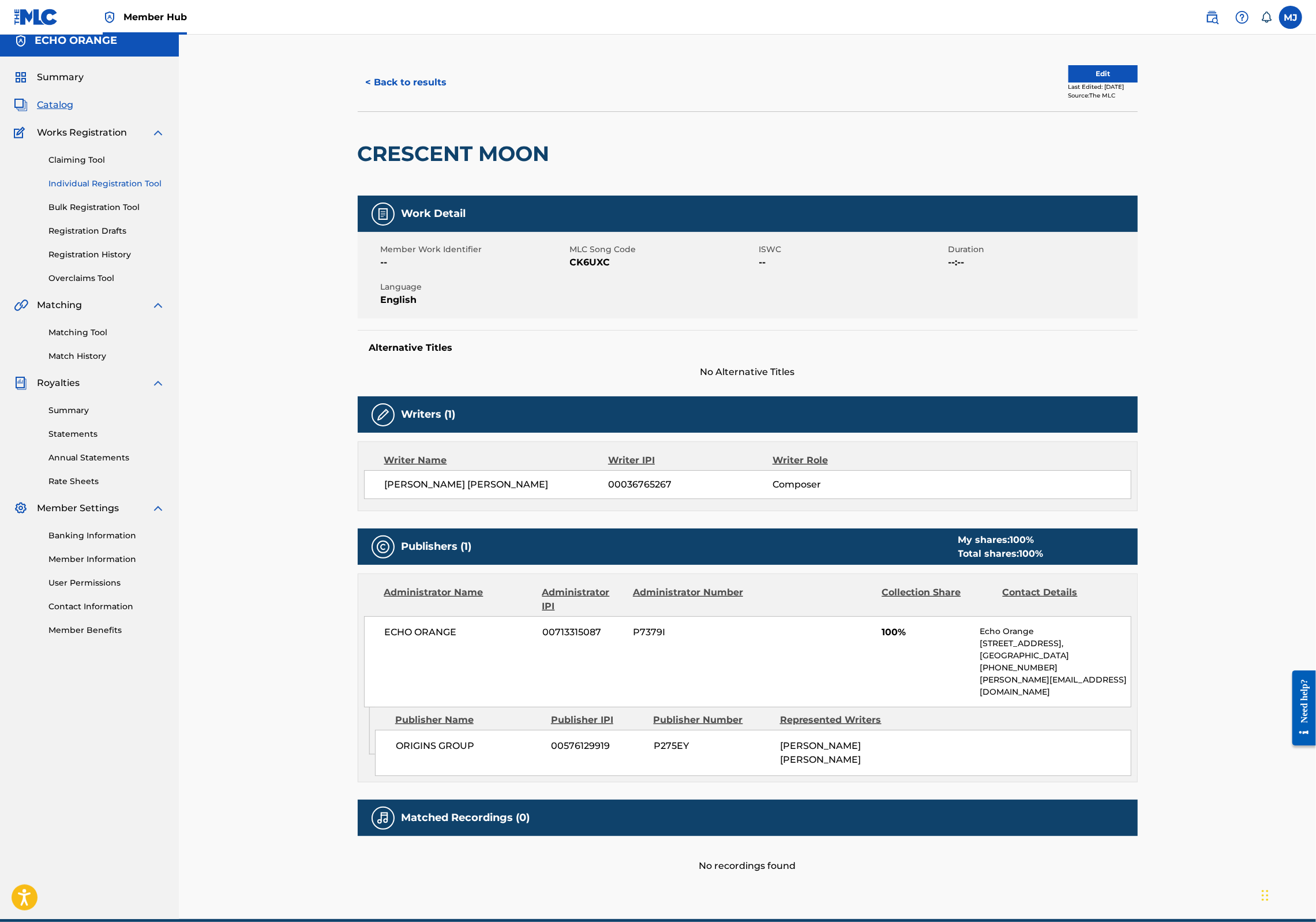
click at [120, 190] on link "Individual Registration Tool" at bounding box center [107, 184] width 116 height 12
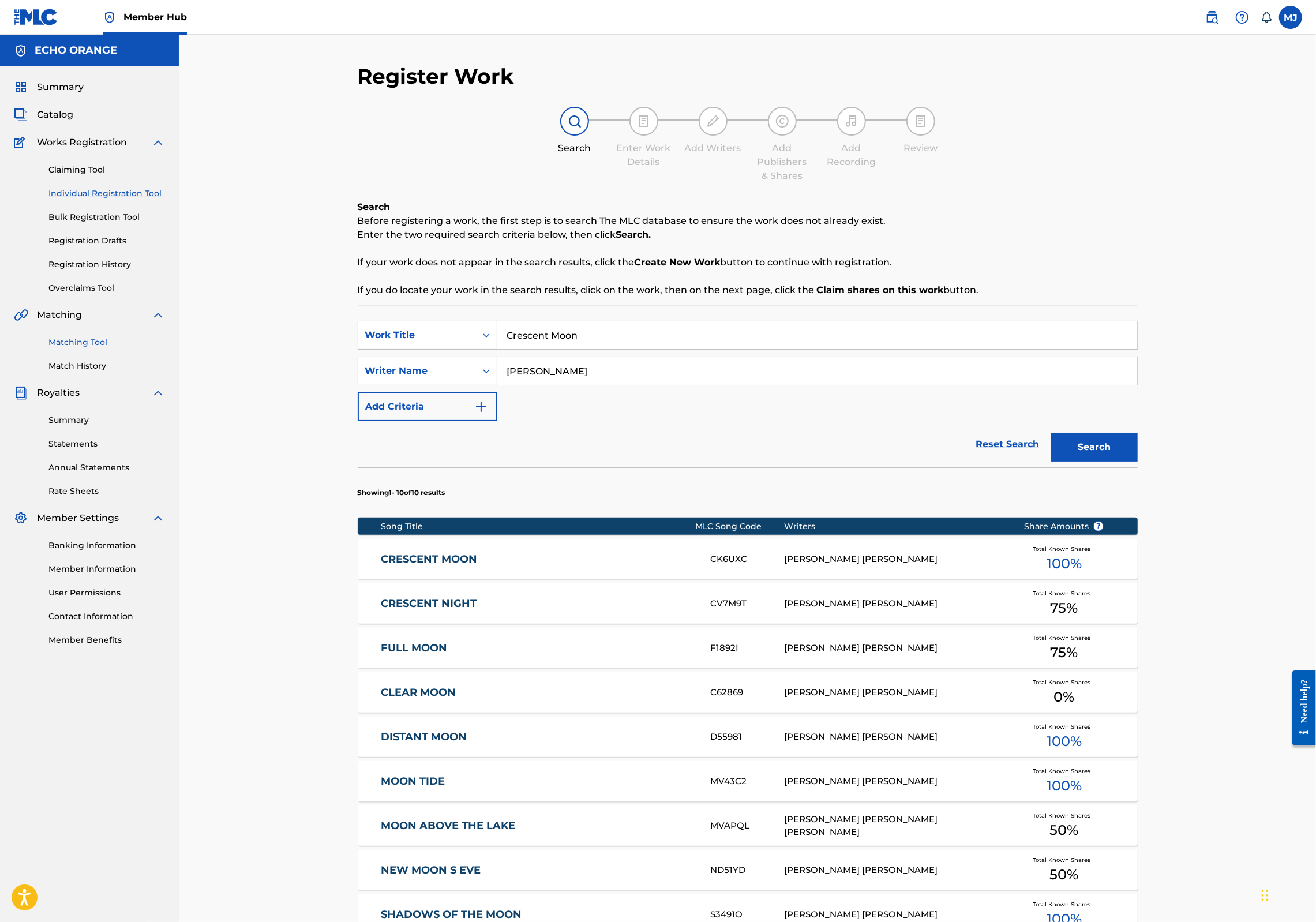
click at [113, 348] on link "Matching Tool" at bounding box center [107, 342] width 116 height 12
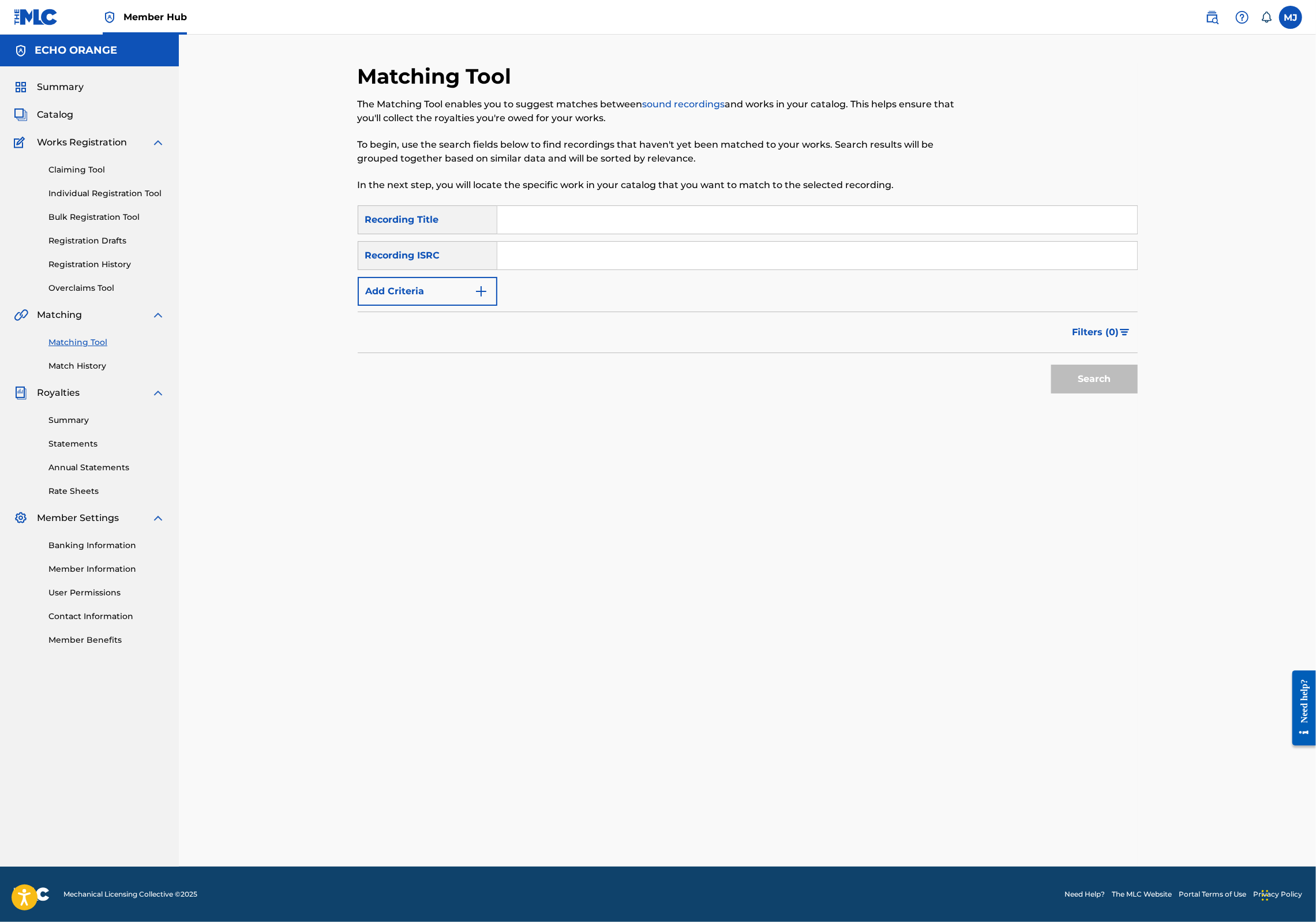
click at [544, 234] on input "Search Form" at bounding box center [818, 219] width 640 height 28
type input "Crescent Moon"
click at [535, 270] on input "Search Form" at bounding box center [818, 255] width 640 height 28
paste input "denis hekimian"
type input "denis hekimian"
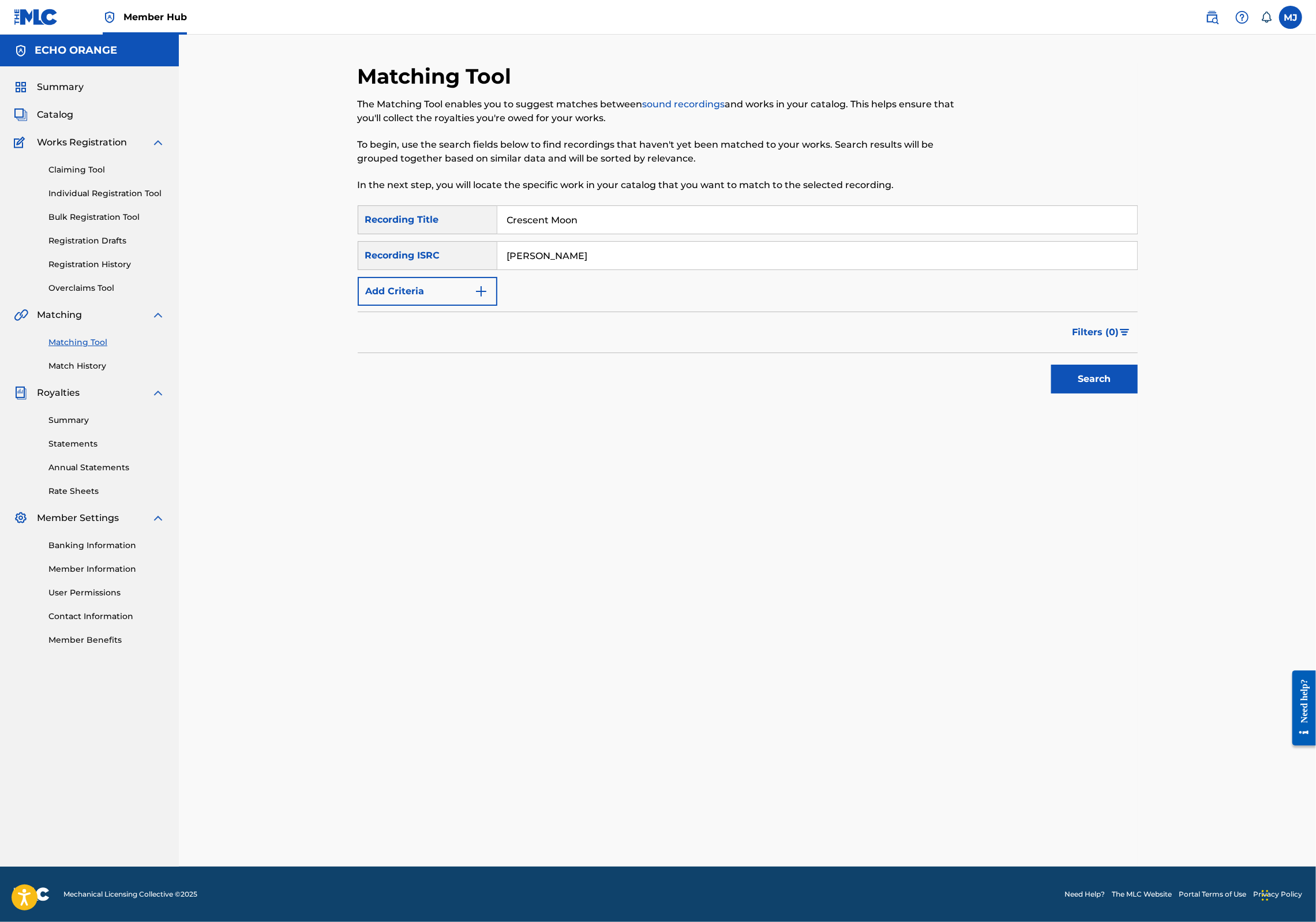
click at [1138, 393] on button "Search" at bounding box center [1094, 379] width 86 height 29
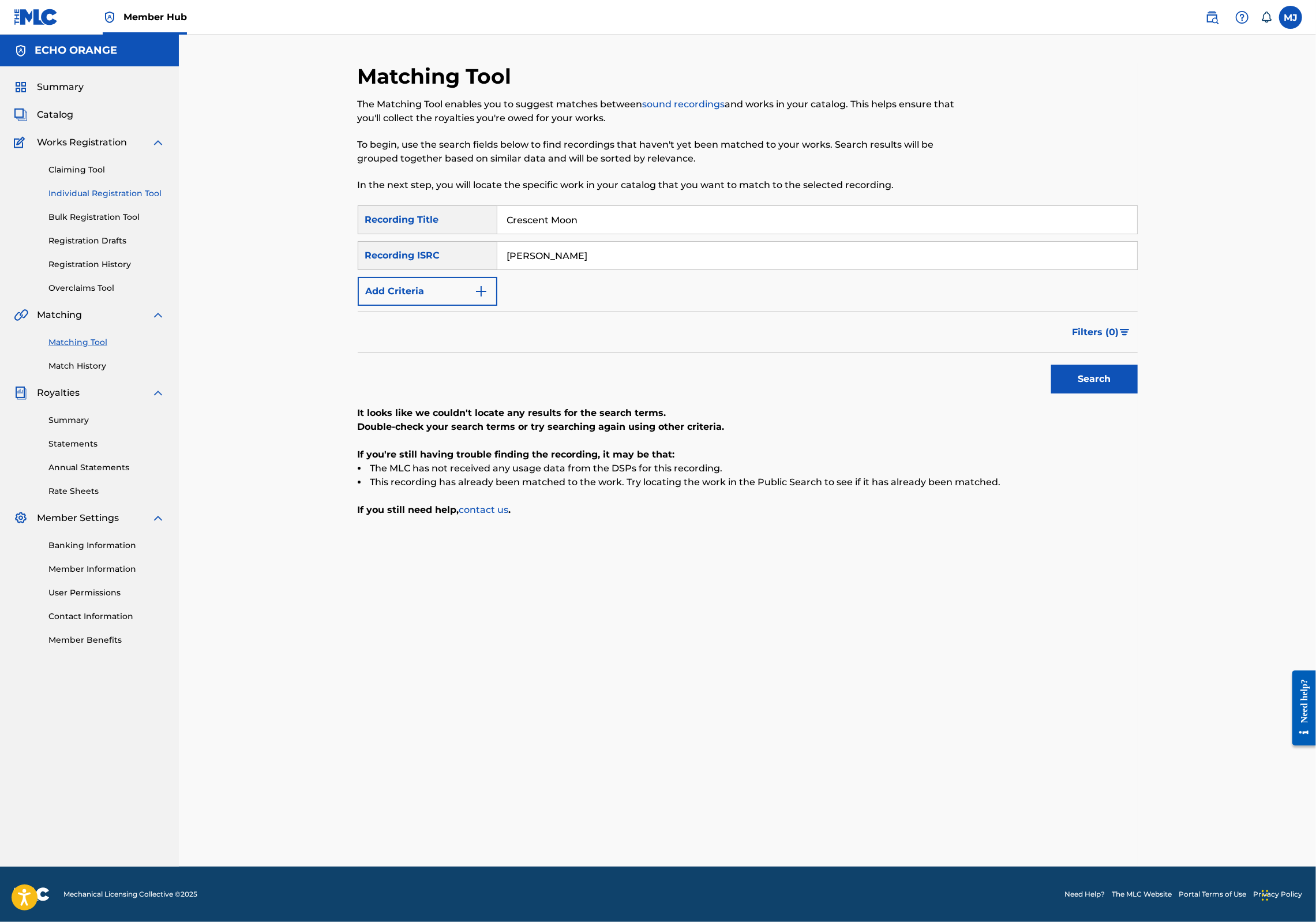
click at [95, 200] on link "Individual Registration Tool" at bounding box center [107, 194] width 116 height 12
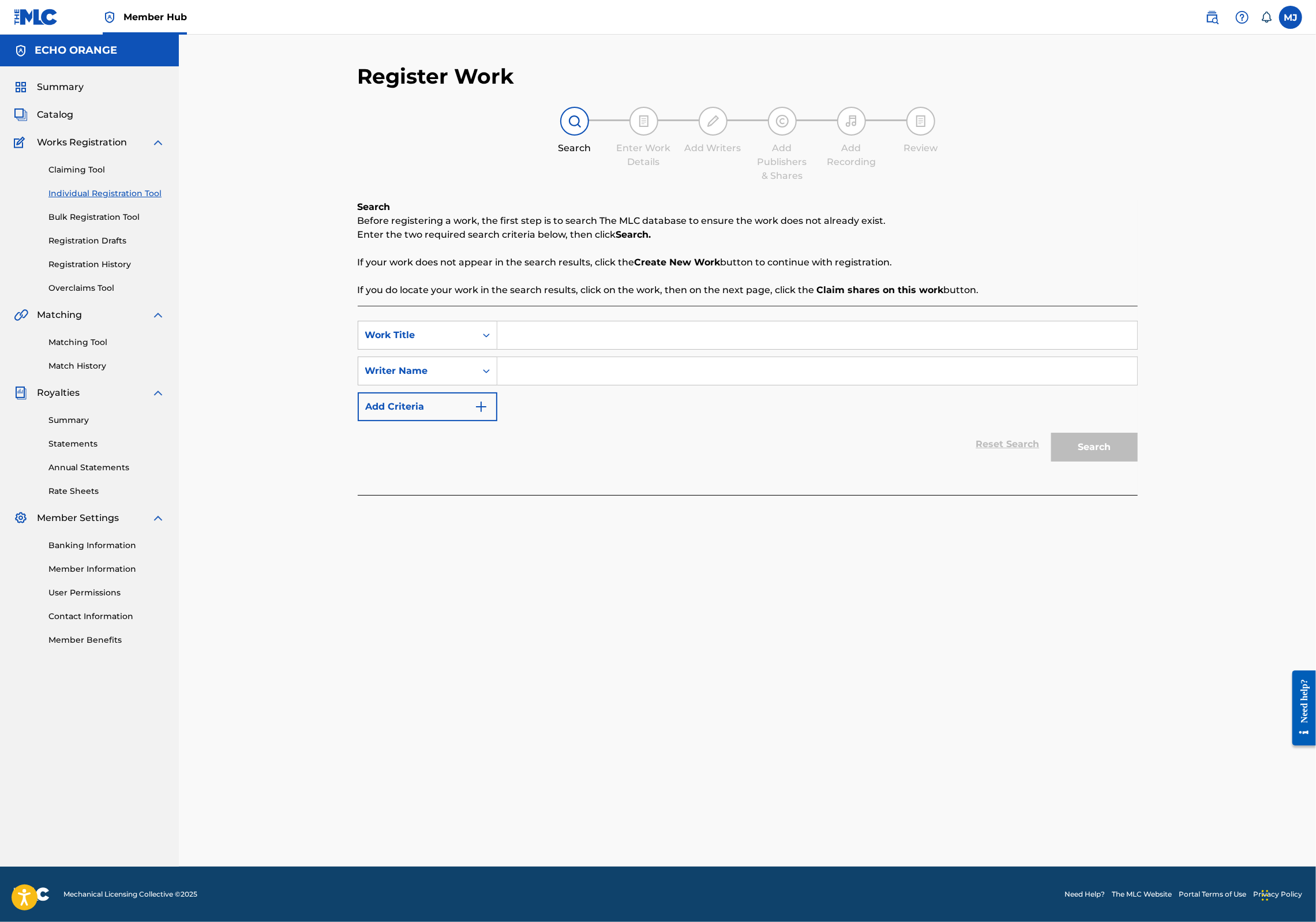
click at [545, 384] on div "SearchWithCriteriaeb523744-f664-48ab-b88f-493f23b5c9af Work Title SearchWithCri…" at bounding box center [748, 371] width 780 height 101
click at [546, 349] on input "Search Form" at bounding box center [818, 335] width 640 height 28
type input "Crescent Moon"
paste input "denis hekimian"
type input "denis hekimian"
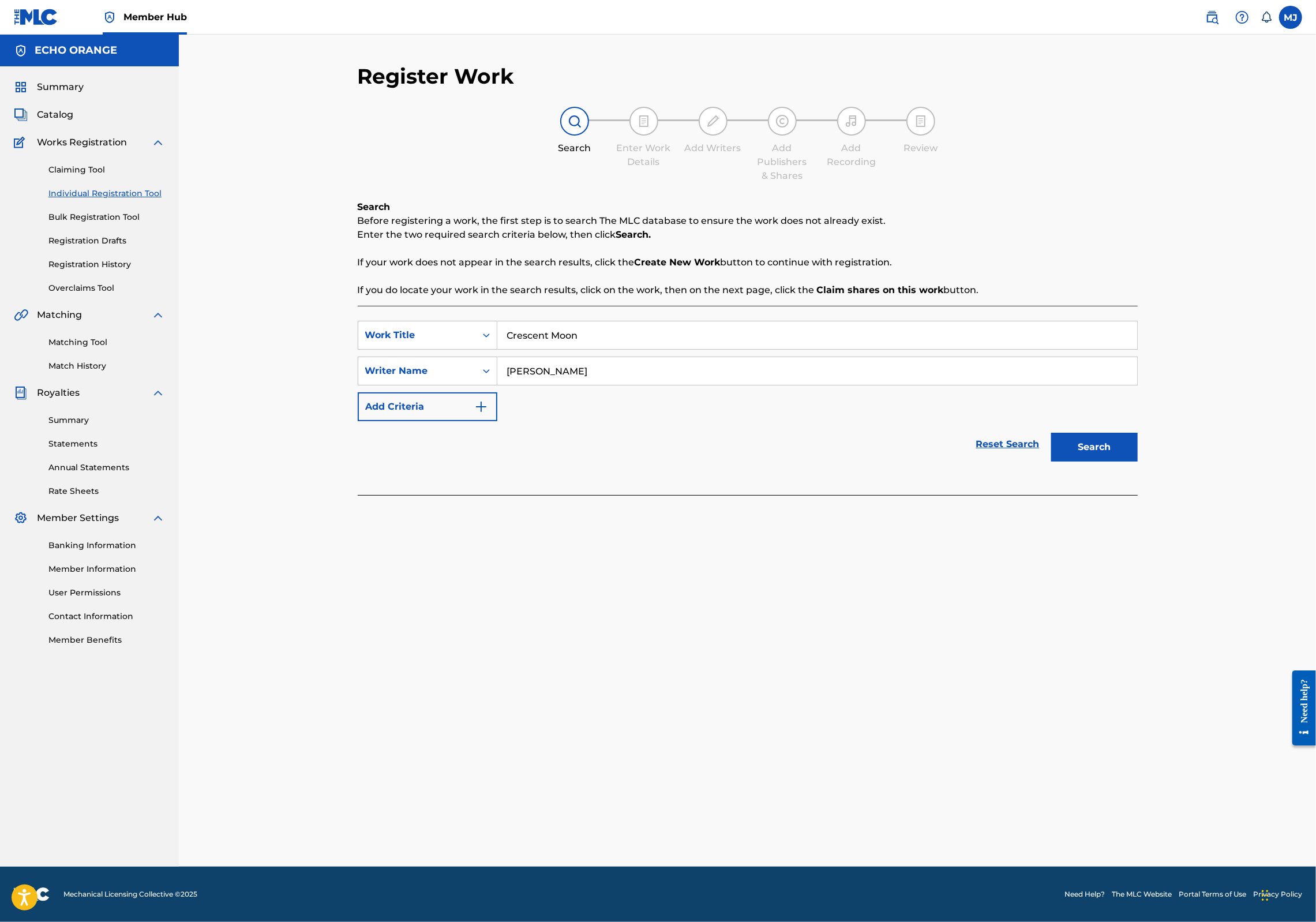
click at [1138, 462] on button "Search" at bounding box center [1094, 447] width 86 height 29
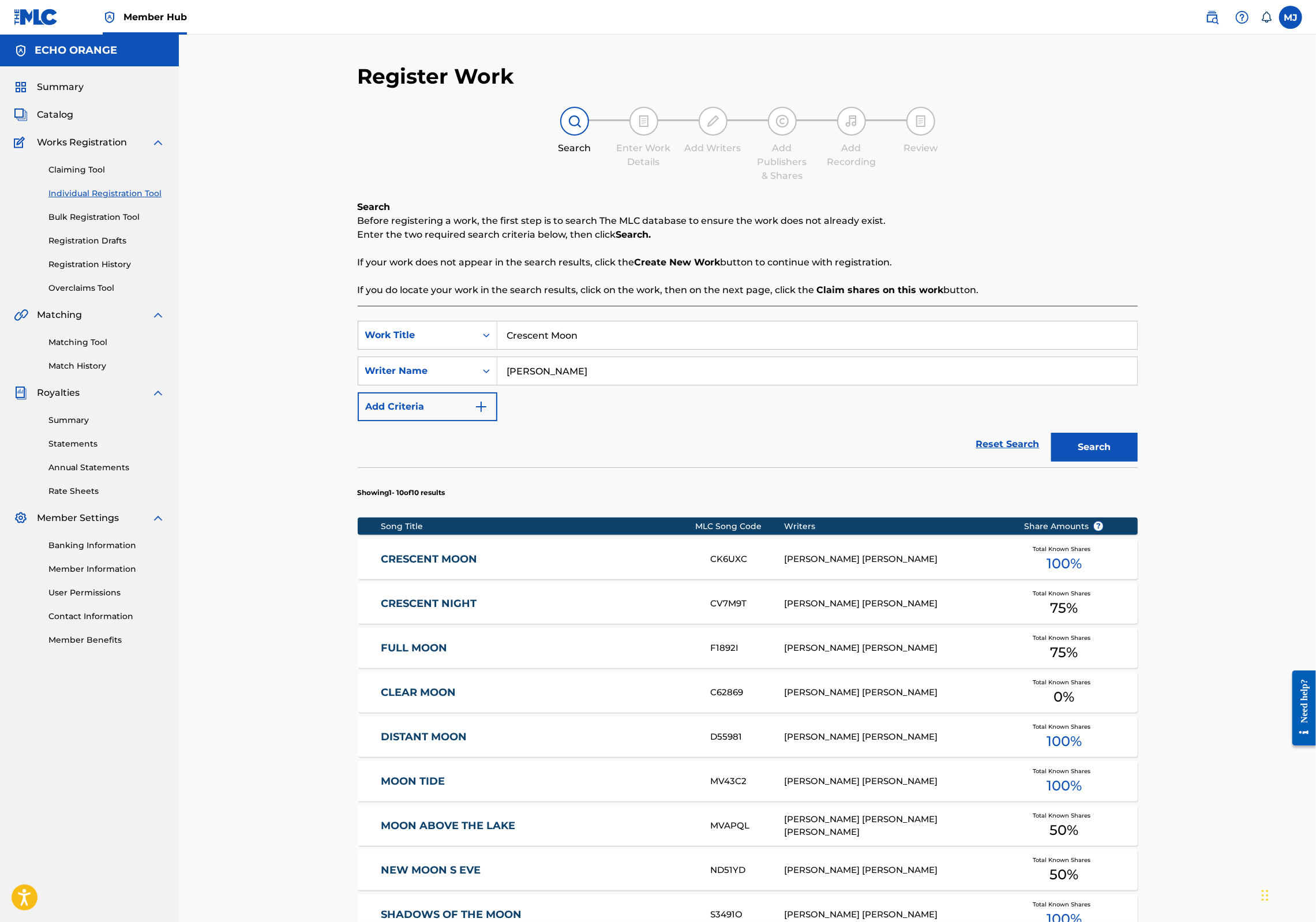
scroll to position [20, 0]
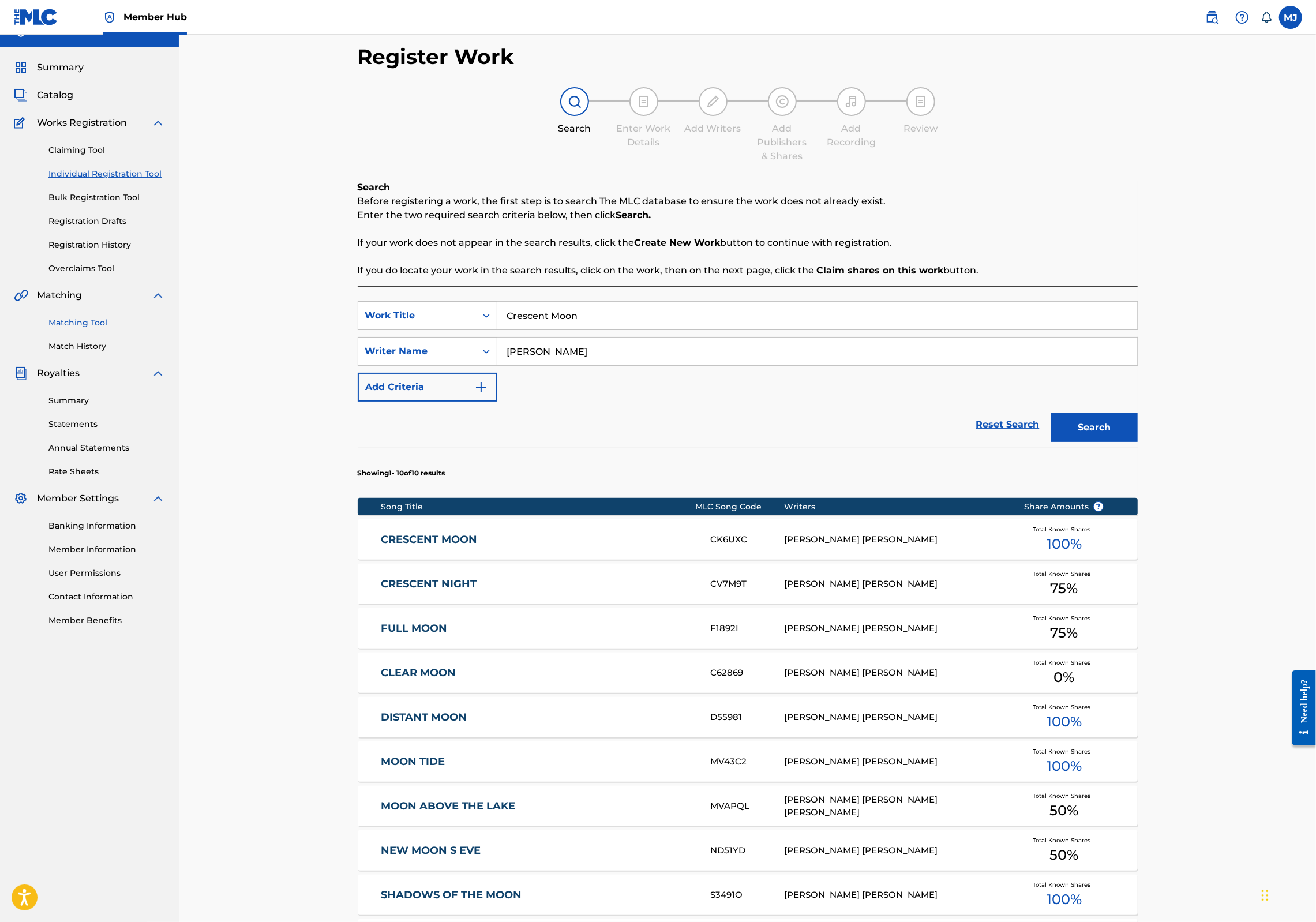
click at [91, 329] on link "Matching Tool" at bounding box center [107, 323] width 116 height 12
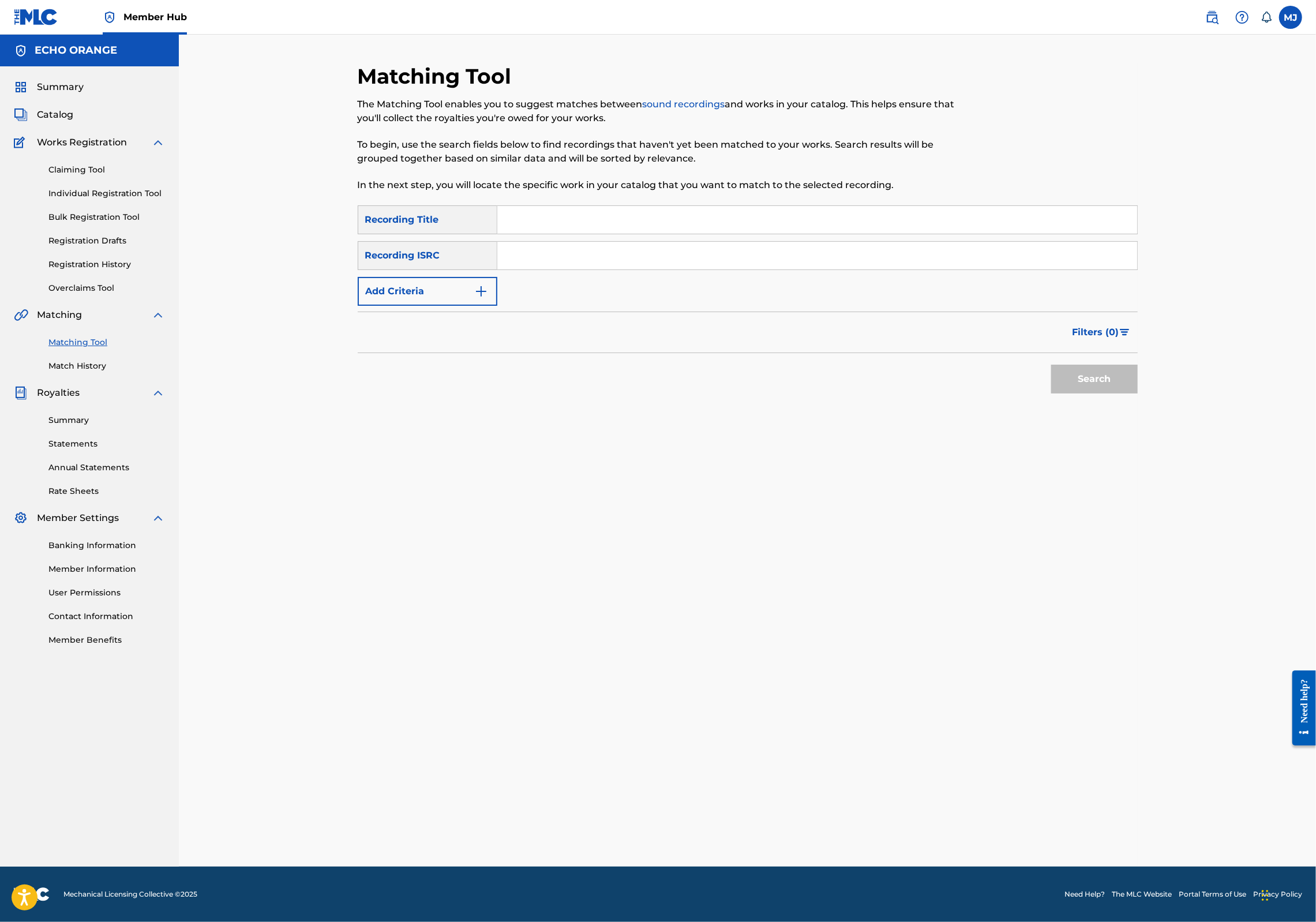
click at [550, 234] on input "Search Form" at bounding box center [818, 219] width 640 height 28
type input "crescent moon"
click at [1138, 393] on button "Search" at bounding box center [1094, 379] width 86 height 29
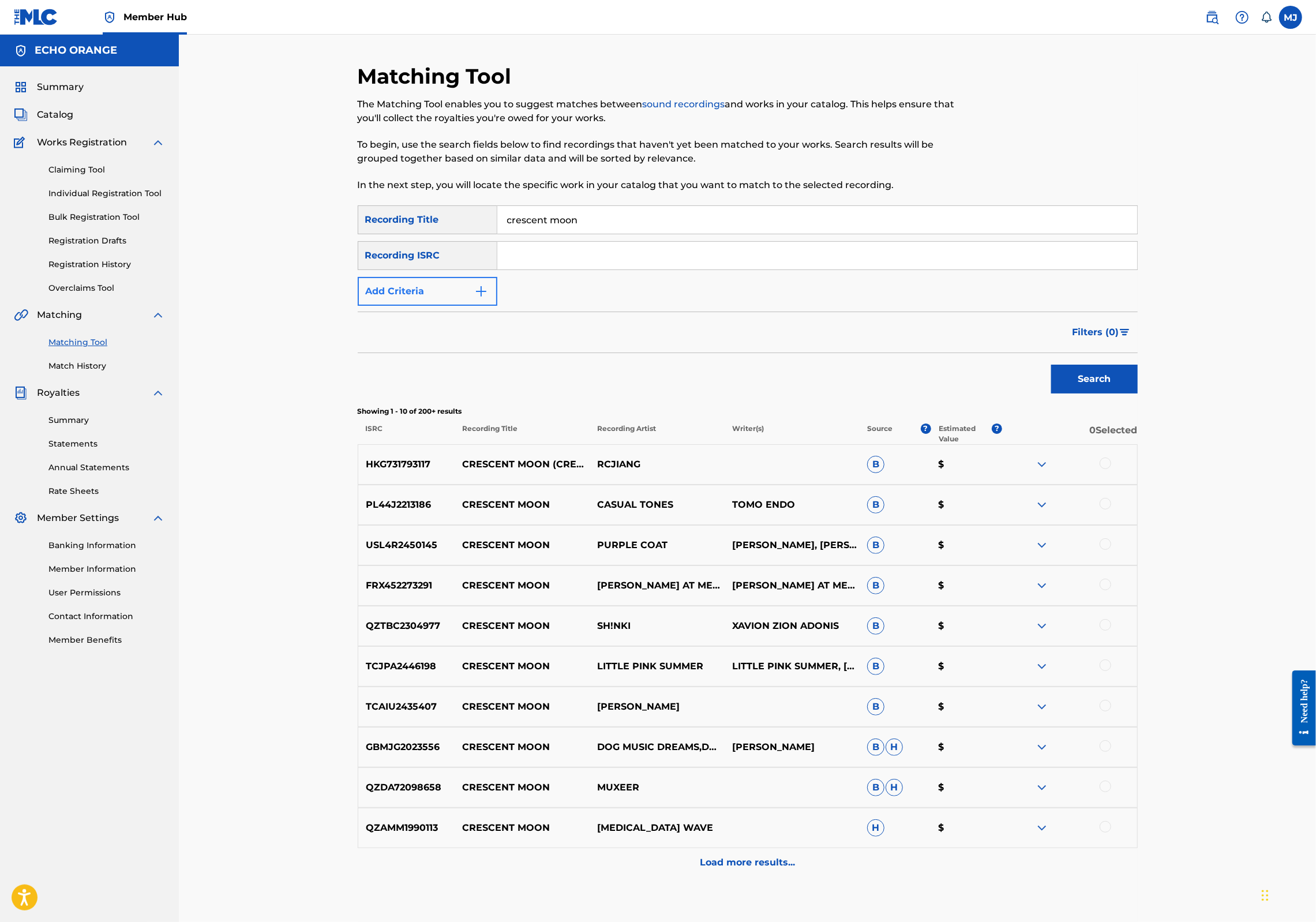
click at [410, 306] on button "Add Criteria" at bounding box center [428, 291] width 140 height 29
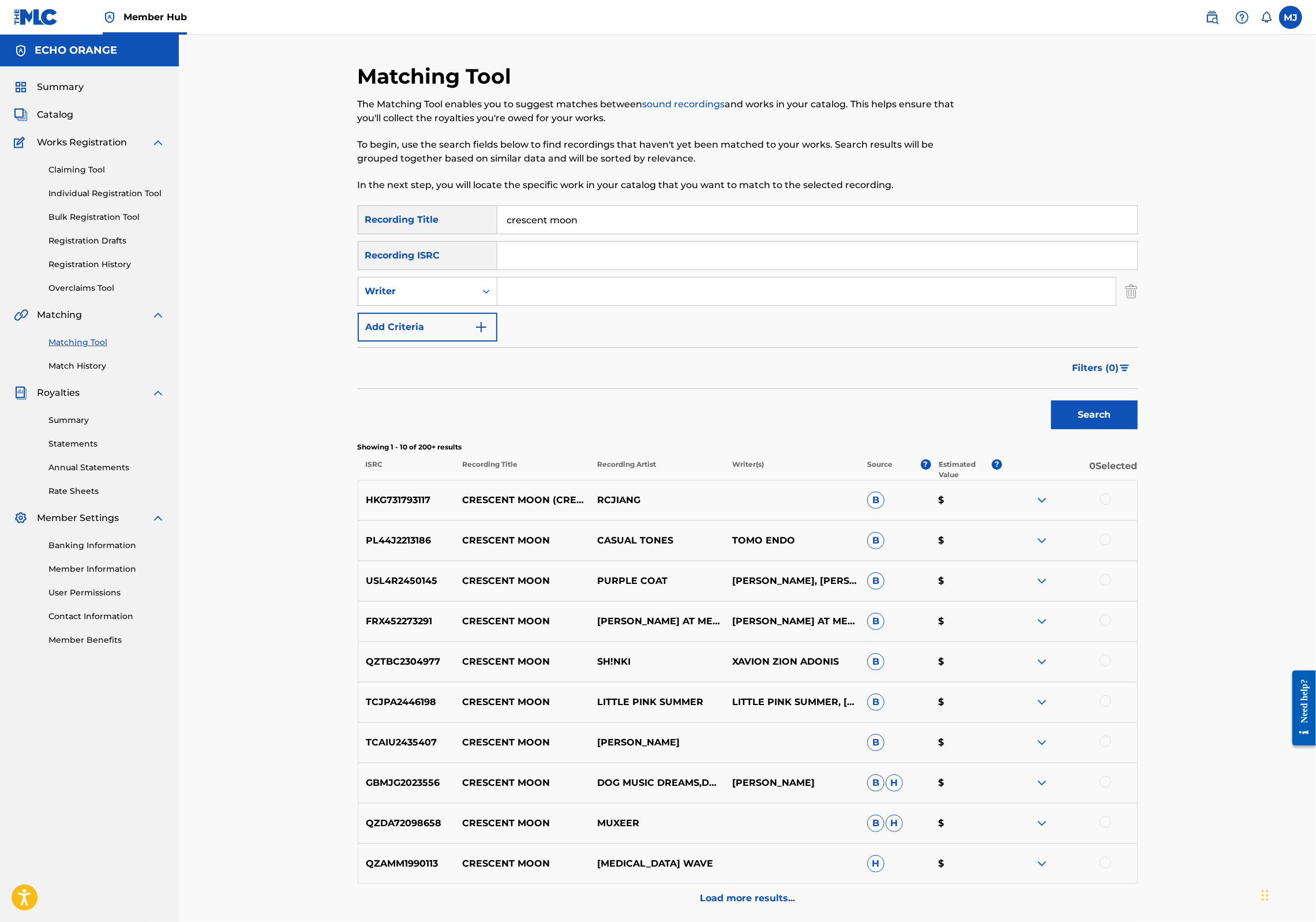
click at [526, 306] on input "Search Form" at bounding box center [807, 291] width 619 height 28
paste input "denis hekimian"
type input "denis hekimian"
click at [1138, 429] on button "Search" at bounding box center [1094, 414] width 86 height 29
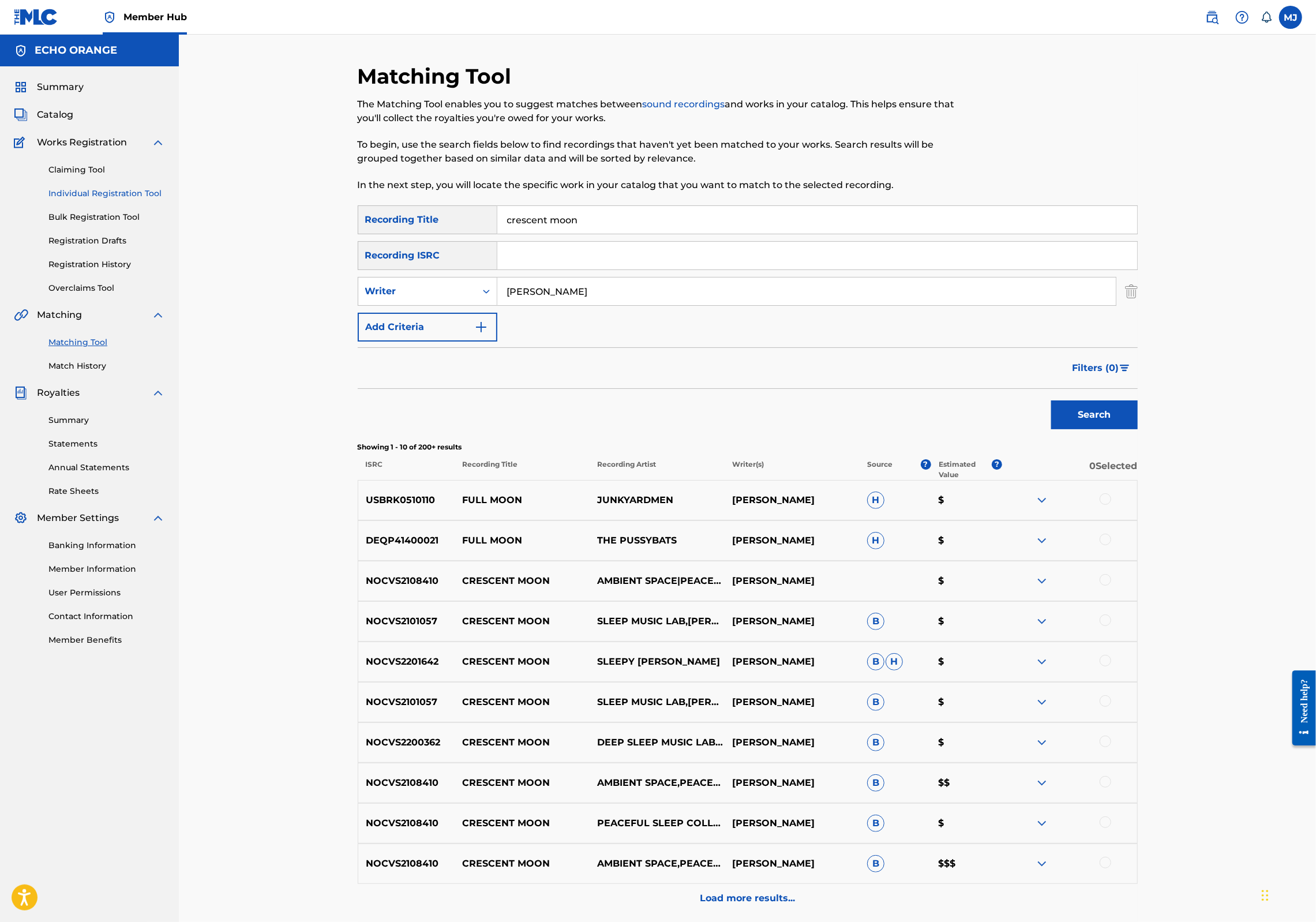
click at [123, 200] on link "Individual Registration Tool" at bounding box center [107, 194] width 116 height 12
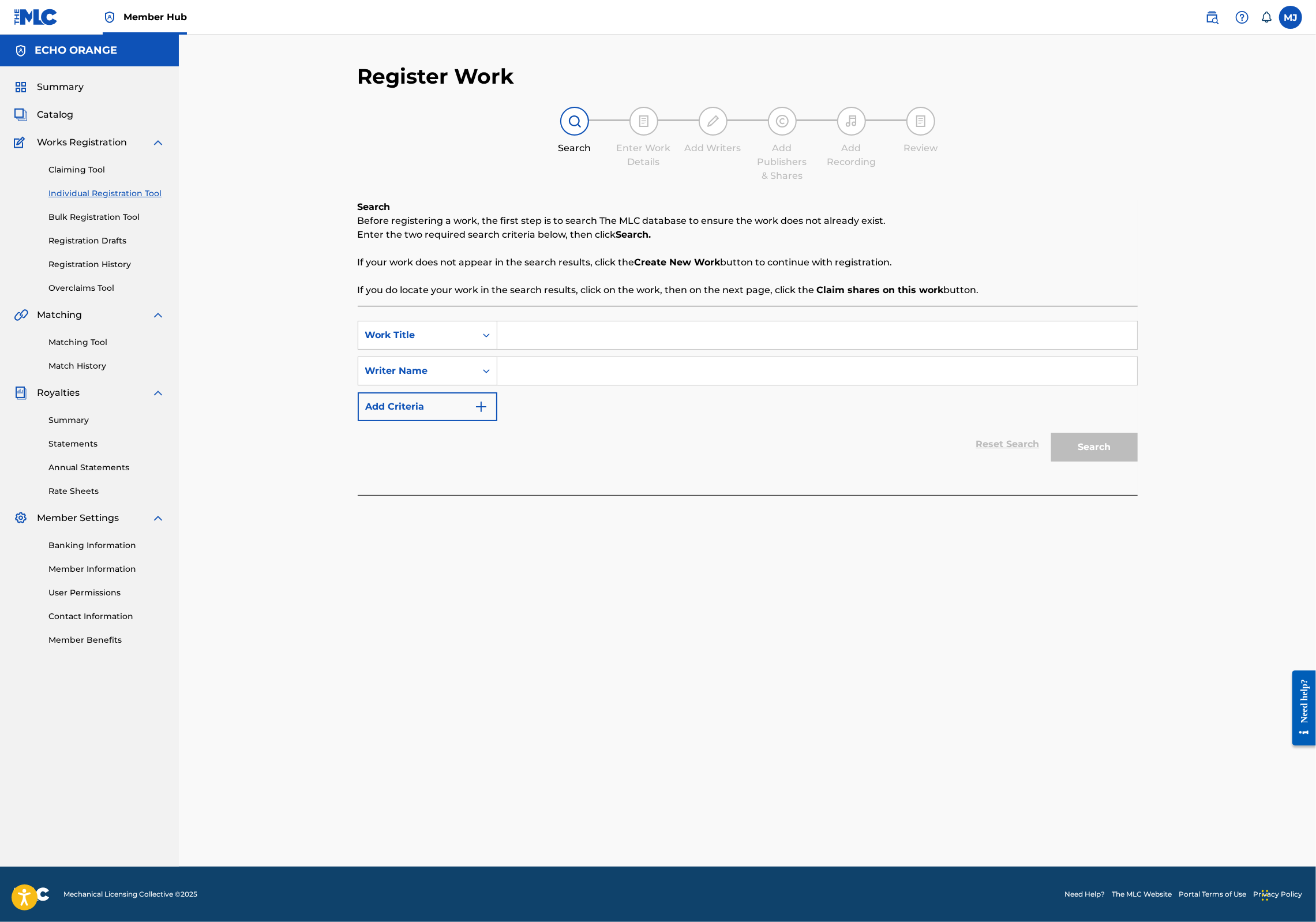
drag, startPoint x: 459, startPoint y: 351, endPoint x: 467, endPoint y: 354, distance: 8.5
click at [476, 349] on div "Search Form" at bounding box center [486, 335] width 21 height 28
click at [513, 349] on input "Search Form" at bounding box center [818, 335] width 640 height 28
type input "Full Moon"
paste input "denis hekimian"
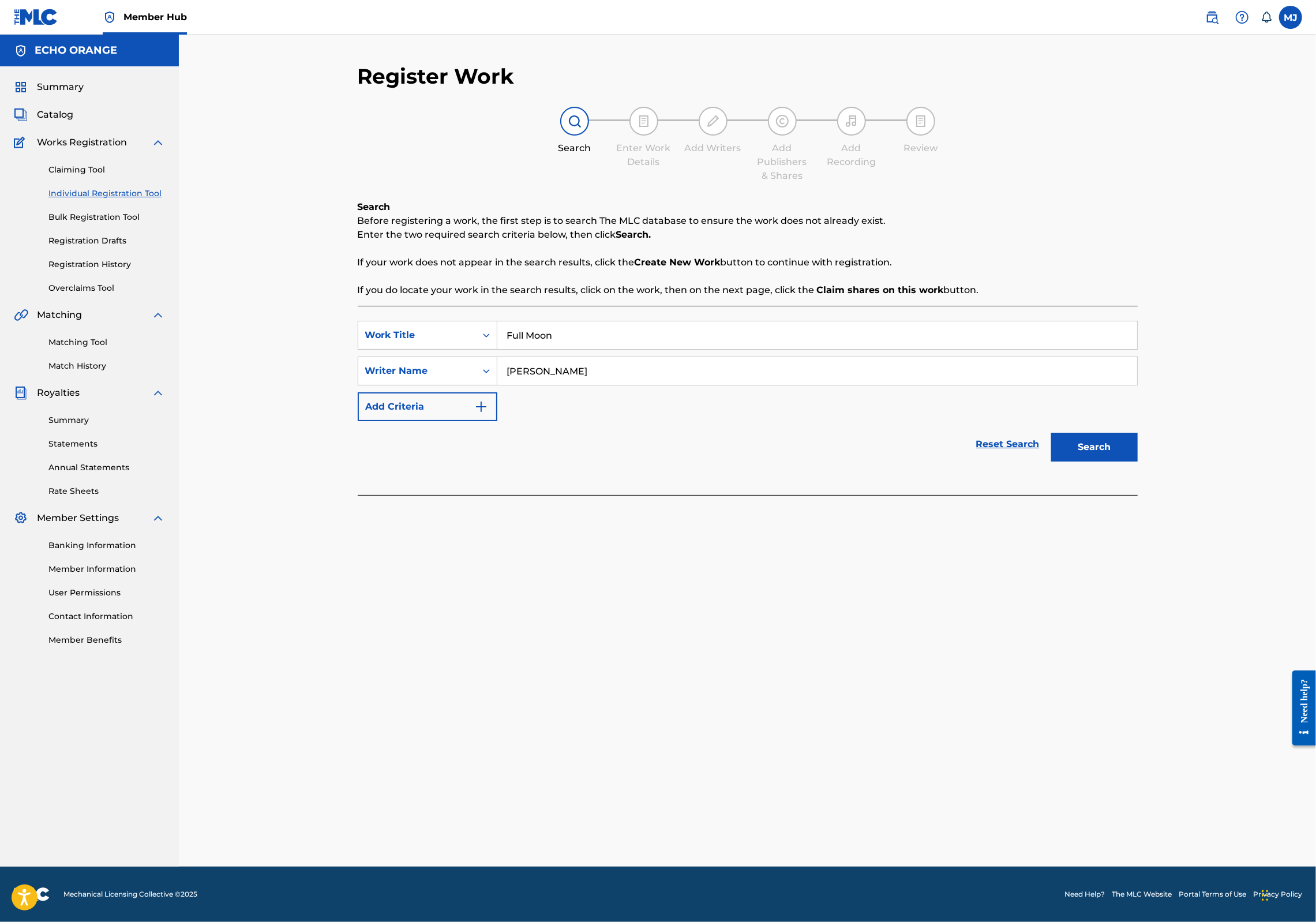
type input "denis hekimian"
click at [1138, 462] on button "Search" at bounding box center [1094, 447] width 86 height 29
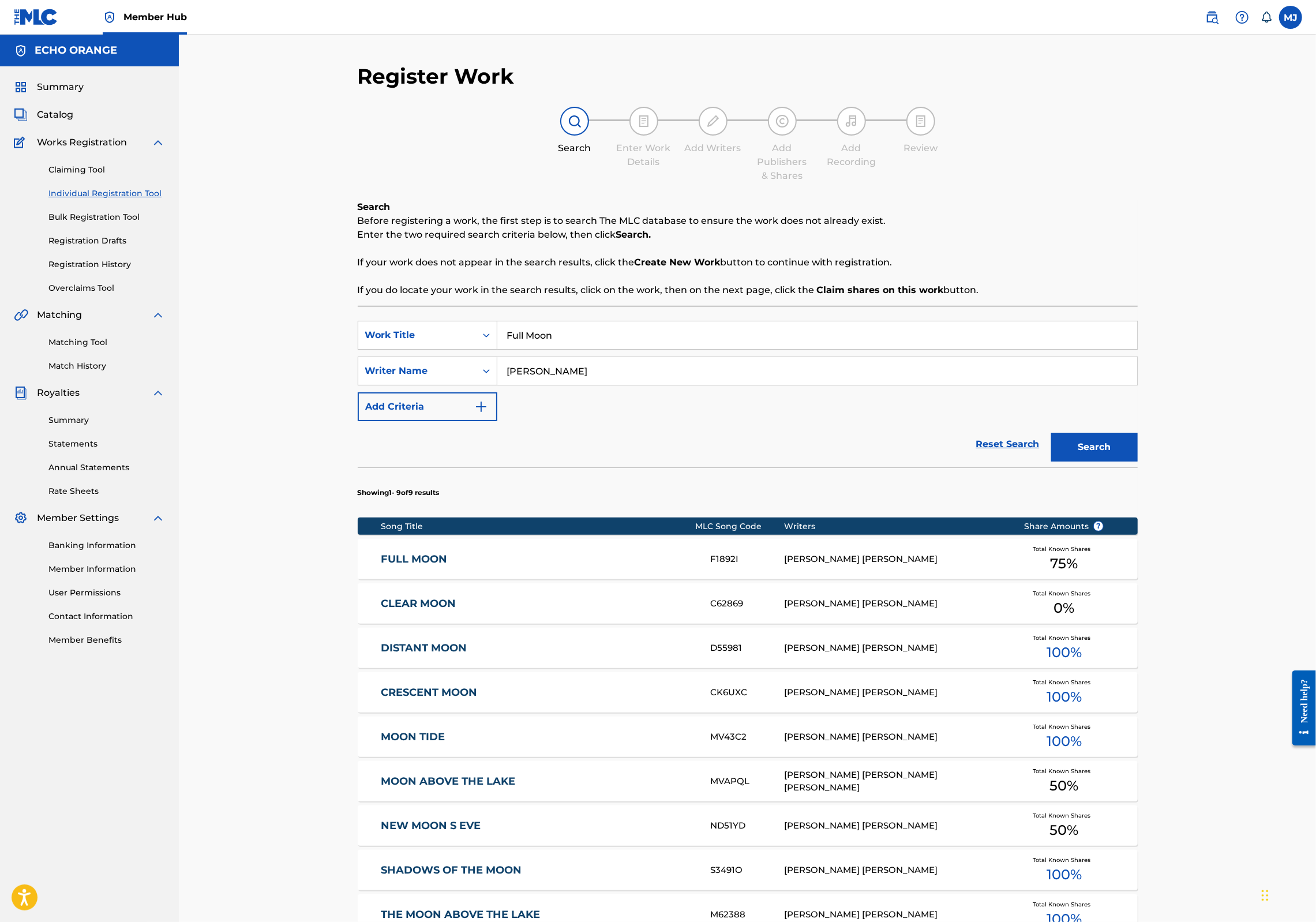
click at [381, 566] on link "FULL MOON" at bounding box center [538, 559] width 314 height 14
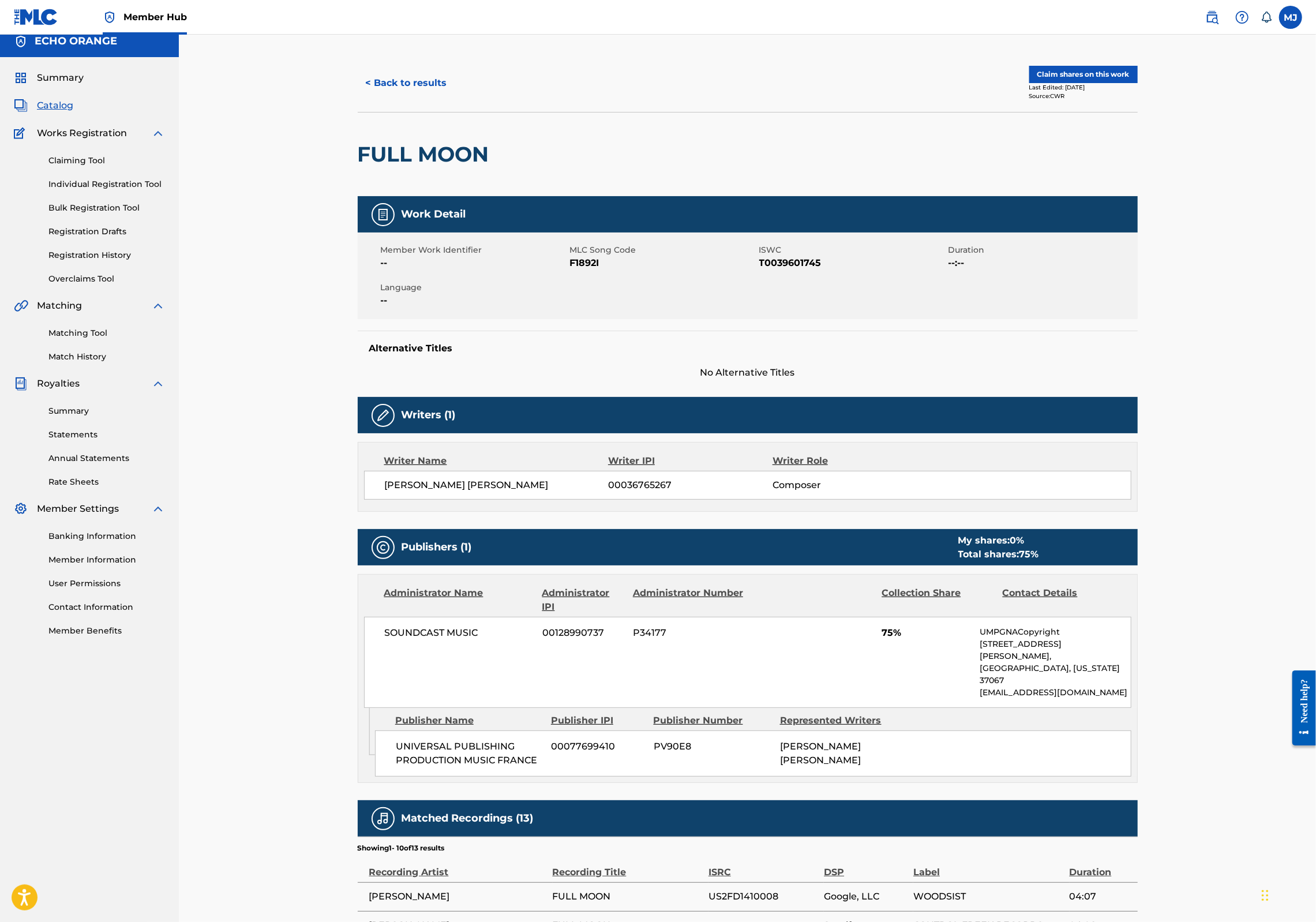
scroll to position [19, 0]
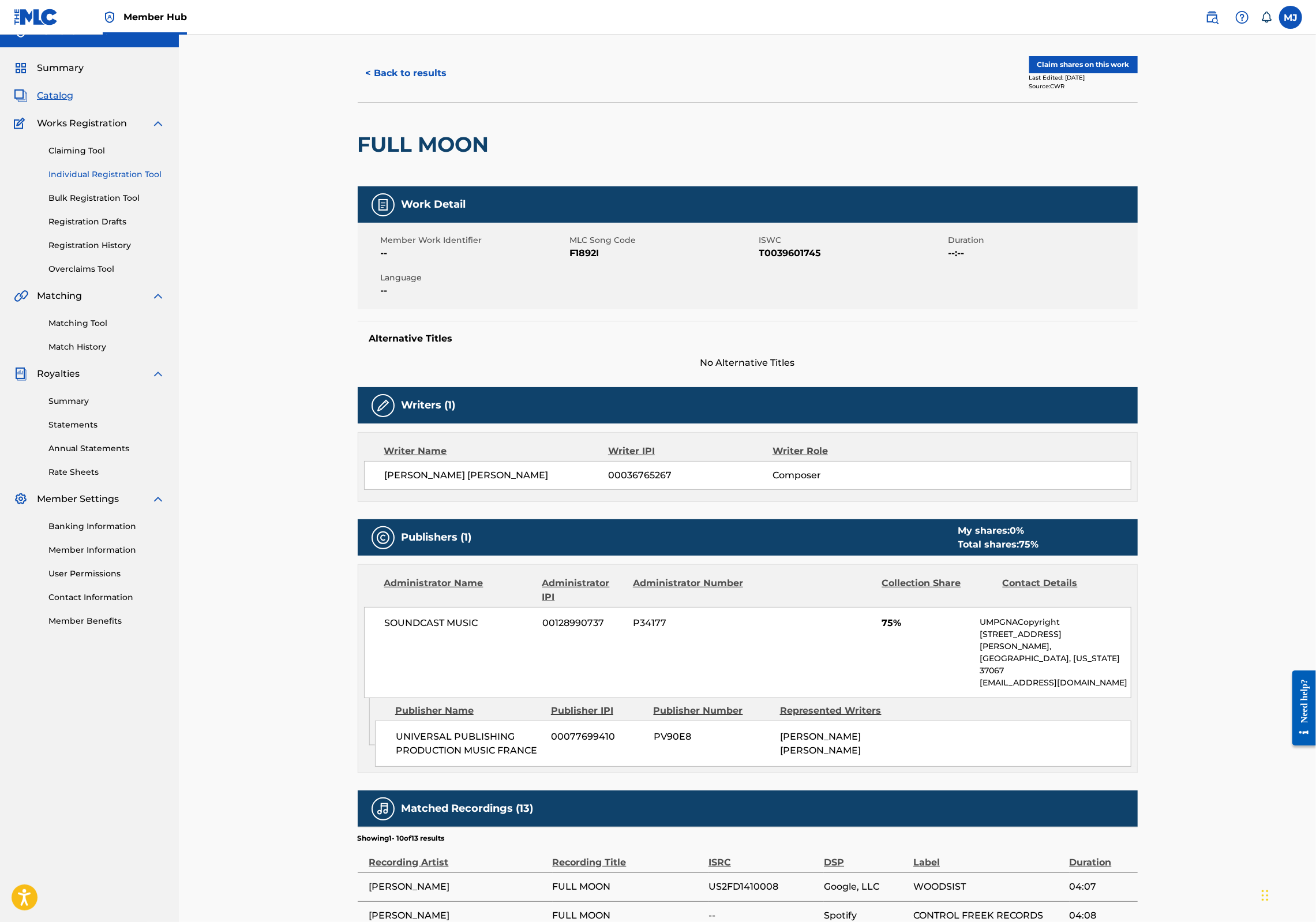
click at [101, 181] on link "Individual Registration Tool" at bounding box center [107, 174] width 116 height 12
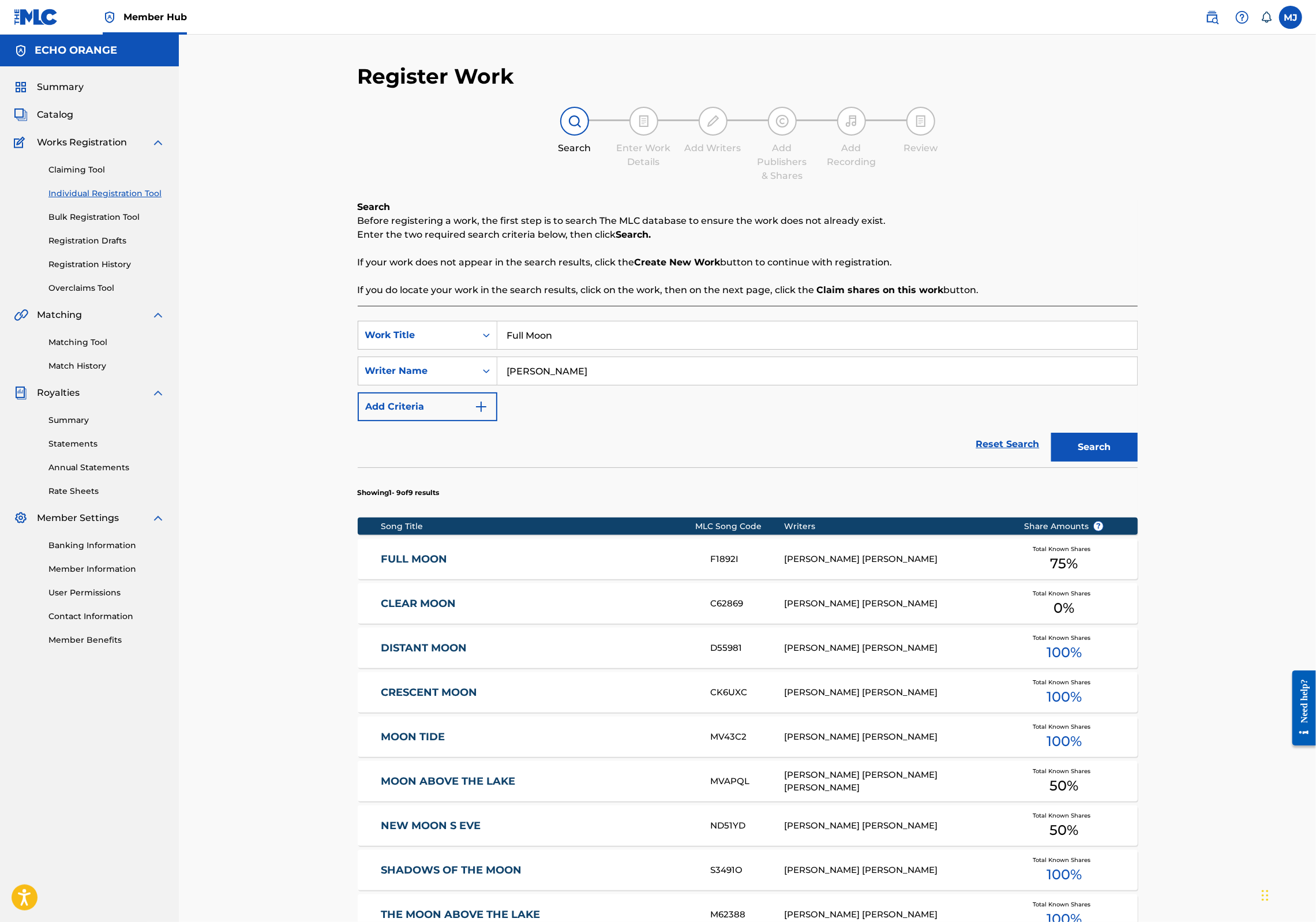
click at [565, 349] on input "Full Moon" at bounding box center [818, 335] width 640 height 28
type input "Daily Life"
click at [1138, 462] on button "Search" at bounding box center [1094, 447] width 86 height 29
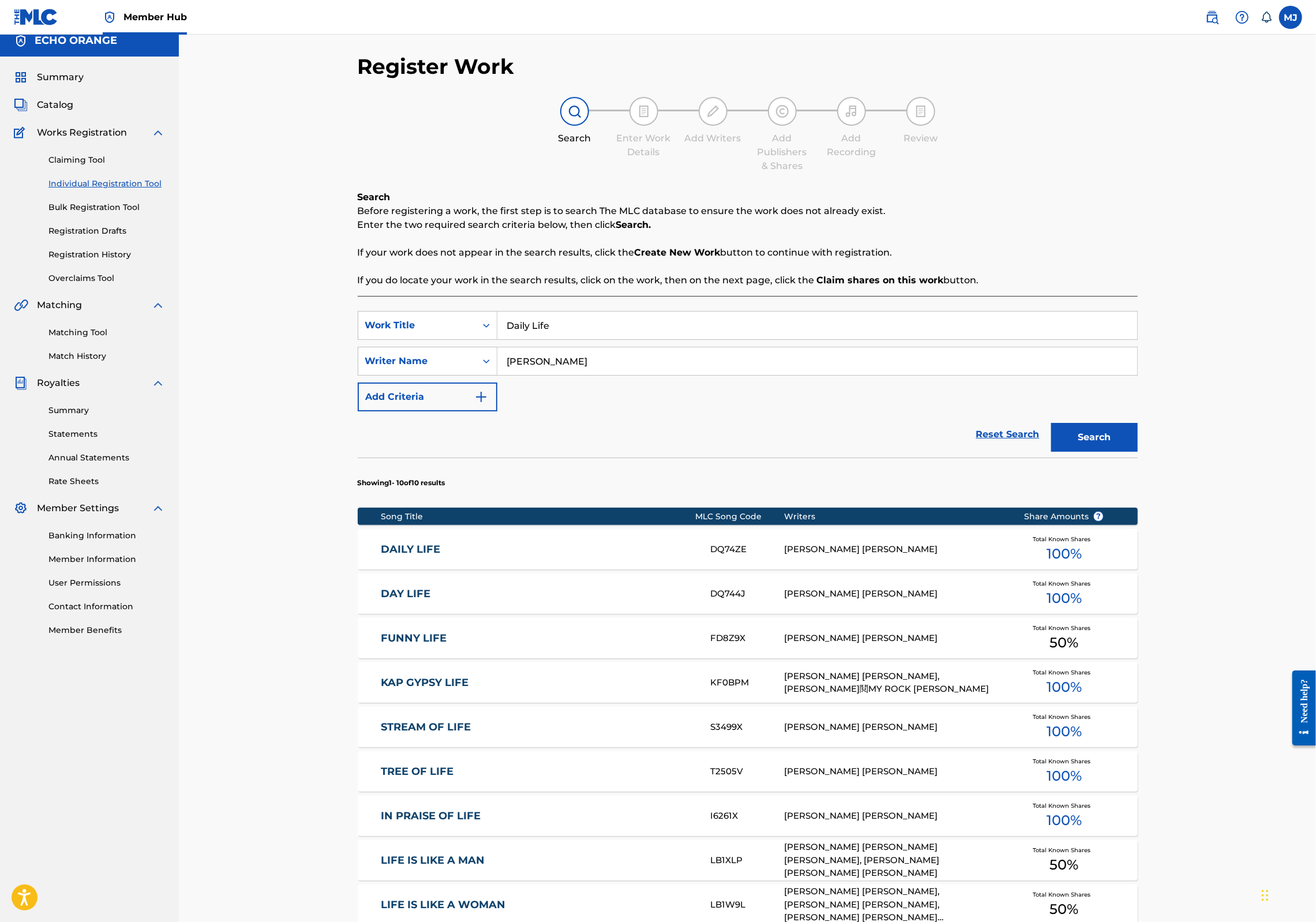
scroll to position [352, 0]
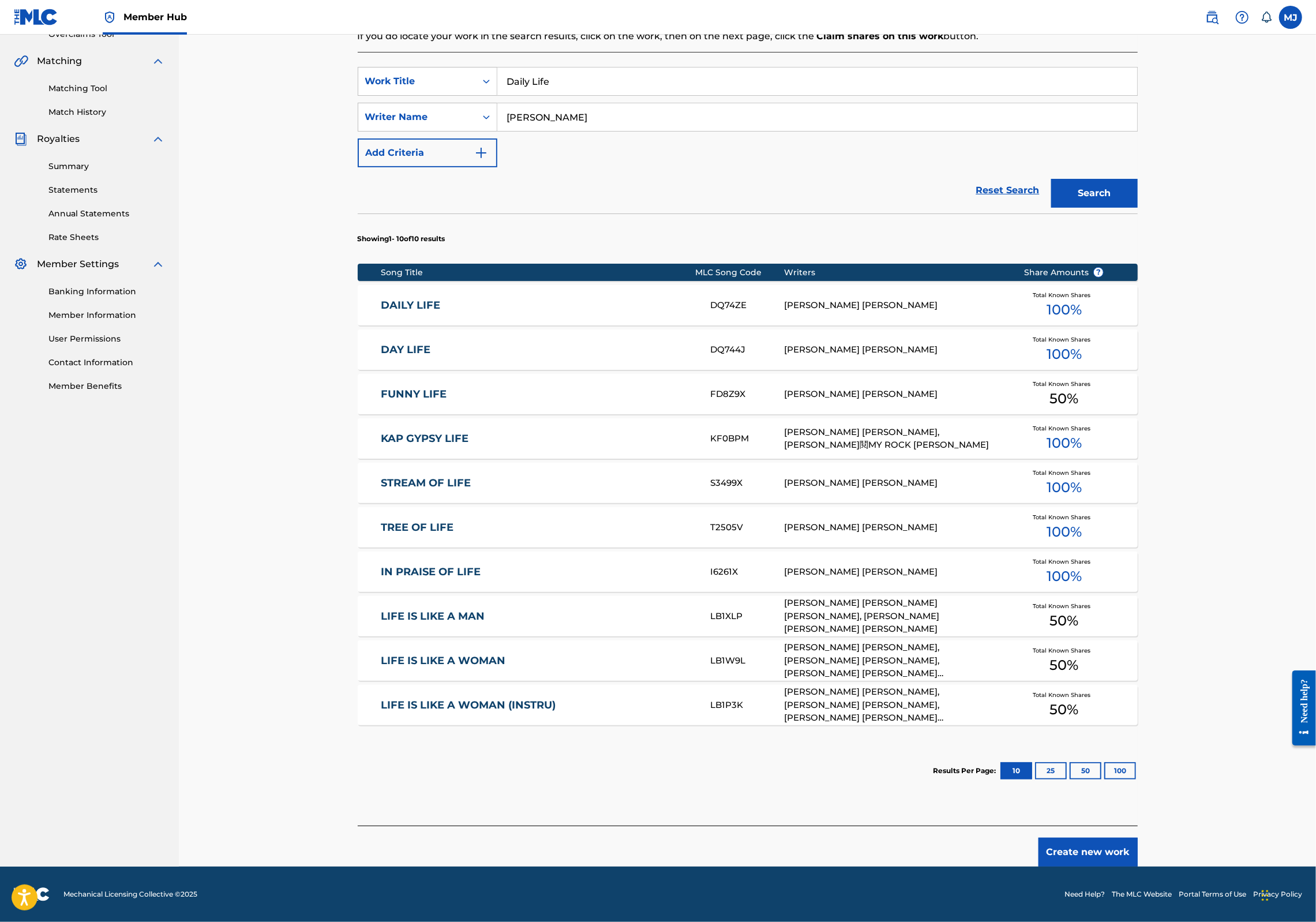
click at [1138, 842] on button "Create new work" at bounding box center [1089, 852] width 99 height 29
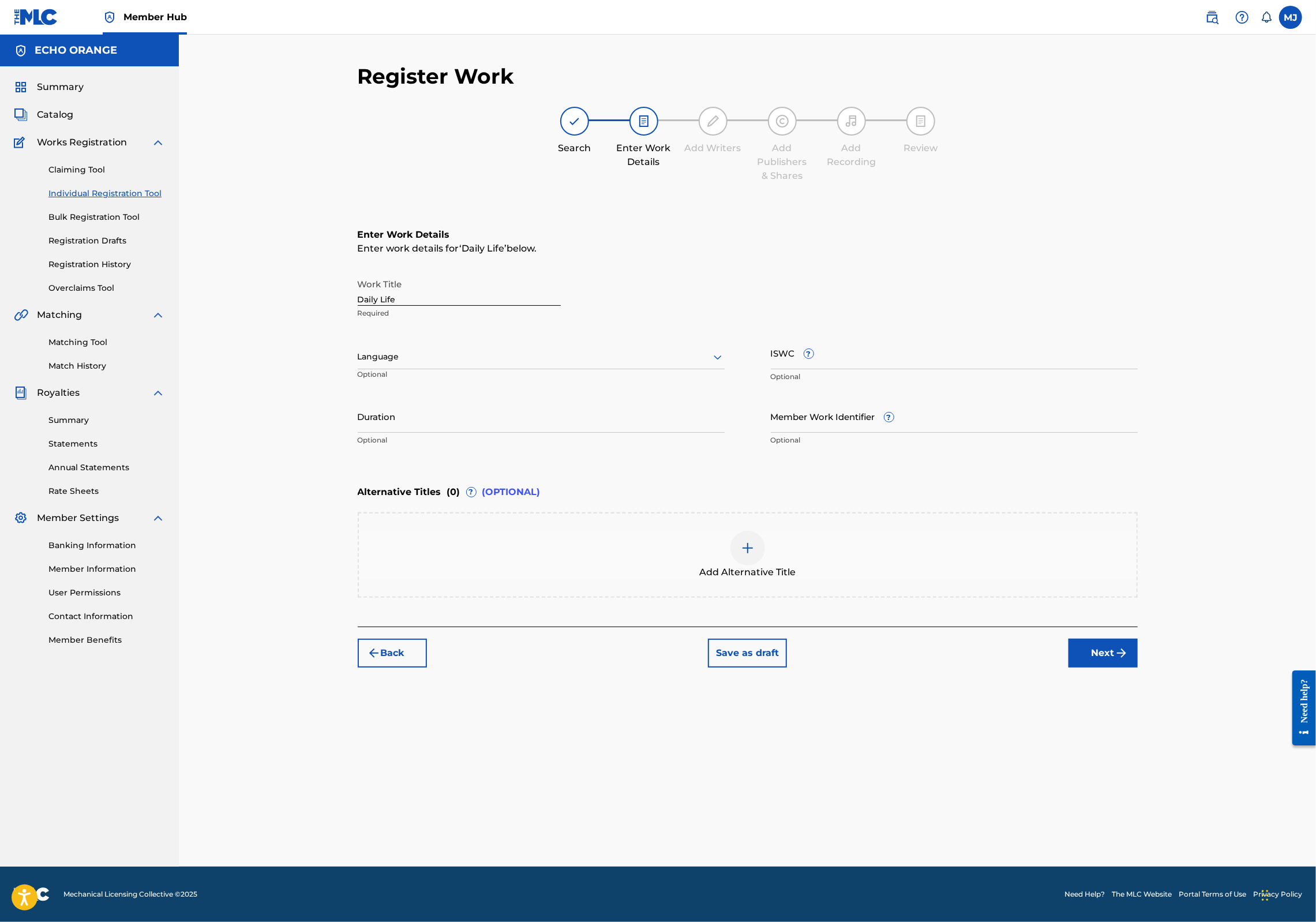
click at [1138, 667] on button "Next" at bounding box center [1104, 653] width 69 height 29
drag, startPoint x: 1155, startPoint y: 742, endPoint x: 1160, endPoint y: 751, distance: 10.3
click at [1152, 751] on div "Register Work Search Enter Work Details Add Writers Add Publishers & Shares Add…" at bounding box center [748, 466] width 808 height 803
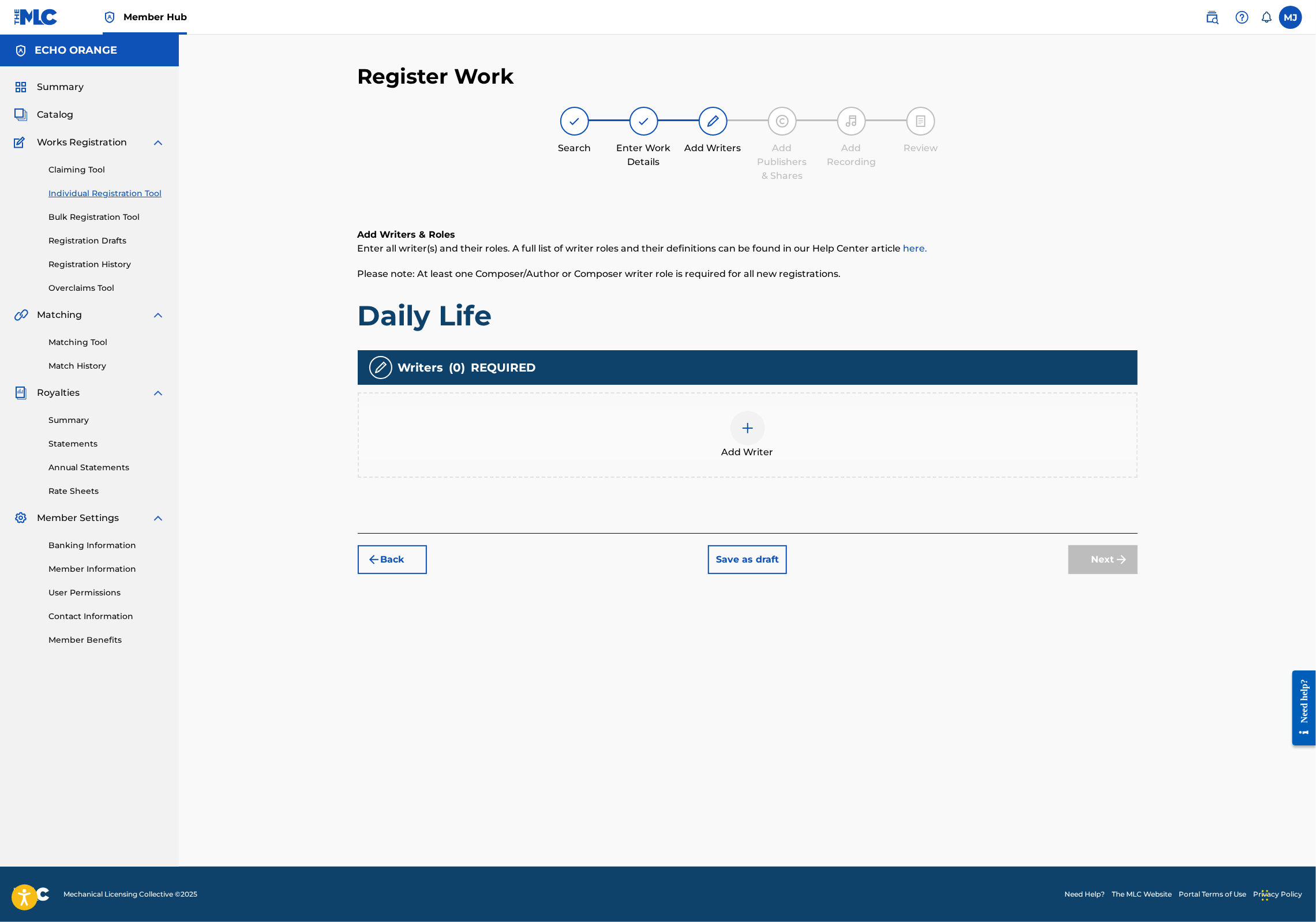
click at [839, 478] on div "Add Writer" at bounding box center [748, 435] width 780 height 86
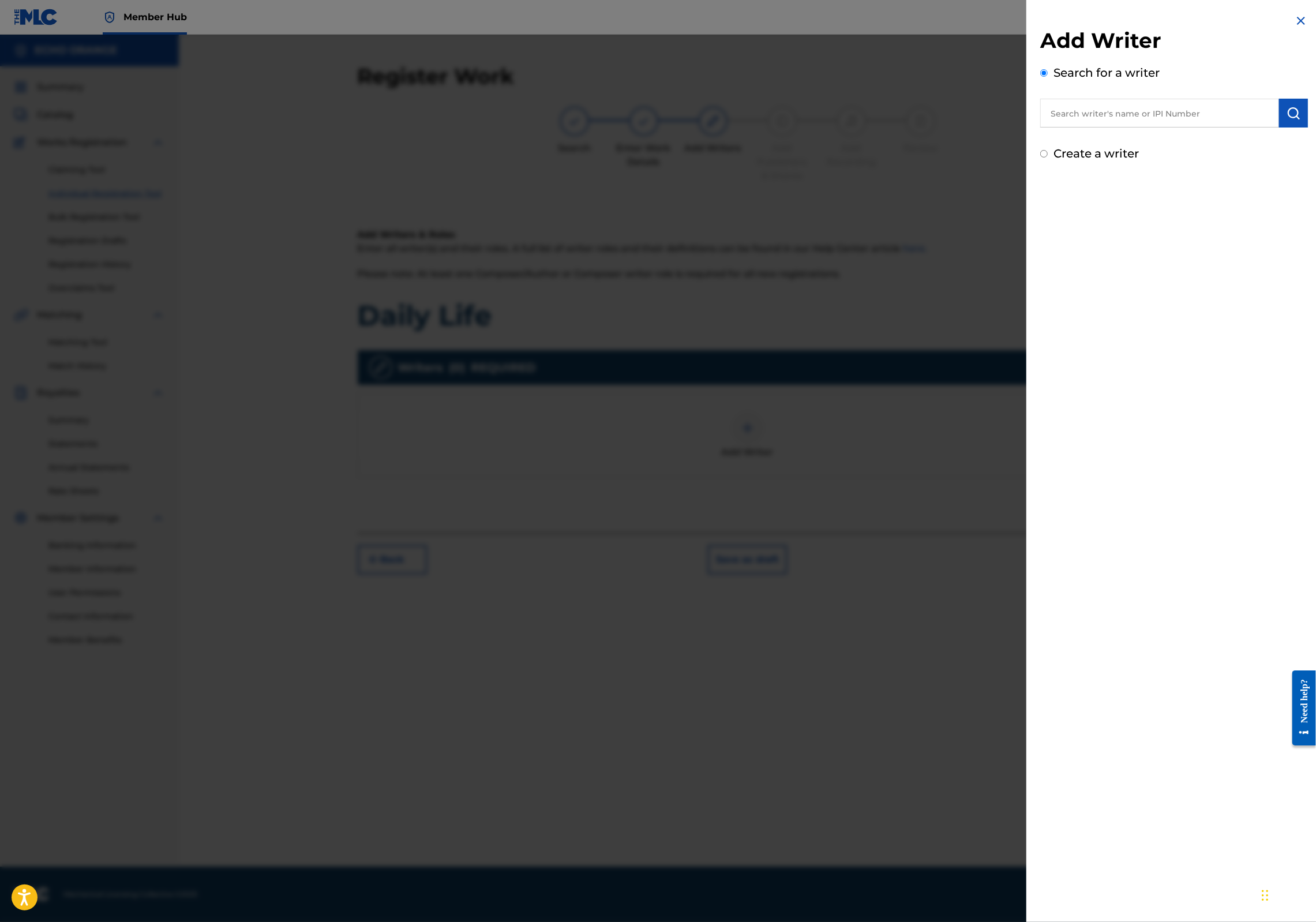
click at [1079, 125] on input "text" at bounding box center [1160, 113] width 239 height 29
paste input "denis hekimian"
type input "denis hekimian"
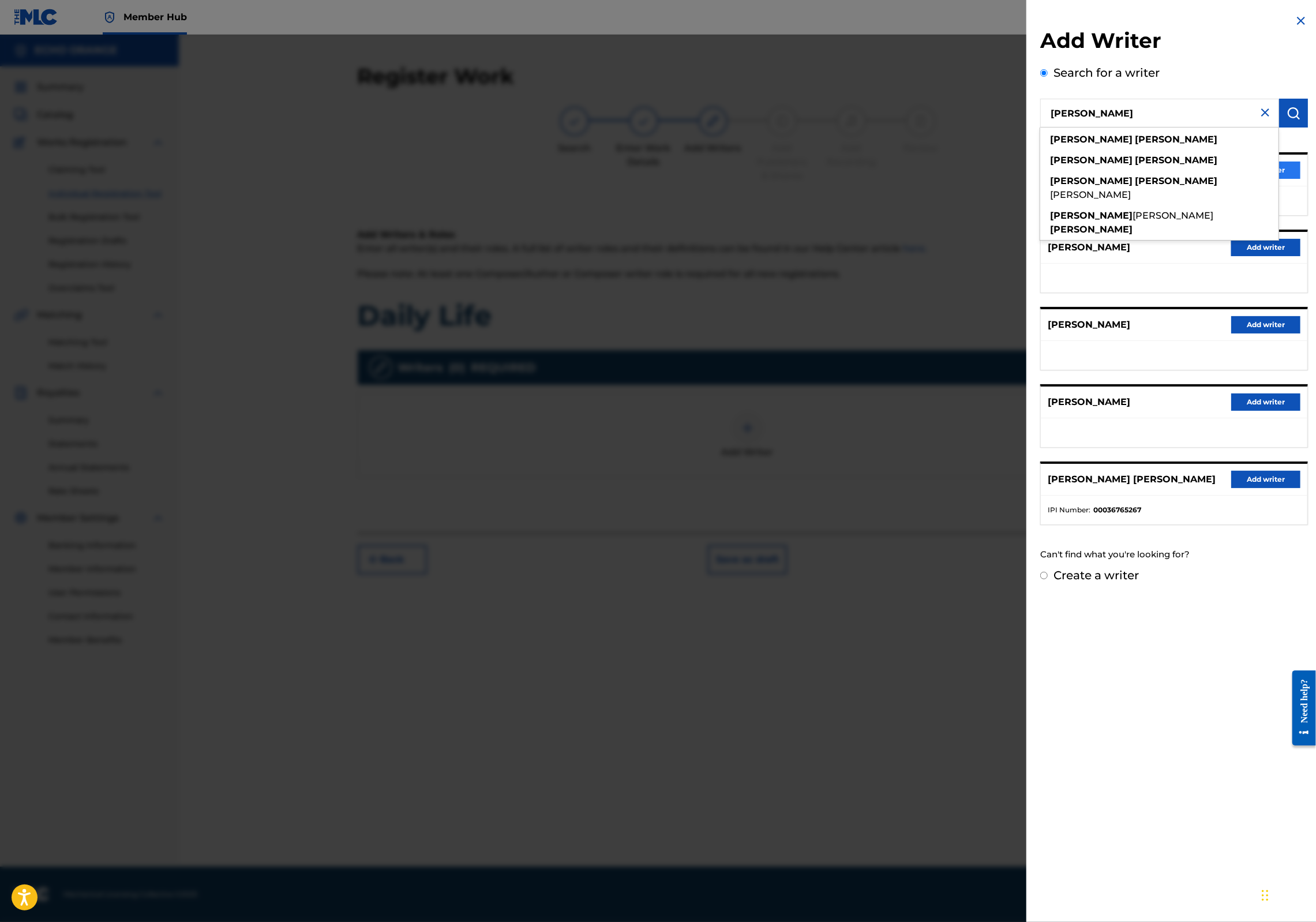
click at [1286, 179] on button "Add writer" at bounding box center [1266, 170] width 69 height 17
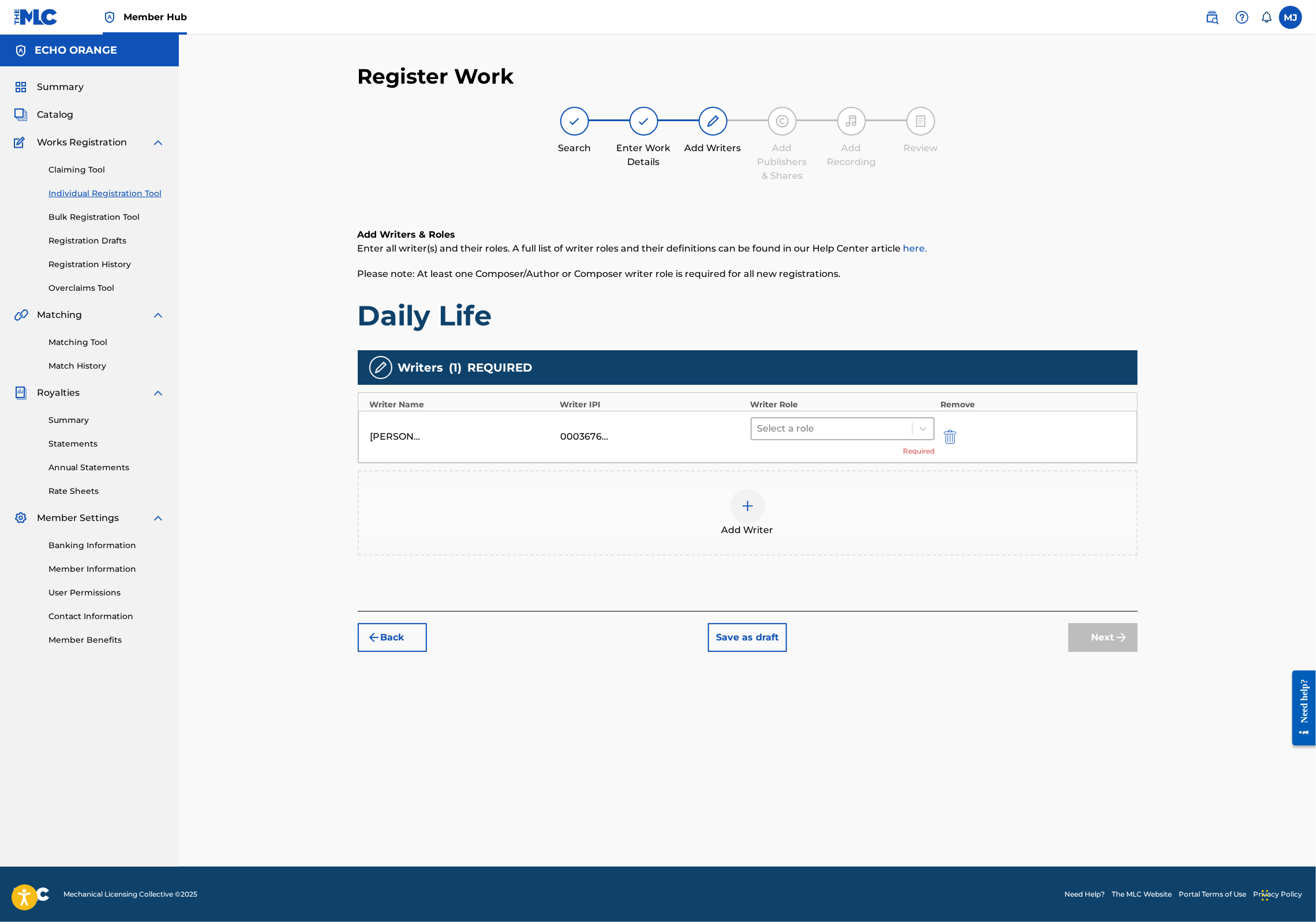
click at [834, 439] on div "Select a role" at bounding box center [833, 429] width 161 height 21
click at [859, 592] on div "Composer" at bounding box center [880, 595] width 222 height 23
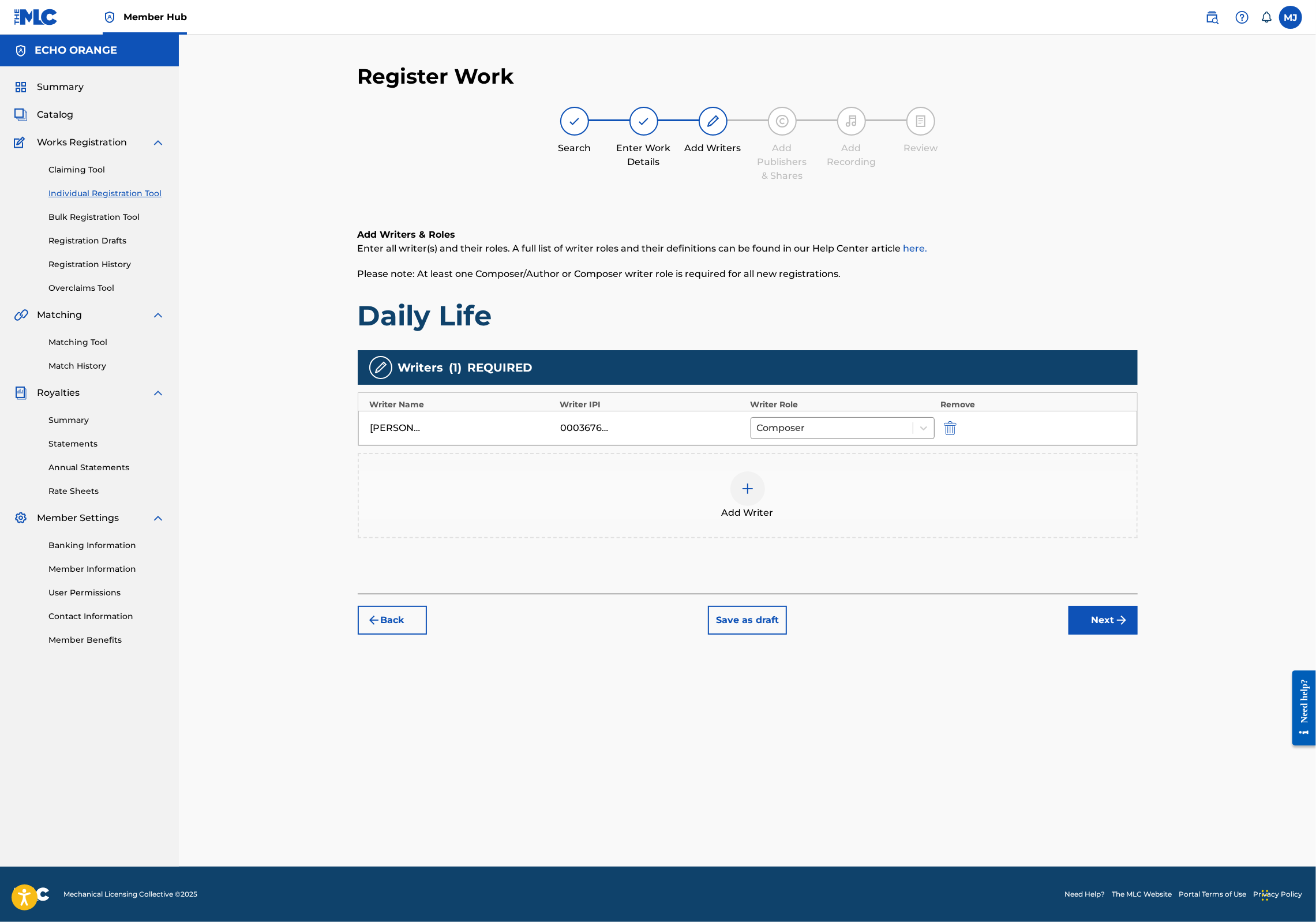
click at [1138, 635] on button "Next" at bounding box center [1104, 620] width 69 height 29
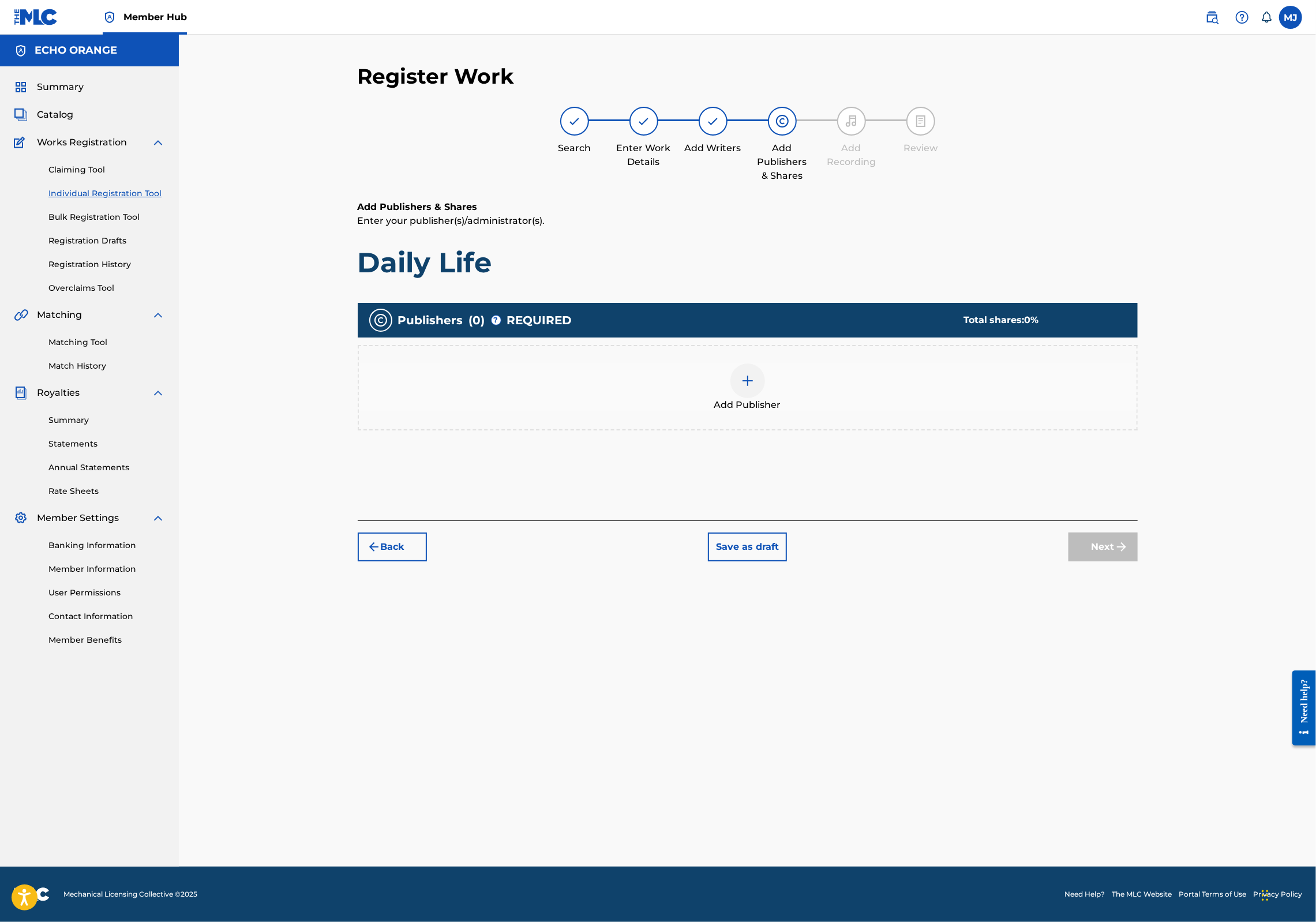
click at [769, 399] on div "Add Publisher" at bounding box center [748, 388] width 780 height 86
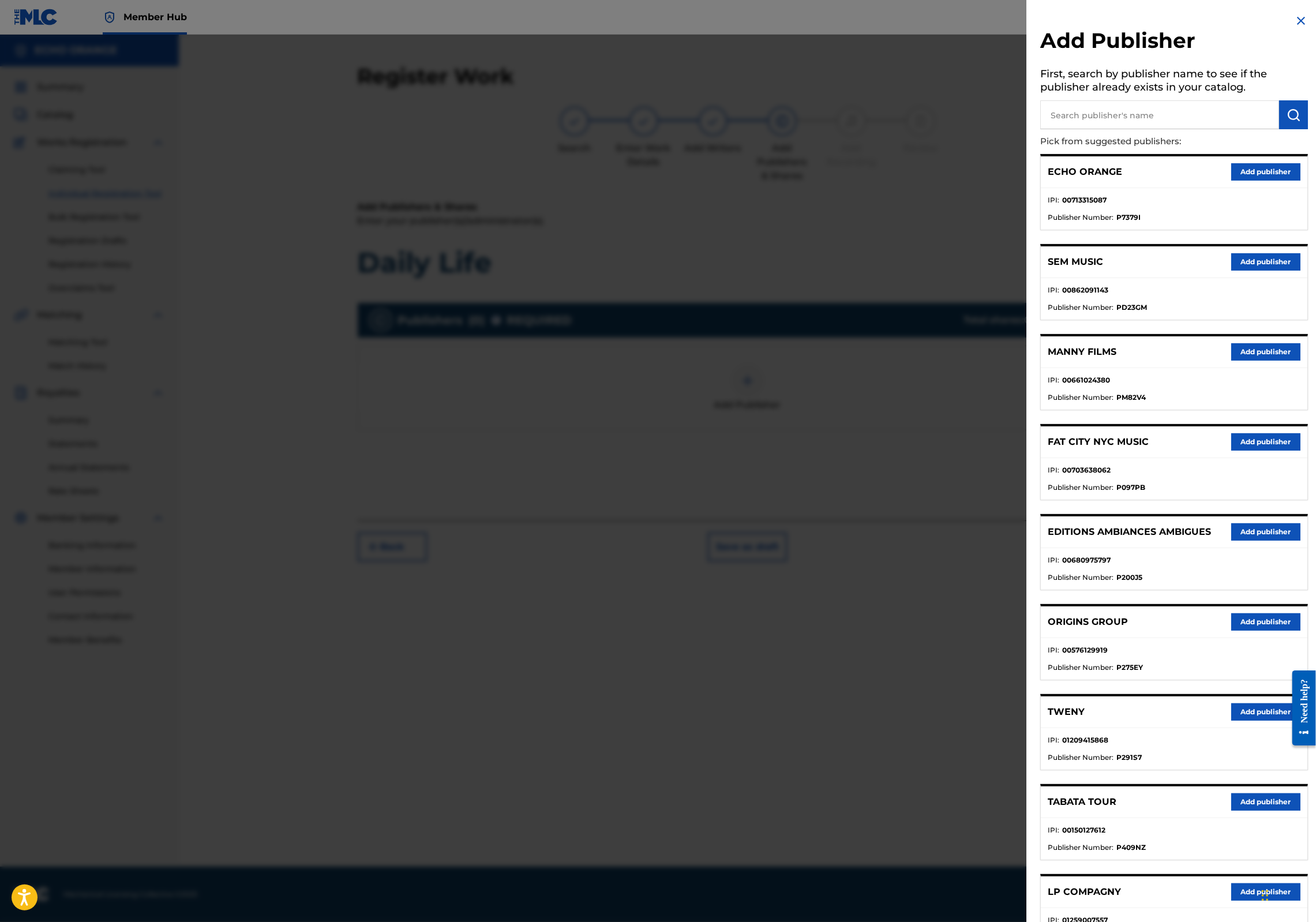
click at [1244, 631] on button "Add publisher" at bounding box center [1266, 622] width 69 height 17
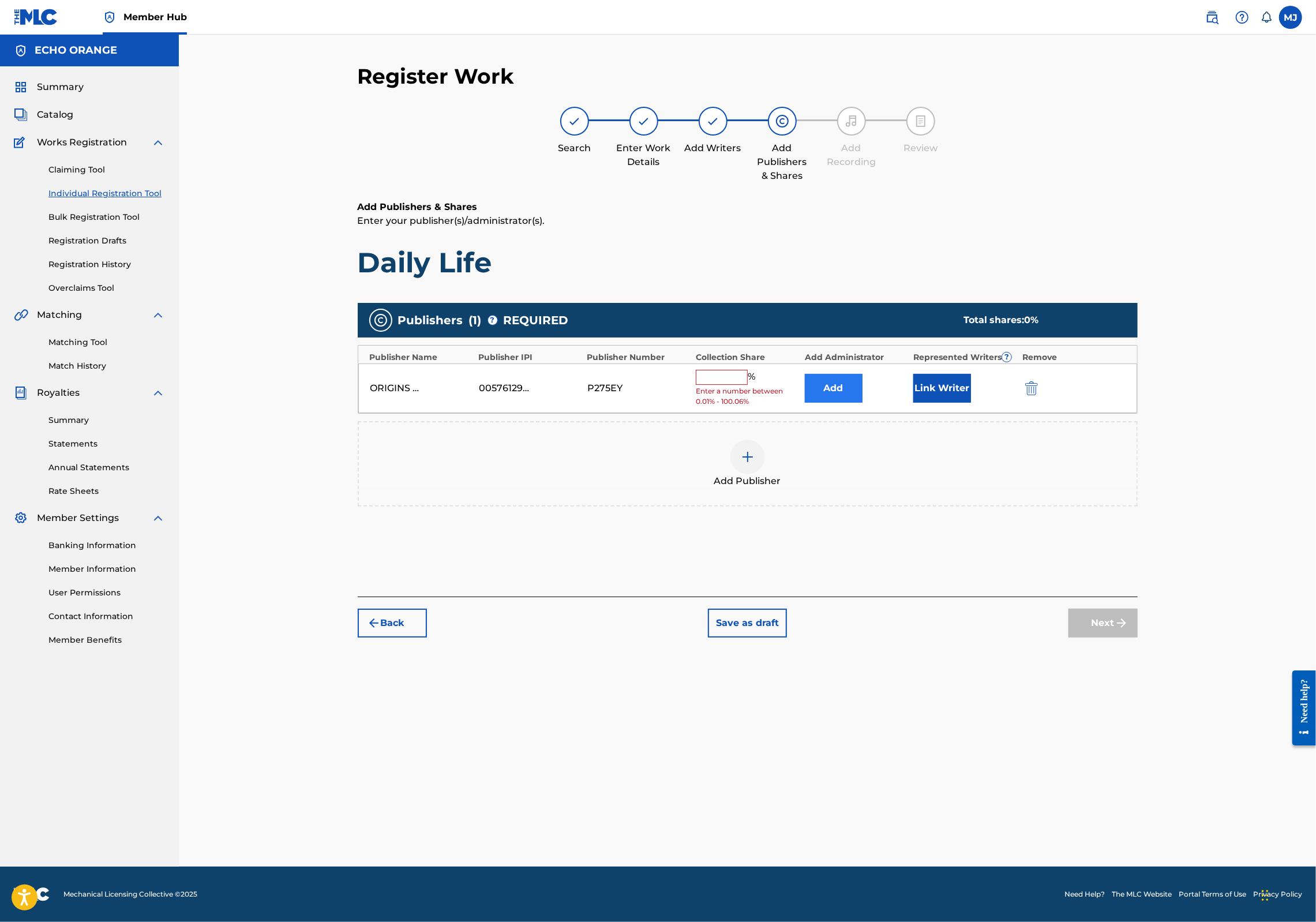
click at [863, 403] on button "Add" at bounding box center [833, 388] width 58 height 29
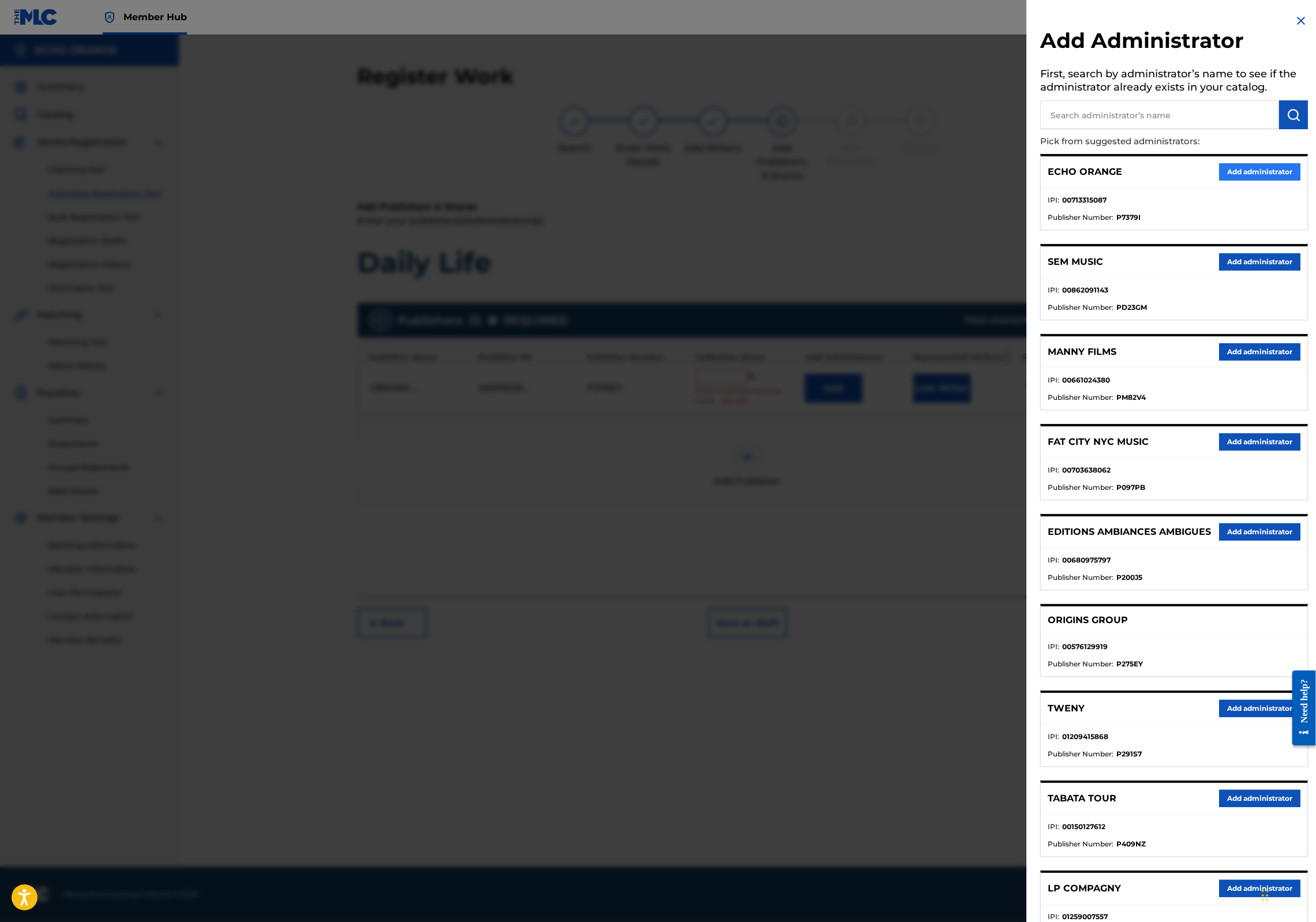
click at [1245, 181] on button "Add administrator" at bounding box center [1260, 172] width 81 height 17
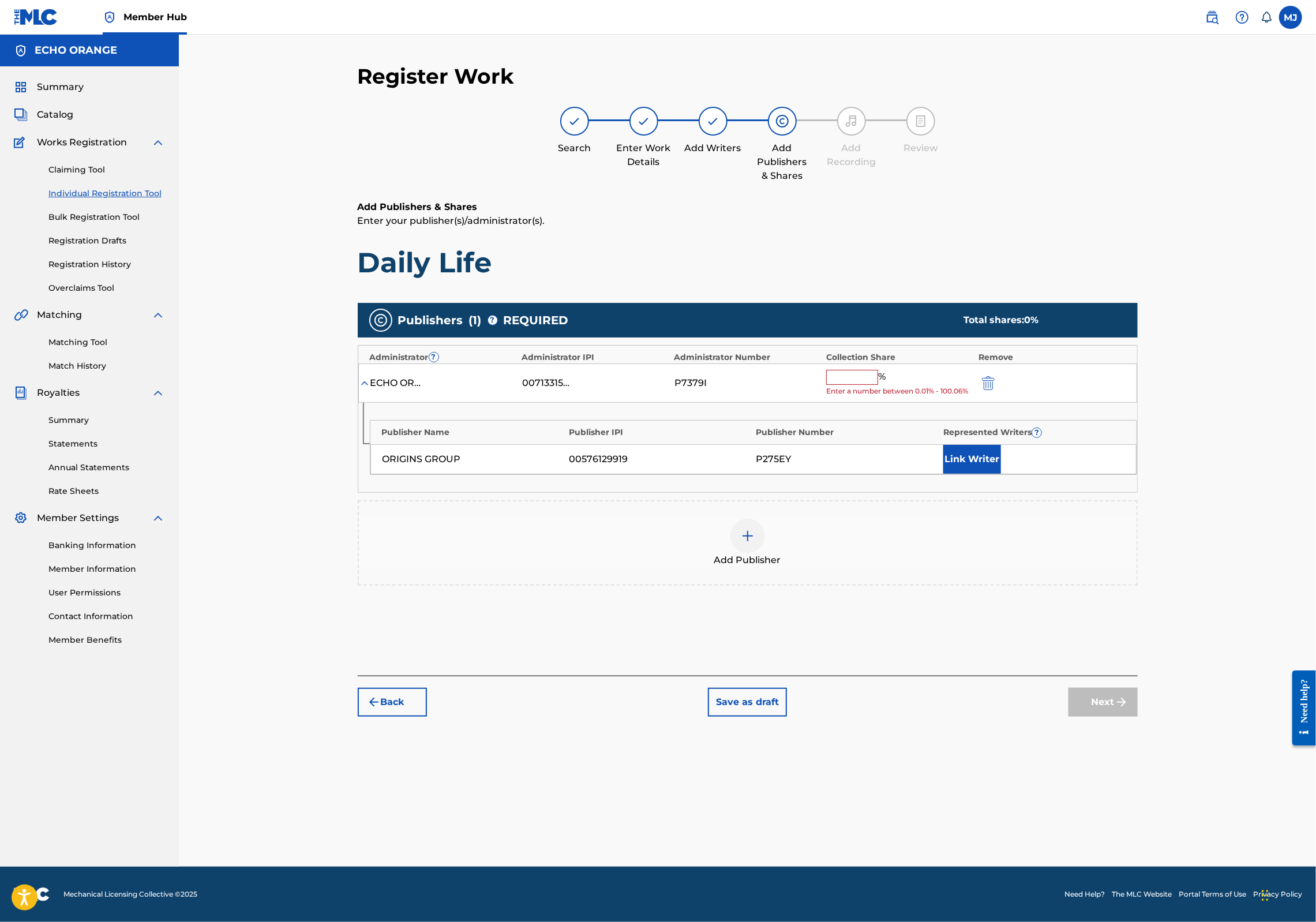
click at [909, 403] on div "ECHO ORANGE 00713315087 P7379I % Enter a number between 0.01% - 100.06%" at bounding box center [748, 383] width 779 height 40
click at [878, 385] on input "text" at bounding box center [852, 378] width 52 height 15
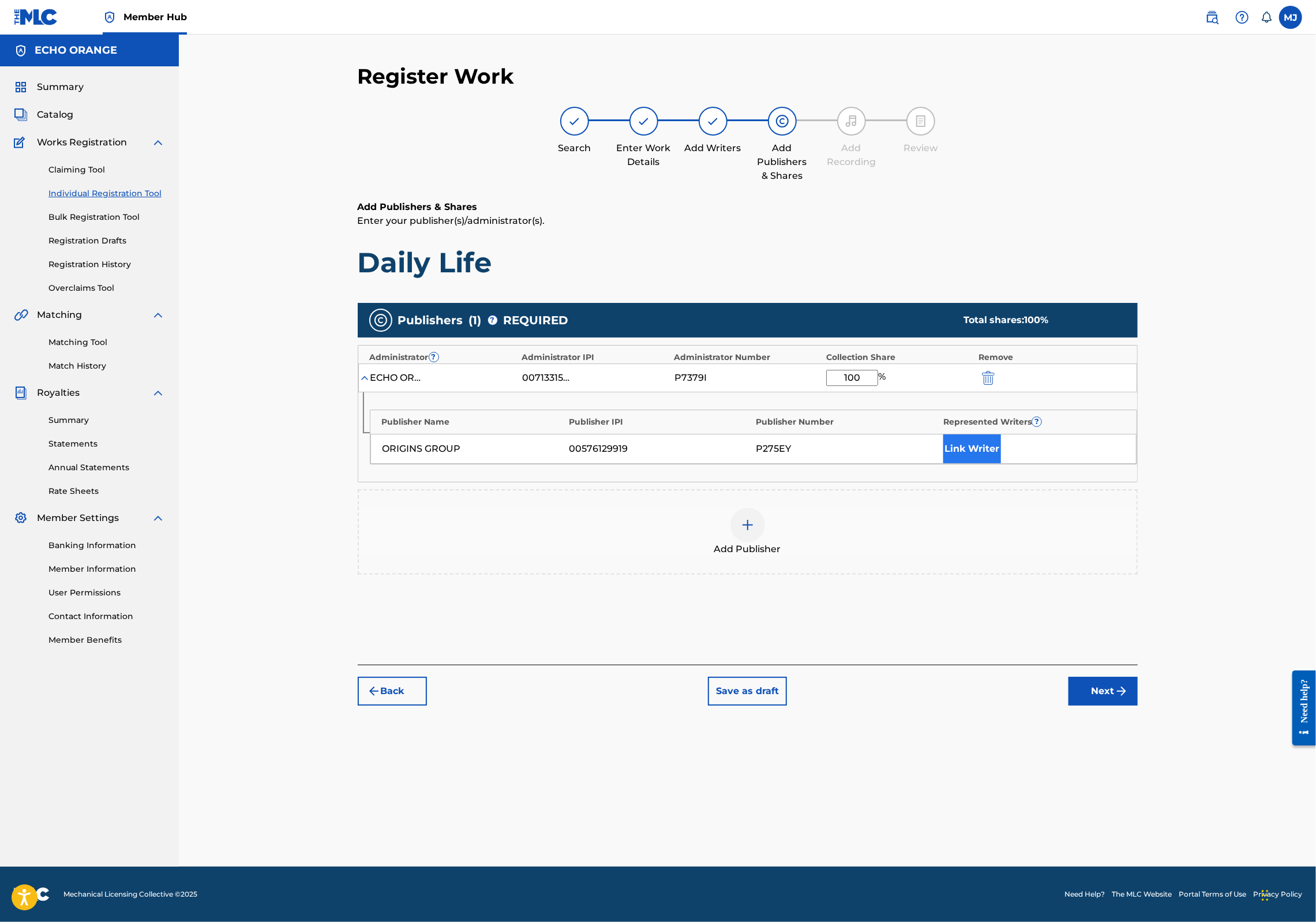
type input "100"
click at [1001, 463] on button "Link Writer" at bounding box center [972, 449] width 58 height 29
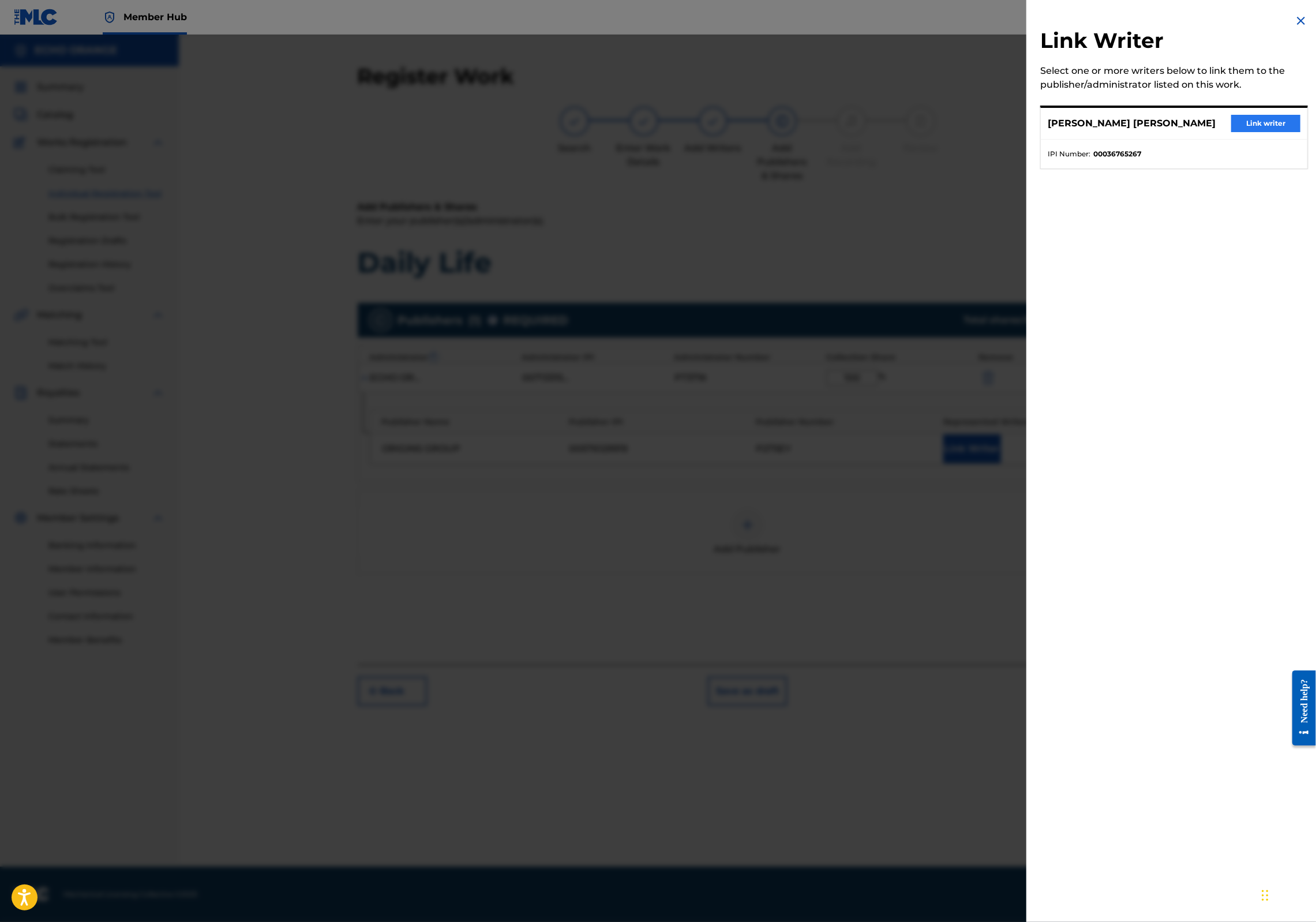
click at [1241, 132] on button "Link writer" at bounding box center [1266, 123] width 69 height 17
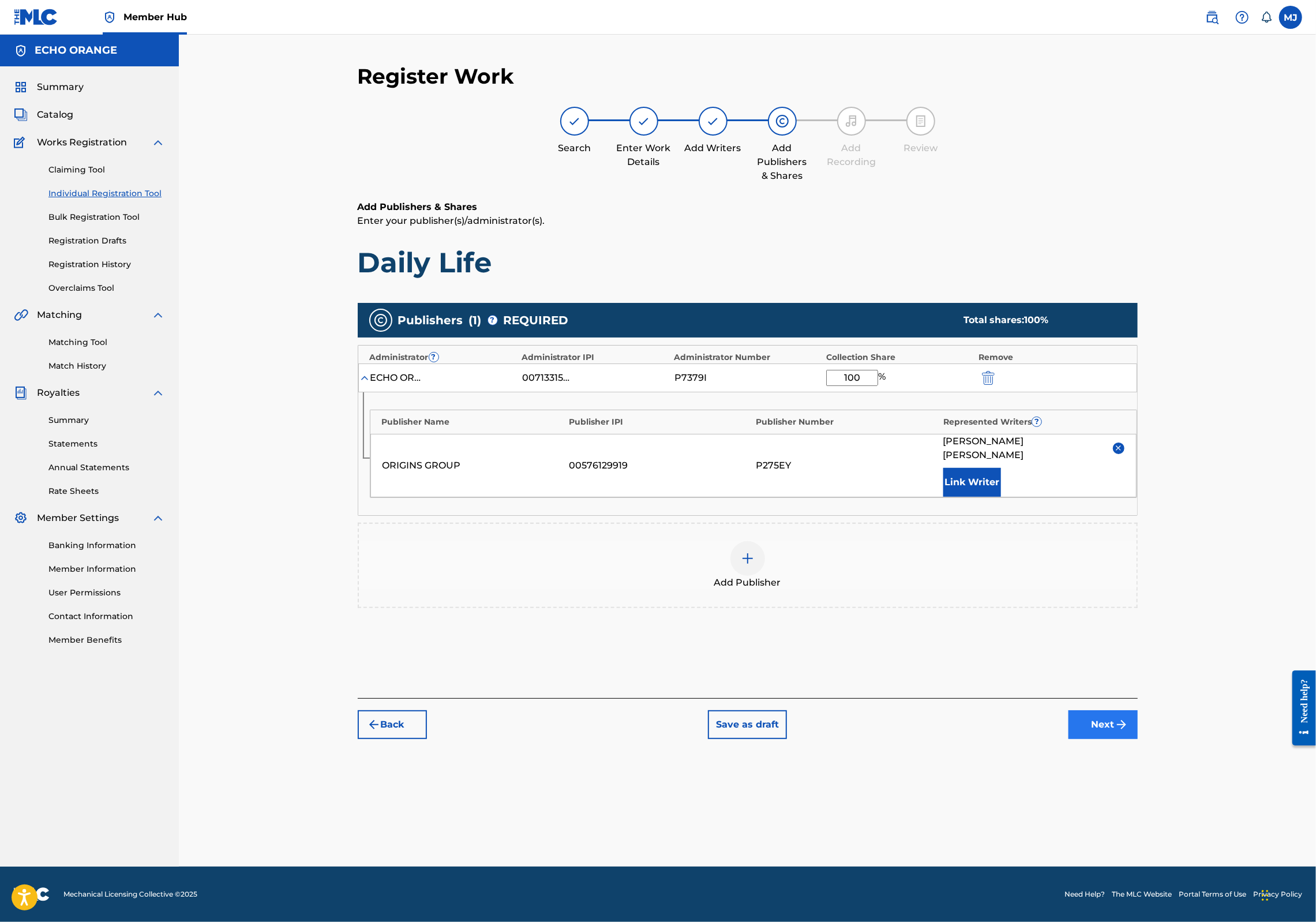
click at [1138, 740] on button "Next" at bounding box center [1104, 725] width 69 height 29
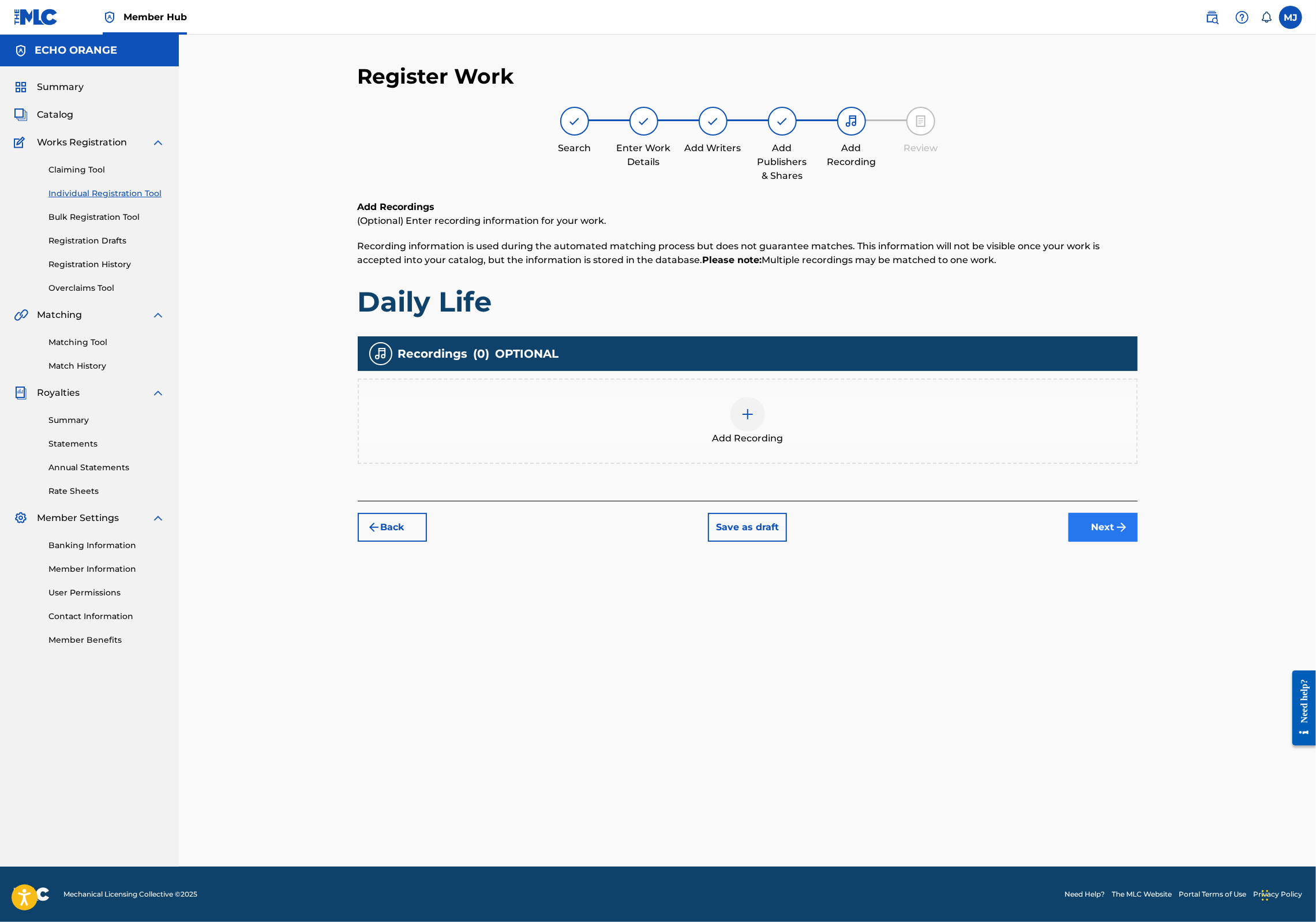
click at [1128, 535] on img "submit" at bounding box center [1122, 527] width 14 height 14
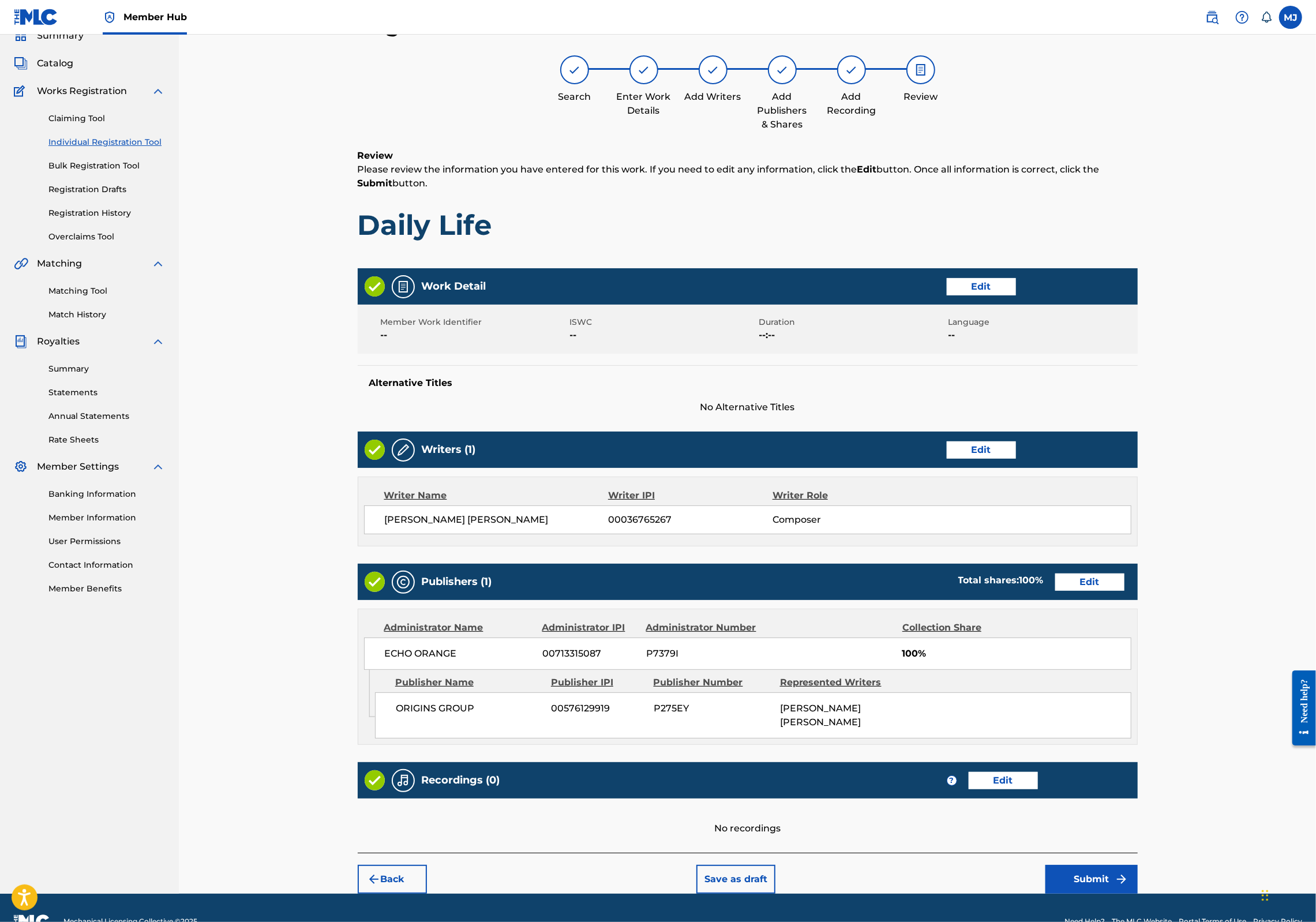
scroll to position [186, 0]
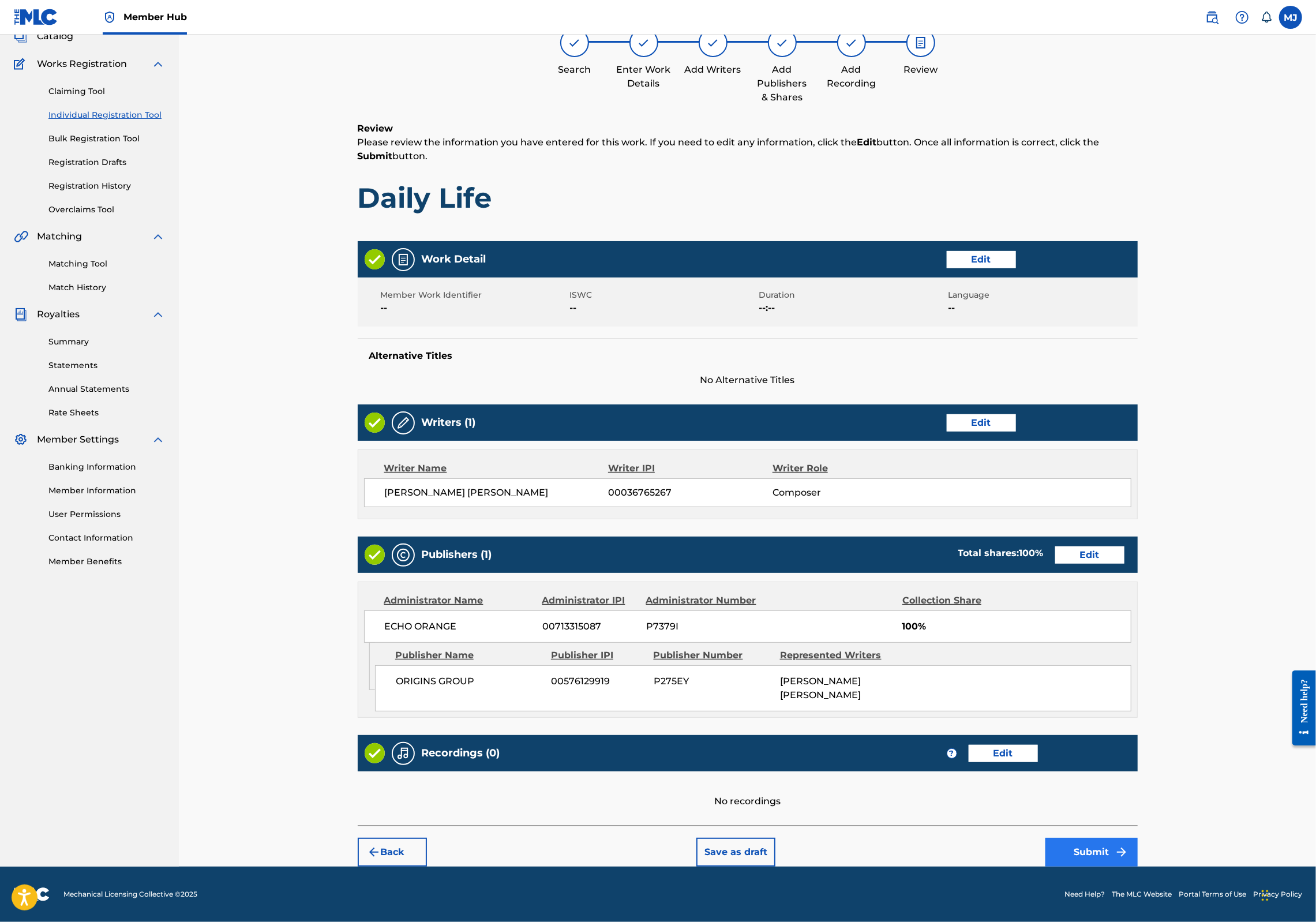
click at [1138, 838] on button "Submit" at bounding box center [1092, 852] width 92 height 29
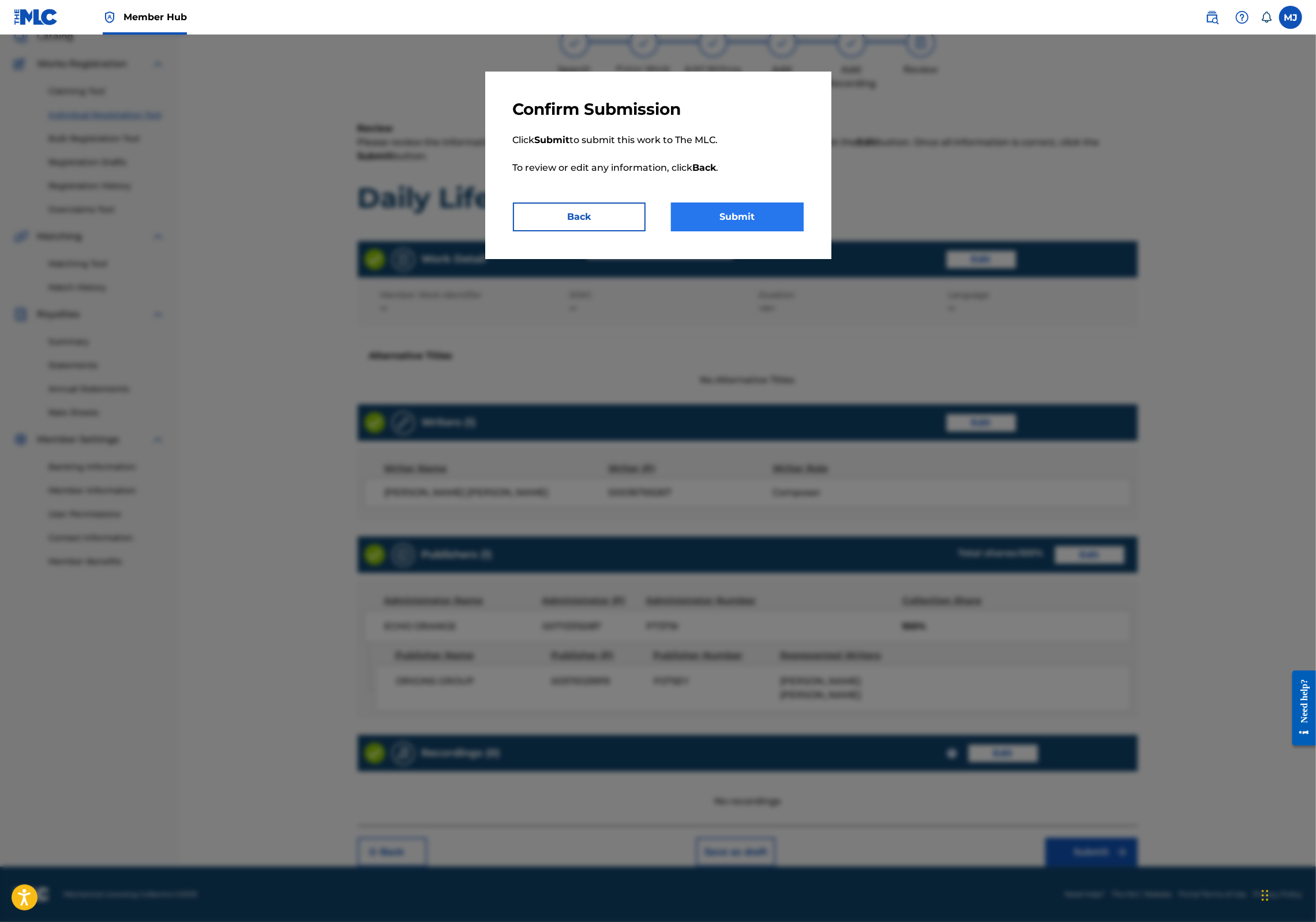
click at [794, 231] on button "Submit" at bounding box center [737, 217] width 133 height 29
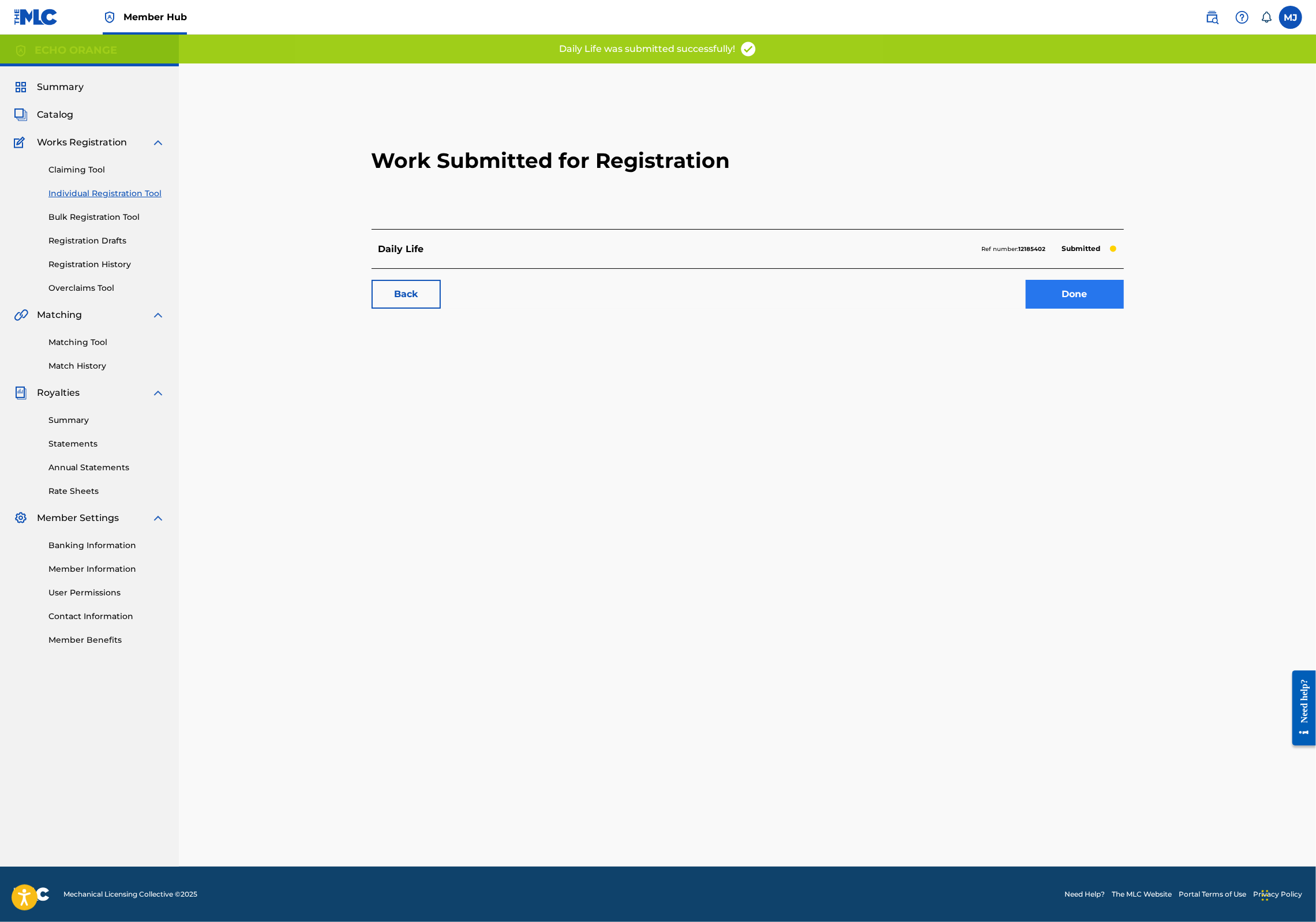
click at [1124, 309] on link "Done" at bounding box center [1075, 294] width 98 height 29
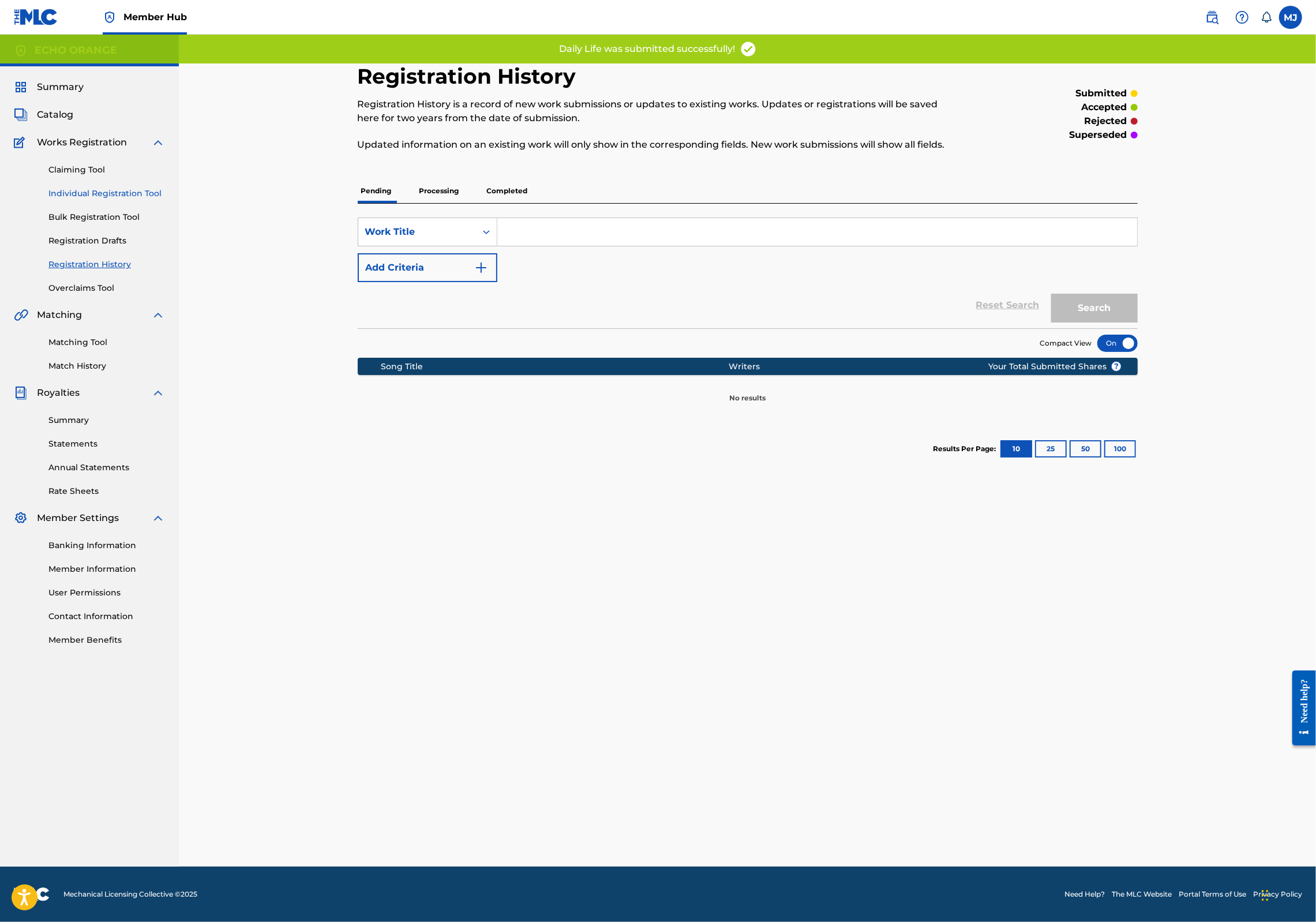
click at [129, 200] on link "Individual Registration Tool" at bounding box center [107, 194] width 116 height 12
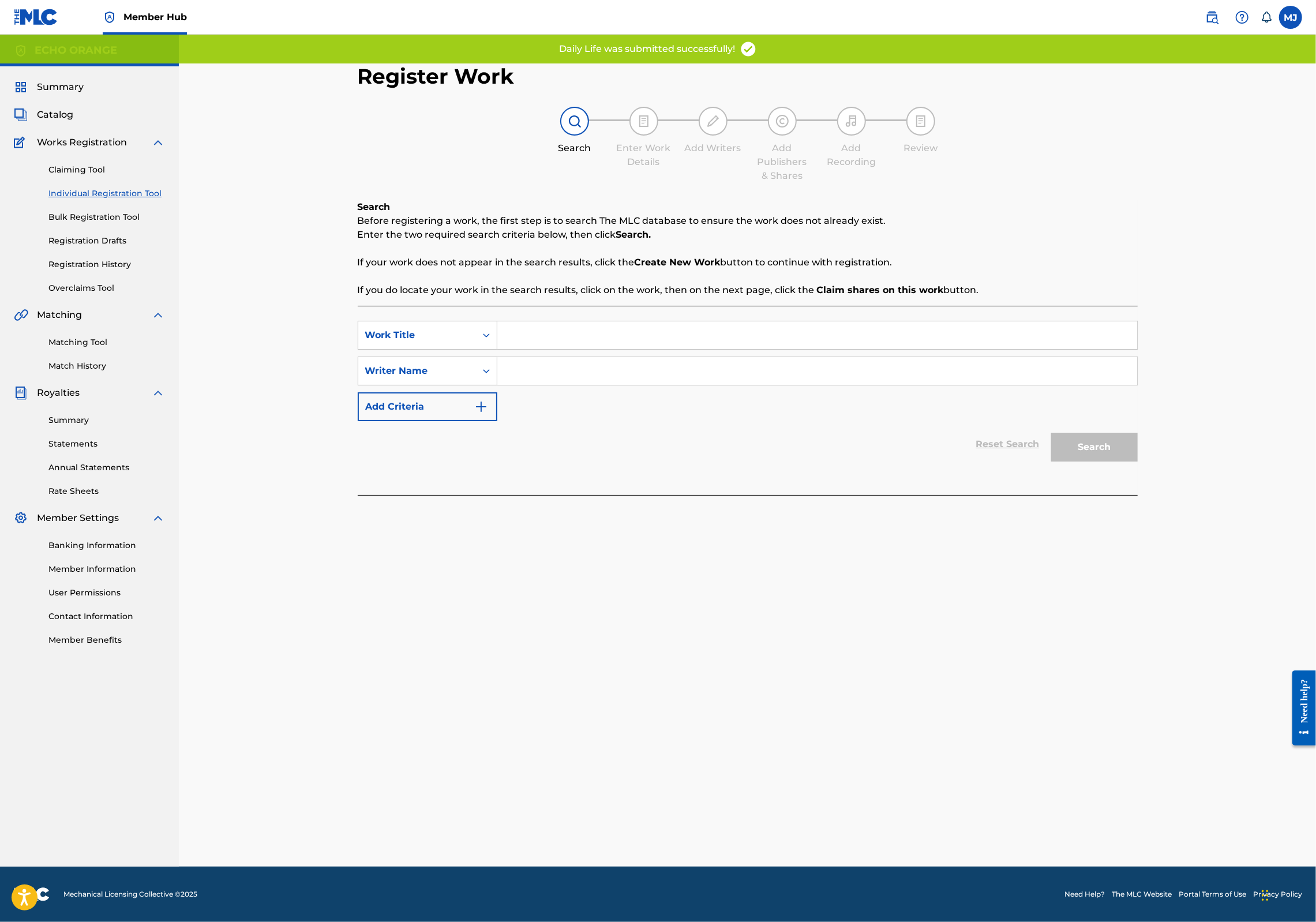
click at [522, 349] on input "Search Form" at bounding box center [818, 335] width 640 height 28
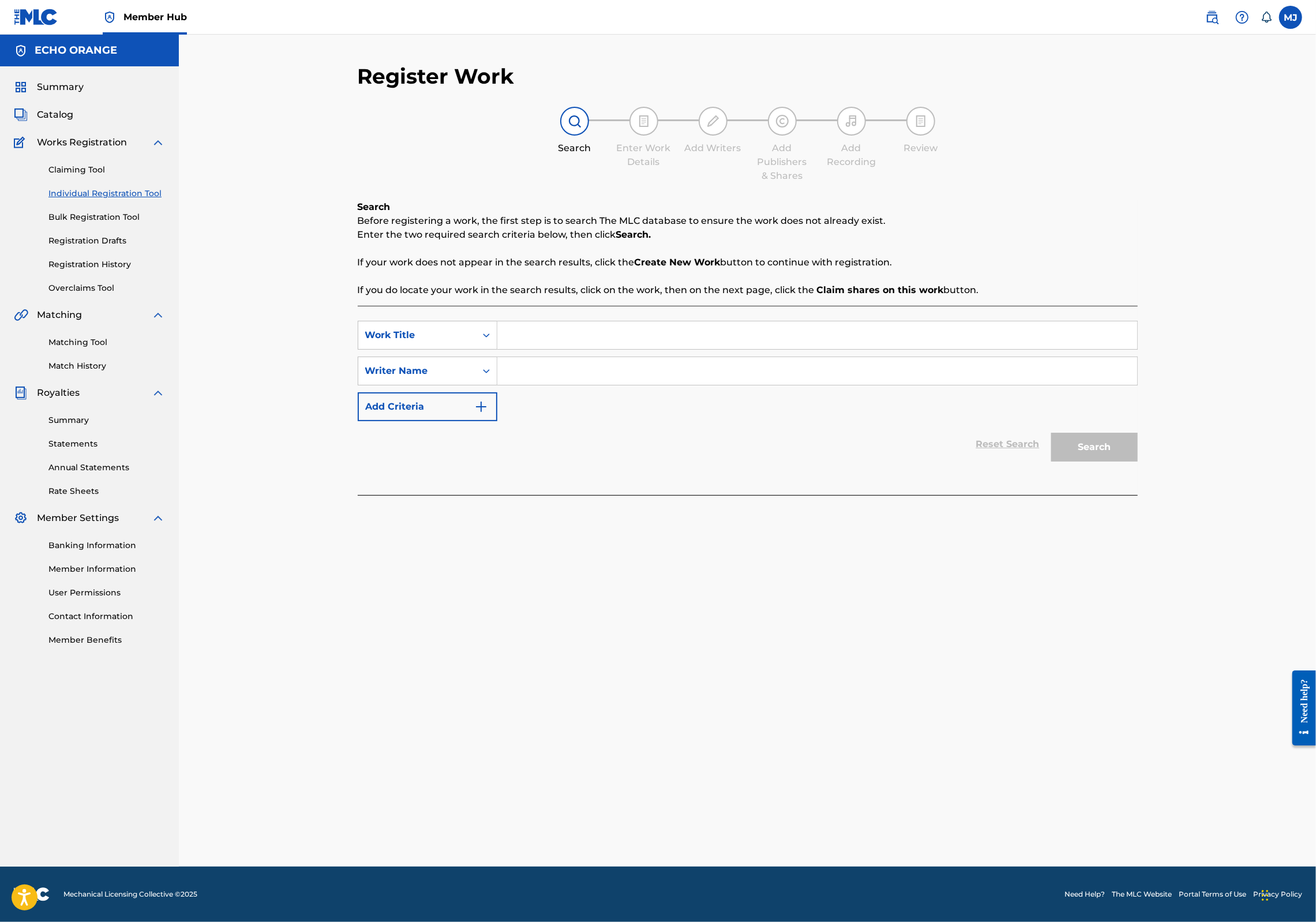
click at [498, 349] on input "Search Form" at bounding box center [818, 335] width 640 height 28
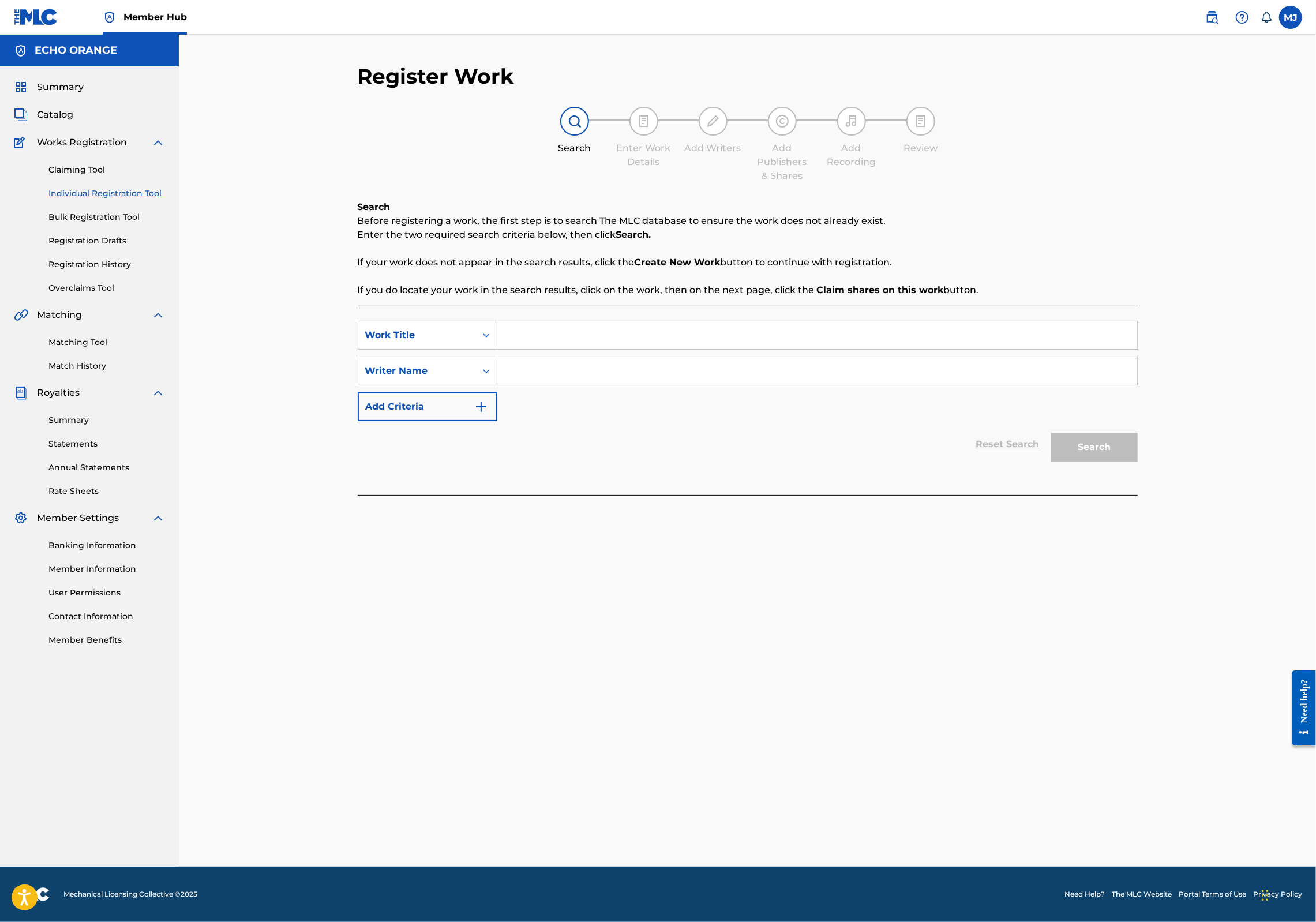
click at [498, 349] on input "Search Form" at bounding box center [818, 335] width 640 height 28
type input "Dance for God"
paste input "denis hekimian"
type input "denis hekimian"
click at [1138, 462] on button "Search" at bounding box center [1094, 447] width 86 height 29
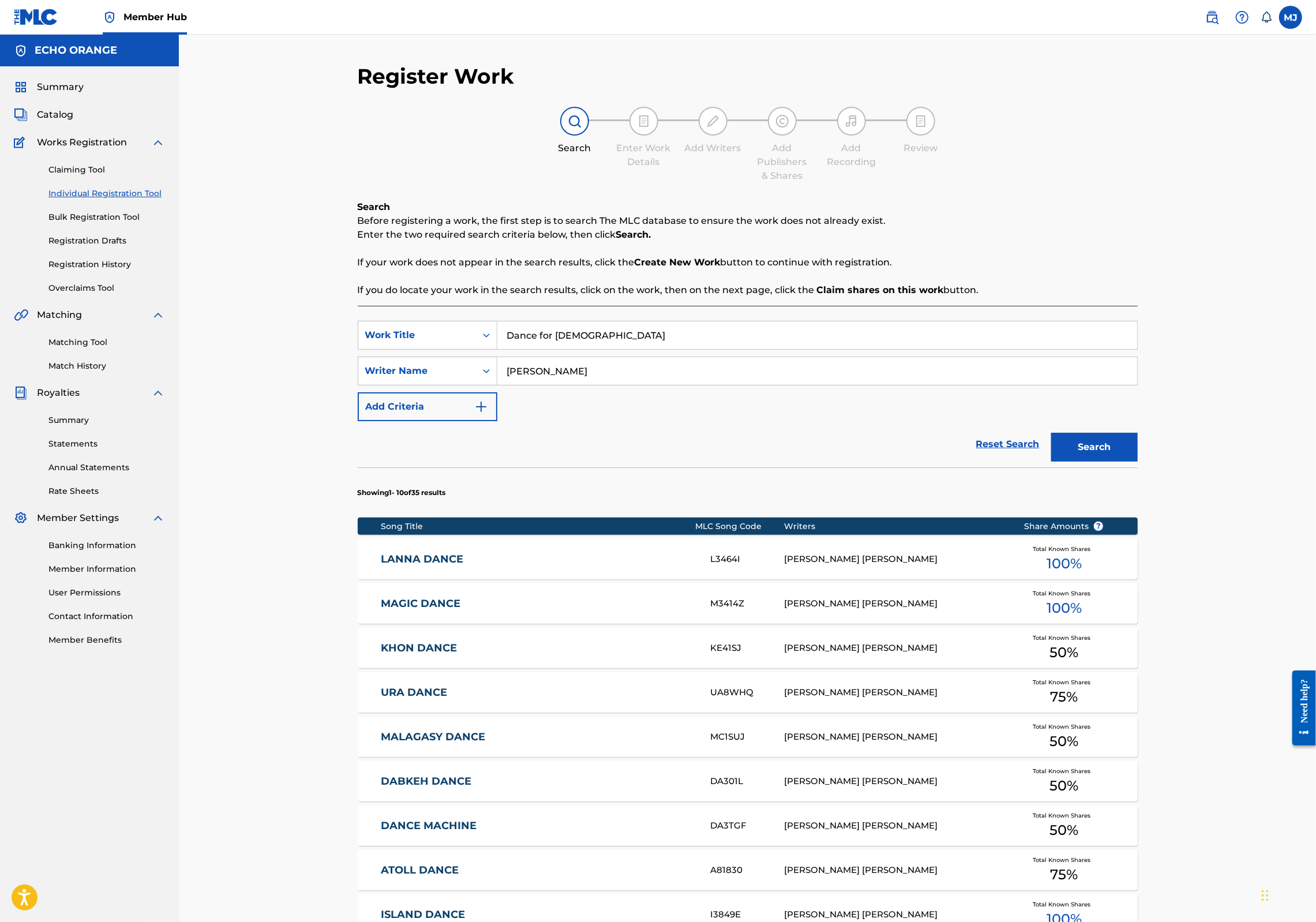
scroll to position [314, 0]
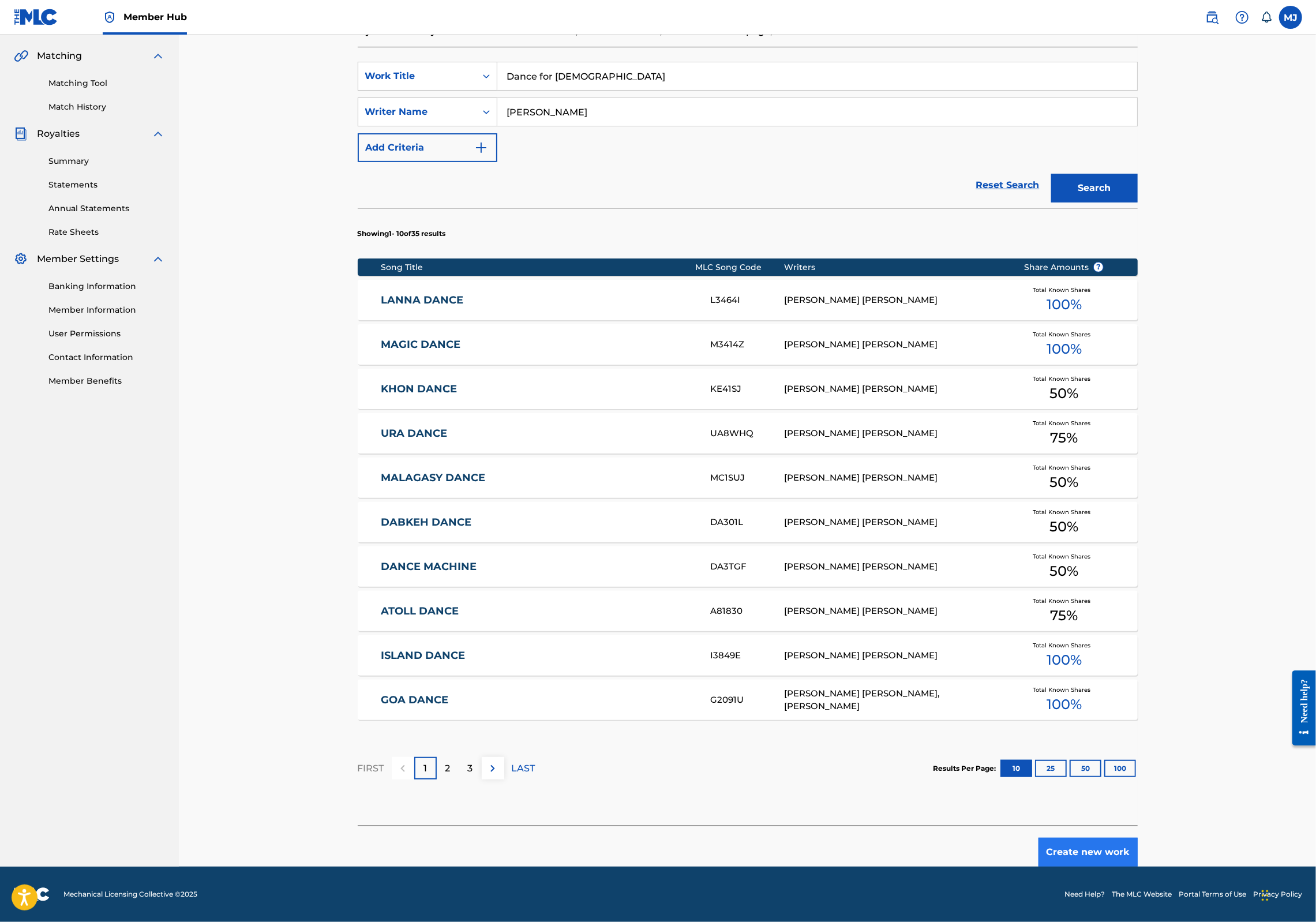
click at [1138, 867] on button "Create new work" at bounding box center [1089, 852] width 99 height 29
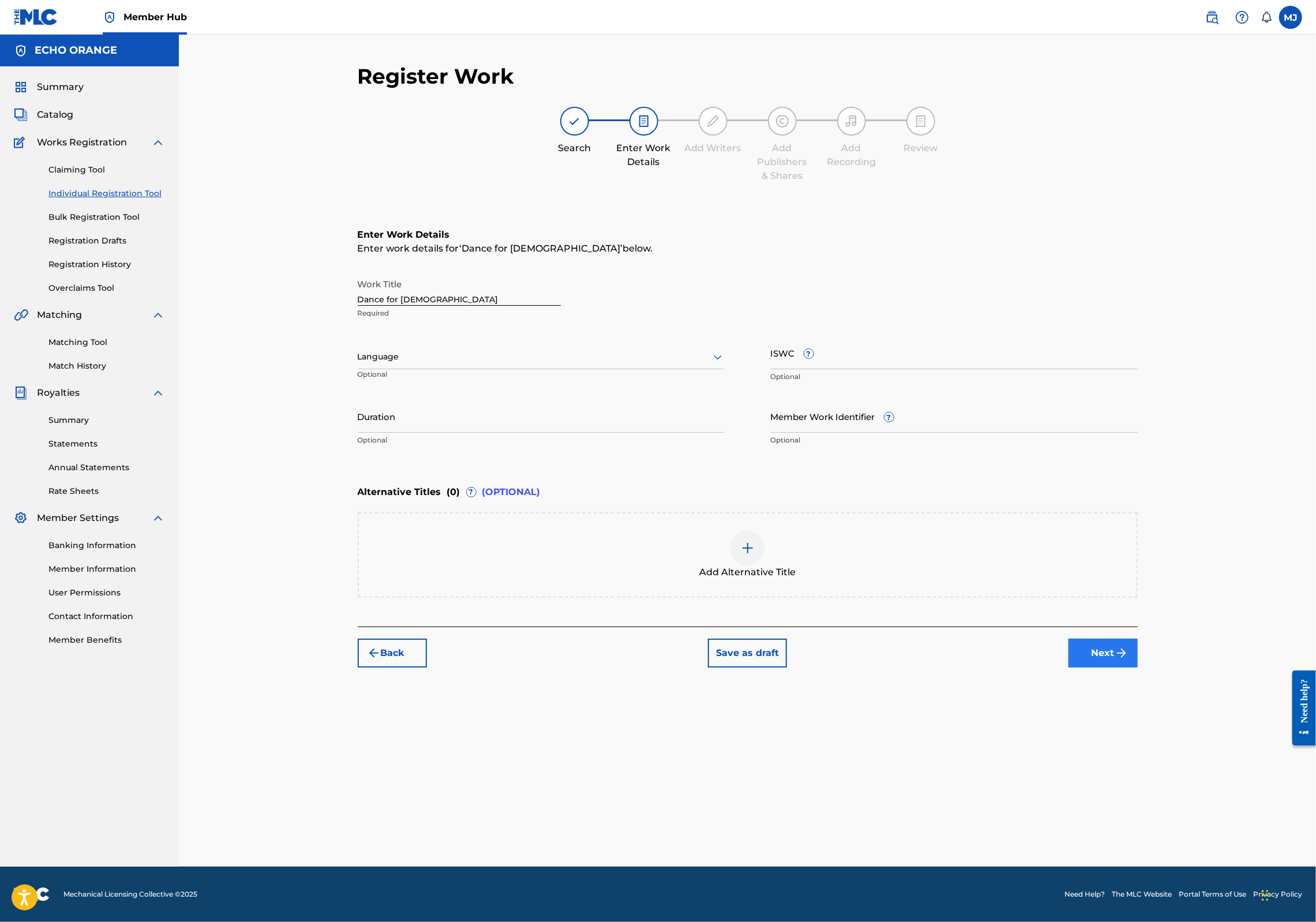
click at [1138, 667] on button "Next" at bounding box center [1104, 653] width 69 height 29
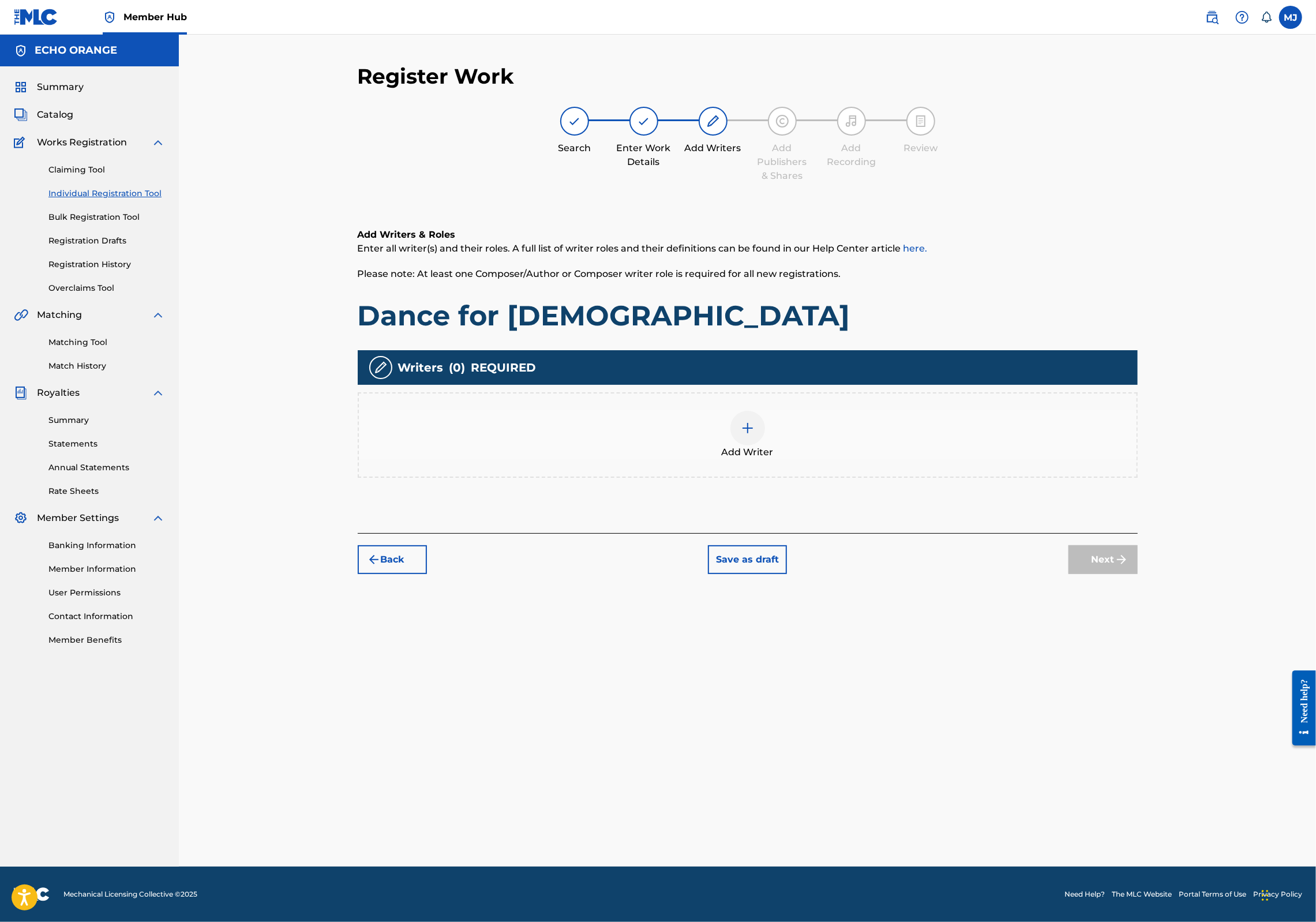
click at [677, 478] on div "Add Writer" at bounding box center [748, 435] width 780 height 86
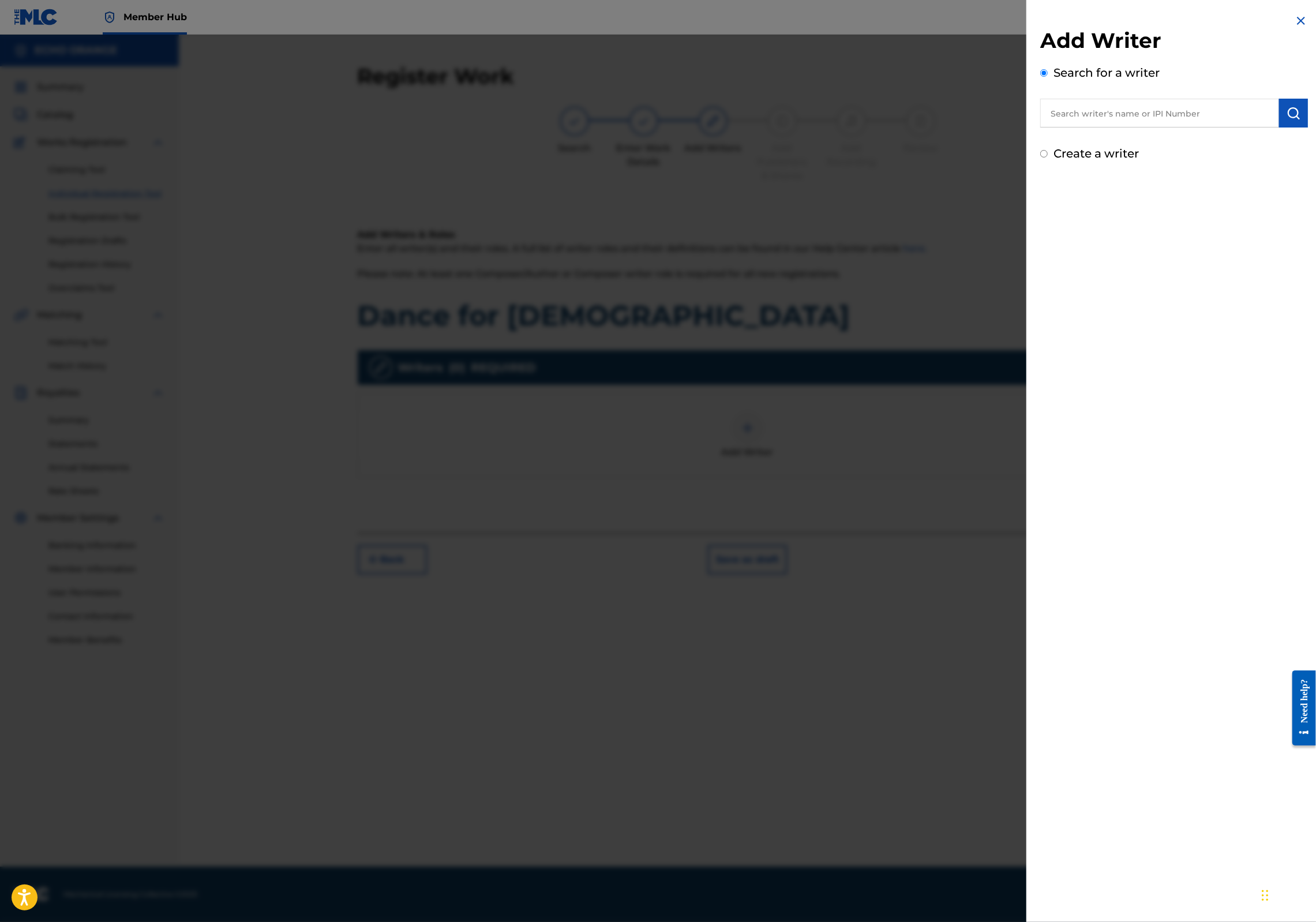
click at [1146, 116] on input "text" at bounding box center [1160, 113] width 239 height 29
paste input "denis hekimian"
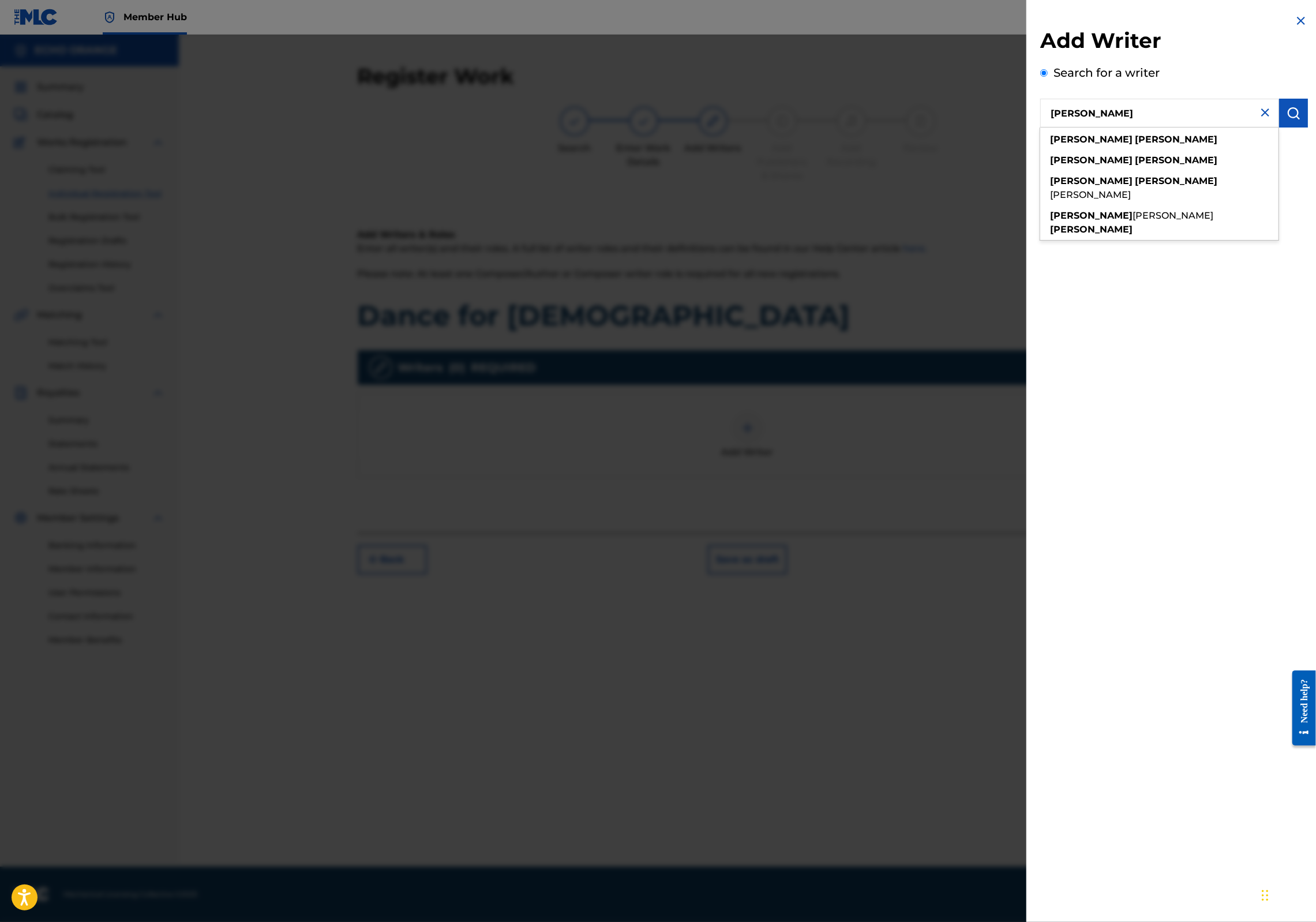
type input "denis hekimian"
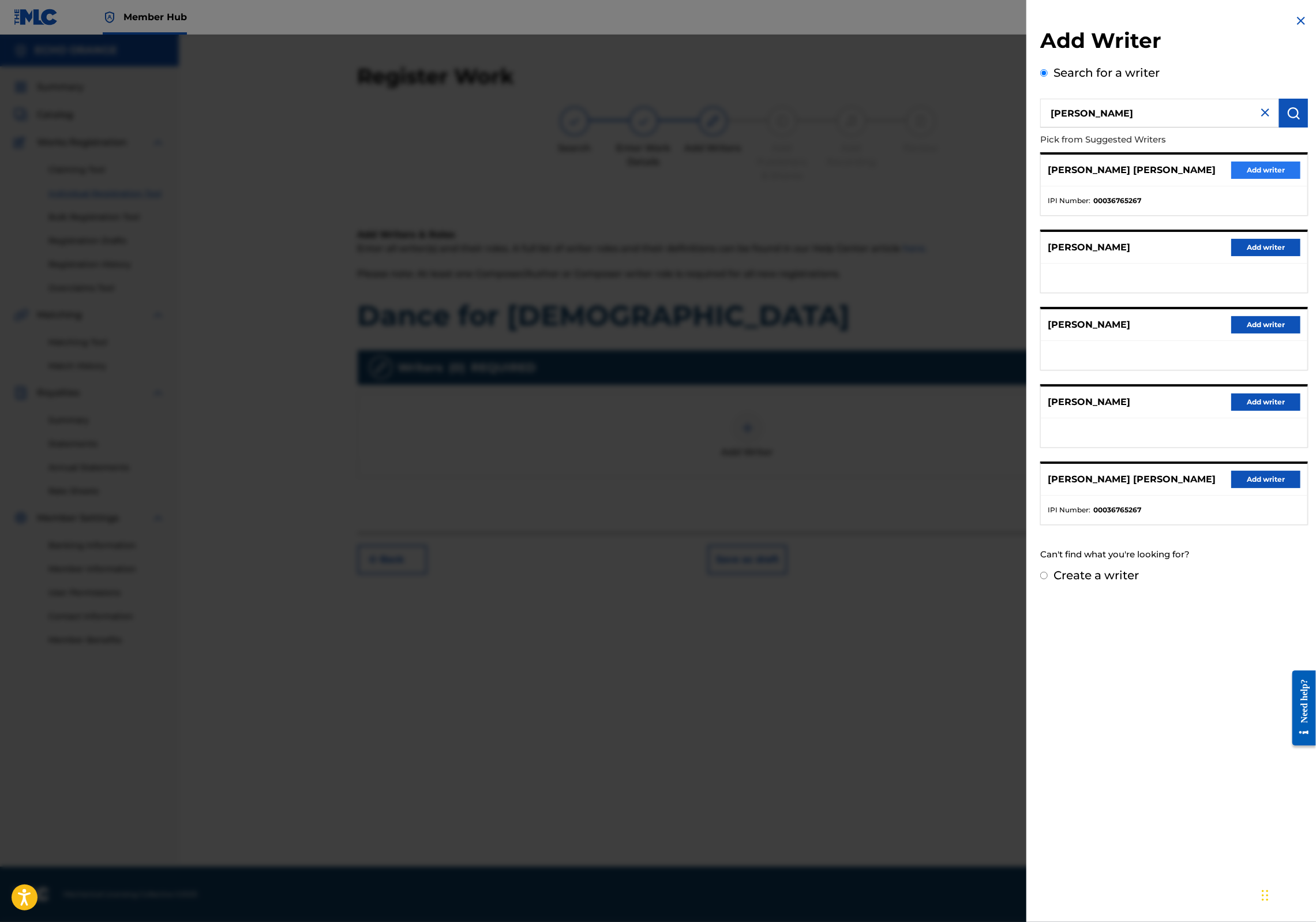
click at [1233, 179] on button "Add writer" at bounding box center [1266, 170] width 69 height 17
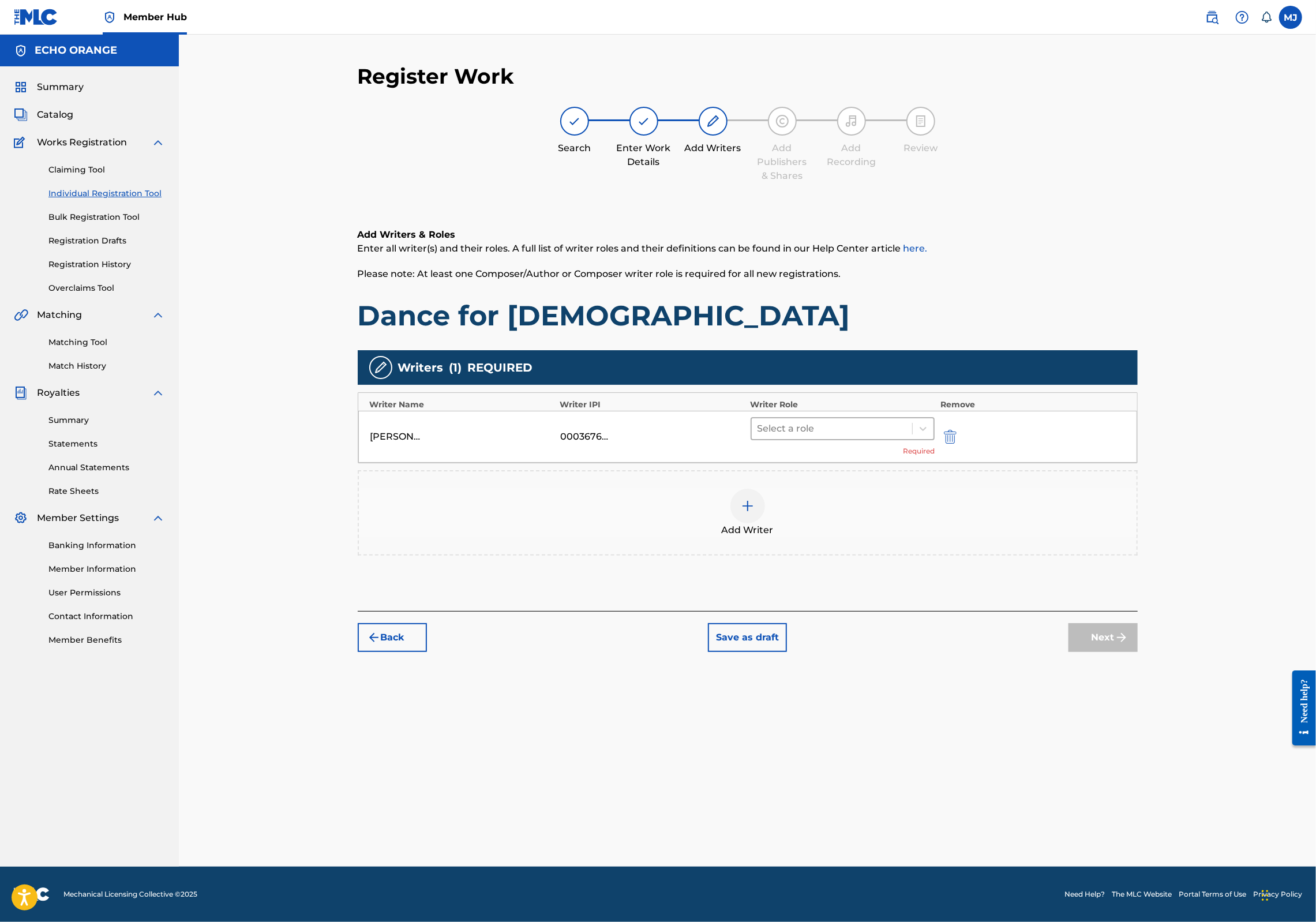
click at [791, 437] on div at bounding box center [832, 429] width 149 height 17
click at [800, 592] on div "Composer" at bounding box center [880, 595] width 222 height 23
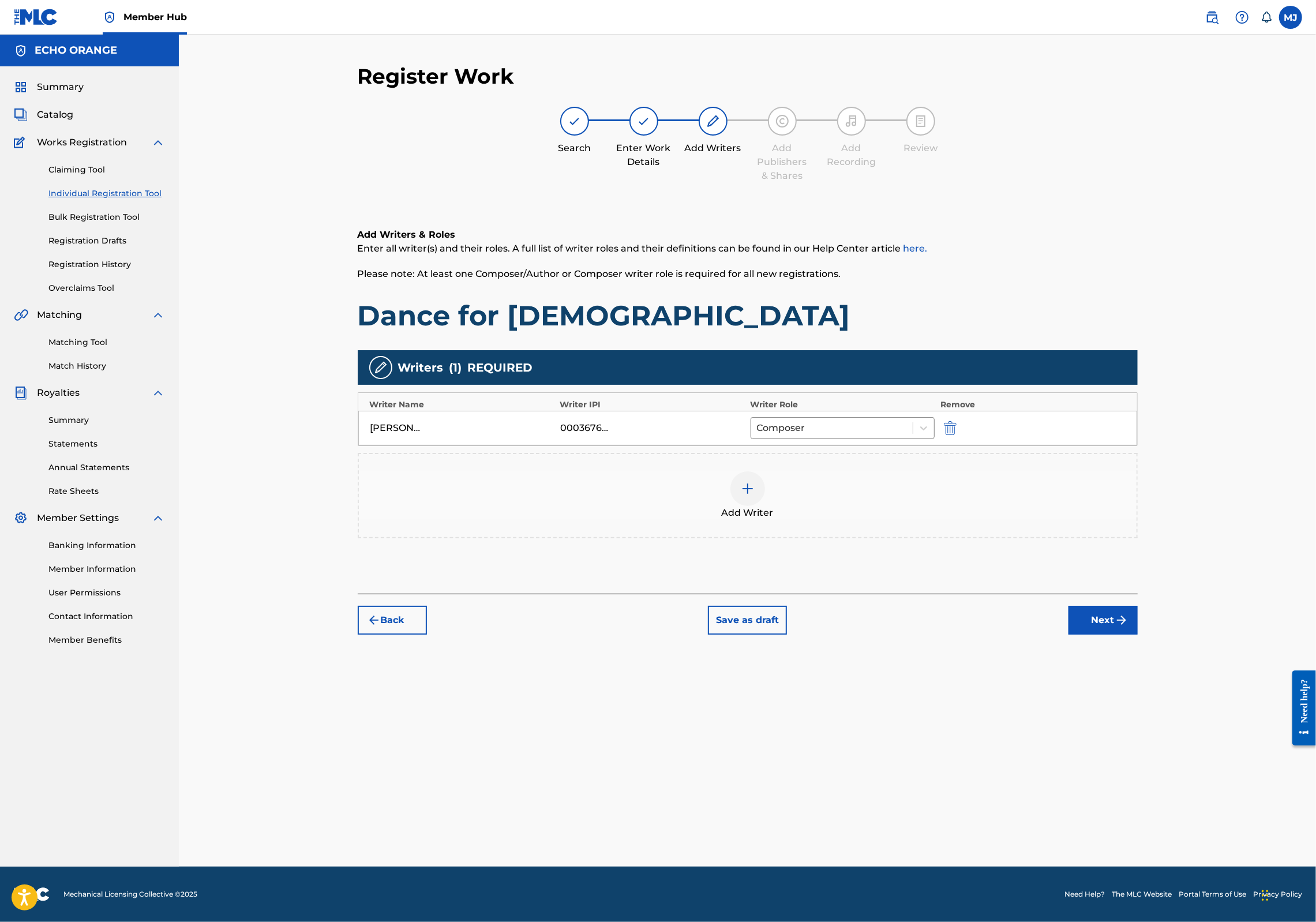
drag, startPoint x: 1161, startPoint y: 692, endPoint x: 1136, endPoint y: 665, distance: 36.8
click at [1138, 635] on button "Next" at bounding box center [1104, 620] width 69 height 29
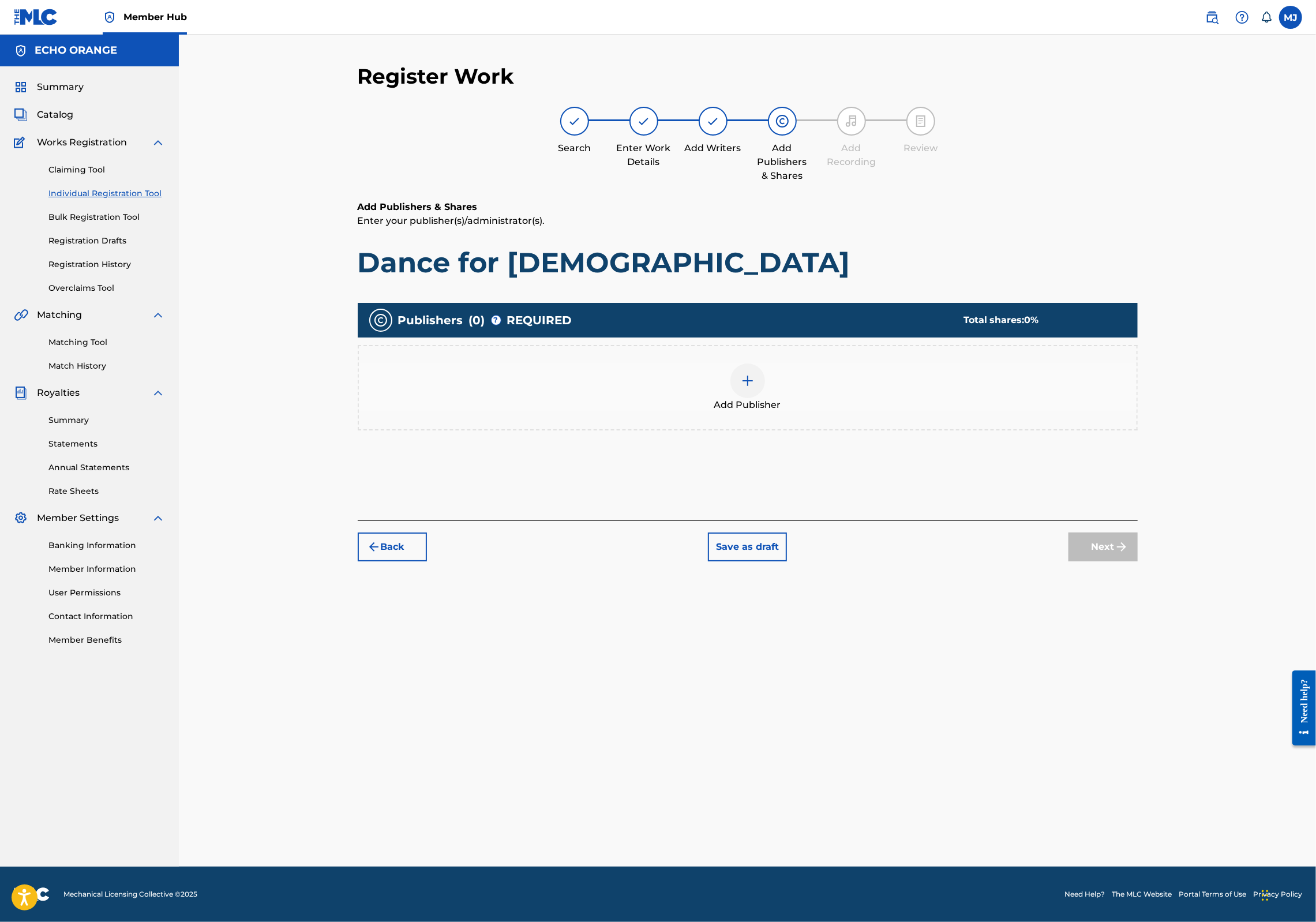
click at [803, 398] on div "Add Publisher" at bounding box center [748, 388] width 780 height 86
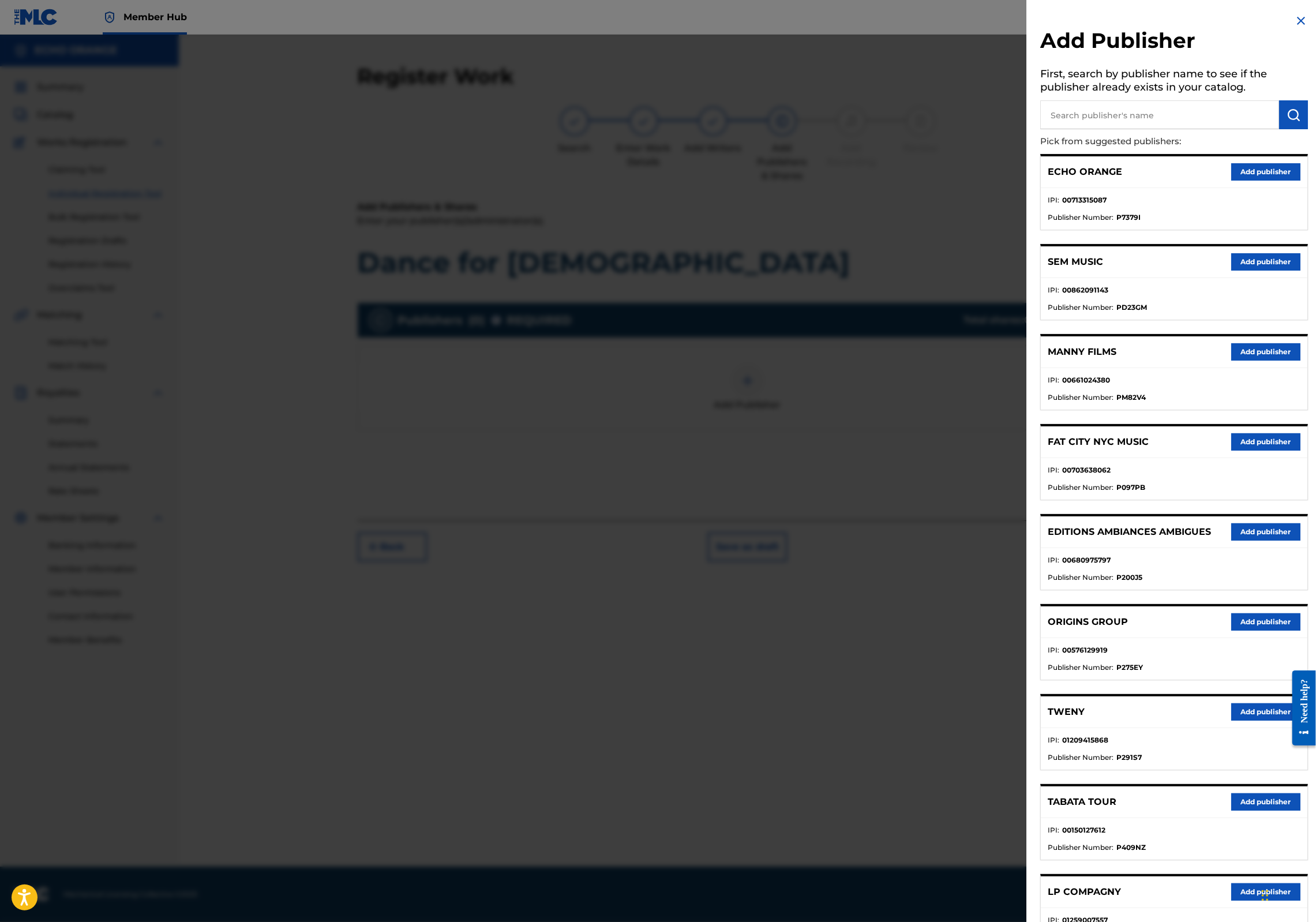
click at [1239, 631] on button "Add publisher" at bounding box center [1266, 622] width 69 height 17
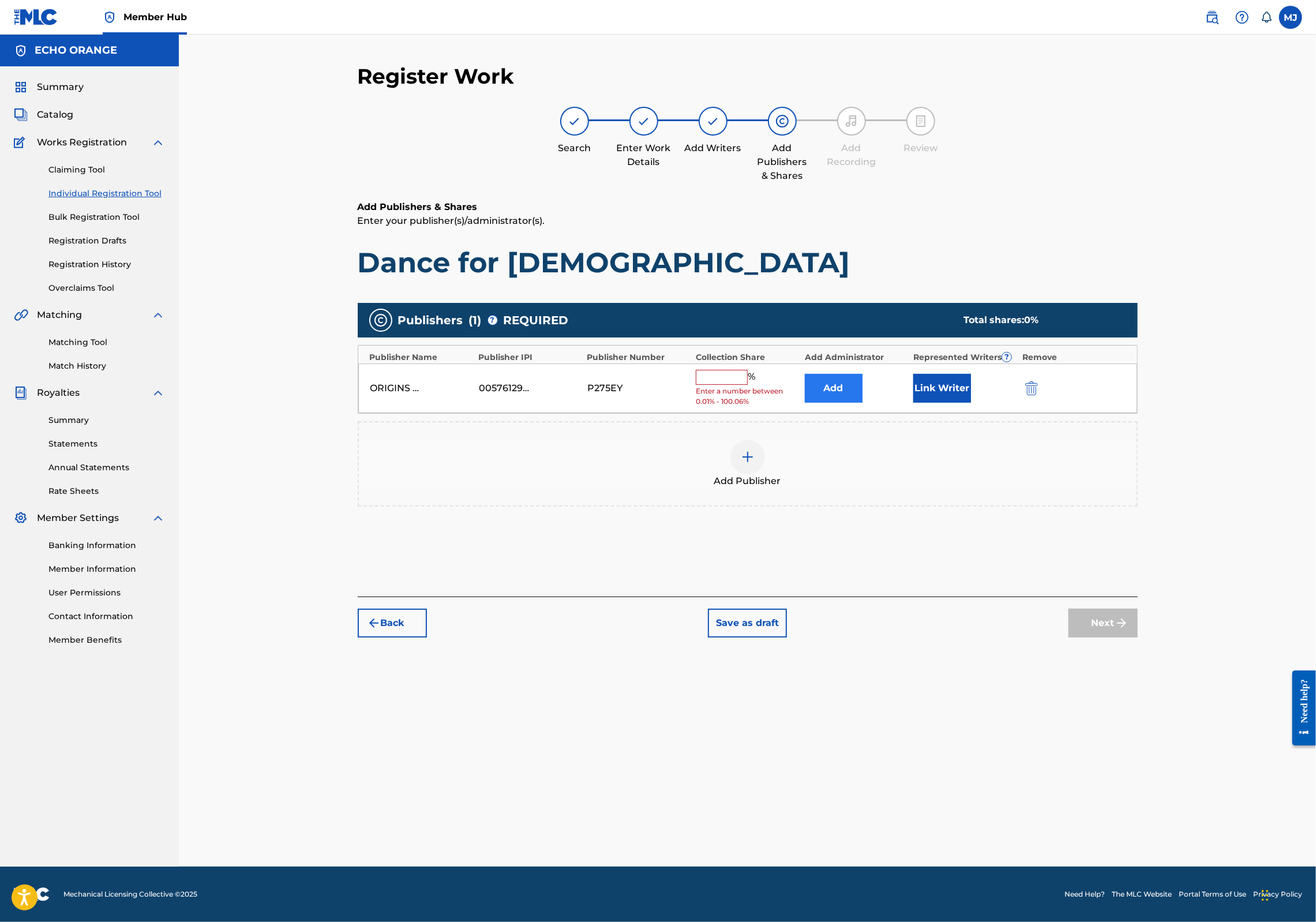
click at [863, 403] on button "Add" at bounding box center [833, 388] width 58 height 29
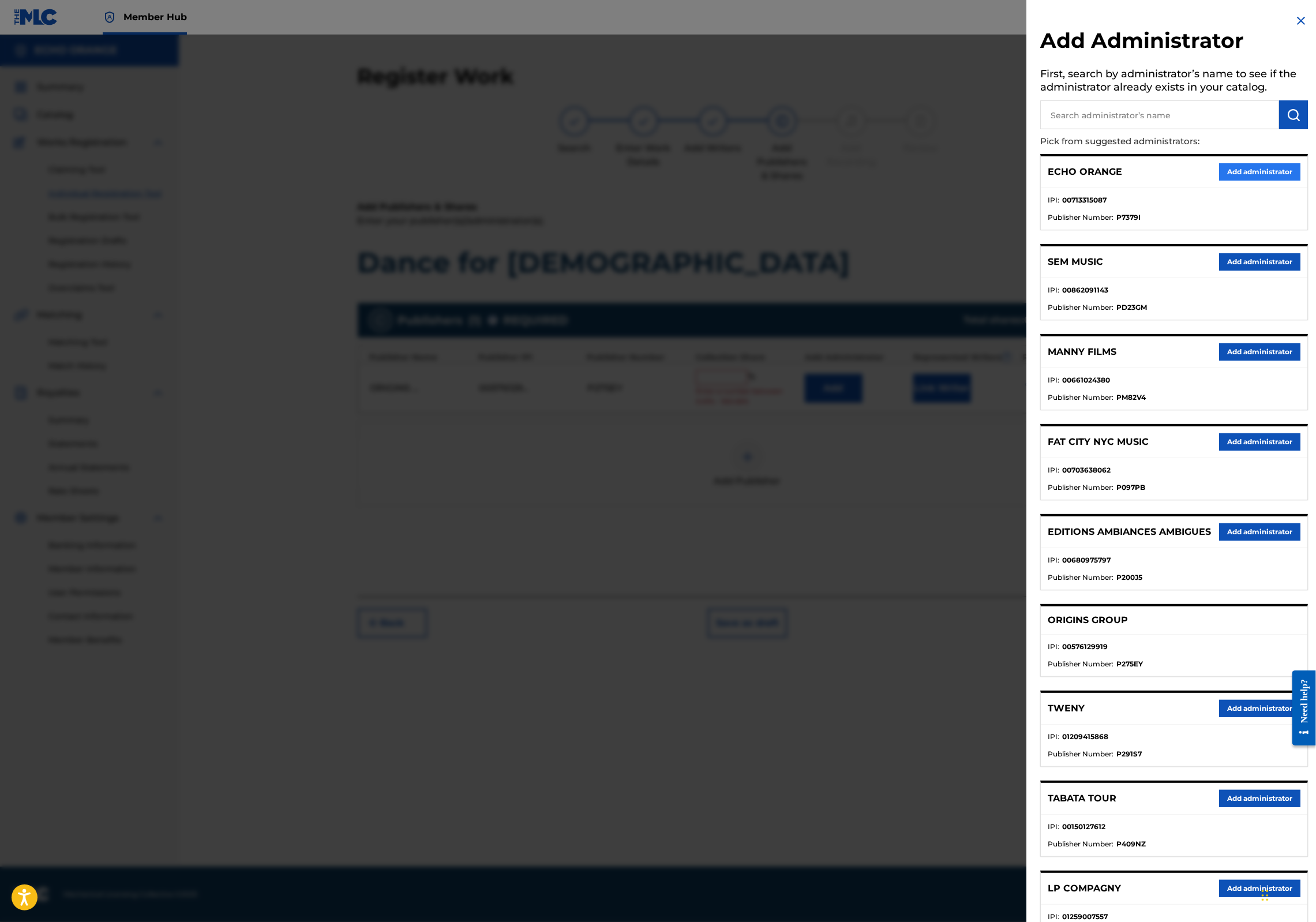
click at [1239, 188] on div "ECHO ORANGE Add administrator" at bounding box center [1174, 172] width 267 height 32
click at [1241, 181] on button "Add administrator" at bounding box center [1260, 172] width 81 height 17
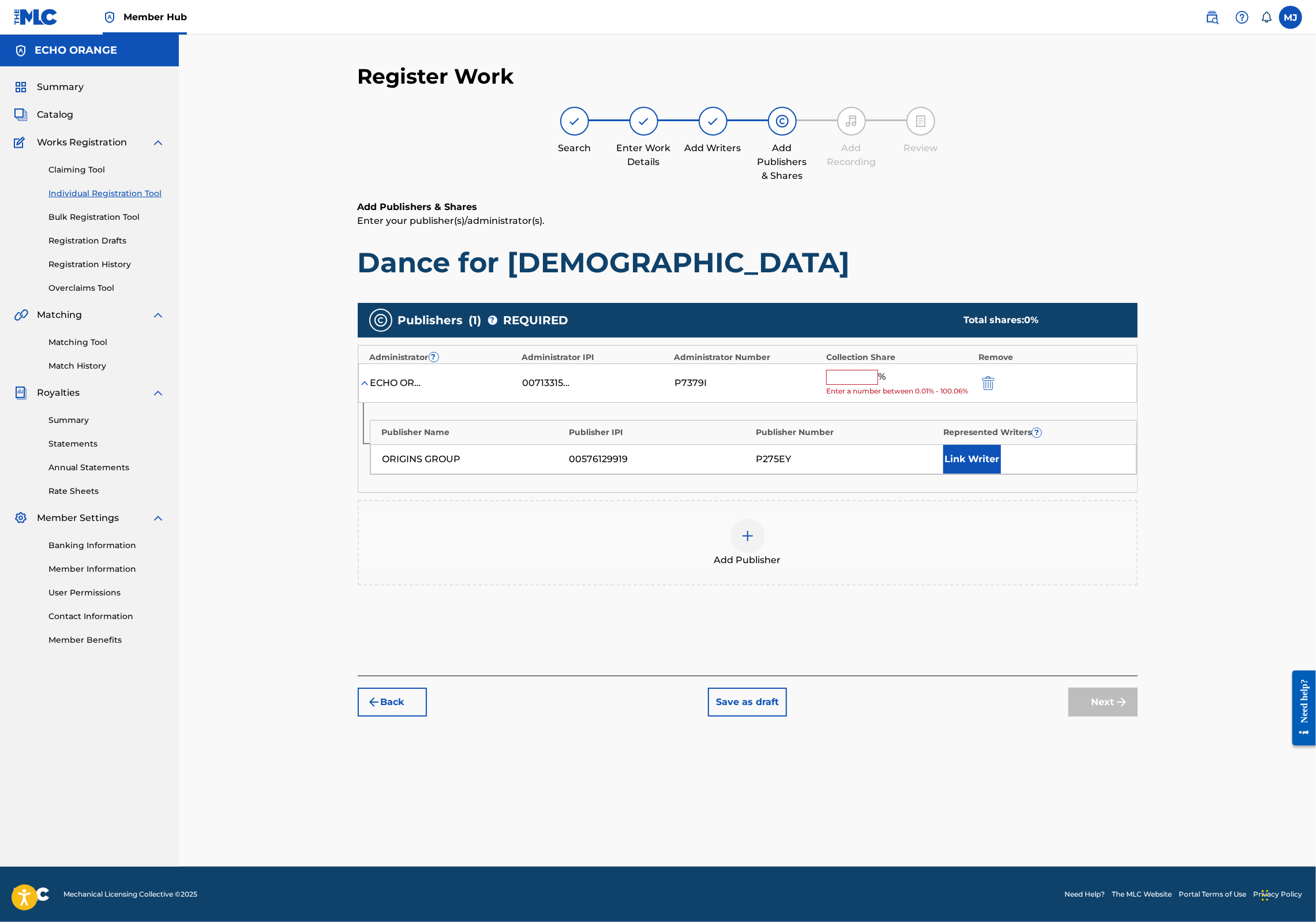
click at [878, 385] on input "text" at bounding box center [852, 378] width 52 height 15
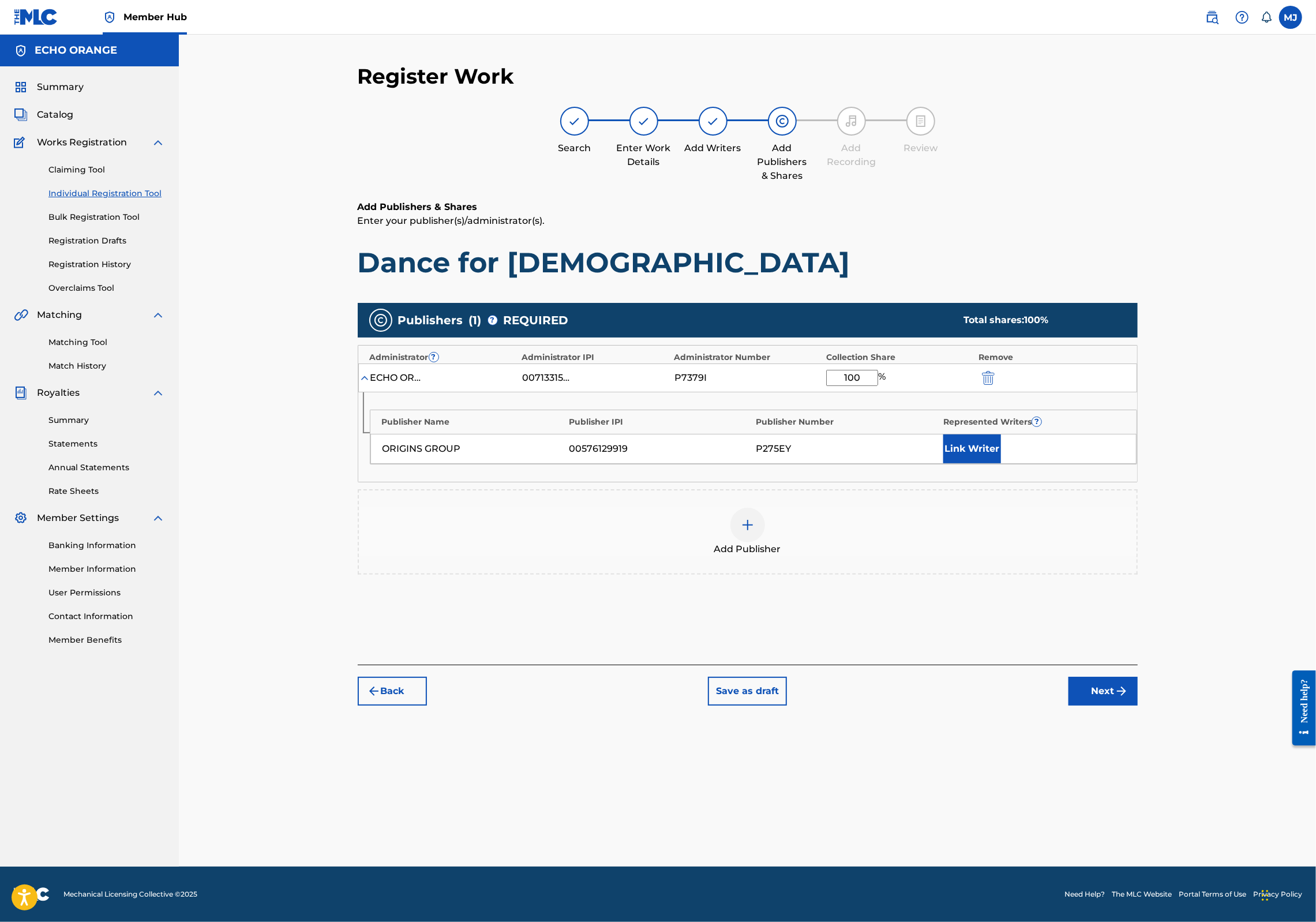
type input "100"
click at [1028, 464] on div "ORIGINS GROUP 00576129919 P275EY Link Writer" at bounding box center [753, 449] width 766 height 30
click at [1058, 464] on div "ORIGINS GROUP 00576129919 P275EY Link Writer" at bounding box center [753, 449] width 766 height 30
click at [1001, 463] on button "Link Writer" at bounding box center [972, 449] width 58 height 29
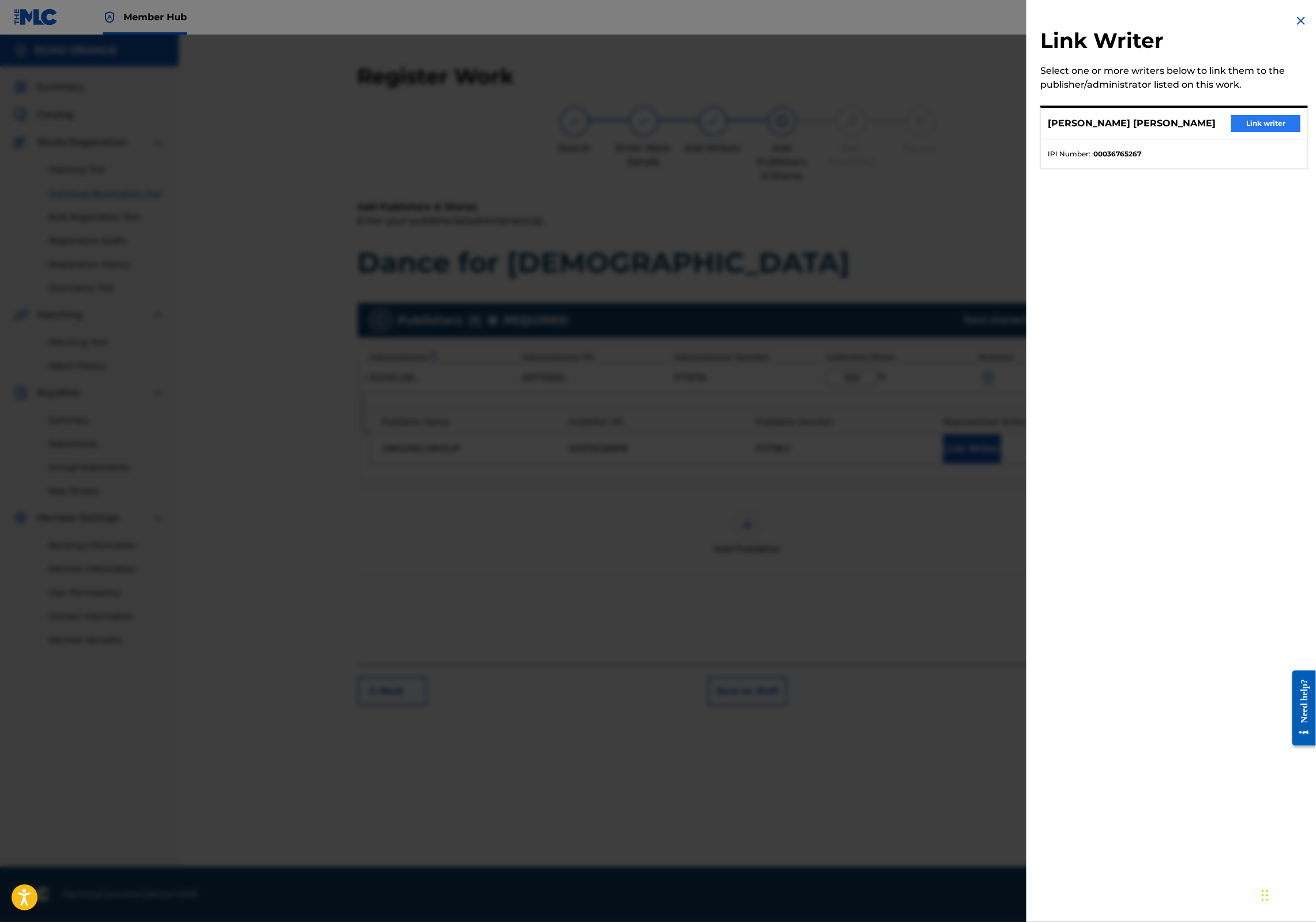
click at [1259, 132] on button "Link writer" at bounding box center [1266, 123] width 69 height 17
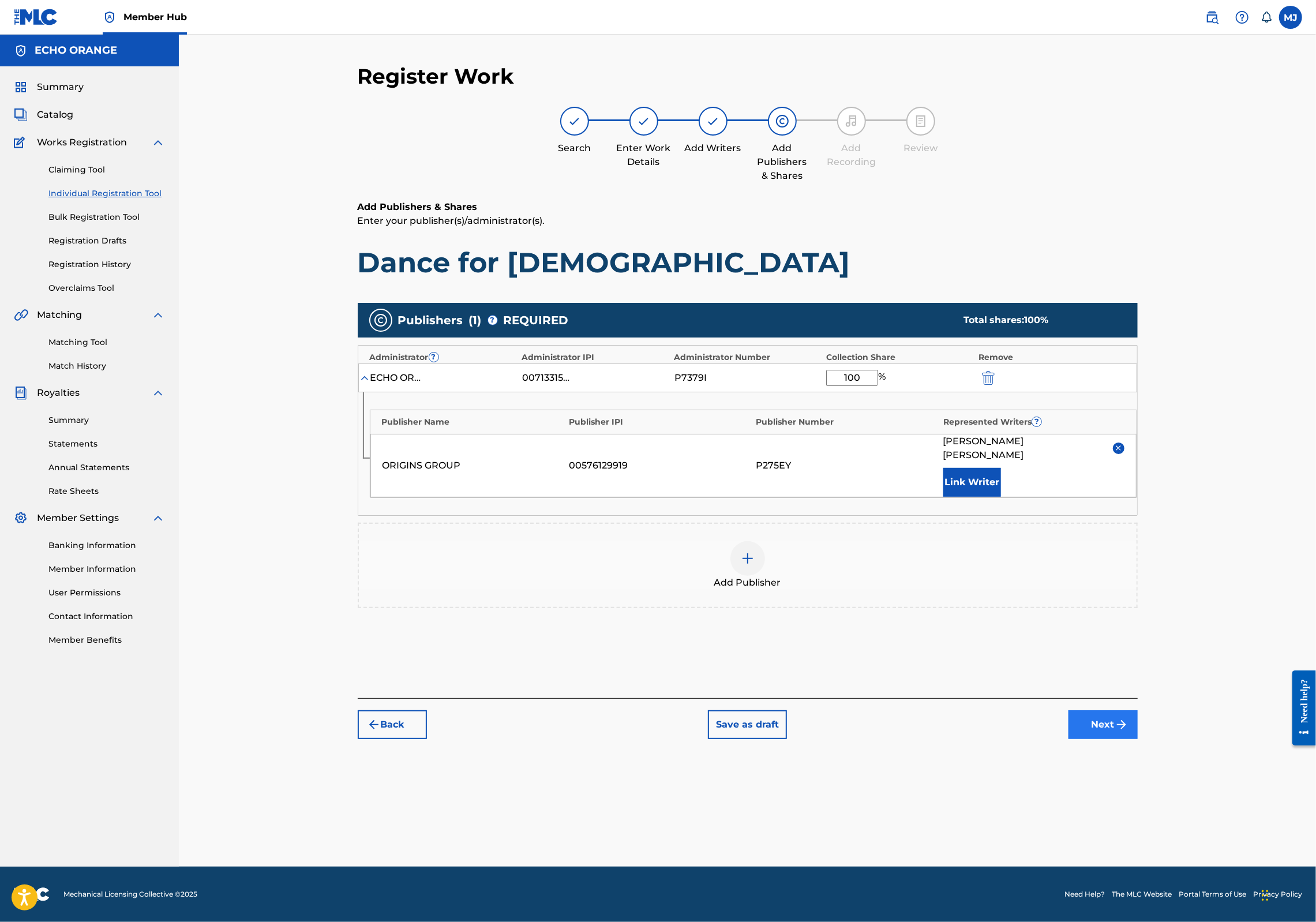
click at [1152, 837] on div "Register Work Search Enter Work Details Add Writers Add Publishers & Shares Add…" at bounding box center [748, 466] width 808 height 803
click at [1138, 740] on button "Next" at bounding box center [1104, 725] width 69 height 29
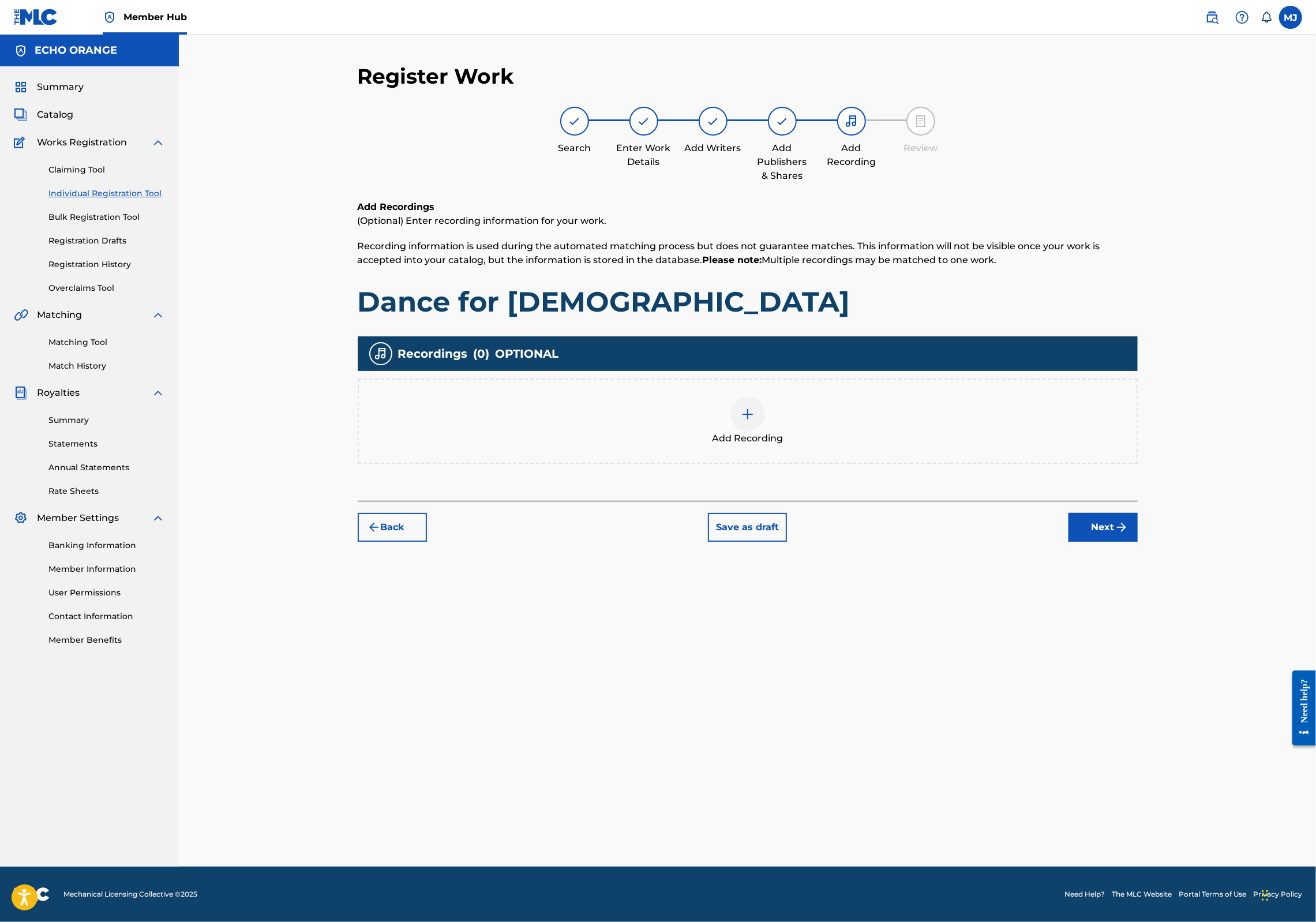
click at [1138, 501] on div "Add Recordings (Optional) Enter recording information for your work. Recording …" at bounding box center [748, 351] width 780 height 300
click at [1138, 542] on button "Next" at bounding box center [1104, 527] width 69 height 29
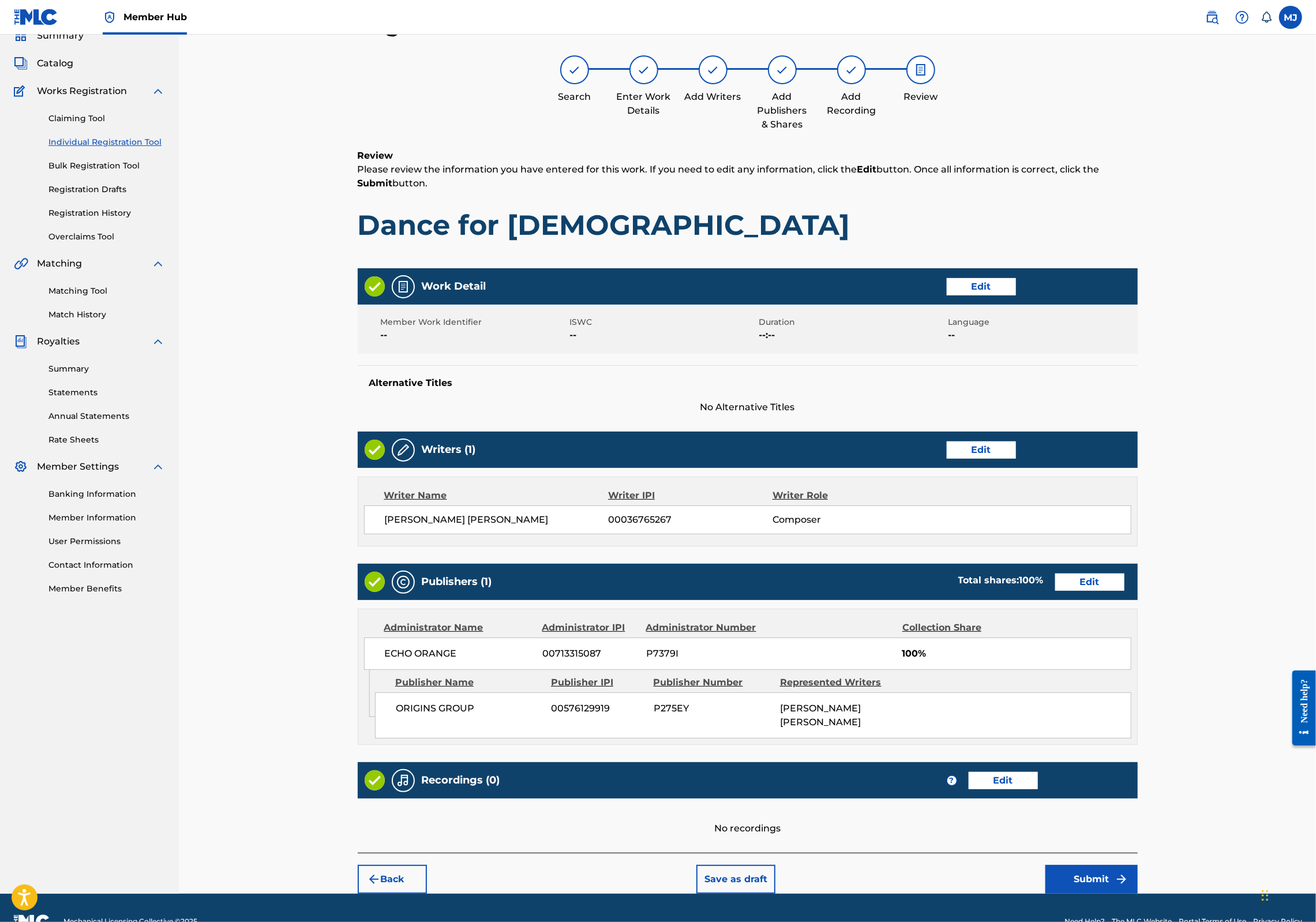
scroll to position [186, 0]
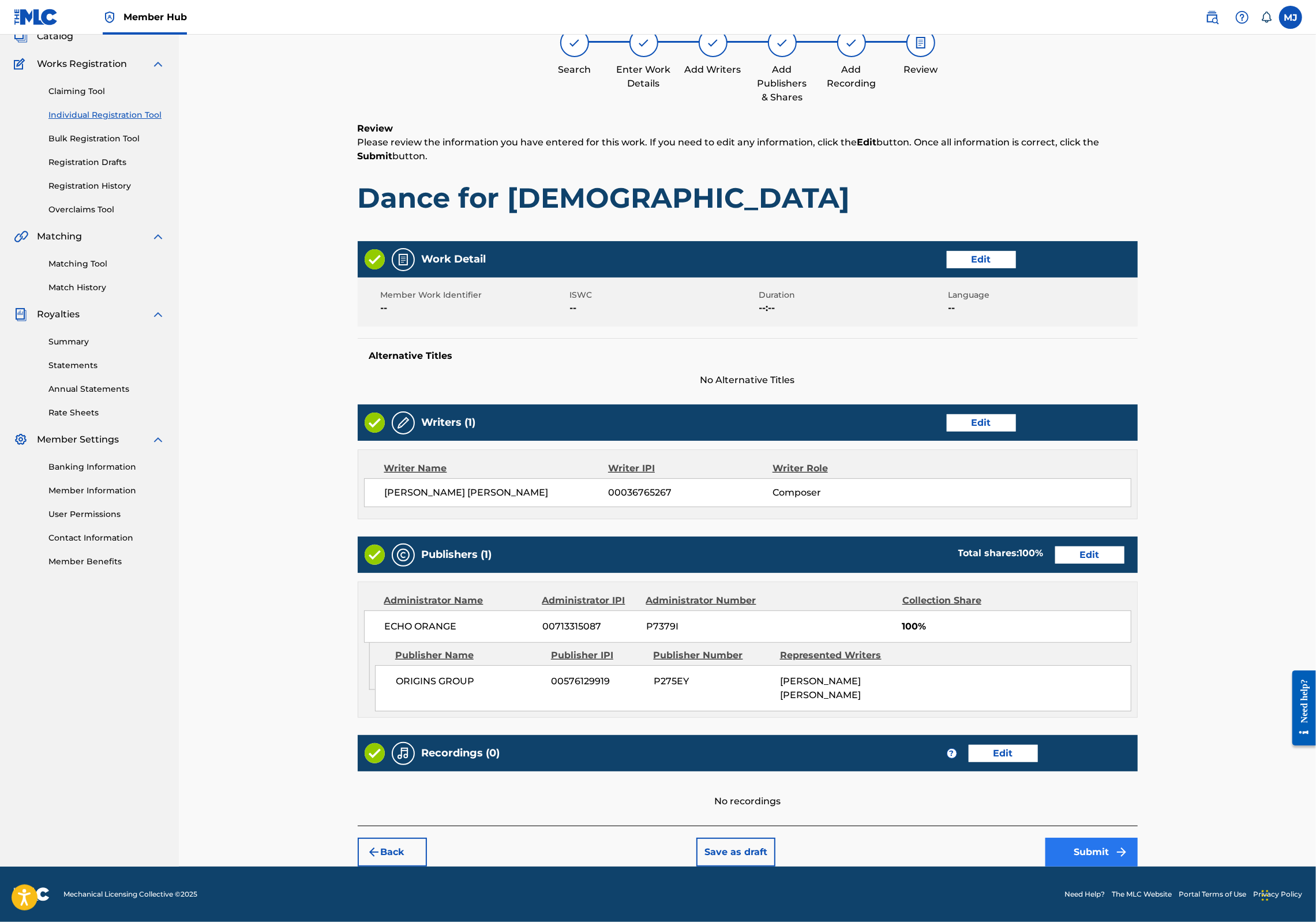
click at [1138, 843] on button "Submit" at bounding box center [1092, 852] width 92 height 29
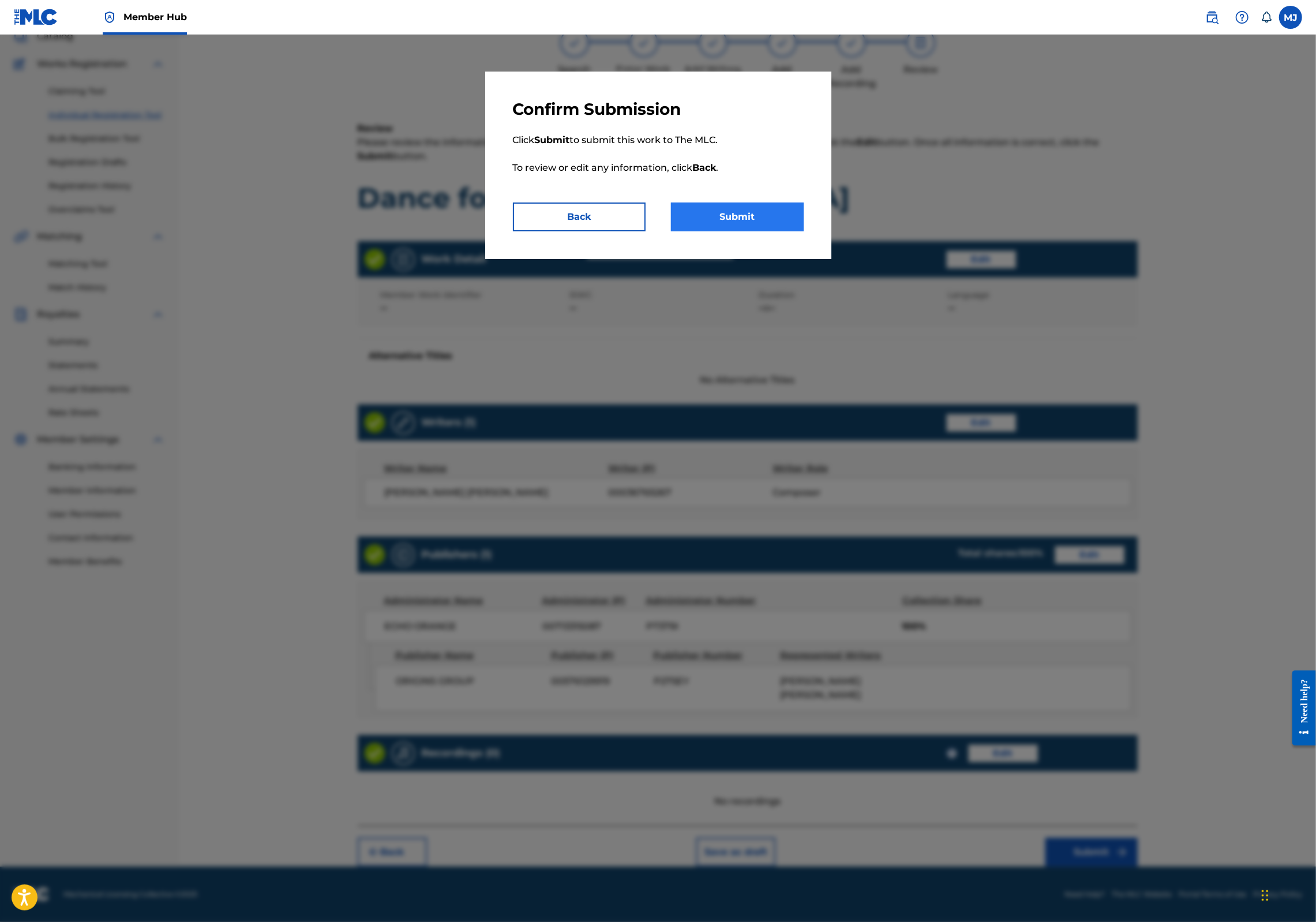
click at [762, 231] on button "Submit" at bounding box center [737, 217] width 133 height 29
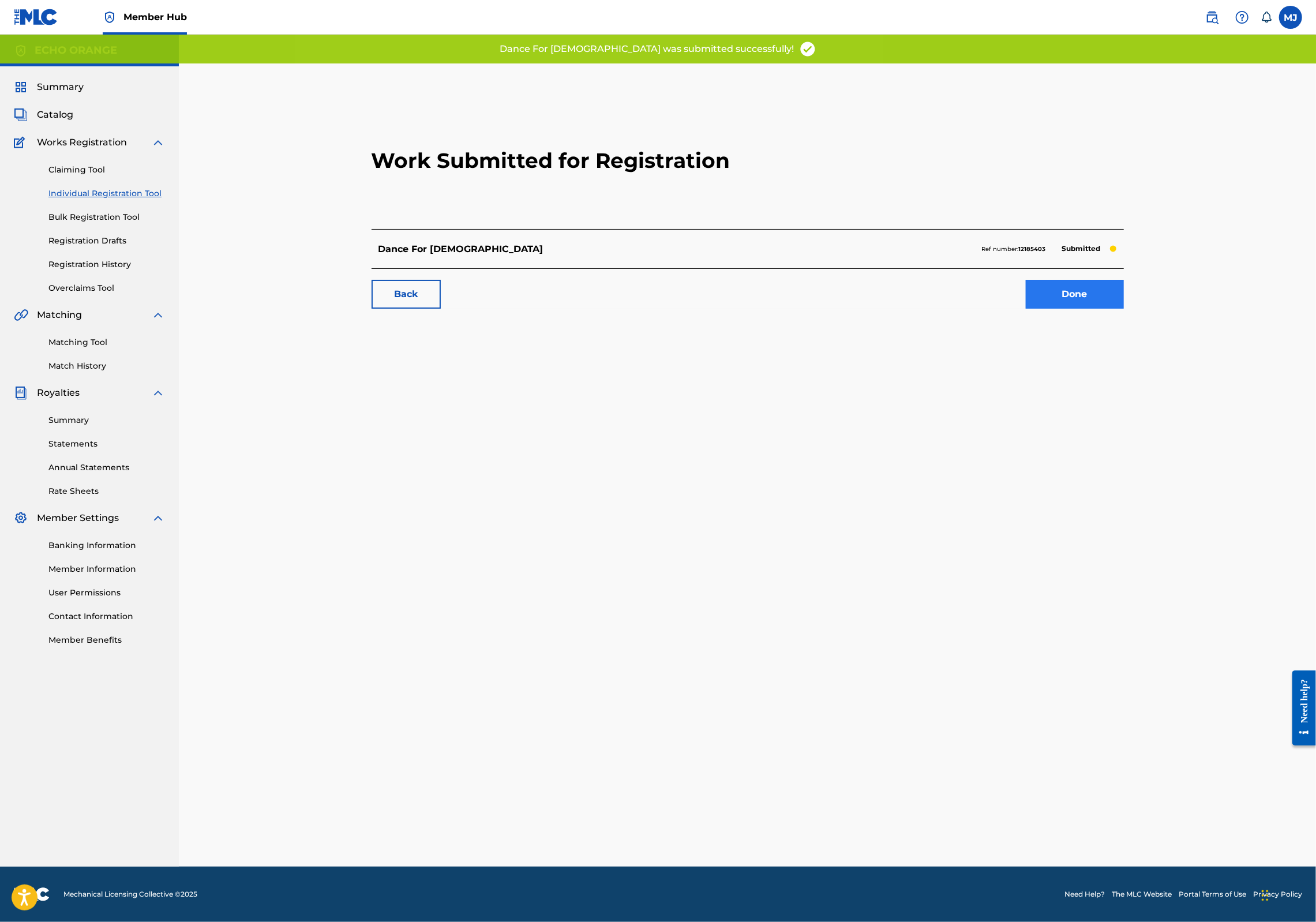
click at [1124, 309] on link "Done" at bounding box center [1075, 294] width 98 height 29
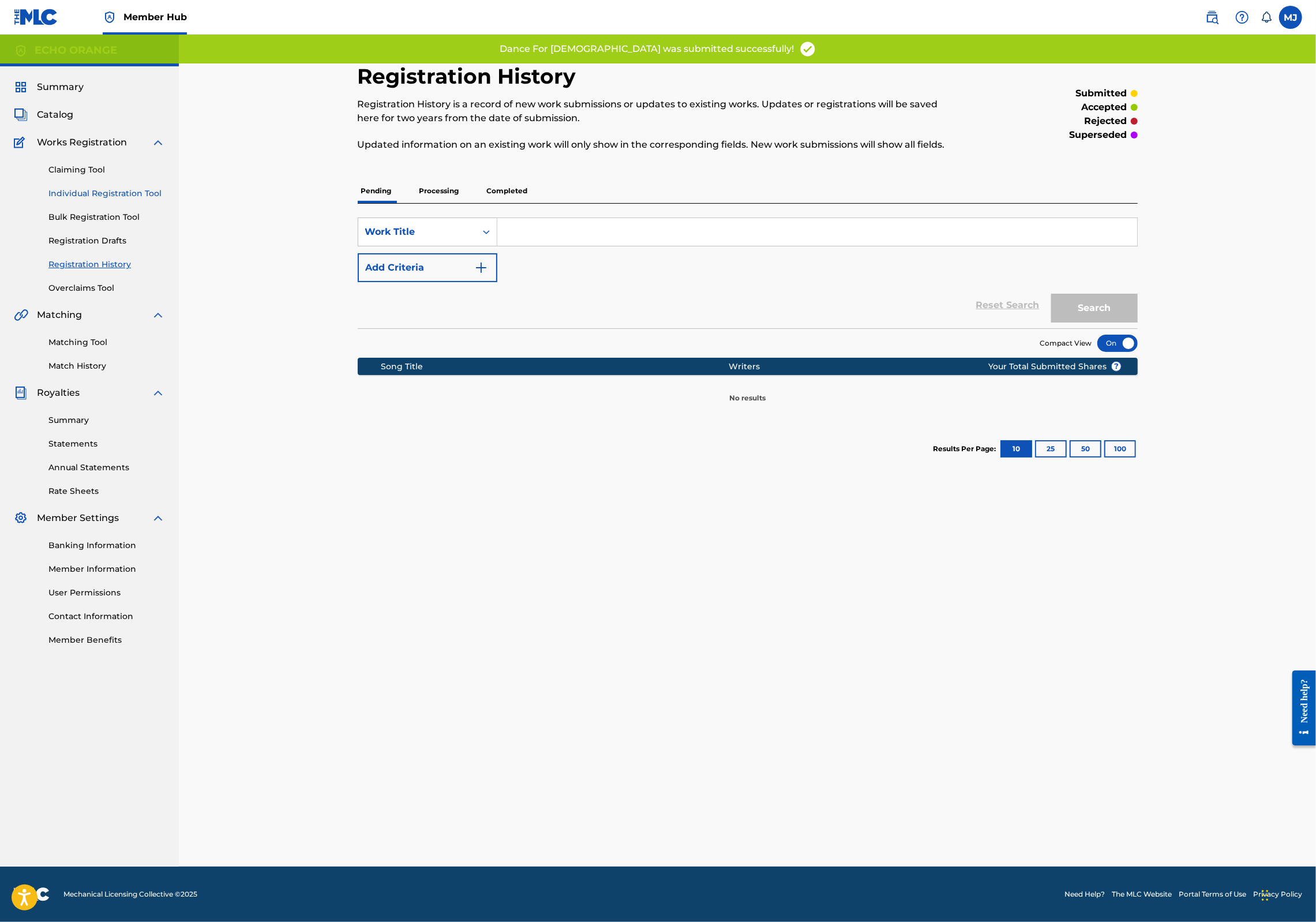
click at [148, 200] on link "Individual Registration Tool" at bounding box center [107, 194] width 116 height 12
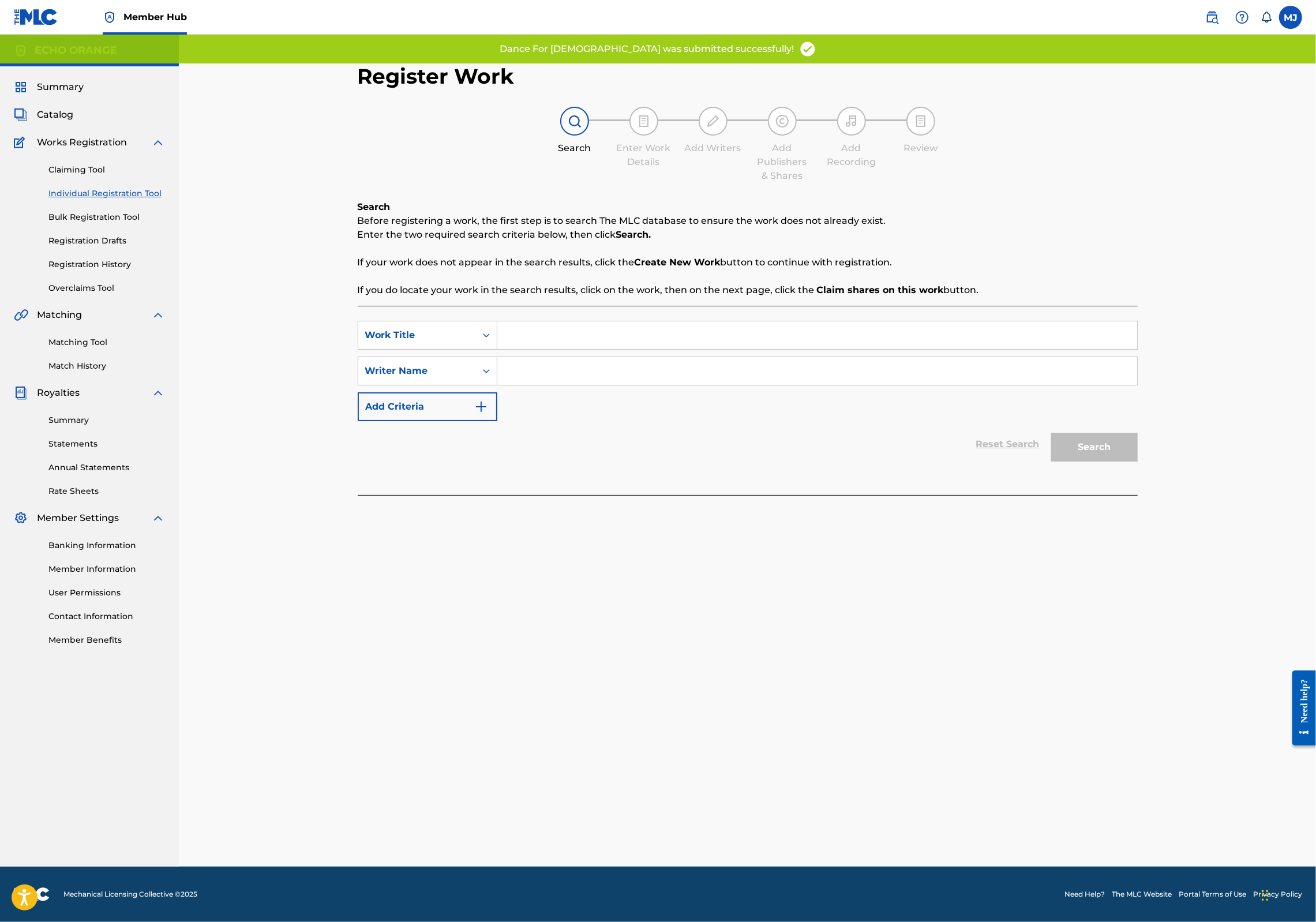
click at [538, 349] on input "Search Form" at bounding box center [818, 335] width 640 height 28
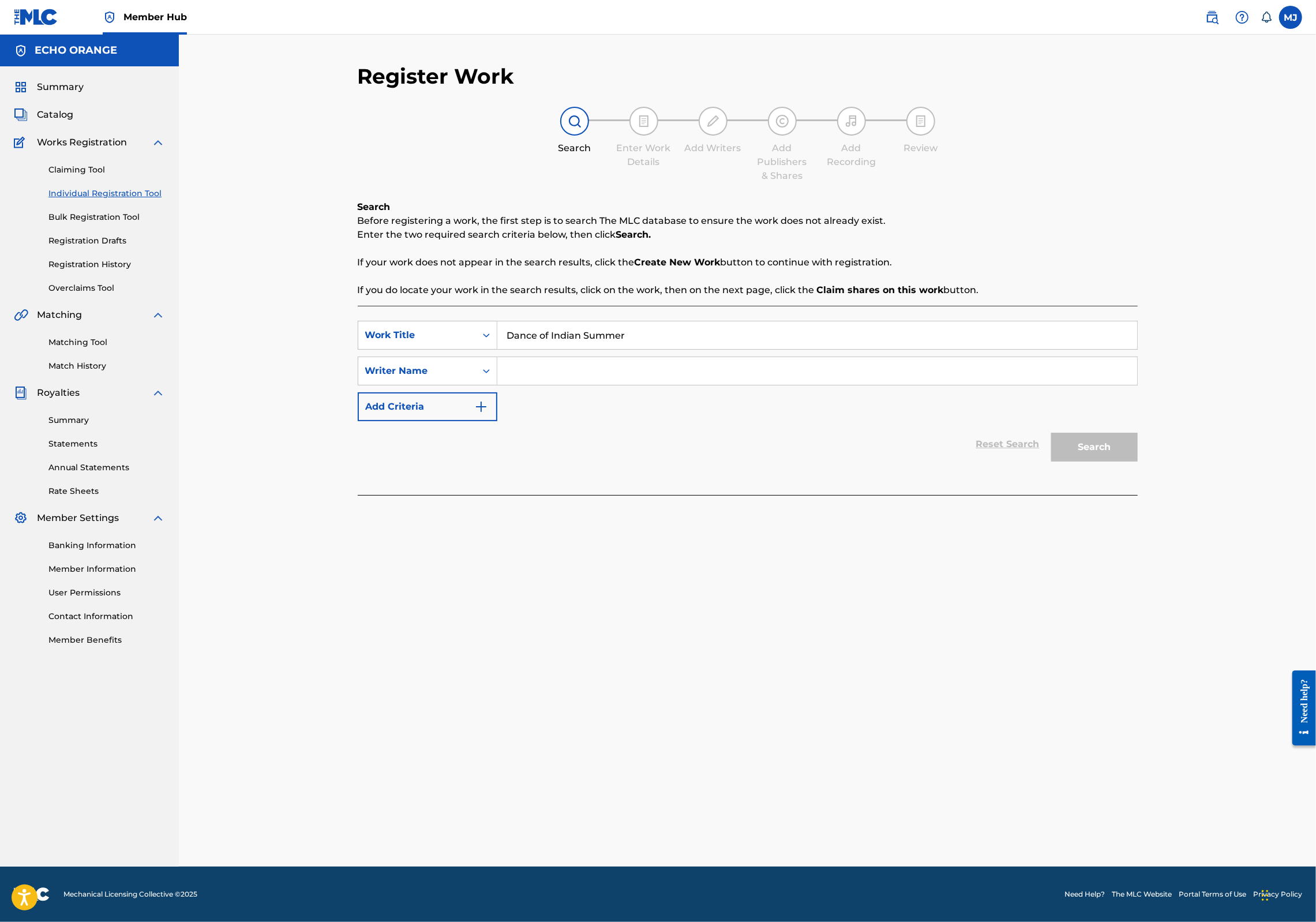
type input "Dance of Indian Summer"
click at [498, 385] on input "Search Form" at bounding box center [818, 371] width 640 height 28
paste input "denis hekimian"
type input "denis hekimian"
click at [1138, 462] on button "Search" at bounding box center [1094, 447] width 86 height 29
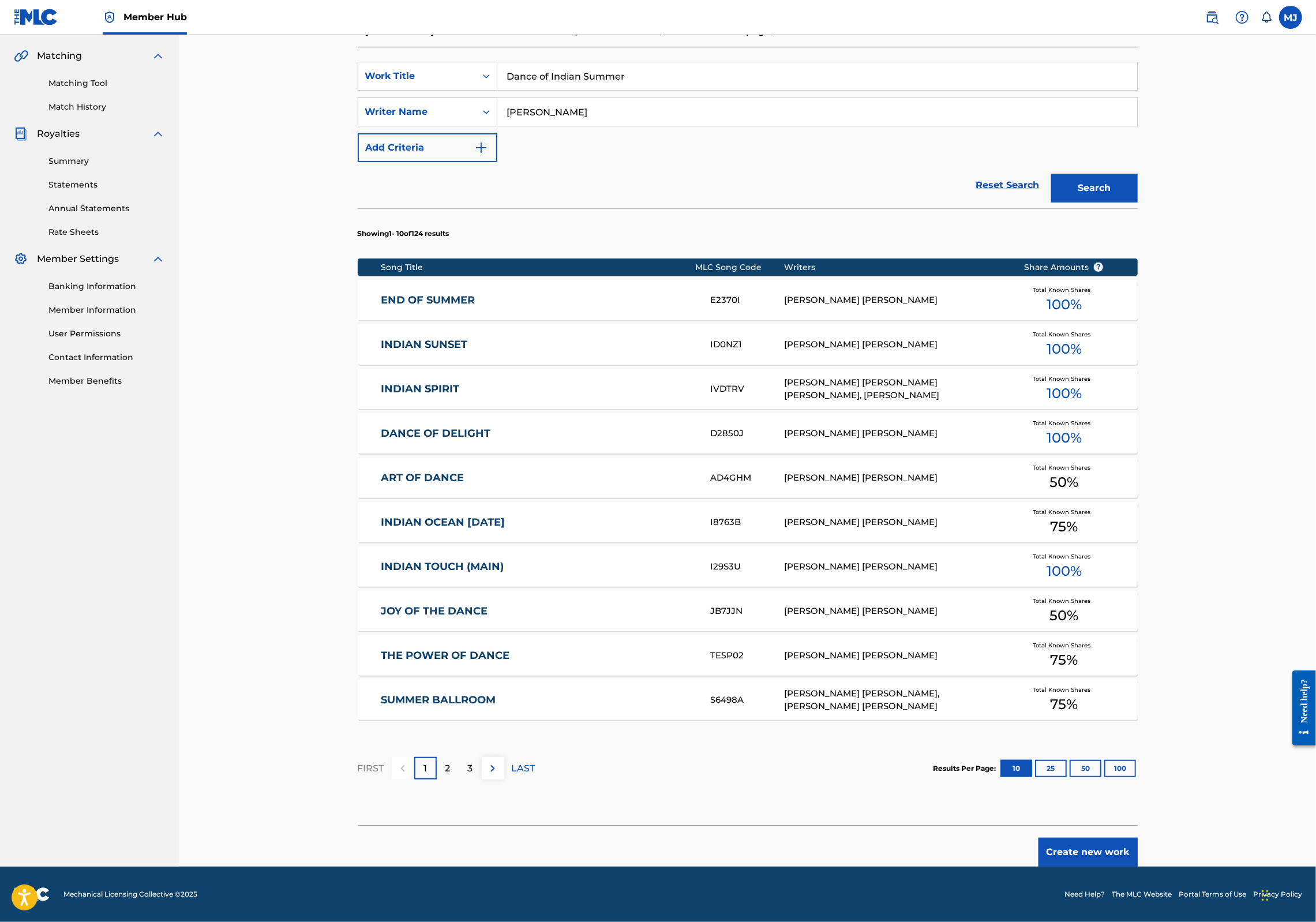
scroll to position [358, 0]
click at [1138, 839] on button "Create new work" at bounding box center [1089, 852] width 99 height 29
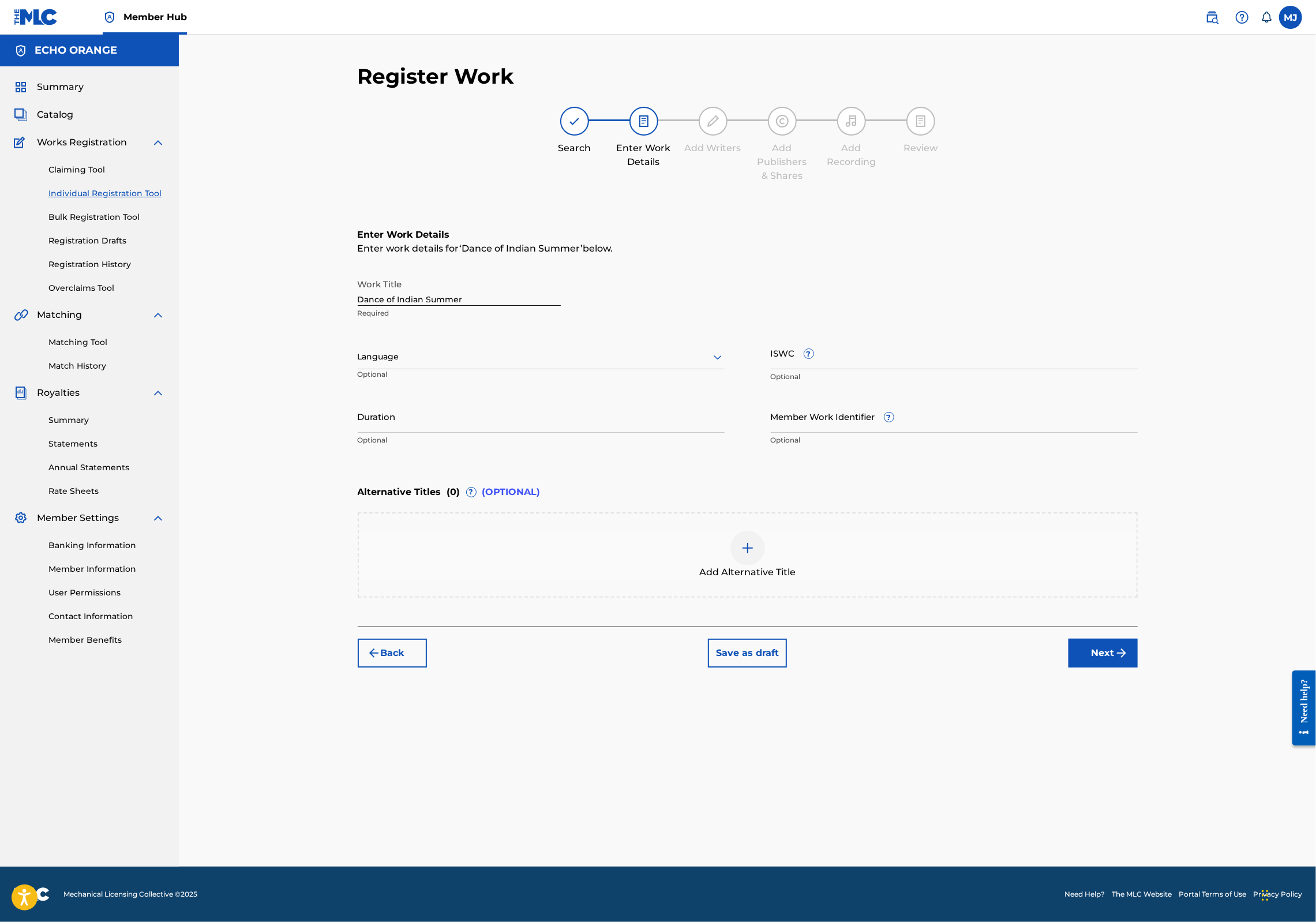
scroll to position [0, 0]
click at [1138, 667] on button "Next" at bounding box center [1104, 653] width 69 height 29
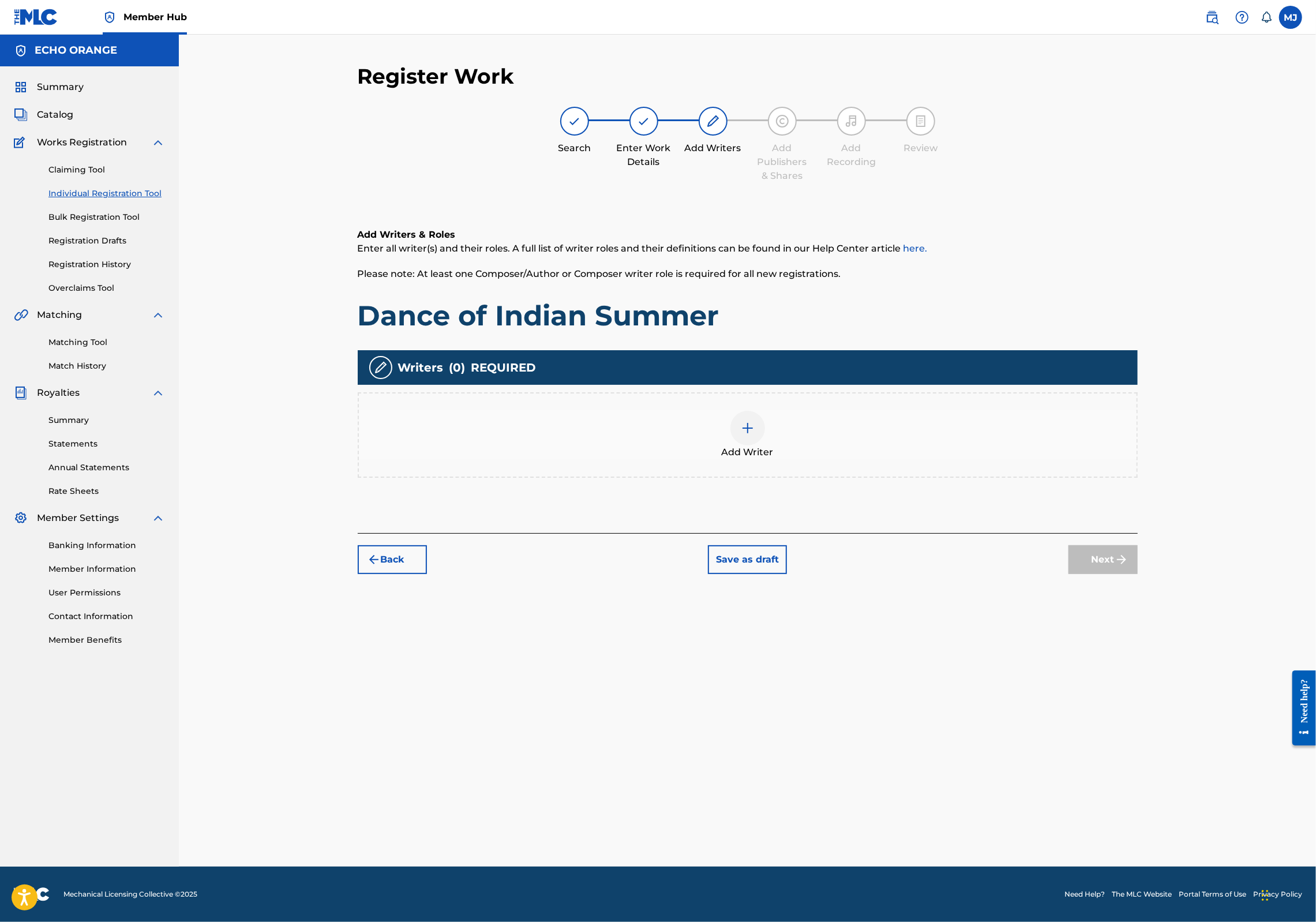
click at [845, 478] on div "Add Writer" at bounding box center [748, 435] width 780 height 86
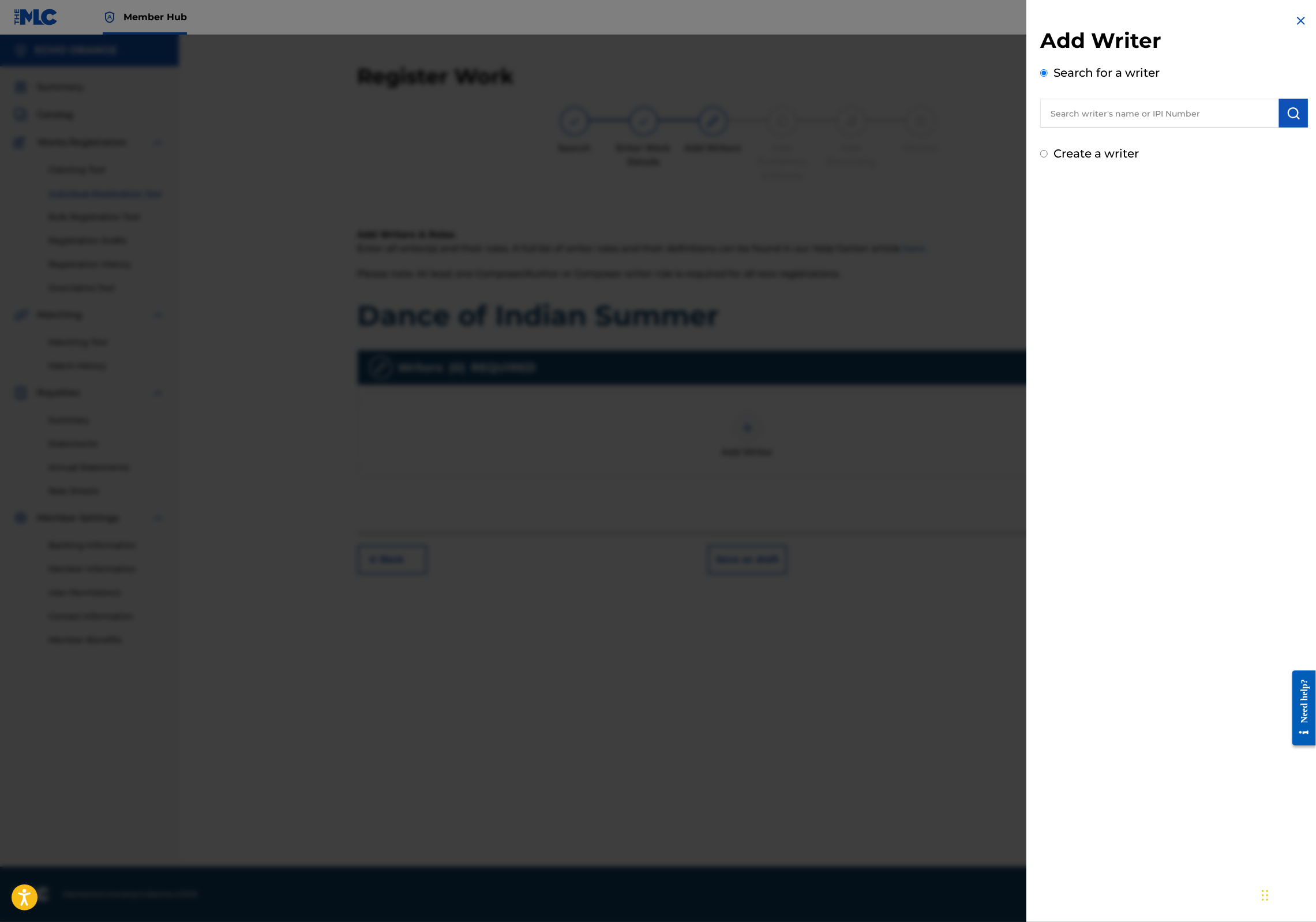
click at [1046, 121] on input "text" at bounding box center [1160, 113] width 239 height 29
paste input "denis hekimian"
type input "denis hekimian"
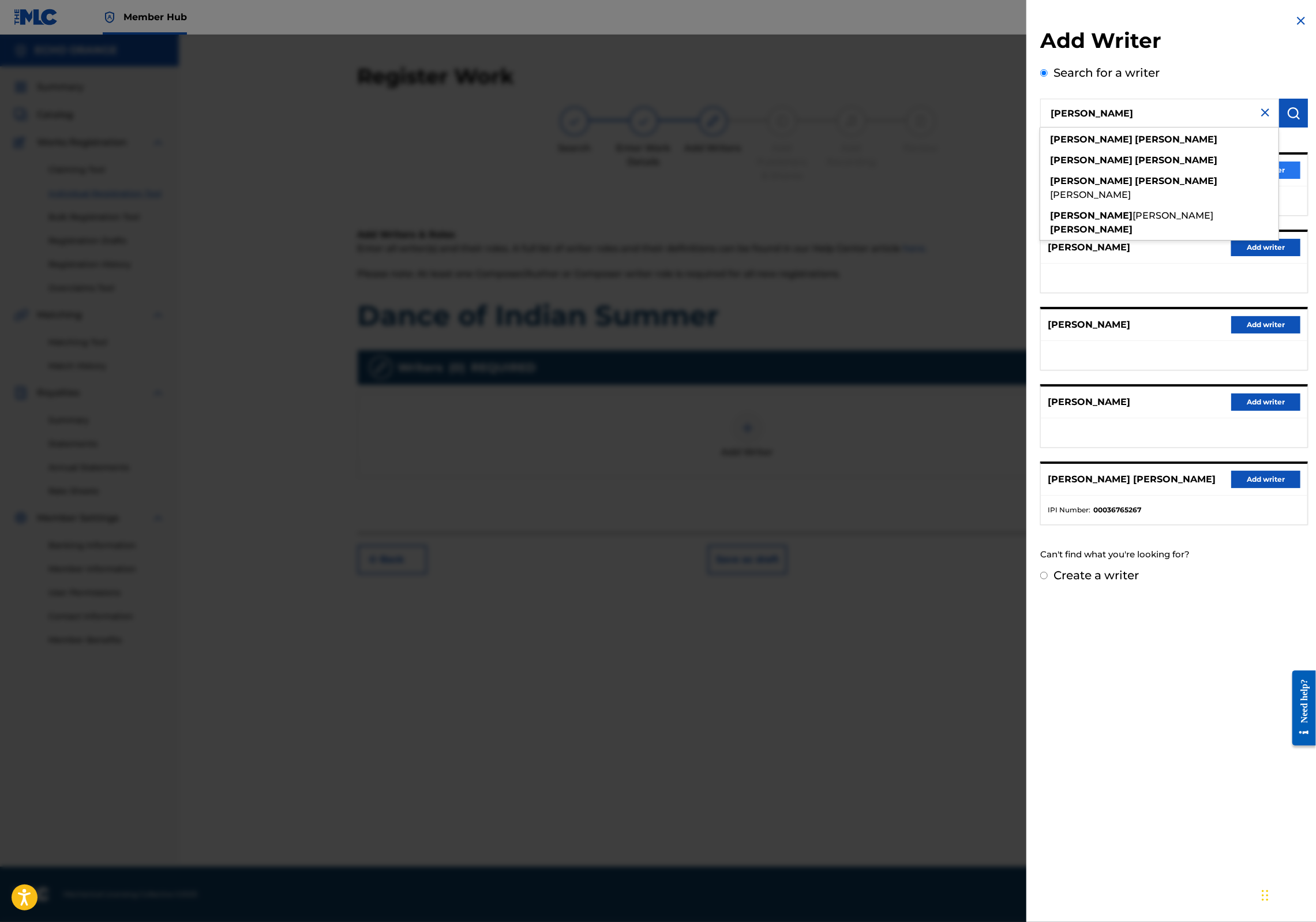
click at [1284, 179] on button "Add writer" at bounding box center [1266, 170] width 69 height 17
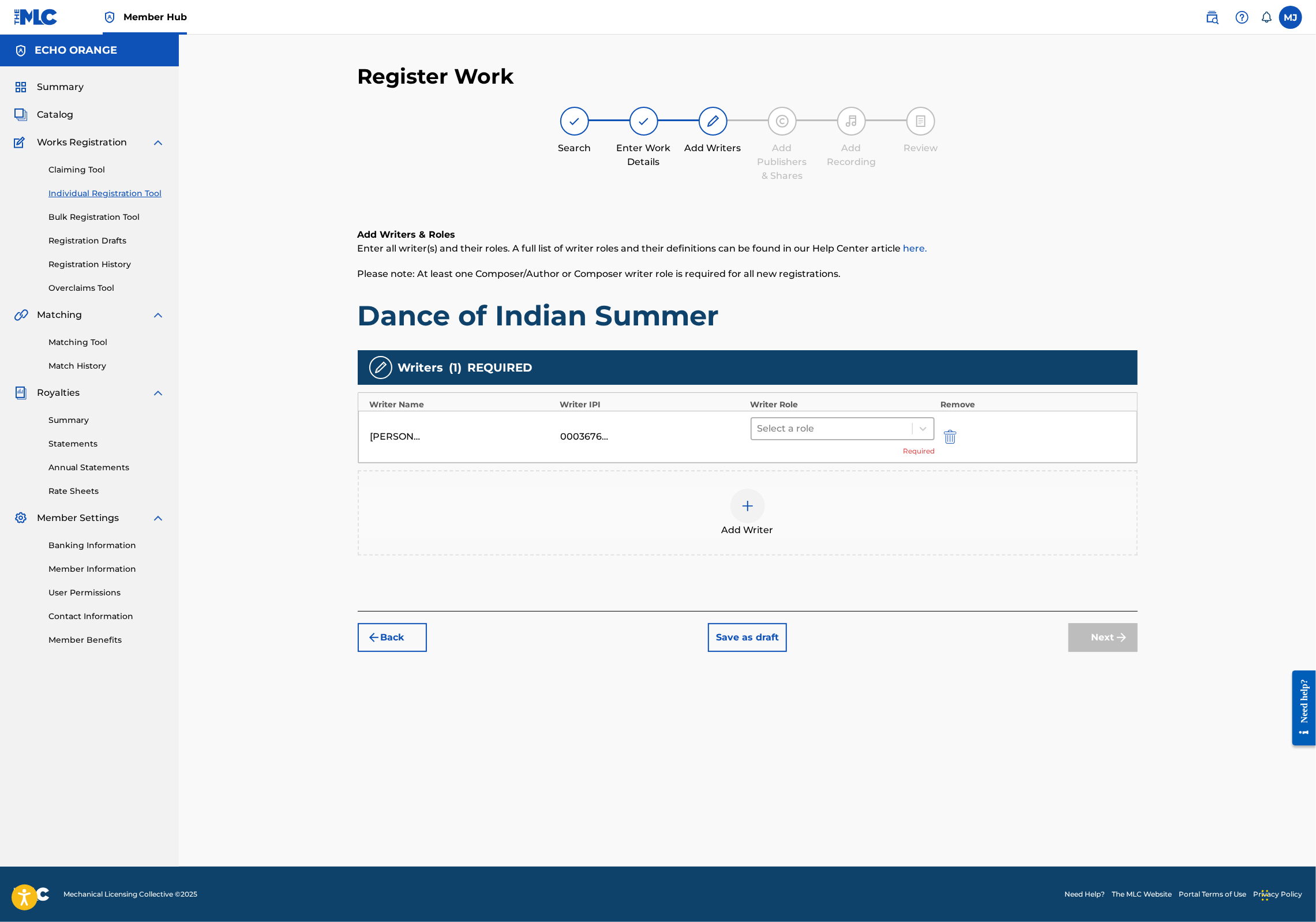
click at [880, 439] on div "Select a role" at bounding box center [833, 429] width 161 height 21
click at [839, 585] on div "Composer" at bounding box center [880, 595] width 222 height 23
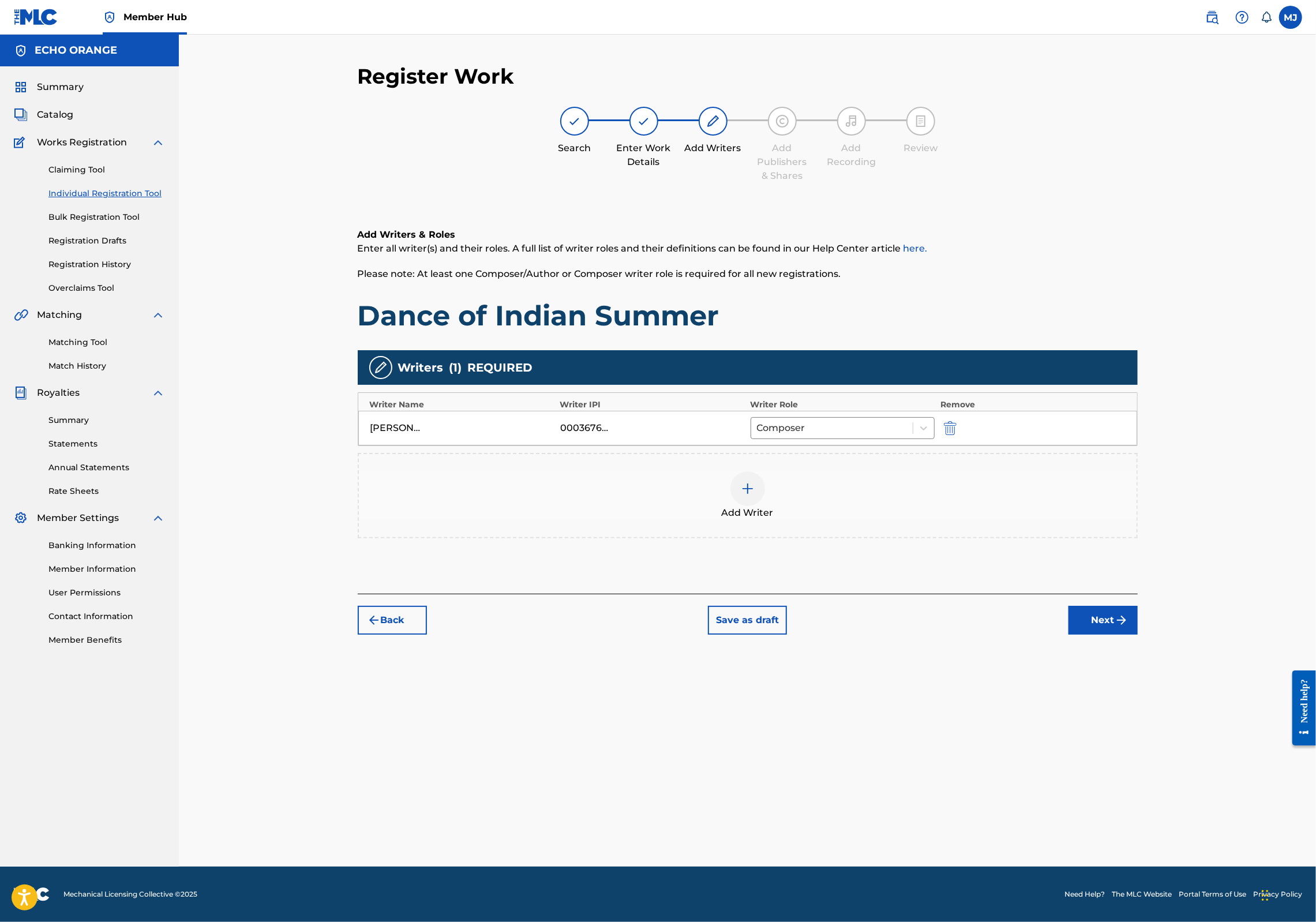
click at [1152, 698] on div "Register Work Search Enter Work Details Add Writers Add Publishers & Shares Add…" at bounding box center [748, 466] width 808 height 803
click at [1128, 628] on img "submit" at bounding box center [1122, 620] width 14 height 14
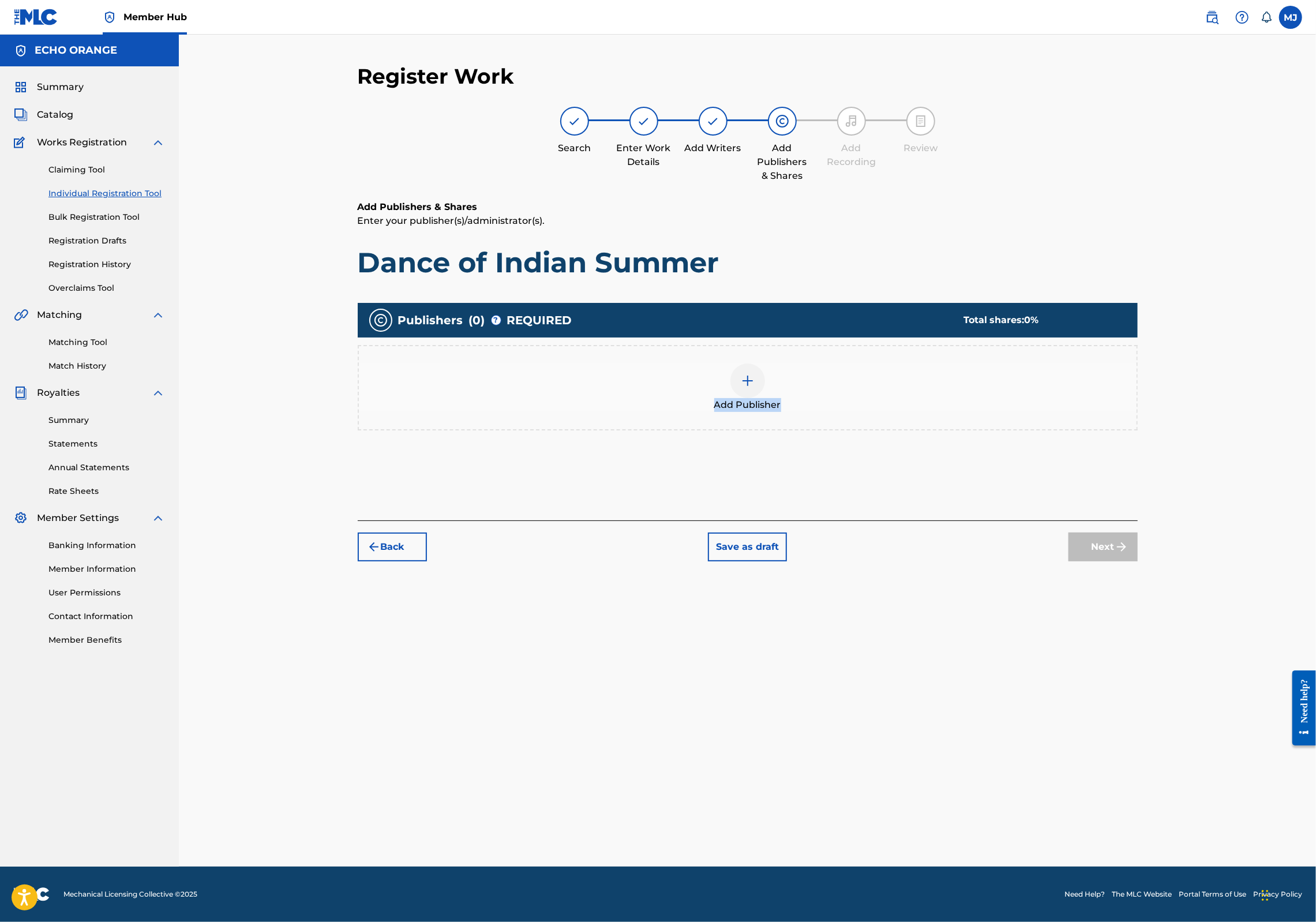
click at [810, 412] on div "Add Publisher" at bounding box center [748, 387] width 778 height 49
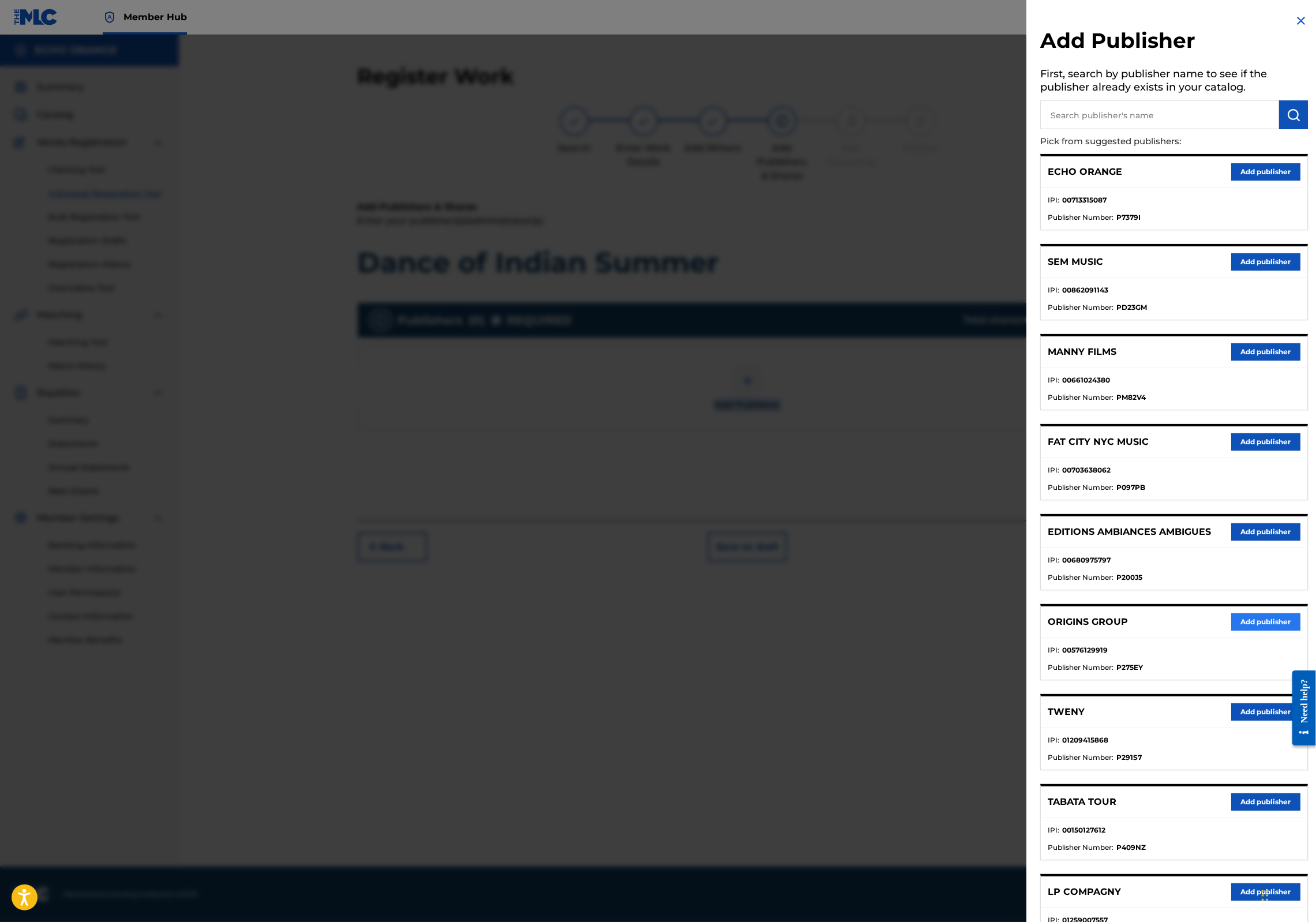
click at [1231, 631] on button "Add publisher" at bounding box center [1266, 622] width 69 height 17
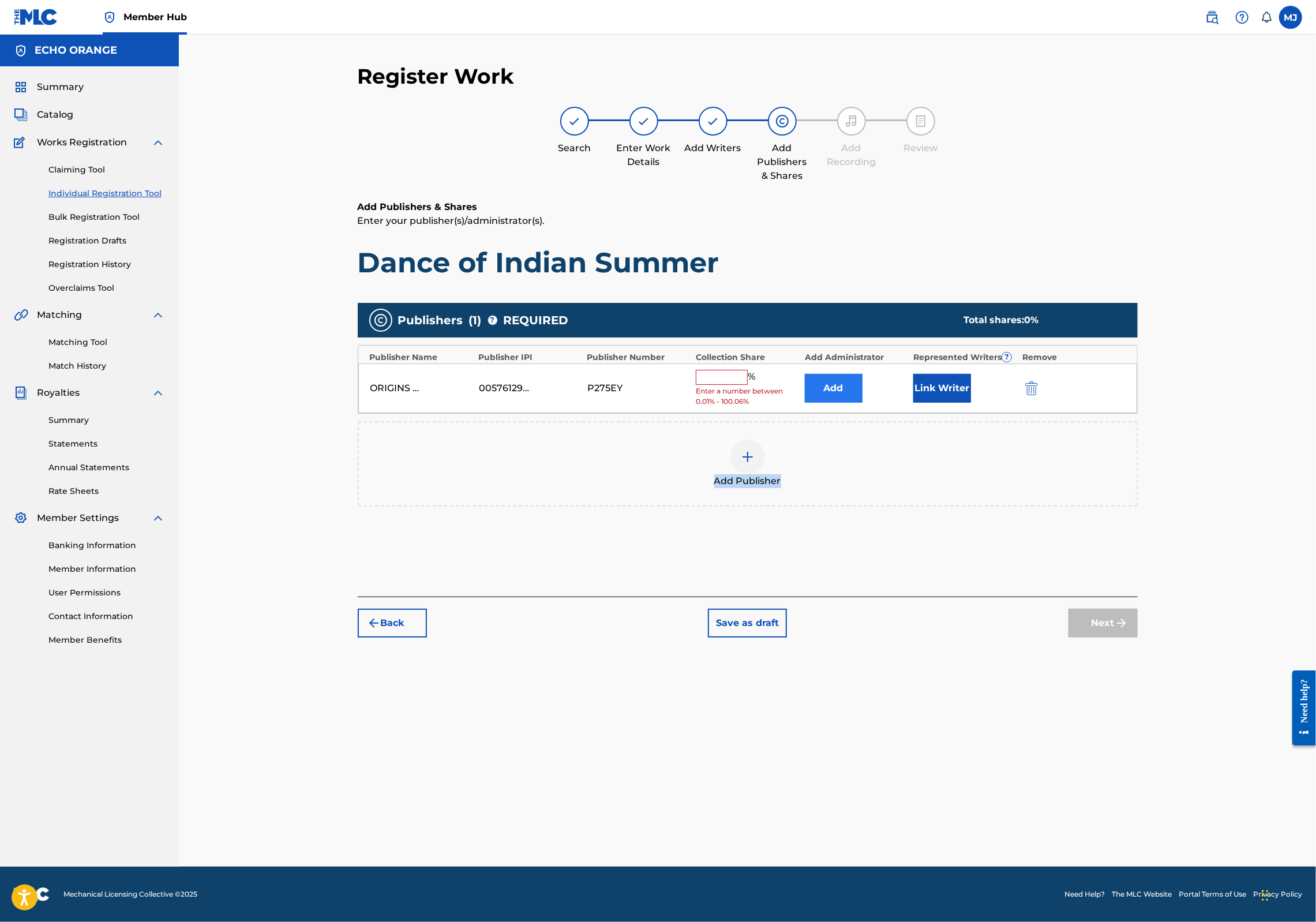
click at [863, 403] on button "Add" at bounding box center [833, 388] width 58 height 29
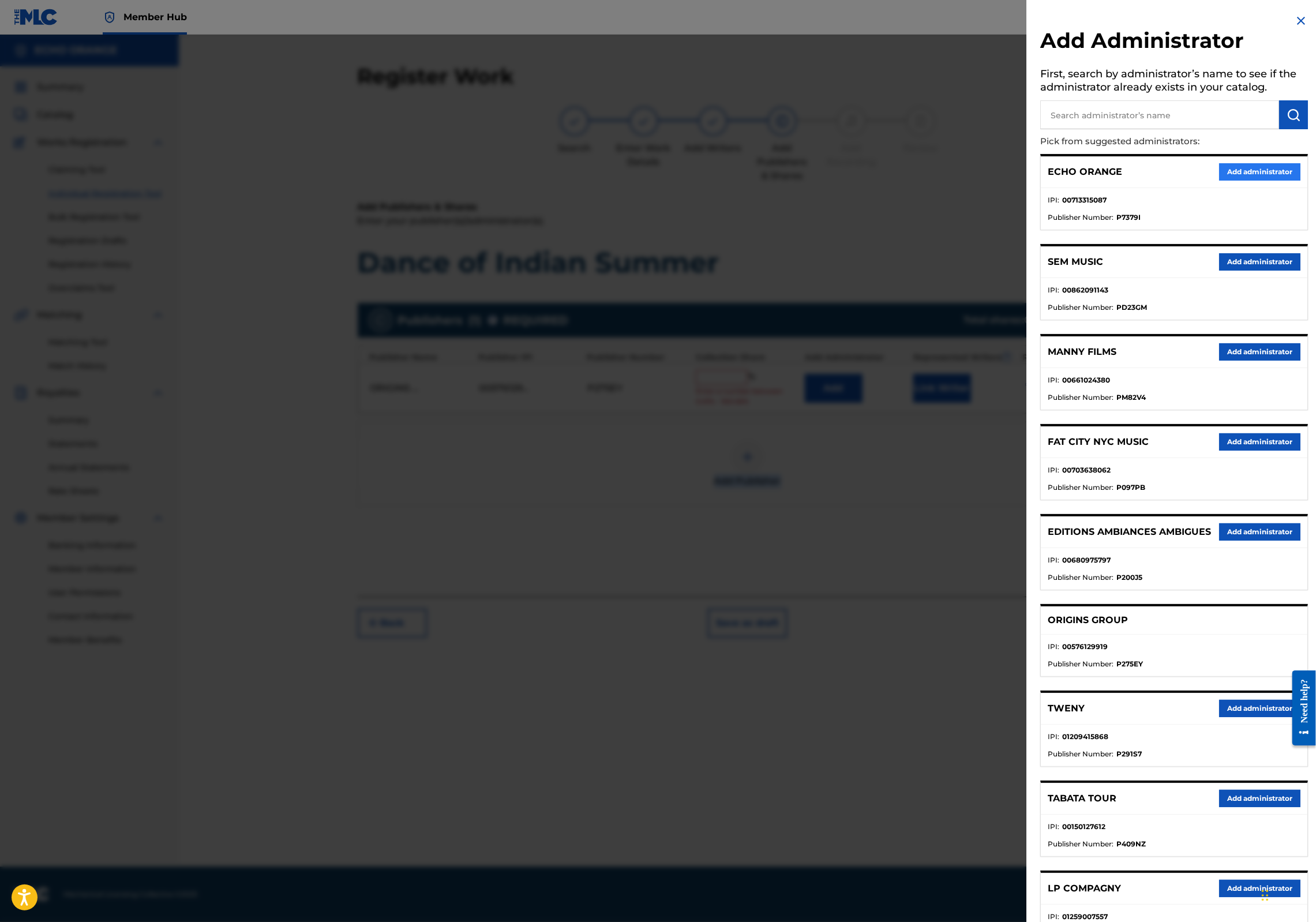
click at [1238, 181] on button "Add administrator" at bounding box center [1260, 172] width 81 height 17
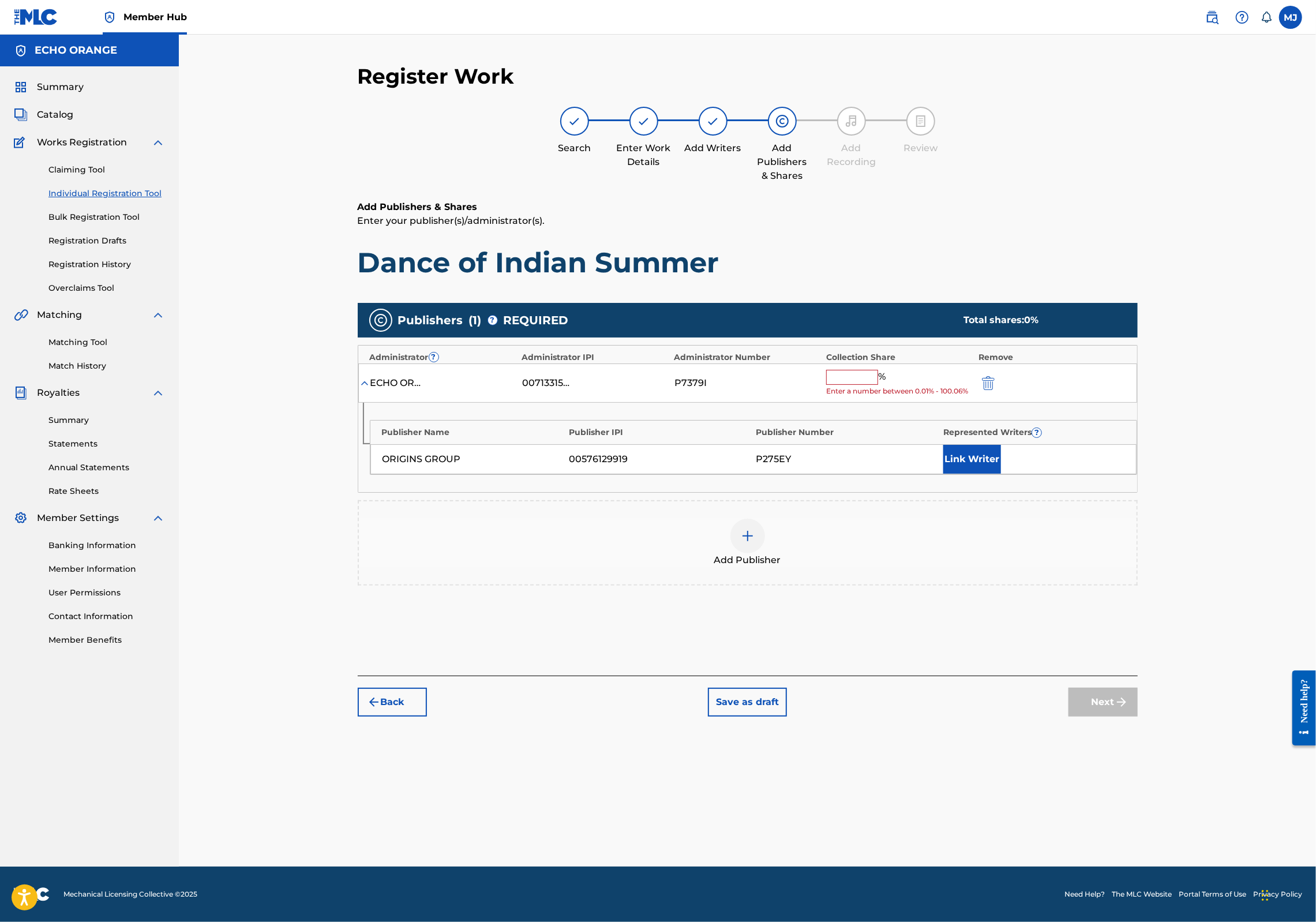
click at [905, 403] on div "ECHO ORANGE 00713315087 P7379I % Enter a number between 0.01% - 100.06%" at bounding box center [748, 383] width 779 height 40
click at [878, 385] on input "text" at bounding box center [852, 378] width 52 height 15
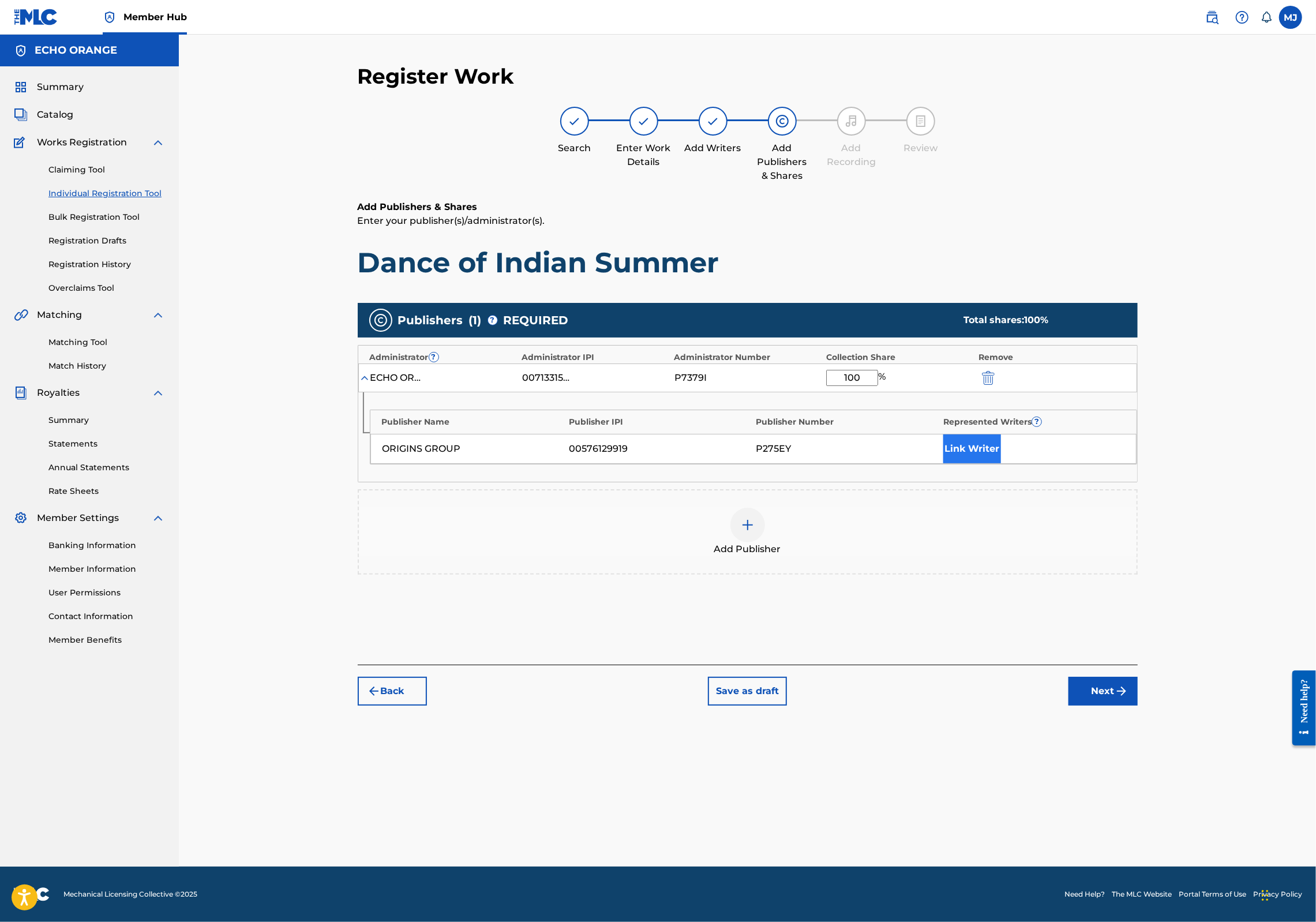
type input "100"
click at [1001, 463] on button "Link Writer" at bounding box center [972, 449] width 58 height 29
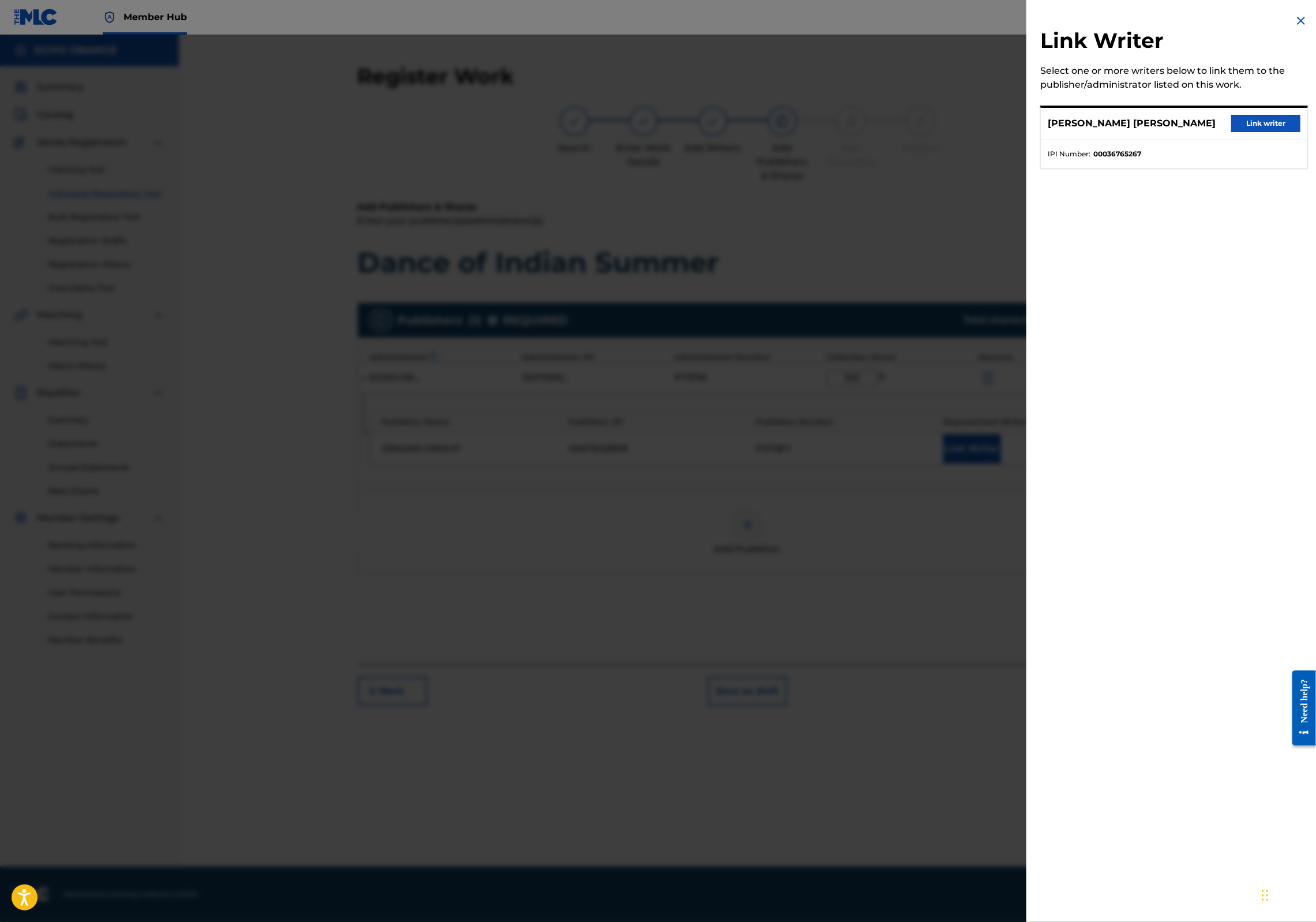
drag, startPoint x: 1216, startPoint y: 143, endPoint x: 1229, endPoint y: 141, distance: 13.2
click at [1231, 132] on button "Link writer" at bounding box center [1266, 123] width 69 height 17
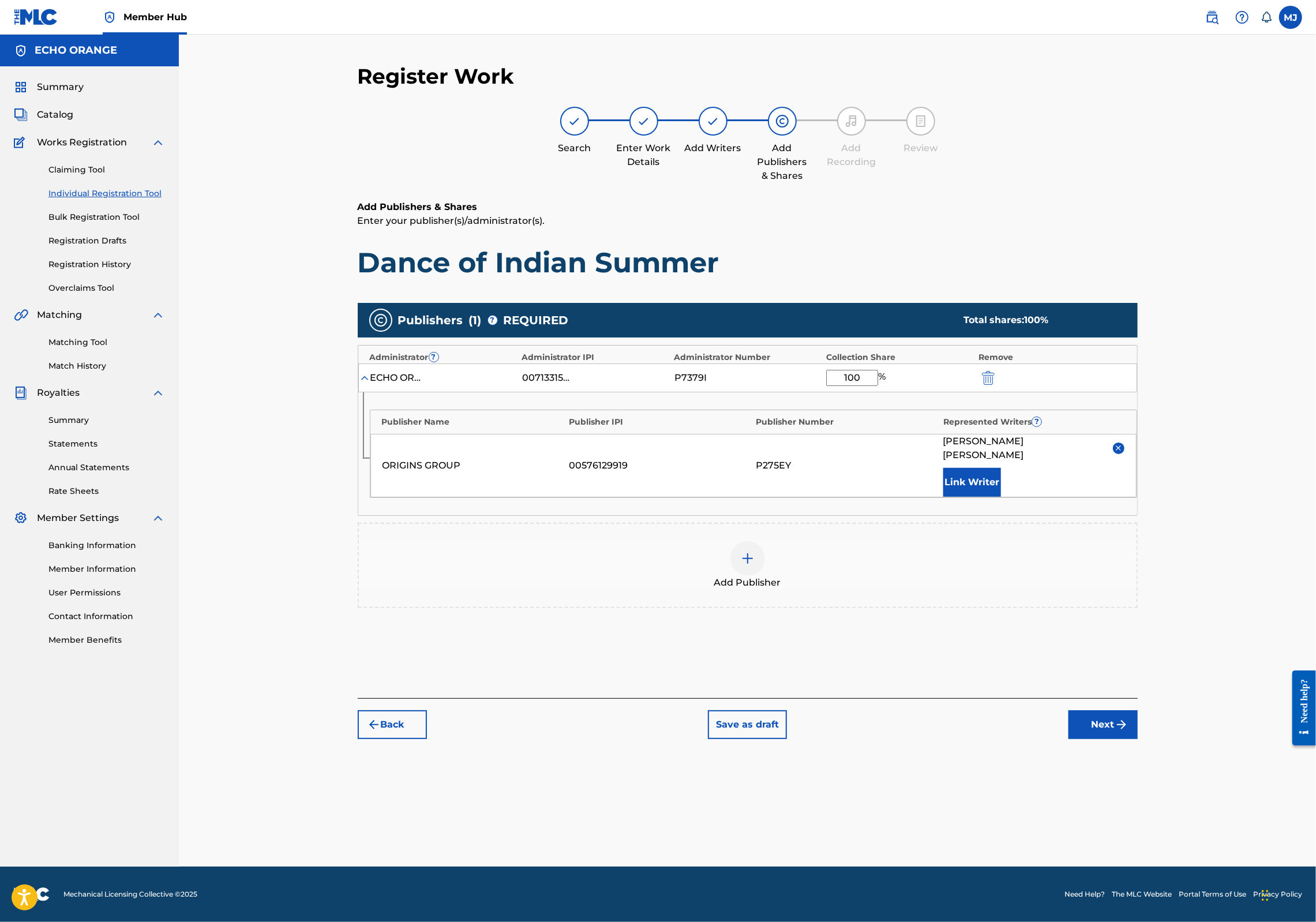
click at [1138, 740] on button "Next" at bounding box center [1104, 725] width 69 height 29
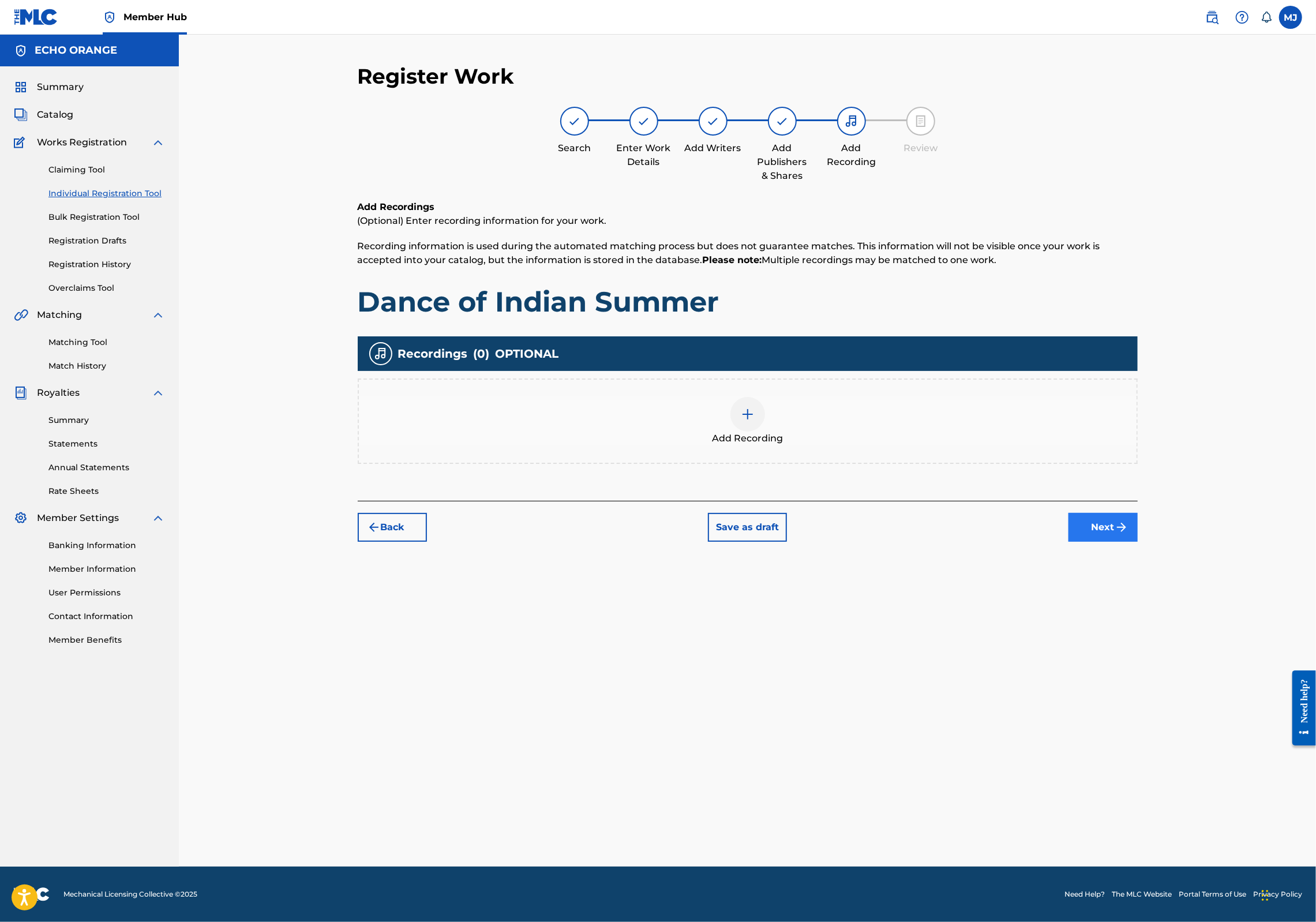
click at [1138, 542] on button "Next" at bounding box center [1104, 527] width 69 height 29
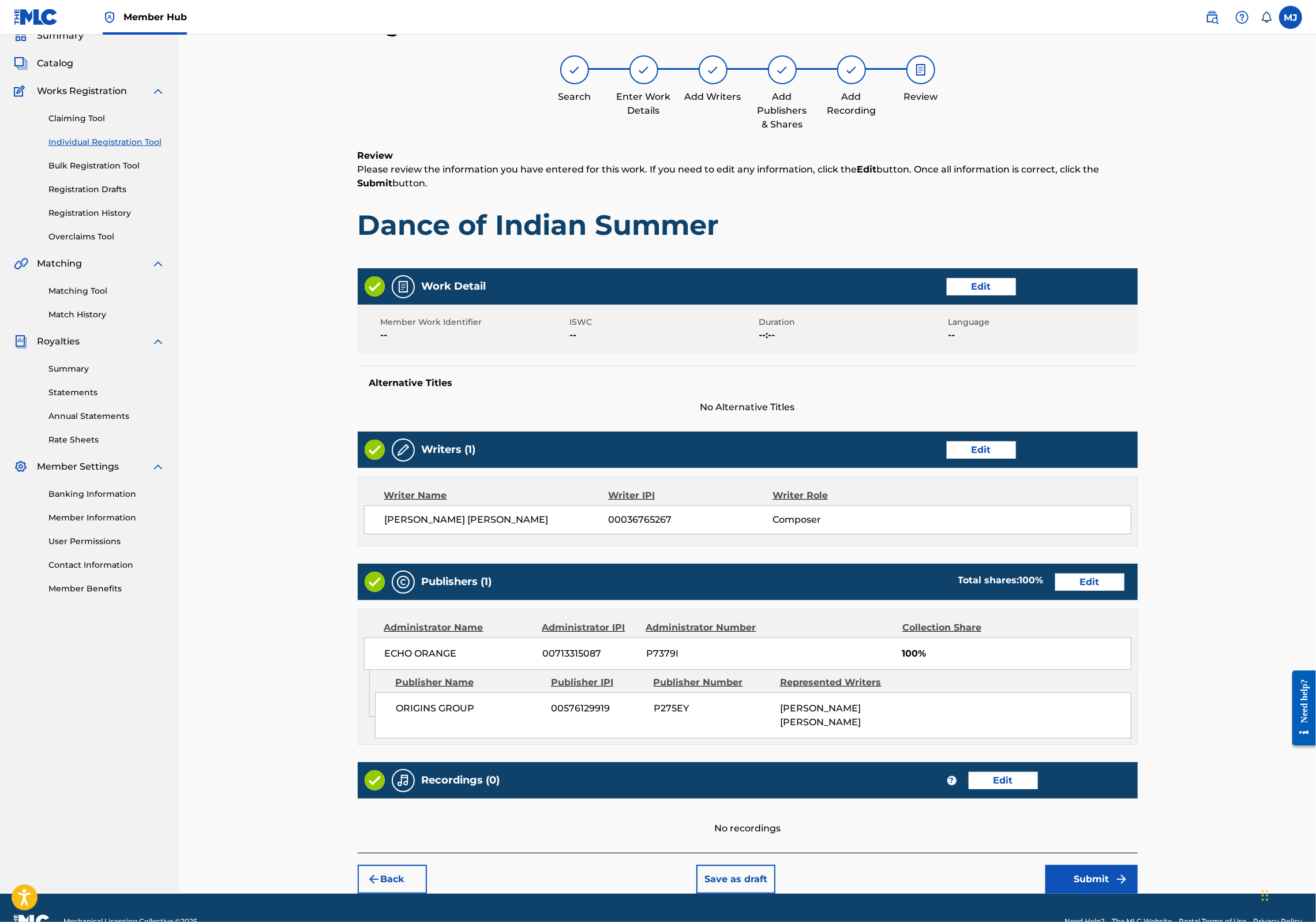
scroll to position [186, 0]
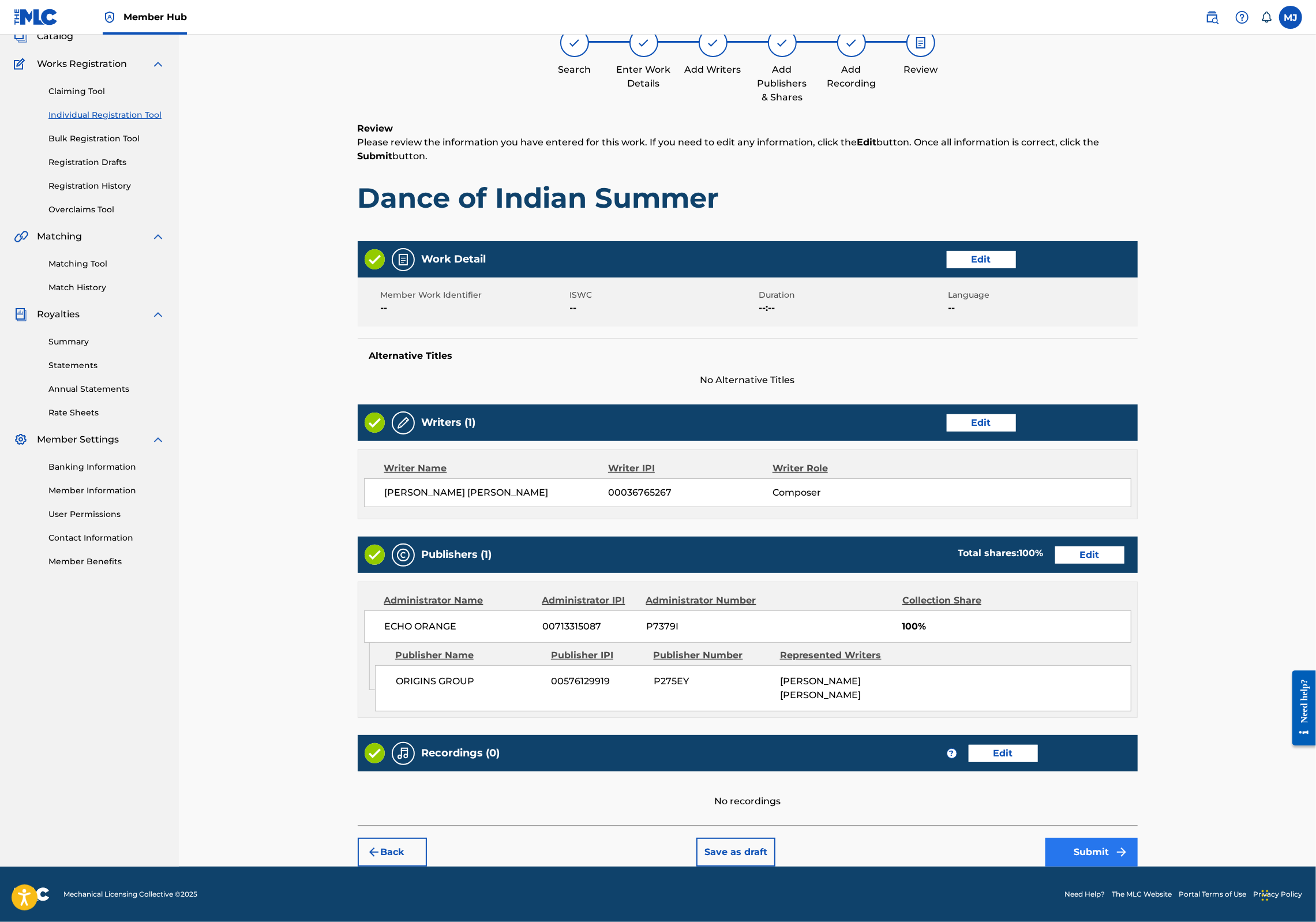
click at [1138, 838] on button "Submit" at bounding box center [1092, 852] width 92 height 29
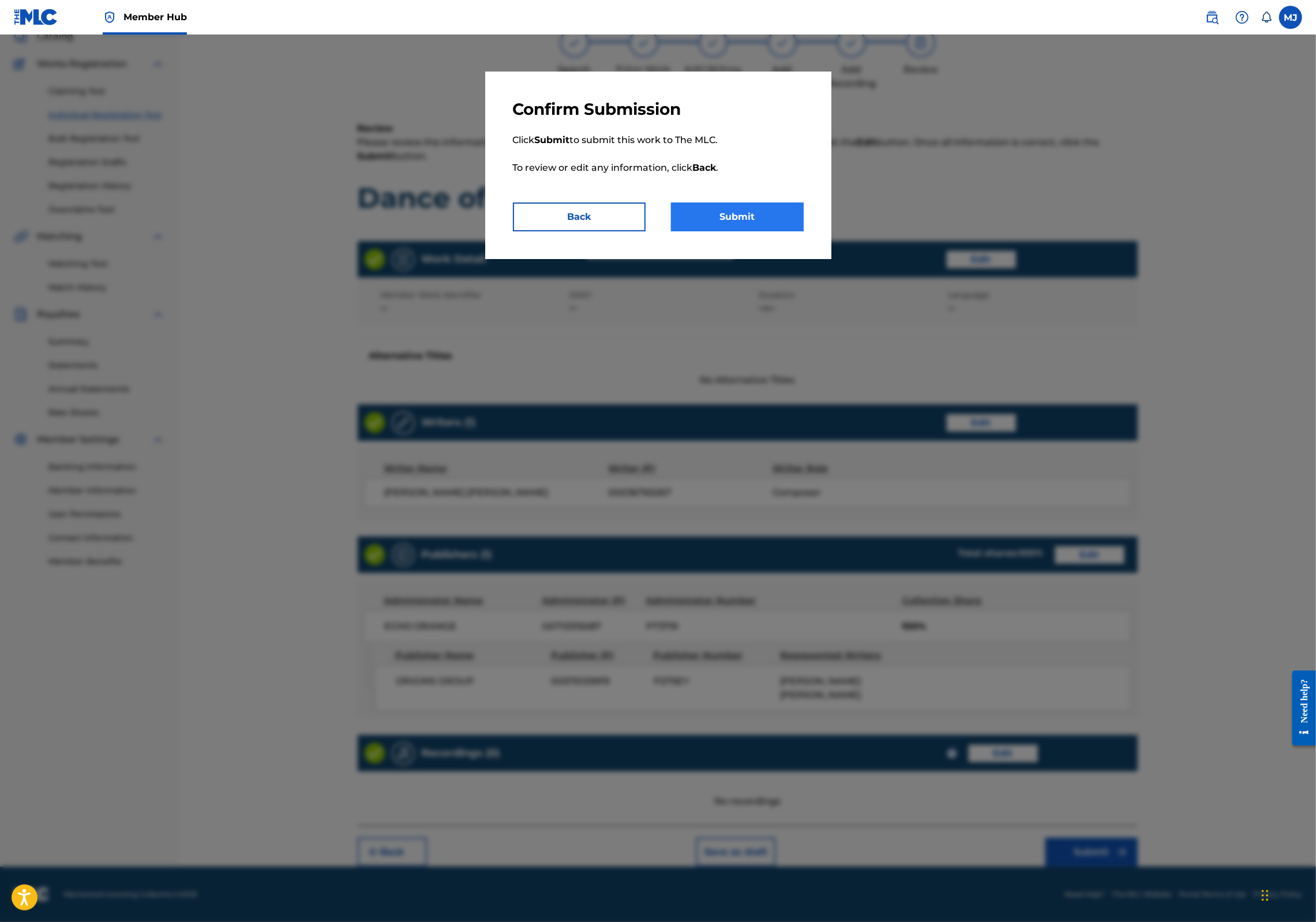
click at [763, 231] on button "Submit" at bounding box center [737, 217] width 133 height 29
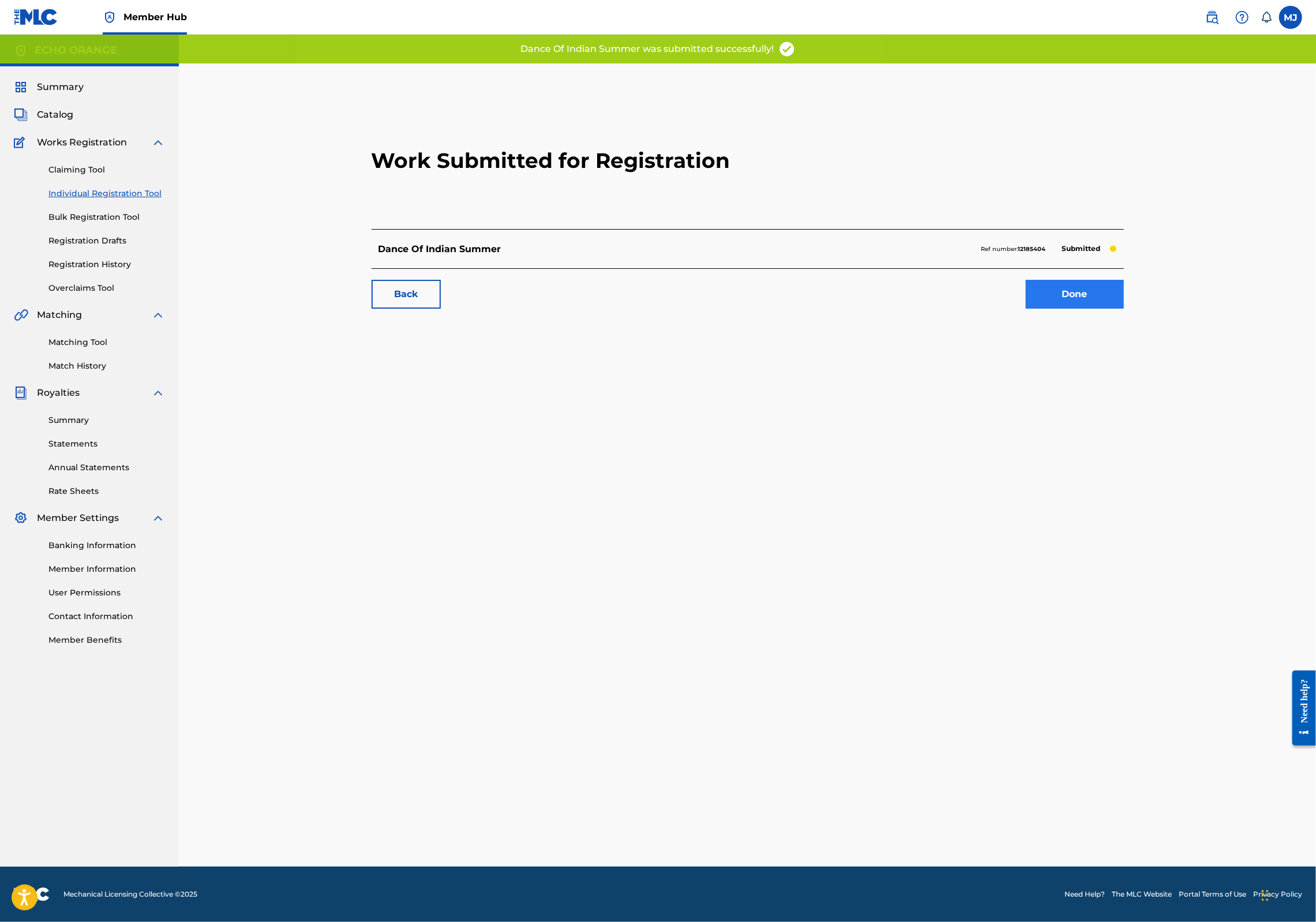
click at [1124, 309] on link "Done" at bounding box center [1075, 294] width 98 height 29
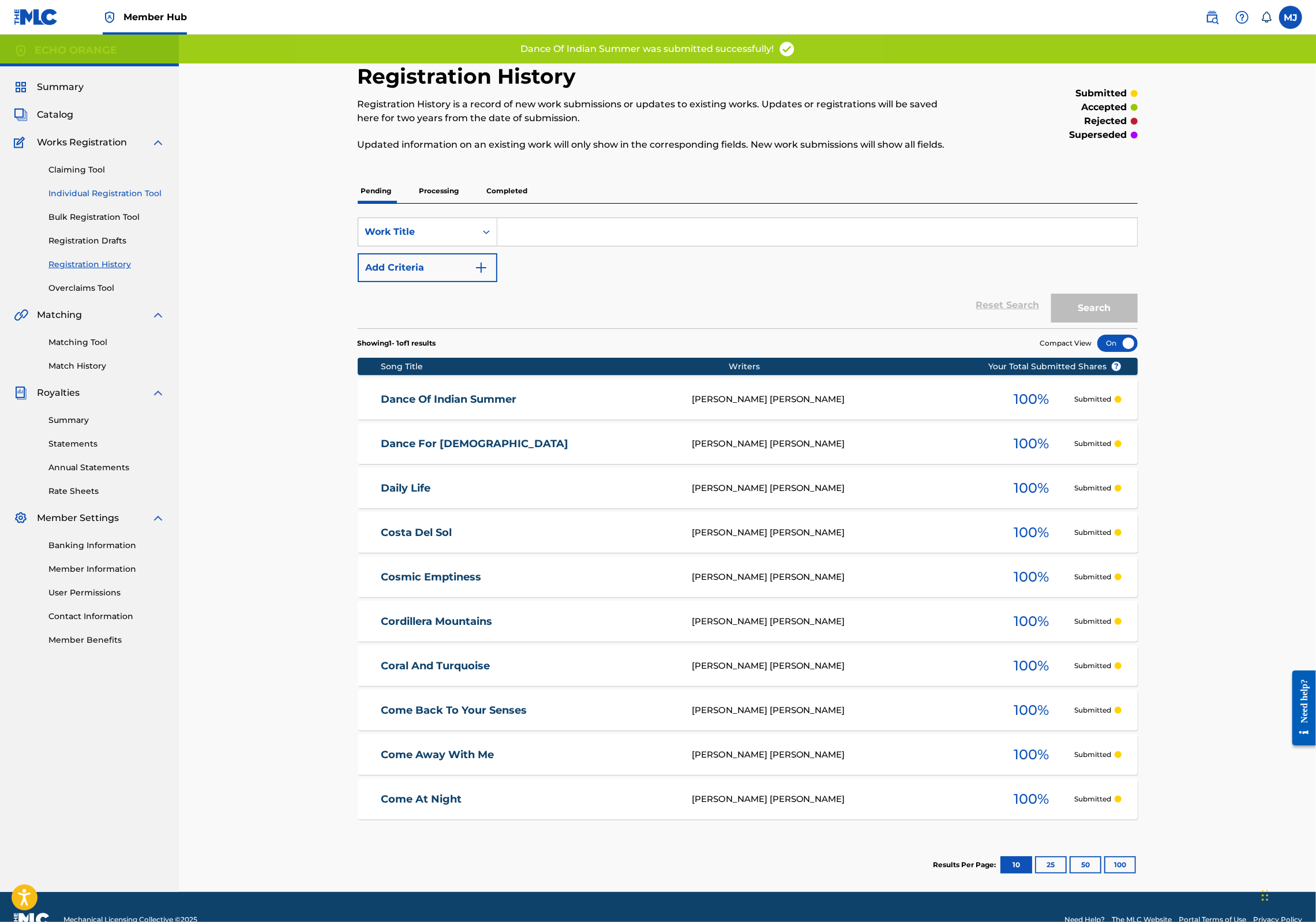
click at [118, 200] on link "Individual Registration Tool" at bounding box center [107, 194] width 116 height 12
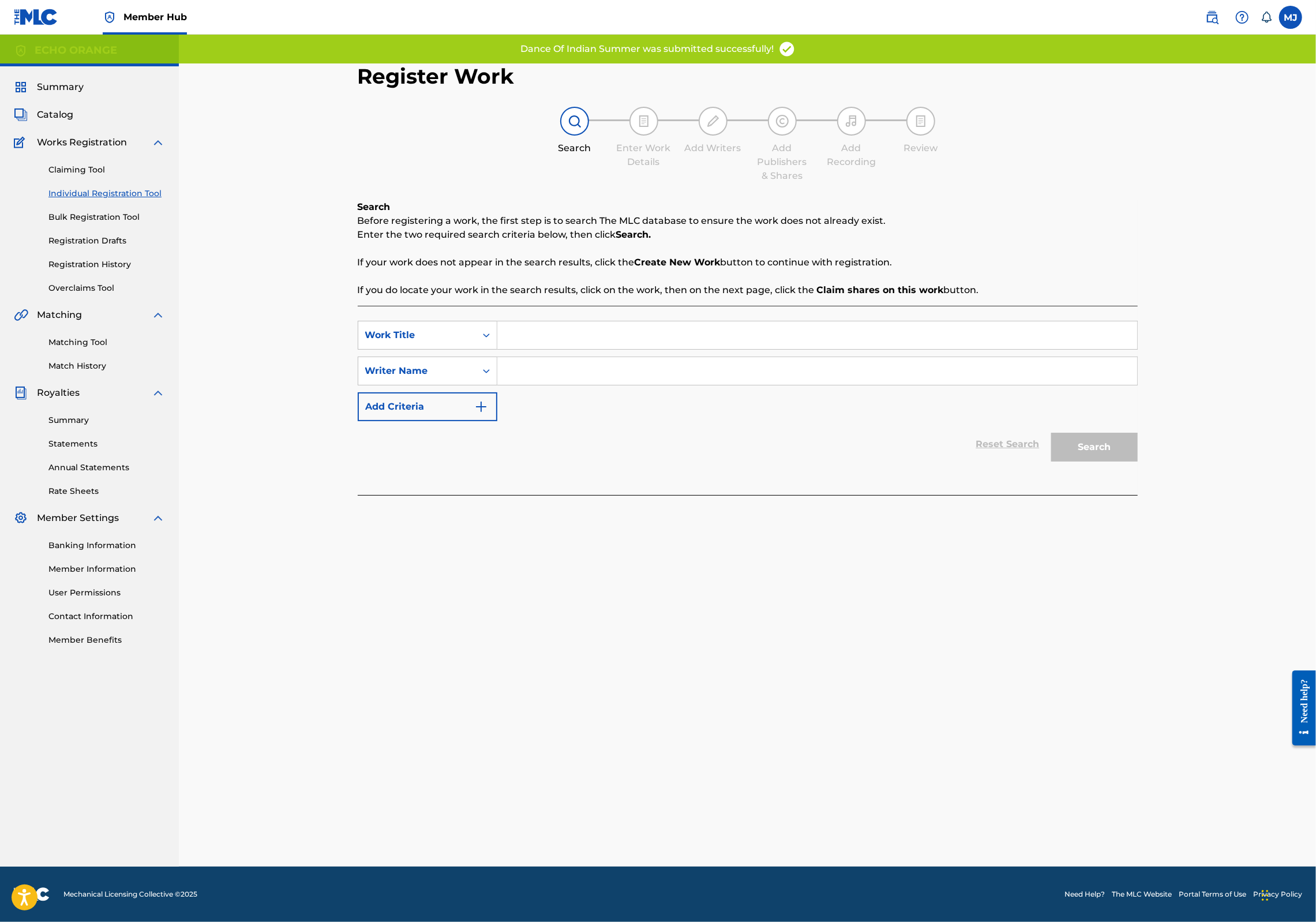
click at [522, 349] on input "Search Form" at bounding box center [818, 335] width 640 height 28
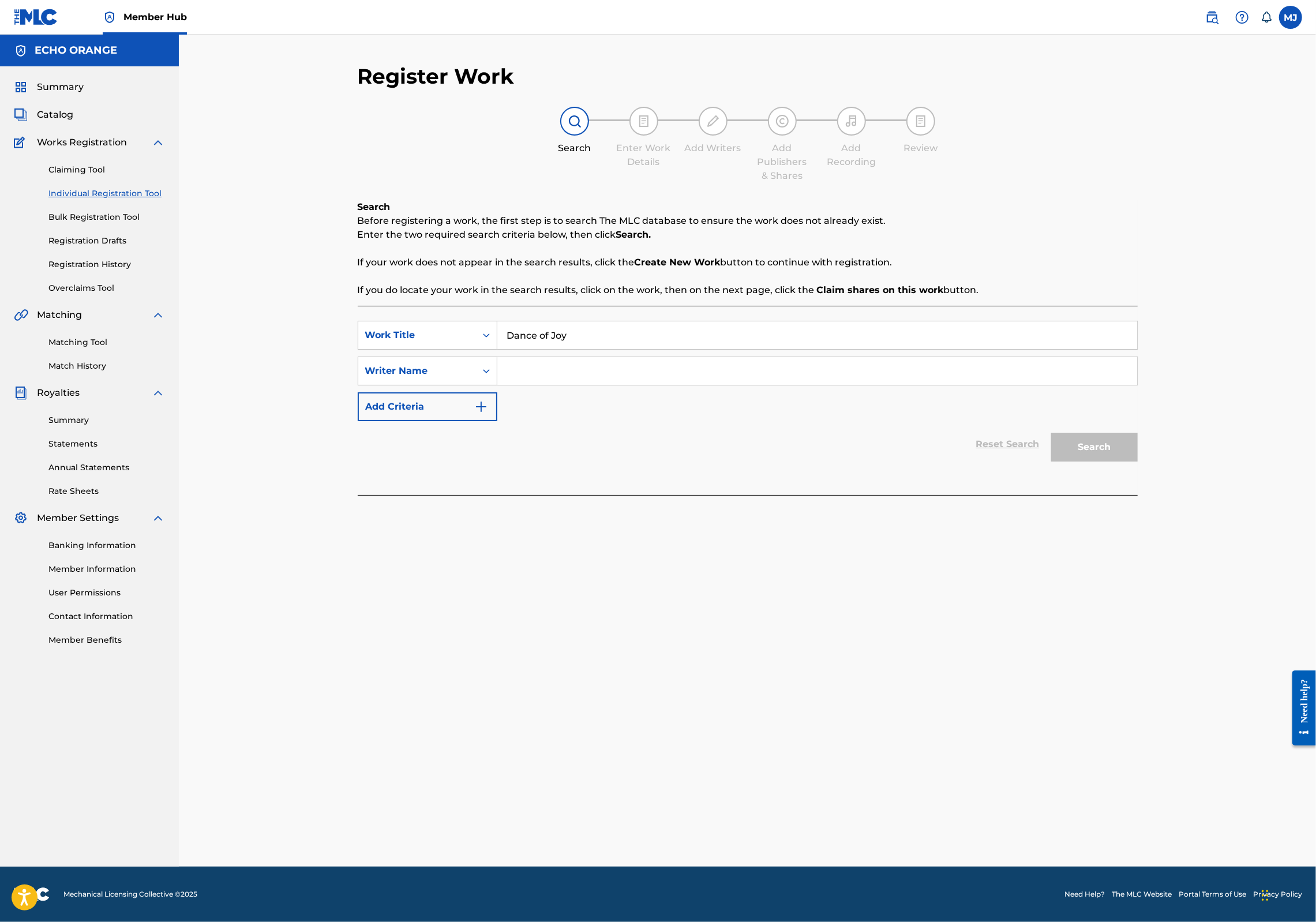
type input "Dance of Joy"
paste input "denis hekimian"
type input "denis hekimian"
click at [1138, 462] on button "Search" at bounding box center [1094, 447] width 86 height 29
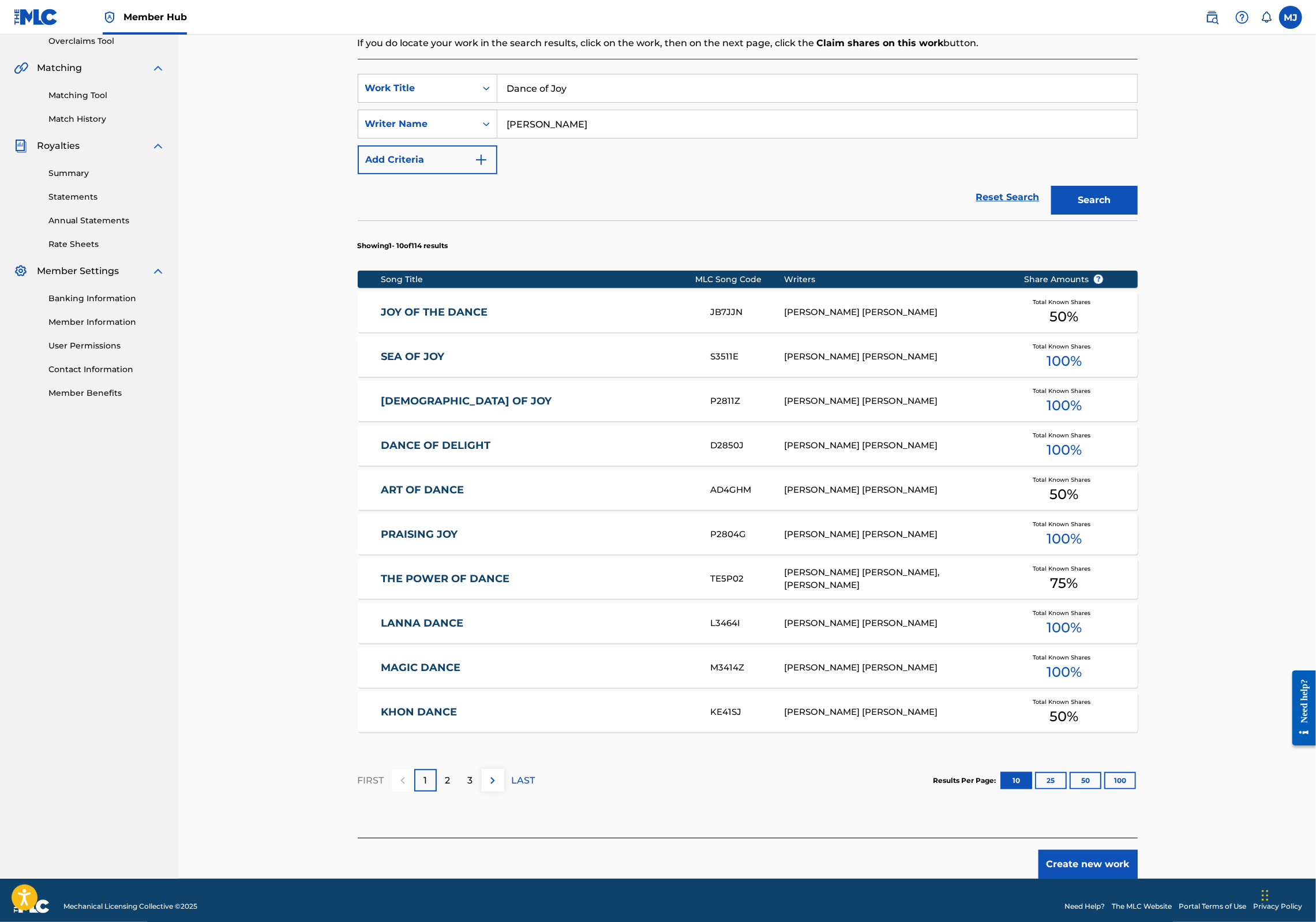
scroll to position [358, 0]
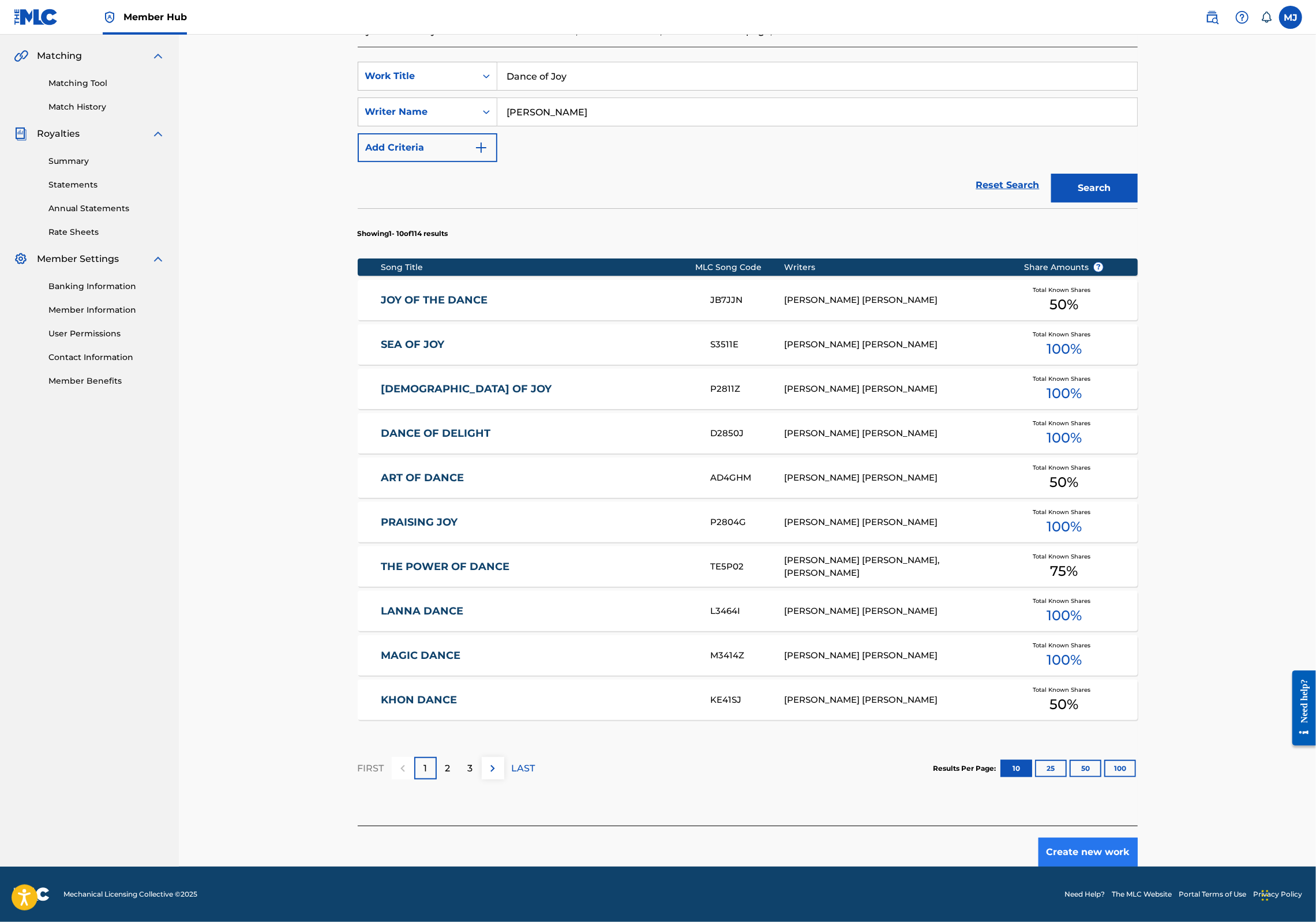
click at [1138, 845] on button "Create new work" at bounding box center [1089, 852] width 99 height 29
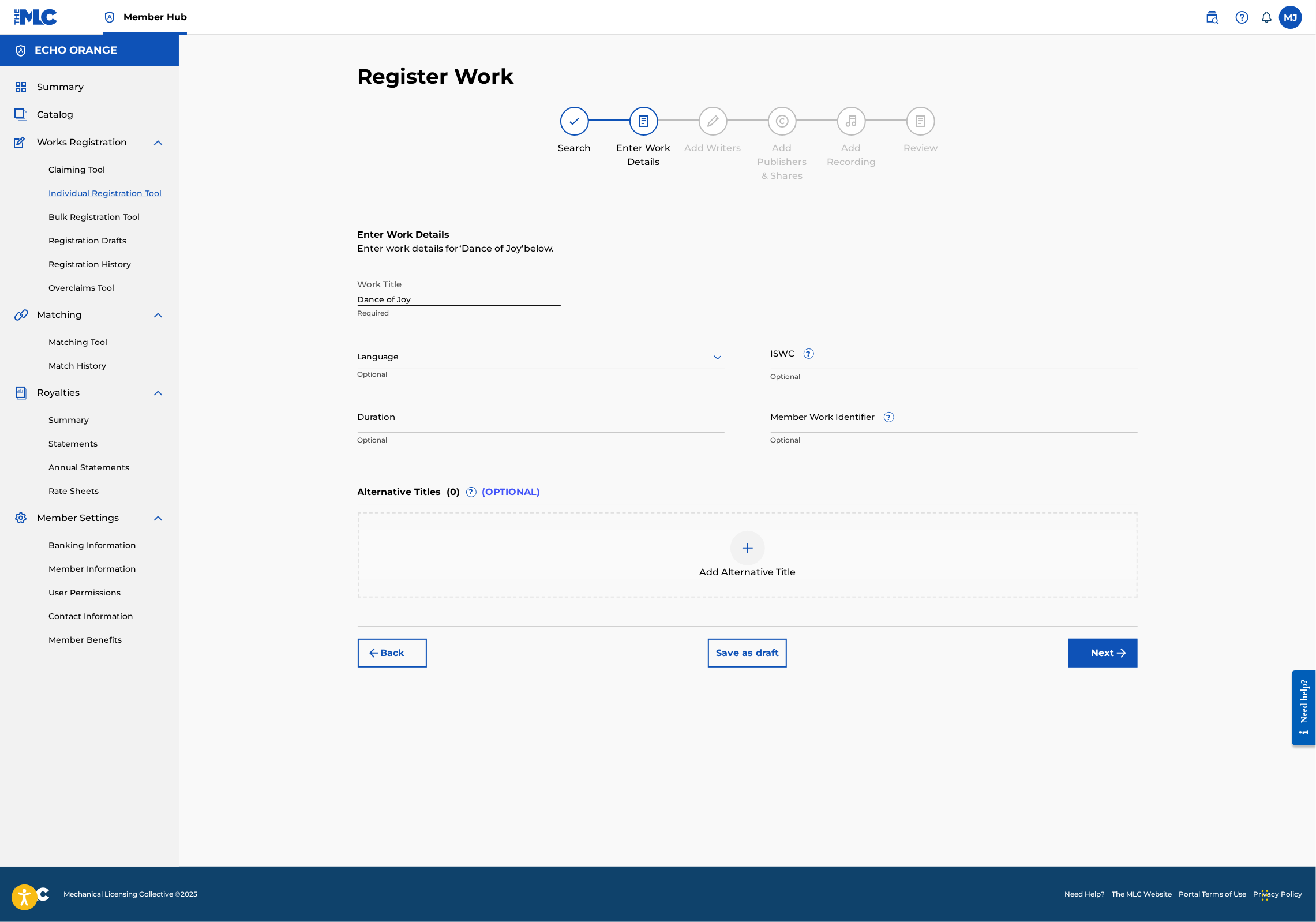
scroll to position [0, 0]
click at [1138, 667] on button "Next" at bounding box center [1104, 653] width 69 height 29
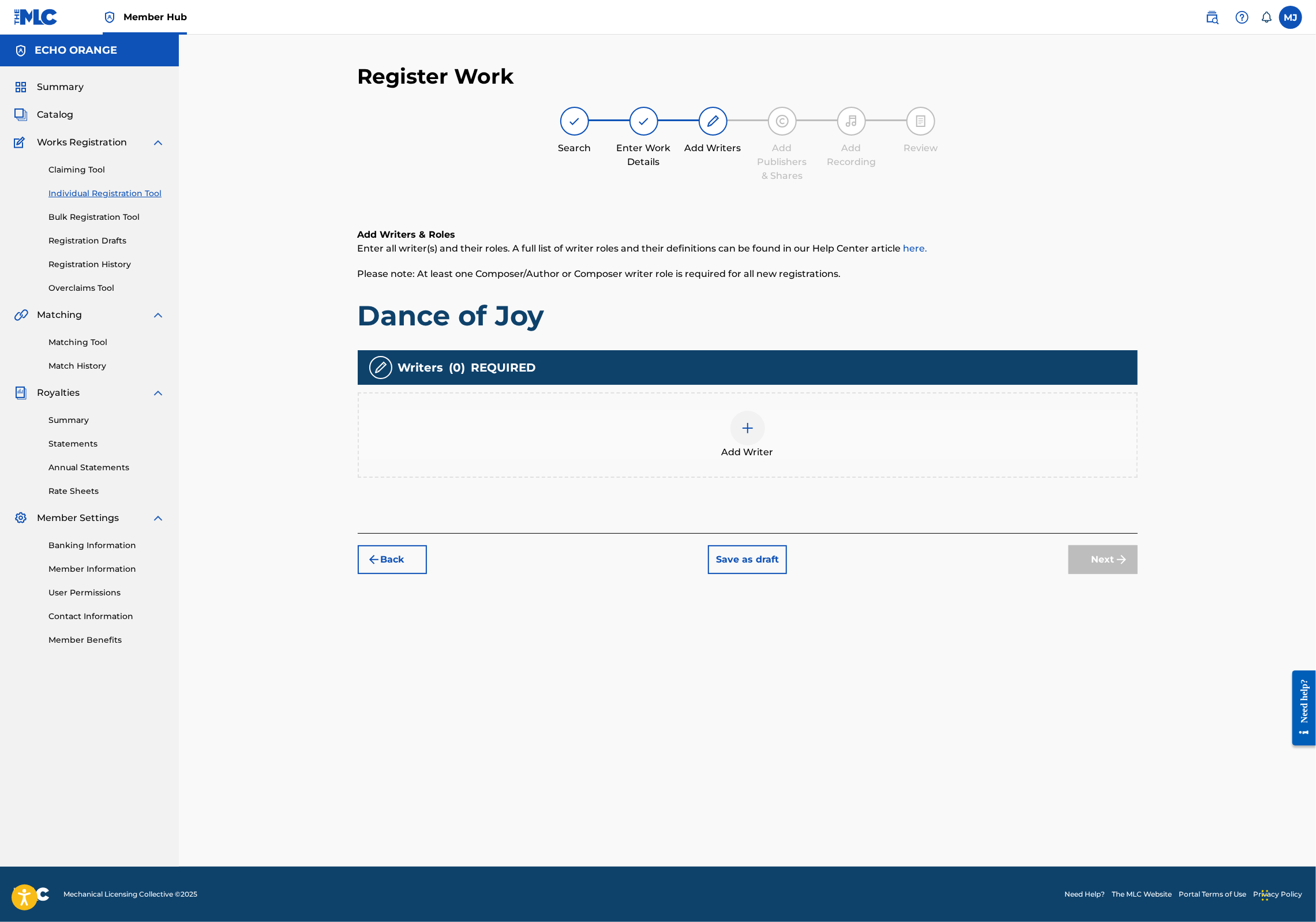
click at [803, 478] on div "Add Writer" at bounding box center [748, 435] width 780 height 86
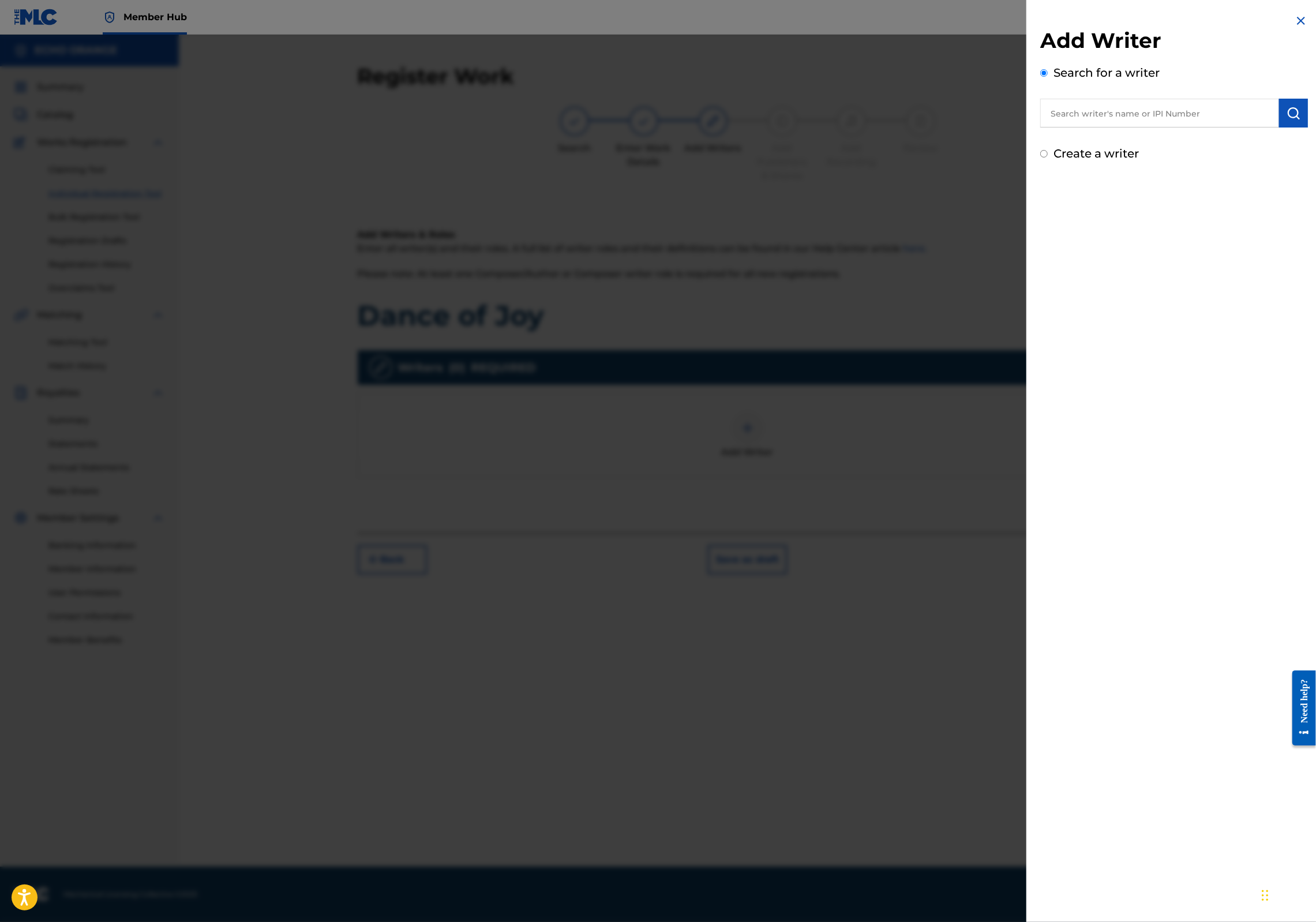
click at [1080, 128] on input "text" at bounding box center [1160, 113] width 239 height 29
paste input "denis hekimian"
type input "denis hekimian"
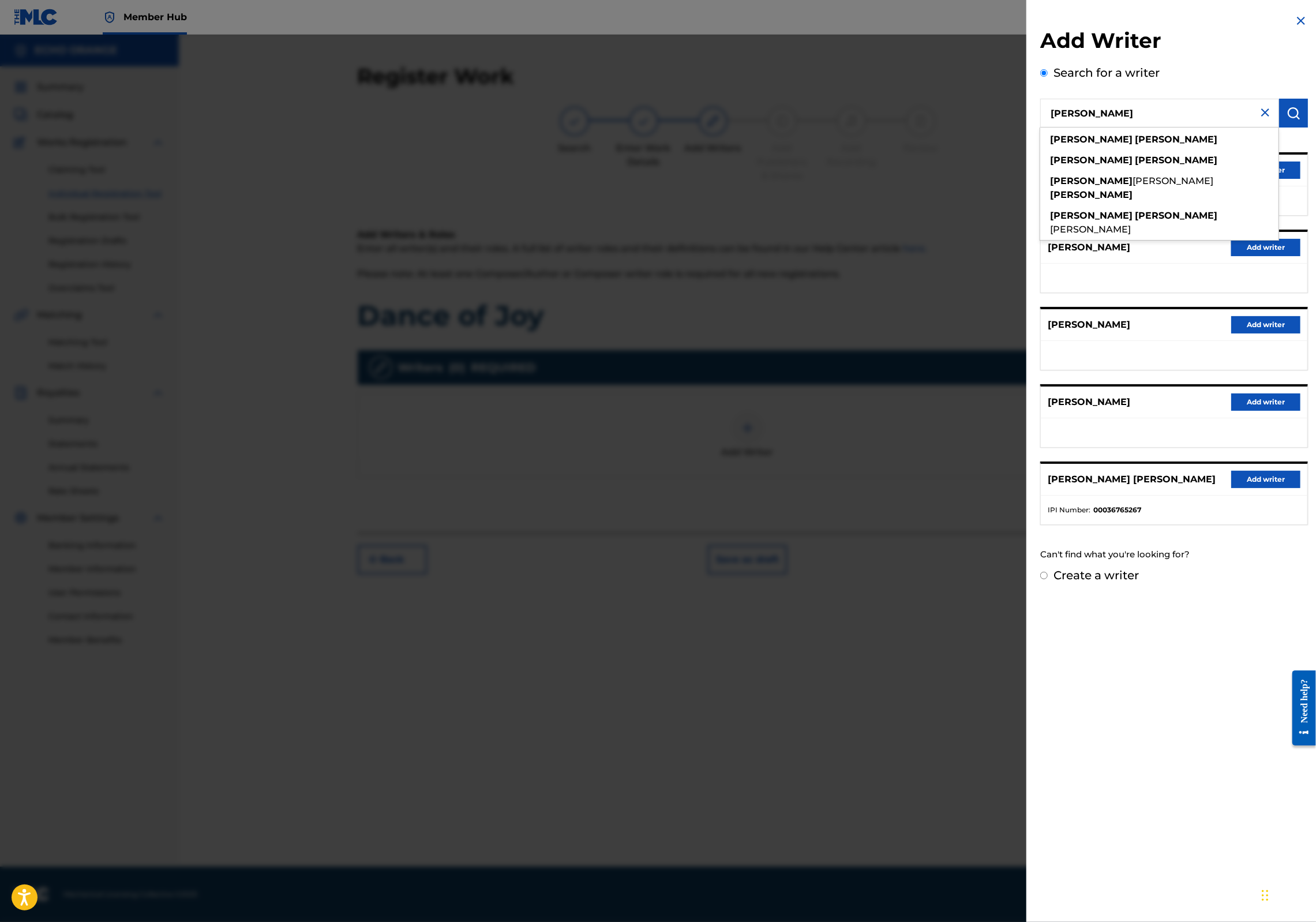
click at [1290, 186] on div "DENIS MARCEL HEKIMIAN Add writer" at bounding box center [1174, 170] width 267 height 32
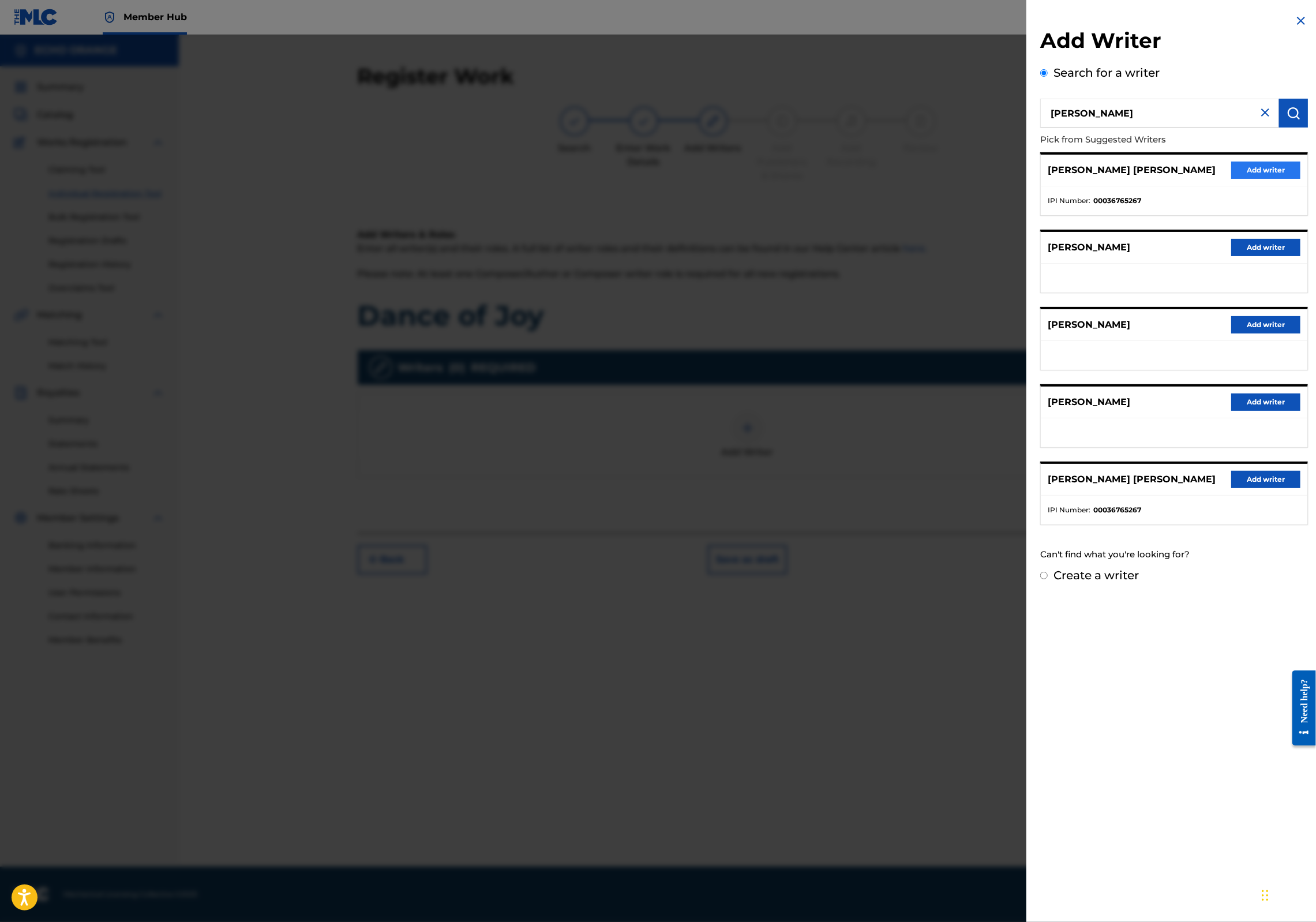
click at [1278, 179] on button "Add writer" at bounding box center [1266, 170] width 69 height 17
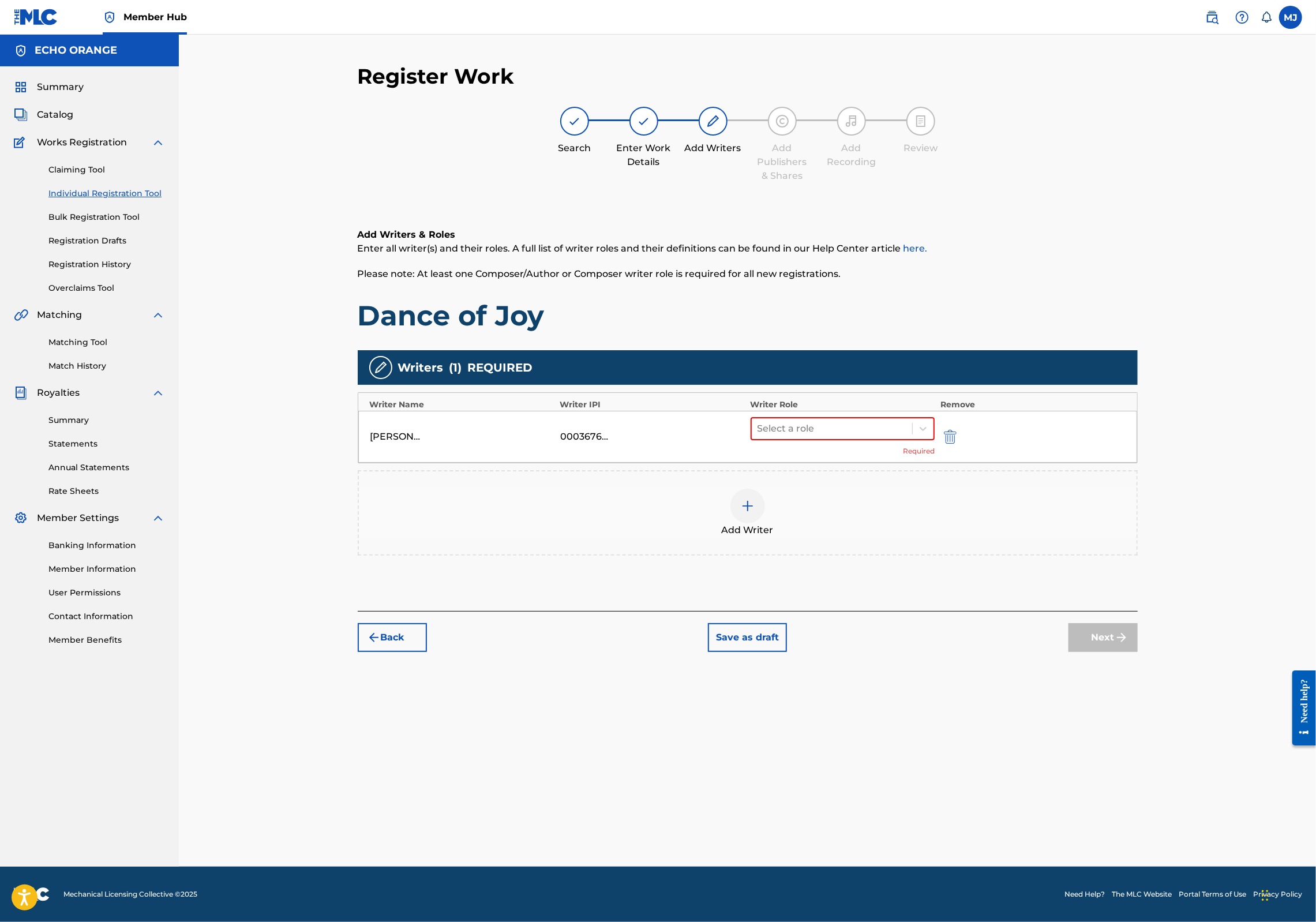
drag, startPoint x: 899, startPoint y: 451, endPoint x: 896, endPoint y: 459, distance: 8.5
click at [899, 411] on div "Writer Role" at bounding box center [843, 405] width 185 height 12
click at [885, 437] on div at bounding box center [832, 429] width 149 height 17
click at [857, 586] on div "Composer" at bounding box center [880, 595] width 222 height 23
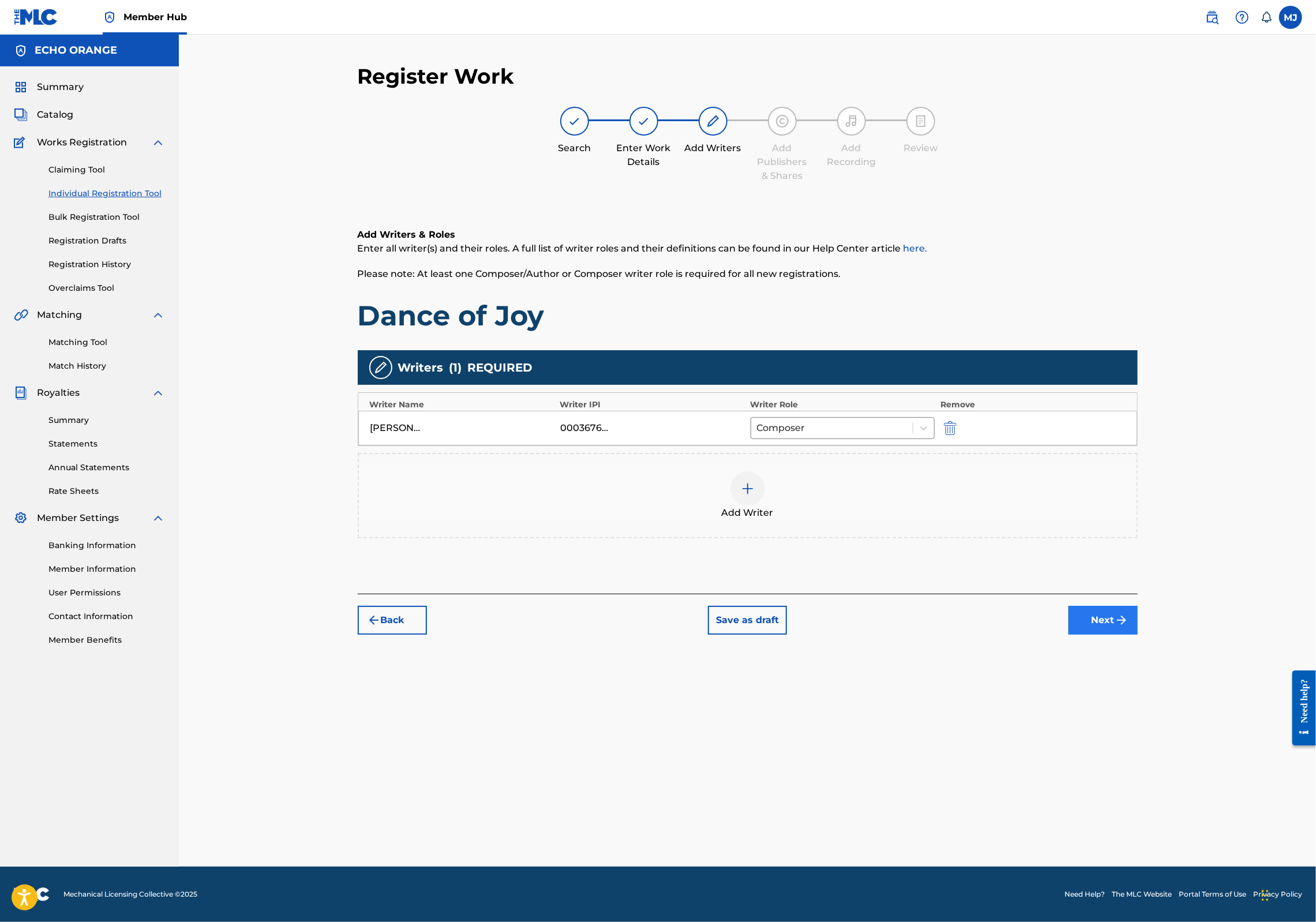
click at [1138, 635] on button "Next" at bounding box center [1104, 620] width 69 height 29
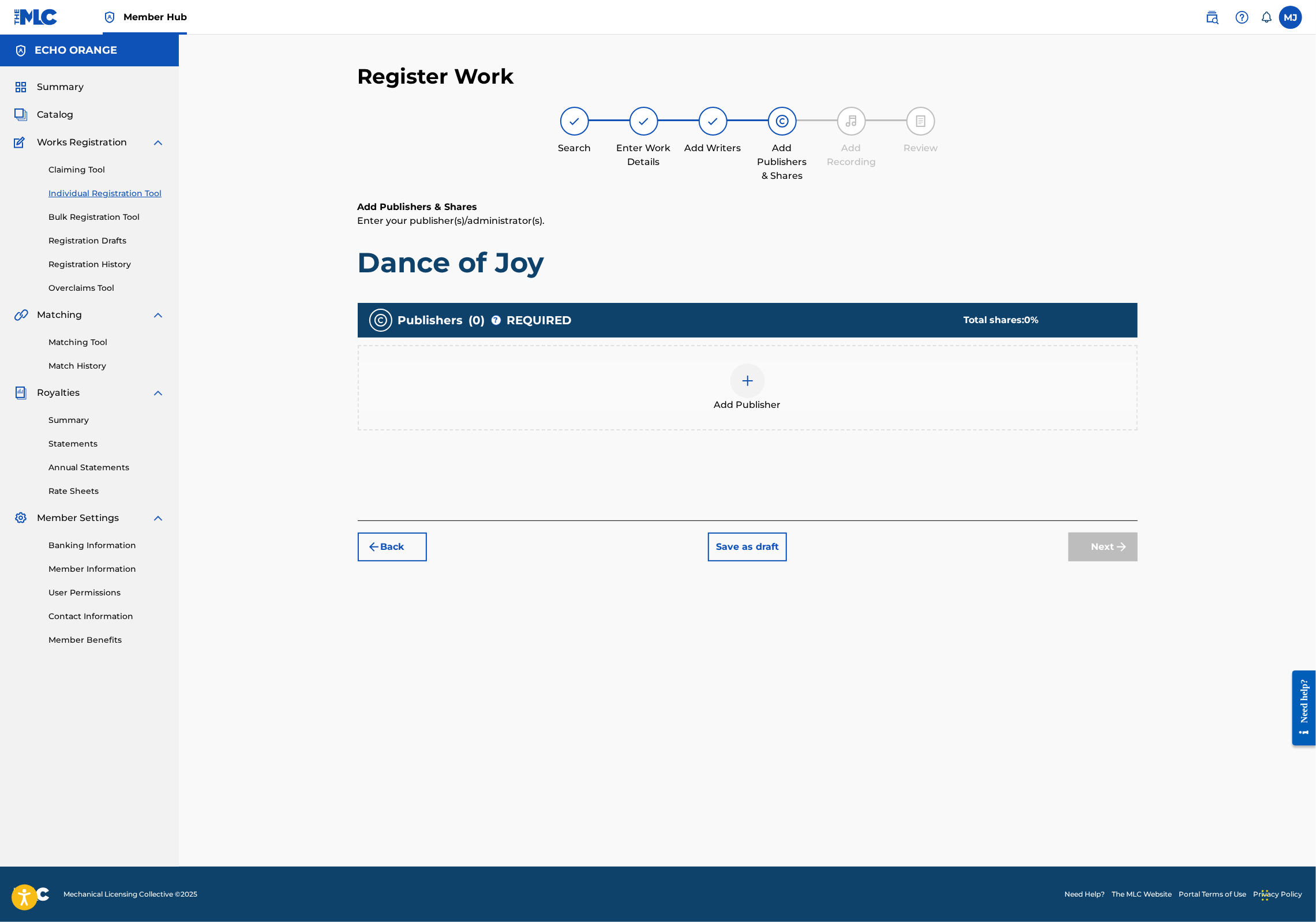
click at [872, 412] on div "Add Publisher" at bounding box center [748, 387] width 778 height 49
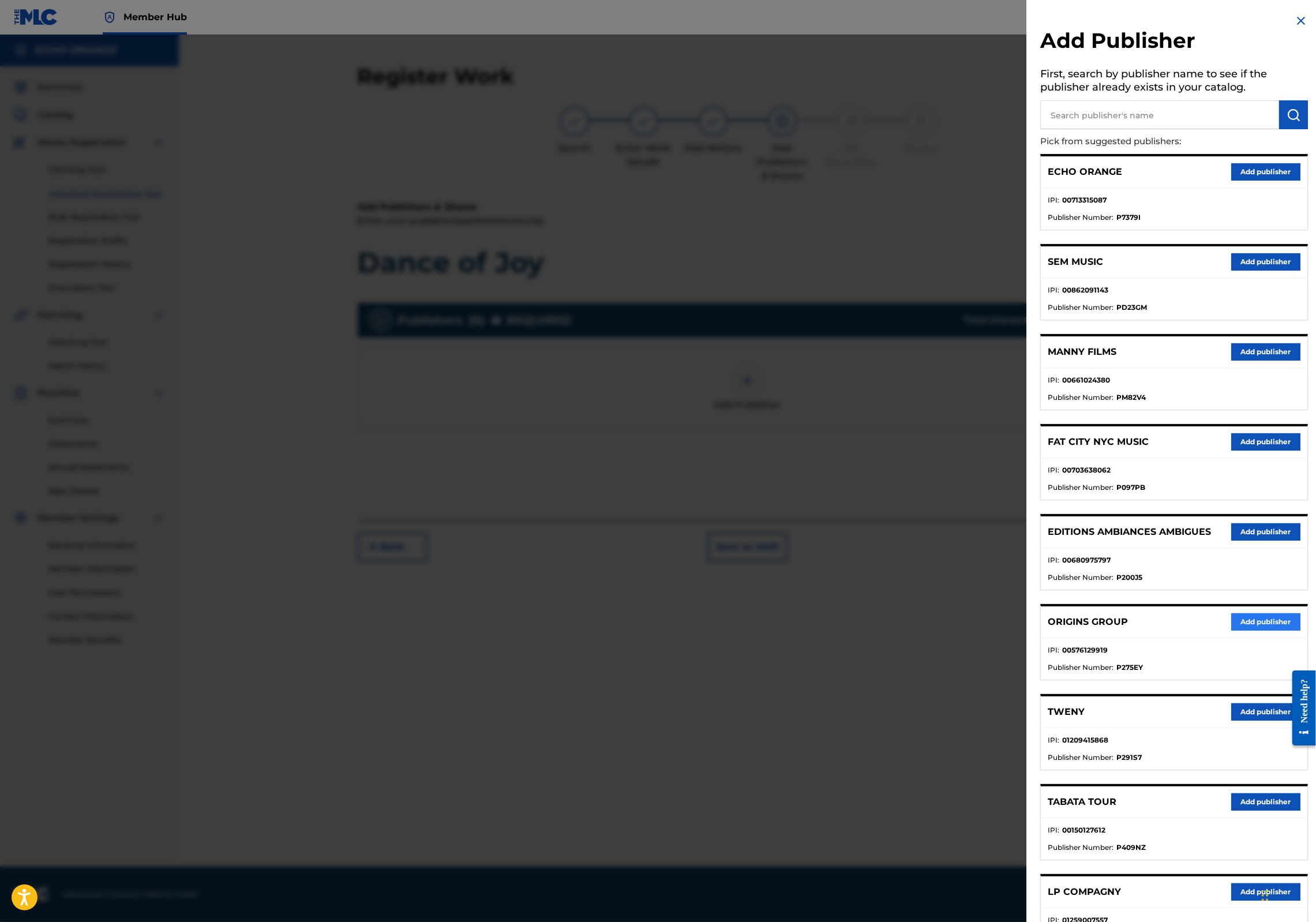
click at [1260, 631] on button "Add publisher" at bounding box center [1266, 622] width 69 height 17
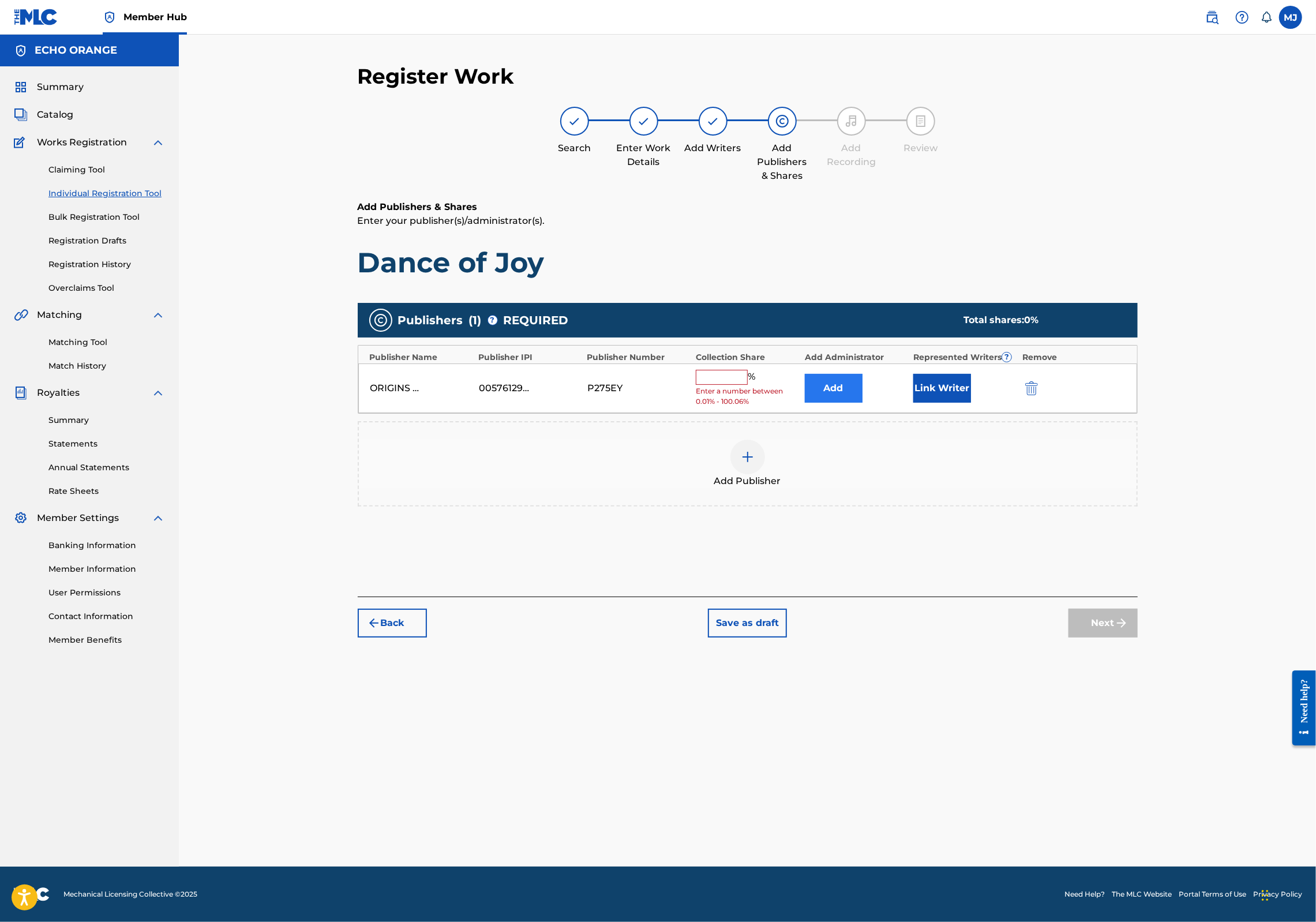
click at [859, 403] on button "Add" at bounding box center [833, 388] width 58 height 29
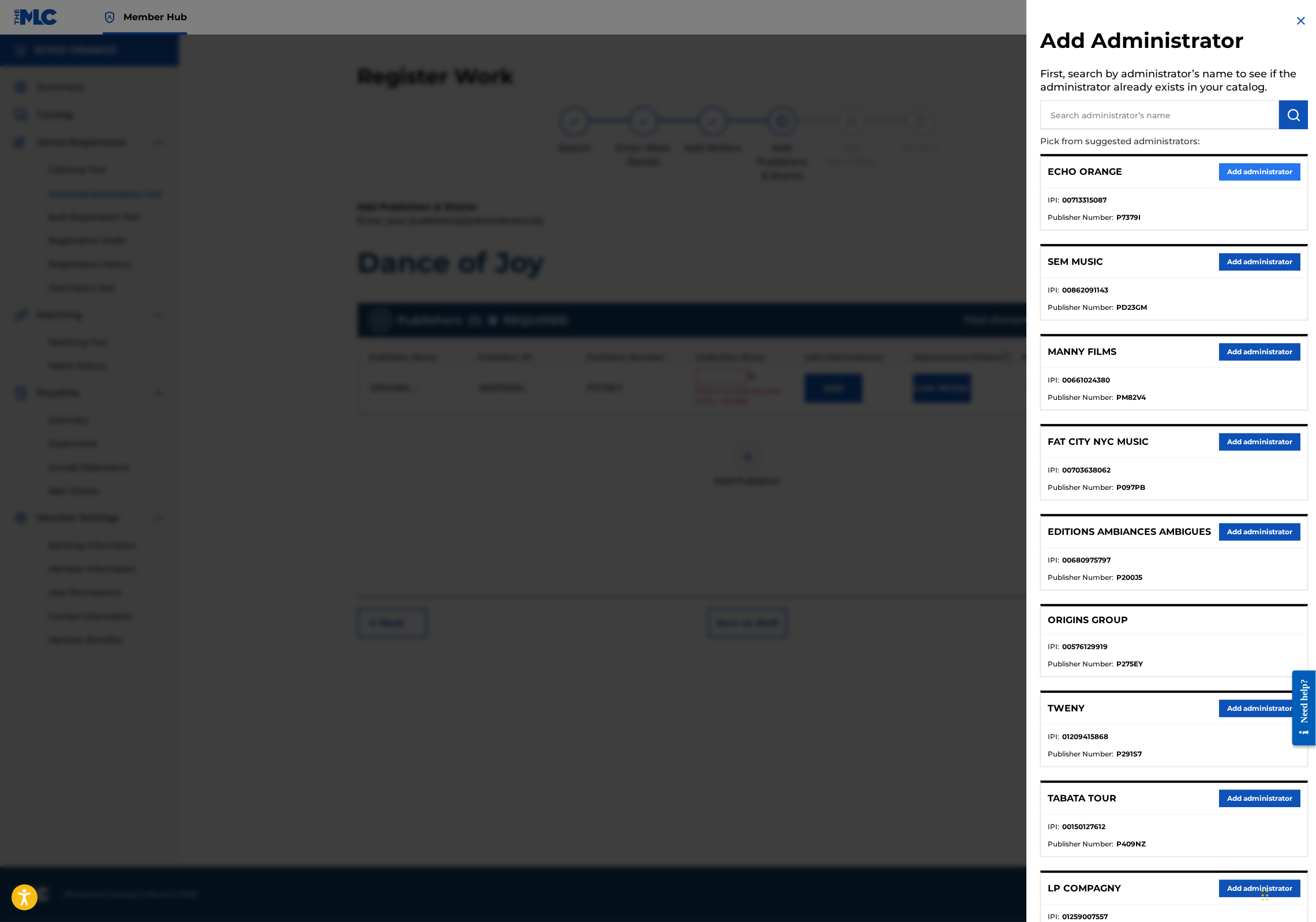
click at [1240, 181] on button "Add administrator" at bounding box center [1260, 172] width 81 height 17
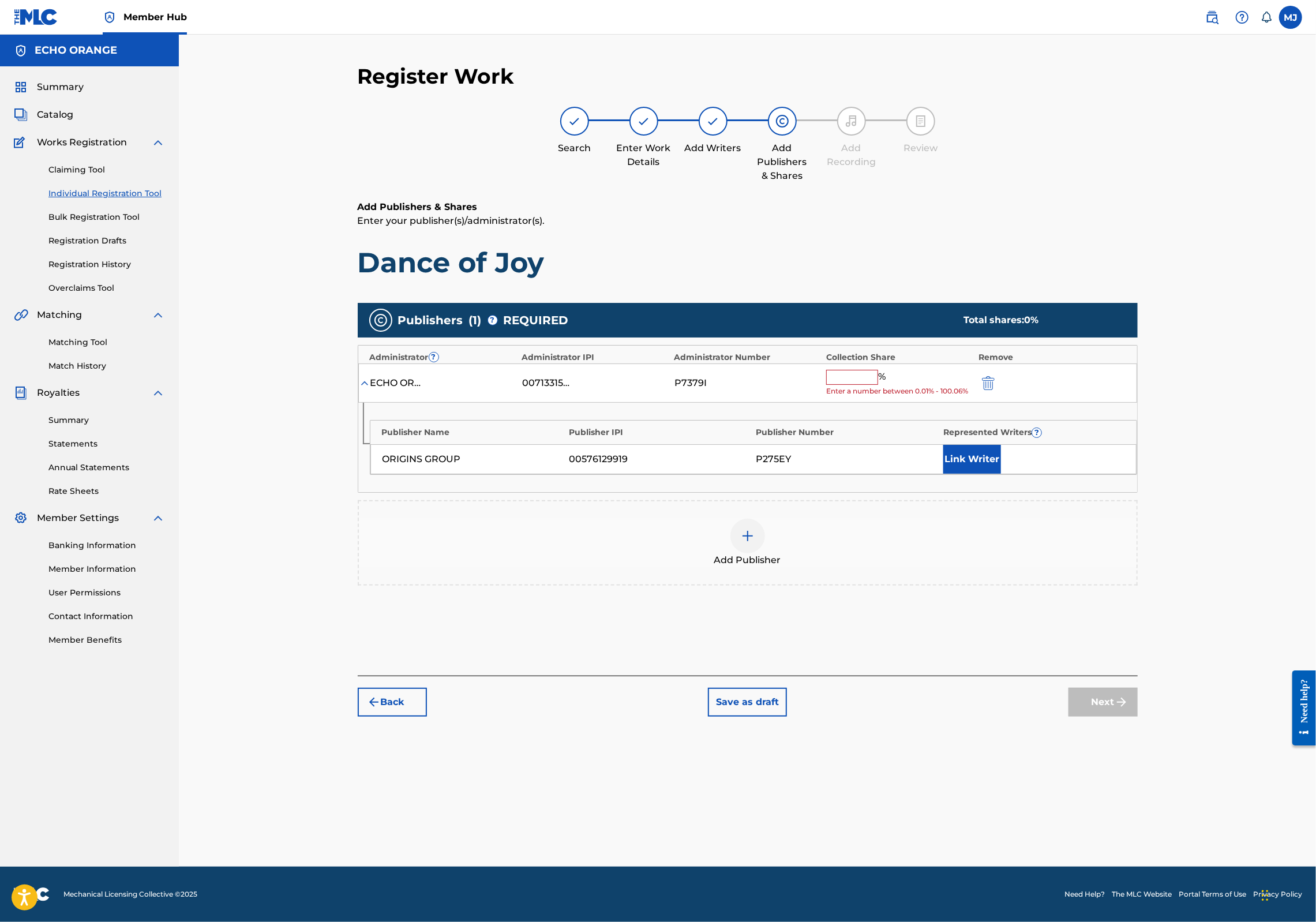
click at [869, 385] on input "text" at bounding box center [852, 378] width 52 height 15
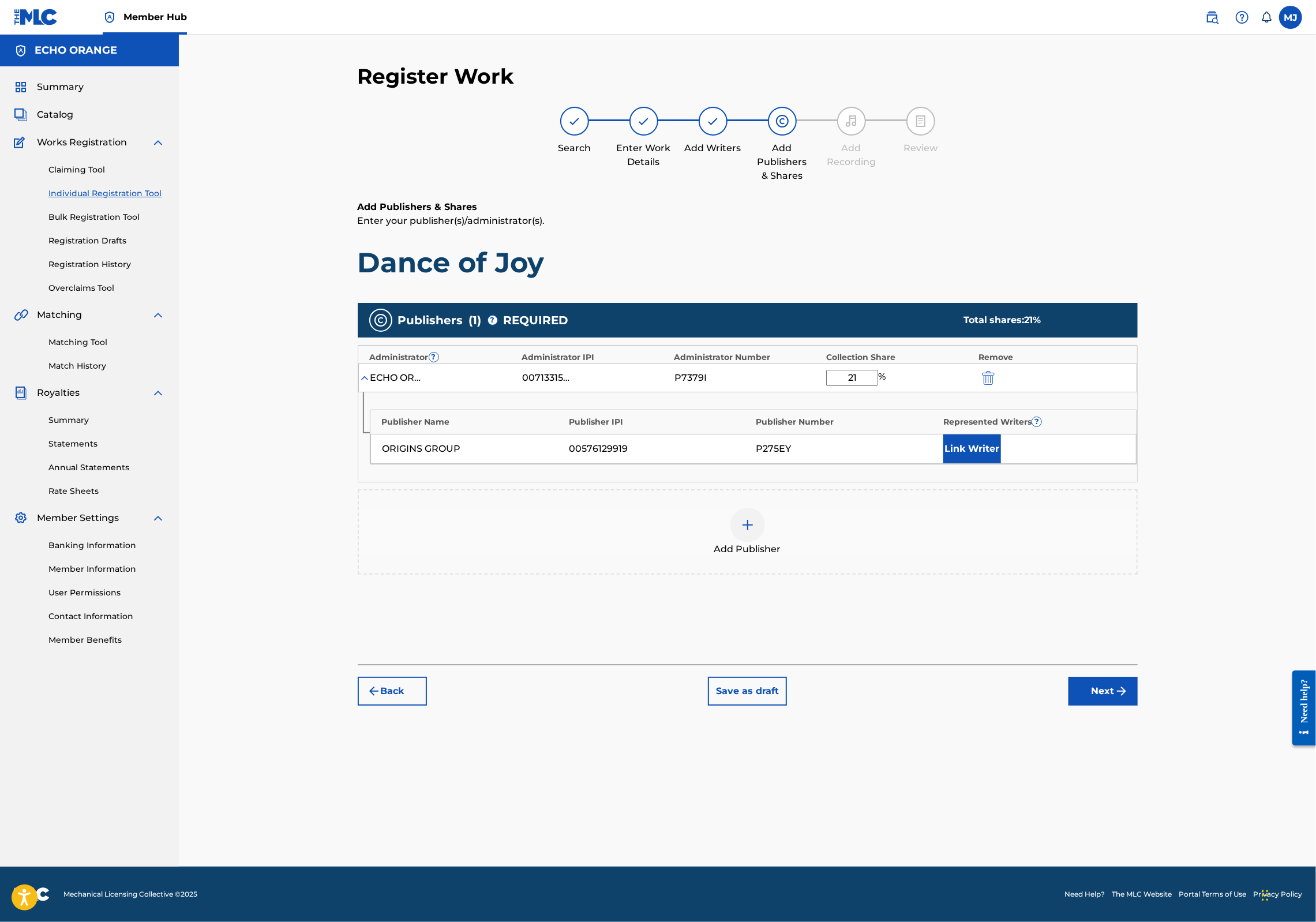
type input "2"
type input "100"
click at [1001, 463] on button "Link Writer" at bounding box center [972, 449] width 58 height 29
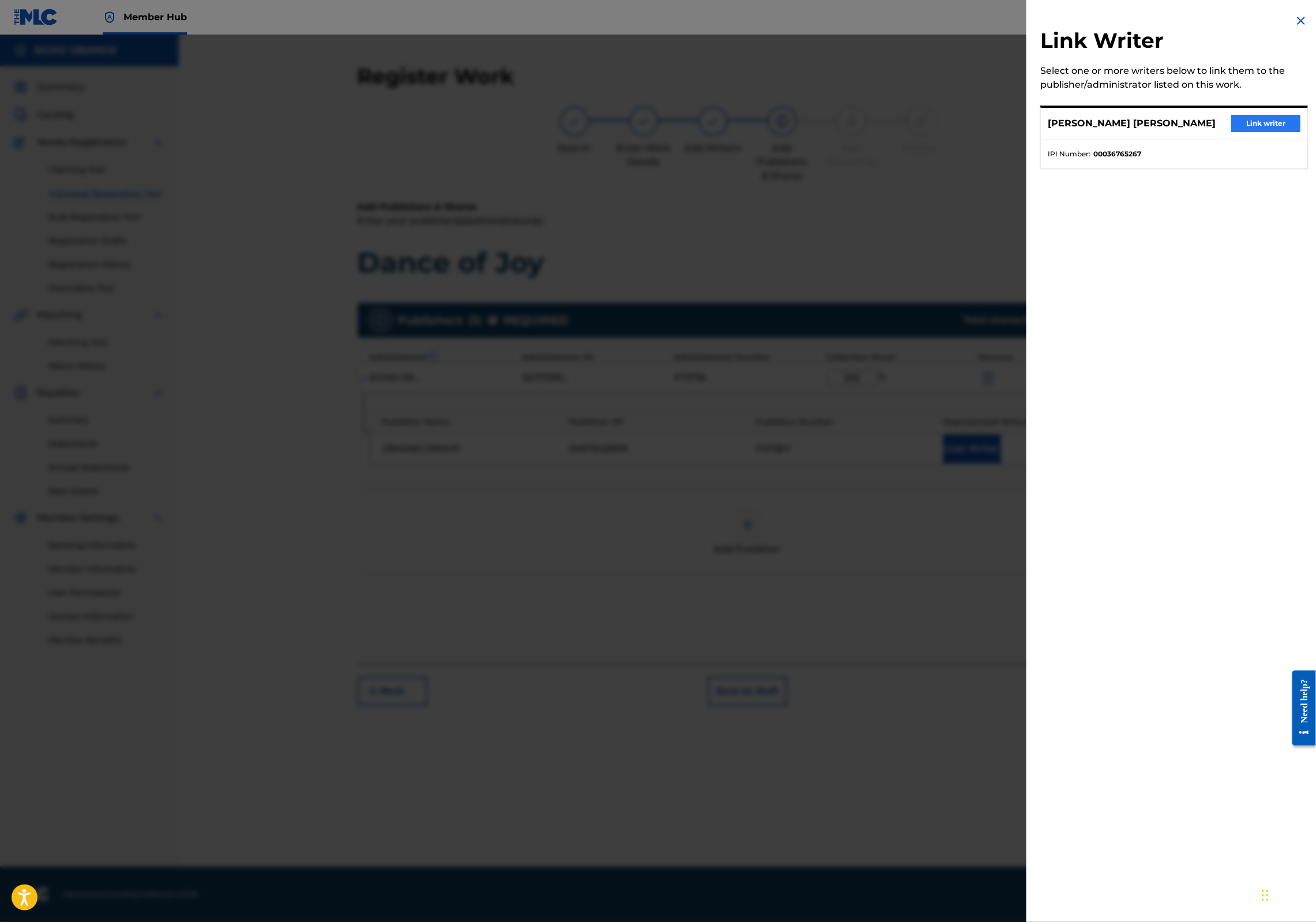
click at [1239, 132] on button "Link writer" at bounding box center [1266, 123] width 69 height 17
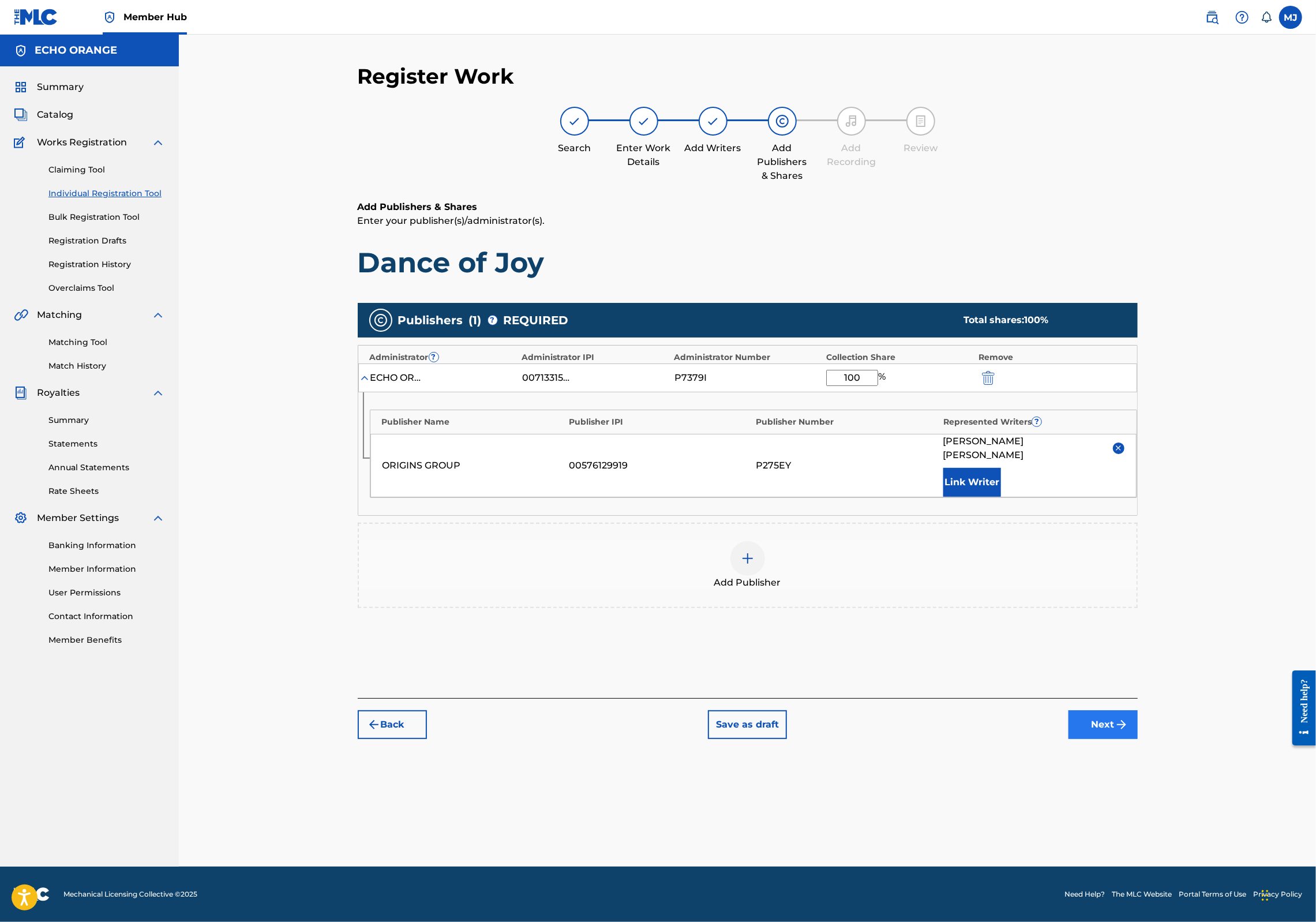
click at [1128, 732] on img "submit" at bounding box center [1122, 725] width 14 height 14
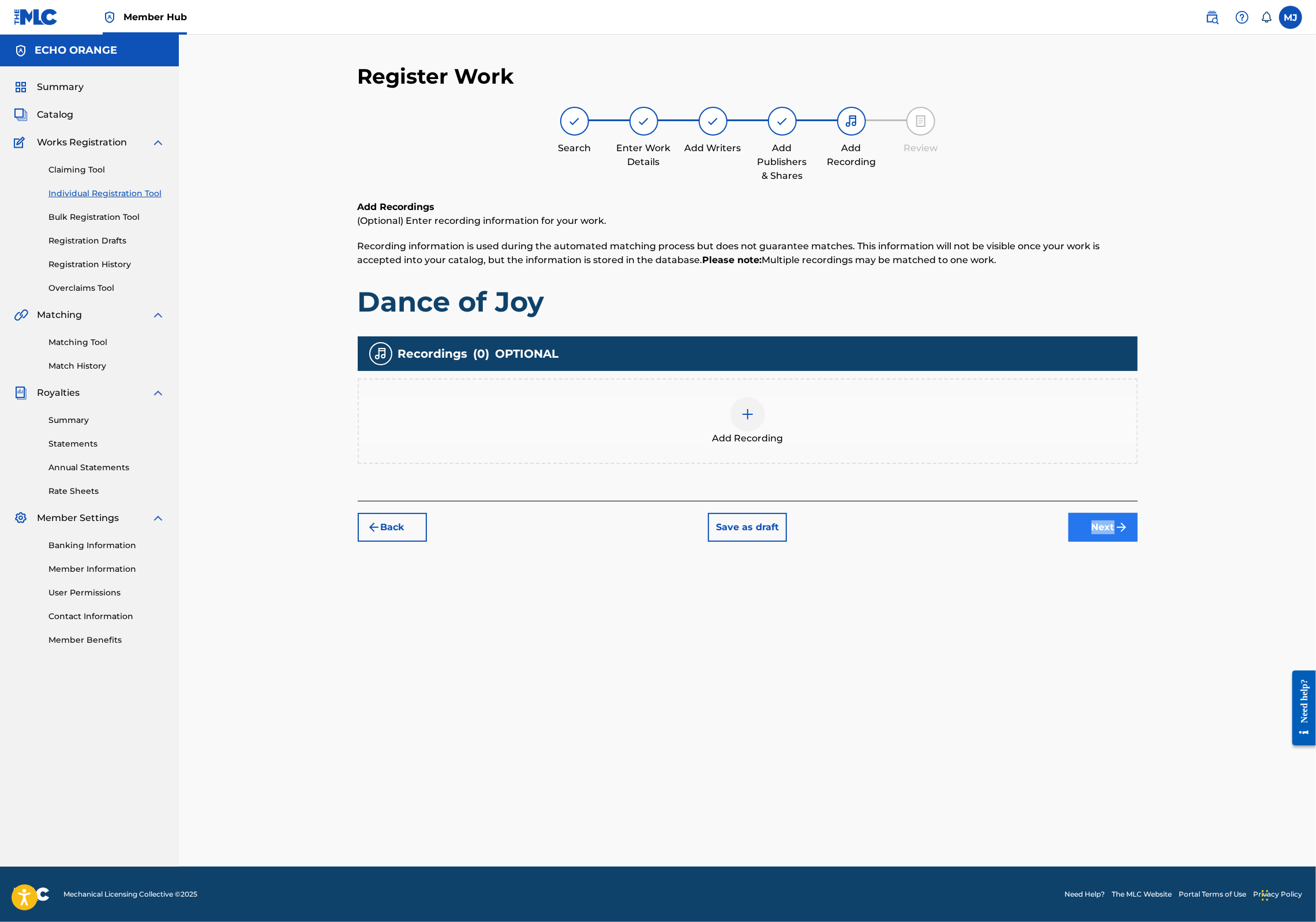
drag, startPoint x: 1146, startPoint y: 595, endPoint x: 1152, endPoint y: 595, distance: 6.0
click at [1138, 542] on div "Back Save as draft Next" at bounding box center [748, 521] width 780 height 41
click at [1138, 542] on button "Next" at bounding box center [1104, 527] width 69 height 29
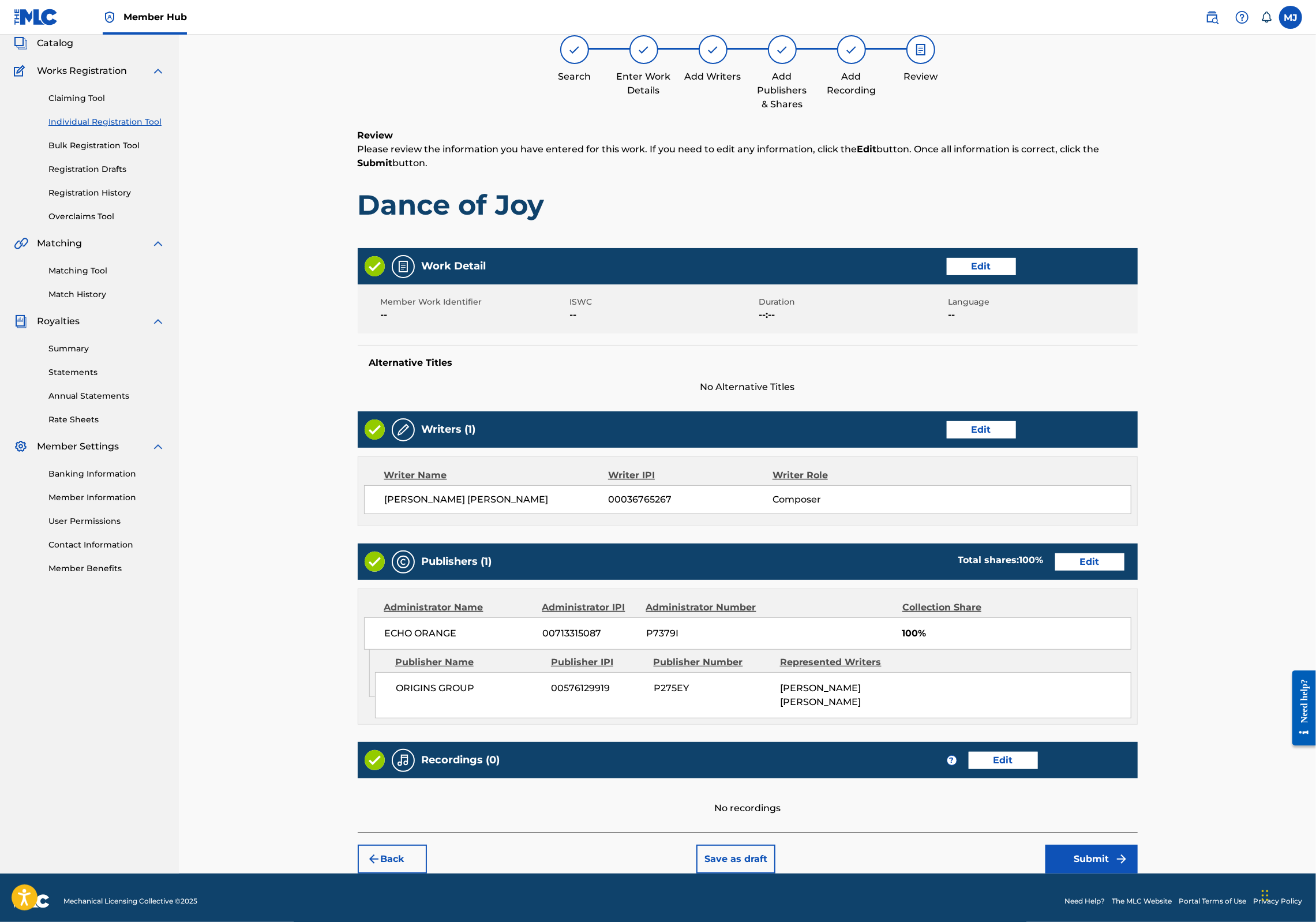
scroll to position [186, 0]
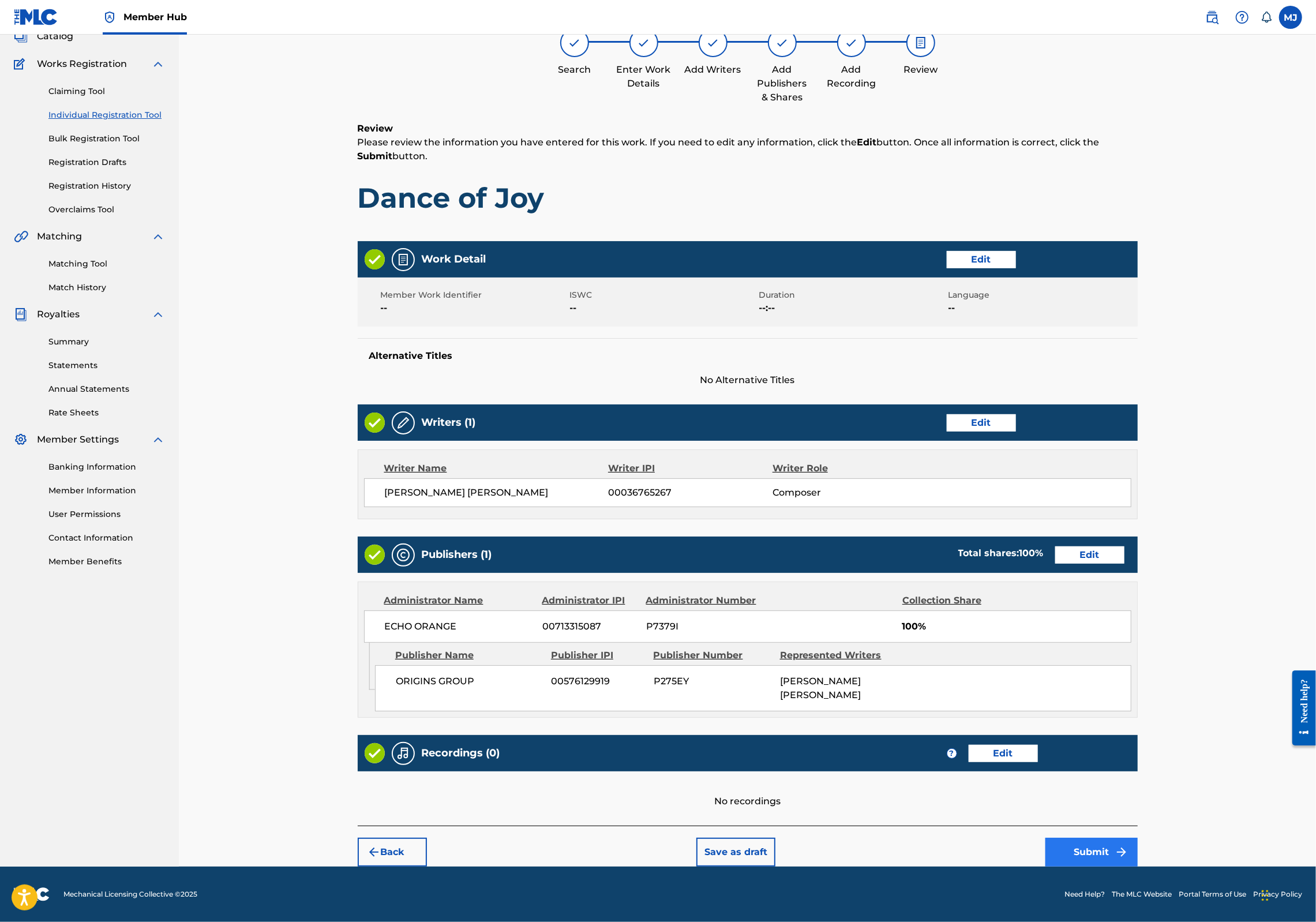
drag, startPoint x: 1167, startPoint y: 822, endPoint x: 1171, endPoint y: 835, distance: 13.6
click at [1138, 826] on div "Back Save as draft Submit" at bounding box center [748, 846] width 780 height 41
click at [1138, 838] on button "Submit" at bounding box center [1092, 852] width 92 height 29
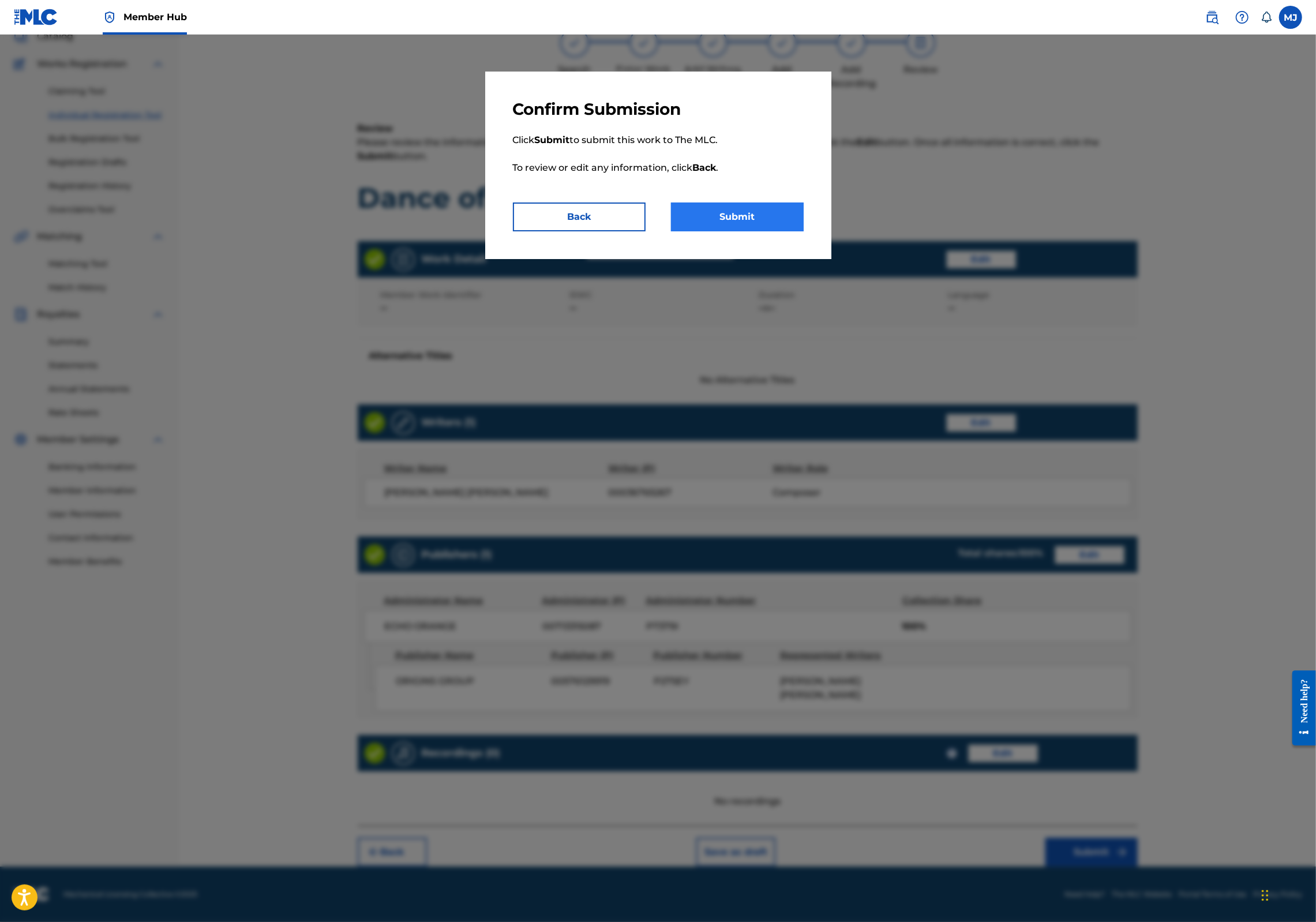
click at [800, 231] on button "Submit" at bounding box center [737, 217] width 133 height 29
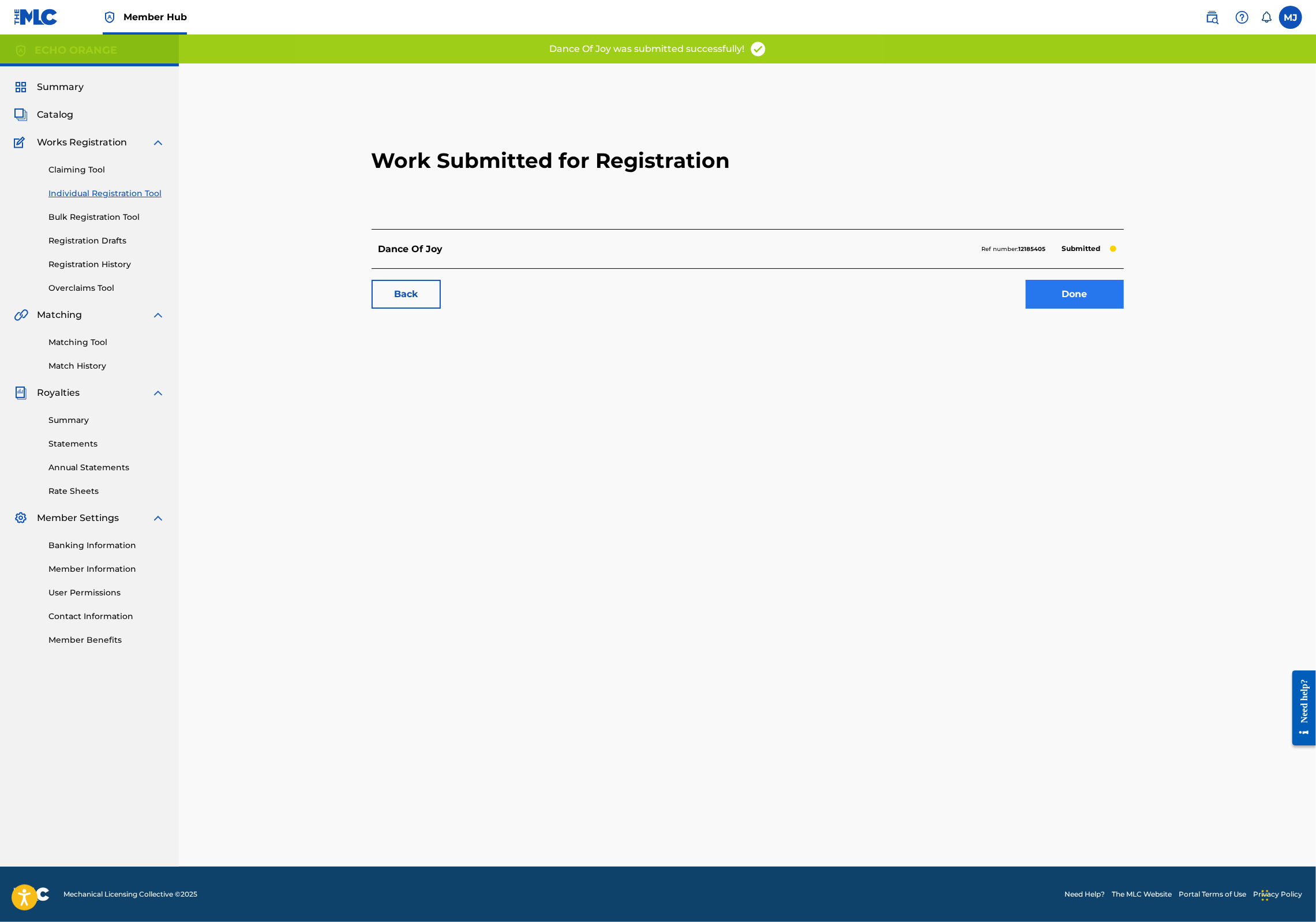
click at [1124, 309] on link "Done" at bounding box center [1075, 294] width 98 height 29
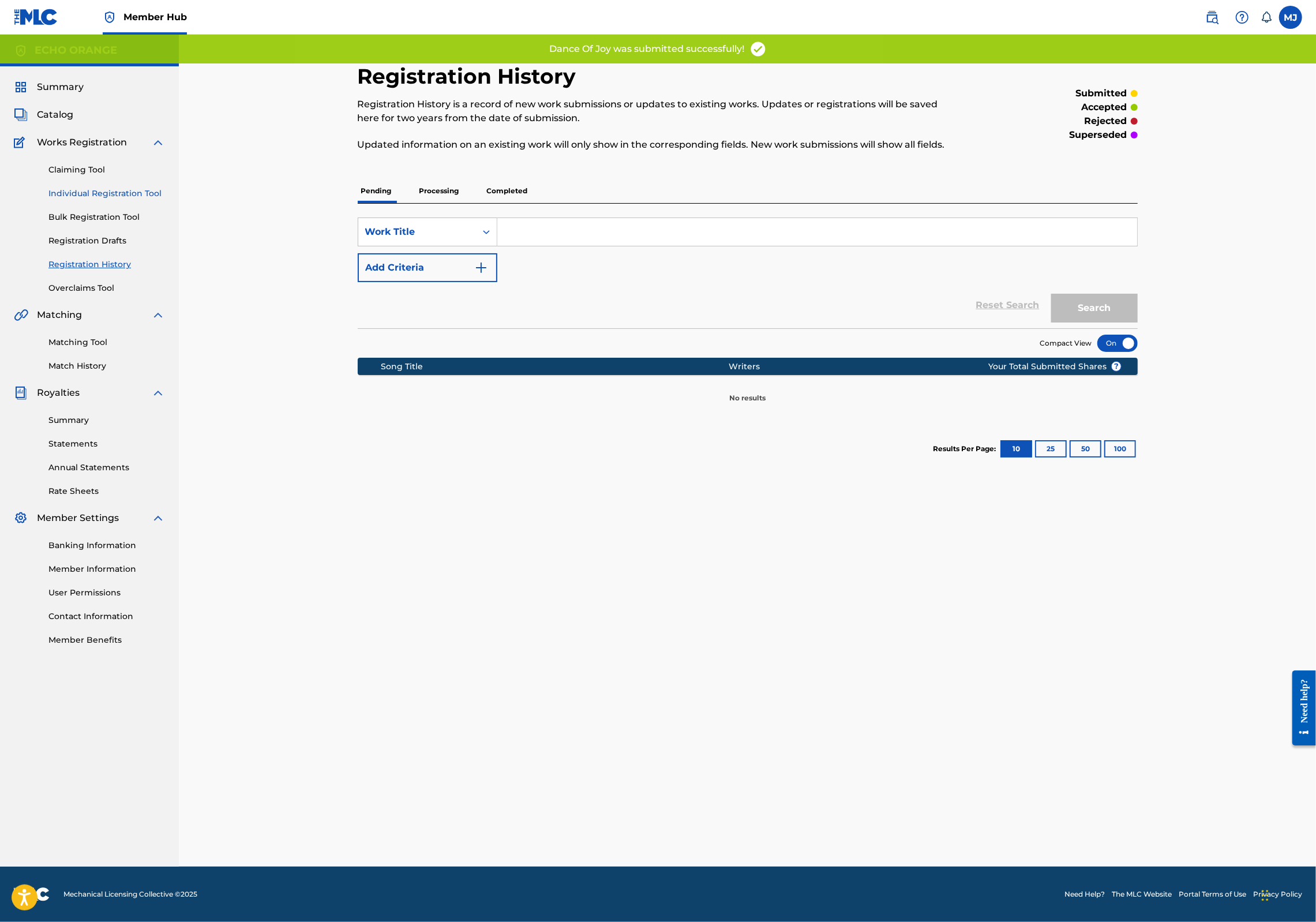
click at [165, 200] on link "Individual Registration Tool" at bounding box center [107, 194] width 116 height 12
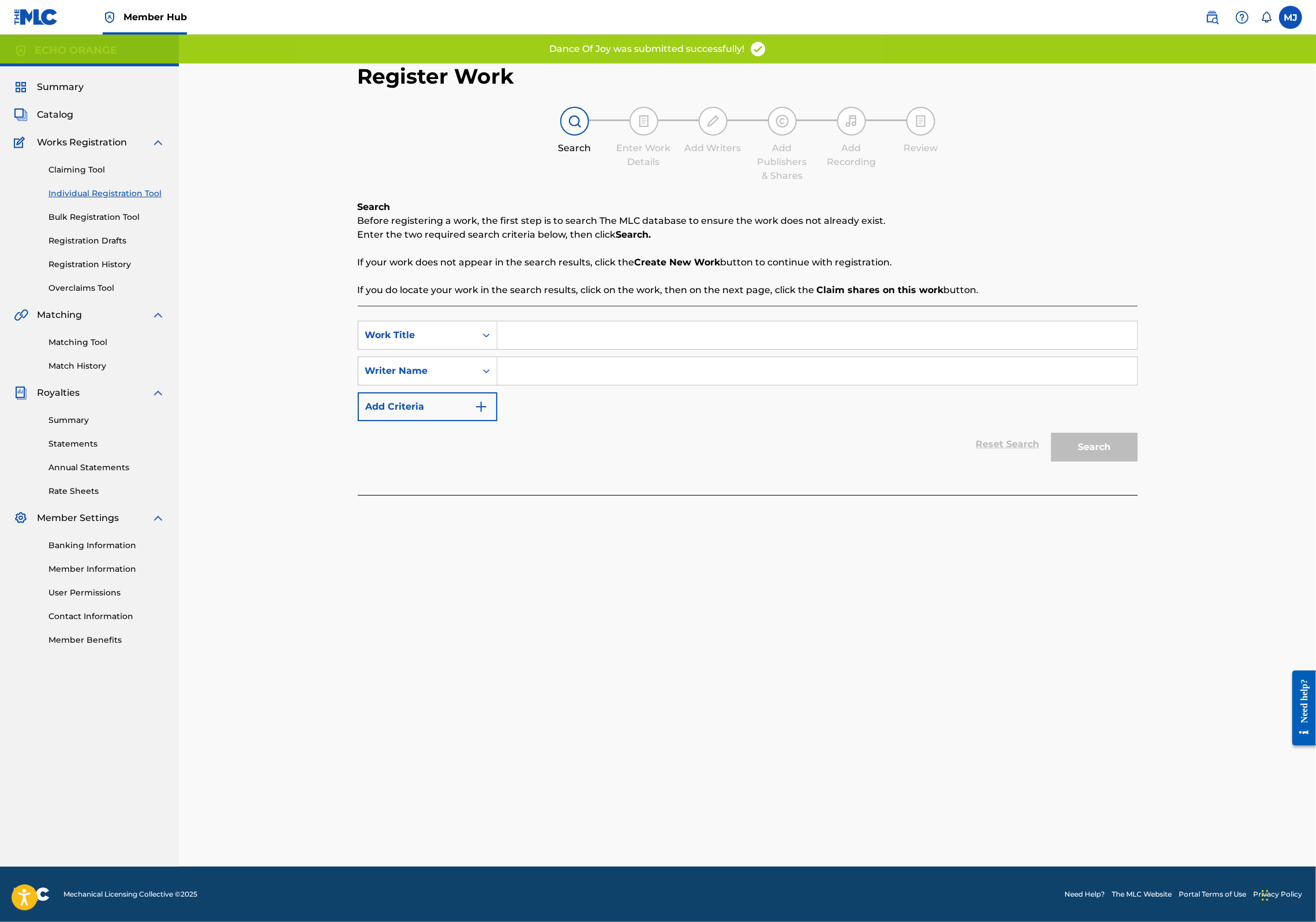
click at [513, 349] on input "Search Form" at bounding box center [818, 335] width 640 height 28
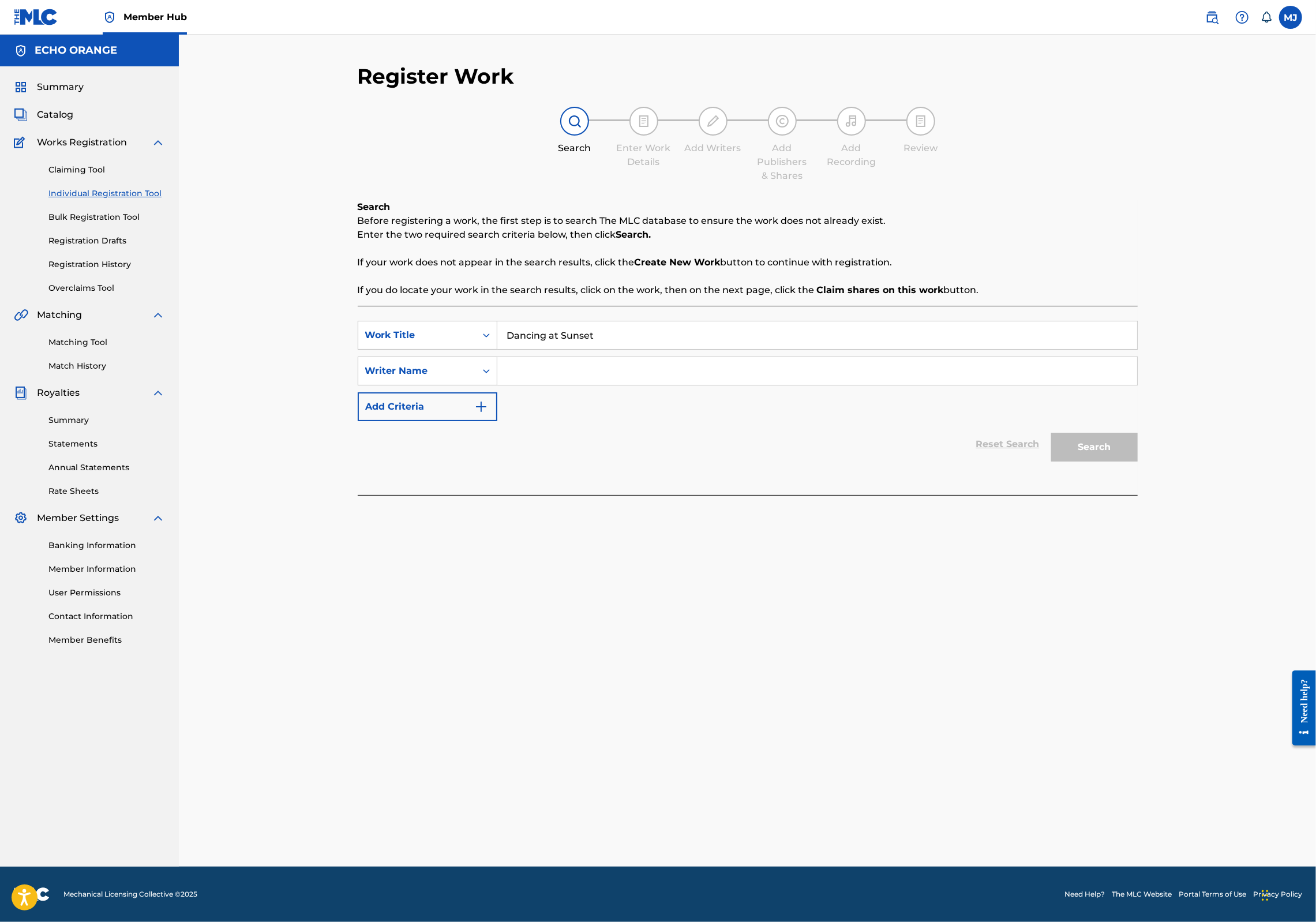
type input "Dancing at Sunset"
paste input "denis hekimian"
type input "denis hekimian"
click at [1138, 462] on button "Search" at bounding box center [1094, 447] width 86 height 29
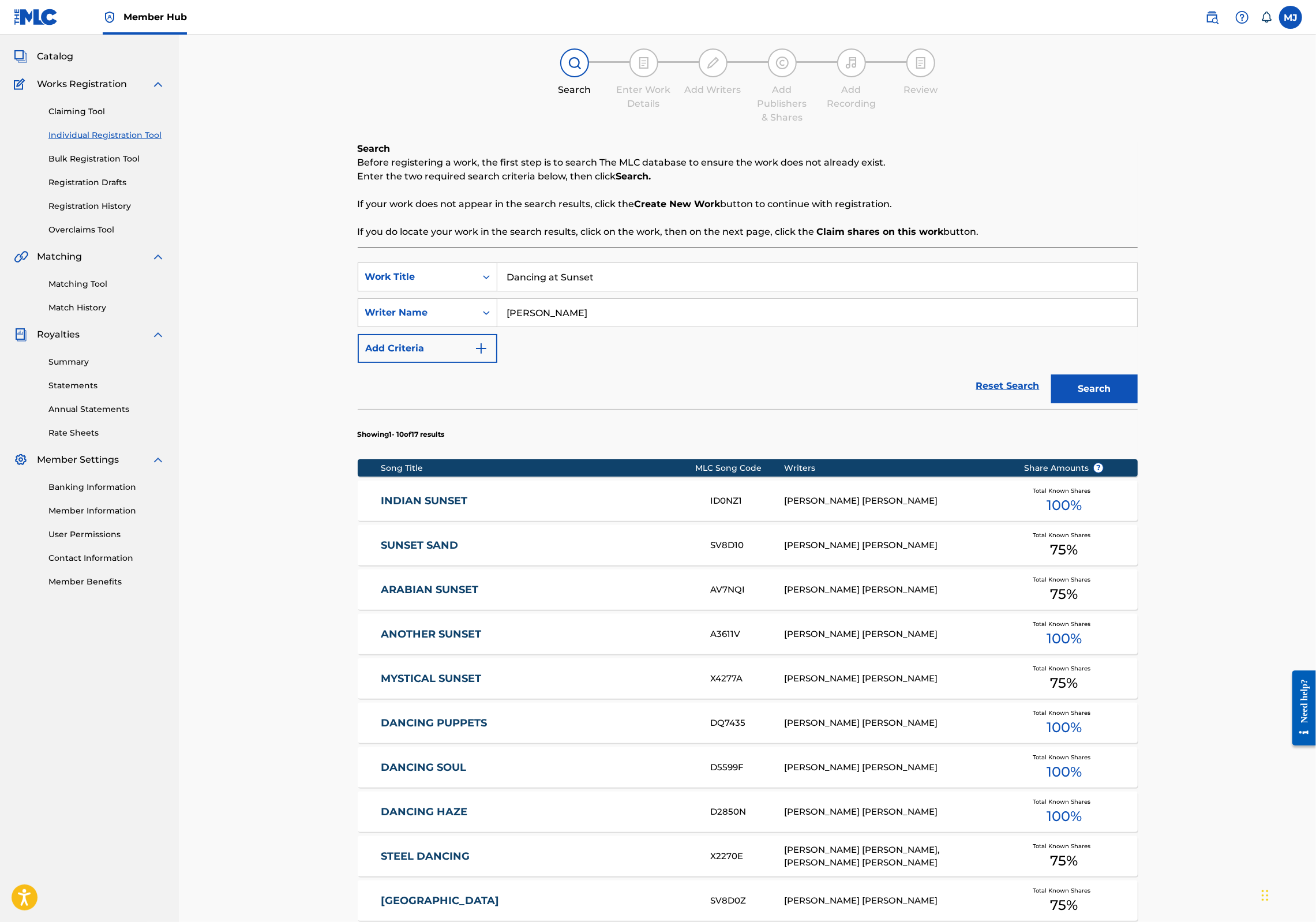
scroll to position [358, 0]
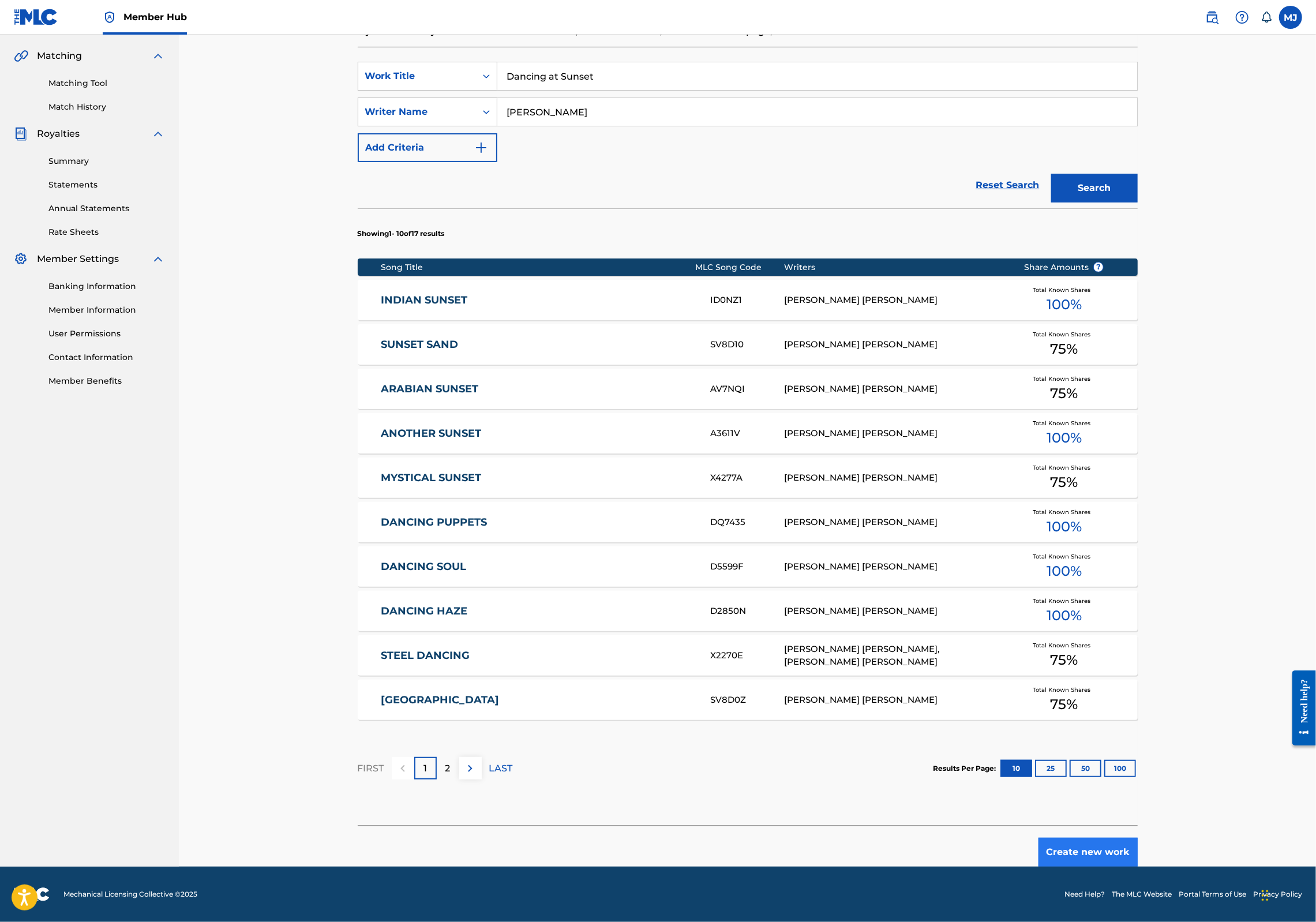
click at [1138, 839] on button "Create new work" at bounding box center [1089, 852] width 99 height 29
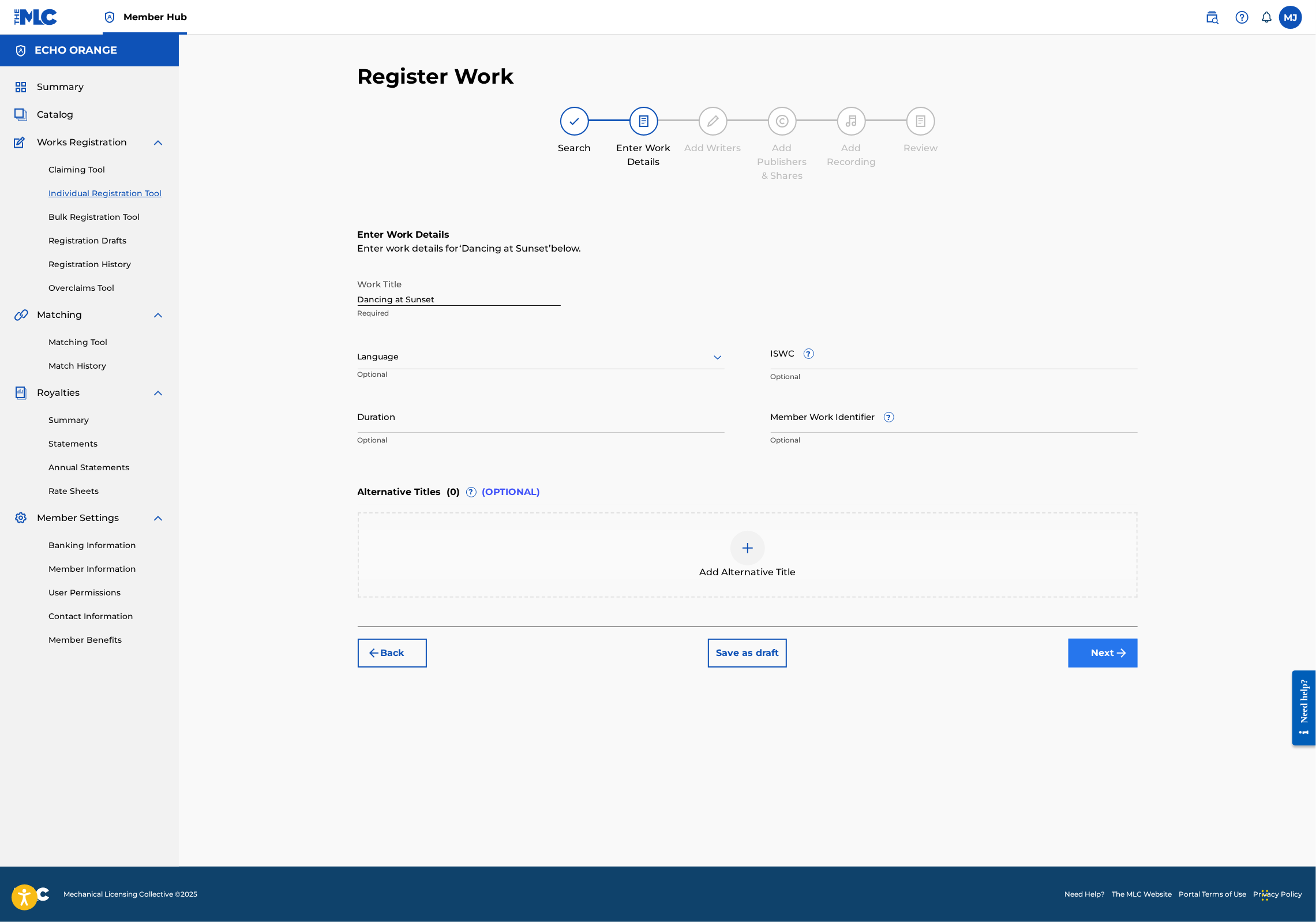
click at [1138, 667] on button "Next" at bounding box center [1104, 653] width 69 height 29
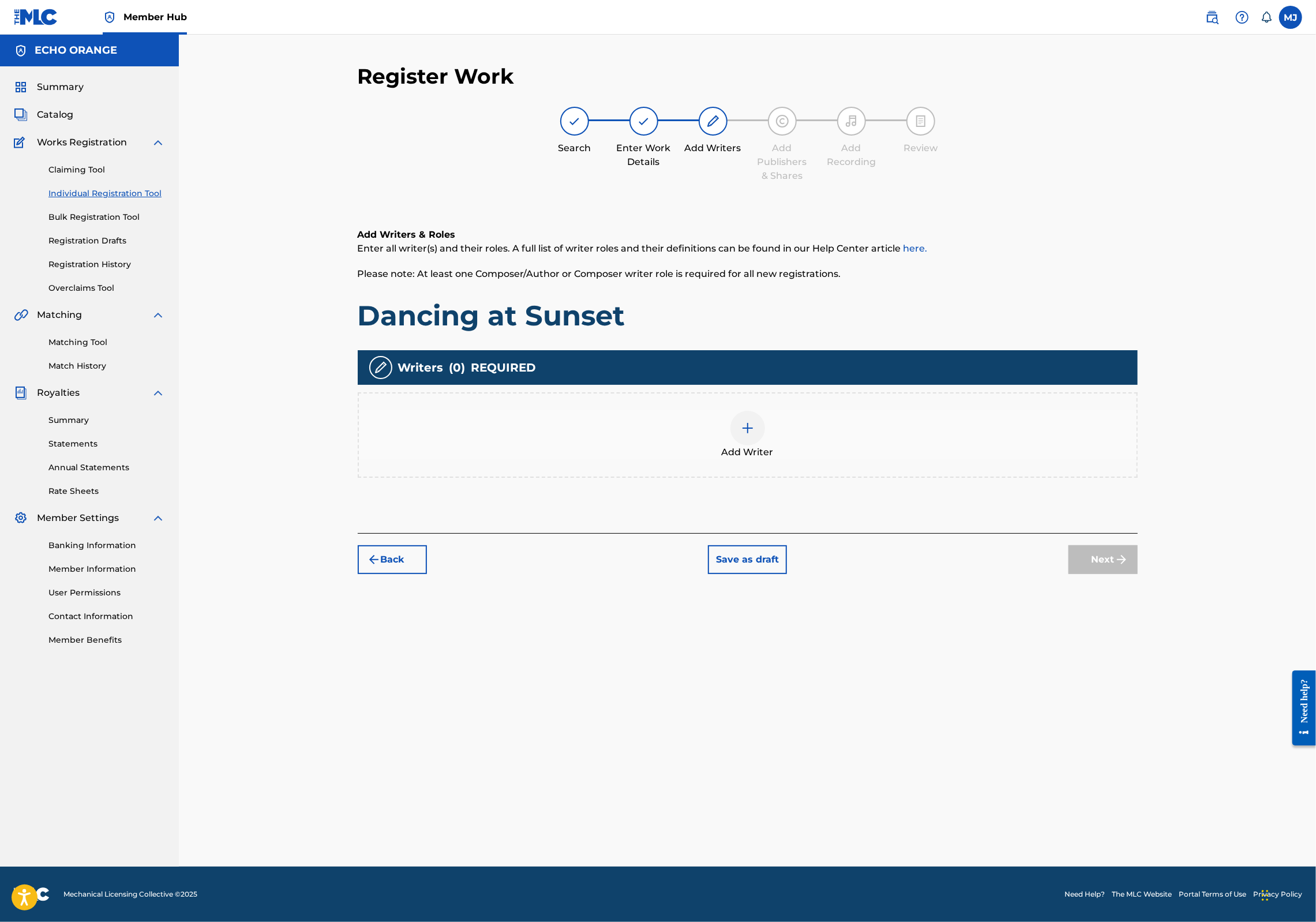
click at [801, 459] on div "Add Writer" at bounding box center [748, 435] width 778 height 49
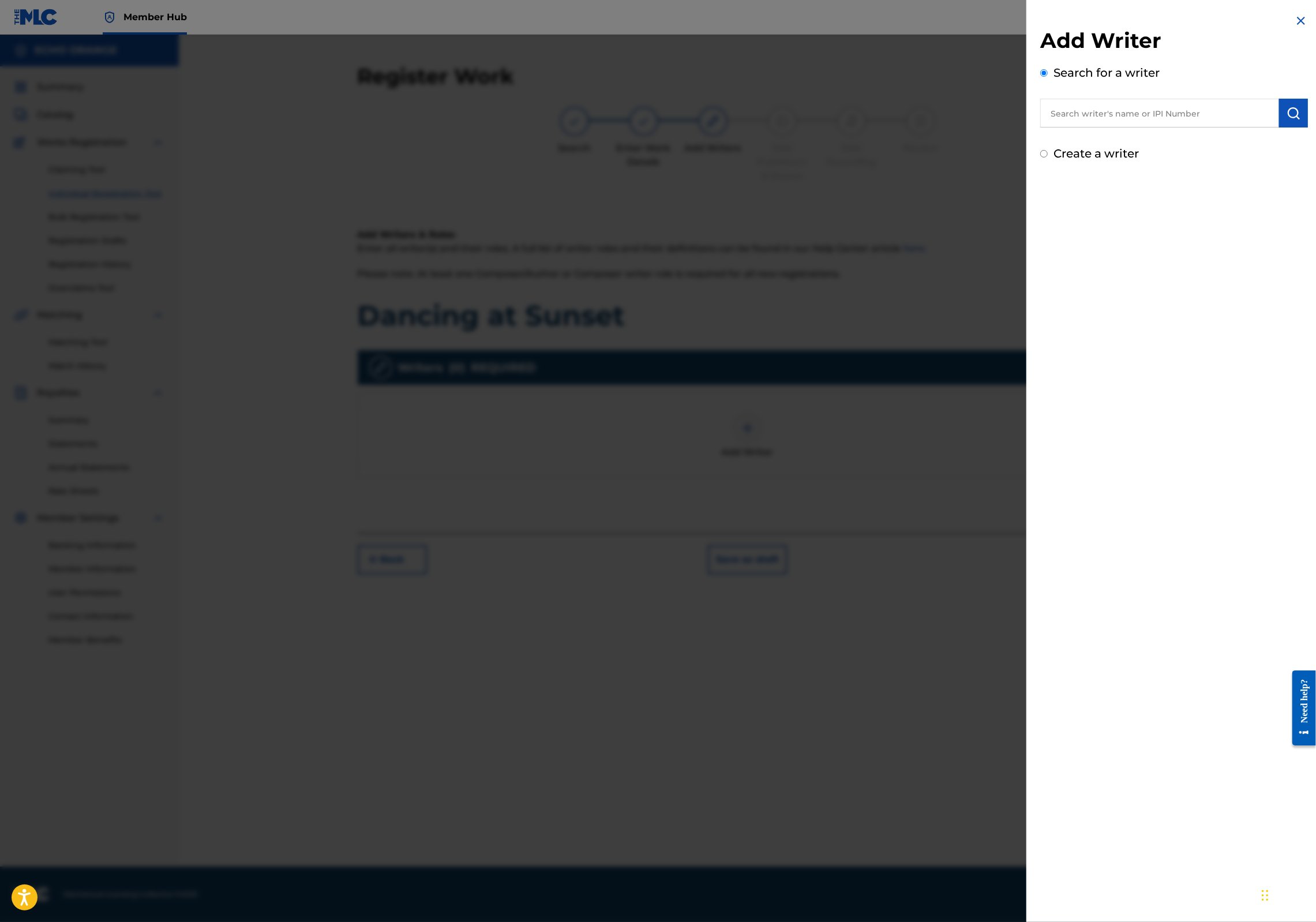
click at [1099, 128] on input "text" at bounding box center [1160, 113] width 239 height 29
paste input "denis hekimian"
type input "denis hekimian"
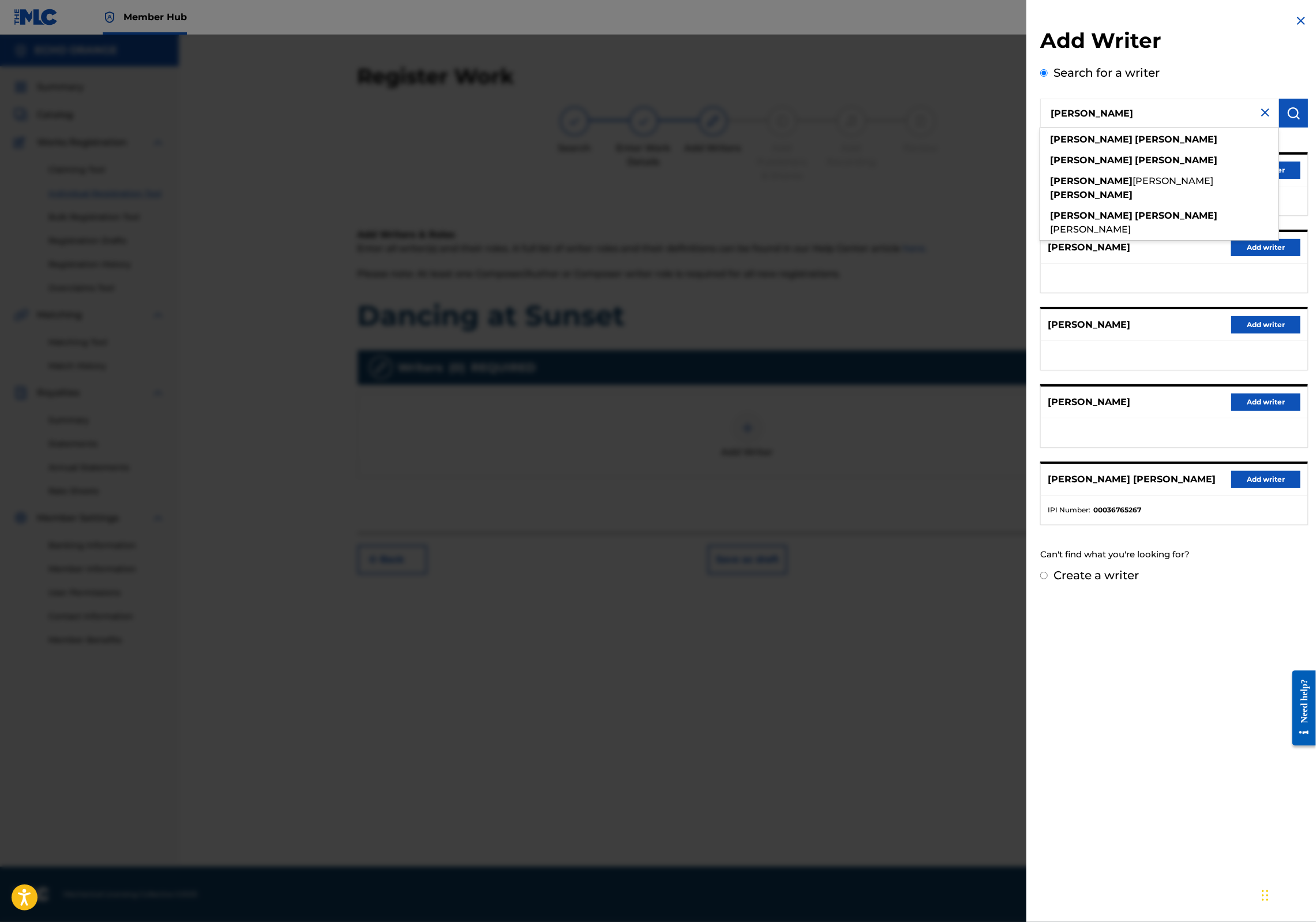
click at [1168, 264] on div "DENIS HEKIMIAN Add writer" at bounding box center [1174, 248] width 267 height 32
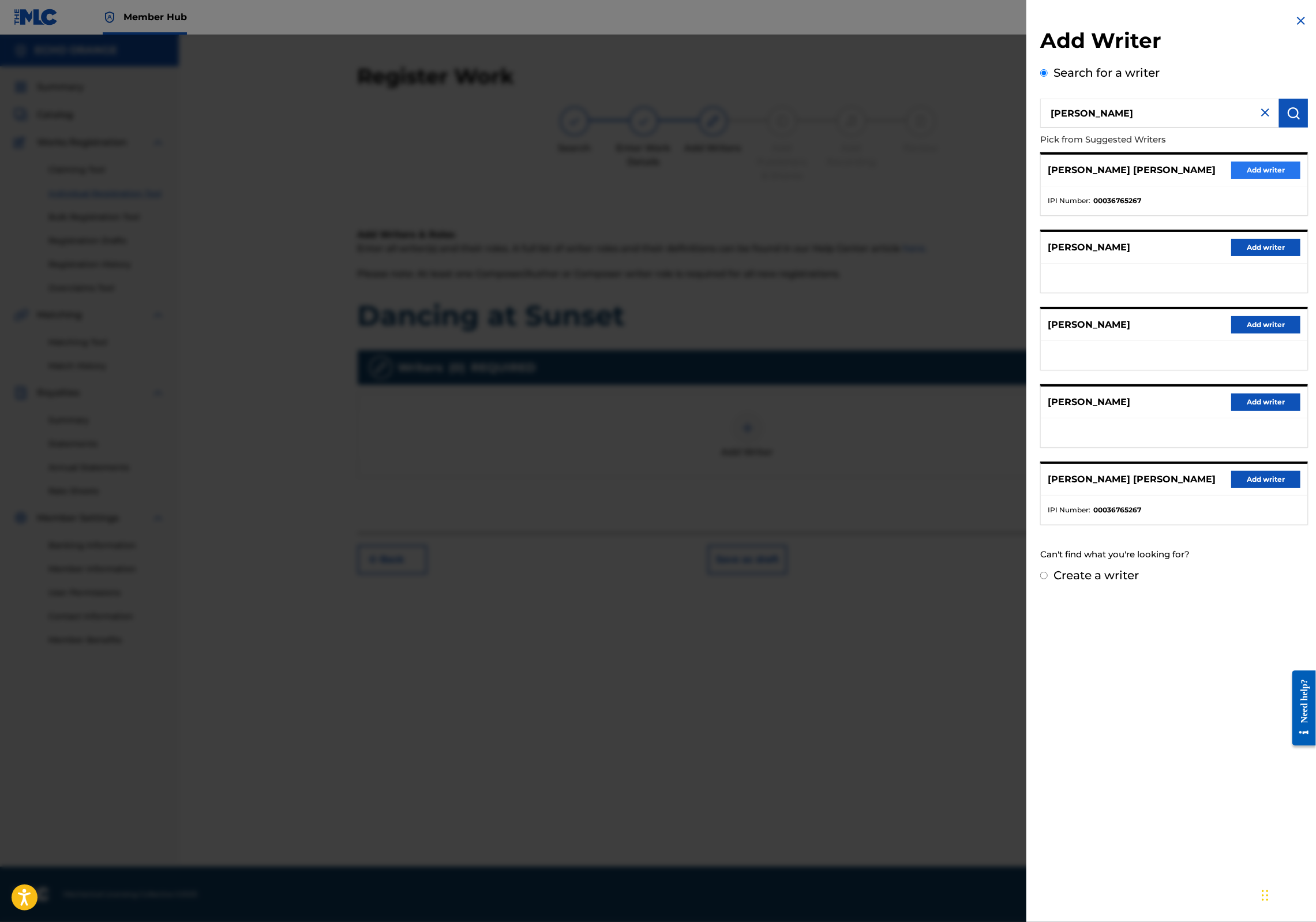
click at [1257, 179] on button "Add writer" at bounding box center [1266, 170] width 69 height 17
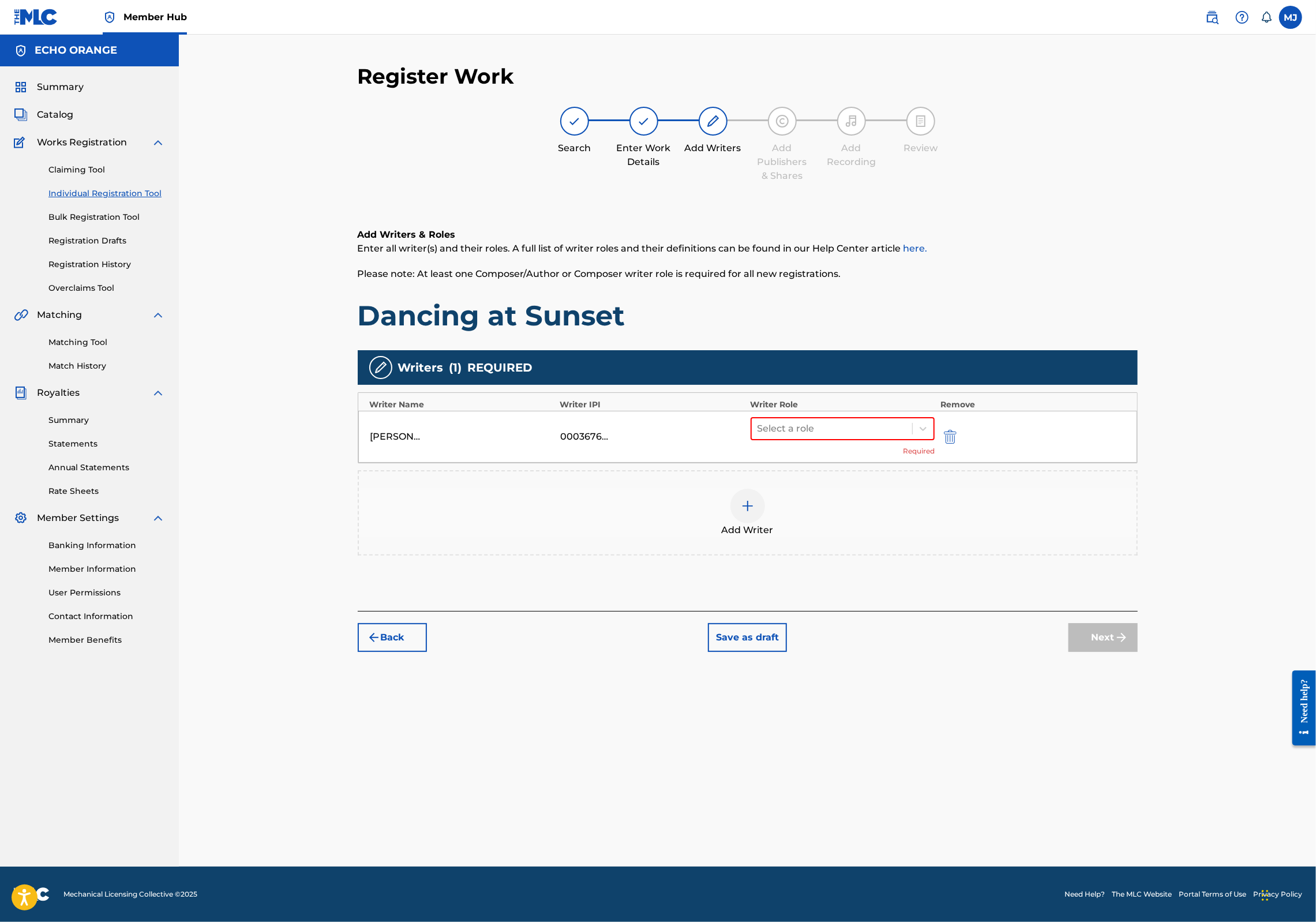
click at [832, 456] on div "Select a role Required" at bounding box center [843, 437] width 185 height 39
click at [822, 437] on div at bounding box center [832, 429] width 149 height 17
click at [825, 589] on div "Composer" at bounding box center [880, 595] width 222 height 23
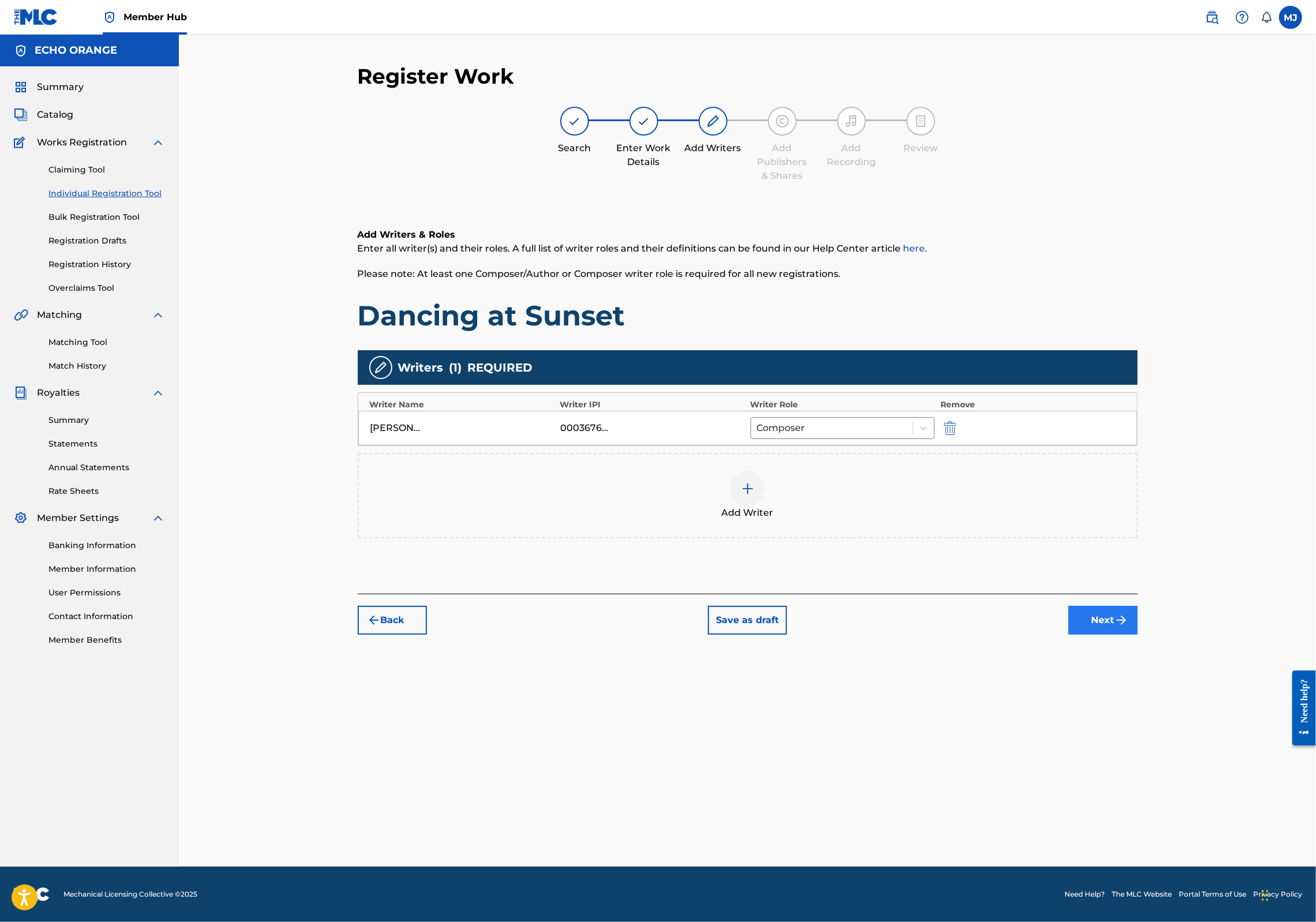
click at [1138, 635] on button "Next" at bounding box center [1104, 620] width 69 height 29
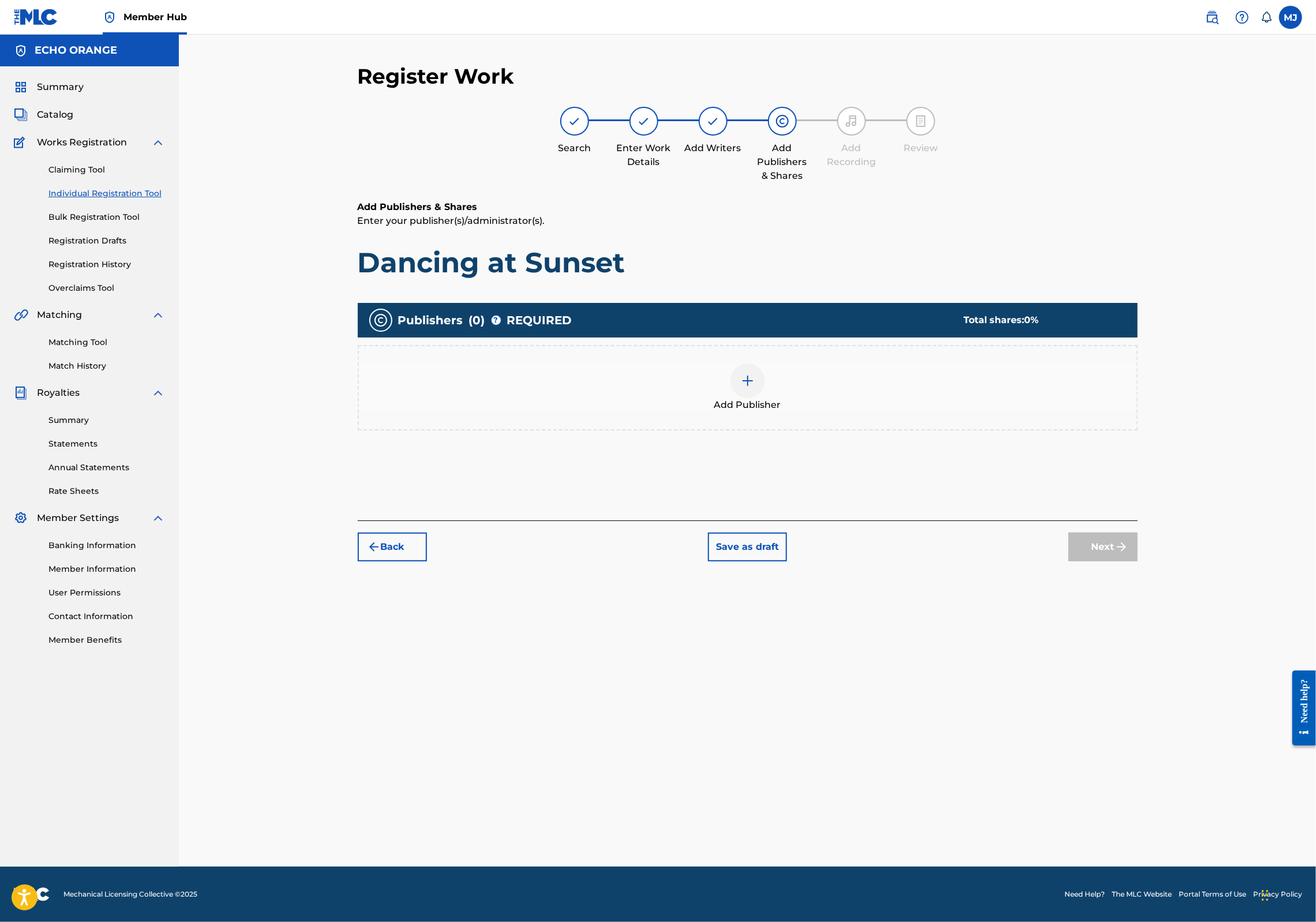
click at [829, 412] on div "Add Publisher" at bounding box center [748, 387] width 778 height 49
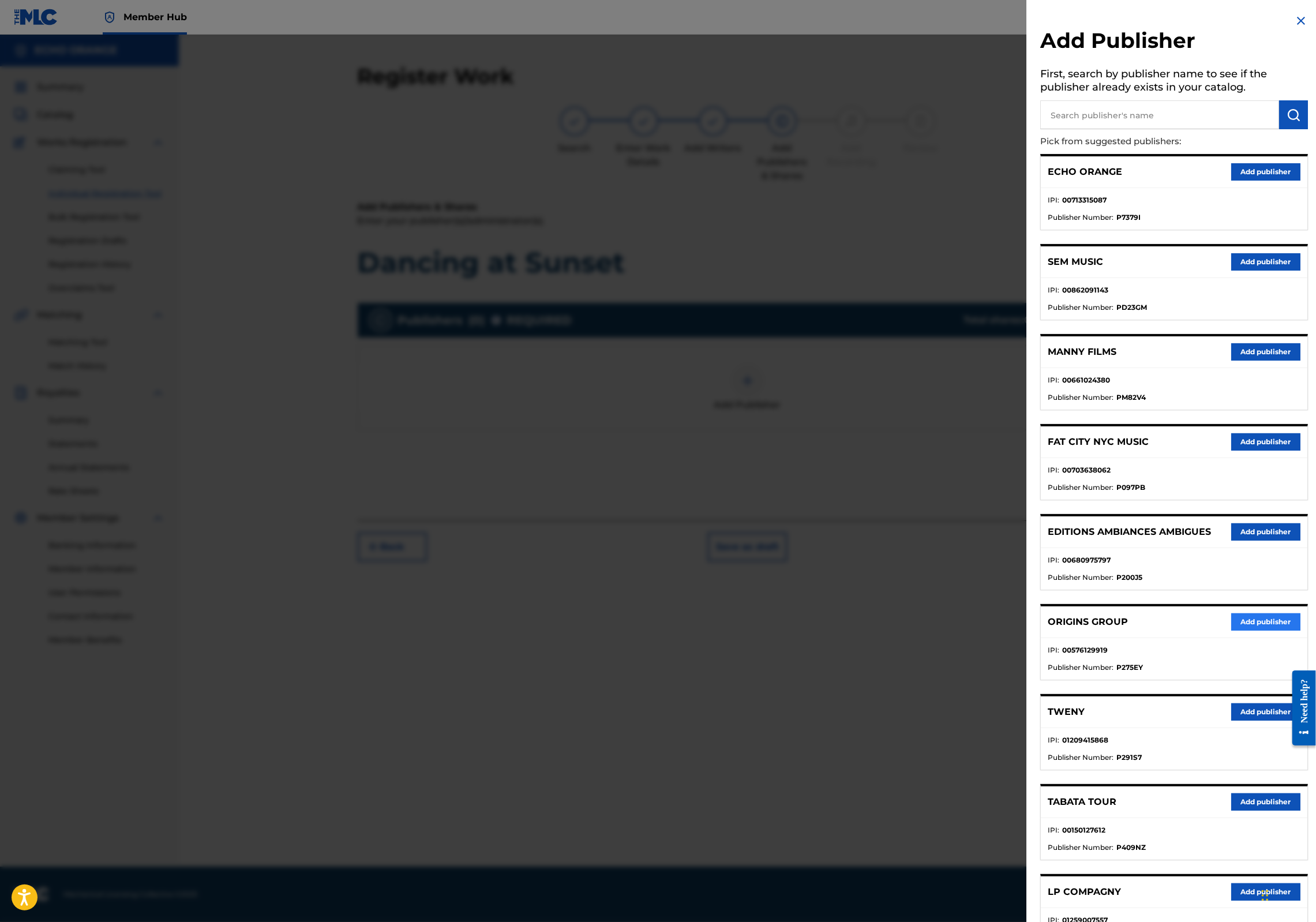
click at [1236, 631] on button "Add publisher" at bounding box center [1266, 622] width 69 height 17
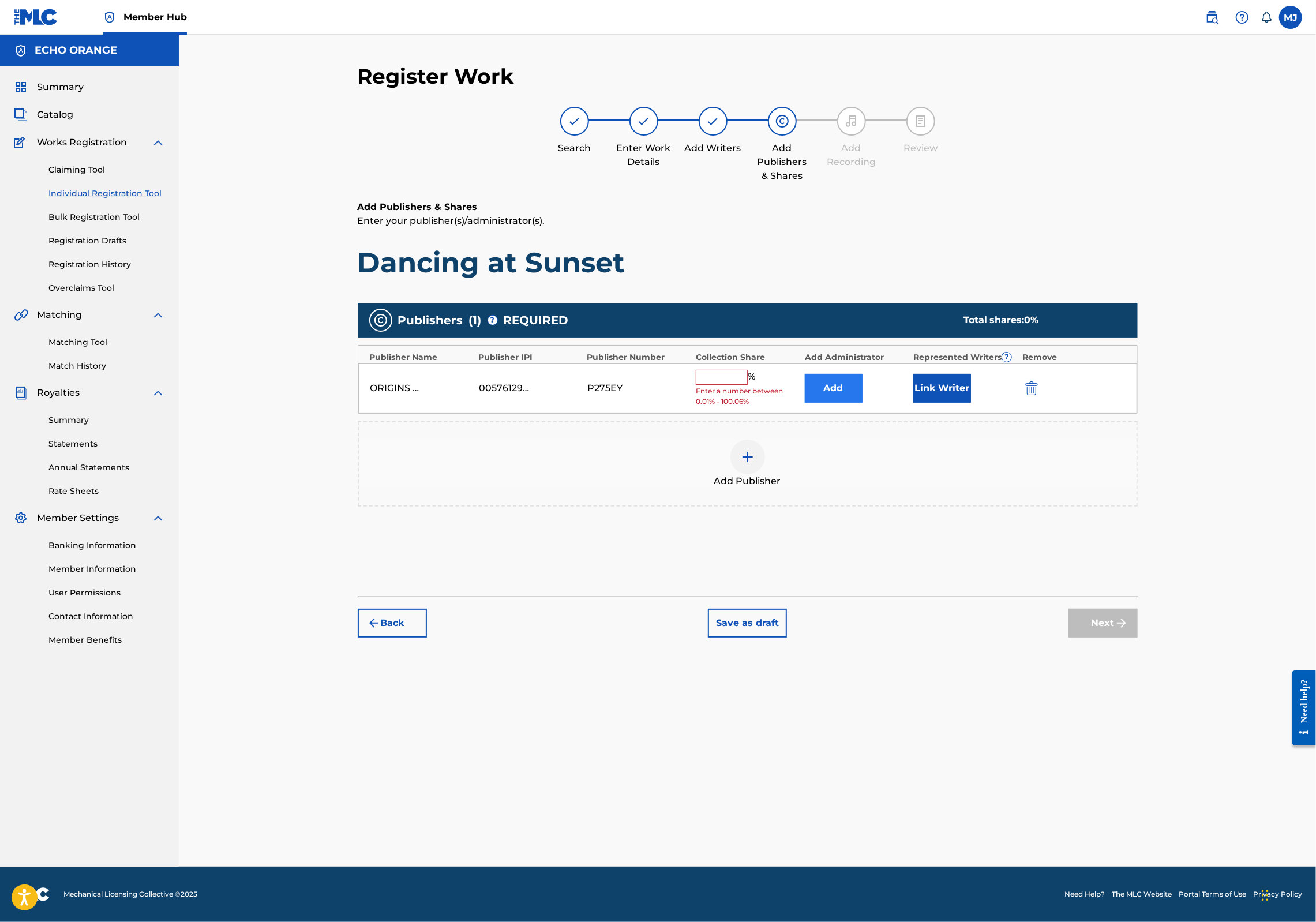
click at [863, 403] on button "Add" at bounding box center [833, 388] width 58 height 29
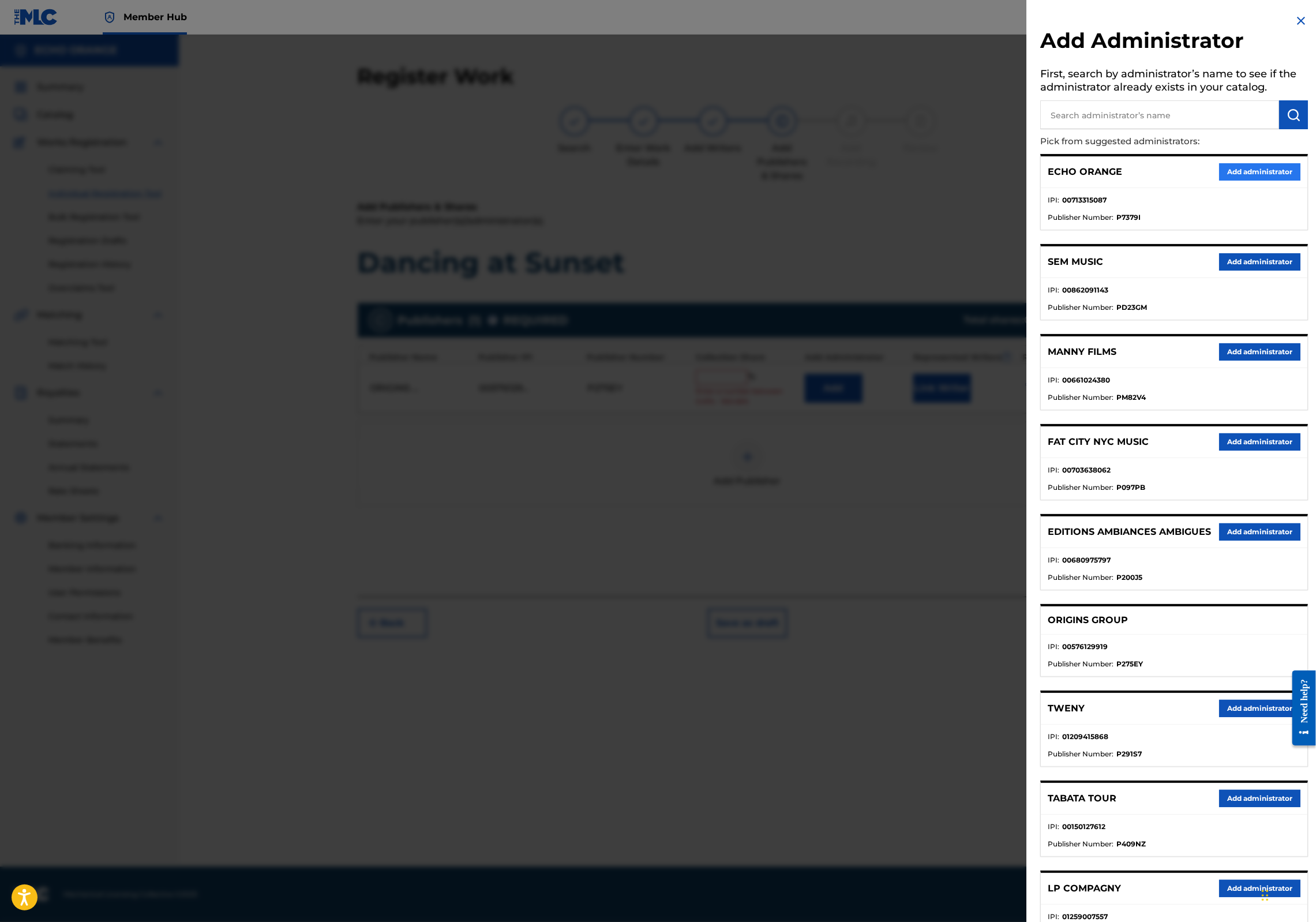
click at [1242, 181] on button "Add administrator" at bounding box center [1260, 172] width 81 height 17
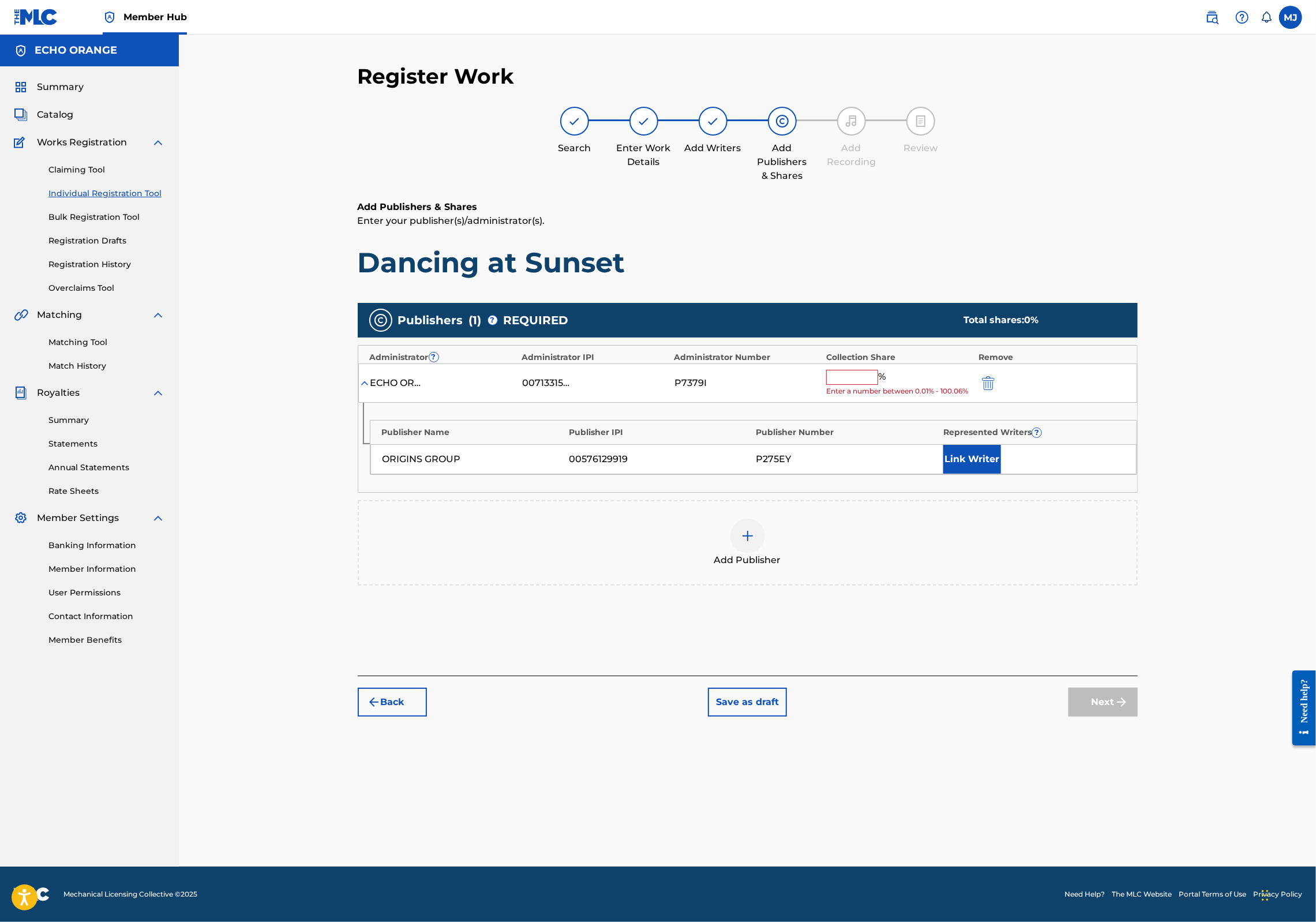
click at [878, 385] on input "text" at bounding box center [852, 378] width 52 height 15
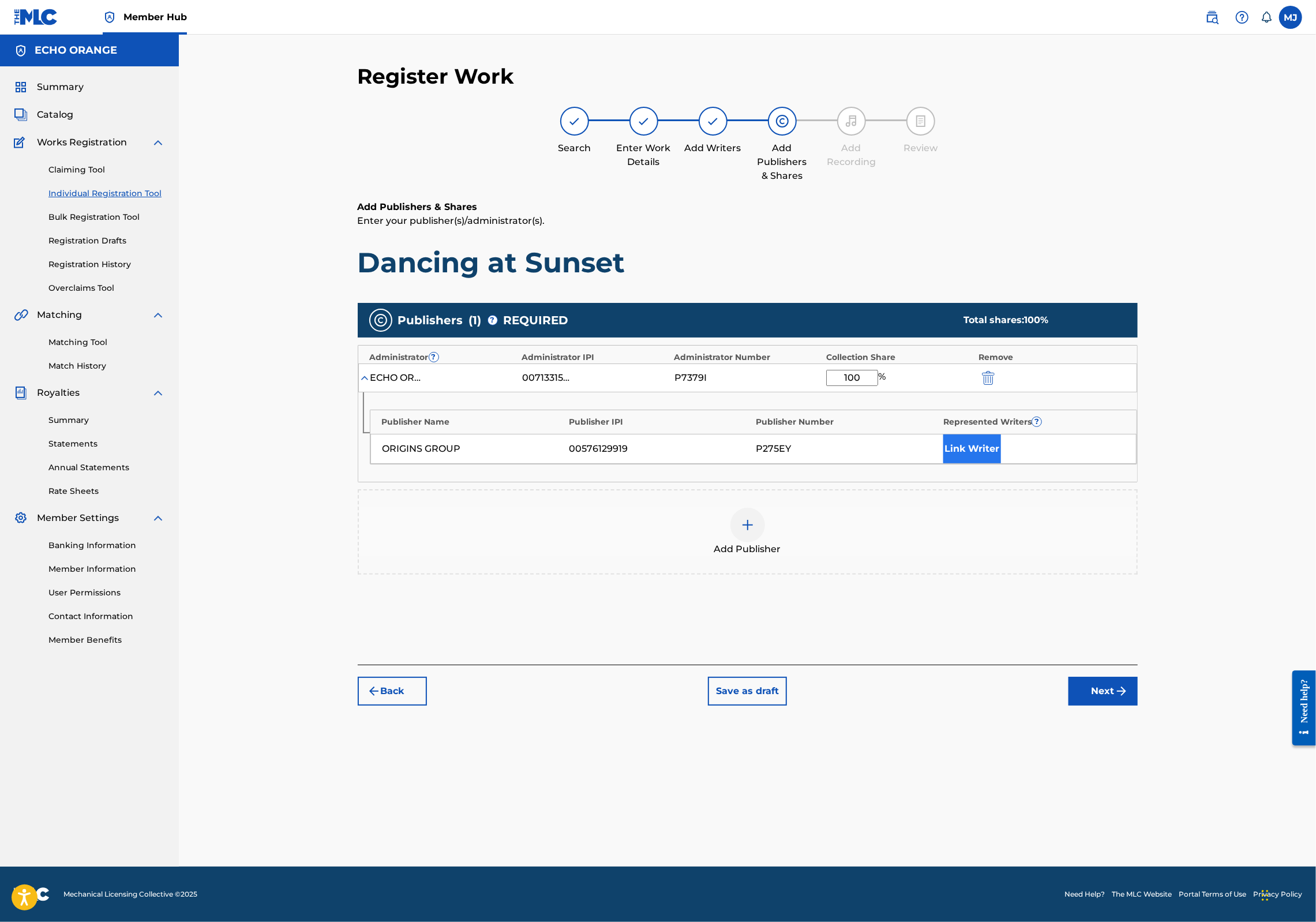
type input "100"
click at [1001, 463] on button "Link Writer" at bounding box center [972, 449] width 58 height 29
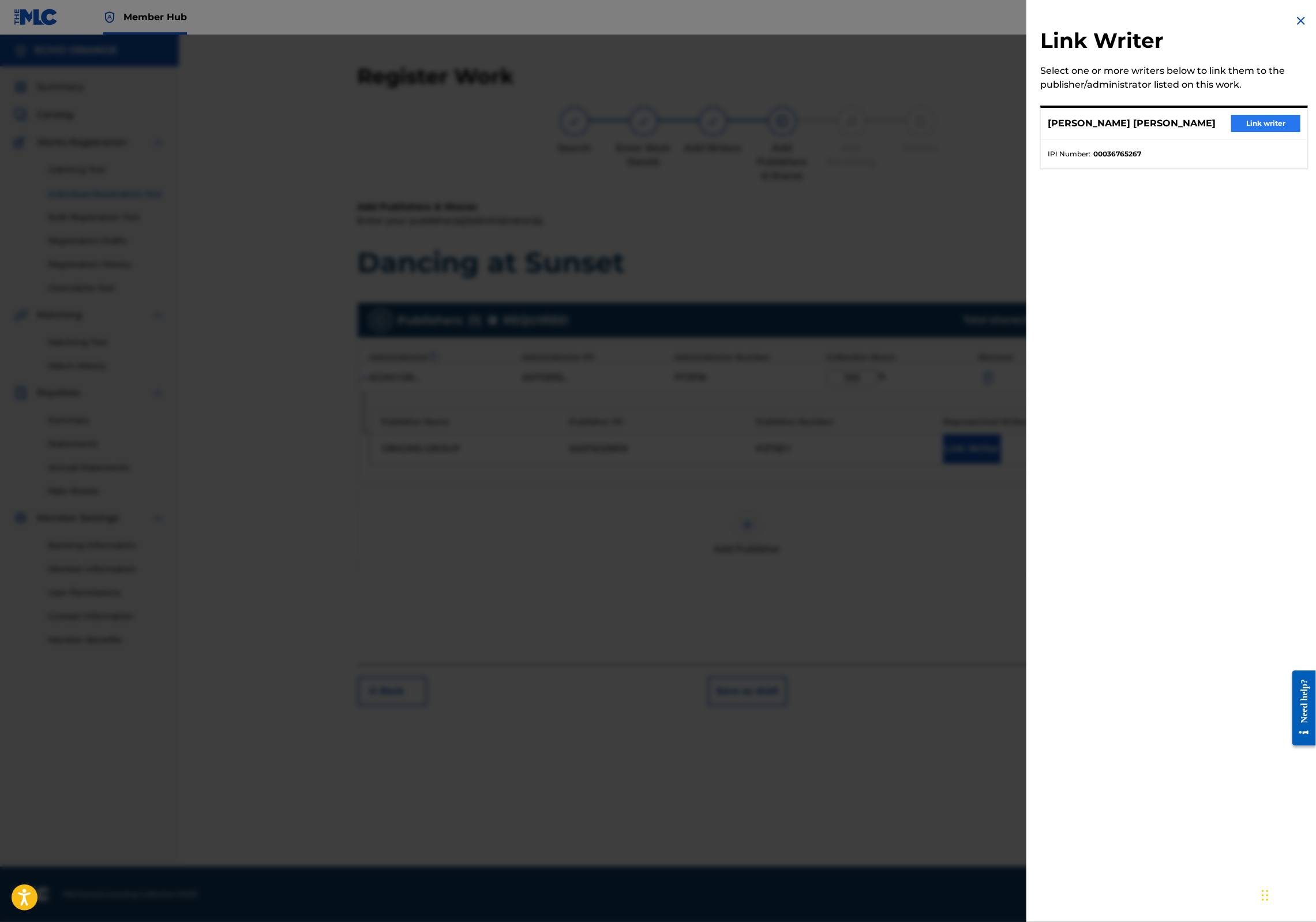
click at [1231, 132] on button "Link writer" at bounding box center [1266, 123] width 69 height 17
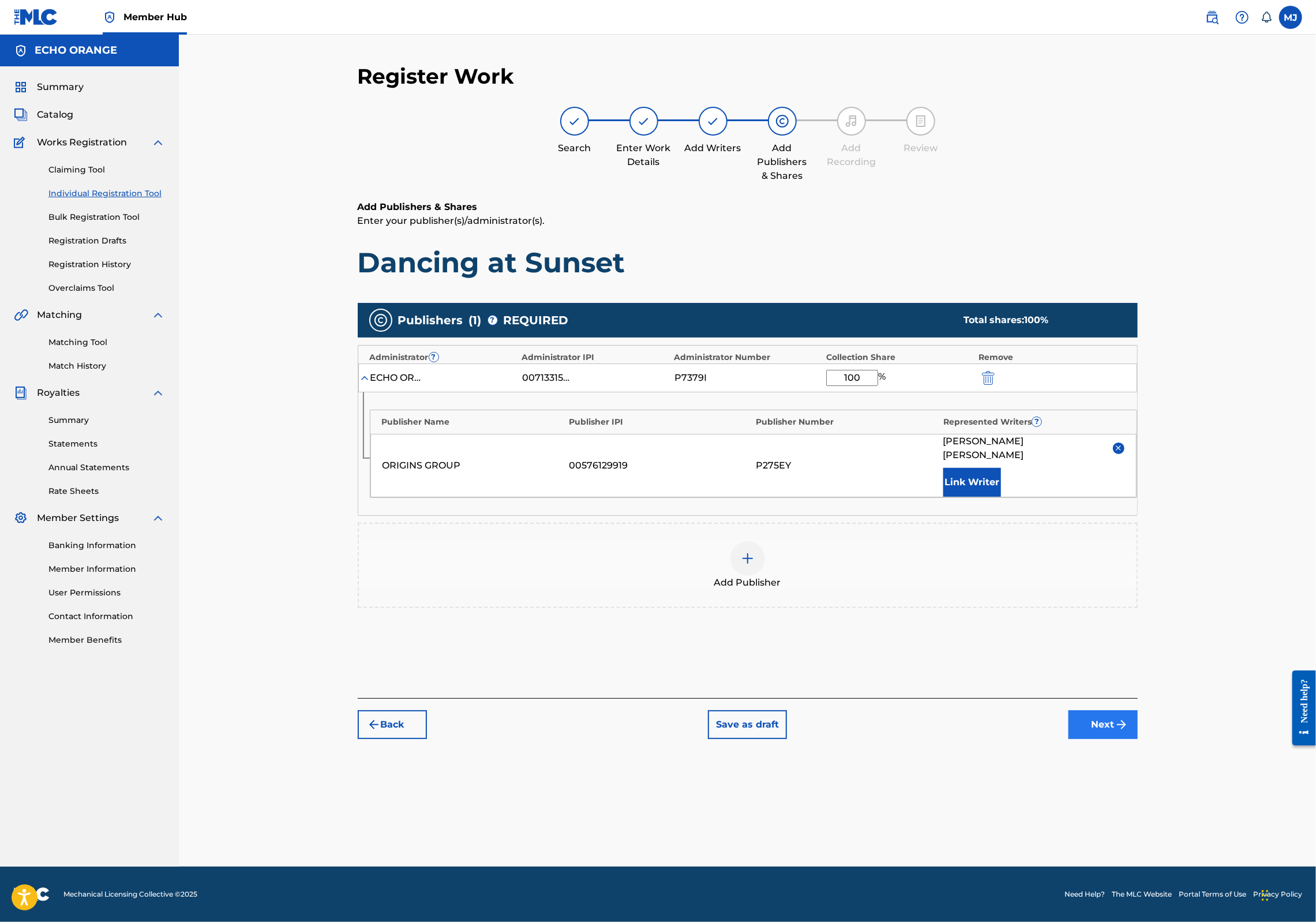
click at [1138, 740] on button "Next" at bounding box center [1104, 725] width 69 height 29
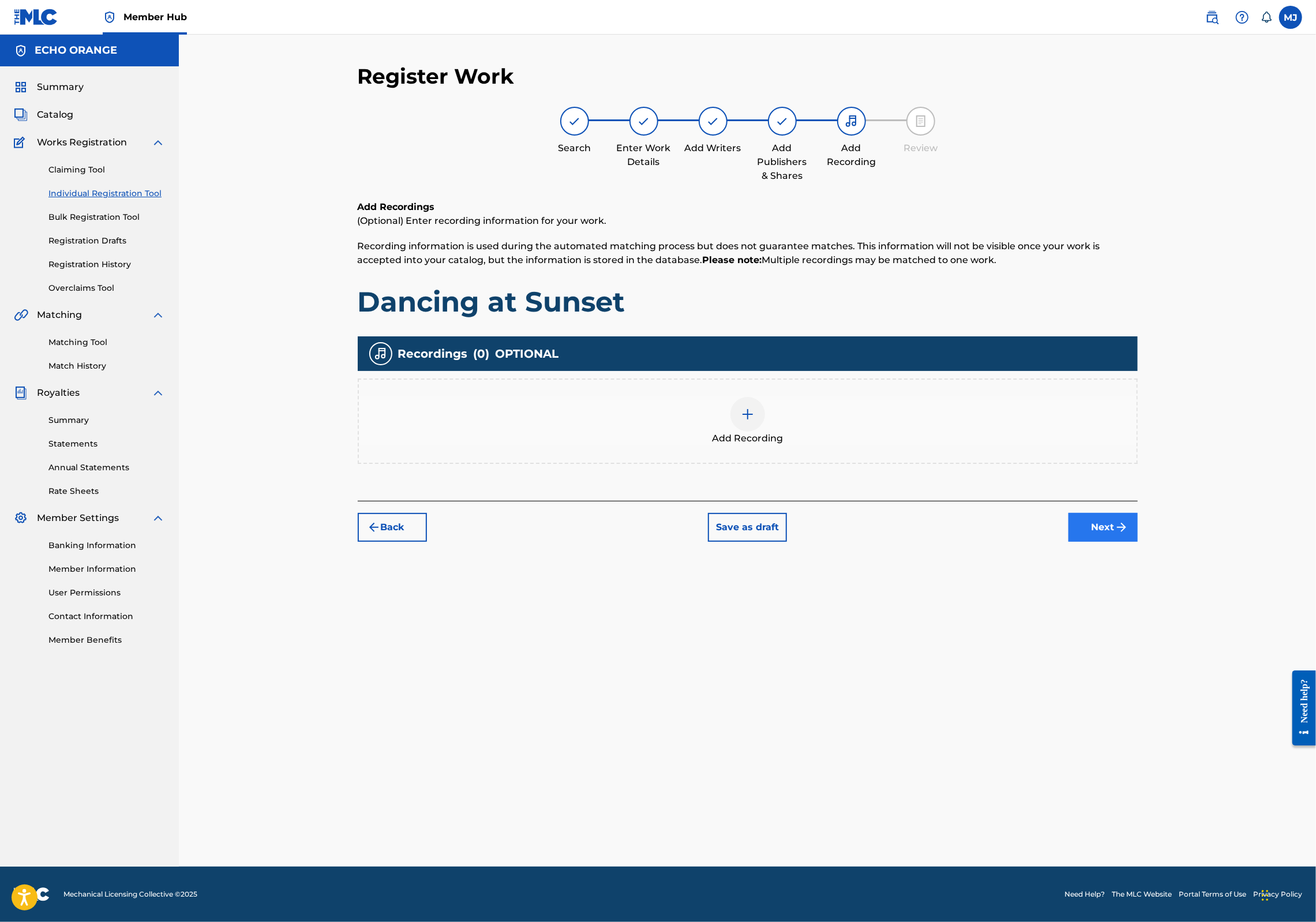
click at [1138, 542] on button "Next" at bounding box center [1104, 527] width 69 height 29
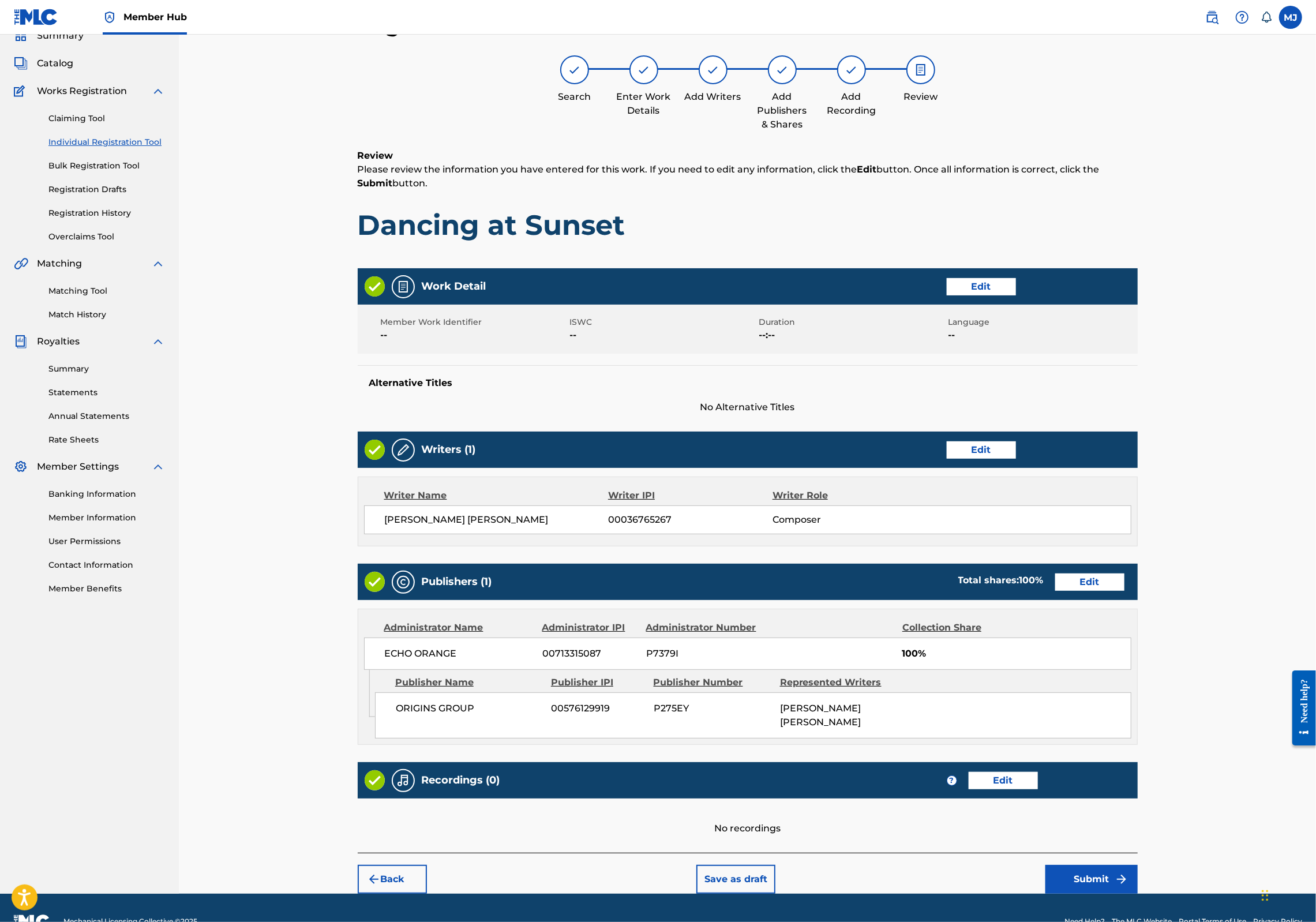
scroll to position [186, 0]
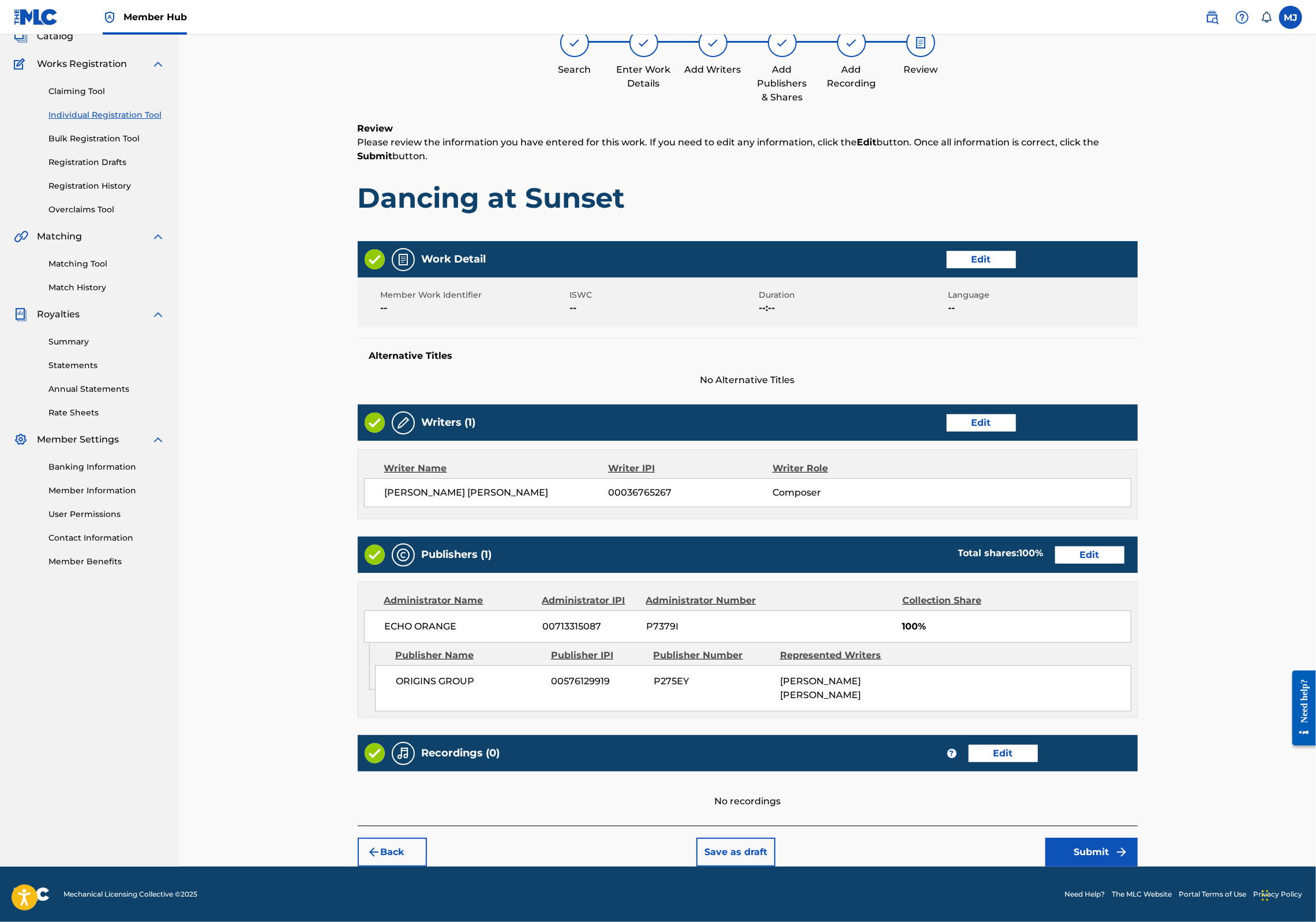
click at [1208, 867] on footer "Mechanical Licensing Collective © 2025 Need Help? The MLC Website Portal Terms …" at bounding box center [658, 895] width 1316 height 56
click at [1138, 845] on button "Submit" at bounding box center [1092, 852] width 92 height 29
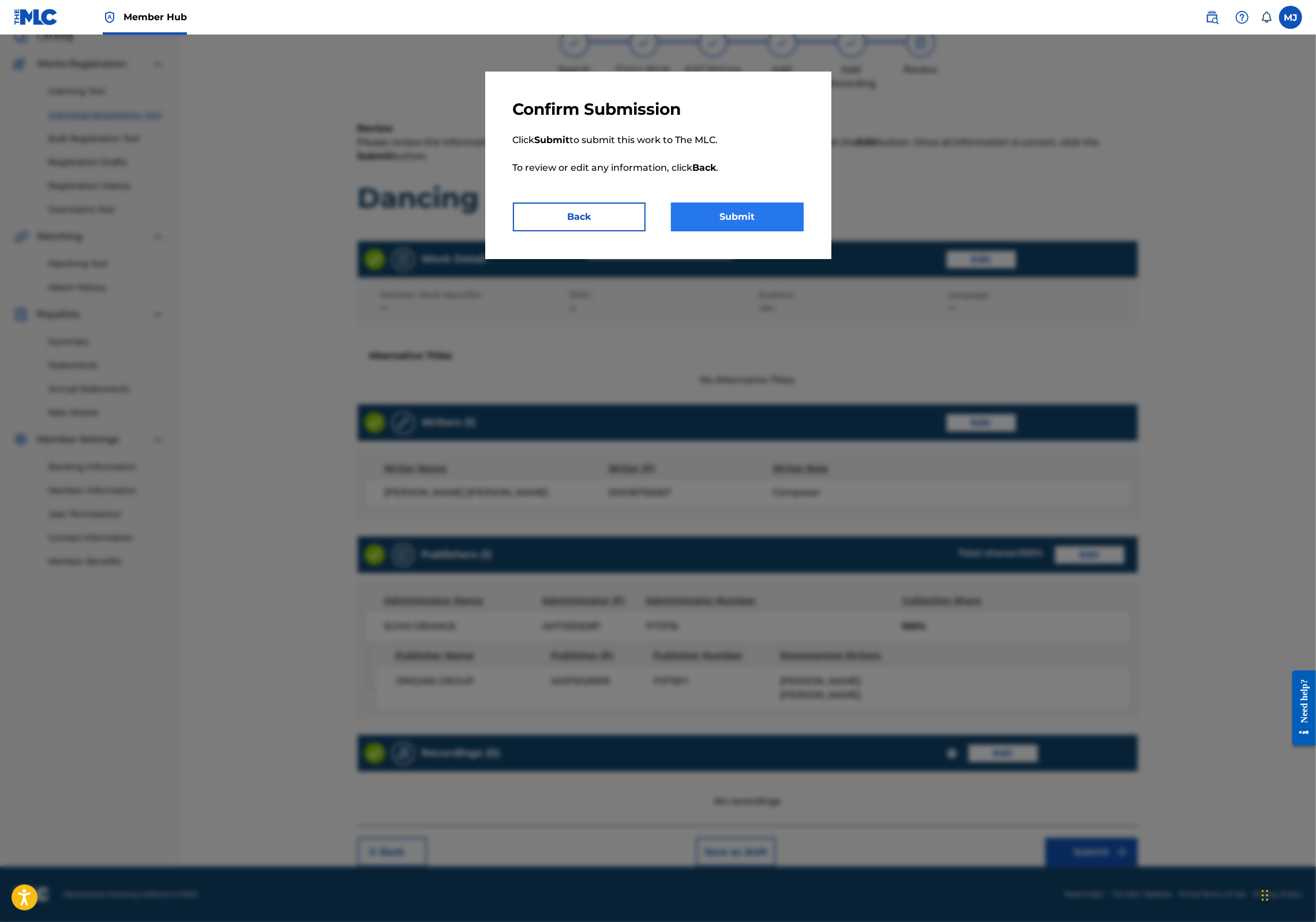
click at [705, 231] on button "Submit" at bounding box center [737, 217] width 133 height 29
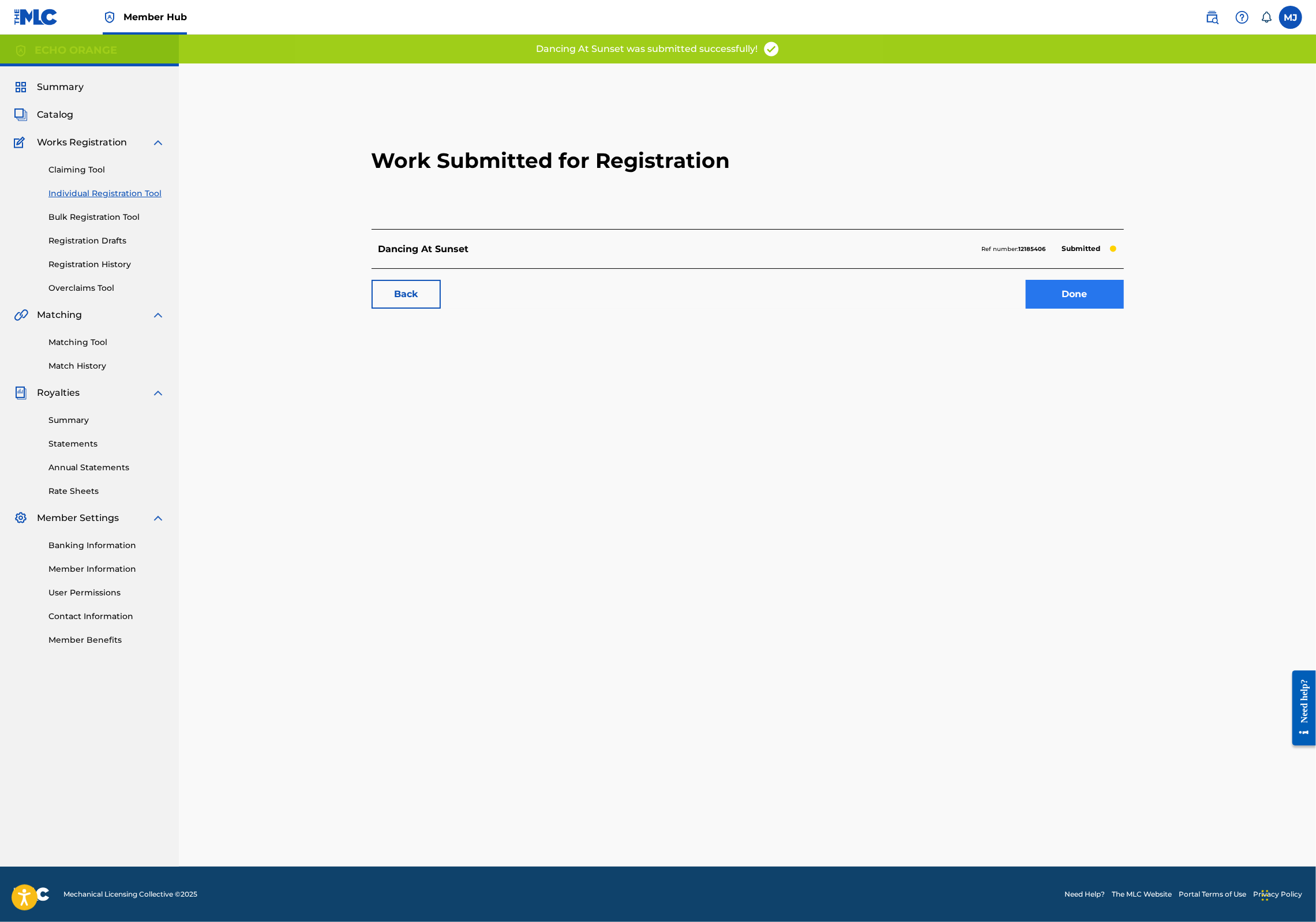
click at [1124, 309] on link "Done" at bounding box center [1075, 294] width 98 height 29
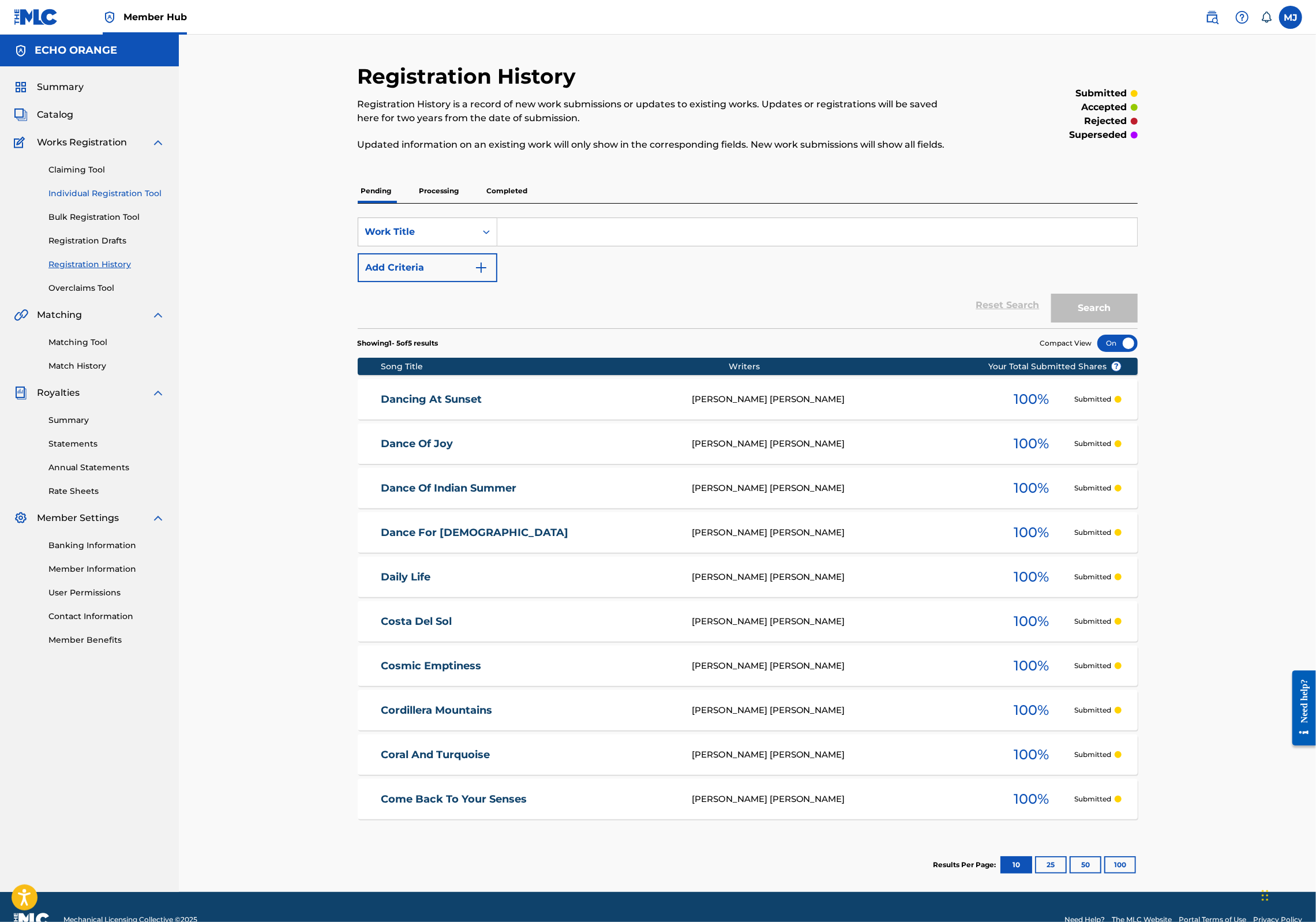
click at [111, 200] on link "Individual Registration Tool" at bounding box center [107, 194] width 116 height 12
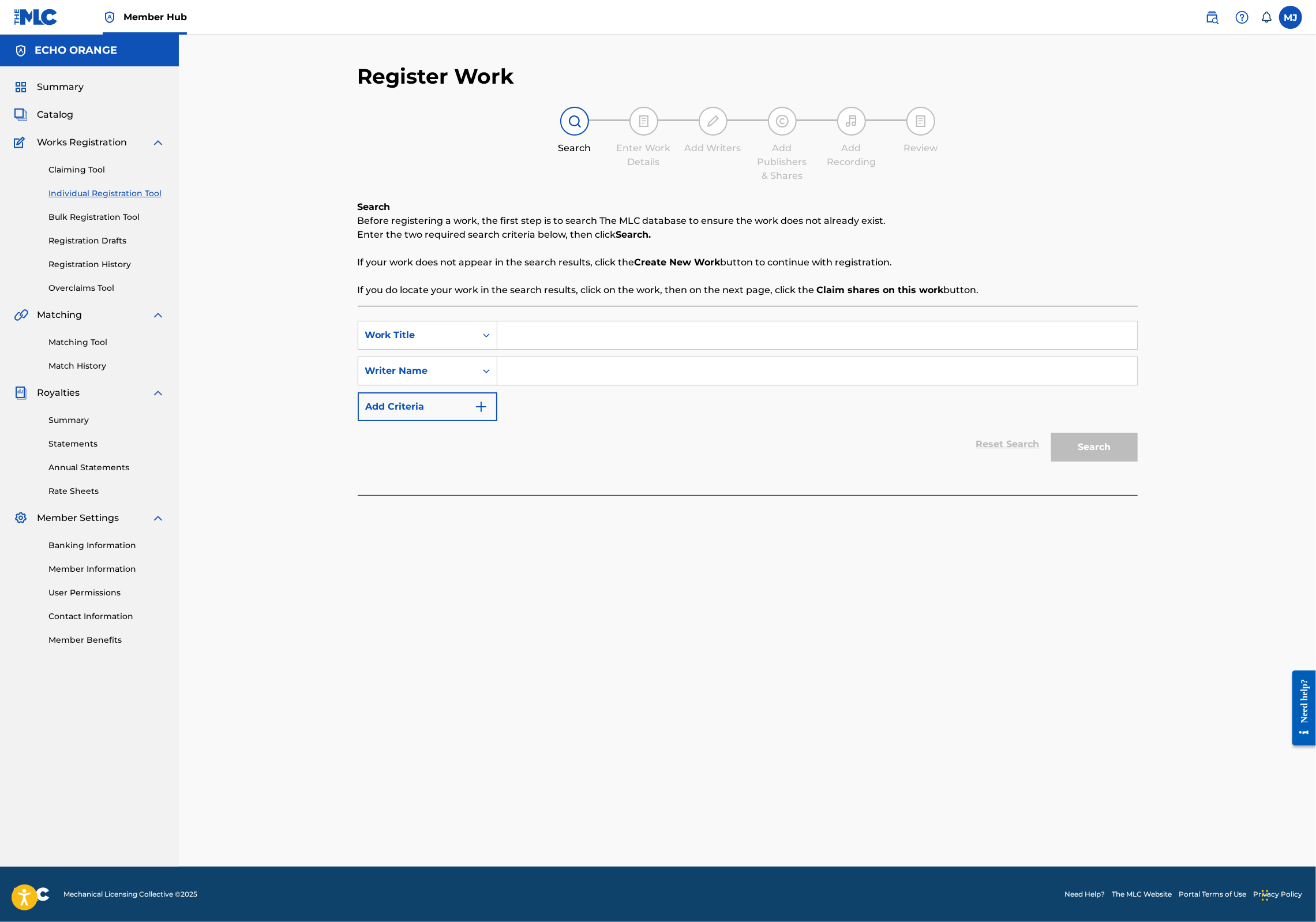
click at [522, 345] on div "SearchWithCriteriaeb523744-f664-48ab-b88f-493f23b5c9af Work Title SearchWithCri…" at bounding box center [748, 400] width 780 height 189
click at [524, 349] on input "Search Form" at bounding box center [818, 335] width 640 height 28
type input "Dancing Fairies"
paste input "denis hekimian"
type input "denis hekimian"
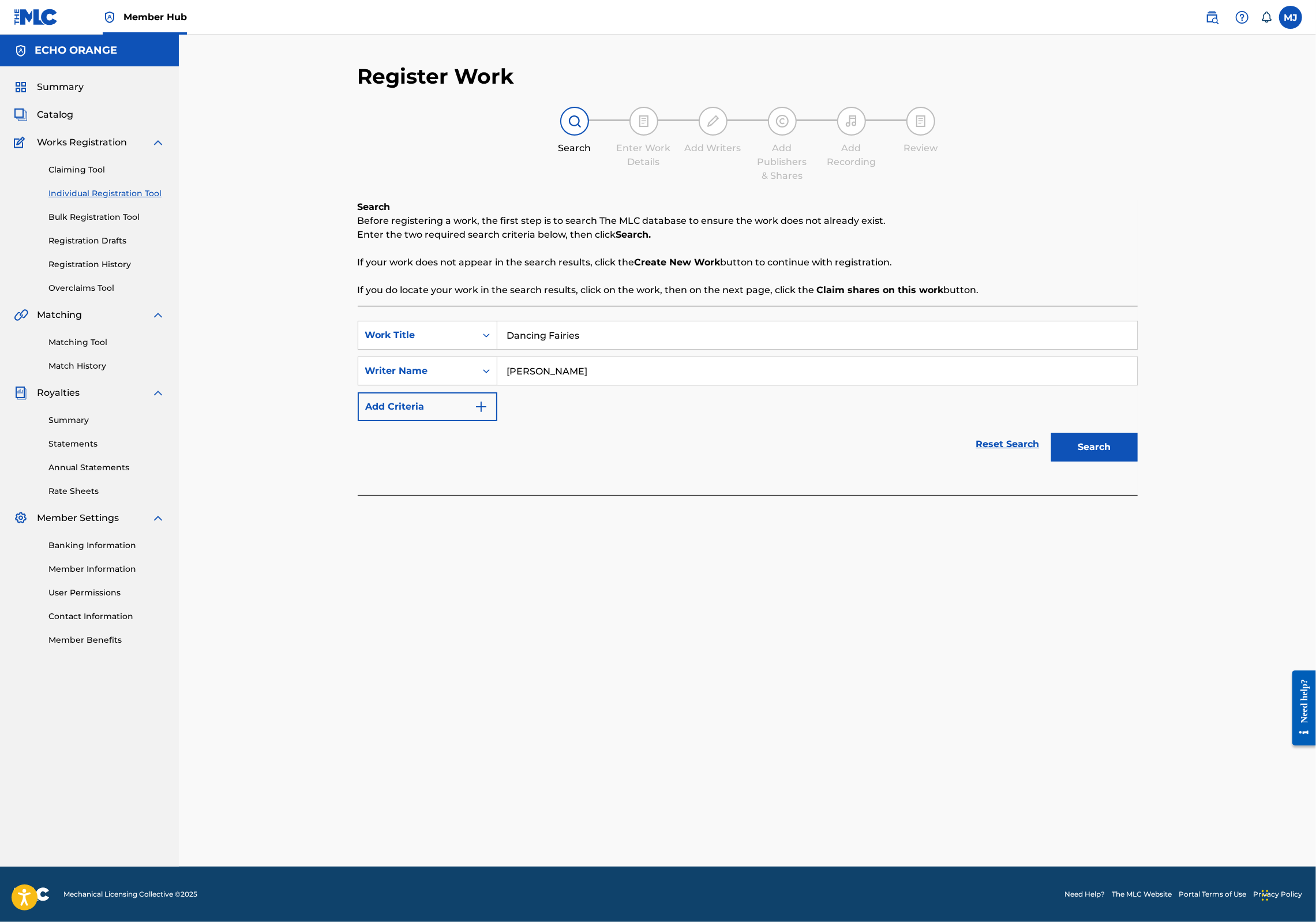
click at [1138, 462] on button "Search" at bounding box center [1094, 447] width 86 height 29
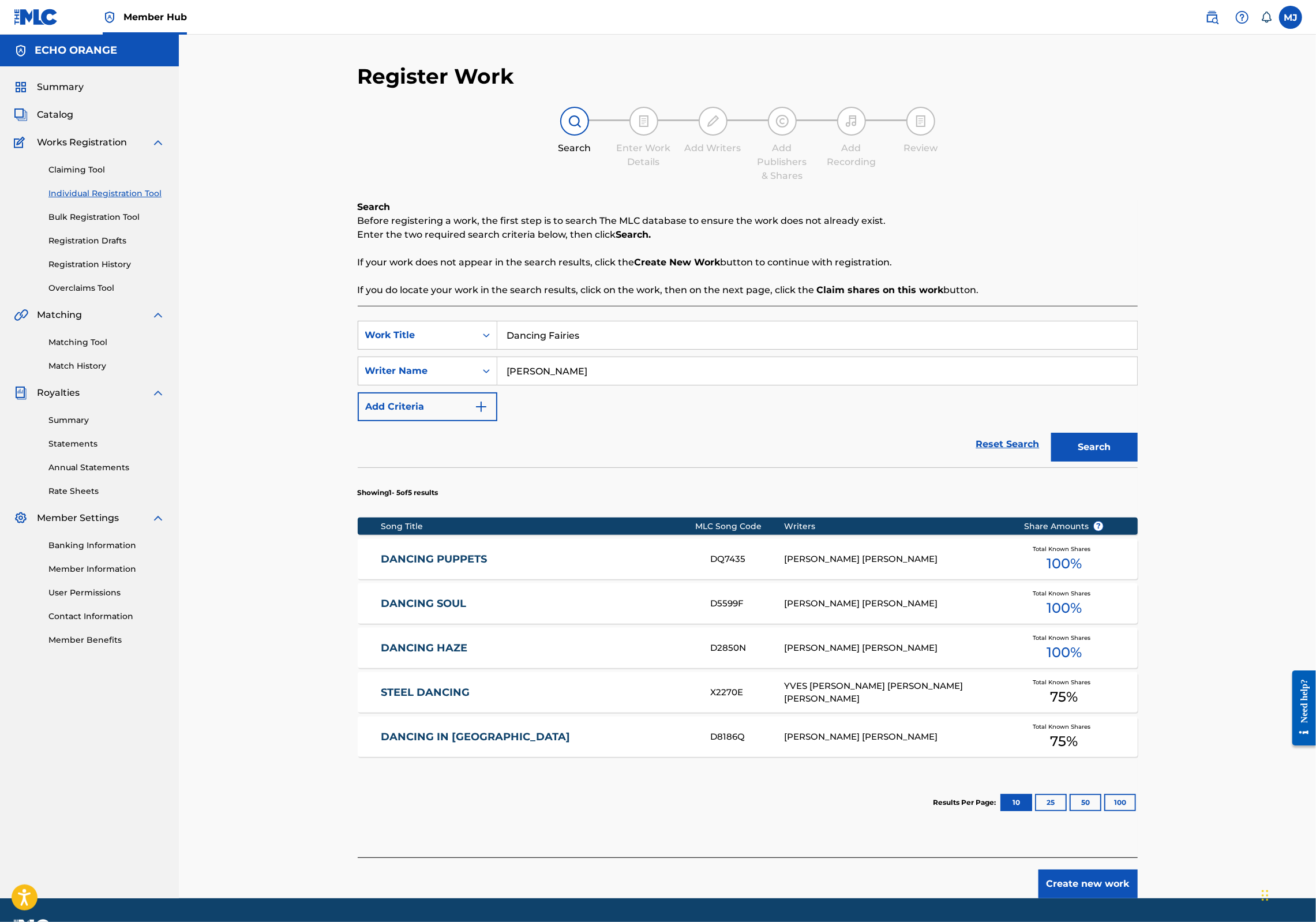
scroll to position [130, 0]
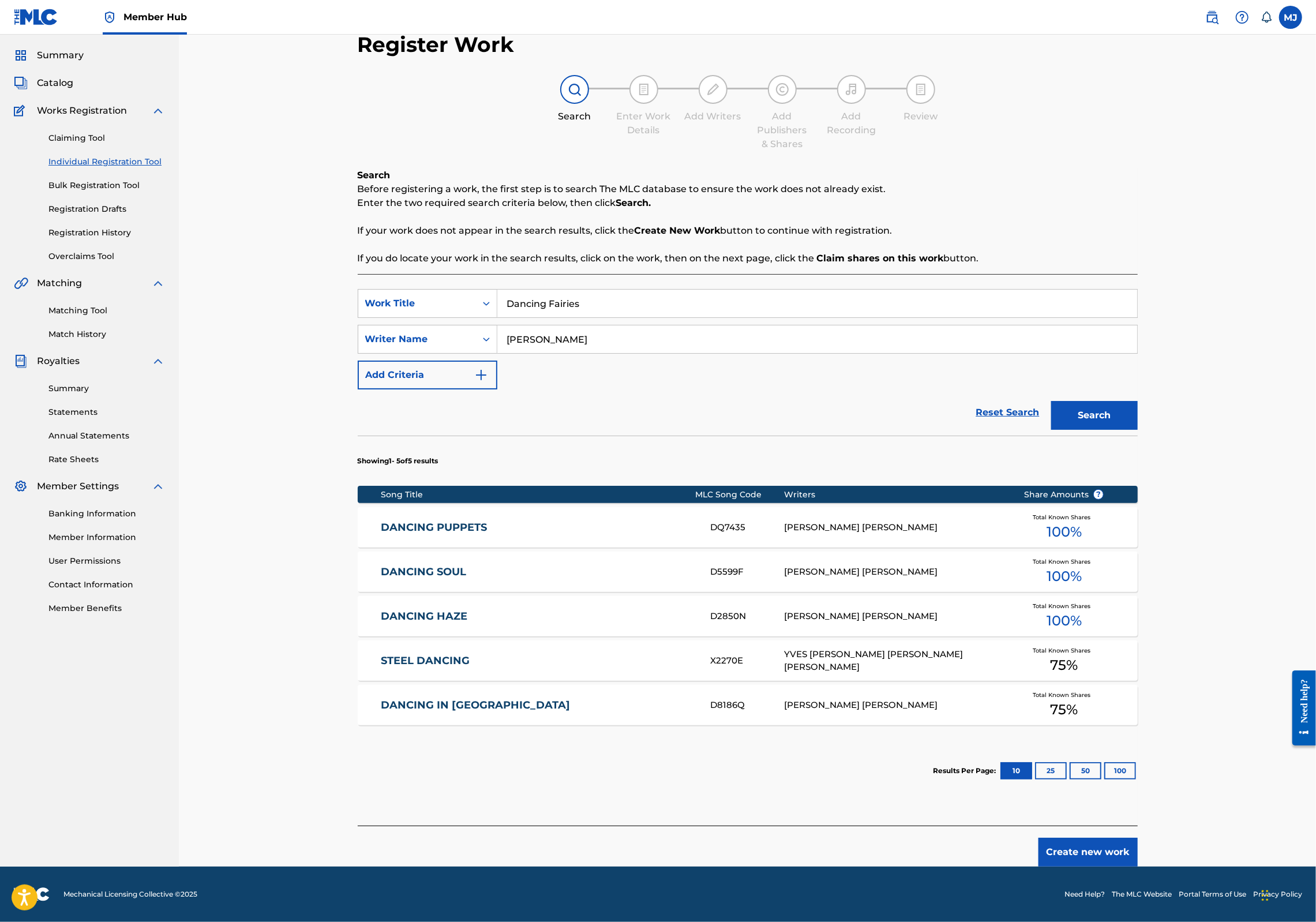
click at [1138, 838] on button "Create new work" at bounding box center [1089, 852] width 99 height 29
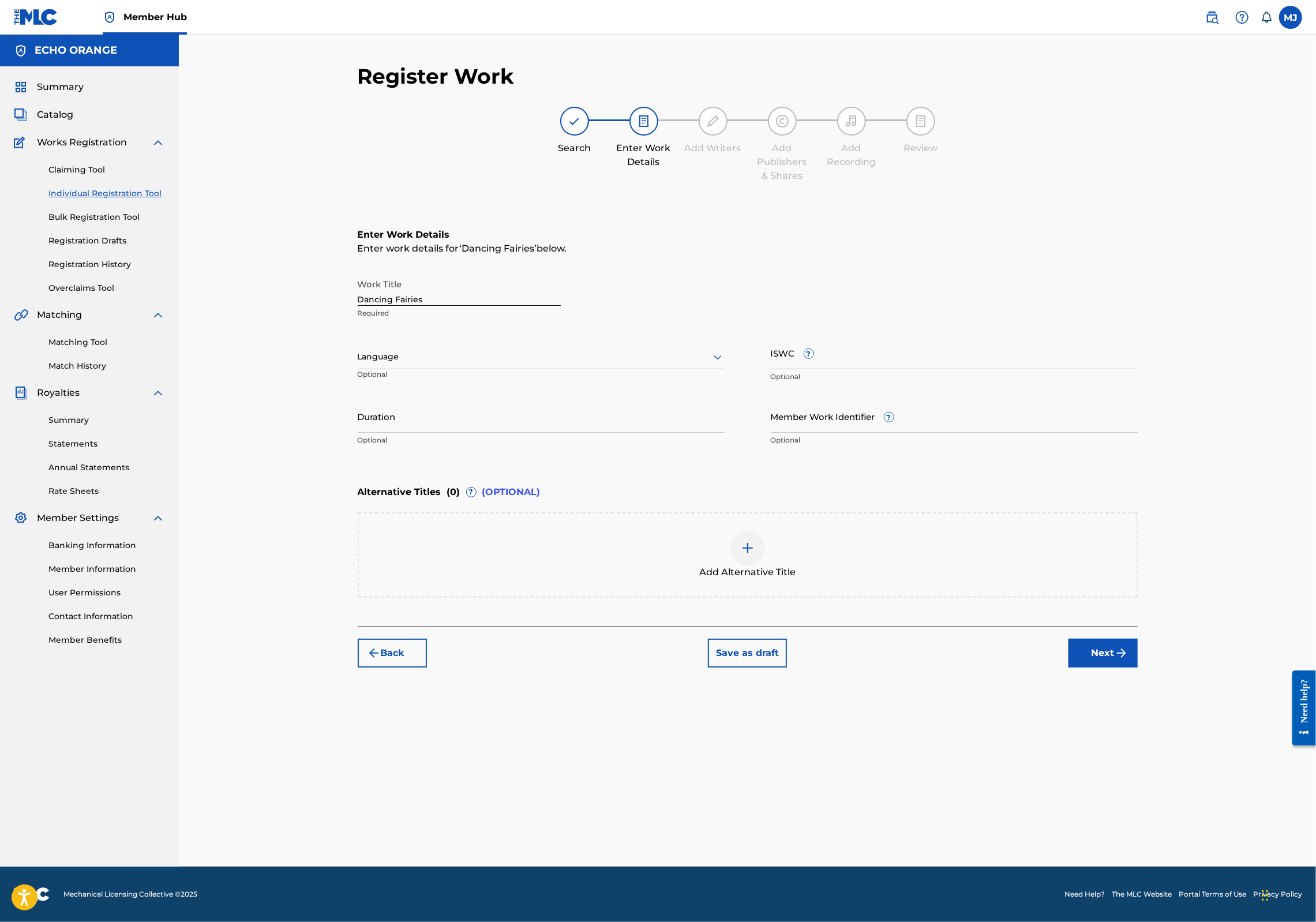
scroll to position [0, 0]
click at [1138, 667] on button "Next" at bounding box center [1104, 653] width 69 height 29
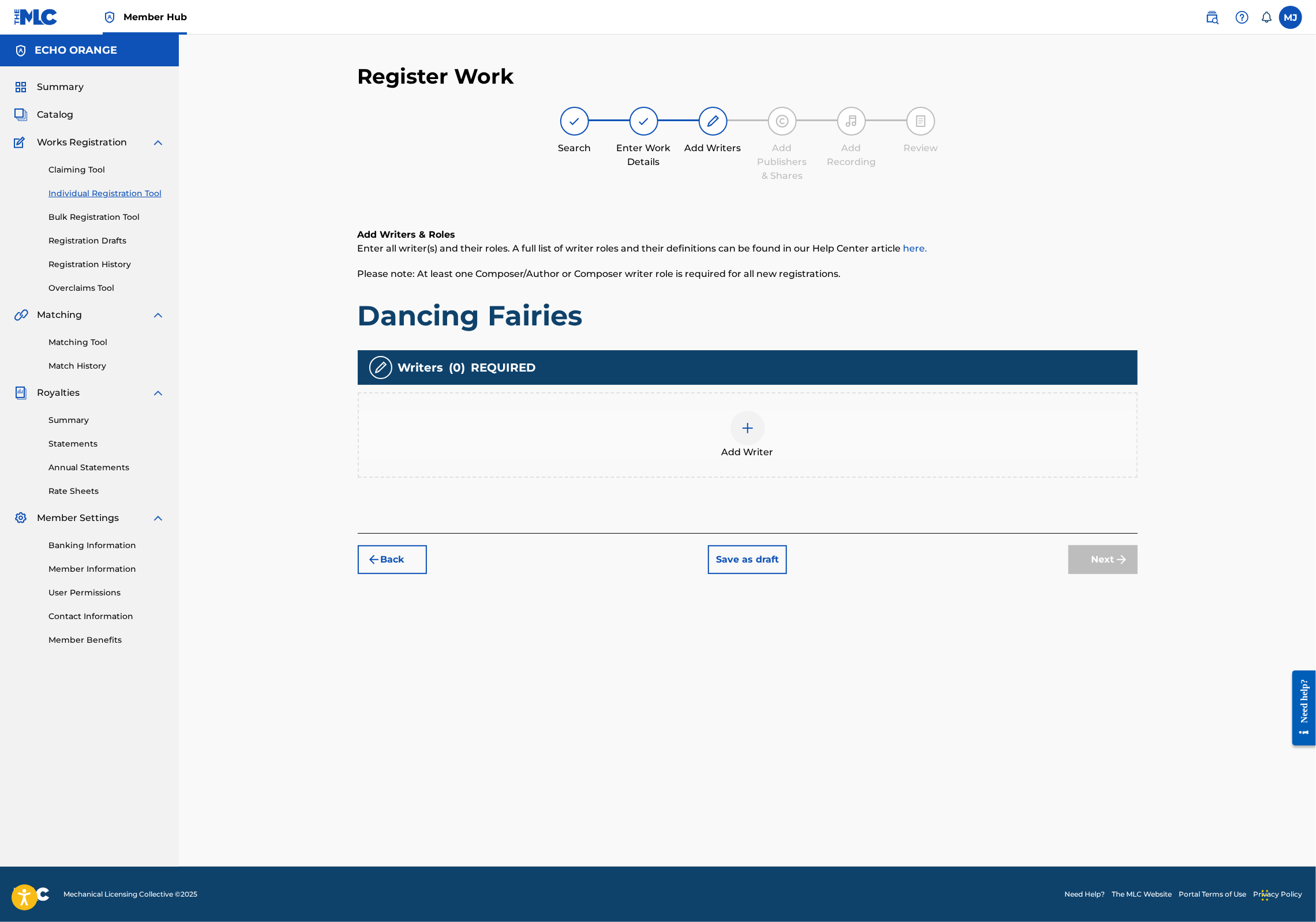
click at [784, 453] on div "Add Writer" at bounding box center [748, 435] width 780 height 86
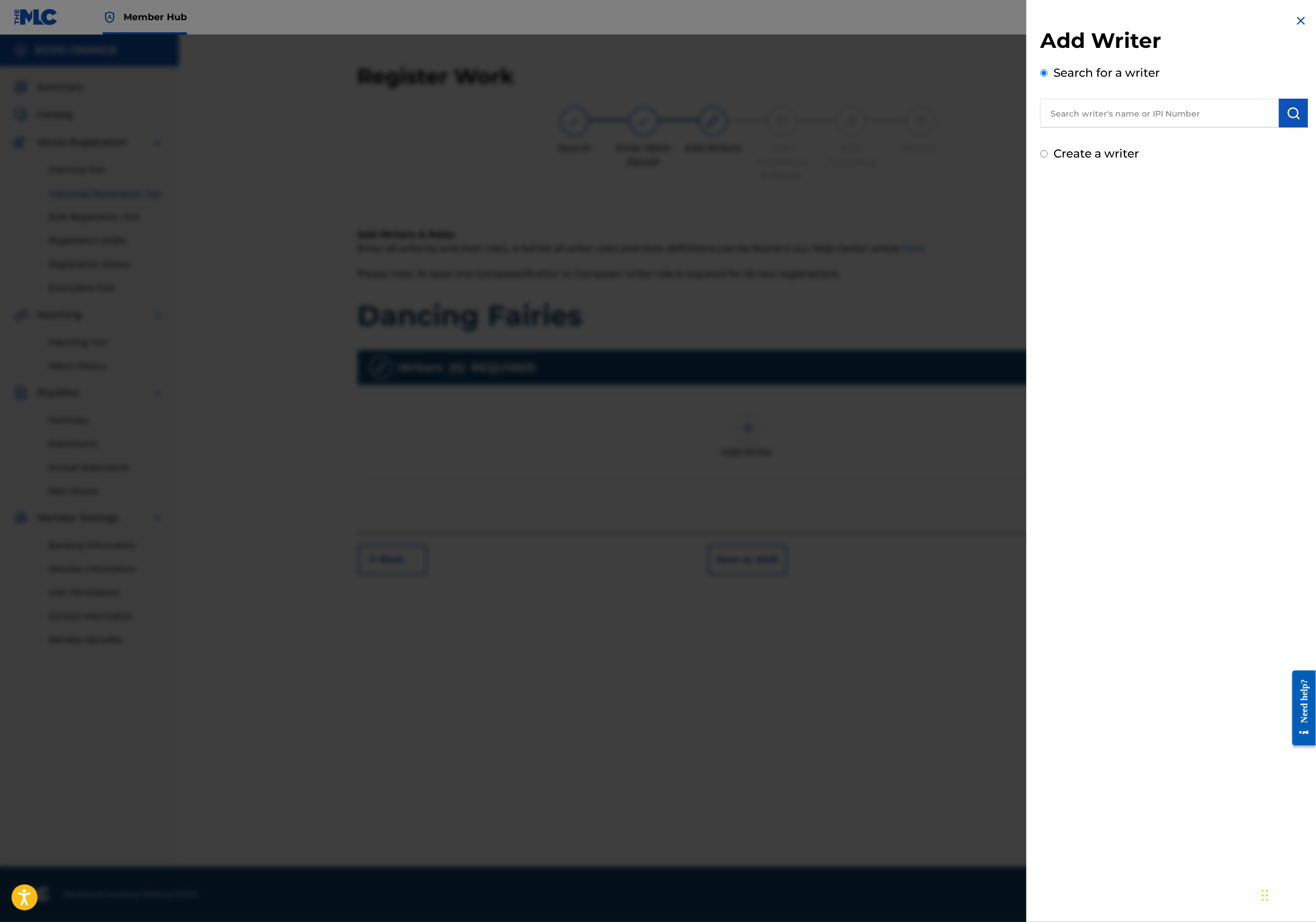
click at [1074, 121] on input "text" at bounding box center [1160, 113] width 239 height 29
paste input "denis hekimian"
type input "denis hekimian"
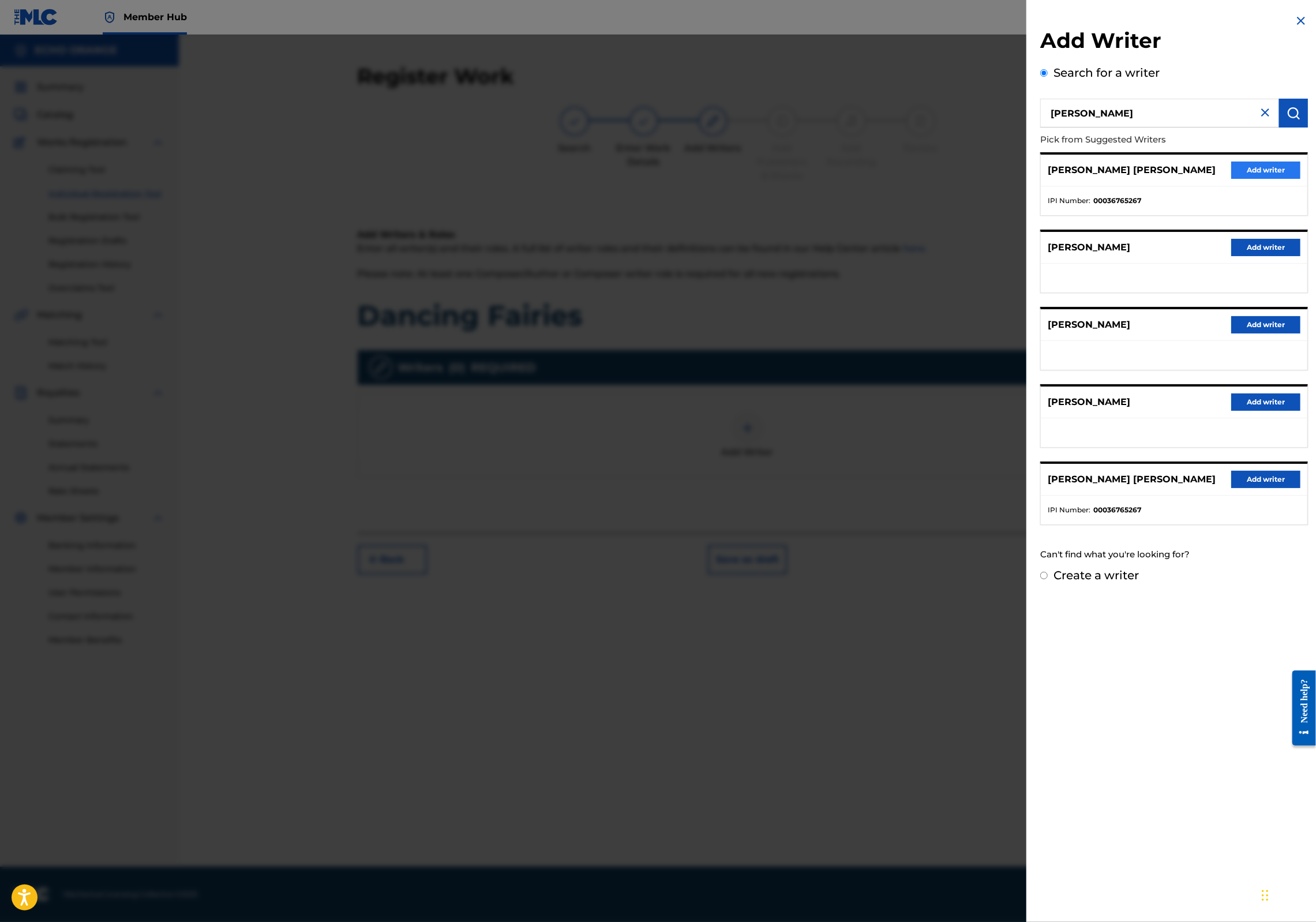
click at [1245, 179] on button "Add writer" at bounding box center [1266, 170] width 69 height 17
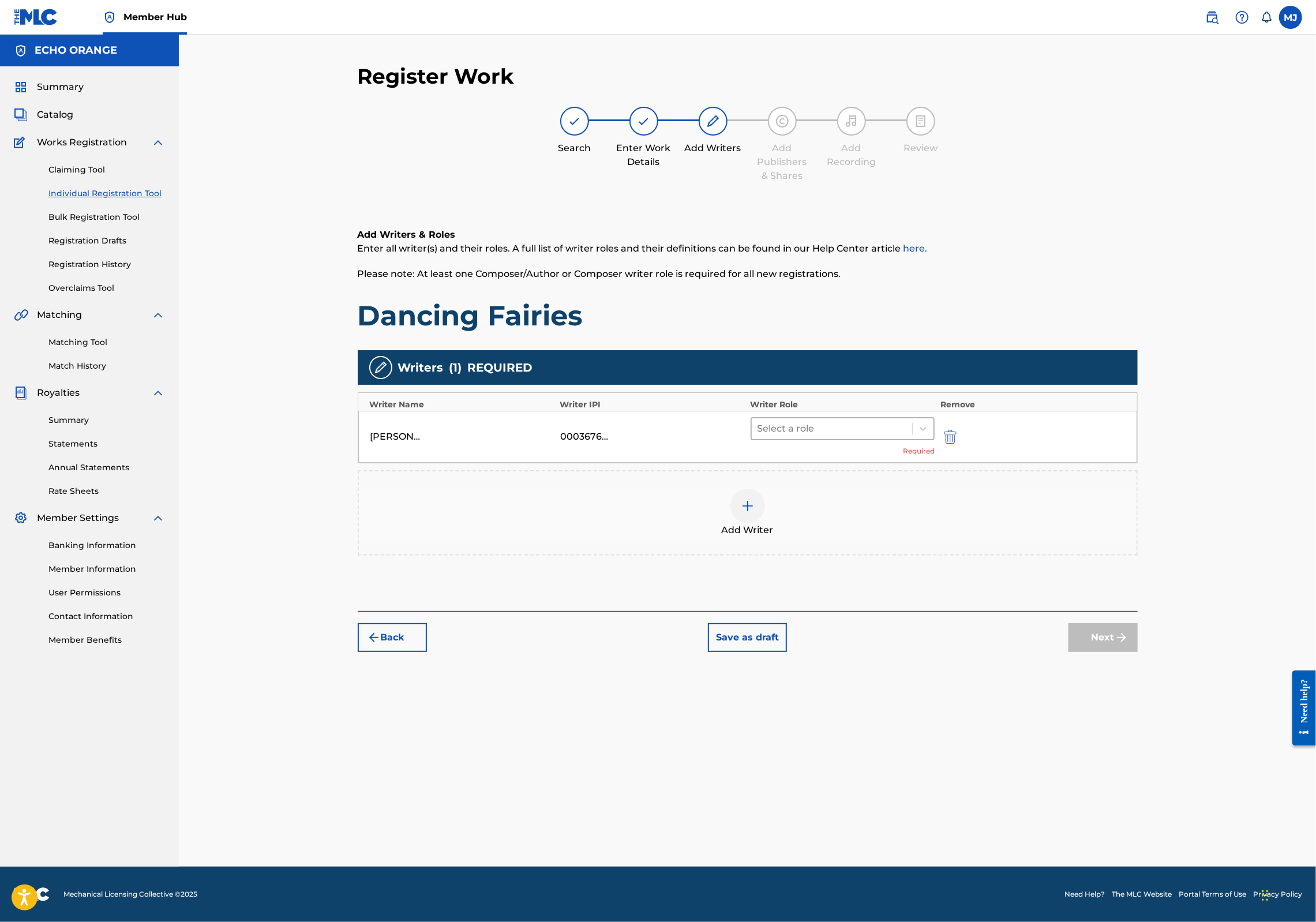
click at [913, 439] on div "Select a role" at bounding box center [833, 429] width 161 height 21
click at [838, 593] on div "Composer" at bounding box center [880, 595] width 222 height 23
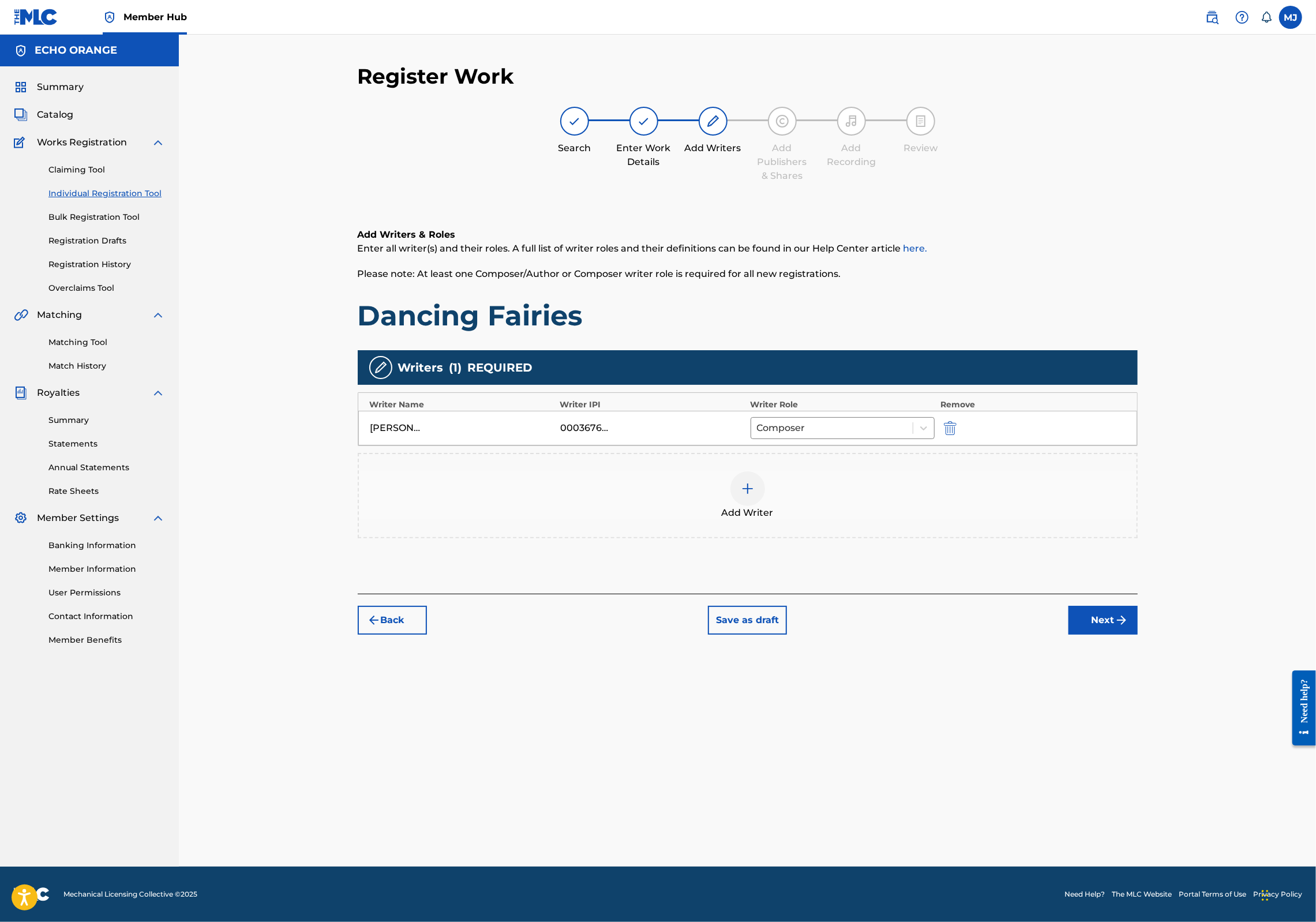
click at [1138, 635] on button "Next" at bounding box center [1104, 620] width 69 height 29
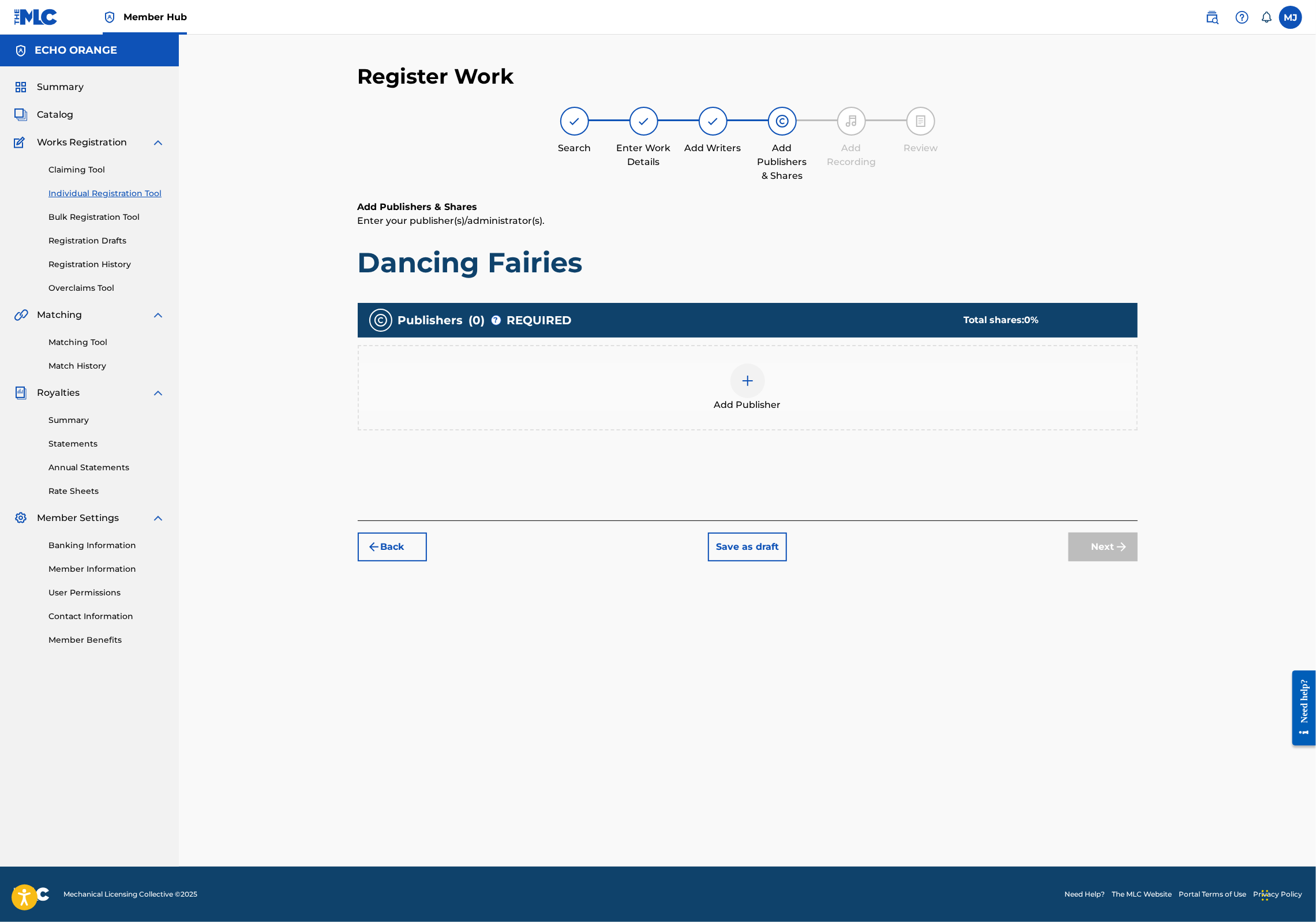
click at [765, 398] on div at bounding box center [748, 381] width 35 height 35
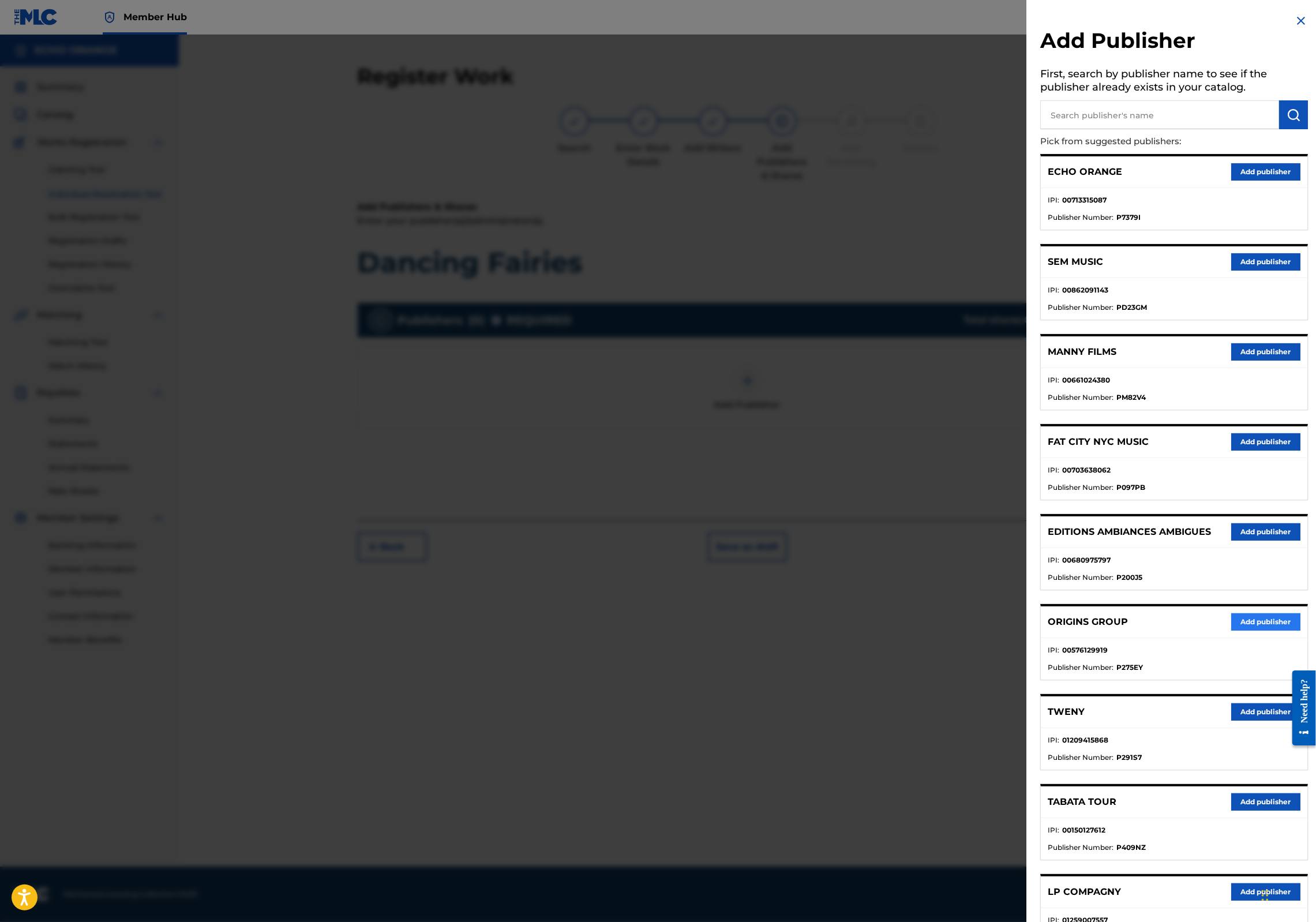
click at [1251, 631] on button "Add publisher" at bounding box center [1266, 622] width 69 height 17
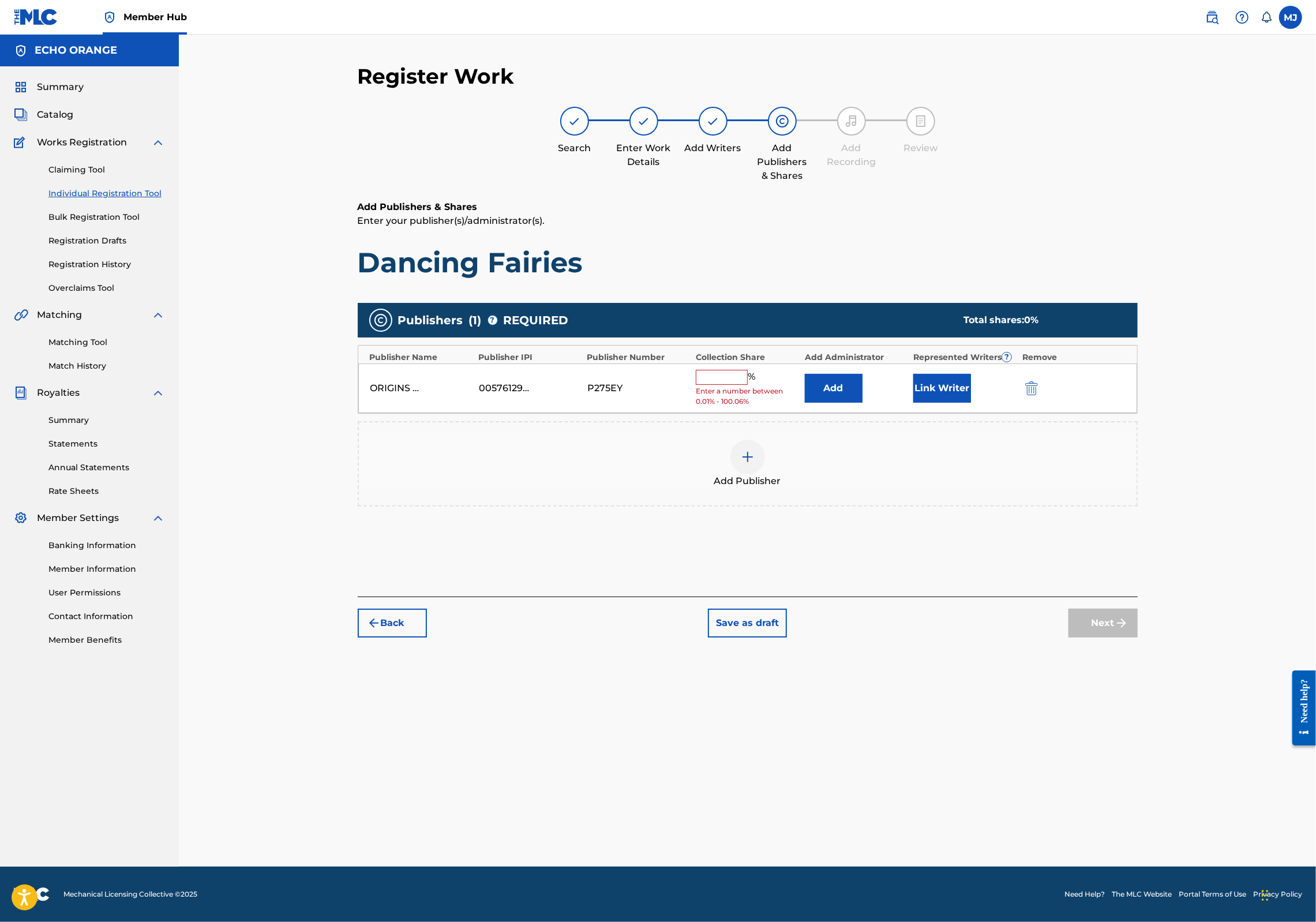
click at [893, 414] on div "ORIGINS GROUP 00576129919 P275EY % Enter a number between 0.01% - 100.06% Add L…" at bounding box center [748, 388] width 779 height 50
click at [863, 403] on button "Add" at bounding box center [833, 388] width 58 height 29
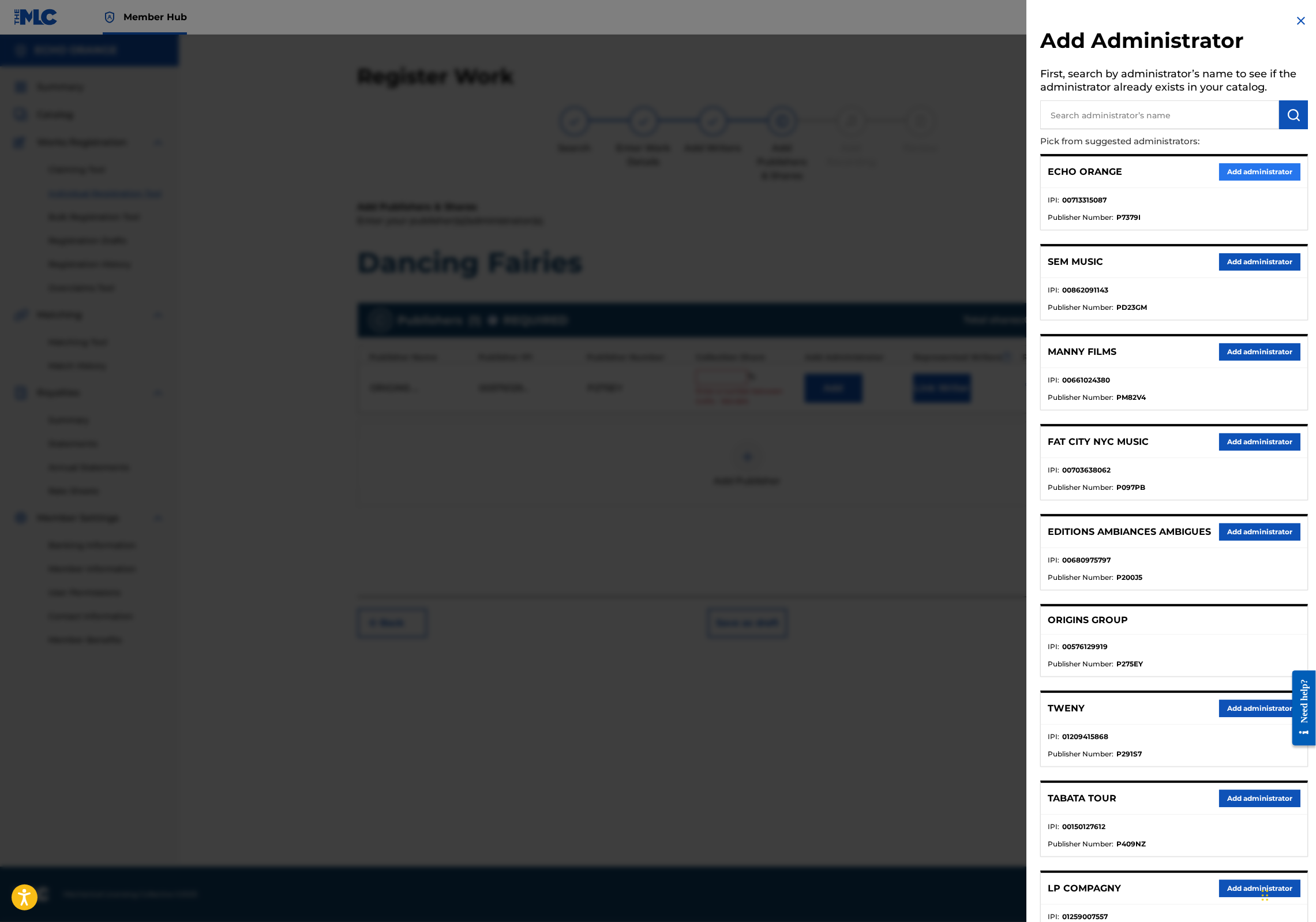
click at [1239, 181] on button "Add administrator" at bounding box center [1260, 172] width 81 height 17
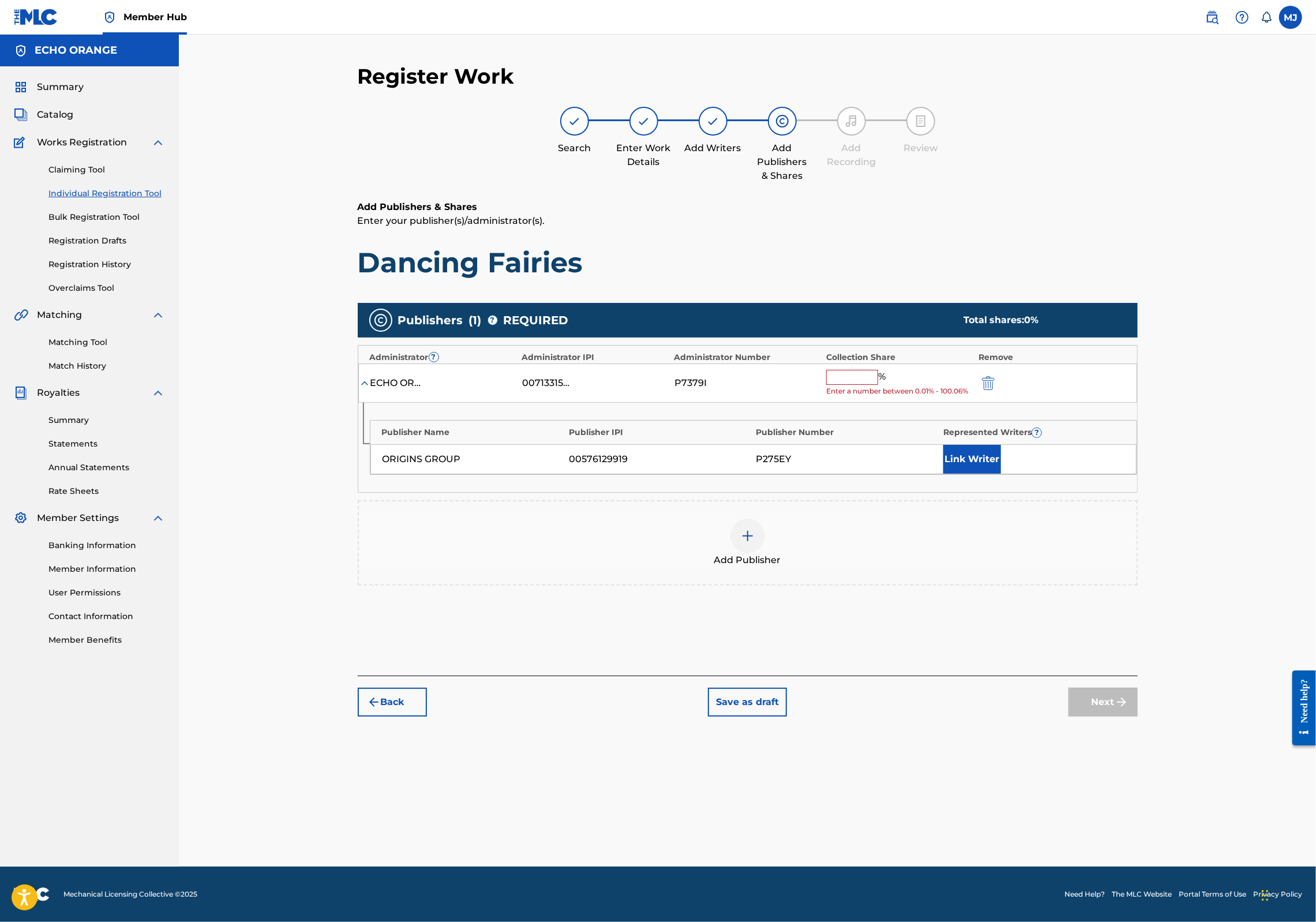
click at [872, 403] on div "ECHO ORANGE 00713315087 P7379I % Enter a number between 0.01% - 100.06%" at bounding box center [748, 383] width 779 height 40
click at [875, 396] on span "Enter a number between 0.01% - 100.06%" at bounding box center [899, 391] width 146 height 11
click at [878, 385] on input "text" at bounding box center [852, 378] width 52 height 15
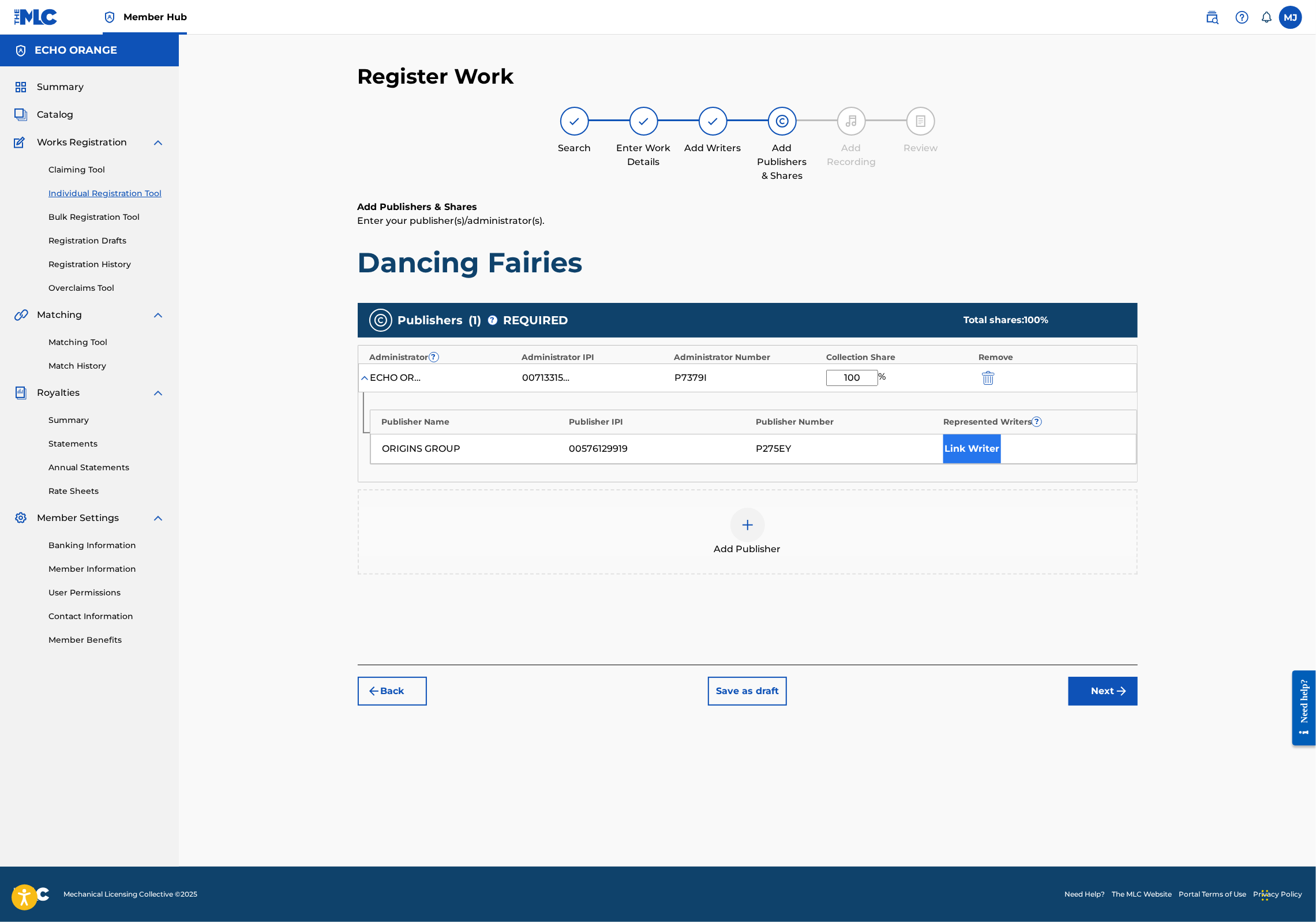
type input "100"
click at [1002, 464] on div "ORIGINS GROUP 00576129919 P275EY Link Writer" at bounding box center [753, 449] width 766 height 30
click at [1001, 463] on button "Link Writer" at bounding box center [972, 449] width 58 height 29
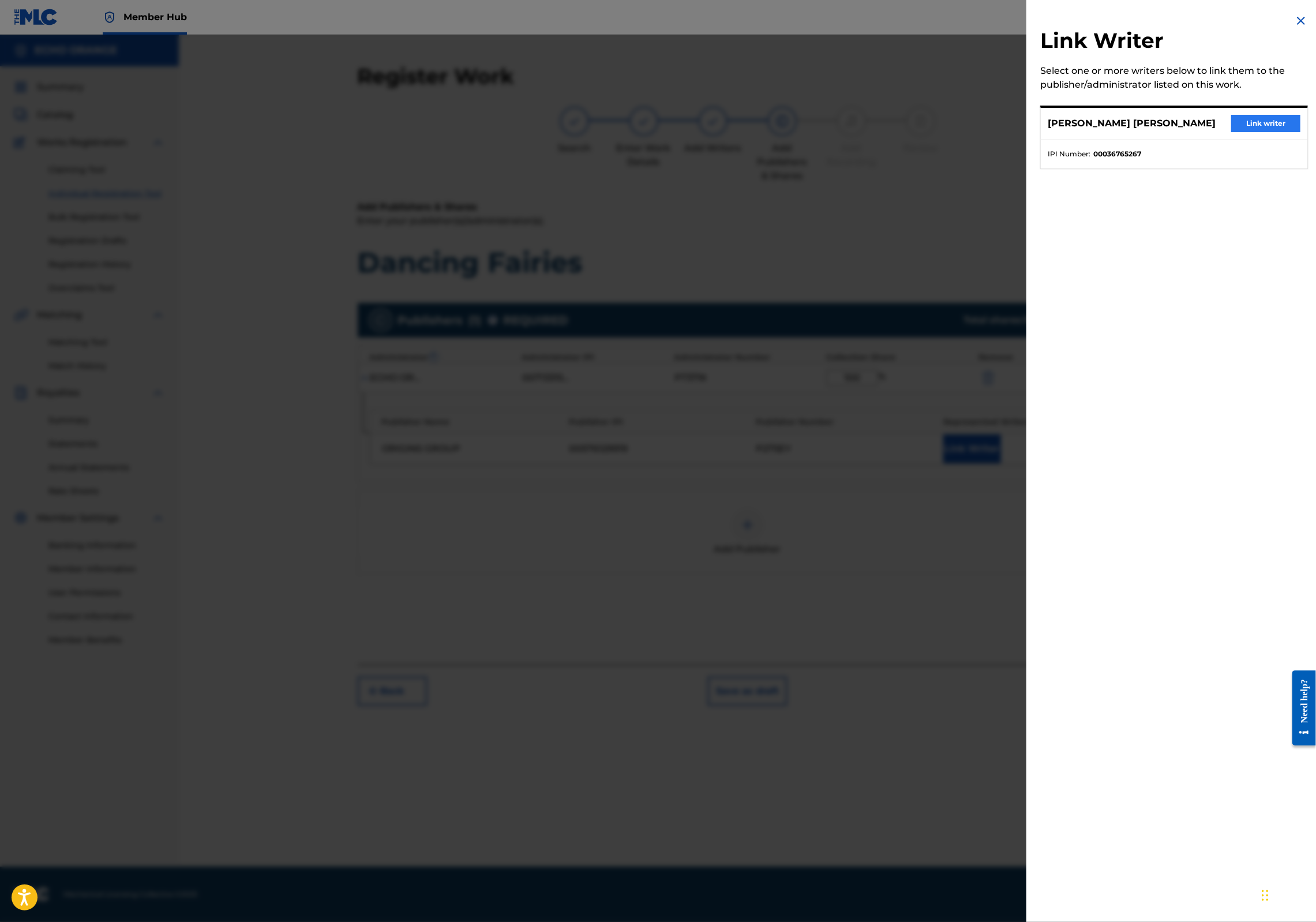
click at [1237, 123] on div "DENIS MARCEL HEKIMIAN Link writer" at bounding box center [1174, 124] width 267 height 32
click at [1240, 132] on button "Link writer" at bounding box center [1266, 123] width 69 height 17
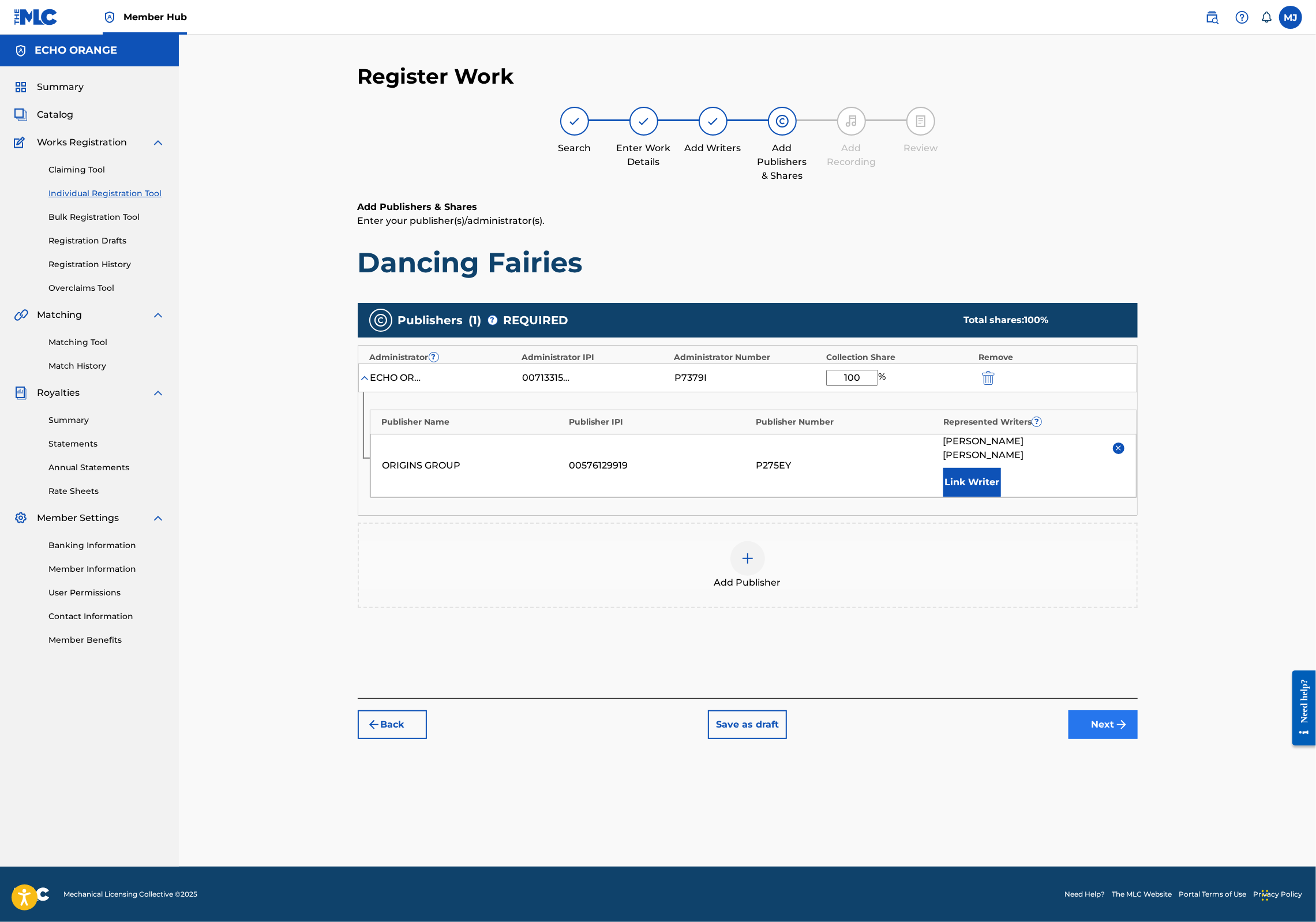
click at [1138, 740] on button "Next" at bounding box center [1104, 725] width 69 height 29
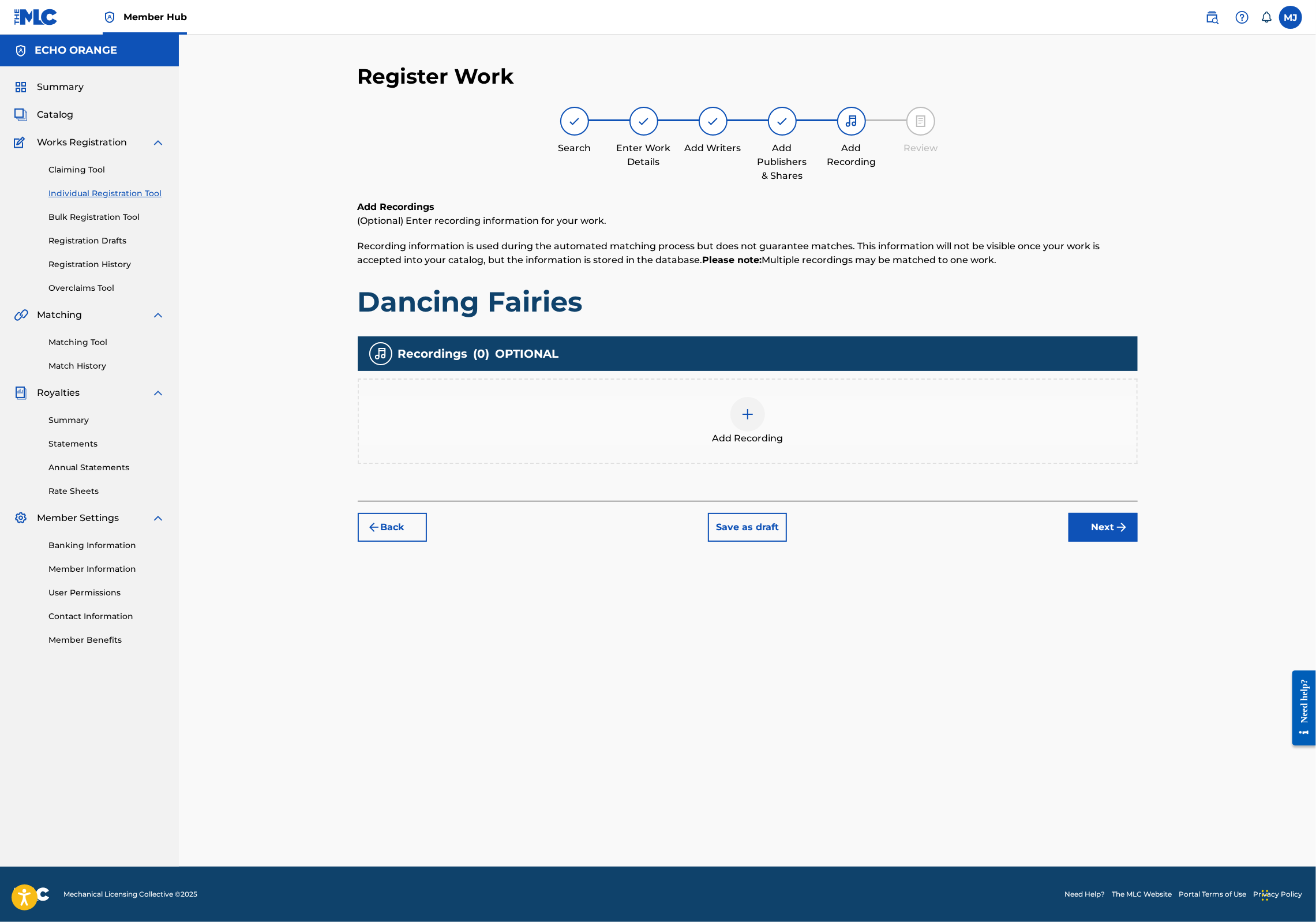
click at [1152, 622] on div "Register Work Search Enter Work Details Add Writers Add Publishers & Shares Add…" at bounding box center [748, 466] width 808 height 803
click at [1138, 542] on button "Next" at bounding box center [1104, 527] width 69 height 29
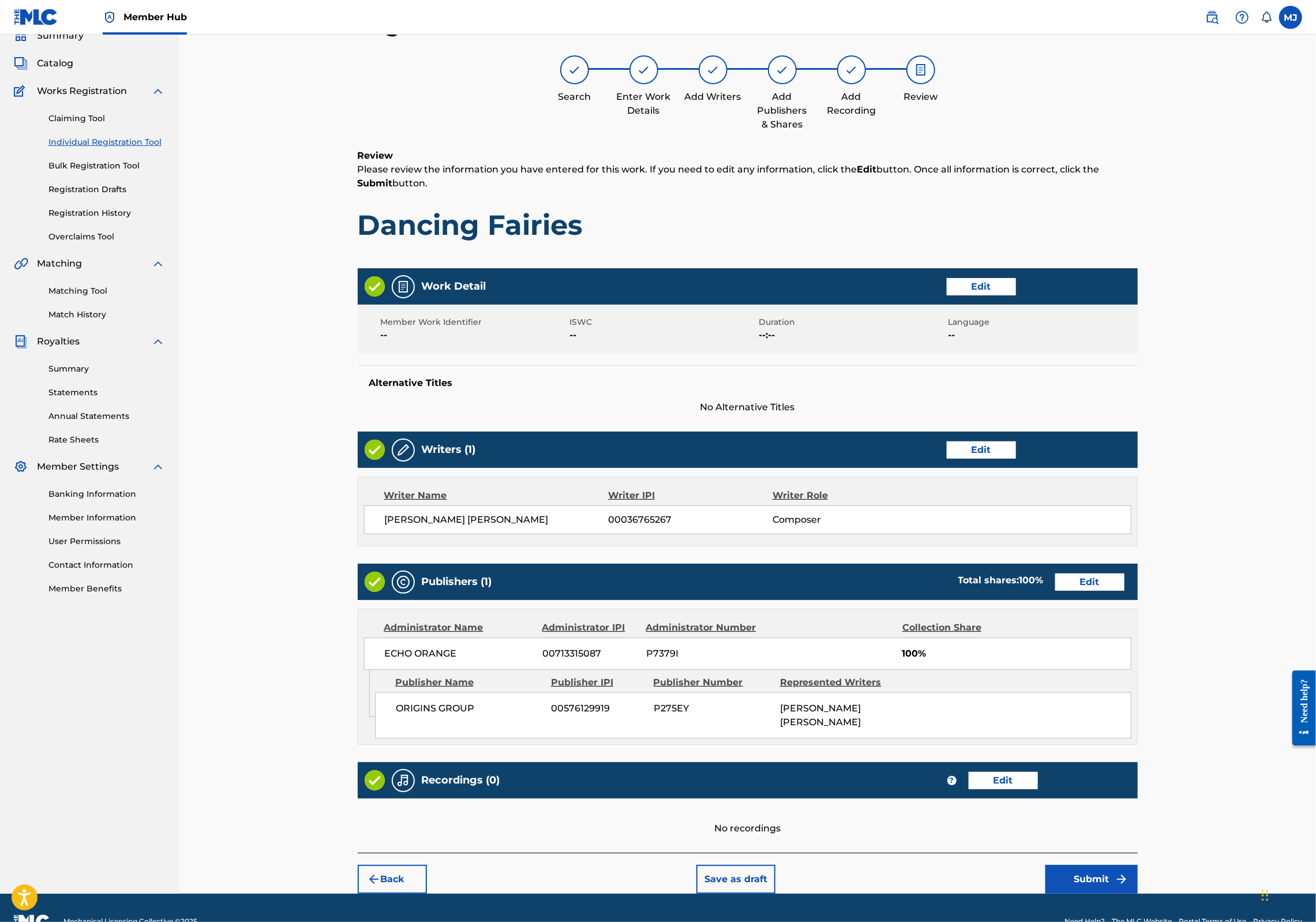
scroll to position [186, 0]
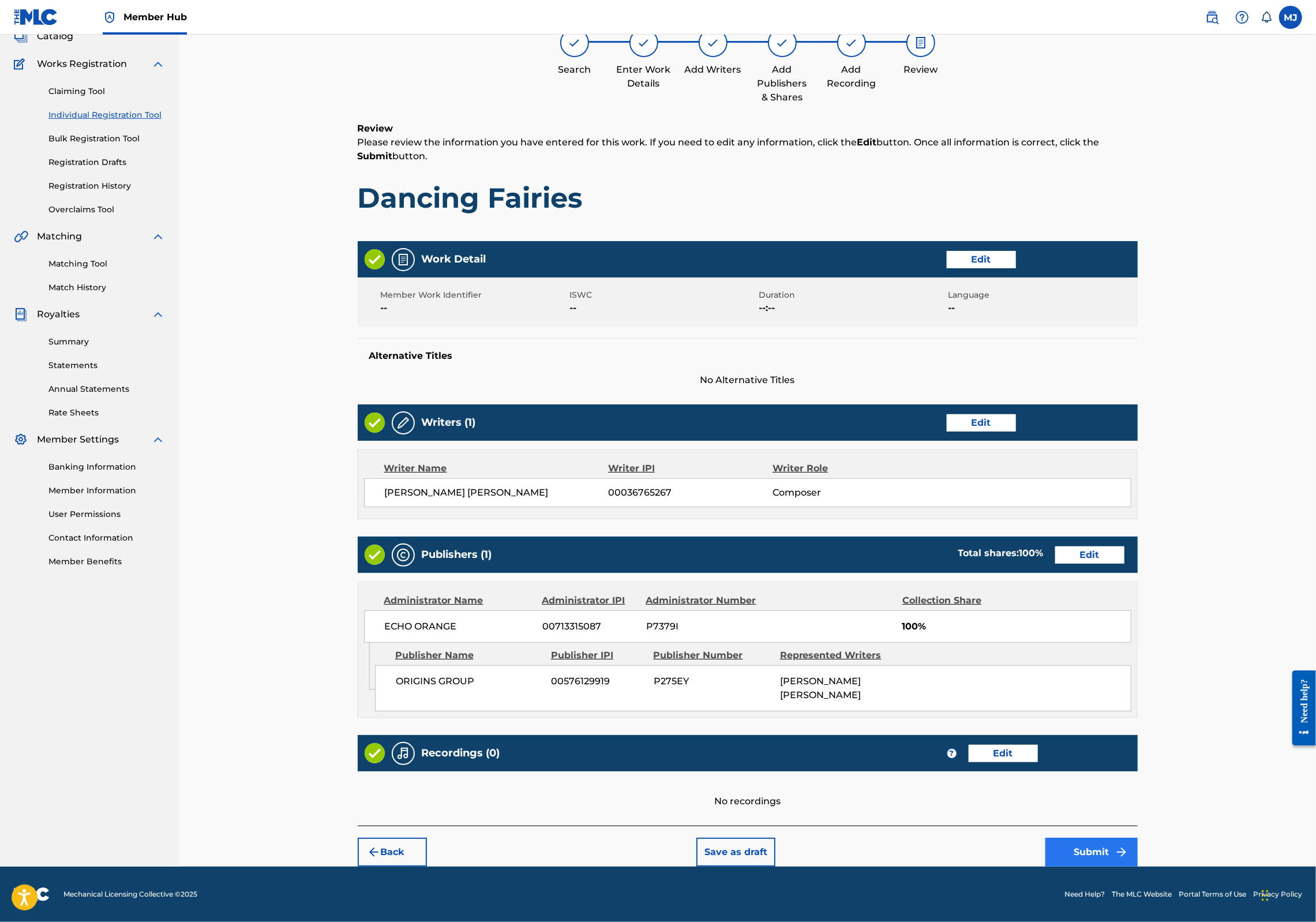
click at [1138, 838] on button "Submit" at bounding box center [1092, 852] width 92 height 29
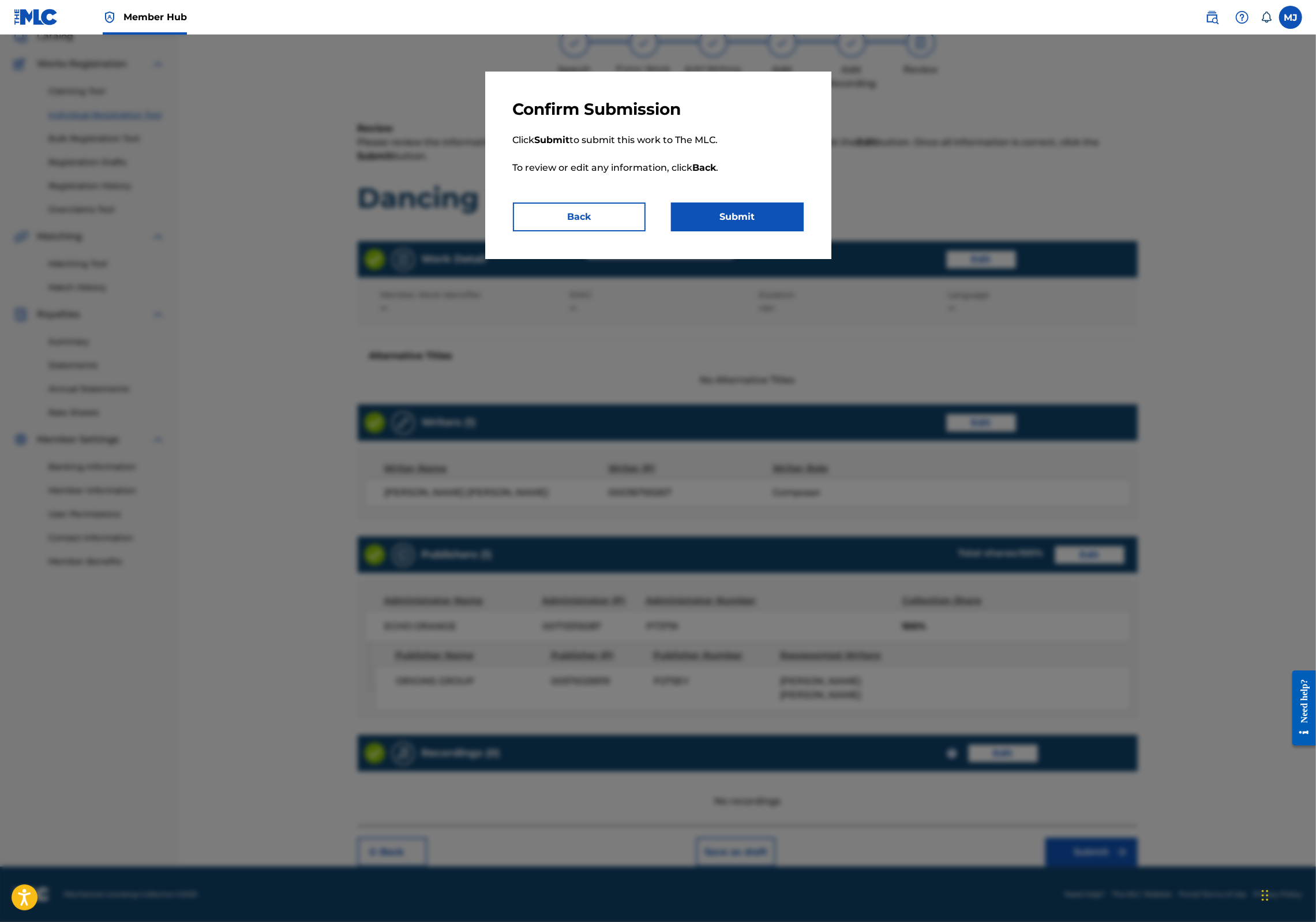
click at [744, 203] on p "Click Submit to submit this work to The MLC. To review or edit any information,…" at bounding box center [658, 161] width 291 height 83
click at [749, 231] on button "Submit" at bounding box center [737, 217] width 133 height 29
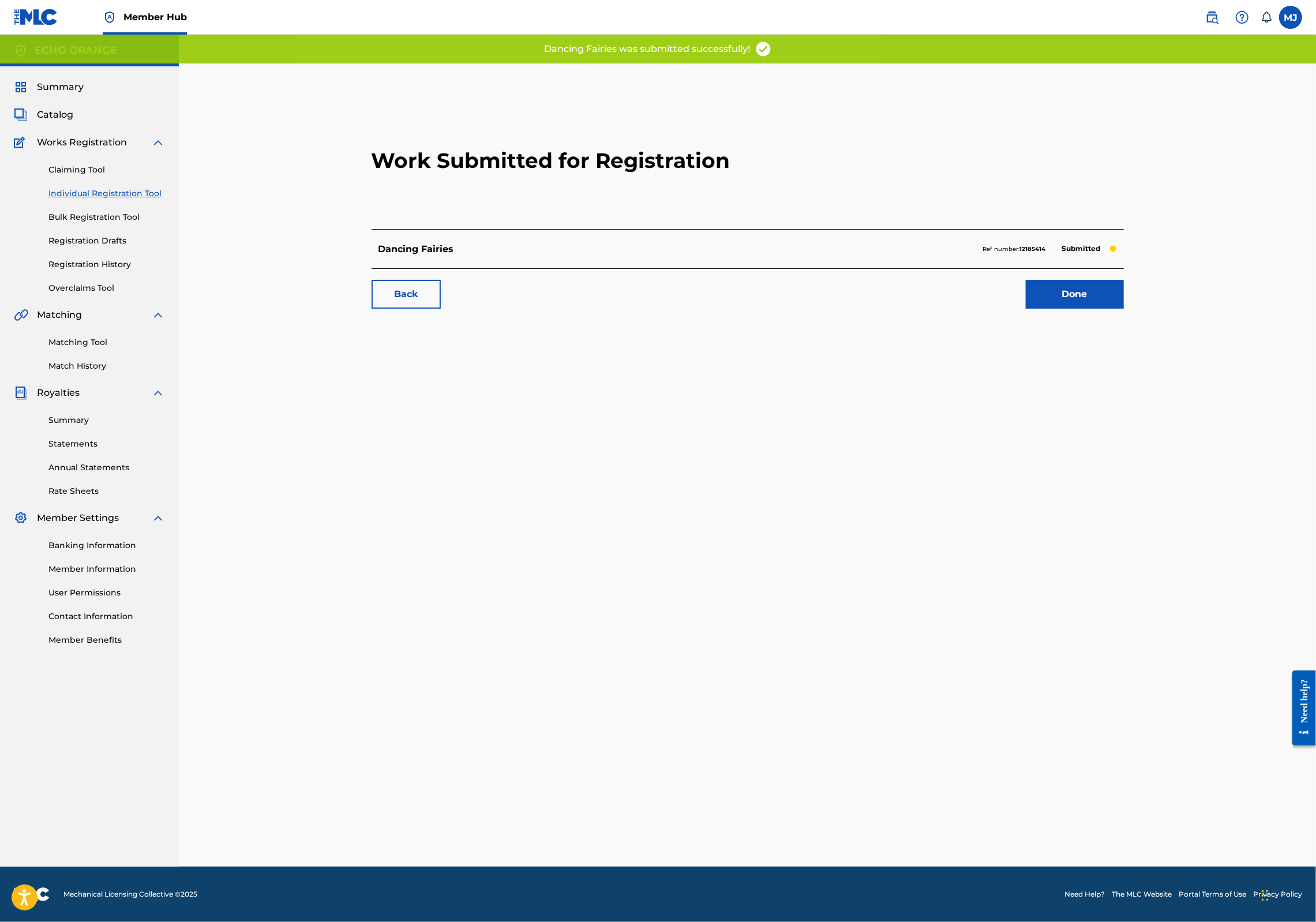
drag, startPoint x: 1071, startPoint y: 355, endPoint x: 1074, endPoint y: 363, distance: 8.5
click at [1072, 321] on div "Work Submitted for Registration Dancing Fairies Ref number: 12185414 Submitted …" at bounding box center [748, 206] width 780 height 228
click at [1095, 309] on div "Done" at bounding box center [1068, 294] width 112 height 29
click at [1116, 309] on link "Done" at bounding box center [1075, 294] width 98 height 29
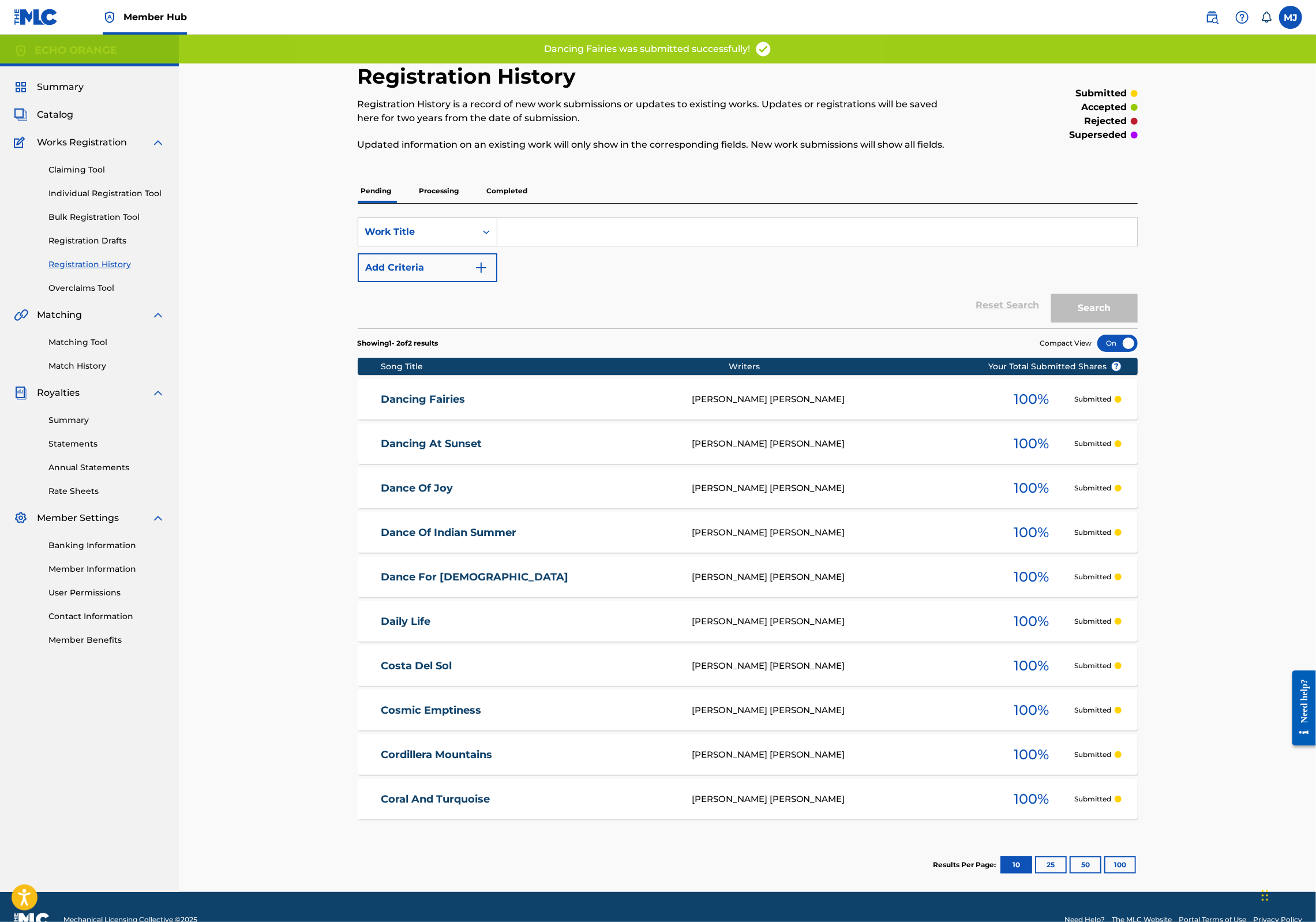
click at [134, 234] on div "Claiming Tool Individual Registration Tool Bulk Registration Tool Registration …" at bounding box center [89, 221] width 151 height 145
click at [137, 200] on link "Individual Registration Tool" at bounding box center [107, 194] width 116 height 12
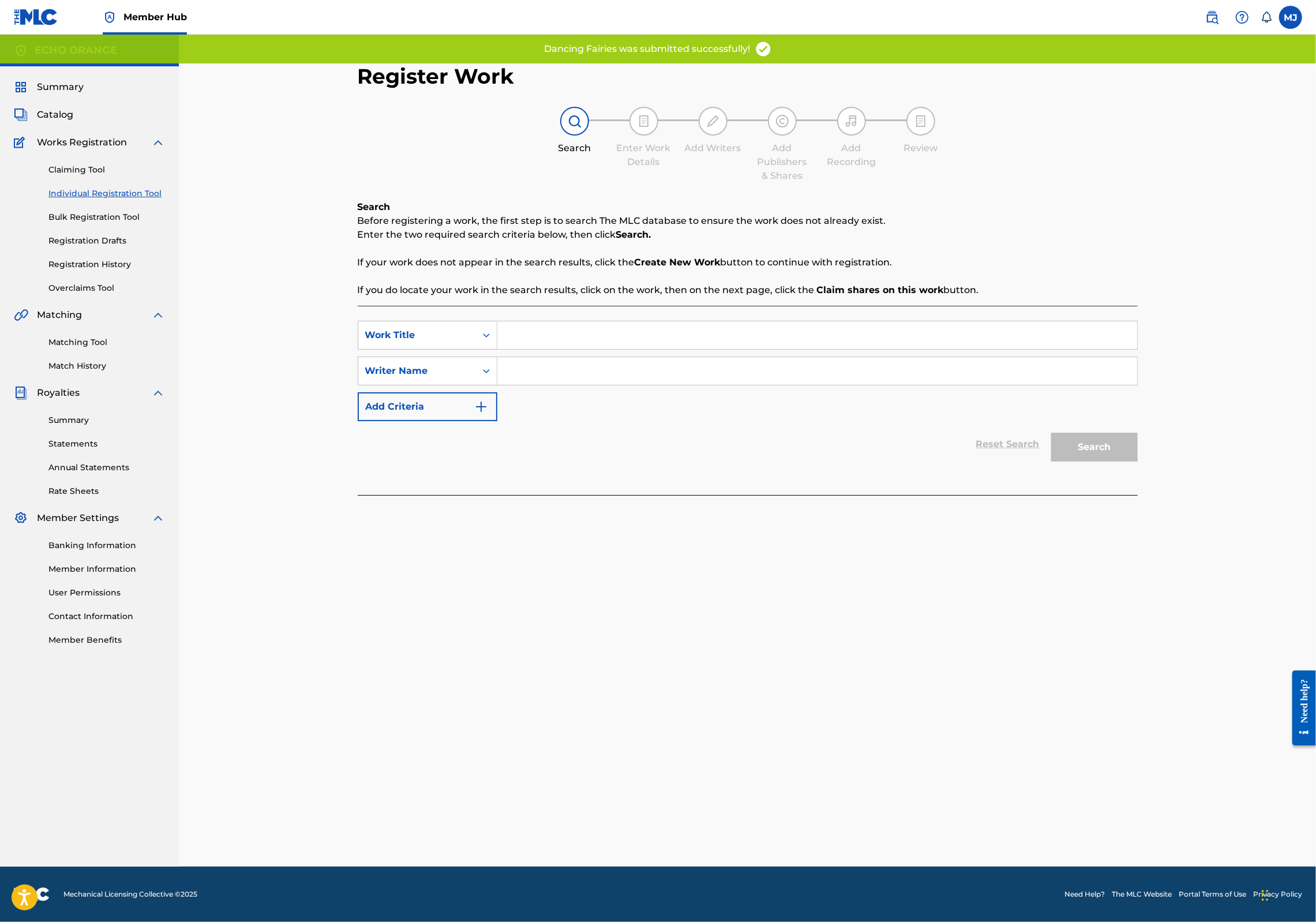
click at [540, 349] on input "Search Form" at bounding box center [818, 335] width 640 height 28
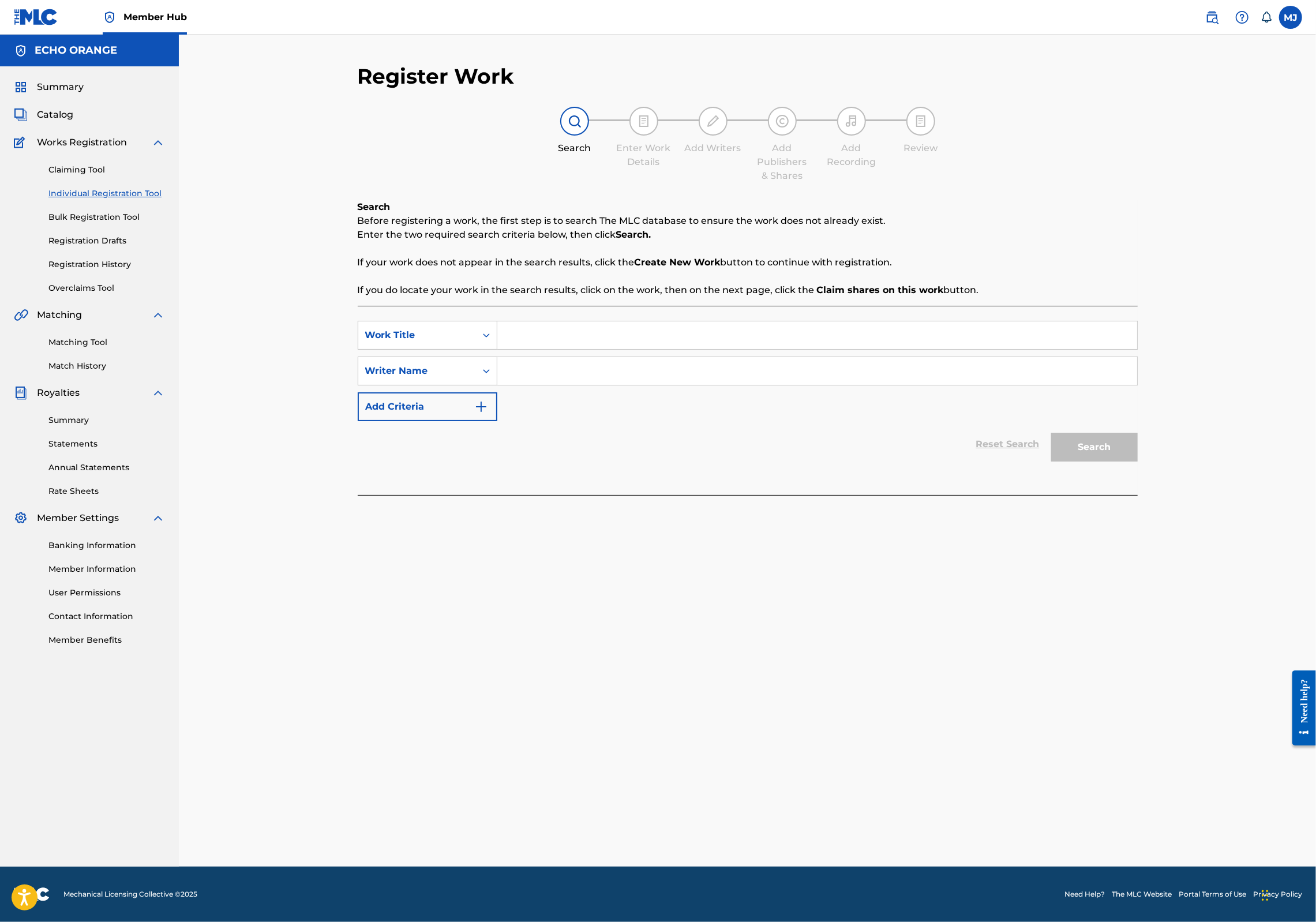
click at [498, 349] on input "Search Form" at bounding box center [818, 335] width 640 height 28
type input "Dancing Kendang"
paste input "denis hekimian"
type input "denis hekimian"
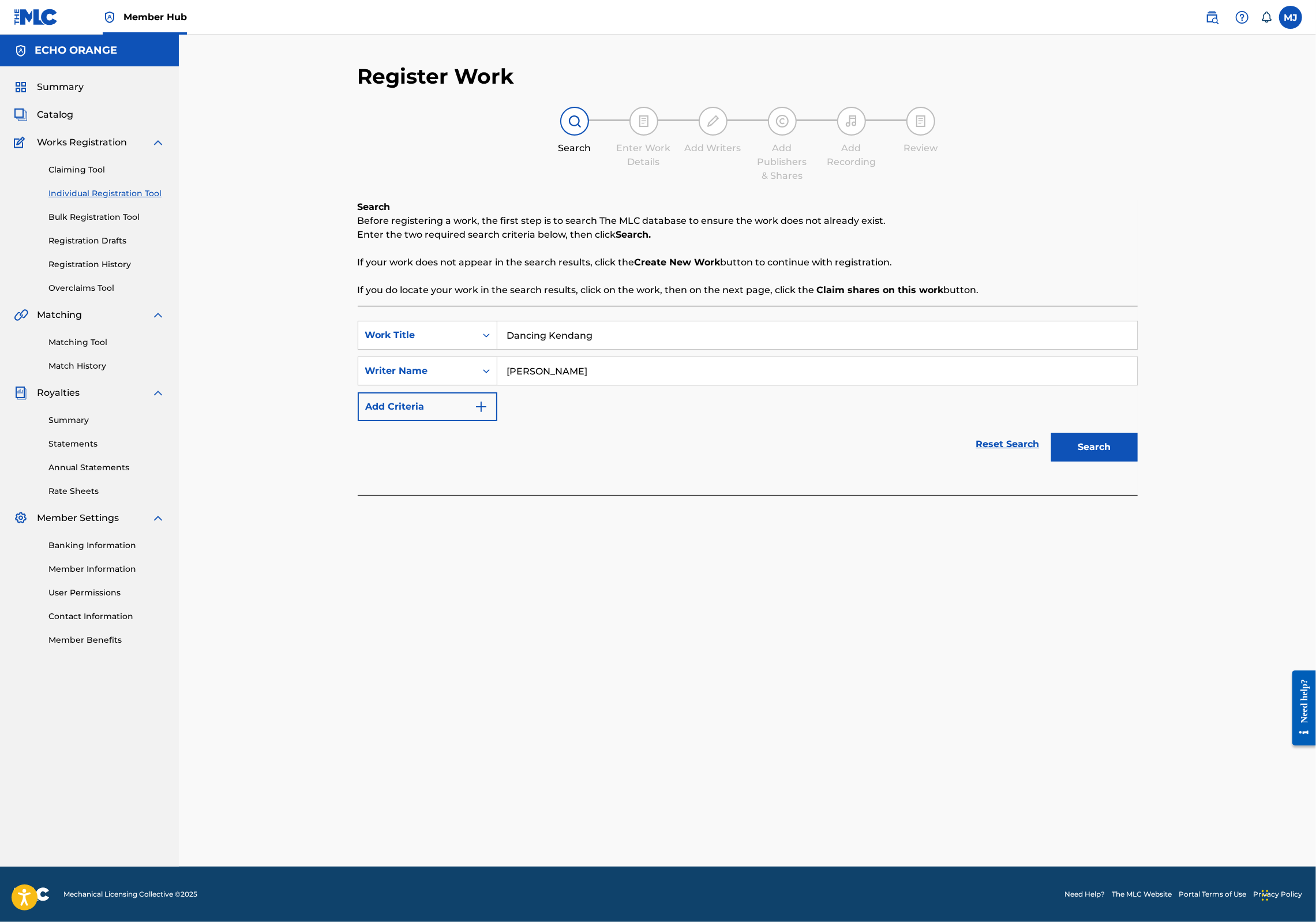
click at [1138, 462] on button "Search" at bounding box center [1094, 447] width 86 height 29
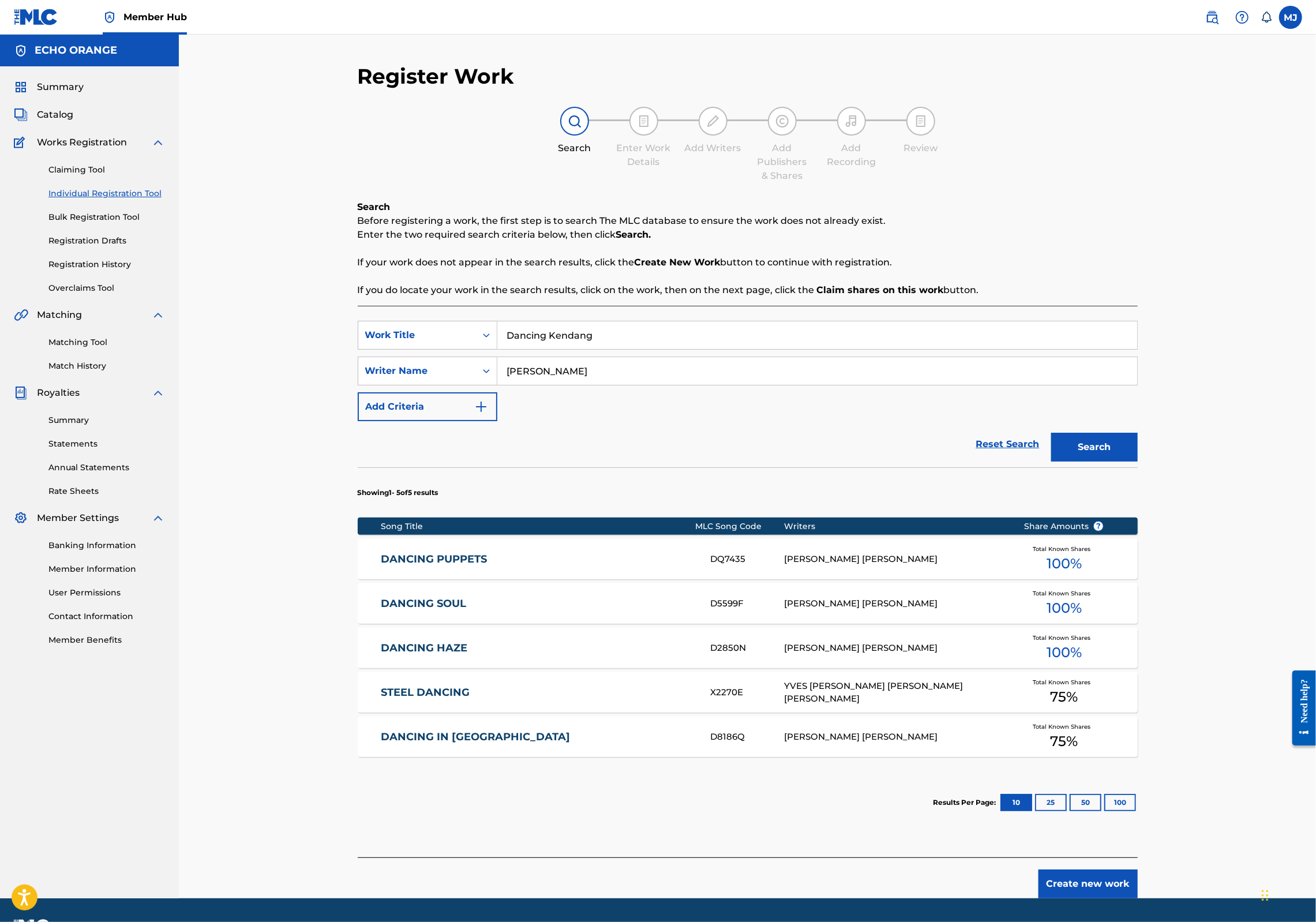
scroll to position [130, 0]
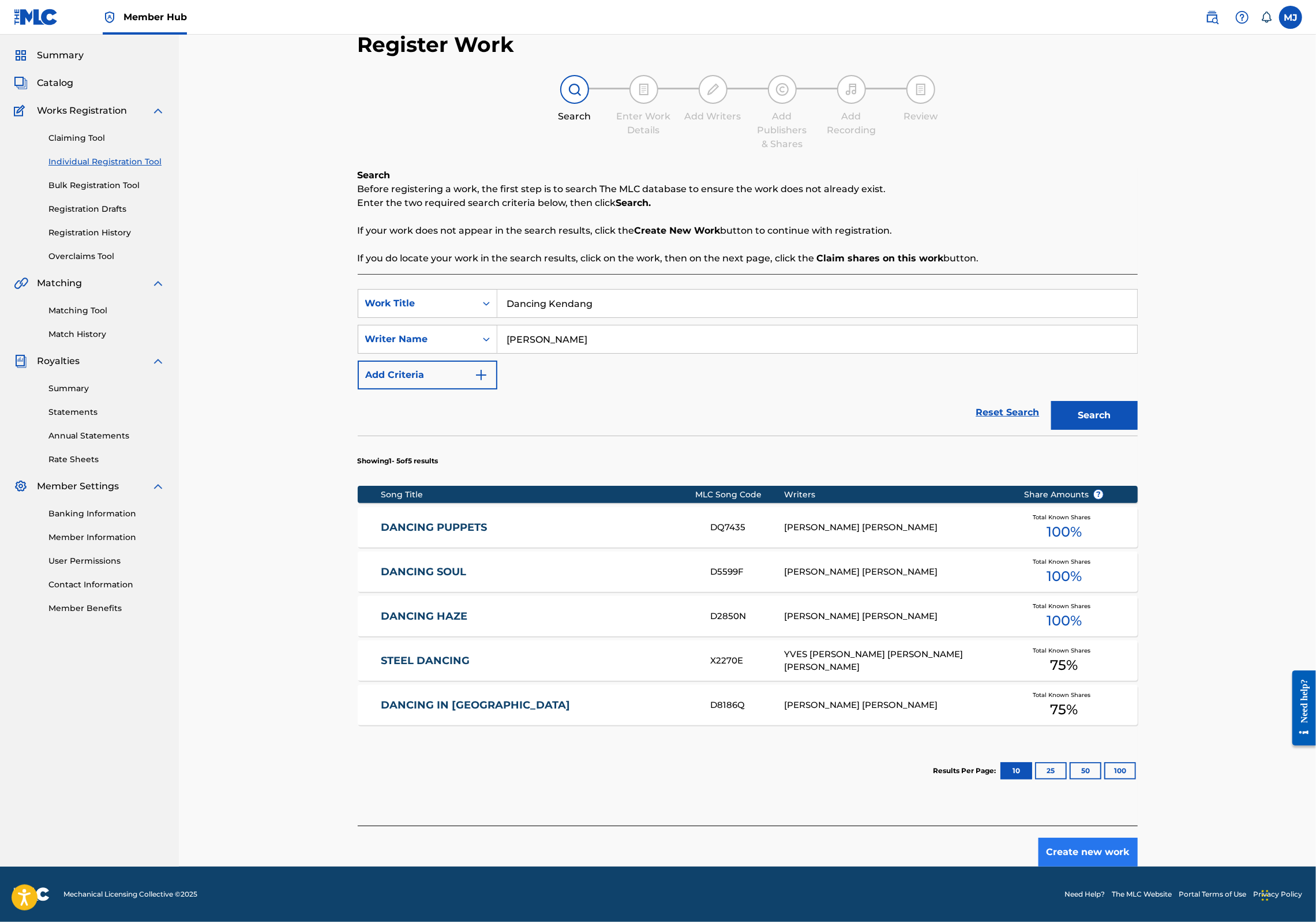
click at [1138, 845] on button "Create new work" at bounding box center [1089, 852] width 99 height 29
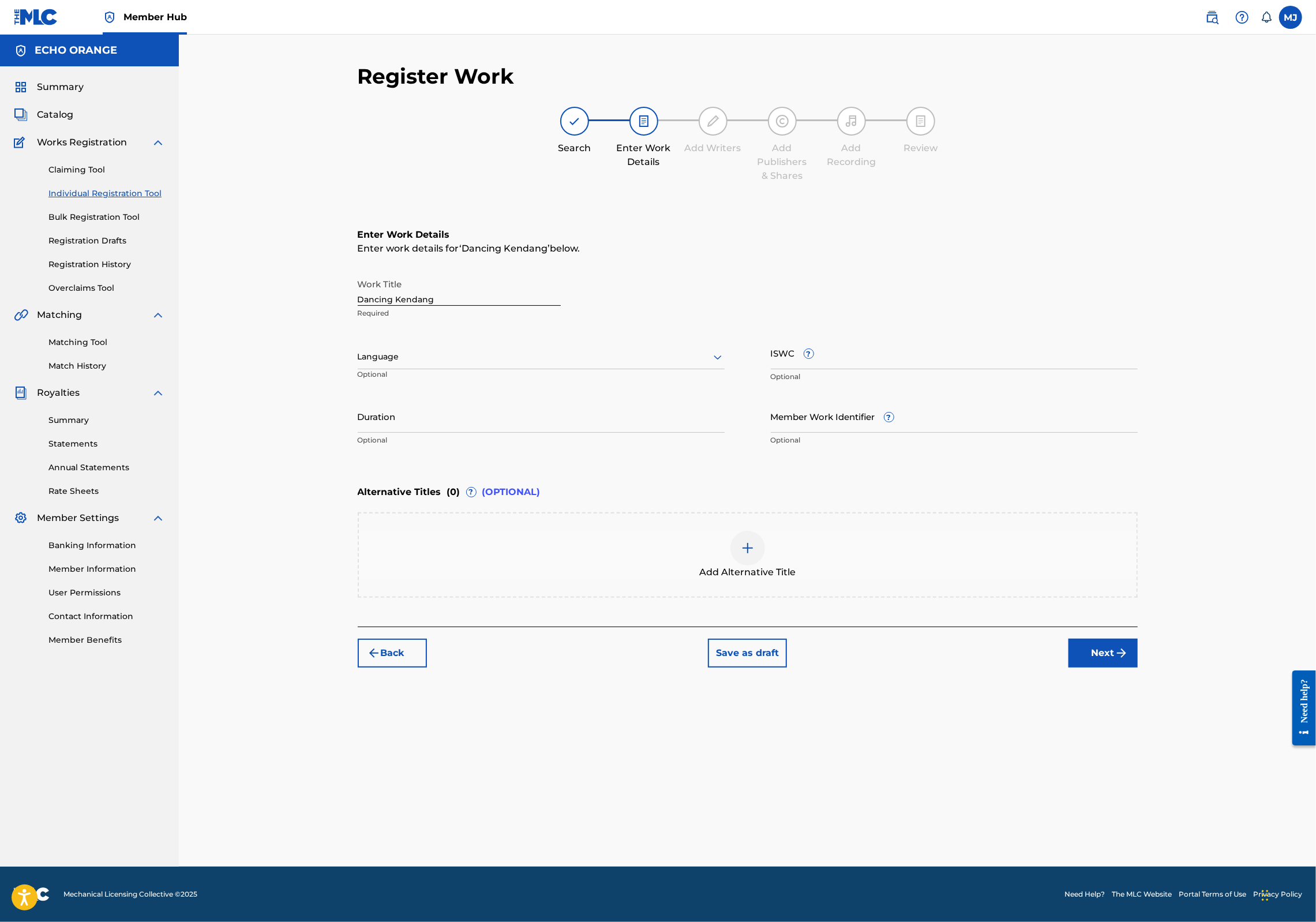
scroll to position [0, 0]
click at [1138, 667] on button "Next" at bounding box center [1104, 653] width 69 height 29
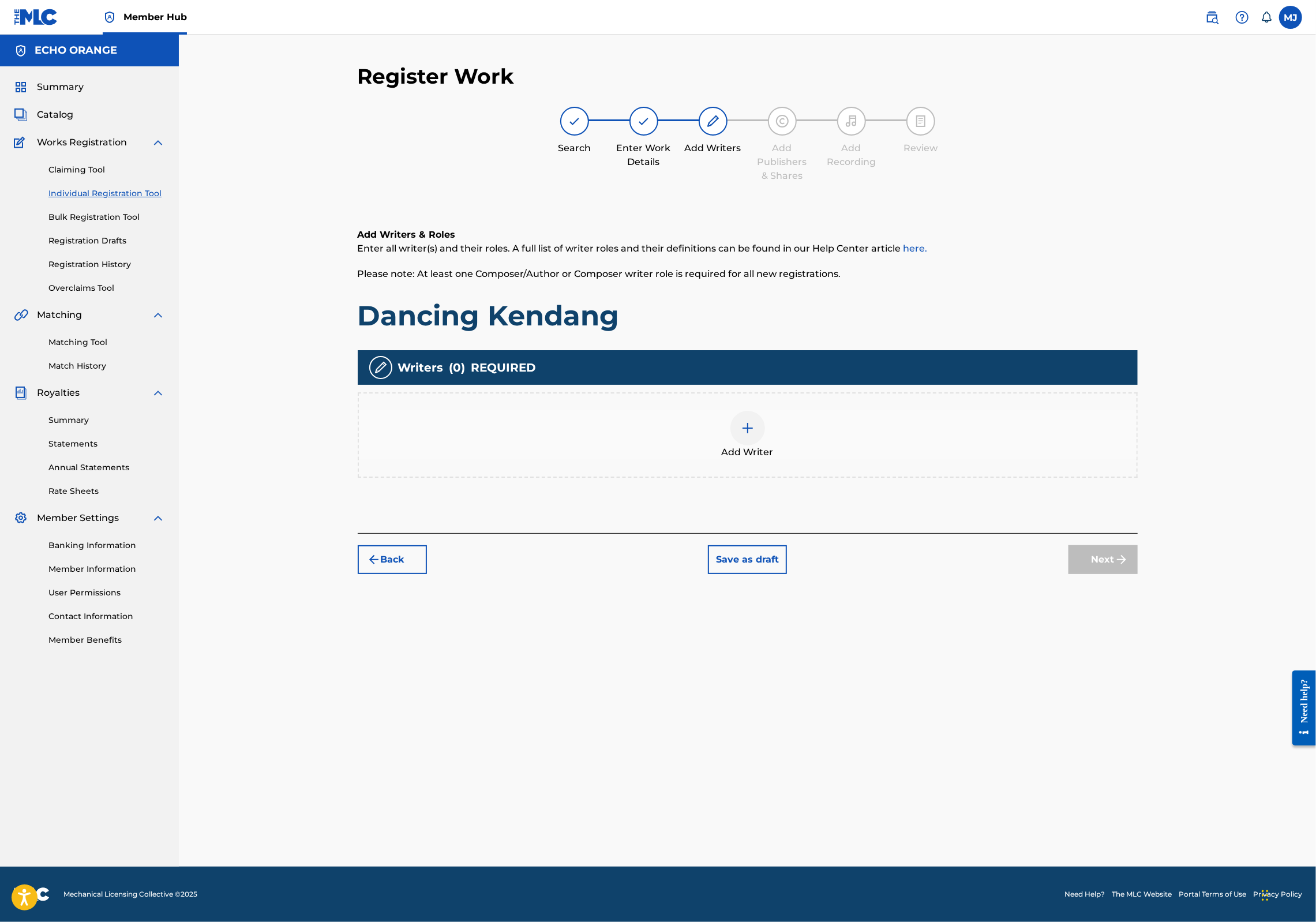
click at [777, 459] on div "Add Writer" at bounding box center [748, 435] width 778 height 49
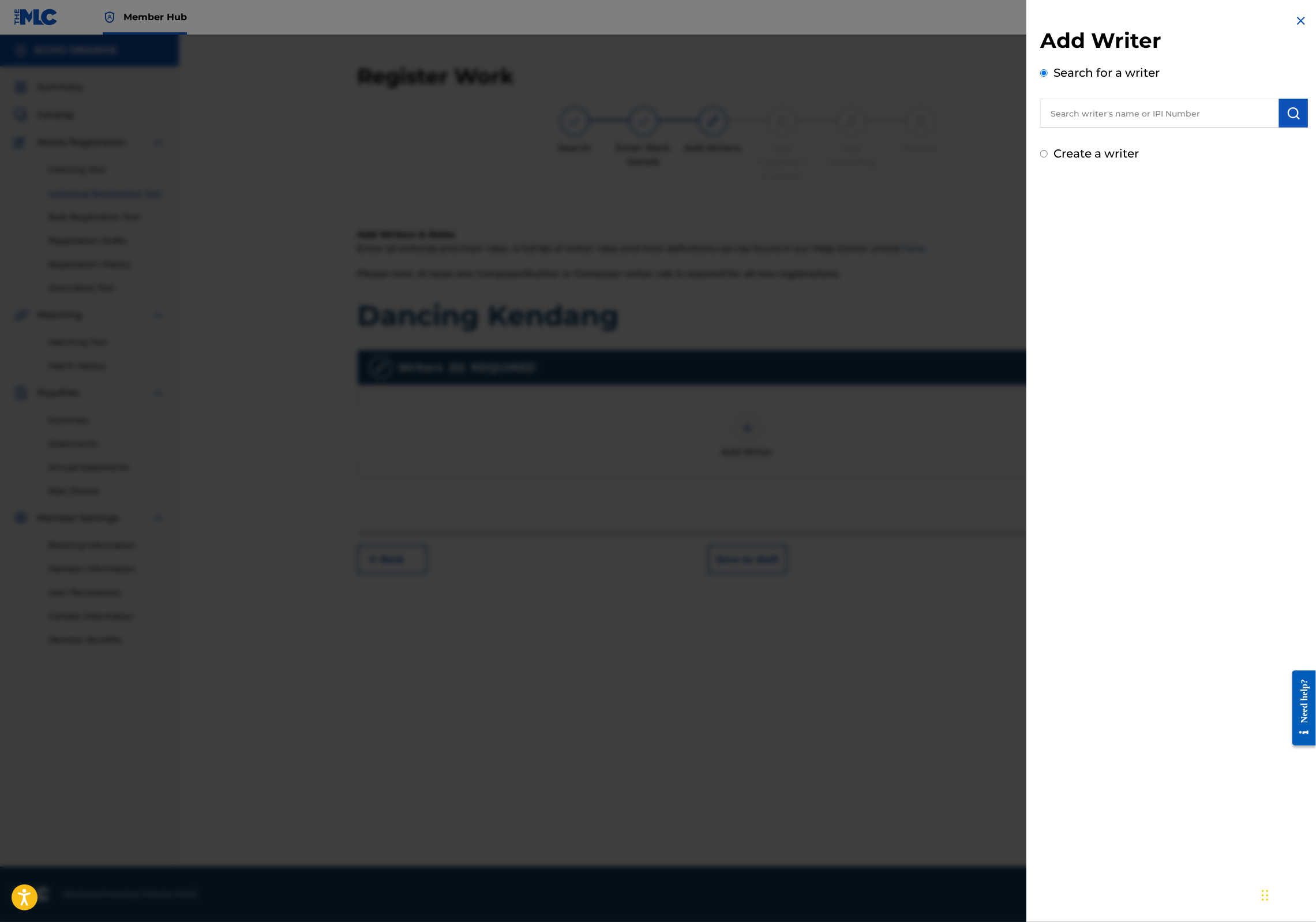
click at [1096, 109] on input "text" at bounding box center [1160, 113] width 239 height 29
paste input "denis hekimian"
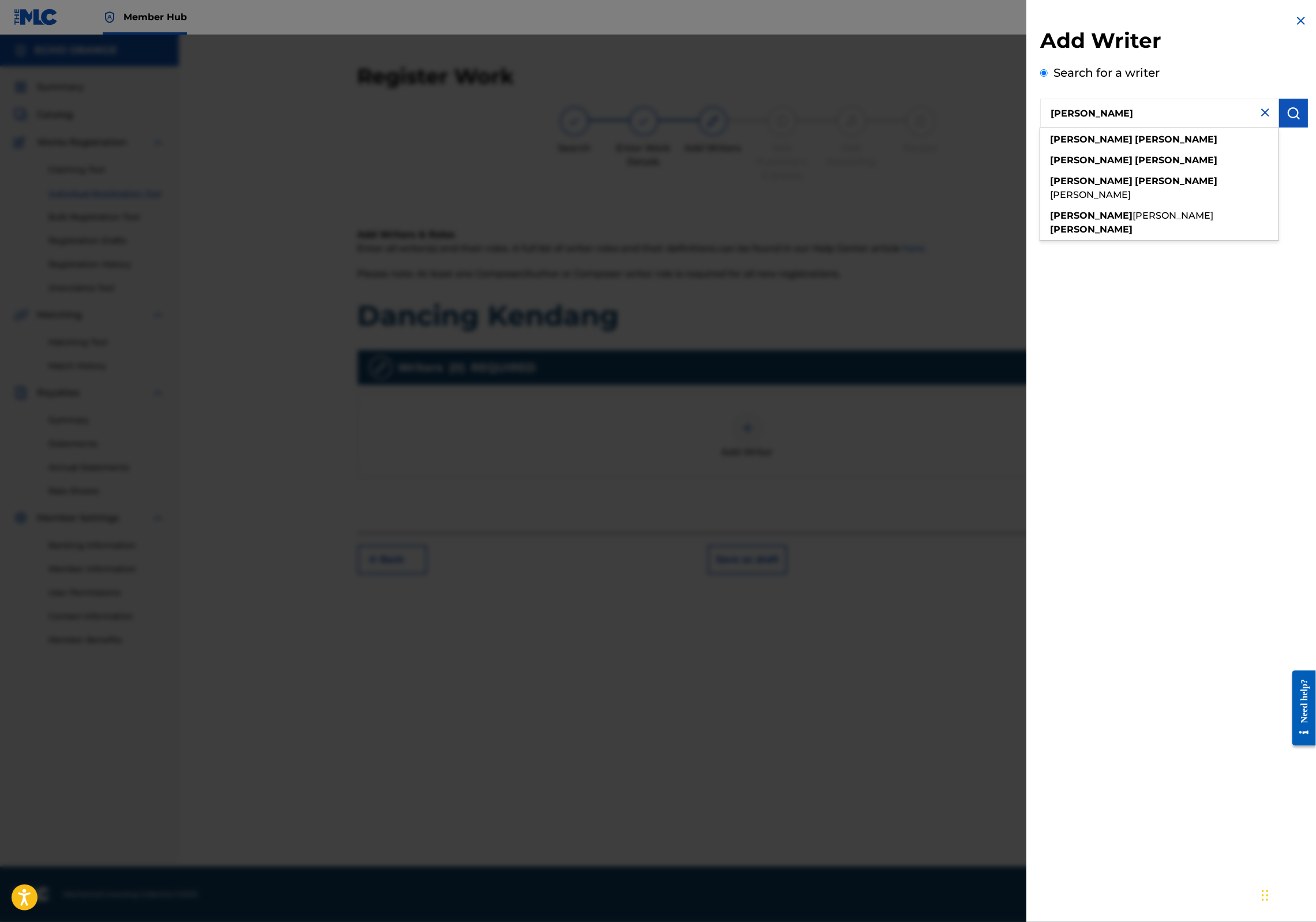
type input "denis hekimian"
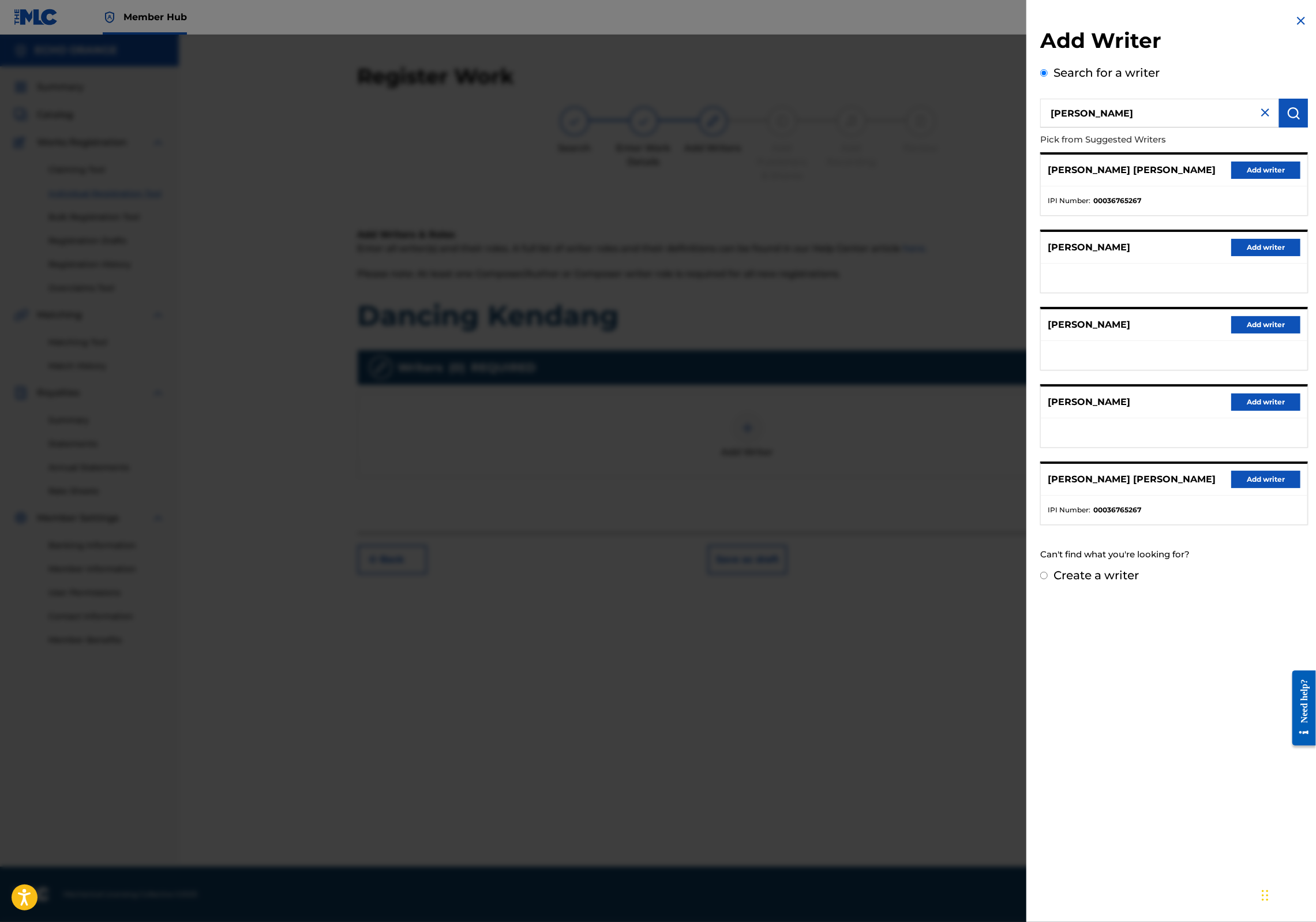
click at [1279, 186] on div "DENIS MARCEL HEKIMIAN Add writer" at bounding box center [1174, 170] width 267 height 32
click at [1279, 179] on button "Add writer" at bounding box center [1266, 170] width 69 height 17
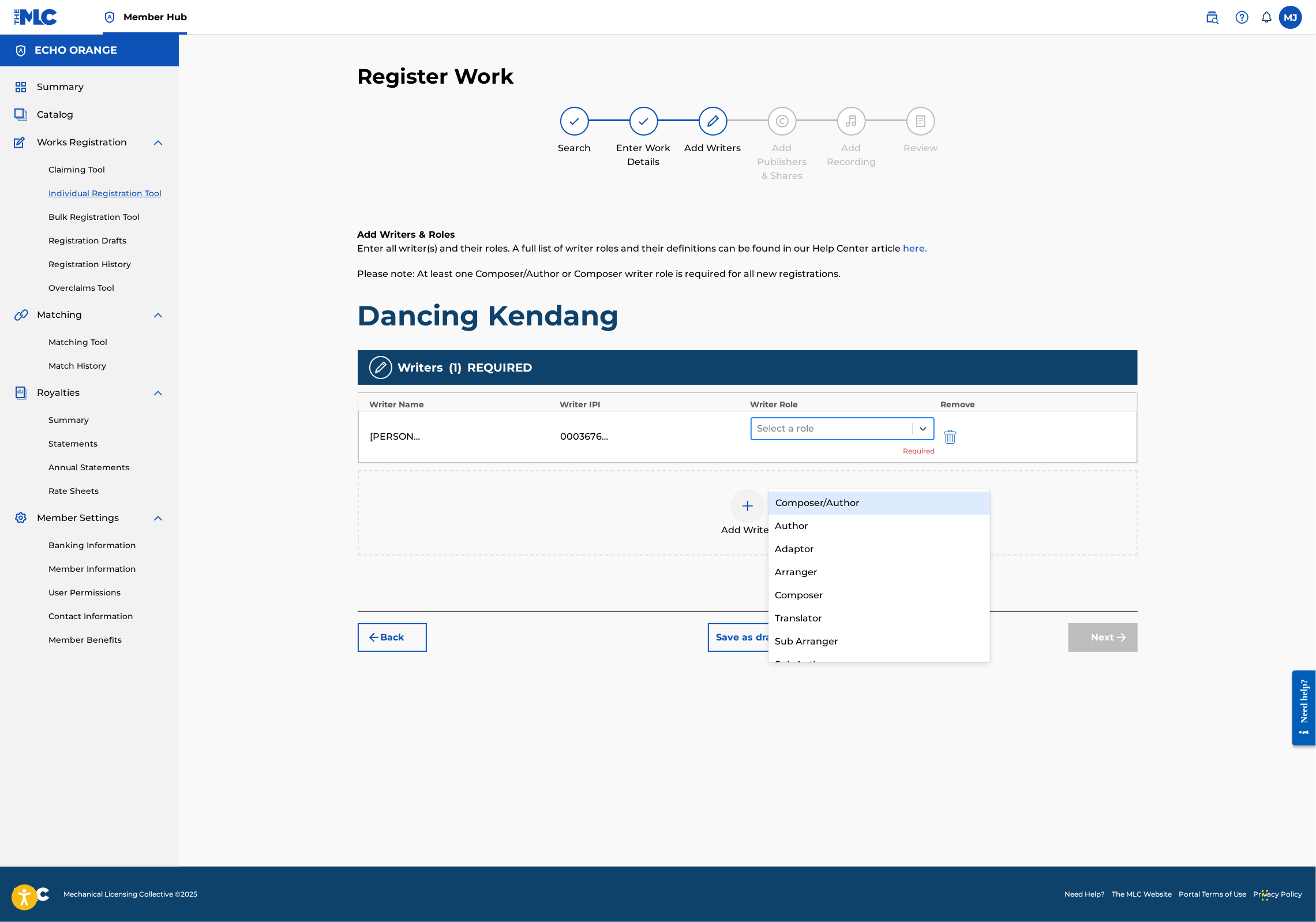
click at [881, 437] on div at bounding box center [832, 429] width 149 height 17
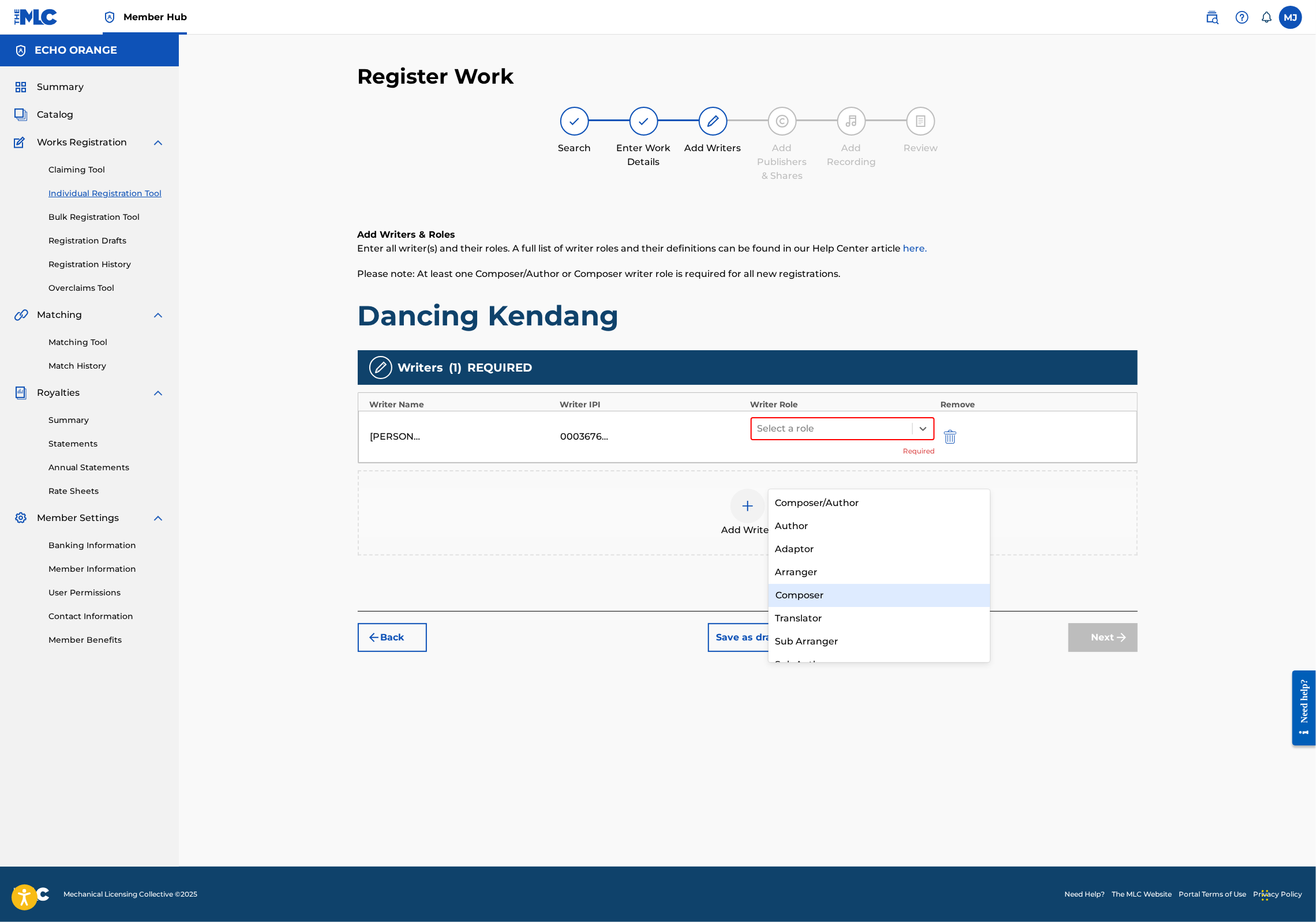
click at [896, 591] on div "Composer" at bounding box center [880, 595] width 222 height 23
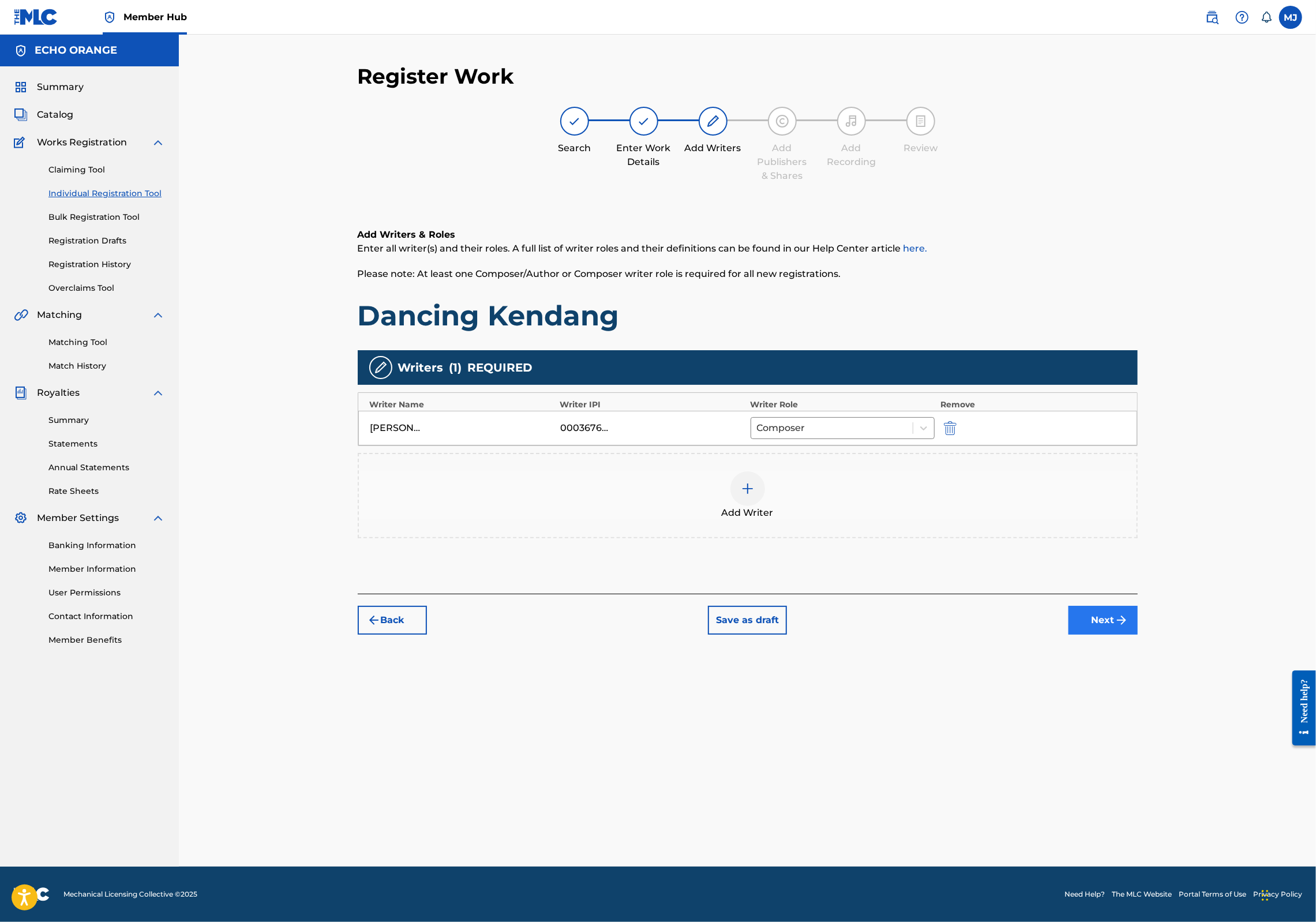
click at [1138, 635] on button "Next" at bounding box center [1104, 620] width 69 height 29
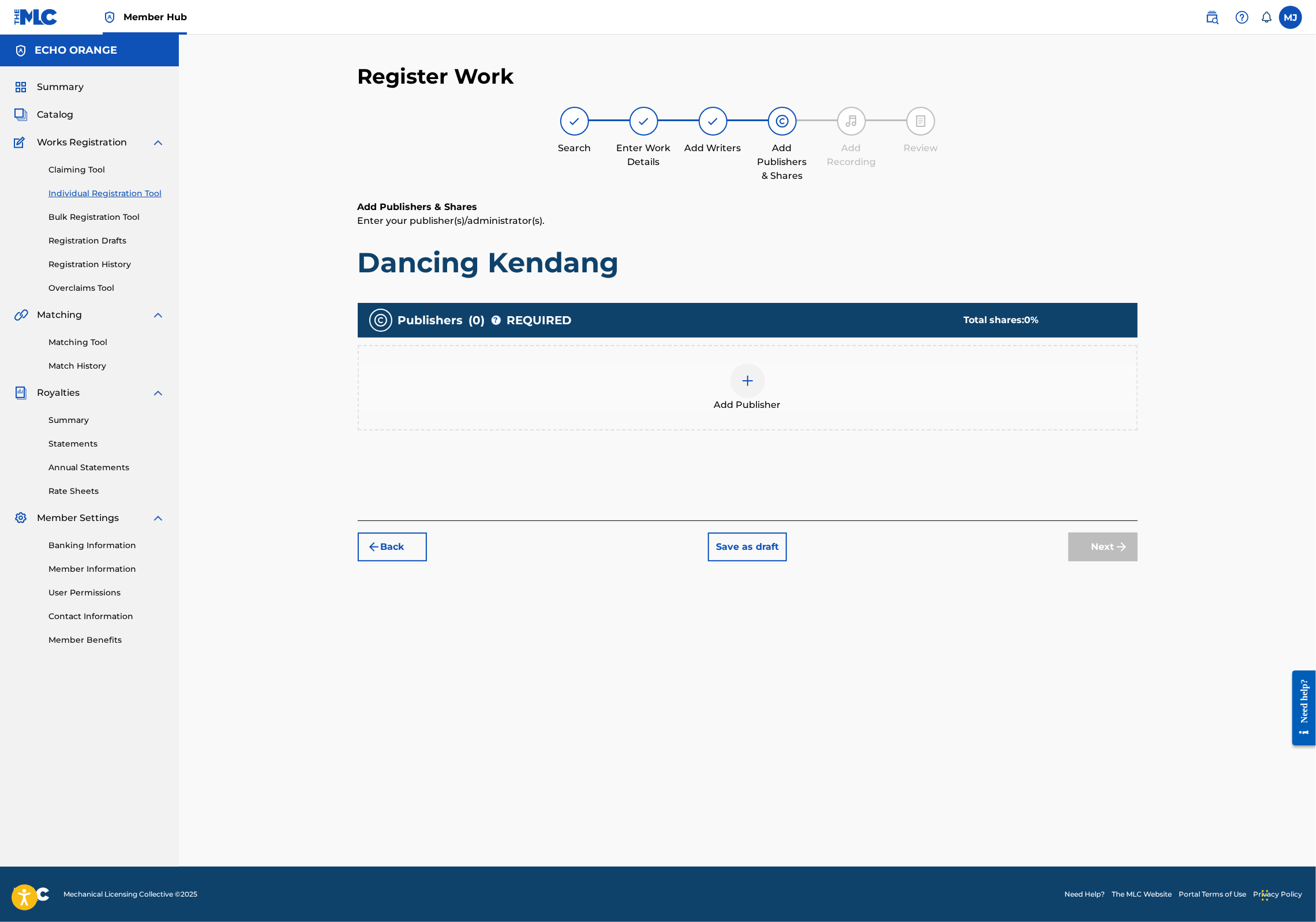
click at [765, 398] on div at bounding box center [748, 381] width 35 height 35
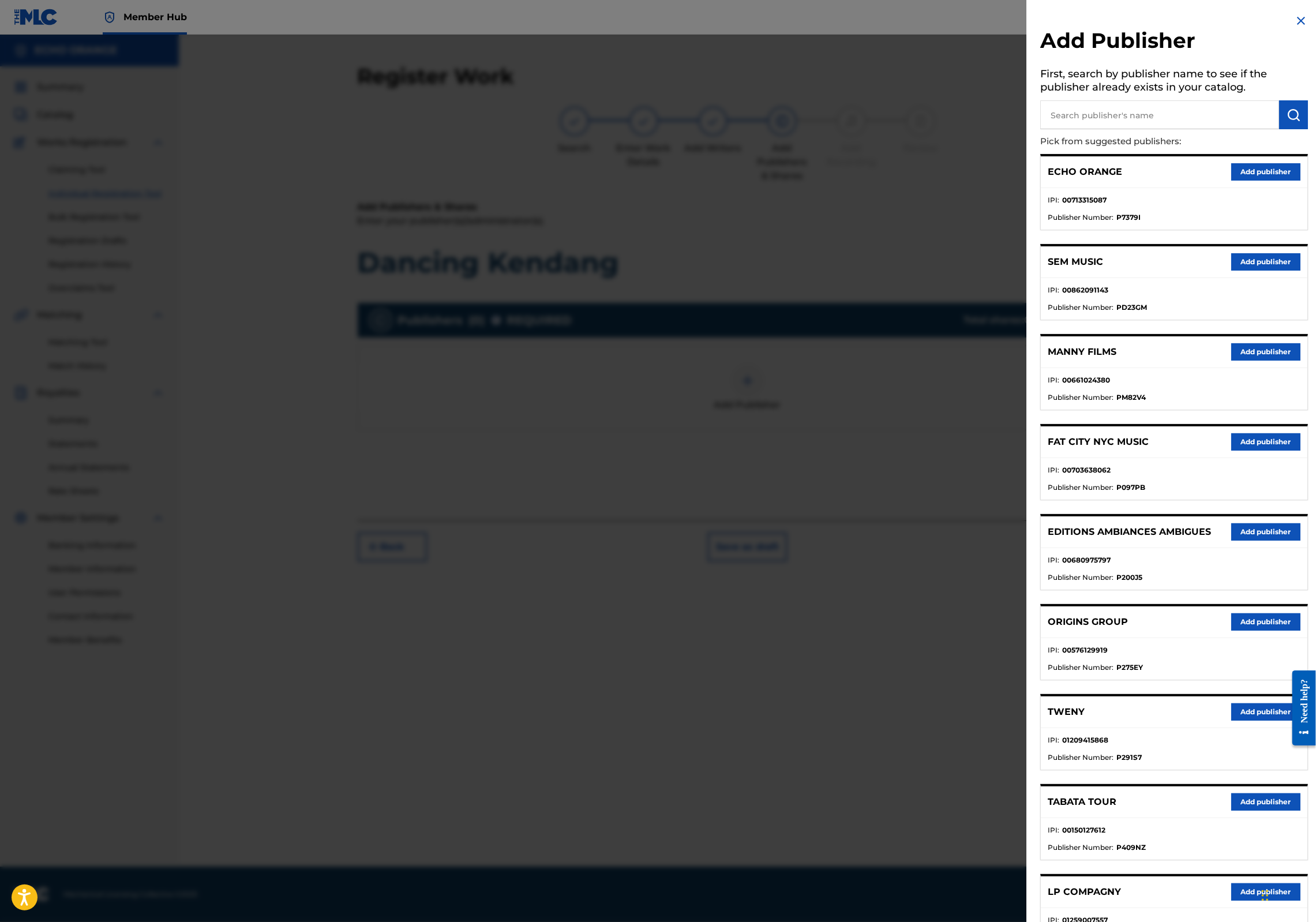
click at [1233, 638] on div "ORIGINS GROUP Add publisher" at bounding box center [1174, 622] width 267 height 32
click at [1248, 638] on div "ORIGINS GROUP Add publisher" at bounding box center [1174, 622] width 267 height 32
click at [1222, 638] on div "ORIGINS GROUP Add publisher" at bounding box center [1174, 622] width 267 height 32
click at [1235, 631] on button "Add publisher" at bounding box center [1266, 622] width 69 height 17
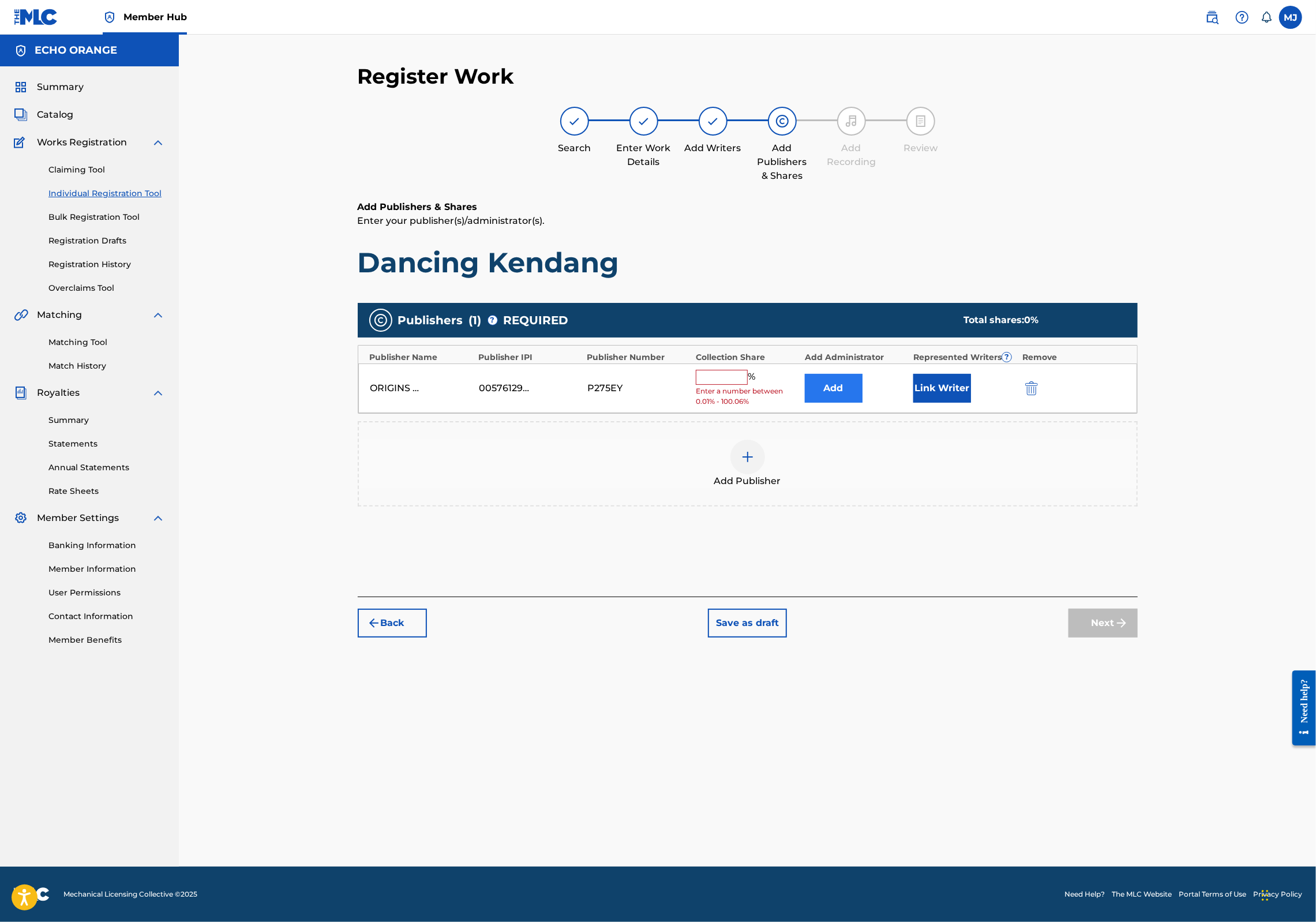
click at [861, 403] on button "Add" at bounding box center [833, 388] width 58 height 29
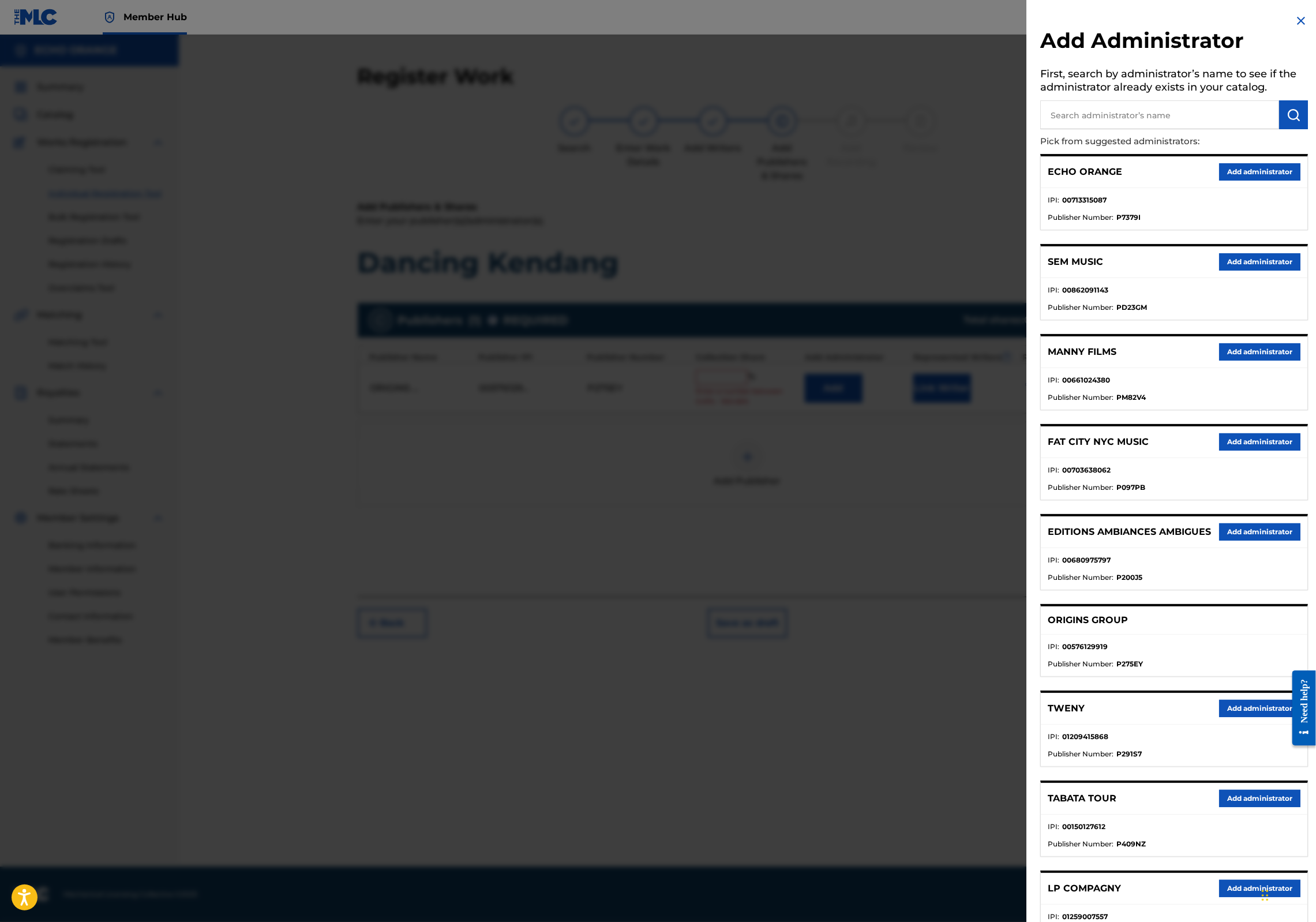
click at [1310, 192] on div "Add Administrator First, search by administrator’s name to see if the administr…" at bounding box center [1174, 557] width 296 height 1115
click at [1281, 181] on button "Add administrator" at bounding box center [1260, 172] width 81 height 17
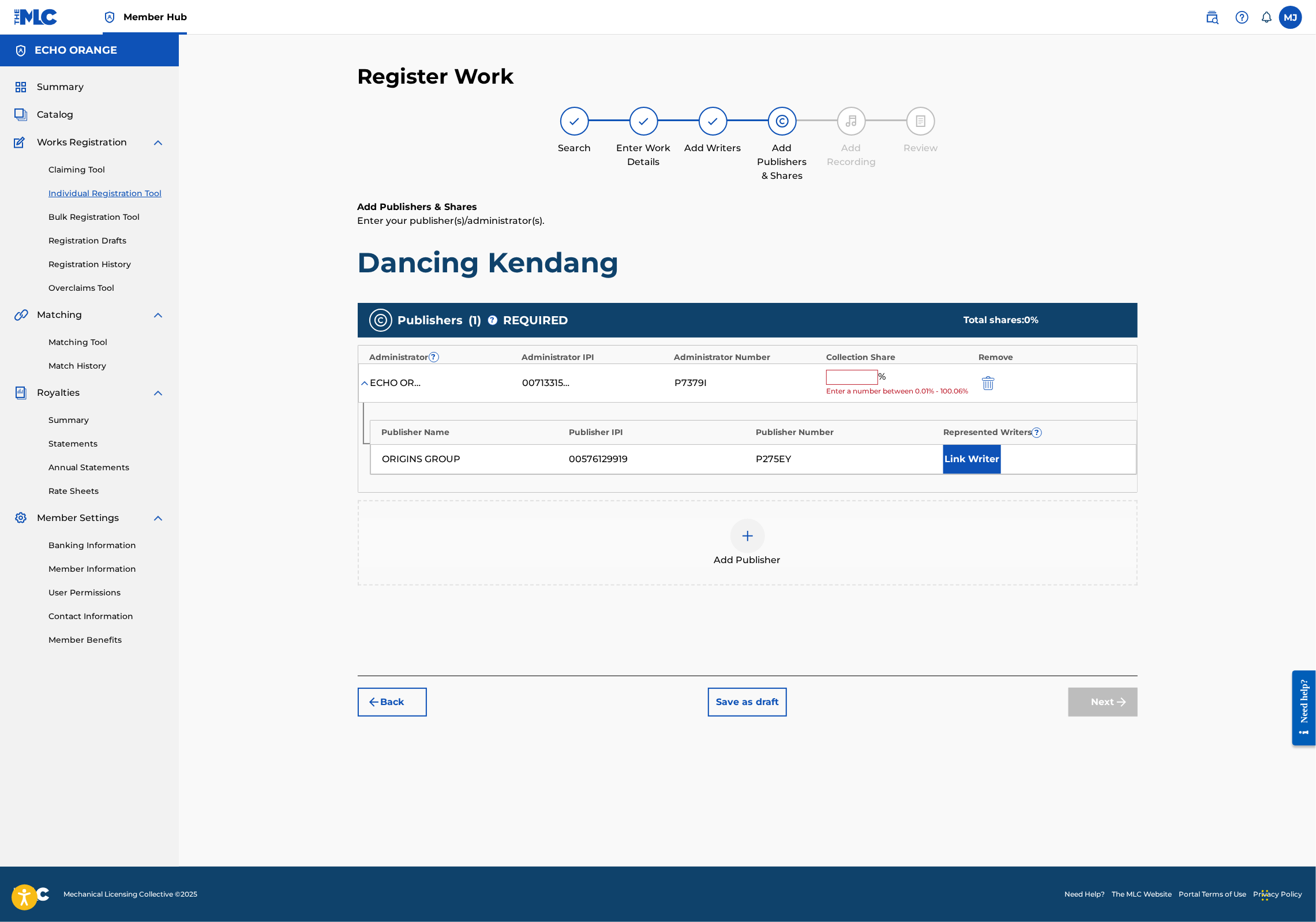
click at [878, 385] on input "text" at bounding box center [852, 378] width 52 height 15
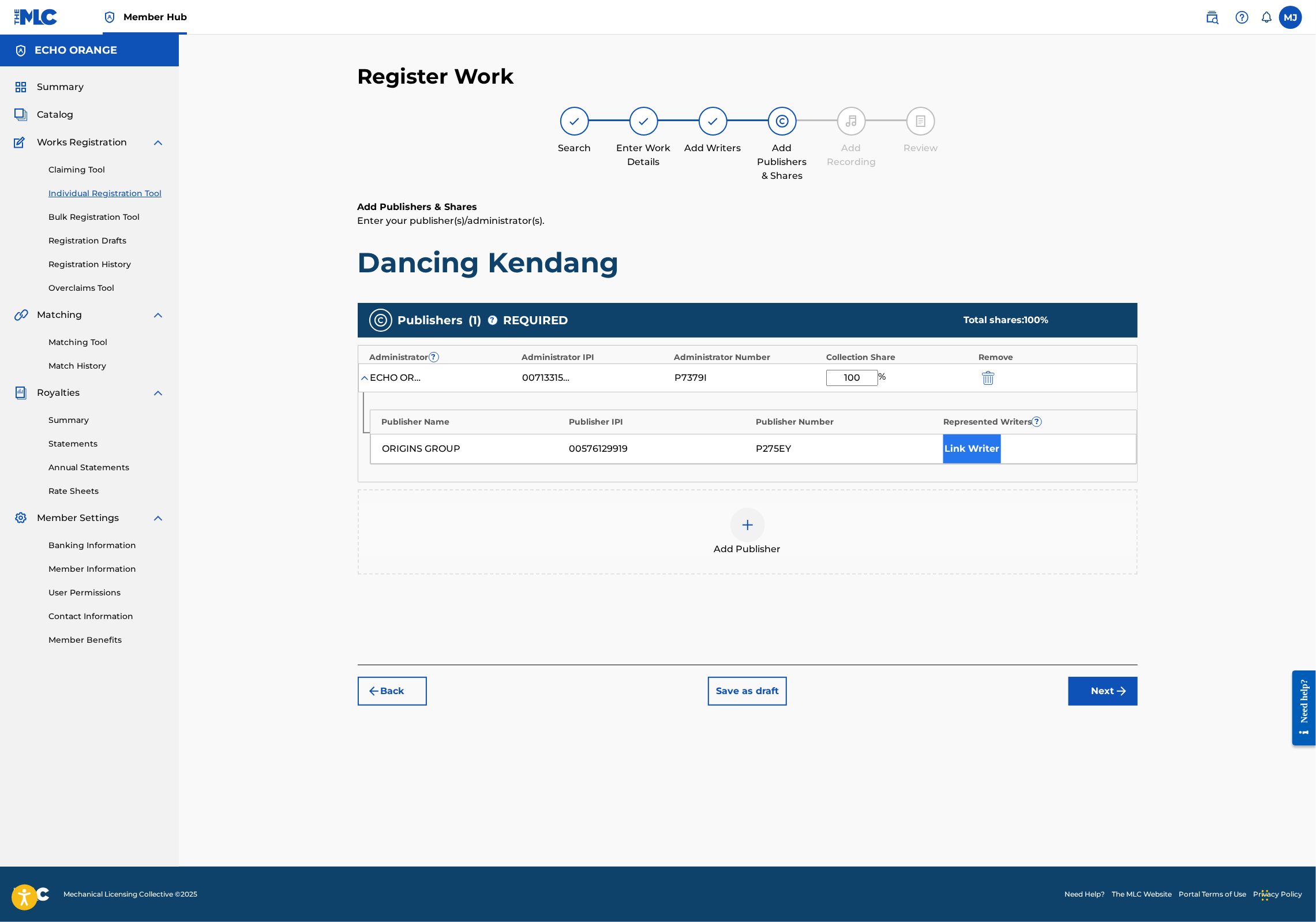
type input "100"
drag, startPoint x: 1036, startPoint y: 485, endPoint x: 1035, endPoint y: 494, distance: 9.1
click at [1035, 465] on div "Publisher Name Publisher IPI Publisher Number Represented Writers ? ORIGINS GRO…" at bounding box center [754, 437] width 767 height 55
click at [1001, 463] on button "Link Writer" at bounding box center [972, 449] width 58 height 29
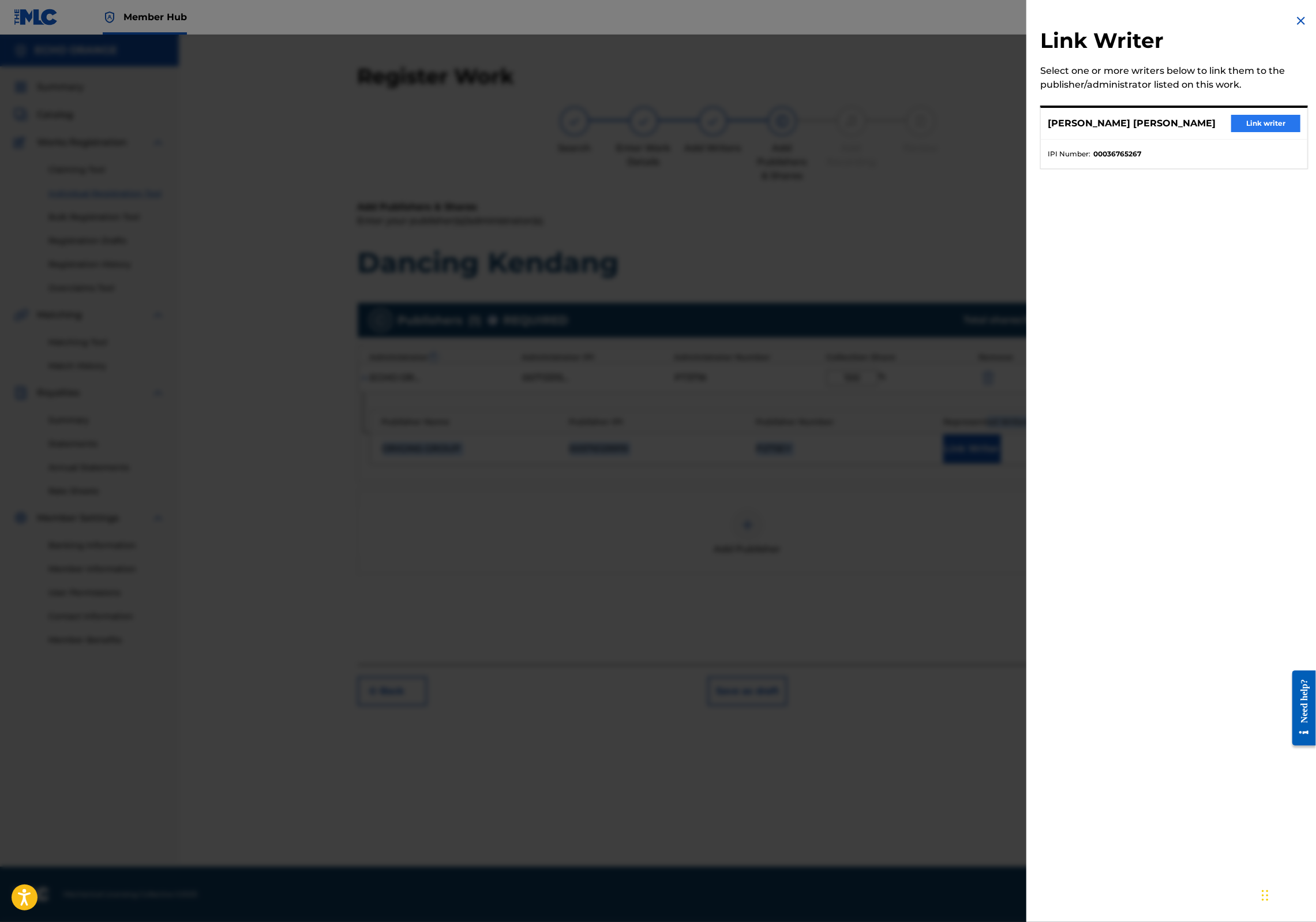
click at [1257, 132] on button "Link writer" at bounding box center [1266, 123] width 69 height 17
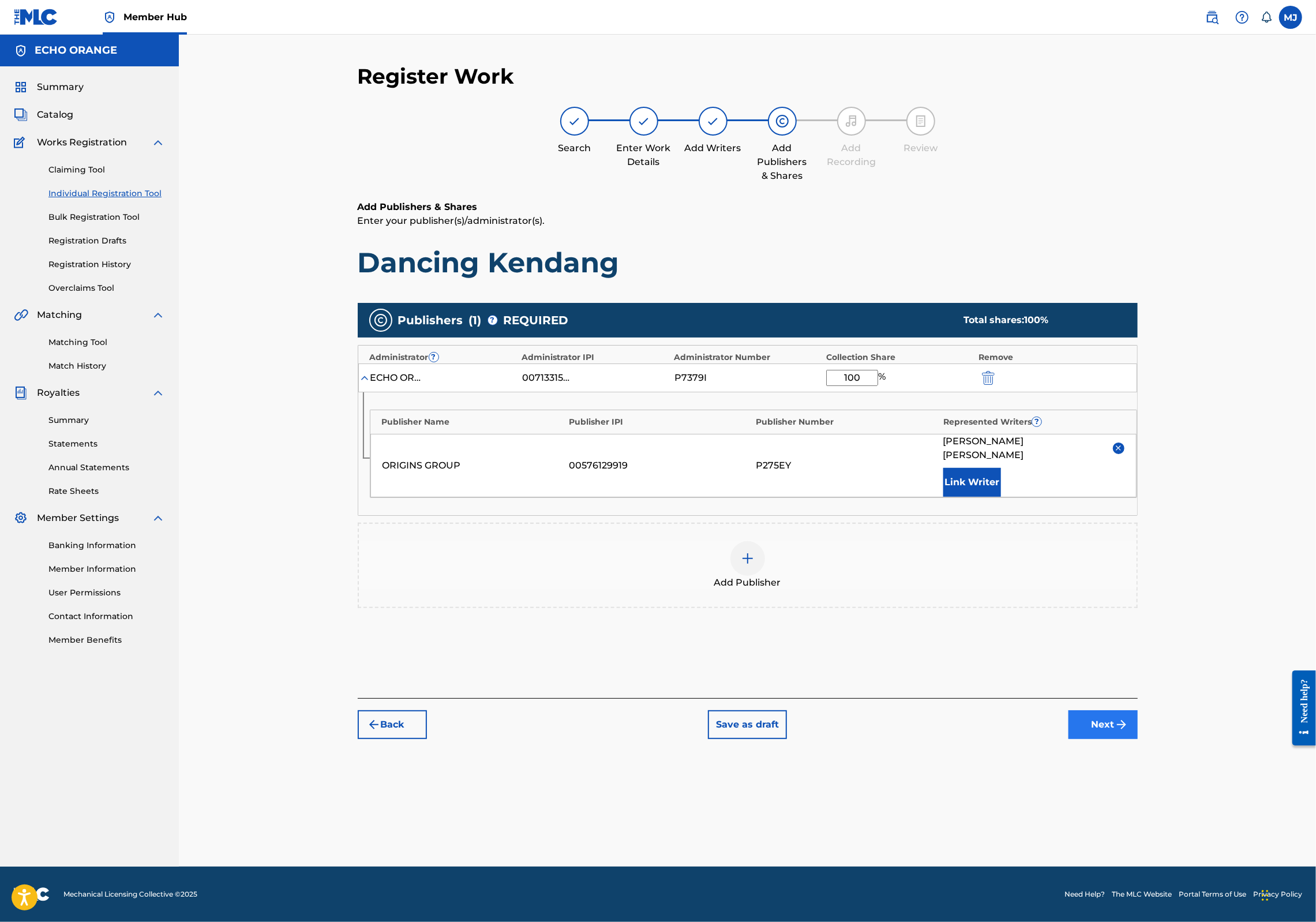
drag, startPoint x: 1194, startPoint y: 782, endPoint x: 1196, endPoint y: 794, distance: 12.2
click at [1138, 740] on div "Back Save as draft Next" at bounding box center [748, 719] width 780 height 41
click at [1138, 740] on button "Next" at bounding box center [1104, 725] width 69 height 29
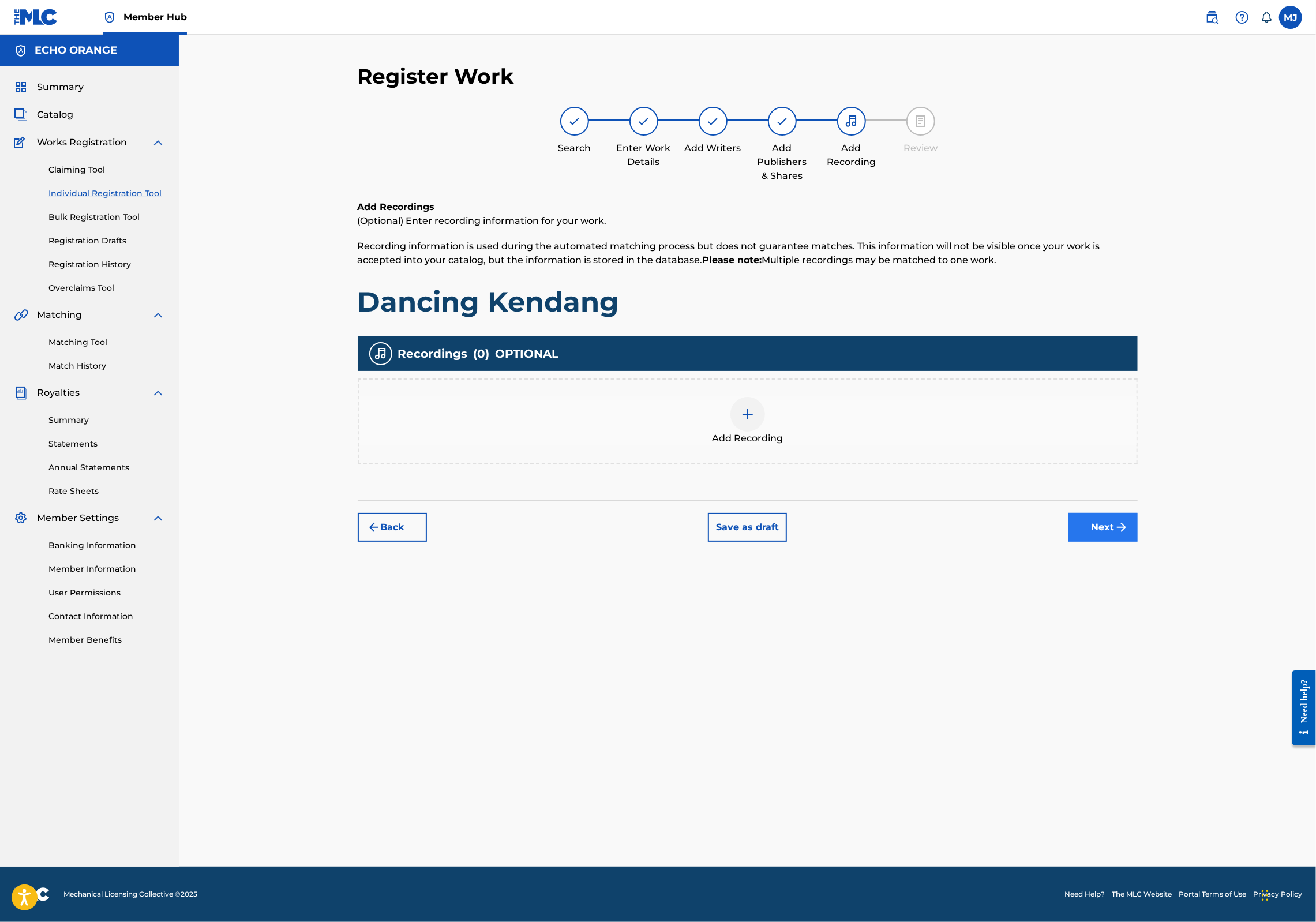
click at [1138, 542] on button "Next" at bounding box center [1104, 527] width 69 height 29
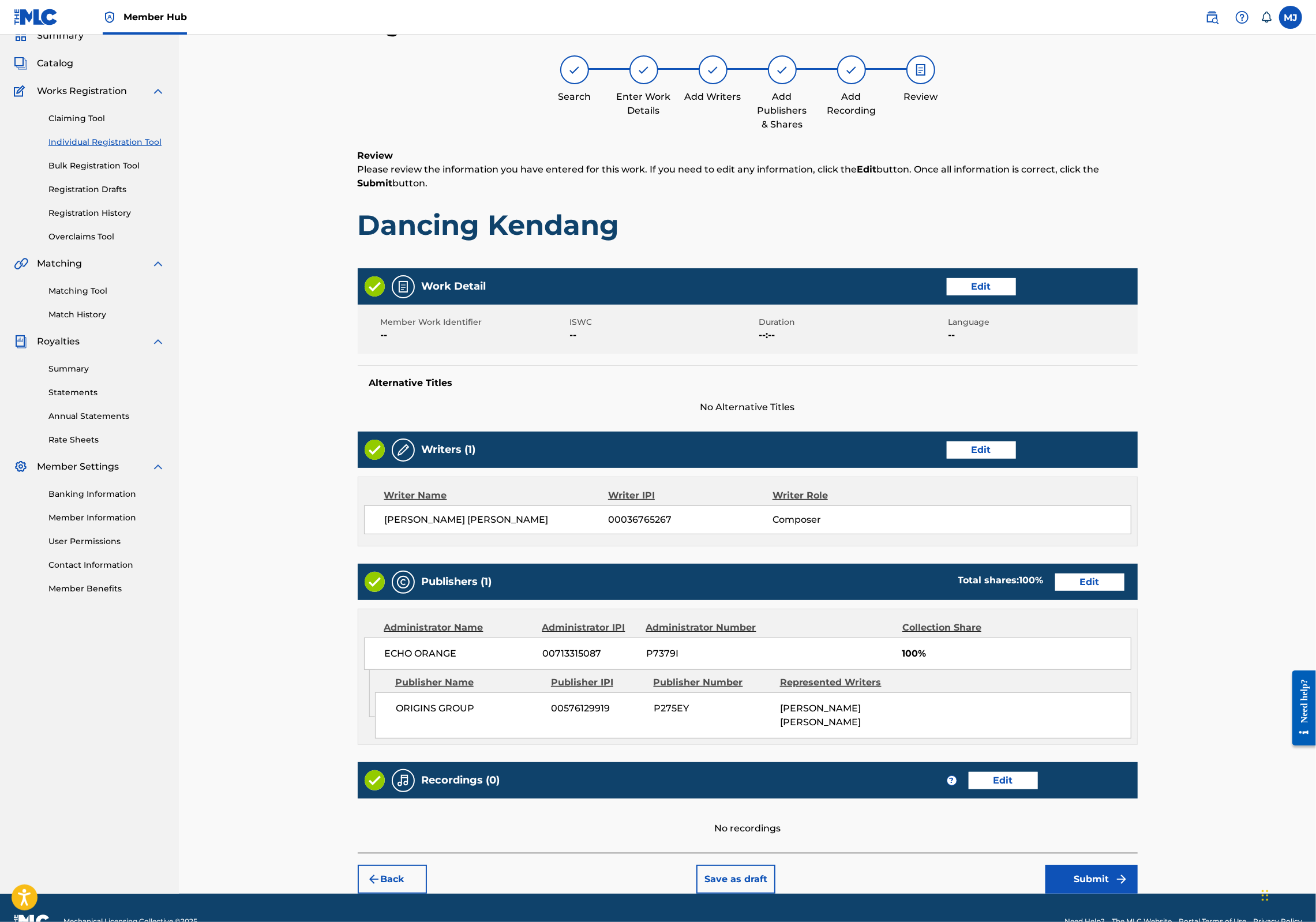
scroll to position [186, 0]
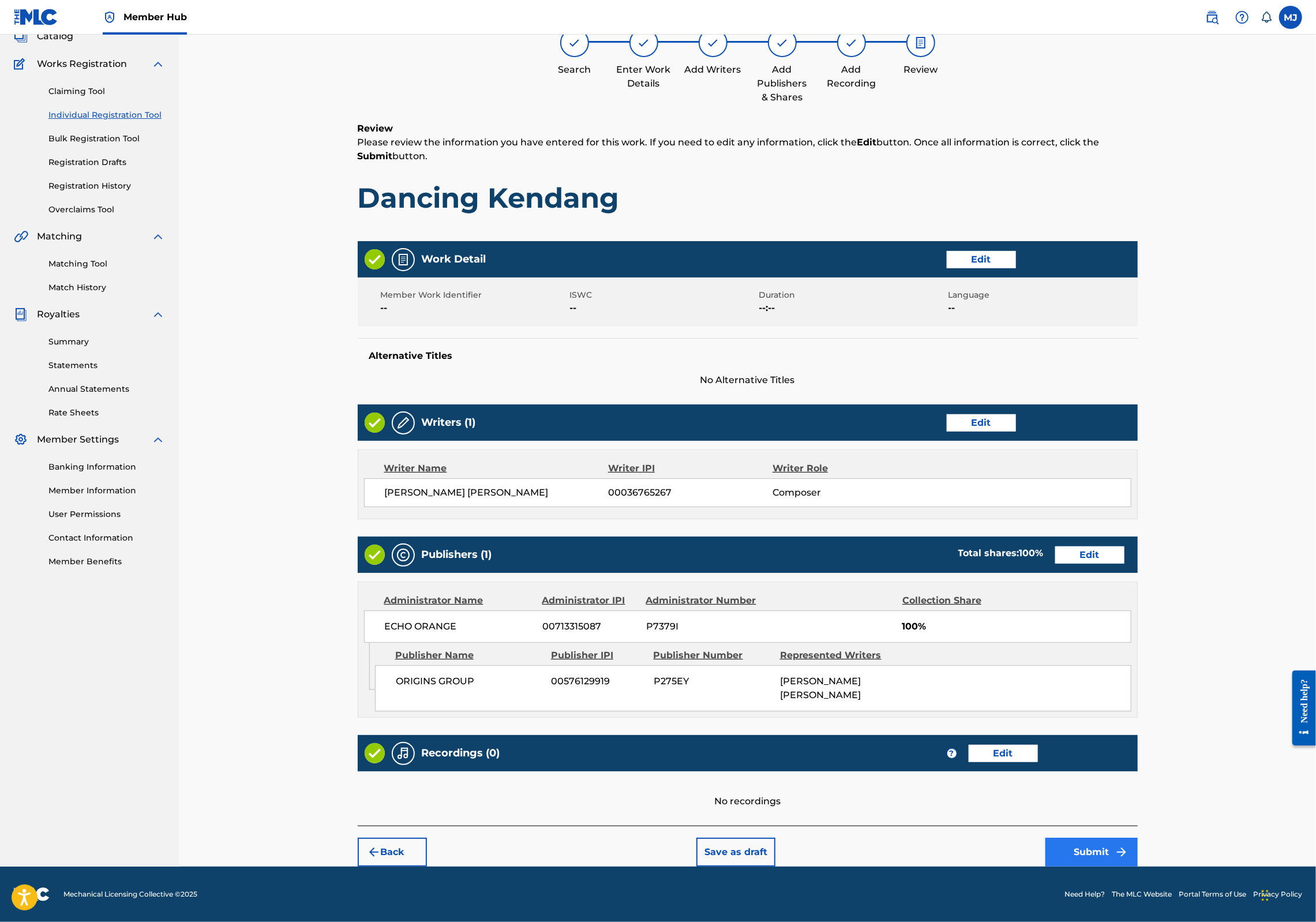
click at [1138, 843] on button "Submit" at bounding box center [1092, 852] width 92 height 29
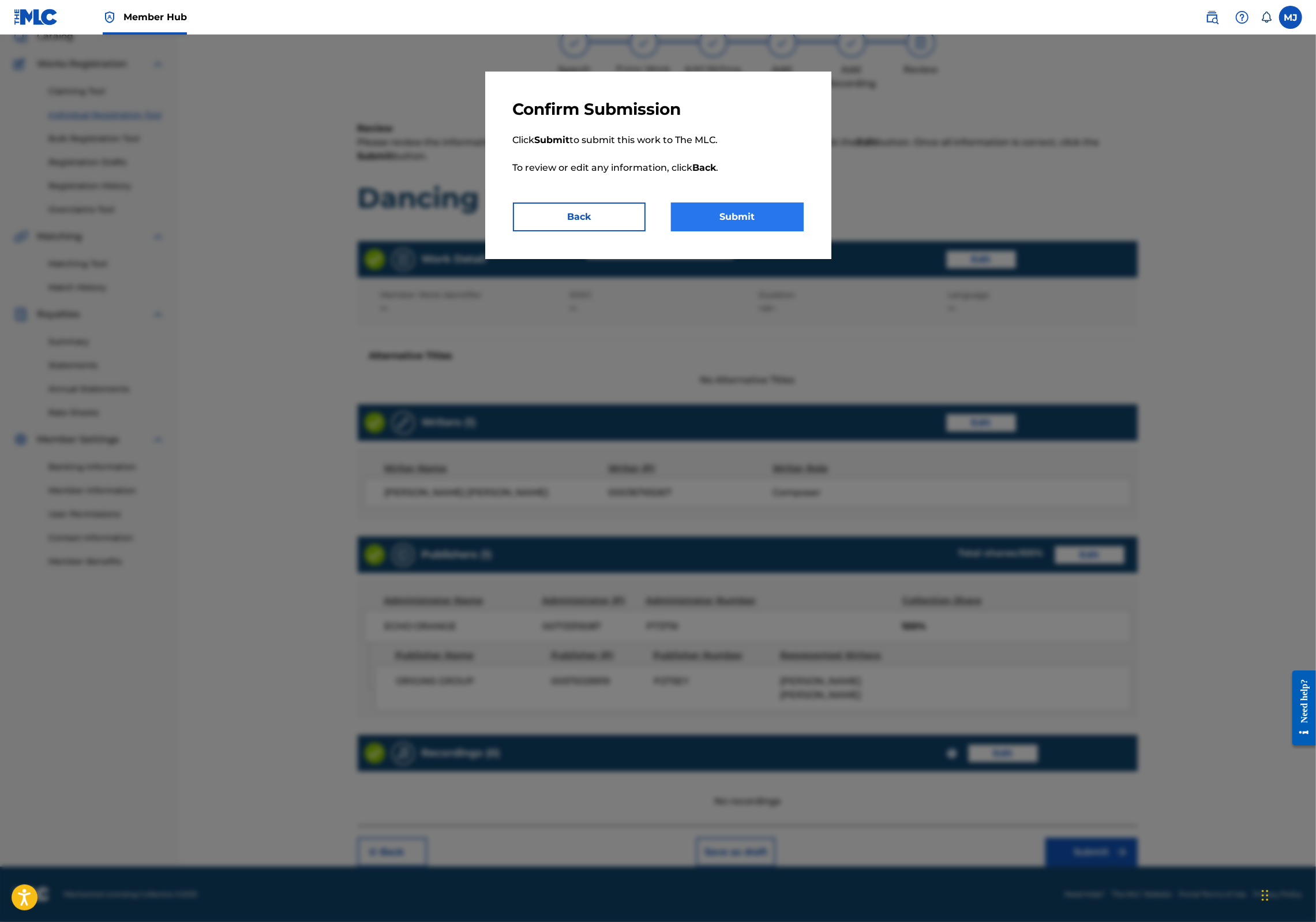
click at [792, 231] on button "Submit" at bounding box center [737, 217] width 133 height 29
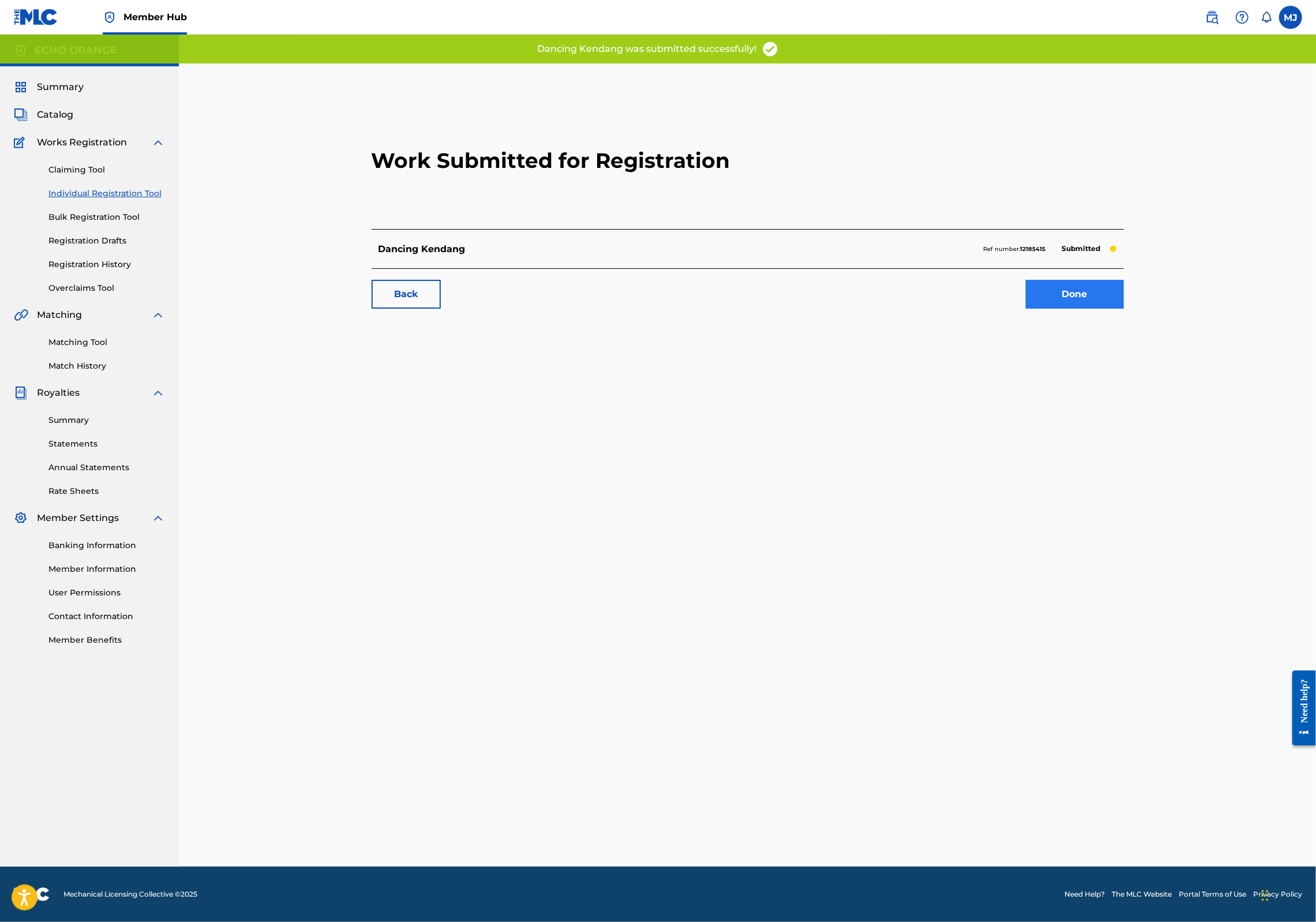
click at [1124, 309] on link "Done" at bounding box center [1075, 294] width 98 height 29
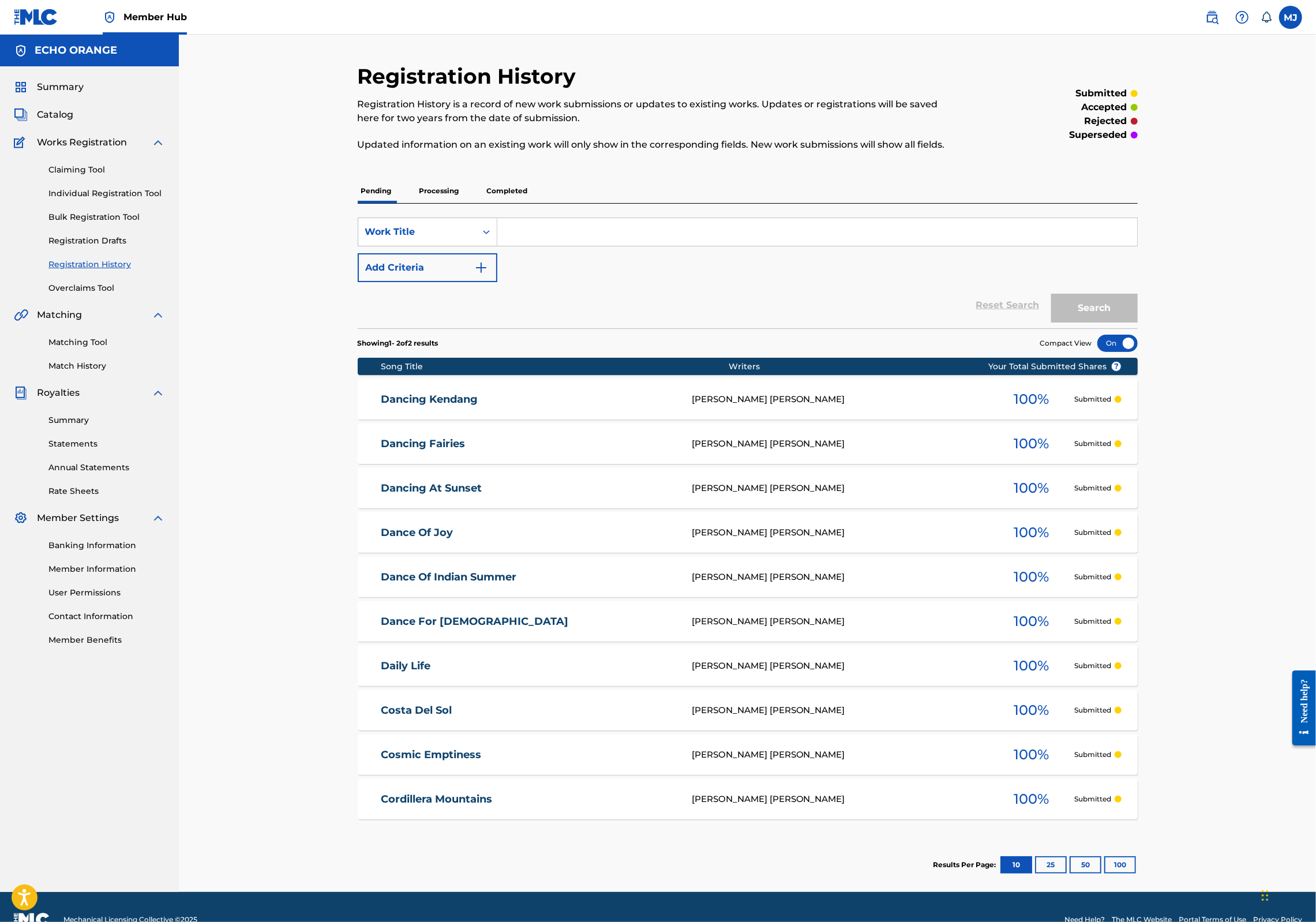
click at [89, 236] on div "Claiming Tool Individual Registration Tool Bulk Registration Tool Registration …" at bounding box center [89, 221] width 151 height 145
click at [91, 200] on link "Individual Registration Tool" at bounding box center [107, 194] width 116 height 12
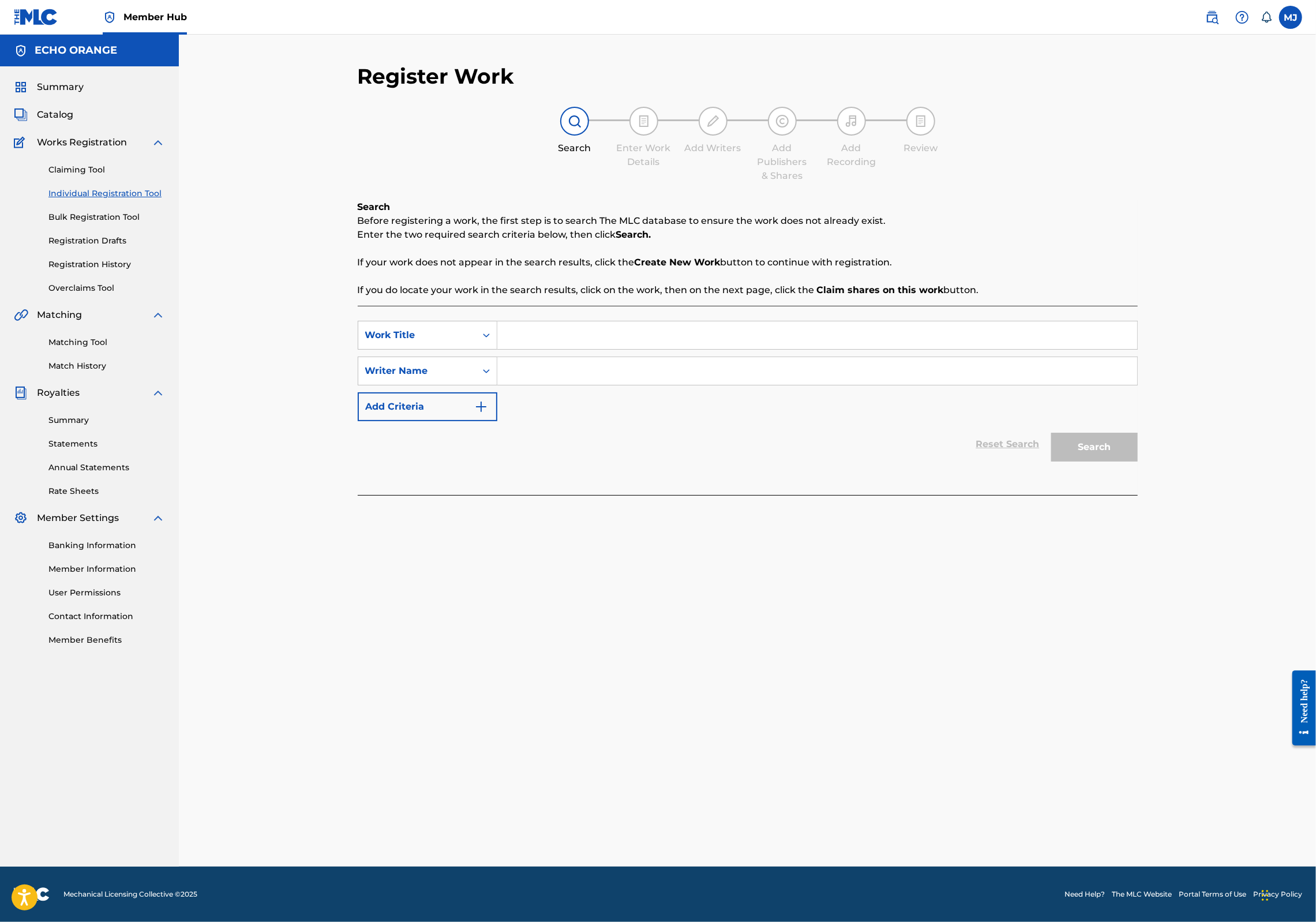
click at [585, 349] on input "Search Form" at bounding box center [818, 335] width 640 height 28
click at [575, 393] on div "dancing puppets" at bounding box center [730, 382] width 466 height 21
type input "dancing puppets"
click at [568, 385] on input "Search Form" at bounding box center [818, 371] width 640 height 28
paste input "denis hekimian"
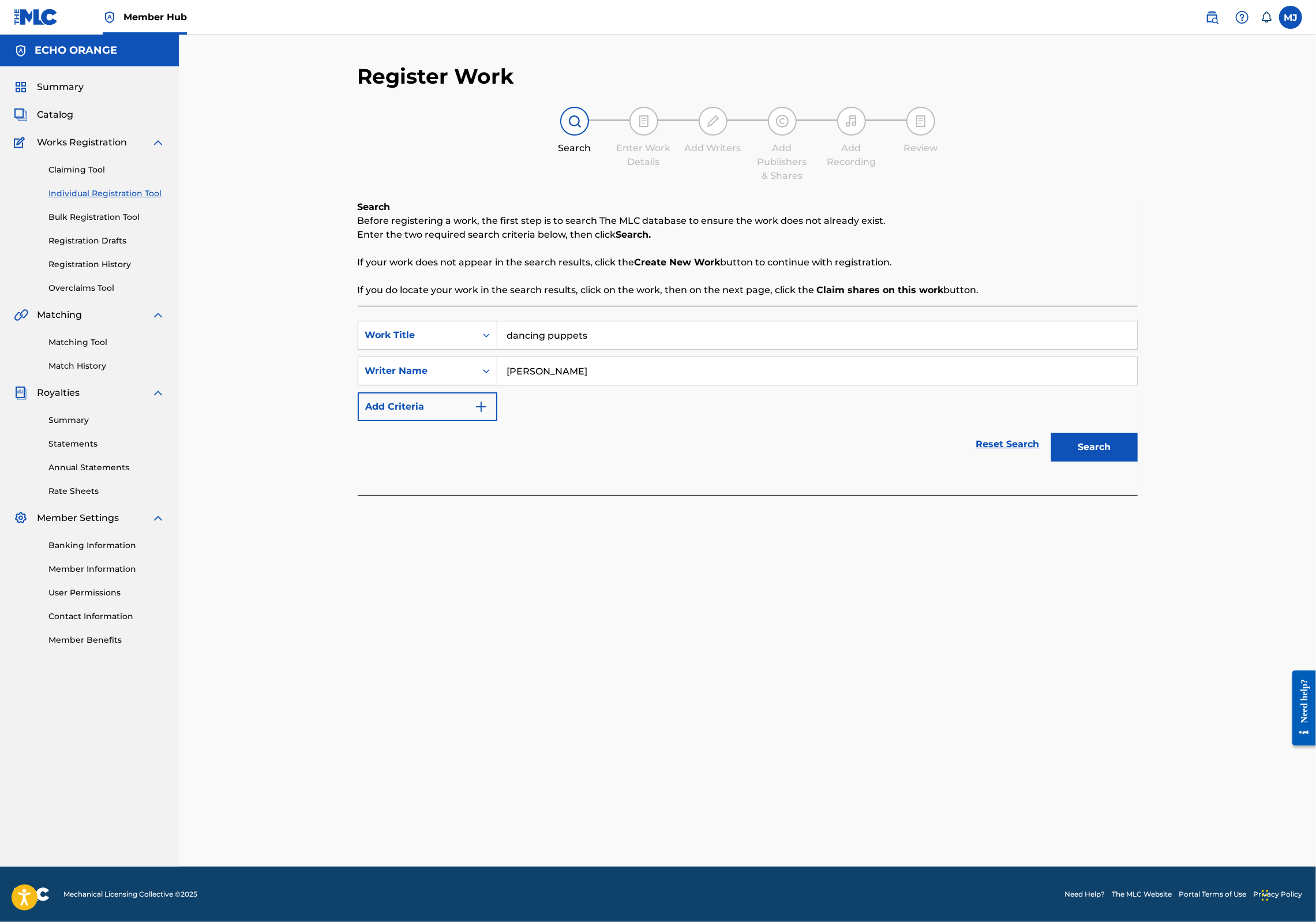
type input "denis hekimian"
click at [1138, 462] on button "Search" at bounding box center [1094, 447] width 86 height 29
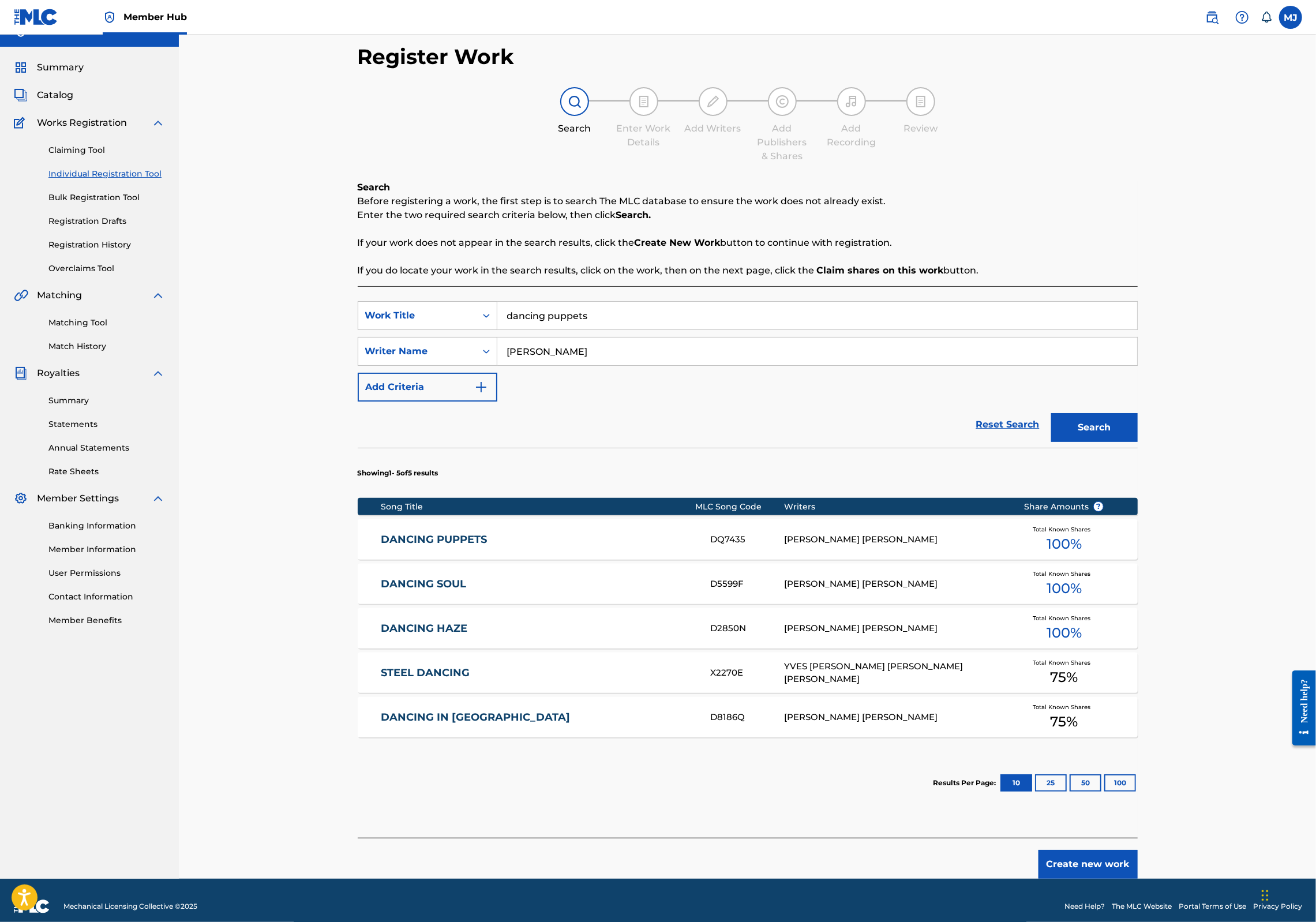
scroll to position [30, 0]
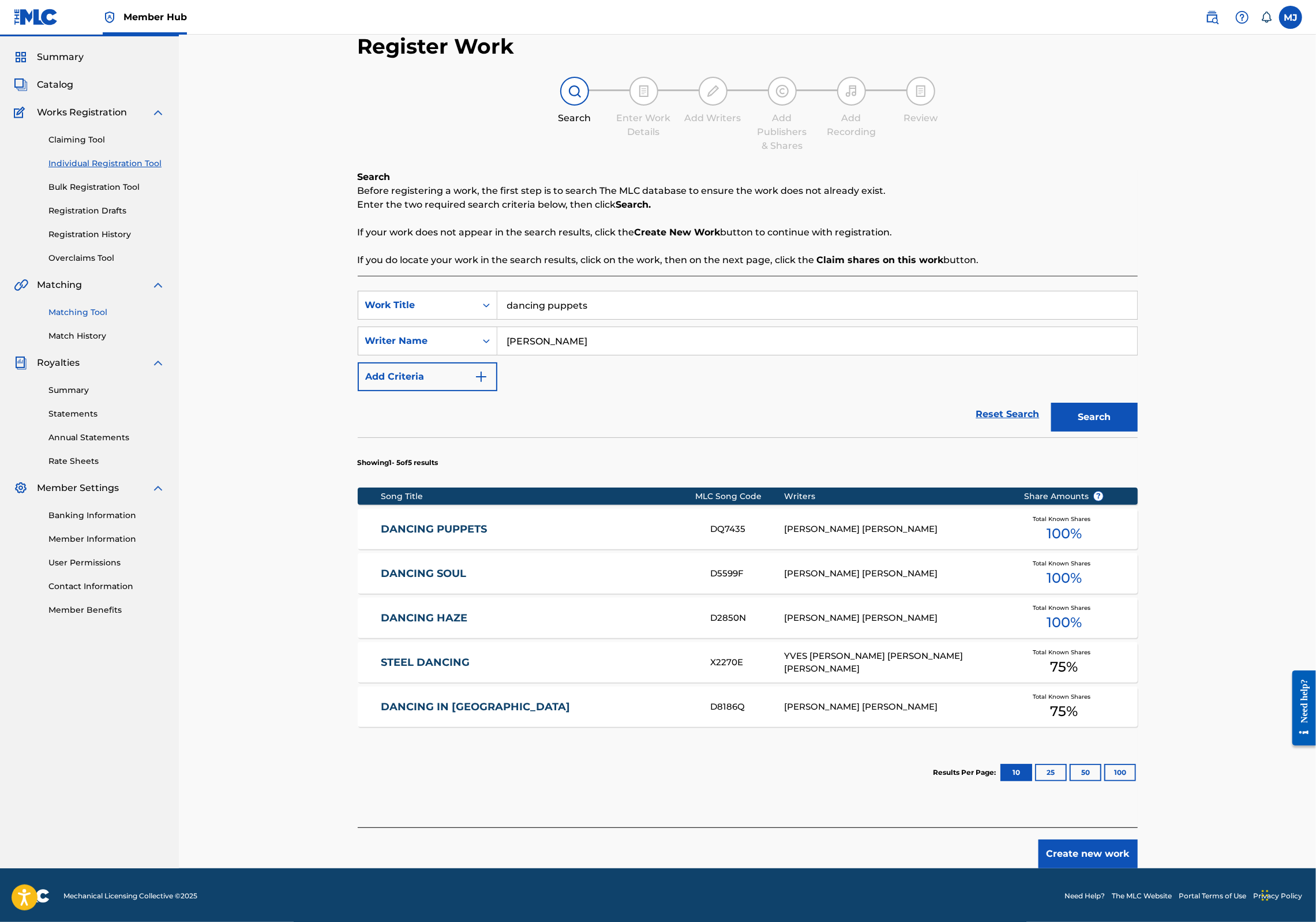
click at [111, 318] on link "Matching Tool" at bounding box center [107, 312] width 116 height 12
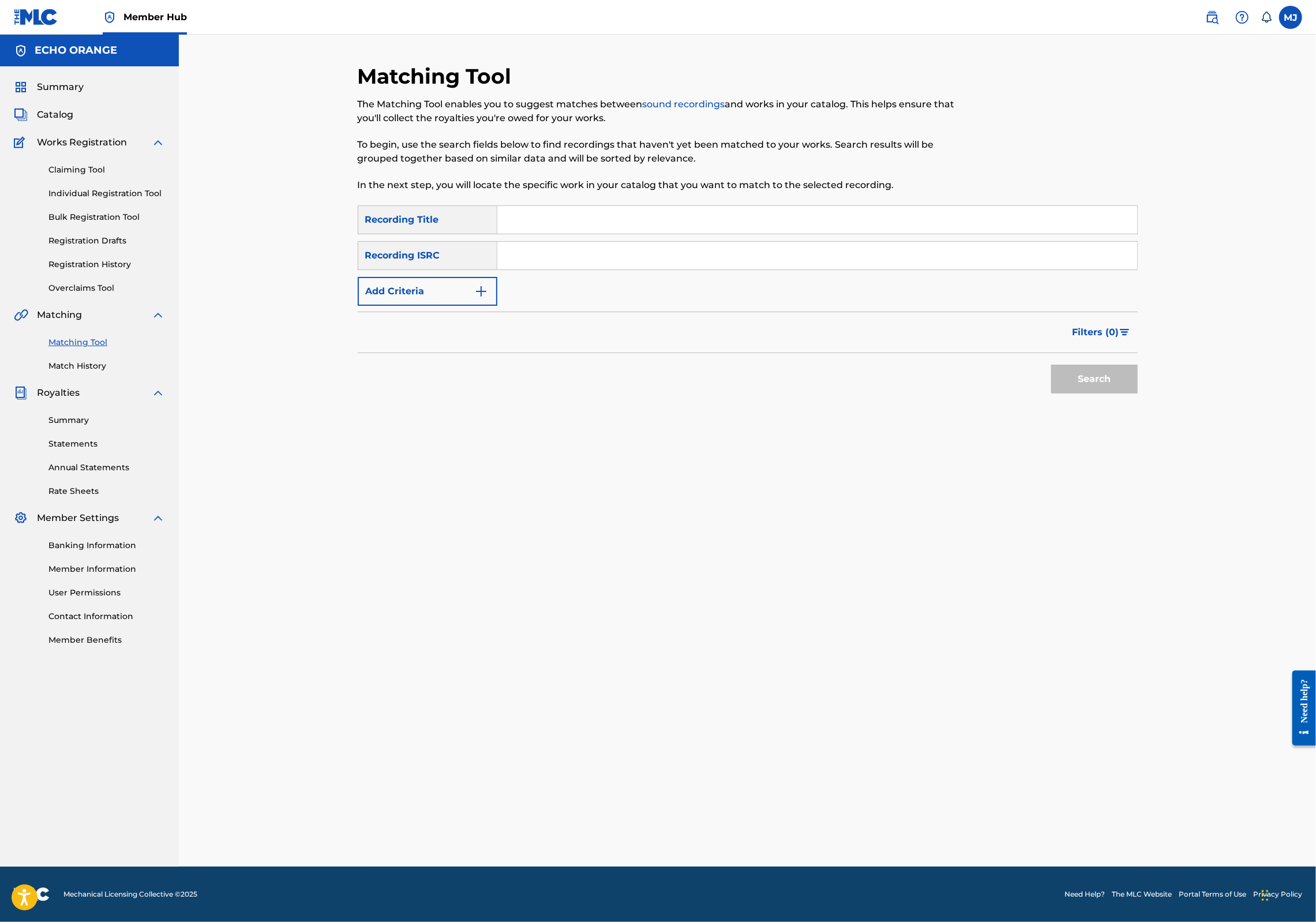
click at [498, 234] on input "Search Form" at bounding box center [818, 219] width 640 height 28
type input "Dancing Puppets"
click at [378, 353] on div "Filters ( 0 )" at bounding box center [748, 332] width 780 height 41
click at [381, 306] on button "Add Criteria" at bounding box center [428, 291] width 140 height 29
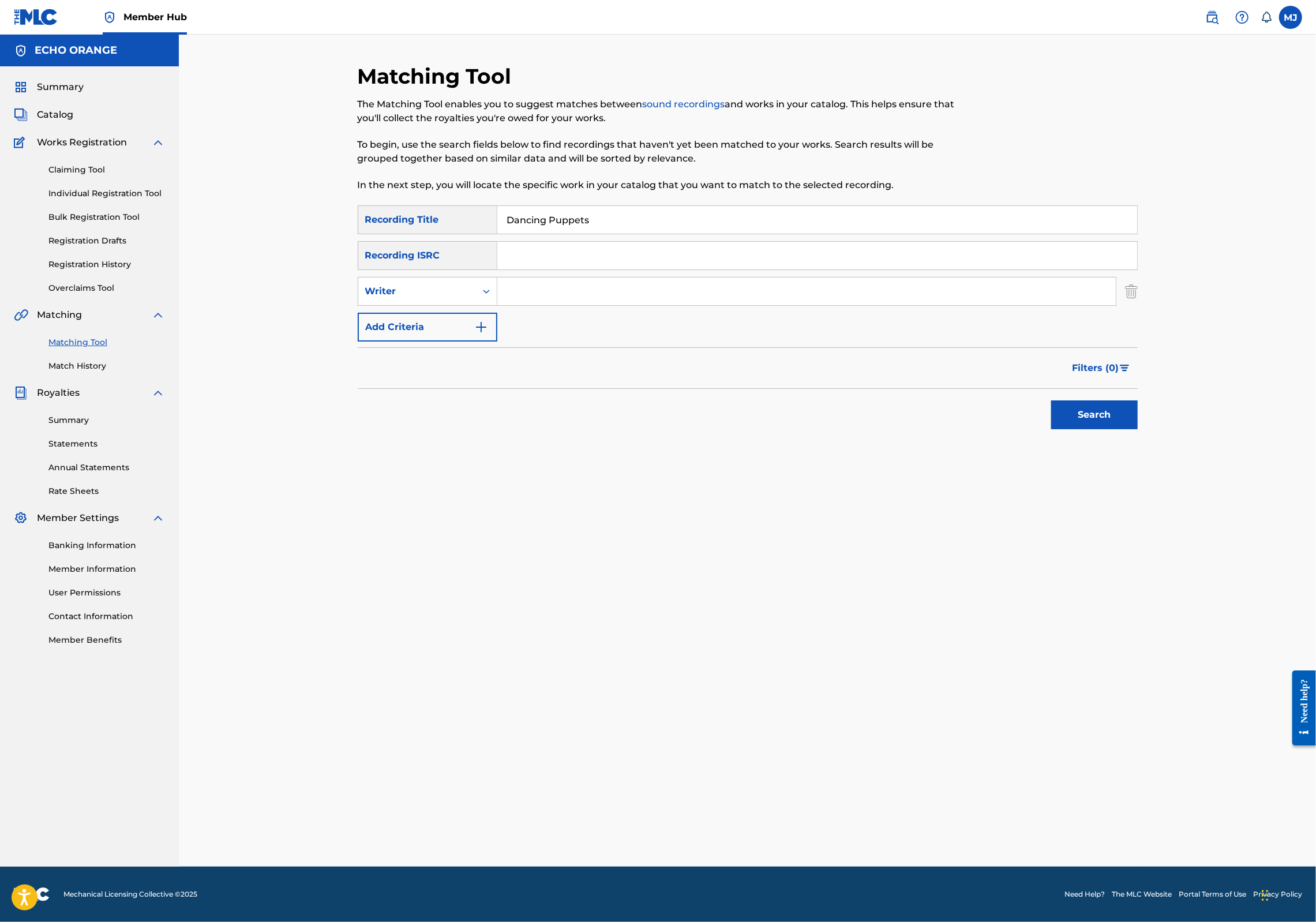
click at [543, 308] on div "SearchWithCriteria508f7a96-b1ad-4f28-9b82-46ec7d2c1981 Recording Title Dancing …" at bounding box center [748, 273] width 780 height 136
click at [543, 306] on div "Search Form" at bounding box center [807, 291] width 619 height 29
click at [543, 306] on input "Search Form" at bounding box center [807, 291] width 619 height 28
paste input "denis hekimian"
type input "denis hekimian"
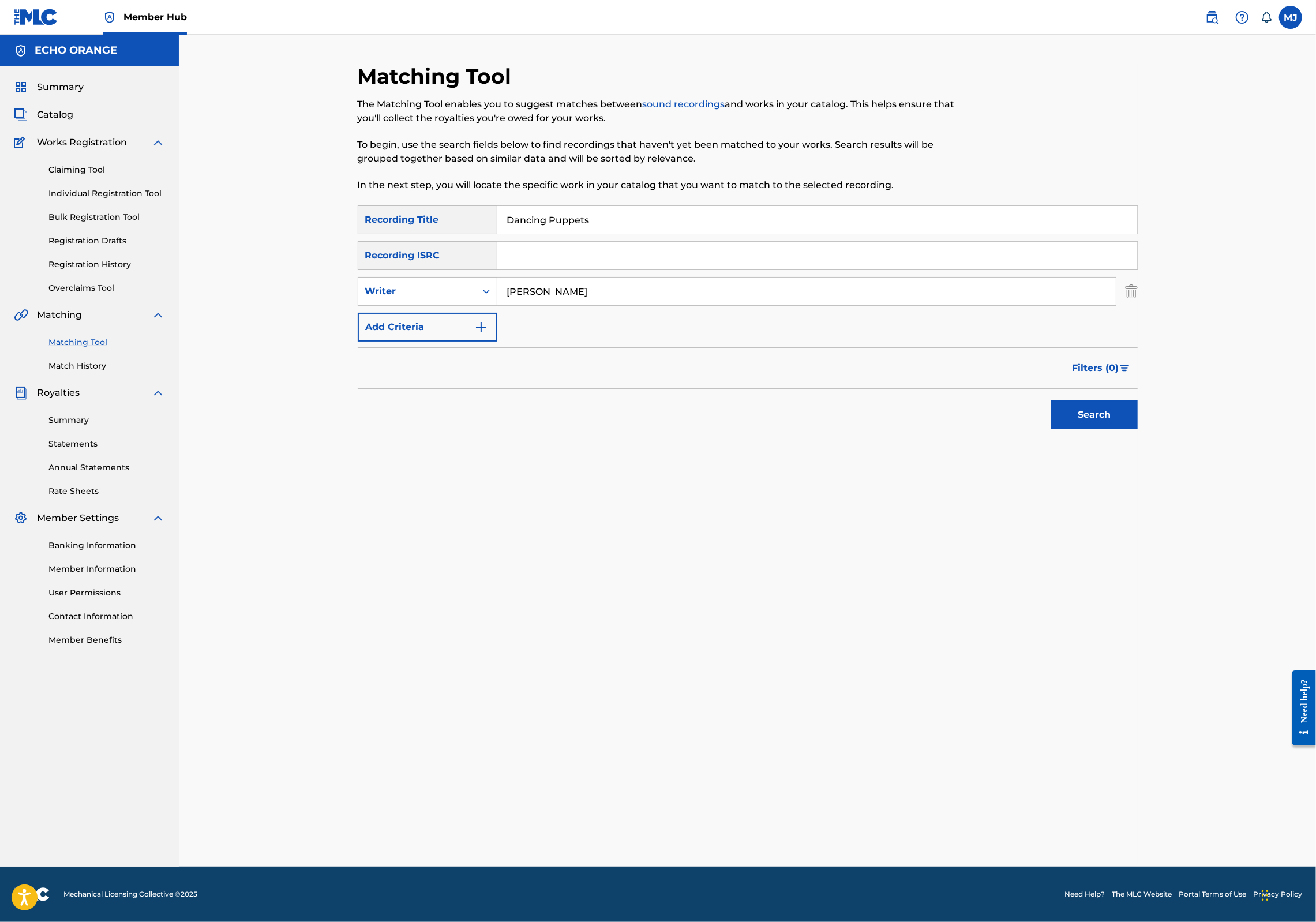
click at [1138, 429] on button "Search" at bounding box center [1094, 414] width 86 height 29
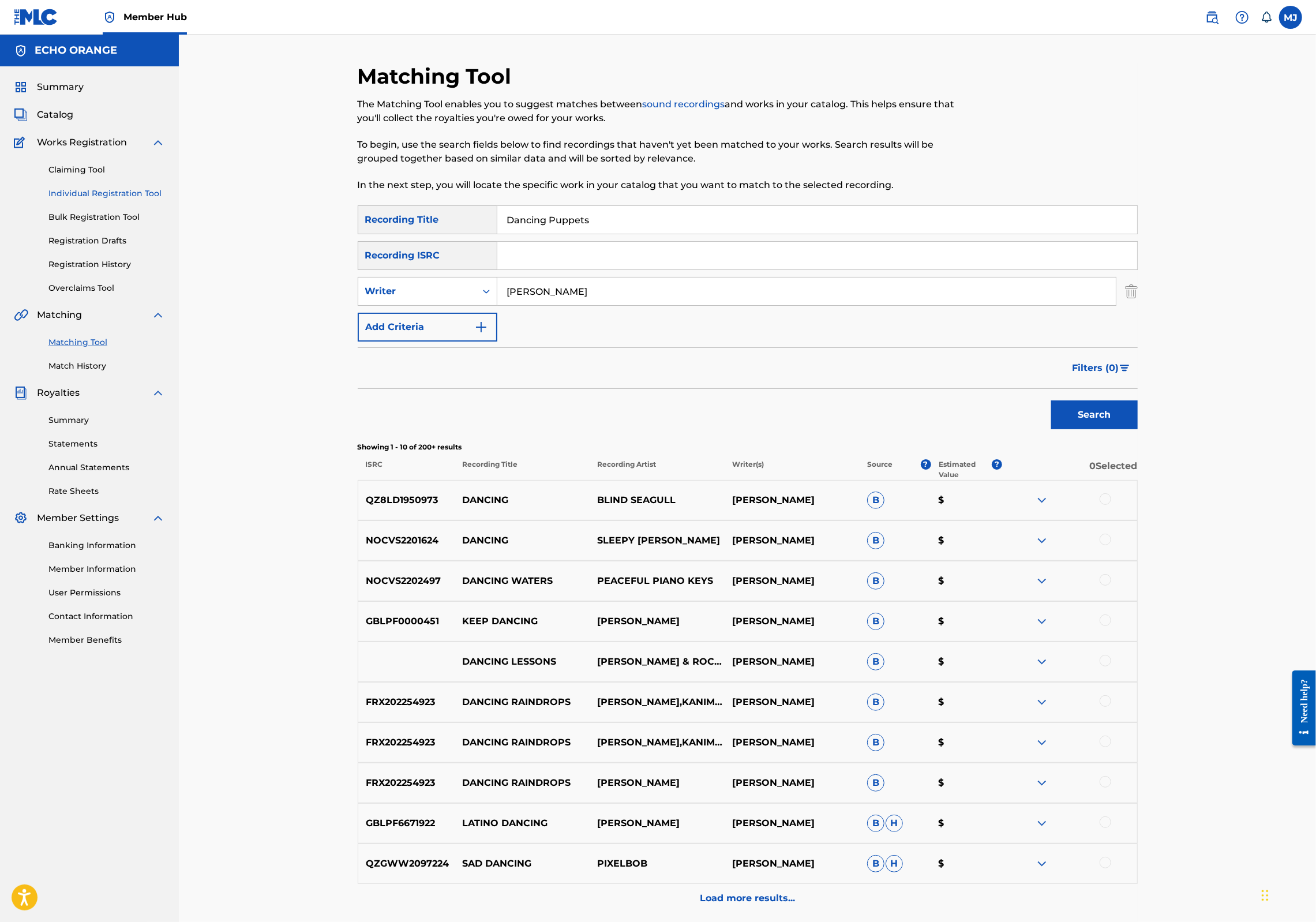
click at [107, 200] on link "Individual Registration Tool" at bounding box center [107, 194] width 116 height 12
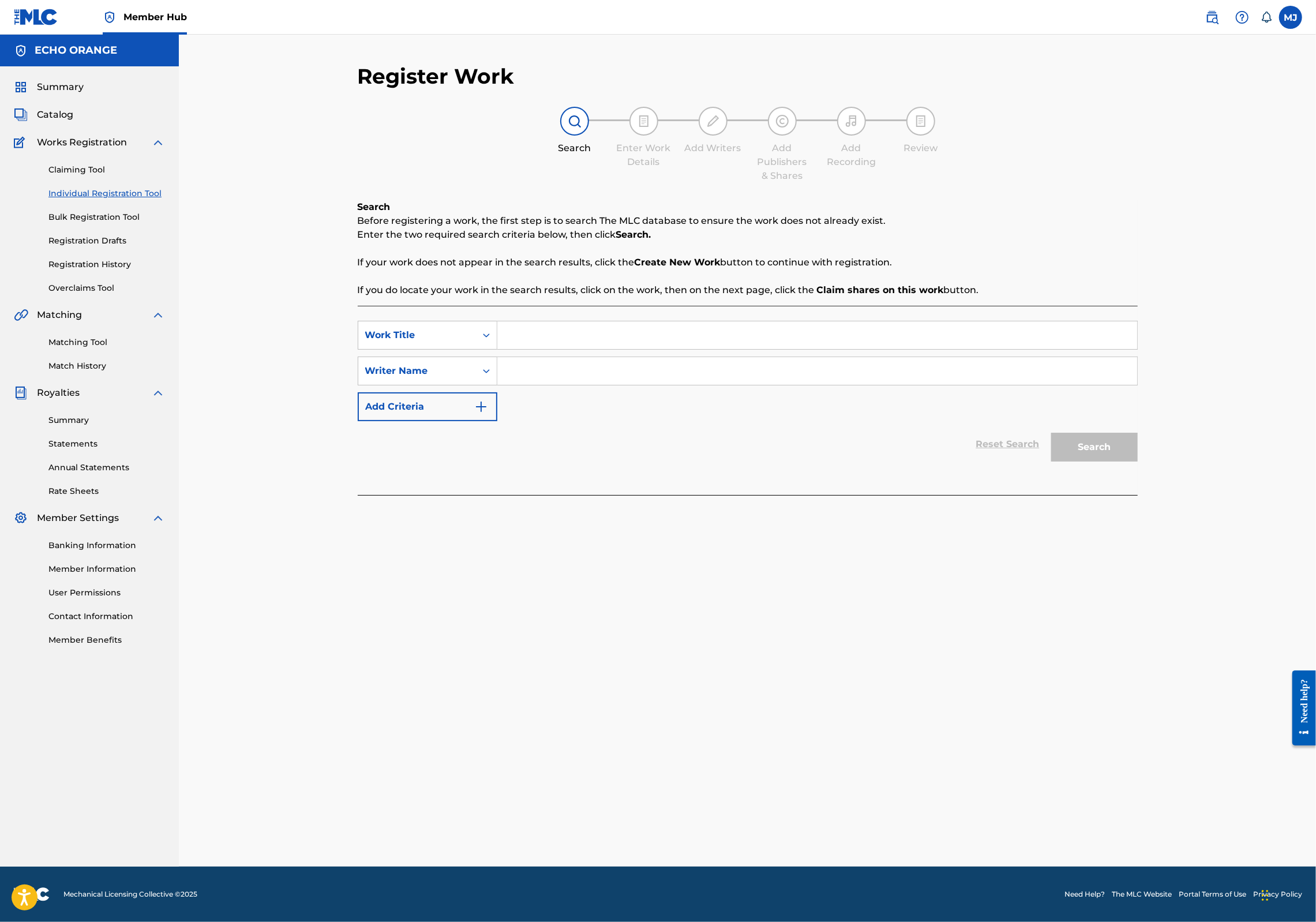
click at [570, 349] on input "Search Form" at bounding box center [818, 335] width 640 height 28
click at [535, 349] on input "Search Form" at bounding box center [818, 335] width 640 height 28
type input "Dasain"
paste input "denis hekimian"
type input "denis hekimian"
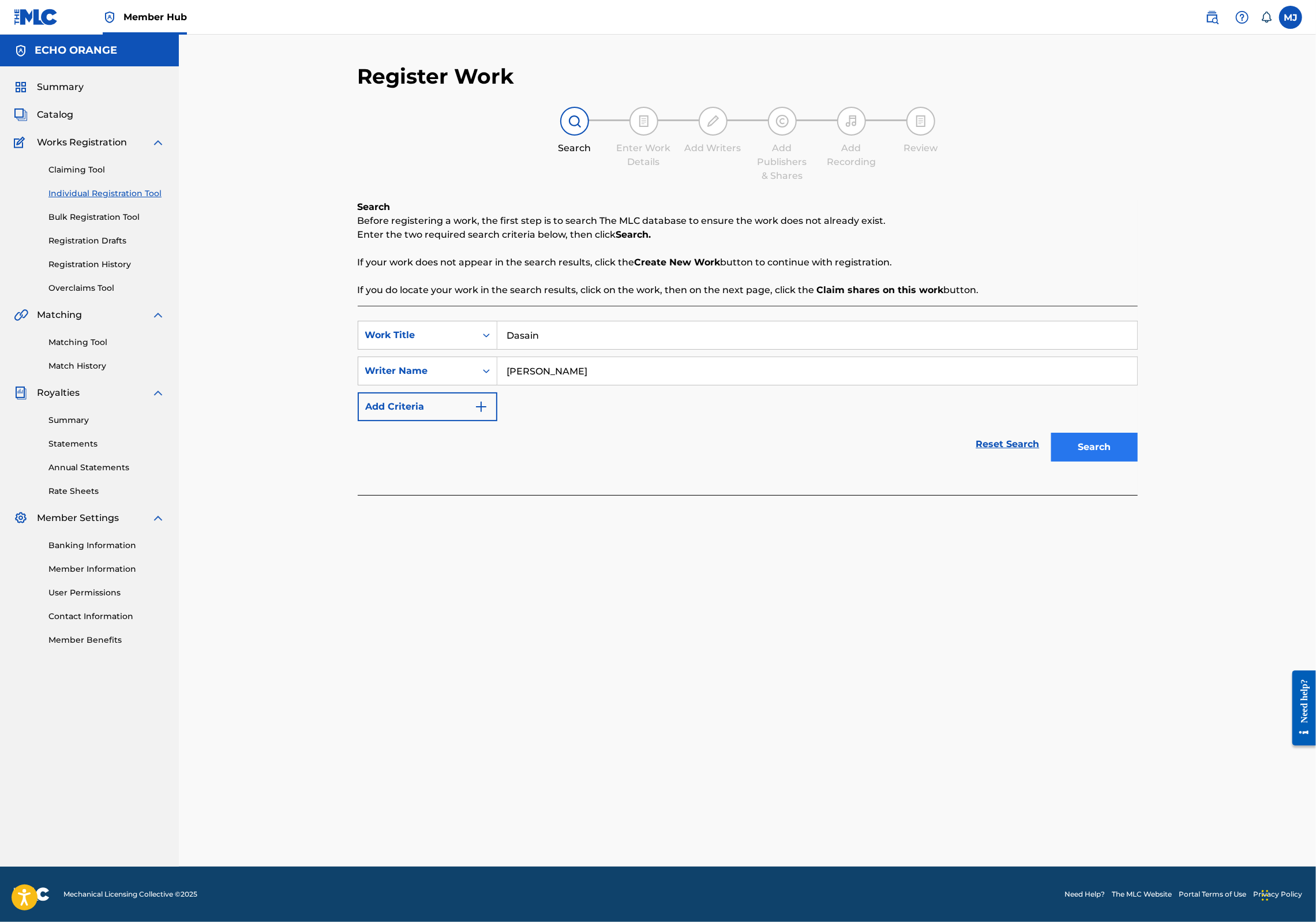
click at [1138, 462] on button "Search" at bounding box center [1094, 447] width 86 height 29
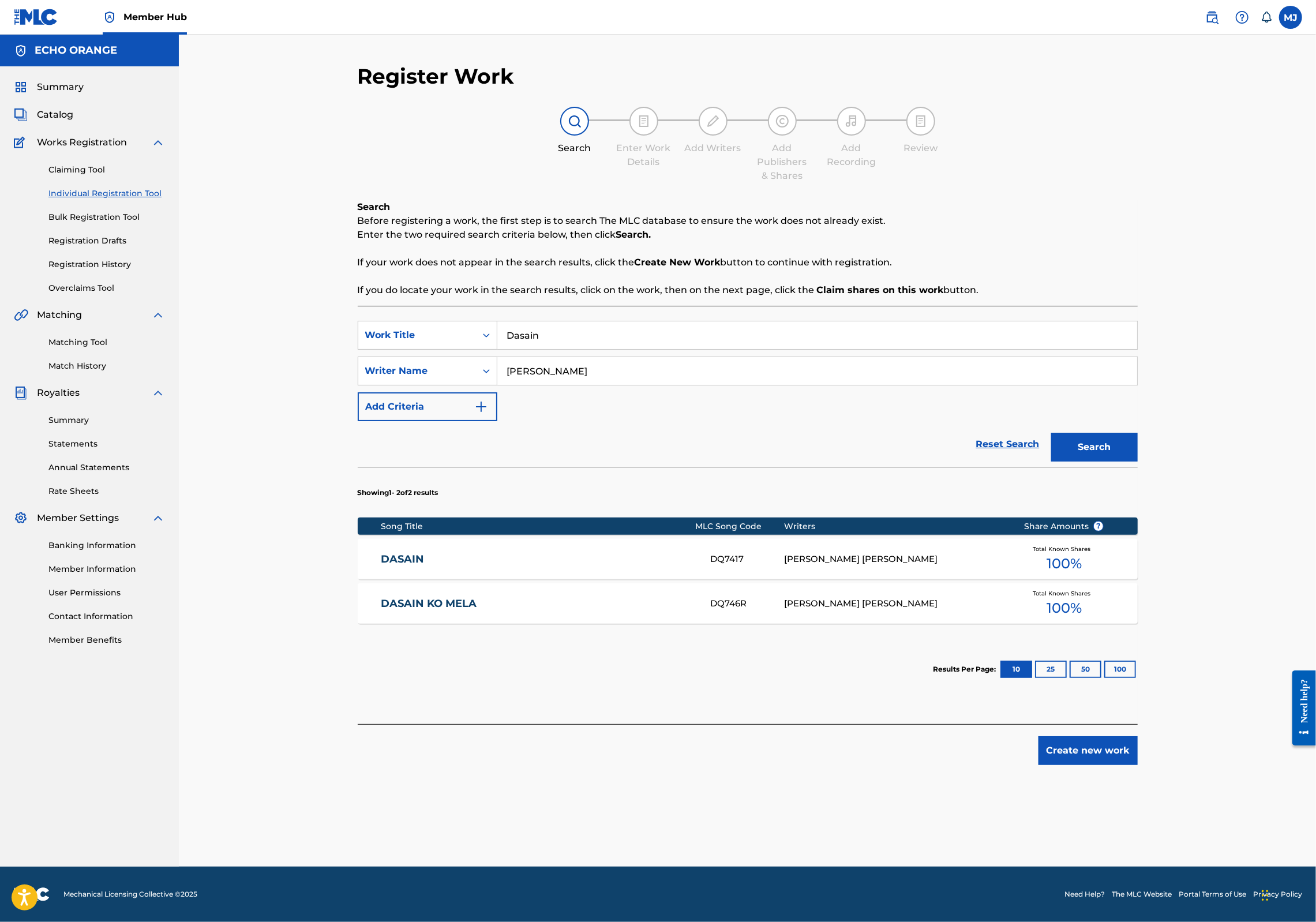
click at [381, 566] on link "DASAIN" at bounding box center [538, 559] width 314 height 14
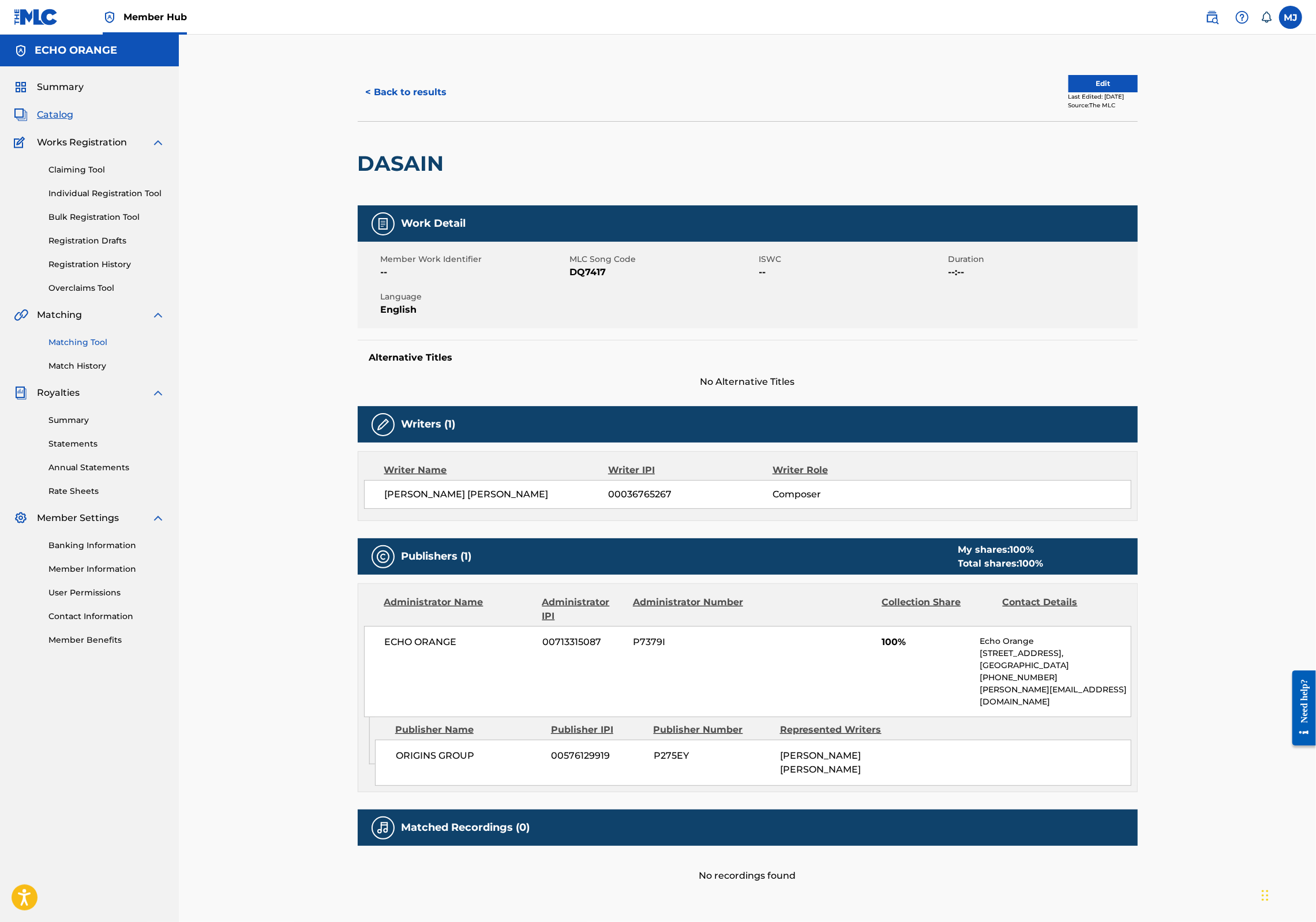
click at [97, 372] on div "Matching Tool Match History" at bounding box center [89, 347] width 151 height 50
click at [86, 372] on div "Matching Tool Match History" at bounding box center [89, 347] width 151 height 50
click at [86, 348] on link "Matching Tool" at bounding box center [107, 342] width 116 height 12
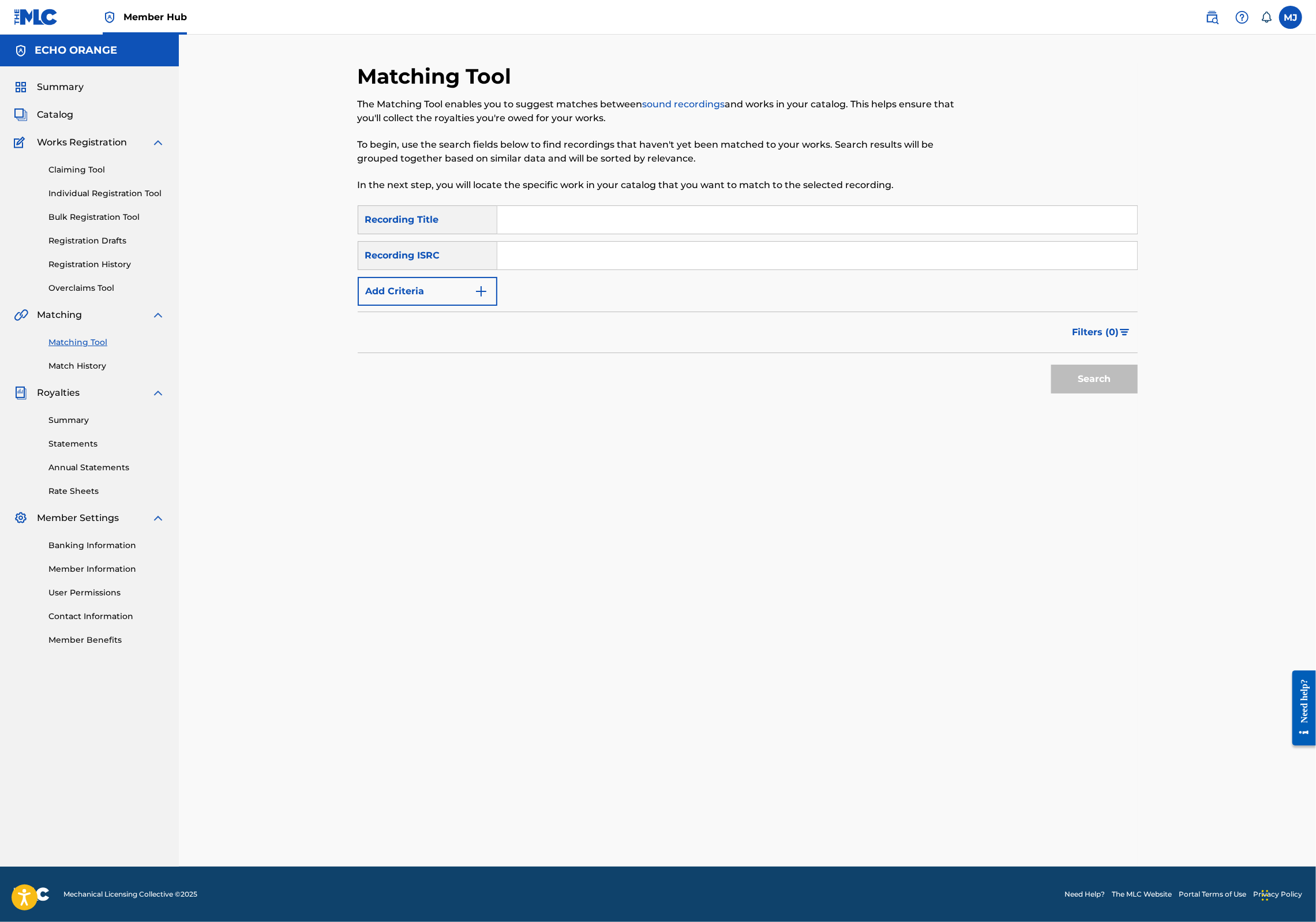
click at [548, 234] on input "Search Form" at bounding box center [818, 219] width 640 height 28
type input "dasain"
click at [390, 306] on button "Add Criteria" at bounding box center [428, 291] width 140 height 29
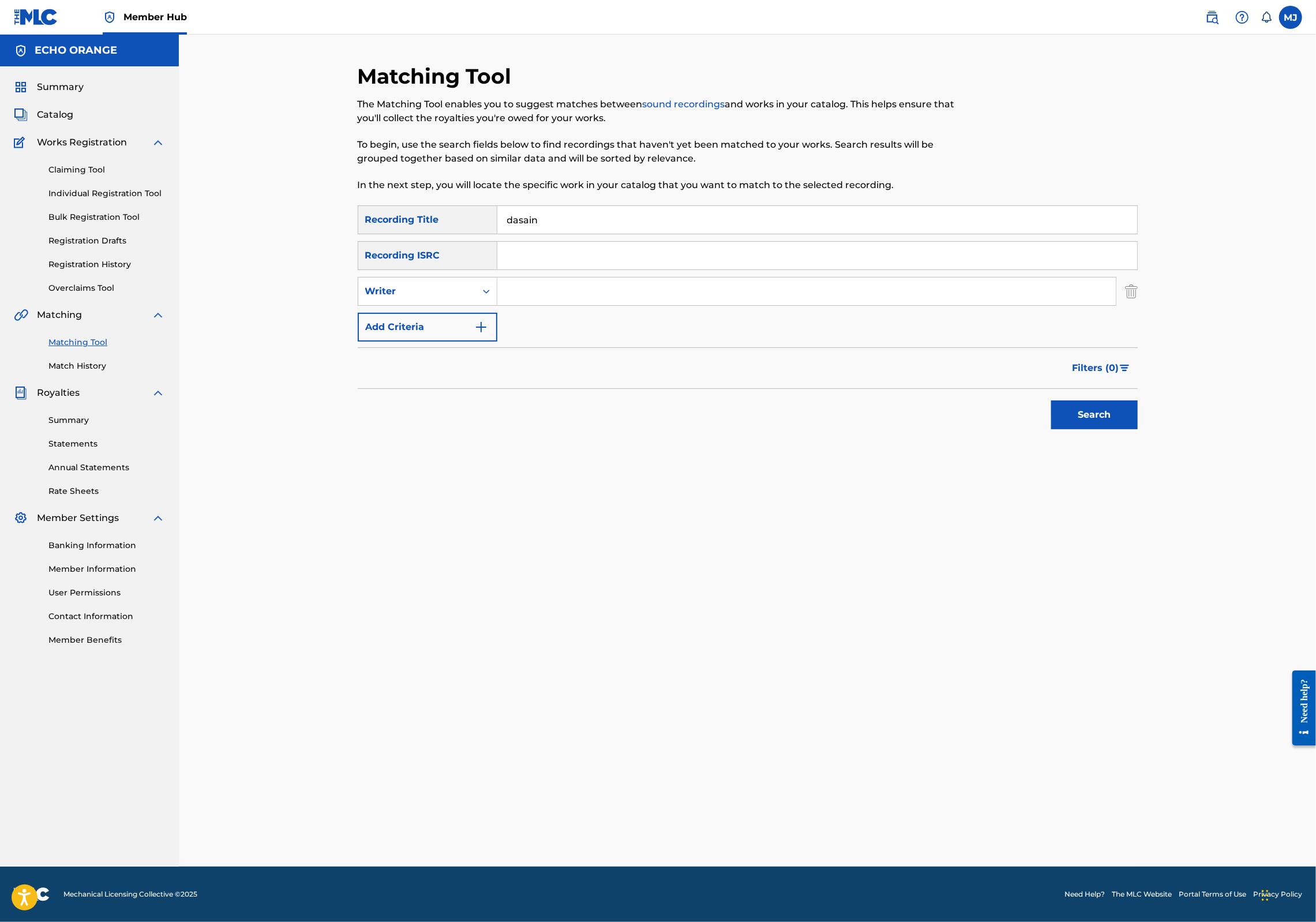
click at [568, 306] on input "Search Form" at bounding box center [807, 291] width 619 height 28
click at [1138, 429] on button "Search" at bounding box center [1094, 414] width 86 height 29
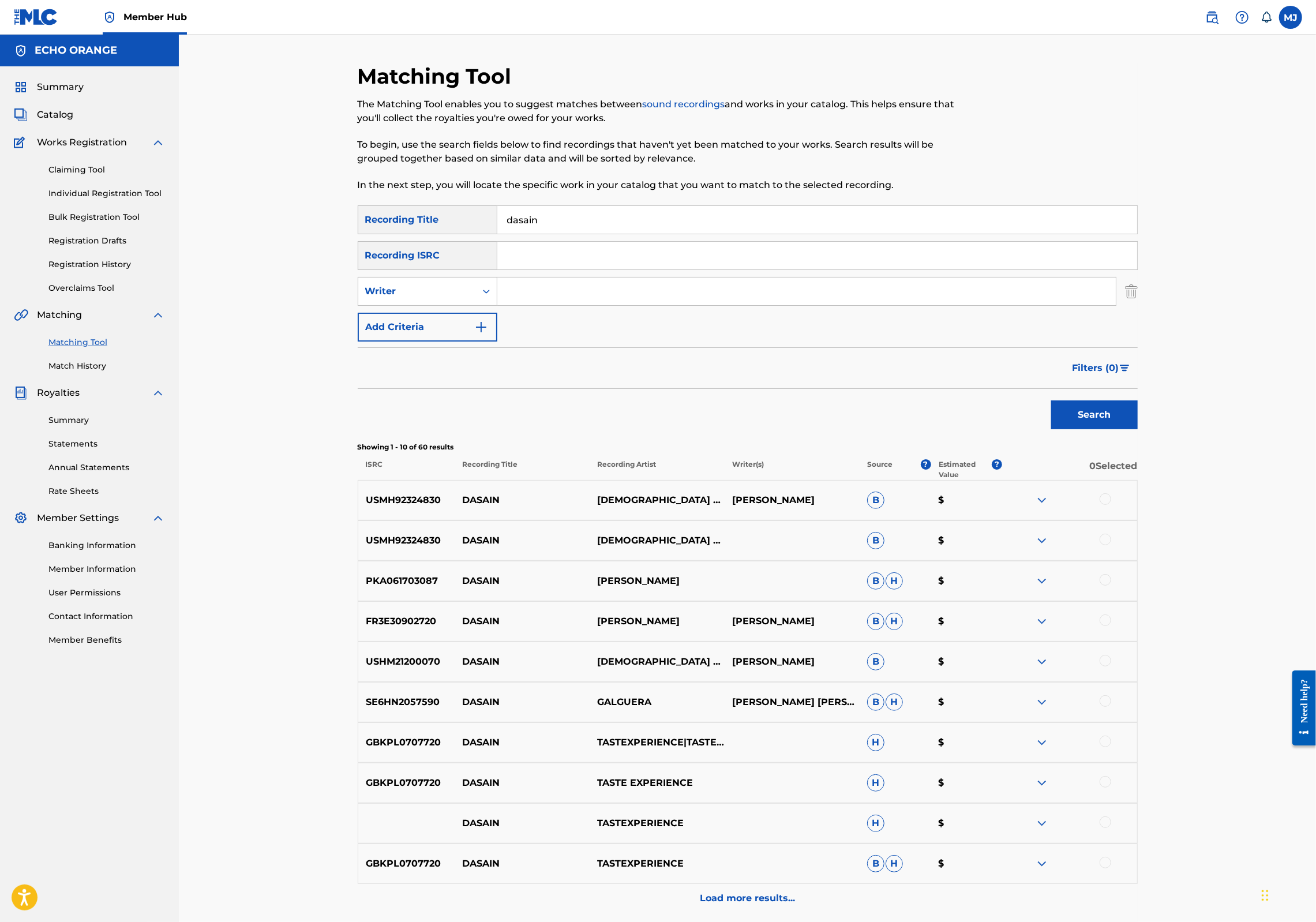
click at [562, 306] on input "Search Form" at bounding box center [807, 291] width 619 height 28
paste input "D"
type input "[PERSON_NAME]"
click at [1138, 429] on button "Search" at bounding box center [1094, 414] width 86 height 29
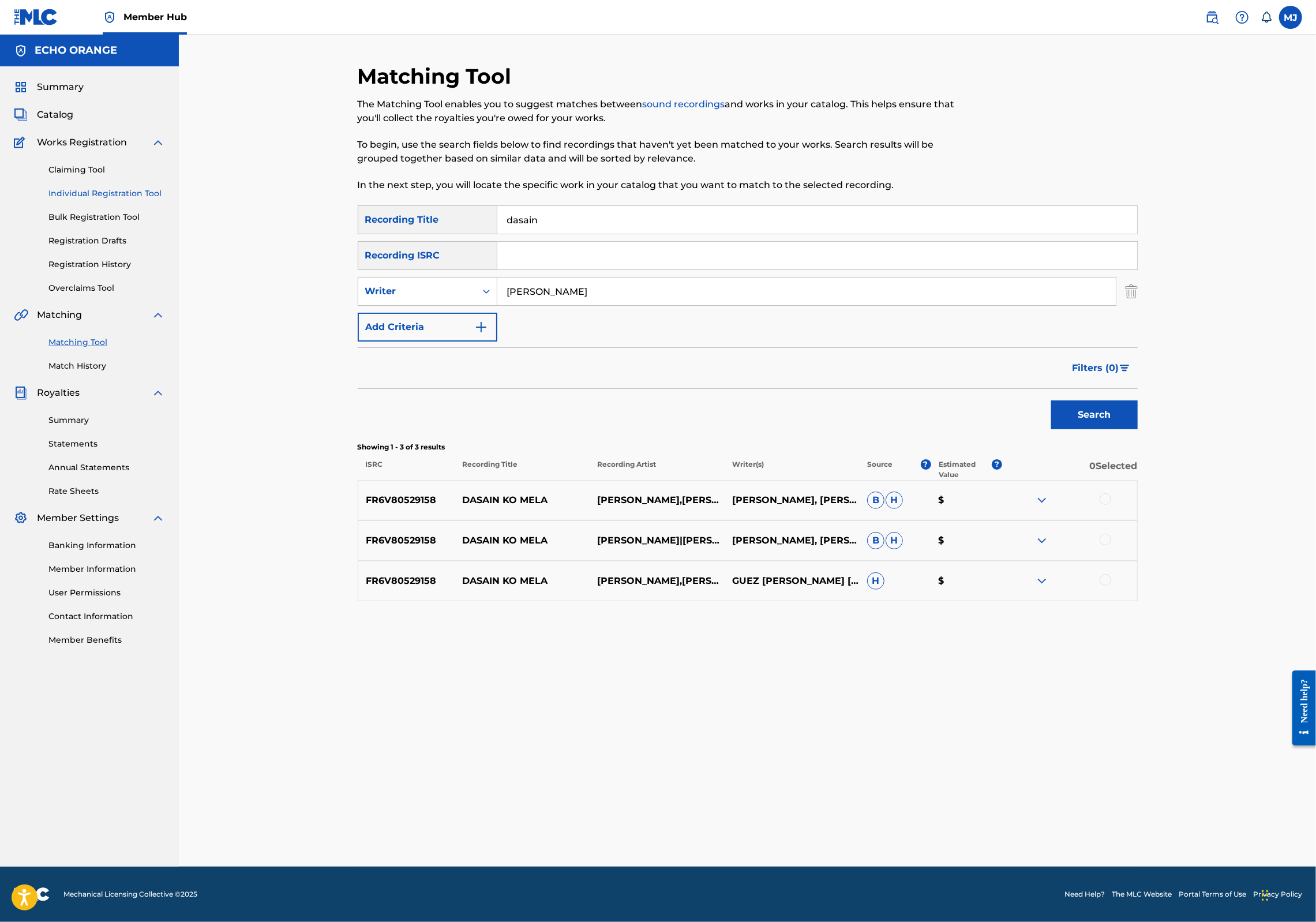
click at [125, 200] on link "Individual Registration Tool" at bounding box center [107, 194] width 116 height 12
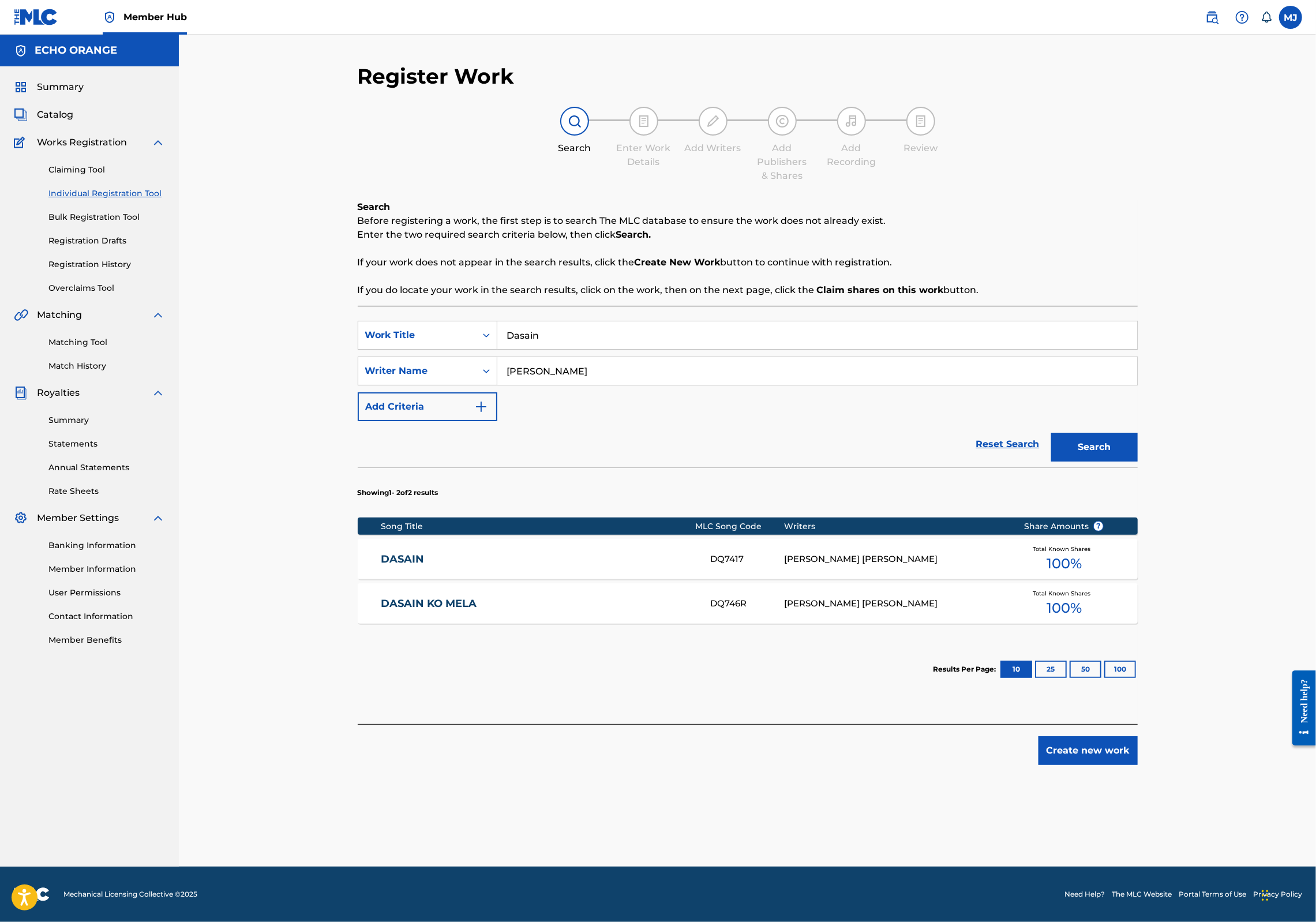
click at [606, 349] on input "Dasain" at bounding box center [818, 335] width 640 height 28
type input "Dasain Ko Mema"
click at [398, 624] on div "DASAIN KO MELA DQ746R DENIS MARCEL HEKIMIAN Total Known Shares 100 %" at bounding box center [748, 604] width 780 height 41
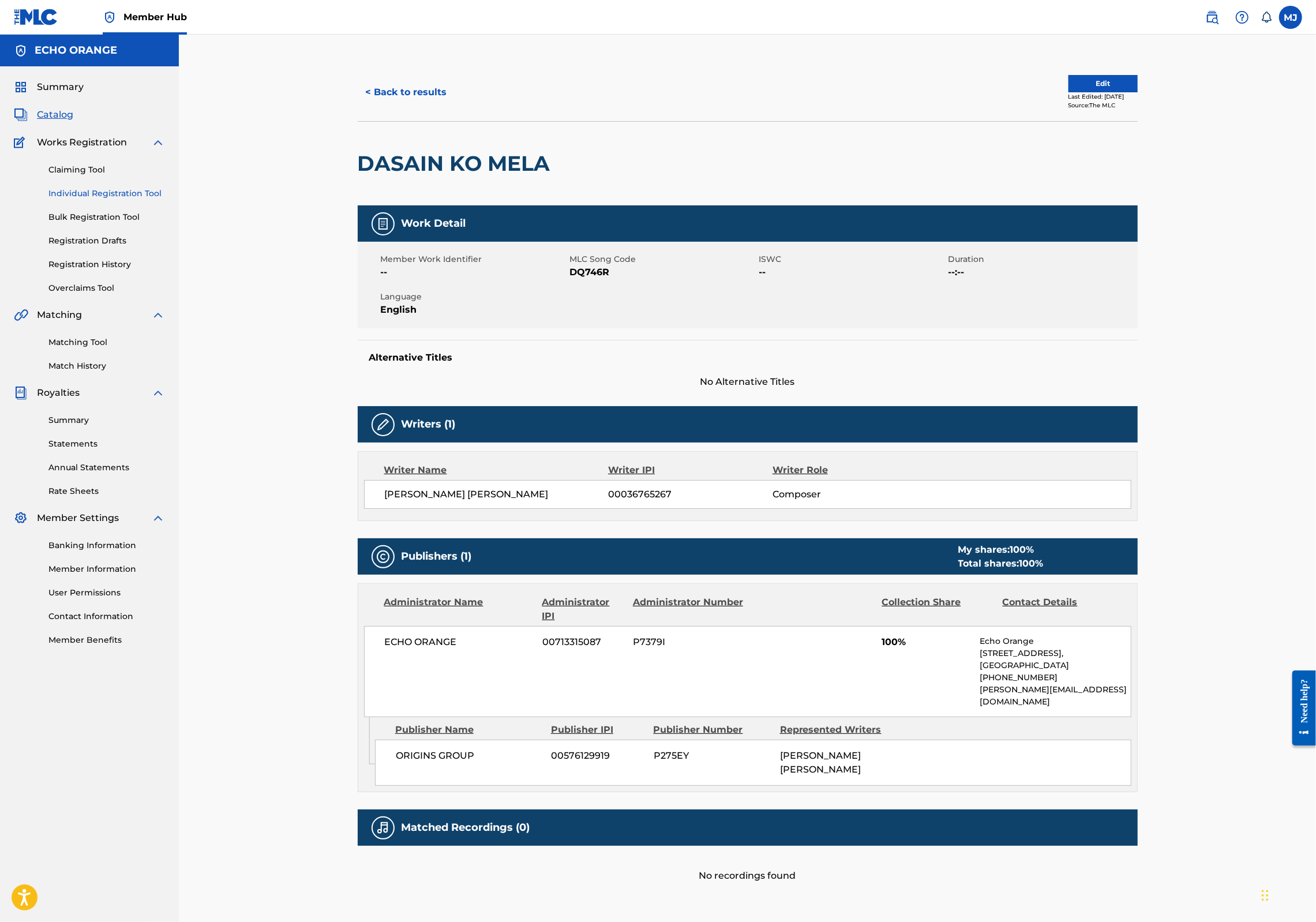
click at [101, 200] on link "Individual Registration Tool" at bounding box center [107, 194] width 116 height 12
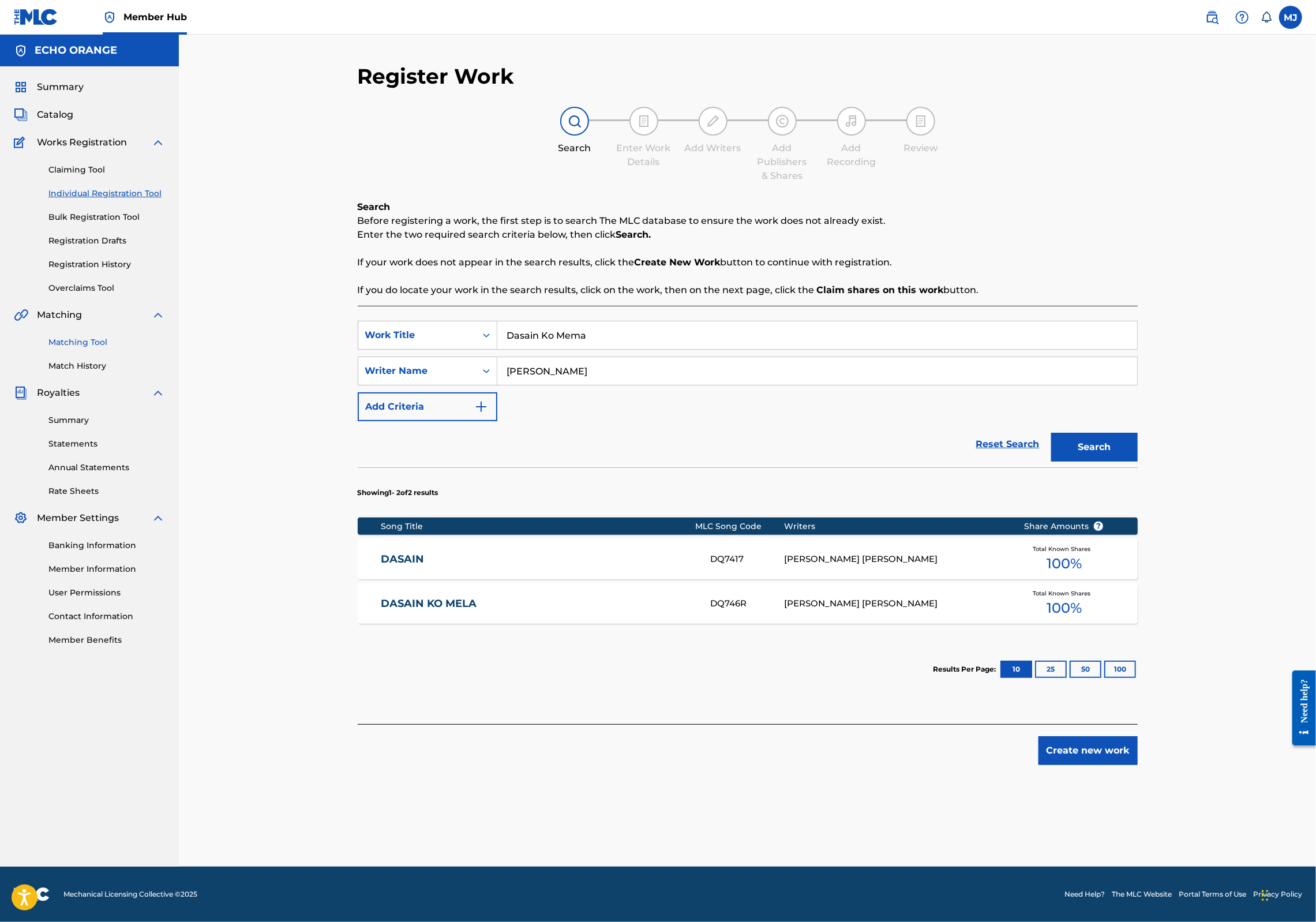
click at [68, 348] on link "Matching Tool" at bounding box center [107, 342] width 116 height 12
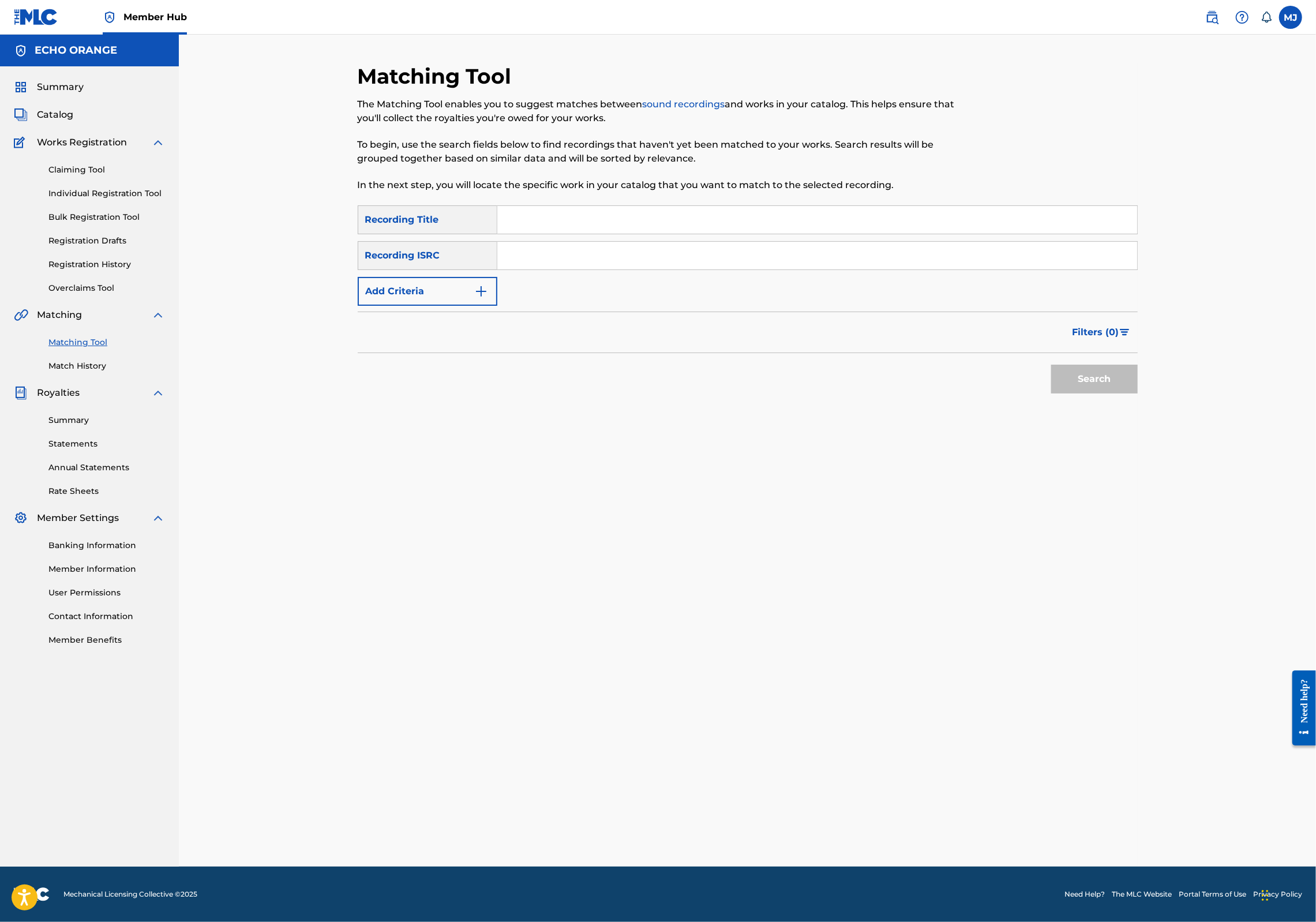
click at [529, 234] on input "Search Form" at bounding box center [818, 219] width 640 height 28
type input "dasain"
click at [398, 306] on button "Add Criteria" at bounding box center [428, 291] width 140 height 29
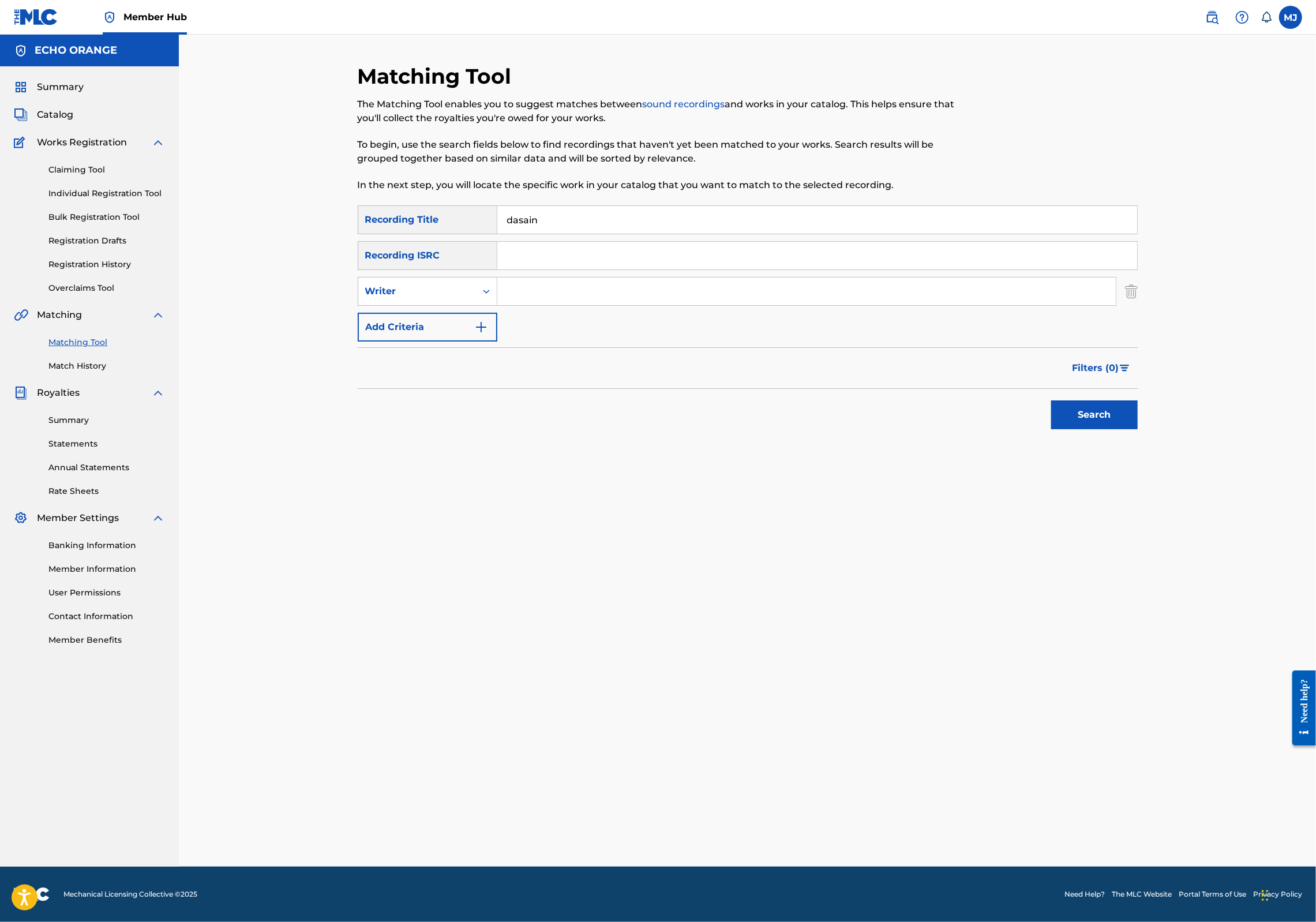
click at [554, 306] on input "Search Form" at bounding box center [807, 291] width 619 height 28
paste input "D"
click at [568, 306] on input "[PERSON_NAME]" at bounding box center [807, 291] width 619 height 28
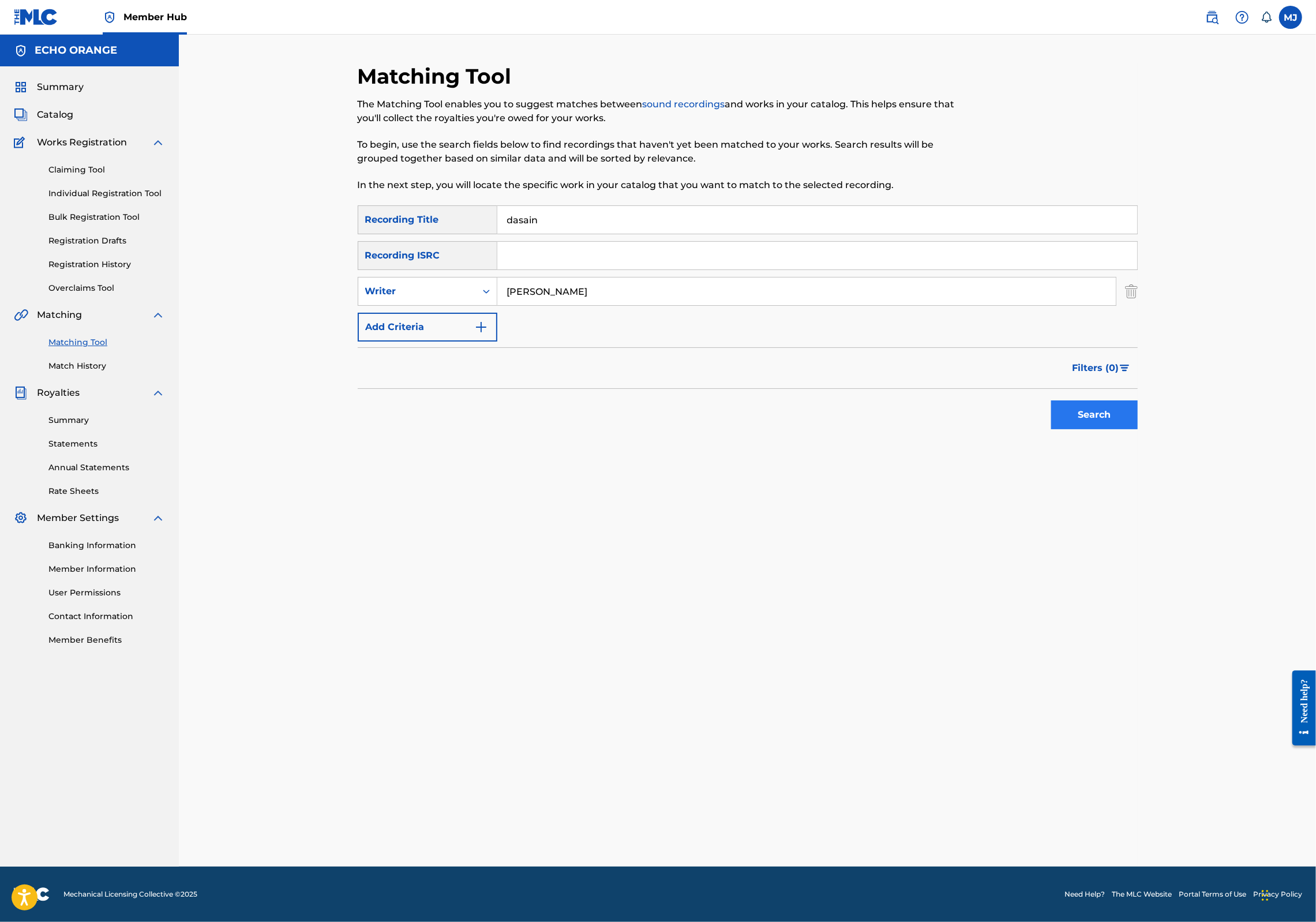
type input "[PERSON_NAME]"
click at [1138, 429] on button "Search" at bounding box center [1094, 414] width 86 height 29
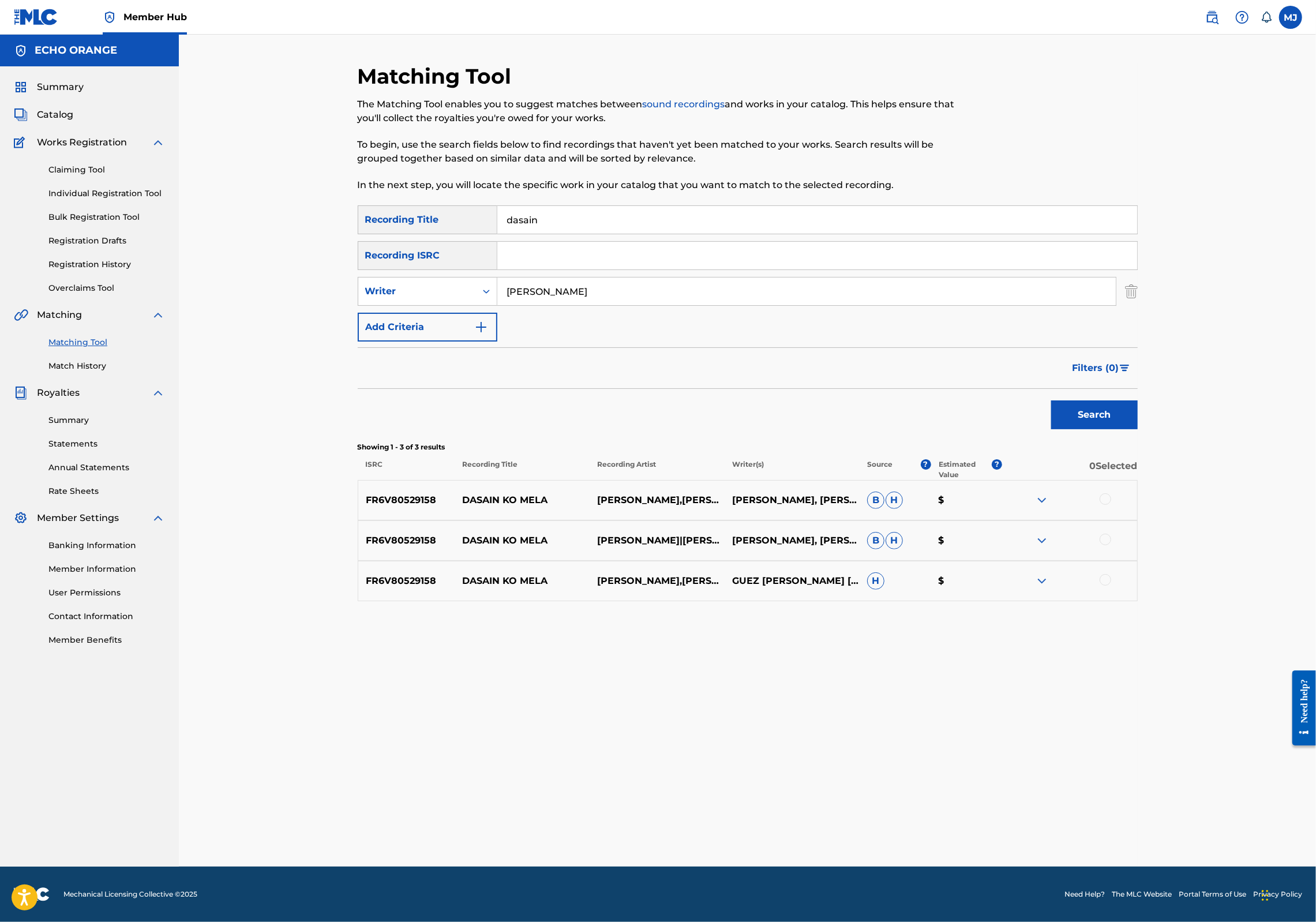
click at [1137, 508] on div at bounding box center [1070, 500] width 135 height 14
drag, startPoint x: 1197, startPoint y: 571, endPoint x: 1196, endPoint y: 585, distance: 14.0
click at [1111, 505] on div at bounding box center [1105, 499] width 11 height 11
click at [1111, 545] on div at bounding box center [1105, 539] width 11 height 11
click at [1111, 586] on div at bounding box center [1105, 580] width 11 height 11
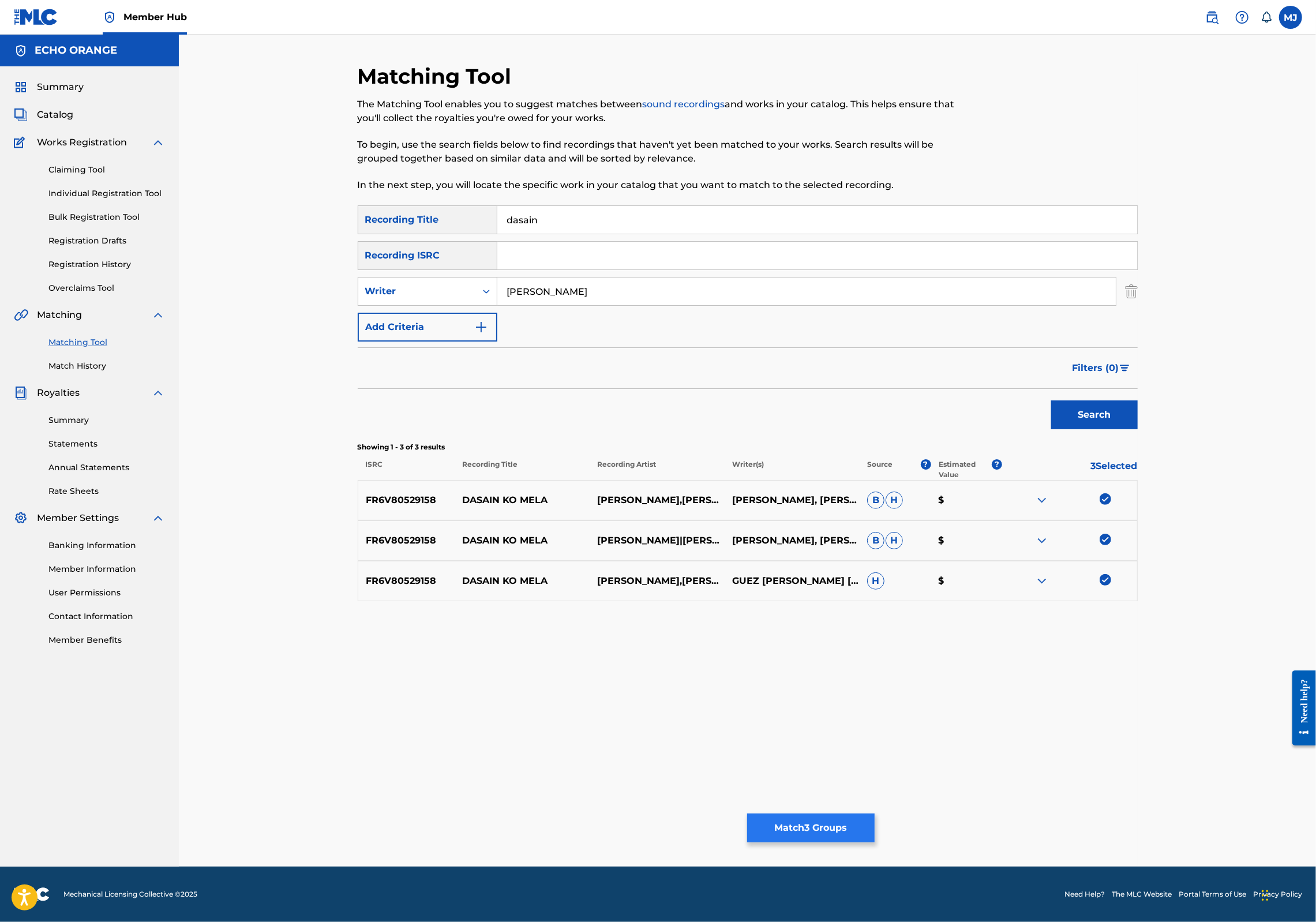
click at [875, 814] on button "Match 3 Groups" at bounding box center [811, 828] width 128 height 29
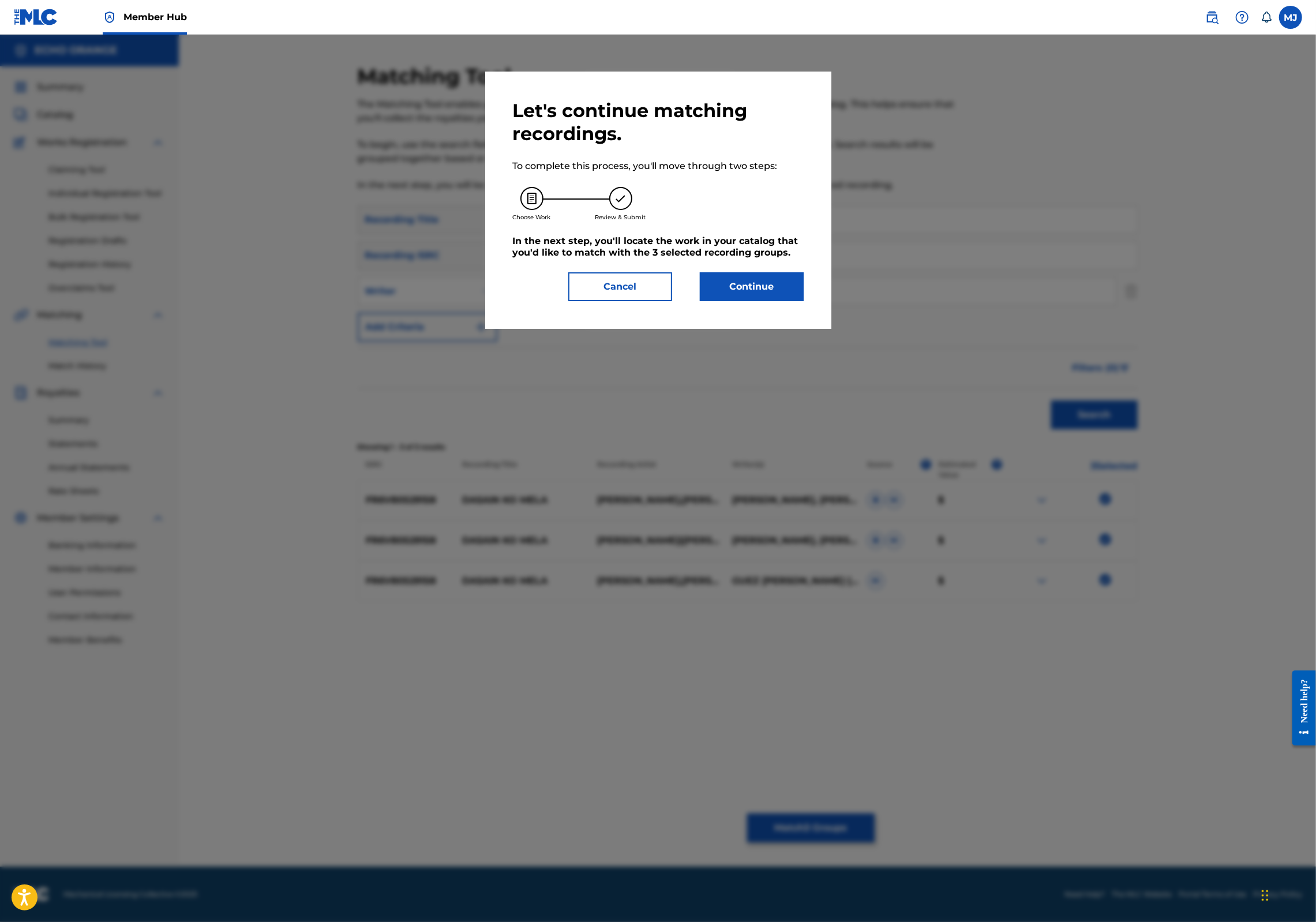
click at [774, 301] on div "Let's continue matching recordings. To complete this process, you'll move throu…" at bounding box center [658, 200] width 291 height 202
click at [776, 301] on button "Continue" at bounding box center [751, 287] width 104 height 29
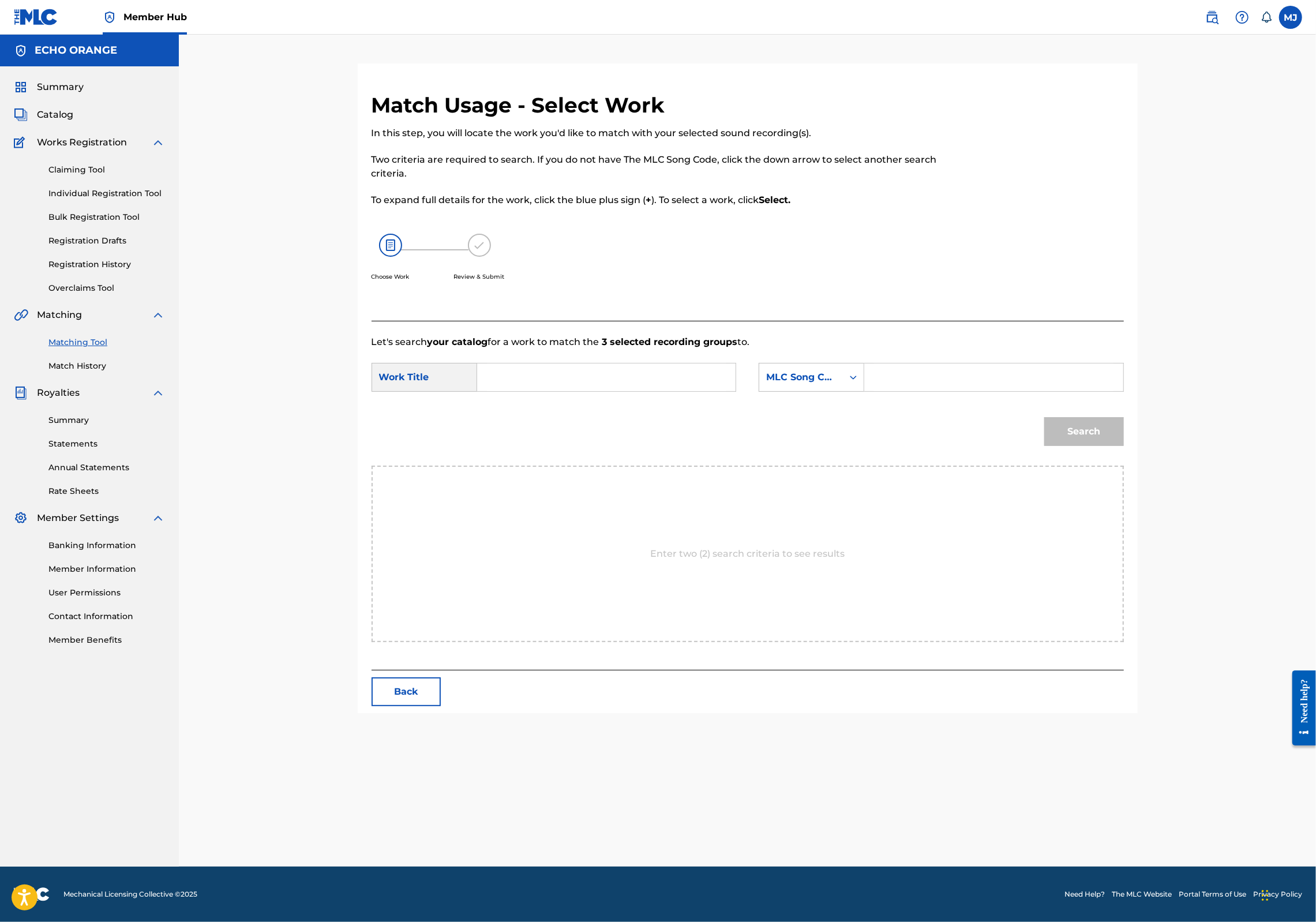
click at [535, 391] on input "Search Form" at bounding box center [607, 377] width 239 height 28
click at [499, 428] on div "dasain ko mela" at bounding box center [519, 410] width 65 height 35
type input "dasain ko mela"
click at [830, 388] on div "MLC Song Code" at bounding box center [801, 377] width 83 height 22
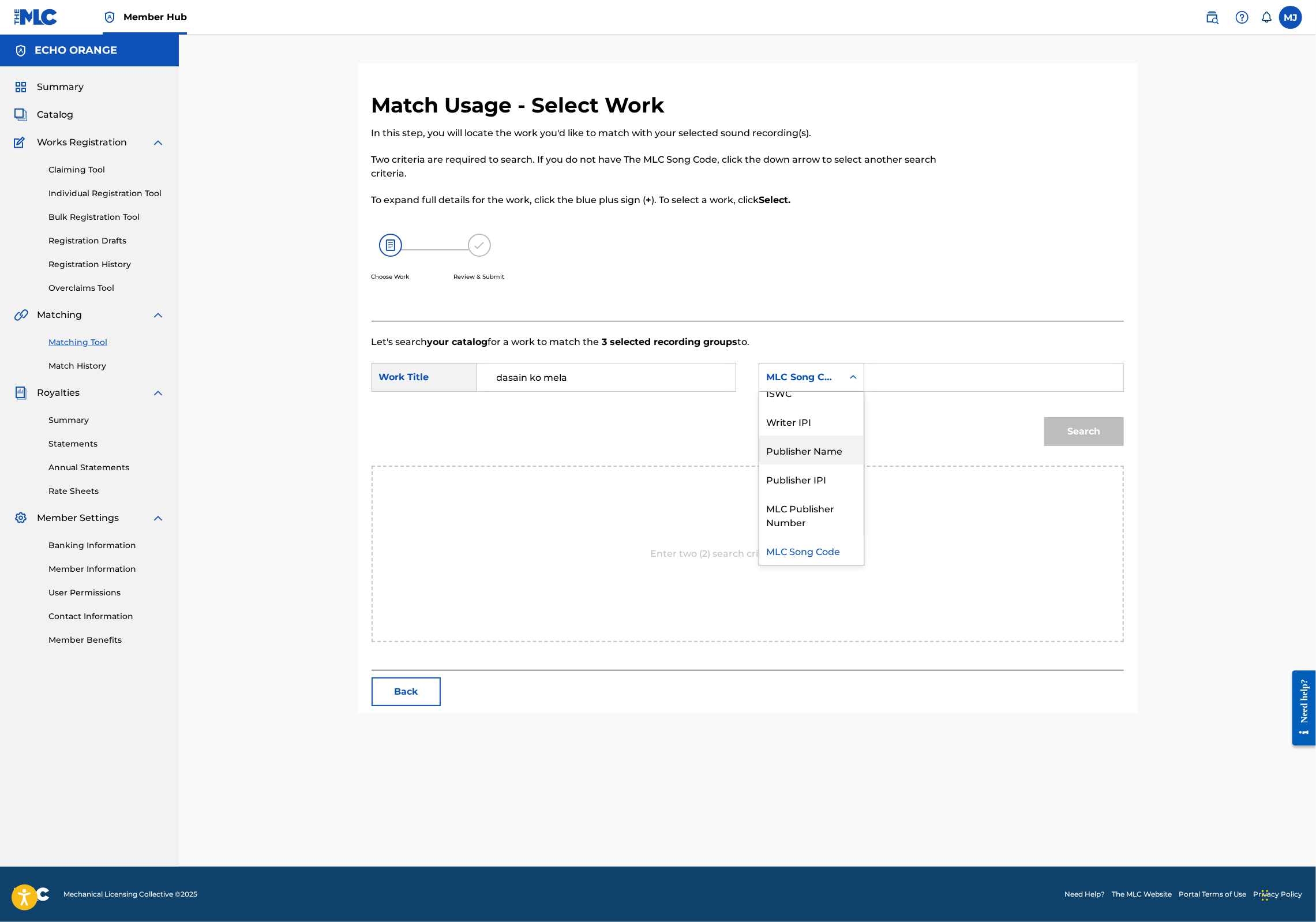
click at [836, 465] on div "Publisher Name" at bounding box center [812, 450] width 104 height 29
click at [968, 391] on input "Search Form" at bounding box center [994, 377] width 239 height 28
click at [968, 391] on input "[PERSON_NAME]" at bounding box center [994, 377] width 239 height 28
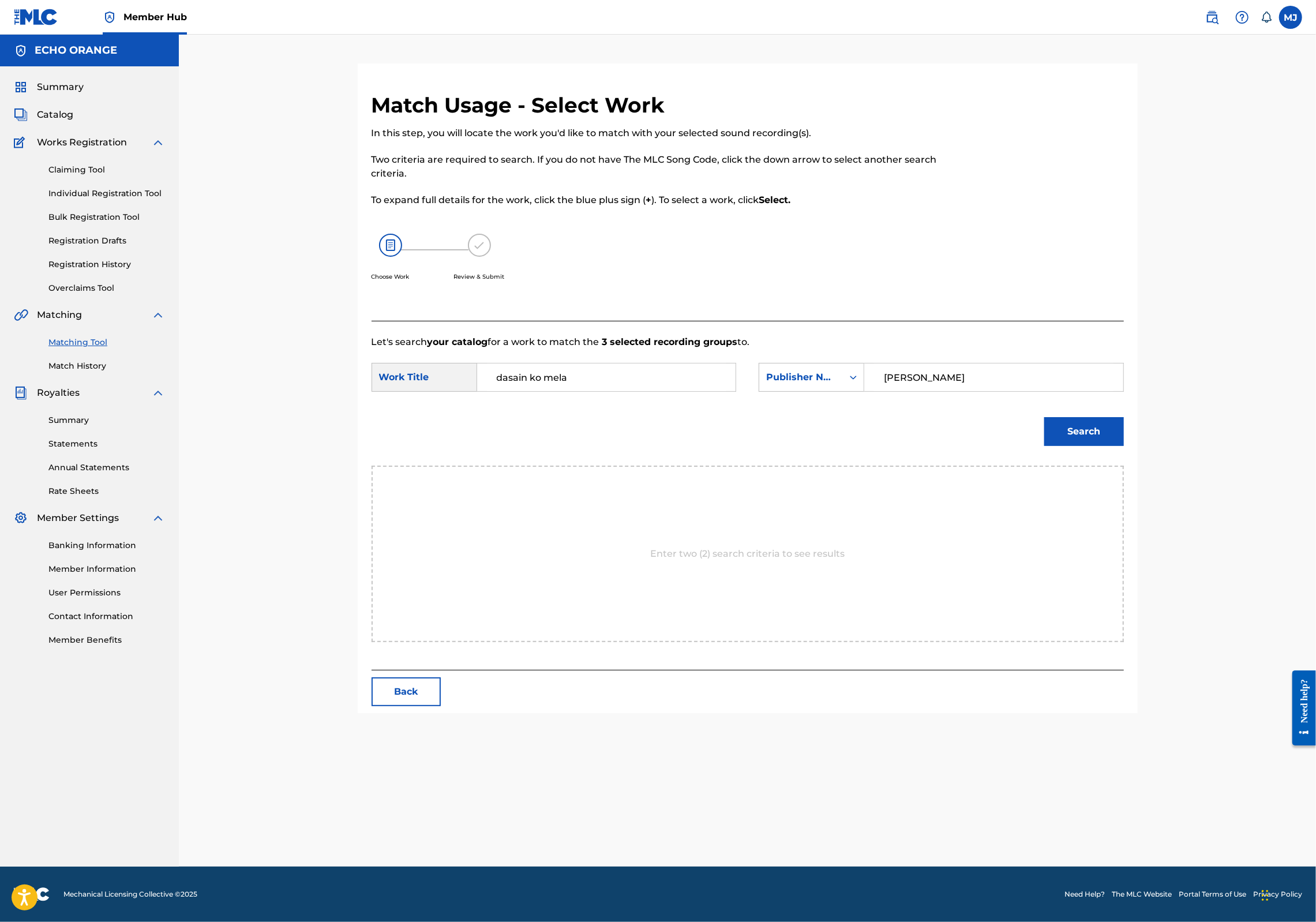
click at [968, 391] on input "[PERSON_NAME]" at bounding box center [994, 377] width 239 height 28
click at [1124, 446] on button "Search" at bounding box center [1084, 432] width 80 height 29
click at [952, 391] on input "tweny" at bounding box center [994, 377] width 239 height 28
type input "origins"
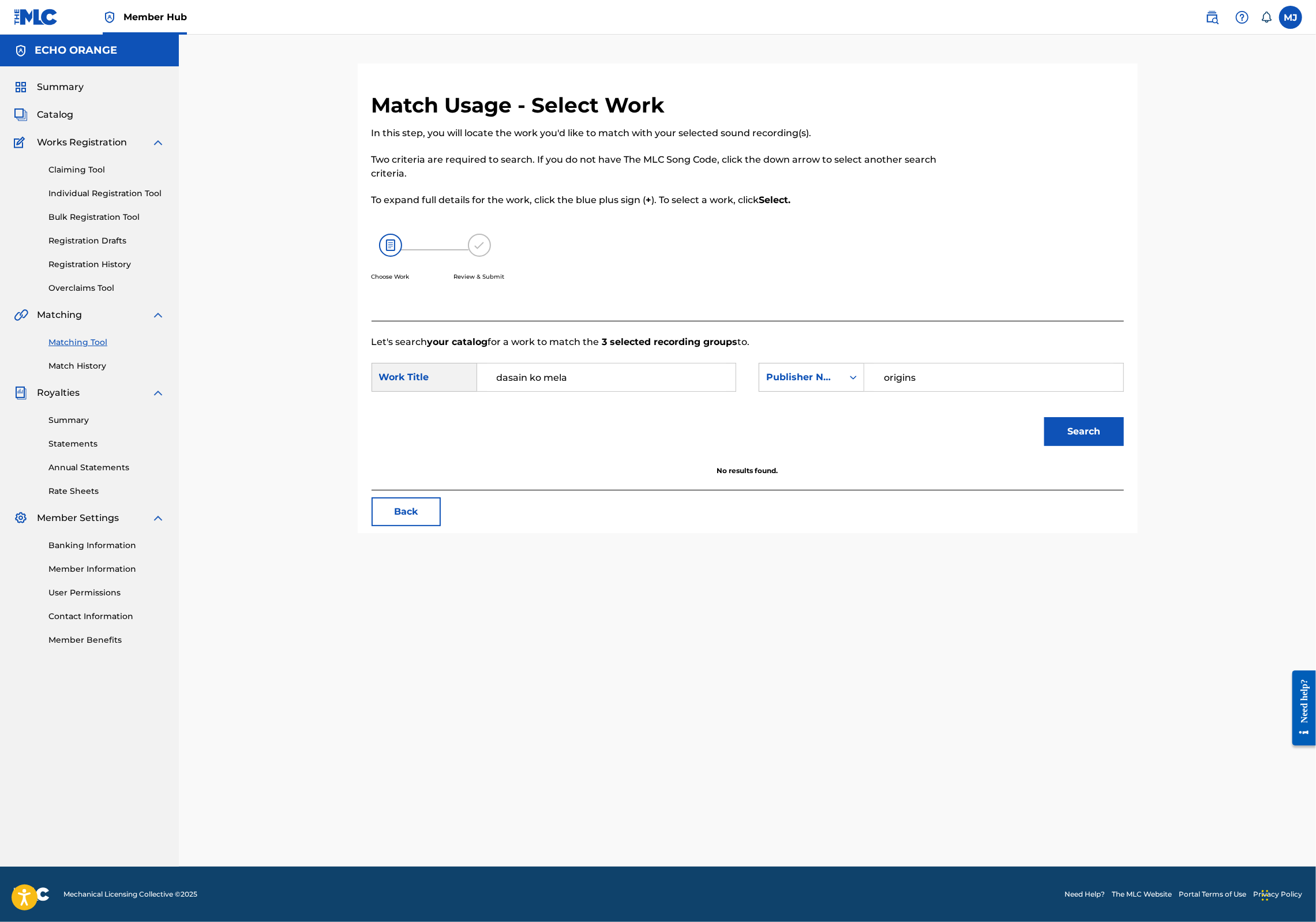
click at [1124, 446] on button "Search" at bounding box center [1084, 432] width 80 height 29
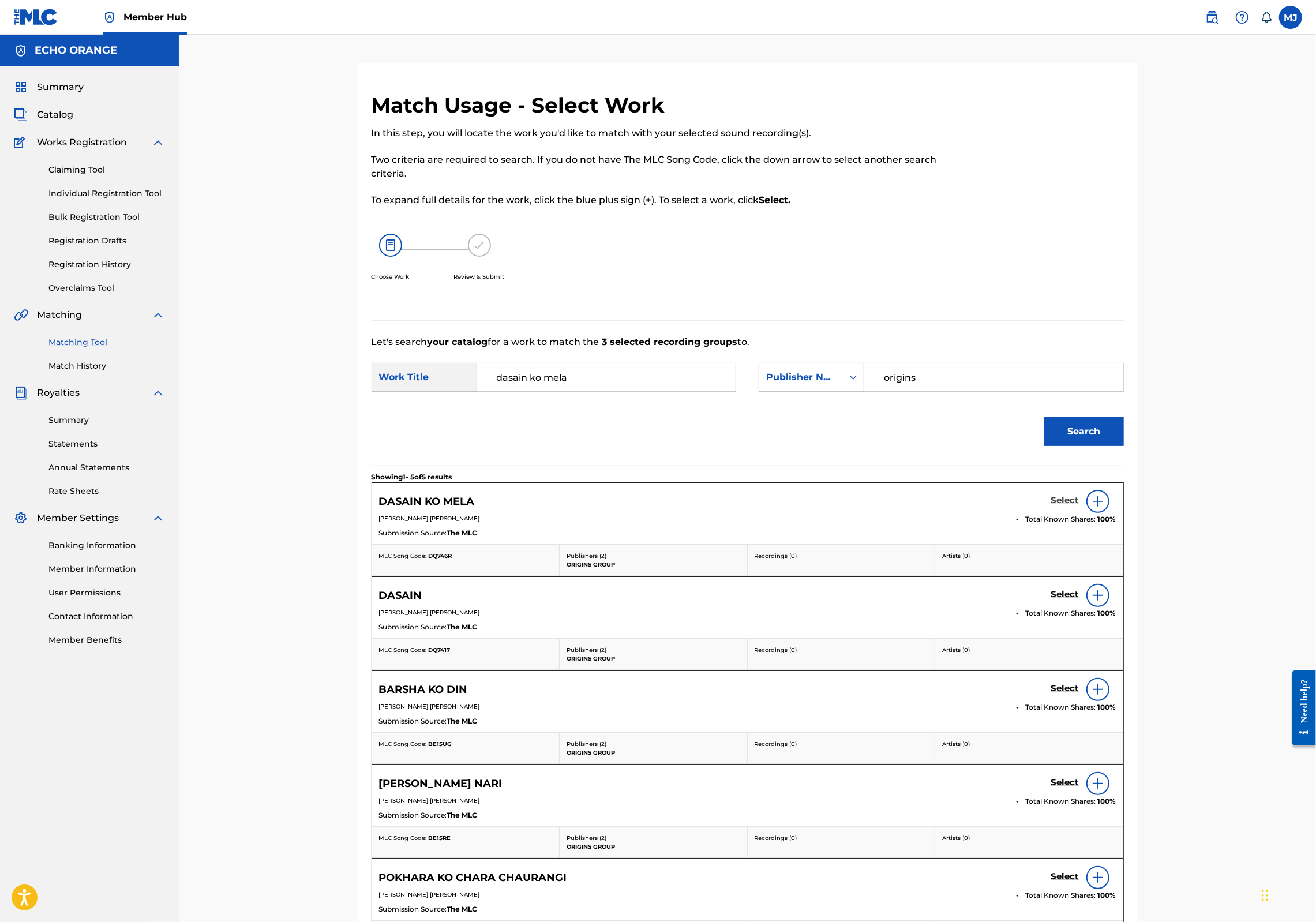
click at [1080, 506] on h5 "Select" at bounding box center [1065, 501] width 29 height 11
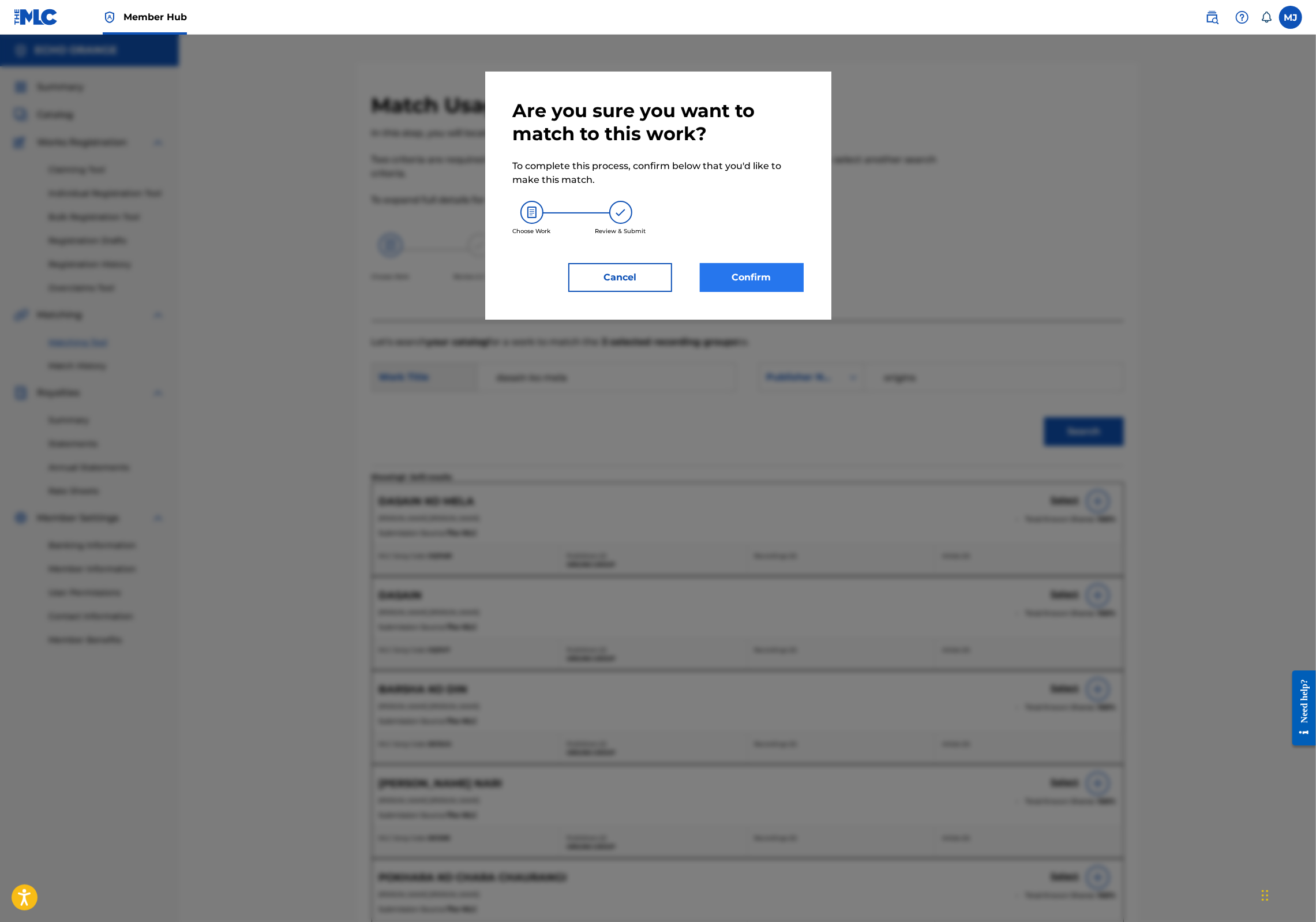
click at [743, 292] on button "Confirm" at bounding box center [751, 278] width 104 height 29
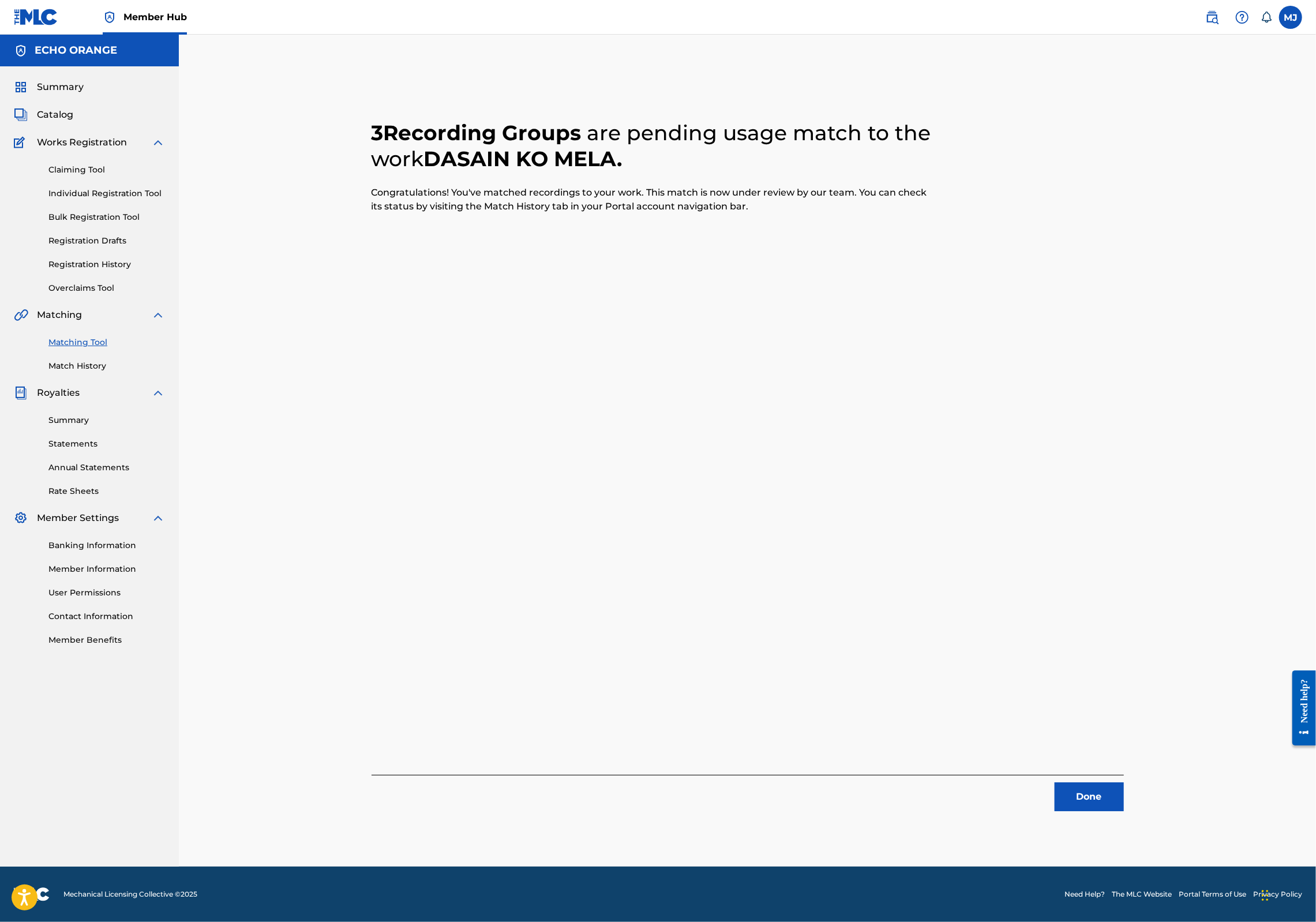
click at [1124, 774] on div "3 Recording Groups are pending usage match to the work DASAIN KO MELA . Congrat…" at bounding box center [748, 452] width 752 height 719
click at [1124, 812] on button "Done" at bounding box center [1089, 797] width 69 height 29
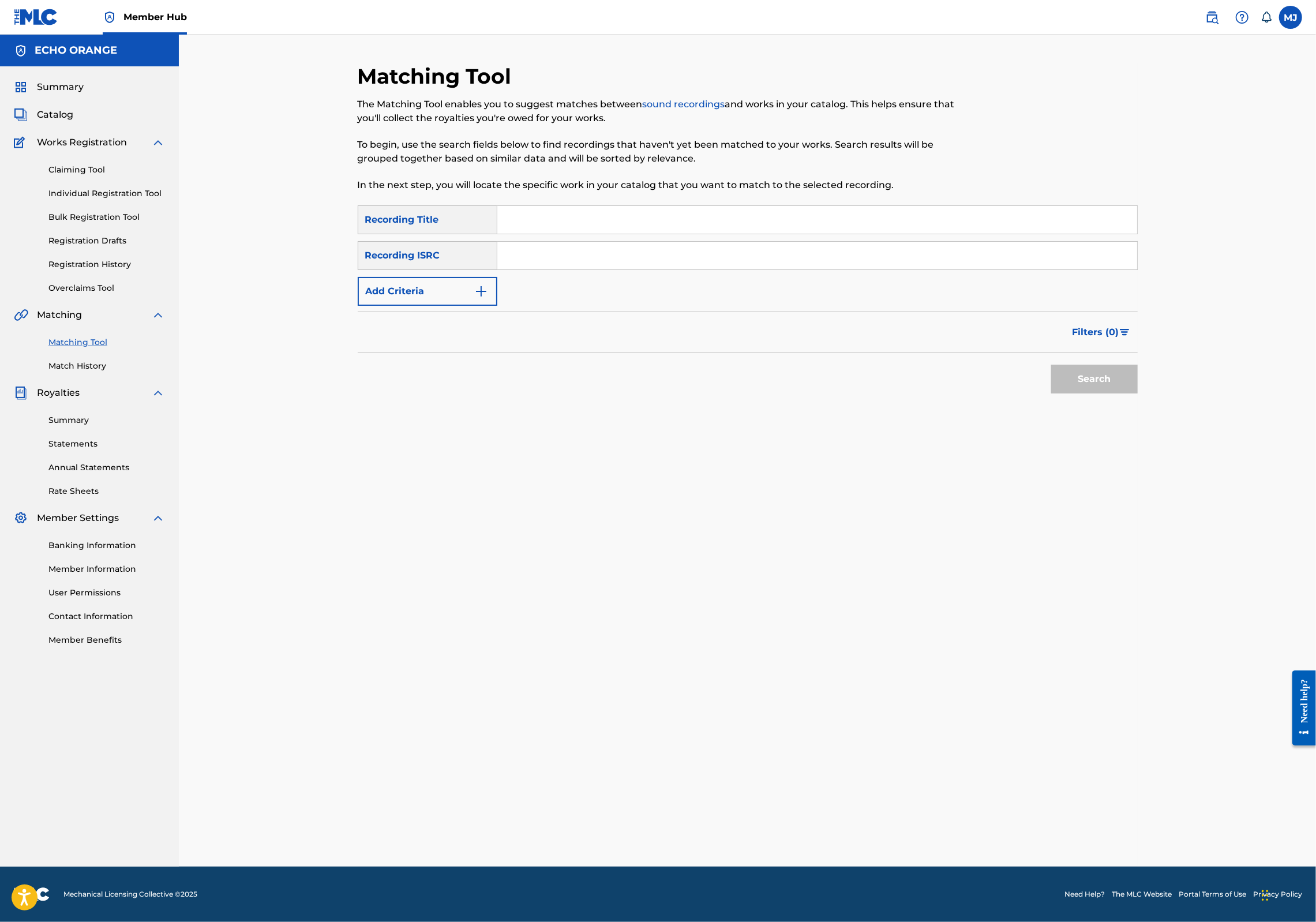
drag, startPoint x: 819, startPoint y: 571, endPoint x: 803, endPoint y: 582, distance: 19.4
click at [819, 571] on div "Matching Tool The Matching Tool enables you to suggest matches between sound re…" at bounding box center [748, 466] width 780 height 803
click at [522, 234] on input "Search Form" at bounding box center [818, 219] width 640 height 28
type input "Day of Silence"
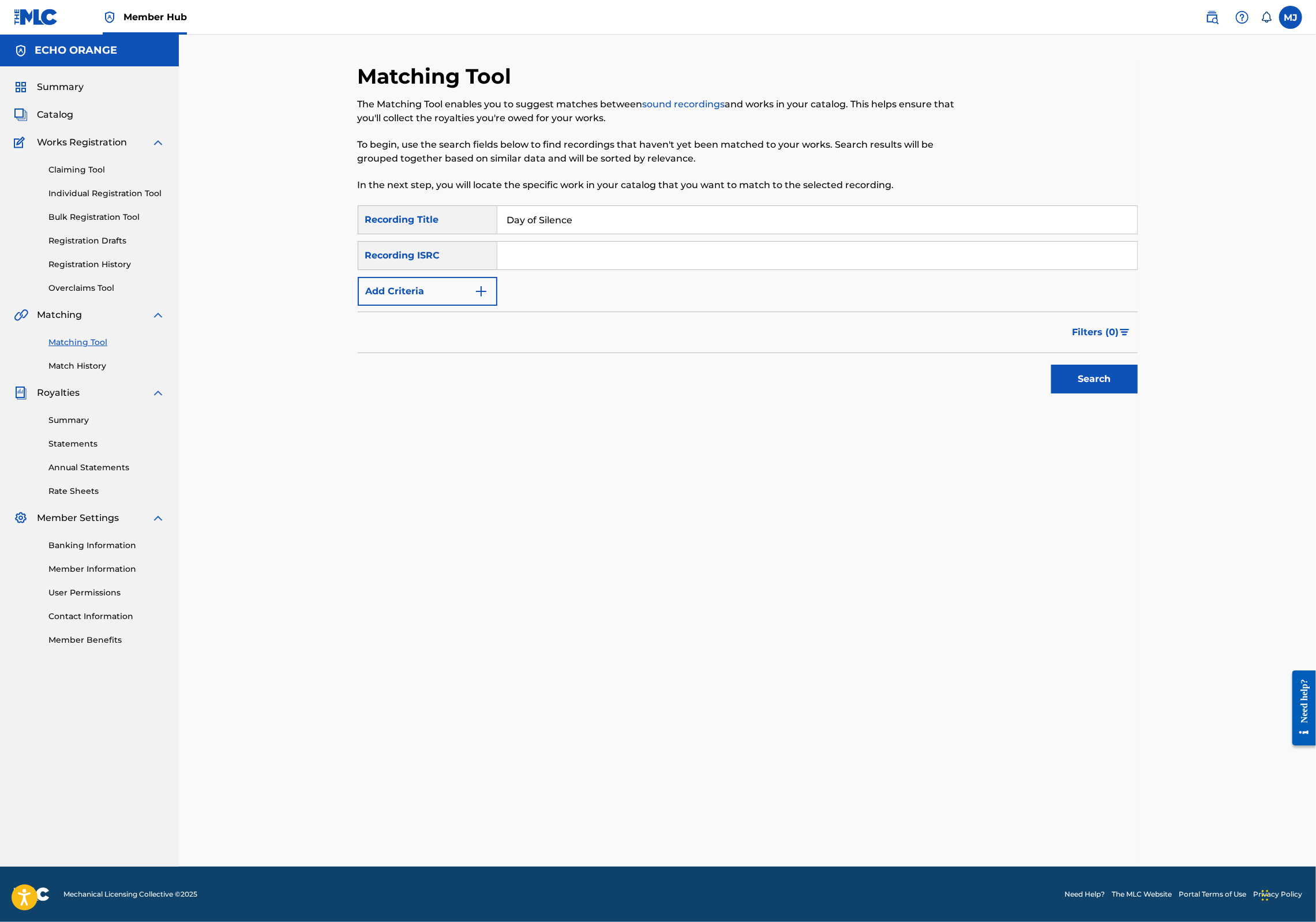
click at [504, 270] on input "Search Form" at bounding box center [818, 255] width 640 height 28
paste input "[PERSON_NAME]"
type input "[PERSON_NAME]"
click at [506, 270] on input "[PERSON_NAME]" at bounding box center [818, 255] width 640 height 28
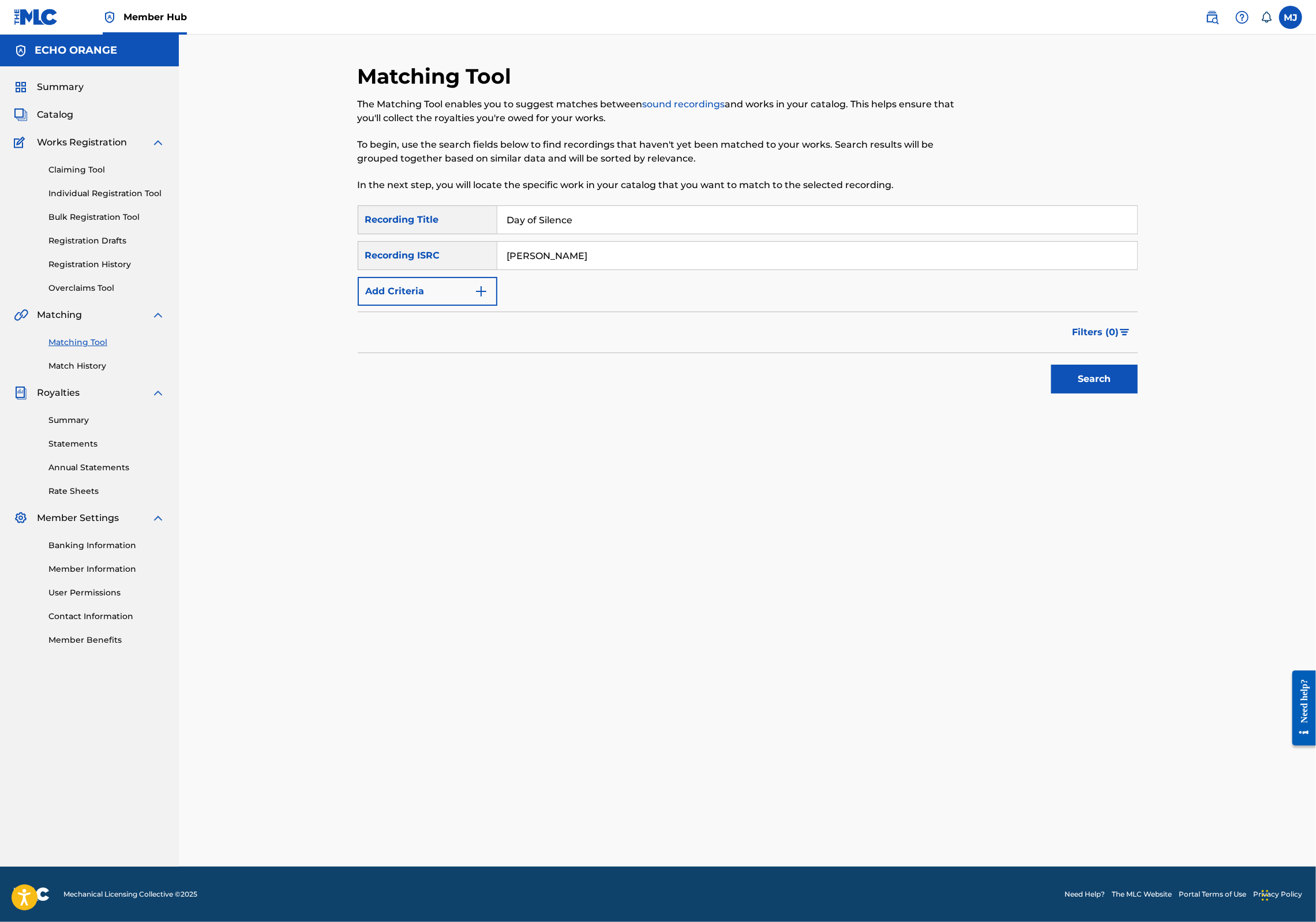
click at [506, 270] on input "[PERSON_NAME]" at bounding box center [818, 255] width 640 height 28
click at [151, 200] on link "Individual Registration Tool" at bounding box center [107, 194] width 116 height 12
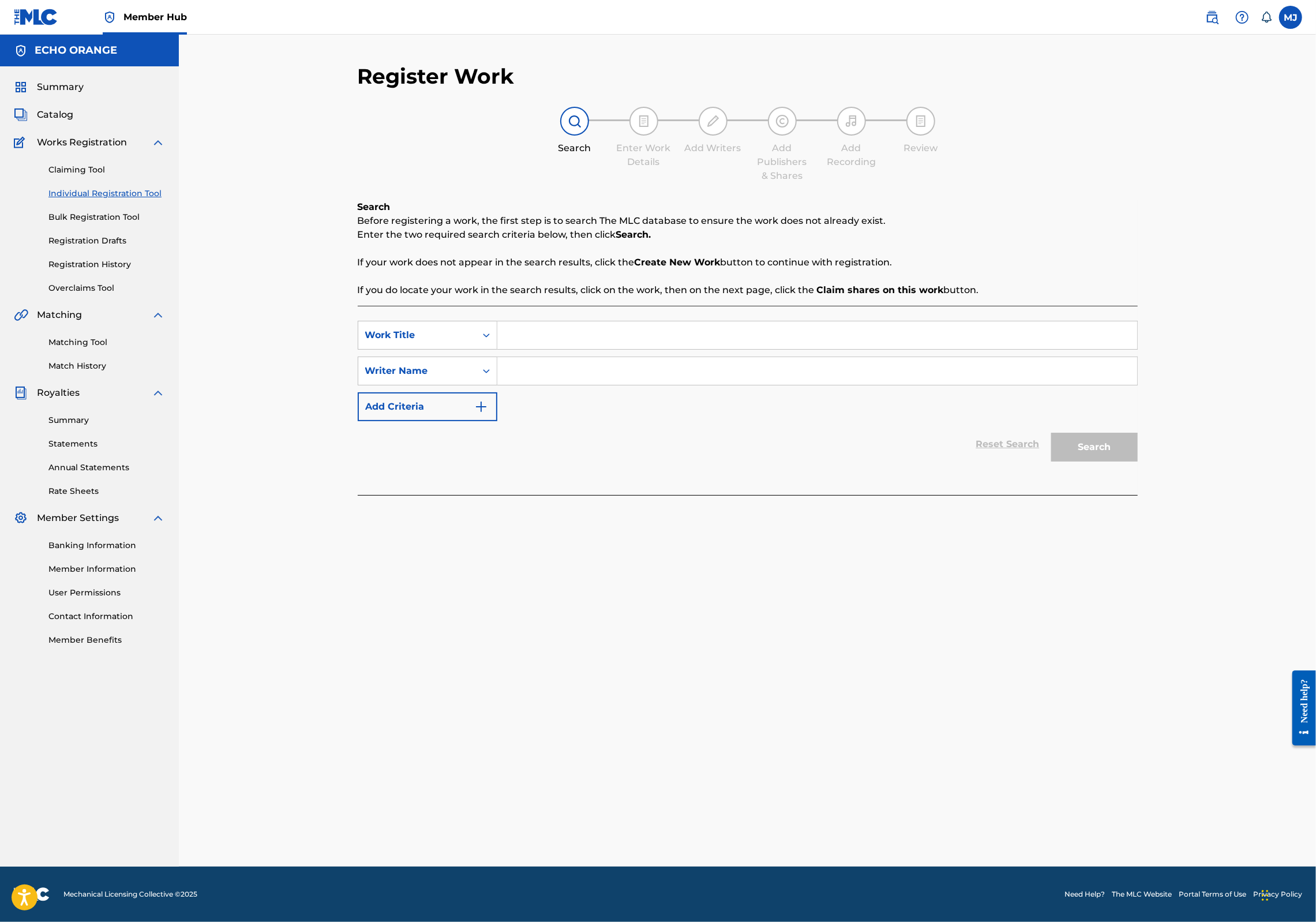
click at [508, 349] on input "Search Form" at bounding box center [818, 335] width 640 height 28
type input "Day of Silence"
paste input "[PERSON_NAME]"
type input "[PERSON_NAME]"
click at [1138, 462] on button "Search" at bounding box center [1094, 447] width 86 height 29
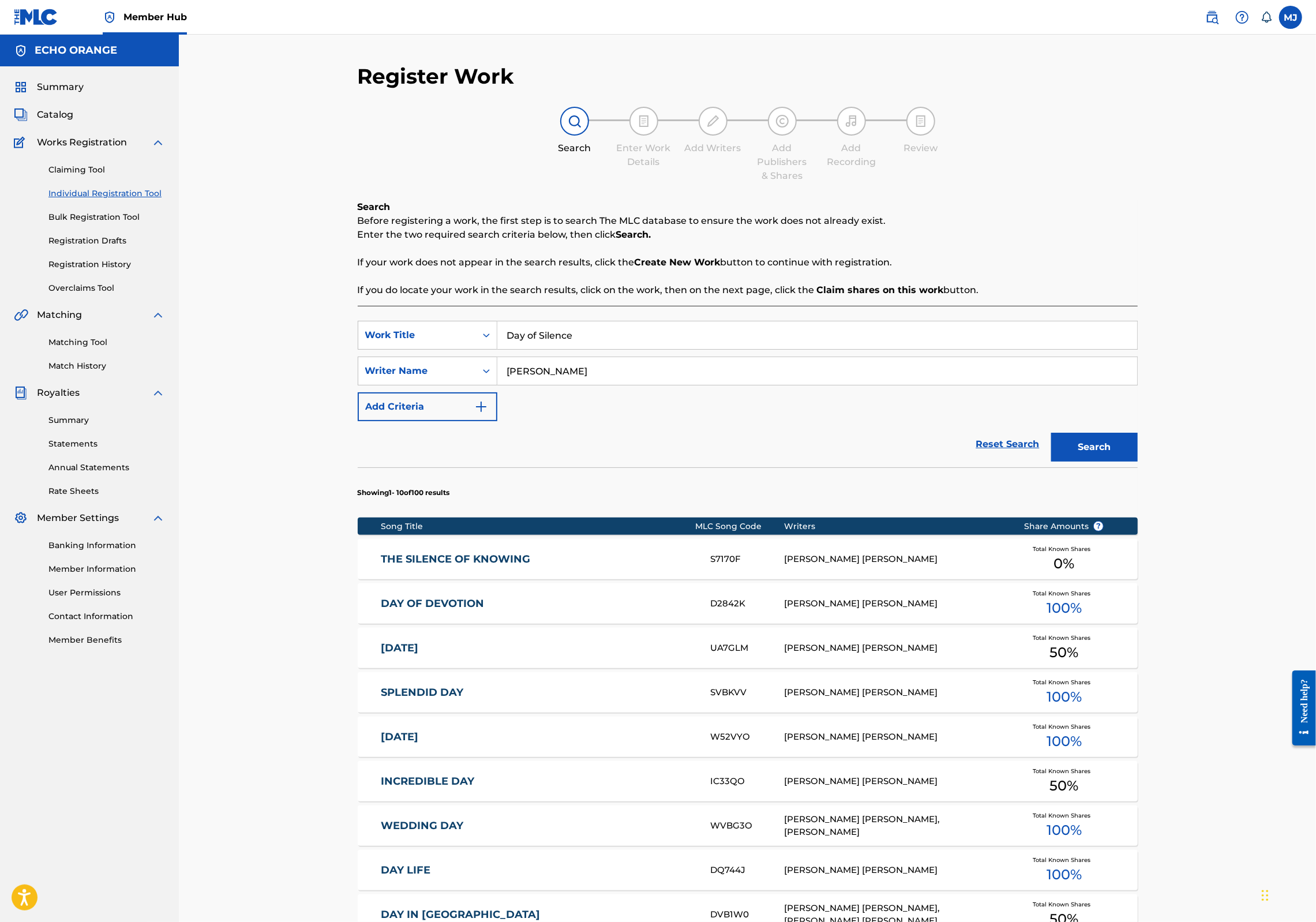
scroll to position [358, 0]
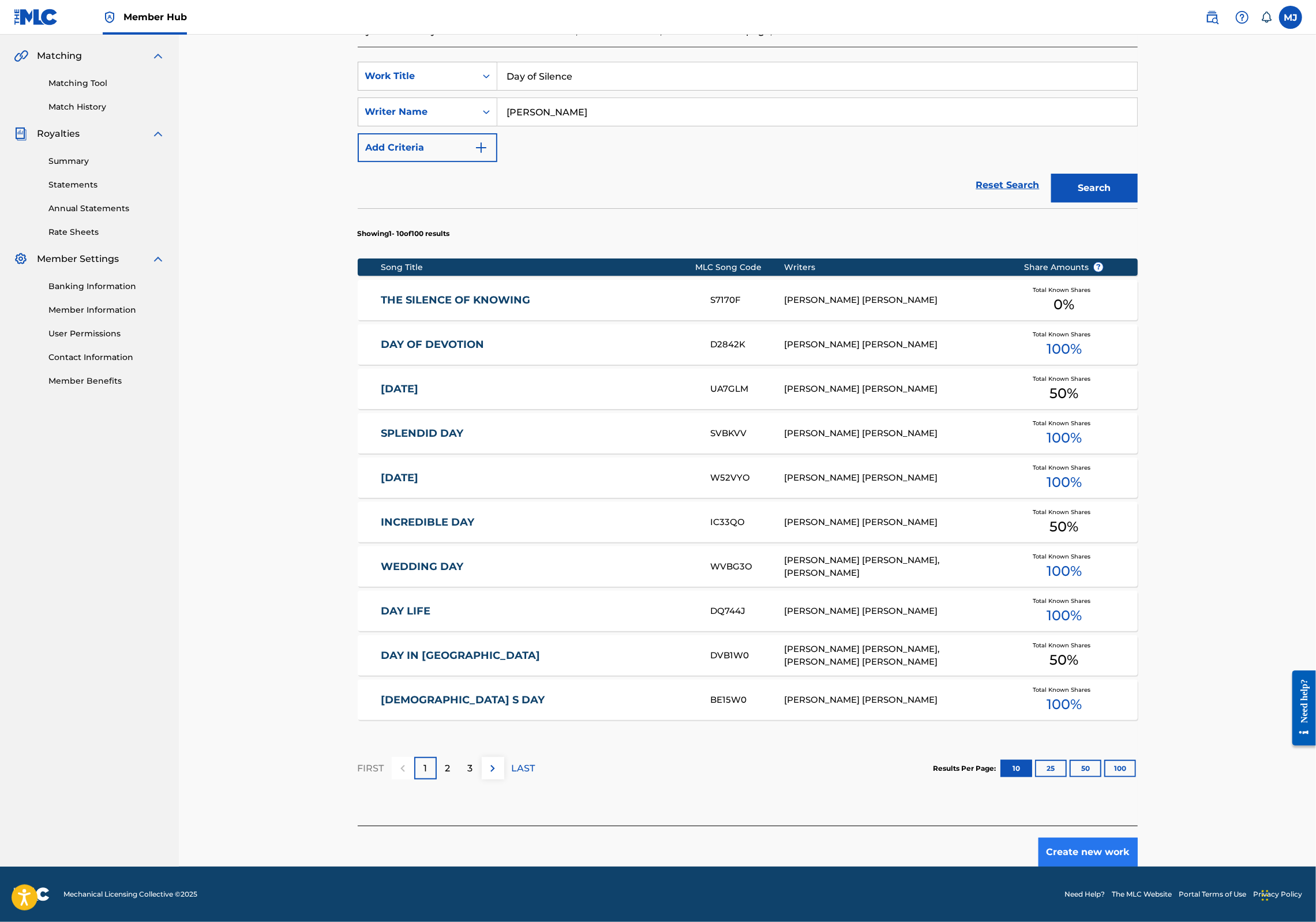
click at [1138, 838] on button "Create new work" at bounding box center [1089, 852] width 99 height 29
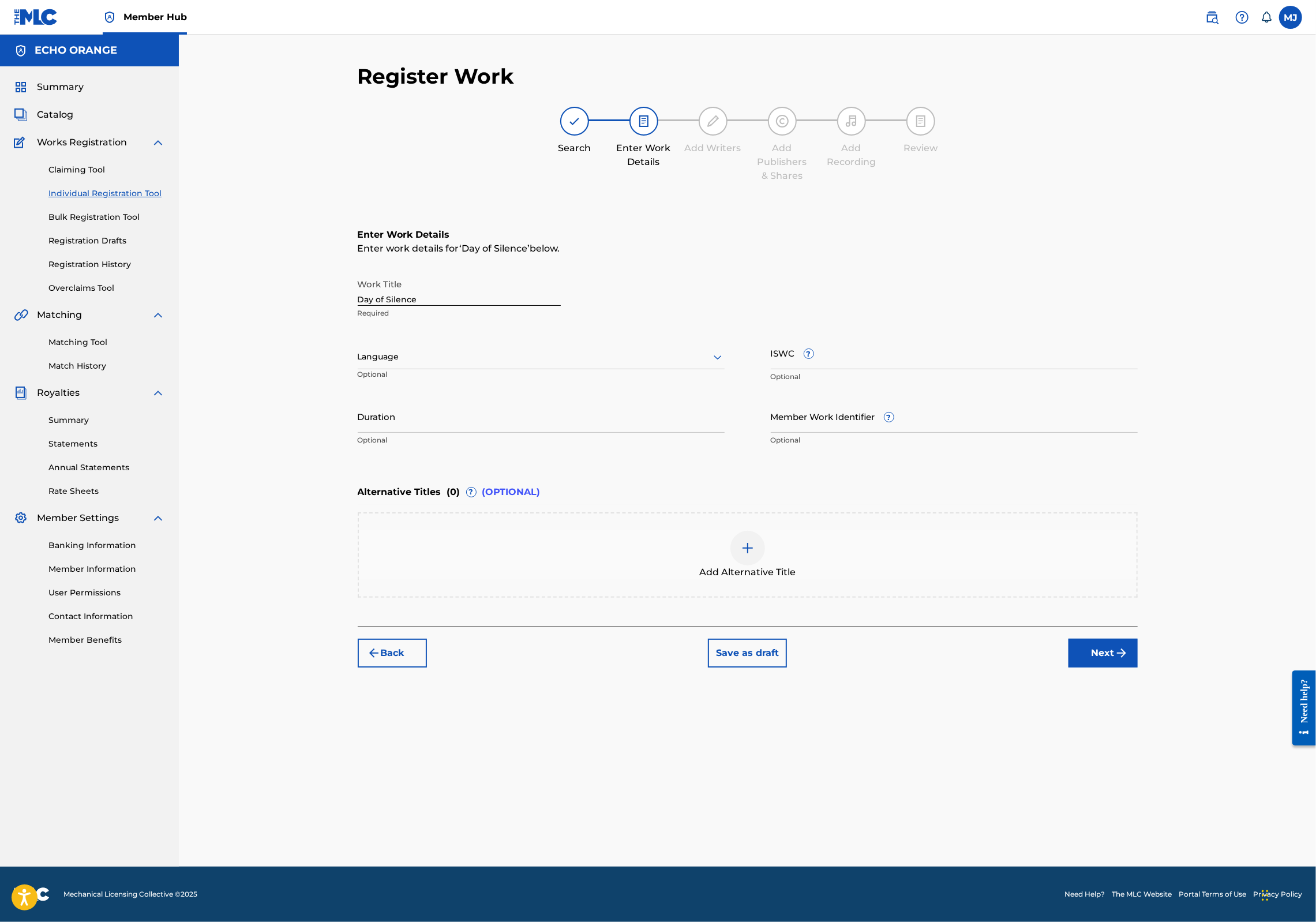
scroll to position [0, 0]
click at [1138, 667] on button "Next" at bounding box center [1104, 653] width 69 height 29
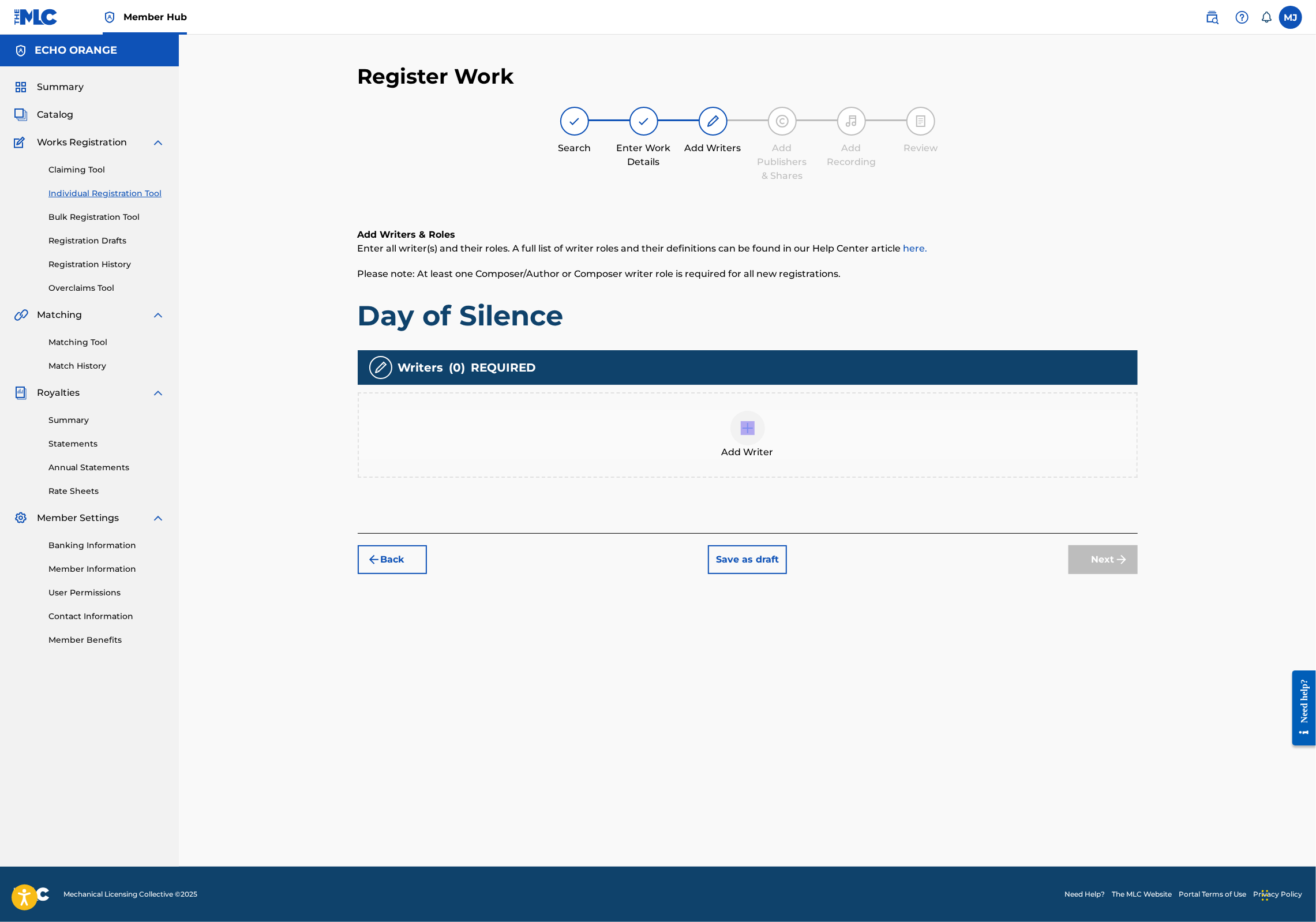
click at [857, 459] on div "Add Writer" at bounding box center [748, 435] width 778 height 49
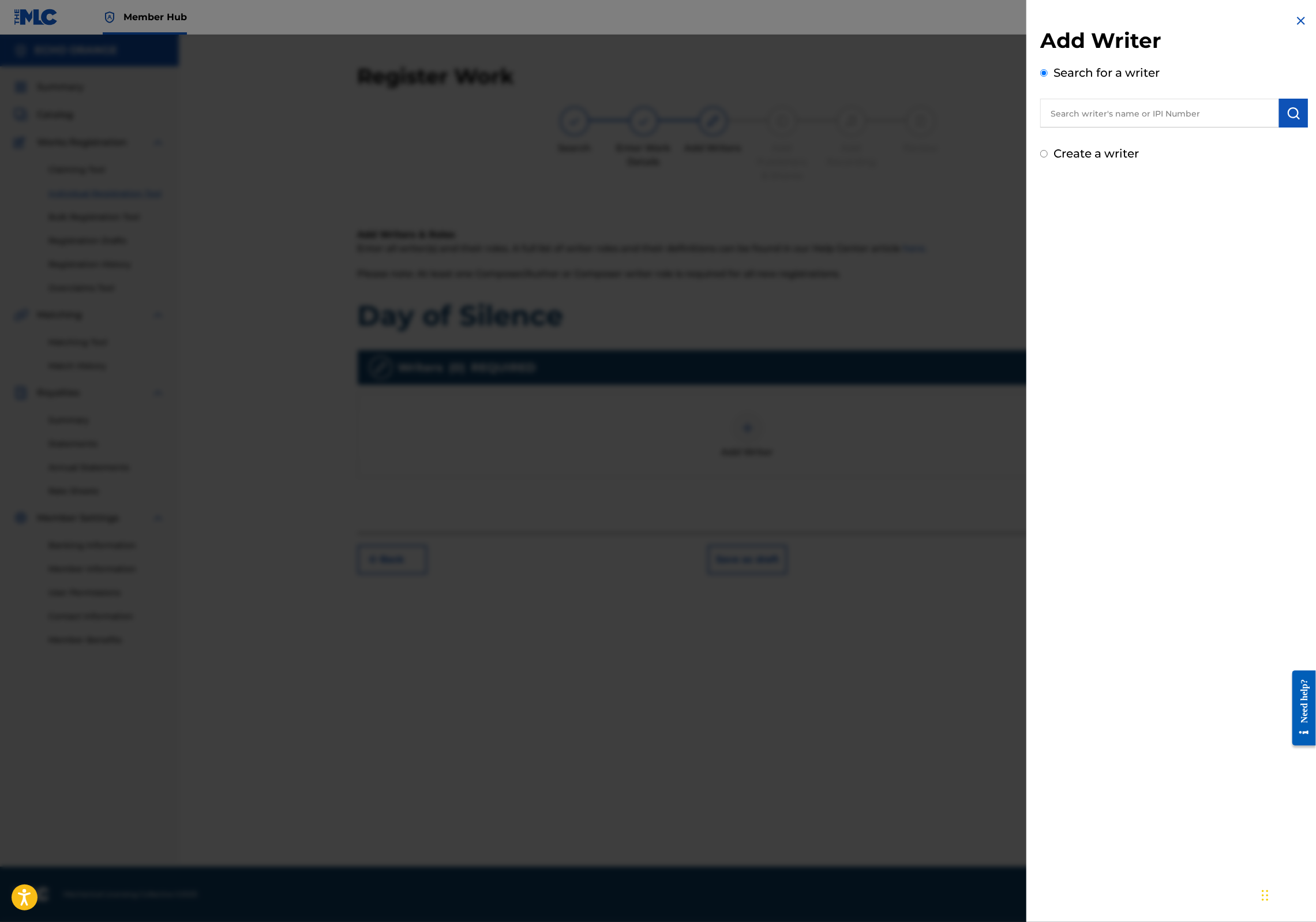
click at [1048, 119] on input "text" at bounding box center [1160, 113] width 239 height 29
paste input "[PERSON_NAME]"
type input "[PERSON_NAME]"
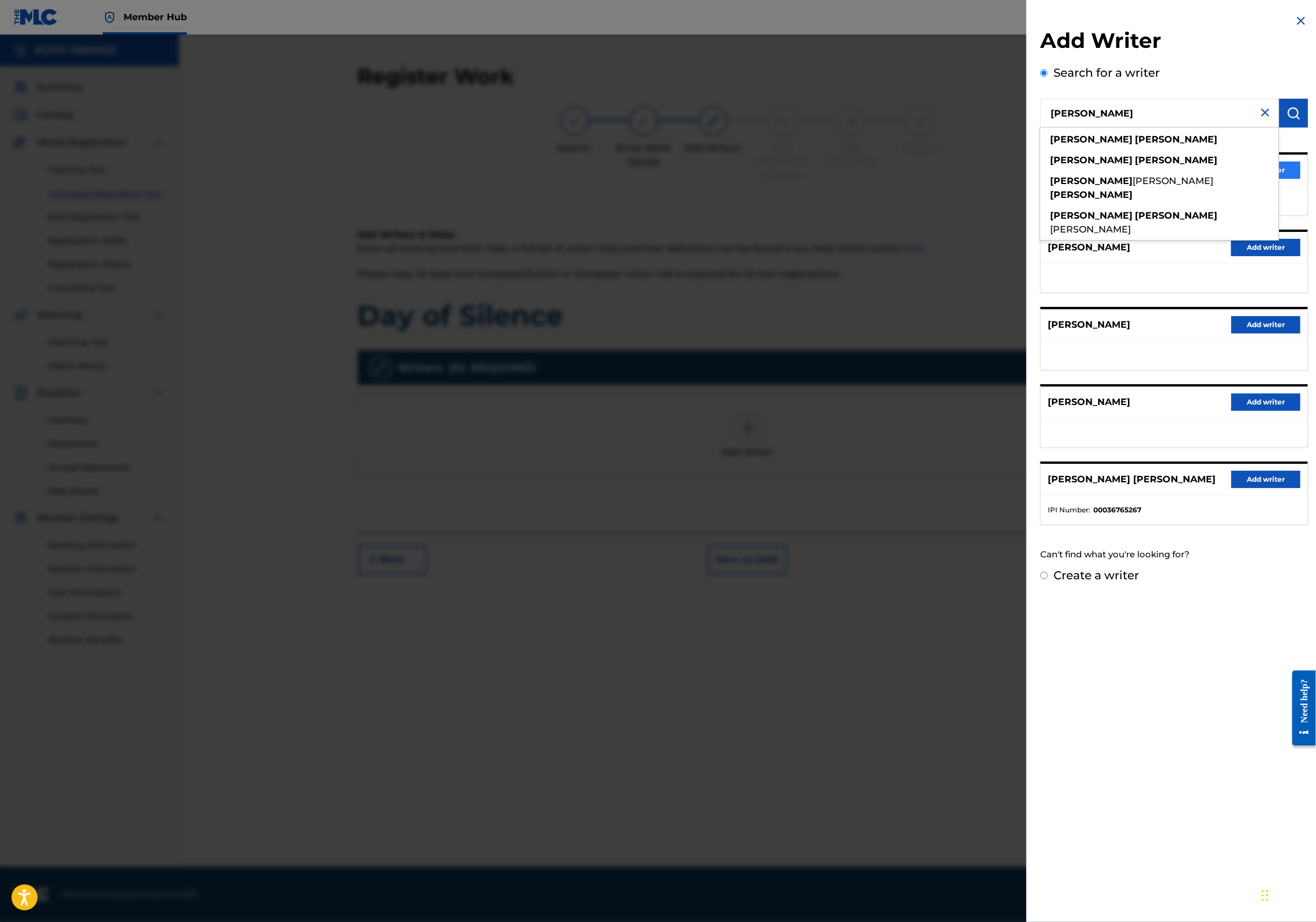
click at [1293, 186] on div "DENIS MARCEL HEKIMIAN Add writer" at bounding box center [1174, 170] width 267 height 32
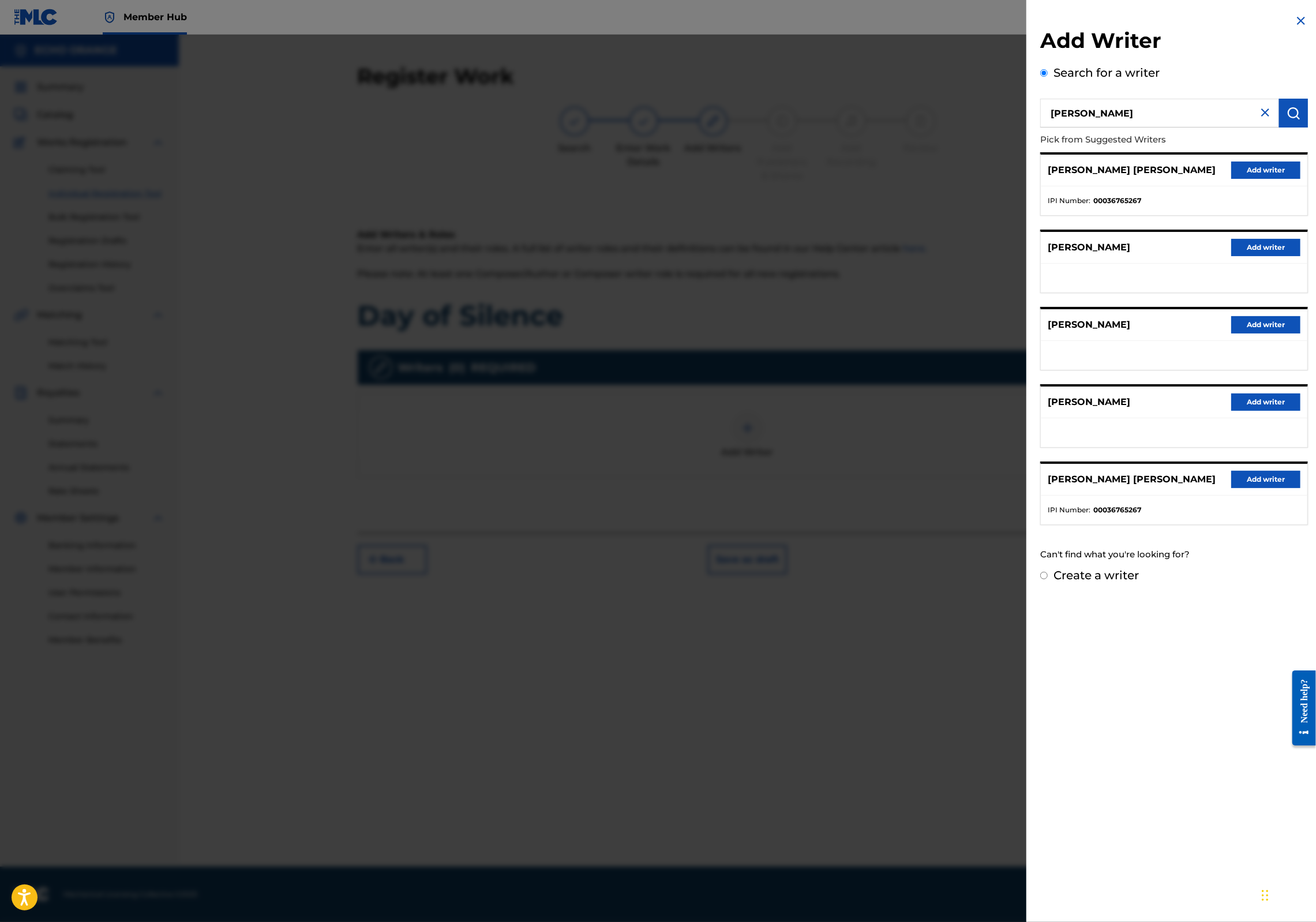
drag, startPoint x: 1284, startPoint y: 195, endPoint x: 1166, endPoint y: 243, distance: 127.4
click at [1284, 179] on button "Add writer" at bounding box center [1266, 170] width 69 height 17
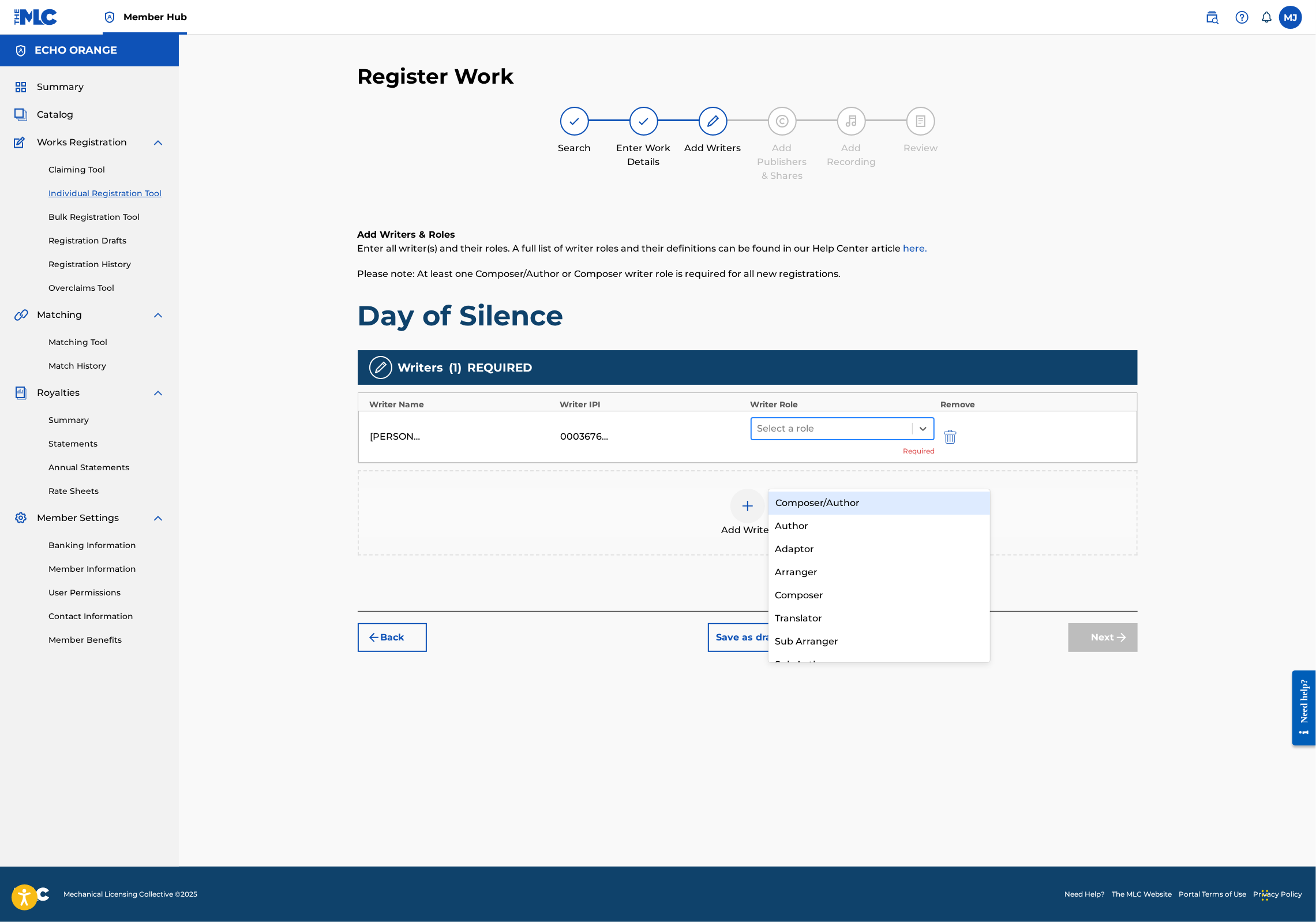
click at [818, 437] on div at bounding box center [832, 429] width 149 height 17
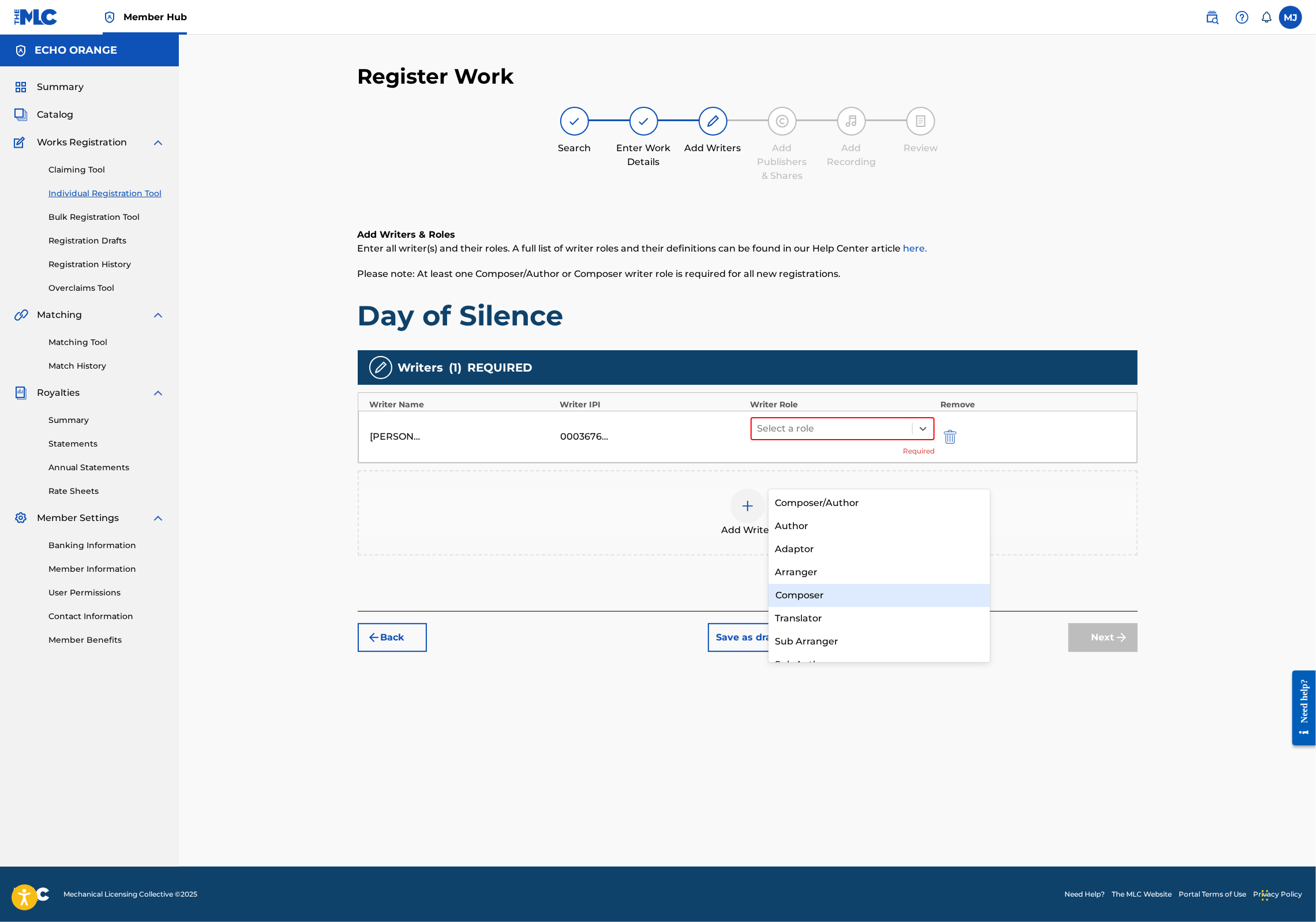
click at [833, 601] on div "Composer" at bounding box center [880, 595] width 222 height 23
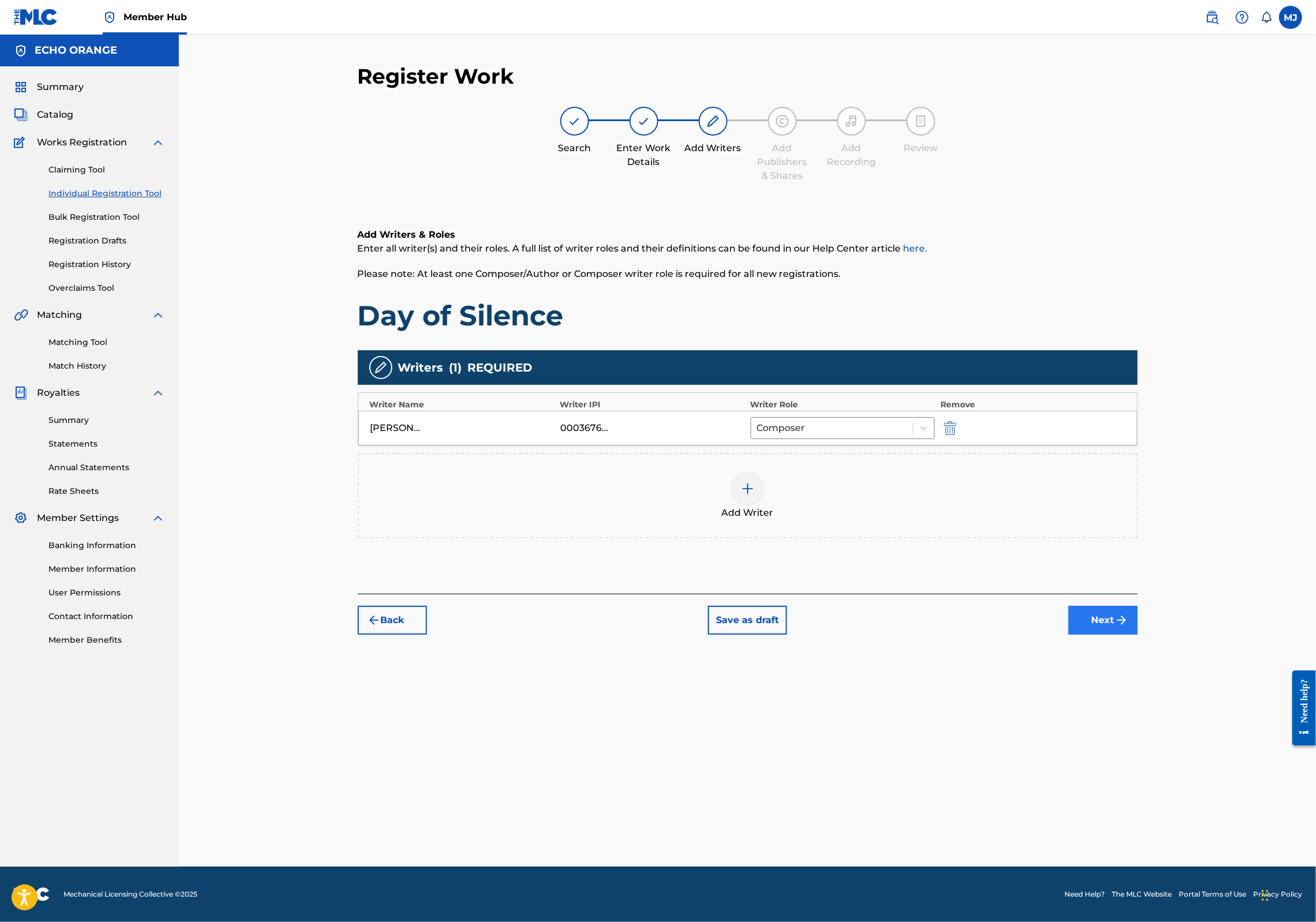
click at [1138, 635] on button "Next" at bounding box center [1104, 620] width 69 height 29
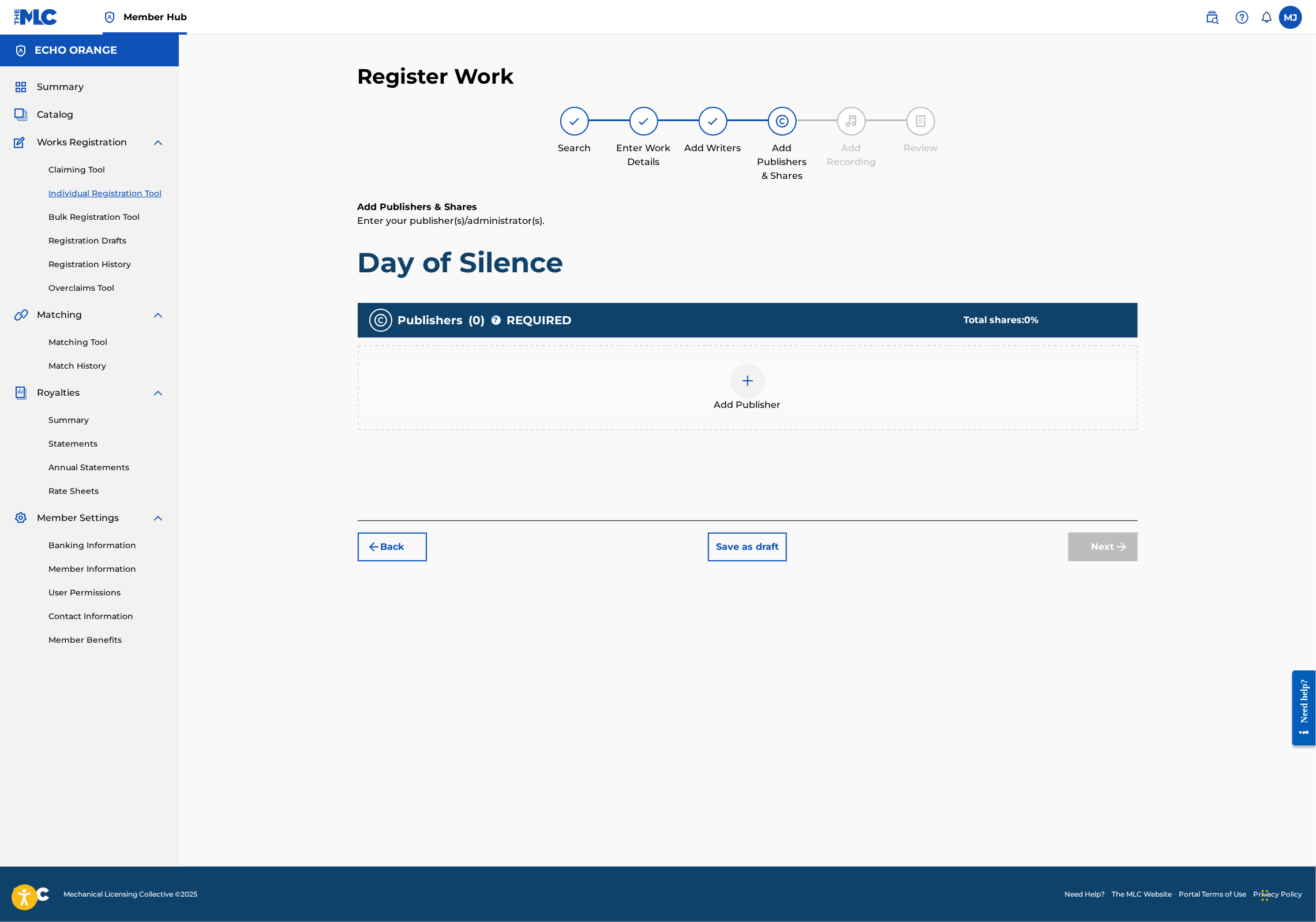
click at [765, 430] on div "Add Publisher" at bounding box center [748, 388] width 780 height 86
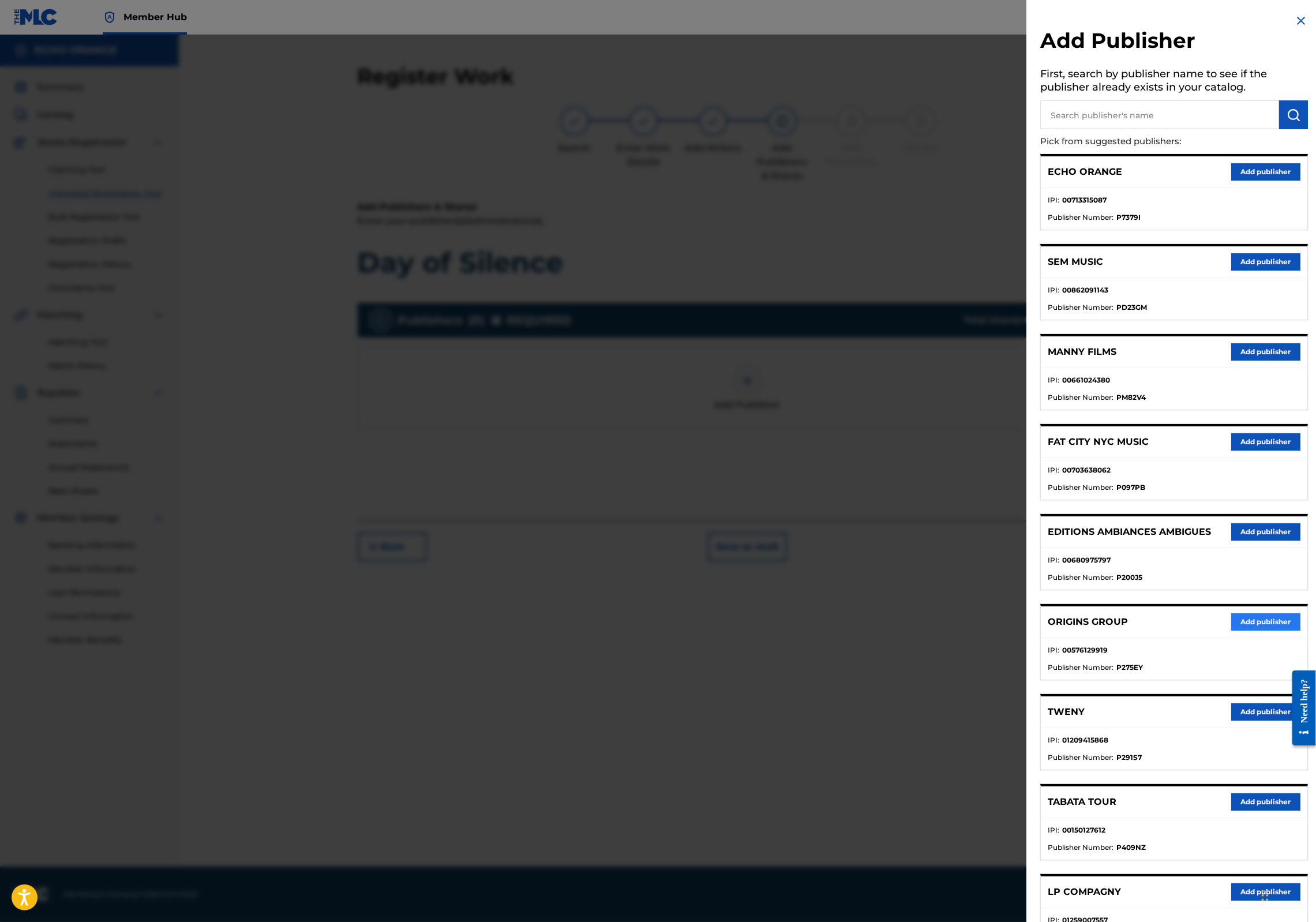
click at [1233, 631] on button "Add publisher" at bounding box center [1266, 622] width 69 height 17
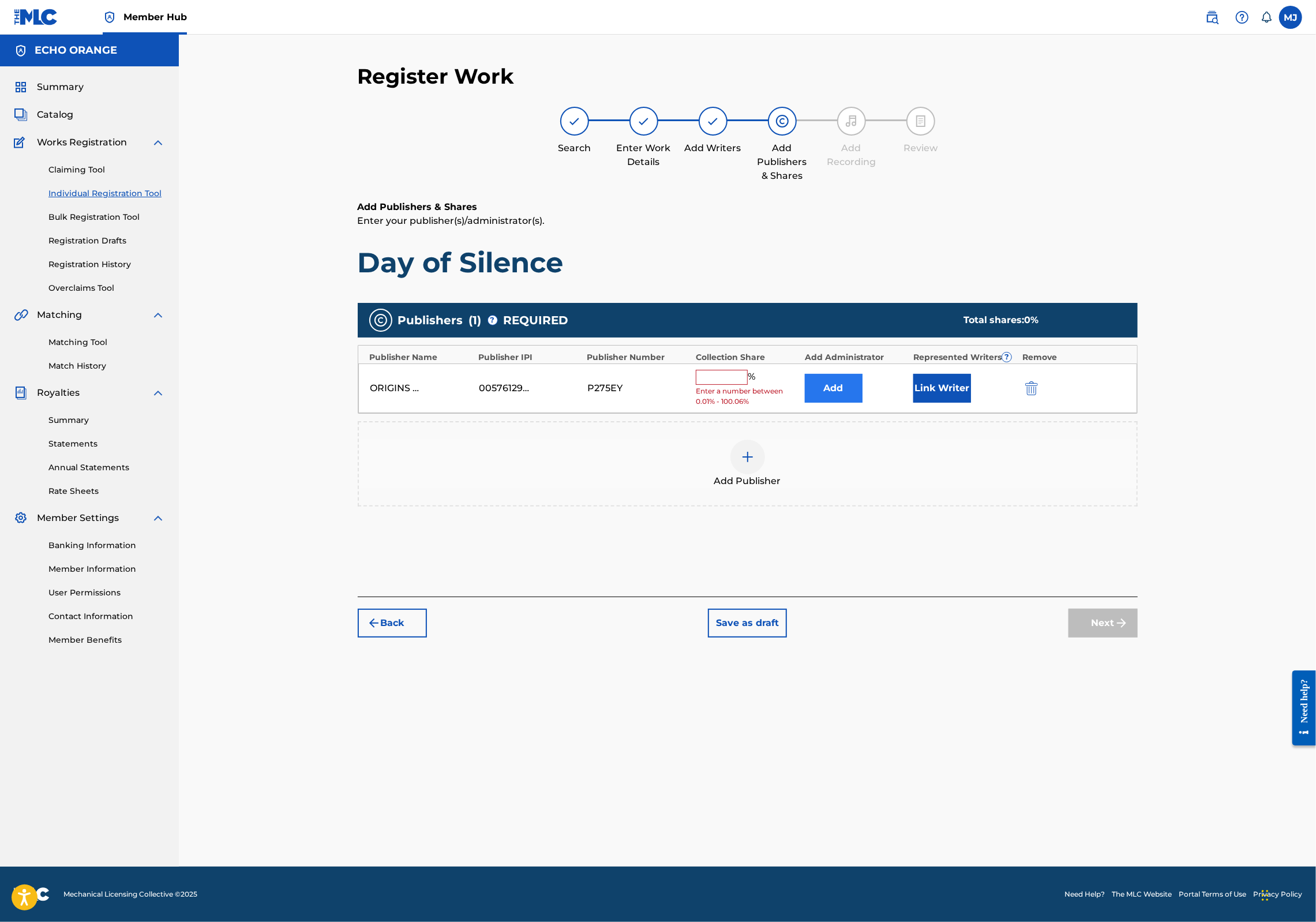
click at [863, 403] on button "Add" at bounding box center [833, 388] width 58 height 29
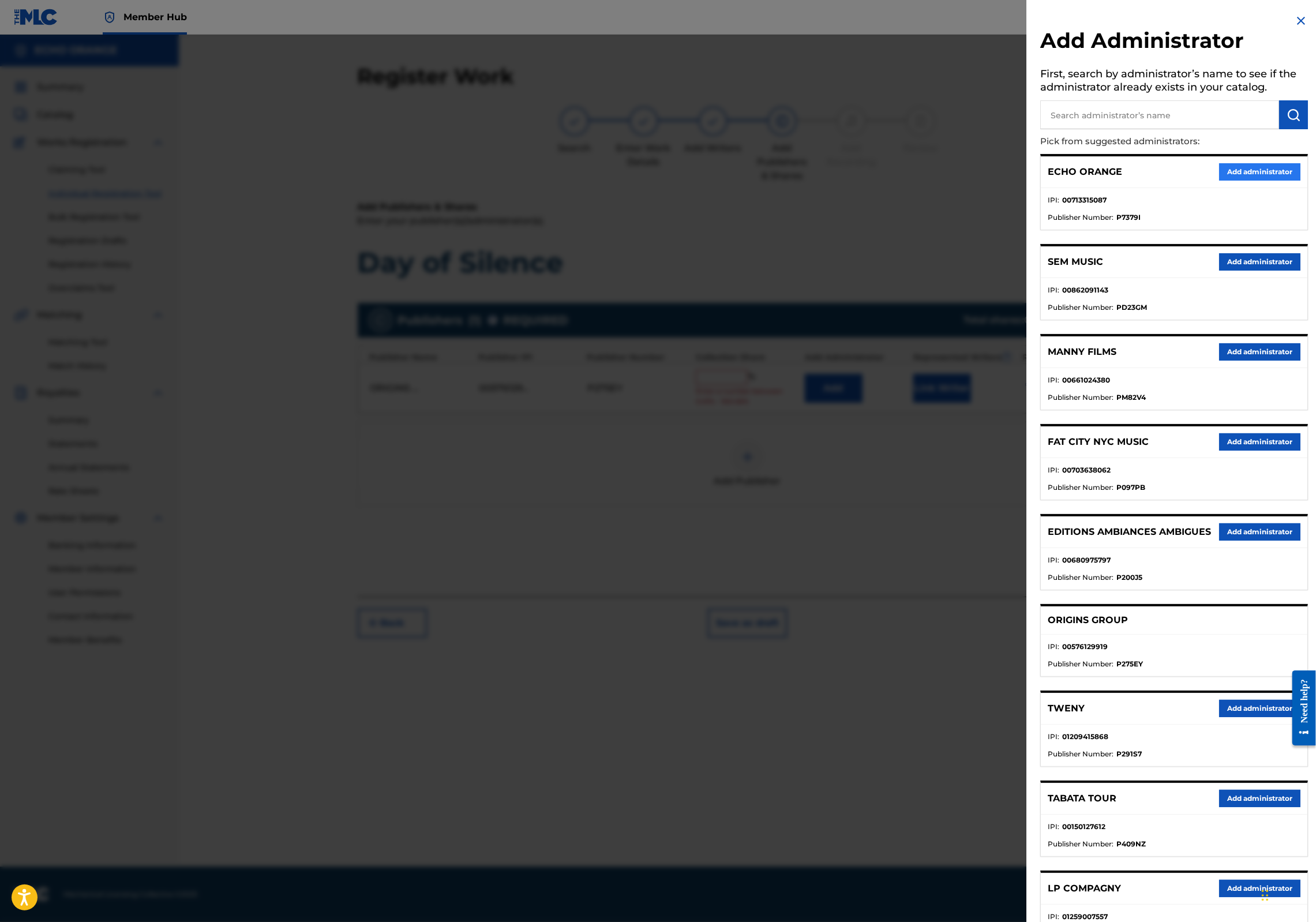
click at [1243, 181] on button "Add administrator" at bounding box center [1260, 172] width 81 height 17
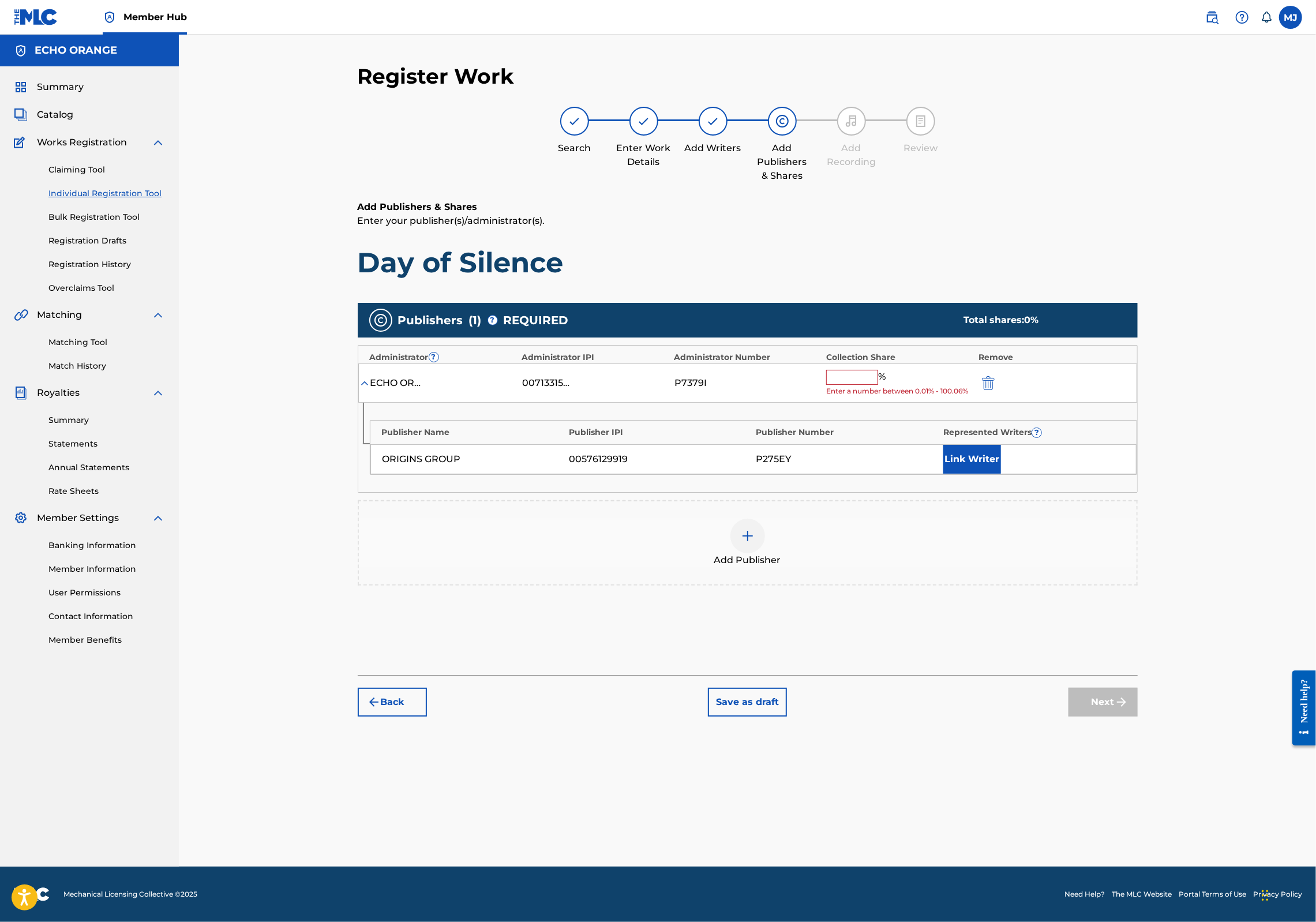
click at [878, 385] on input "text" at bounding box center [852, 378] width 52 height 15
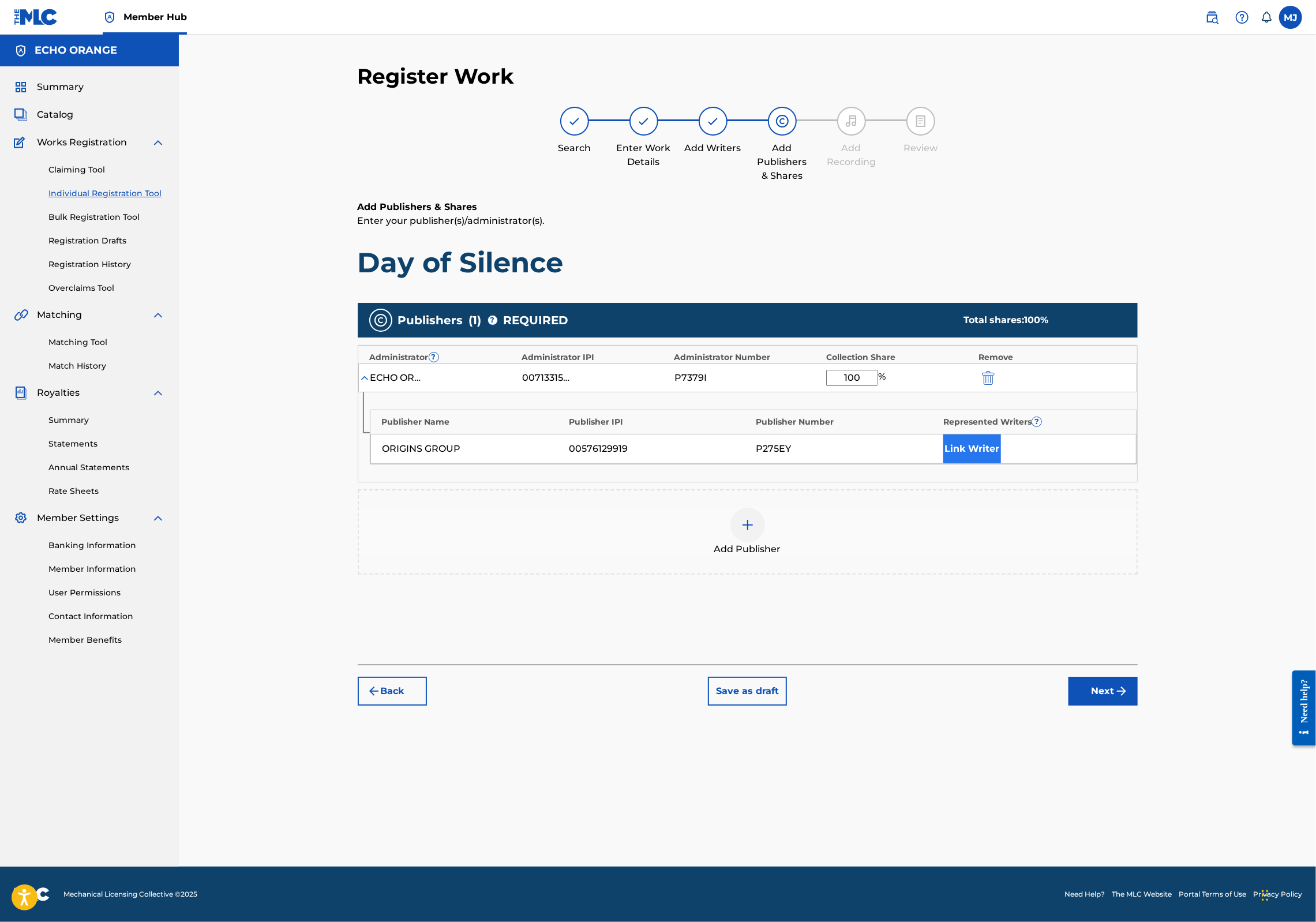
type input "100"
click at [1001, 463] on button "Link Writer" at bounding box center [972, 449] width 58 height 29
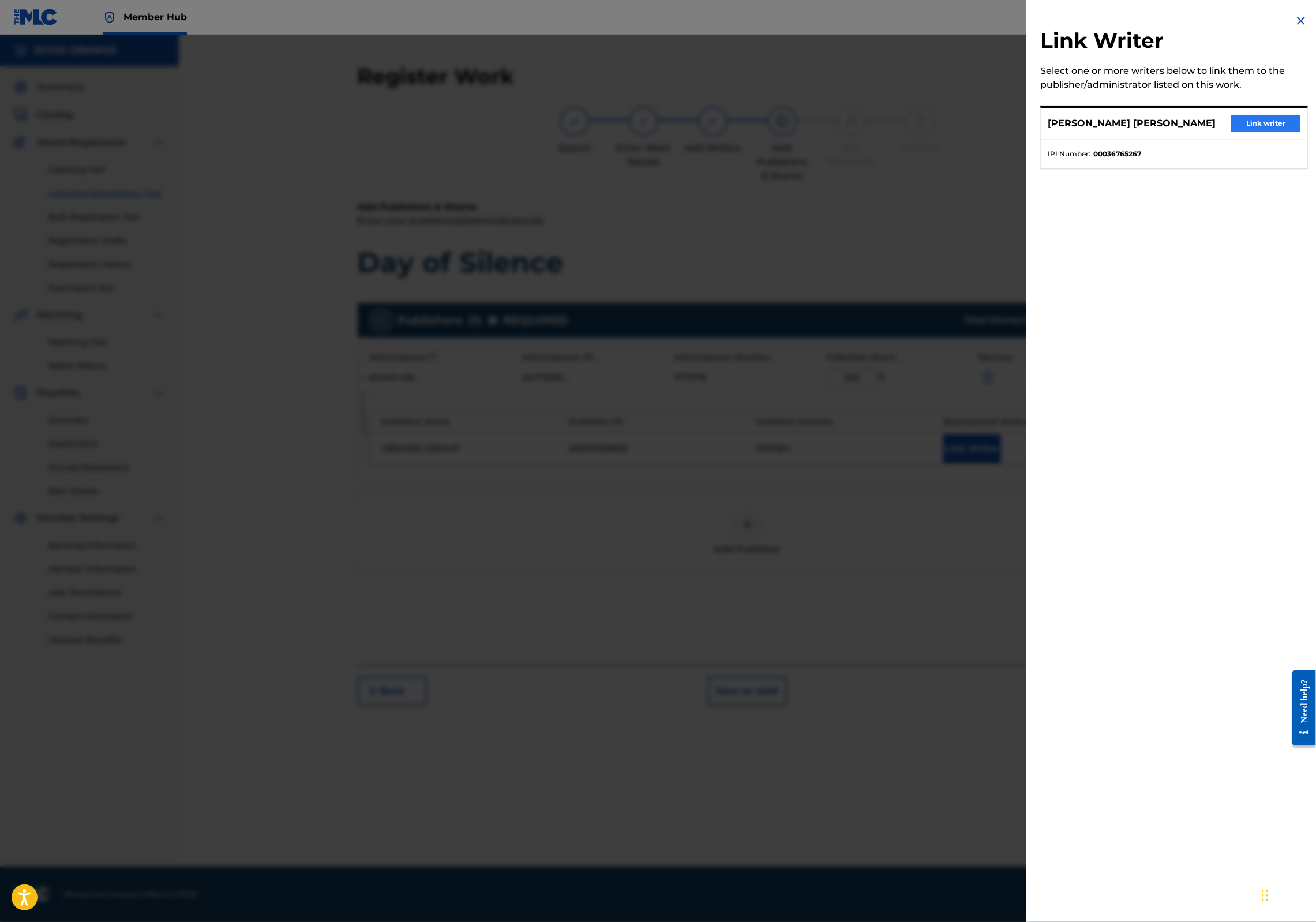
click at [1256, 129] on button "Link writer" at bounding box center [1266, 123] width 69 height 17
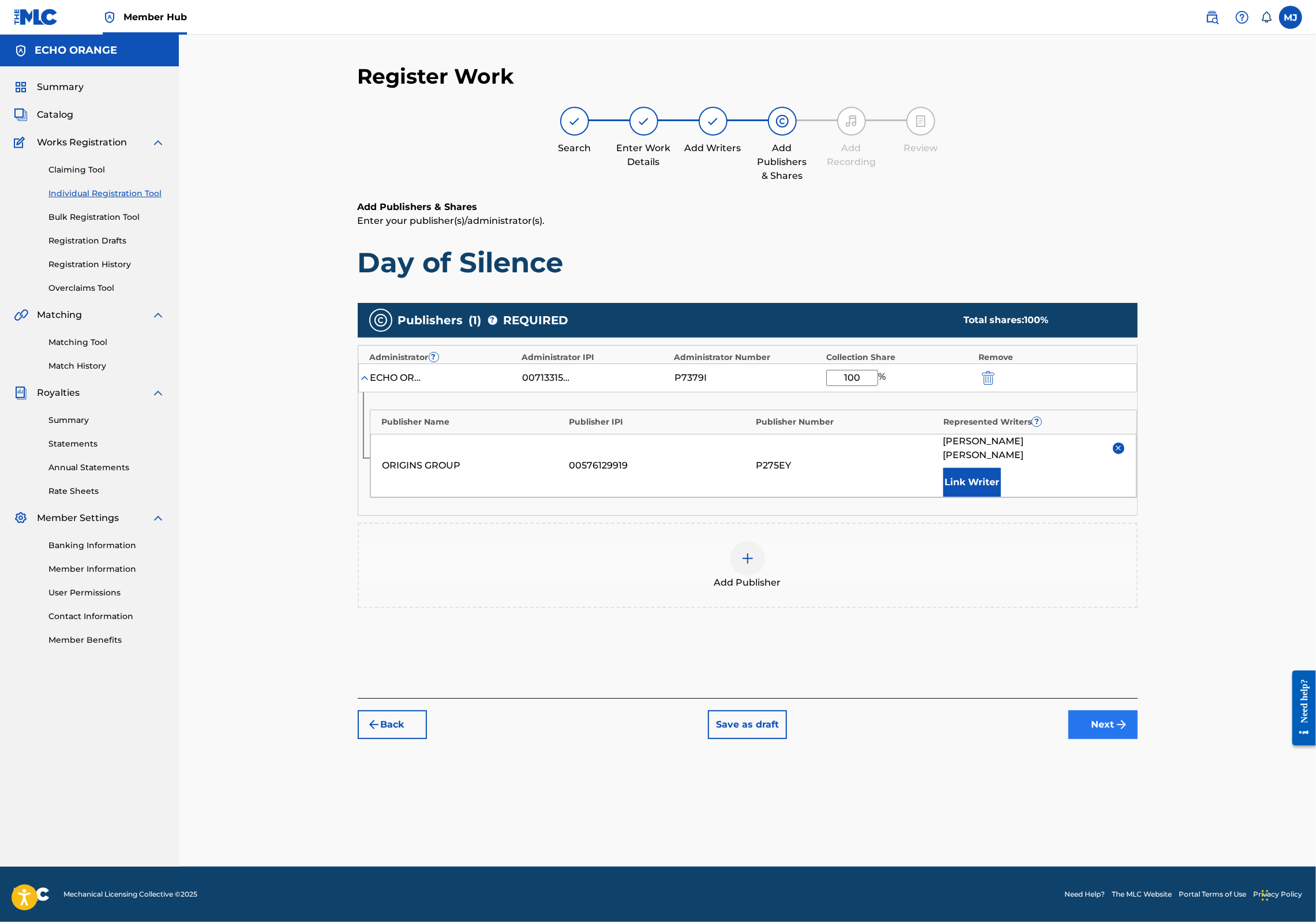
click at [1138, 740] on button "Next" at bounding box center [1104, 725] width 69 height 29
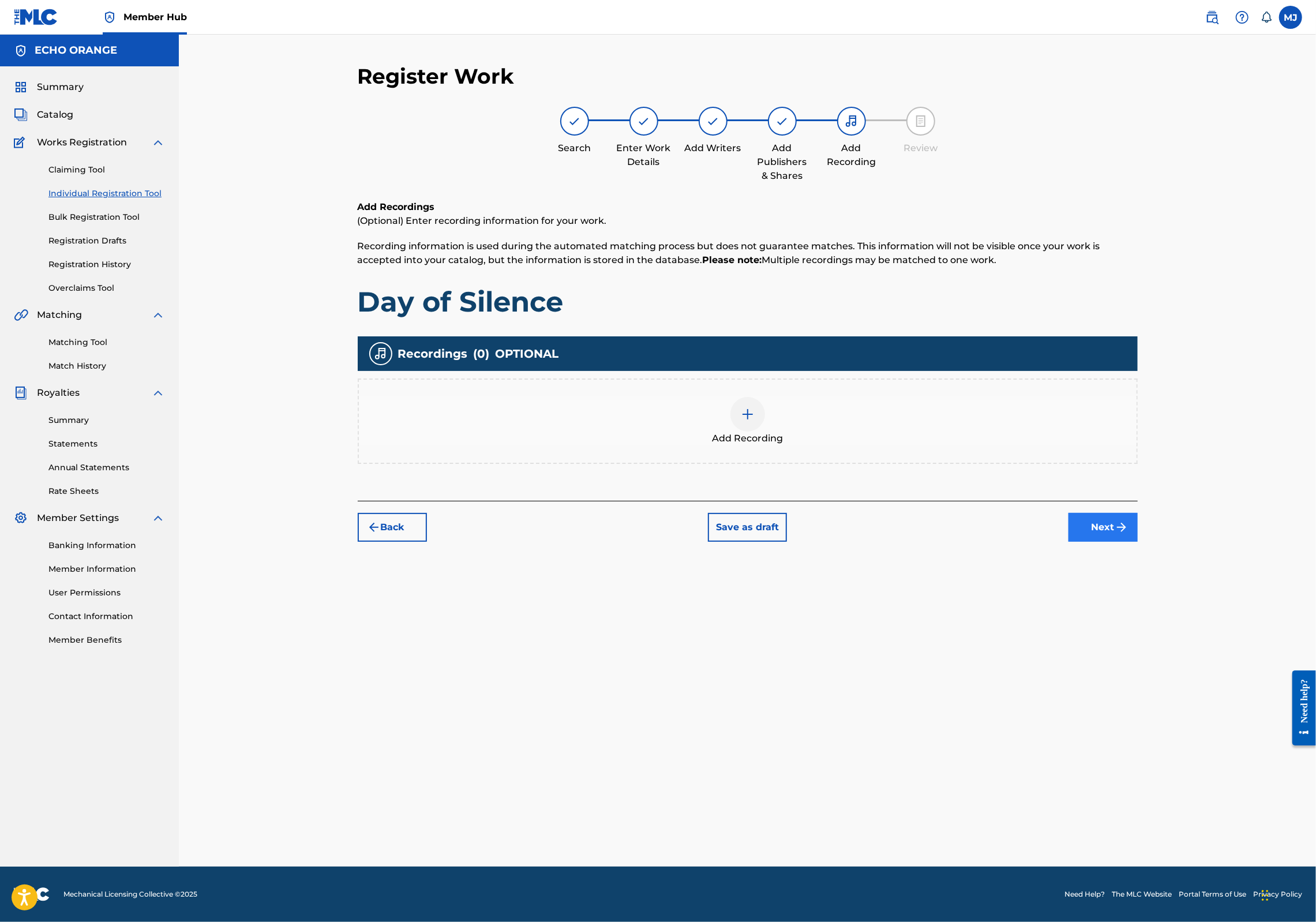
click at [1138, 542] on button "Next" at bounding box center [1104, 527] width 69 height 29
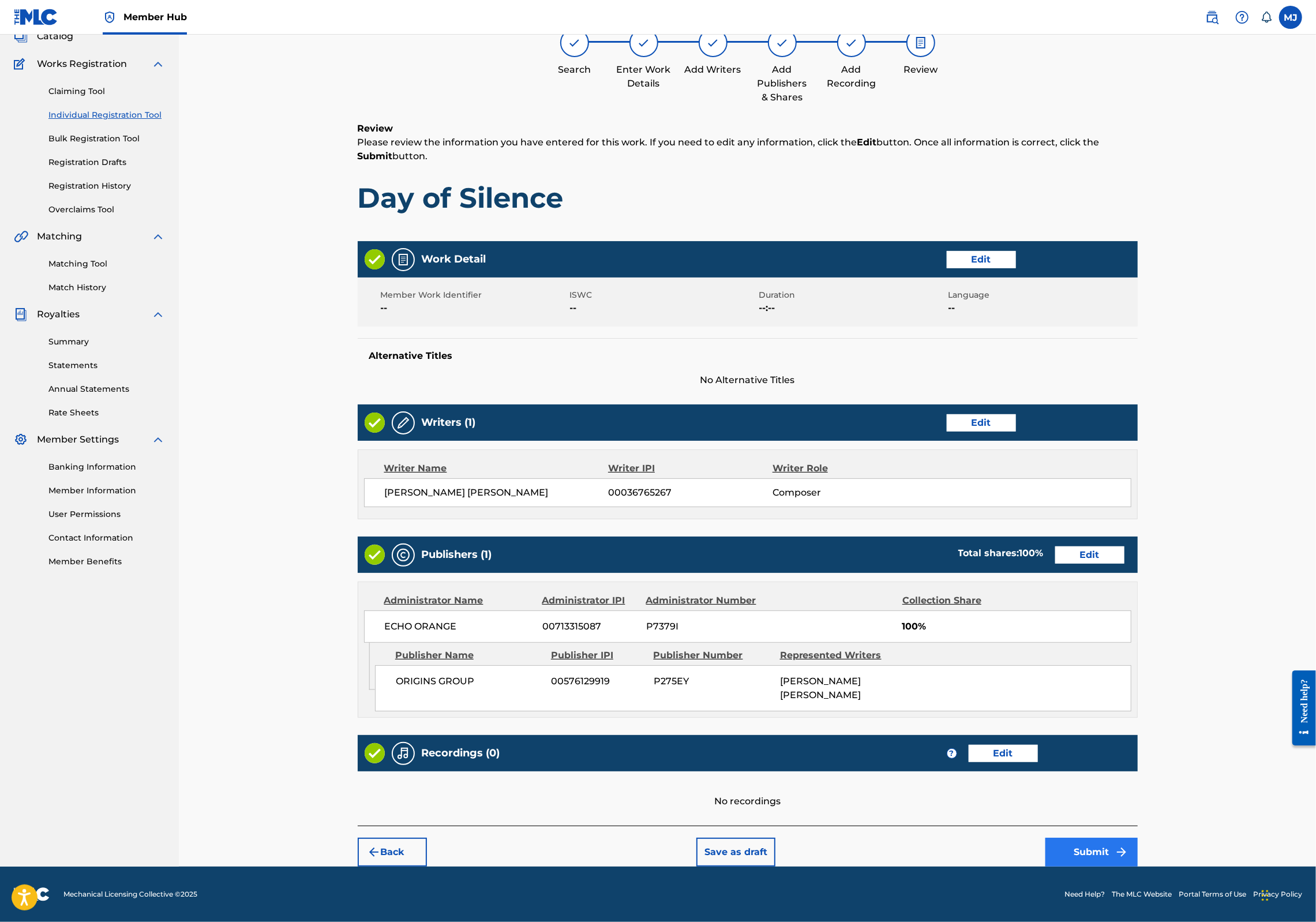
scroll to position [186, 0]
click at [1138, 842] on button "Submit" at bounding box center [1092, 852] width 92 height 29
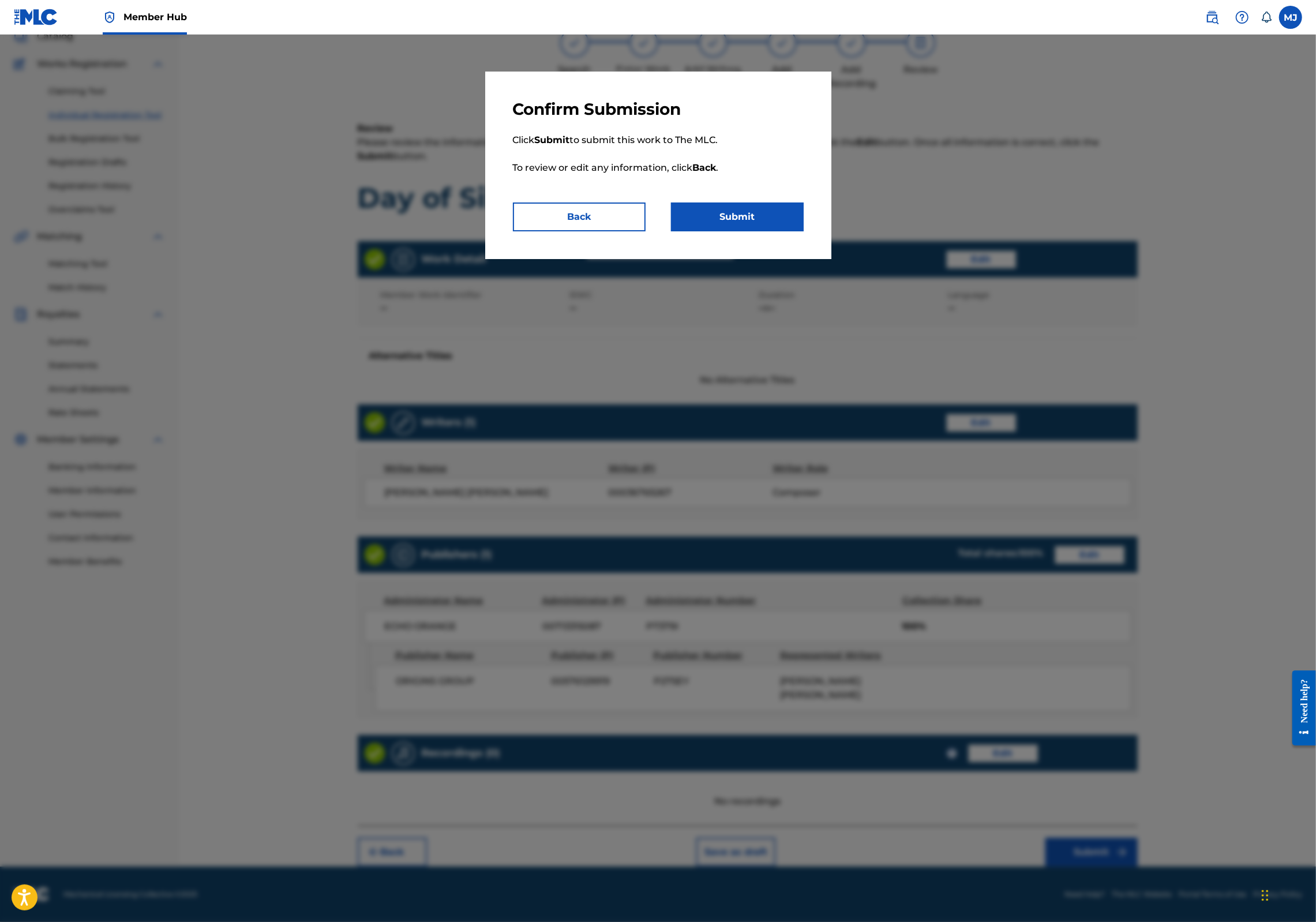
click at [775, 259] on div "Confirm Submission Click Submit to submit this work to The MLC. To review or ed…" at bounding box center [658, 165] width 346 height 188
click at [776, 259] on div "Confirm Submission Click Submit to submit this work to The MLC. To review or ed…" at bounding box center [658, 165] width 346 height 188
click at [778, 231] on button "Submit" at bounding box center [737, 217] width 133 height 29
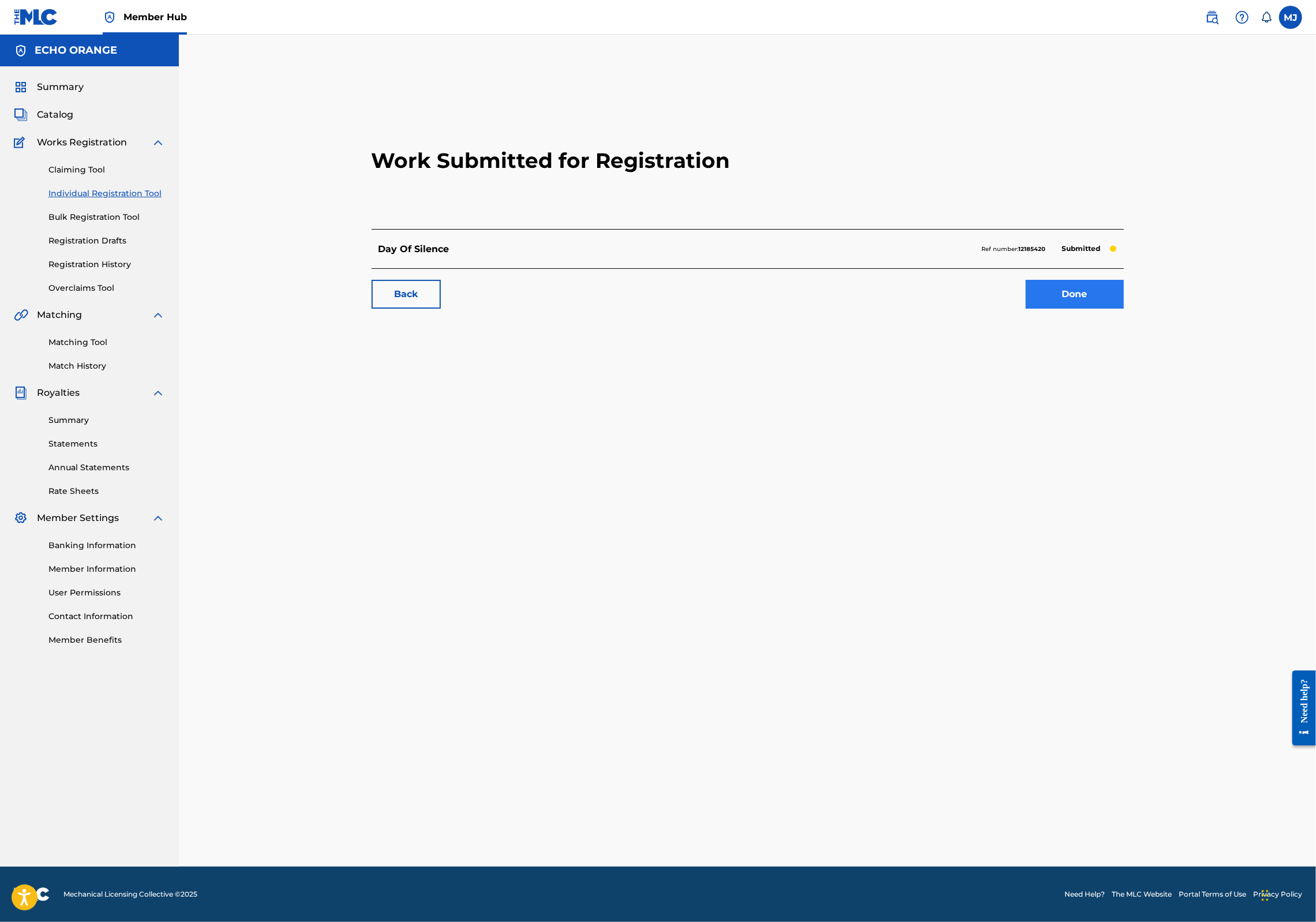
click at [1124, 309] on link "Done" at bounding box center [1075, 294] width 98 height 29
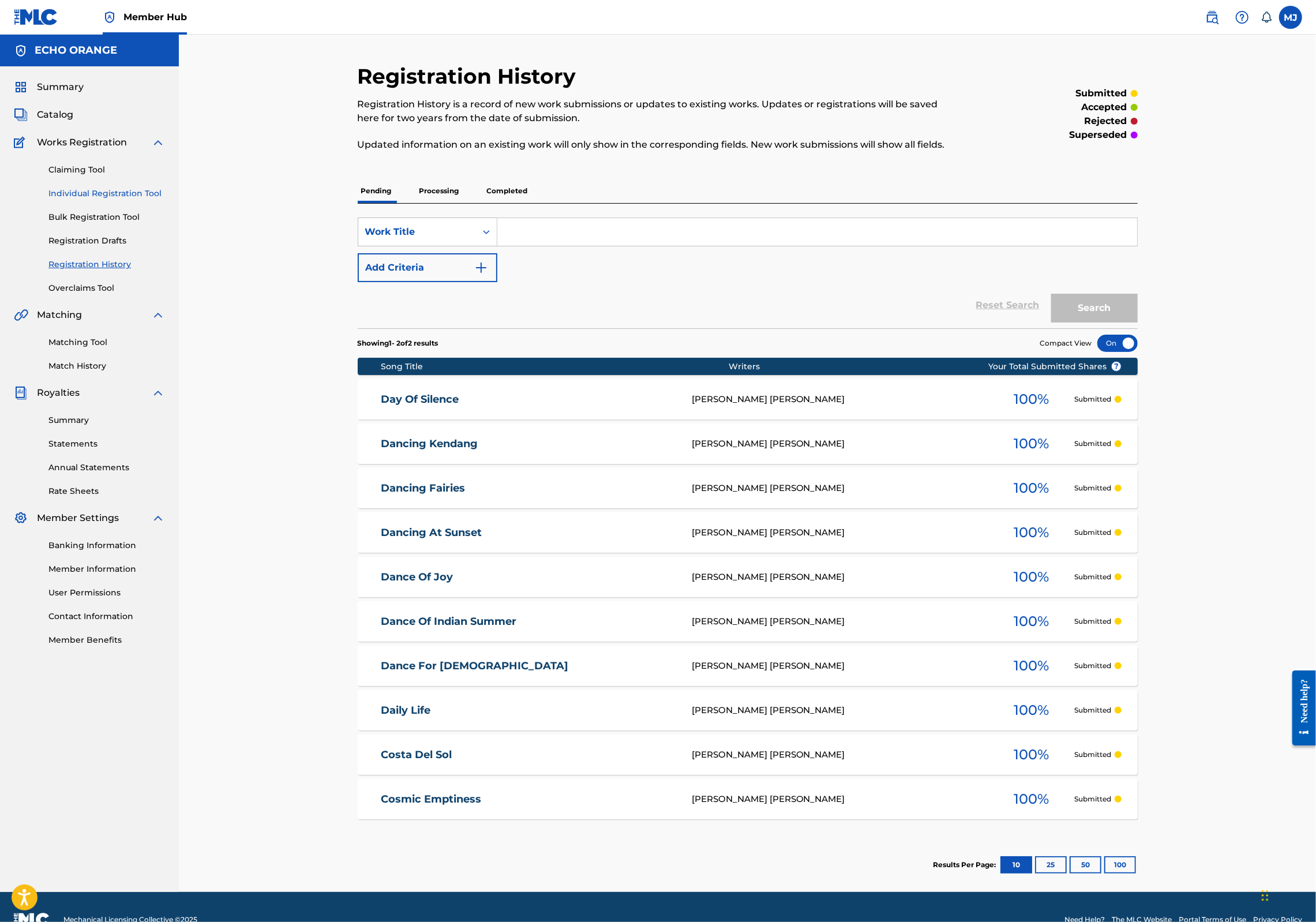
click at [104, 200] on link "Individual Registration Tool" at bounding box center [107, 194] width 116 height 12
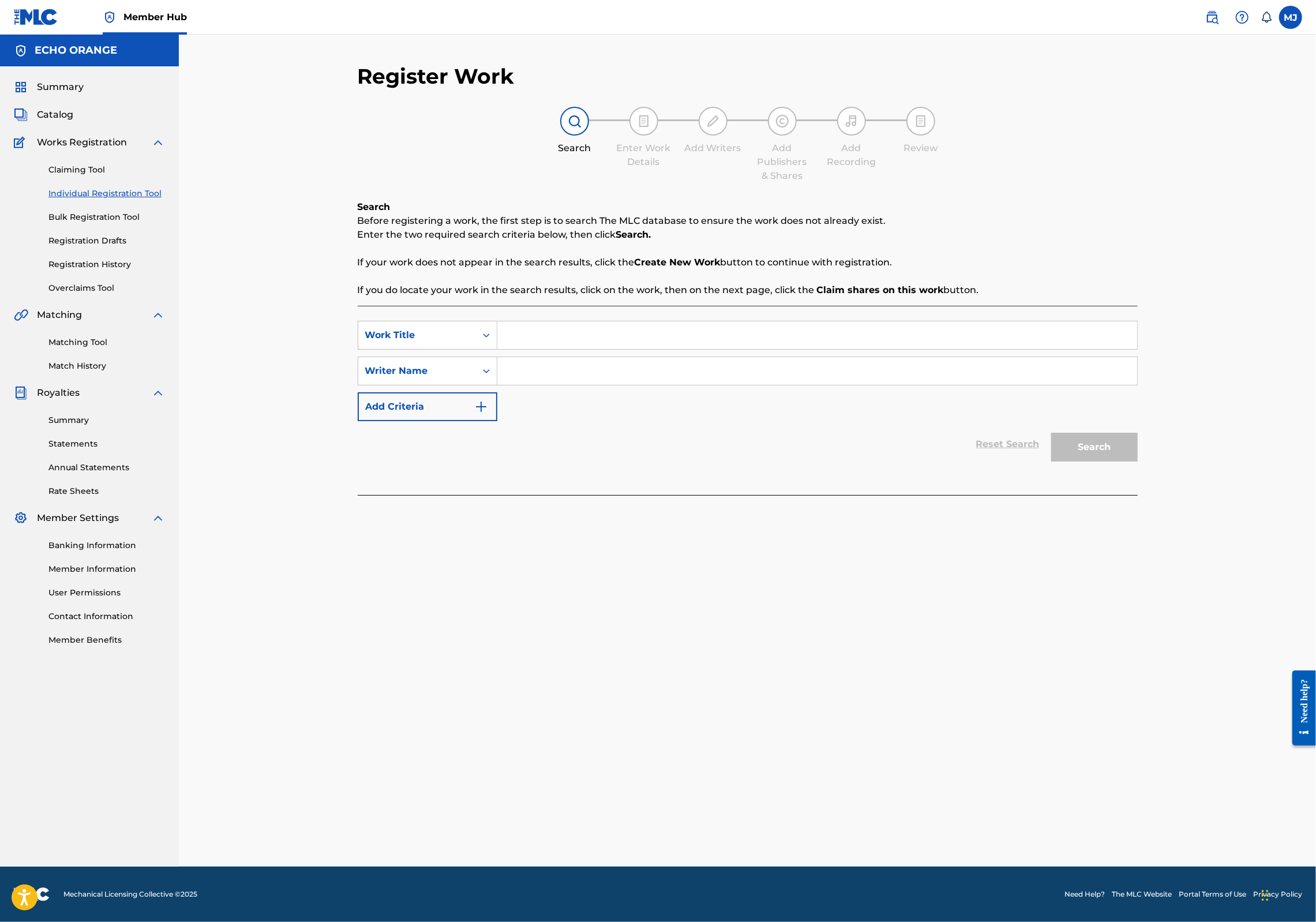
click at [555, 349] on input "Search Form" at bounding box center [818, 335] width 640 height 28
type input "Day Off"
paste input "[PERSON_NAME]"
type input "[PERSON_NAME]"
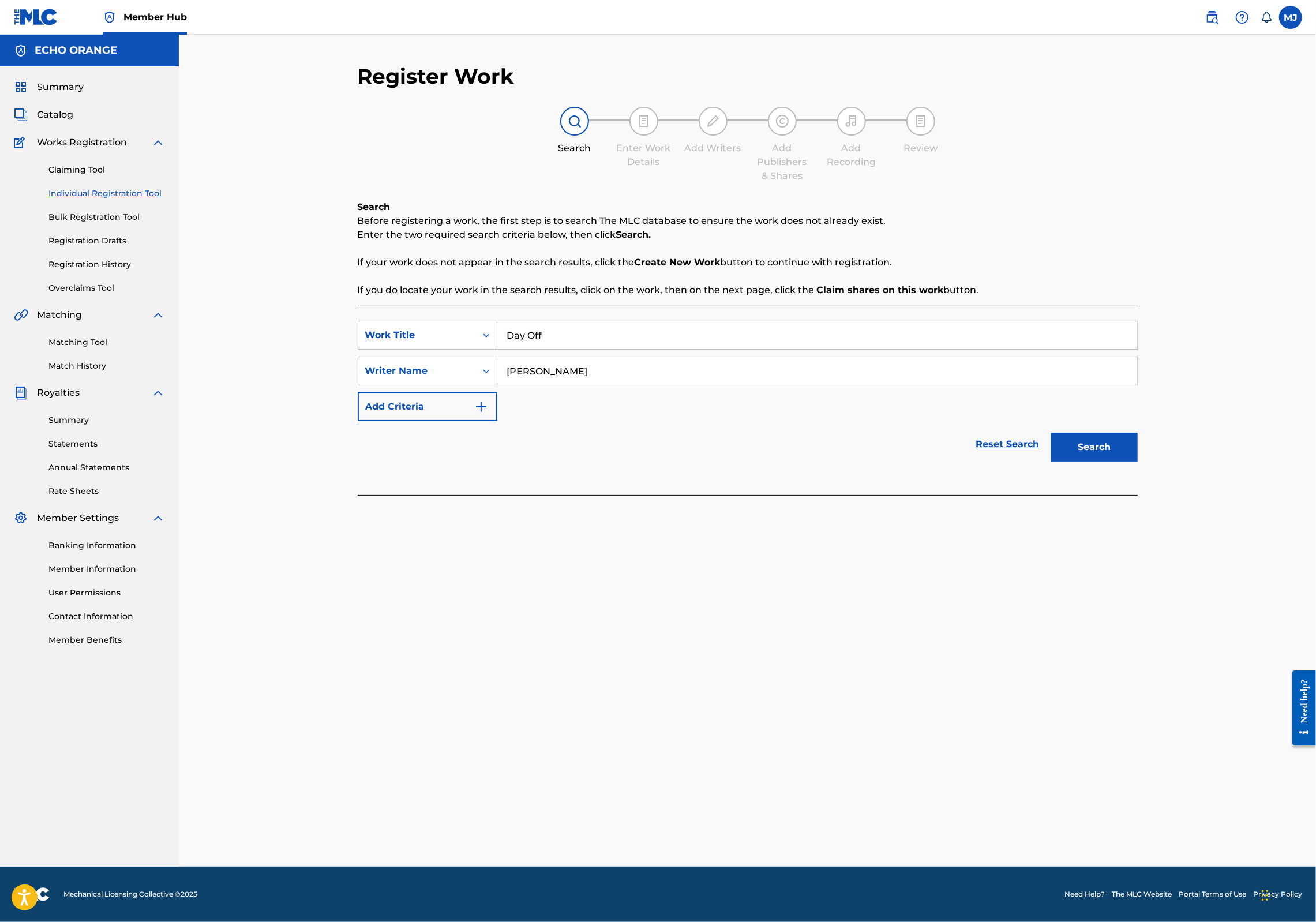
click at [1138, 462] on button "Search" at bounding box center [1094, 447] width 86 height 29
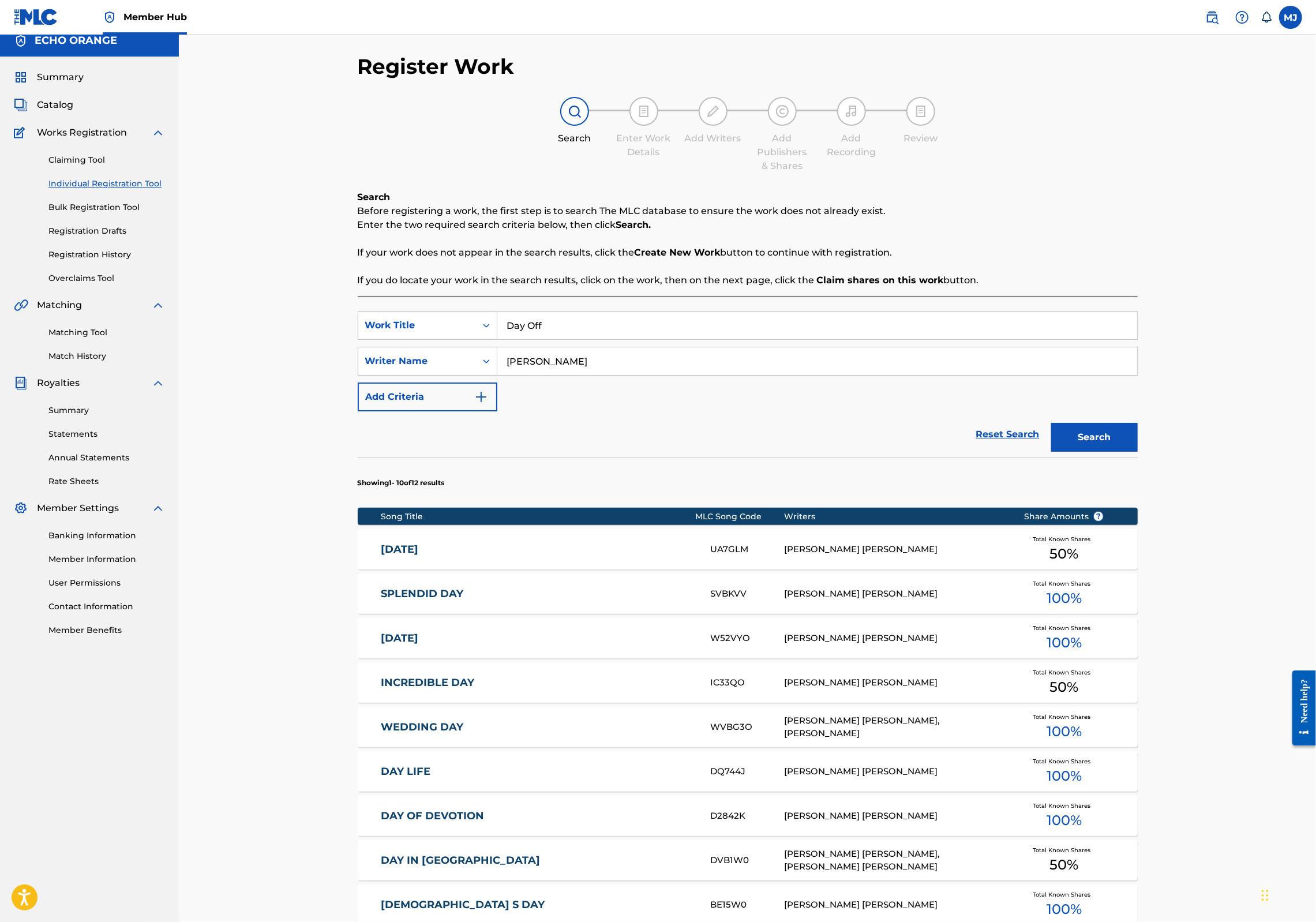
scroll to position [358, 0]
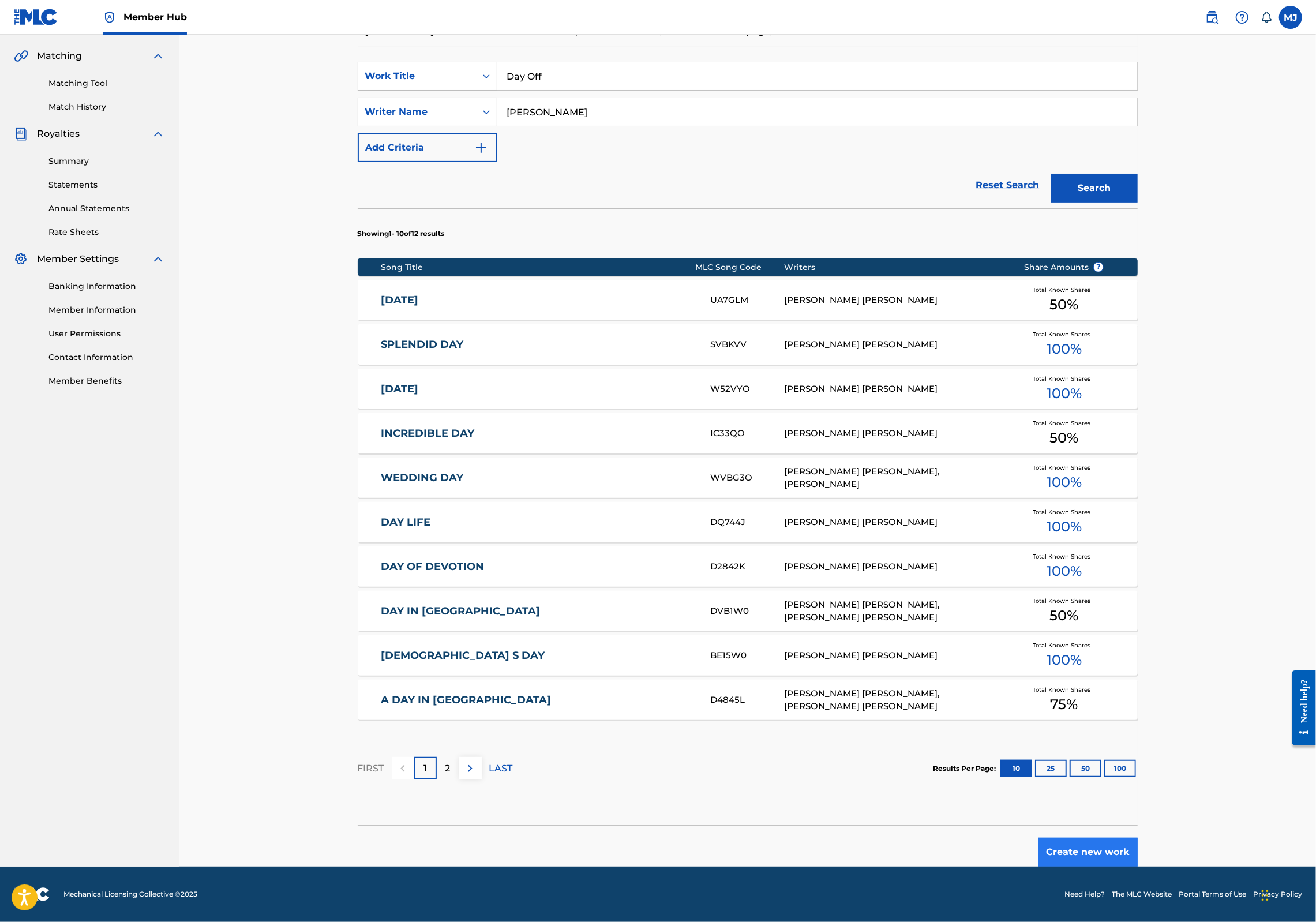
click at [1138, 842] on button "Create new work" at bounding box center [1089, 852] width 99 height 29
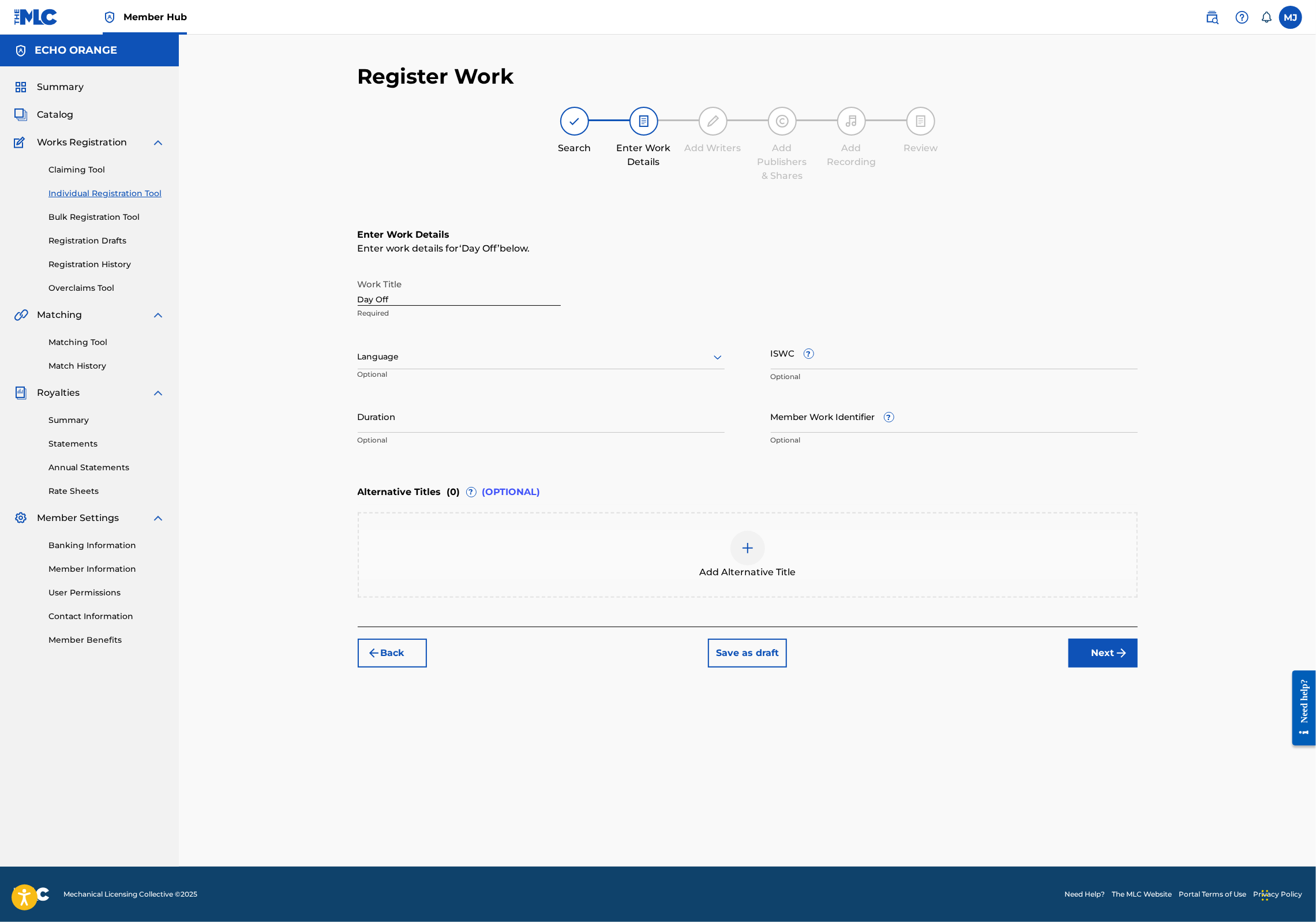
click at [1138, 667] on div "Back Save as draft Next" at bounding box center [748, 647] width 780 height 41
click at [1138, 667] on button "Next" at bounding box center [1104, 653] width 69 height 29
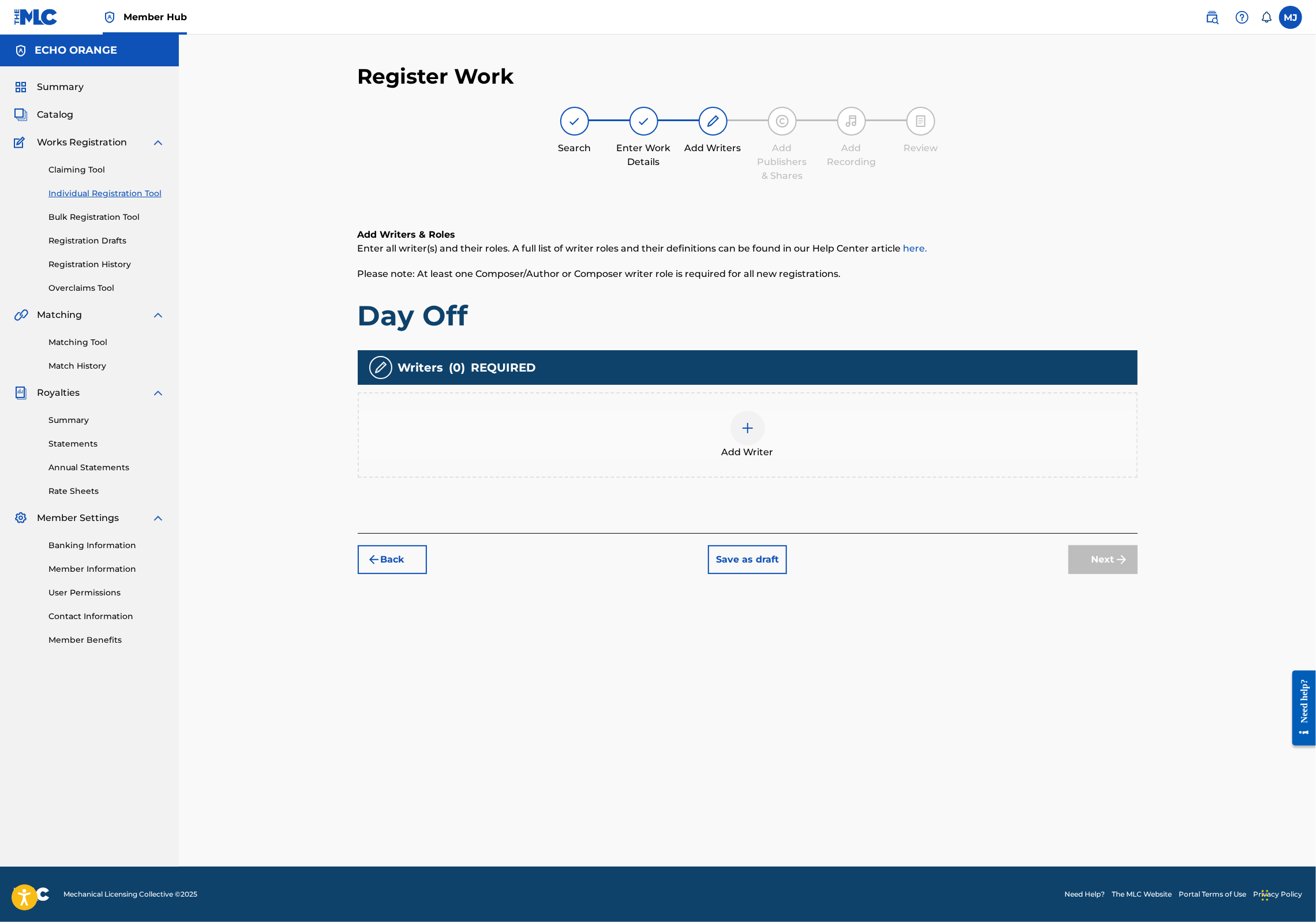
click at [769, 459] on span "Add Writer" at bounding box center [748, 452] width 52 height 14
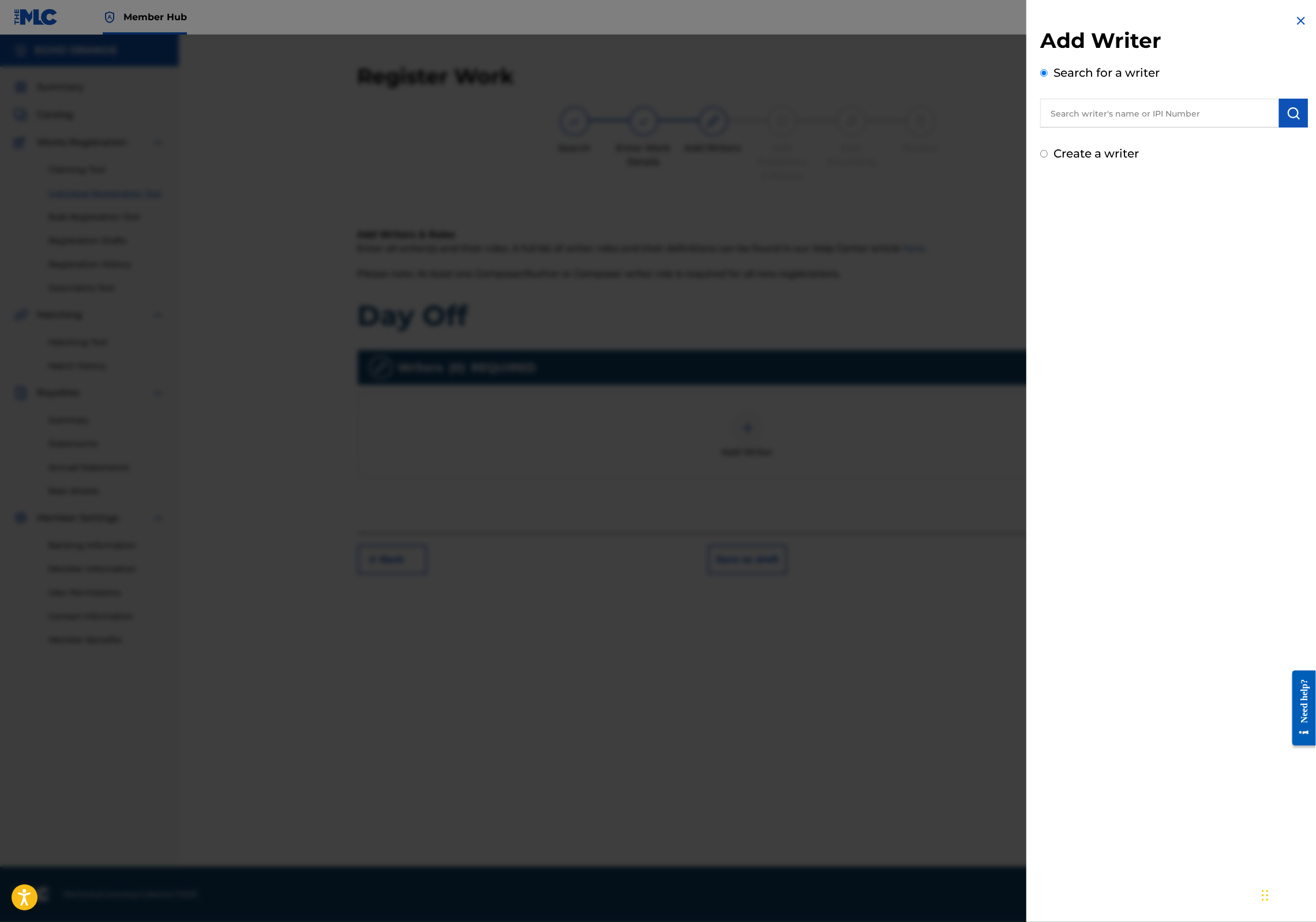
click at [1085, 146] on div "Add Writer Search for a writer Create a writer" at bounding box center [1174, 95] width 268 height 134
click at [1089, 128] on input "text" at bounding box center [1160, 113] width 239 height 29
paste input "[PERSON_NAME]"
type input "[PERSON_NAME]"
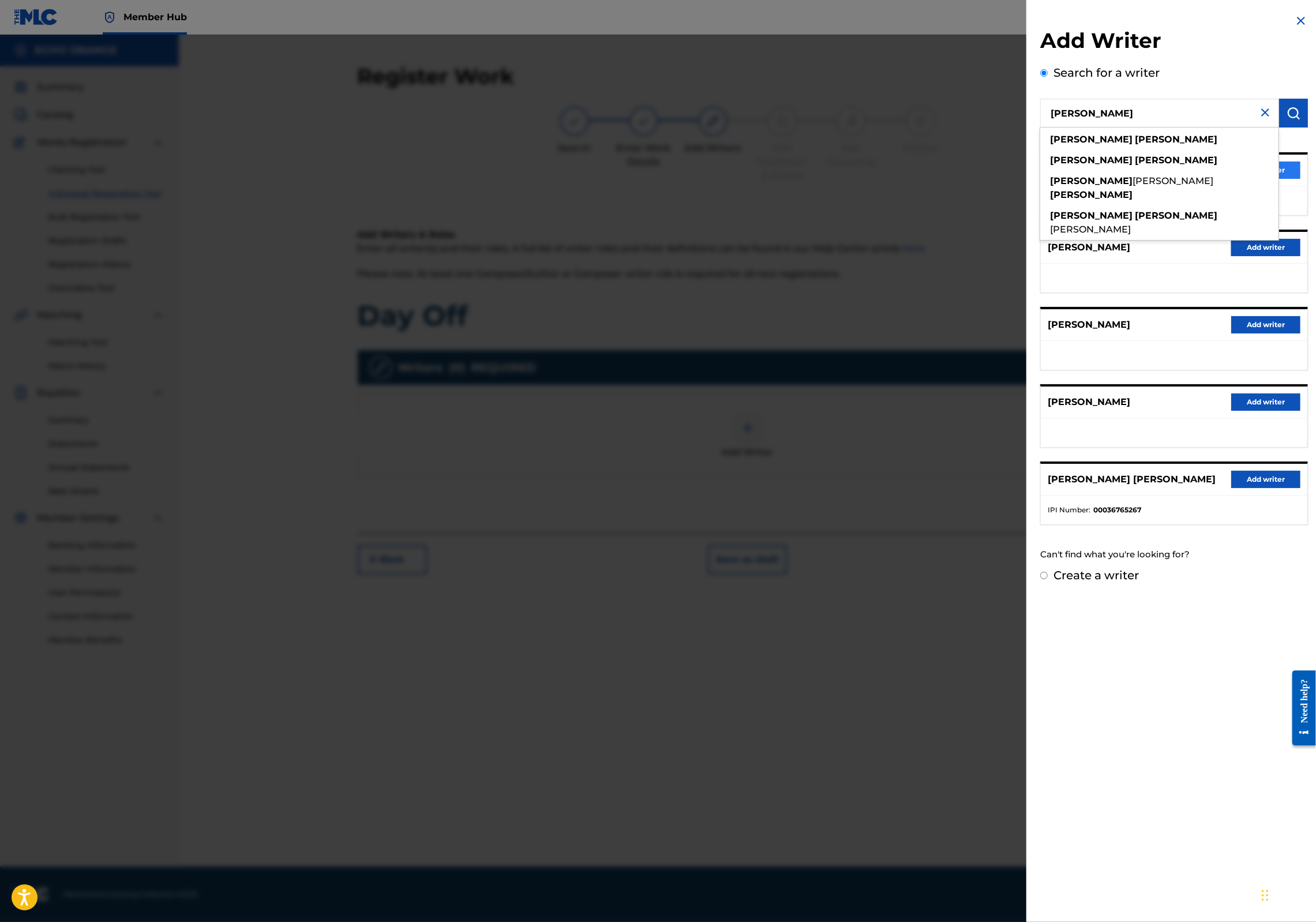
click at [1283, 179] on button "Add writer" at bounding box center [1266, 170] width 69 height 17
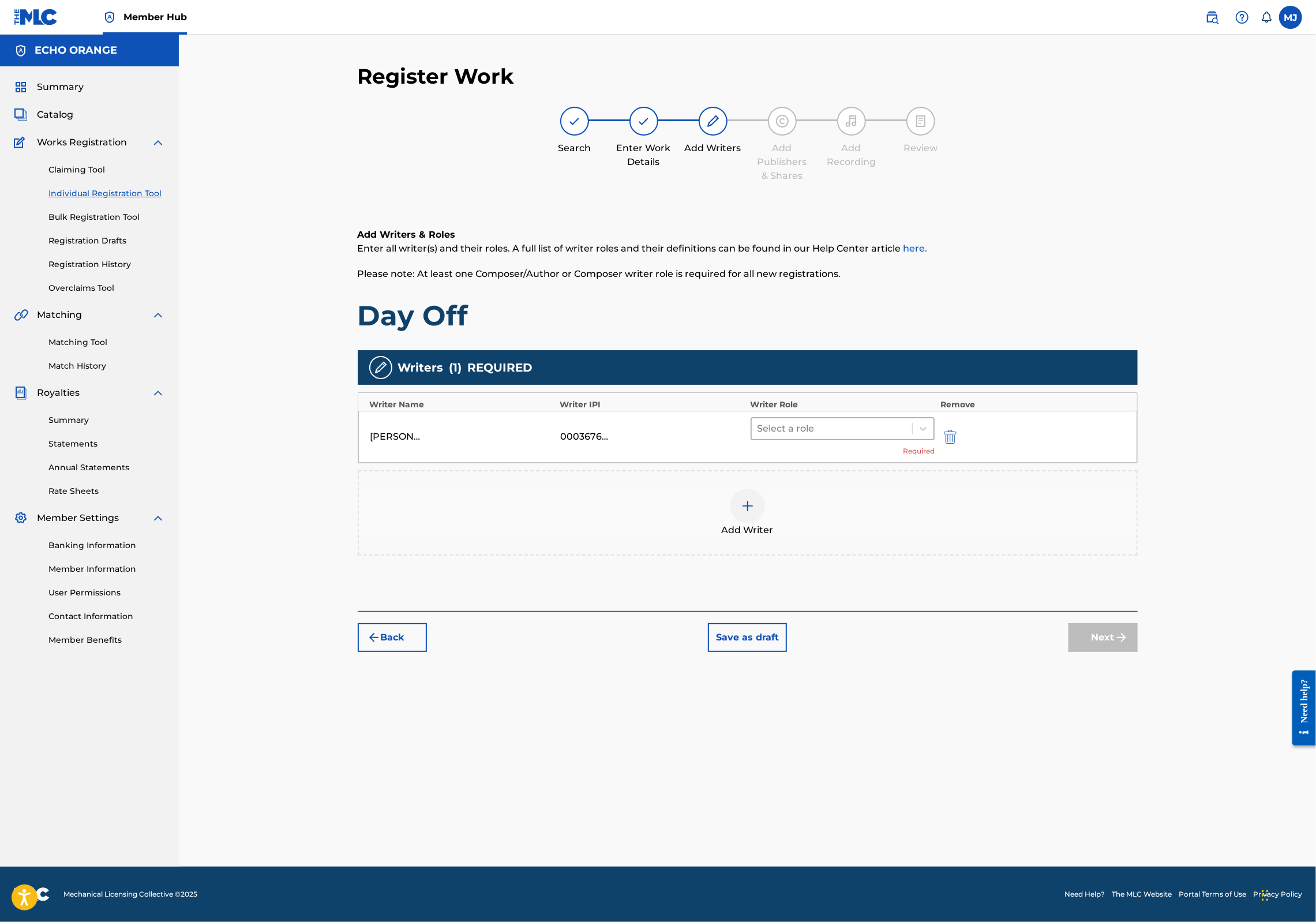
click at [857, 437] on div at bounding box center [832, 429] width 149 height 17
click at [869, 598] on div "Composer" at bounding box center [880, 595] width 222 height 23
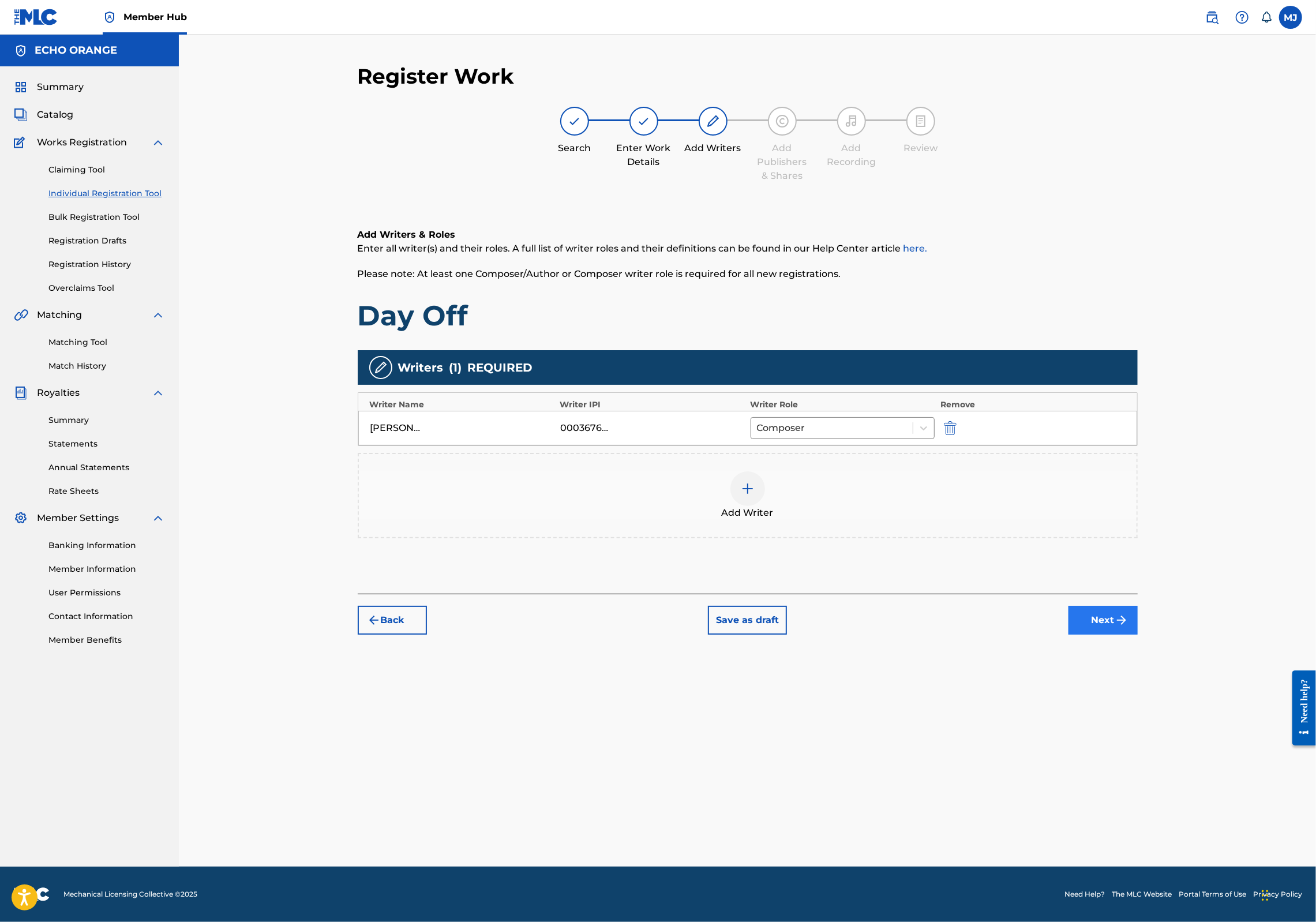
click at [1138, 635] on button "Next" at bounding box center [1104, 620] width 69 height 29
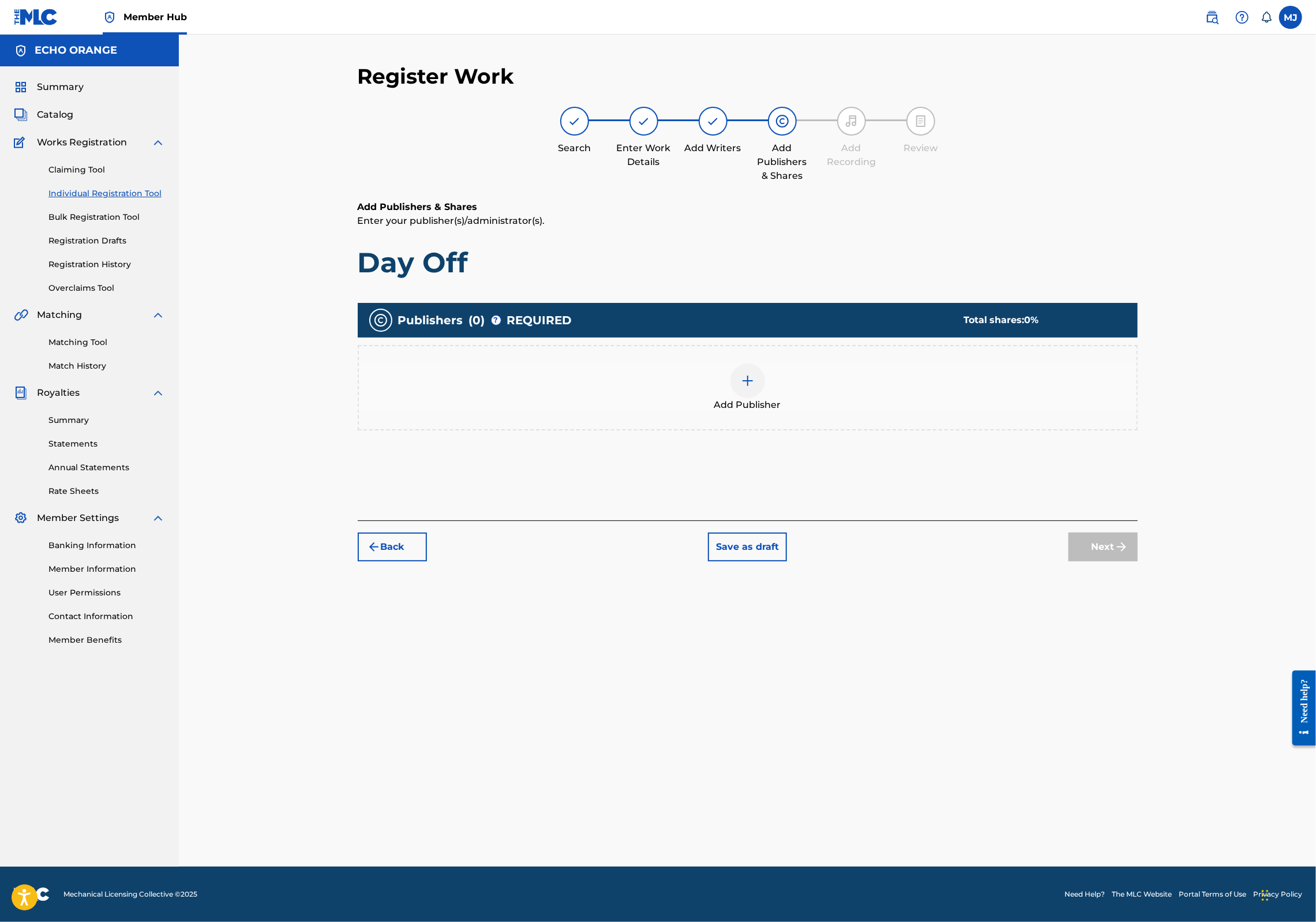
click at [831, 412] on div "Add Publisher" at bounding box center [748, 387] width 778 height 49
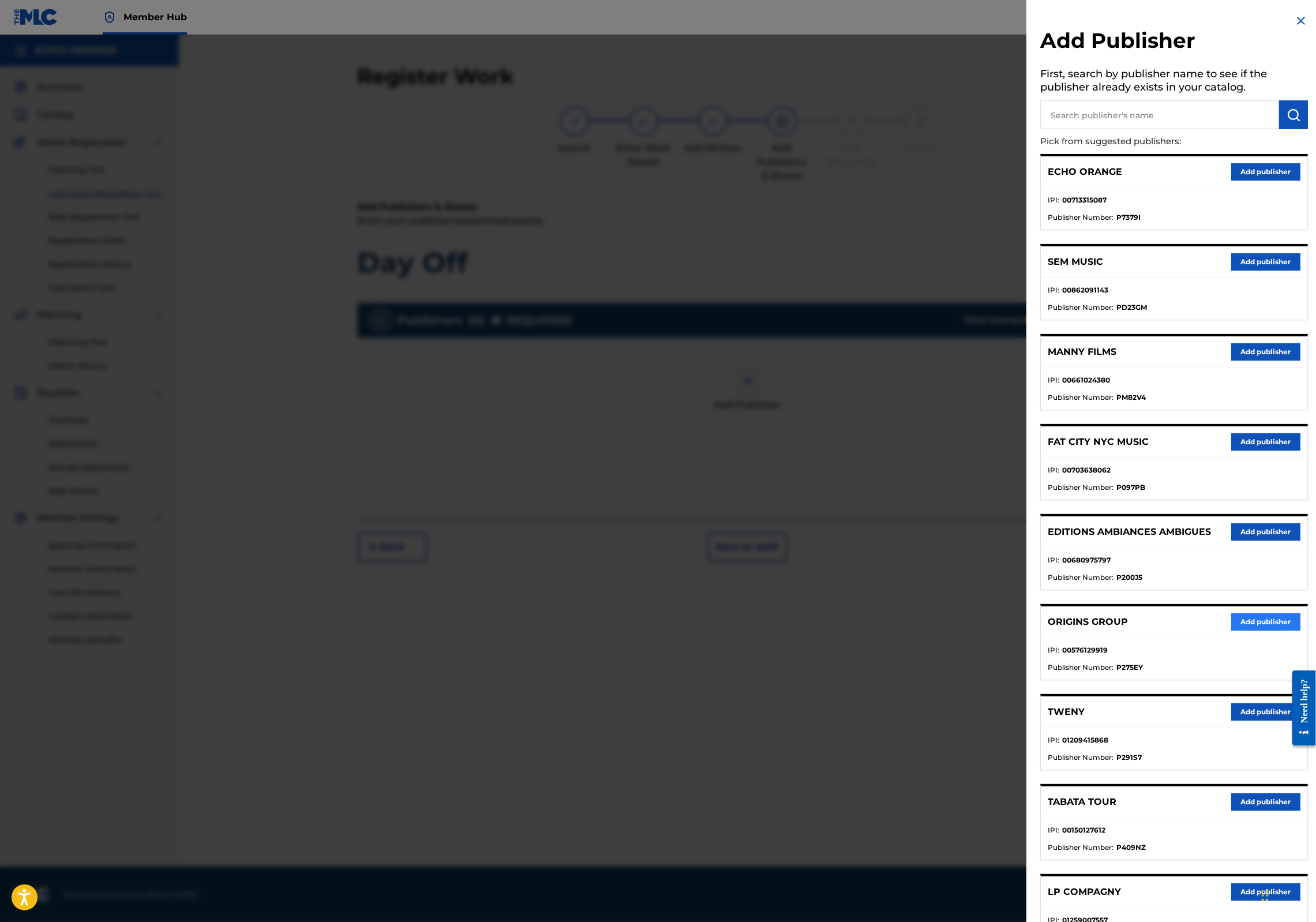
click at [1233, 638] on div "ORIGINS GROUP Add publisher" at bounding box center [1174, 622] width 267 height 32
click at [1235, 631] on button "Add publisher" at bounding box center [1266, 622] width 69 height 17
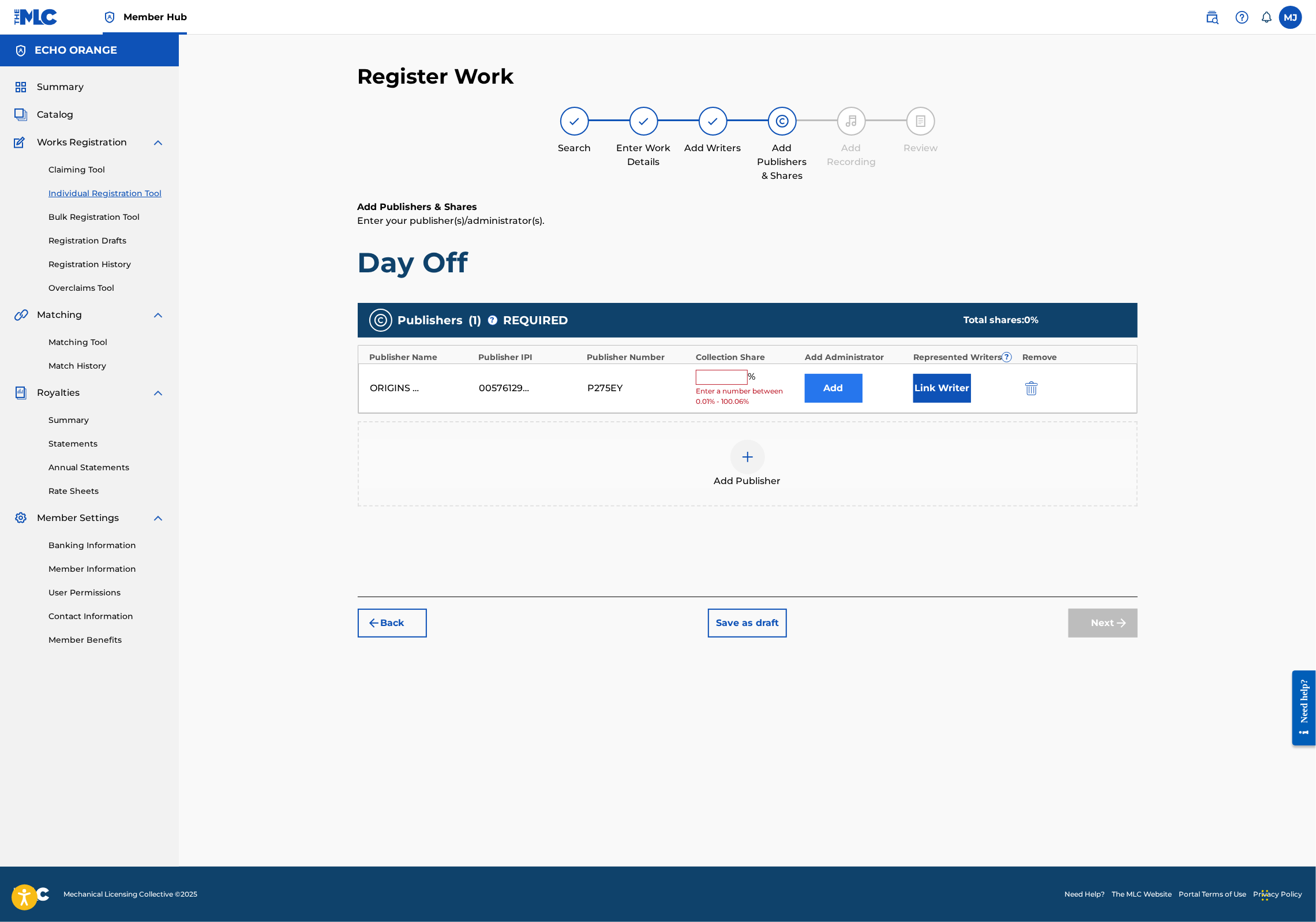
click at [863, 403] on button "Add" at bounding box center [833, 388] width 58 height 29
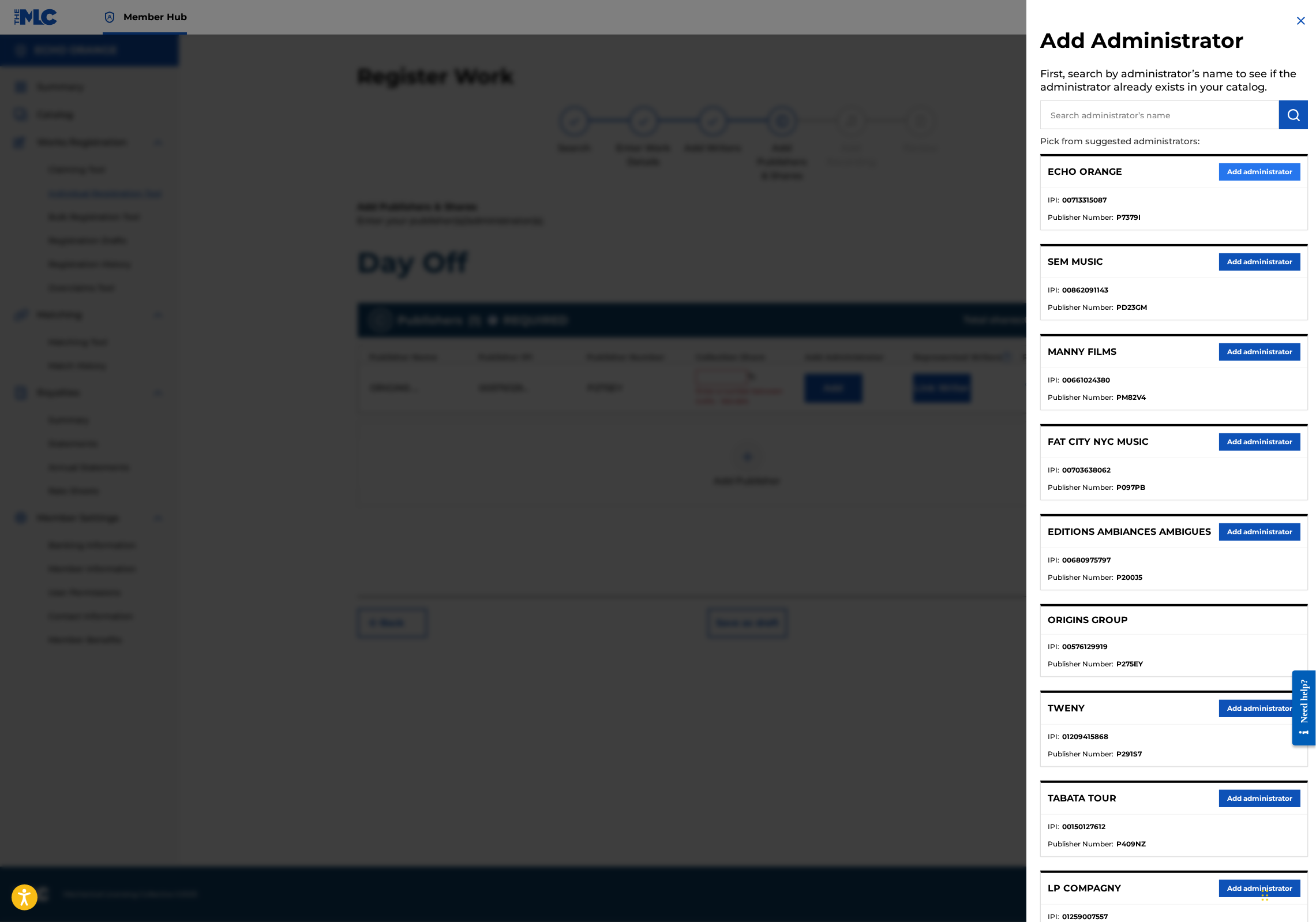
click at [1243, 181] on button "Add administrator" at bounding box center [1260, 172] width 81 height 17
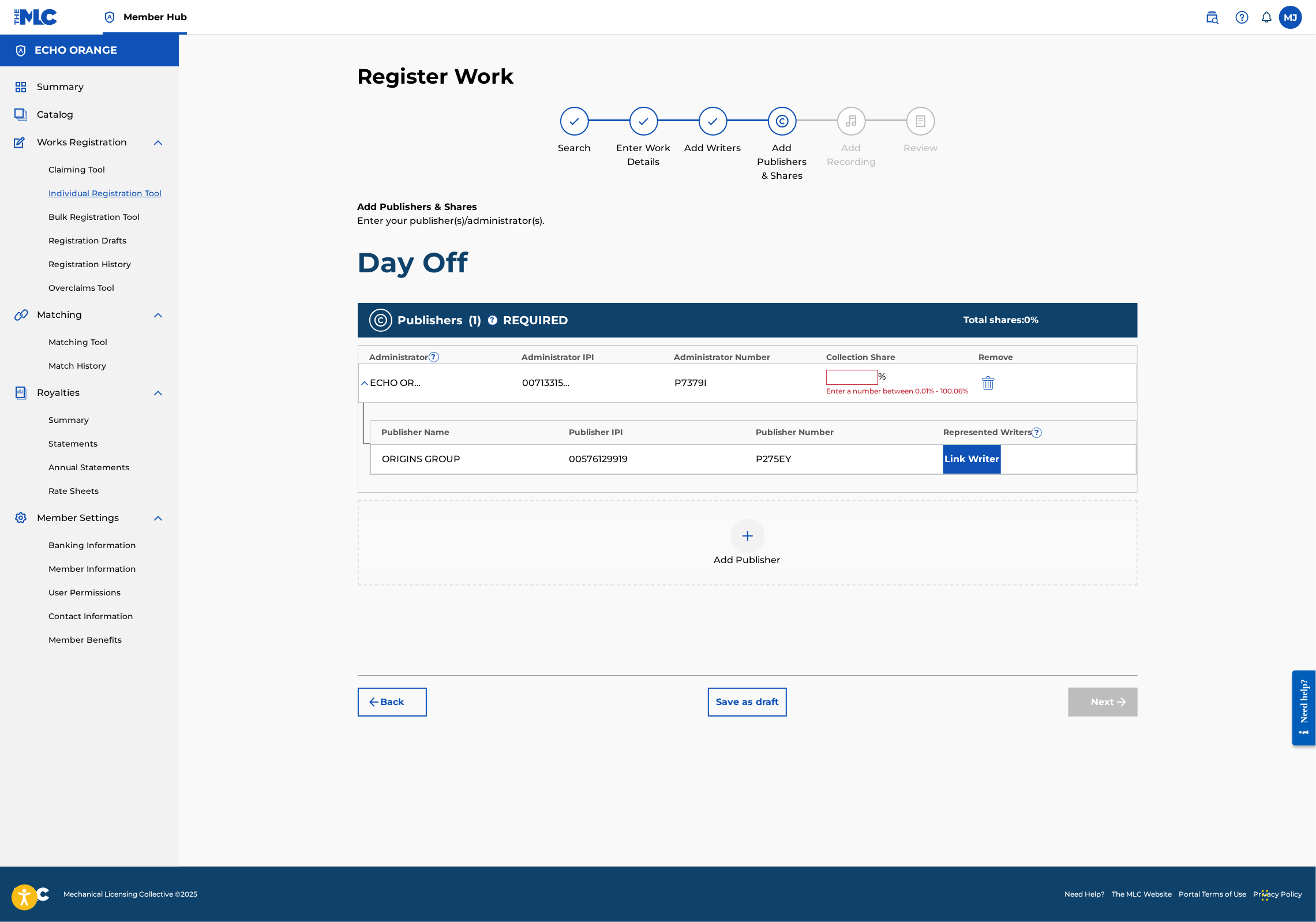
click at [878, 385] on input "text" at bounding box center [852, 378] width 52 height 15
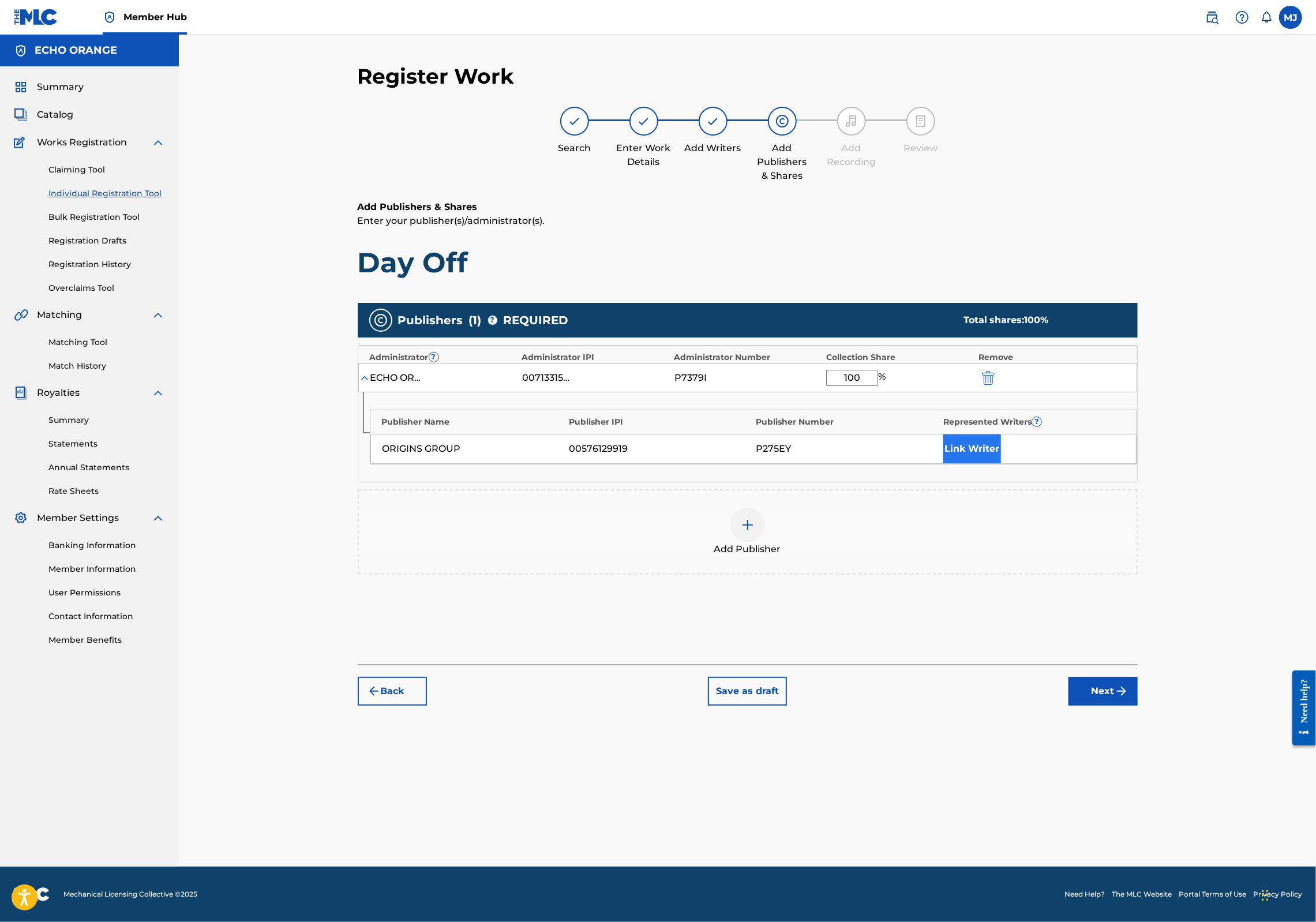
type input "100"
click at [1001, 463] on button "Link Writer" at bounding box center [972, 449] width 58 height 29
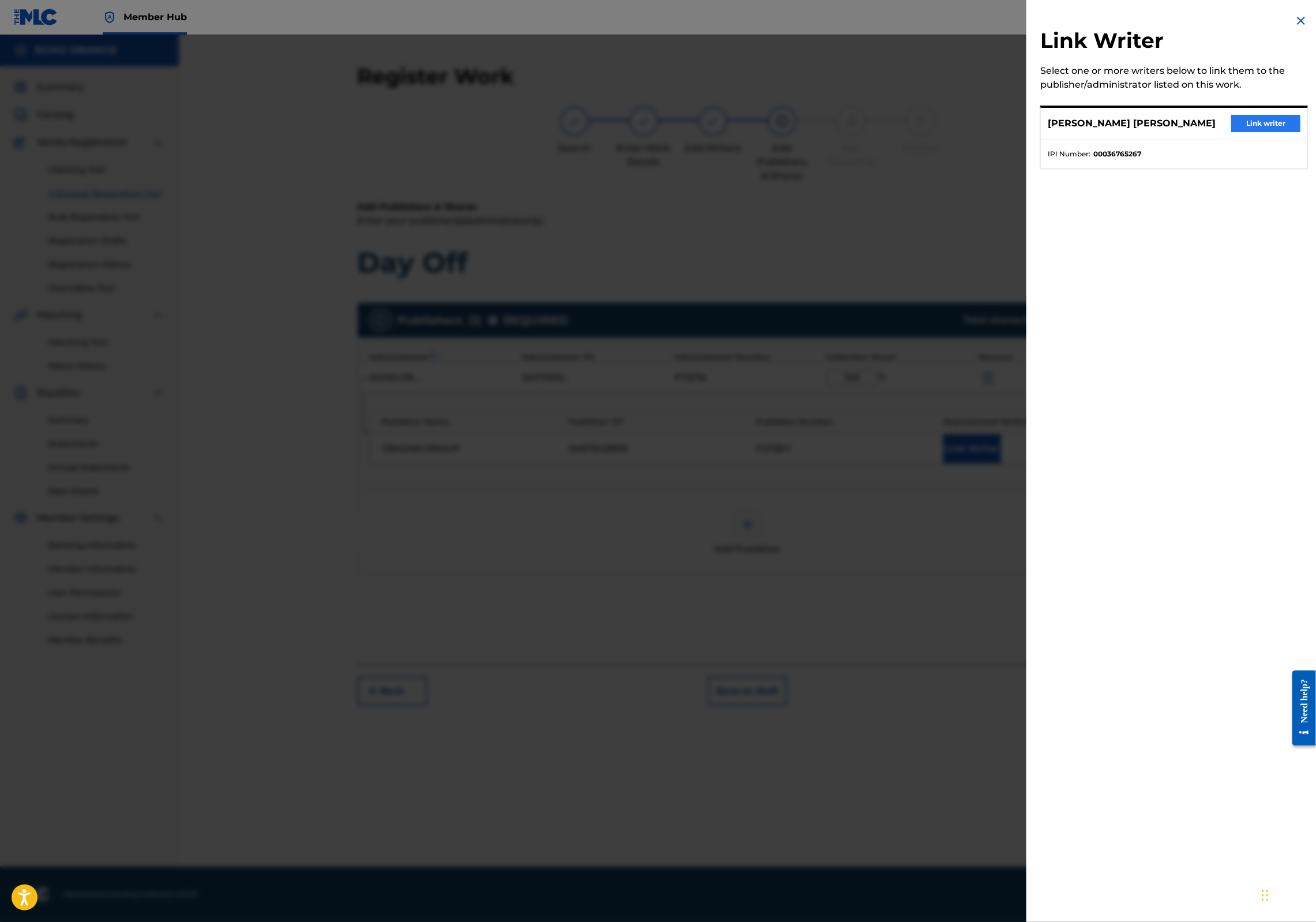
click at [1278, 129] on button "Link writer" at bounding box center [1266, 123] width 69 height 17
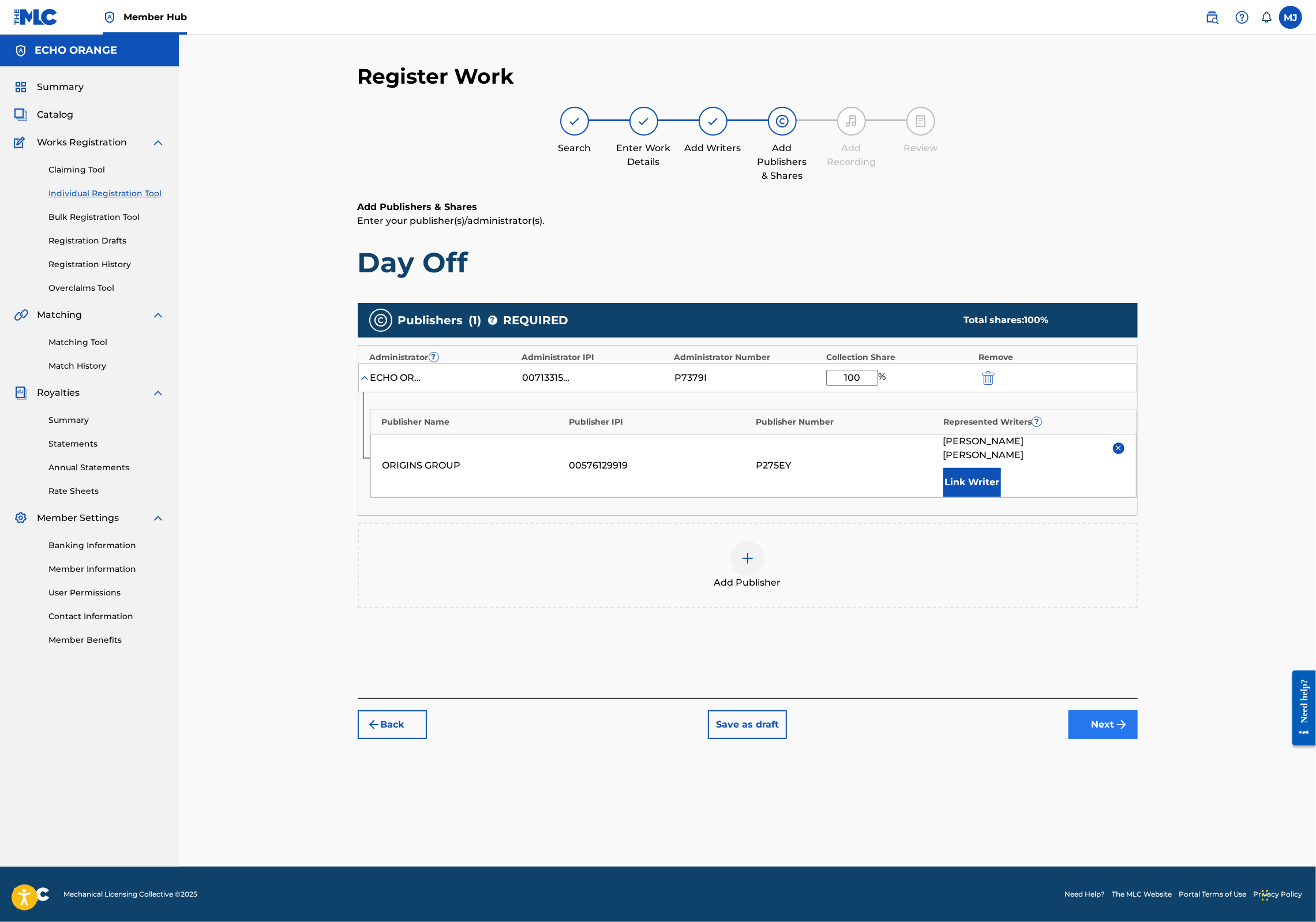
click at [1138, 740] on button "Next" at bounding box center [1104, 725] width 69 height 29
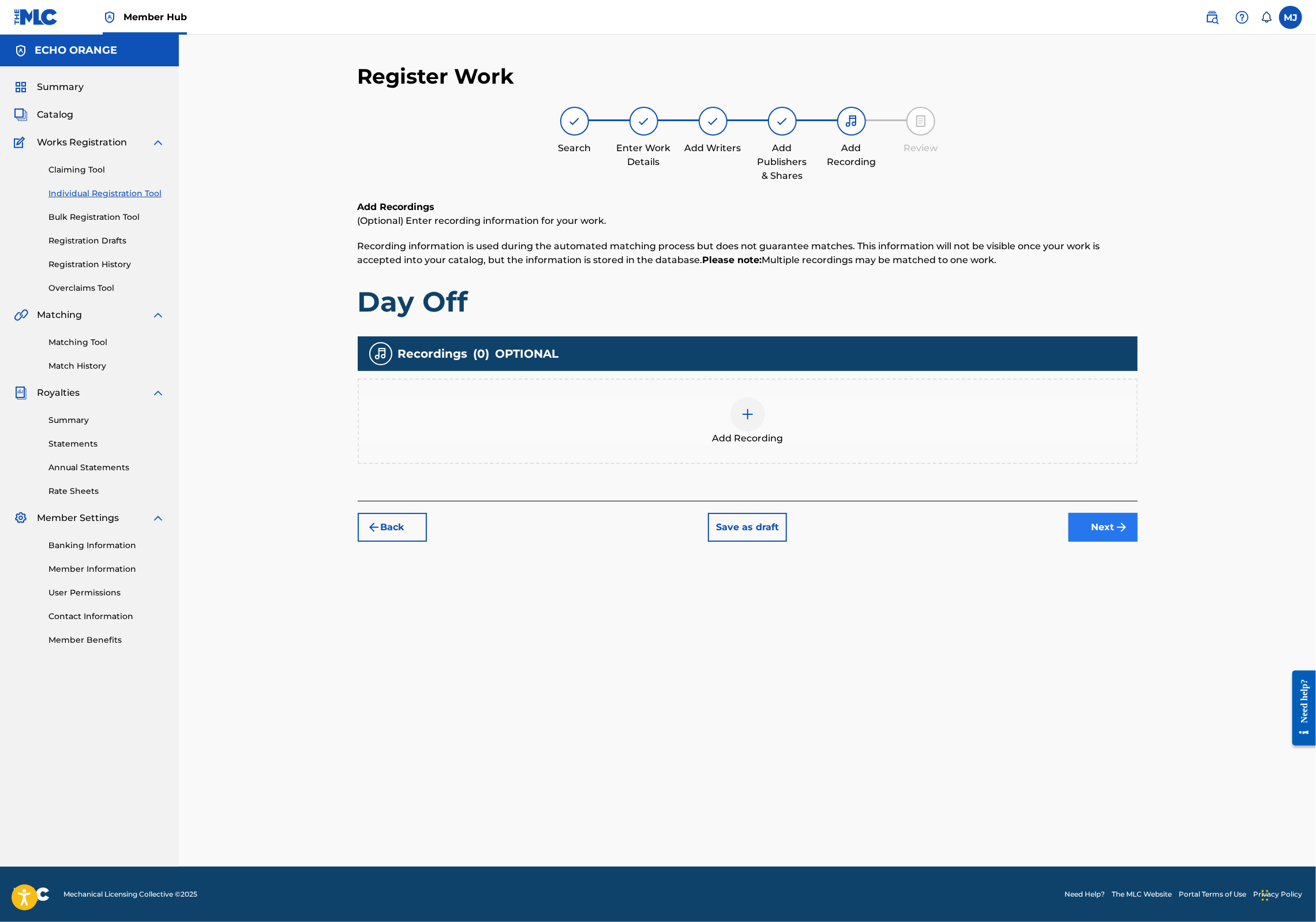
click at [1138, 542] on button "Next" at bounding box center [1104, 527] width 69 height 29
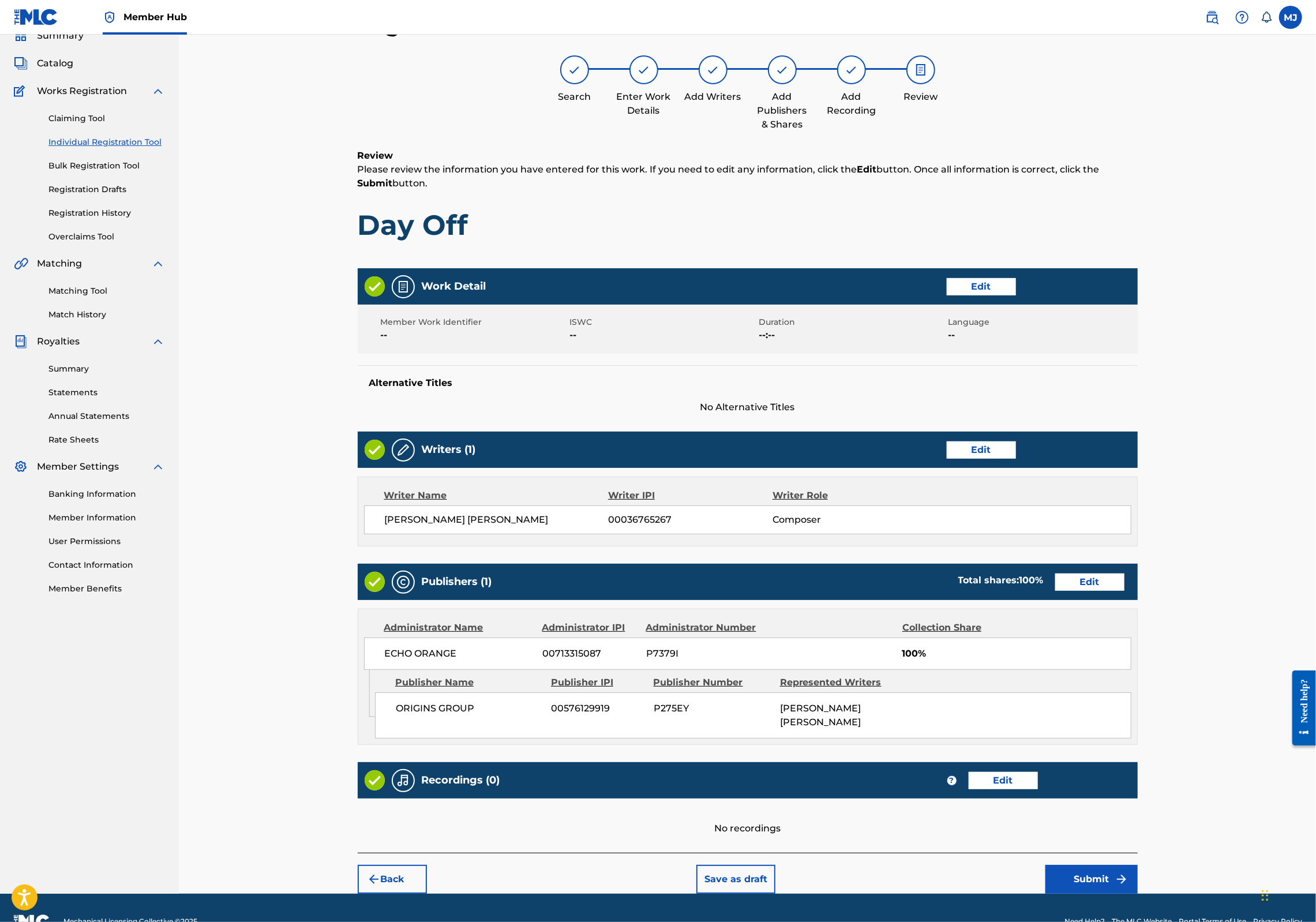
scroll to position [186, 0]
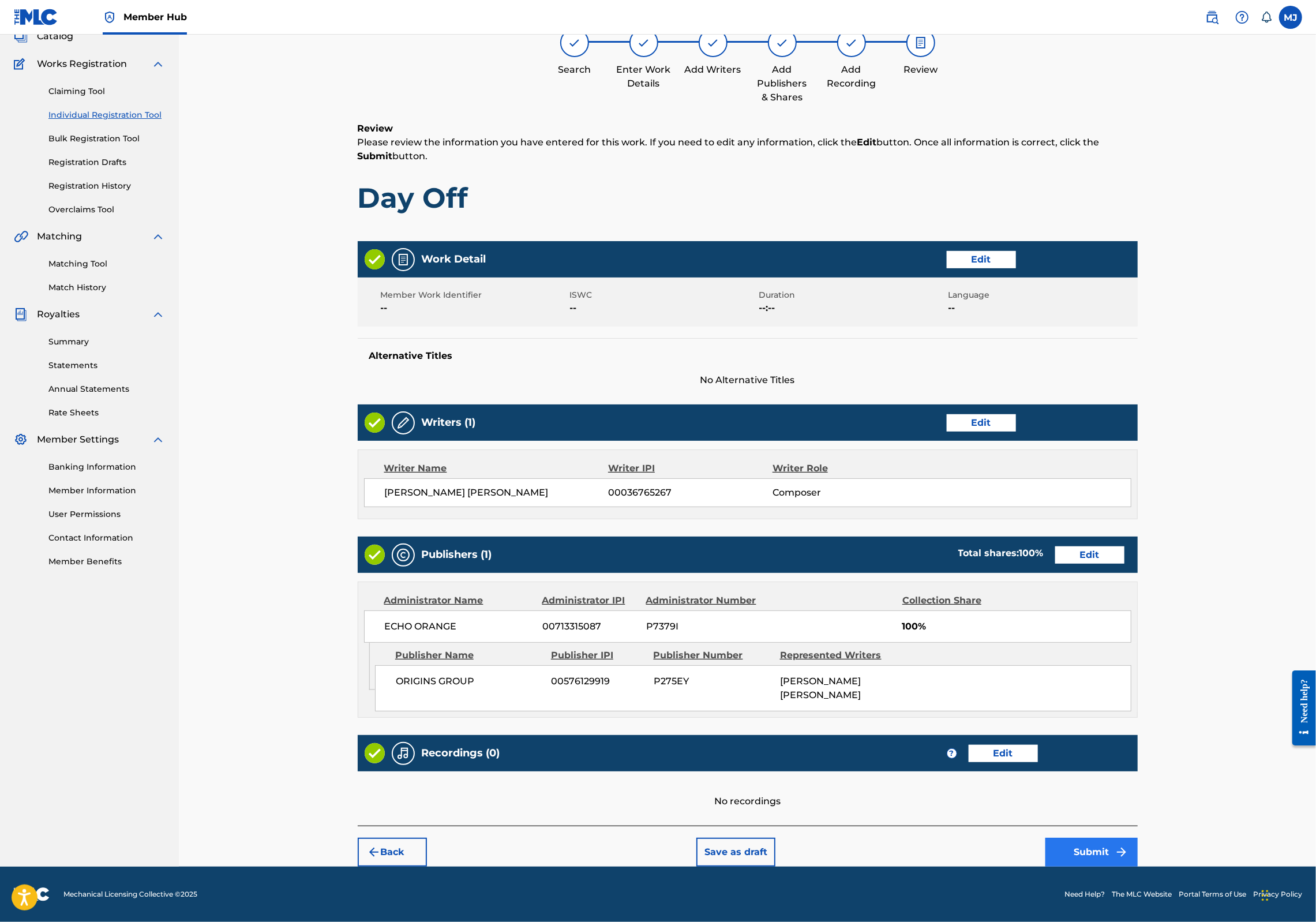
click at [1138, 852] on button "Submit" at bounding box center [1092, 852] width 92 height 29
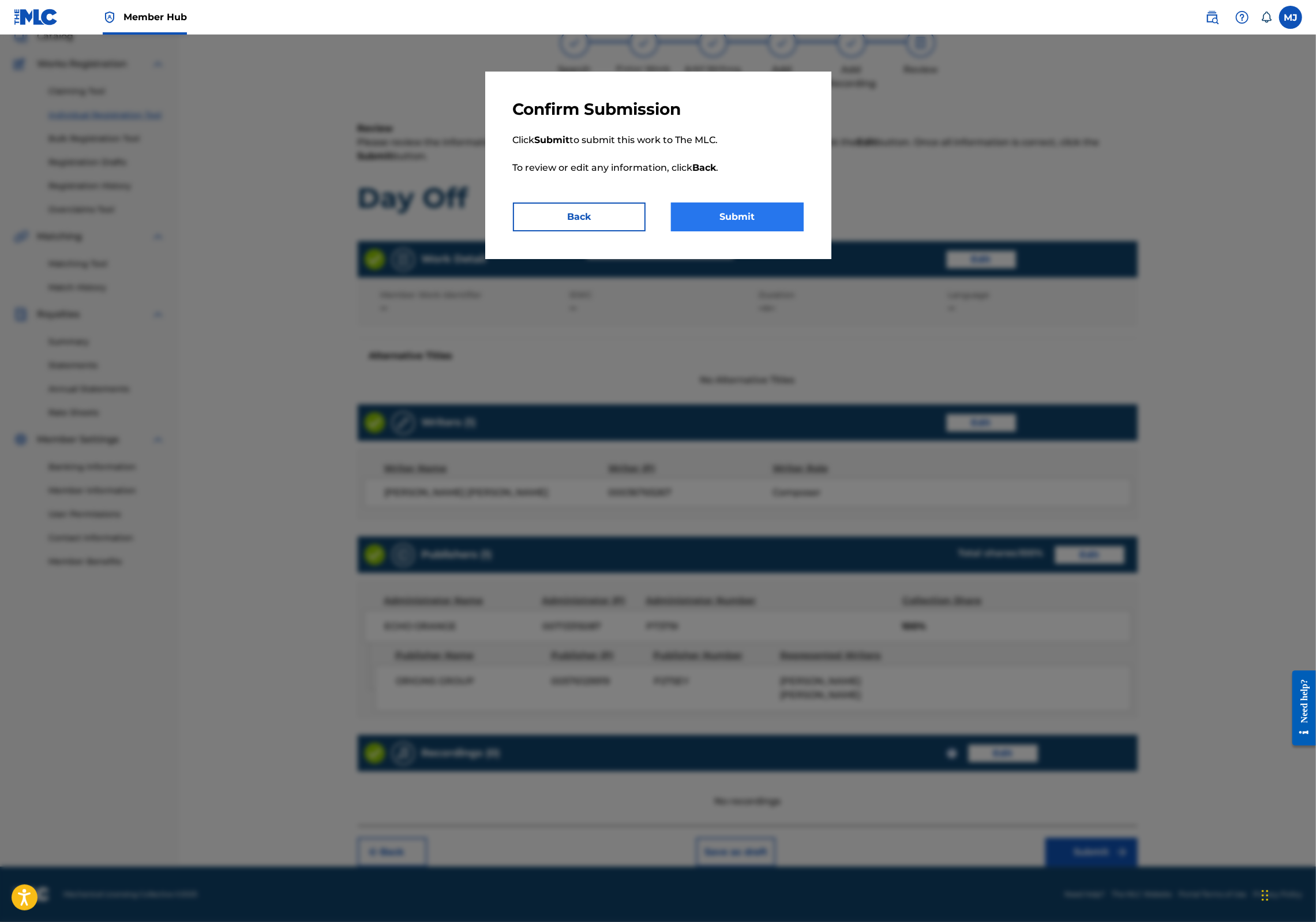
click at [686, 231] on button "Submit" at bounding box center [737, 217] width 133 height 29
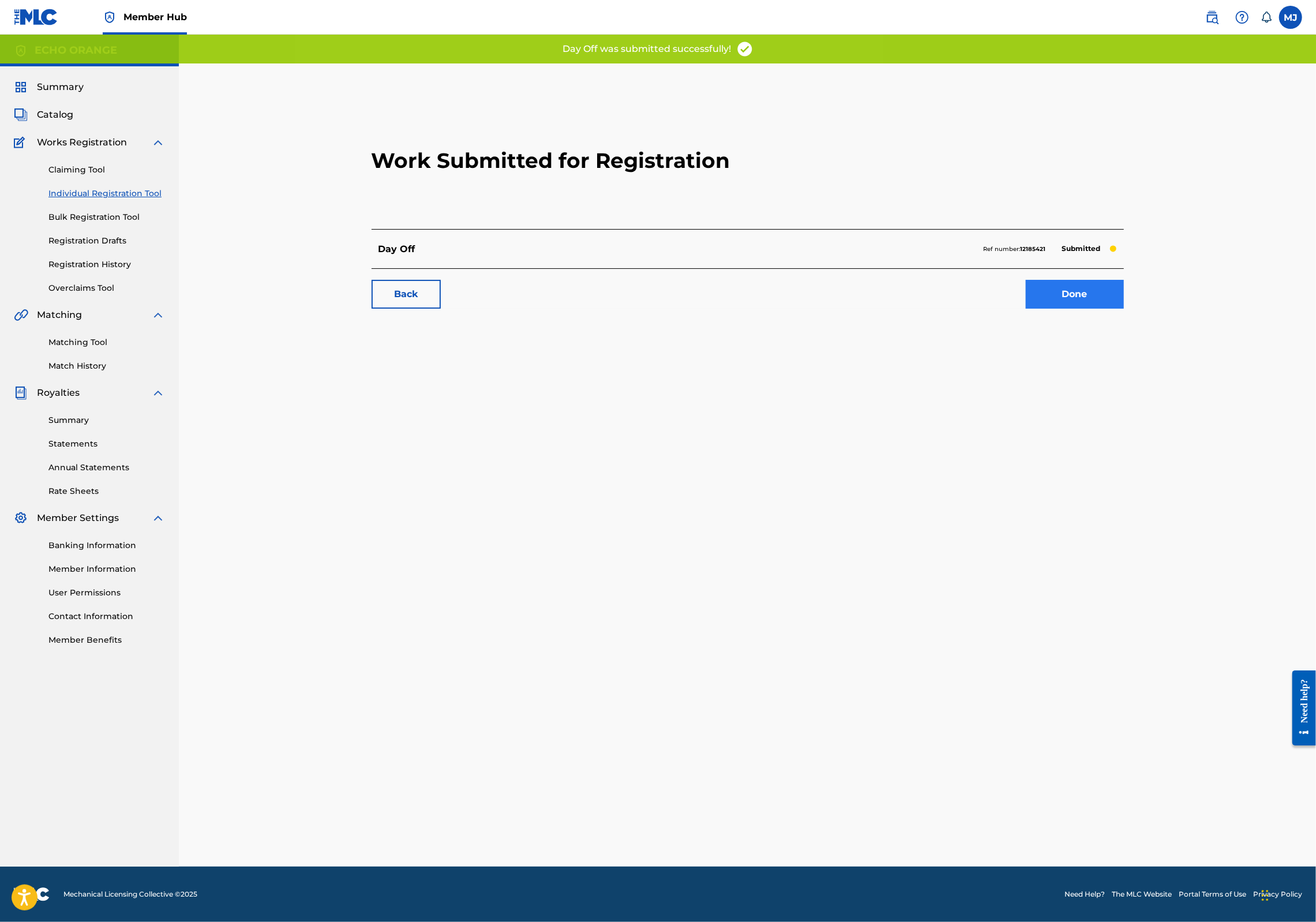
click at [1124, 309] on link "Done" at bounding box center [1075, 294] width 98 height 29
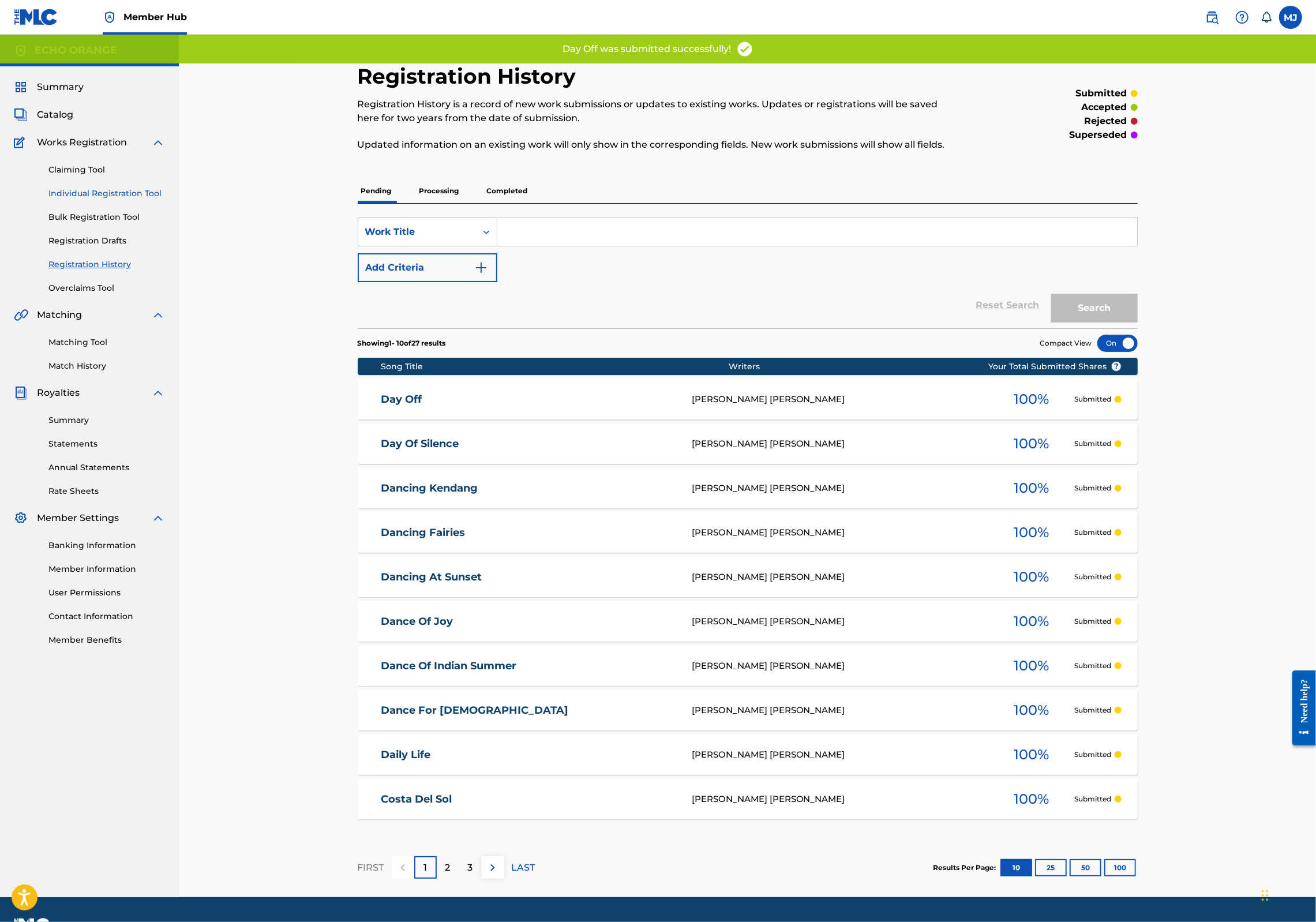
click at [148, 200] on link "Individual Registration Tool" at bounding box center [107, 194] width 116 height 12
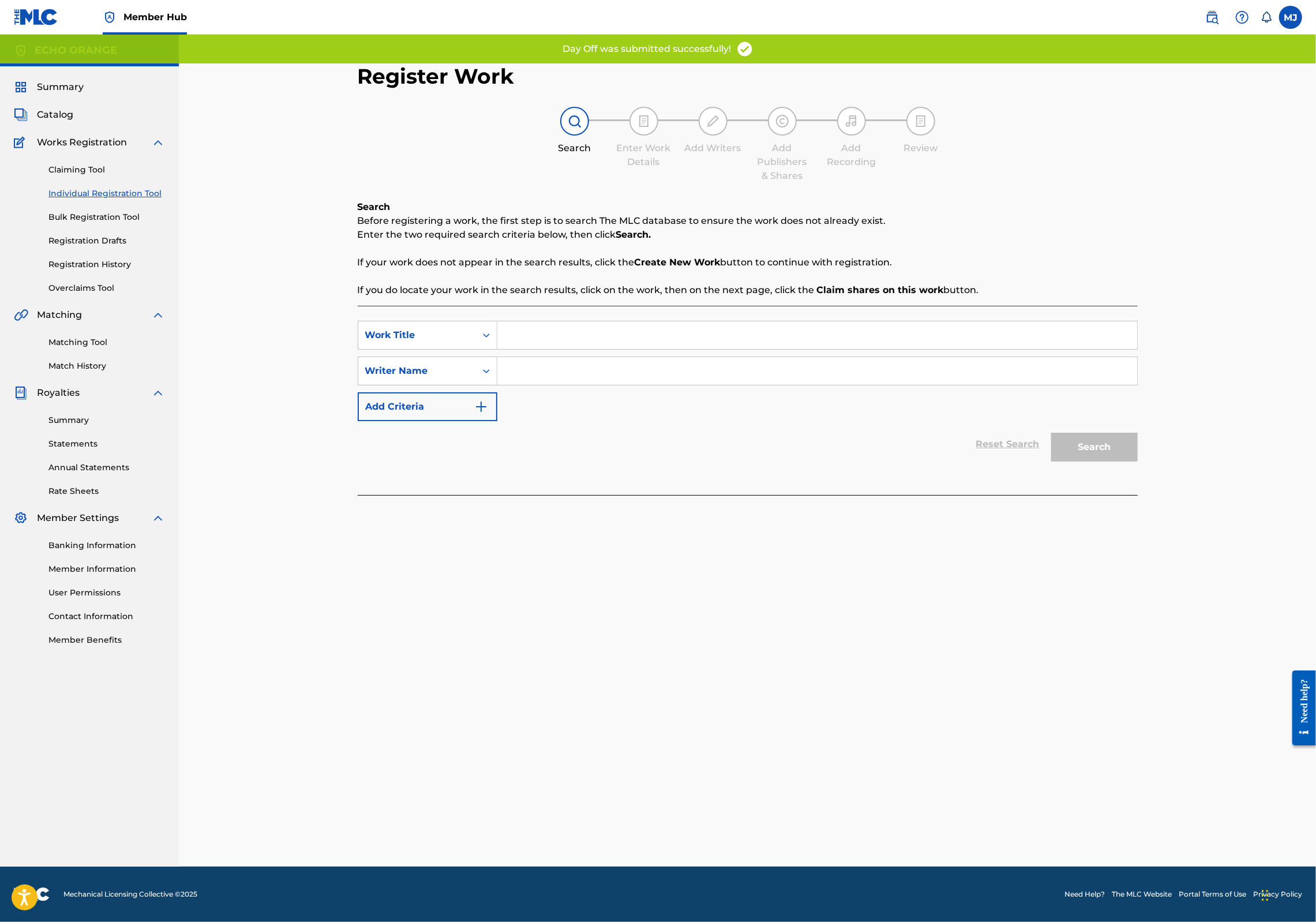
click at [572, 349] on input "Search Form" at bounding box center [818, 335] width 640 height 28
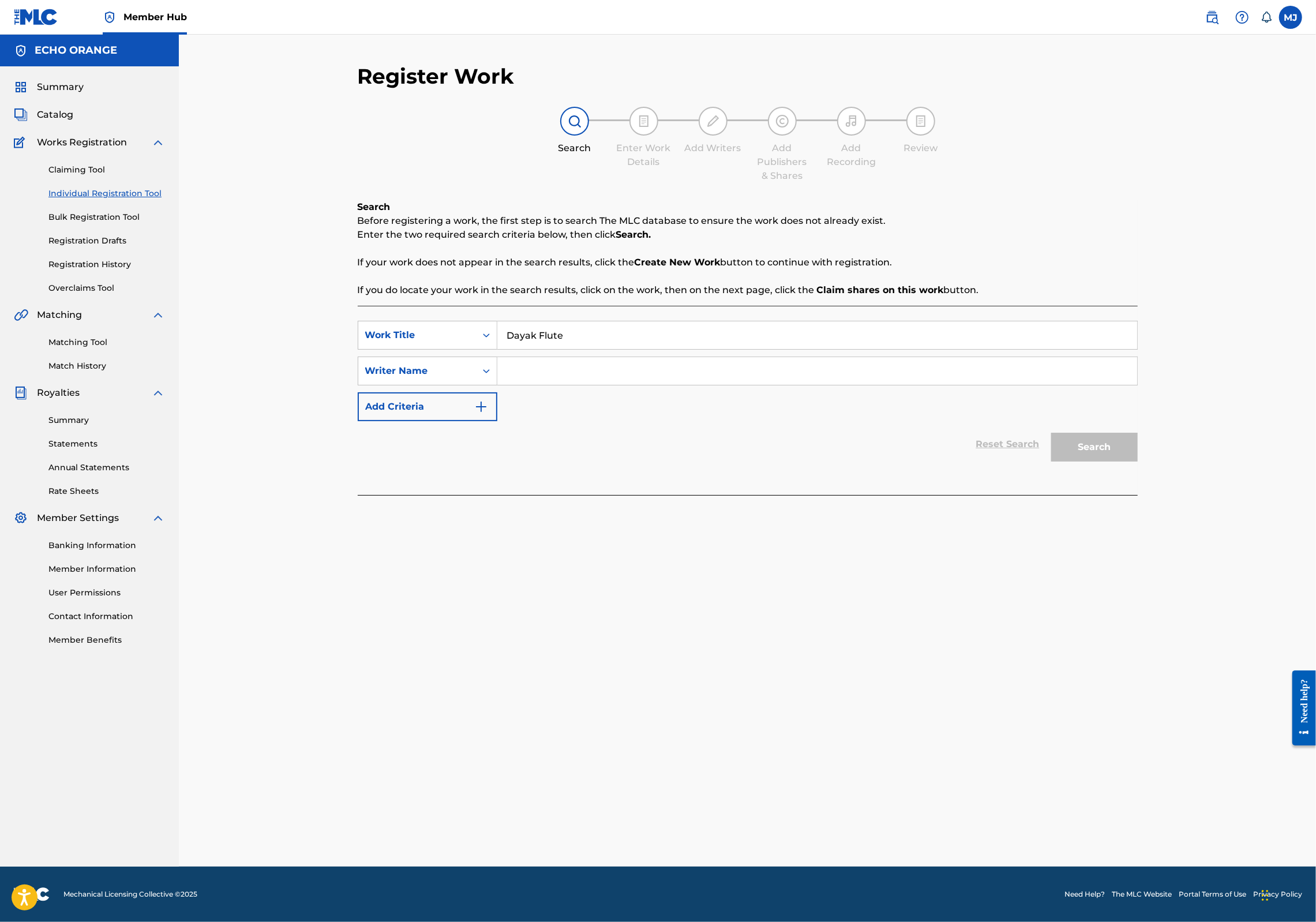
type input "Dayak Flute"
paste input "[PERSON_NAME]"
type input "[PERSON_NAME]"
click at [1138, 462] on button "Search" at bounding box center [1094, 447] width 86 height 29
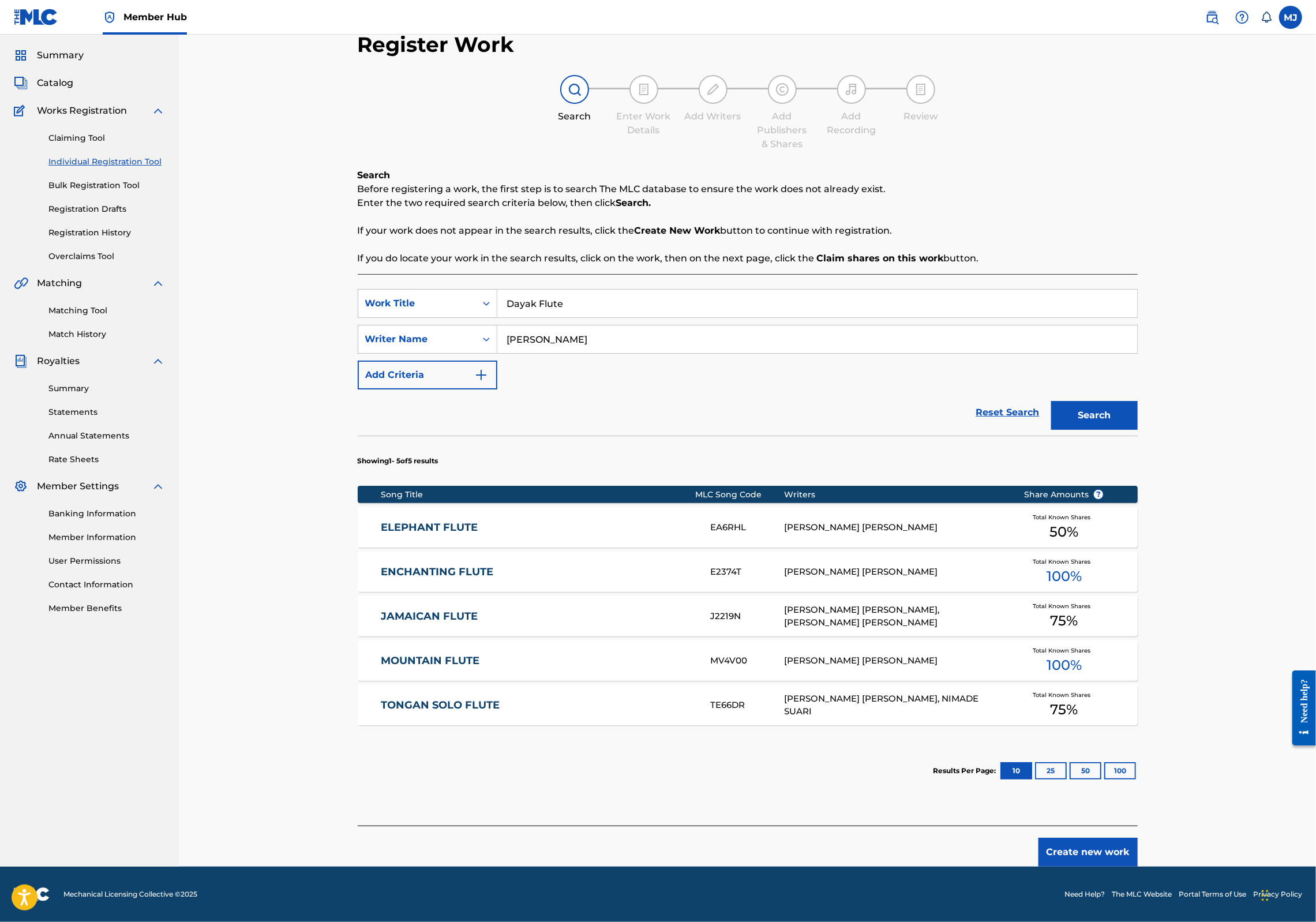
scroll to position [69, 0]
click at [1138, 867] on button "Create new work" at bounding box center [1089, 852] width 99 height 29
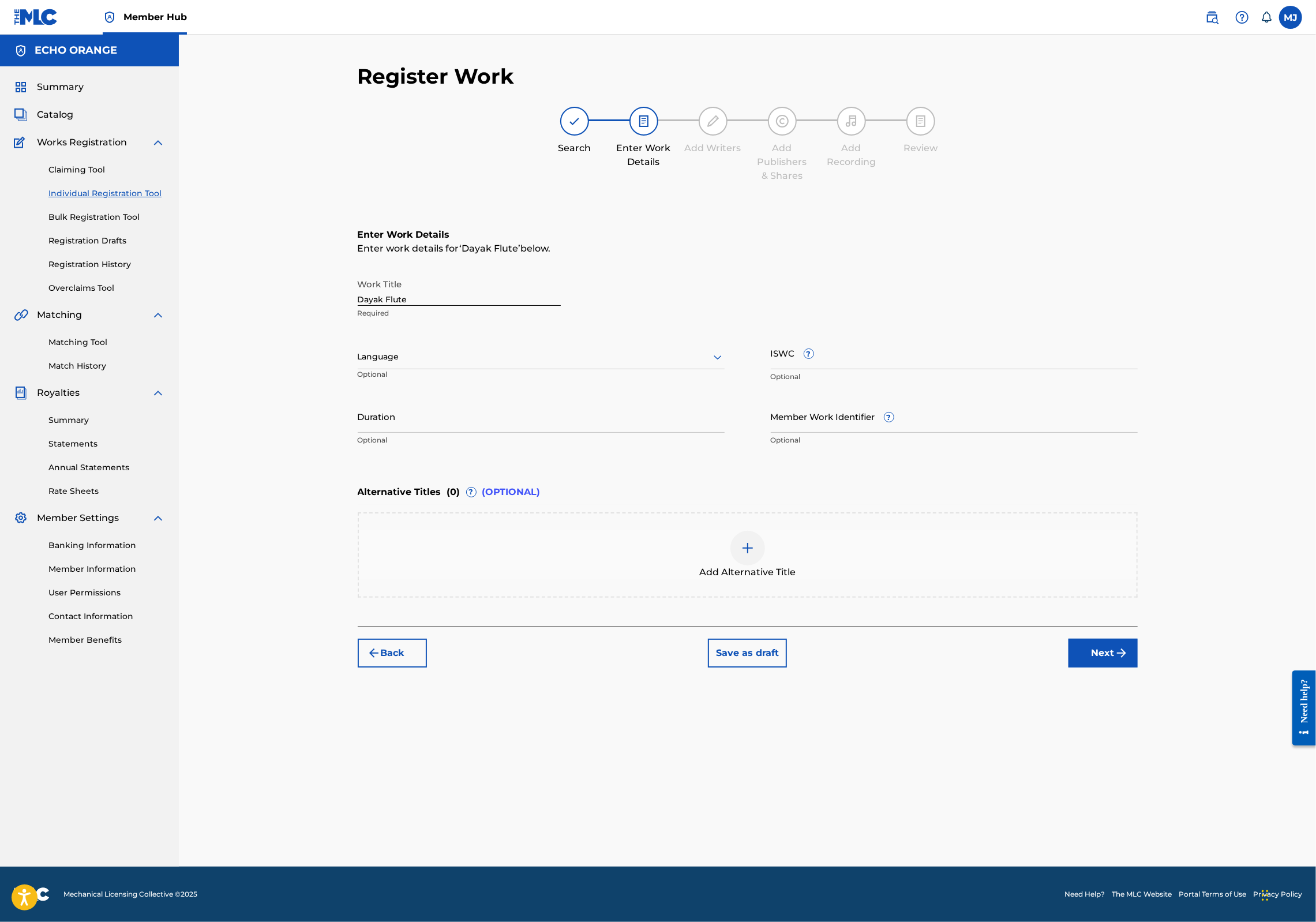
click at [1152, 771] on div "Register Work Search Enter Work Details Add Writers Add Publishers & Shares Add…" at bounding box center [748, 466] width 808 height 803
click at [1138, 667] on button "Next" at bounding box center [1104, 653] width 69 height 29
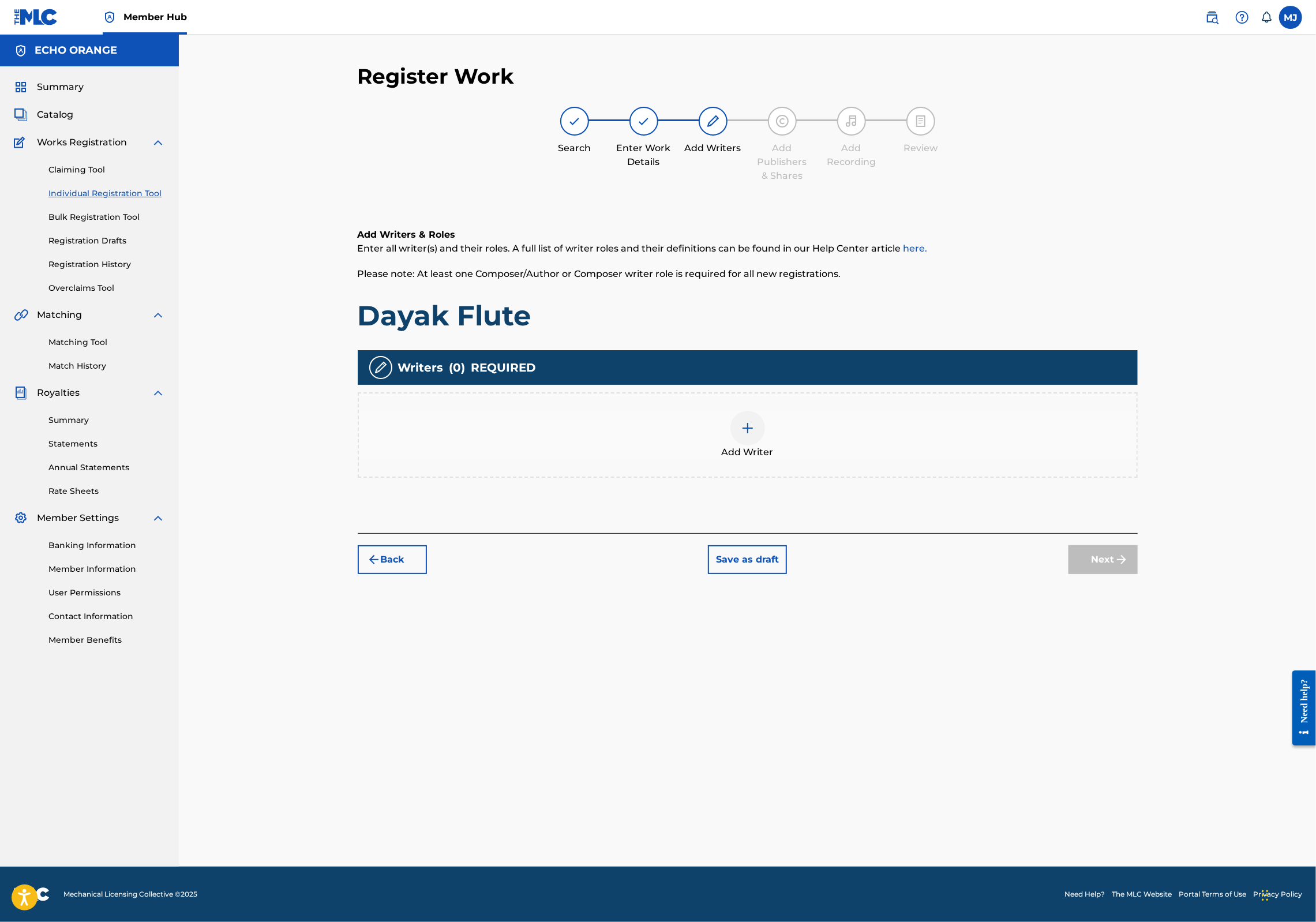
click at [917, 459] on div "Add Writer" at bounding box center [748, 435] width 778 height 49
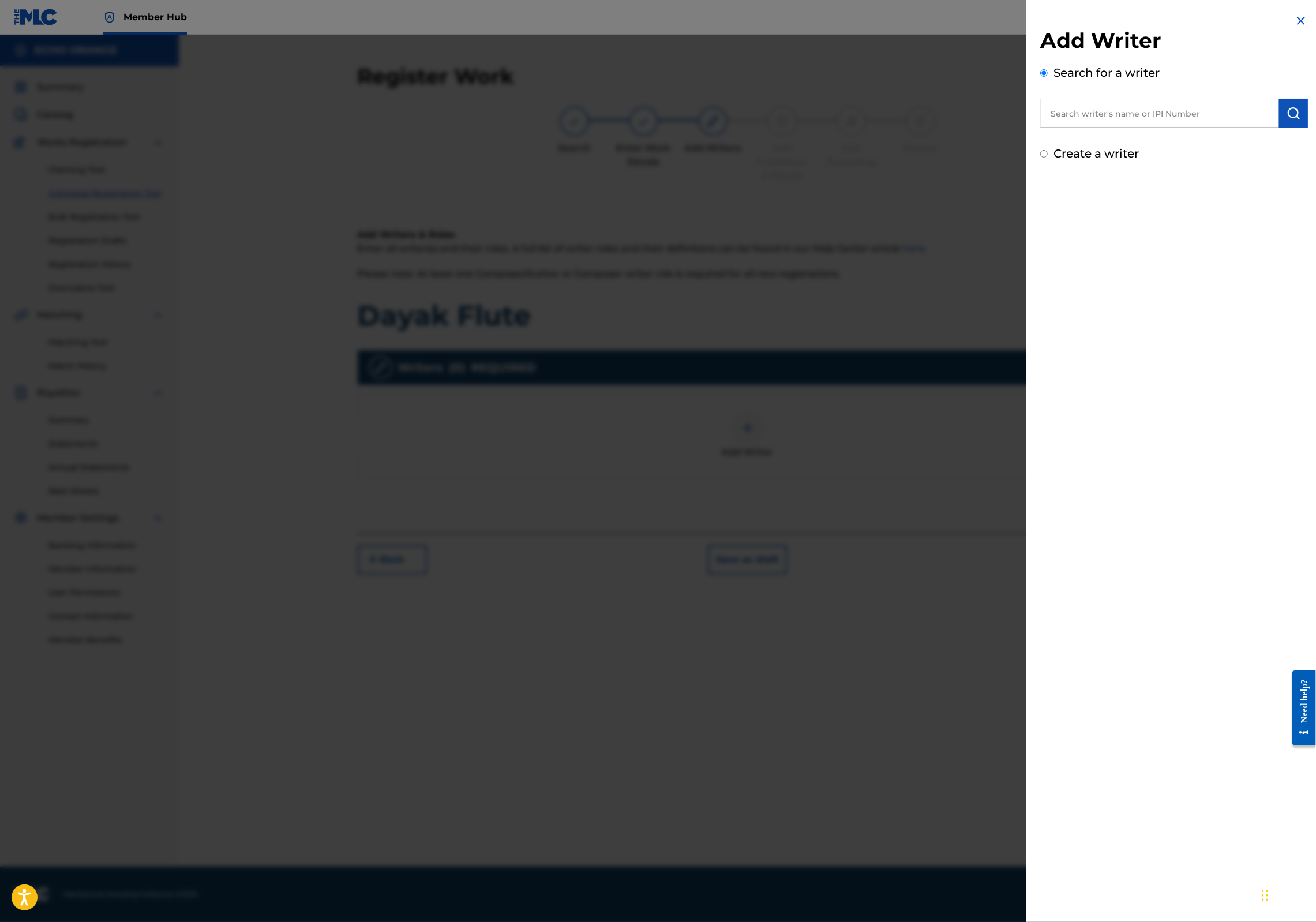
click at [1159, 125] on input "text" at bounding box center [1160, 113] width 239 height 29
paste input "[PERSON_NAME]"
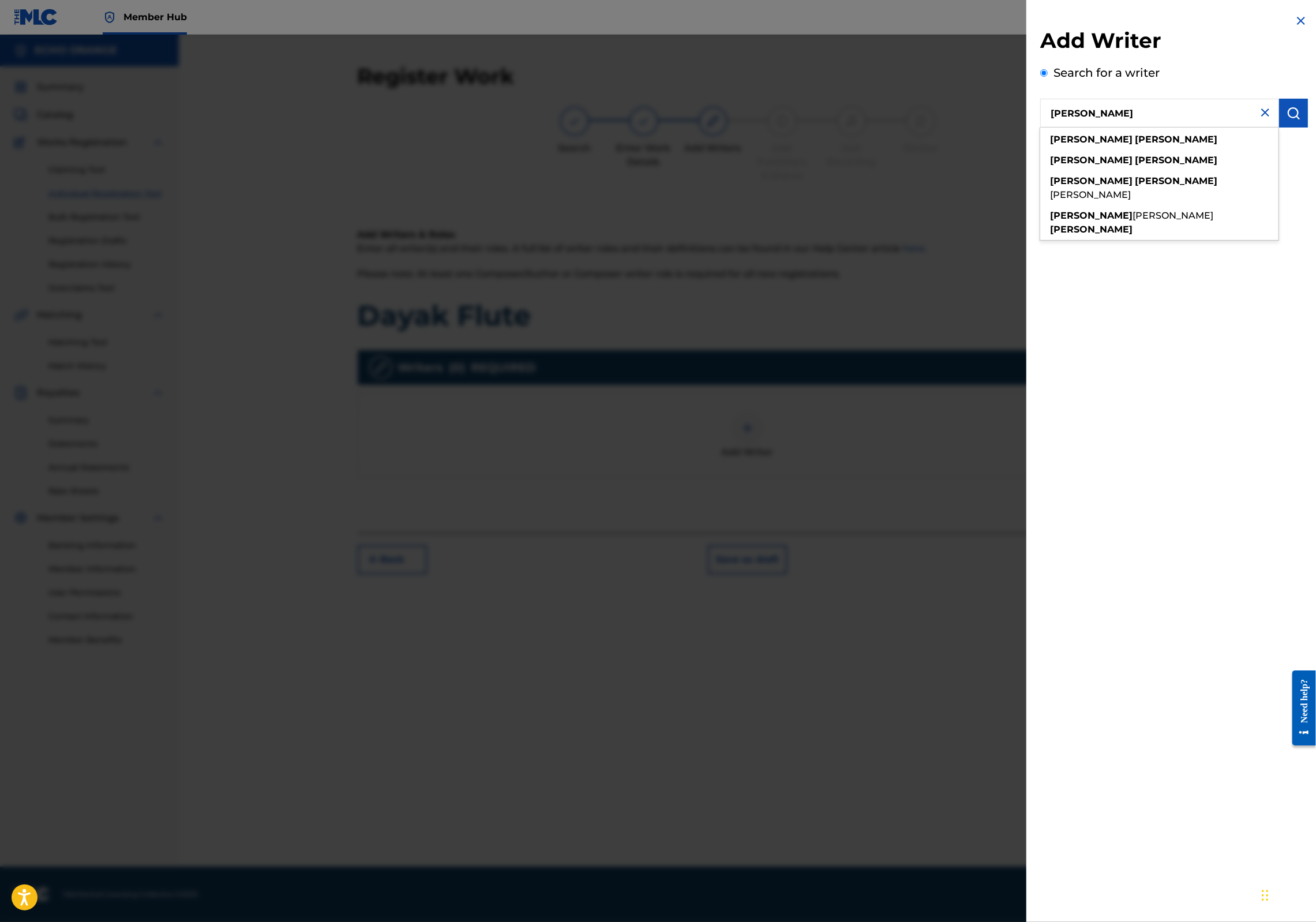
type input "[PERSON_NAME]"
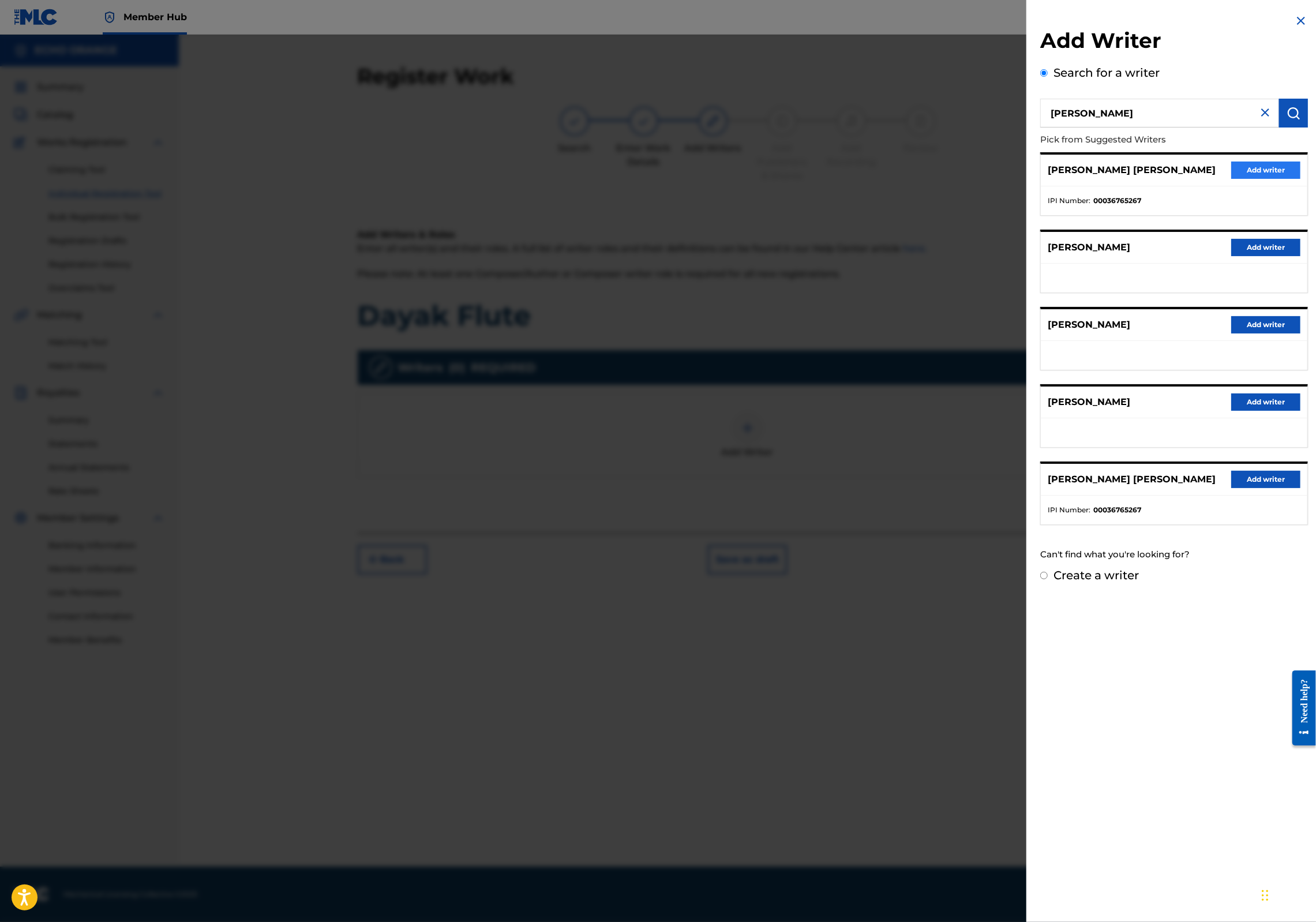
click at [1231, 179] on button "Add writer" at bounding box center [1266, 170] width 69 height 17
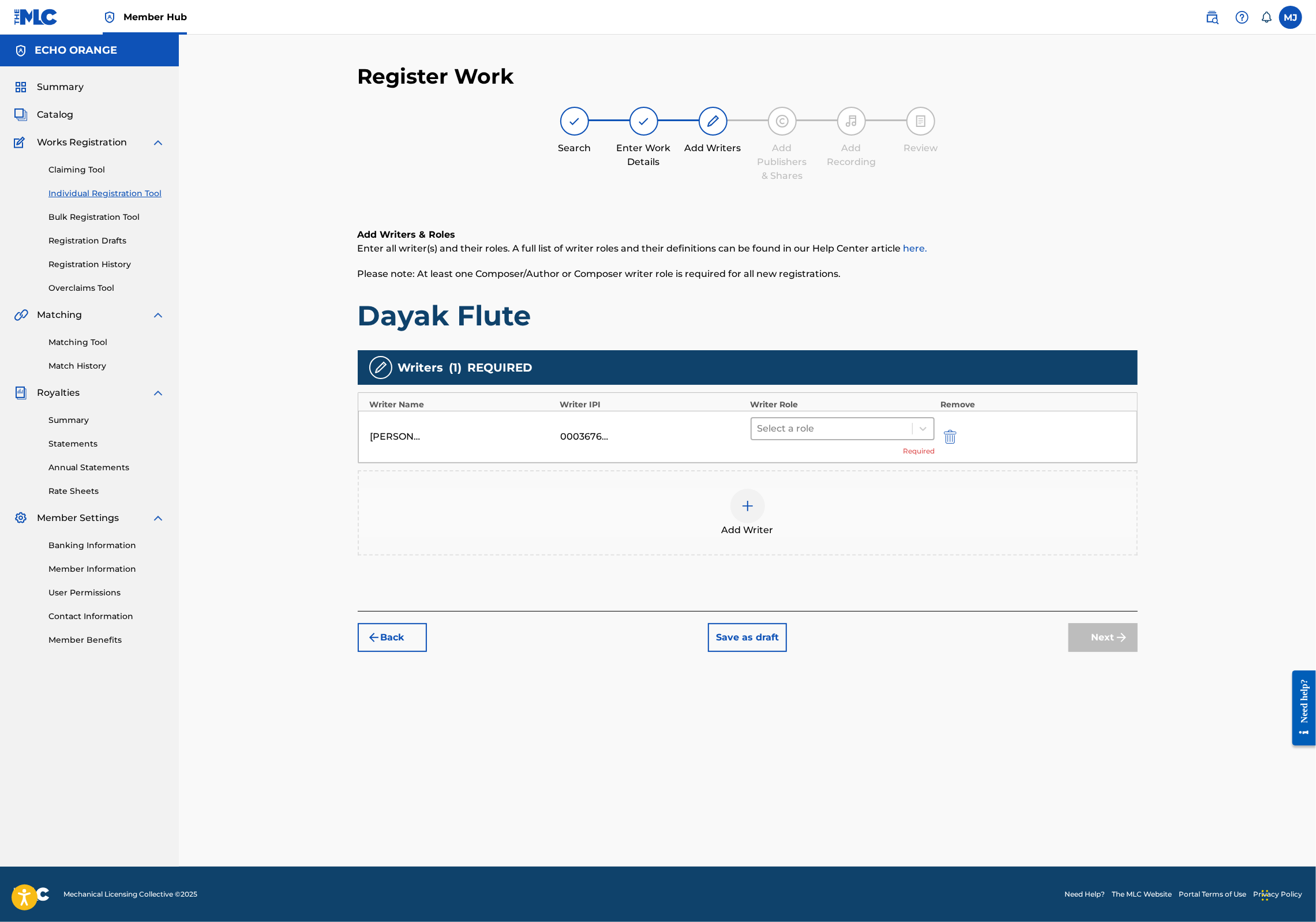
click at [822, 437] on div at bounding box center [832, 429] width 149 height 17
click at [816, 587] on div "Composer" at bounding box center [880, 595] width 222 height 23
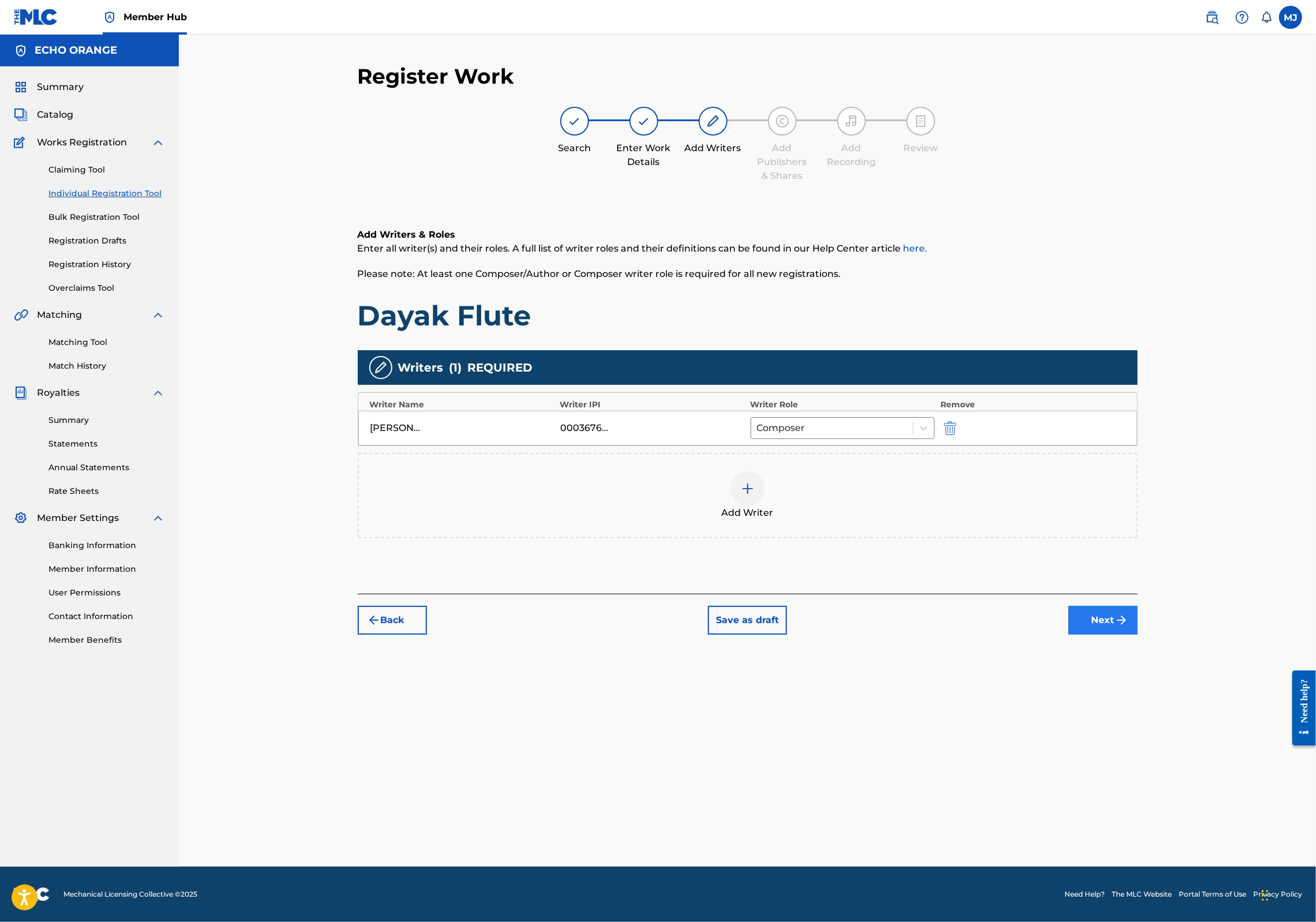
click at [1138, 635] on button "Next" at bounding box center [1104, 620] width 69 height 29
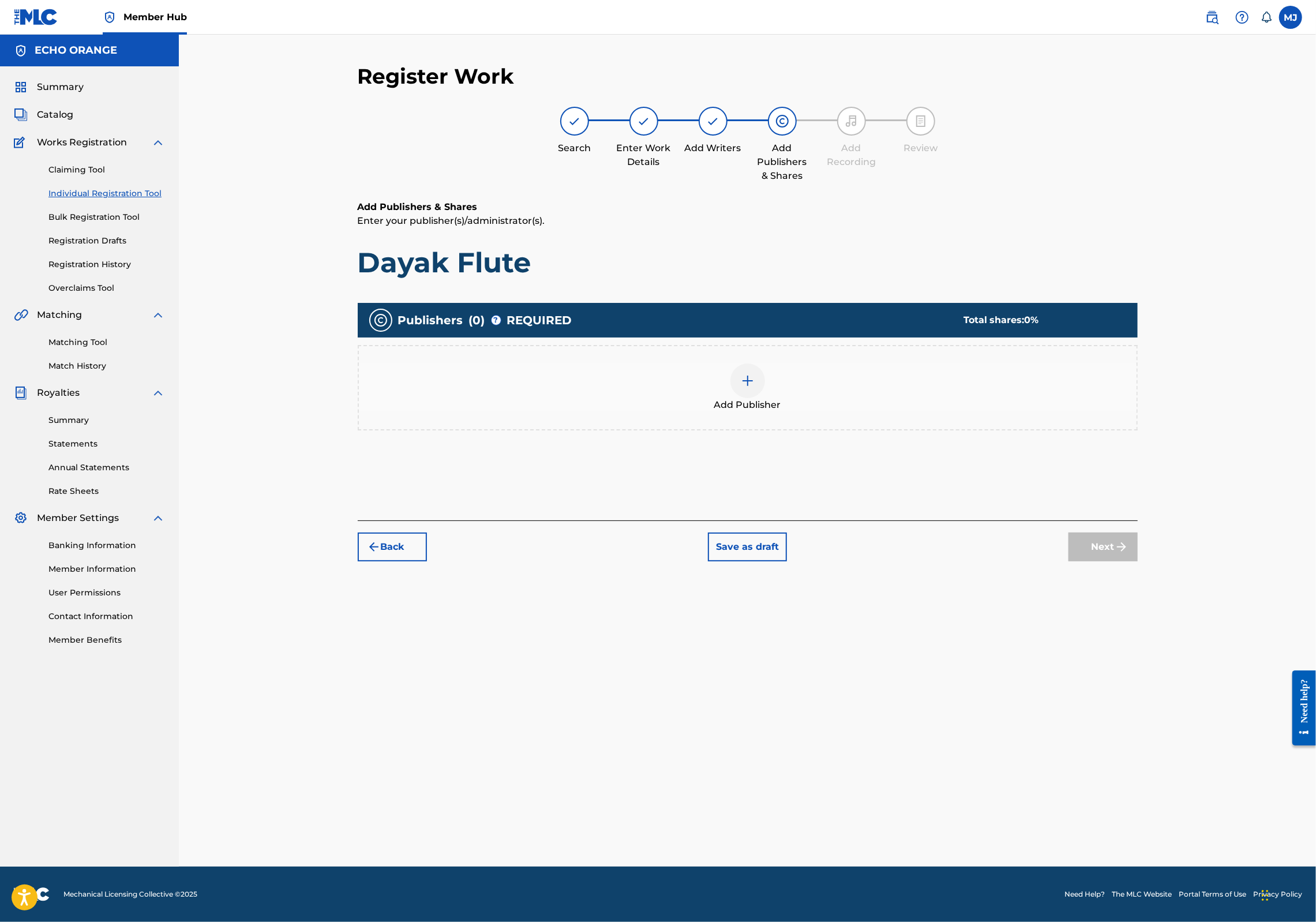
click at [901, 412] on div "Add Publisher" at bounding box center [748, 387] width 778 height 49
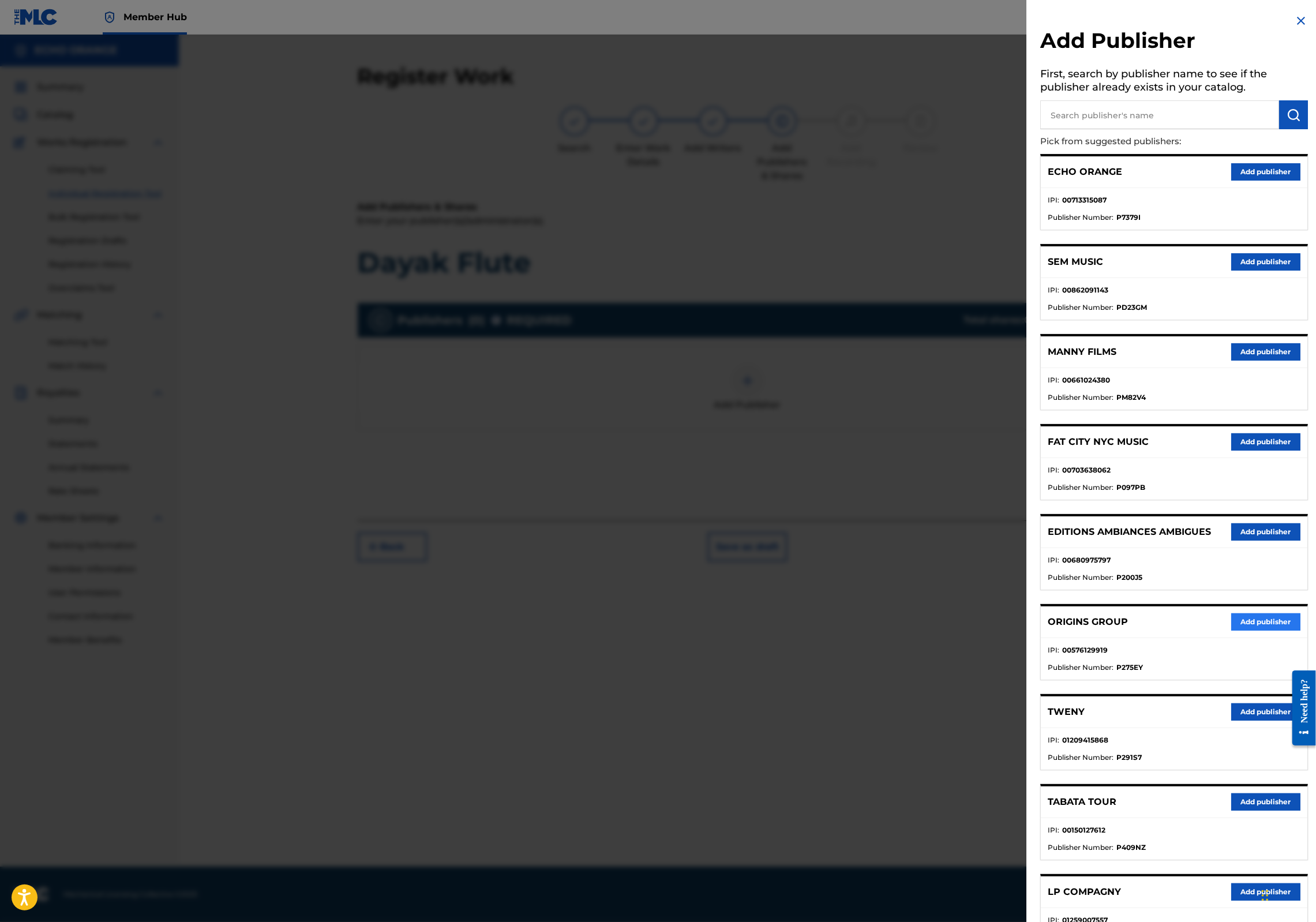
click at [1240, 631] on button "Add publisher" at bounding box center [1266, 622] width 69 height 17
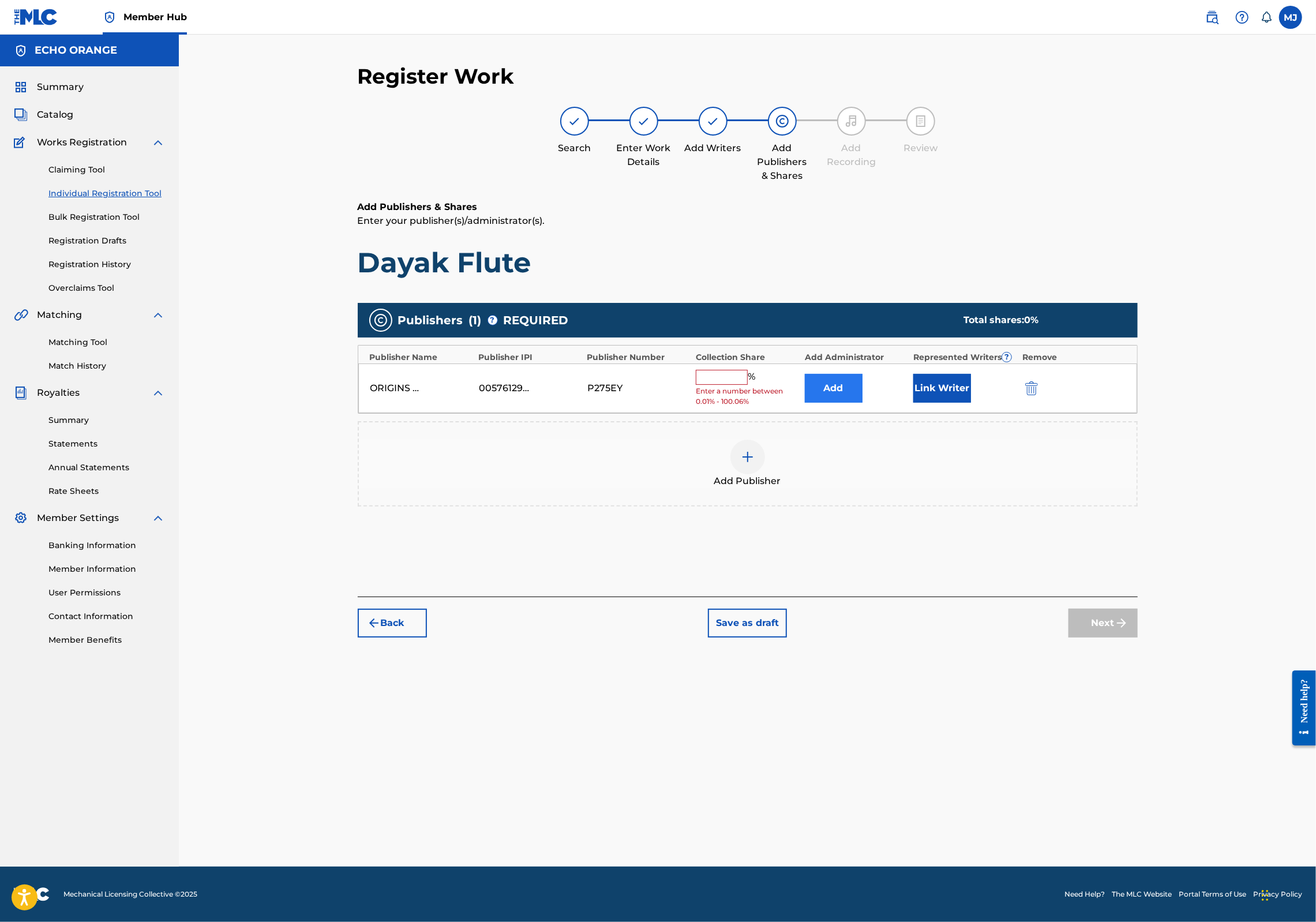
click at [863, 403] on button "Add" at bounding box center [833, 388] width 58 height 29
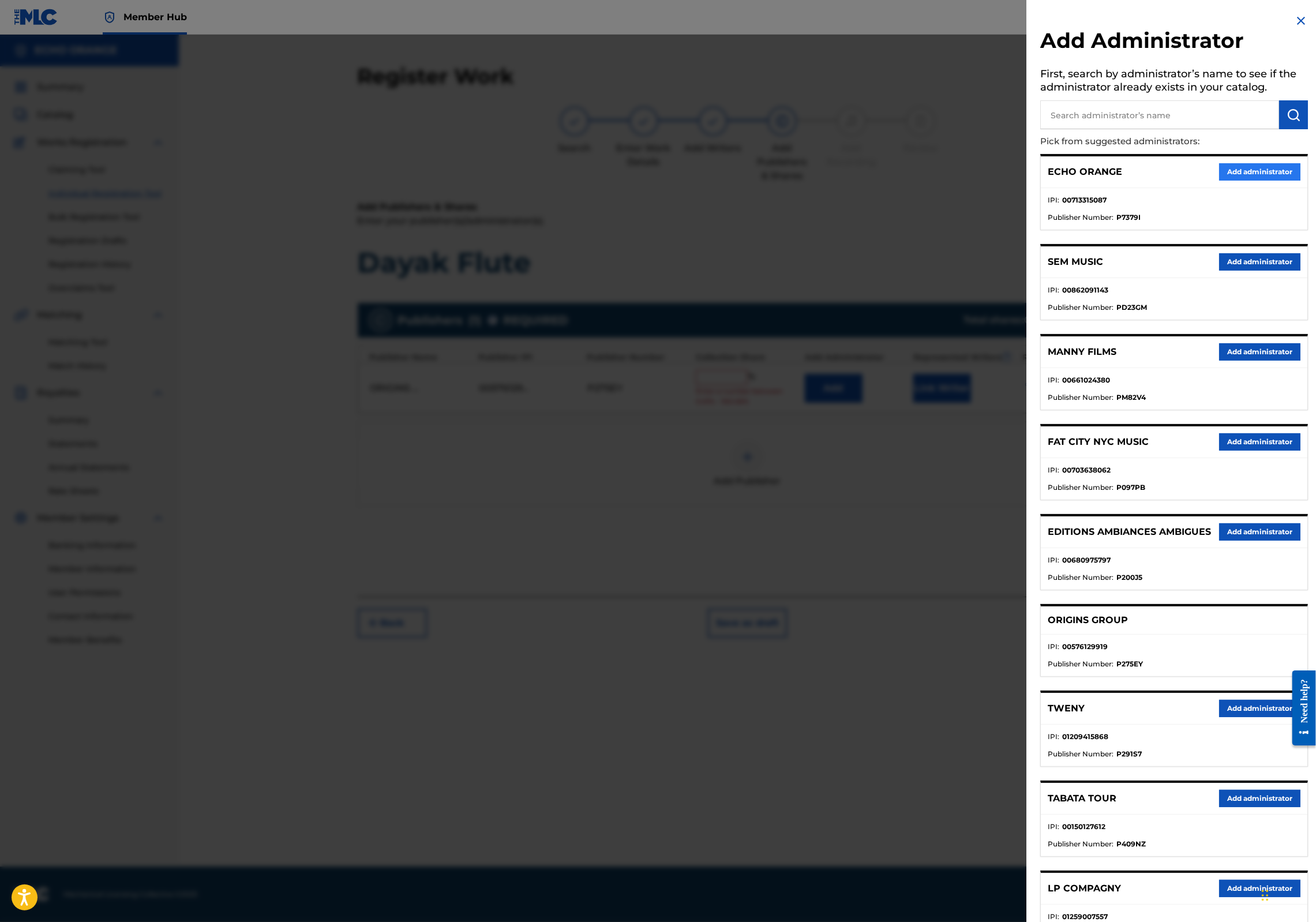
click at [1265, 181] on button "Add administrator" at bounding box center [1260, 172] width 81 height 17
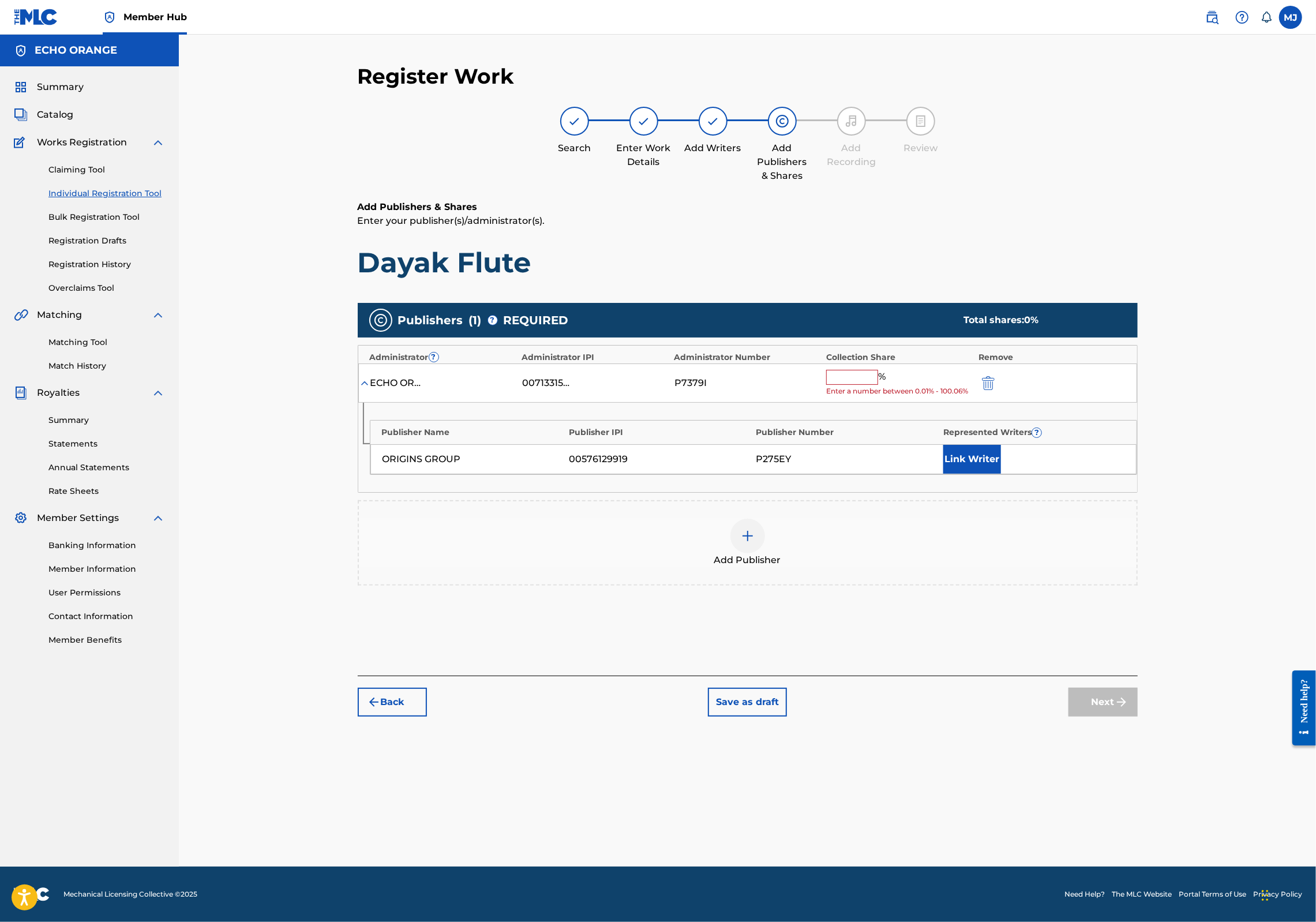
drag, startPoint x: 906, startPoint y: 398, endPoint x: 902, endPoint y: 416, distance: 18.4
click at [906, 363] on div "Collection Share" at bounding box center [899, 357] width 146 height 12
click at [889, 385] on div "%" at bounding box center [857, 378] width 62 height 15
click at [878, 385] on input "text" at bounding box center [852, 378] width 52 height 15
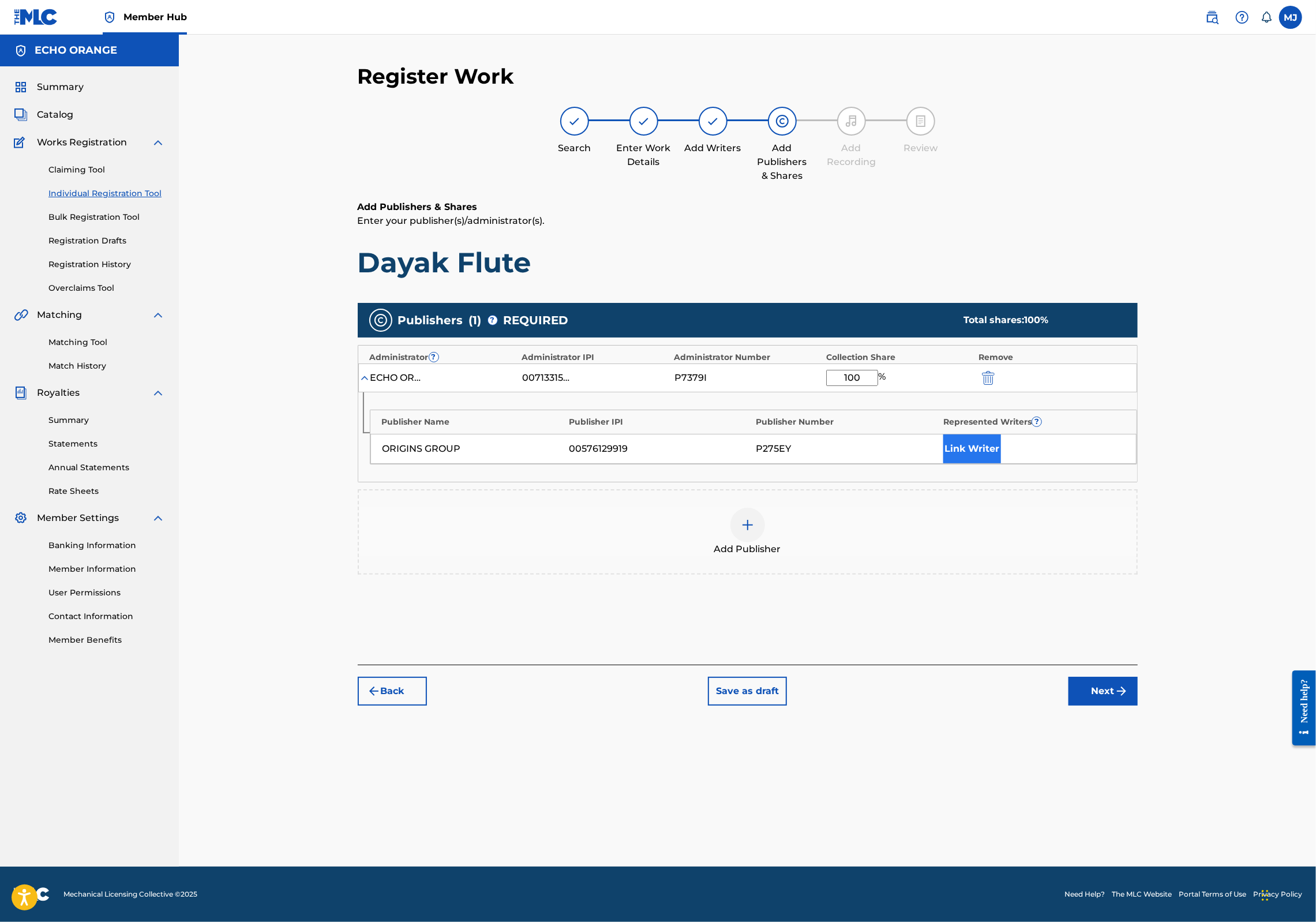
type input "100"
click at [1000, 463] on button "Link Writer" at bounding box center [972, 449] width 58 height 29
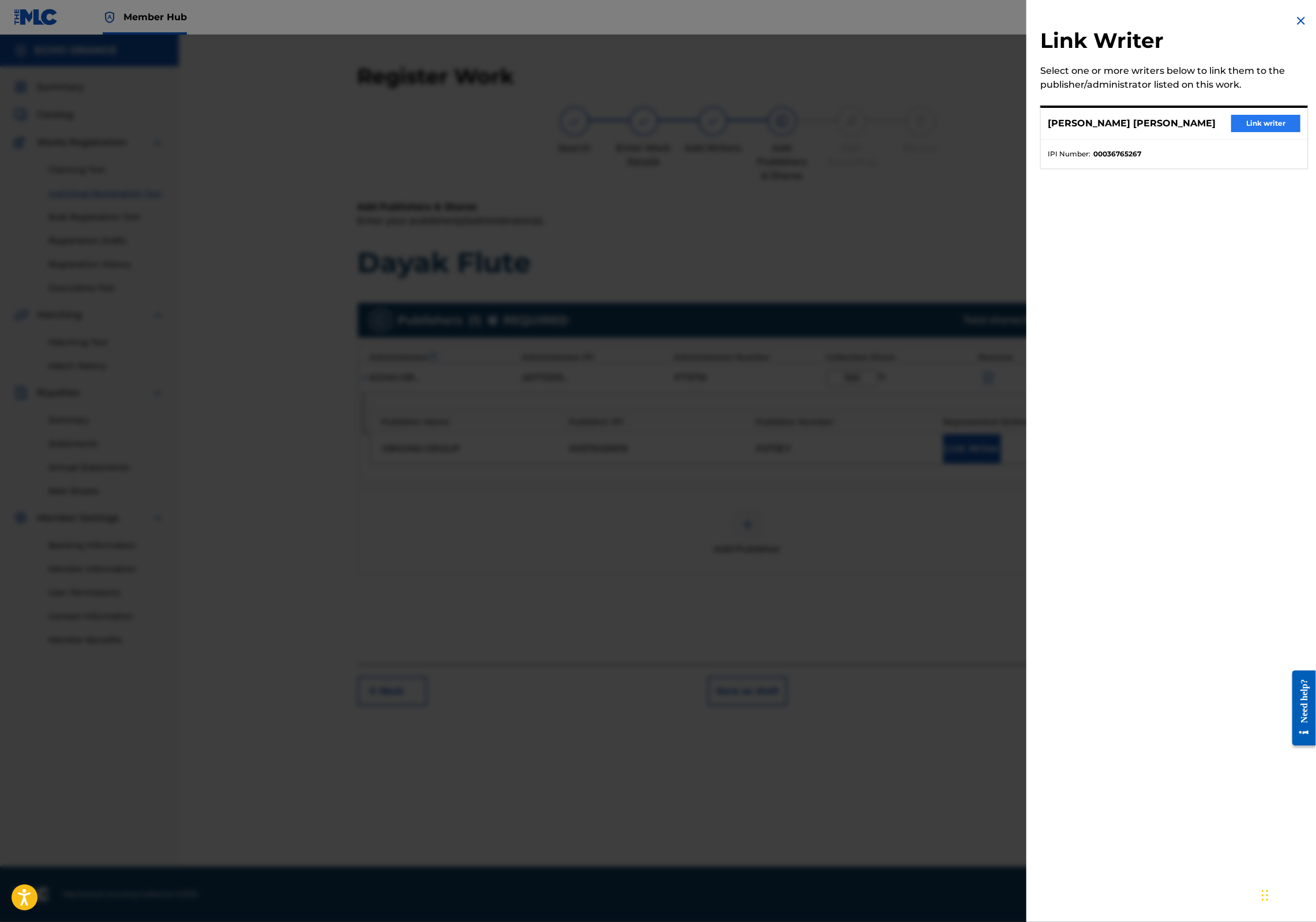
click at [1243, 132] on button "Link writer" at bounding box center [1266, 123] width 69 height 17
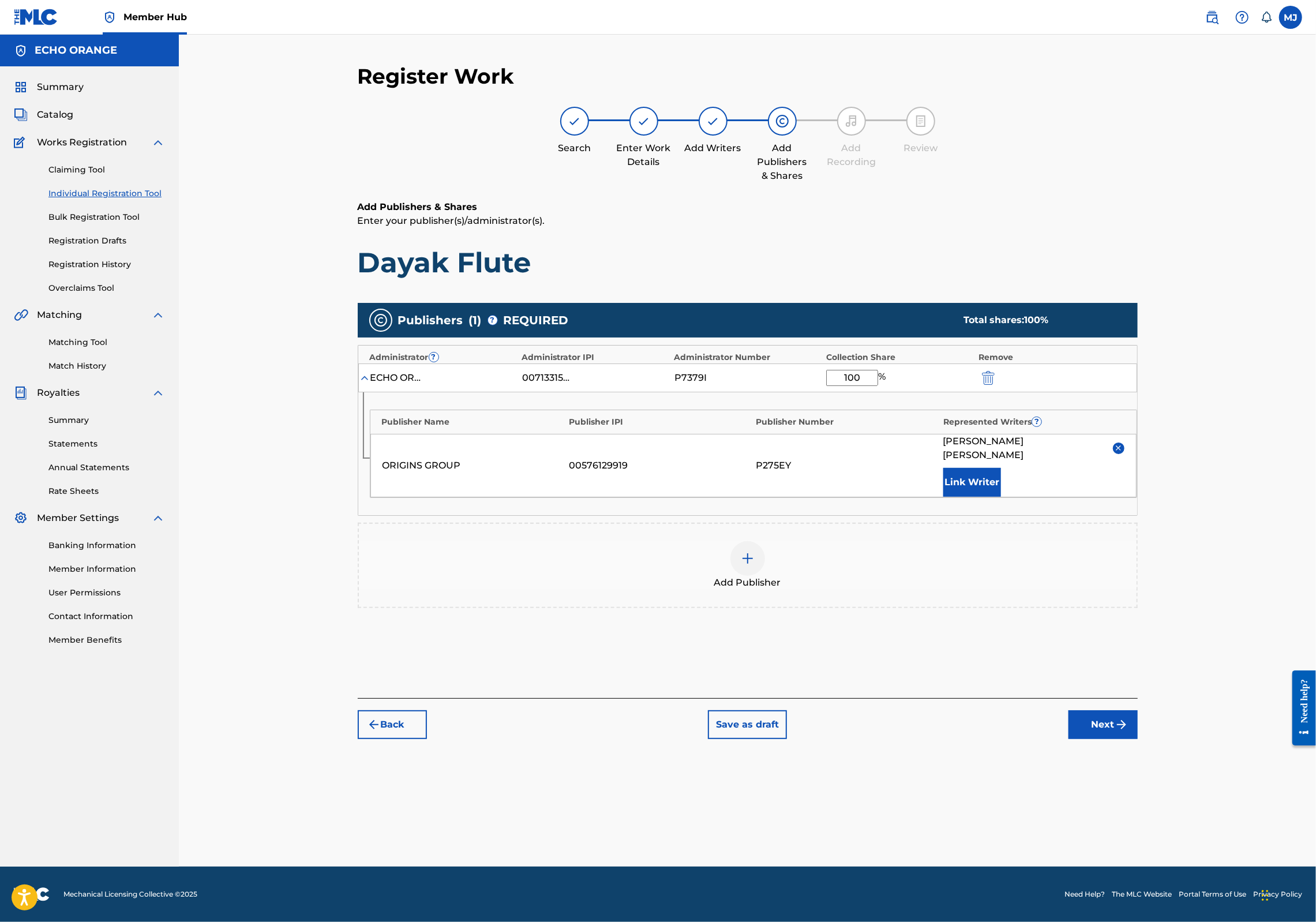
click at [1138, 740] on button "Next" at bounding box center [1104, 725] width 69 height 29
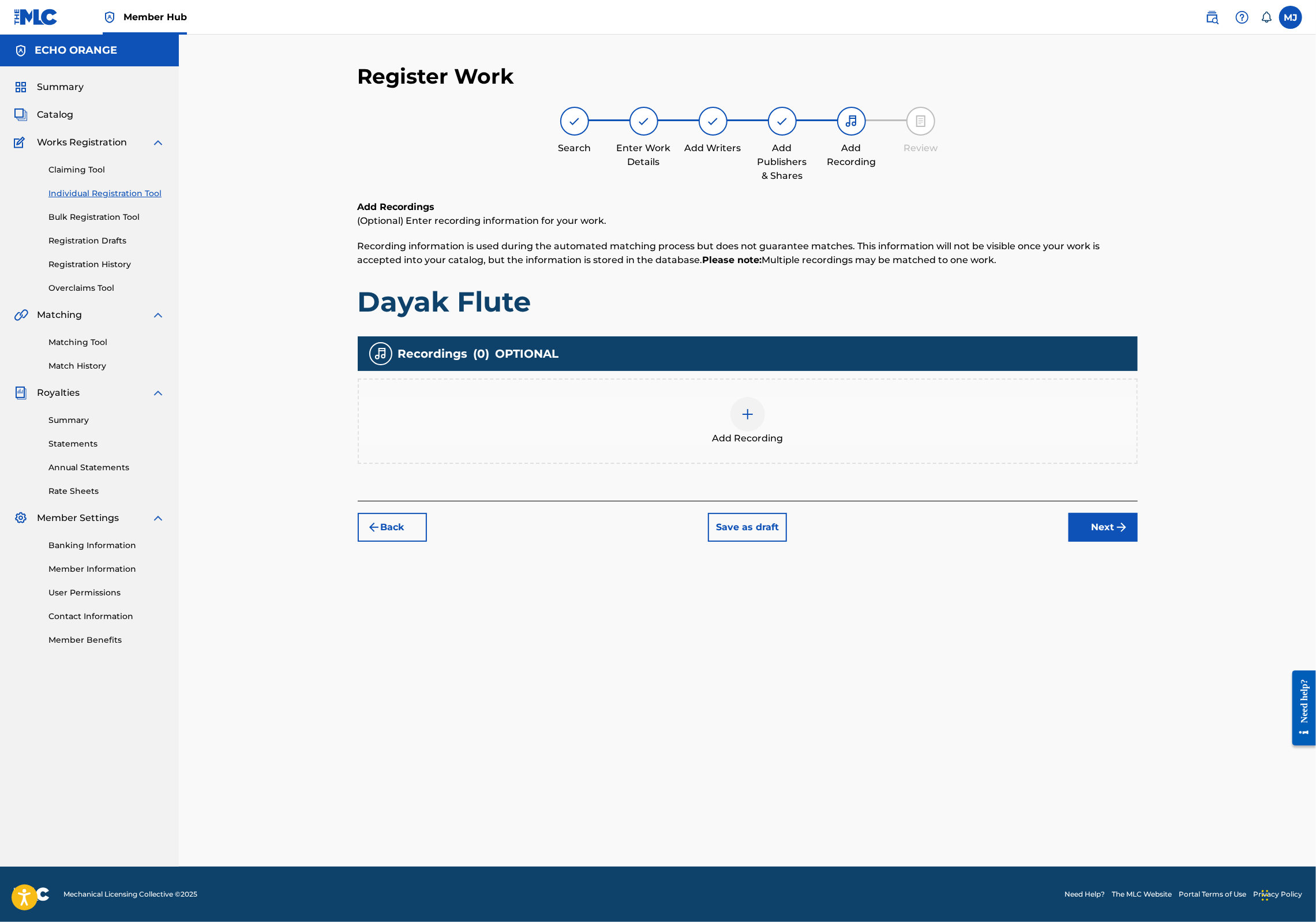
click at [1152, 608] on div "Register Work Search Enter Work Details Add Writers Add Publishers & Shares Add…" at bounding box center [748, 466] width 808 height 803
click at [1138, 542] on button "Next" at bounding box center [1104, 527] width 69 height 29
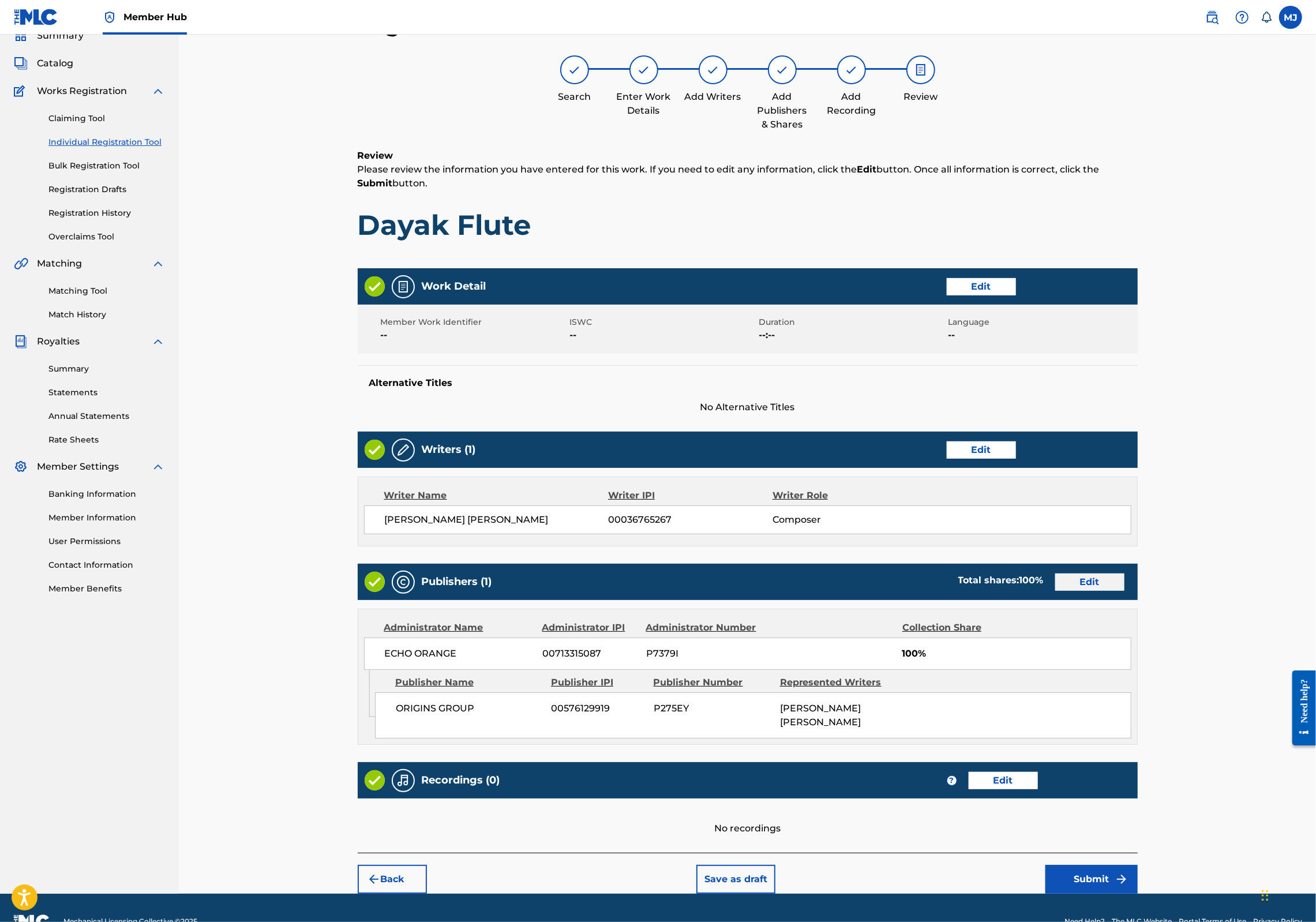
scroll to position [186, 0]
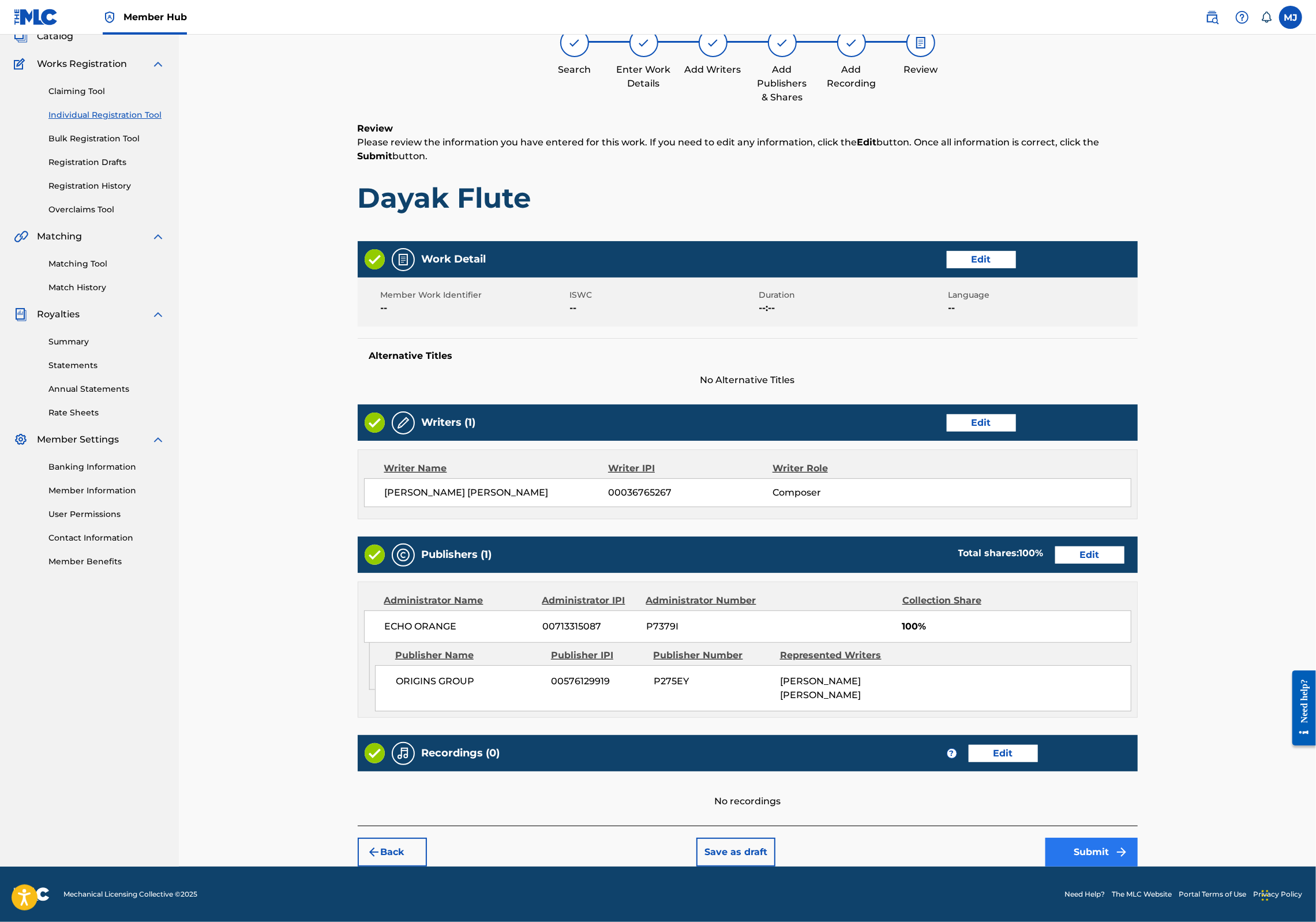
click at [1138, 845] on button "Submit" at bounding box center [1092, 852] width 92 height 29
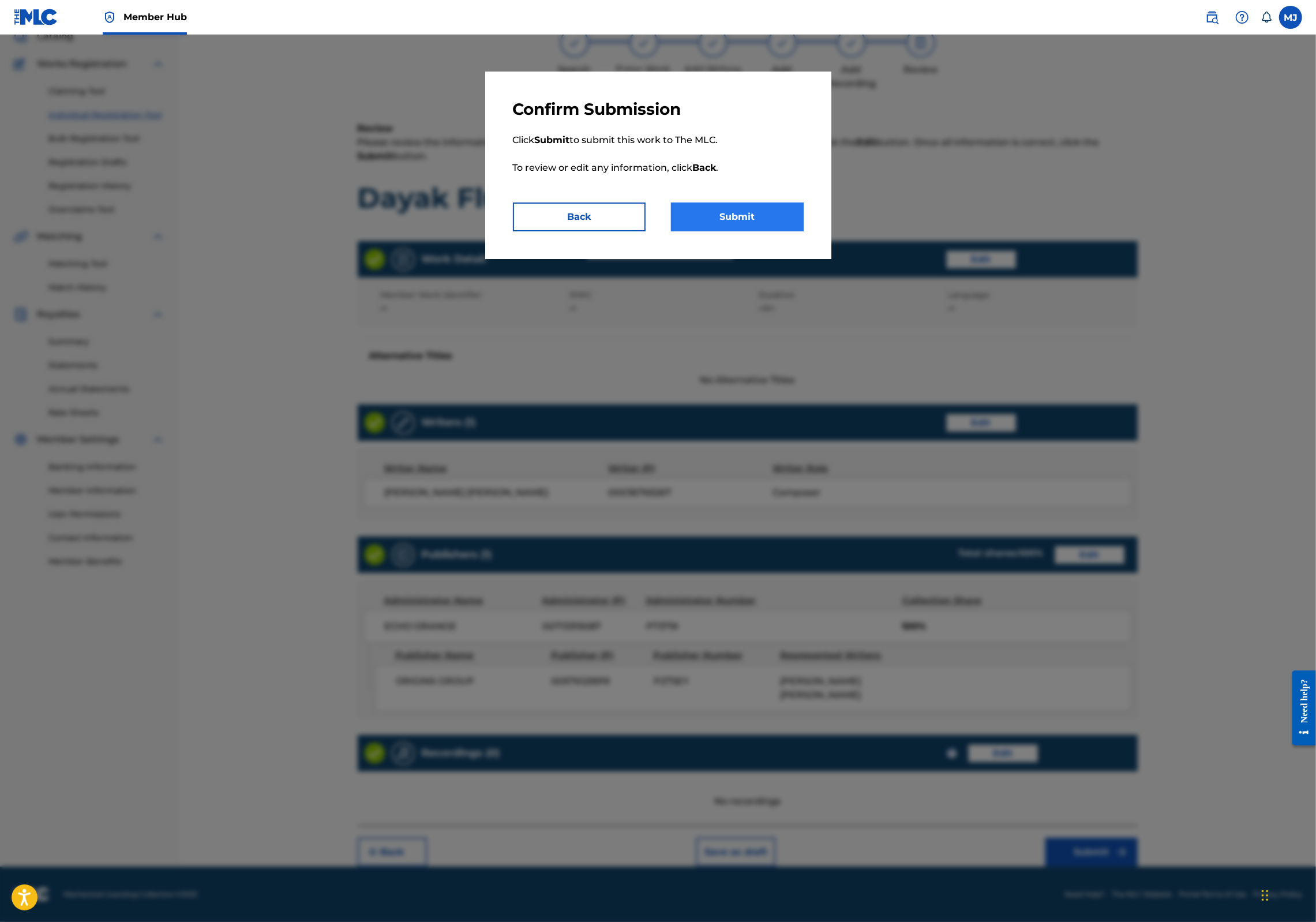
click at [730, 231] on button "Submit" at bounding box center [737, 217] width 133 height 29
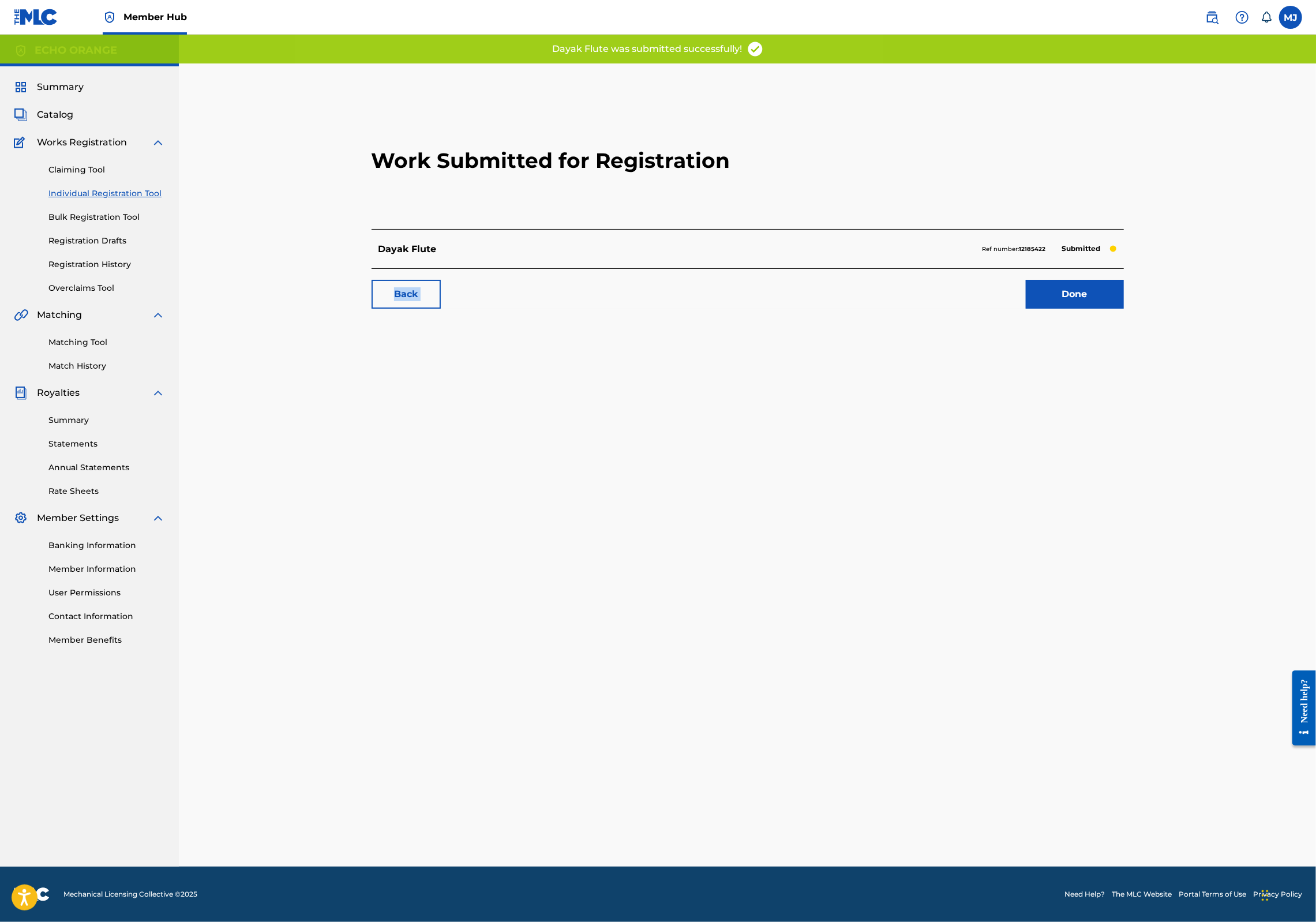
click at [1124, 309] on div "Back Done" at bounding box center [748, 288] width 752 height 41
click at [1124, 309] on link "Done" at bounding box center [1075, 294] width 98 height 29
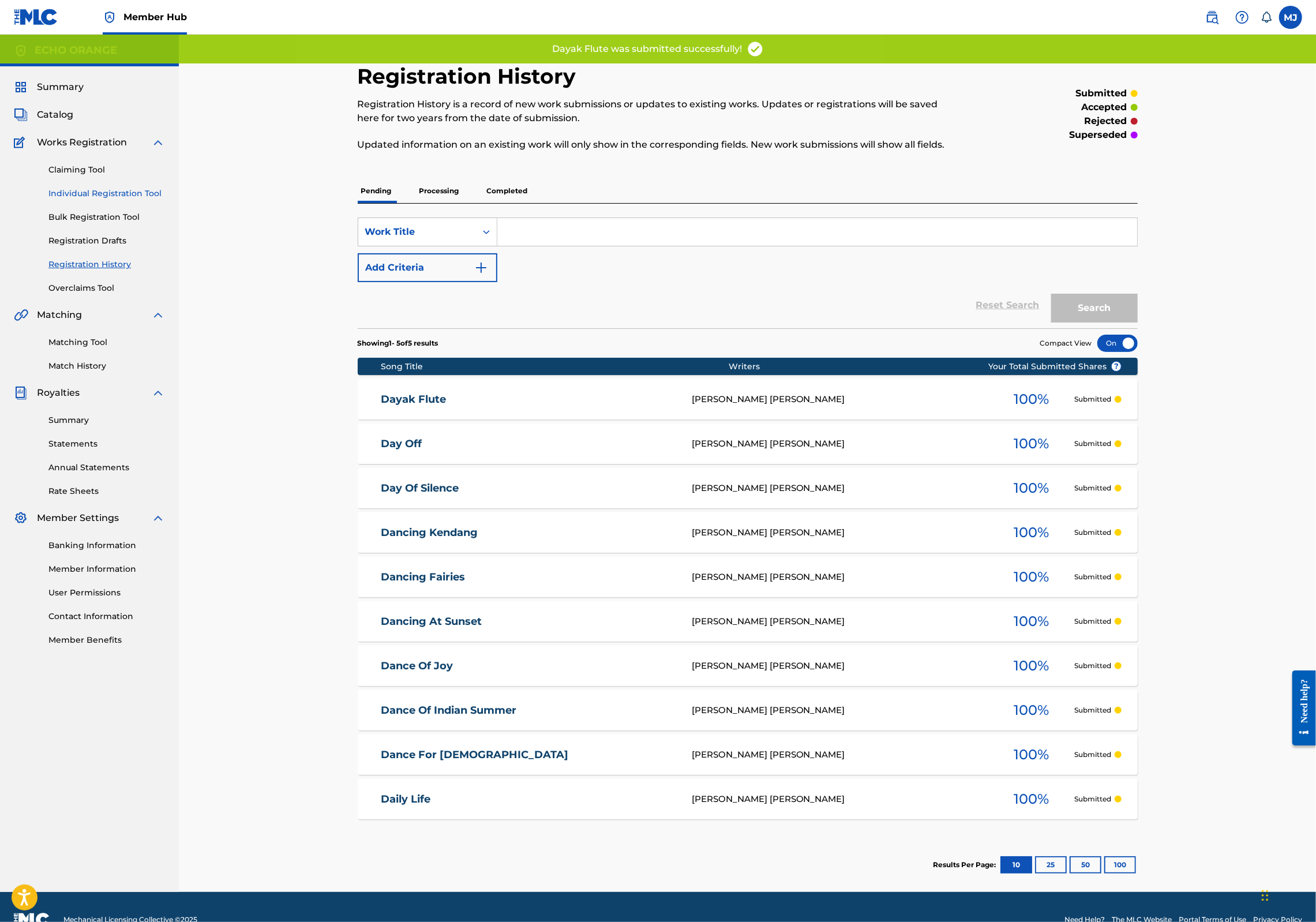
click at [68, 200] on link "Individual Registration Tool" at bounding box center [107, 194] width 116 height 12
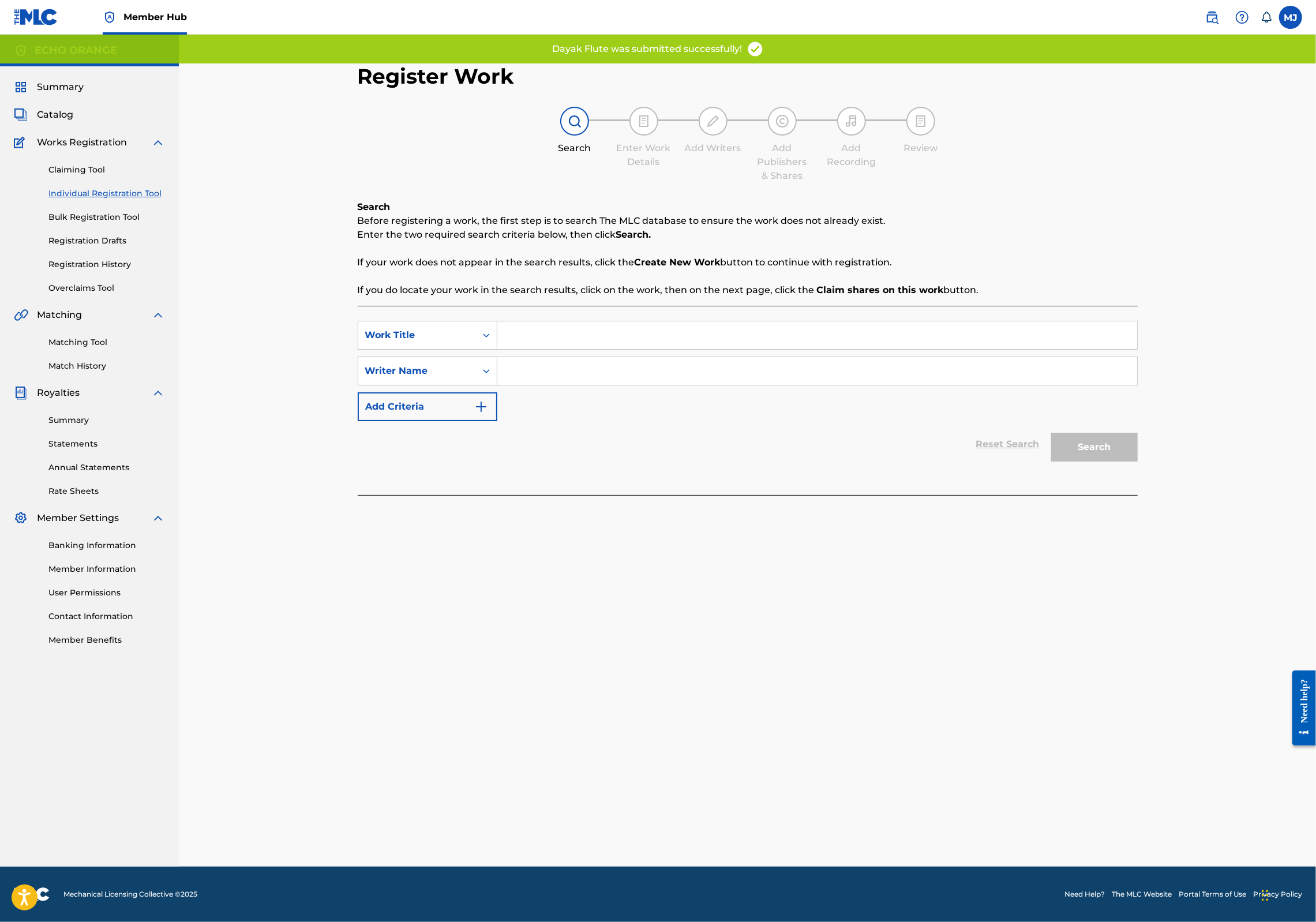
click at [498, 349] on input "Search Form" at bounding box center [818, 335] width 640 height 28
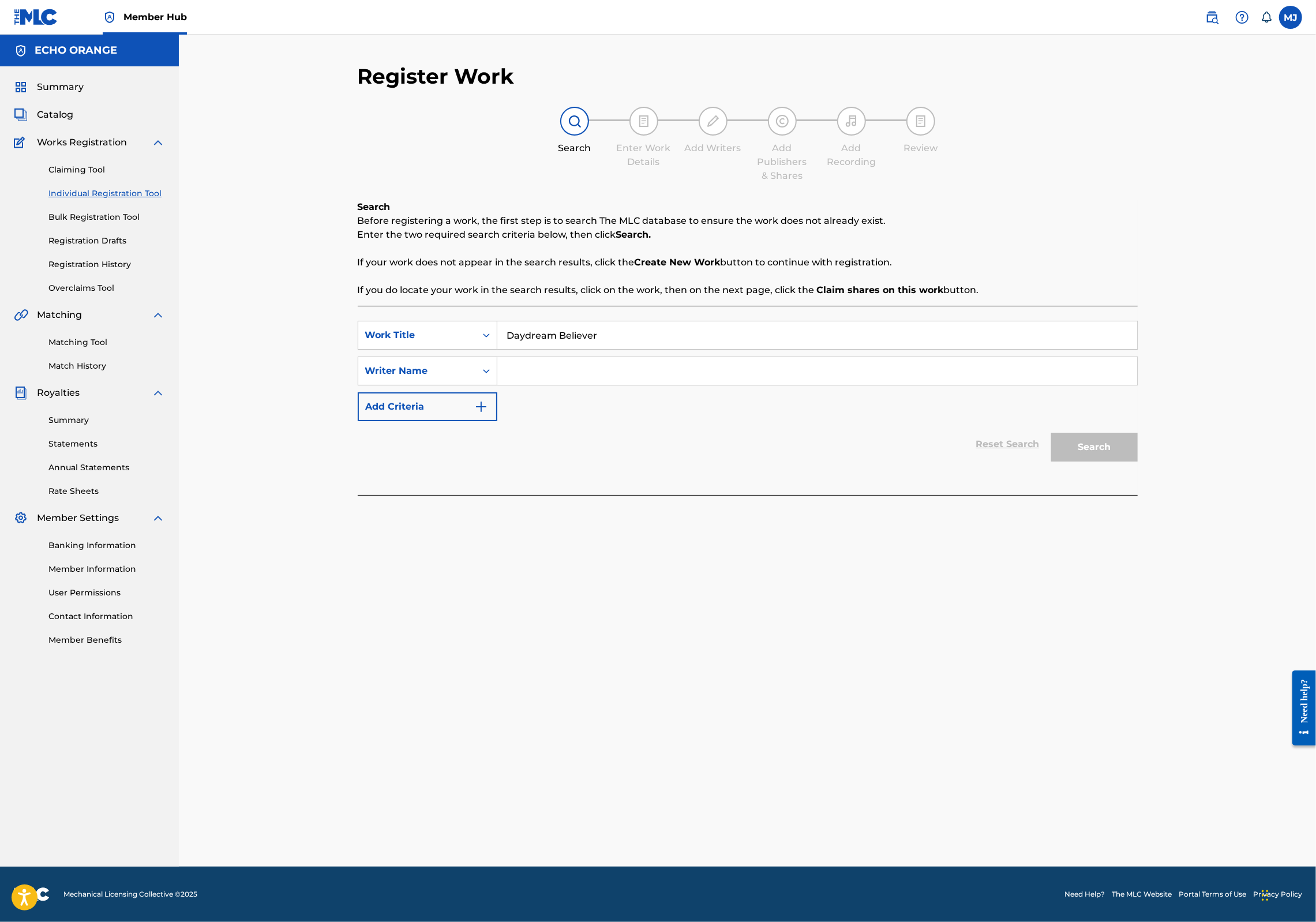
type input "Daydream Believer"
click at [511, 385] on input "Search Form" at bounding box center [818, 371] width 640 height 28
paste input "[PERSON_NAME]"
type input "[PERSON_NAME]"
click at [1138, 462] on button "Search" at bounding box center [1094, 447] width 86 height 29
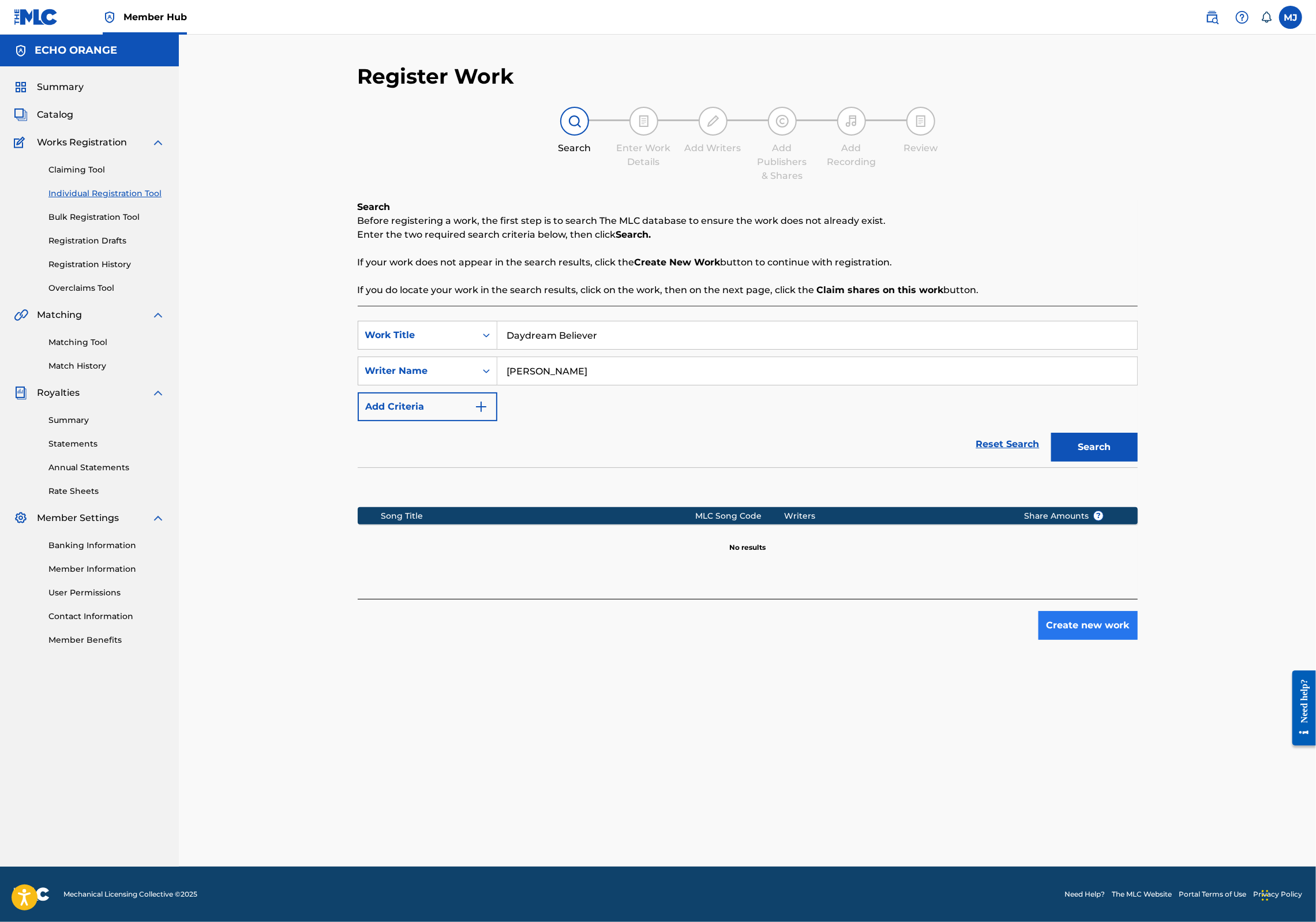
click at [1138, 640] on button "Create new work" at bounding box center [1089, 625] width 99 height 29
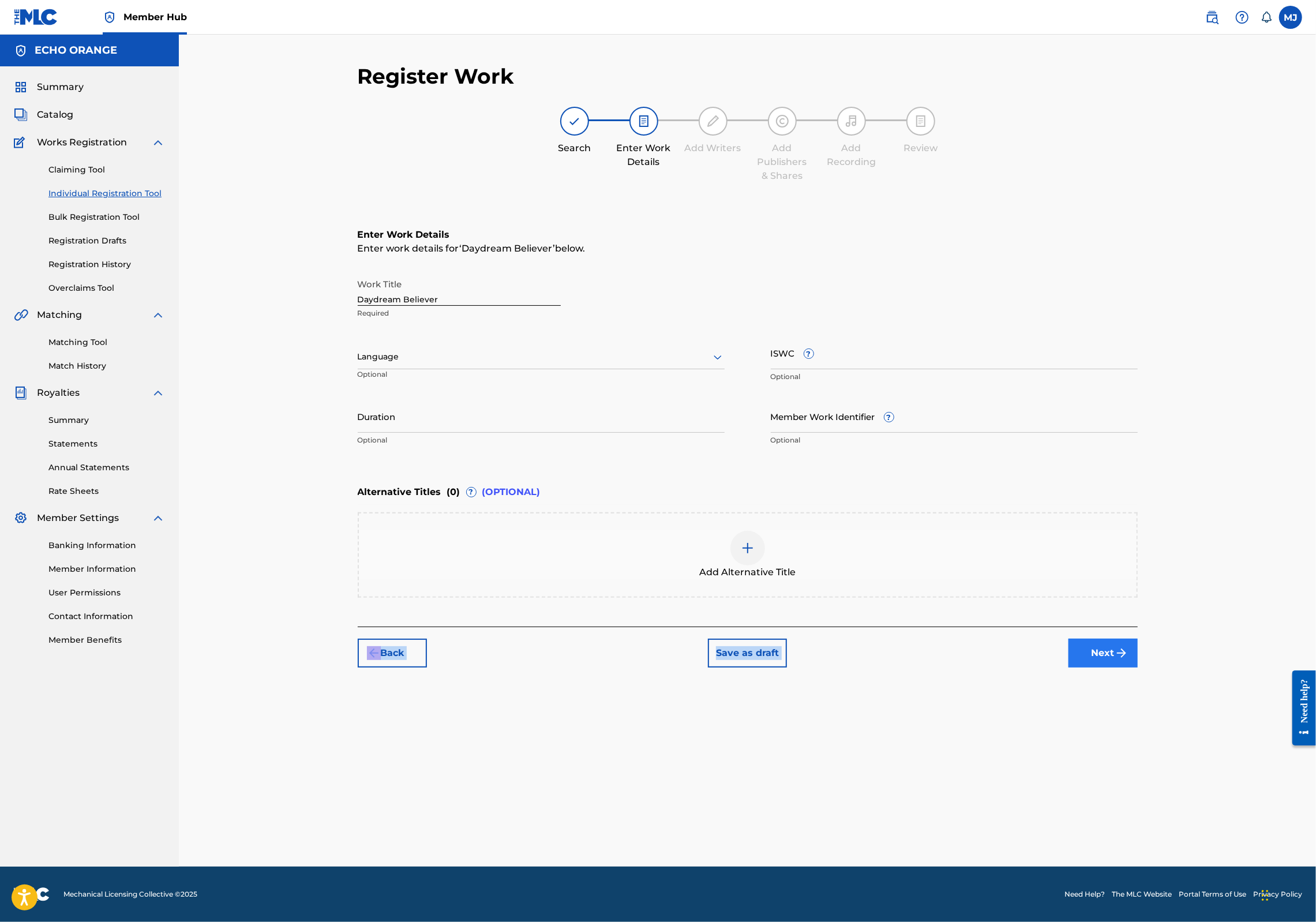
click at [1138, 667] on div "Register Work Search Enter Work Details Add Writers Add Publishers & Shares Add…" at bounding box center [748, 366] width 780 height 604
click at [1138, 667] on button "Next" at bounding box center [1104, 653] width 69 height 29
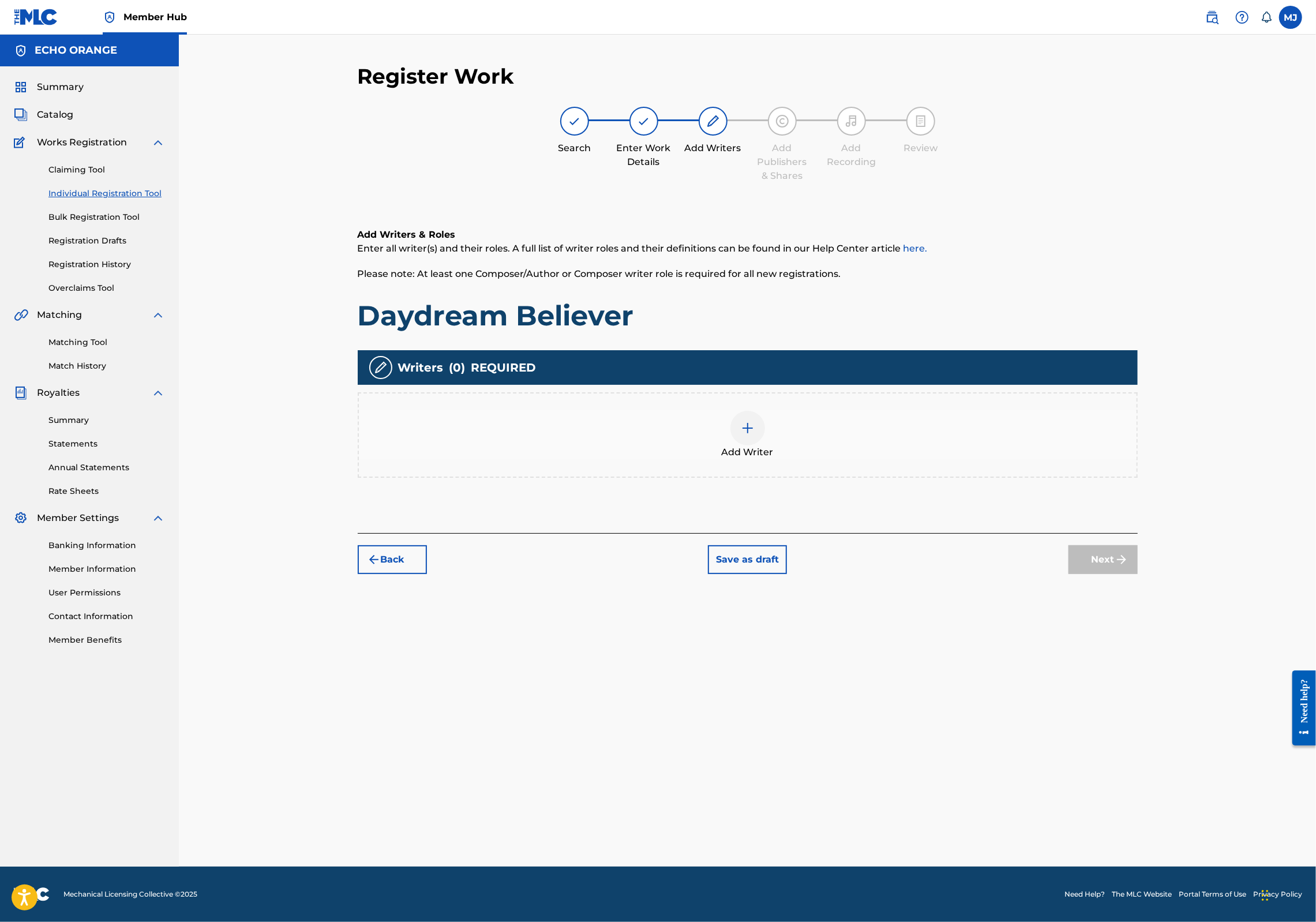
click at [882, 459] on div "Add Writer" at bounding box center [748, 435] width 778 height 49
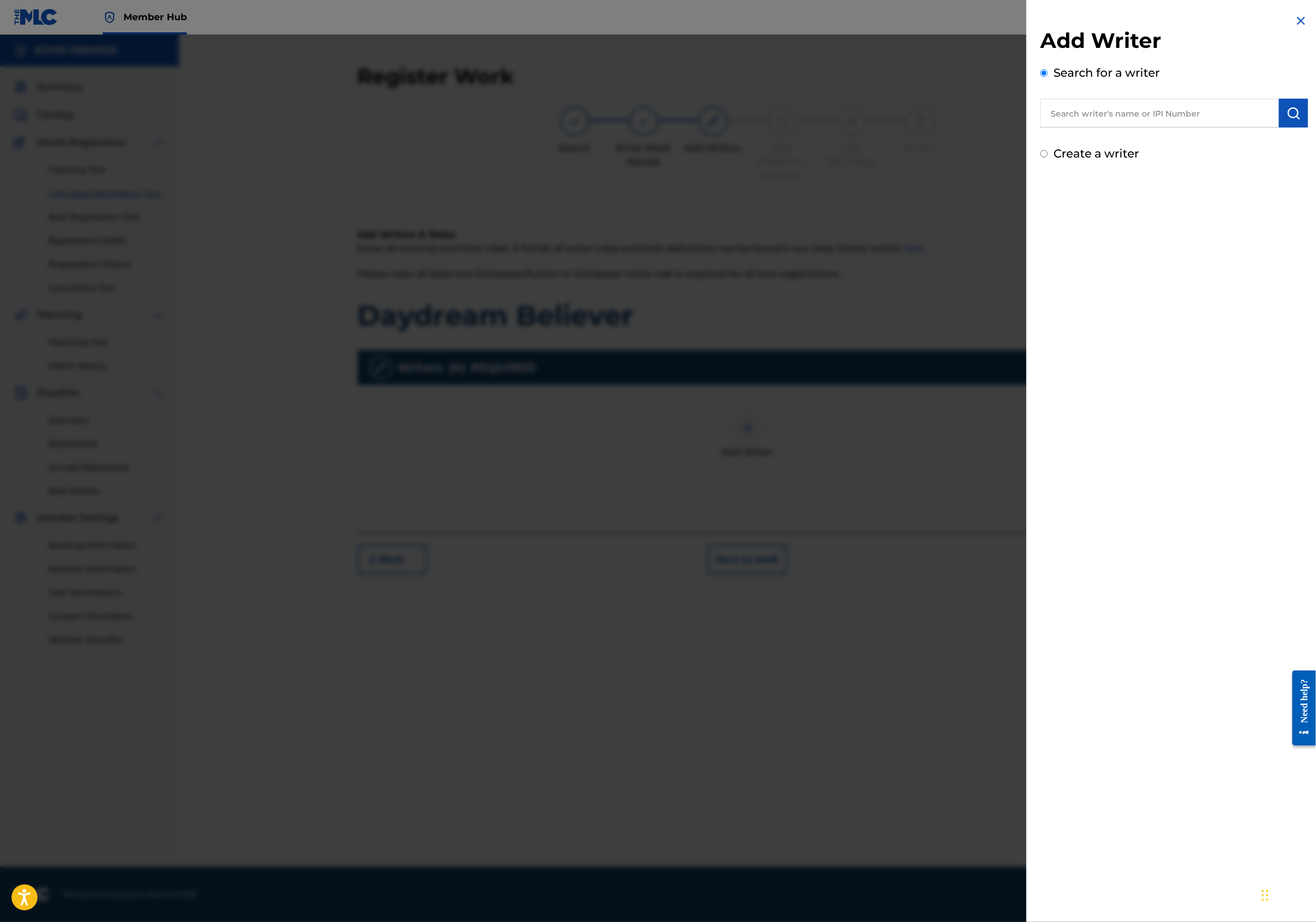
click at [1156, 109] on input "text" at bounding box center [1160, 113] width 239 height 29
paste input "[PERSON_NAME]"
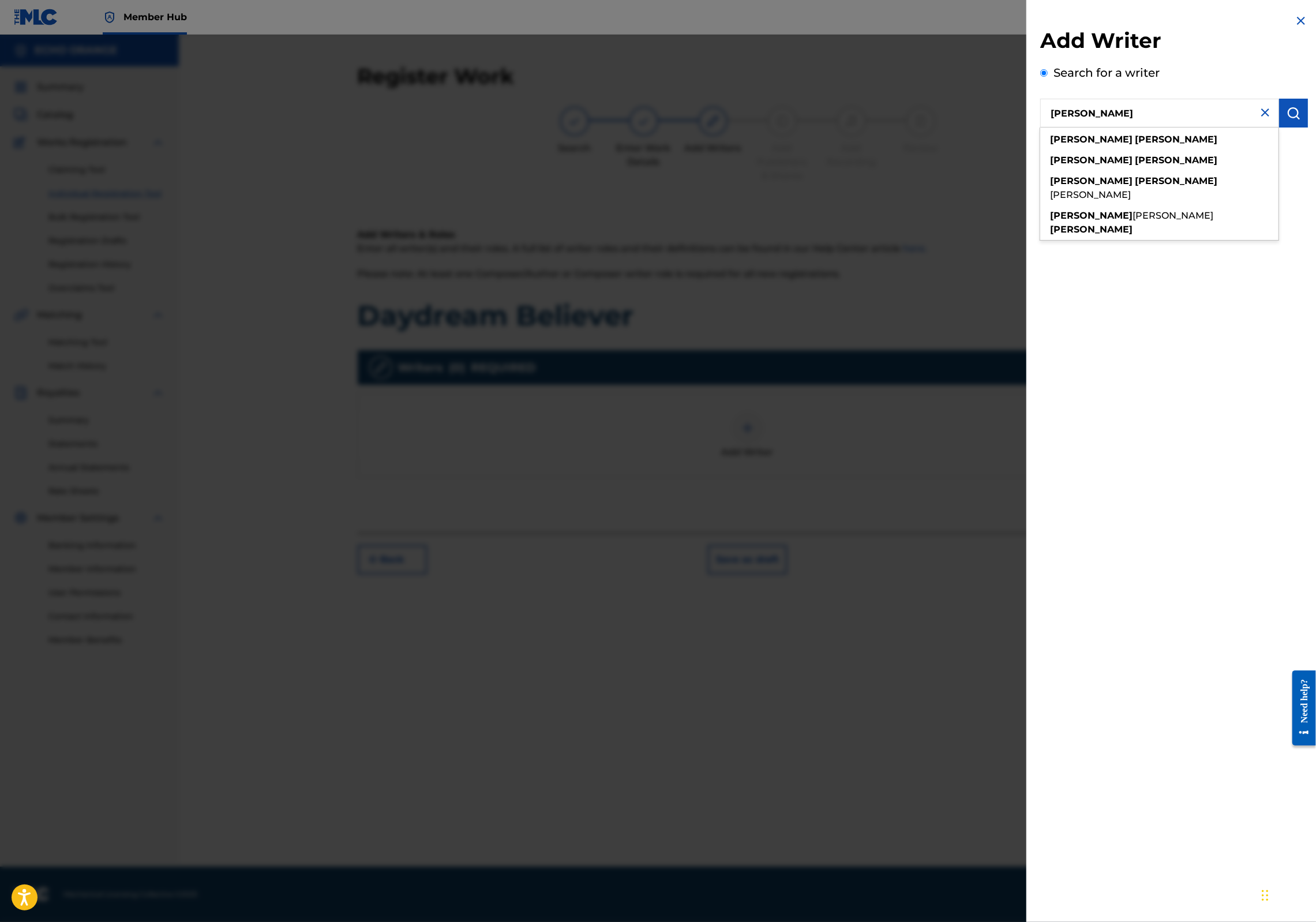
type input "[PERSON_NAME]"
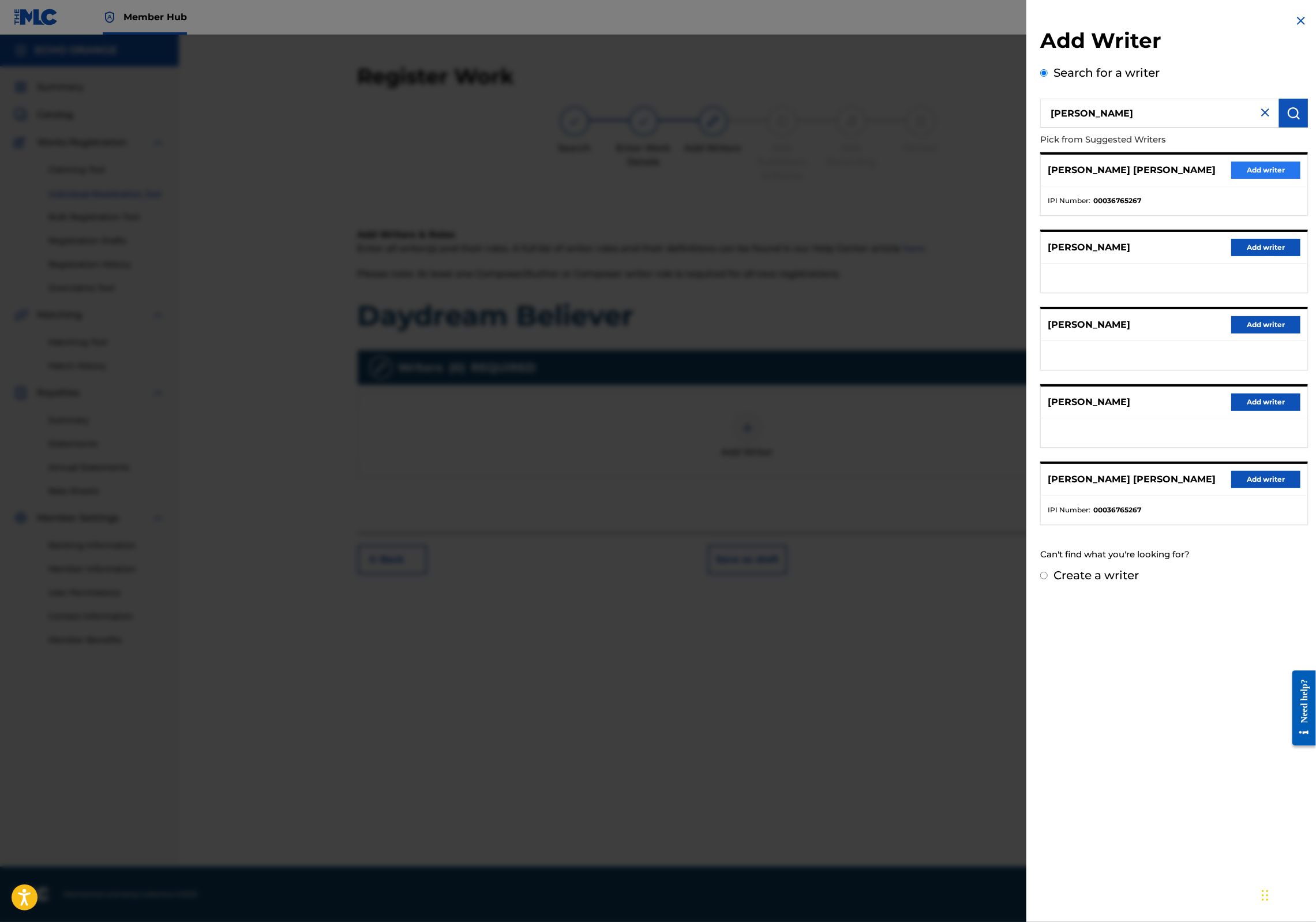
click at [1231, 179] on button "Add writer" at bounding box center [1266, 170] width 69 height 17
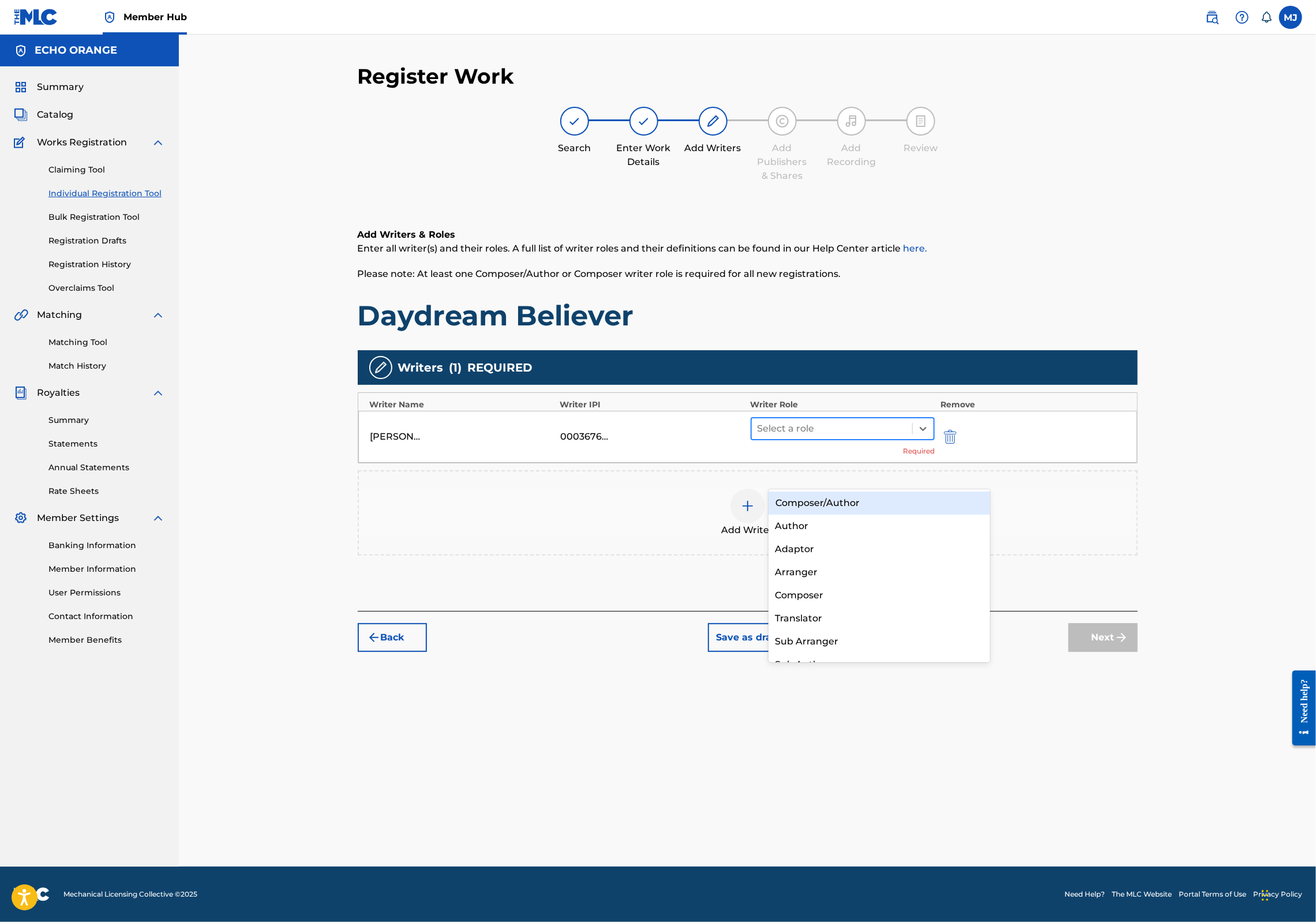
click at [876, 439] on div "Select a role" at bounding box center [833, 429] width 161 height 21
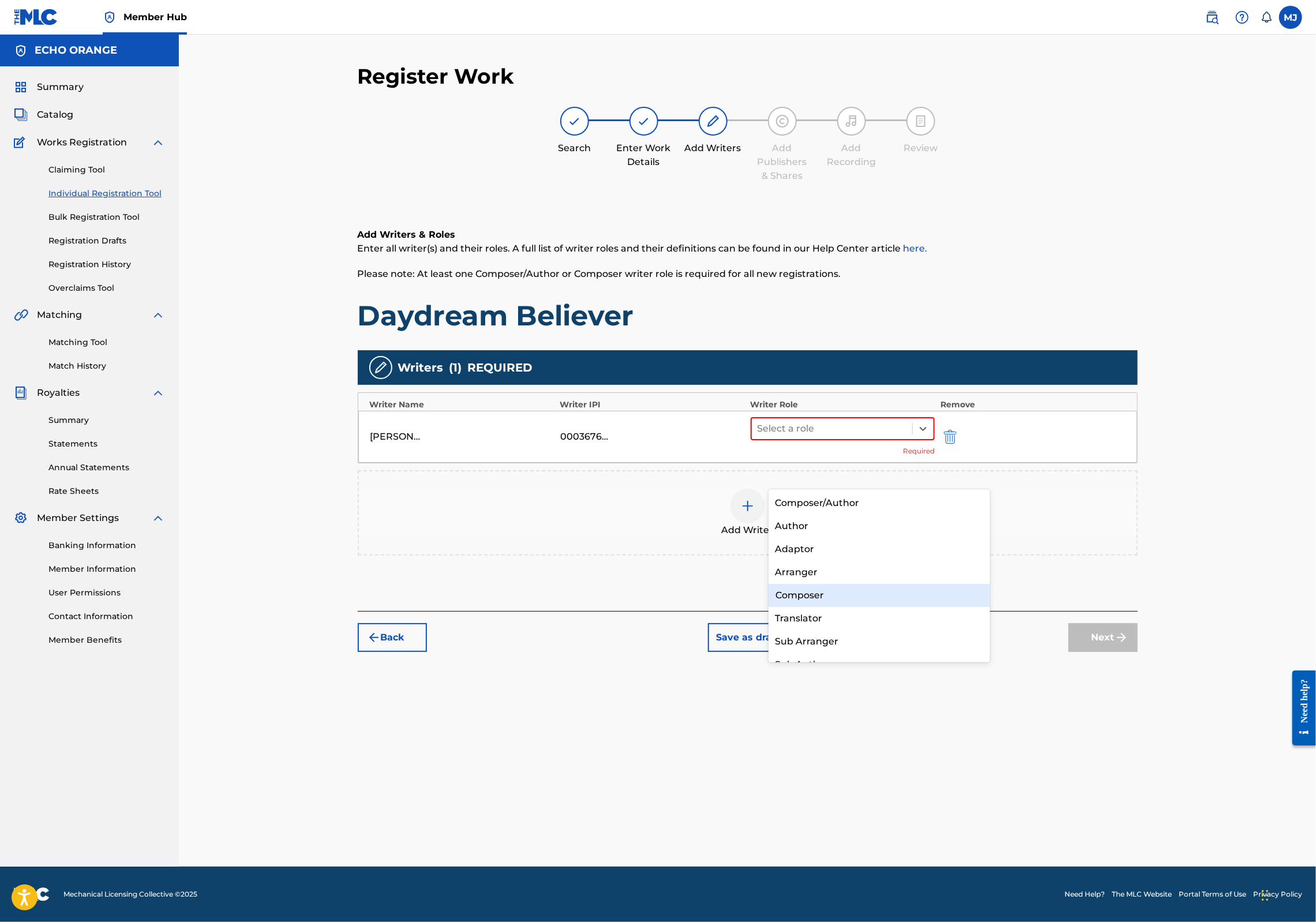
click at [857, 601] on div "Composer" at bounding box center [880, 595] width 222 height 23
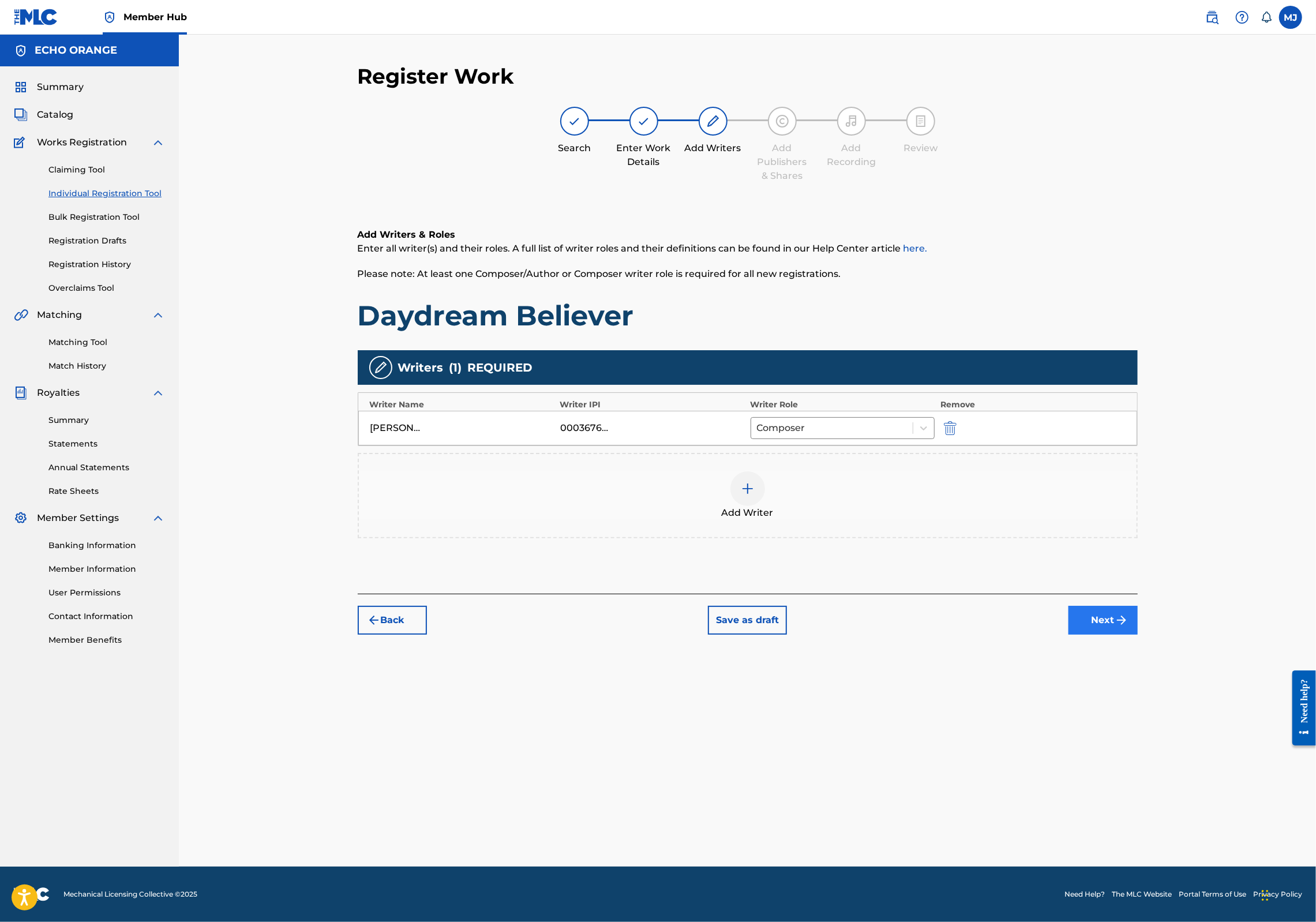
click at [1138, 635] on button "Next" at bounding box center [1104, 620] width 69 height 29
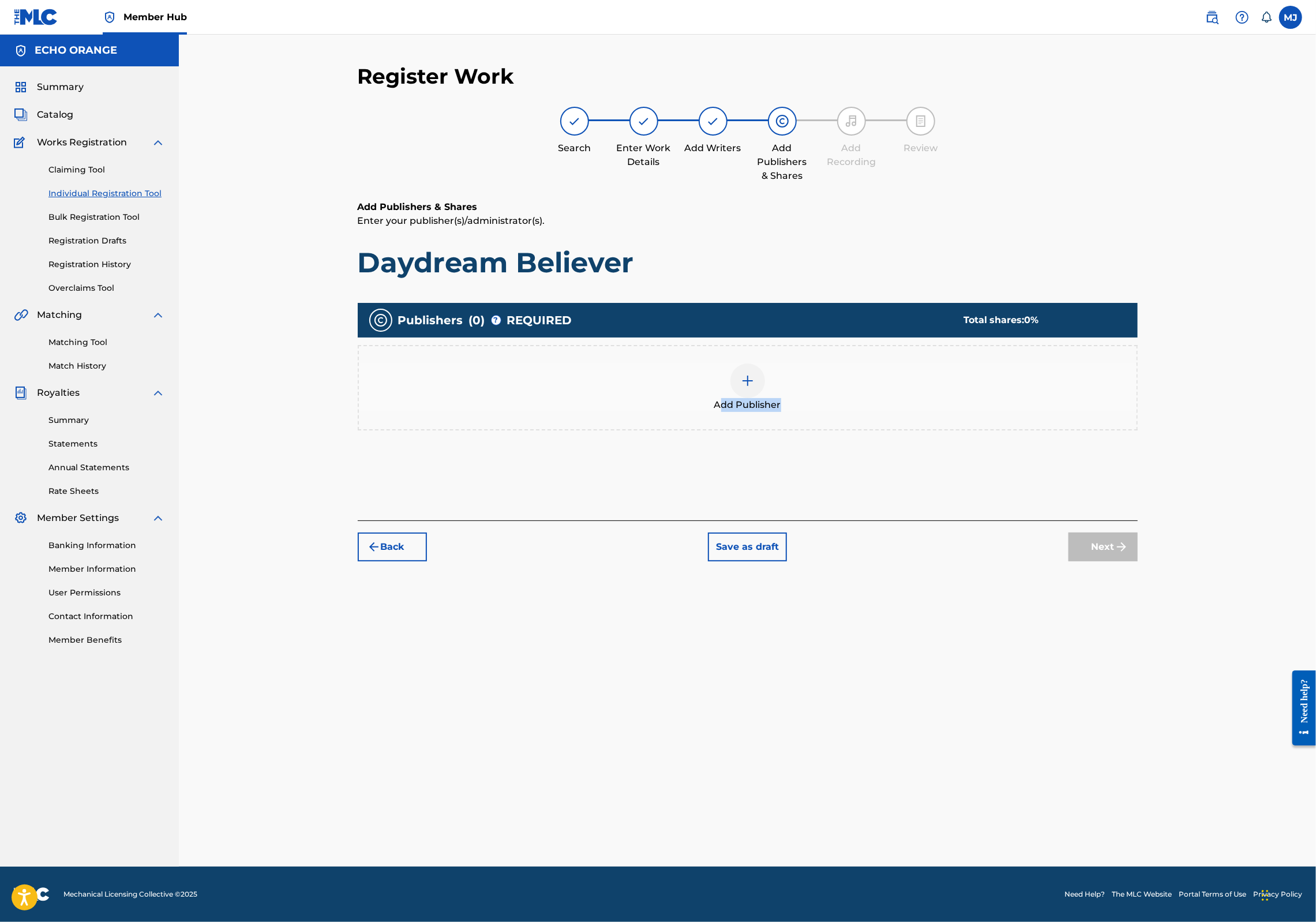
click at [742, 412] on span "Add Publisher" at bounding box center [748, 405] width 67 height 14
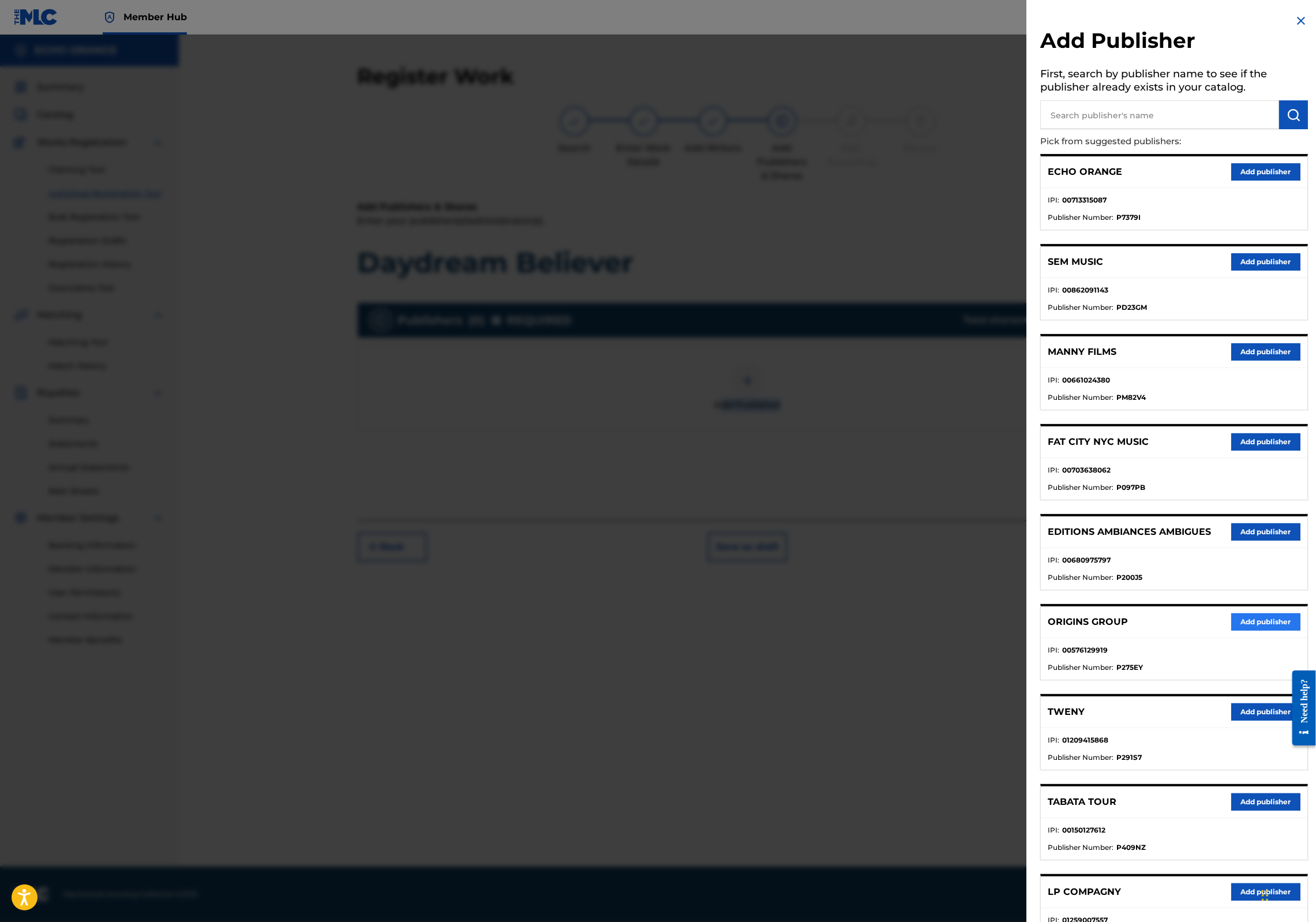
click at [1257, 631] on button "Add publisher" at bounding box center [1266, 622] width 69 height 17
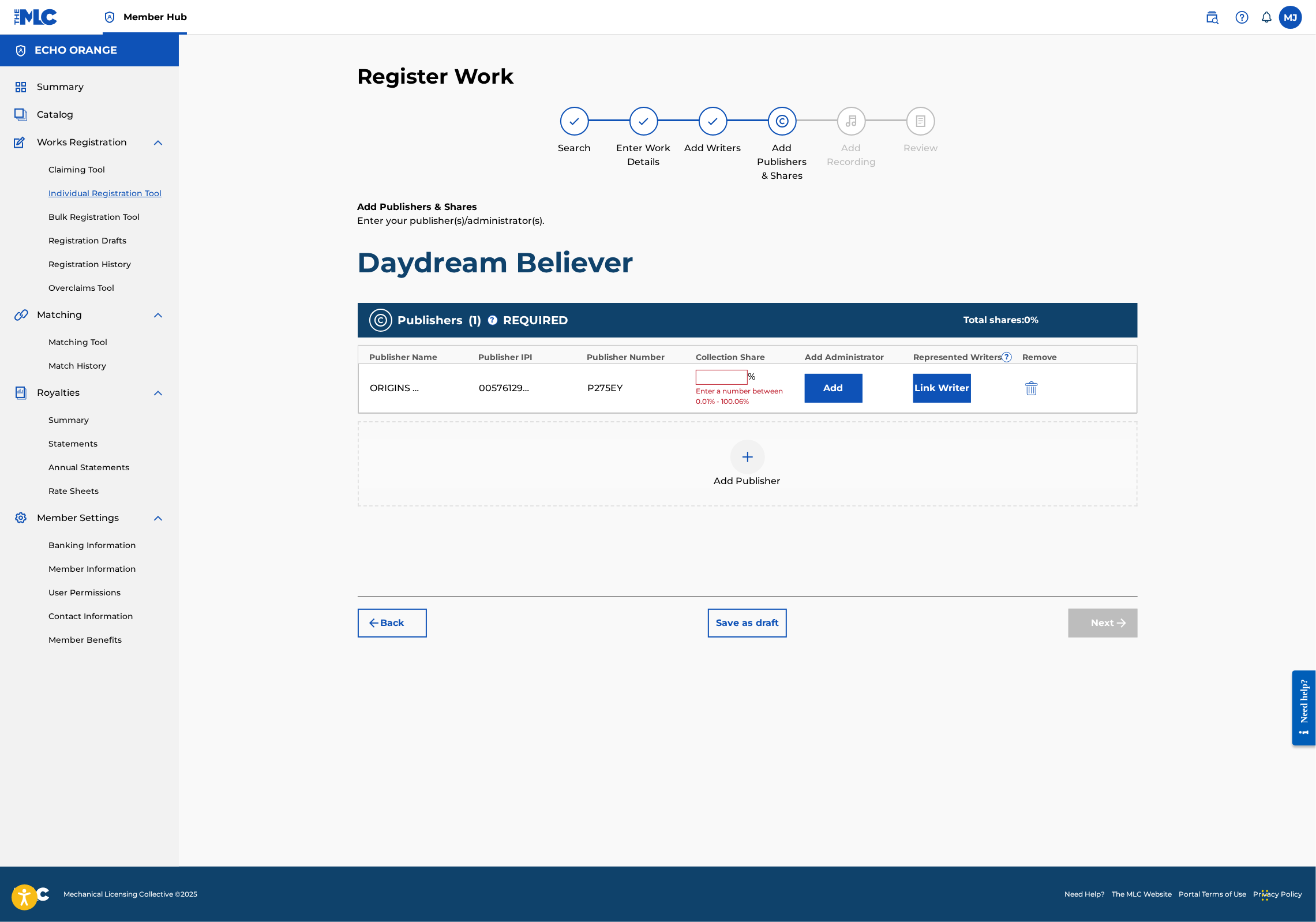
click at [864, 458] on div "Publishers ( 1 ) ? REQUIRED Total shares: 0 % Publisher Name Publisher IPI Publ…" at bounding box center [748, 405] width 780 height 203
click at [863, 403] on button "Add" at bounding box center [833, 388] width 58 height 29
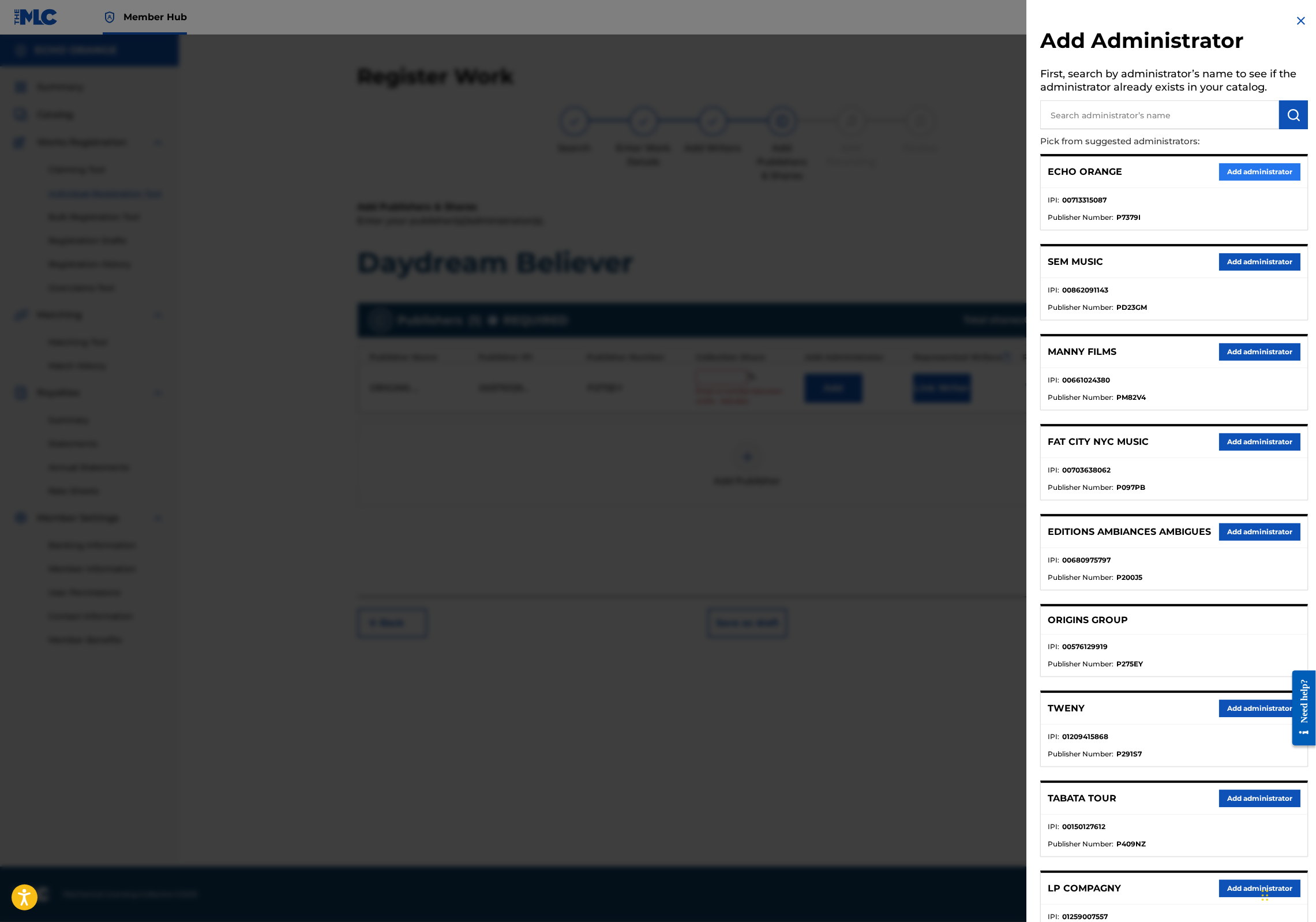
click at [1241, 181] on button "Add administrator" at bounding box center [1260, 172] width 81 height 17
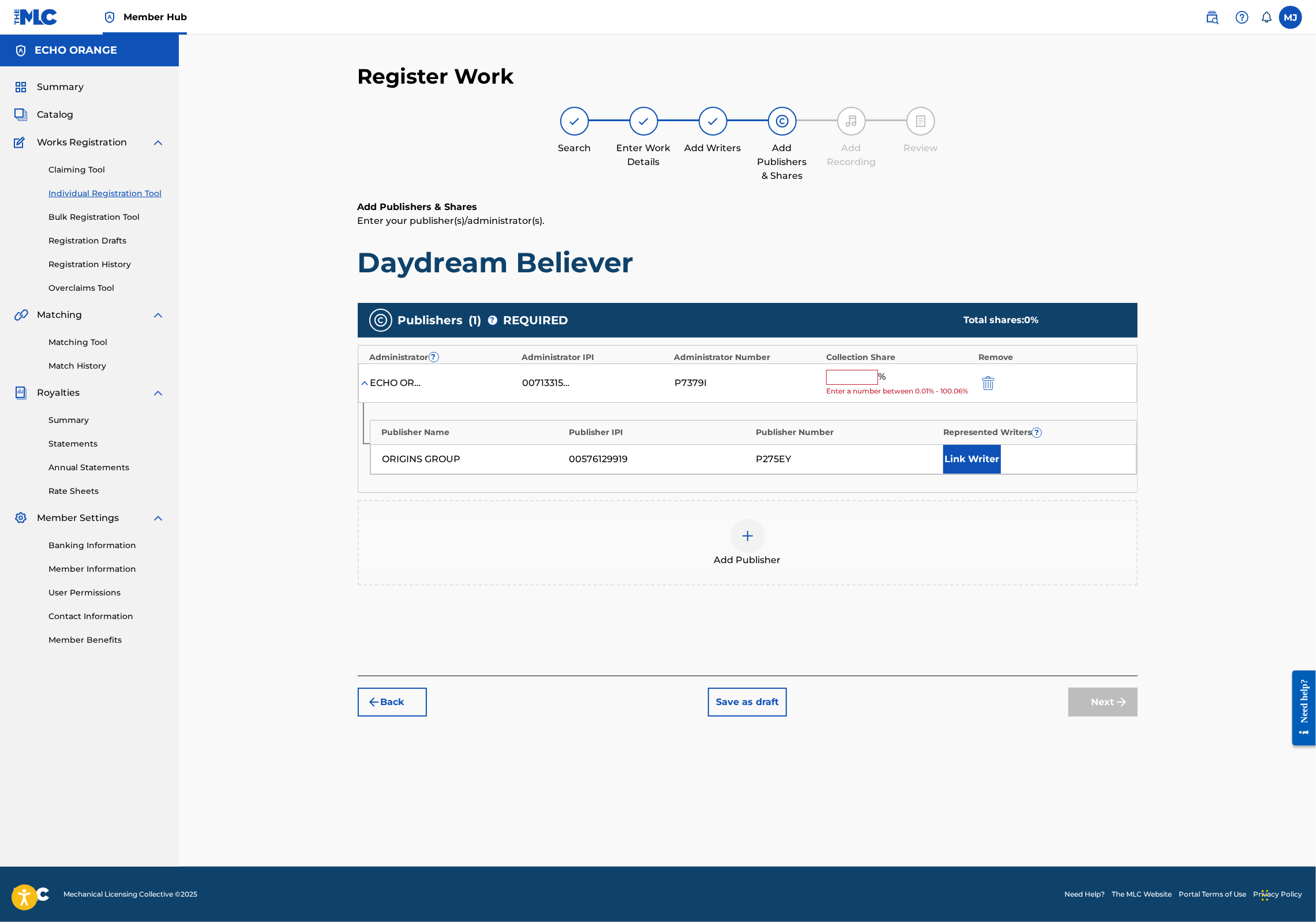
click at [878, 385] on input "text" at bounding box center [852, 378] width 52 height 15
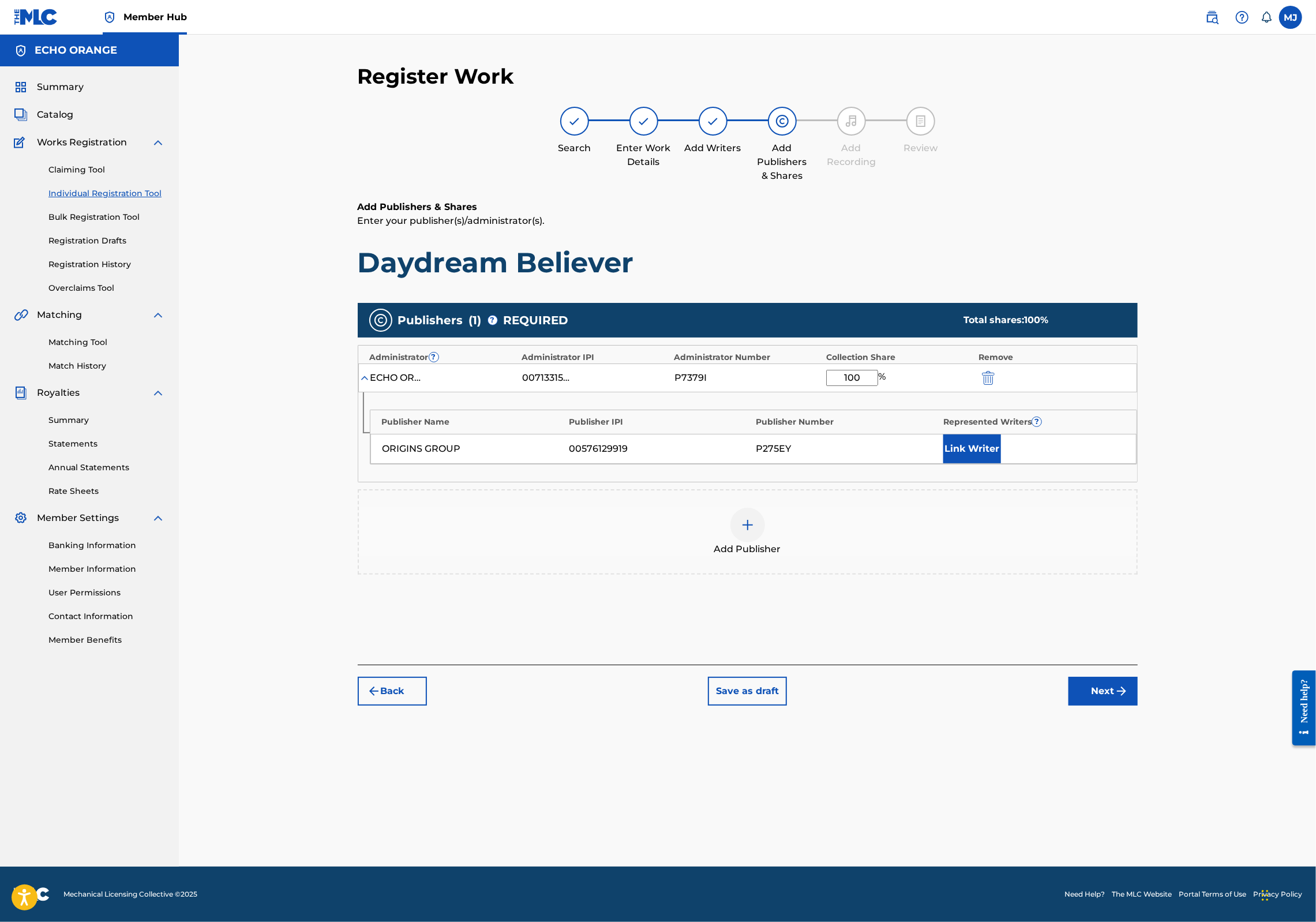
type input "100"
click at [1049, 482] on div "Publisher Name Publisher IPI Publisher Number Represented Writers ? ORIGINS GRO…" at bounding box center [748, 437] width 779 height 89
click at [1001, 463] on button "Link Writer" at bounding box center [972, 449] width 58 height 29
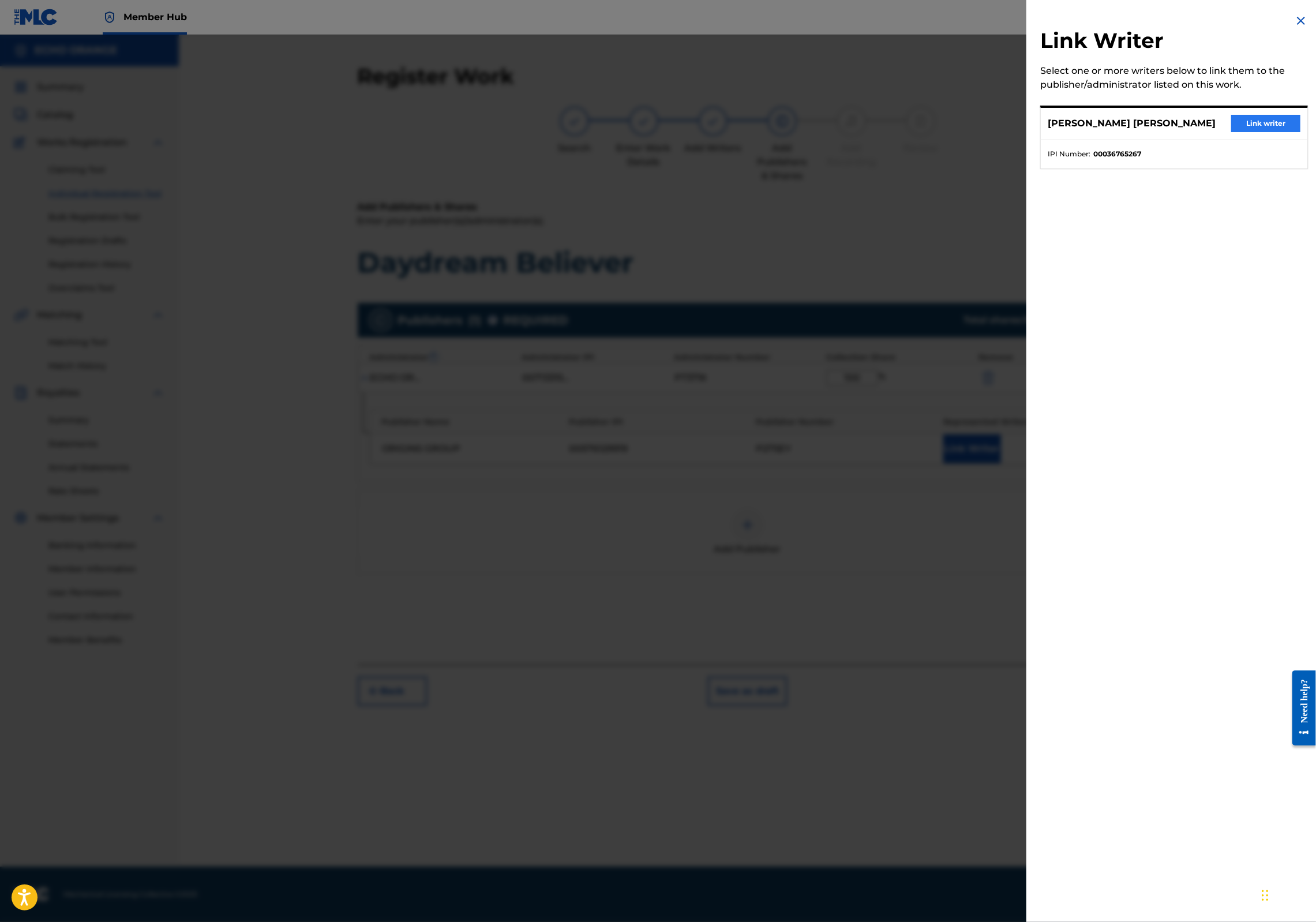
click at [1272, 132] on button "Link writer" at bounding box center [1266, 123] width 69 height 17
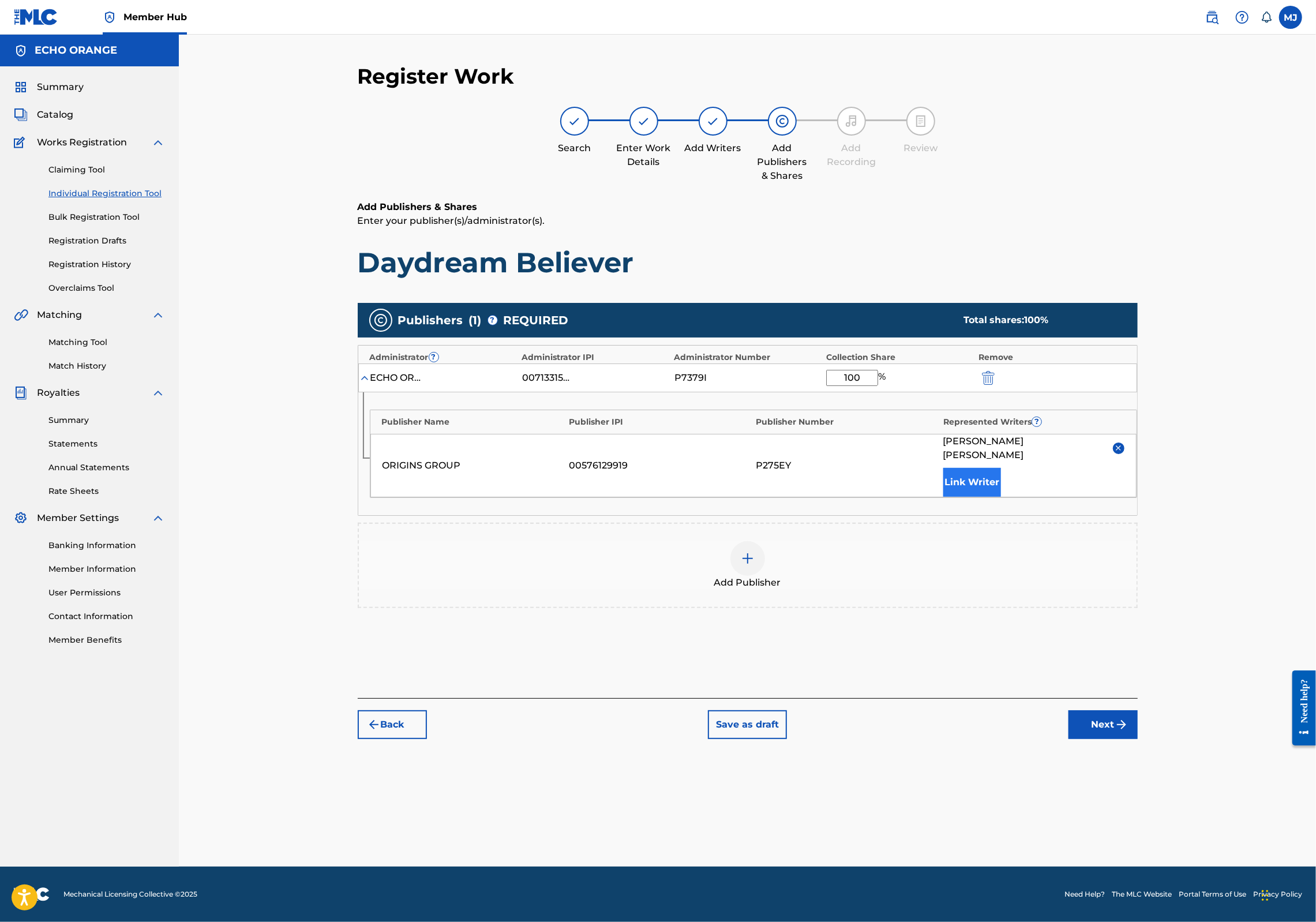
click at [1001, 497] on button "Link Writer" at bounding box center [972, 482] width 58 height 29
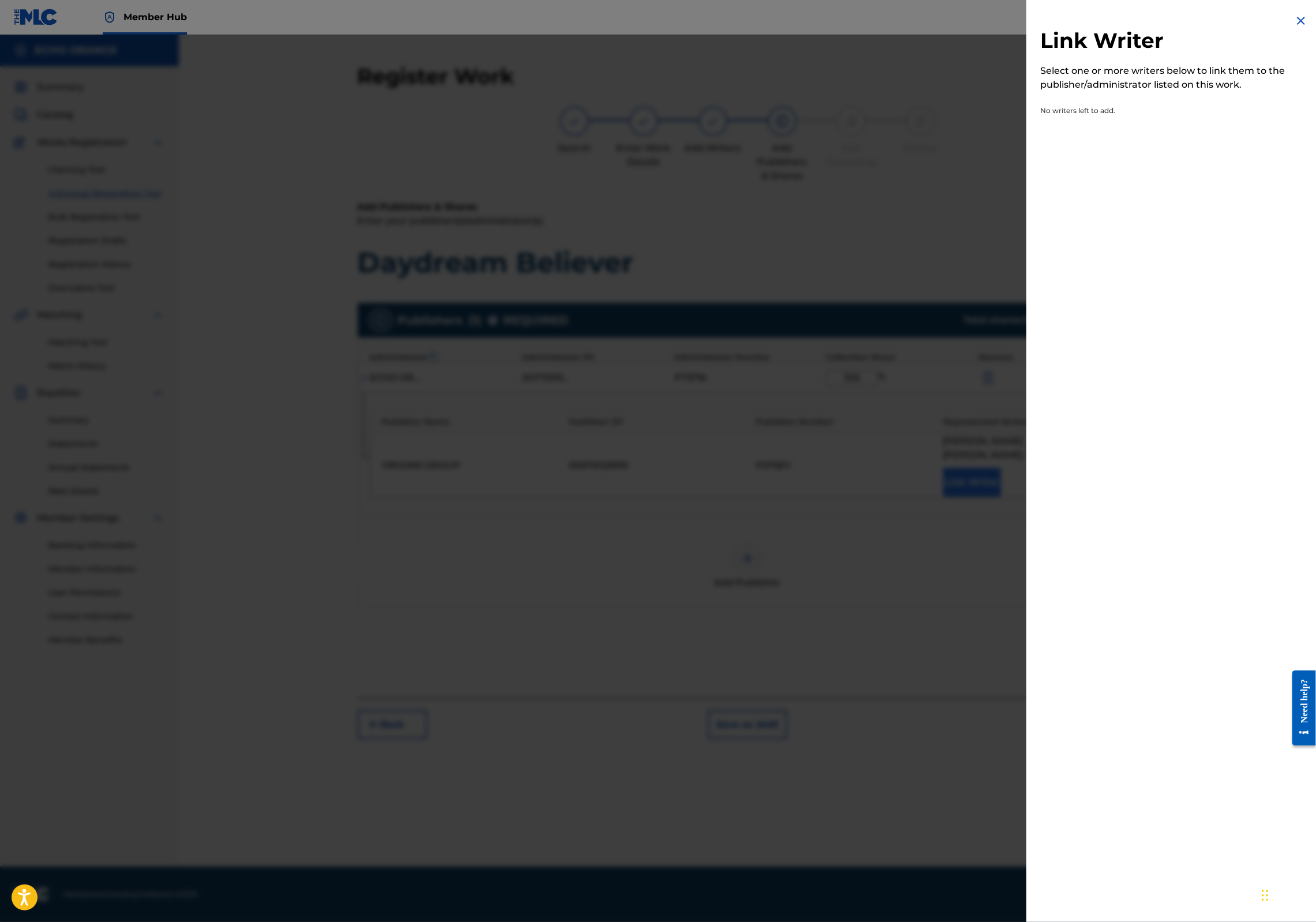
click at [1054, 526] on div "Link Writer Select one or more writers below to link them to the publisher/admi…" at bounding box center [1174, 461] width 296 height 922
drag, startPoint x: 844, startPoint y: 455, endPoint x: 824, endPoint y: 458, distance: 20.2
click at [818, 458] on div at bounding box center [658, 496] width 1316 height 922
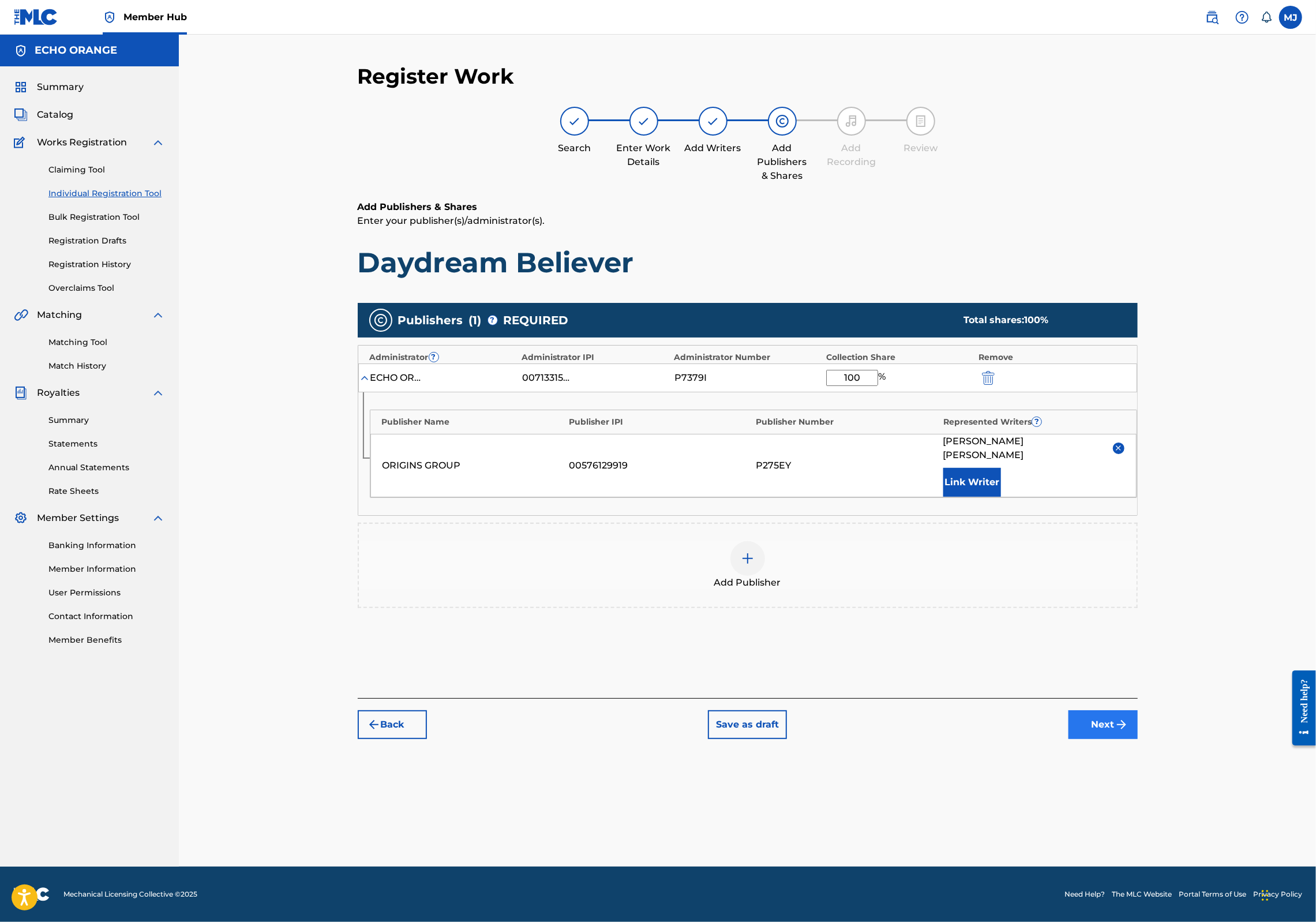
click at [1138, 740] on button "Next" at bounding box center [1104, 725] width 69 height 29
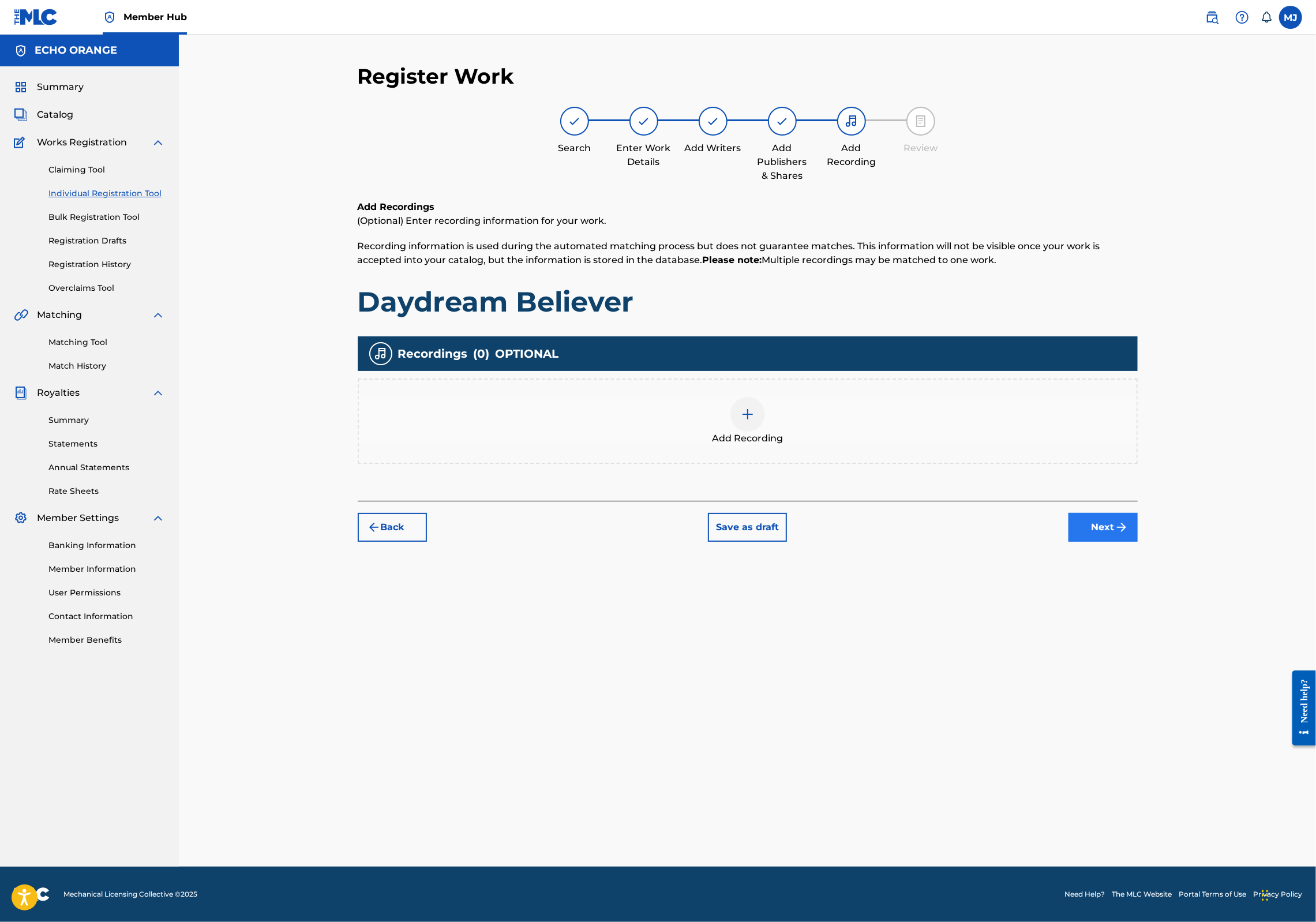
click at [1138, 542] on button "Next" at bounding box center [1104, 527] width 69 height 29
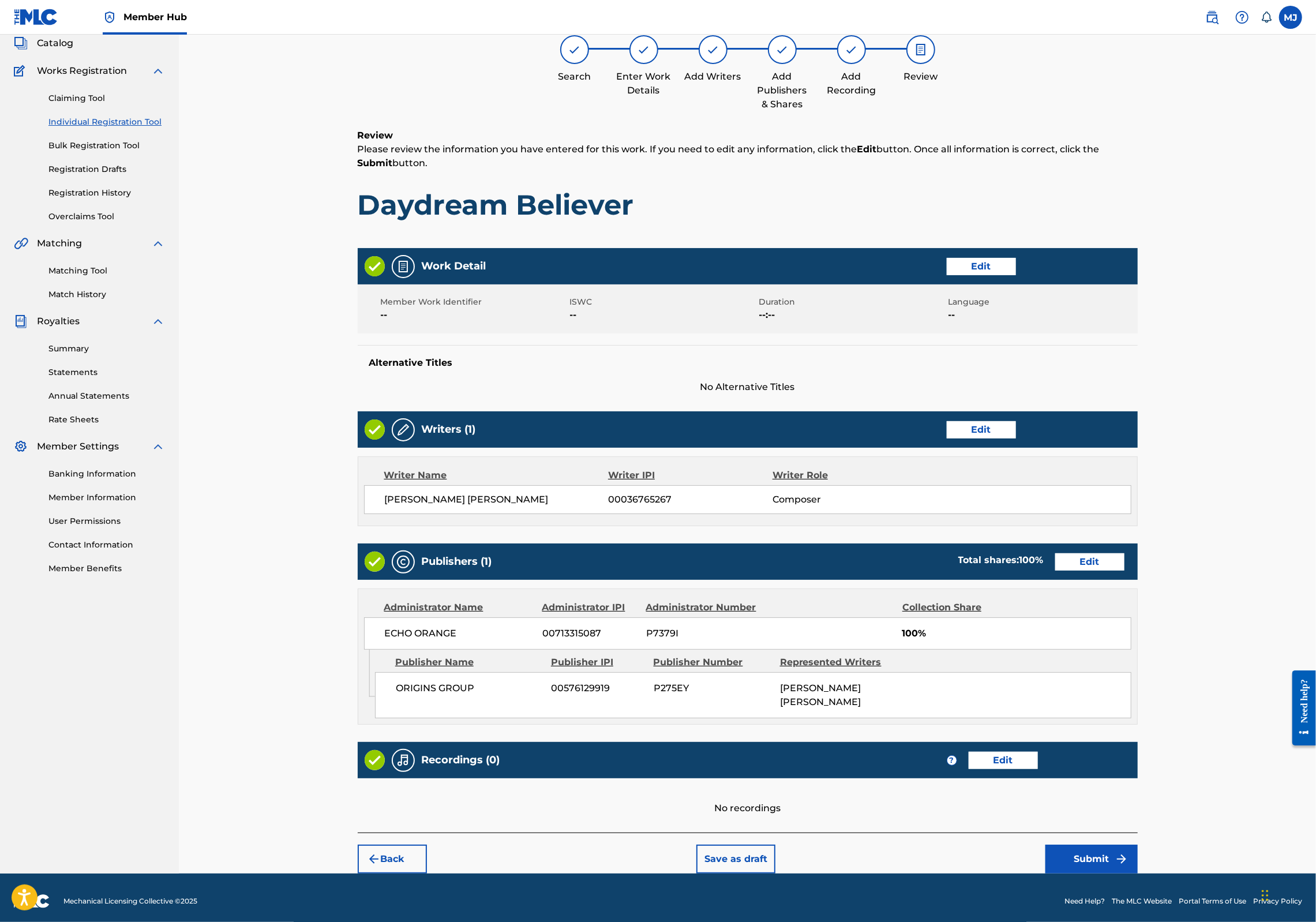
scroll to position [186, 0]
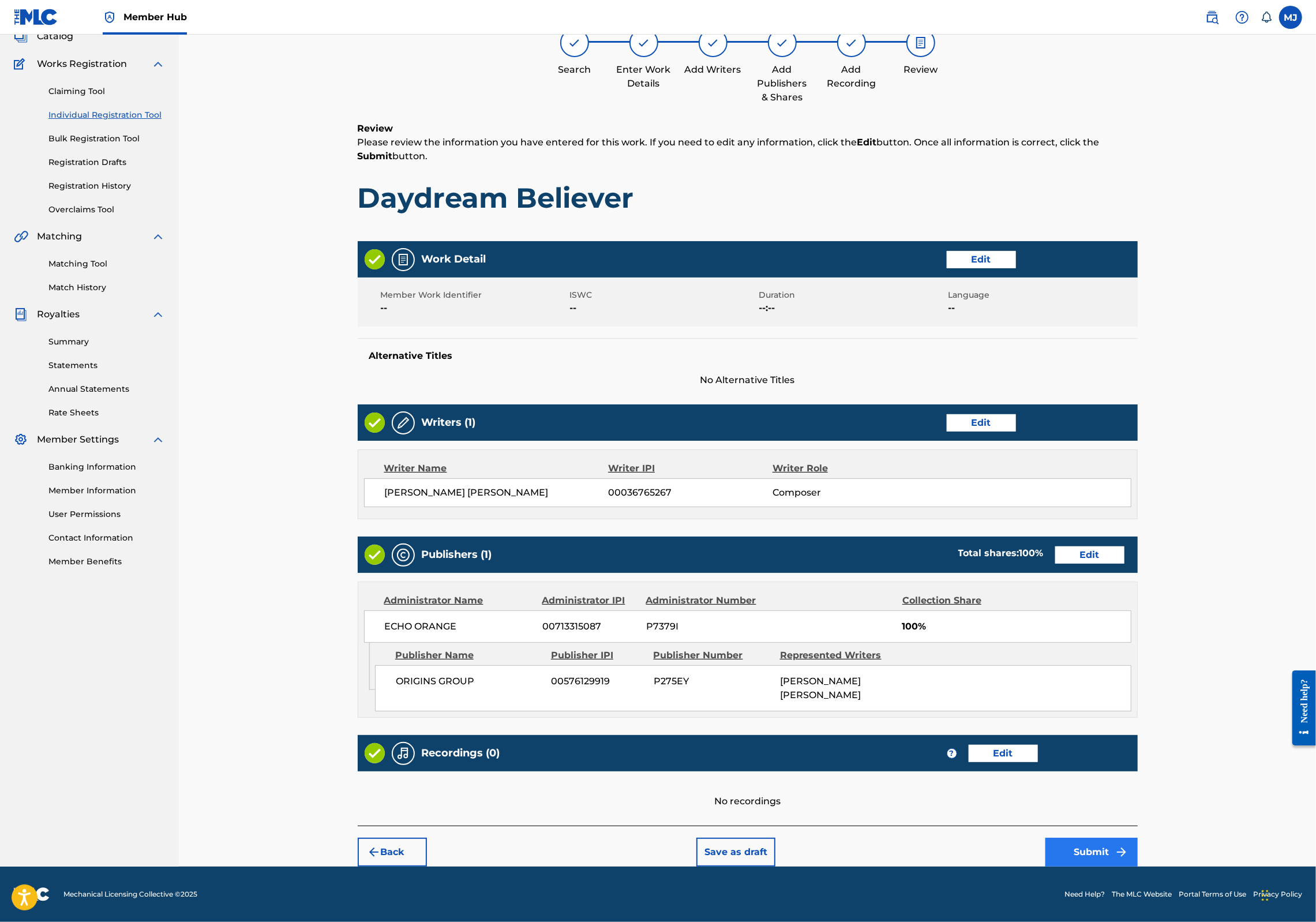
click at [1138, 838] on button "Submit" at bounding box center [1092, 852] width 92 height 29
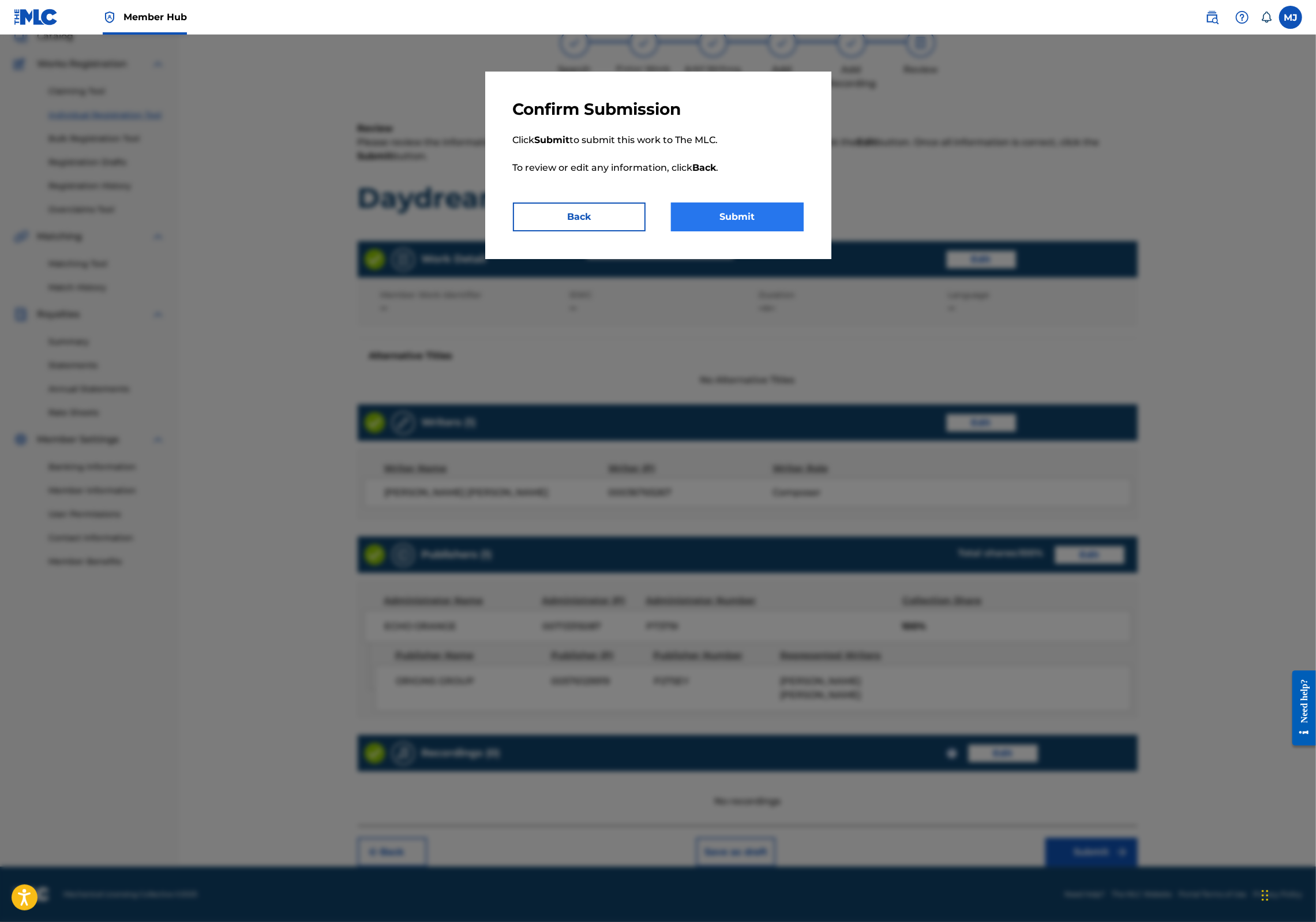
click at [804, 231] on button "Submit" at bounding box center [737, 217] width 133 height 29
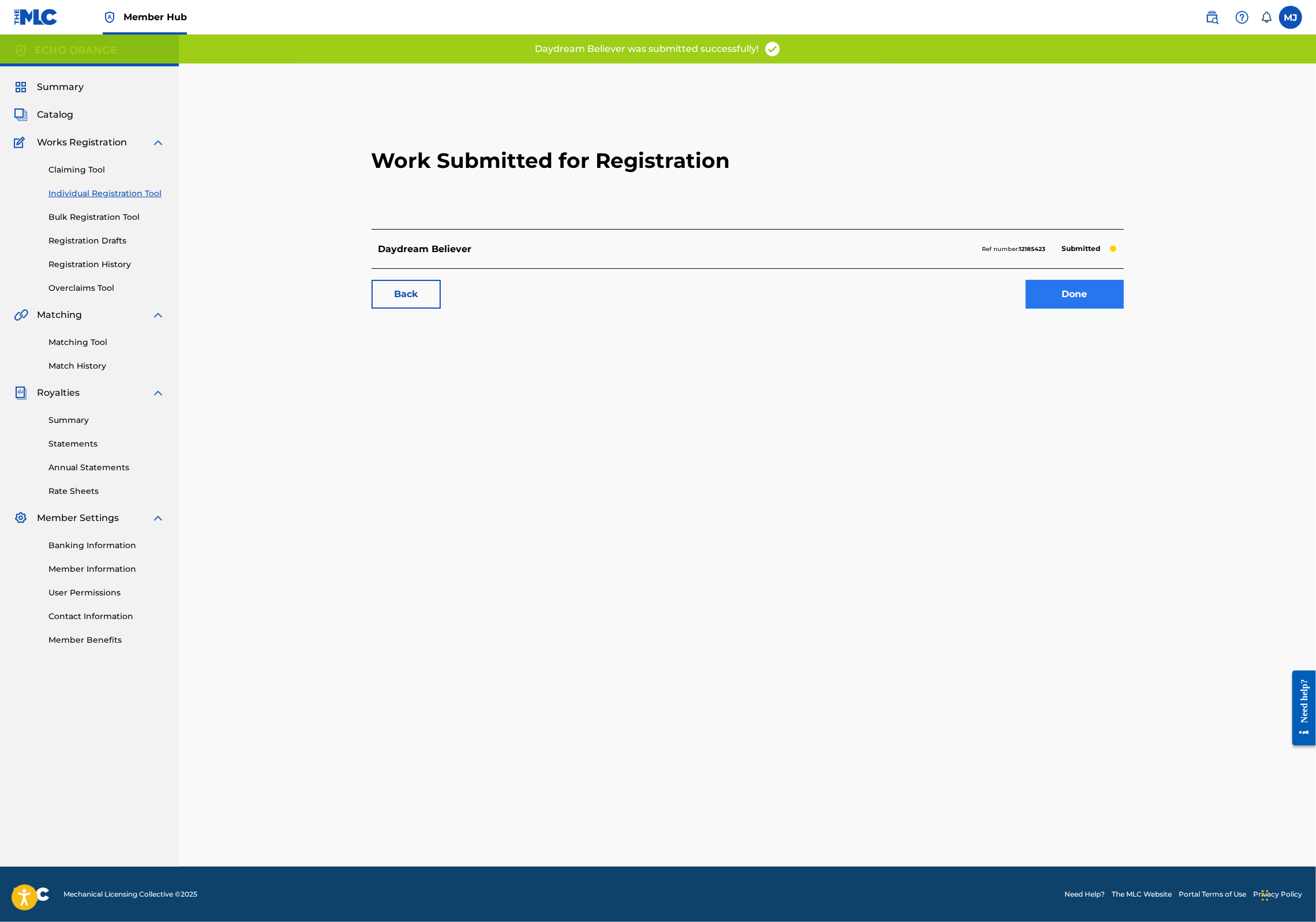
click at [1124, 309] on link "Done" at bounding box center [1075, 294] width 98 height 29
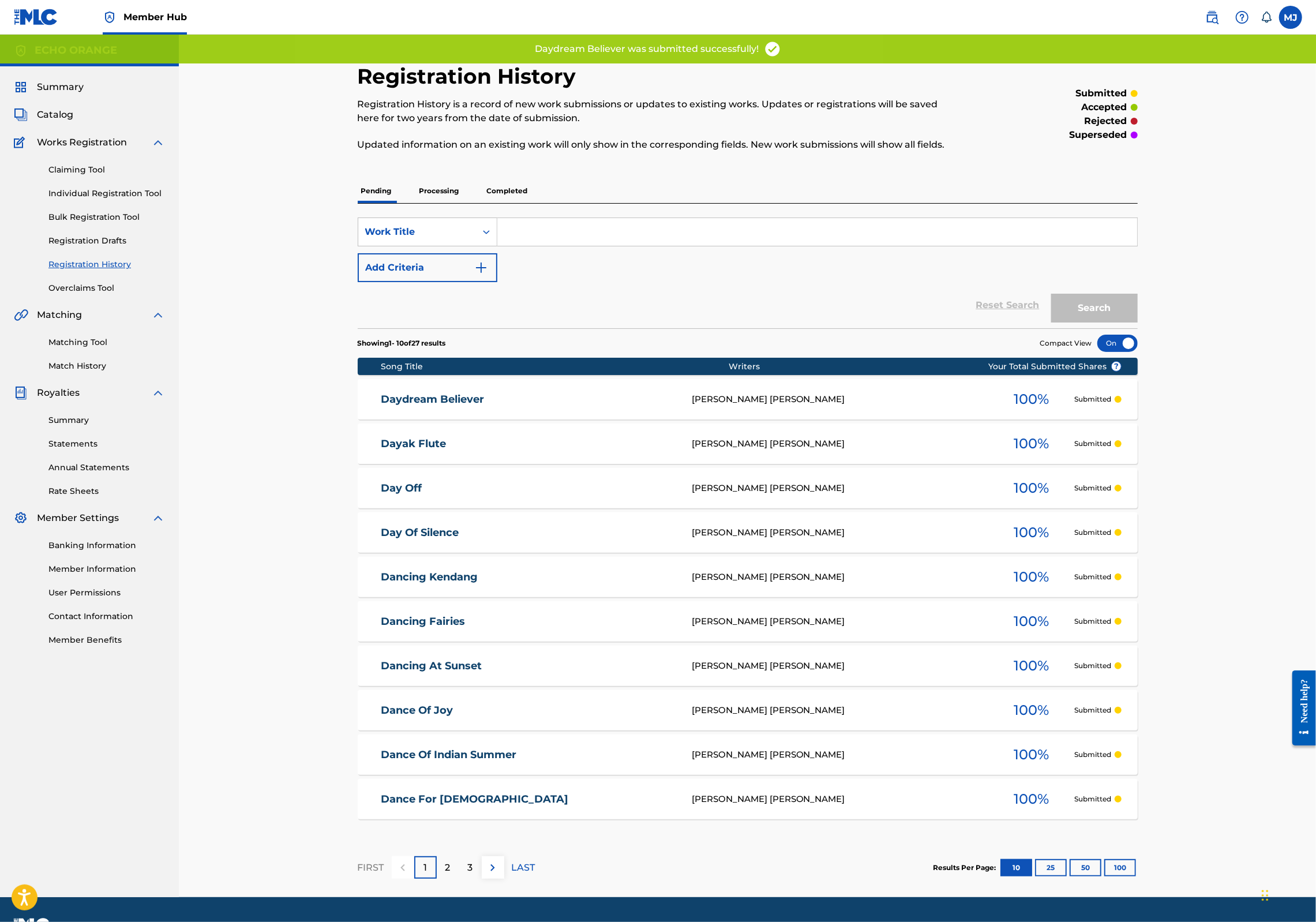
click at [131, 238] on div "Claiming Tool Individual Registration Tool Bulk Registration Tool Registration …" at bounding box center [89, 221] width 151 height 145
click at [149, 200] on link "Individual Registration Tool" at bounding box center [107, 194] width 116 height 12
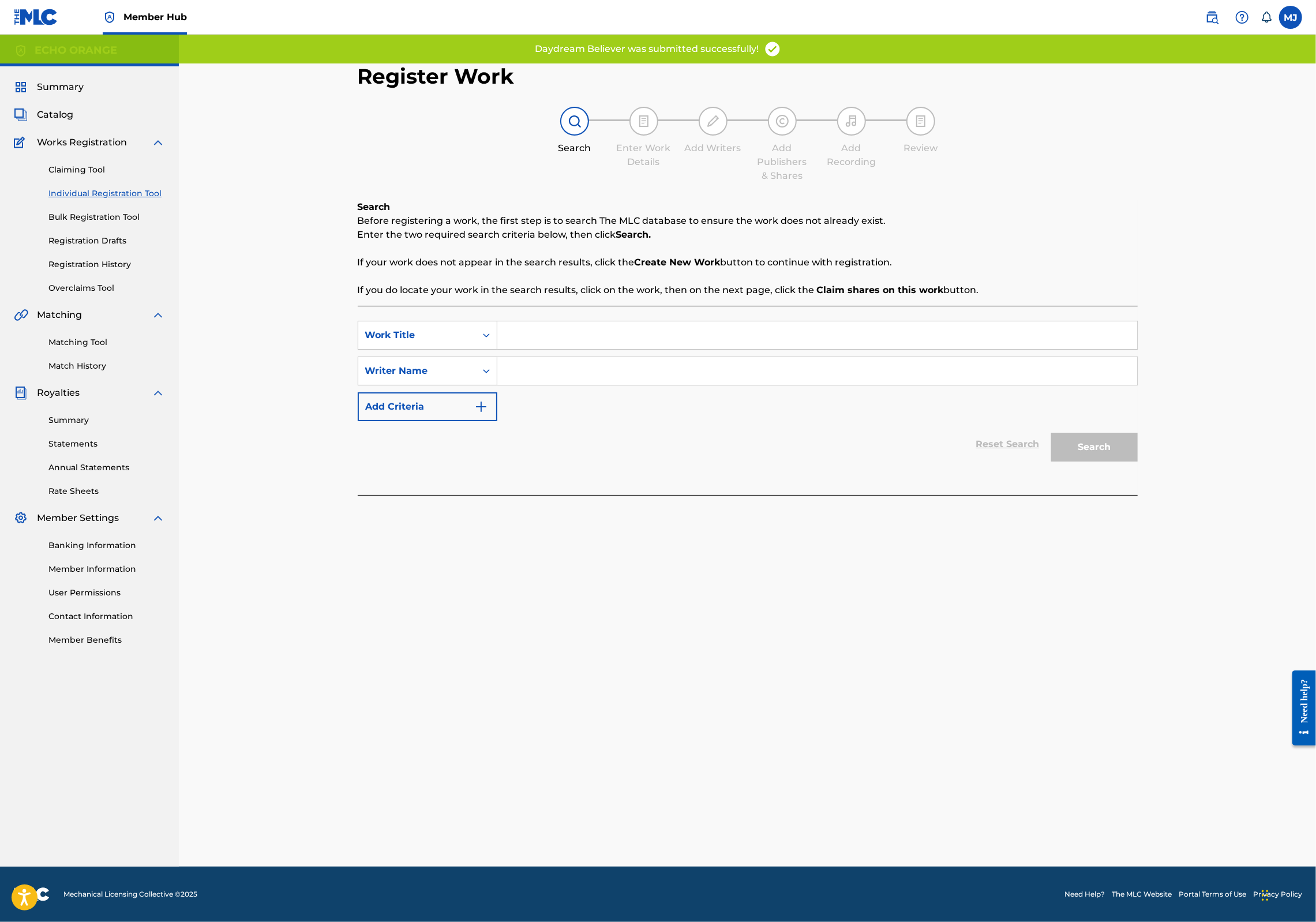
click at [533, 348] on input "Search Form" at bounding box center [818, 335] width 640 height 28
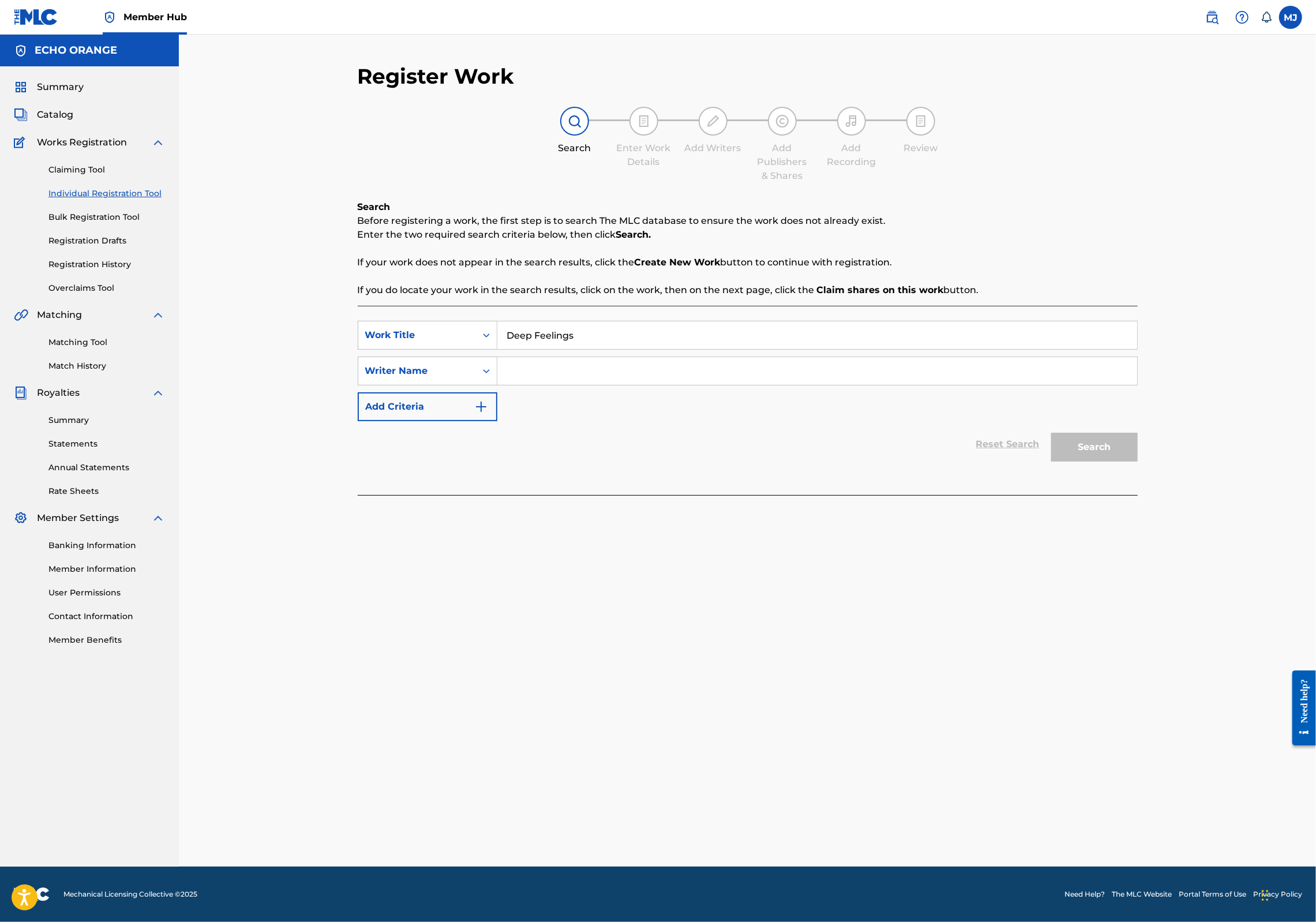
type input "Deep Feelings"
click at [543, 386] on div "SearchWithCriteriaeb523744-f664-48ab-b88f-493f23b5c9af Work Title Deep Feelings…" at bounding box center [748, 371] width 780 height 101
click at [545, 385] on input "Search Form" at bounding box center [818, 371] width 640 height 28
paste input "[PERSON_NAME]"
type input "[PERSON_NAME]"
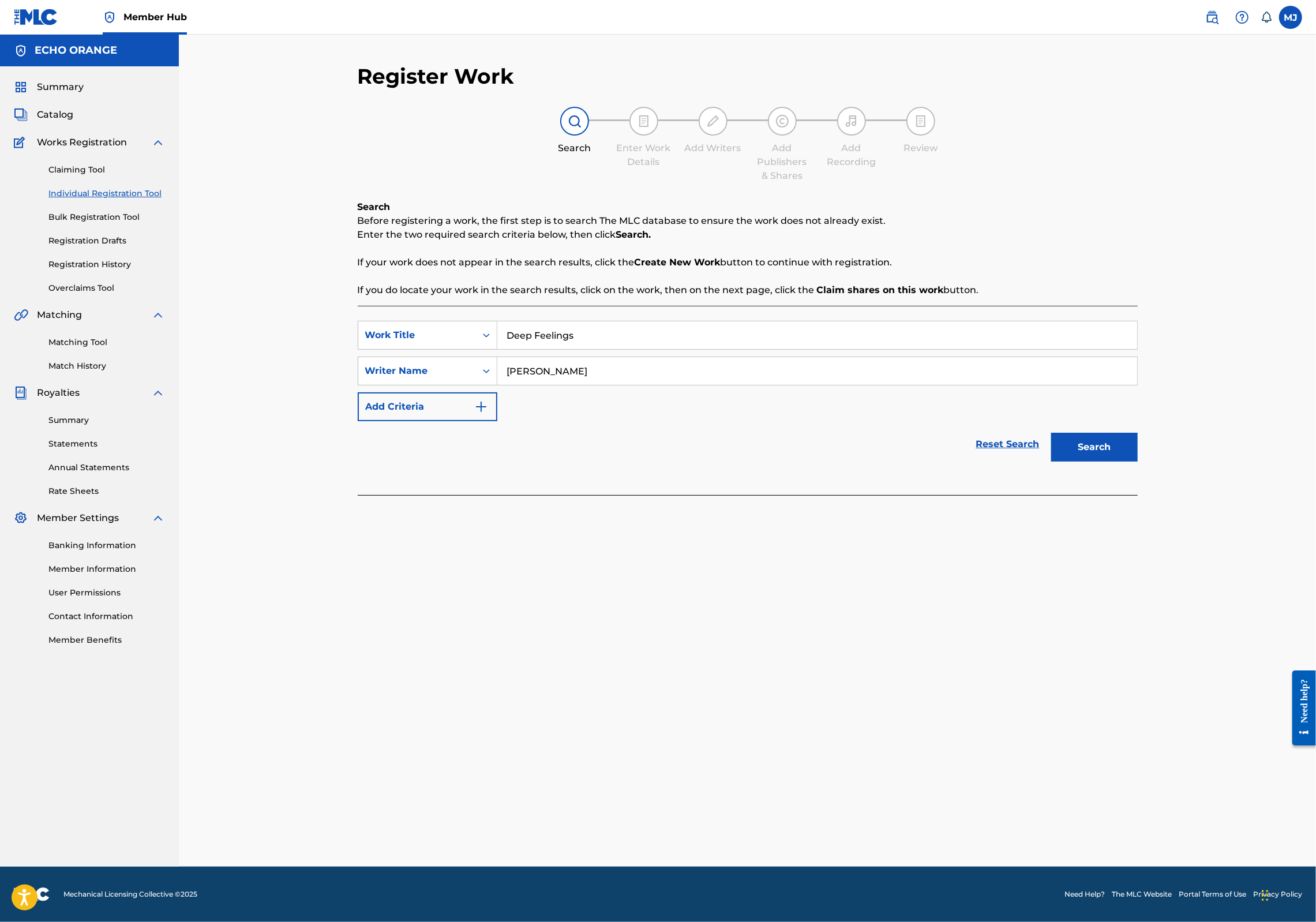
click at [1138, 462] on button "Search" at bounding box center [1094, 447] width 86 height 29
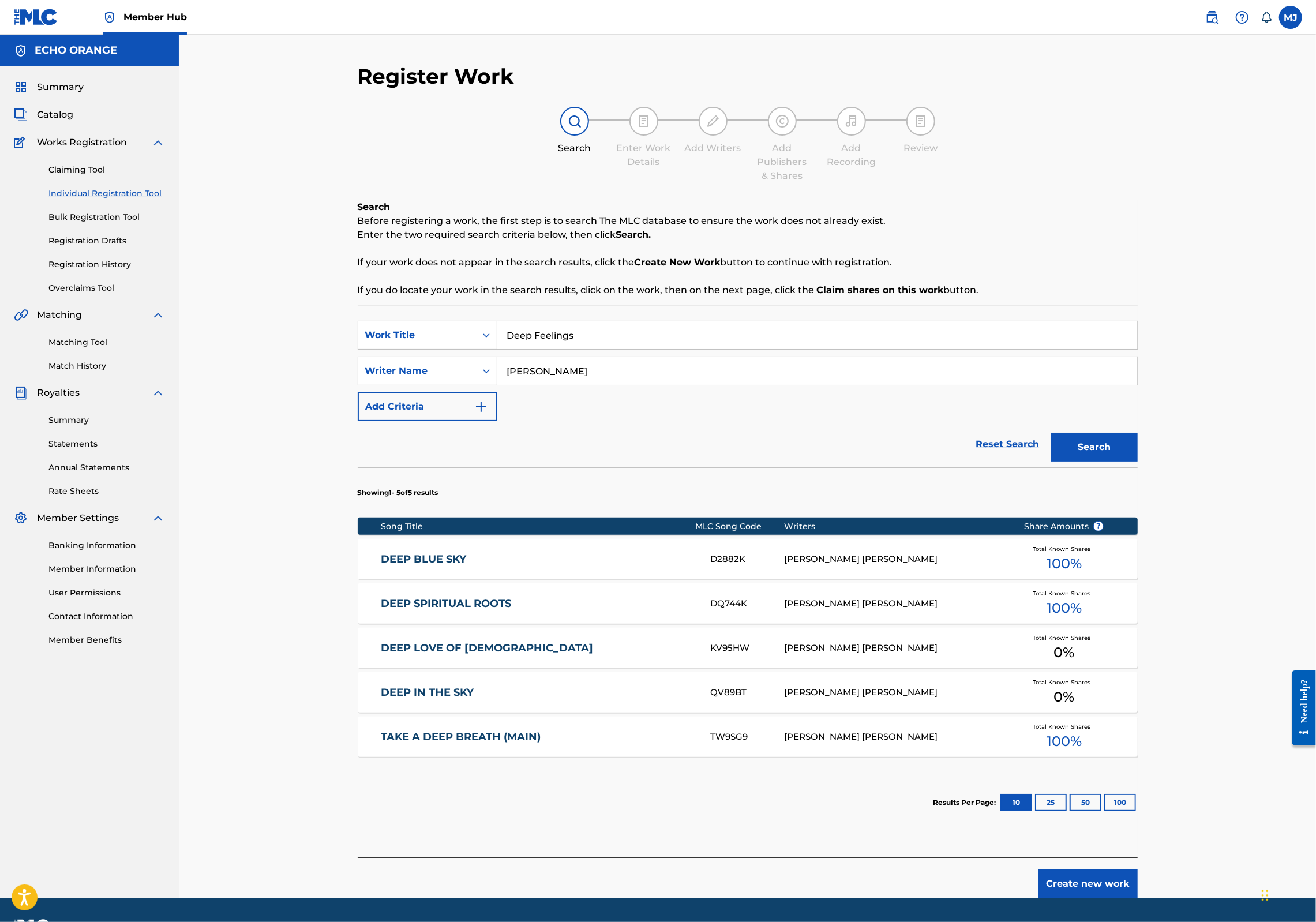
scroll to position [130, 0]
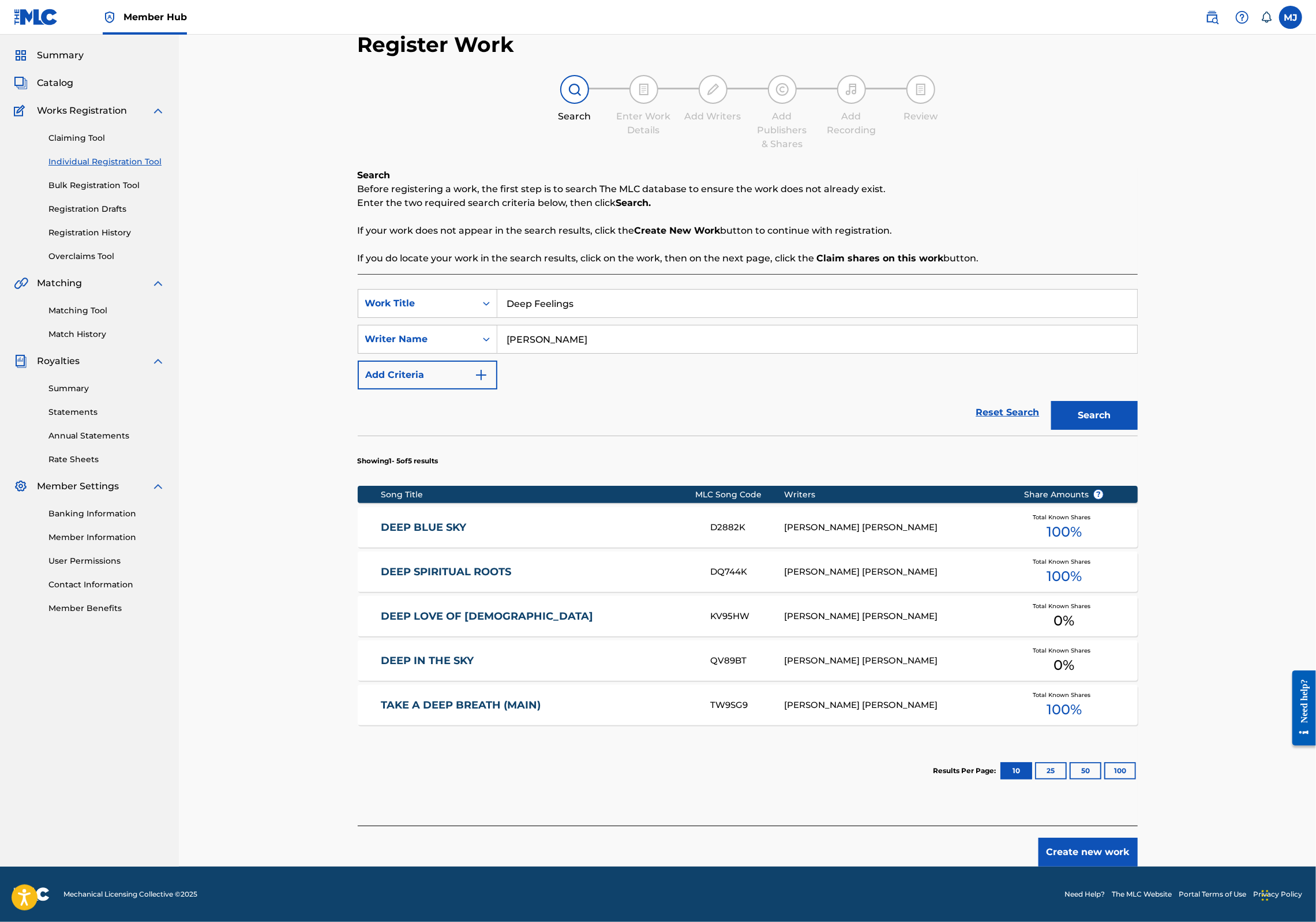
click at [1138, 851] on button "Create new work" at bounding box center [1089, 852] width 99 height 29
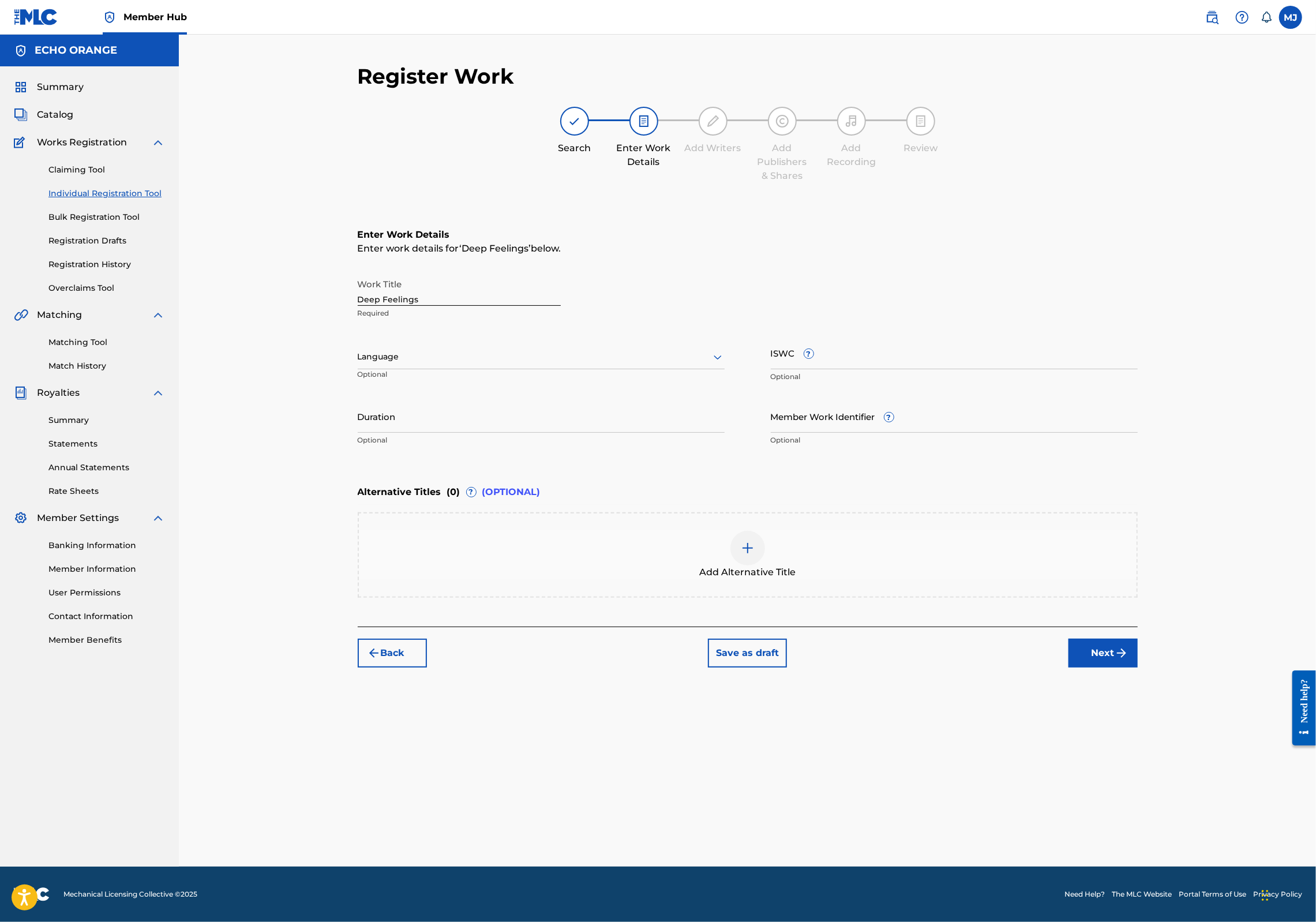
scroll to position [0, 0]
click at [1138, 667] on div "Back Save as draft Next" at bounding box center [748, 647] width 780 height 41
click at [1138, 667] on button "Next" at bounding box center [1104, 653] width 69 height 29
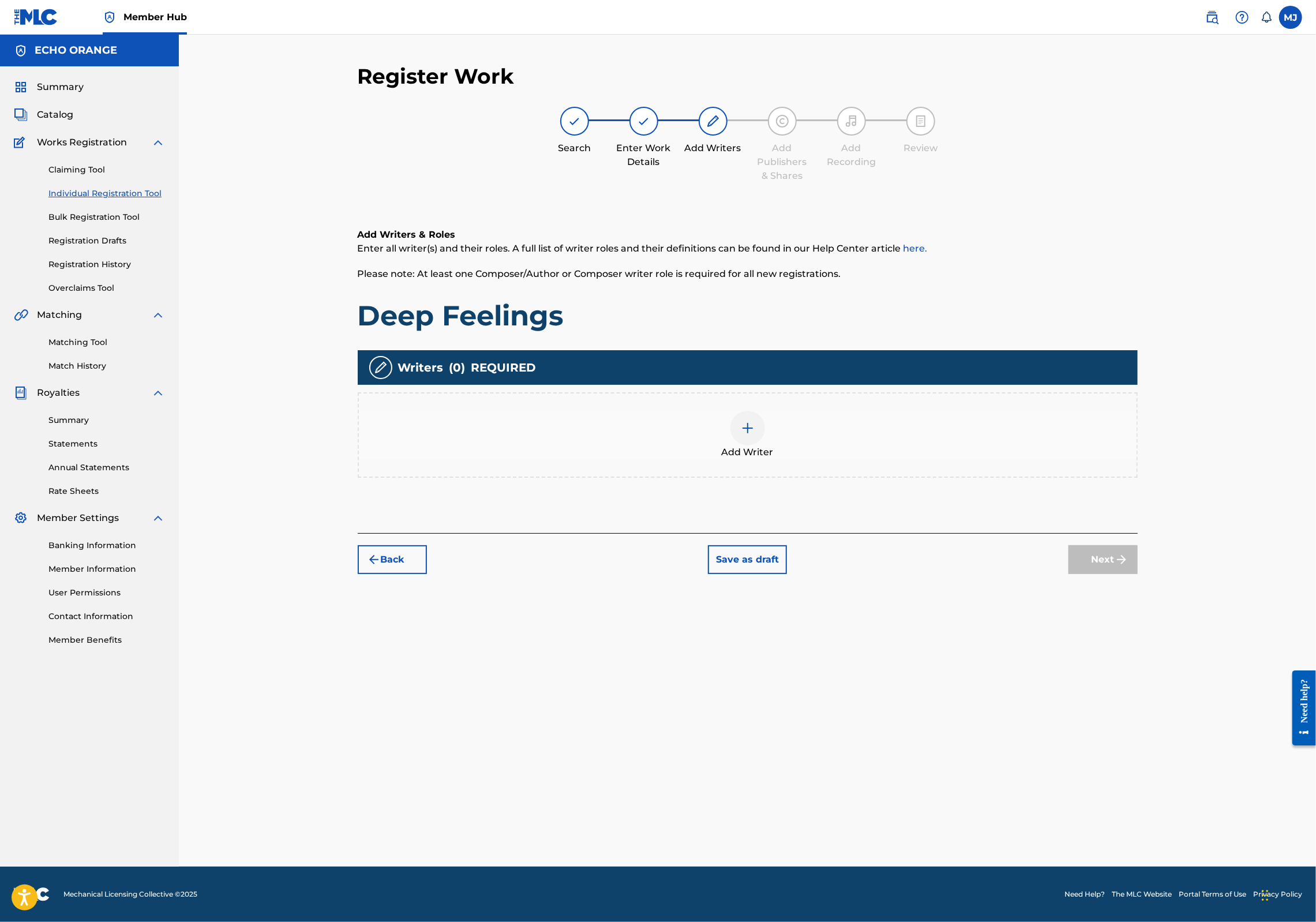
click at [887, 459] on div "Add Writer" at bounding box center [748, 435] width 778 height 49
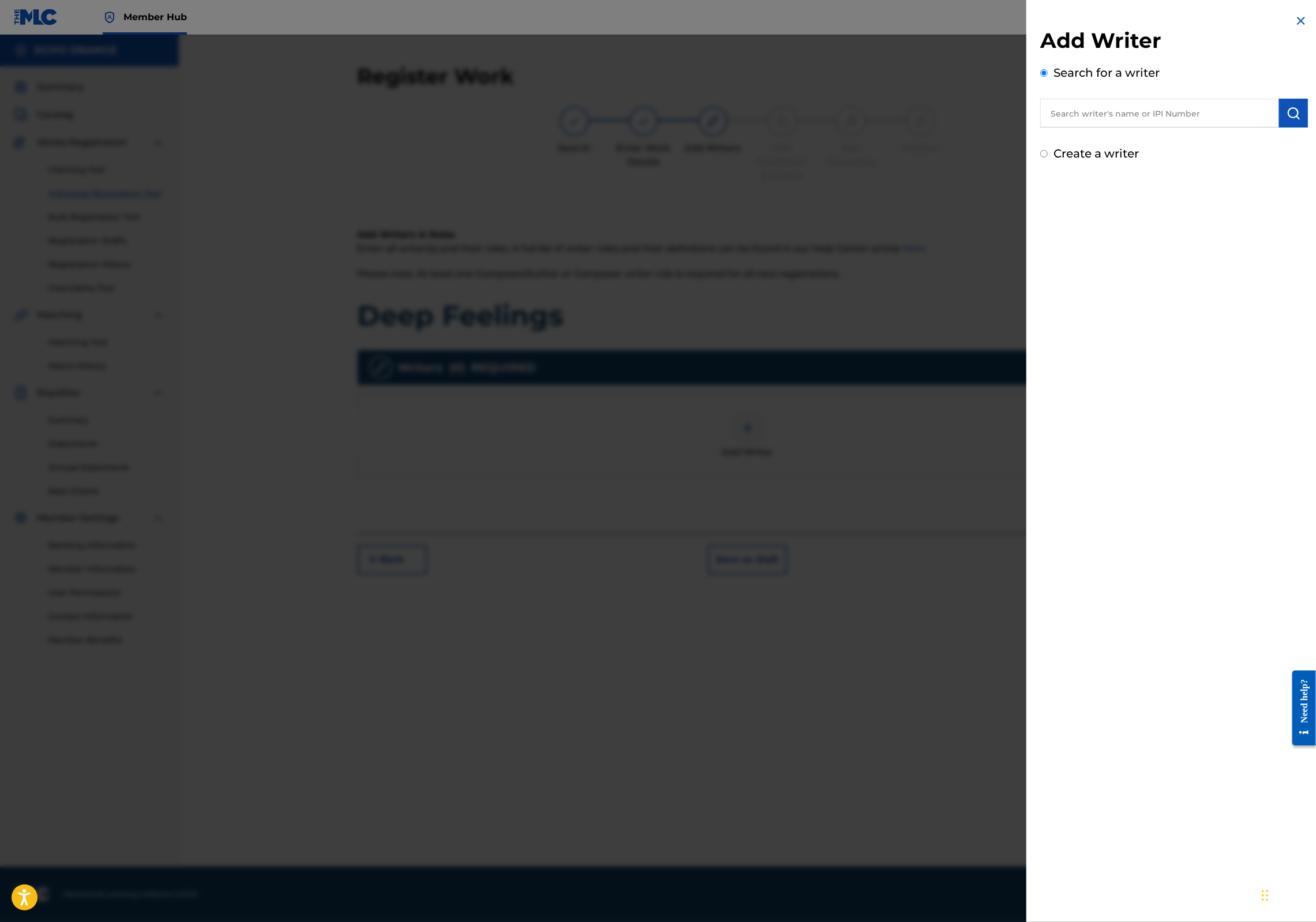
click at [1104, 128] on input "text" at bounding box center [1160, 113] width 239 height 29
type input "v"
paste input "[PERSON_NAME]"
type input "[PERSON_NAME]"
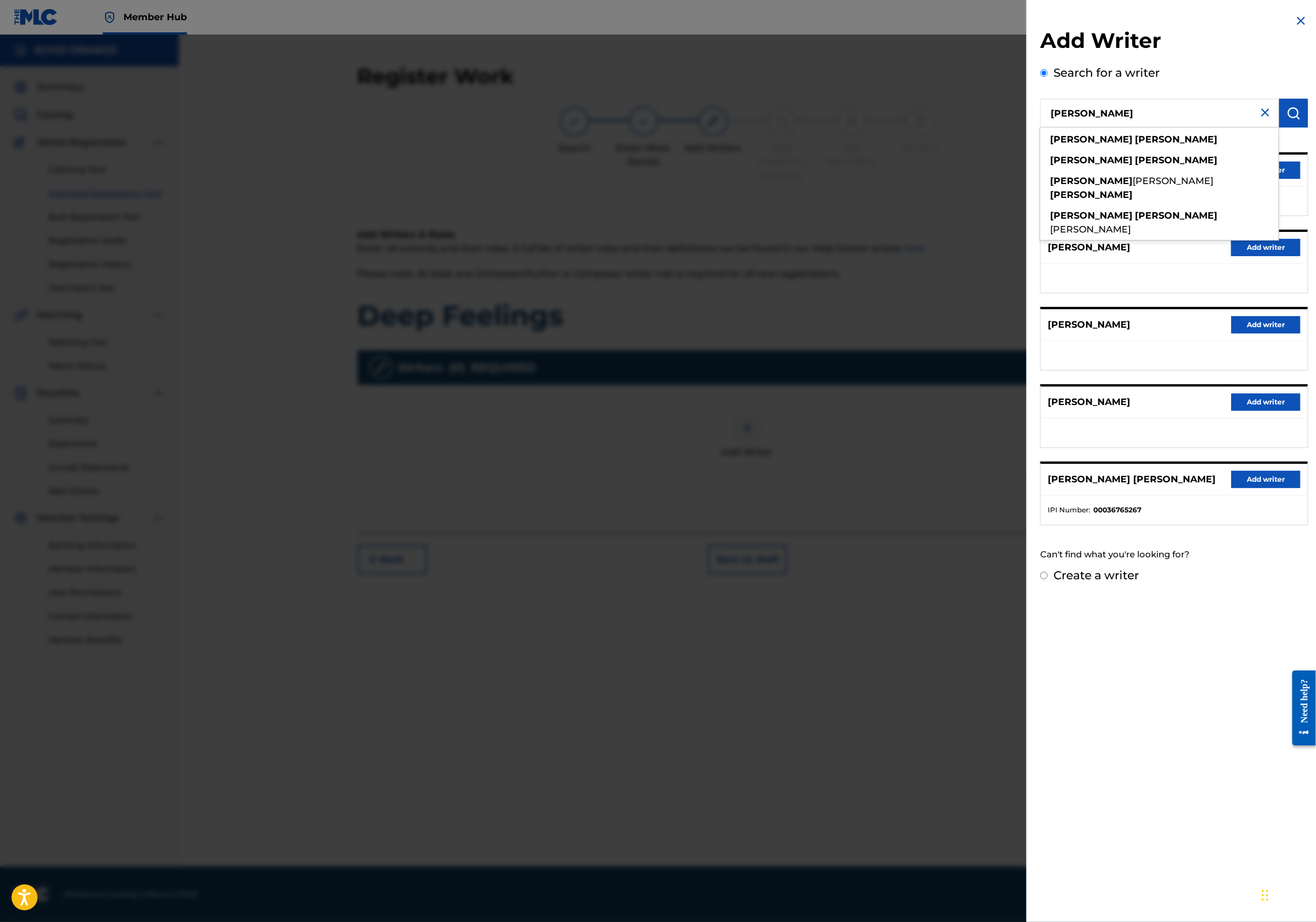
click at [1290, 179] on button "Add writer" at bounding box center [1266, 170] width 69 height 17
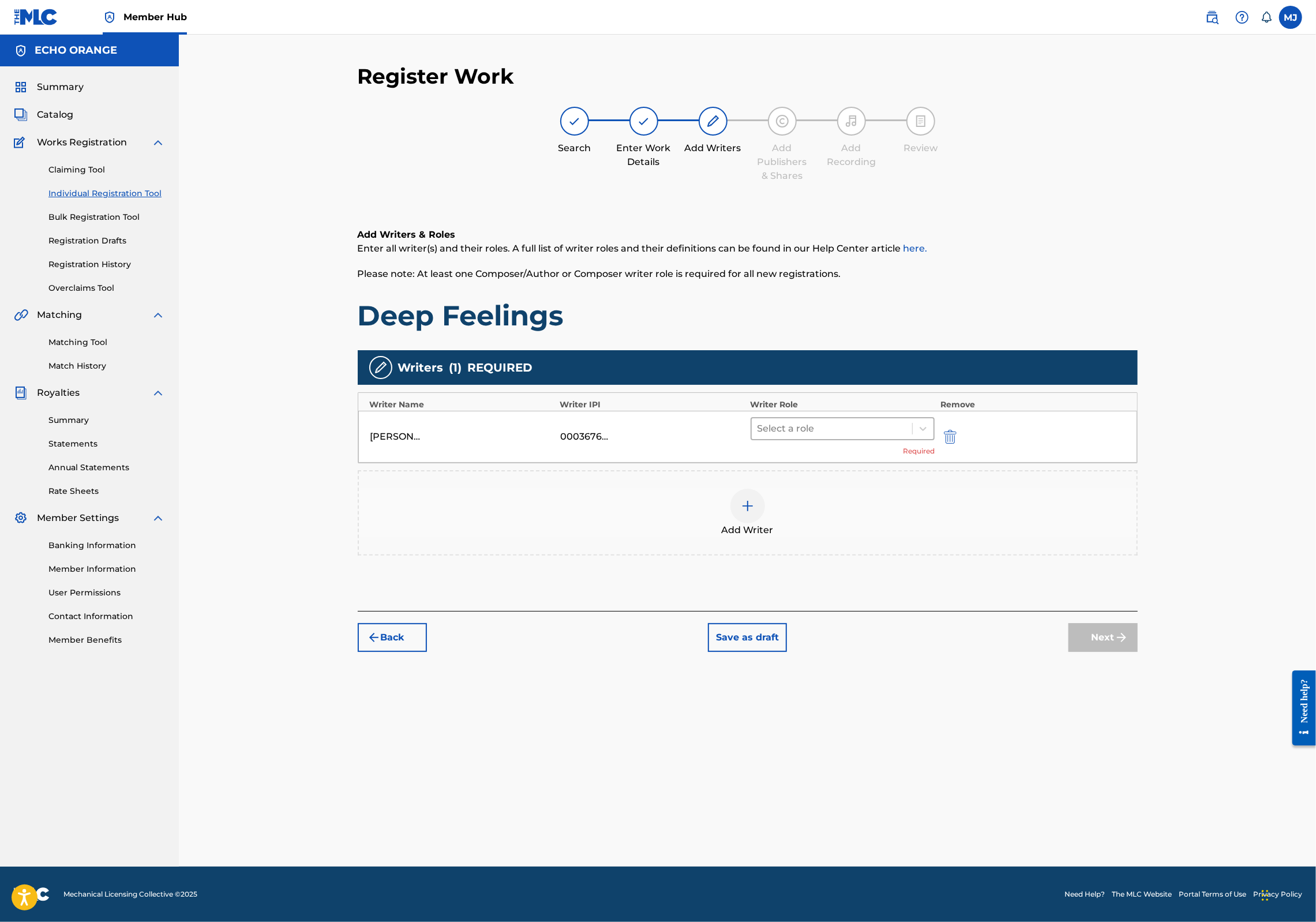
click at [824, 437] on div at bounding box center [832, 429] width 149 height 17
click at [845, 592] on div "Composer" at bounding box center [880, 595] width 222 height 23
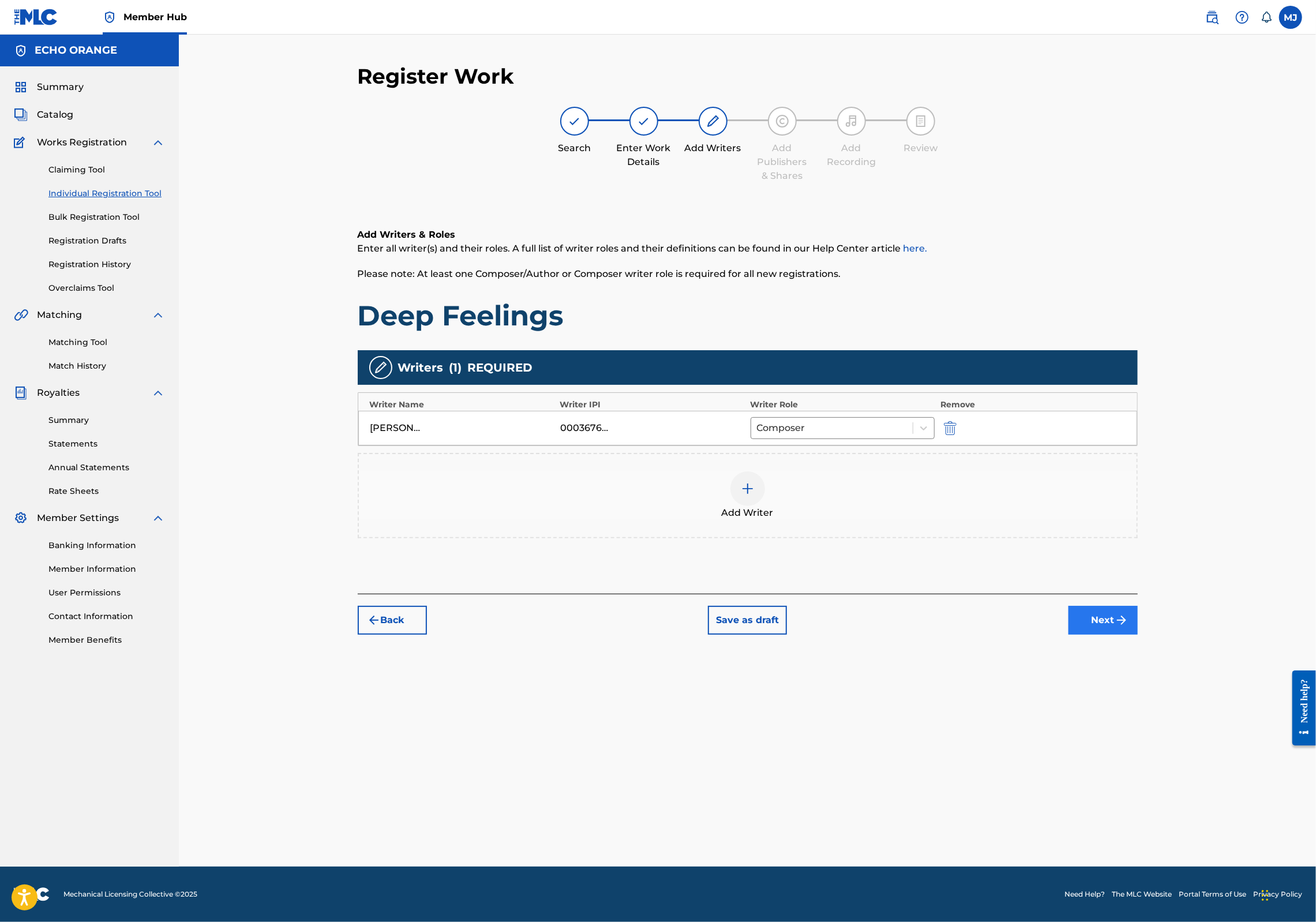
click at [1138, 635] on button "Next" at bounding box center [1104, 620] width 69 height 29
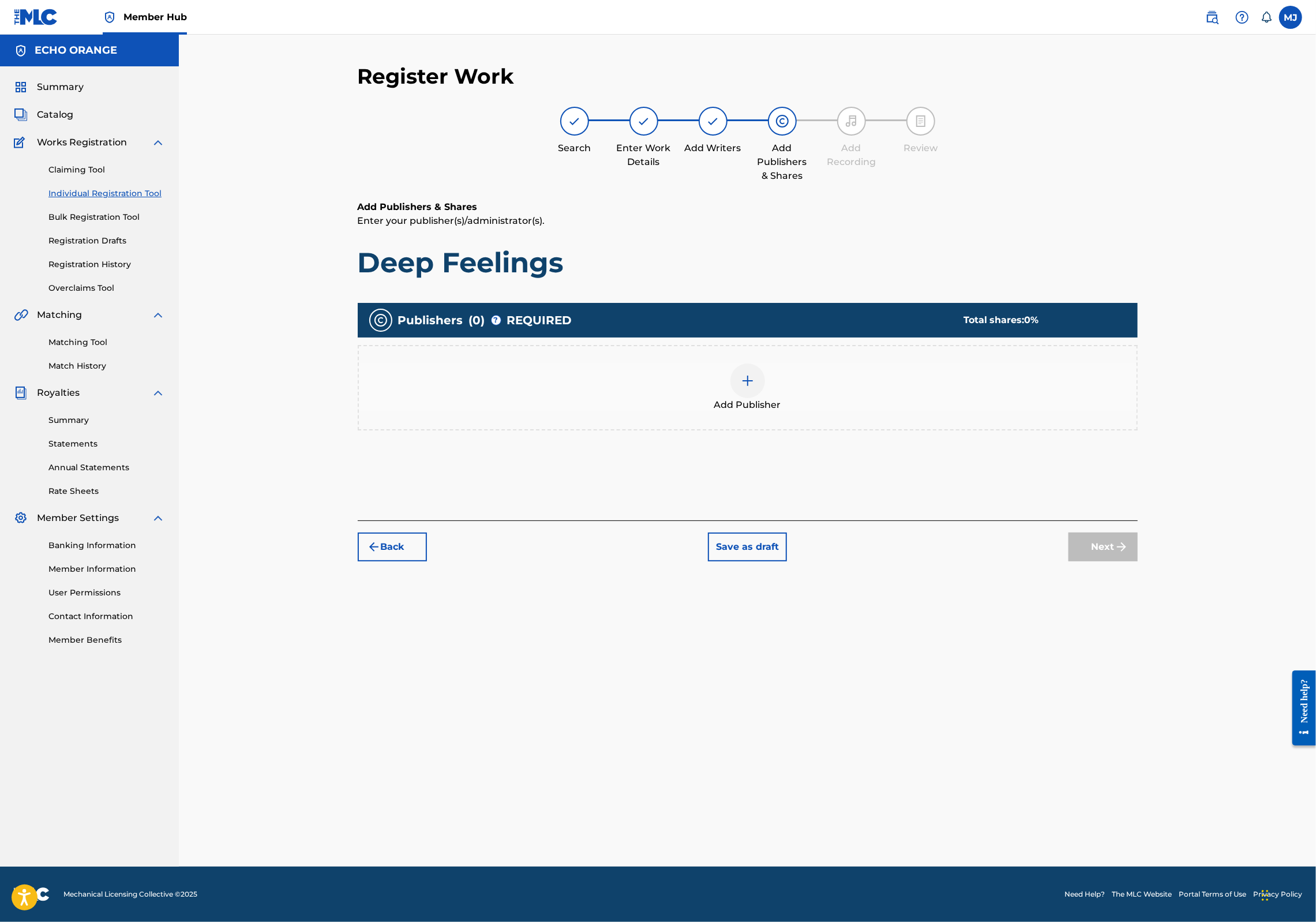
click at [754, 388] on img at bounding box center [748, 381] width 14 height 14
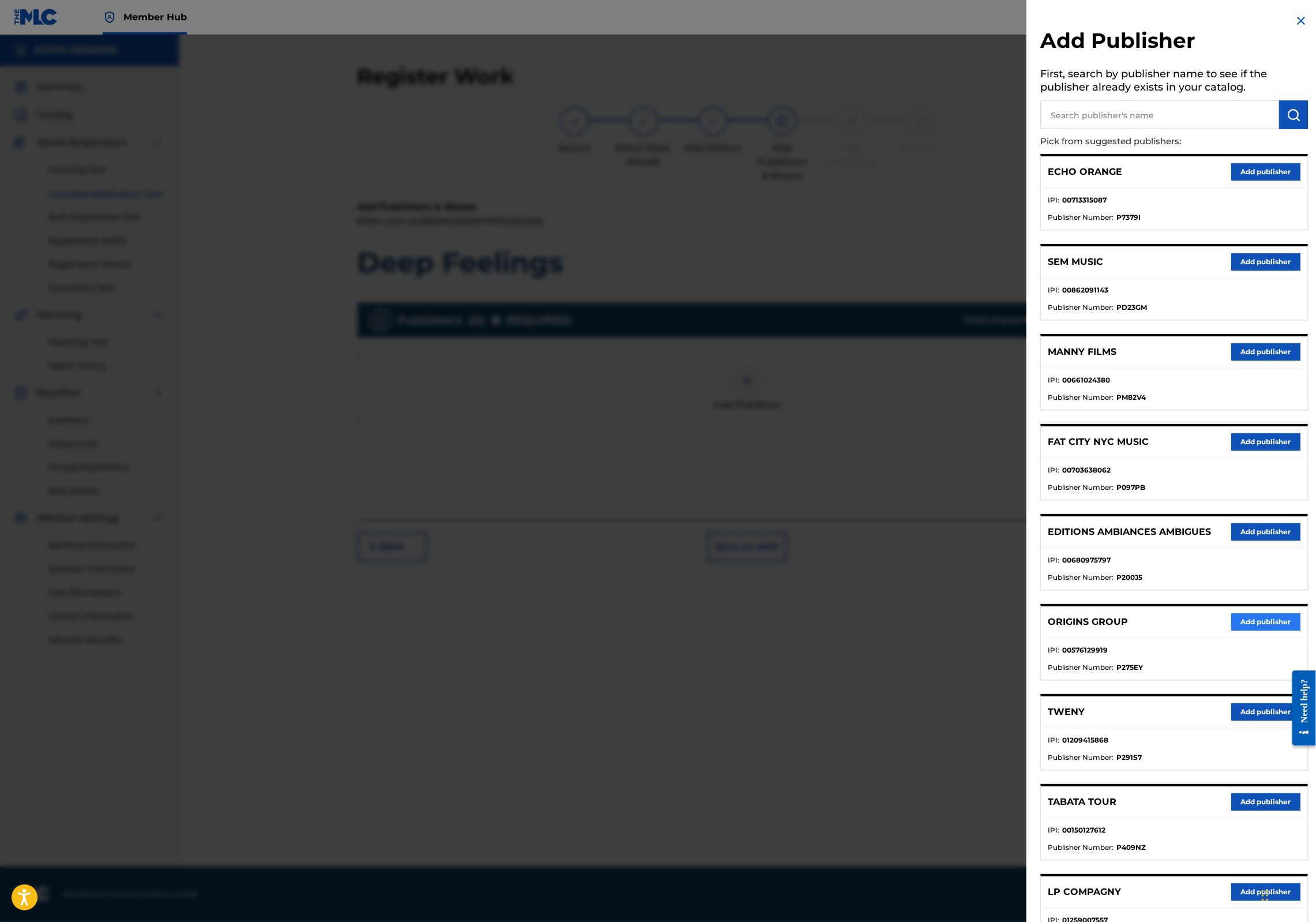
click at [1231, 631] on button "Add publisher" at bounding box center [1266, 622] width 69 height 17
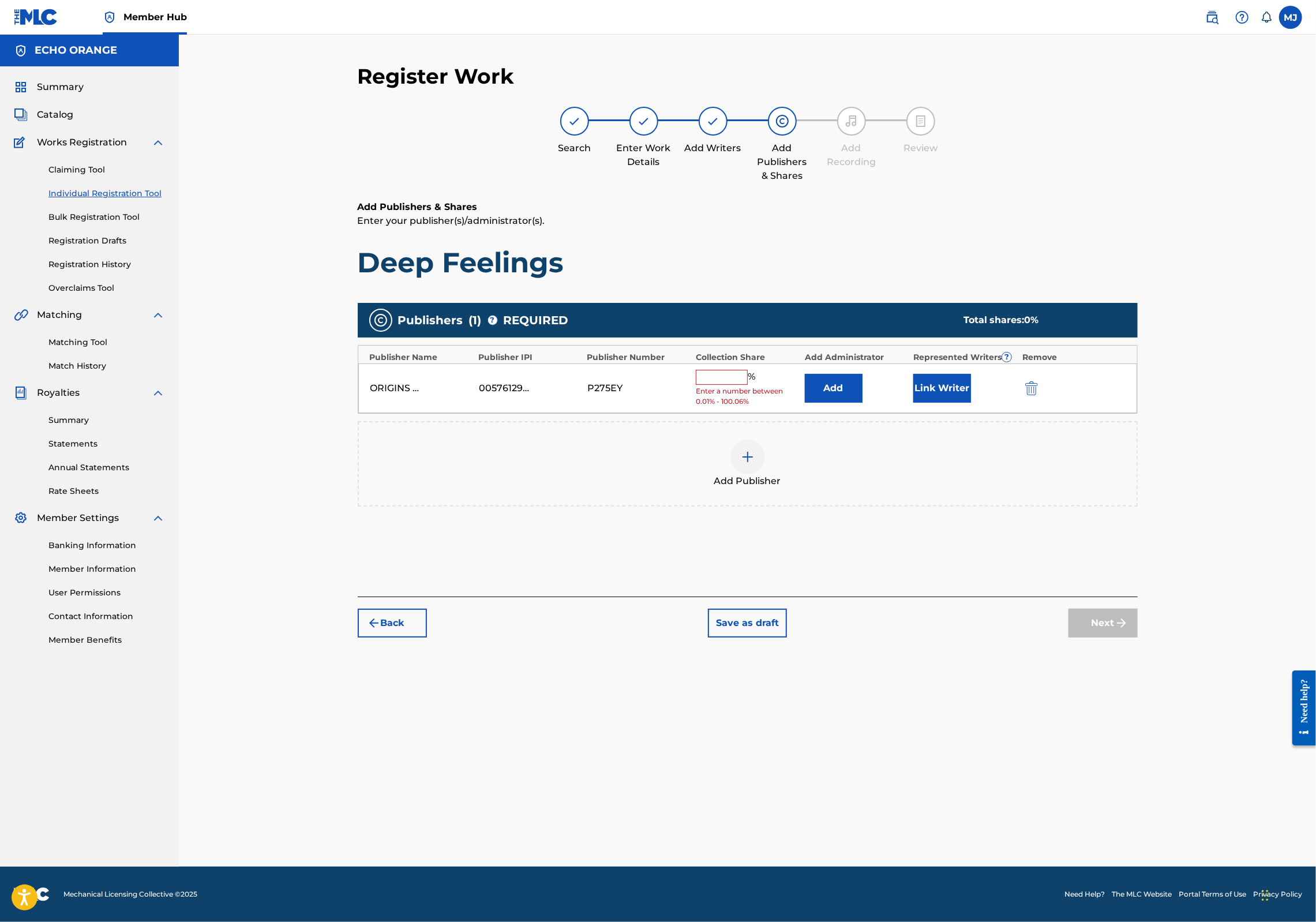
click at [889, 414] on div "ORIGINS GROUP 00576129919 P275EY % Enter a number between 0.01% - 100.06% Add L…" at bounding box center [748, 388] width 779 height 50
click at [906, 403] on div "Add" at bounding box center [856, 388] width 103 height 29
click at [863, 403] on button "Add" at bounding box center [833, 388] width 58 height 29
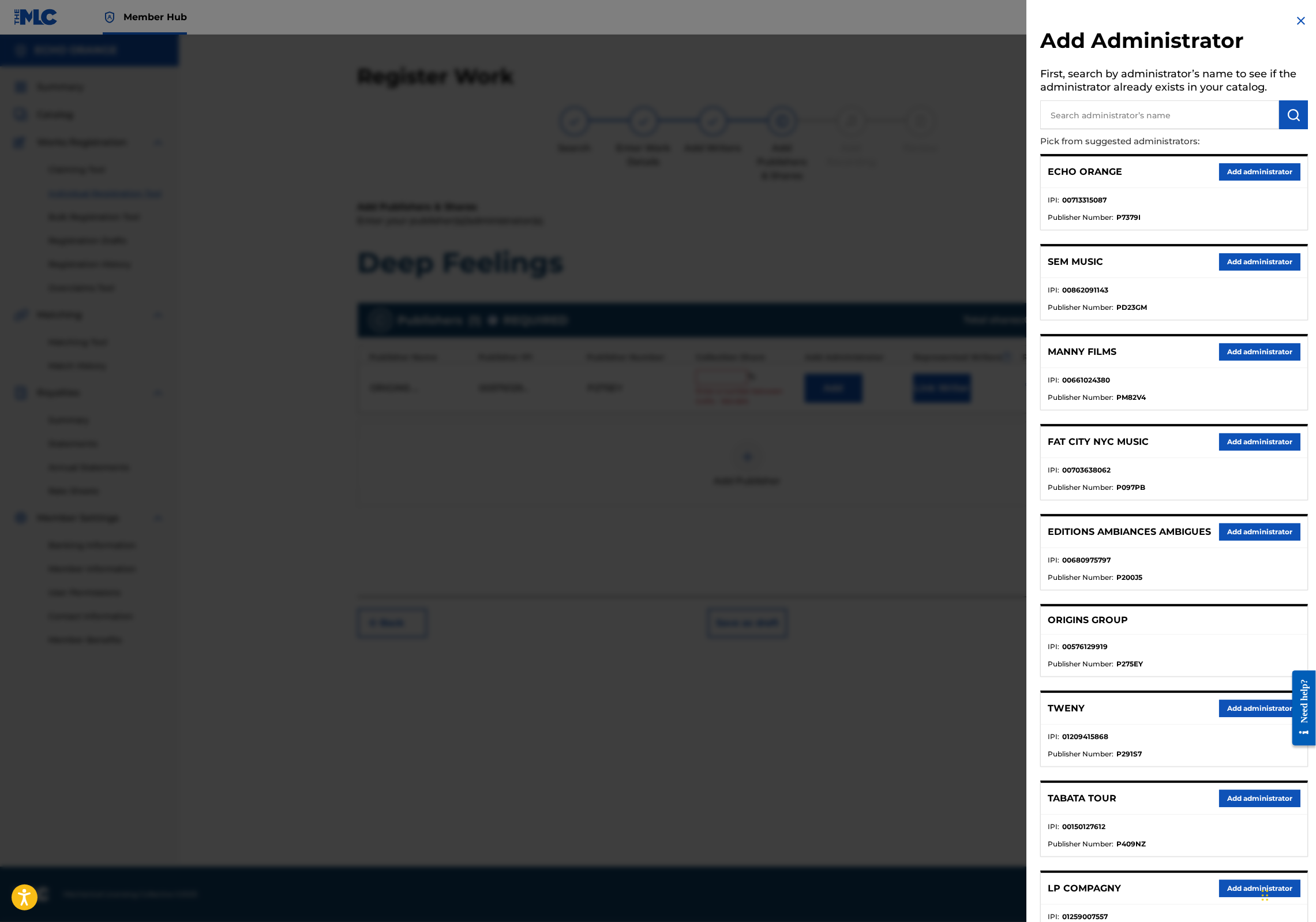
drag, startPoint x: 1240, startPoint y: 186, endPoint x: 1241, endPoint y: 194, distance: 8.1
click at [1241, 181] on button "Add administrator" at bounding box center [1260, 172] width 81 height 17
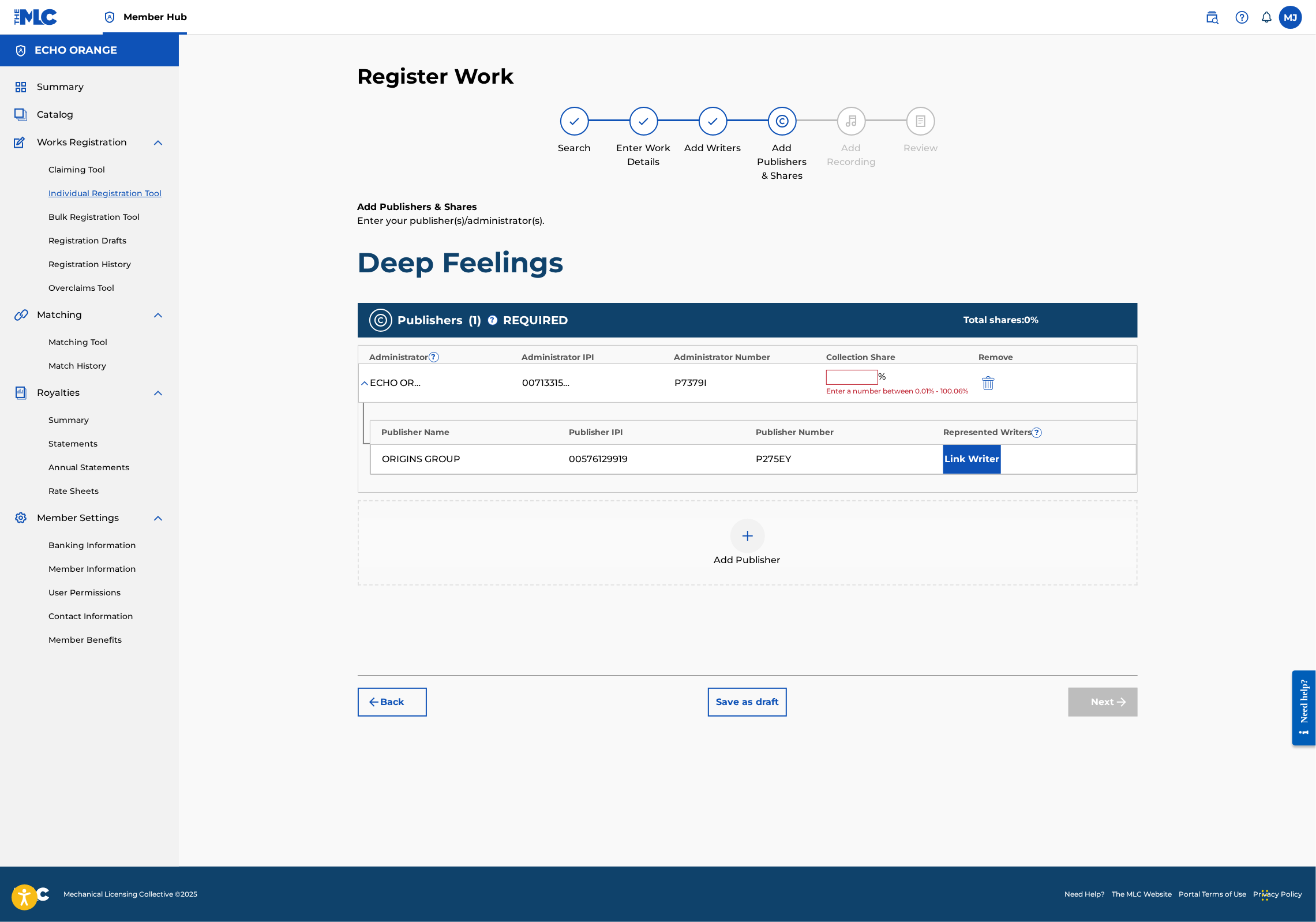
click at [919, 403] on div "ECHO ORANGE 00713315087 P7379I % Enter a number between 0.01% - 100.06%" at bounding box center [748, 383] width 779 height 40
click at [878, 385] on input "text" at bounding box center [852, 378] width 52 height 15
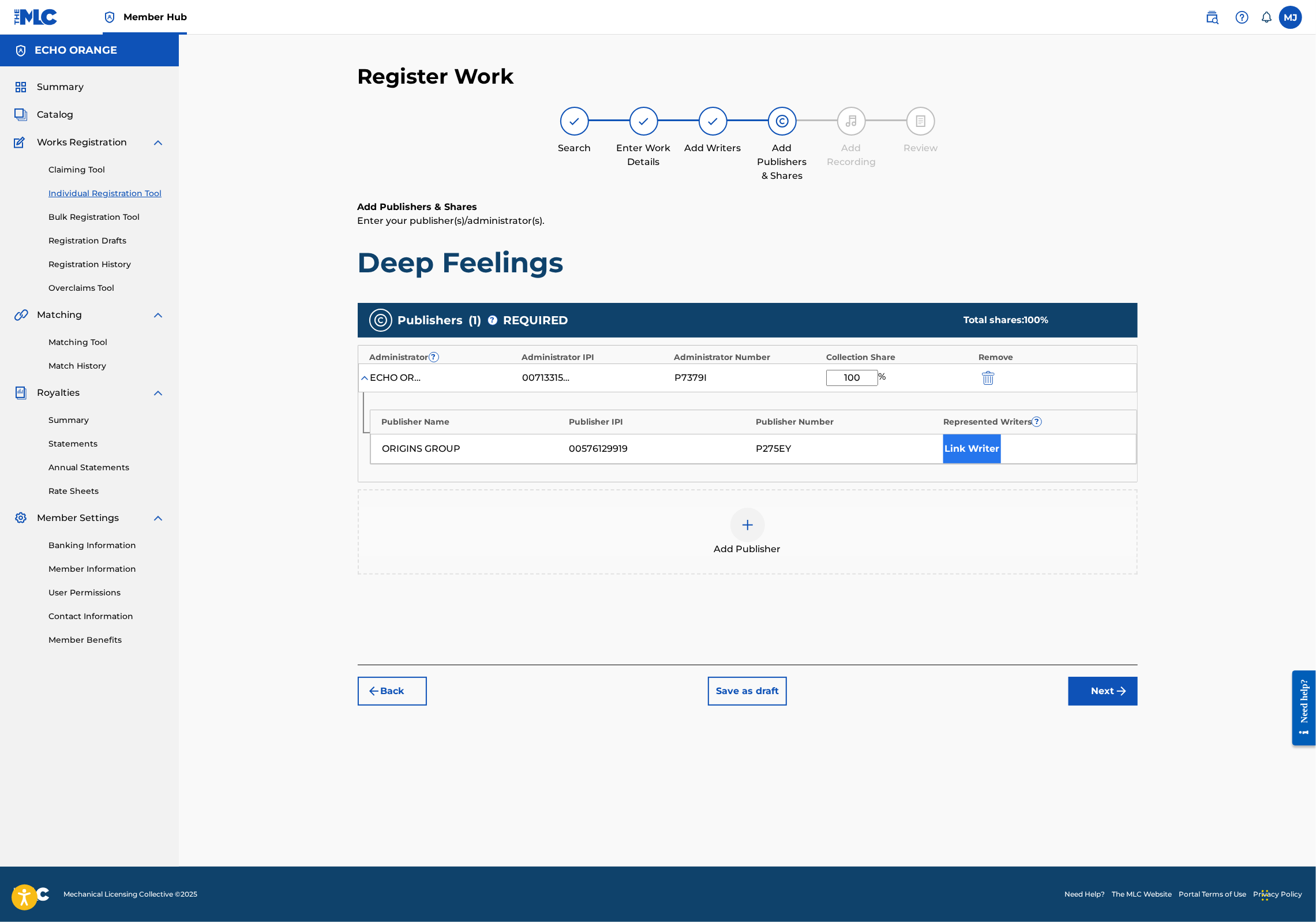
type input "100"
click at [1001, 463] on button "Link Writer" at bounding box center [972, 449] width 58 height 29
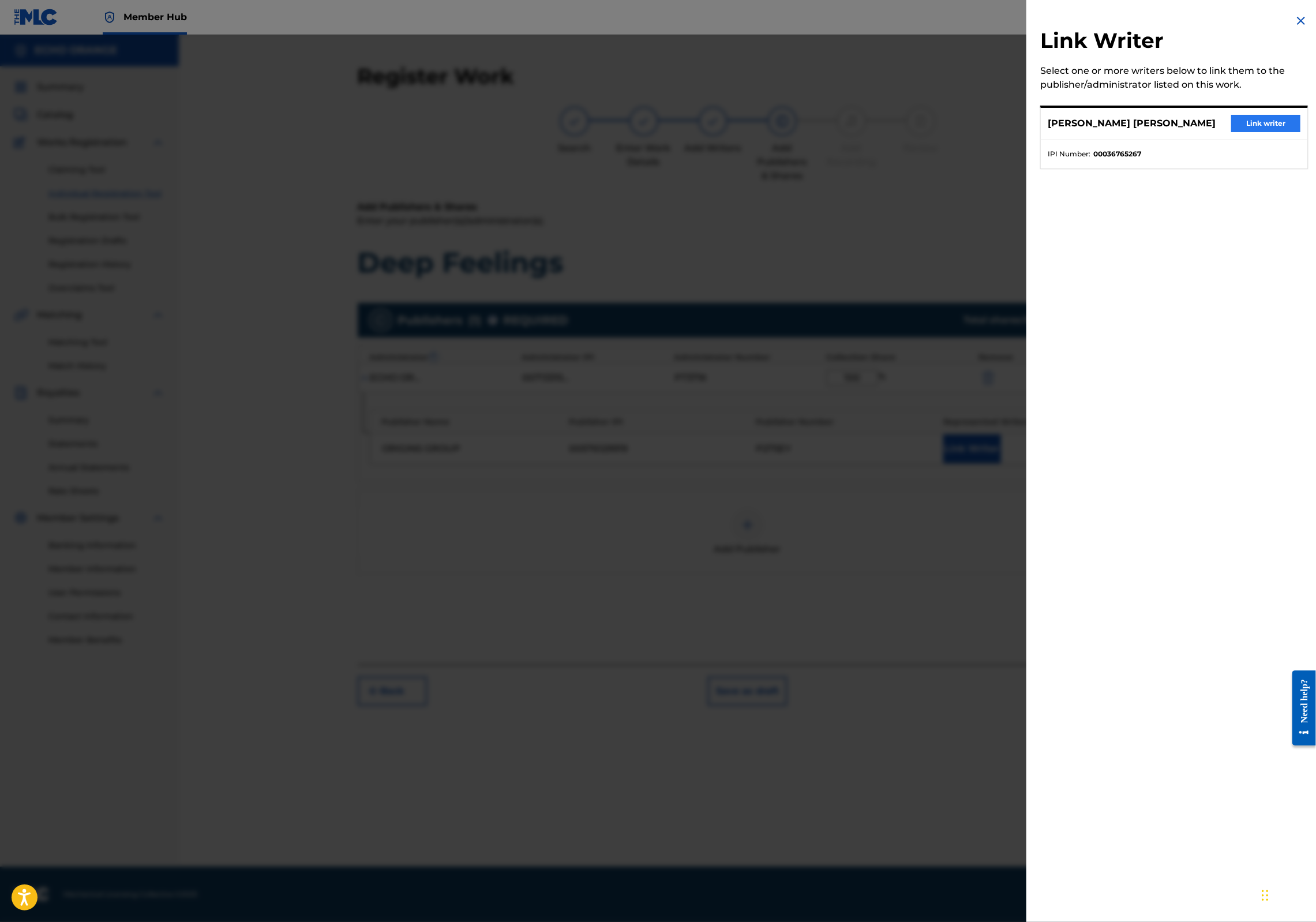
click at [1235, 132] on button "Link writer" at bounding box center [1266, 123] width 69 height 17
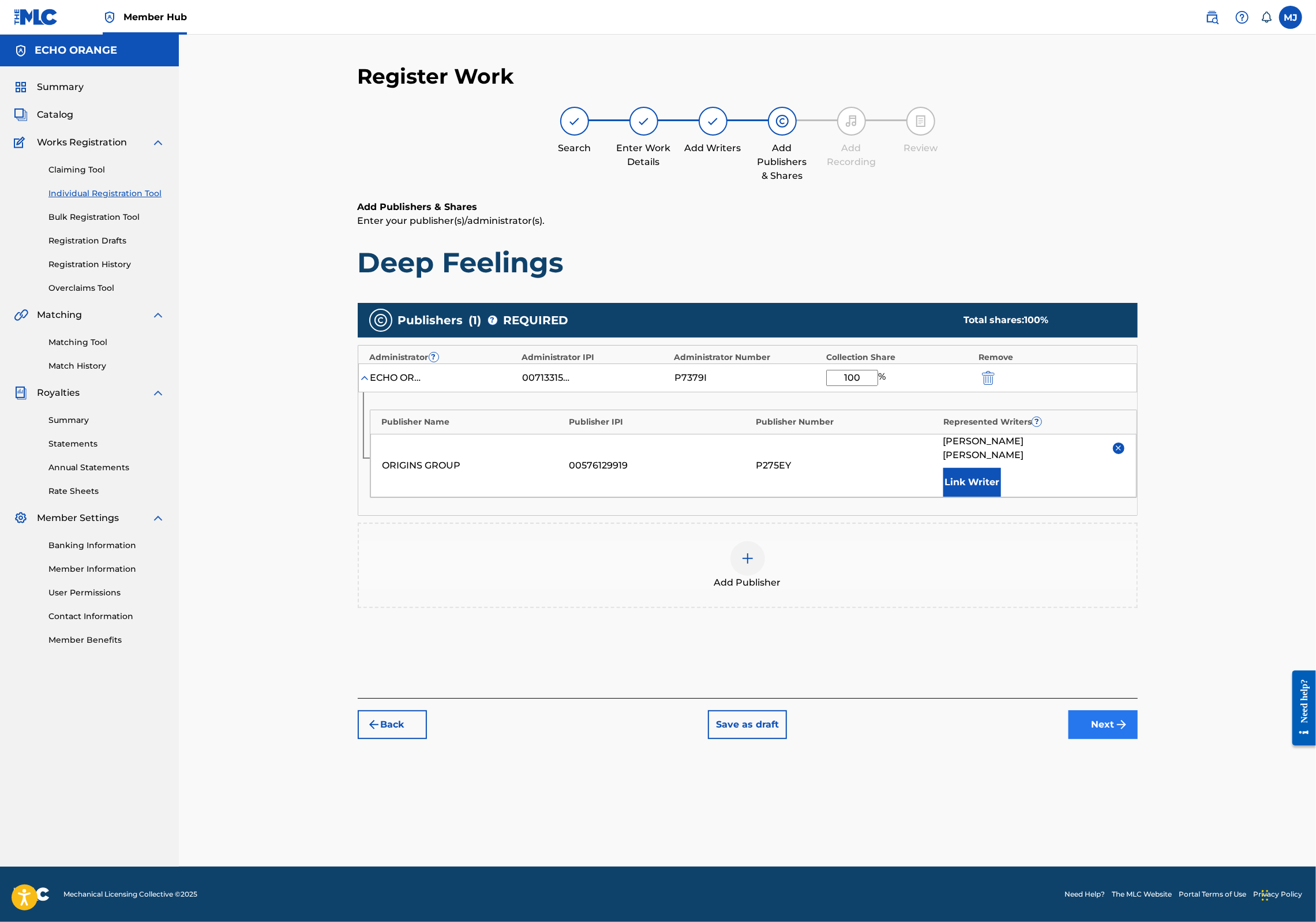
click at [1138, 740] on button "Next" at bounding box center [1104, 725] width 69 height 29
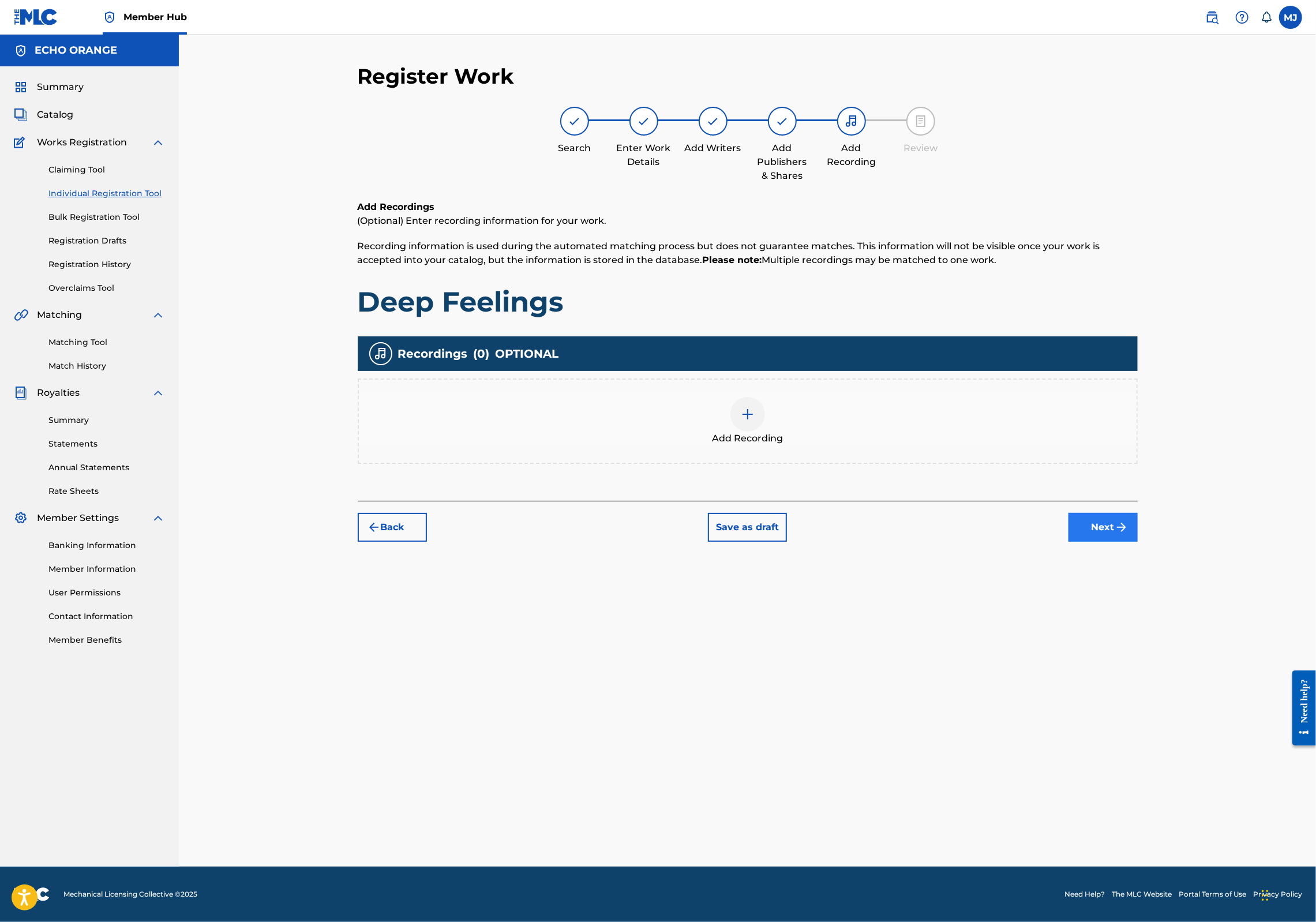
click at [1138, 542] on button "Next" at bounding box center [1104, 527] width 69 height 29
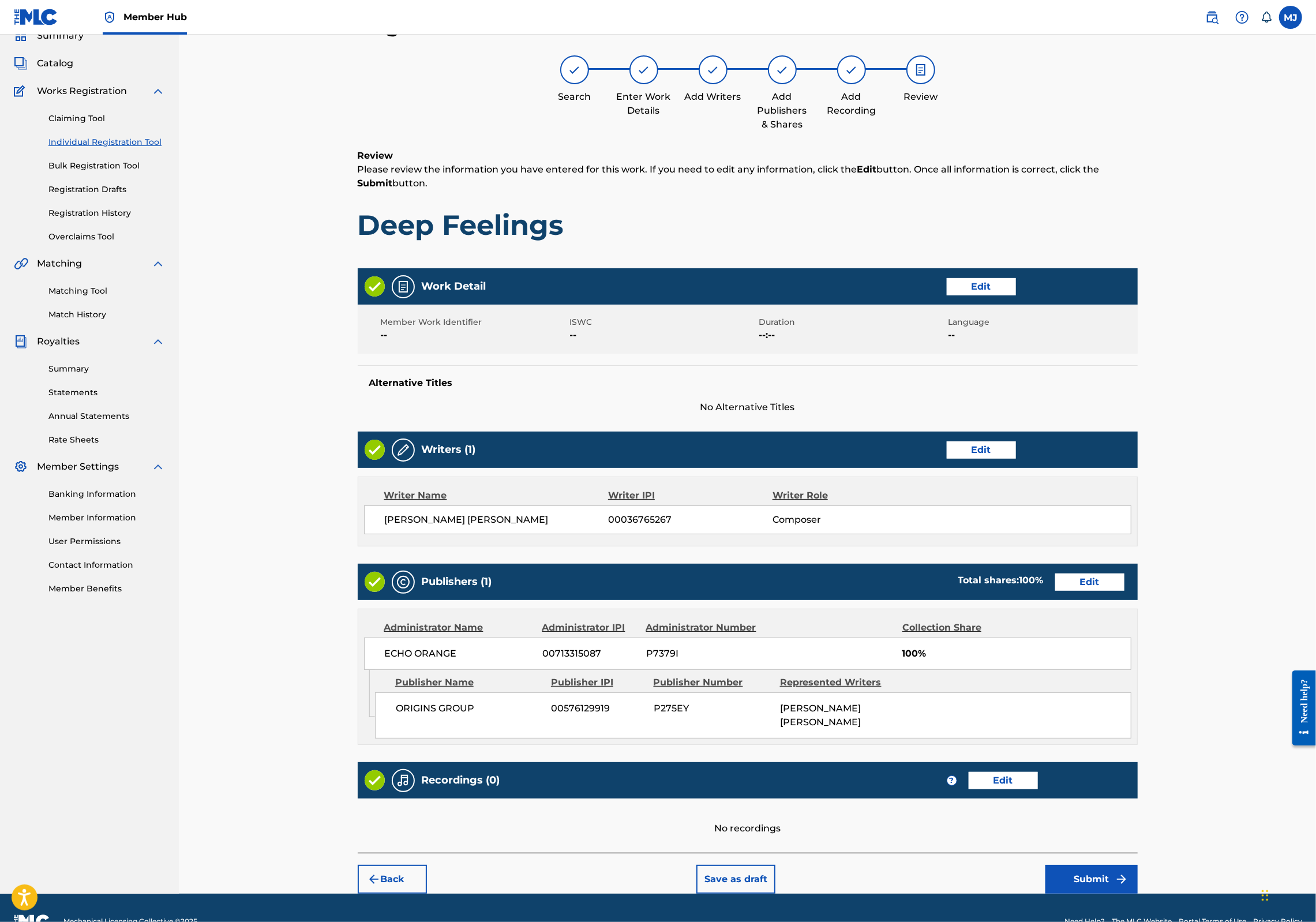
scroll to position [186, 0]
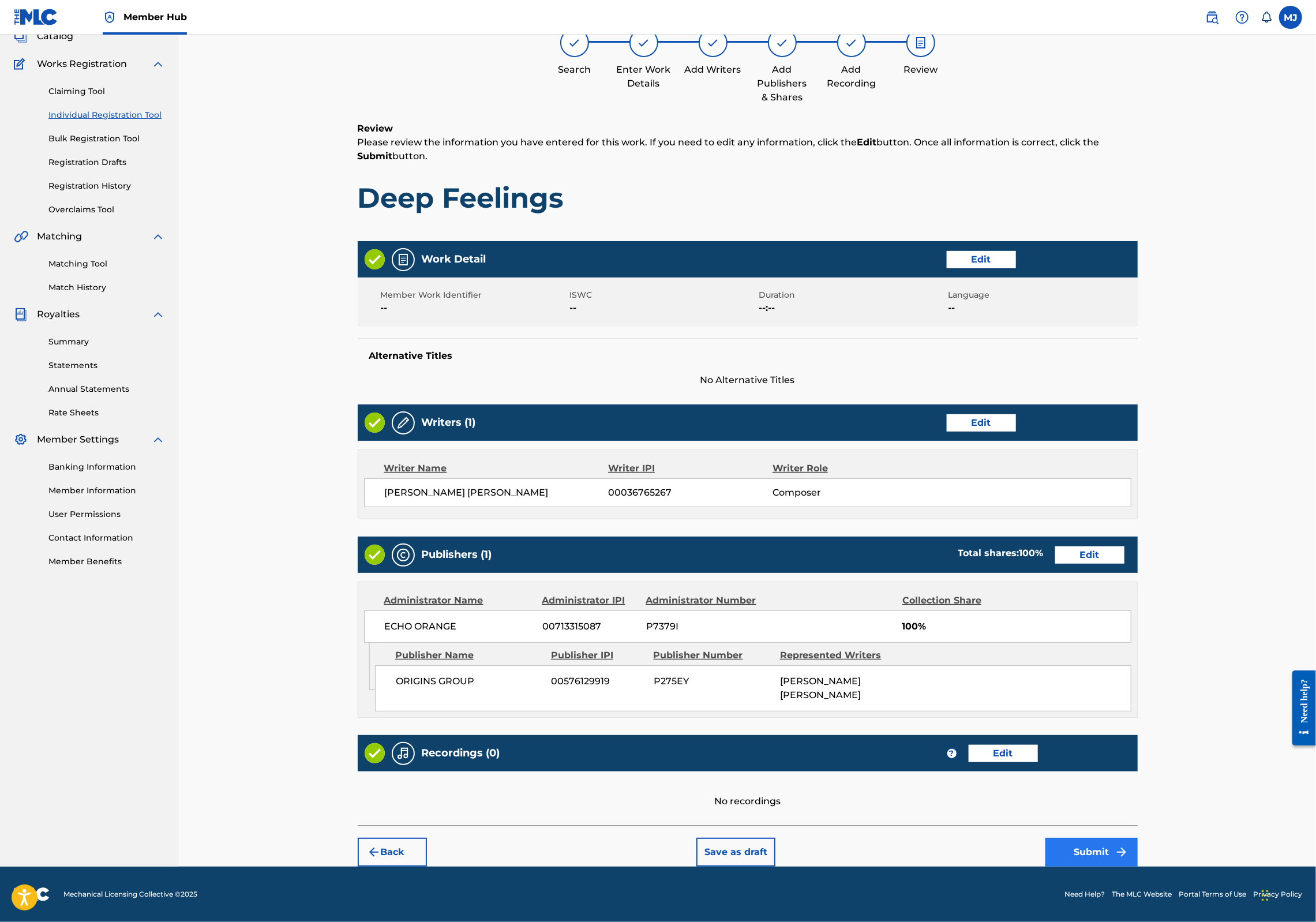
click at [1138, 838] on button "Submit" at bounding box center [1092, 852] width 92 height 29
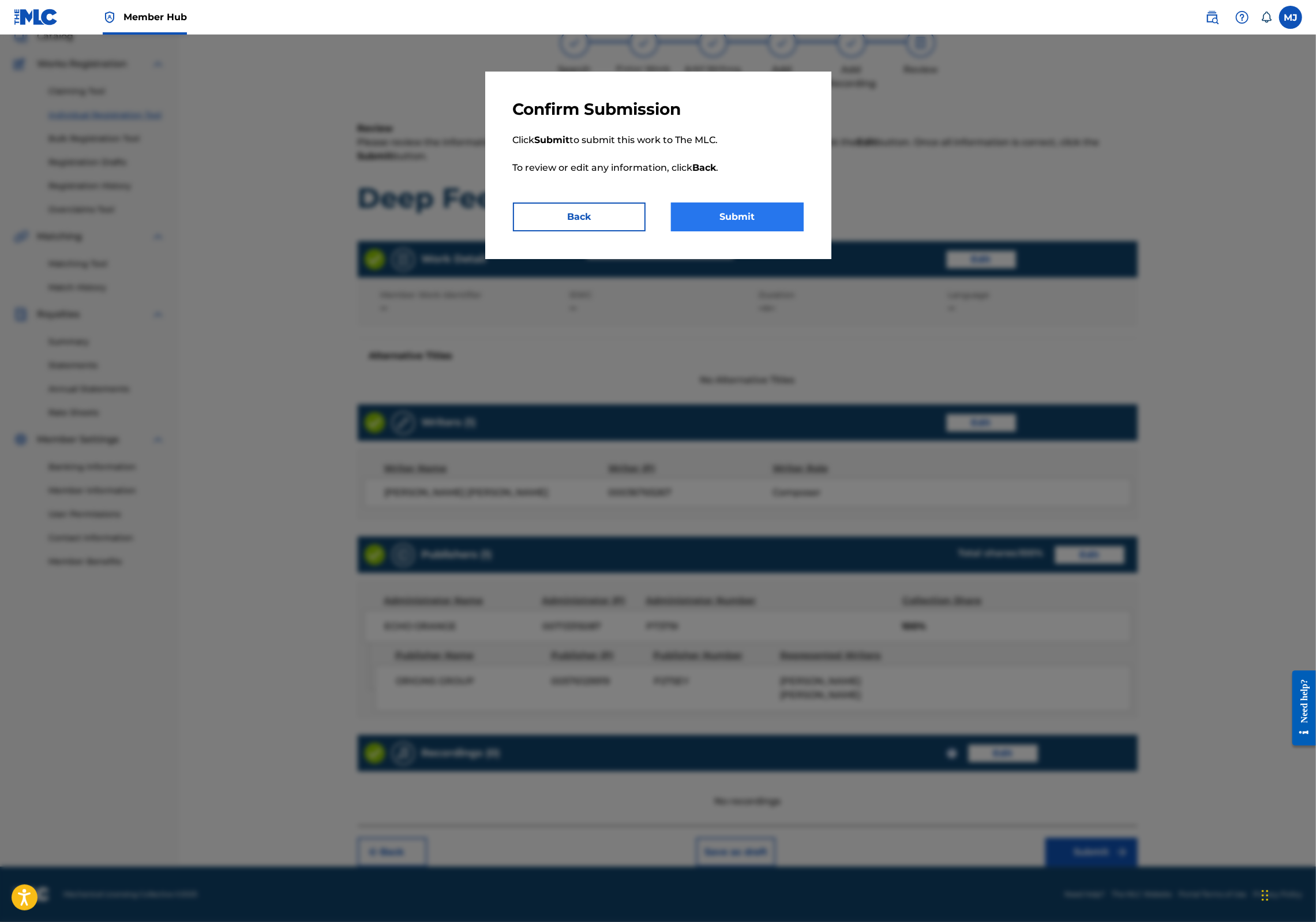
click at [712, 231] on button "Submit" at bounding box center [737, 217] width 133 height 29
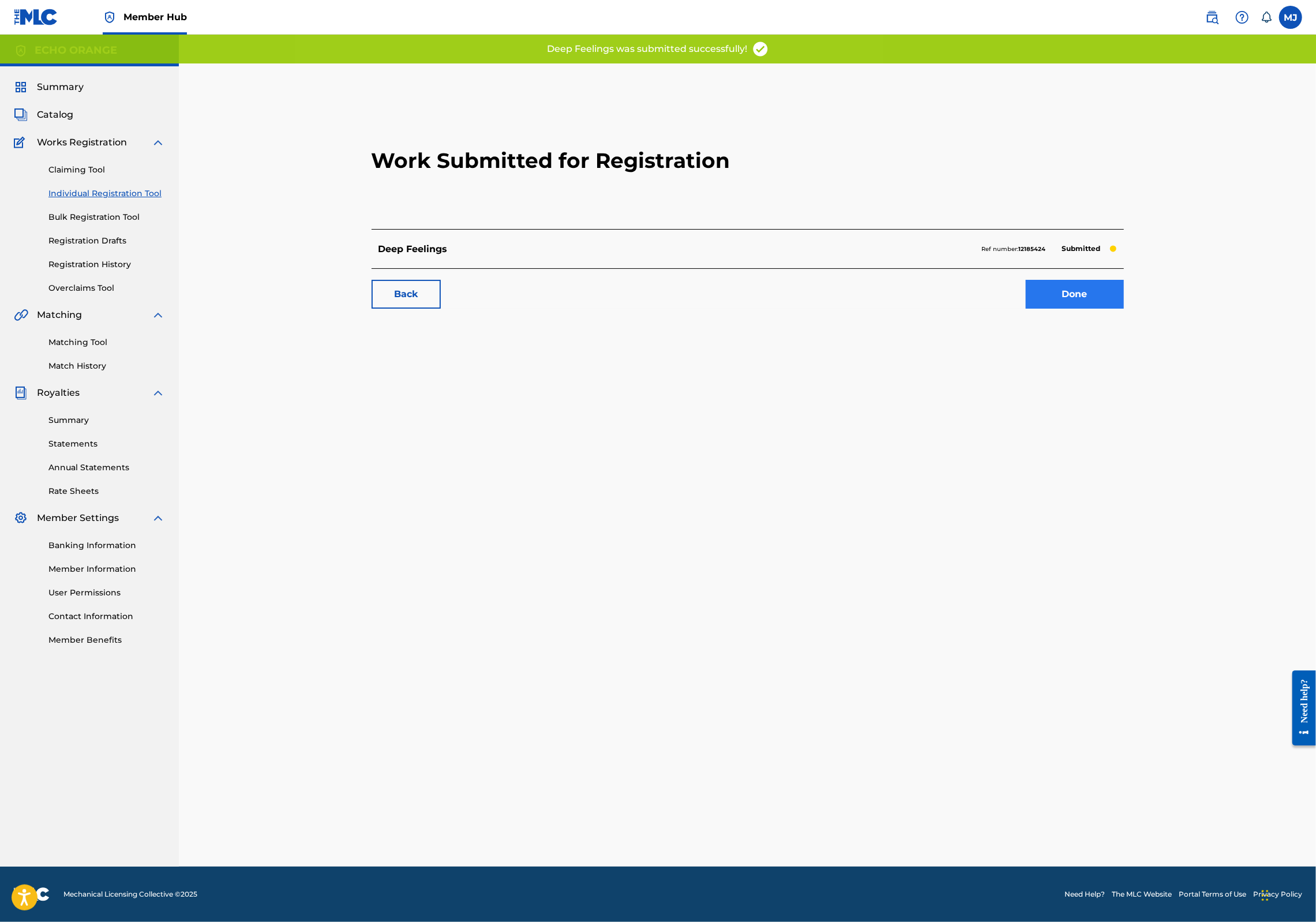
click at [1122, 309] on link "Done" at bounding box center [1075, 294] width 98 height 29
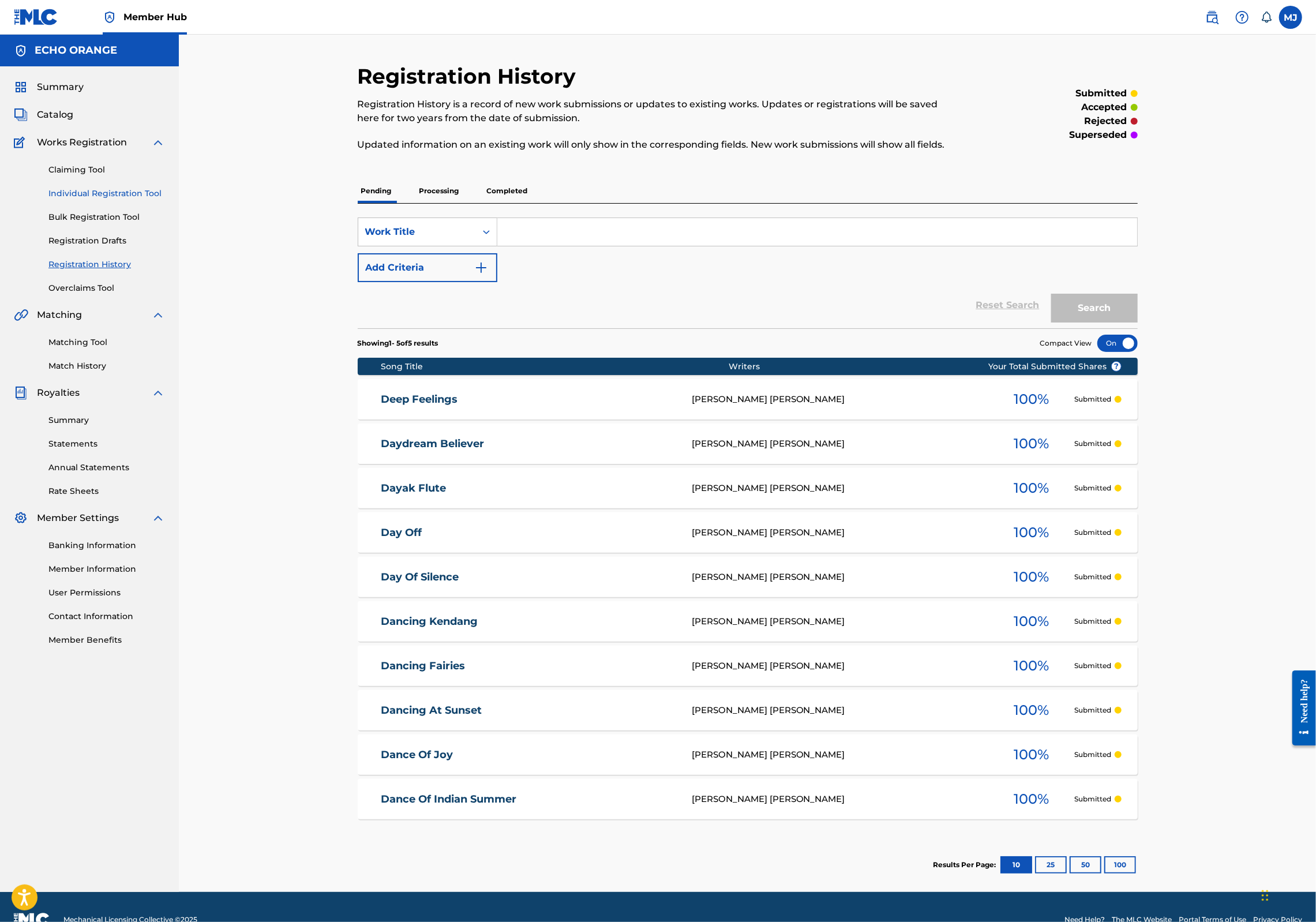
click at [153, 200] on link "Individual Registration Tool" at bounding box center [107, 194] width 116 height 12
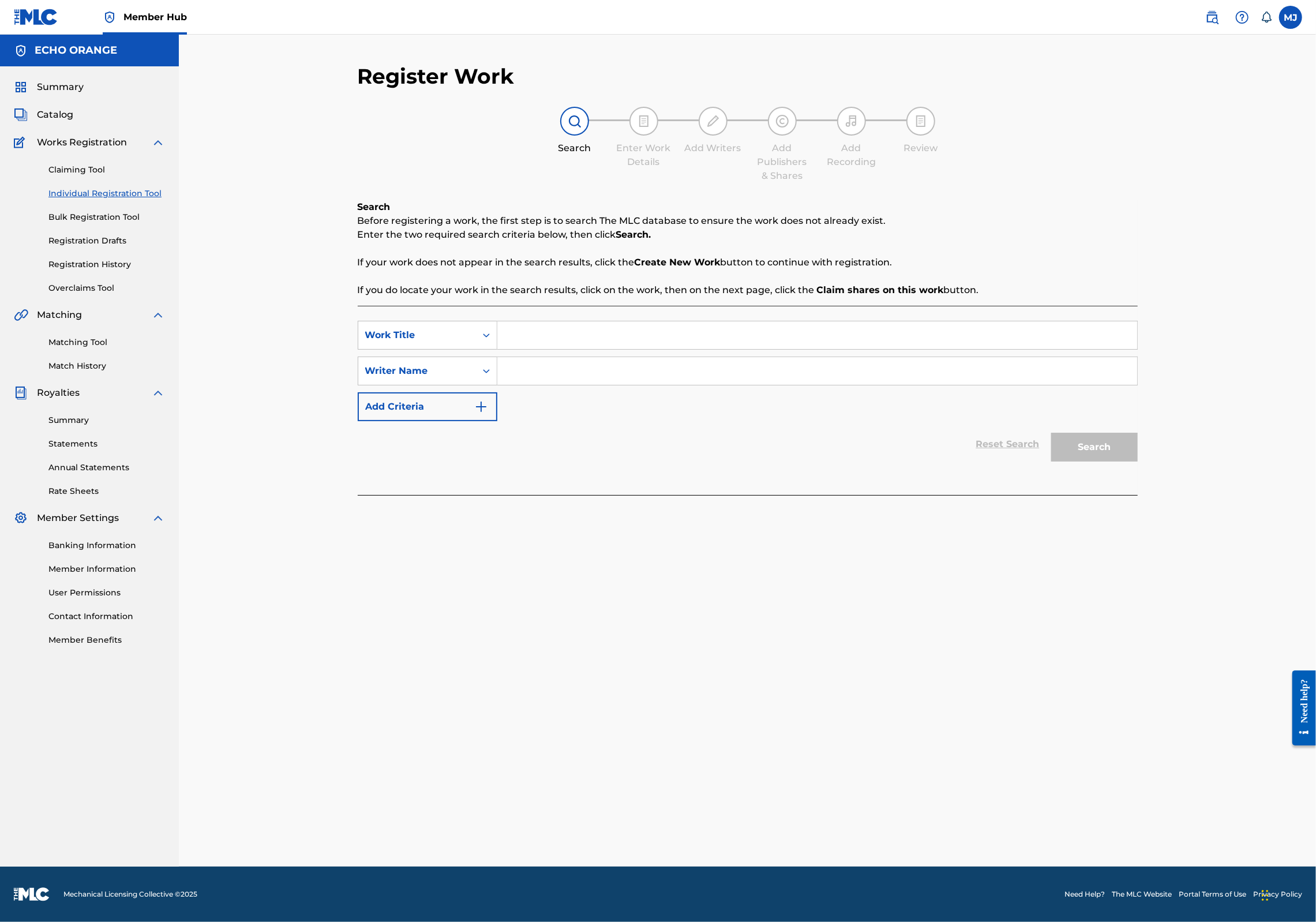
click at [507, 349] on input "Search Form" at bounding box center [818, 335] width 640 height 28
type input "Deep Night Raga"
paste input "[PERSON_NAME]"
type input "[PERSON_NAME]"
click at [1138, 462] on button "Search" at bounding box center [1094, 447] width 86 height 29
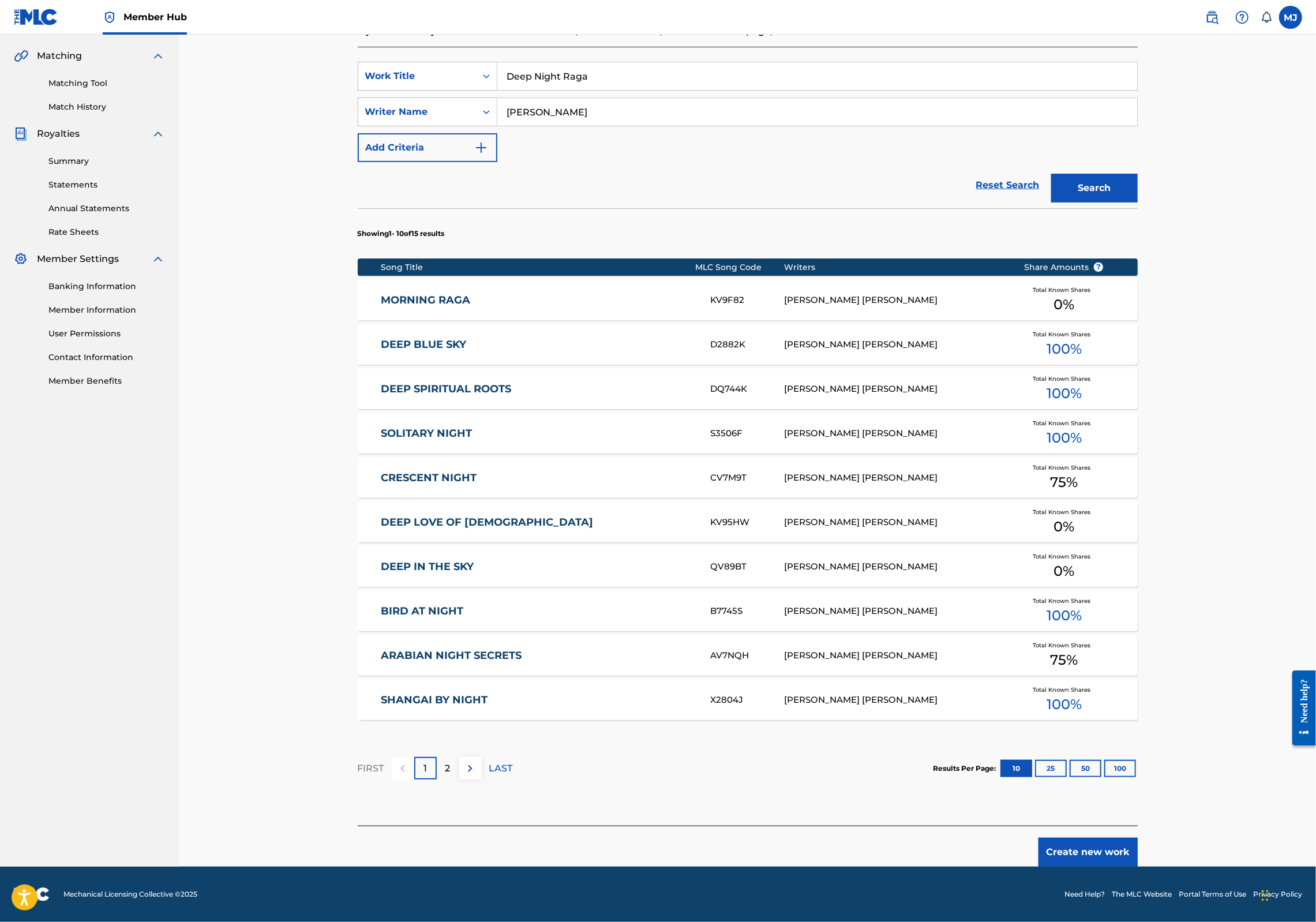
scroll to position [358, 0]
click at [1138, 838] on button "Create new work" at bounding box center [1089, 852] width 99 height 29
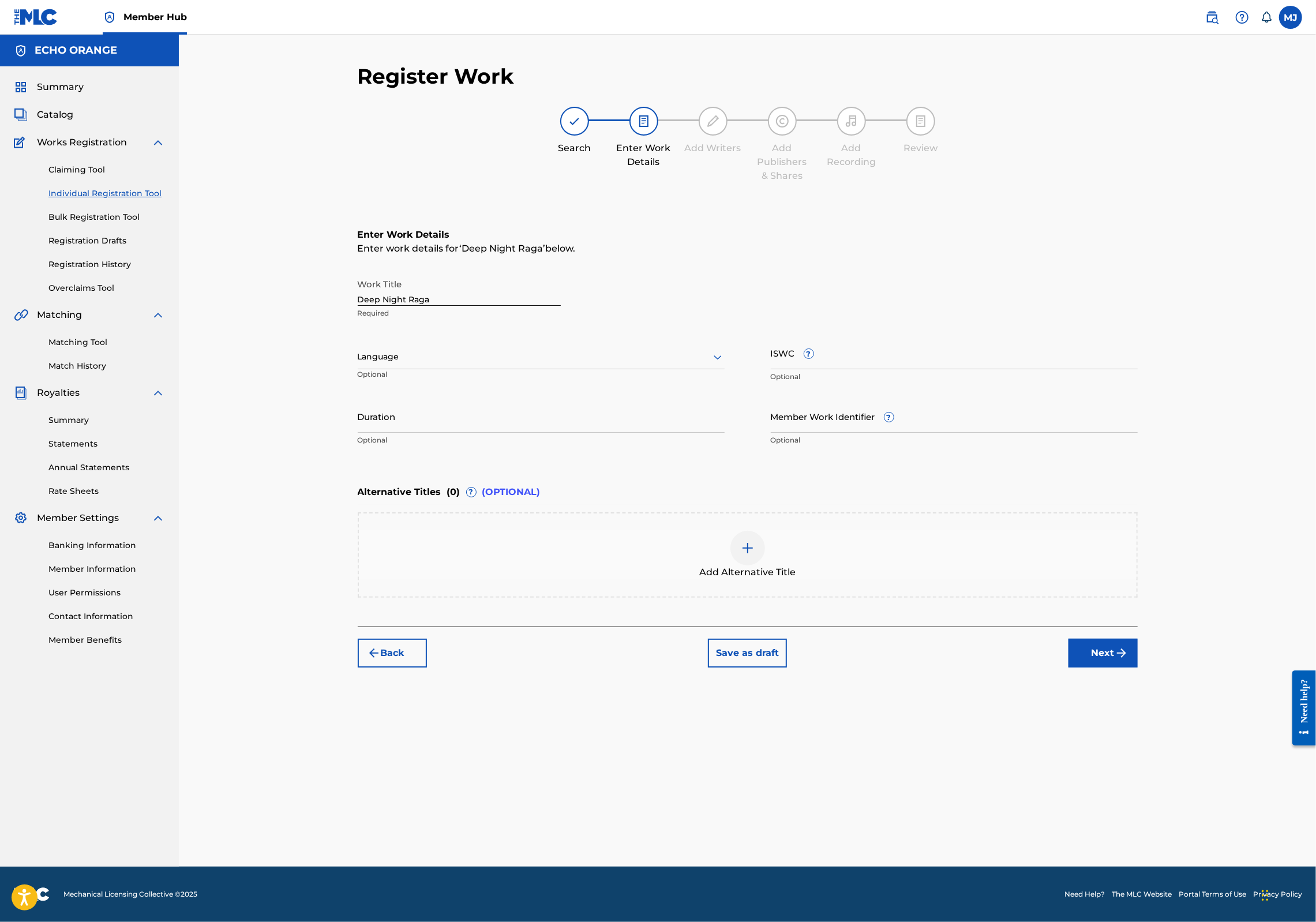
click at [1152, 779] on div "Register Work Search Enter Work Details Add Writers Add Publishers & Shares Add…" at bounding box center [748, 466] width 808 height 803
click at [1152, 767] on div "Register Work Search Enter Work Details Add Writers Add Publishers & Shares Add…" at bounding box center [748, 466] width 808 height 803
click at [1138, 667] on button "Next" at bounding box center [1104, 653] width 69 height 29
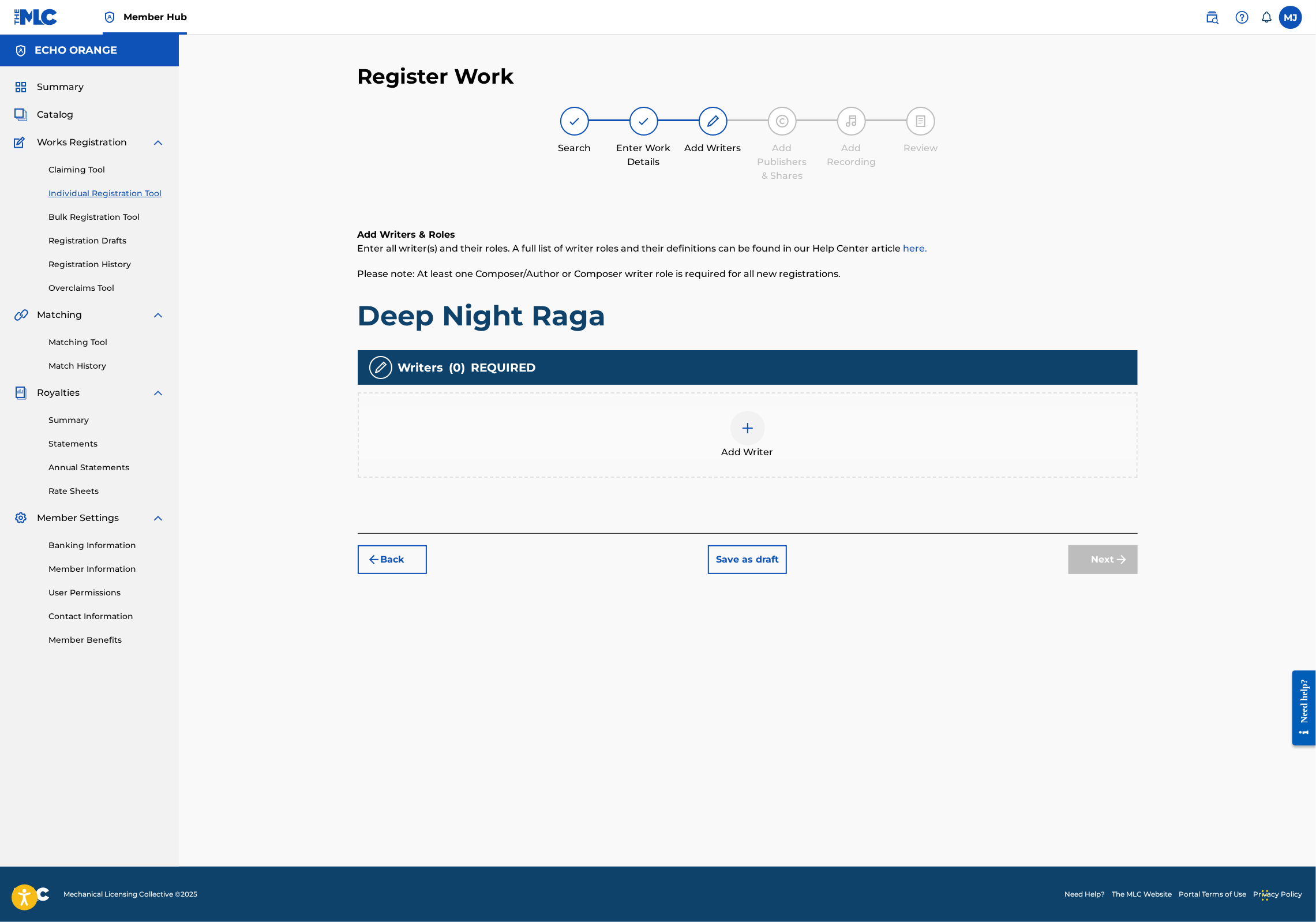
click at [915, 459] on div "Add Writer" at bounding box center [748, 435] width 778 height 49
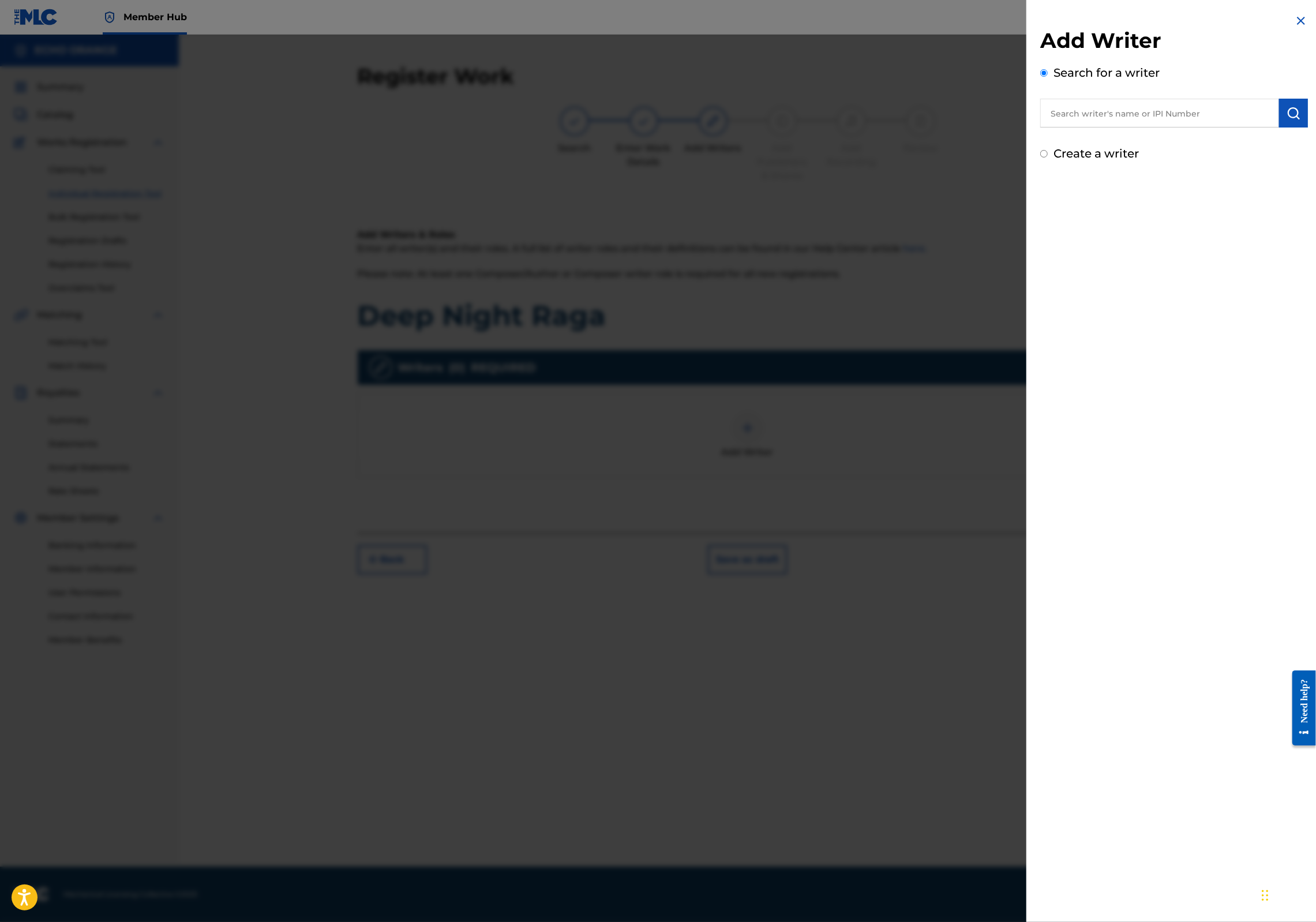
click at [1173, 104] on div "Search for a writer" at bounding box center [1174, 95] width 268 height 64
click at [1167, 146] on div "Add Writer Search for a writer Create a writer" at bounding box center [1174, 95] width 268 height 134
click at [1170, 128] on input "text" at bounding box center [1160, 113] width 239 height 29
paste input "[PERSON_NAME]"
type input "[PERSON_NAME]"
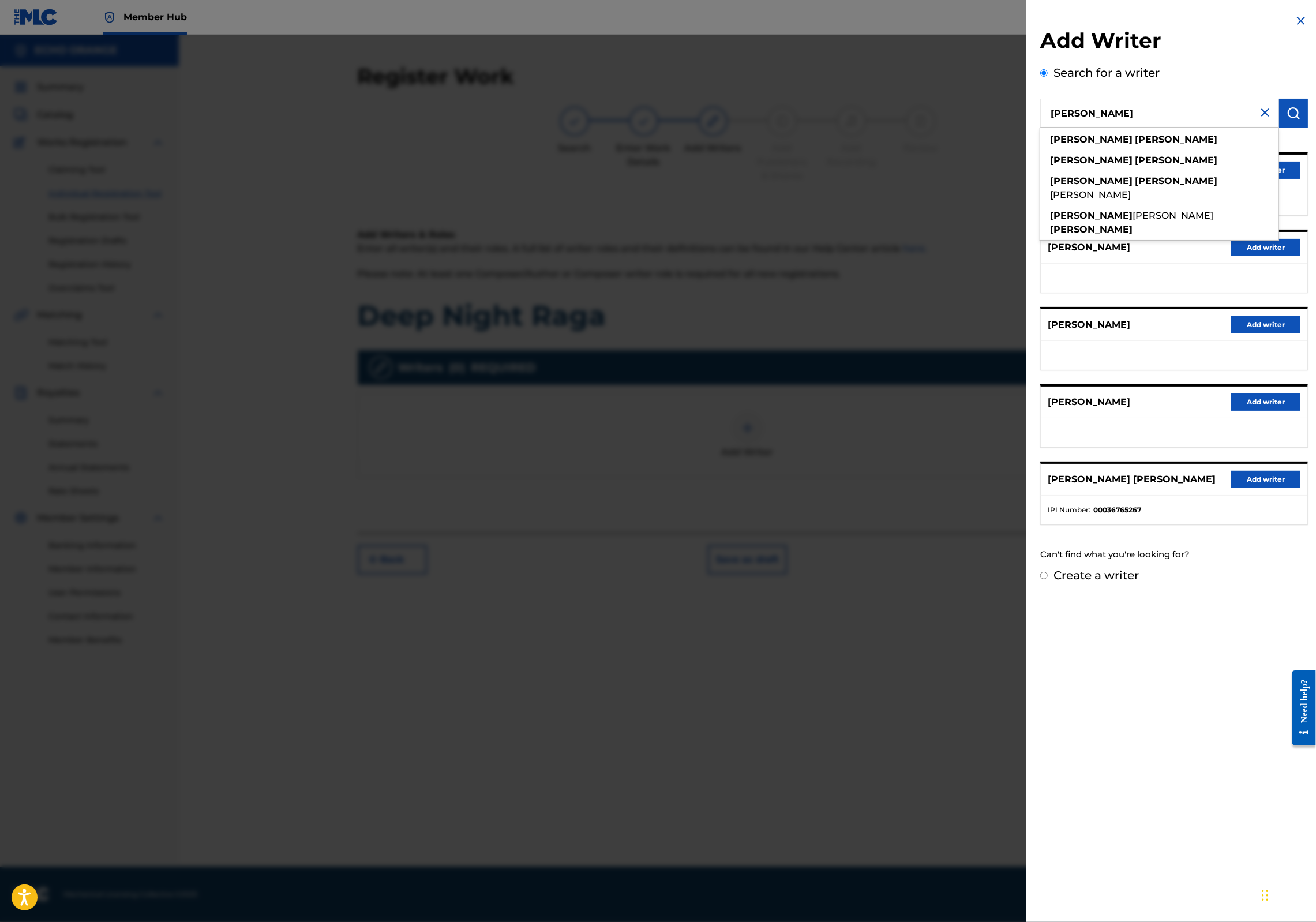
click at [1283, 179] on button "Add writer" at bounding box center [1266, 170] width 69 height 17
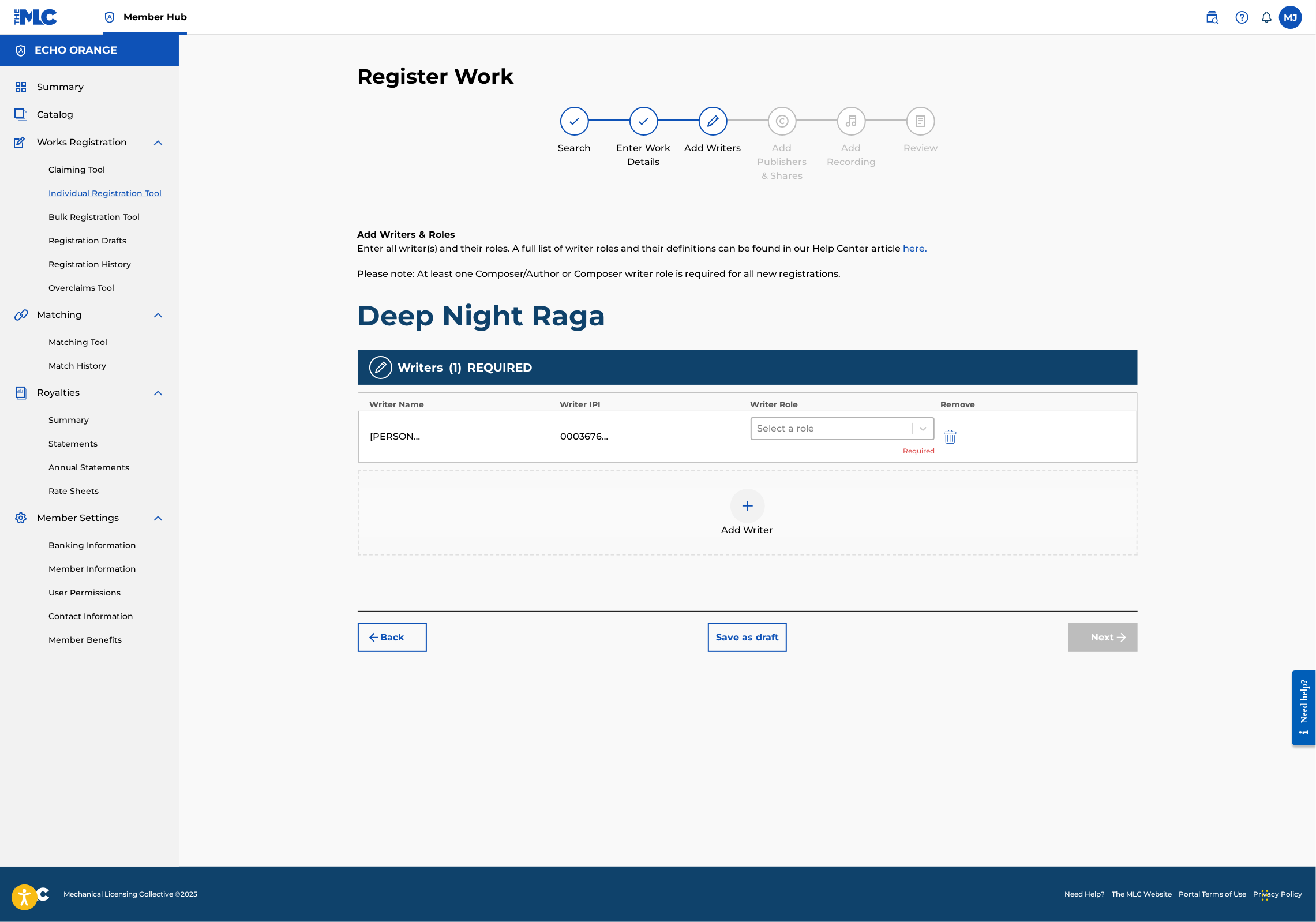
click at [906, 437] on div at bounding box center [832, 429] width 149 height 17
click at [854, 594] on div "Composer" at bounding box center [880, 595] width 222 height 23
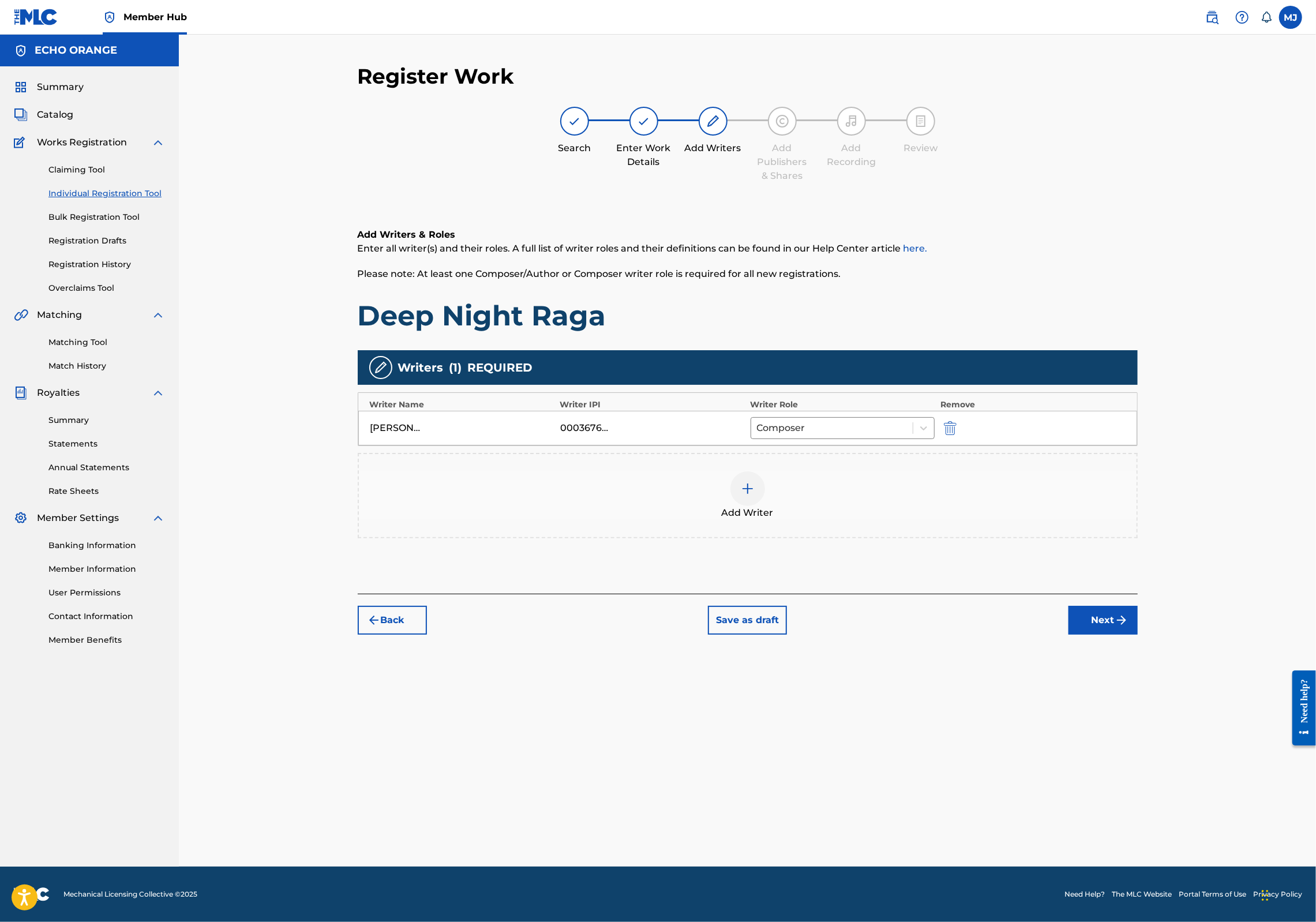
click at [1138, 635] on button "Next" at bounding box center [1104, 620] width 69 height 29
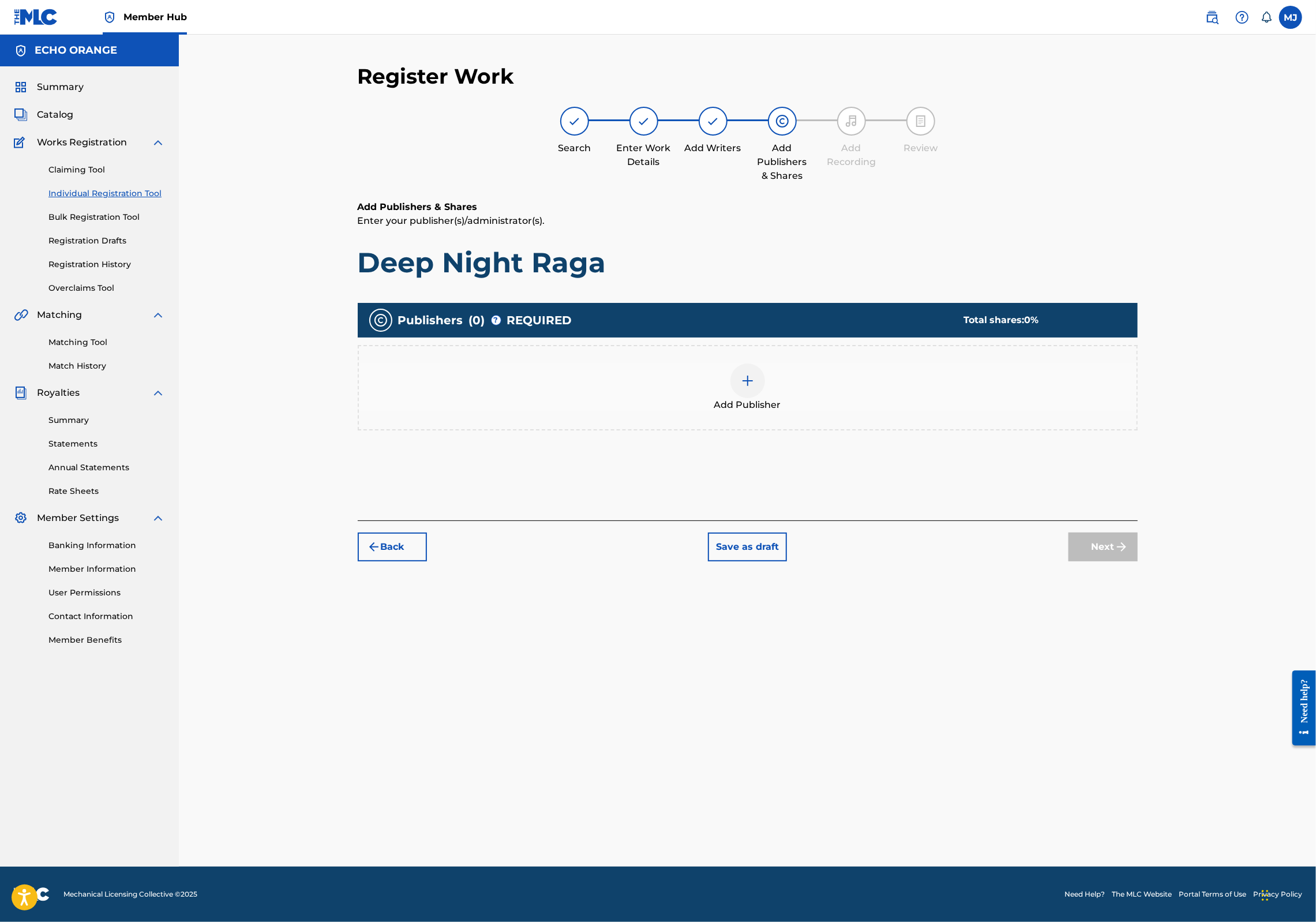
click at [823, 412] on div "Add Publisher" at bounding box center [748, 387] width 778 height 49
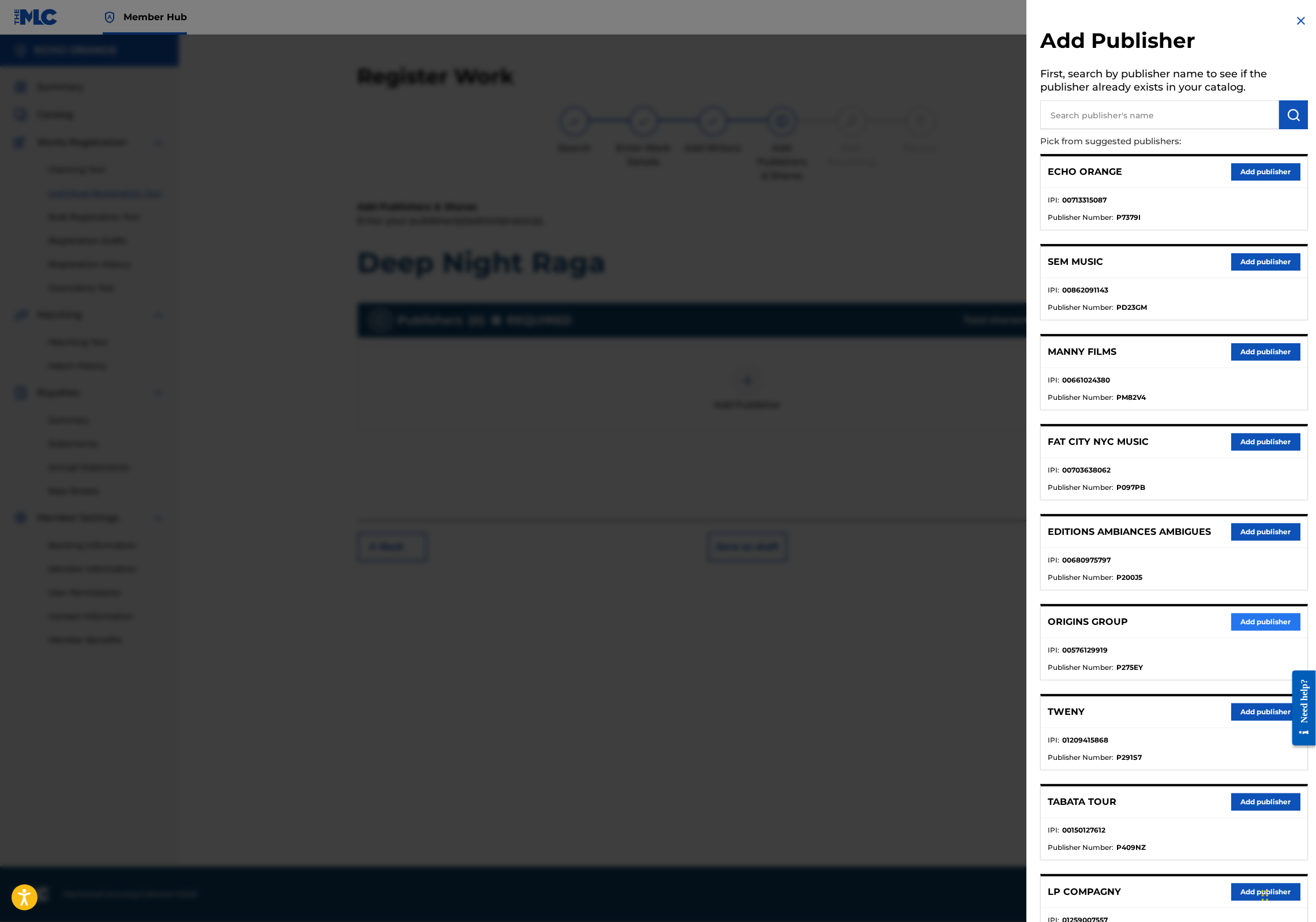
click at [1236, 631] on button "Add publisher" at bounding box center [1266, 622] width 69 height 17
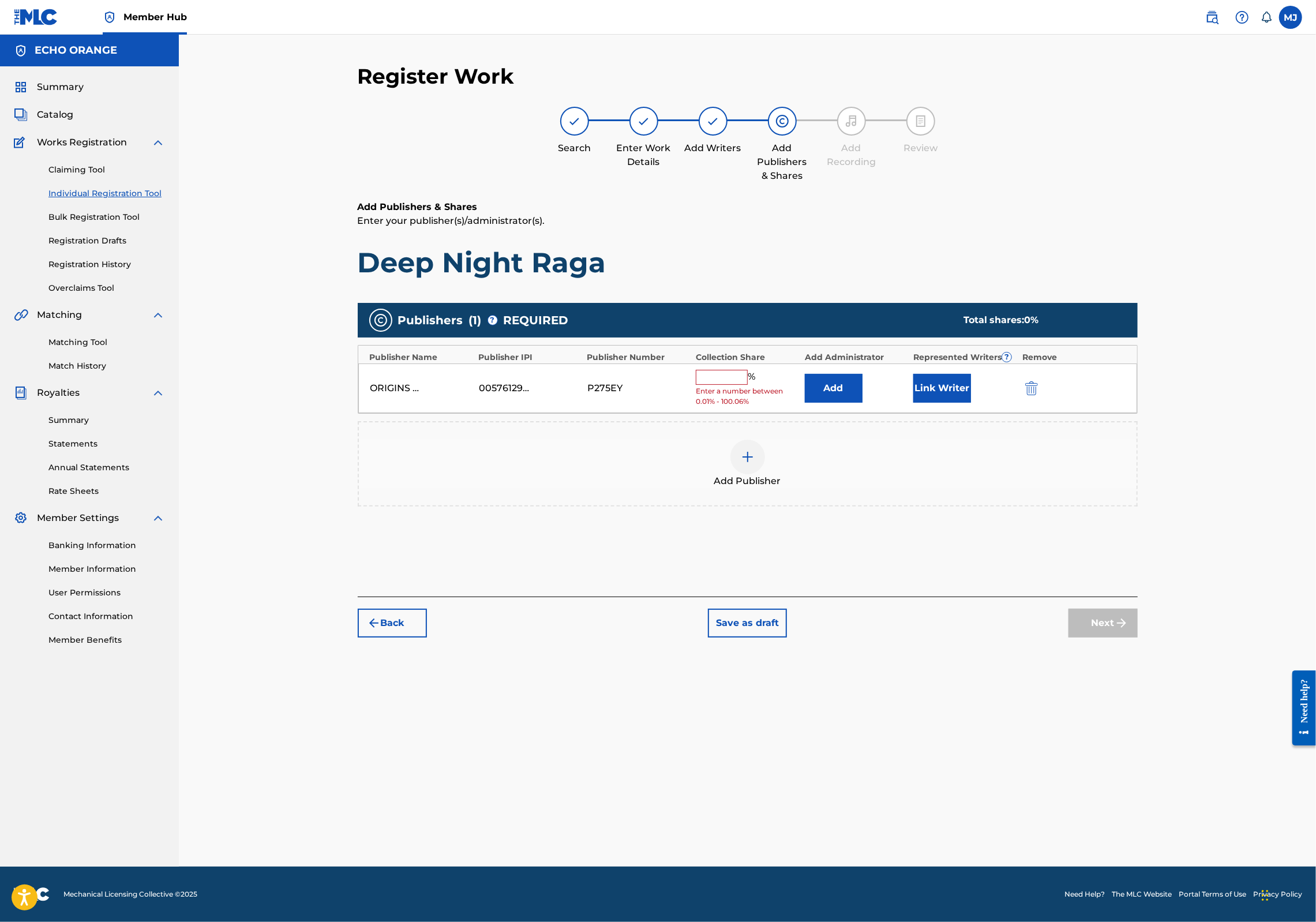
click at [924, 457] on div "Publishers ( 1 ) ? REQUIRED Total shares: 0 % Publisher Name Publisher IPI Publ…" at bounding box center [748, 405] width 780 height 203
click at [843, 403] on button "Add" at bounding box center [833, 388] width 58 height 29
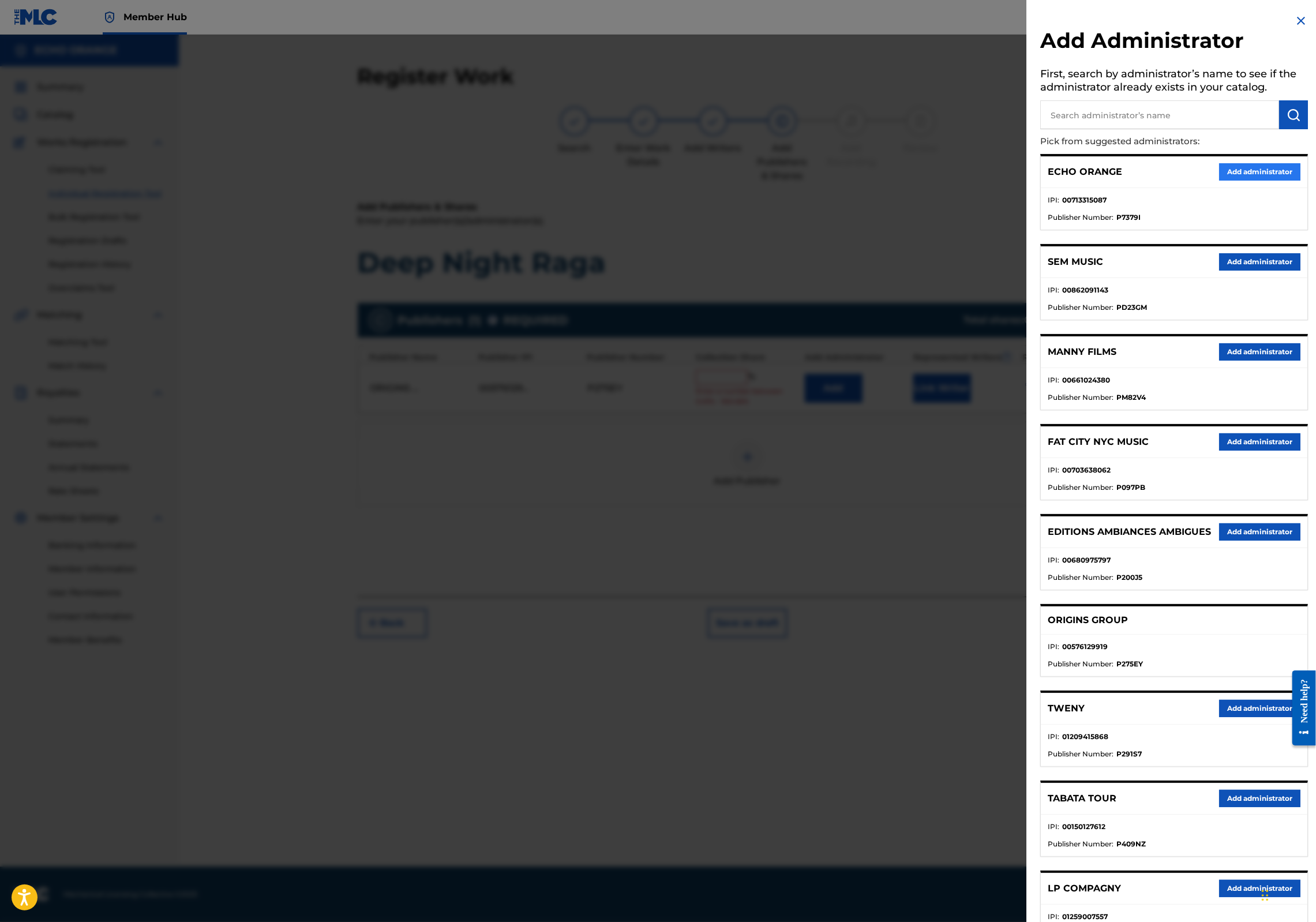
click at [1265, 181] on button "Add administrator" at bounding box center [1260, 172] width 81 height 17
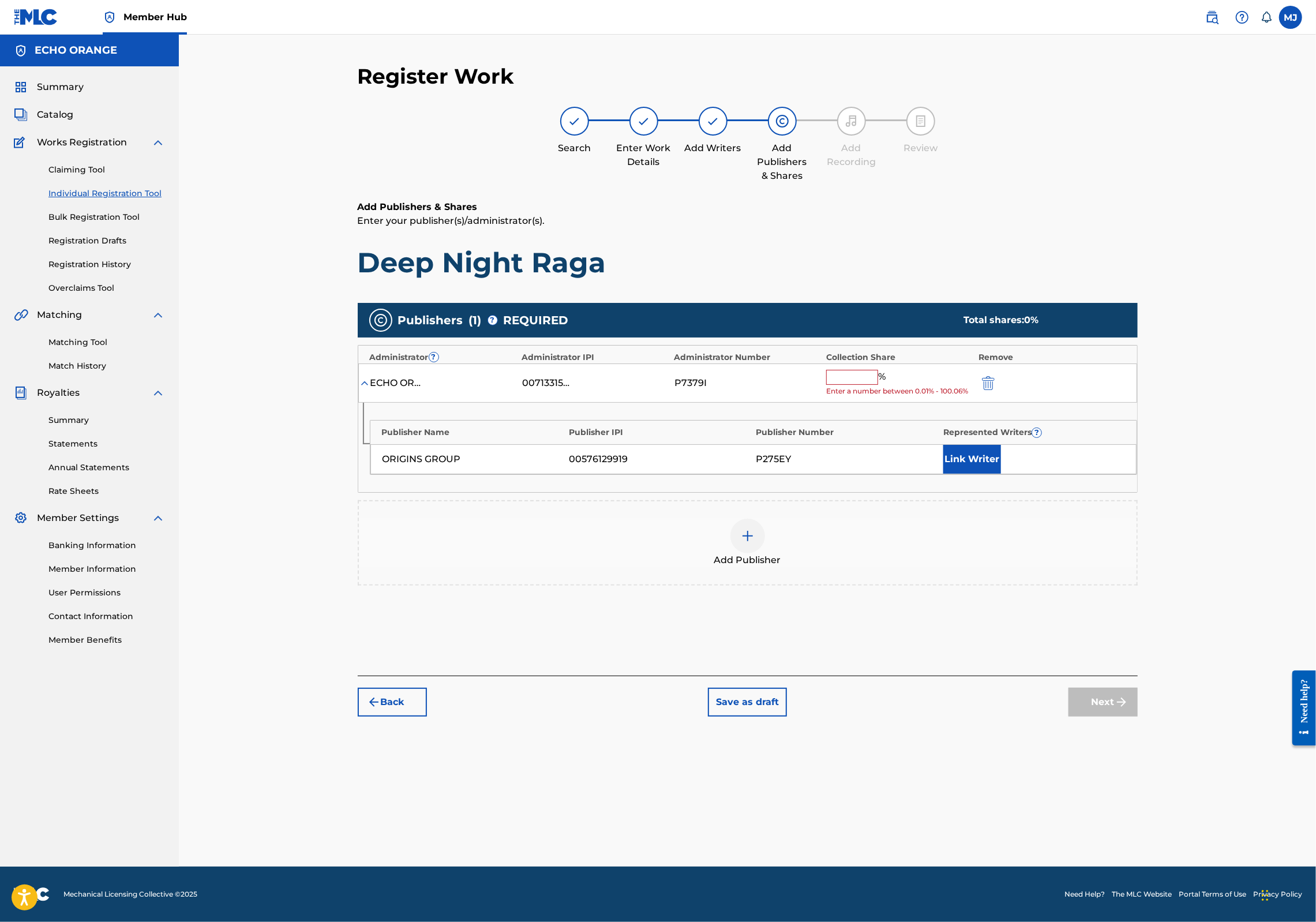
click at [878, 385] on input "text" at bounding box center [852, 378] width 52 height 15
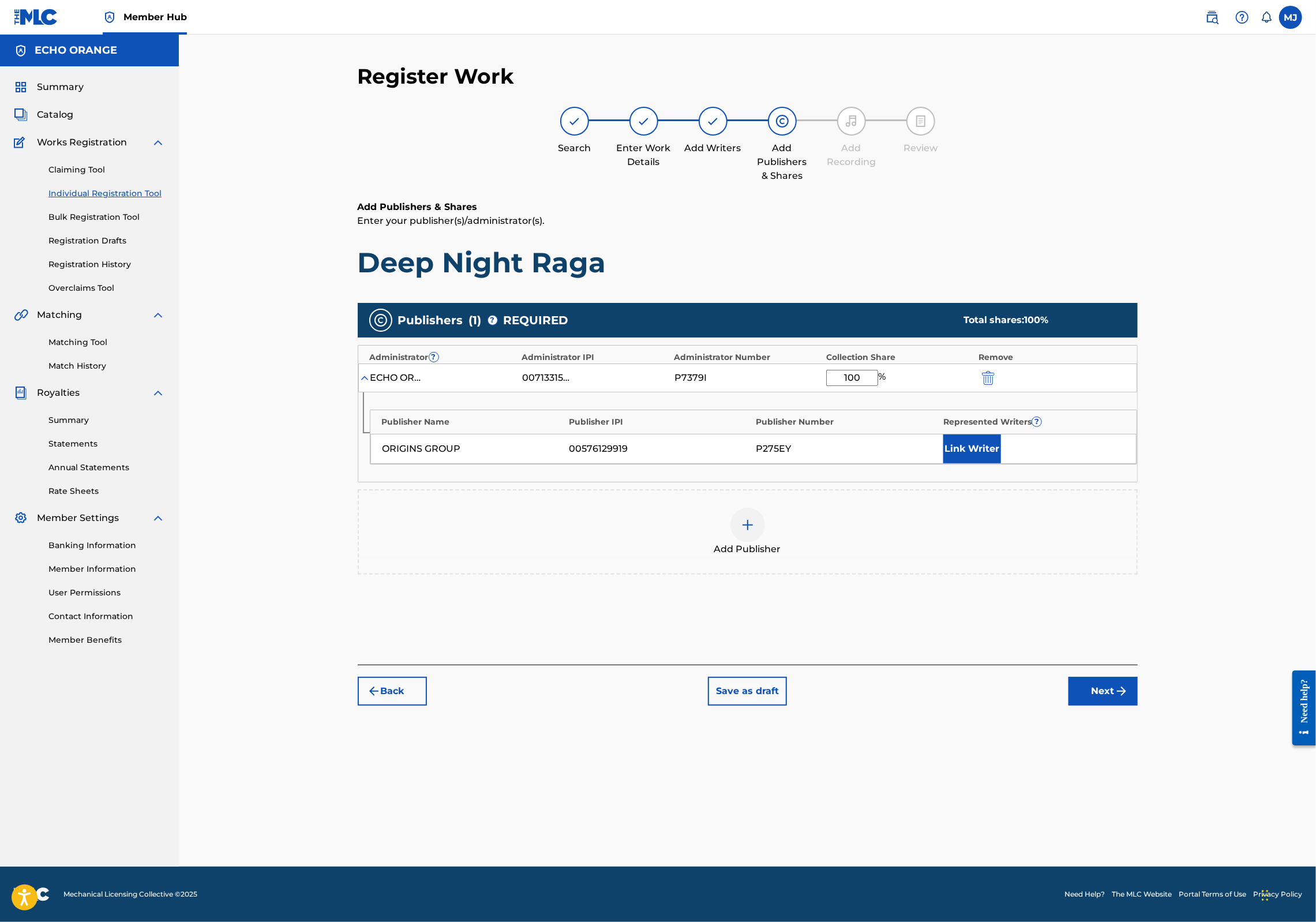
type input "100"
click at [1065, 463] on div "Link Writer" at bounding box center [1034, 449] width 181 height 29
click at [1001, 463] on button "Link Writer" at bounding box center [972, 449] width 58 height 29
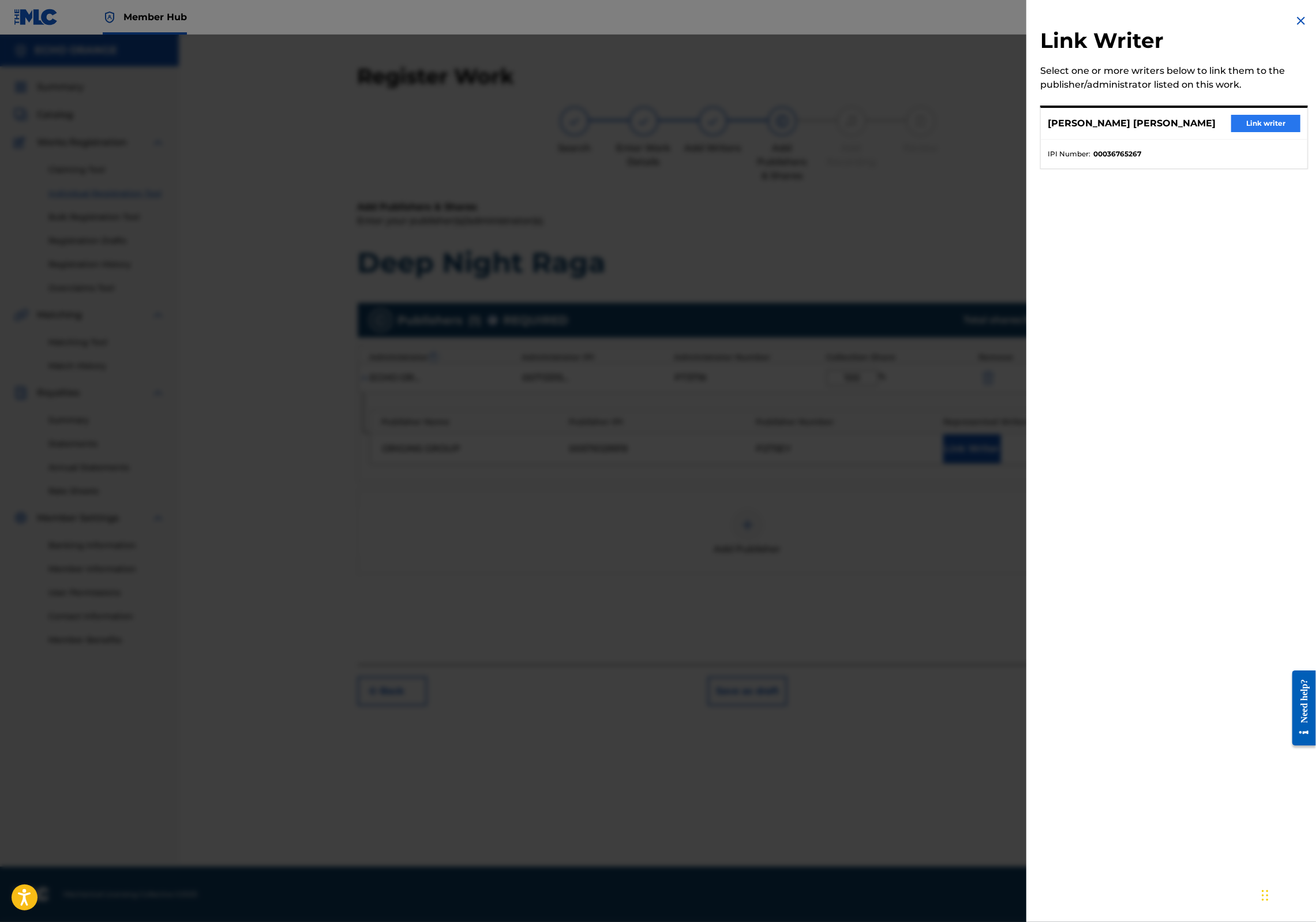
click at [1236, 132] on button "Link writer" at bounding box center [1266, 123] width 69 height 17
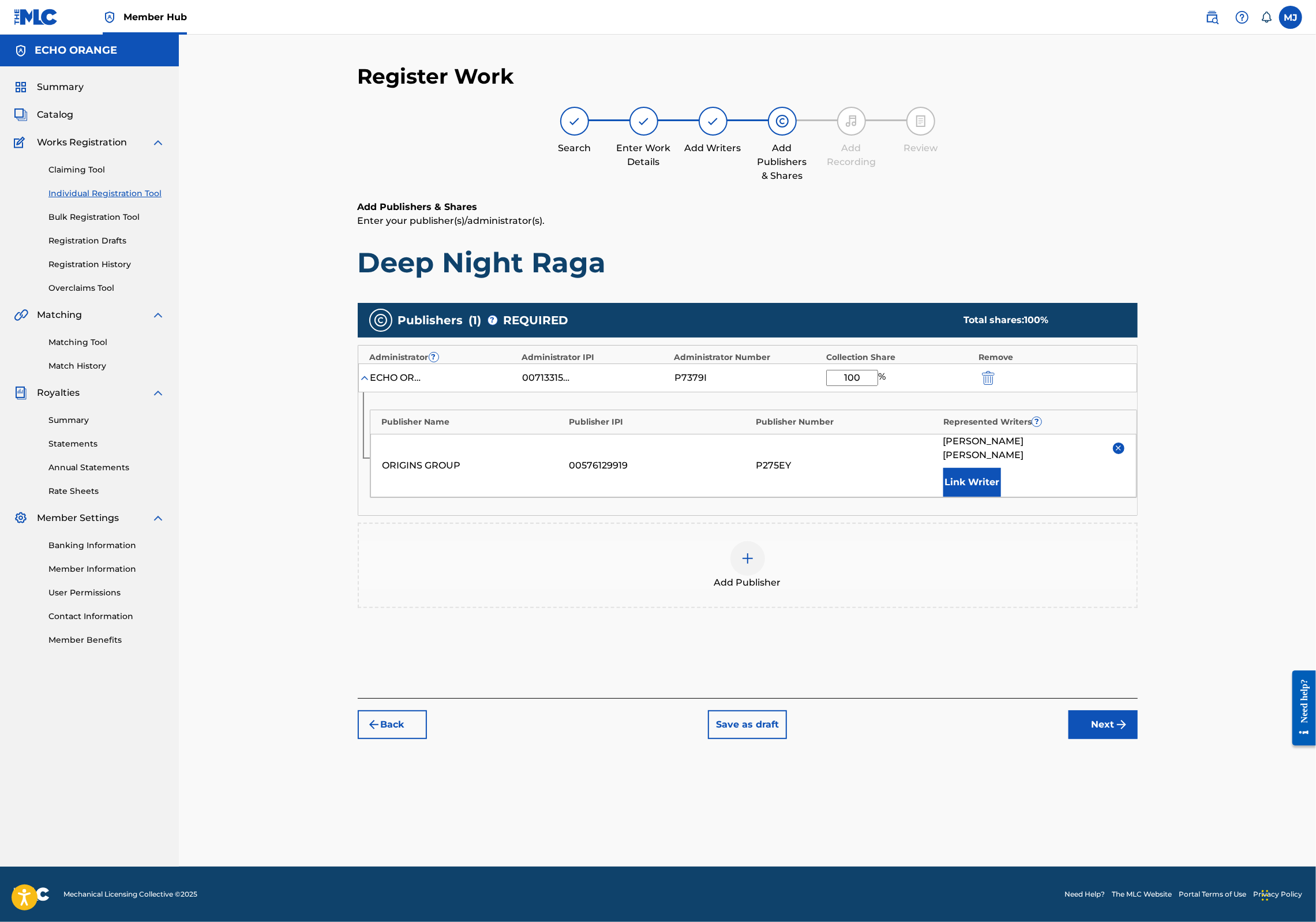
click at [1138, 698] on div "Add Publishers & Shares Enter your publisher(s)/administrator(s). Deep Night Ra…" at bounding box center [748, 449] width 780 height 498
click at [1138, 740] on button "Next" at bounding box center [1104, 725] width 69 height 29
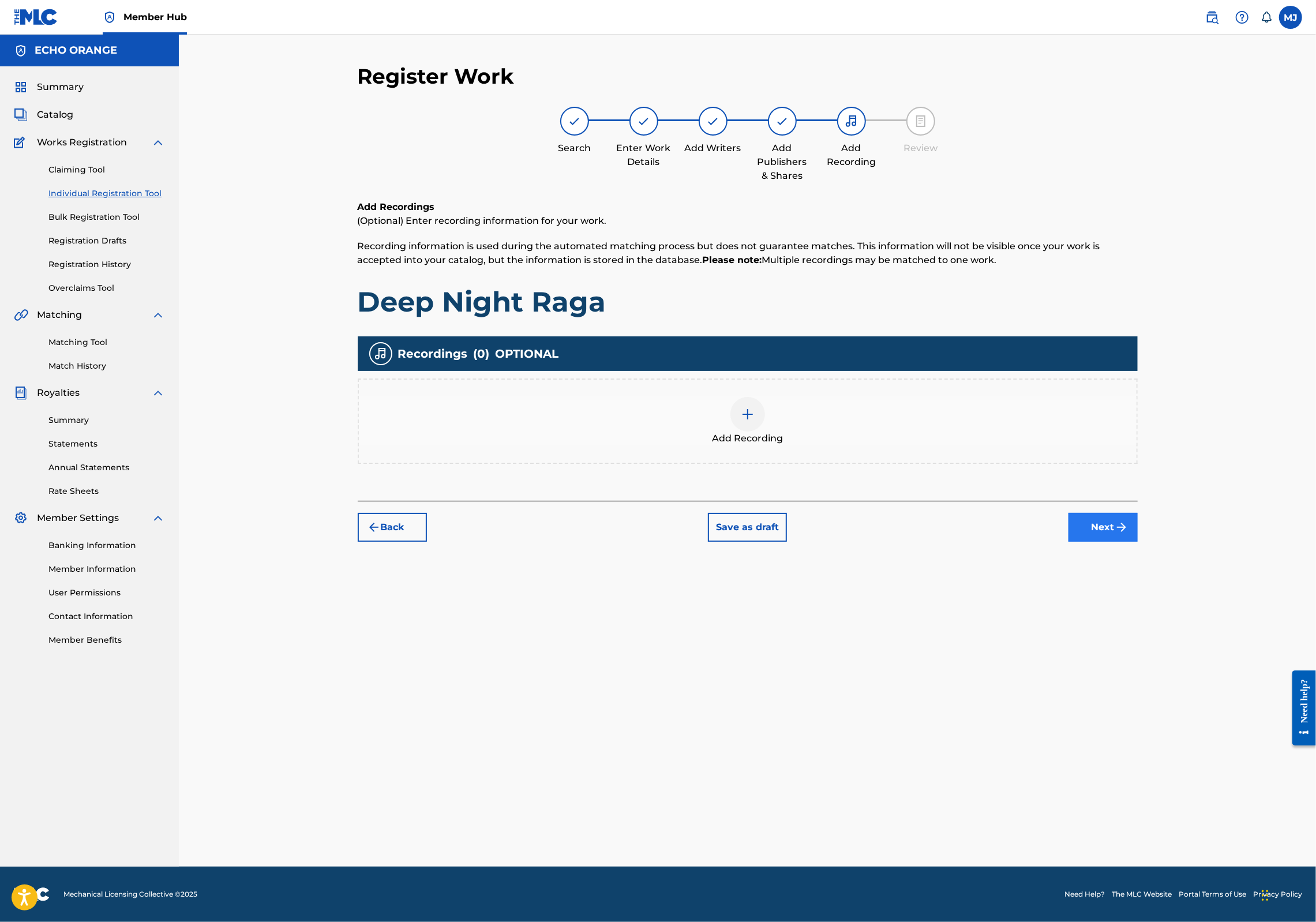
click at [1138, 542] on button "Next" at bounding box center [1104, 527] width 69 height 29
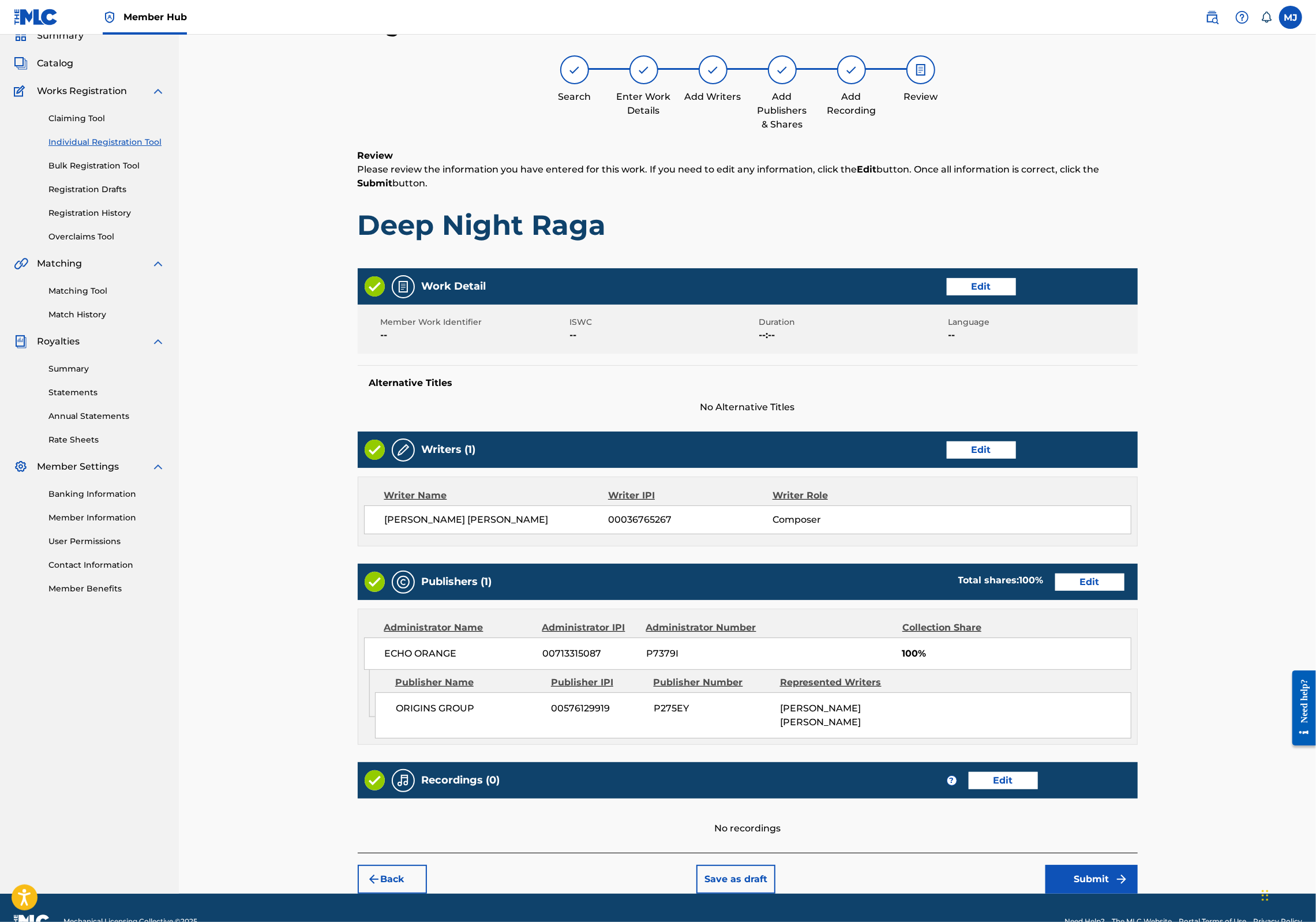
scroll to position [186, 0]
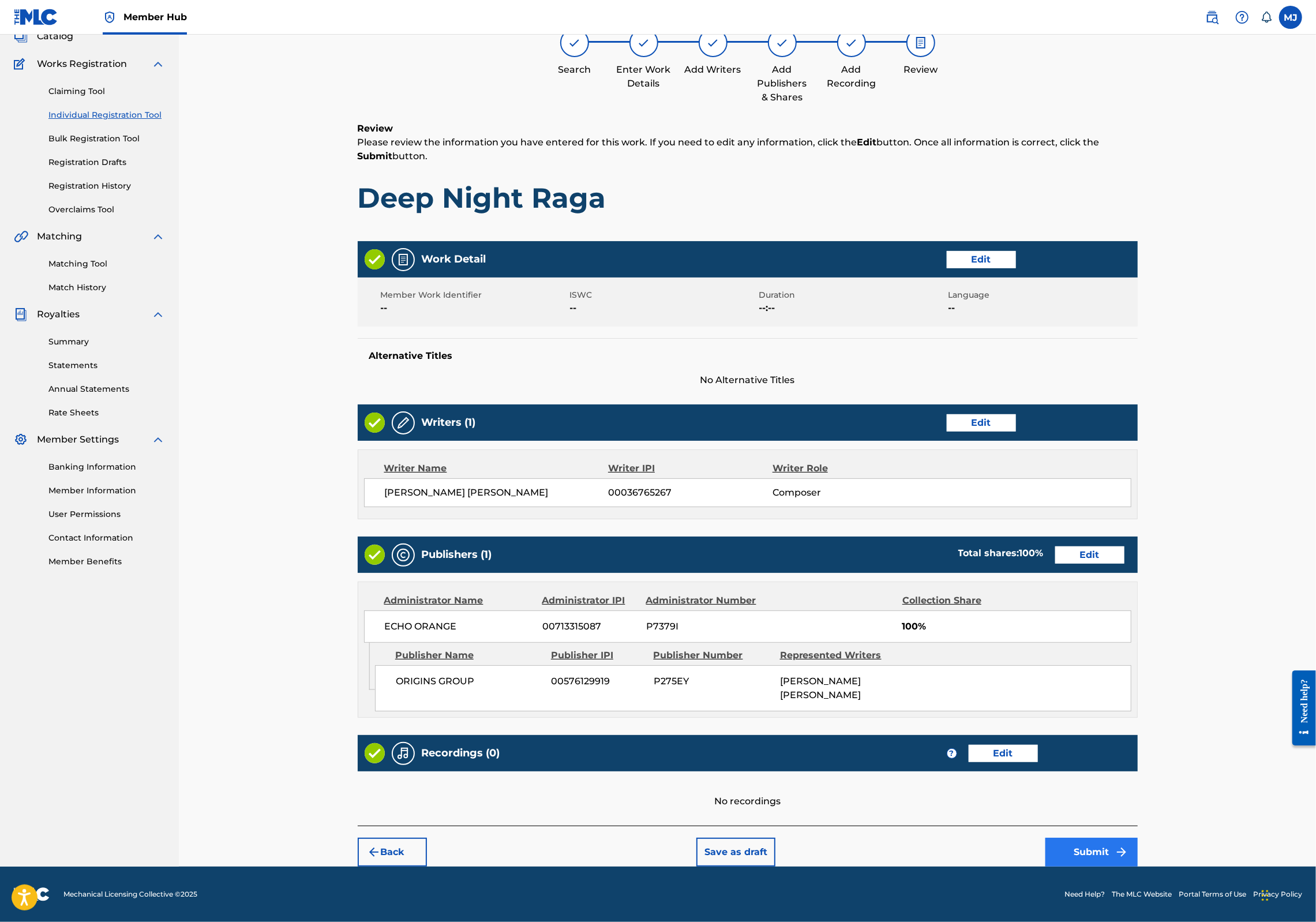
click at [1128, 845] on img "submit" at bounding box center [1122, 852] width 14 height 14
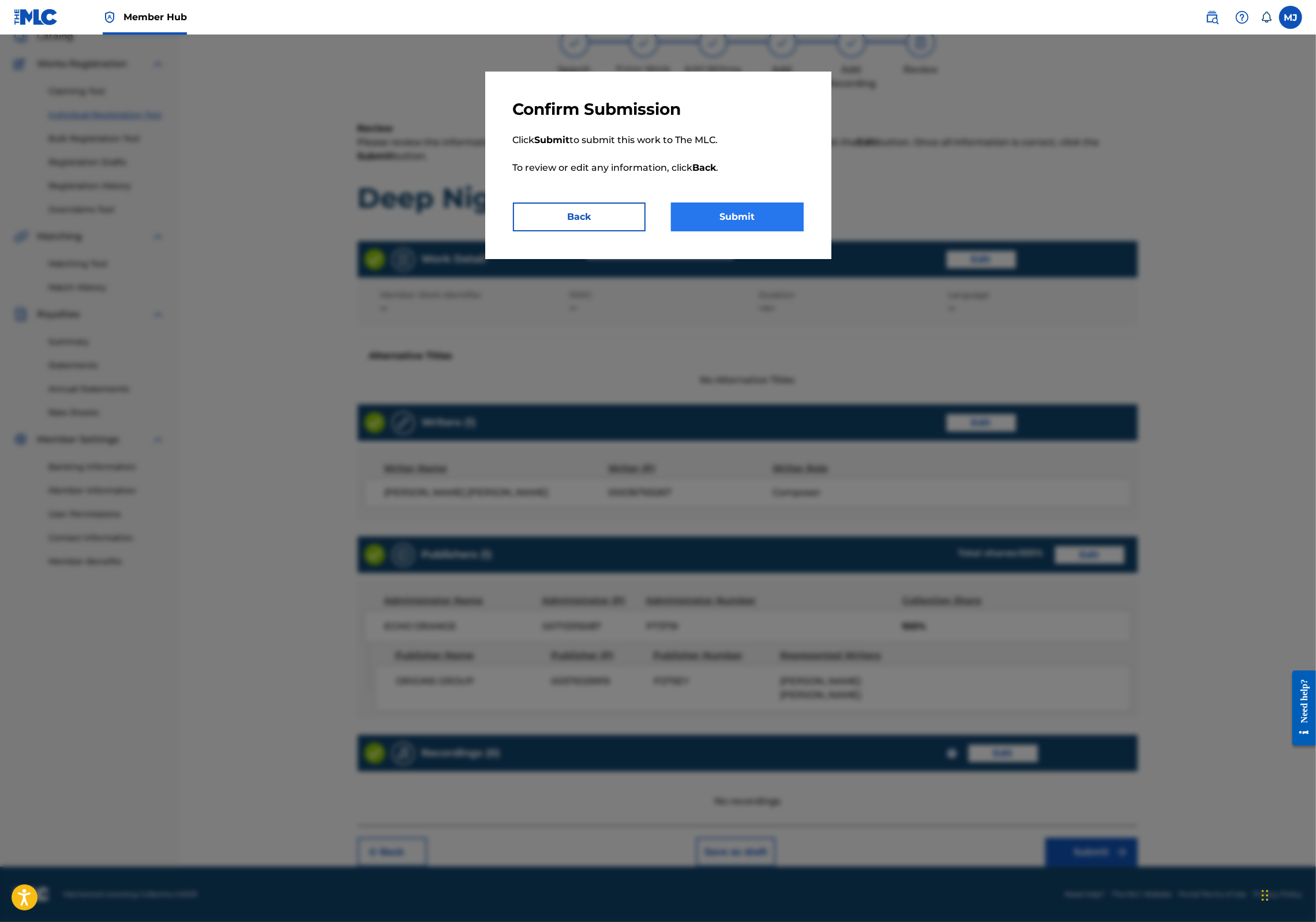
click at [742, 231] on button "Submit" at bounding box center [737, 217] width 133 height 29
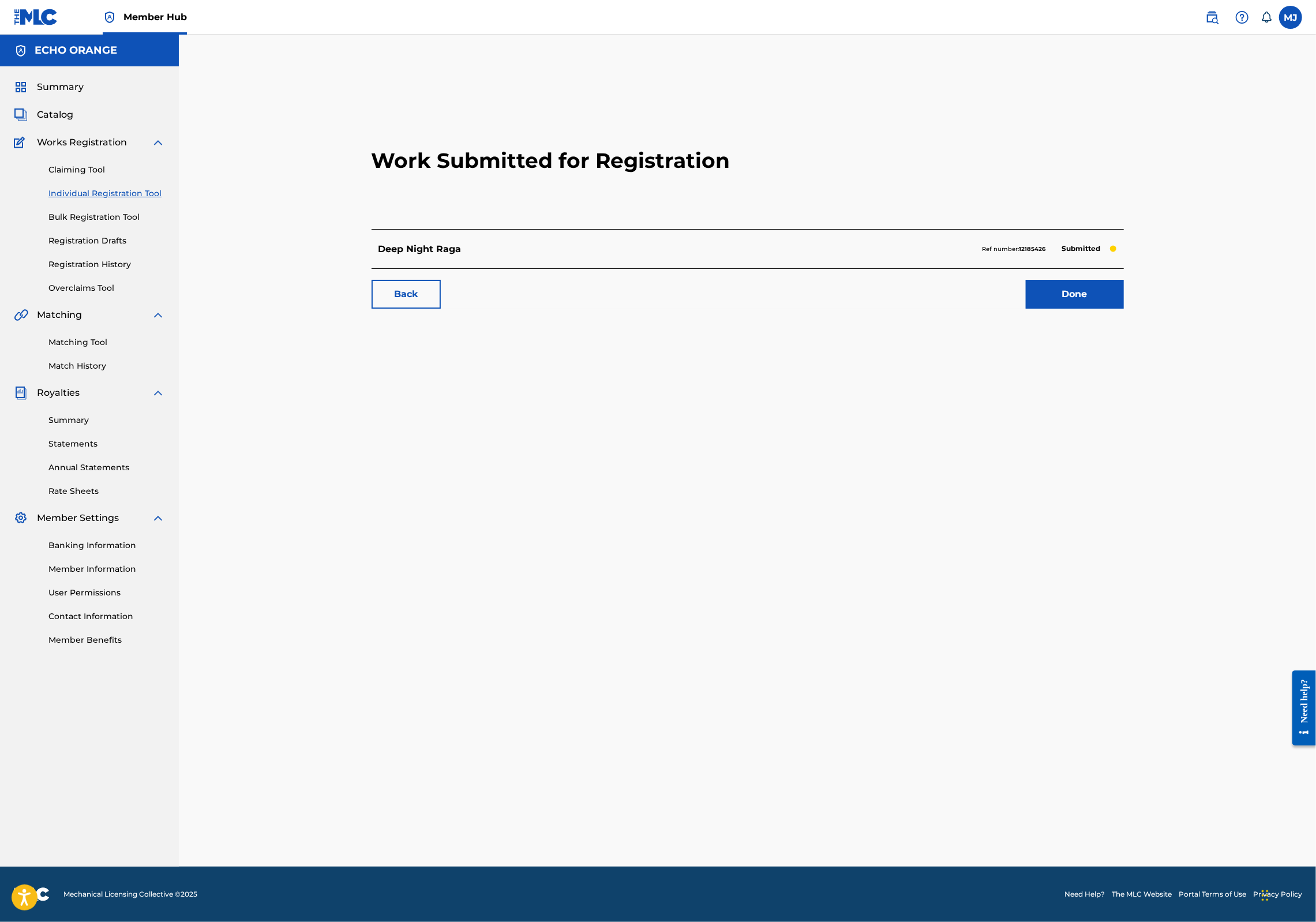
click at [1101, 321] on div "Work Submitted for Registration Deep Night Raga Ref number: 12185426 Submitted …" at bounding box center [748, 206] width 780 height 228
click at [1106, 309] on link "Done" at bounding box center [1075, 294] width 98 height 29
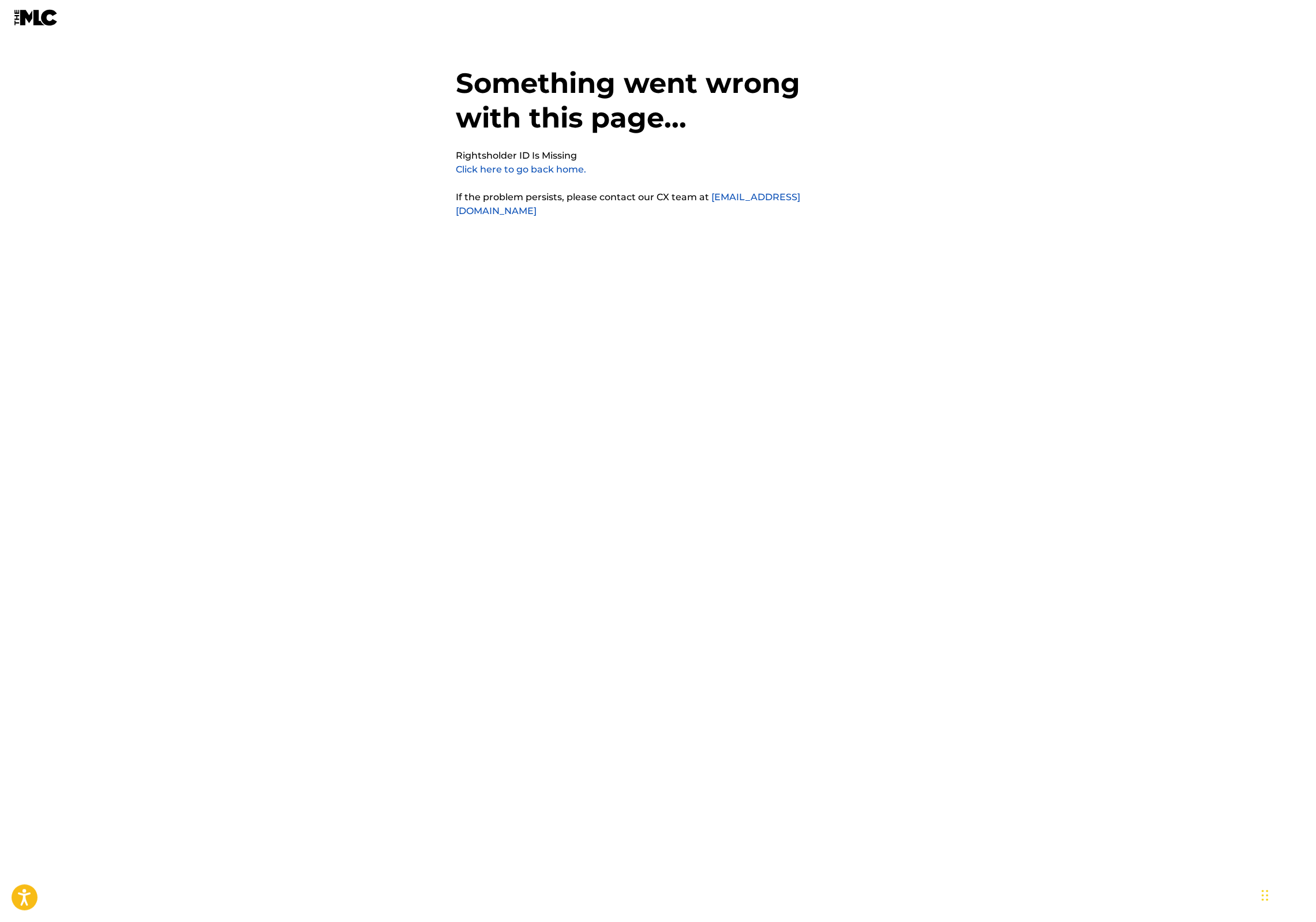
click at [509, 175] on link "Click here to go back home." at bounding box center [522, 169] width 131 height 11
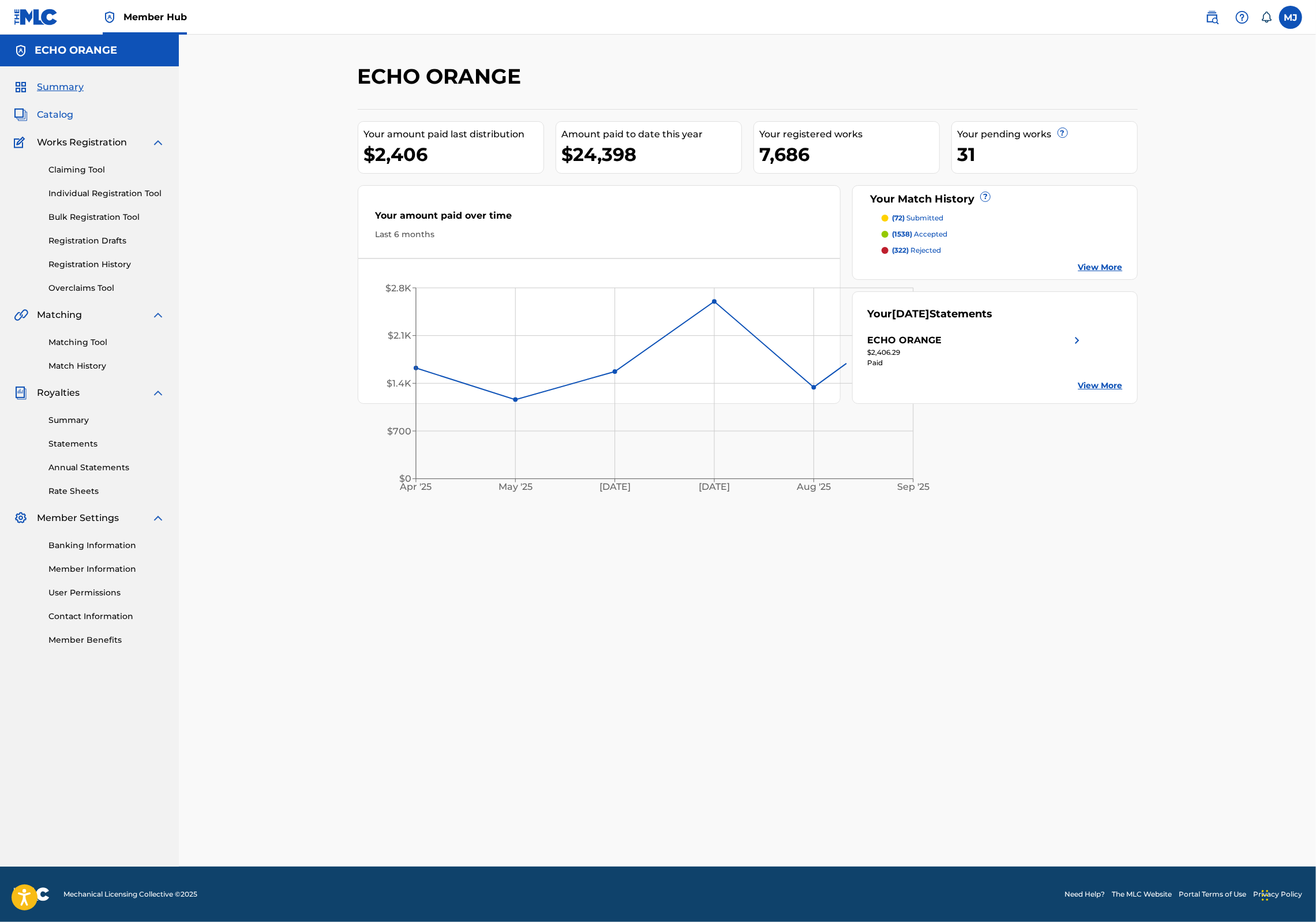
click at [65, 122] on span "Catalog" at bounding box center [55, 115] width 36 height 14
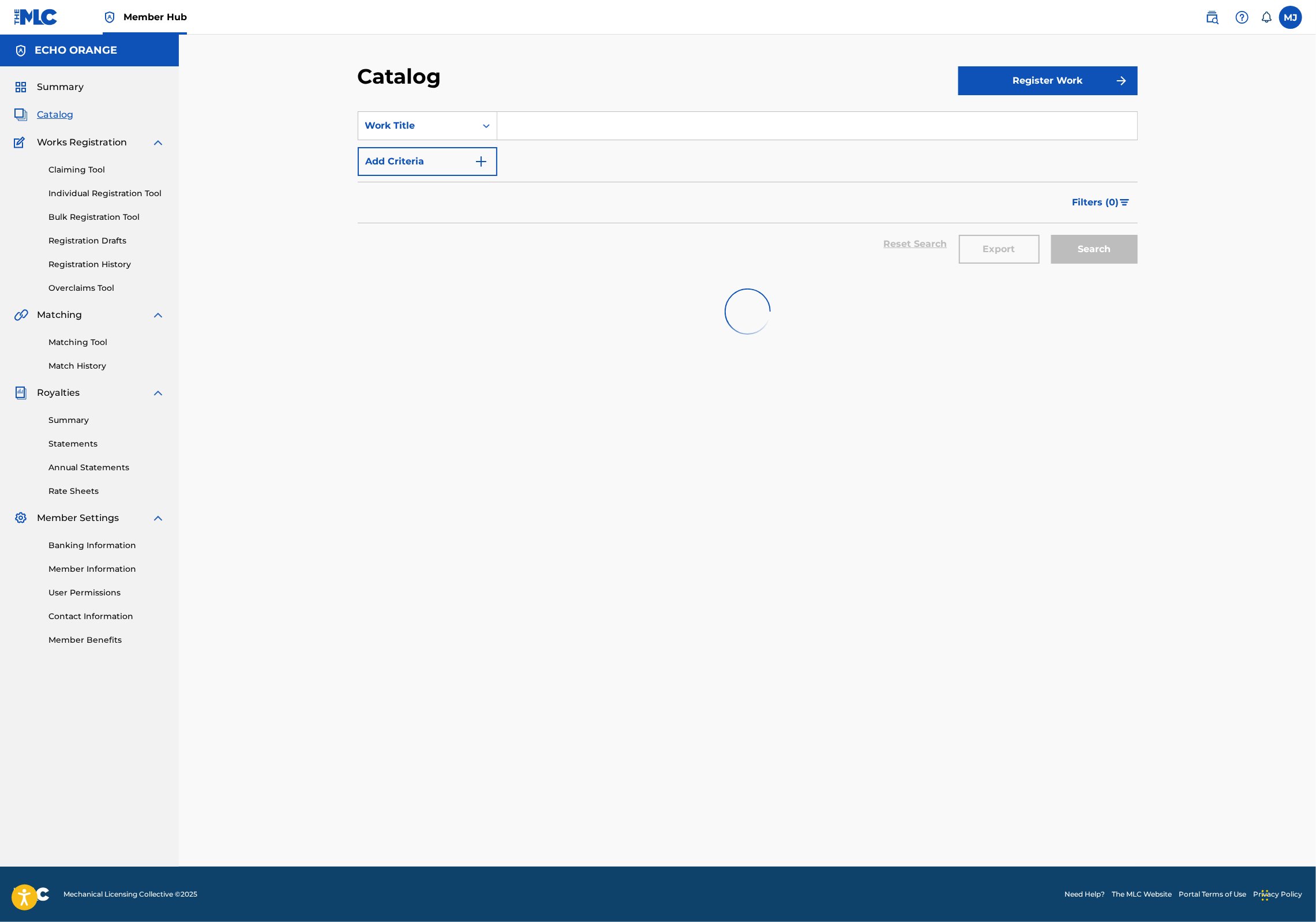
click at [513, 140] on input "Search Form" at bounding box center [818, 125] width 640 height 28
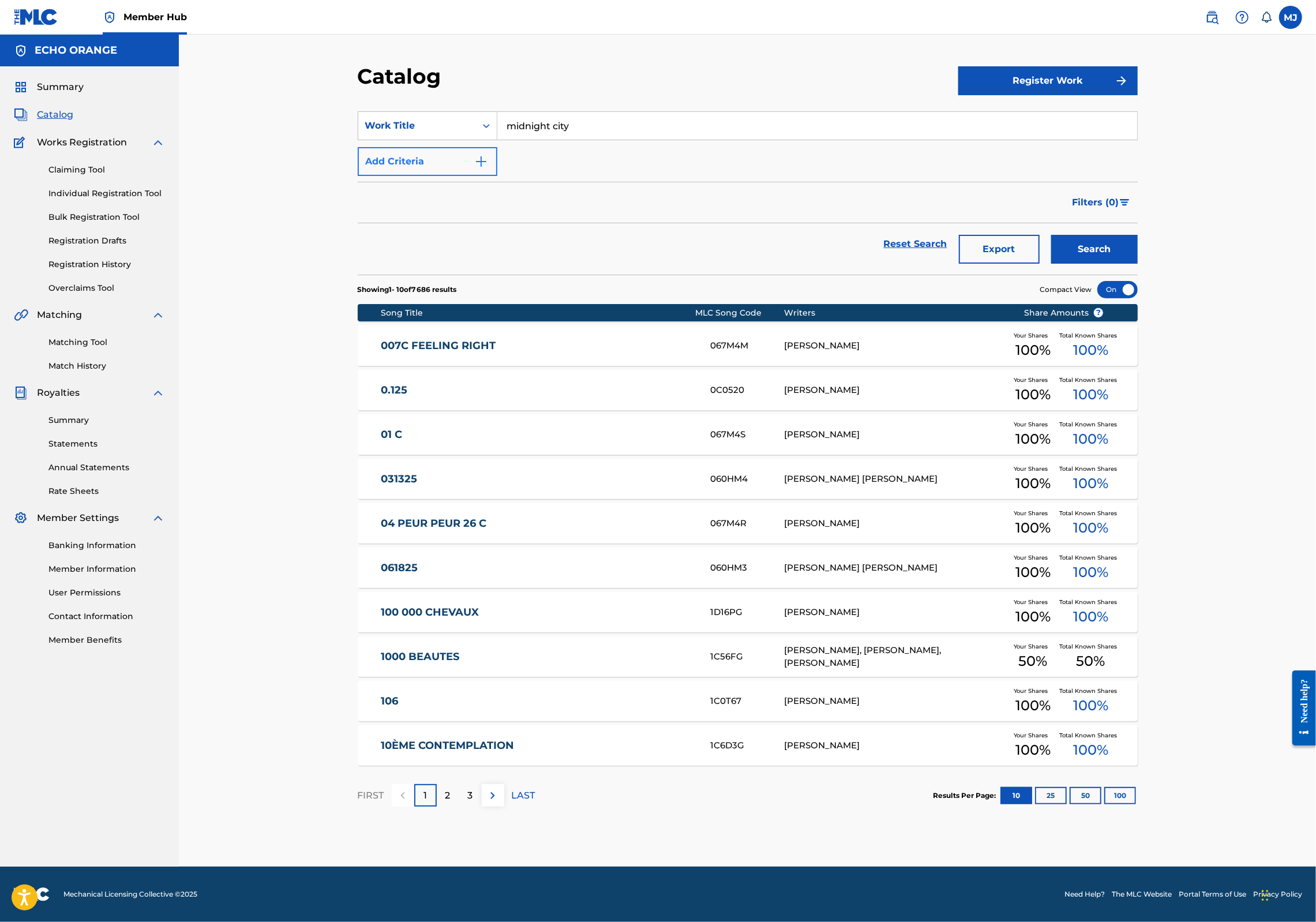
type input "midnight city"
click at [398, 176] on button "Add Criteria" at bounding box center [428, 161] width 140 height 29
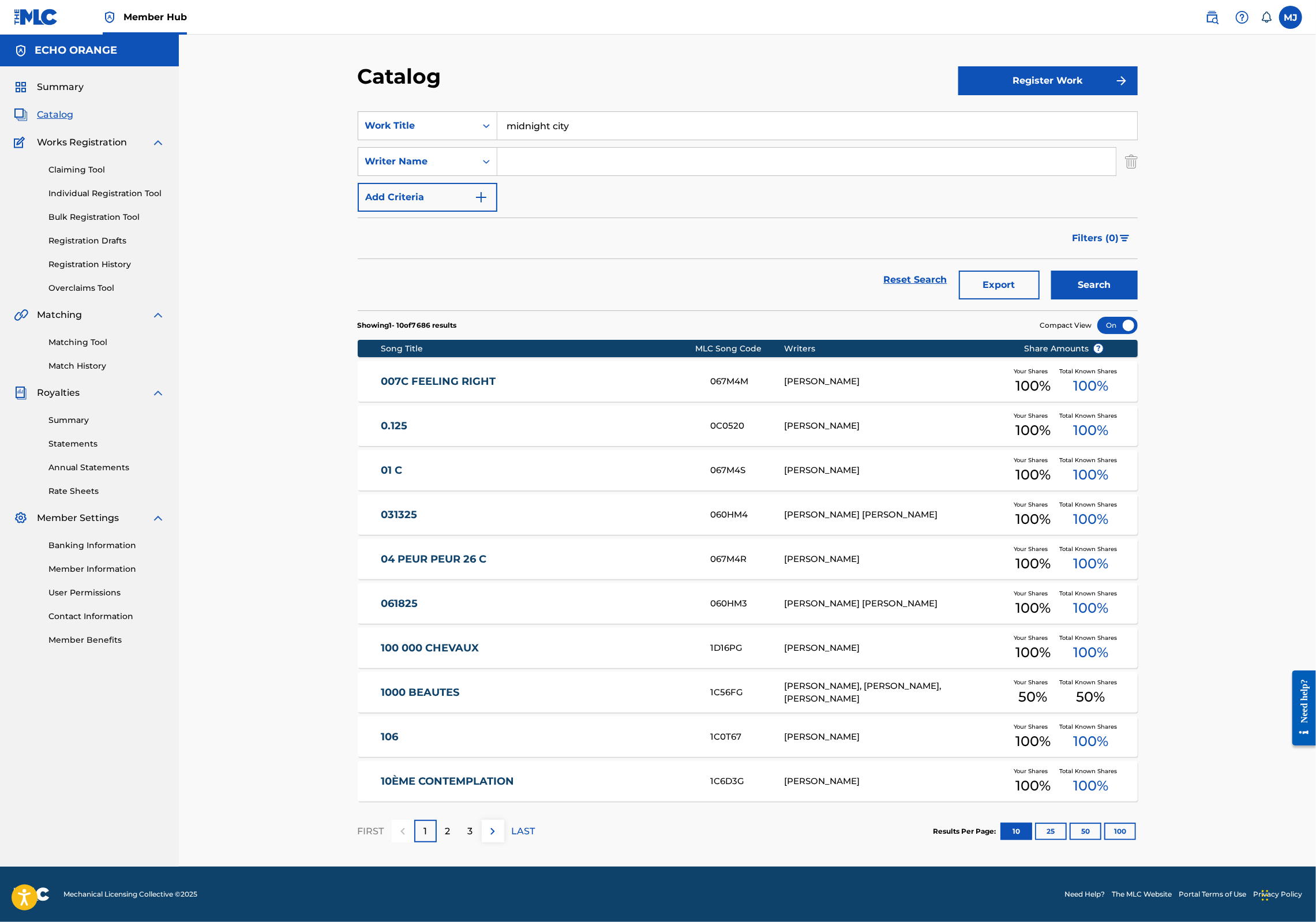
click at [504, 176] on input "Search Form" at bounding box center [807, 161] width 619 height 28
type input "morgan kibby"
click at [1138, 300] on button "Search" at bounding box center [1094, 285] width 86 height 29
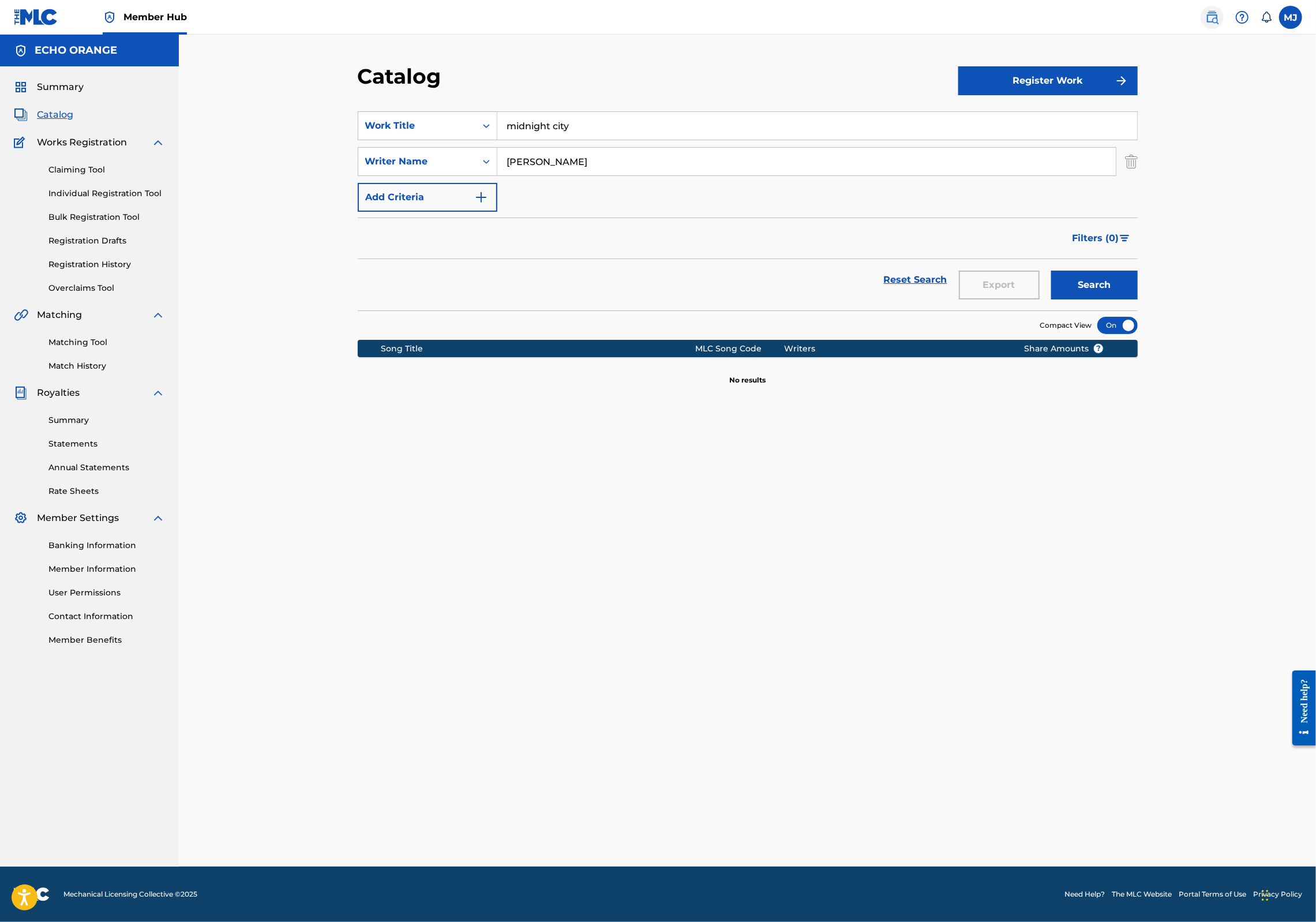
click at [1206, 22] on img at bounding box center [1212, 17] width 14 height 14
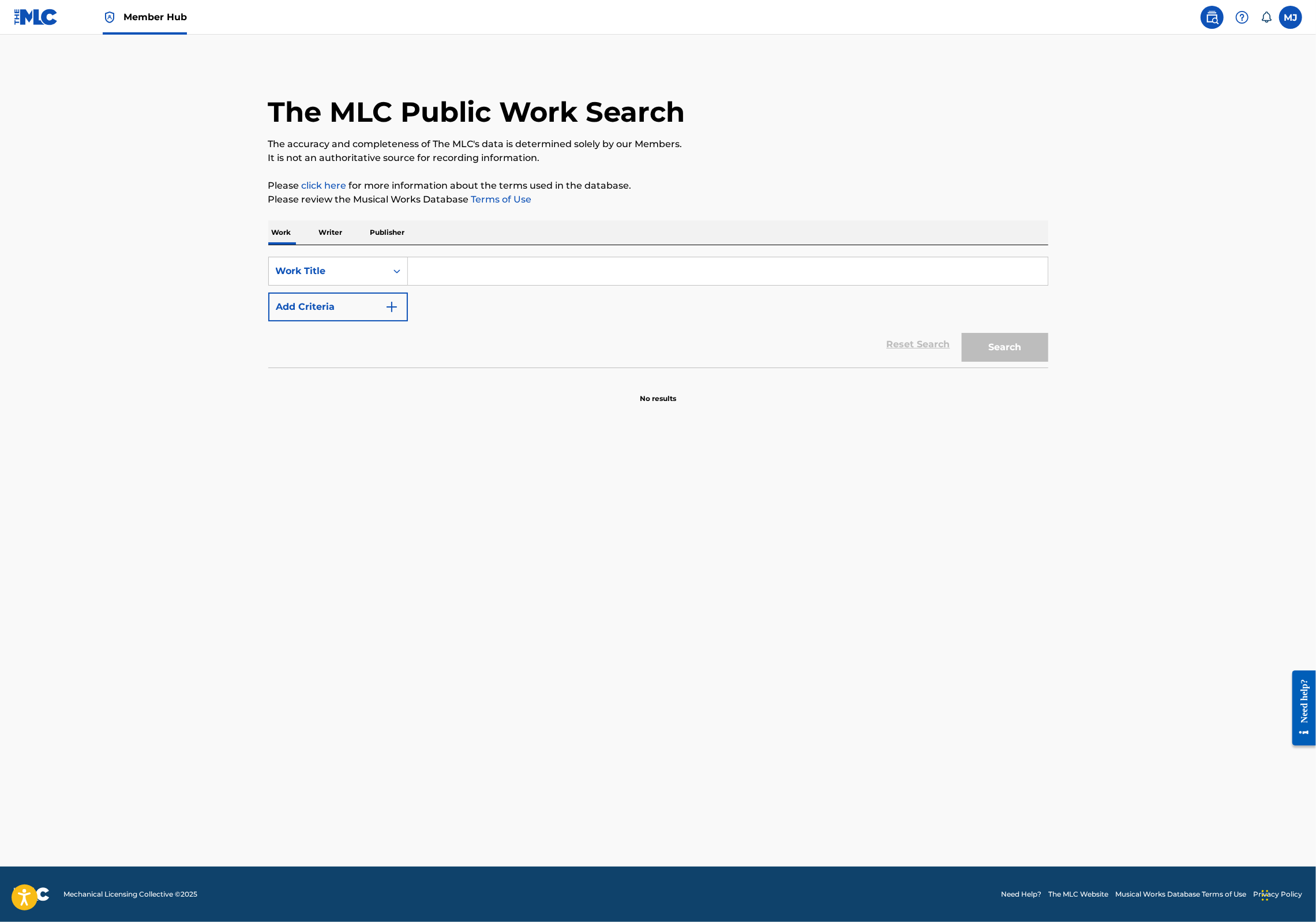
click at [408, 285] on input "Search Form" at bounding box center [727, 271] width 640 height 28
type input "mifnight city"
click at [268, 321] on button "Add Criteria" at bounding box center [338, 307] width 140 height 29
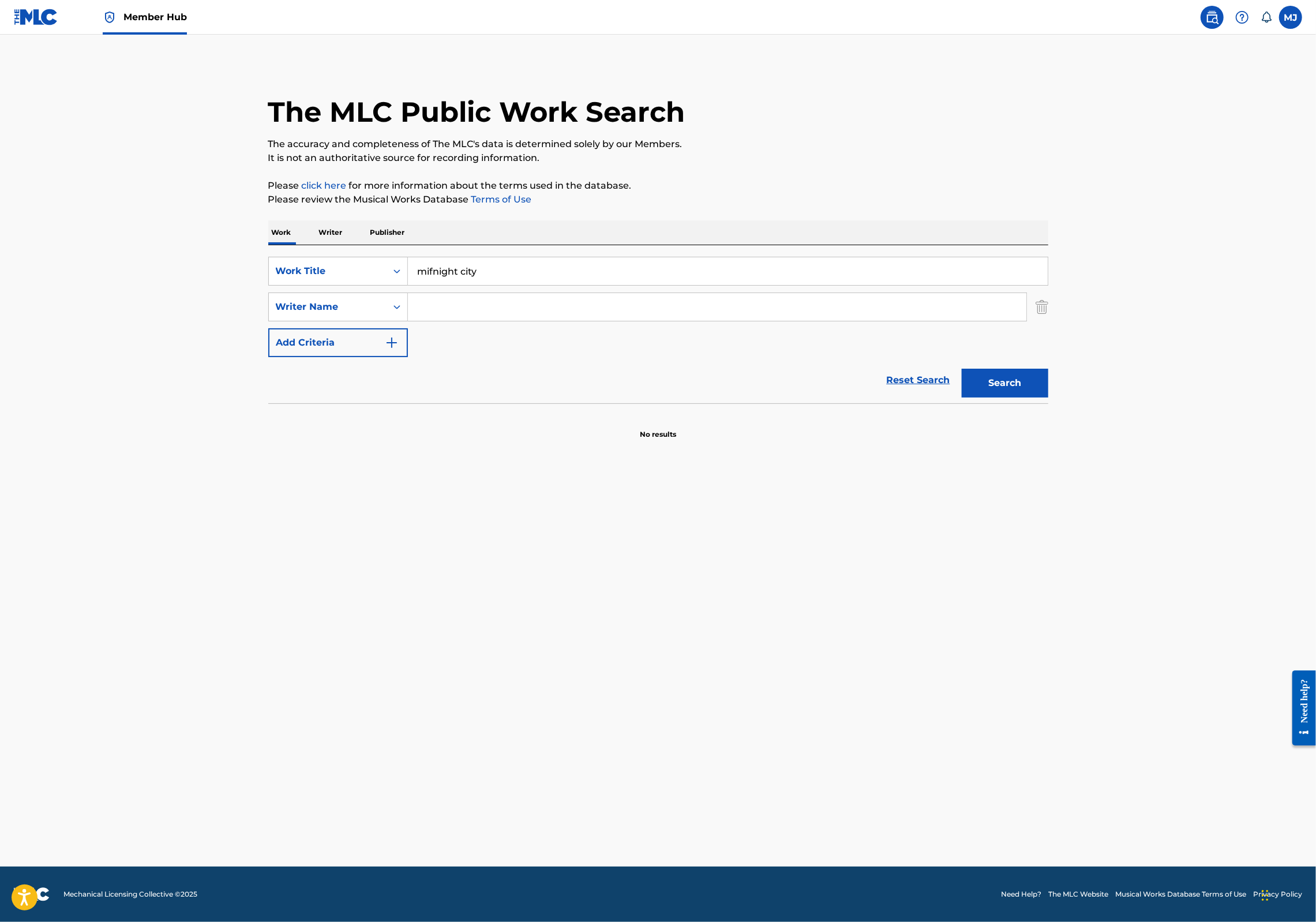
click at [408, 321] on input "Search Form" at bounding box center [717, 306] width 619 height 28
type input "mirgan kibby"
click at [1049, 398] on button "Search" at bounding box center [1004, 383] width 86 height 29
click at [408, 285] on input "mifnight city" at bounding box center [727, 271] width 640 height 28
type input "midnight city"
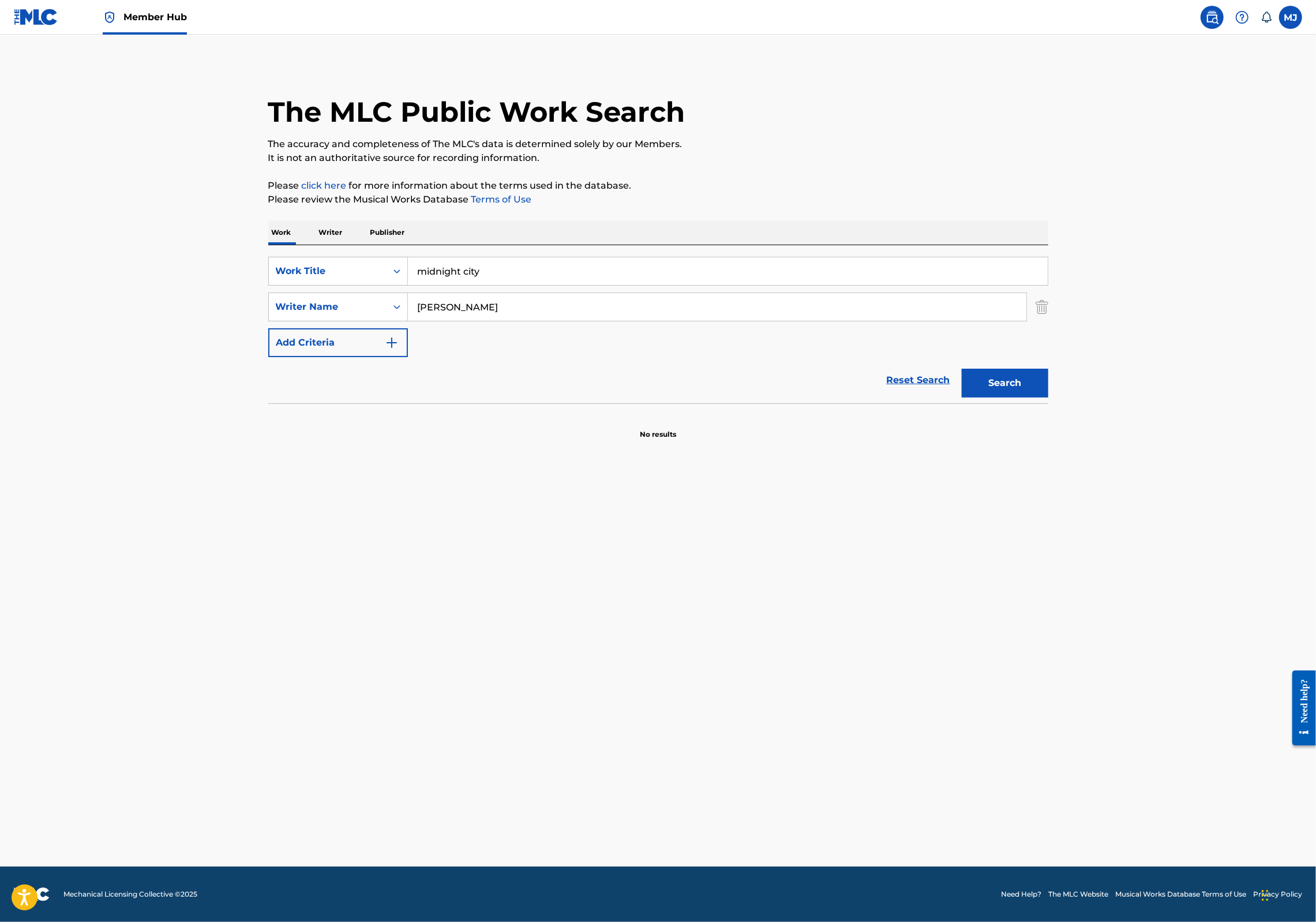
click at [1049, 398] on button "Search" at bounding box center [1004, 383] width 86 height 29
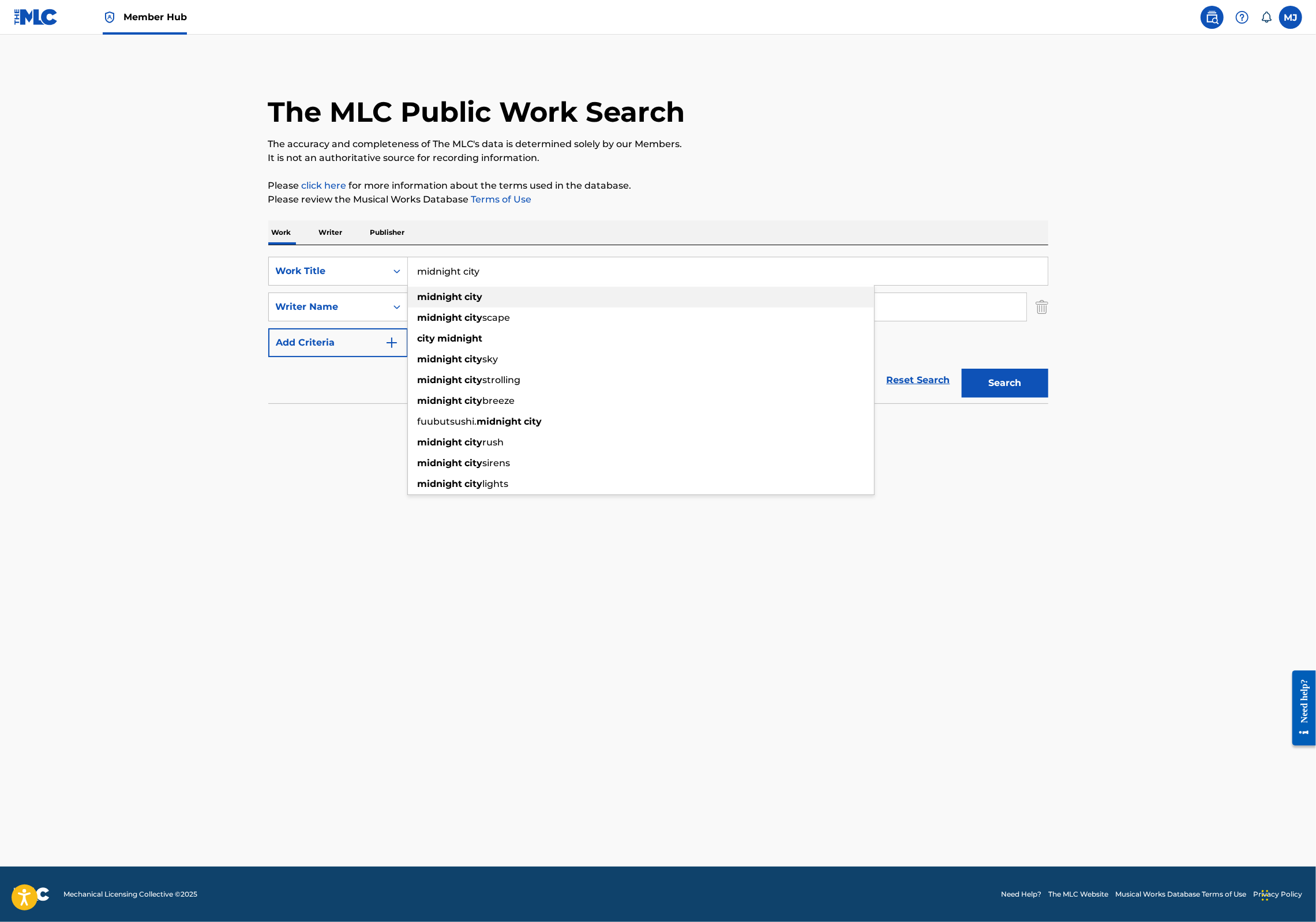
click at [932, 285] on input "midnight city" at bounding box center [727, 271] width 640 height 28
click at [1062, 440] on div "The MLC Public Work Search The accuracy and completeness of The MLC's data is d…" at bounding box center [658, 252] width 808 height 376
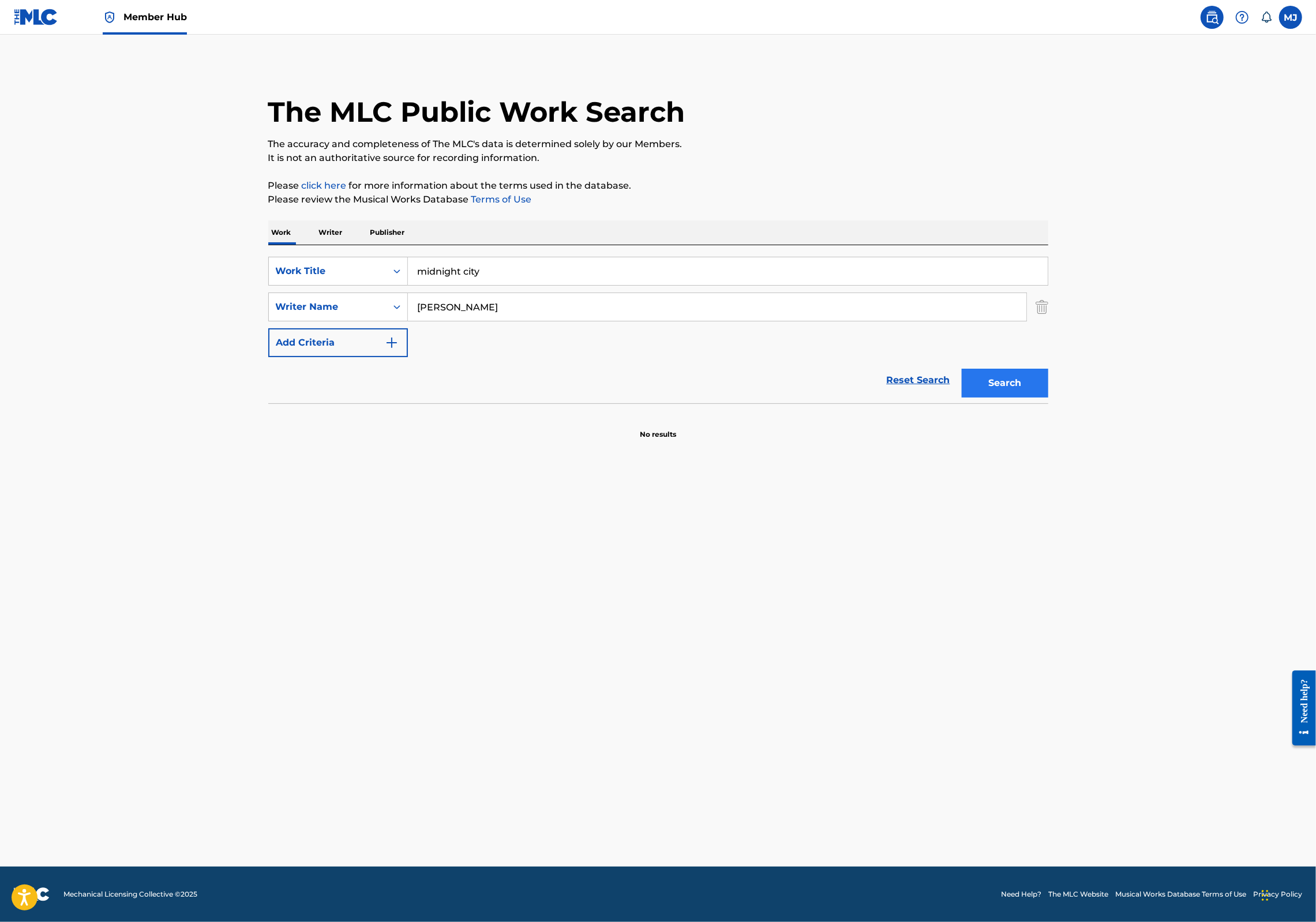
click at [1049, 398] on button "Search" at bounding box center [1004, 383] width 86 height 29
click at [447, 321] on input "mirgan kibby" at bounding box center [717, 306] width 619 height 28
click at [408, 321] on input "mirgan kibby" at bounding box center [717, 306] width 619 height 28
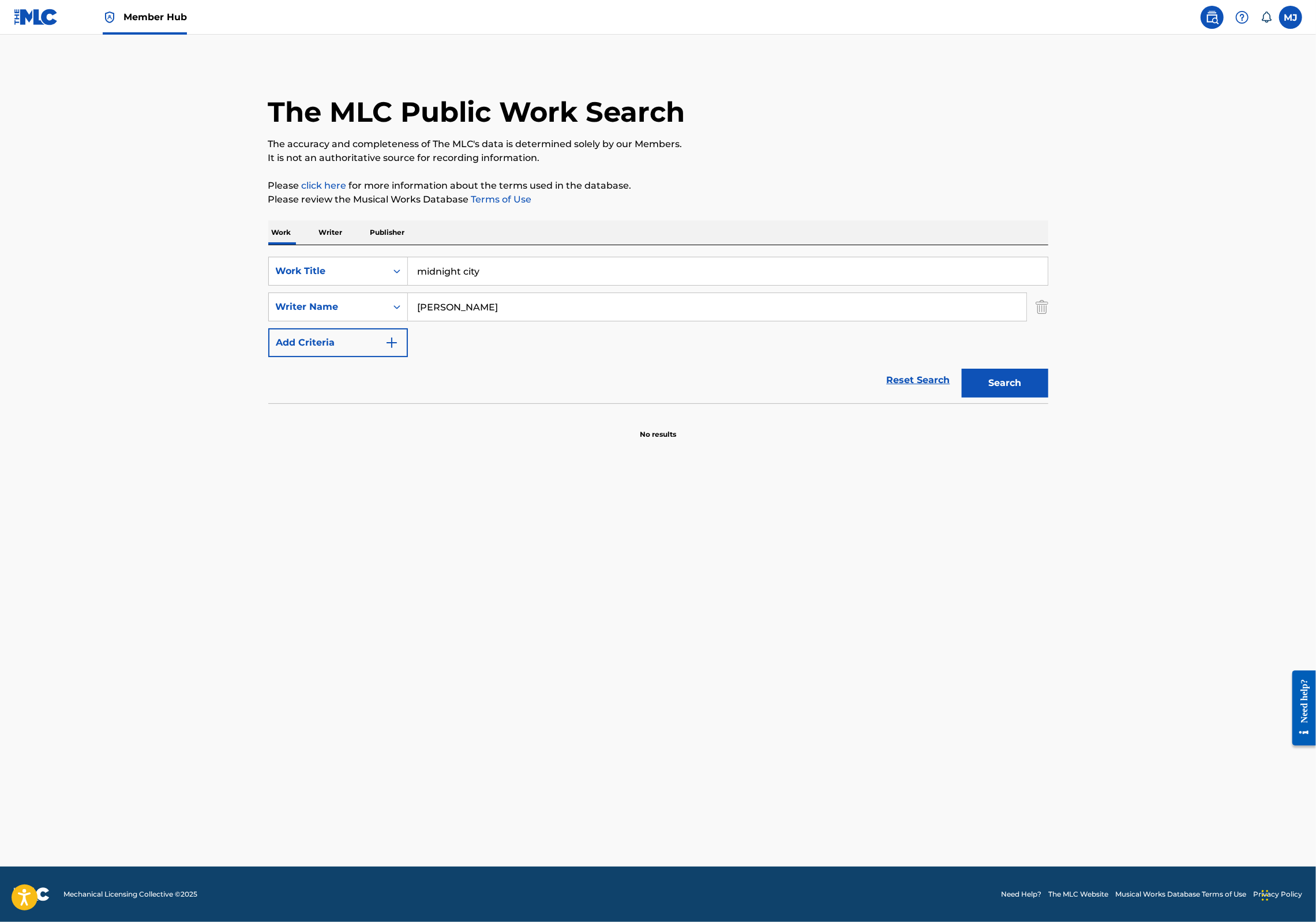
drag, startPoint x: 382, startPoint y: 348, endPoint x: 399, endPoint y: 346, distance: 17.1
click at [408, 321] on input "mirgan kibby" at bounding box center [717, 306] width 619 height 28
type input "morgan kibby"
click at [1049, 398] on button "Search" at bounding box center [1004, 383] width 86 height 29
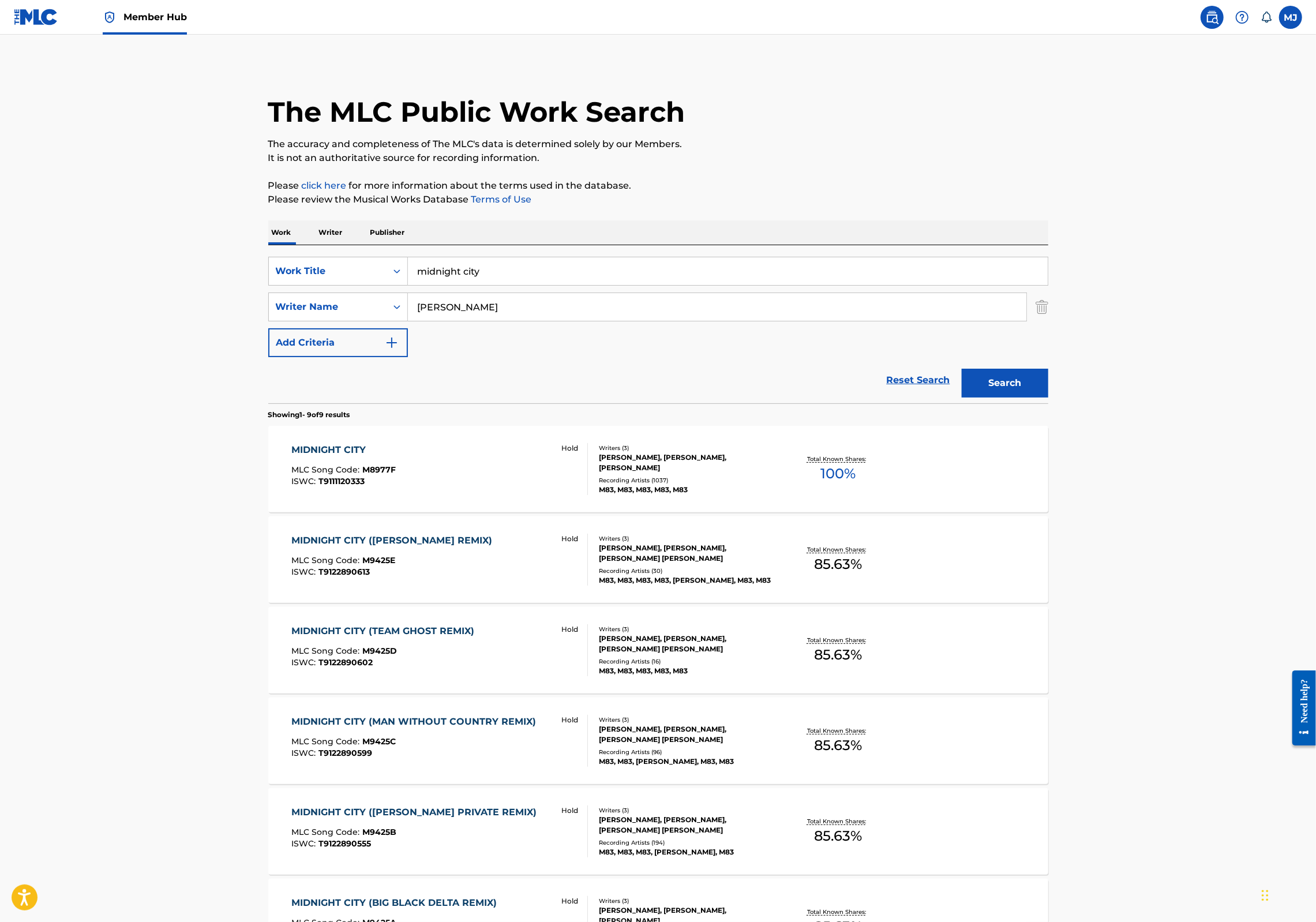
click at [1049, 594] on div "MIDNIGHT CITY (TRENTEMOLLER REMIX) MLC Song Code : M9425E ISWC : T9122890613 Ho…" at bounding box center [658, 559] width 780 height 86
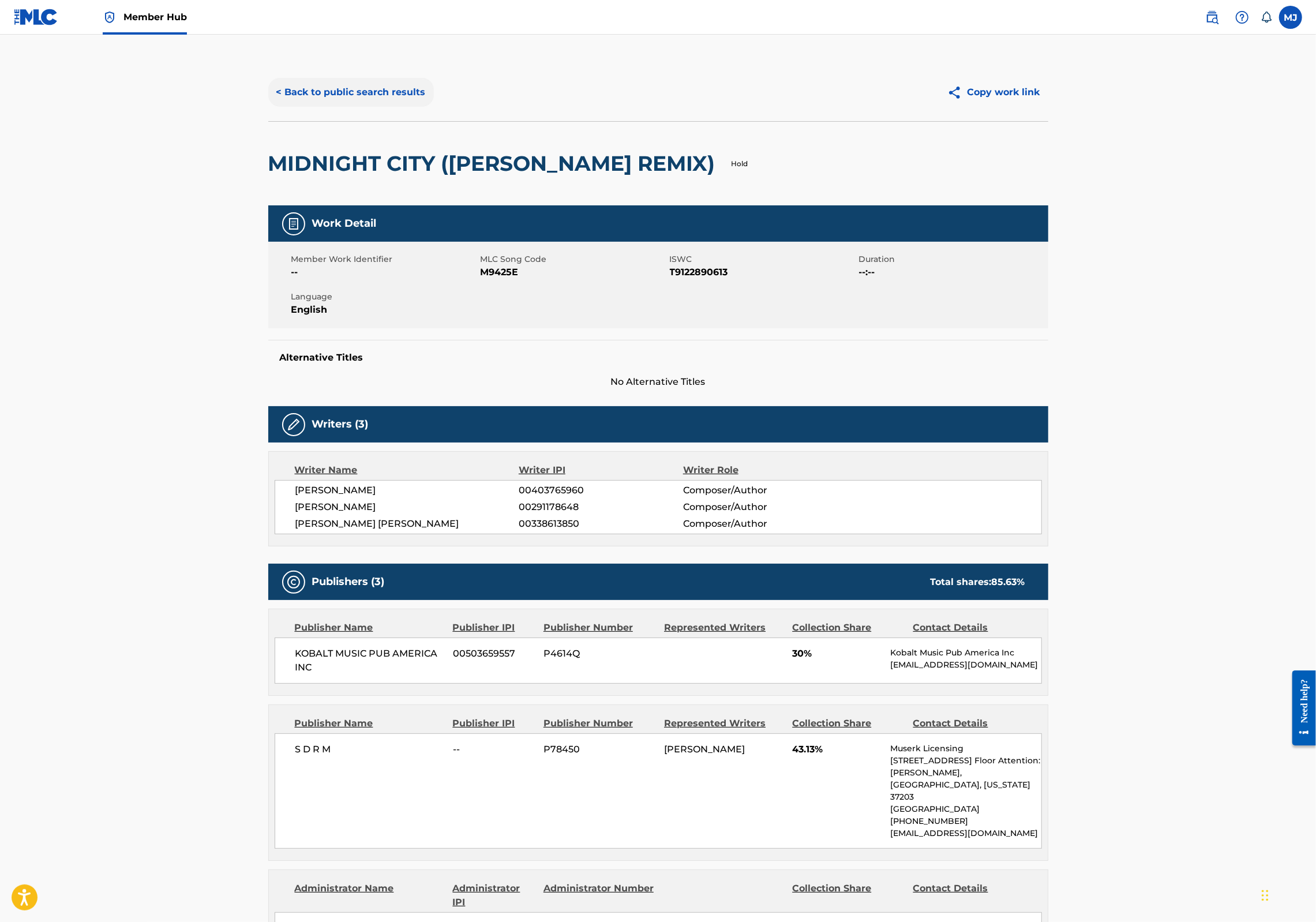
click at [331, 107] on button "< Back to public search results" at bounding box center [351, 92] width 166 height 29
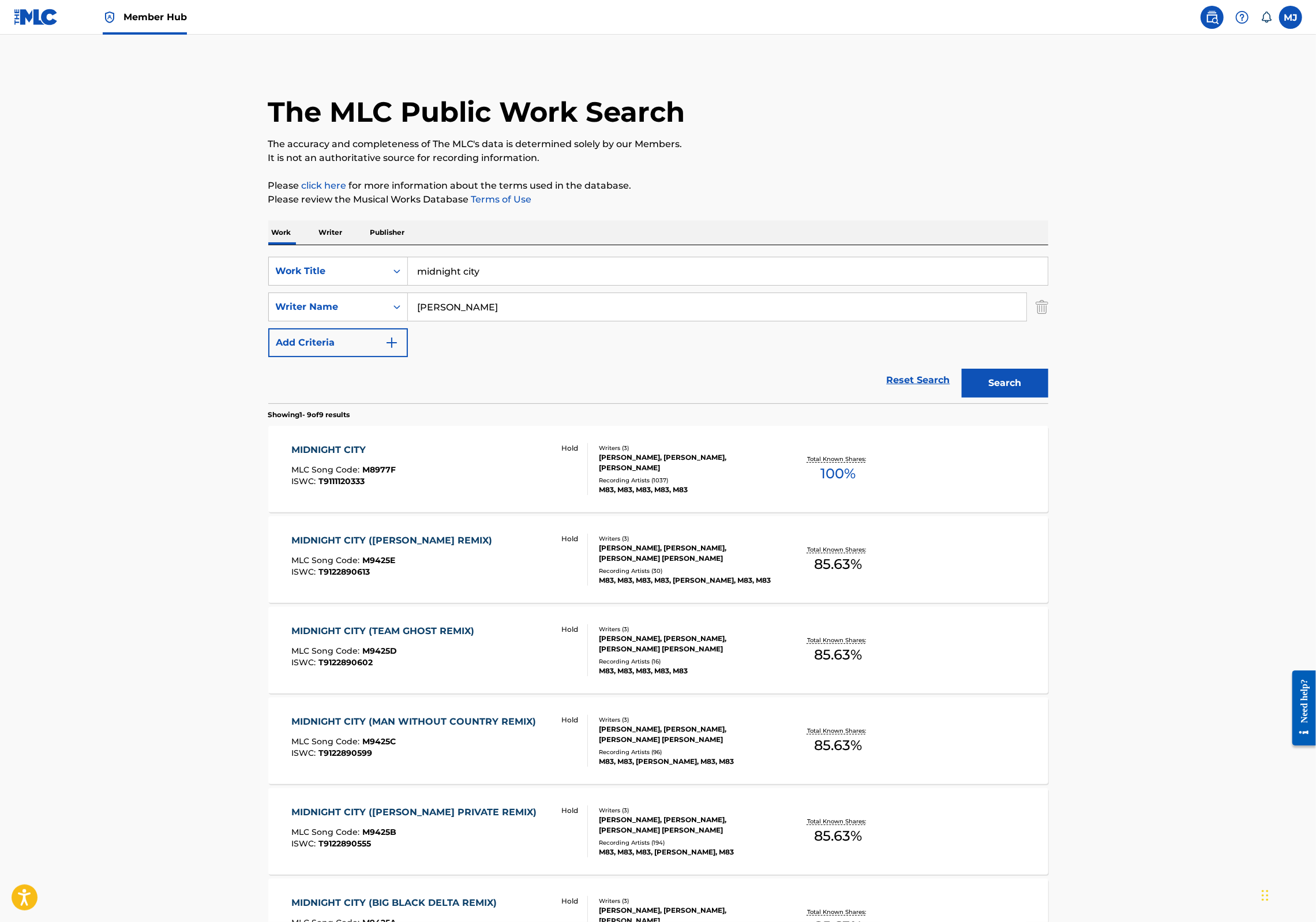
click at [291, 457] on div "MIDNIGHT CITY" at bounding box center [343, 450] width 104 height 14
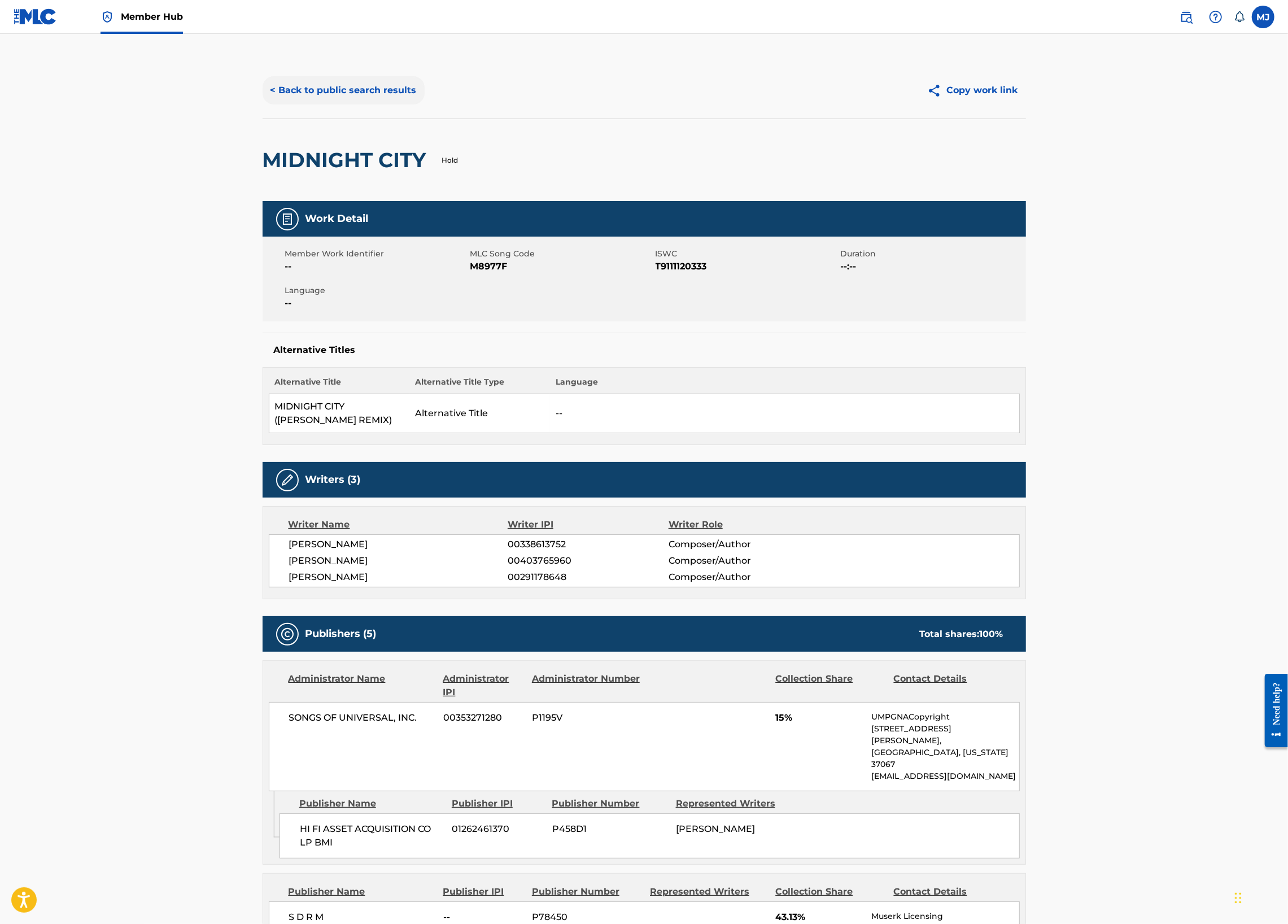
click at [262, 104] on button "< Back to public search results" at bounding box center [343, 90] width 162 height 28
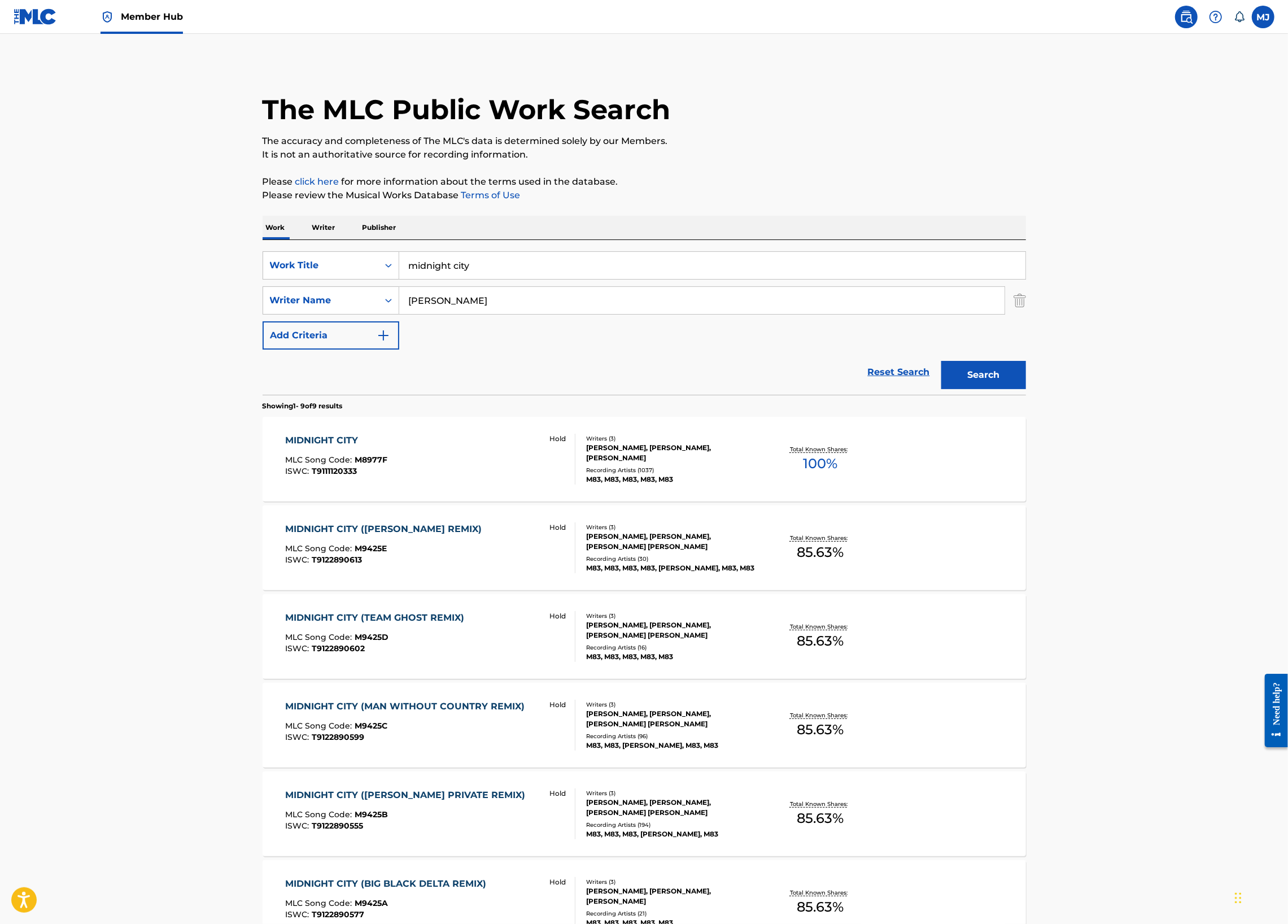
click at [38, 28] on link at bounding box center [35, 16] width 43 height 33
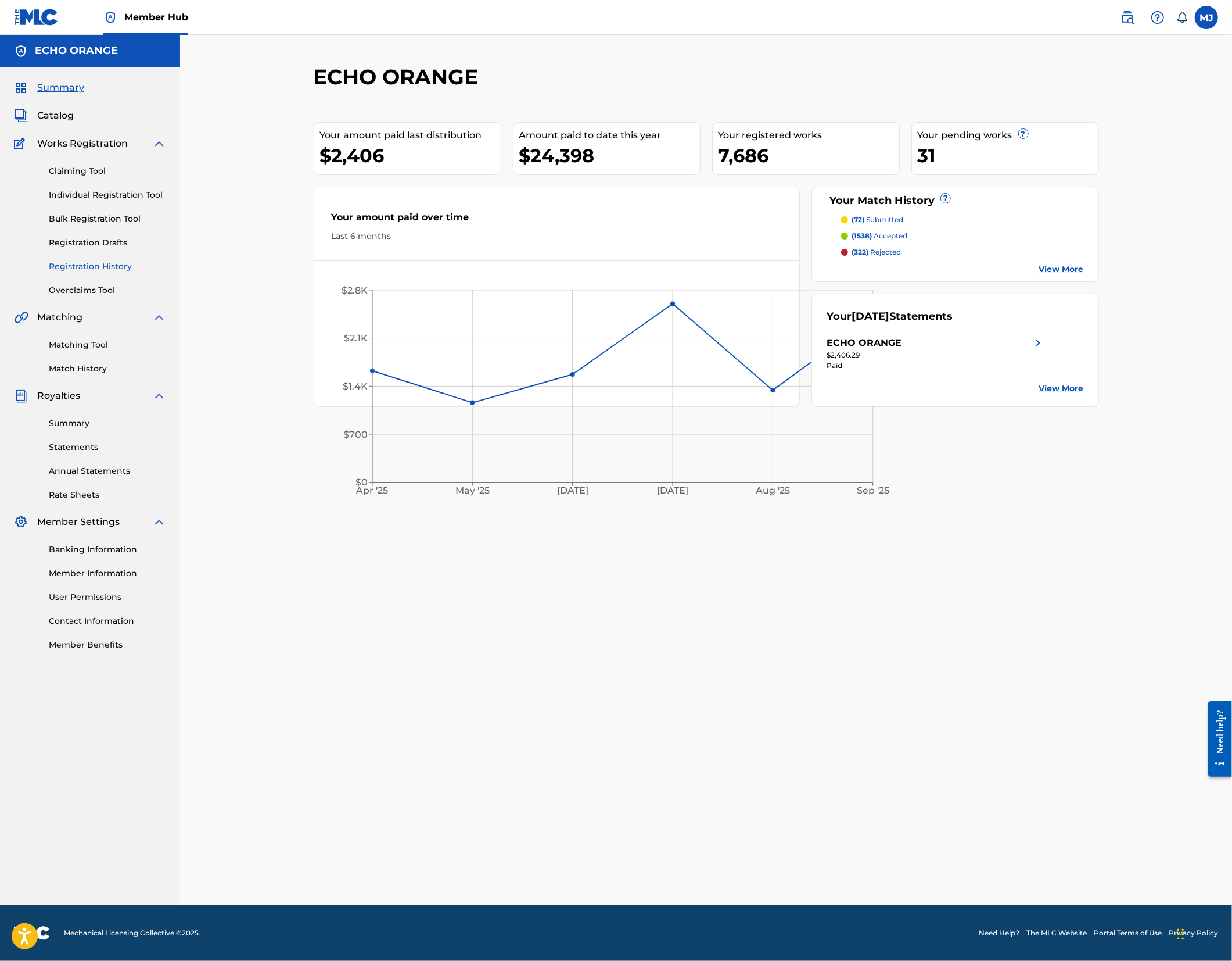
click at [119, 272] on link "Registration History" at bounding box center [107, 266] width 117 height 12
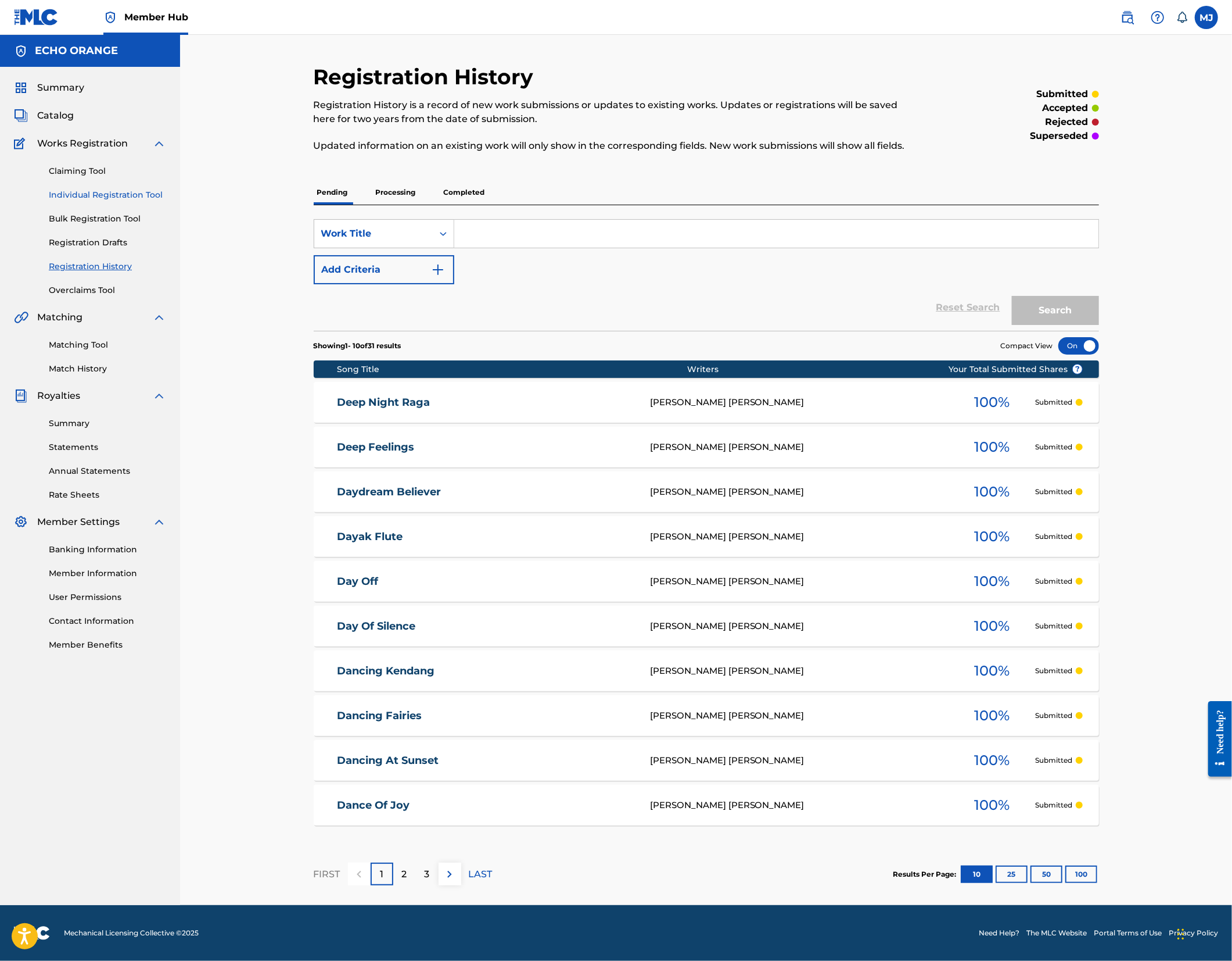
click at [127, 201] on link "Individual Registration Tool" at bounding box center [107, 195] width 117 height 12
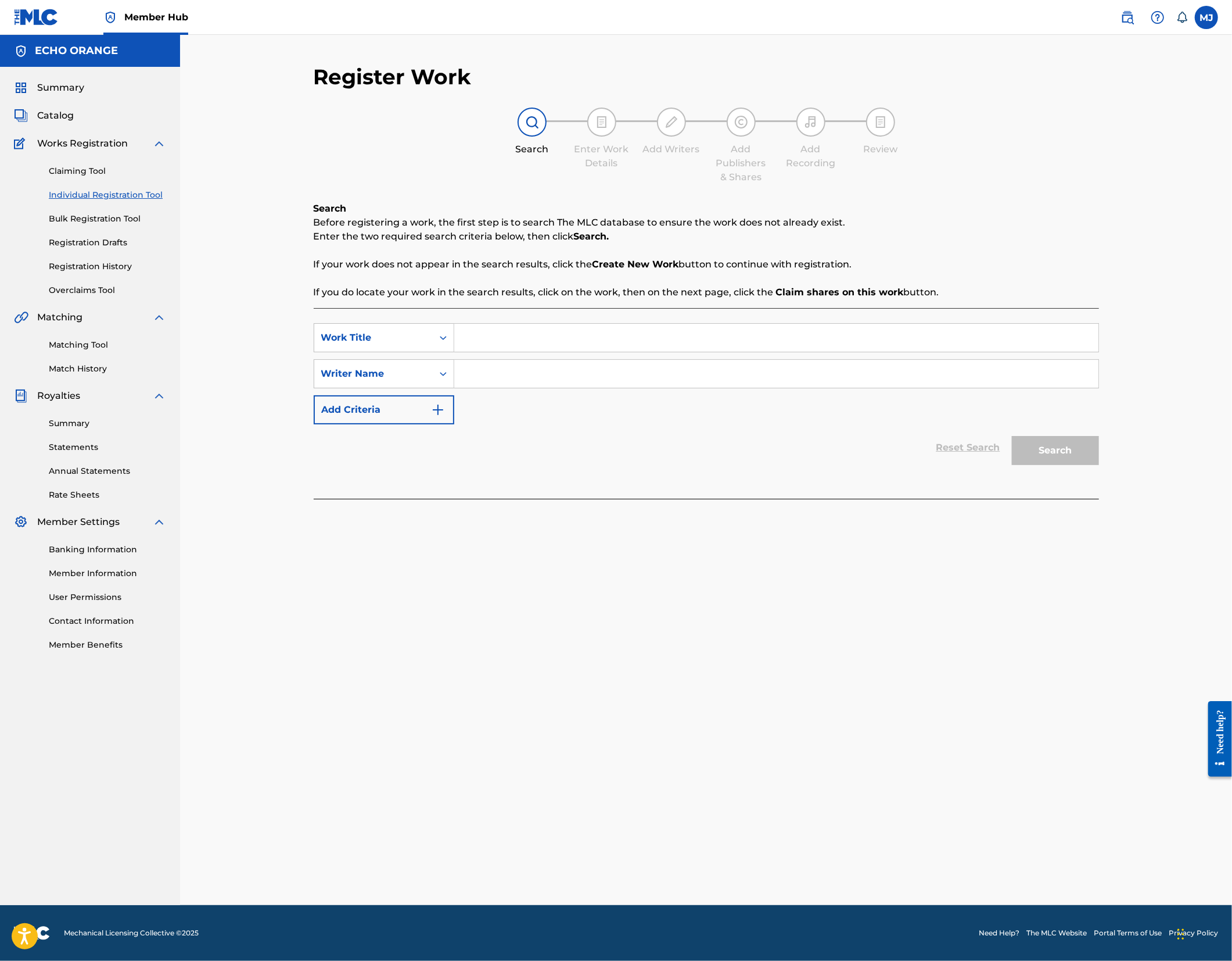
click at [473, 352] on input "Search Form" at bounding box center [776, 337] width 644 height 28
type input "Deep Spiritual Roots"
paste input "[PERSON_NAME]"
type input "[PERSON_NAME]"
click at [1099, 465] on button "Search" at bounding box center [1055, 450] width 87 height 29
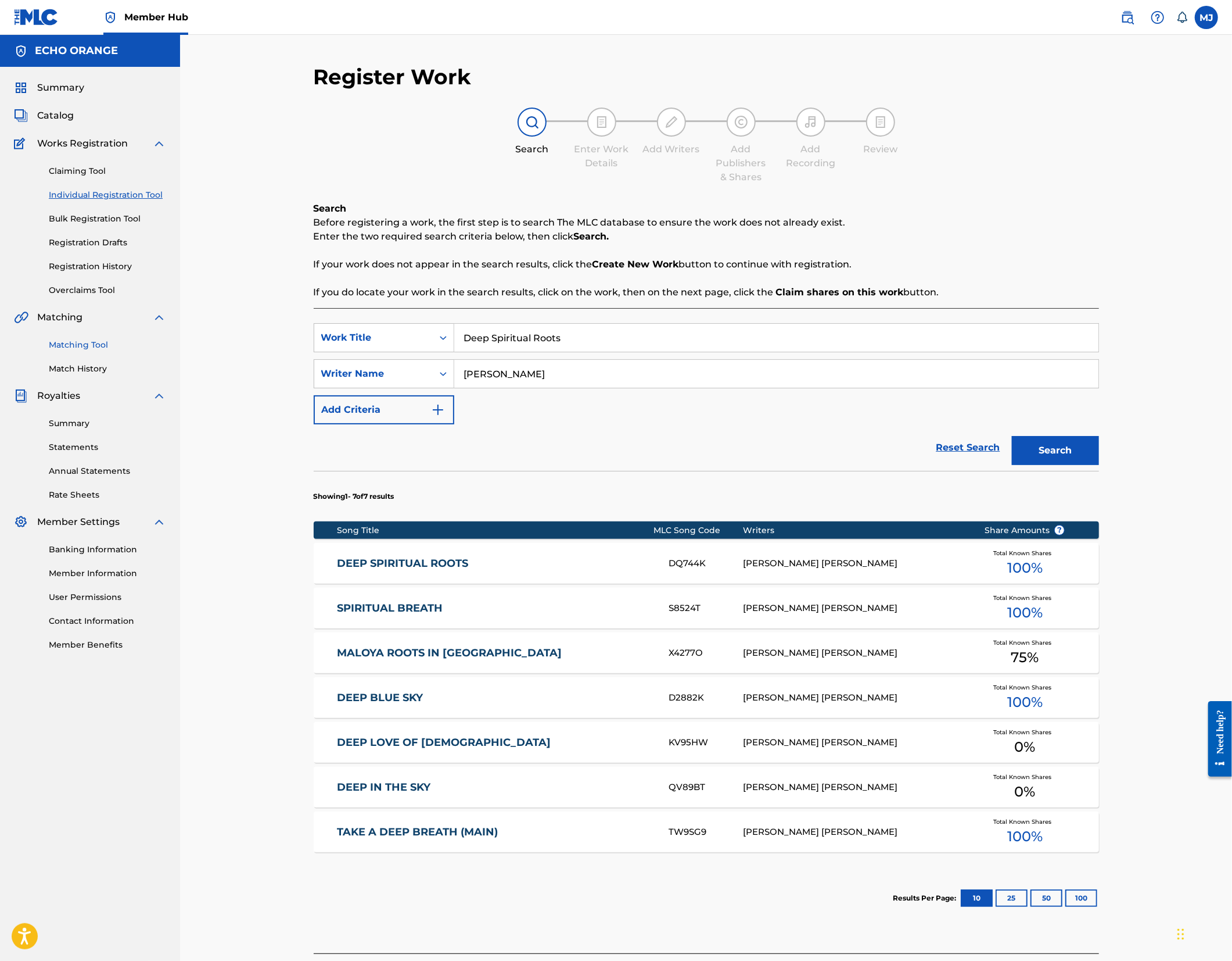
click at [99, 351] on link "Matching Tool" at bounding box center [107, 345] width 117 height 12
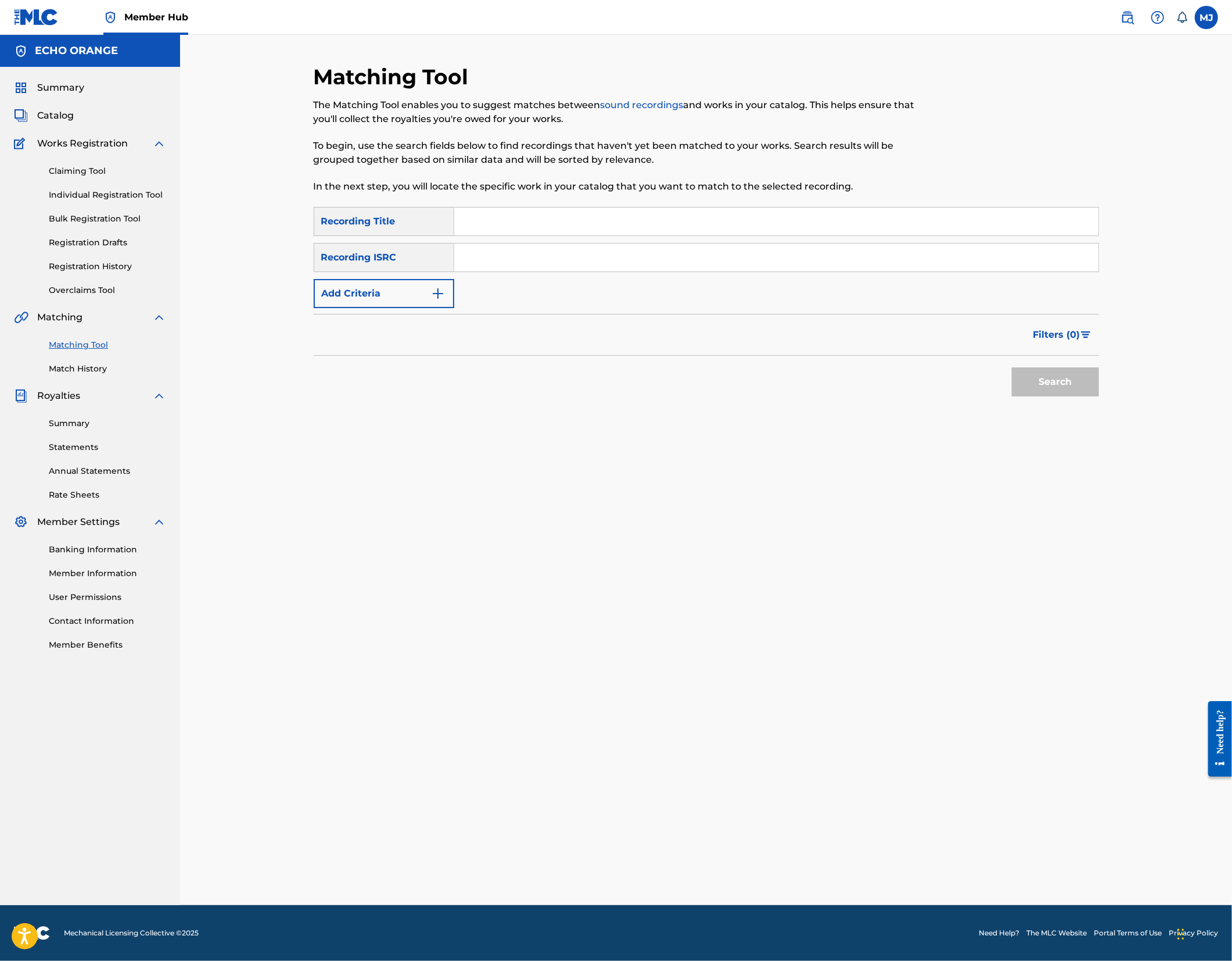
click at [534, 271] on input "Search Form" at bounding box center [776, 257] width 644 height 28
click at [539, 235] on input "Search Form" at bounding box center [776, 221] width 644 height 28
type input "deep spiritual roots"
click at [1099, 396] on button "Search" at bounding box center [1055, 382] width 87 height 29
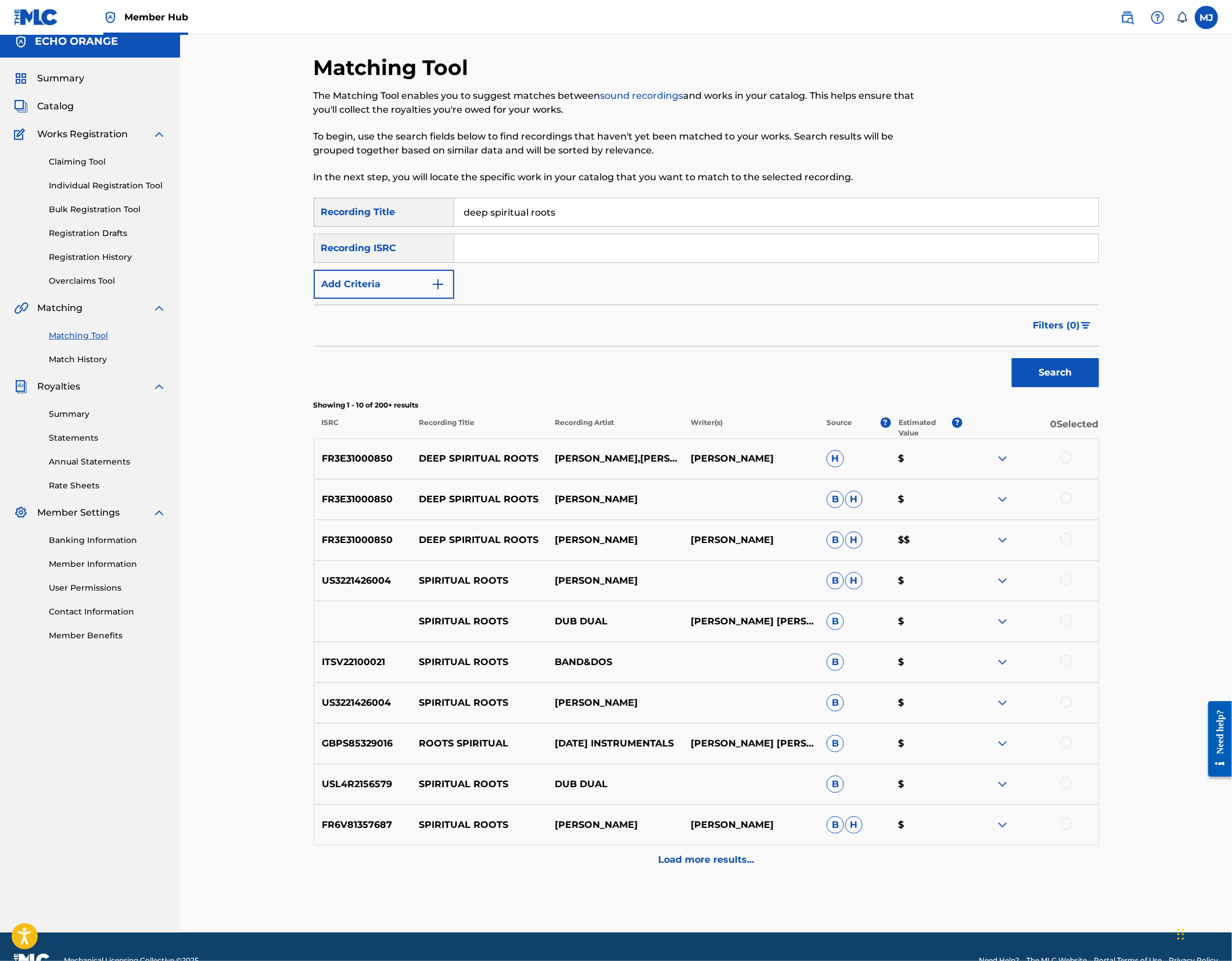
scroll to position [39, 0]
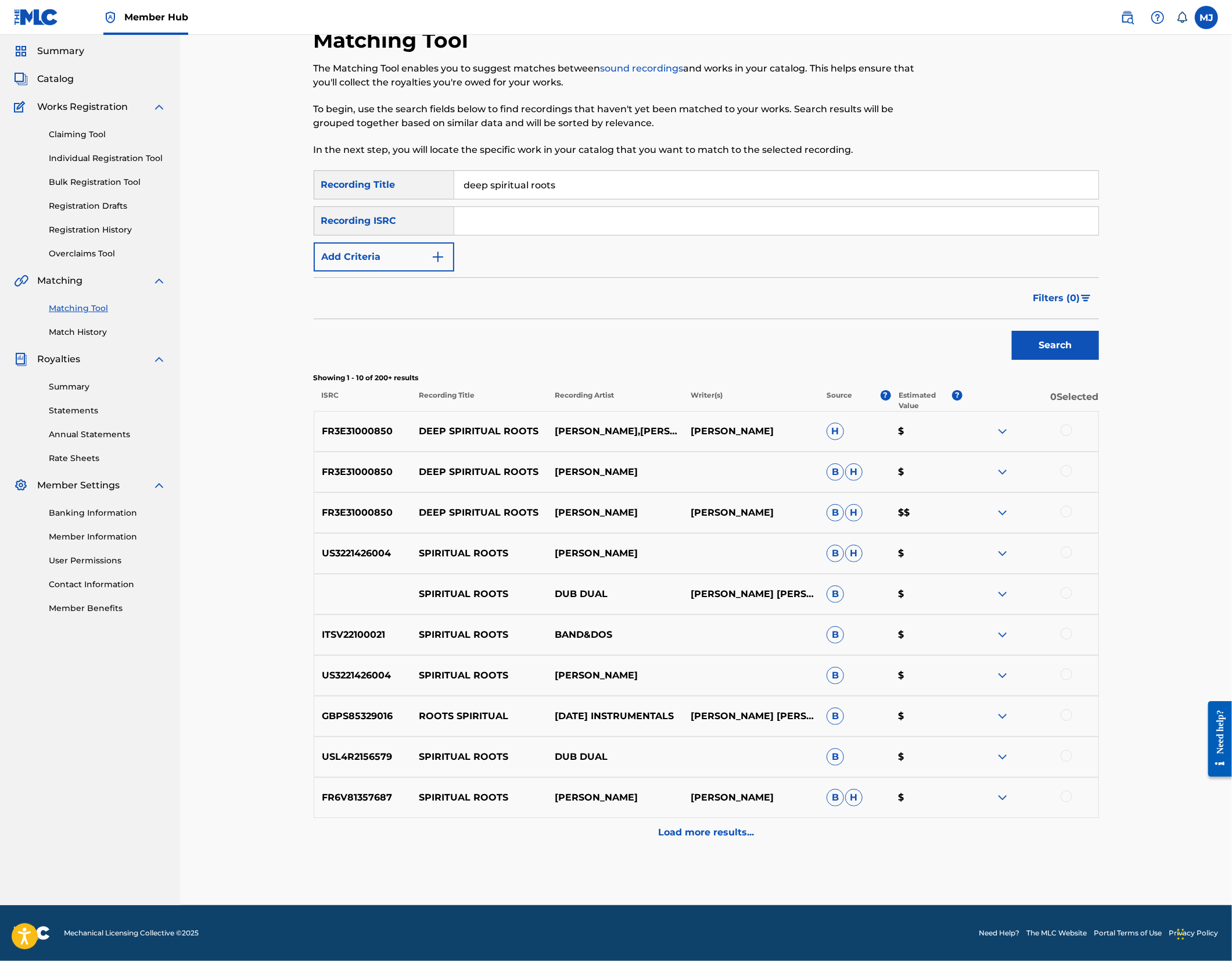
click at [1099, 439] on div at bounding box center [1031, 431] width 136 height 14
click at [1073, 436] on div at bounding box center [1066, 429] width 11 height 11
click at [1073, 476] on div at bounding box center [1066, 470] width 11 height 11
click at [1073, 517] on div at bounding box center [1066, 511] width 11 height 11
click at [881, 851] on button "Match 3 Groups" at bounding box center [816, 866] width 128 height 29
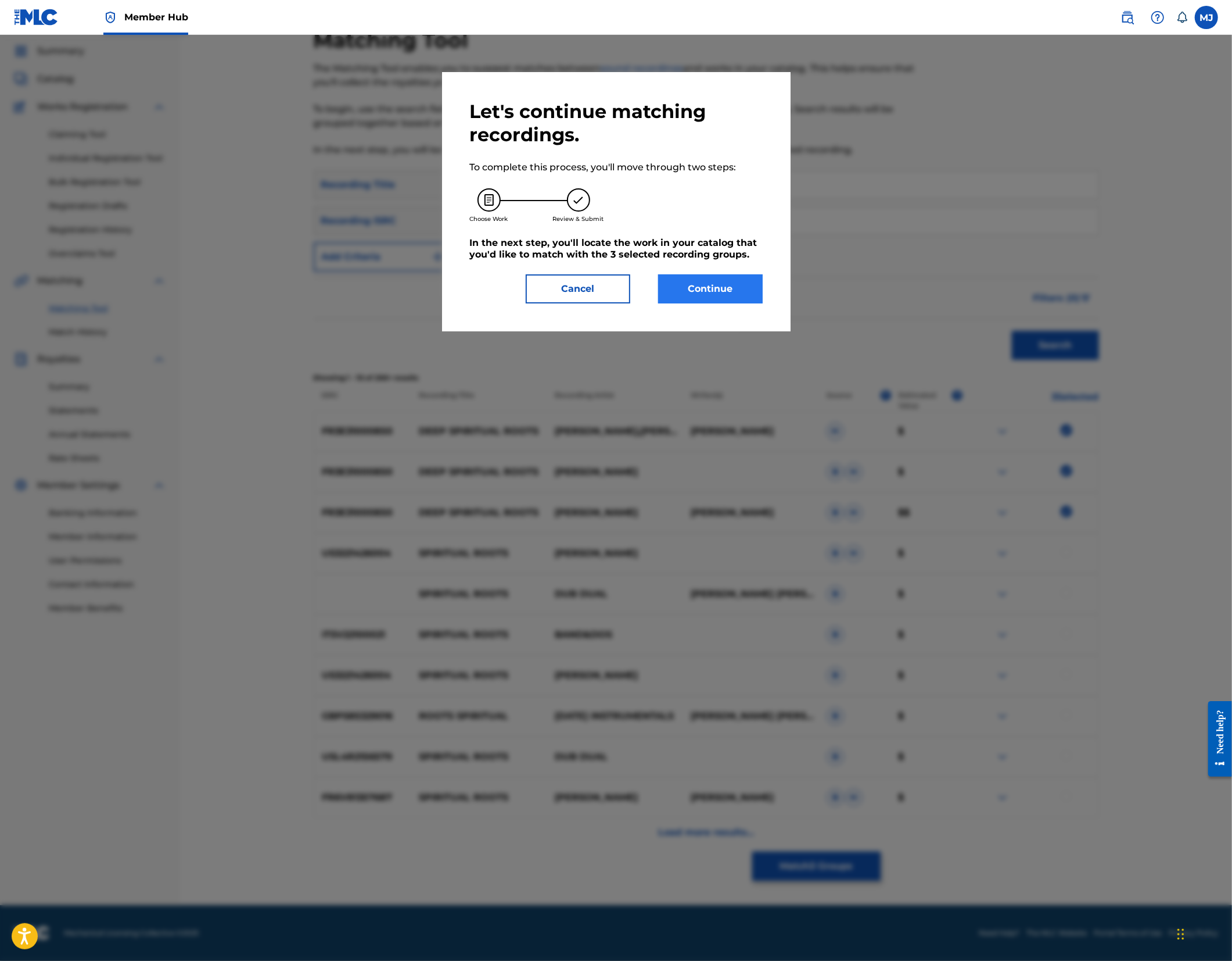
click at [757, 303] on button "Continue" at bounding box center [710, 289] width 104 height 29
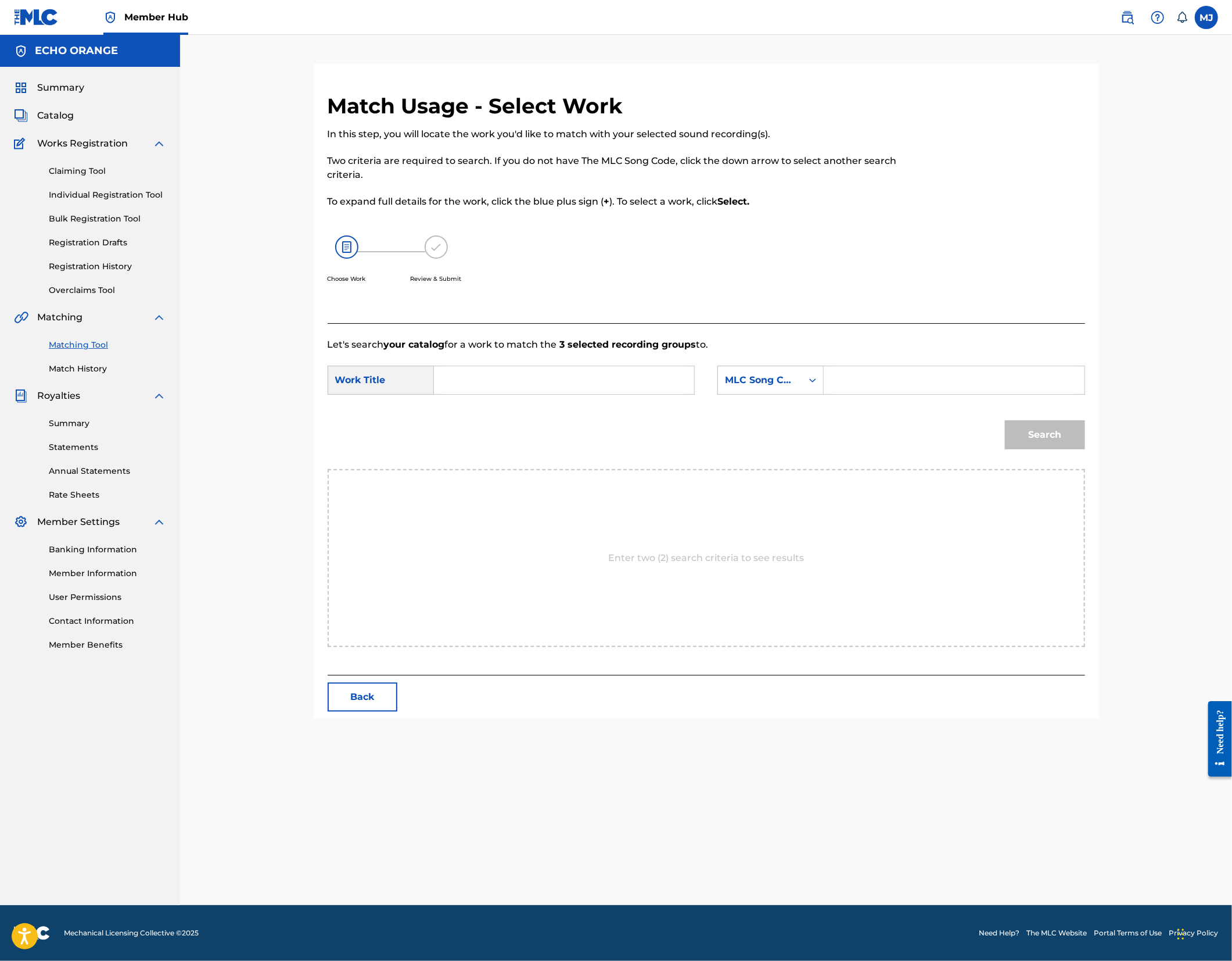
click at [546, 394] on input "Search Form" at bounding box center [564, 380] width 240 height 28
click at [472, 445] on div "deep spi ritual roots" at bounding box center [476, 420] width 66 height 49
type input "deep spiritual roots"
click at [795, 387] on div "MLC Song Code" at bounding box center [760, 380] width 70 height 14
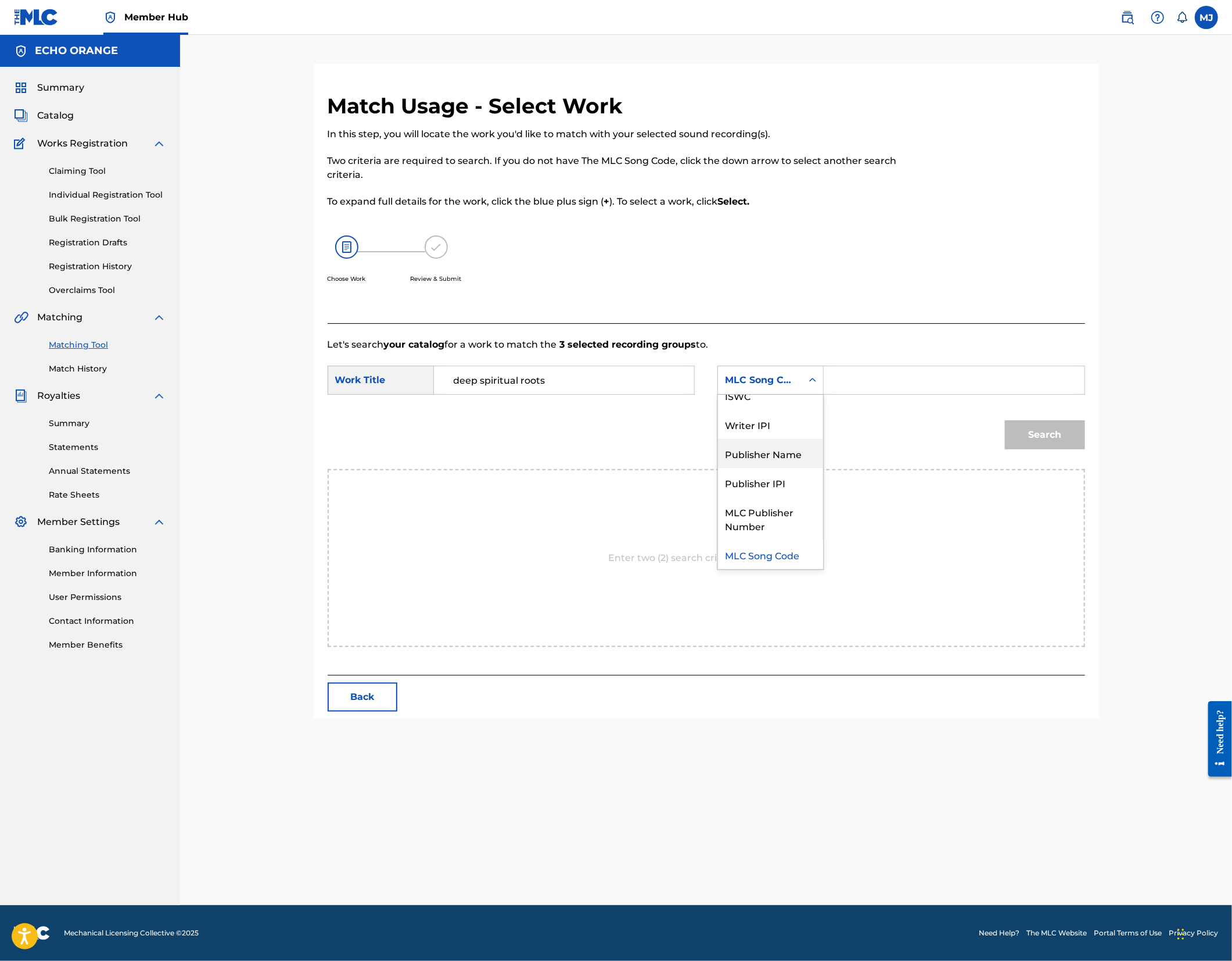
click at [816, 468] on div "Publisher Name" at bounding box center [770, 453] width 105 height 29
click at [975, 394] on input "Search Form" at bounding box center [954, 380] width 240 height 28
click at [1085, 449] on button "Search" at bounding box center [1045, 435] width 80 height 29
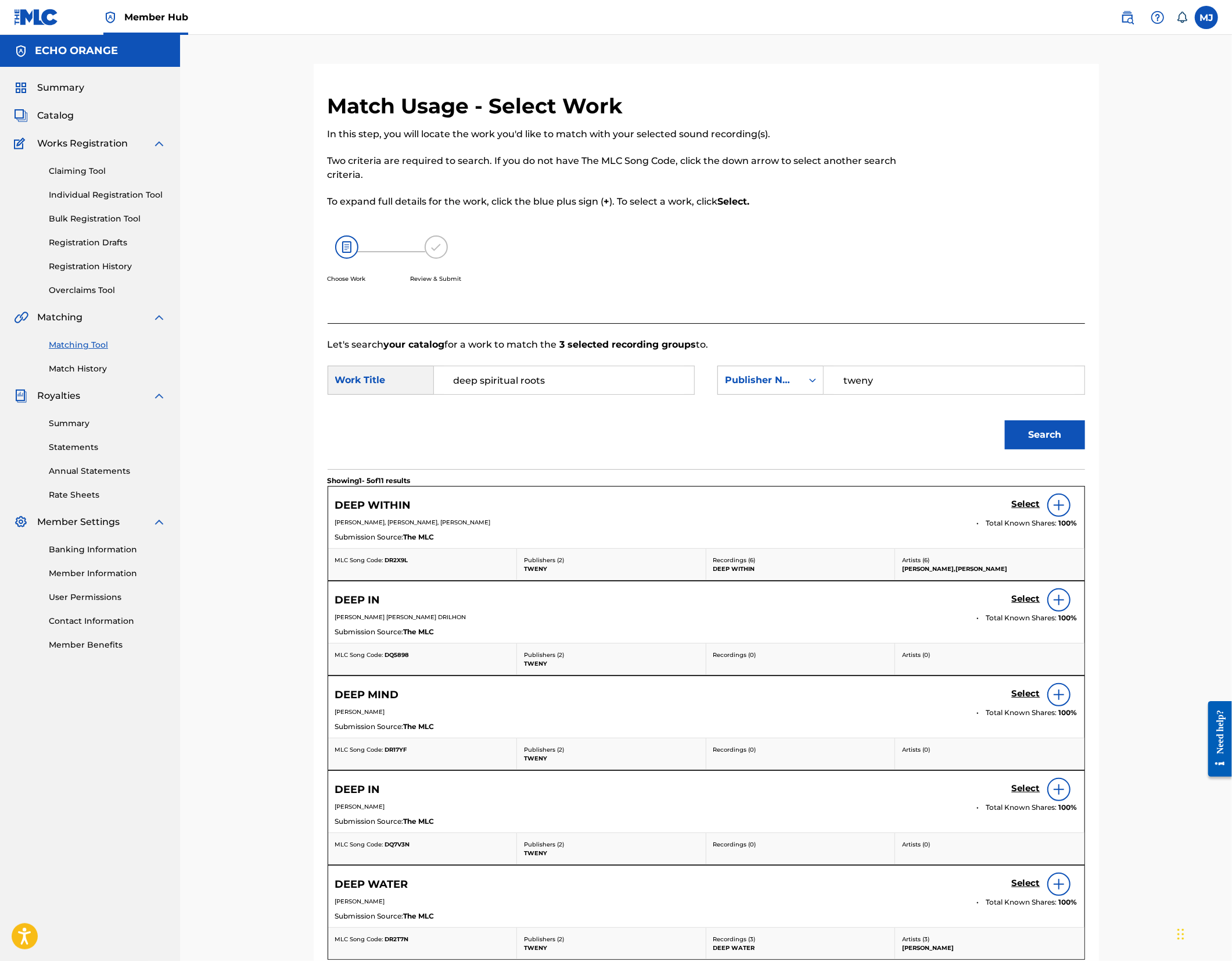
scroll to position [20, 0]
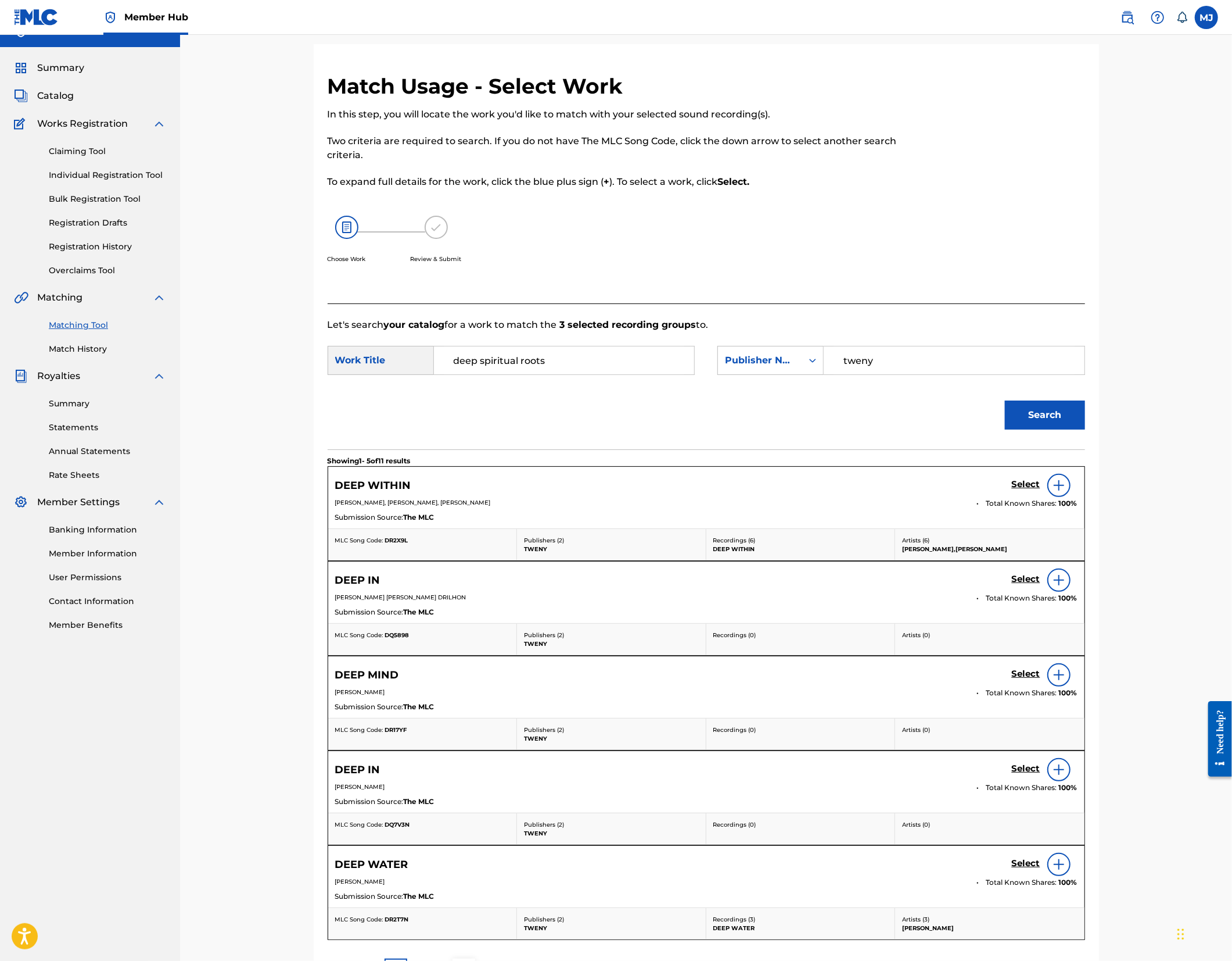
click at [930, 382] on form "SearchWithCriteriab3f952a0-b834-4423-8b6c-400528c09383 Work Title deep spiritua…" at bounding box center [707, 390] width 757 height 117
click at [933, 374] on input "tweny" at bounding box center [954, 360] width 240 height 28
type input "origins"
click at [1085, 429] on button "Search" at bounding box center [1045, 415] width 80 height 29
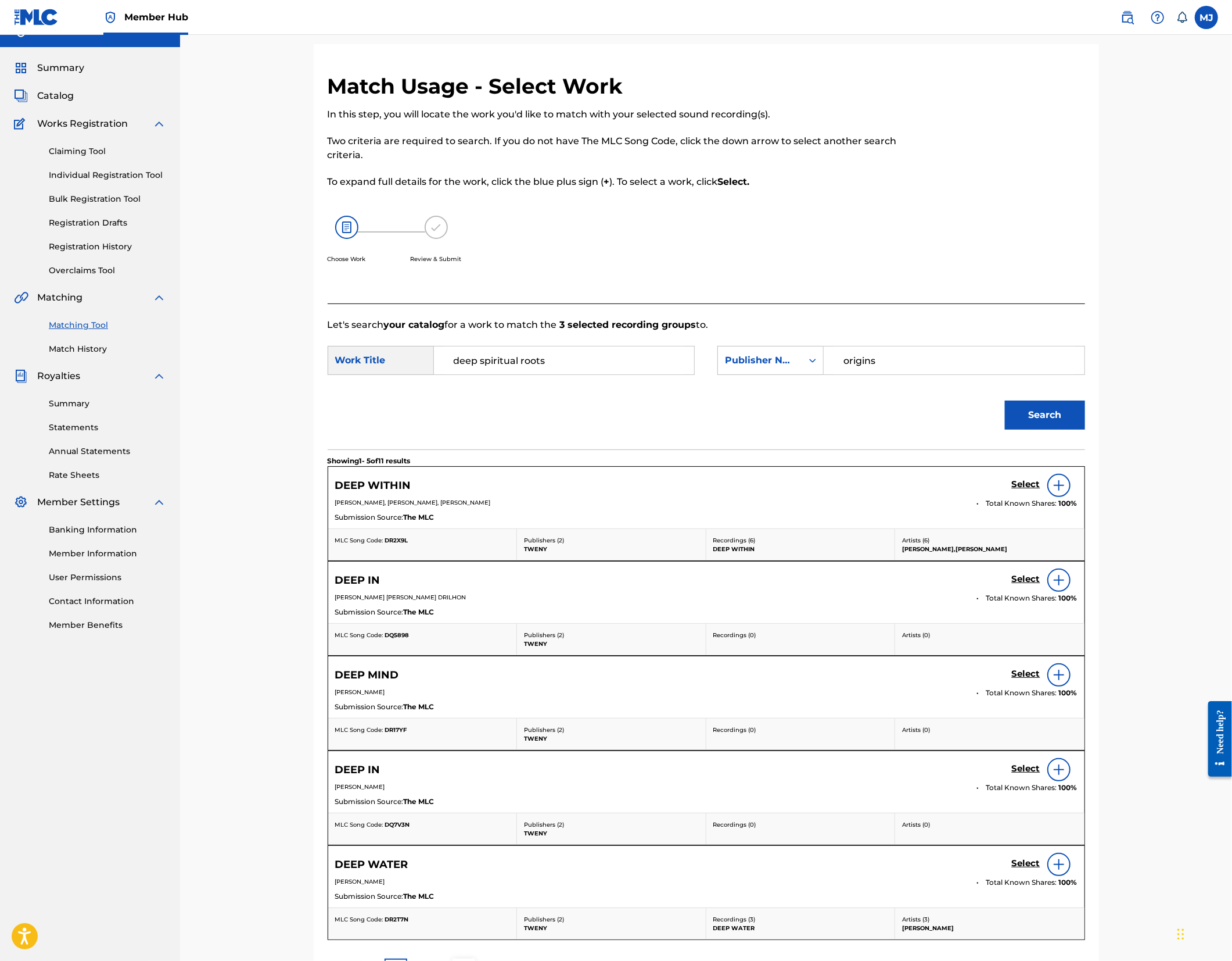
scroll to position [0, 0]
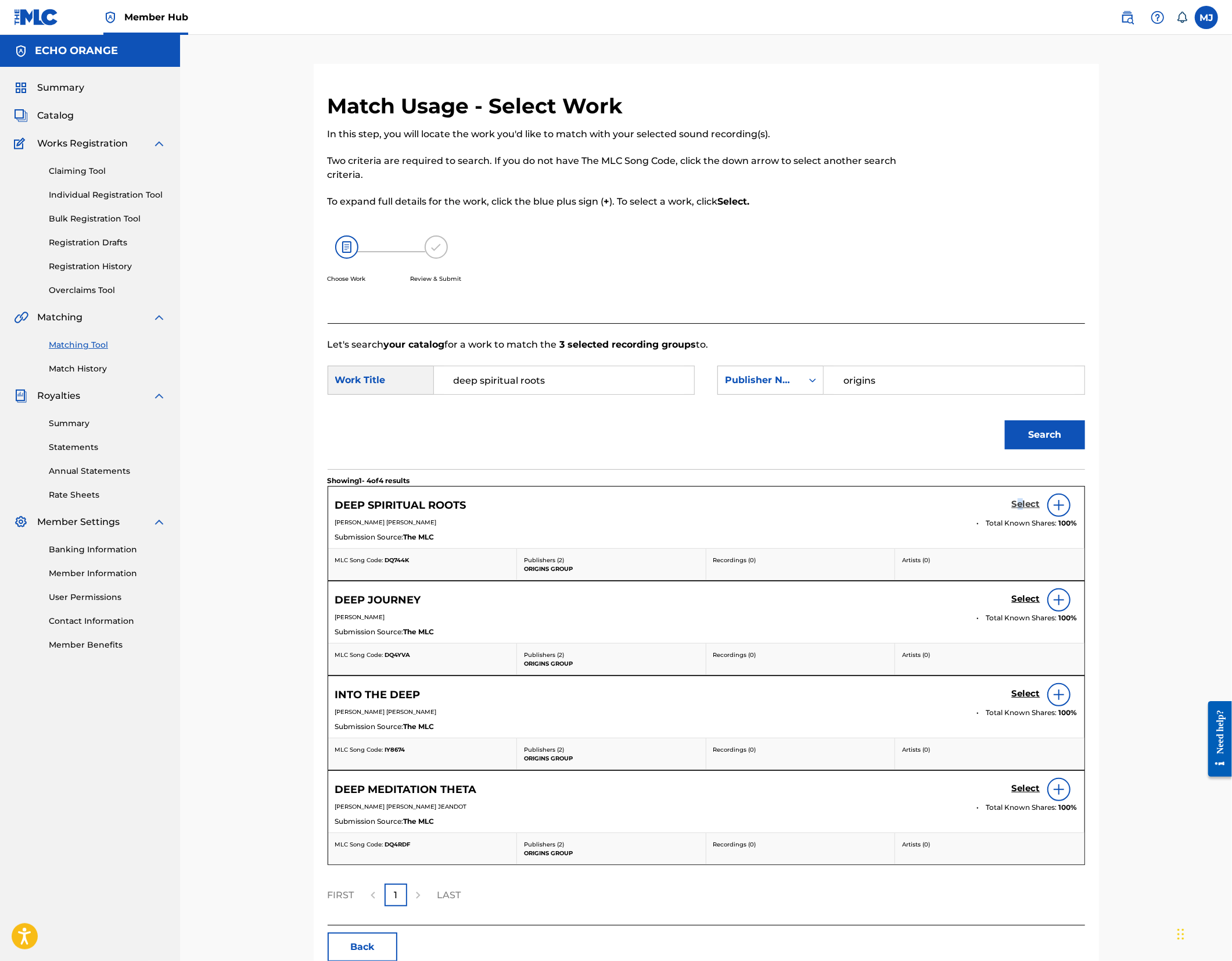
click at [1041, 510] on h5 "Select" at bounding box center [1026, 504] width 29 height 11
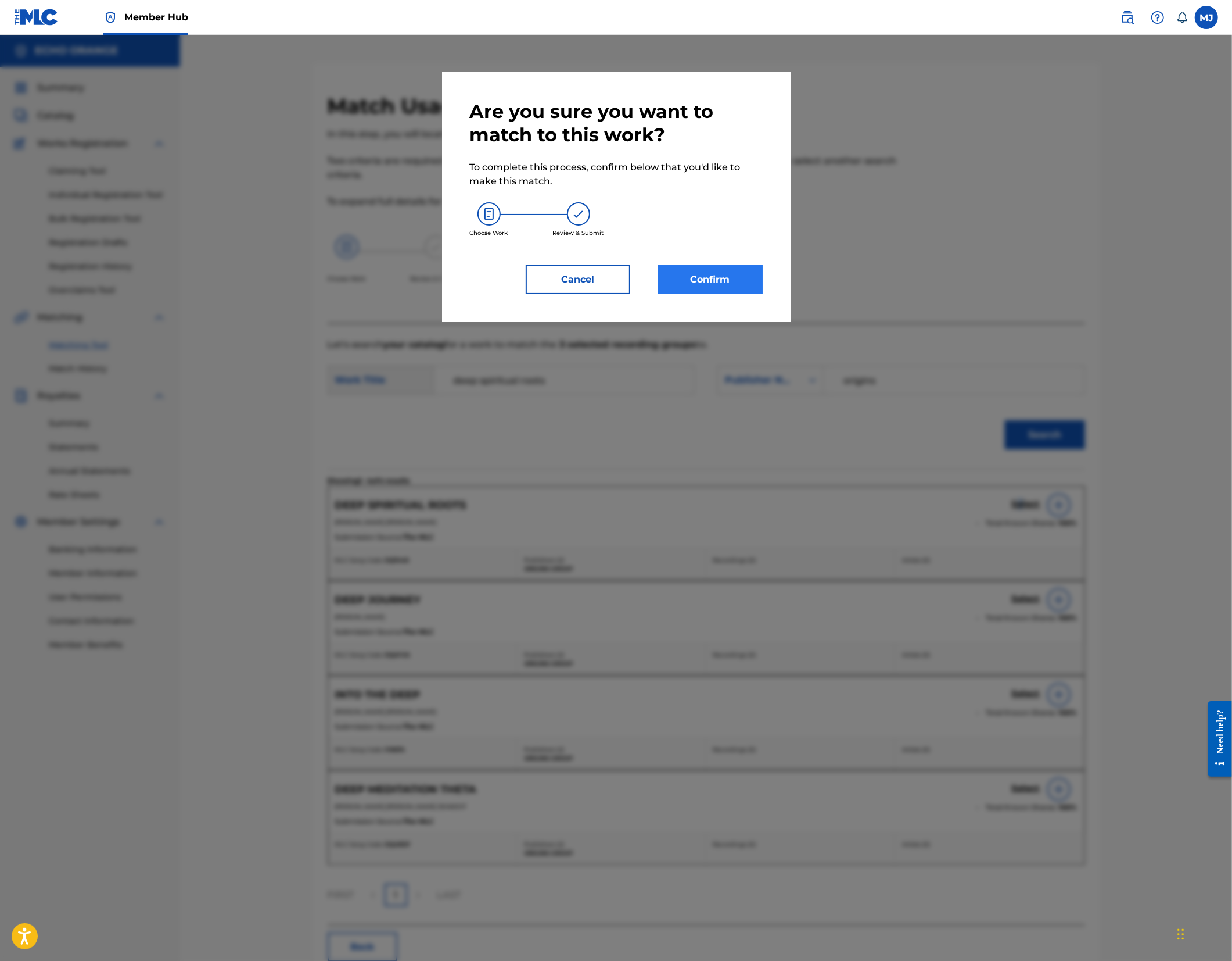
click at [710, 294] on button "Confirm" at bounding box center [710, 280] width 104 height 29
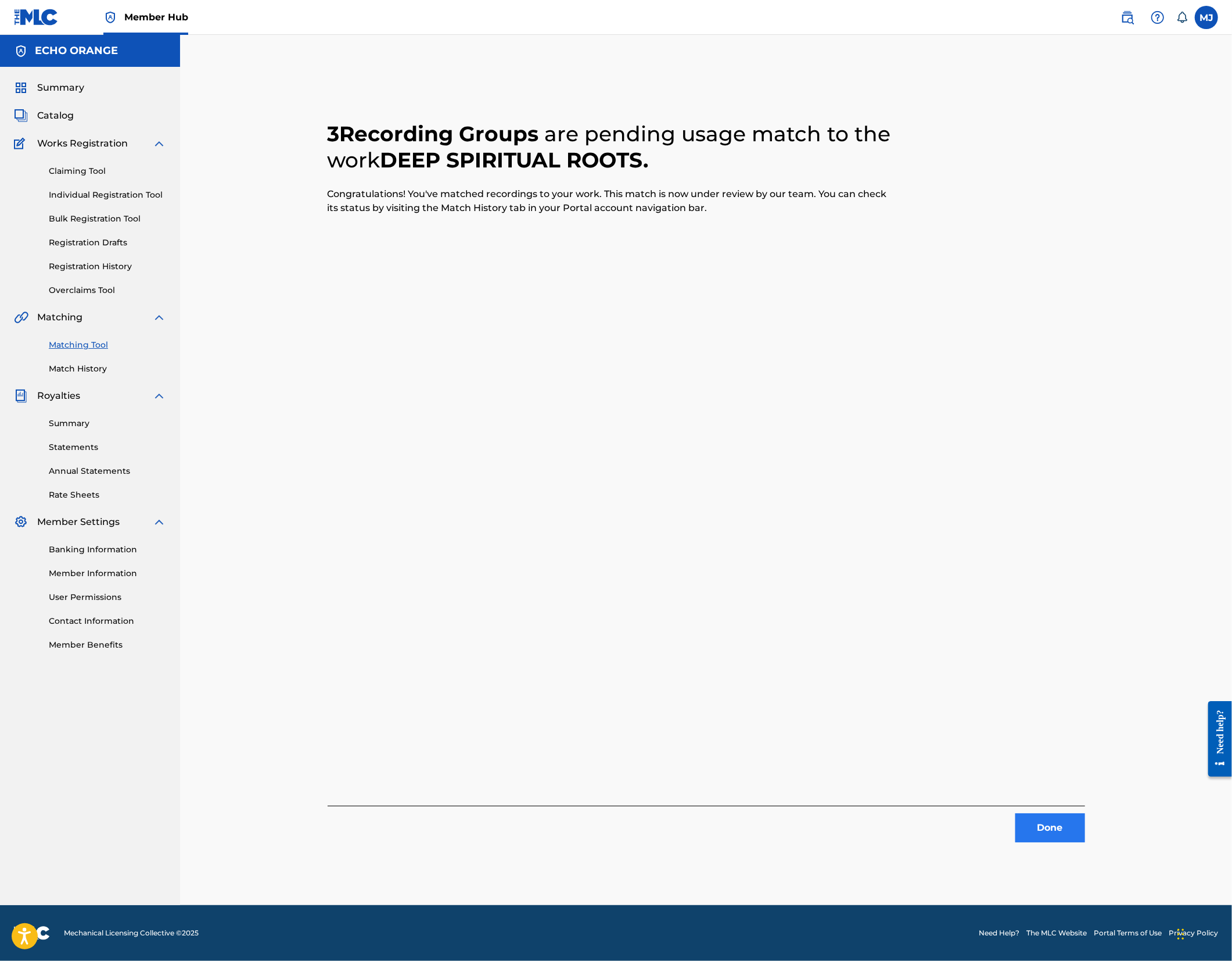
click at [1085, 842] on button "Done" at bounding box center [1051, 827] width 70 height 29
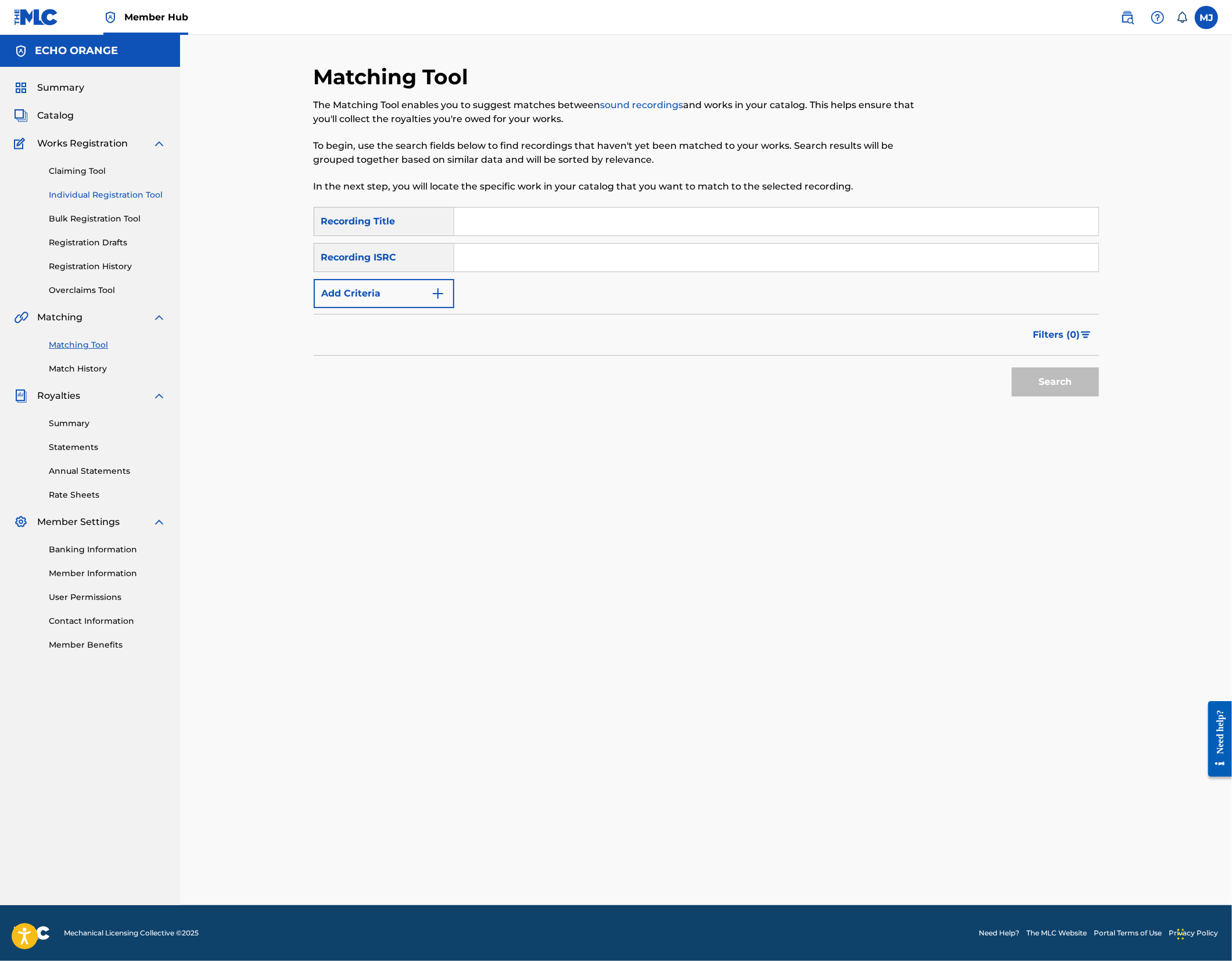
click at [144, 201] on link "Individual Registration Tool" at bounding box center [107, 195] width 117 height 12
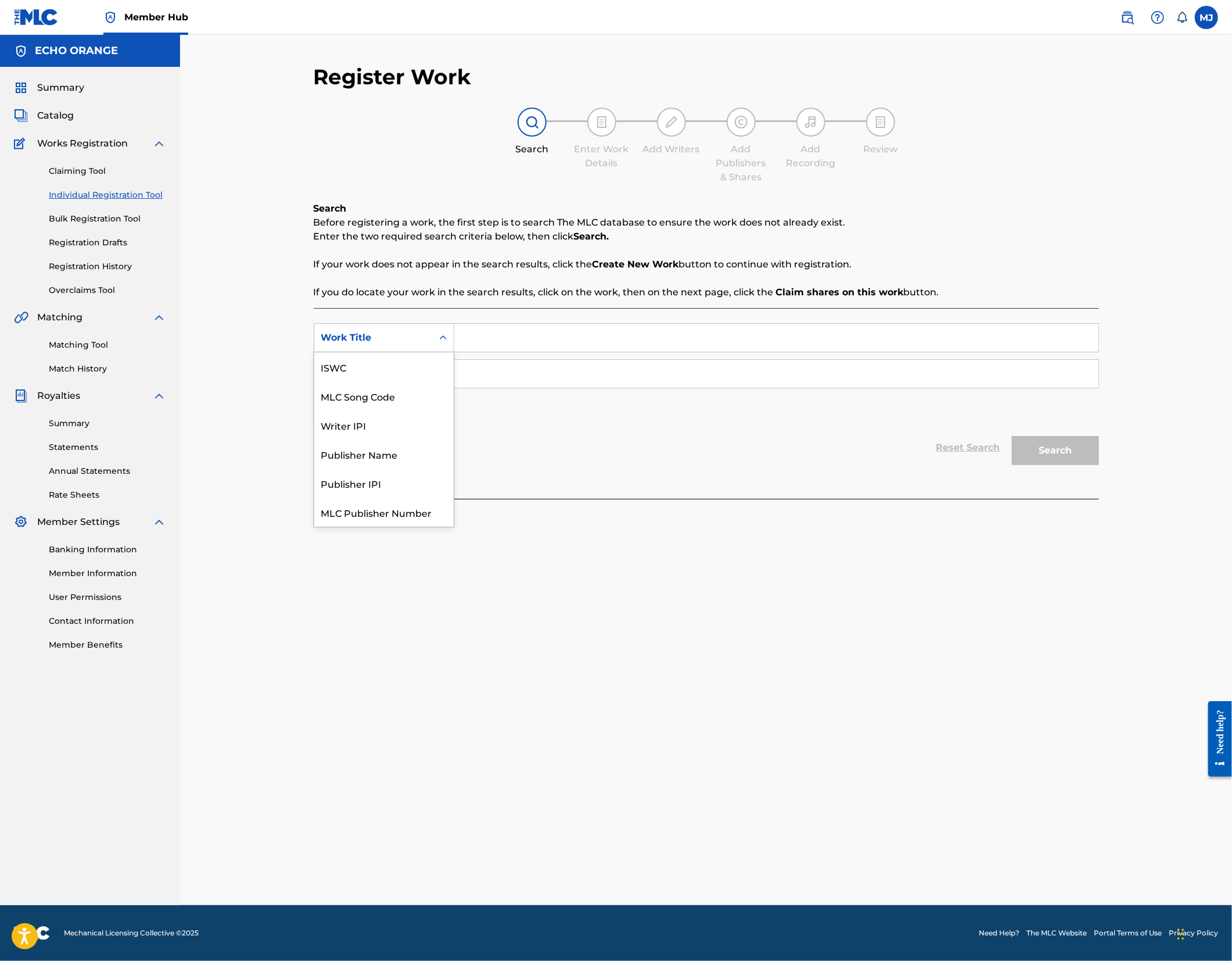
drag, startPoint x: 398, startPoint y: 352, endPoint x: 426, endPoint y: 358, distance: 28.6
click at [400, 352] on div "Work Title" at bounding box center [384, 337] width 141 height 29
click at [454, 352] on input "Search Form" at bounding box center [776, 337] width 644 height 28
type input "Degung Festival"
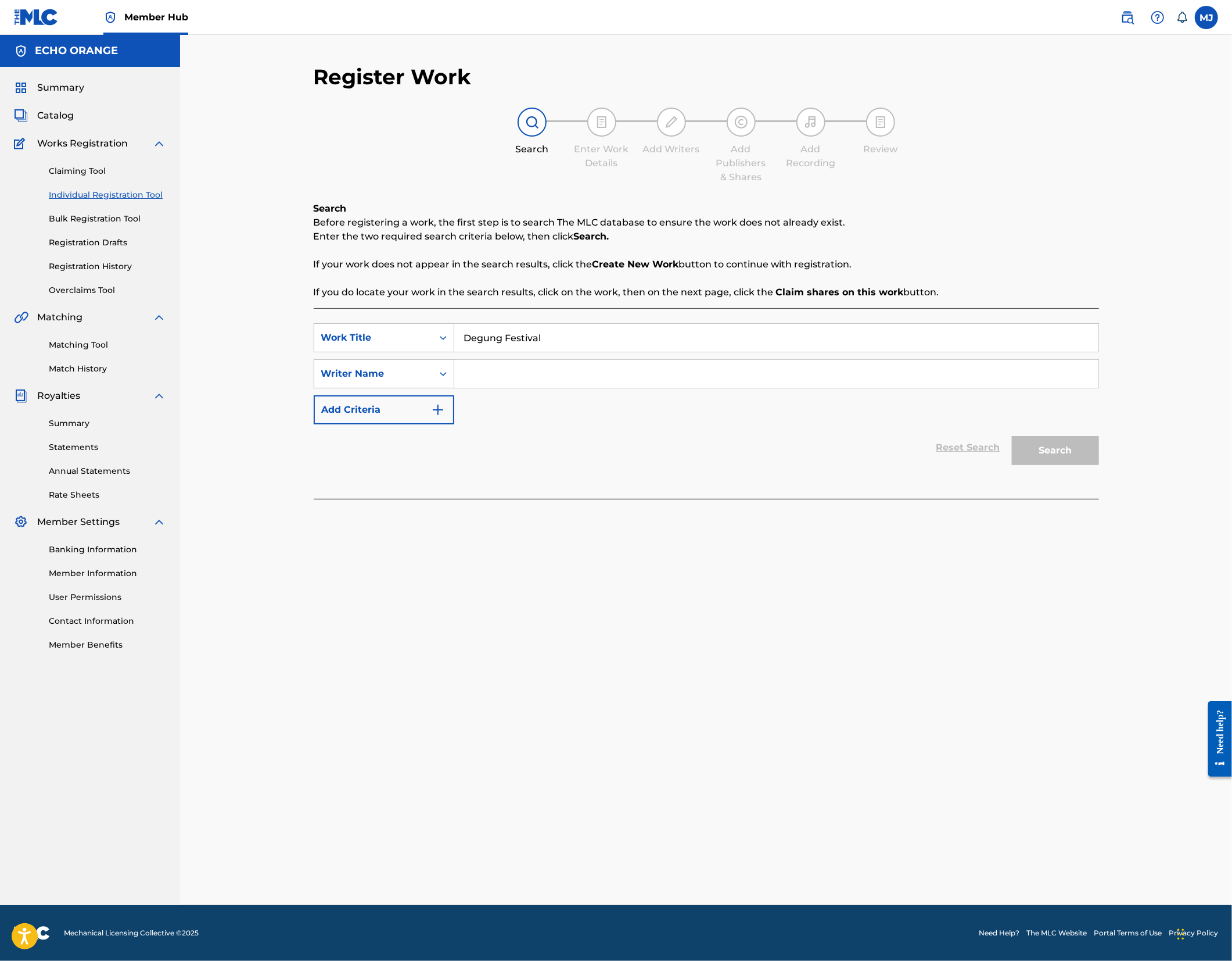
paste input "[PERSON_NAME]"
type input "[PERSON_NAME]"
click at [1099, 465] on button "Search" at bounding box center [1055, 450] width 87 height 29
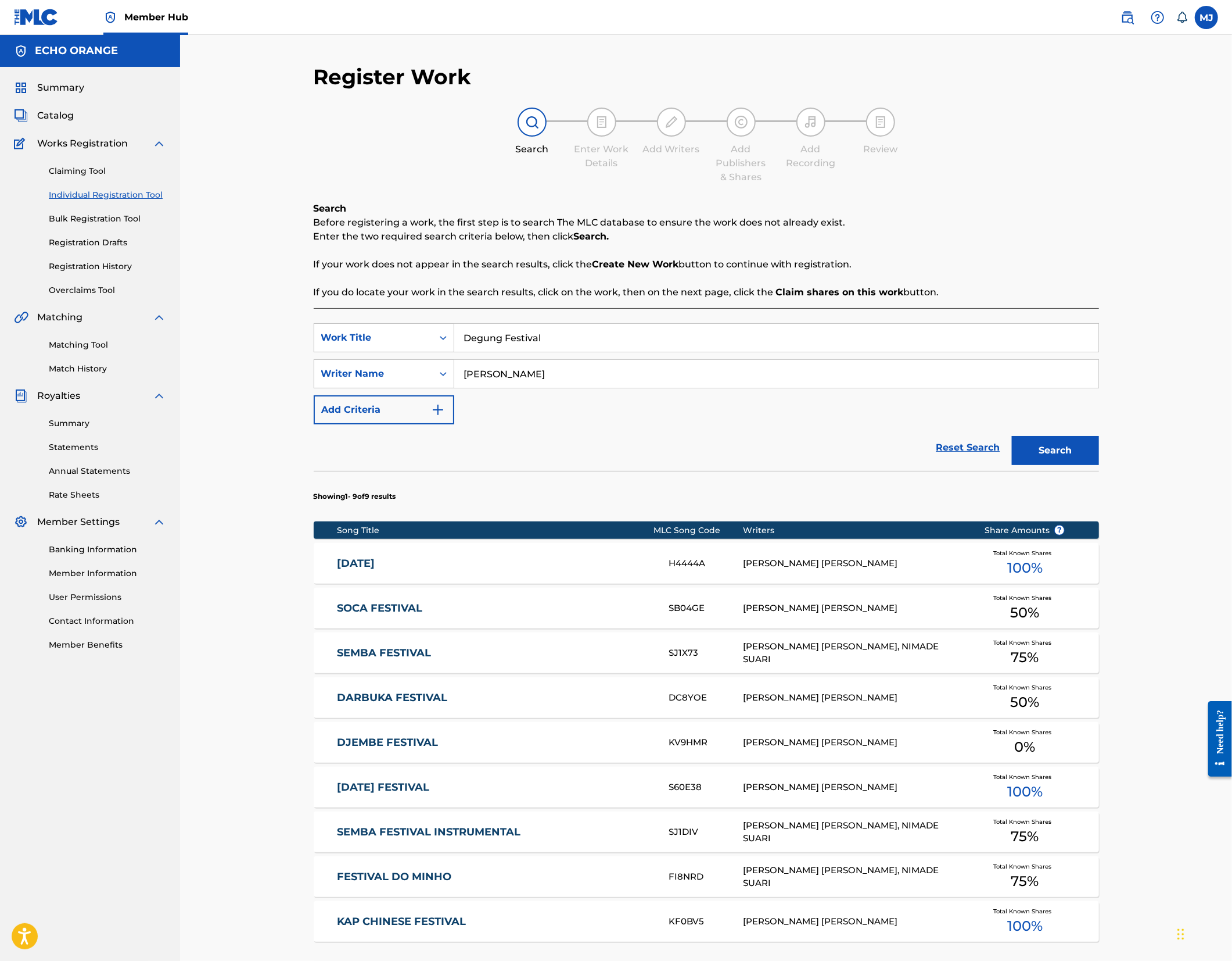
scroll to position [277, 0]
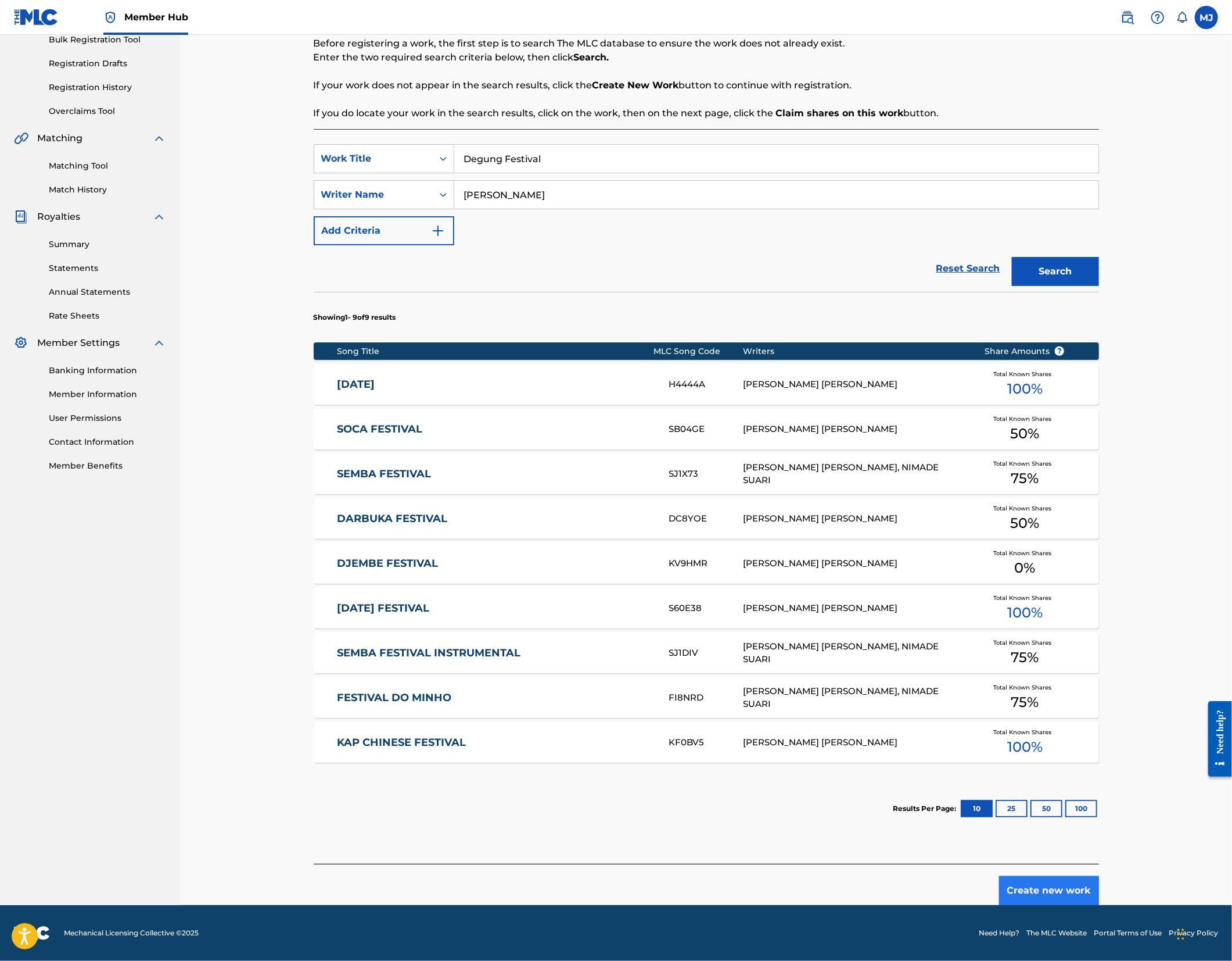
click at [1099, 880] on button "Create new work" at bounding box center [1049, 890] width 100 height 29
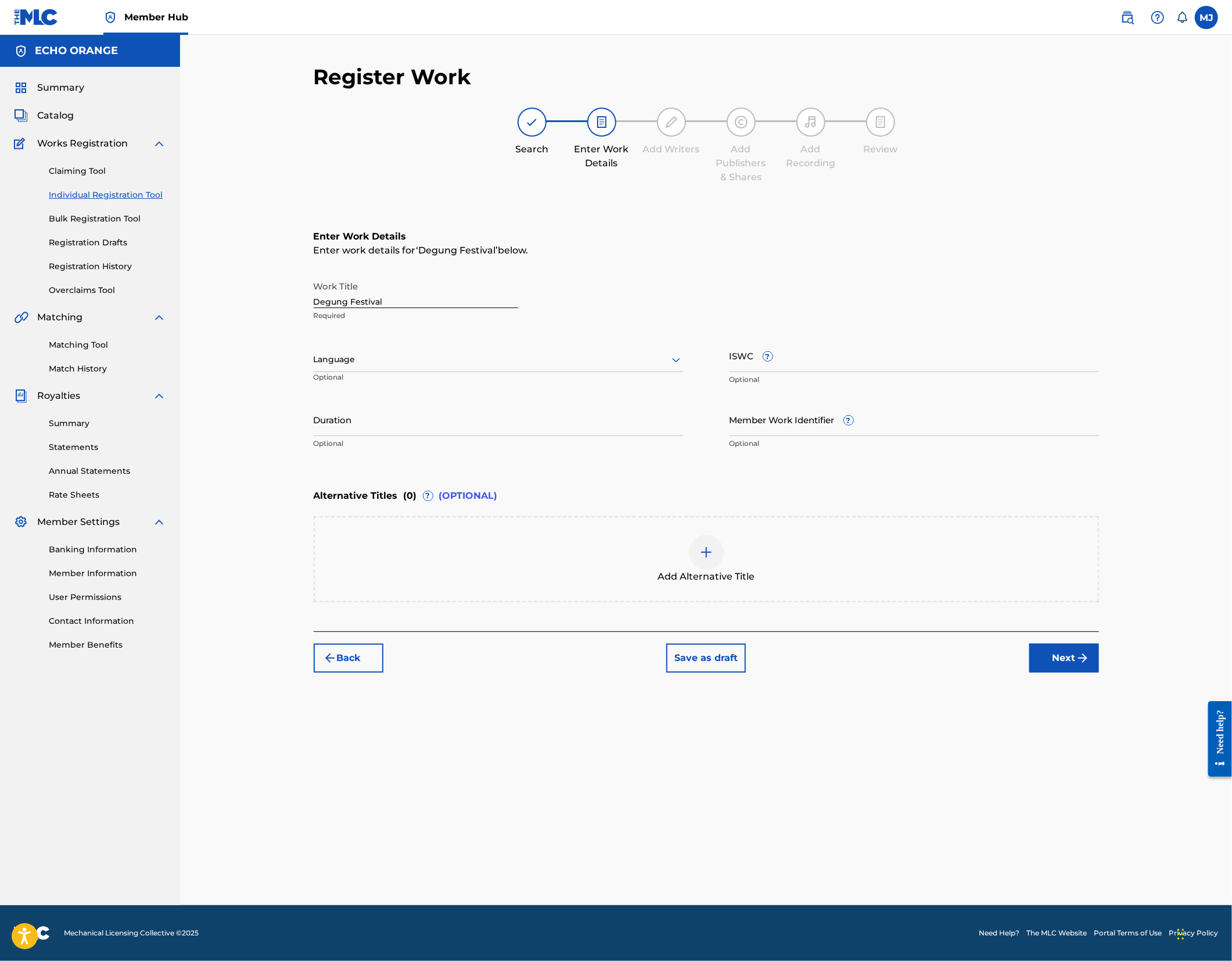
scroll to position [0, 0]
click at [1099, 672] on button "Next" at bounding box center [1064, 658] width 70 height 29
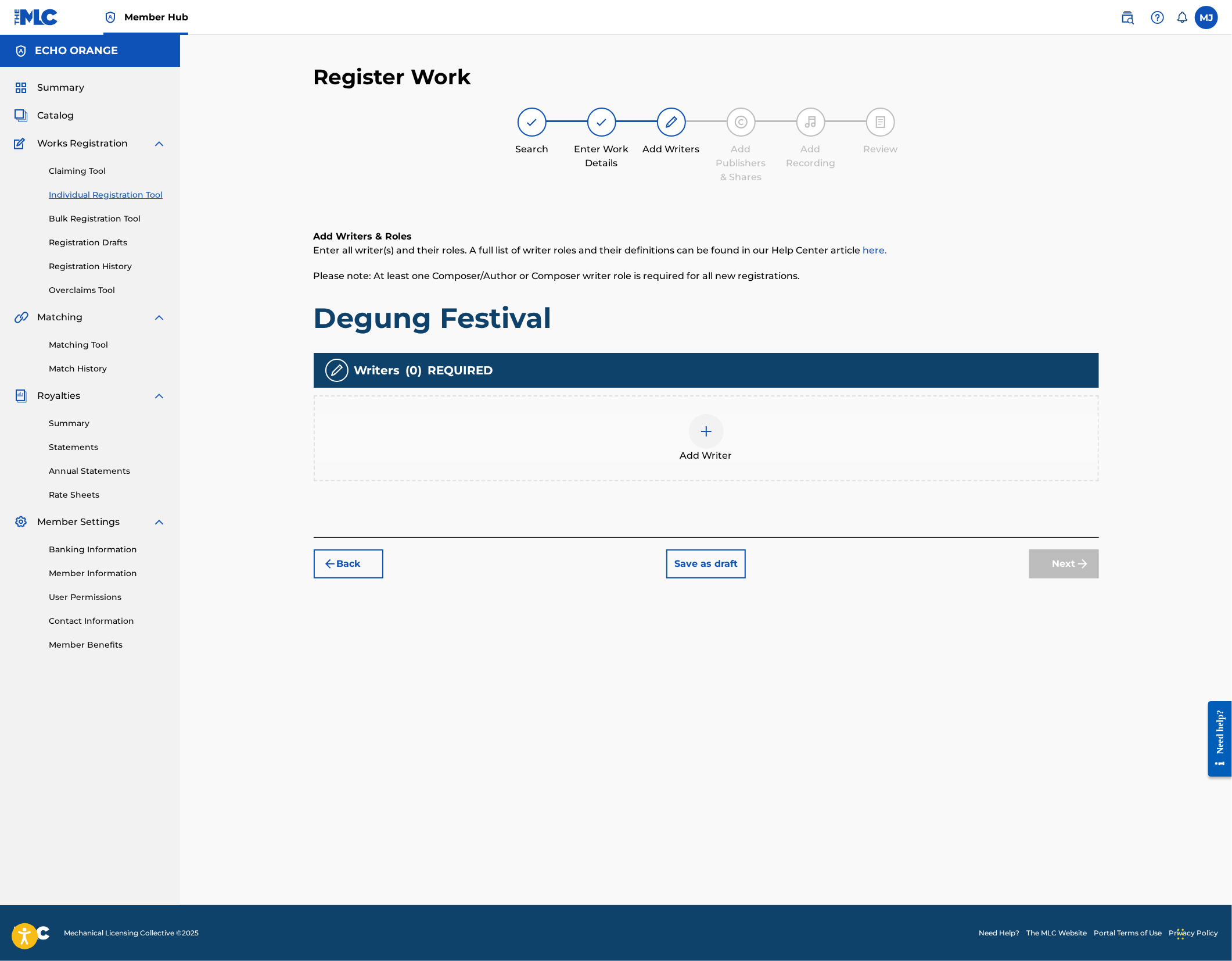
click at [818, 463] on div "Add Writer" at bounding box center [707, 438] width 783 height 49
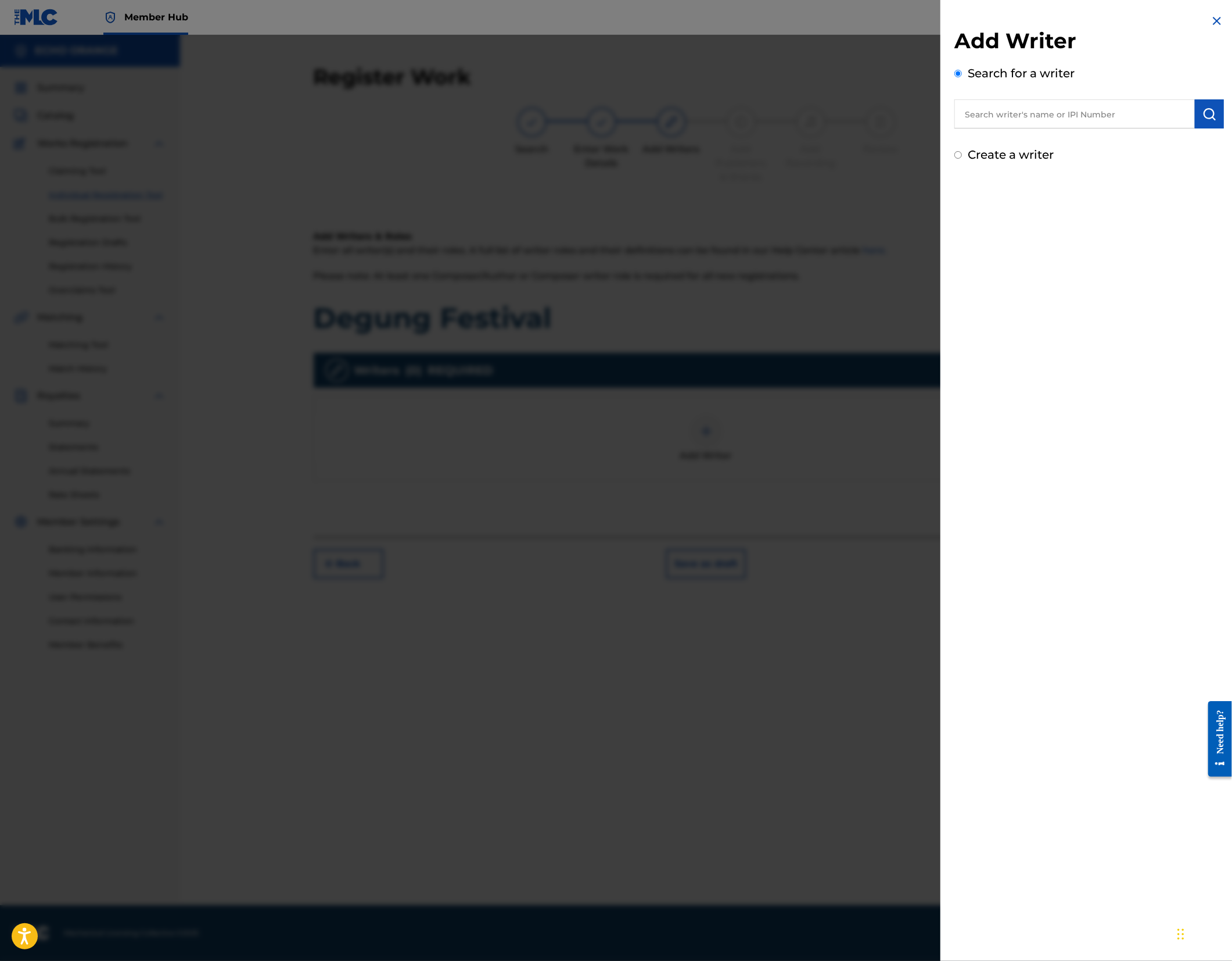
click at [1007, 128] on input "text" at bounding box center [1075, 113] width 240 height 29
paste input "[PERSON_NAME]"
type input "[PERSON_NAME]"
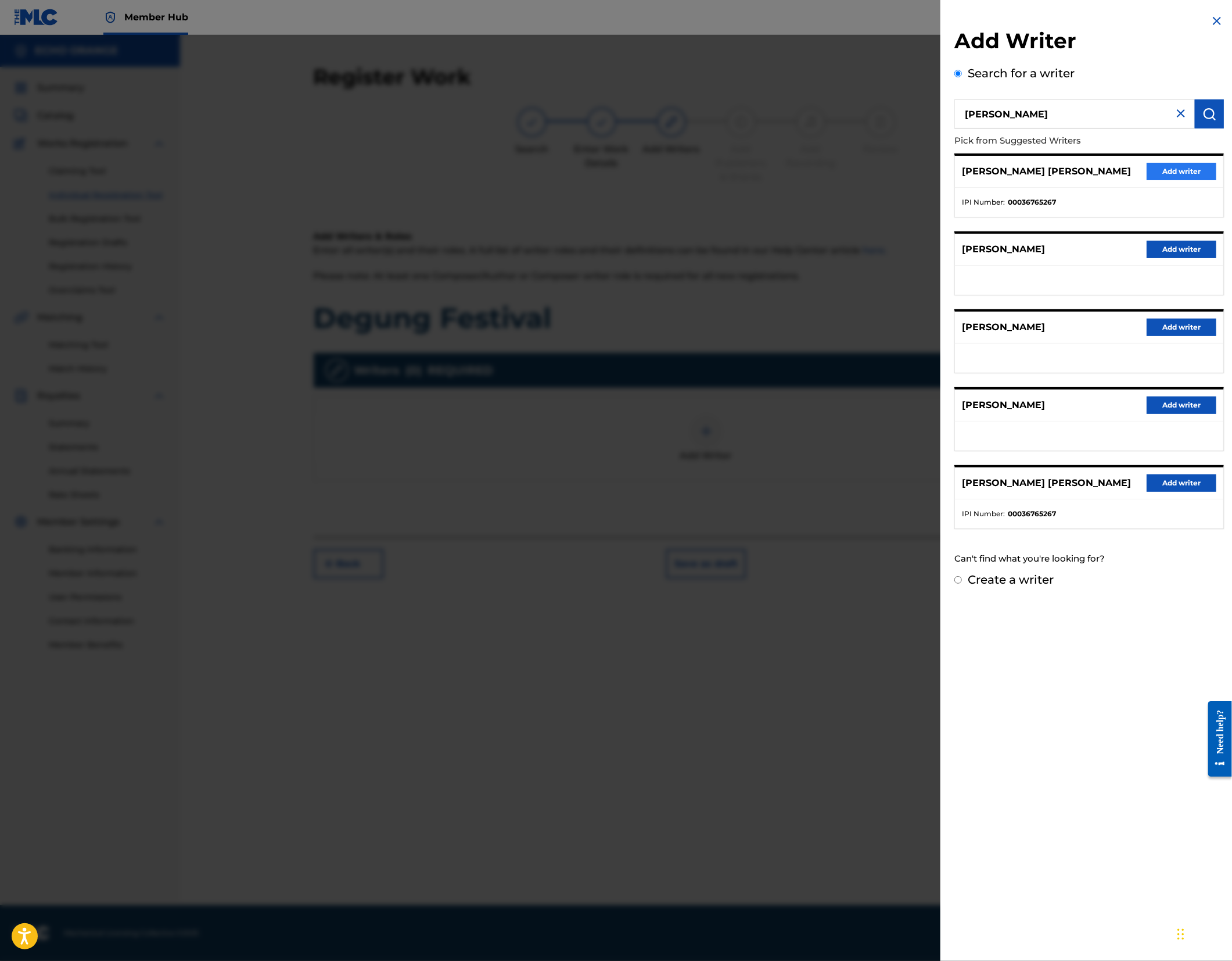
click at [1205, 180] on button "Add writer" at bounding box center [1181, 171] width 70 height 17
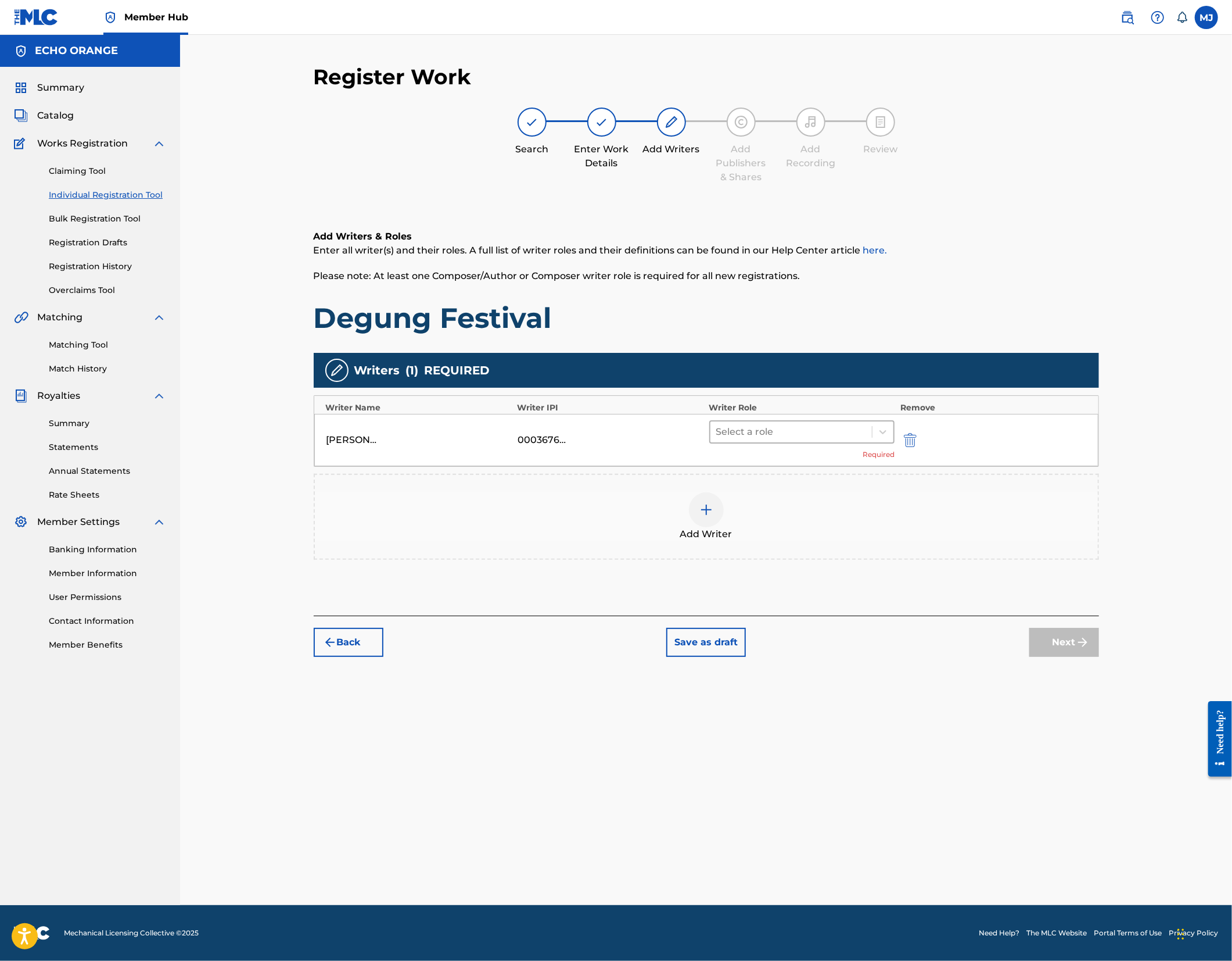
click at [768, 440] on div at bounding box center [791, 432] width 150 height 17
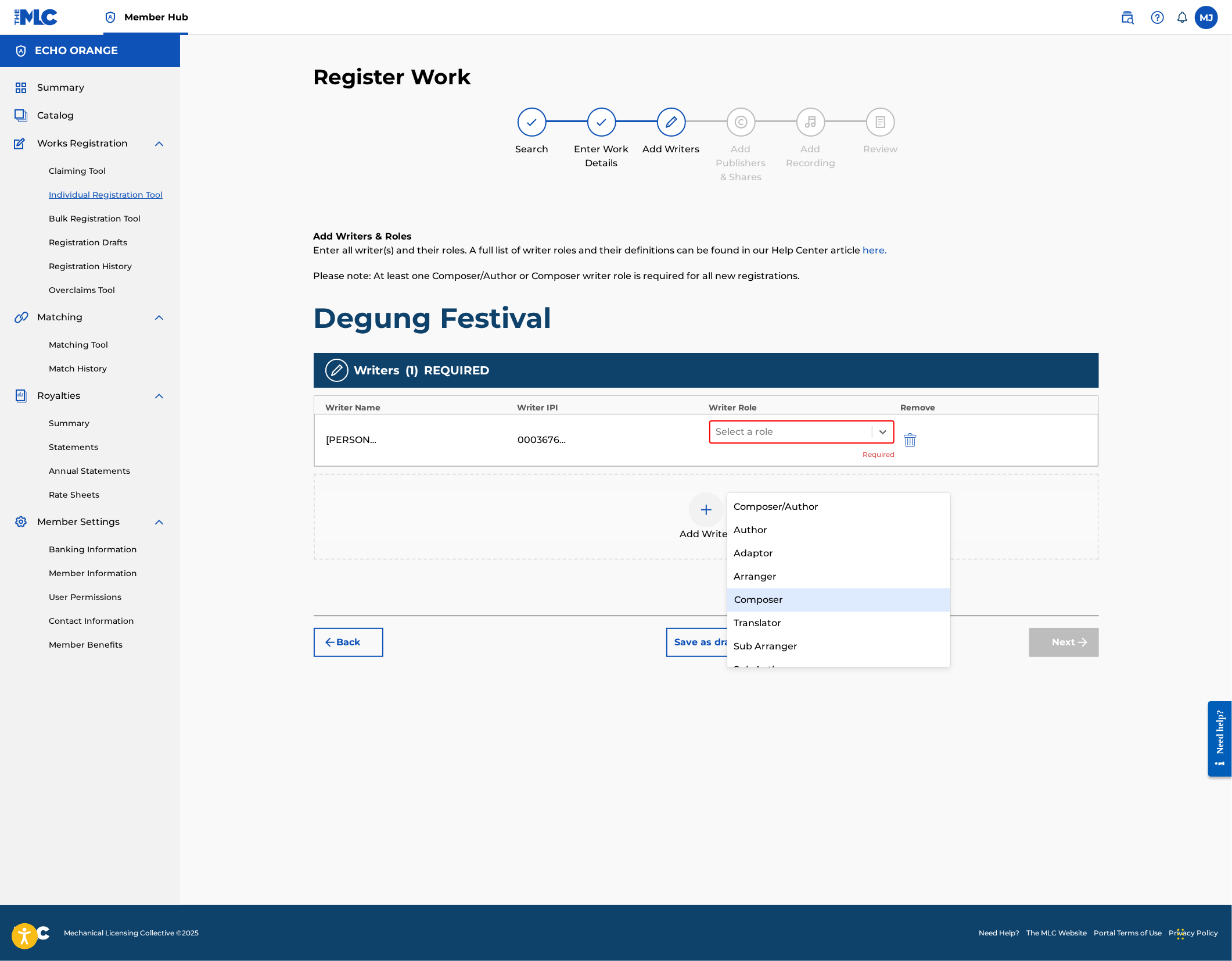
click at [767, 600] on div "Composer" at bounding box center [839, 600] width 224 height 23
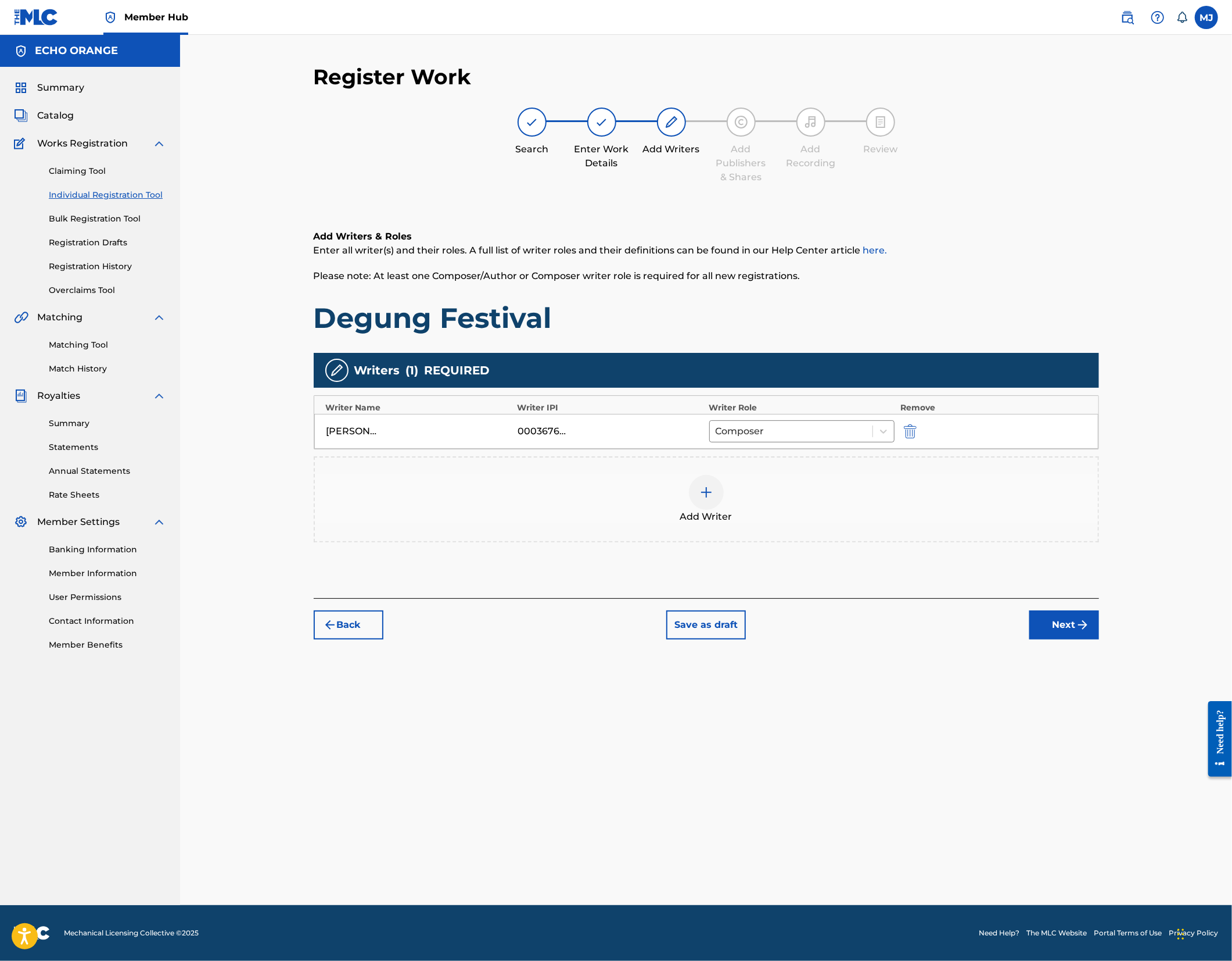
click at [1076, 640] on div "Back Save as draft Next" at bounding box center [706, 618] width 785 height 42
click at [1099, 640] on button "Next" at bounding box center [1064, 625] width 70 height 29
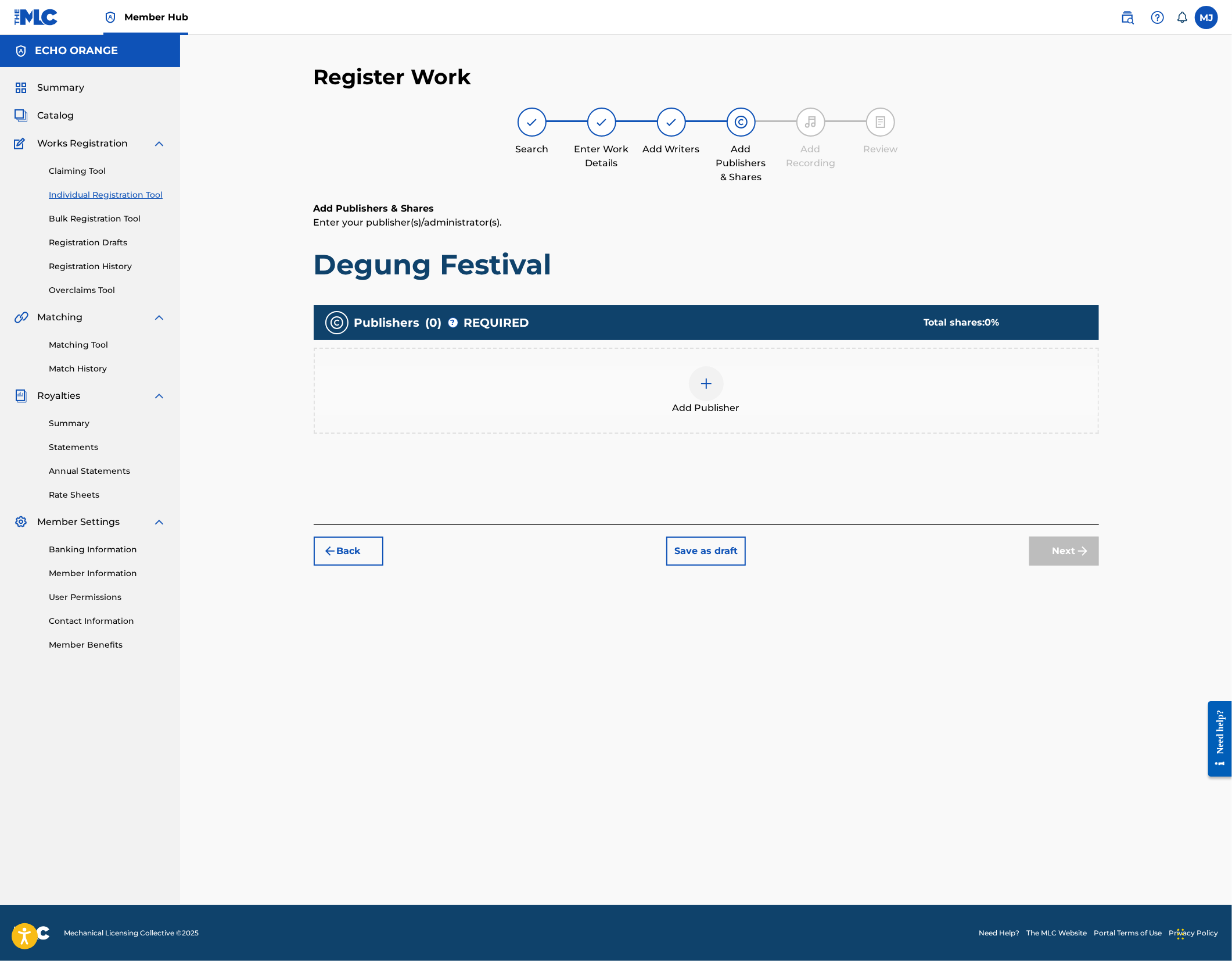
click at [825, 415] on div "Add Publisher" at bounding box center [707, 390] width 783 height 49
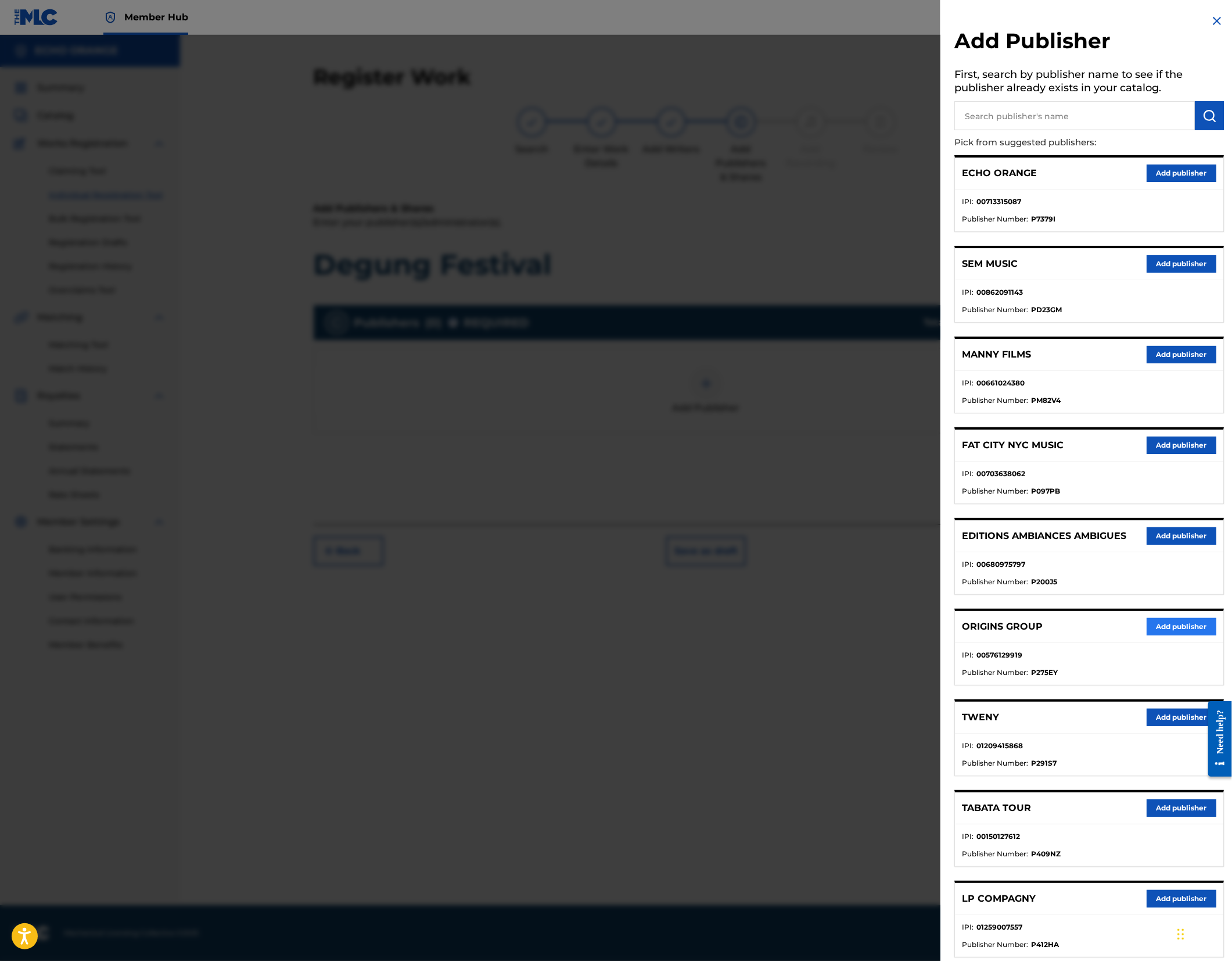
click at [1189, 635] on button "Add publisher" at bounding box center [1181, 626] width 70 height 17
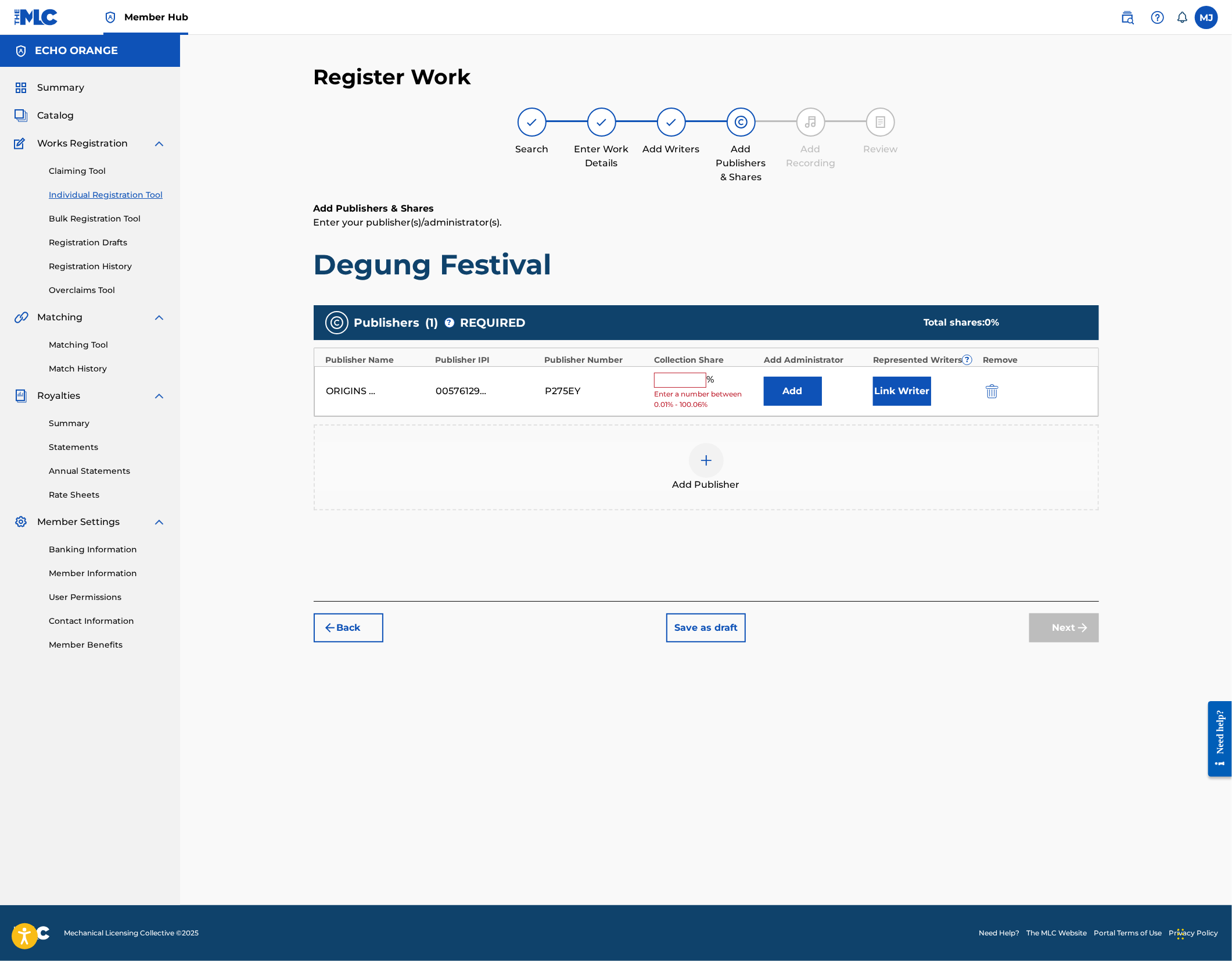
click at [757, 411] on div "% Enter a number between 0.01% - 100.06%" at bounding box center [705, 392] width 104 height 38
click at [811, 406] on button "Add" at bounding box center [793, 391] width 58 height 29
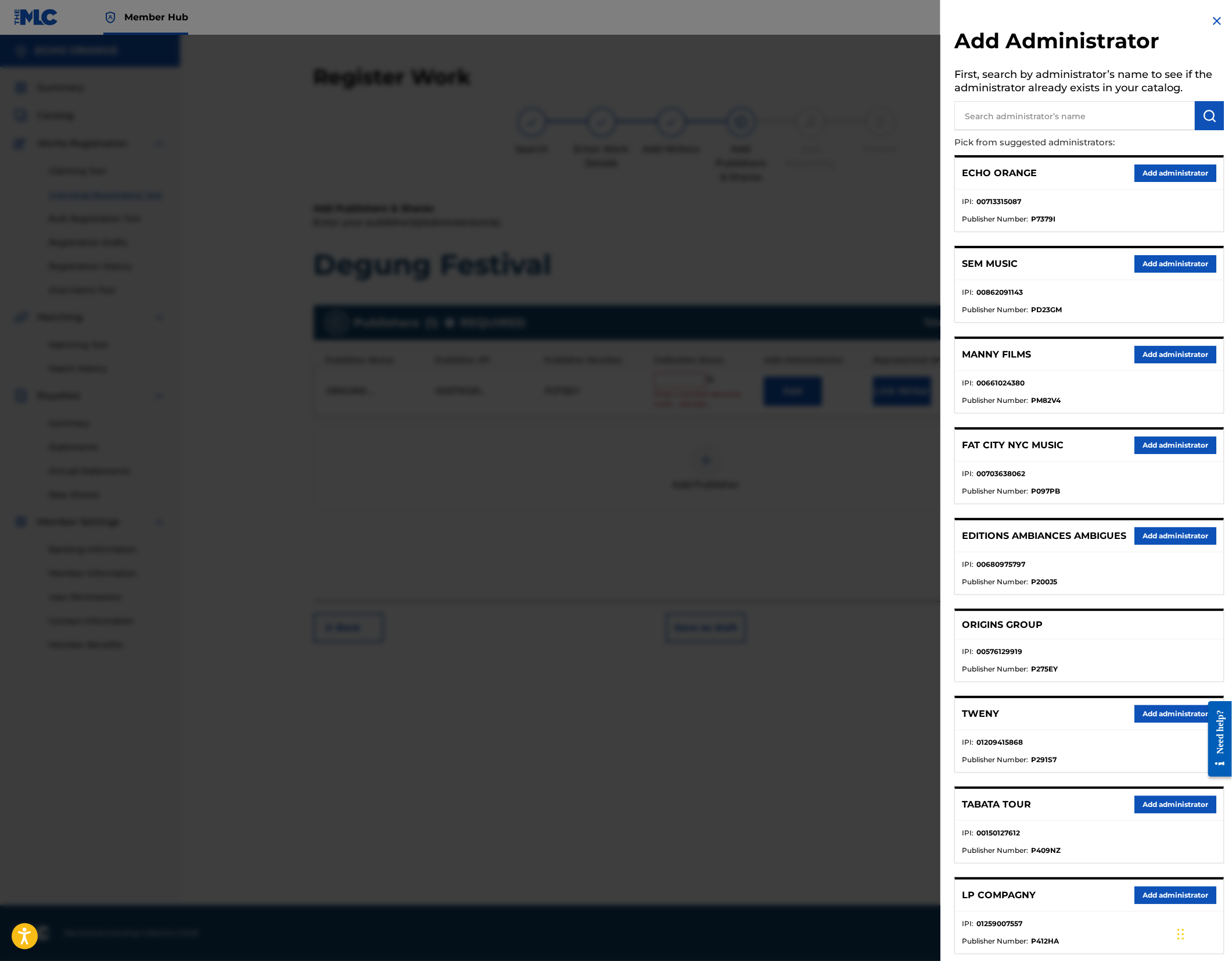
drag, startPoint x: 1159, startPoint y: 194, endPoint x: 1147, endPoint y: 206, distance: 17.0
click at [1159, 182] on button "Add administrator" at bounding box center [1175, 173] width 82 height 17
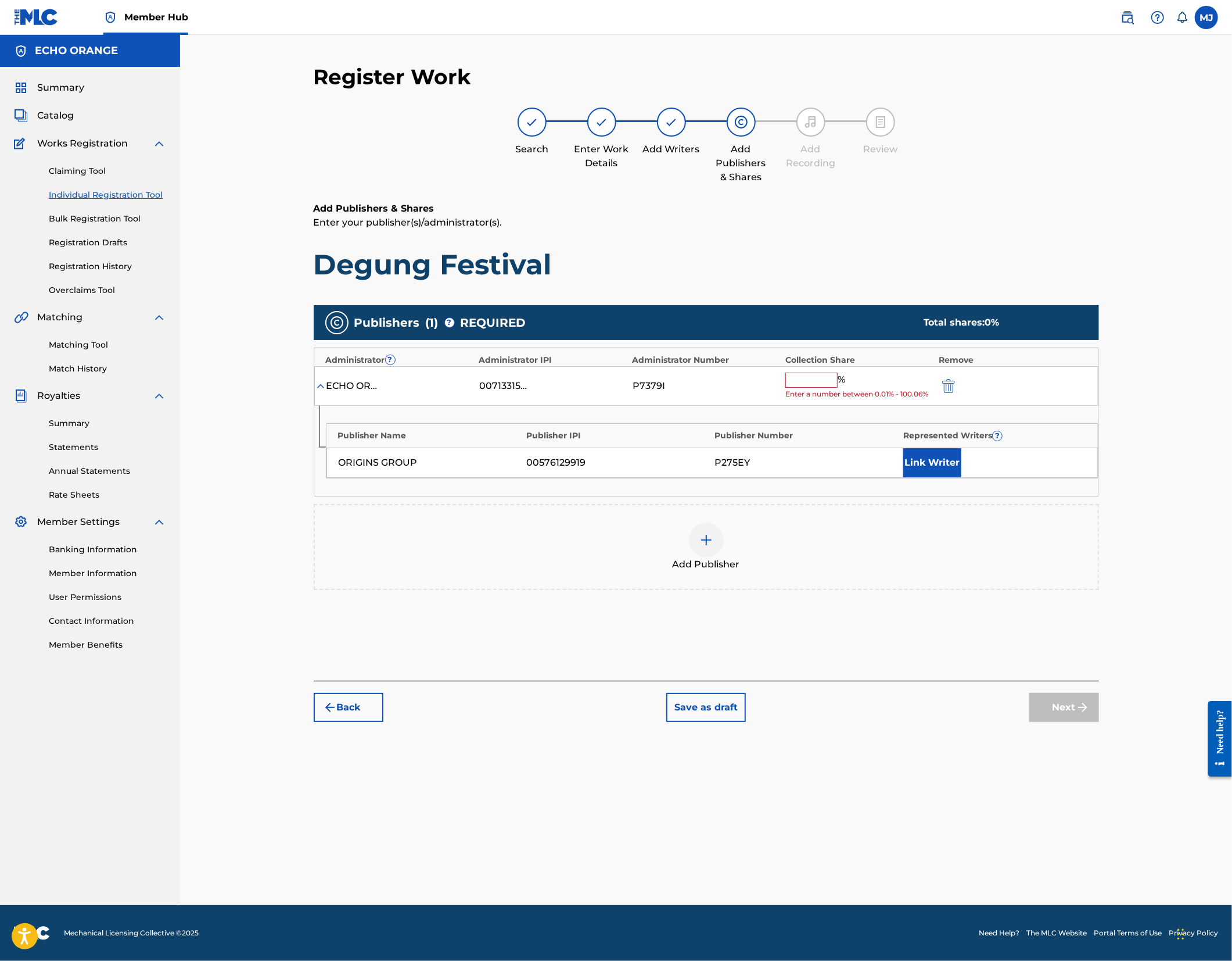
click at [853, 406] on div "ECHO ORANGE 00713315087 P7379I % Enter a number between 0.01% - 100.06%" at bounding box center [707, 386] width 785 height 40
click at [837, 388] on input "text" at bounding box center [811, 380] width 52 height 15
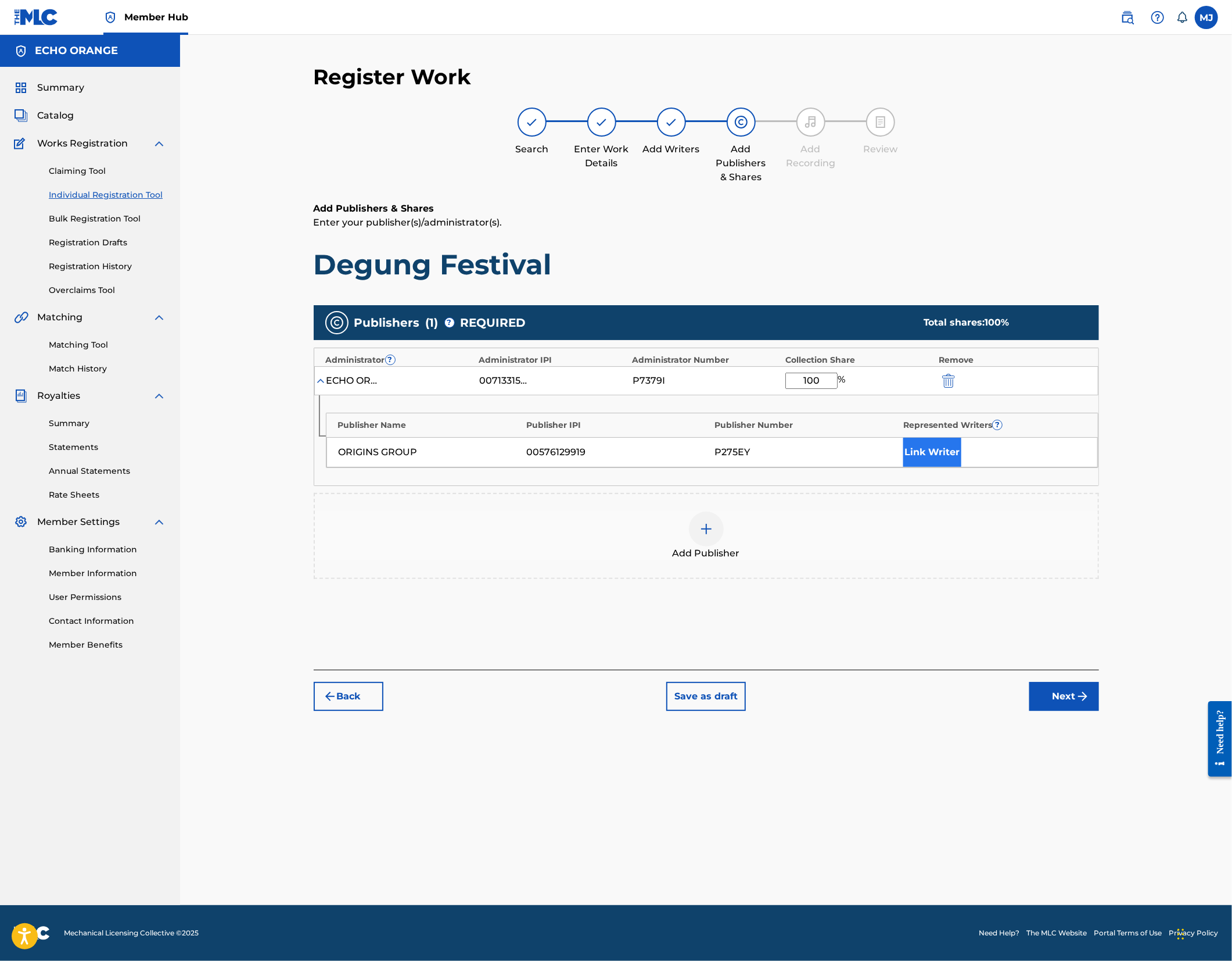
type input "100"
click at [961, 467] on button "Link Writer" at bounding box center [932, 452] width 58 height 29
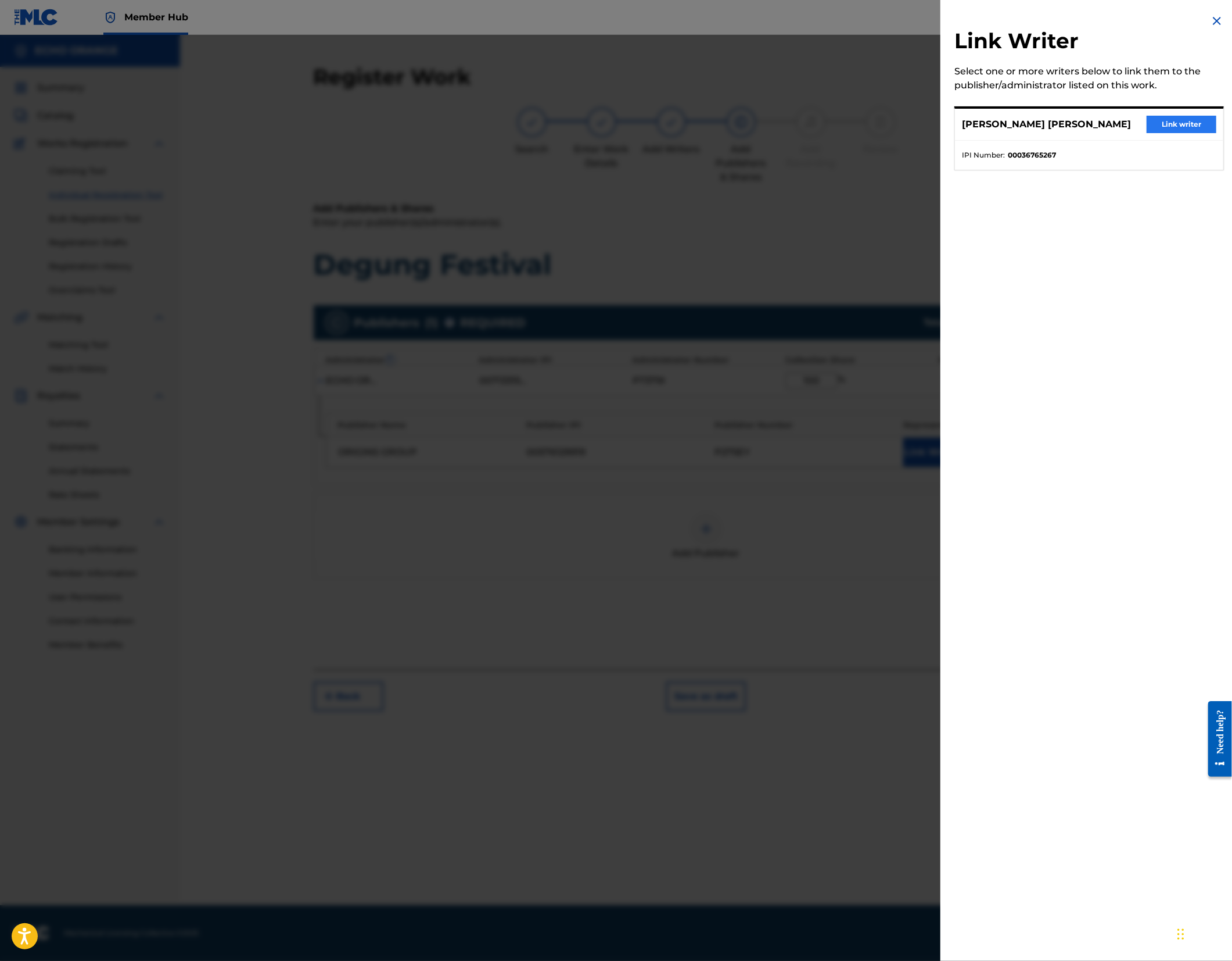
click at [1190, 131] on button "Link writer" at bounding box center [1181, 124] width 70 height 17
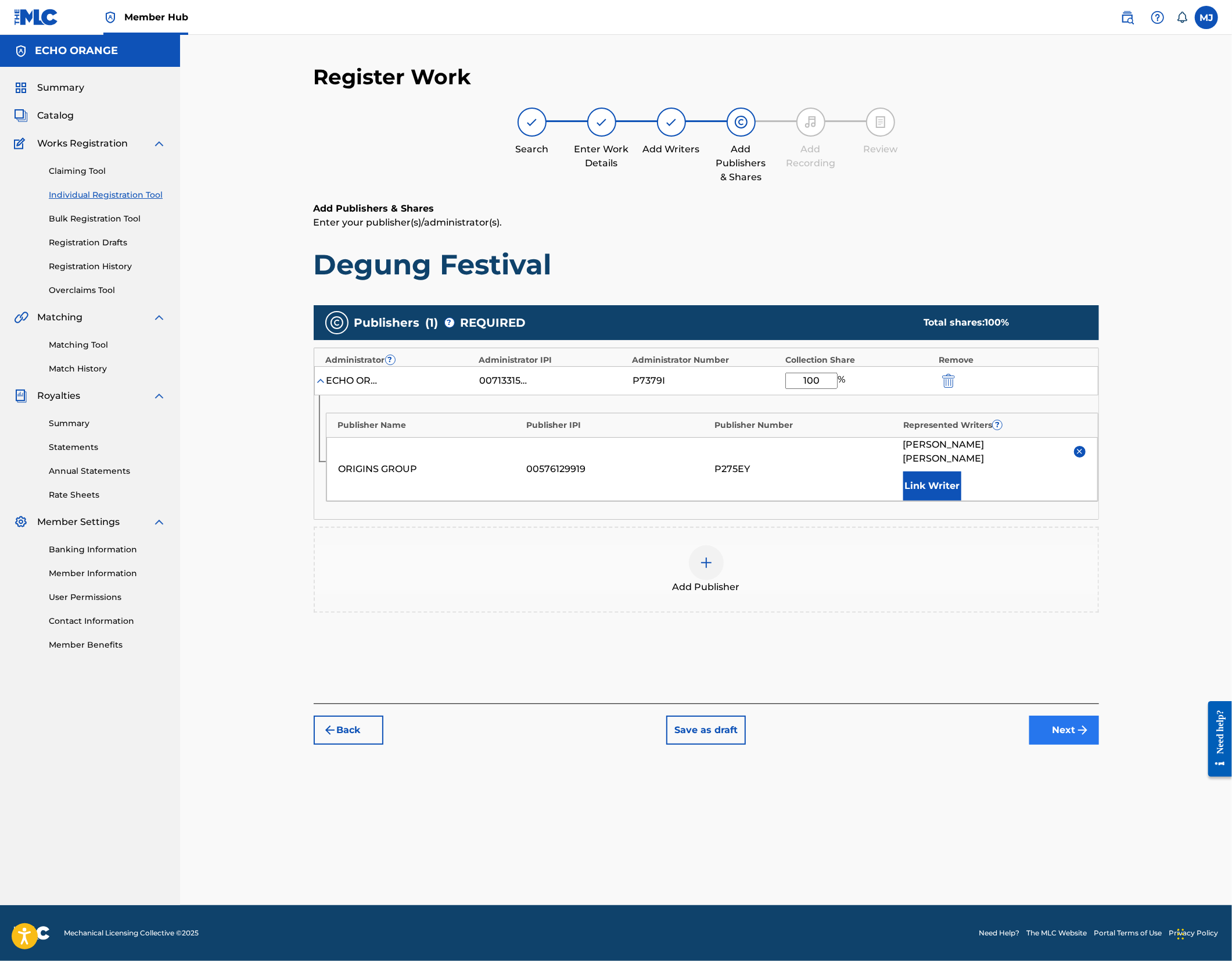
click at [1099, 745] on button "Next" at bounding box center [1064, 730] width 70 height 29
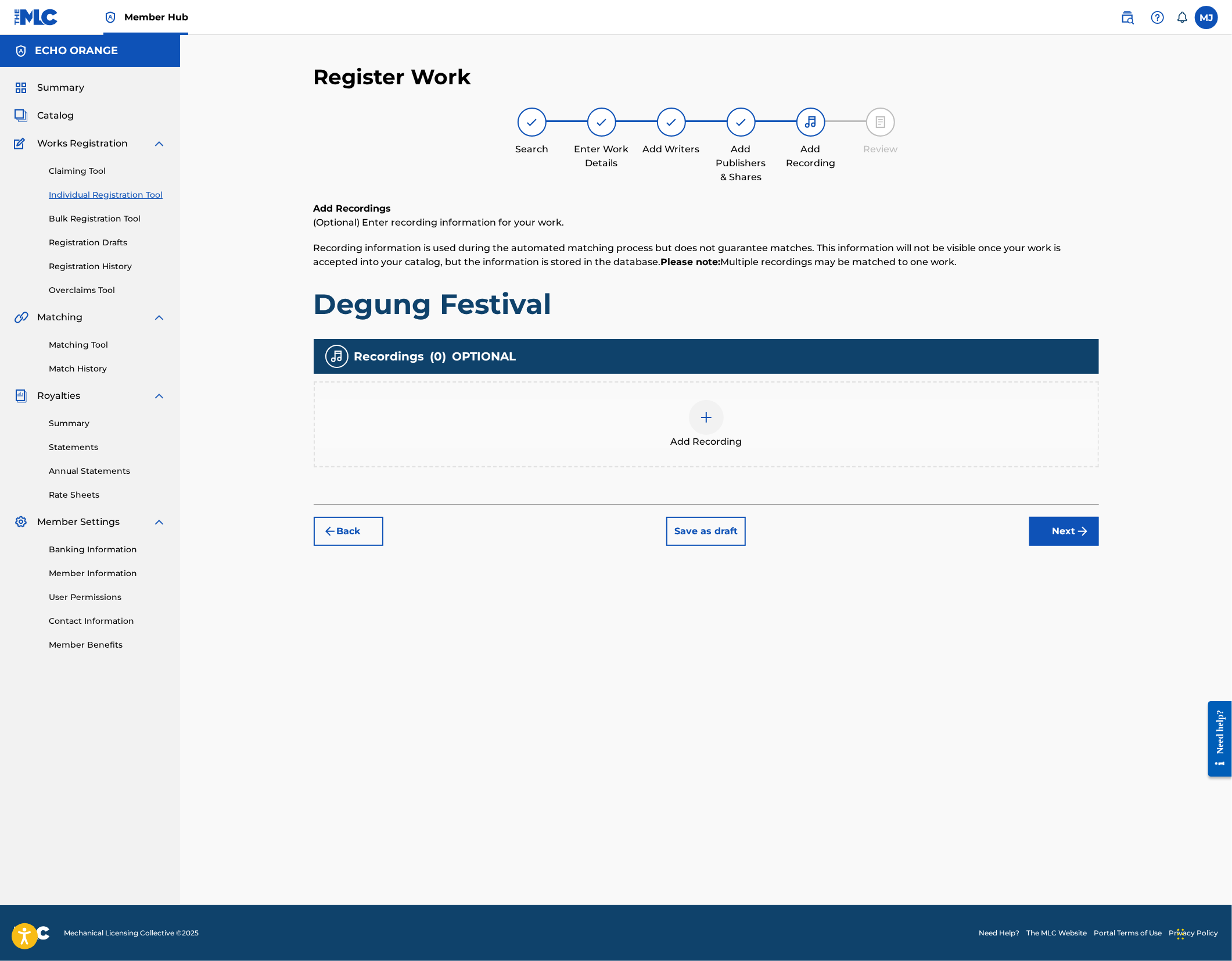
click at [1099, 546] on div "Back Save as draft Next" at bounding box center [706, 525] width 785 height 42
click at [1099, 546] on button "Next" at bounding box center [1064, 531] width 70 height 29
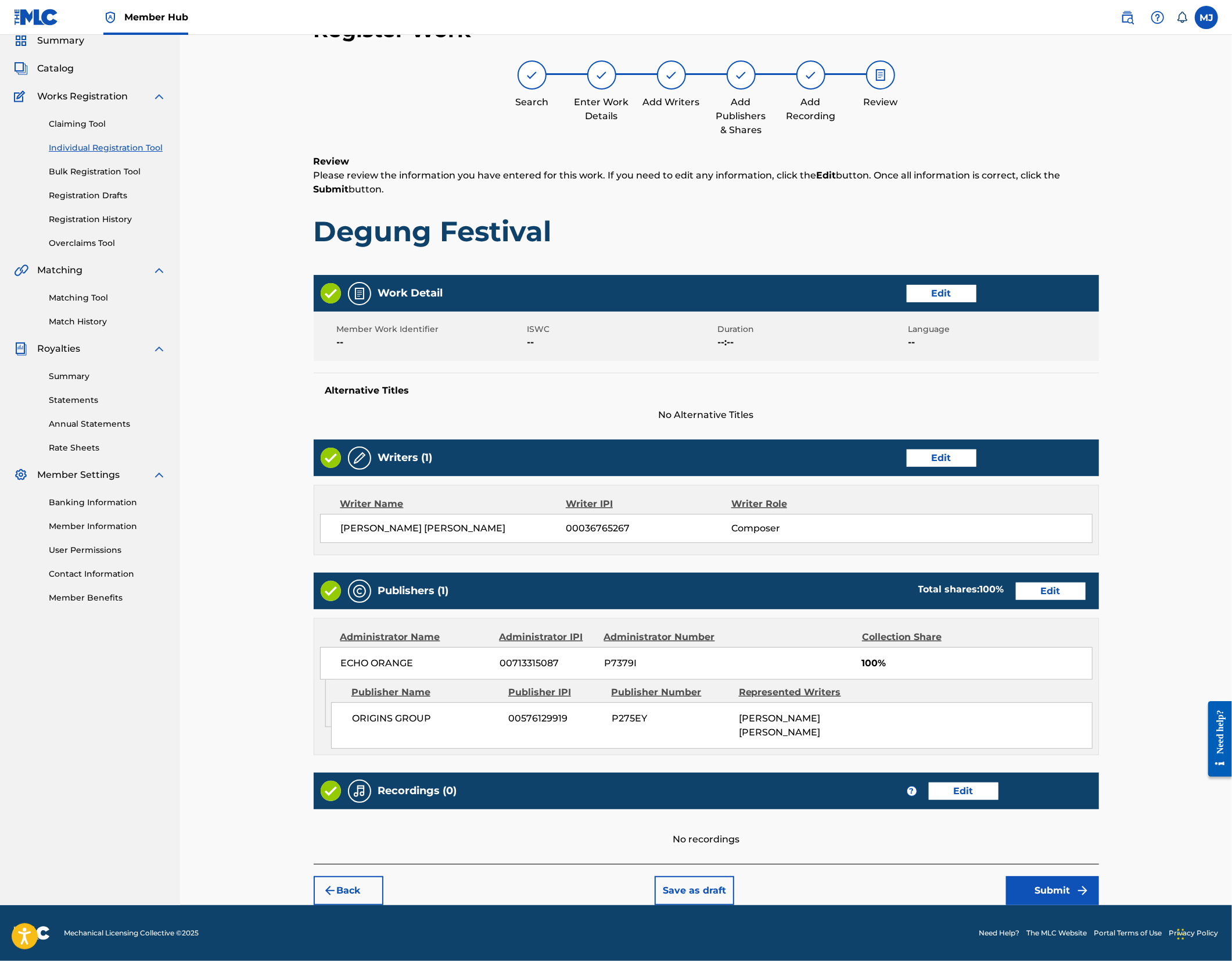
scroll to position [156, 0]
click at [1099, 863] on div "Back Save as draft Submit" at bounding box center [706, 884] width 785 height 42
click at [1099, 876] on button "Submit" at bounding box center [1052, 890] width 93 height 29
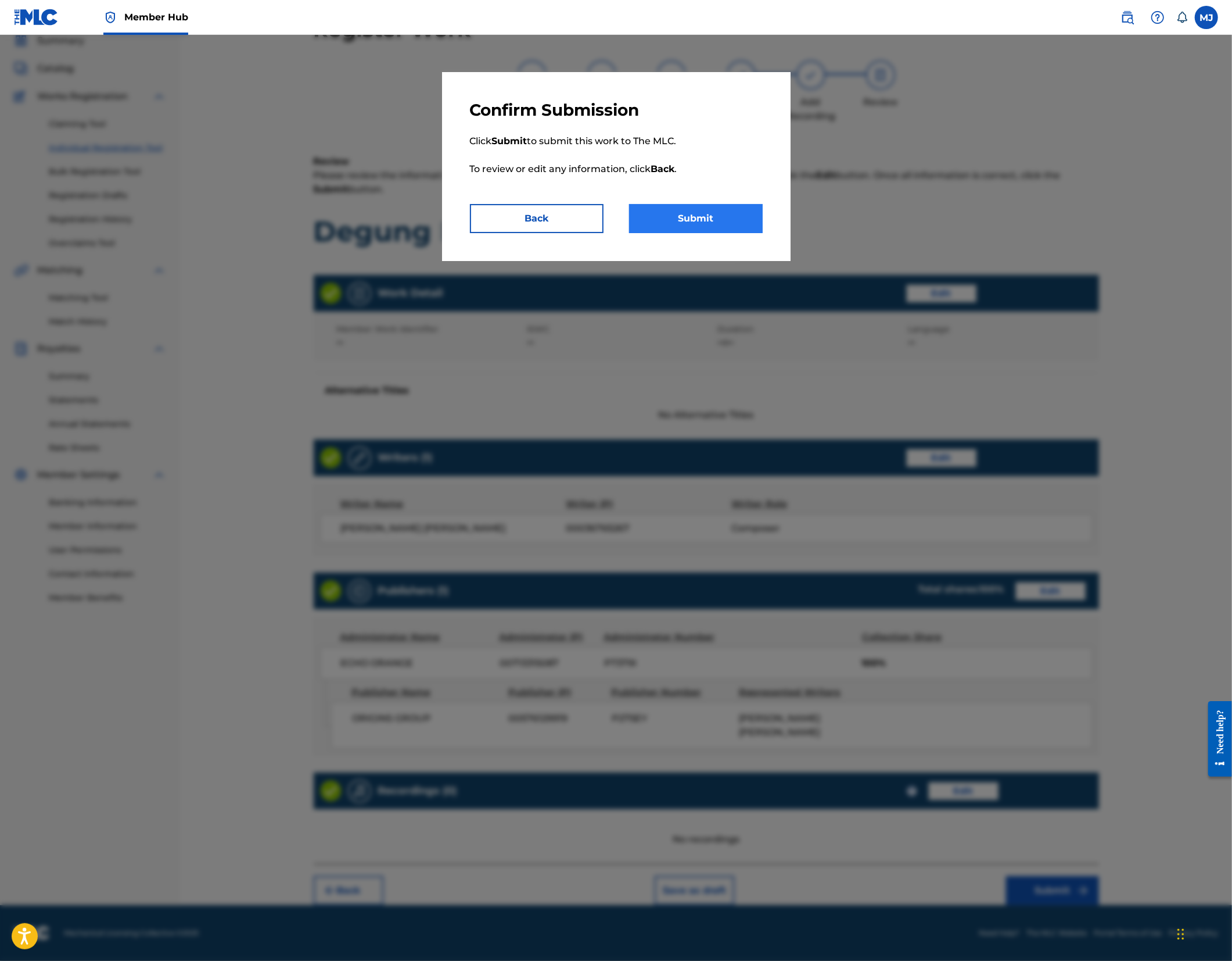
click at [761, 233] on button "Submit" at bounding box center [695, 219] width 134 height 29
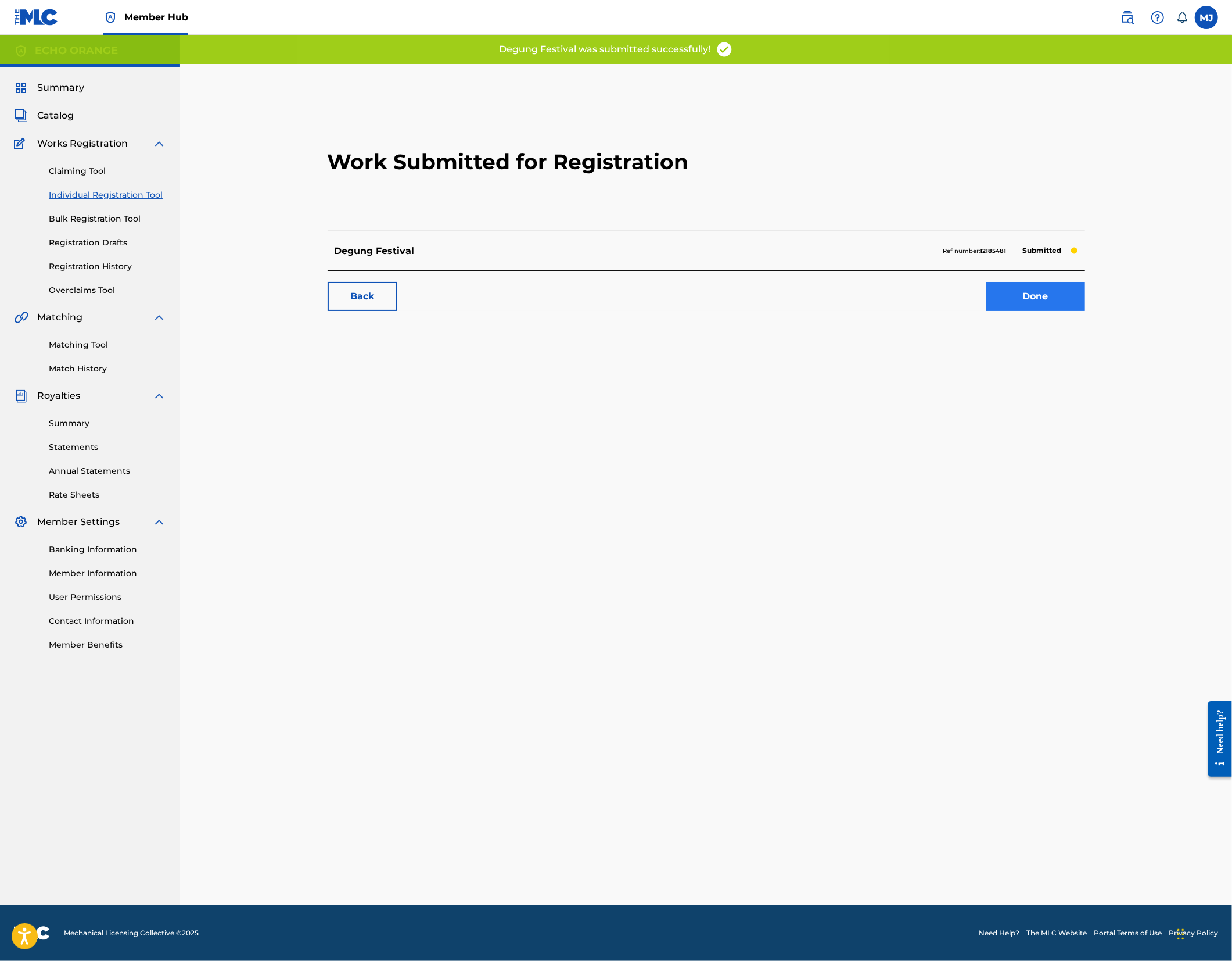
click at [1085, 311] on link "Done" at bounding box center [1035, 296] width 99 height 29
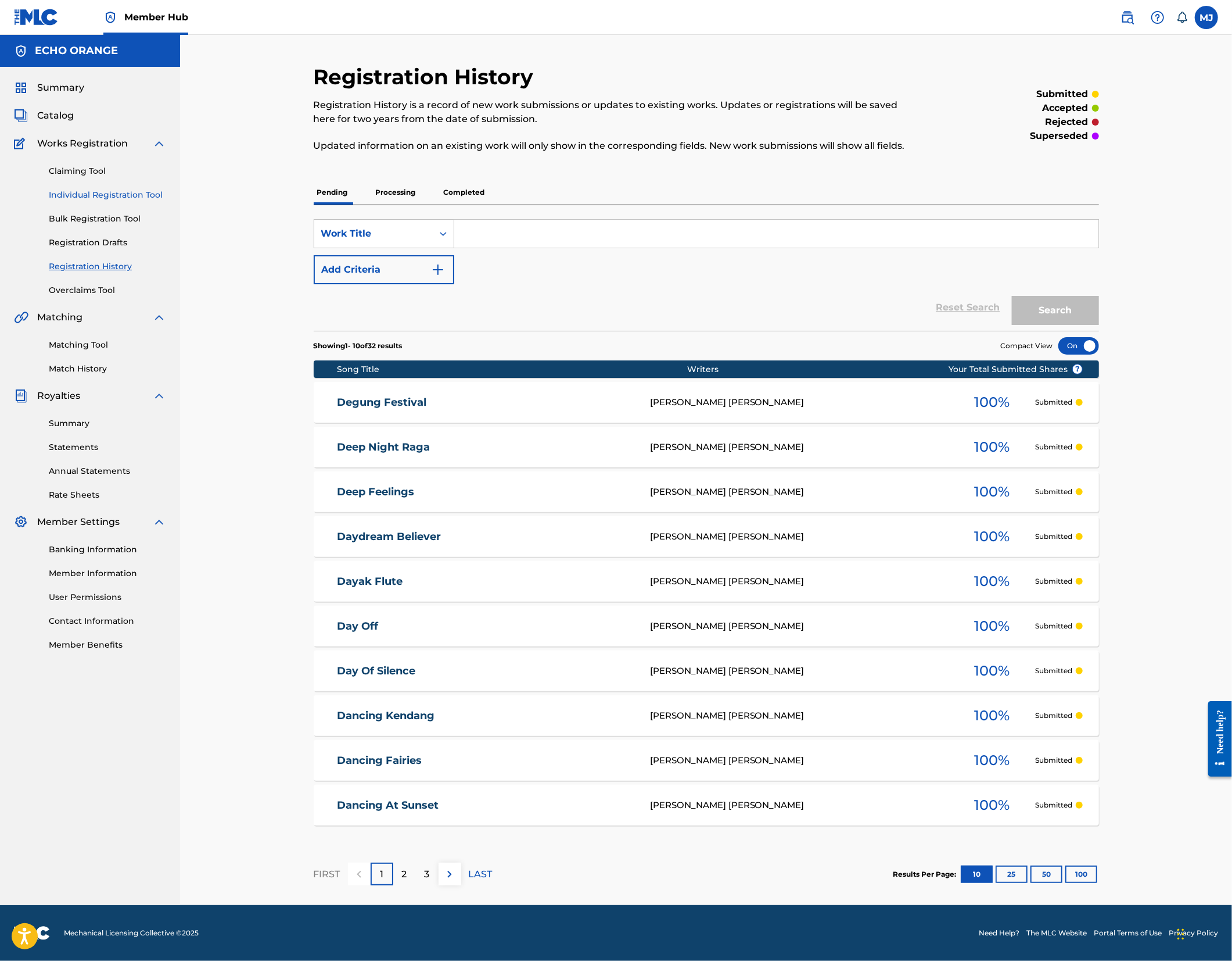
click at [159, 201] on link "Individual Registration Tool" at bounding box center [107, 195] width 117 height 12
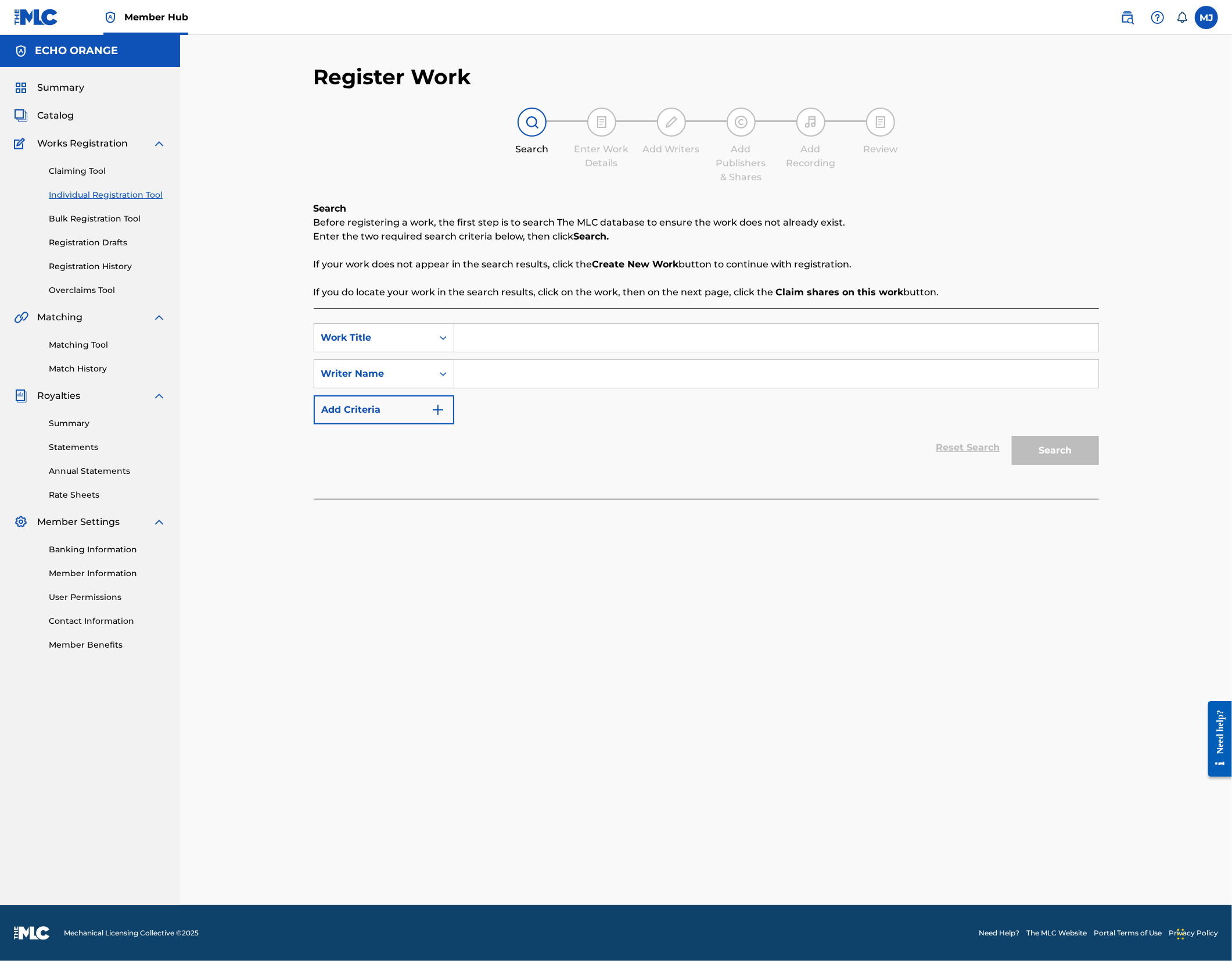
click at [481, 352] on input "Search Form" at bounding box center [776, 337] width 644 height 28
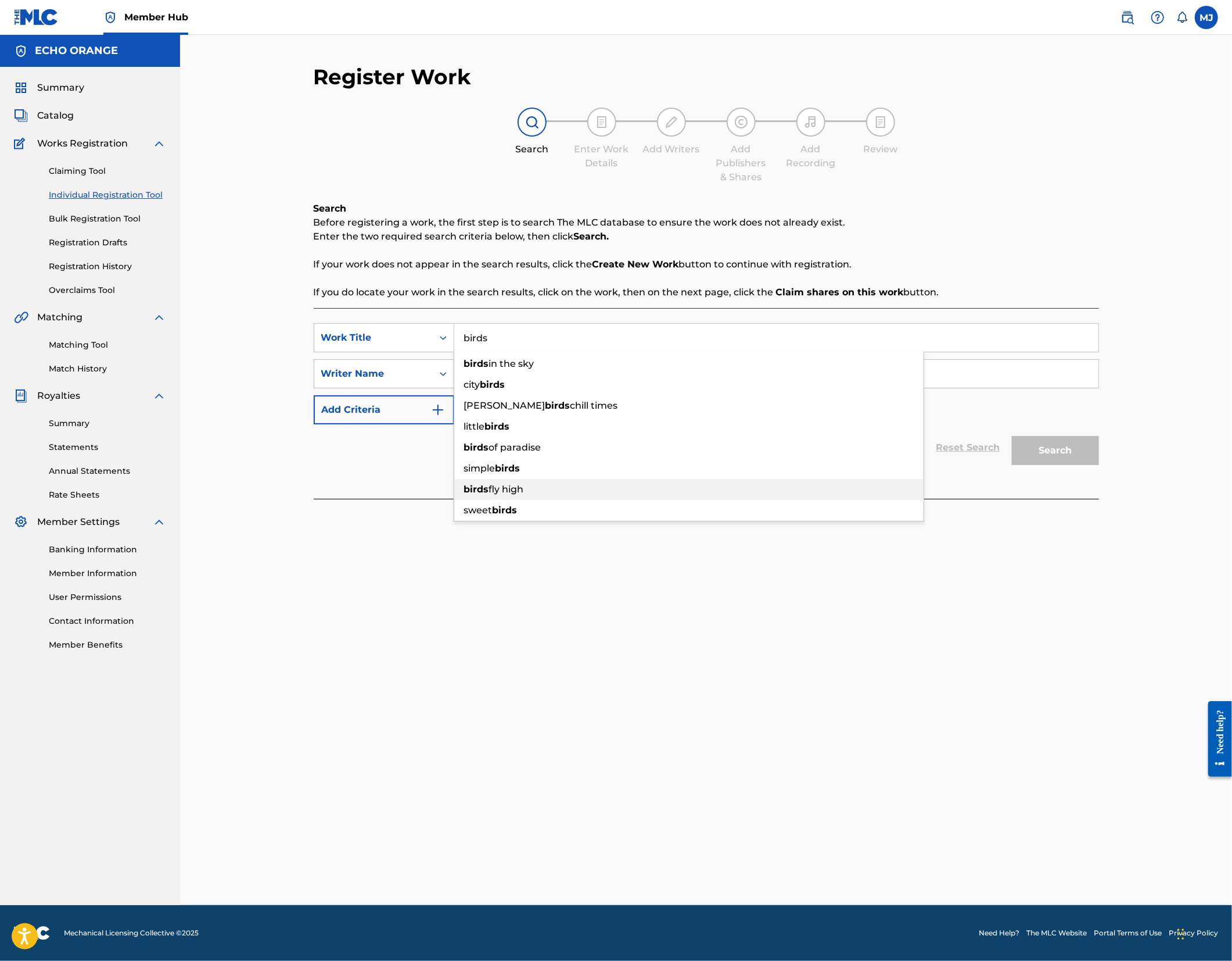
click at [489, 494] on span "fly high" at bounding box center [506, 489] width 35 height 11
type input "birds fly high"
click at [478, 388] on input "Search Form" at bounding box center [776, 374] width 644 height 28
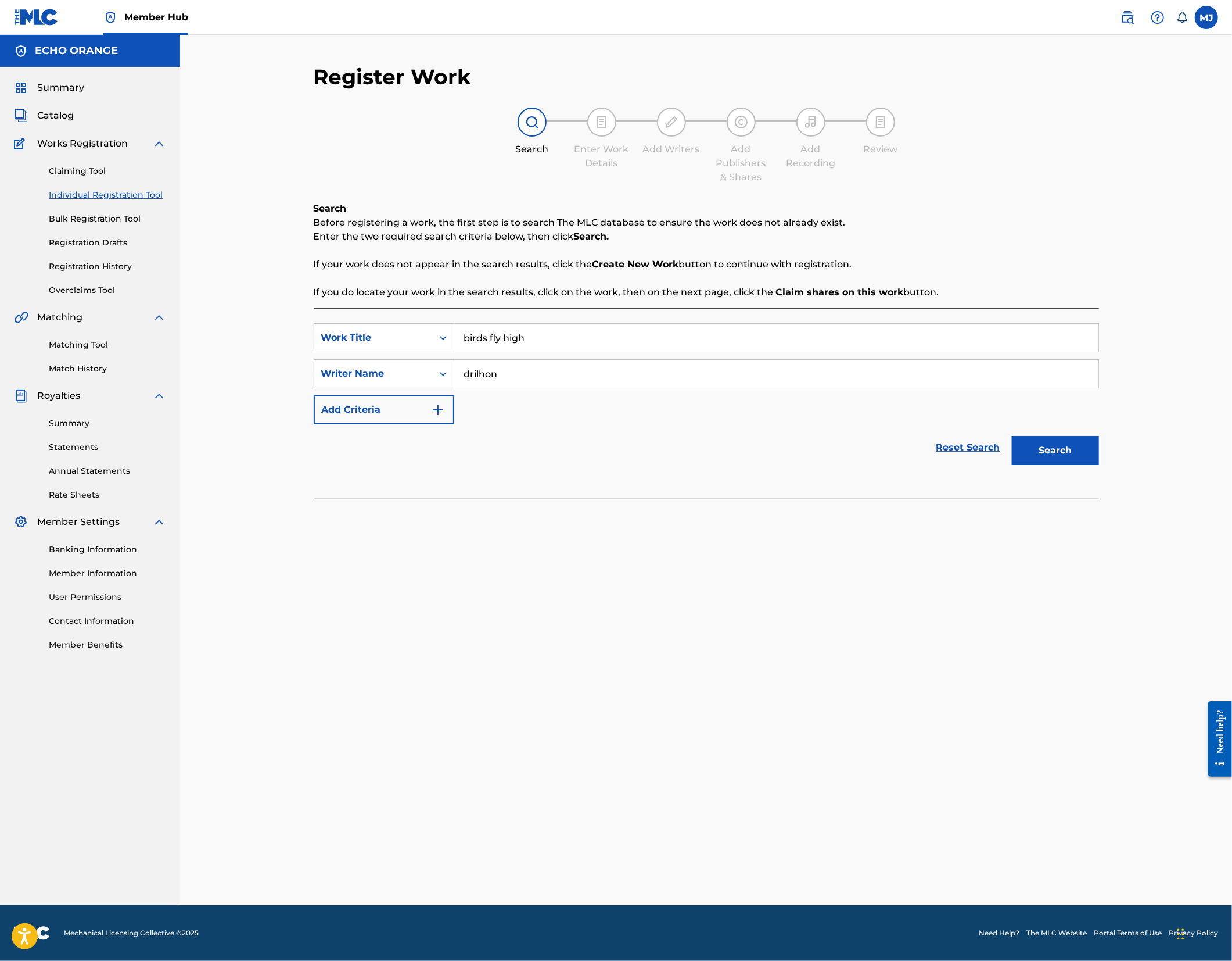
type input "drilhon"
click at [1099, 465] on button "Search" at bounding box center [1055, 450] width 87 height 29
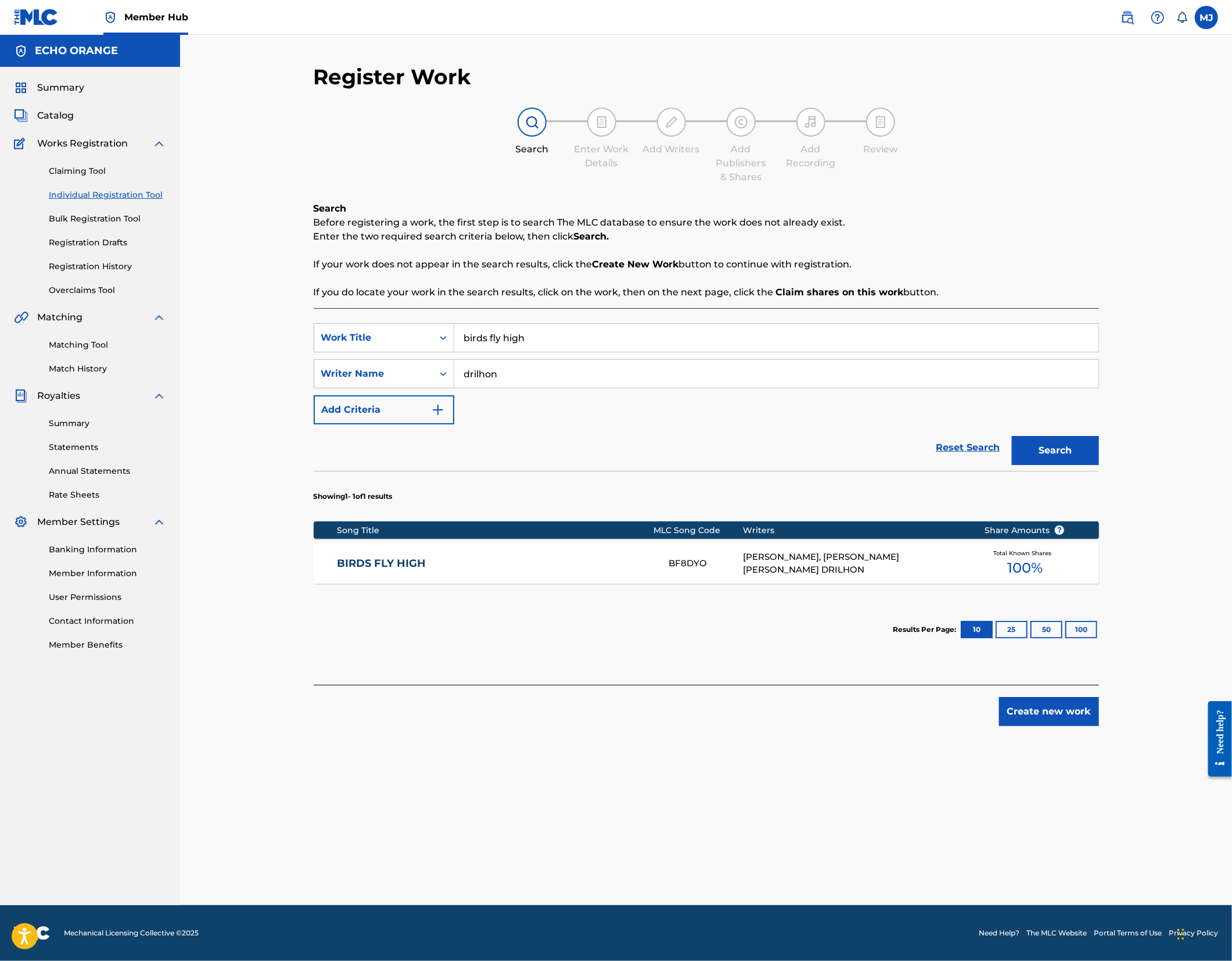
click at [370, 570] on link "BIRDS FLY HIGH" at bounding box center [495, 563] width 316 height 14
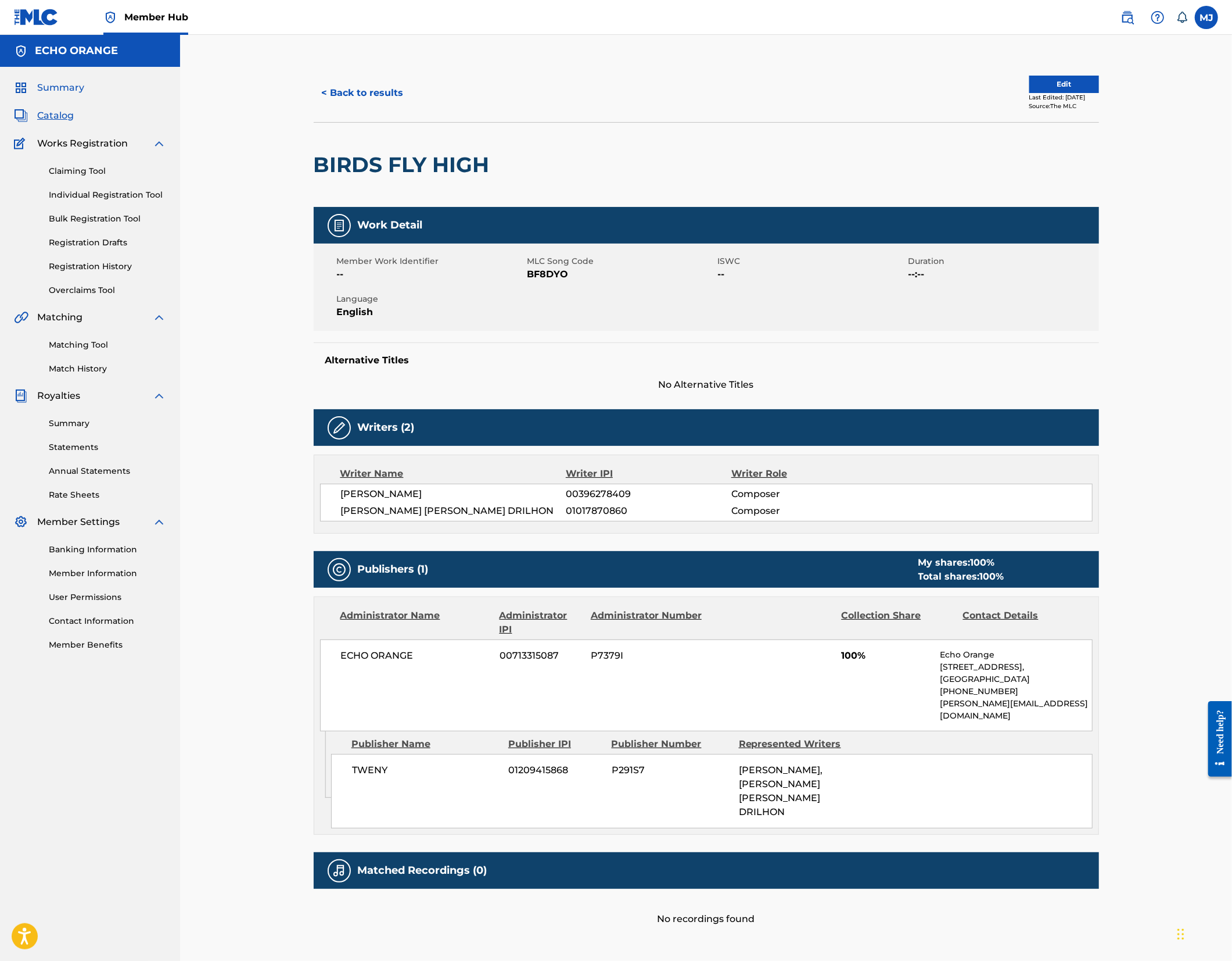
click at [71, 95] on span "Summary" at bounding box center [60, 88] width 47 height 14
